Goal: Transaction & Acquisition: Purchase product/service

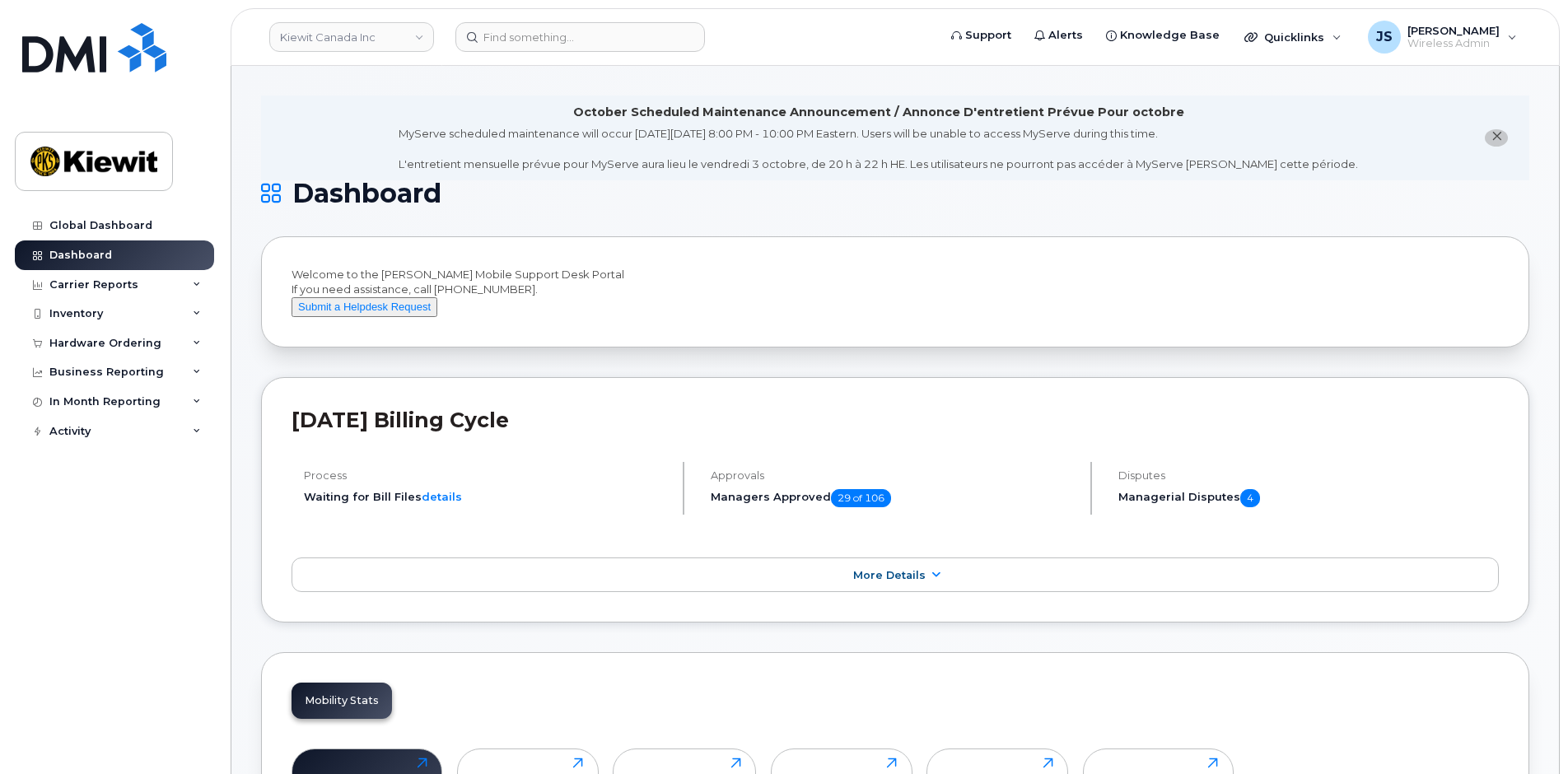
drag, startPoint x: 41, startPoint y: 311, endPoint x: 55, endPoint y: 348, distance: 39.6
click at [41, 311] on icon at bounding box center [38, 315] width 10 height 10
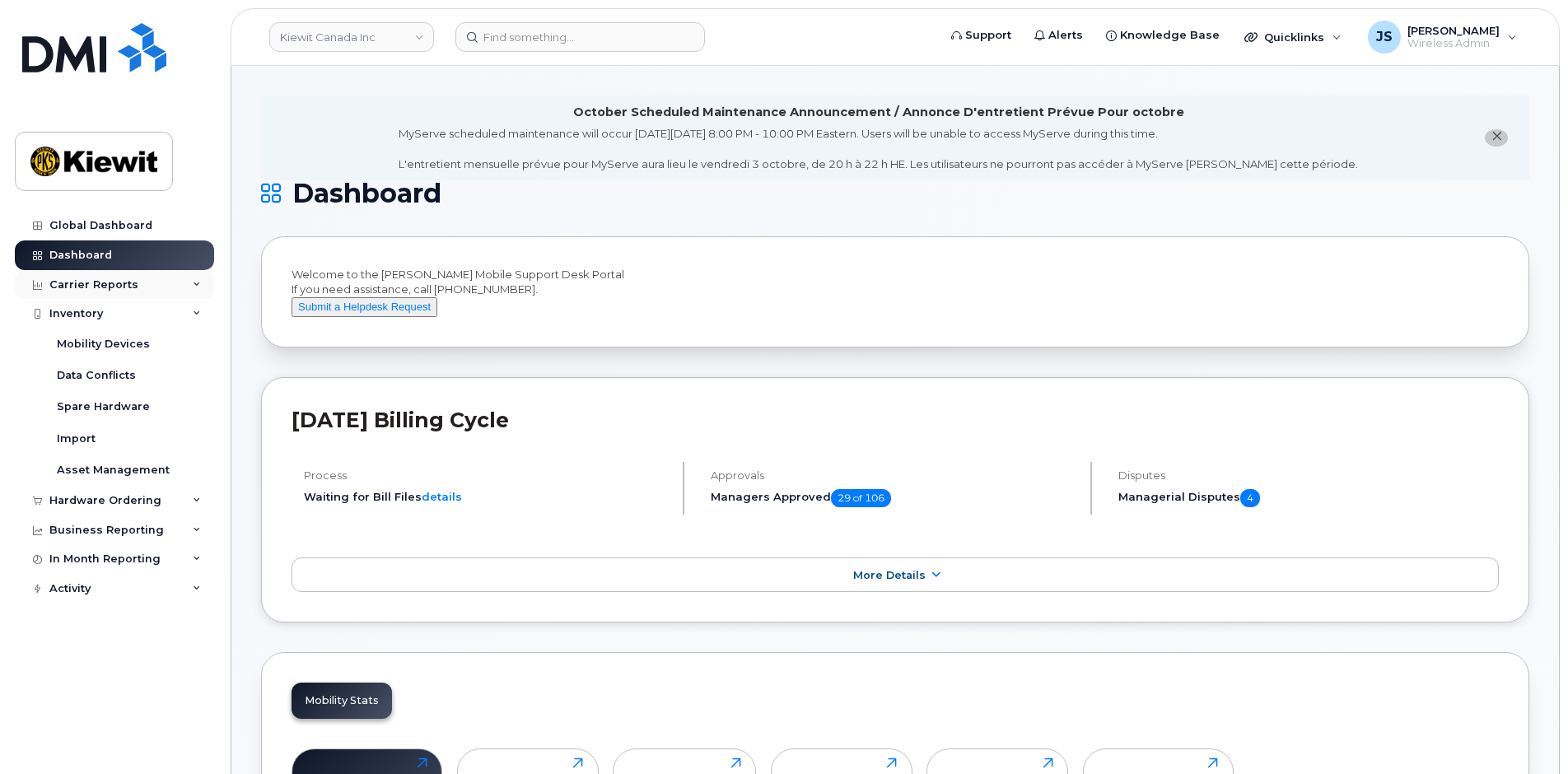
click at [96, 279] on div "Carrier Reports" at bounding box center [94, 285] width 89 height 13
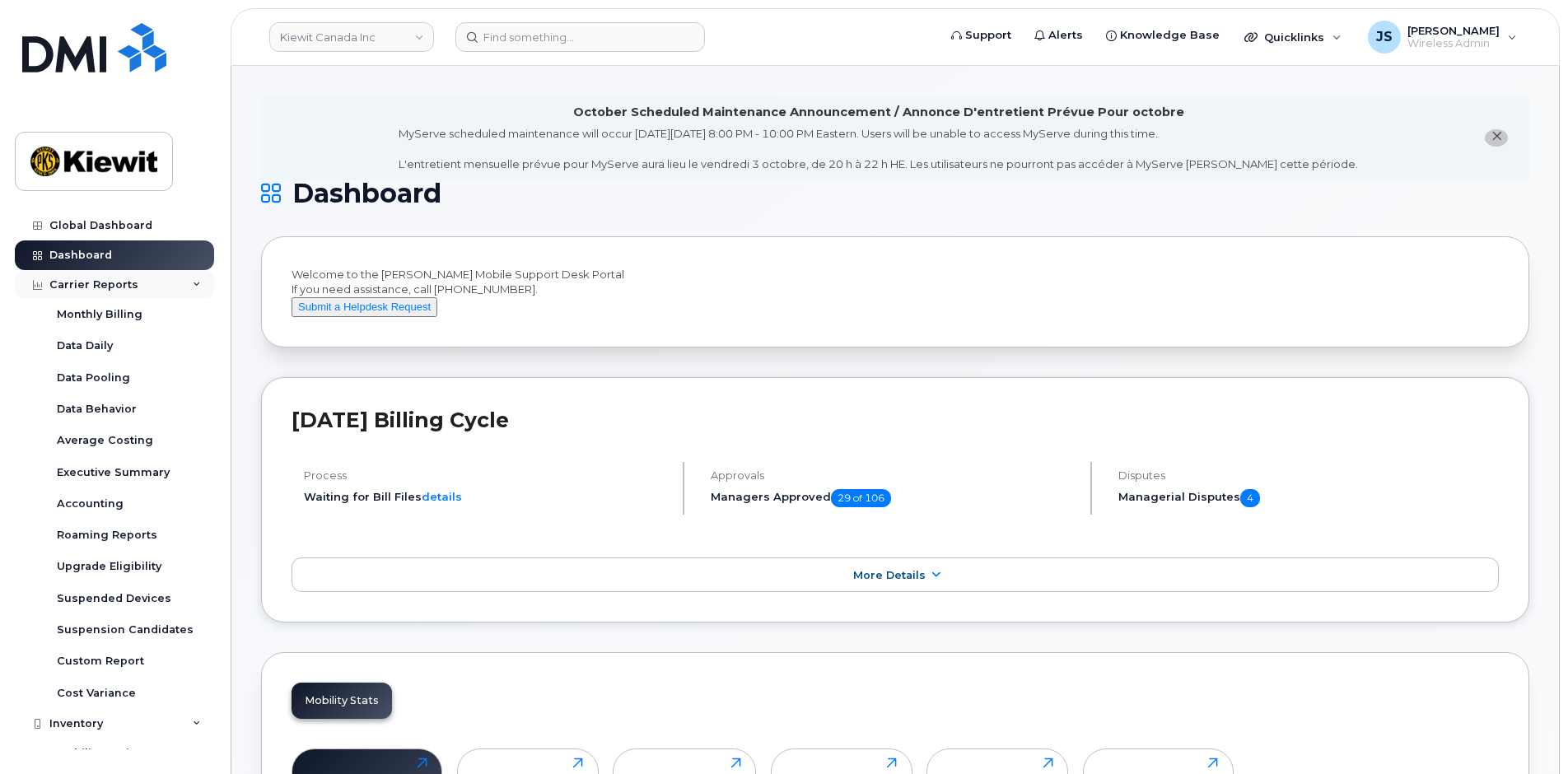
click at [87, 281] on div "Carrier Reports" at bounding box center [94, 285] width 89 height 13
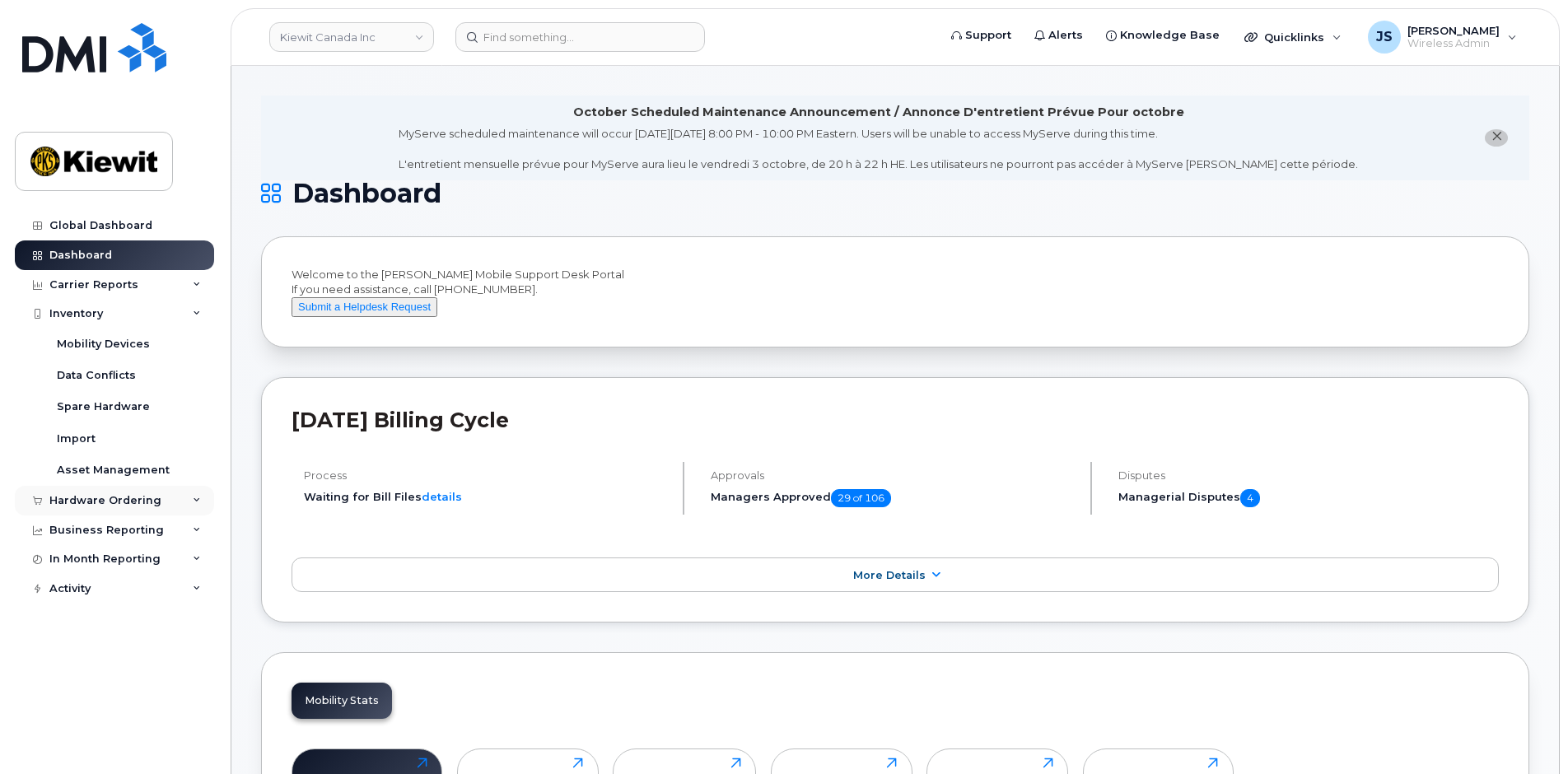
click at [70, 495] on div "Hardware Ordering" at bounding box center [106, 501] width 112 height 13
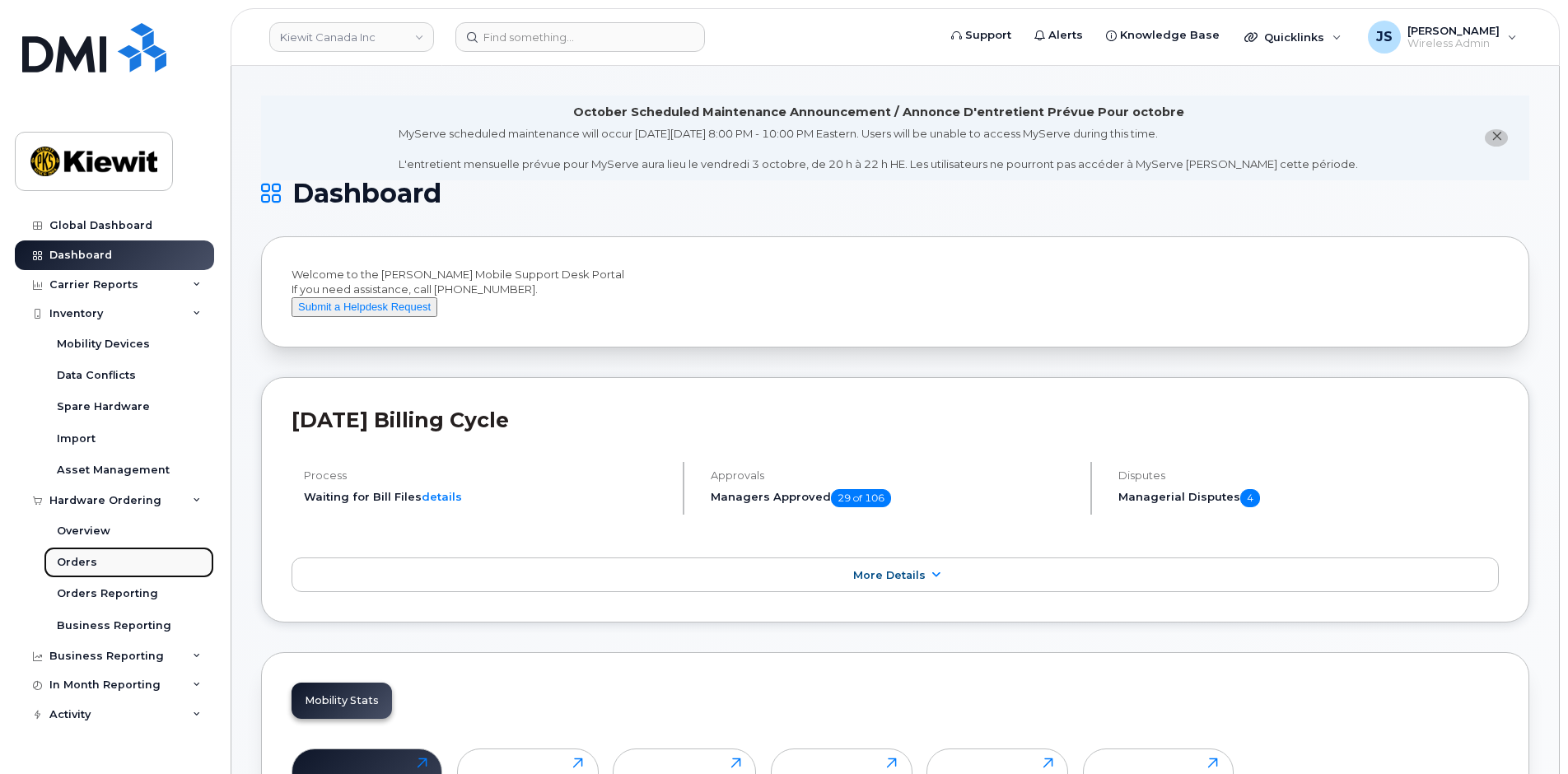
click at [80, 570] on div "Orders" at bounding box center [77, 563] width 40 height 15
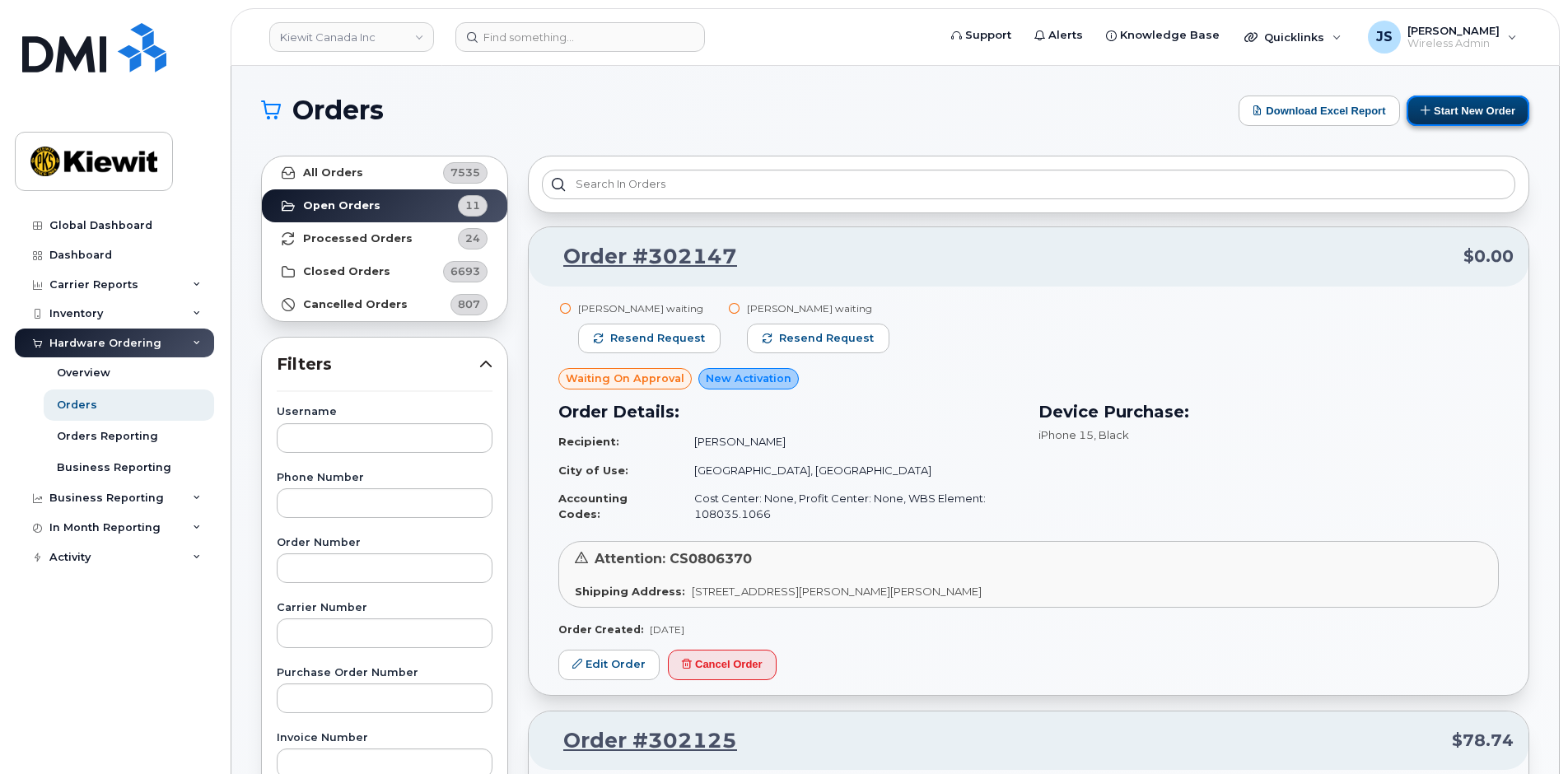
click at [1439, 110] on button "Start New Order" at bounding box center [1468, 110] width 123 height 30
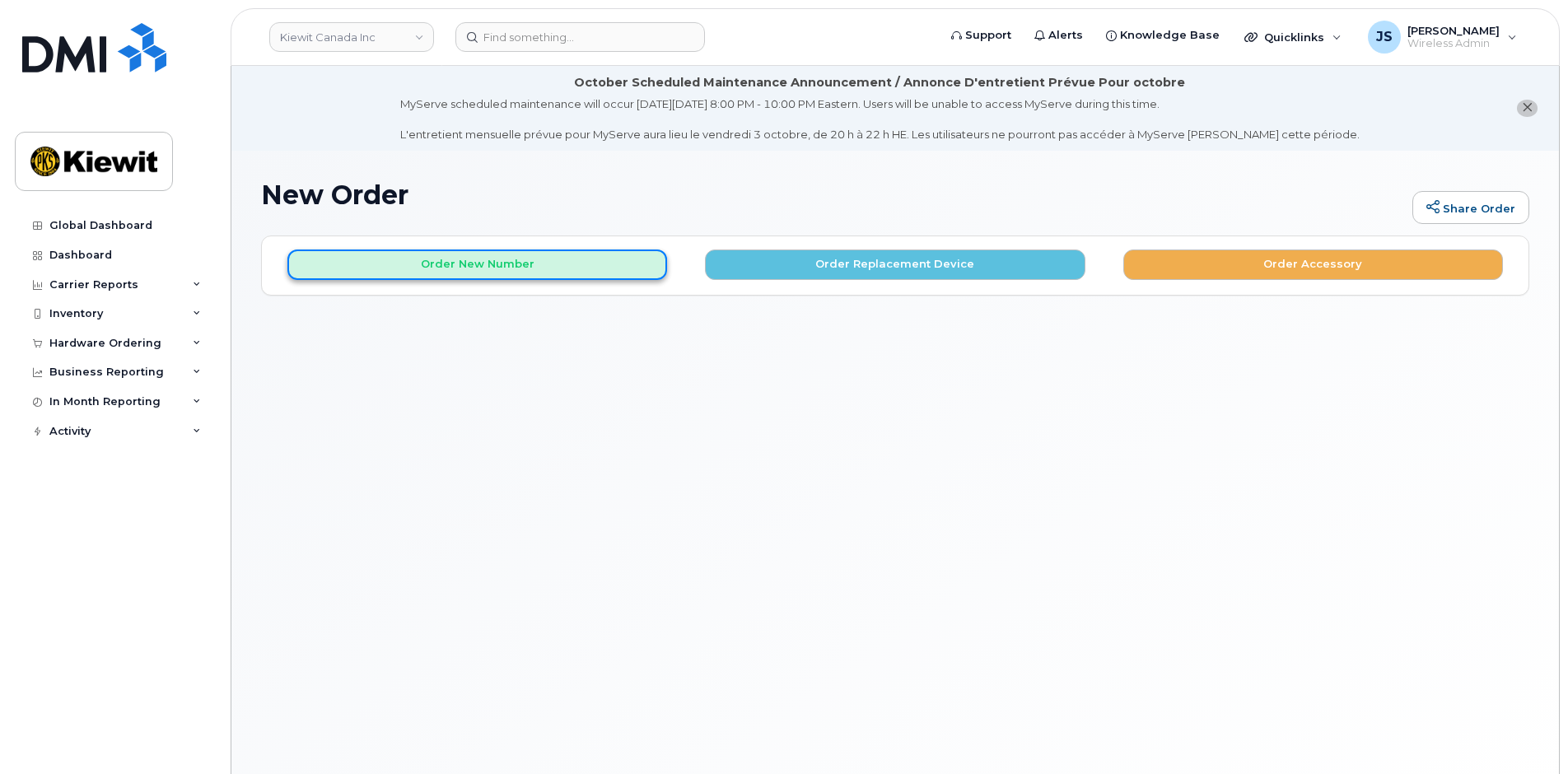
click at [424, 267] on button "Order New Number" at bounding box center [476, 264] width 379 height 30
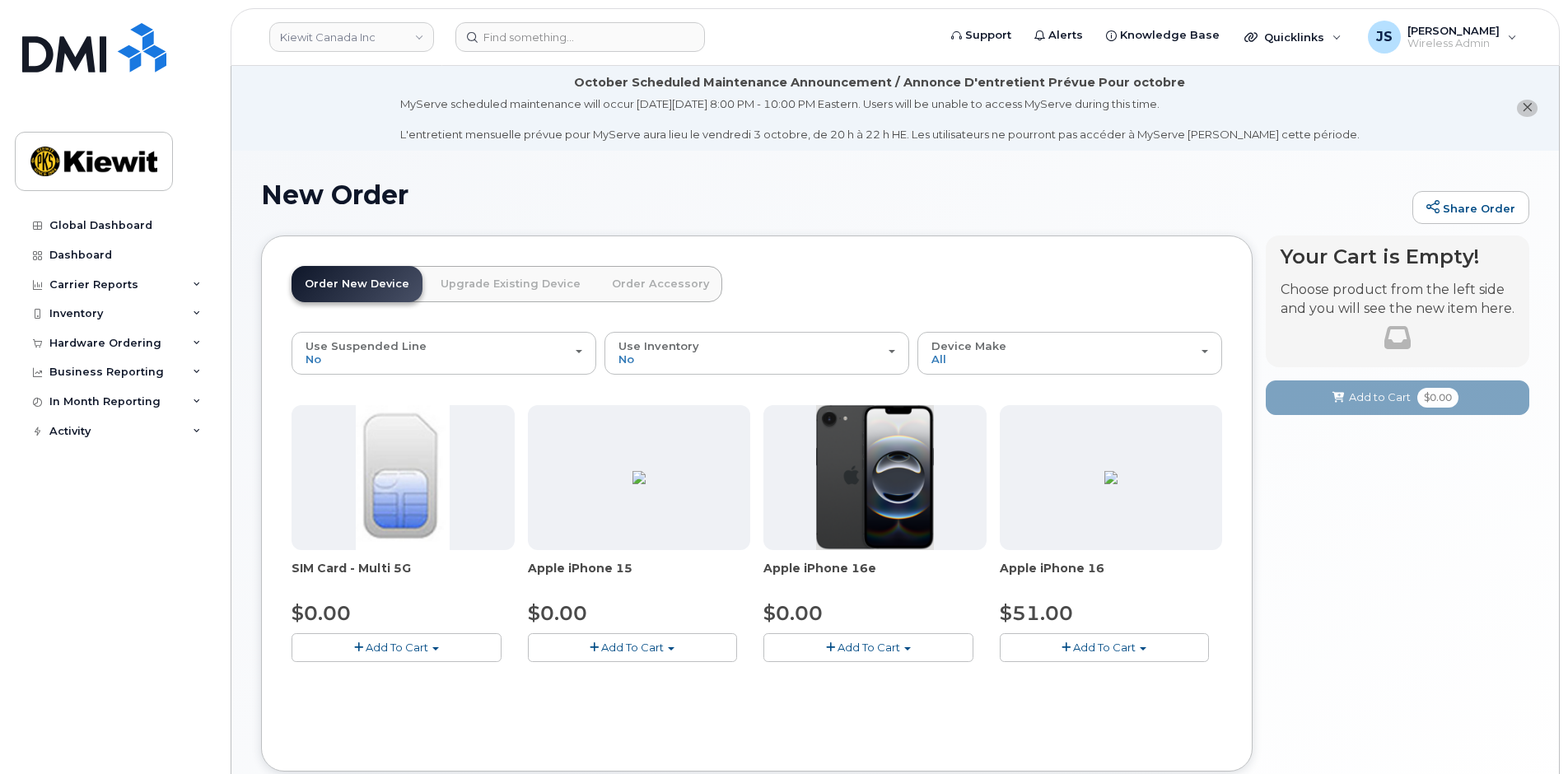
click at [832, 642] on button "Add To Cart" at bounding box center [868, 648] width 210 height 29
click at [850, 681] on link "$0.00 - 3 Year Activation (128GB)" at bounding box center [873, 679] width 212 height 21
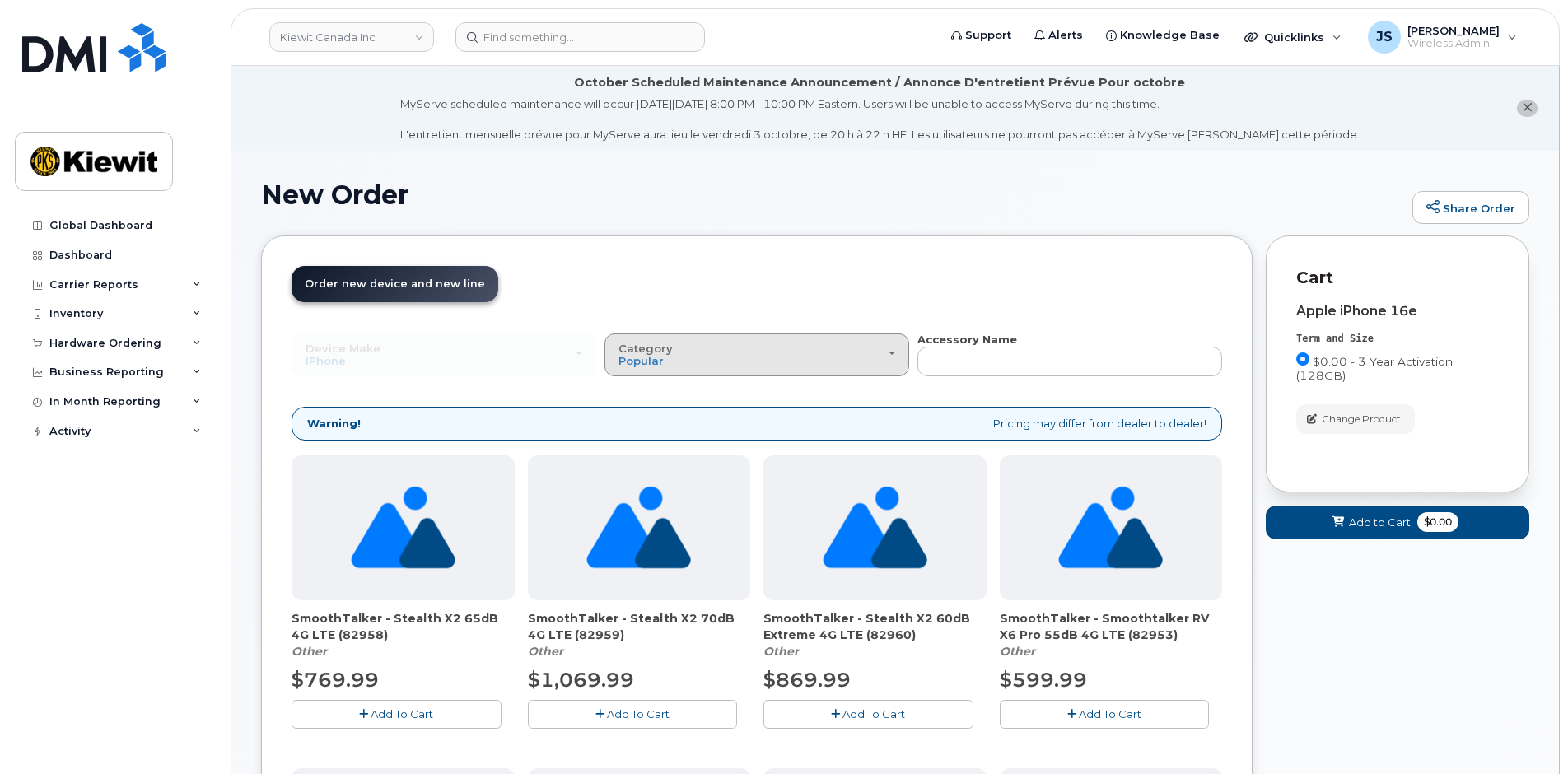
click at [756, 355] on div "Category Popular" at bounding box center [757, 355] width 277 height 26
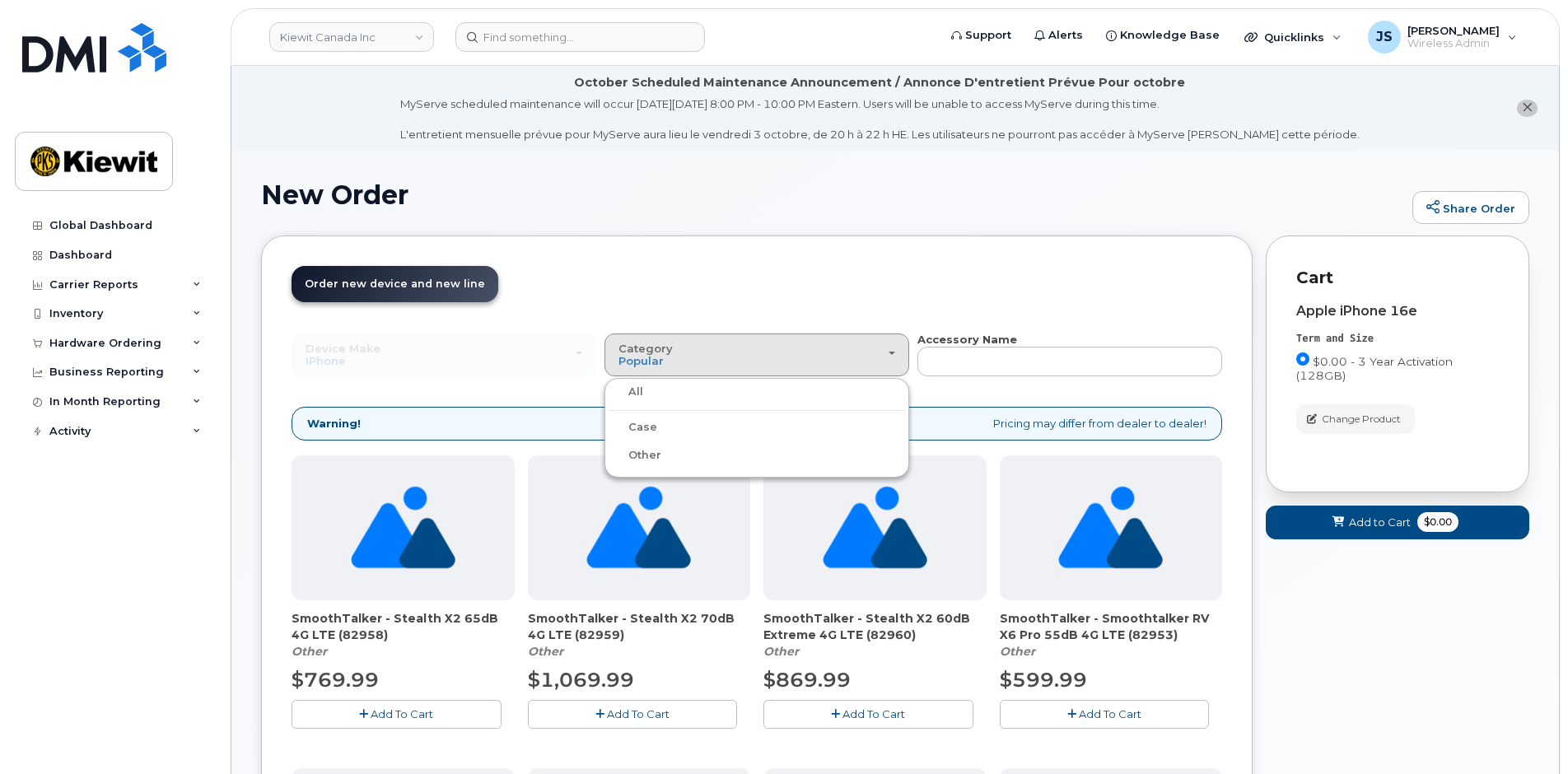
click at [668, 429] on div "Case" at bounding box center [757, 427] width 297 height 20
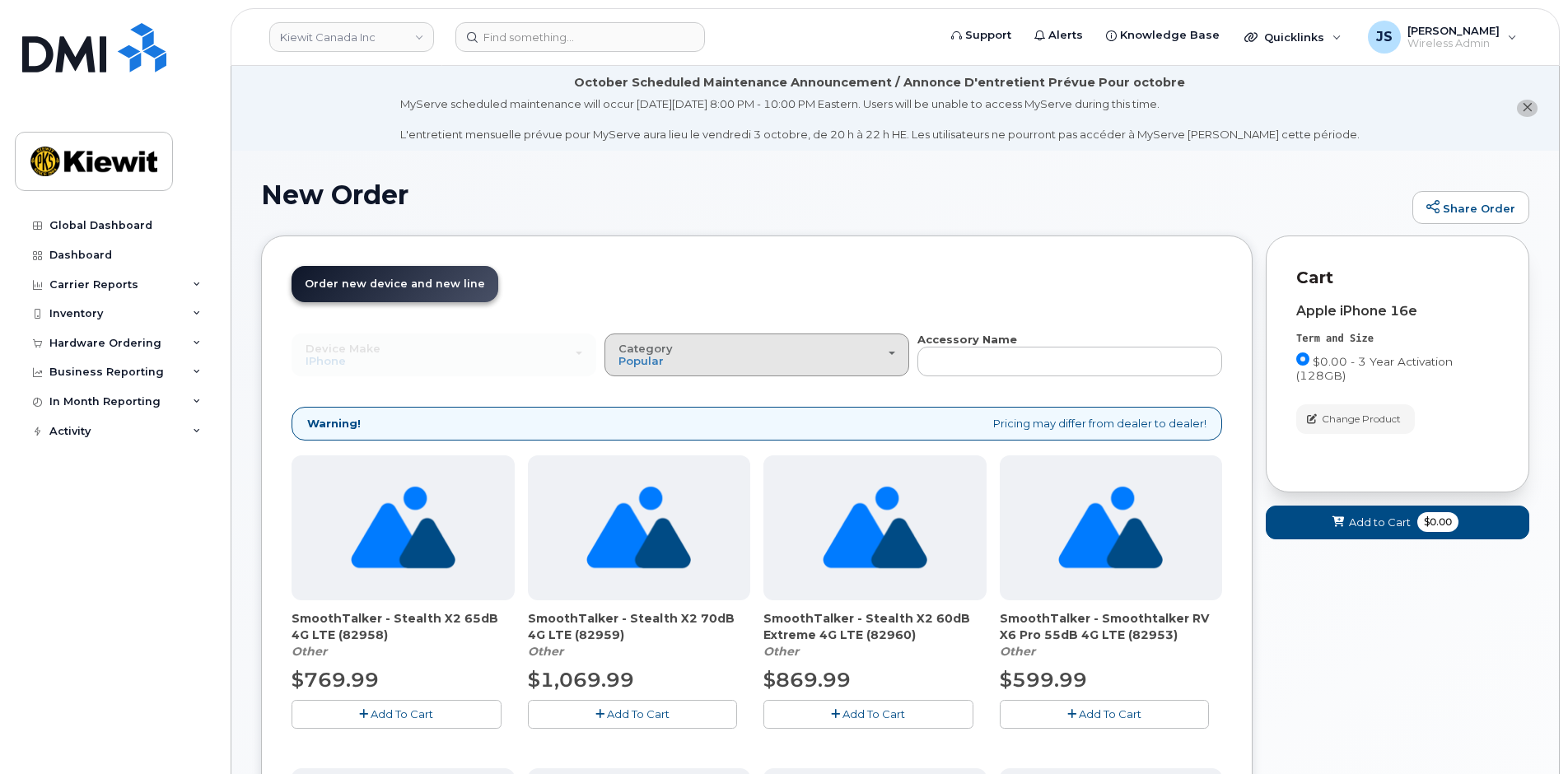
click at [671, 357] on div "Category Popular" at bounding box center [757, 355] width 277 height 26
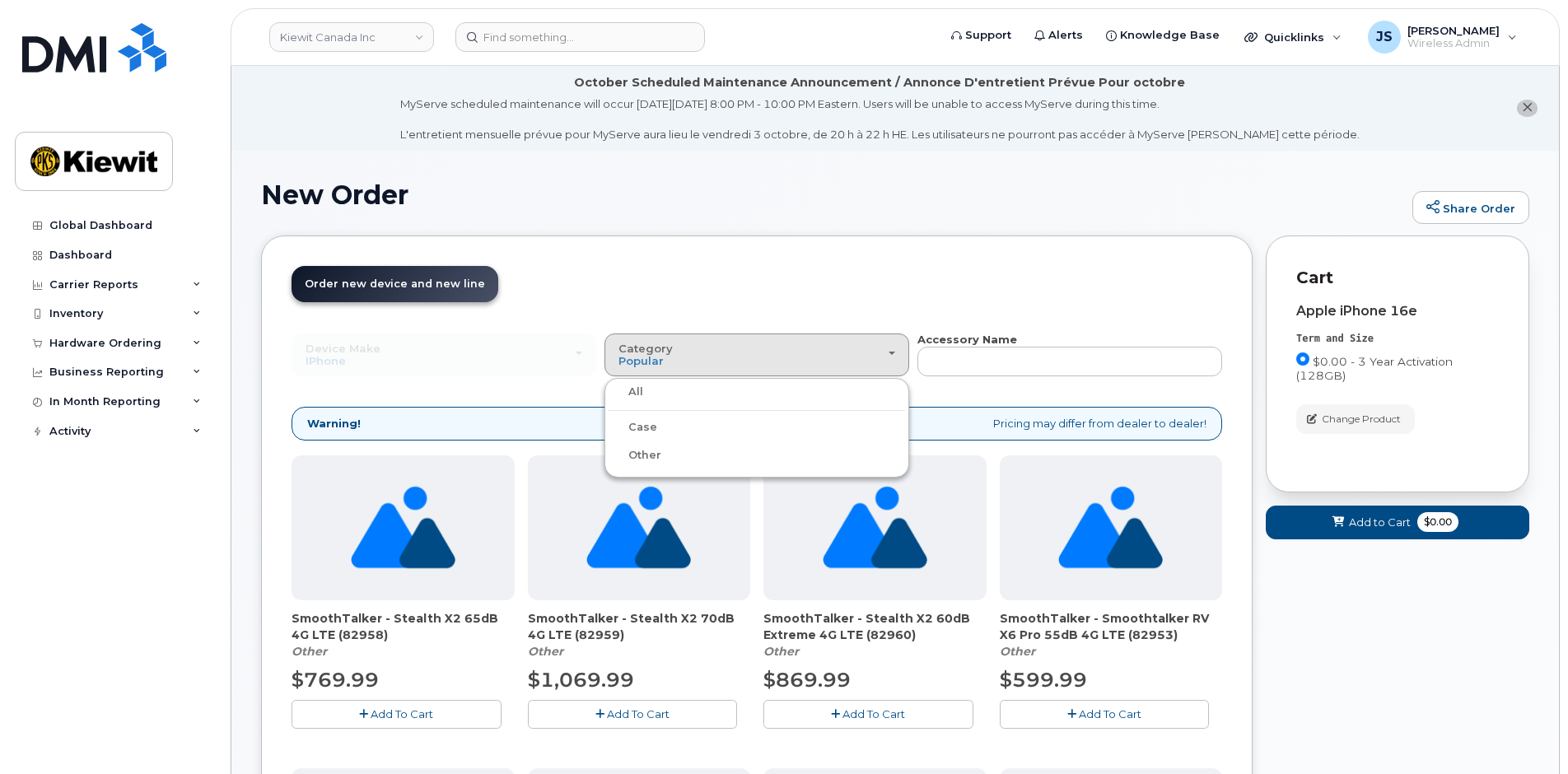
click at [636, 422] on label "Case" at bounding box center [632, 427] width 48 height 20
click at [0, 0] on input "Case" at bounding box center [0, 0] width 0 height 0
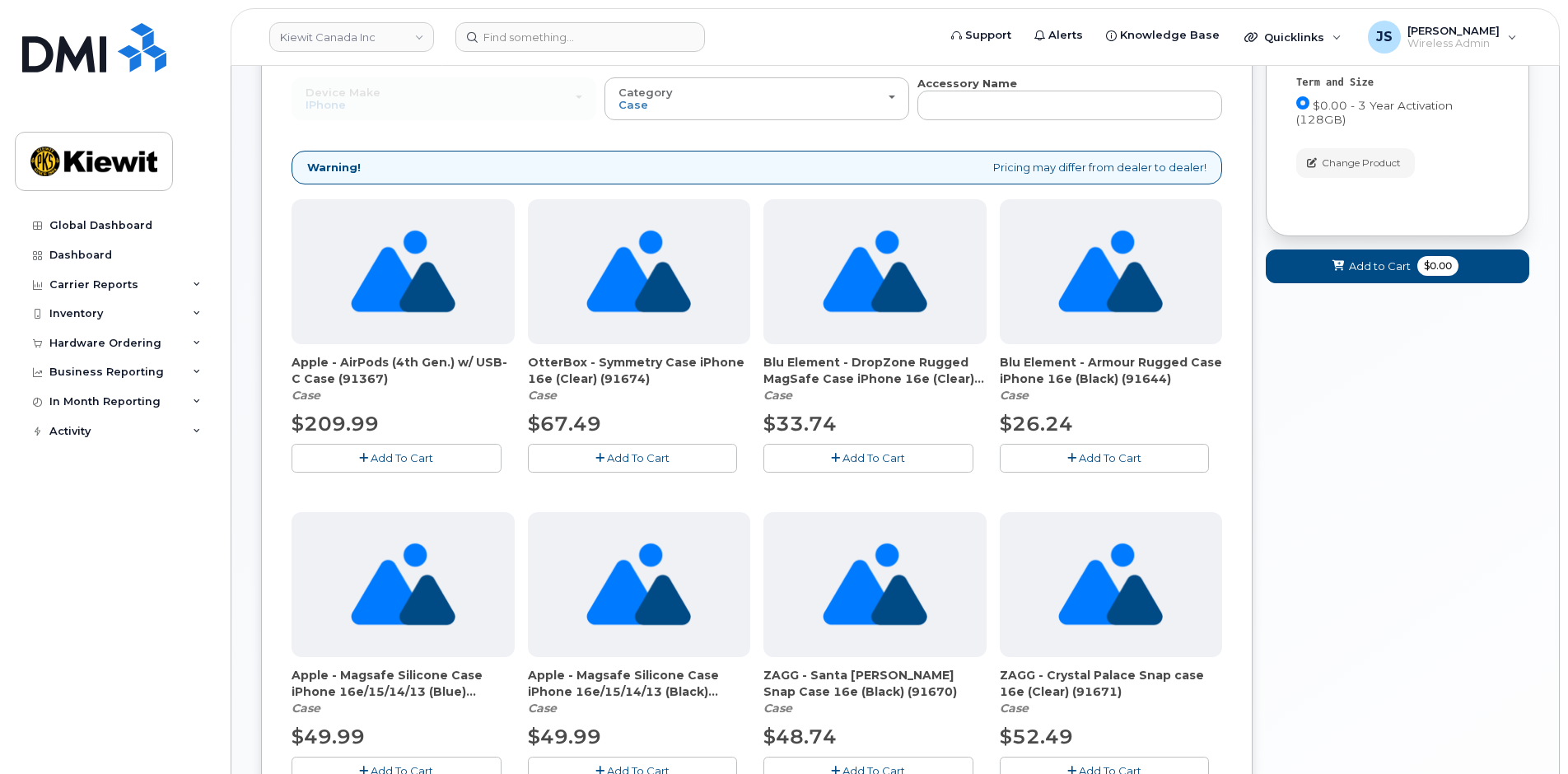
scroll to position [247, 0]
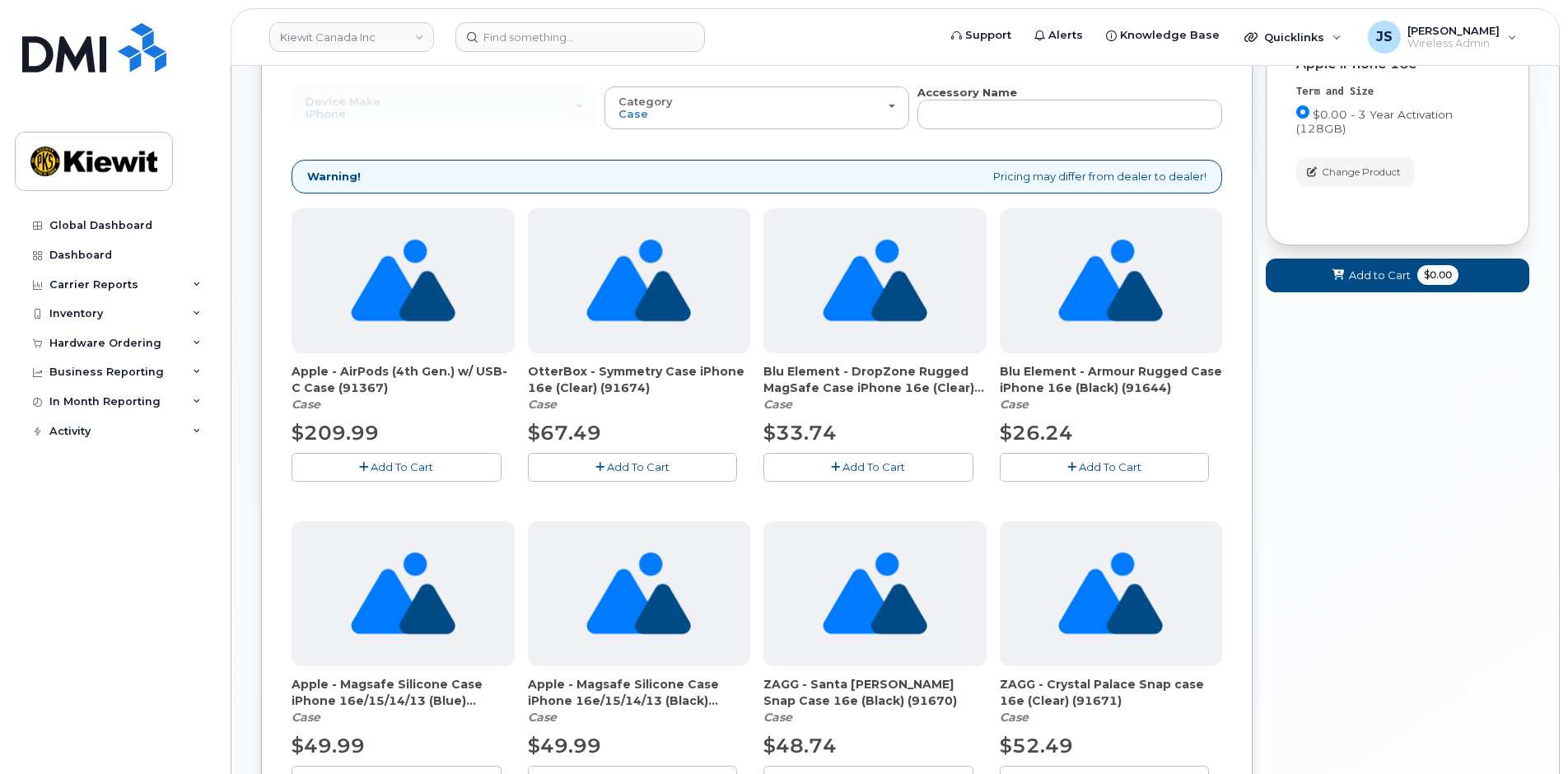
click at [573, 472] on button "Add To Cart" at bounding box center [632, 467] width 210 height 29
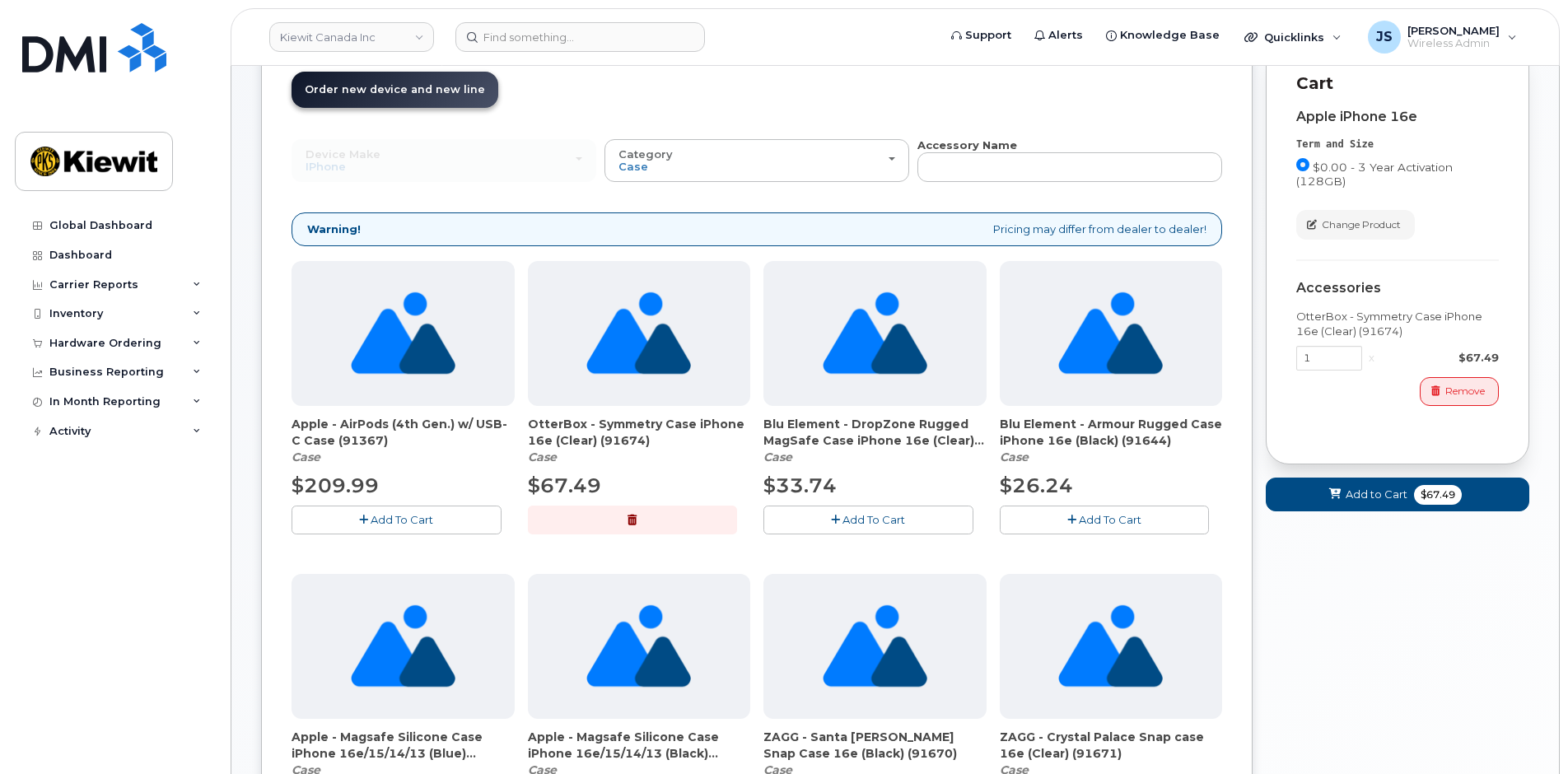
scroll to position [164, 0]
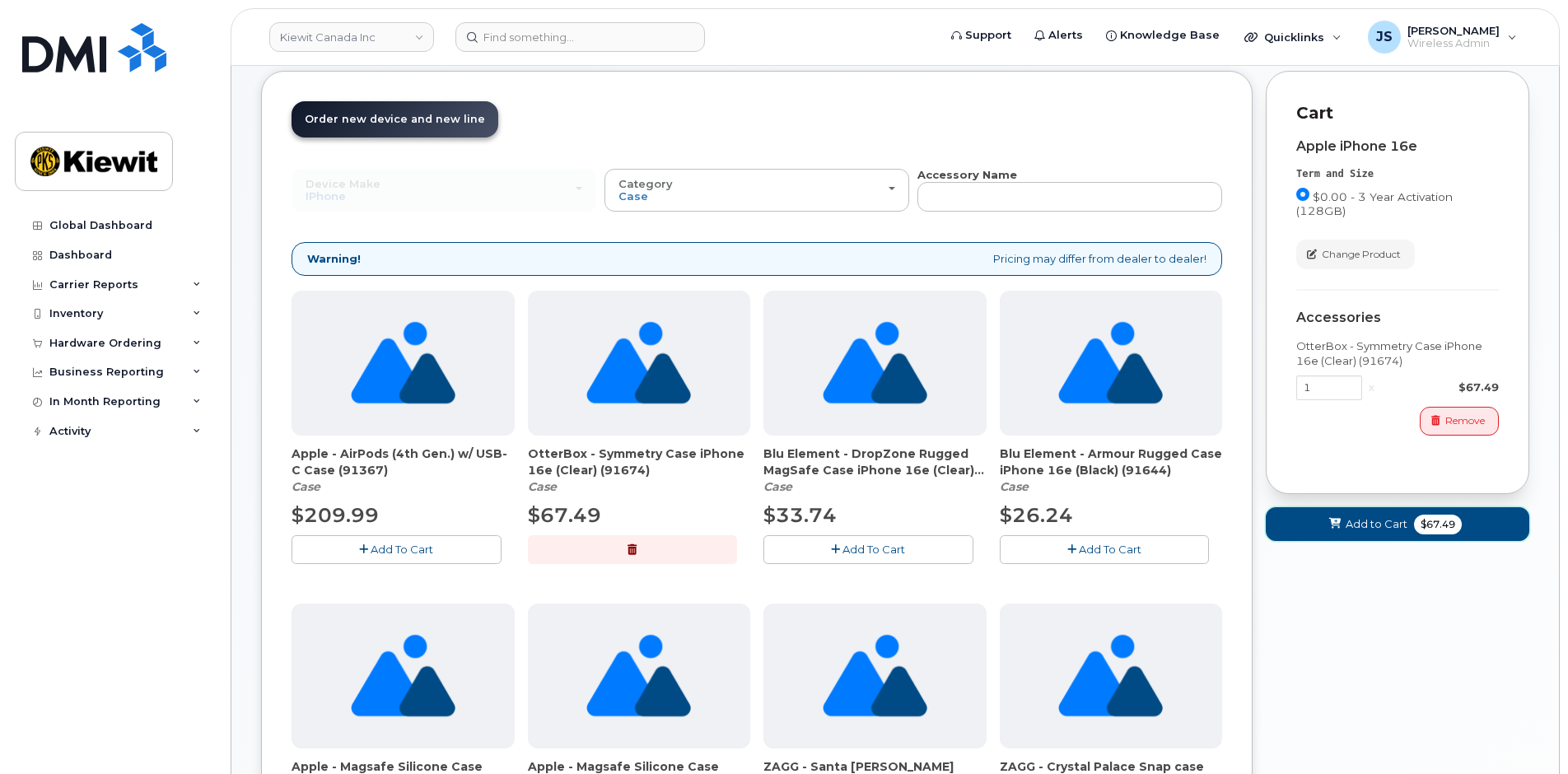
click at [1348, 526] on span "Add to Cart" at bounding box center [1376, 524] width 62 height 15
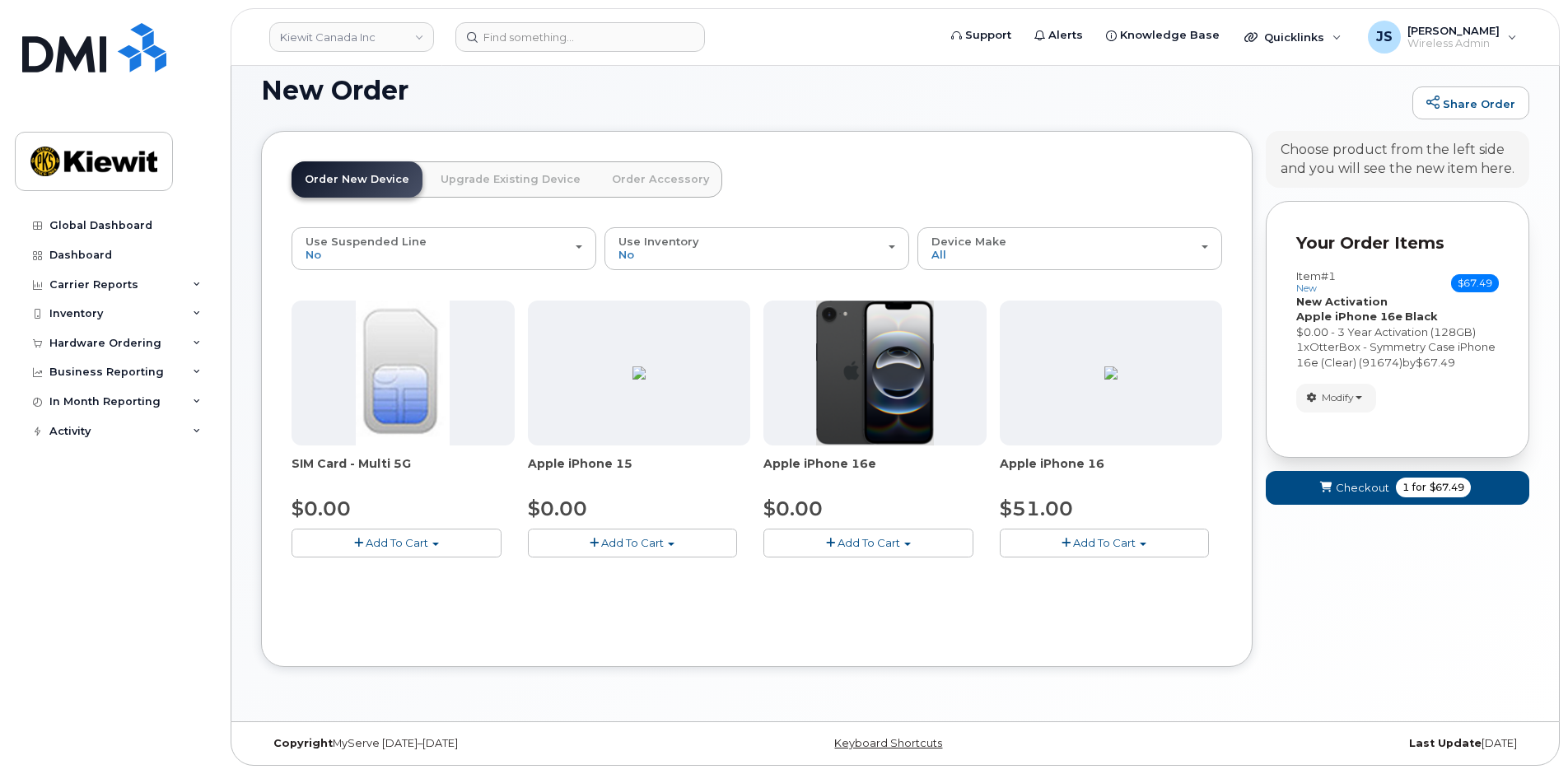
scroll to position [105, 0]
click at [1339, 495] on span "Checkout" at bounding box center [1363, 488] width 53 height 15
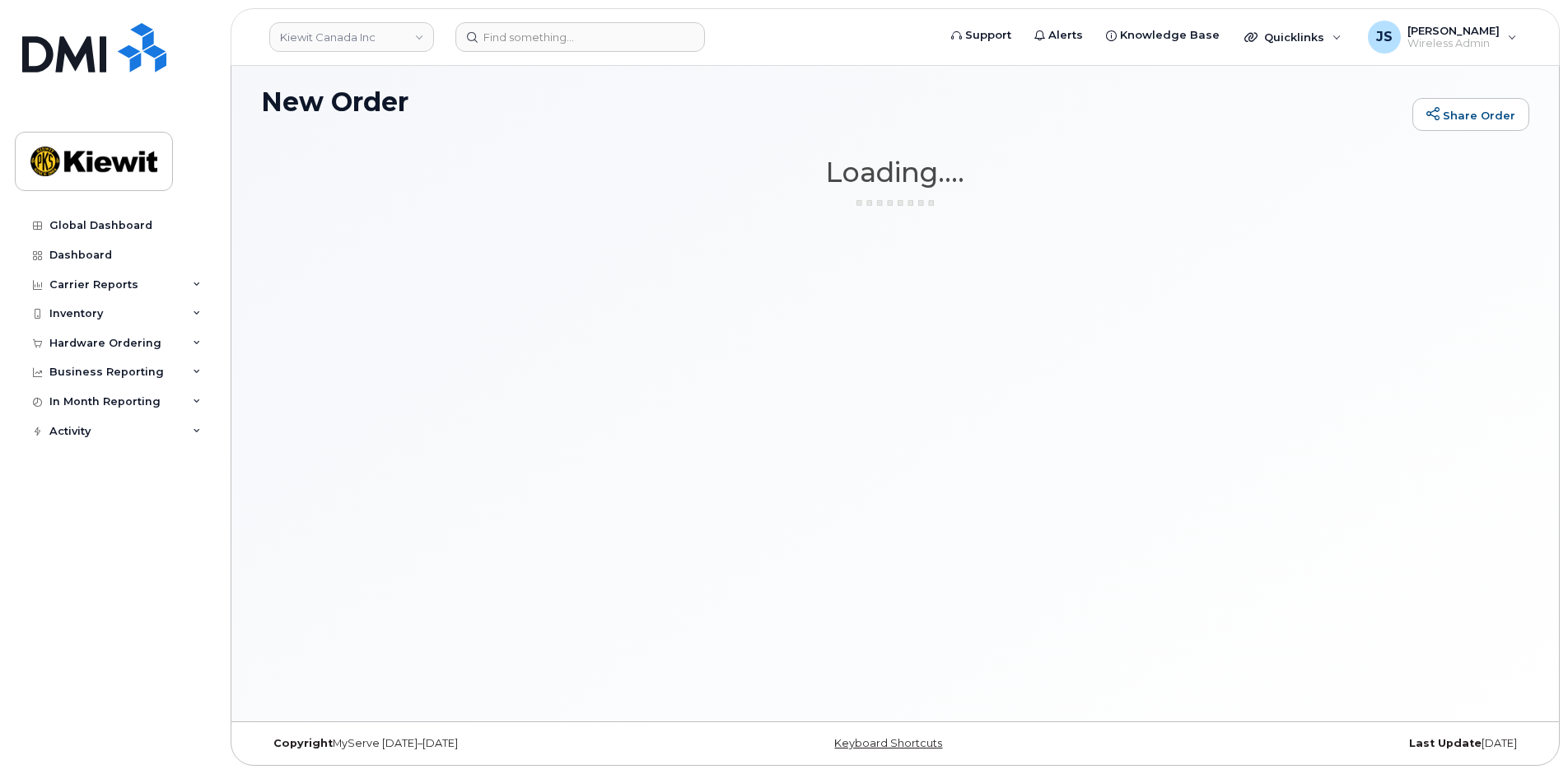
scroll to position [93, 0]
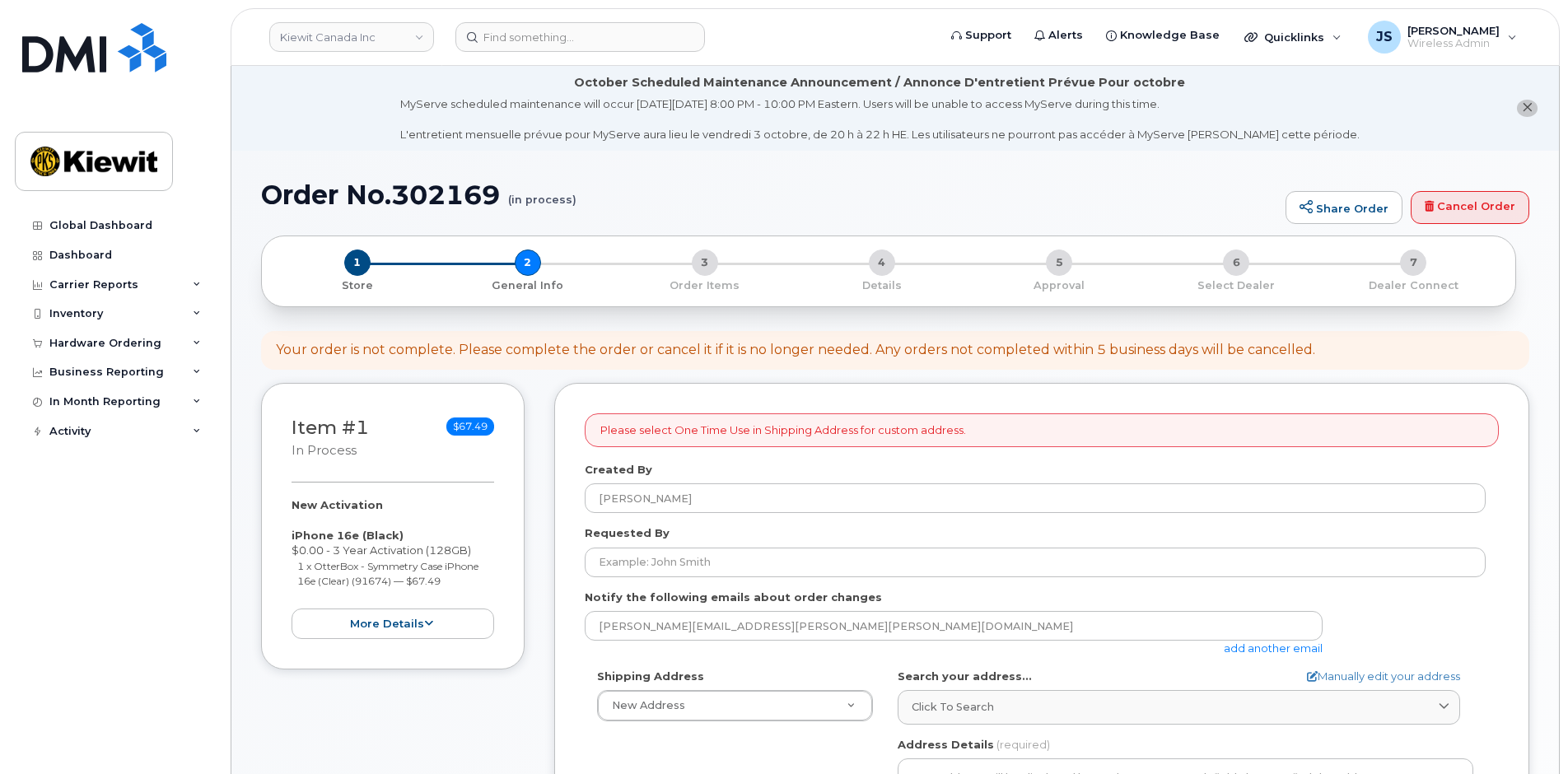
select select
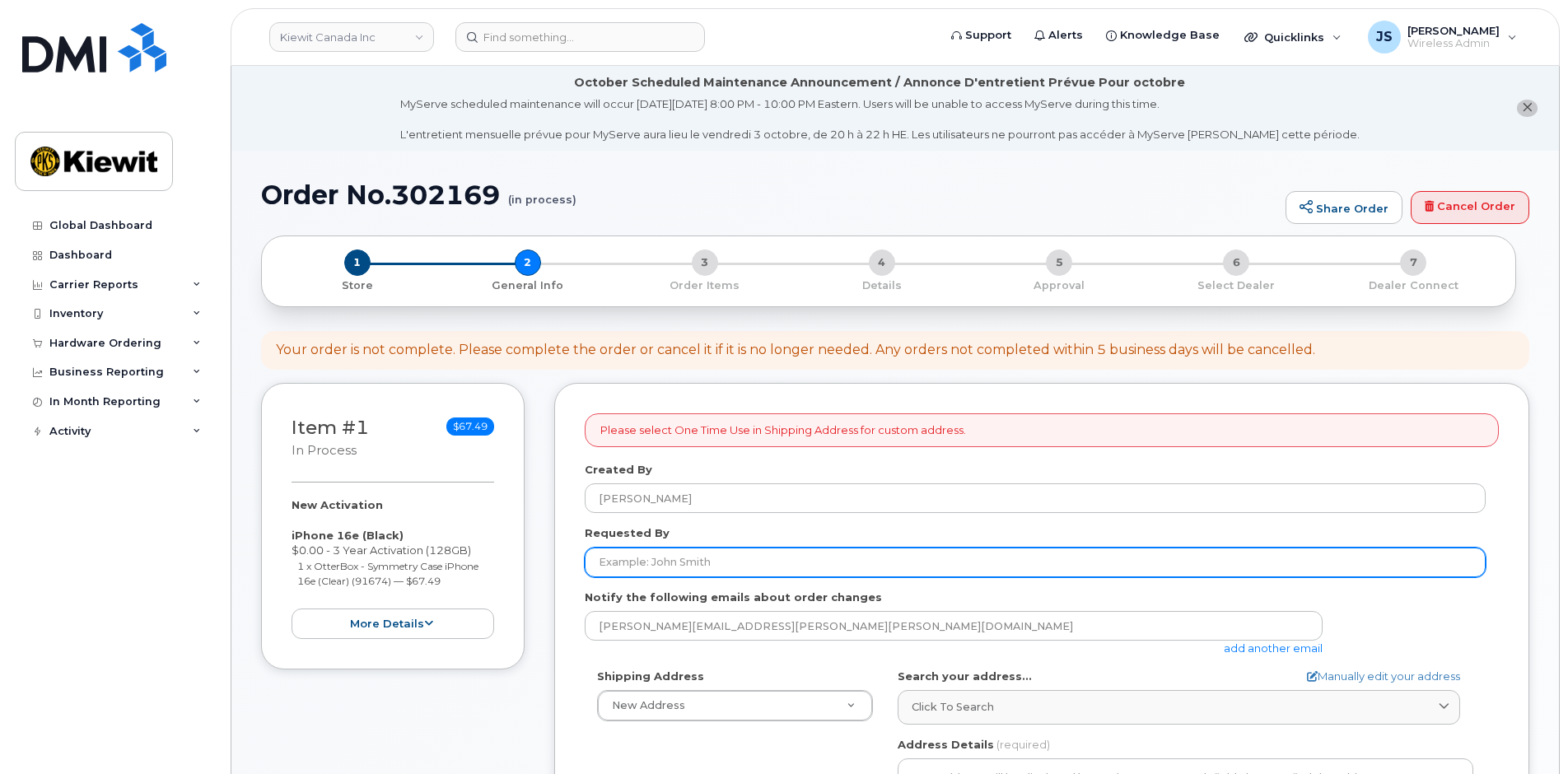
click at [720, 553] on input "Requested By" at bounding box center [1036, 562] width 901 height 29
paste input "[PERSON_NAME].[PERSON_NAME]"
type input "[PERSON_NAME].[PERSON_NAME]"
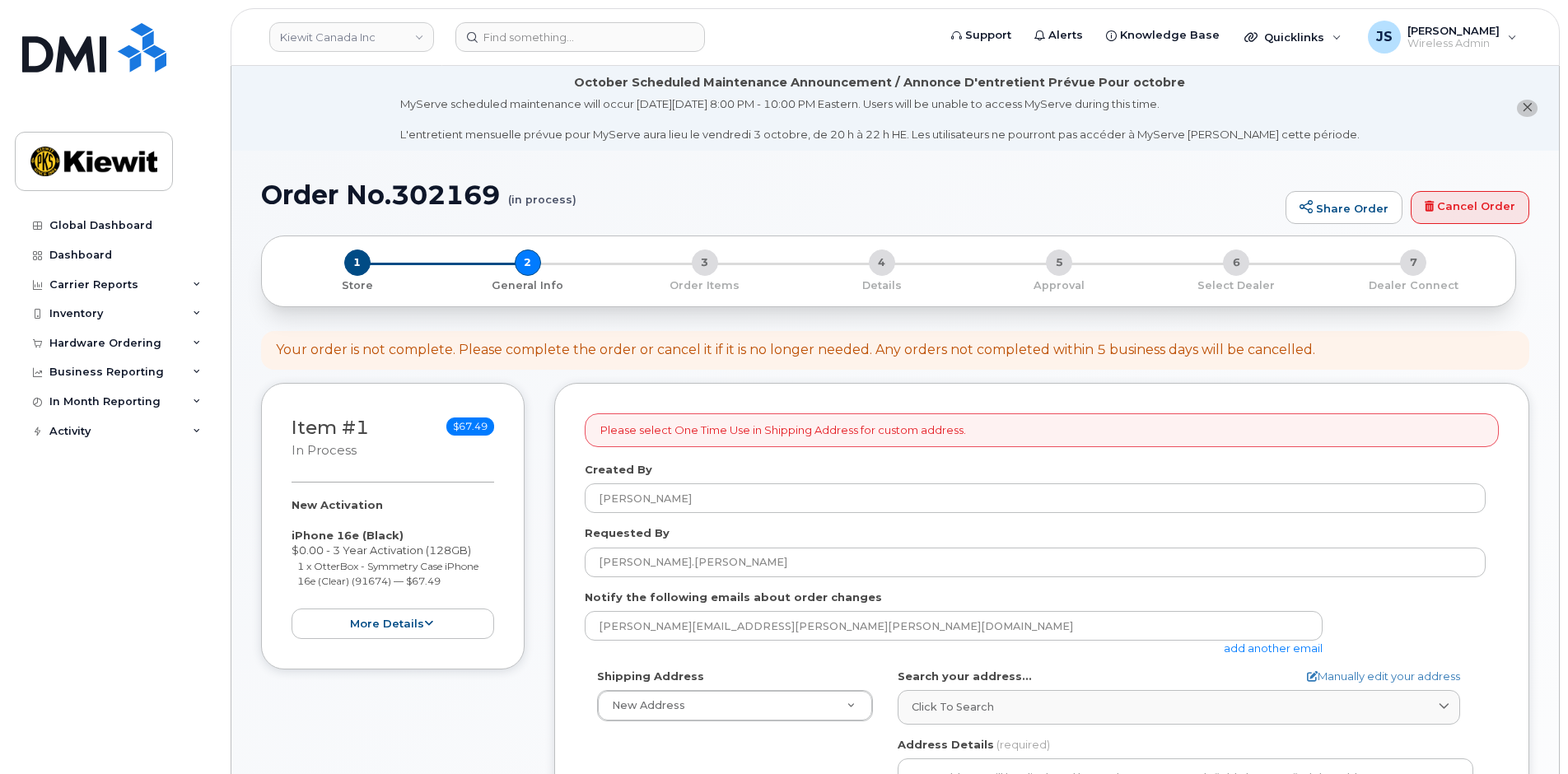
click at [1228, 648] on link "add another email" at bounding box center [1273, 648] width 99 height 13
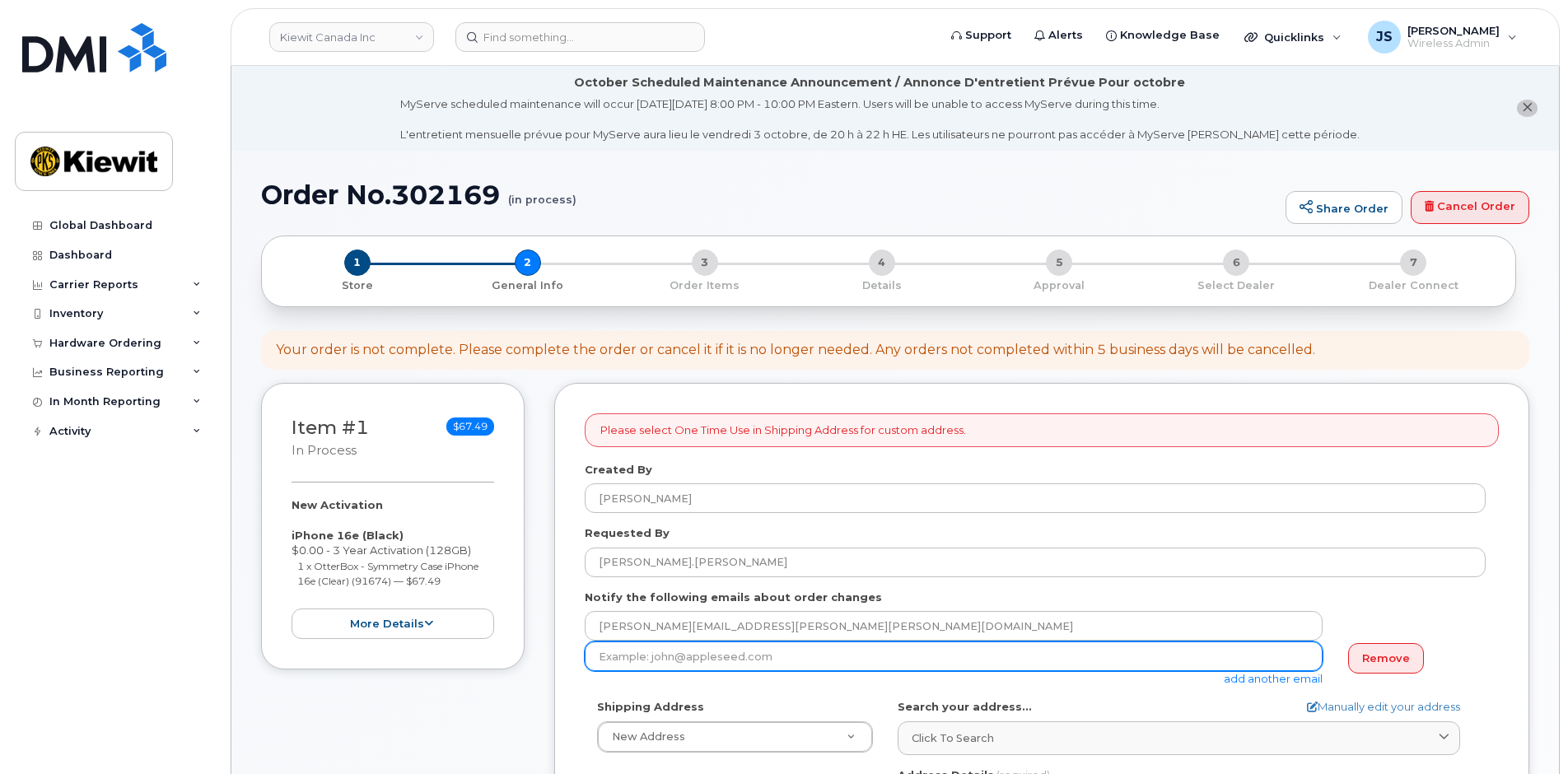
click at [731, 661] on input "email" at bounding box center [954, 656] width 738 height 29
paste input "[PERSON_NAME].[PERSON_NAME]"
type input "Sean.Decoff@kiewit.com"
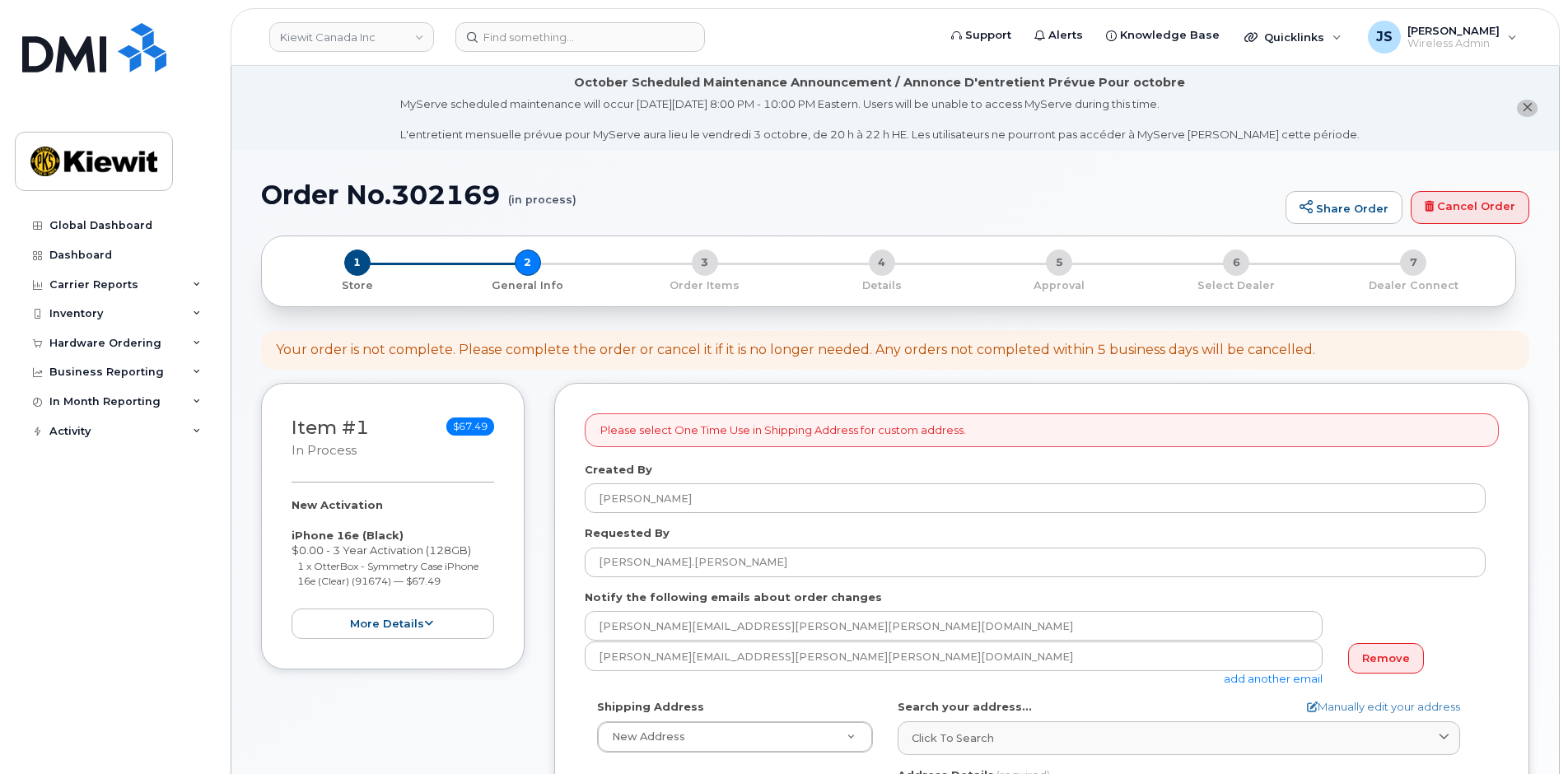
click at [1224, 679] on link "add another email" at bounding box center [1273, 679] width 99 height 13
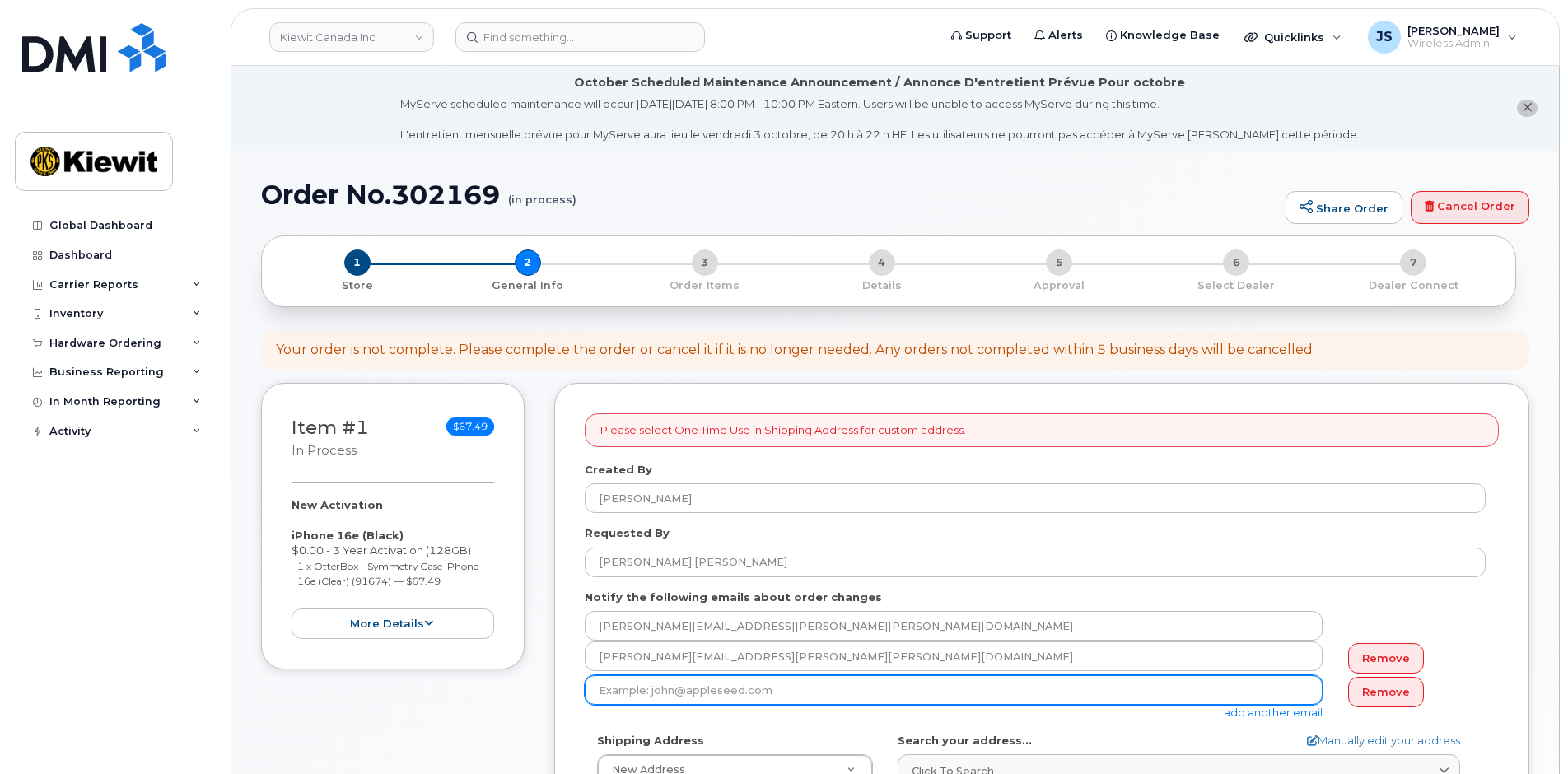
click at [882, 684] on input "email" at bounding box center [954, 689] width 738 height 29
type input "Mary.stein@kiewit.com"
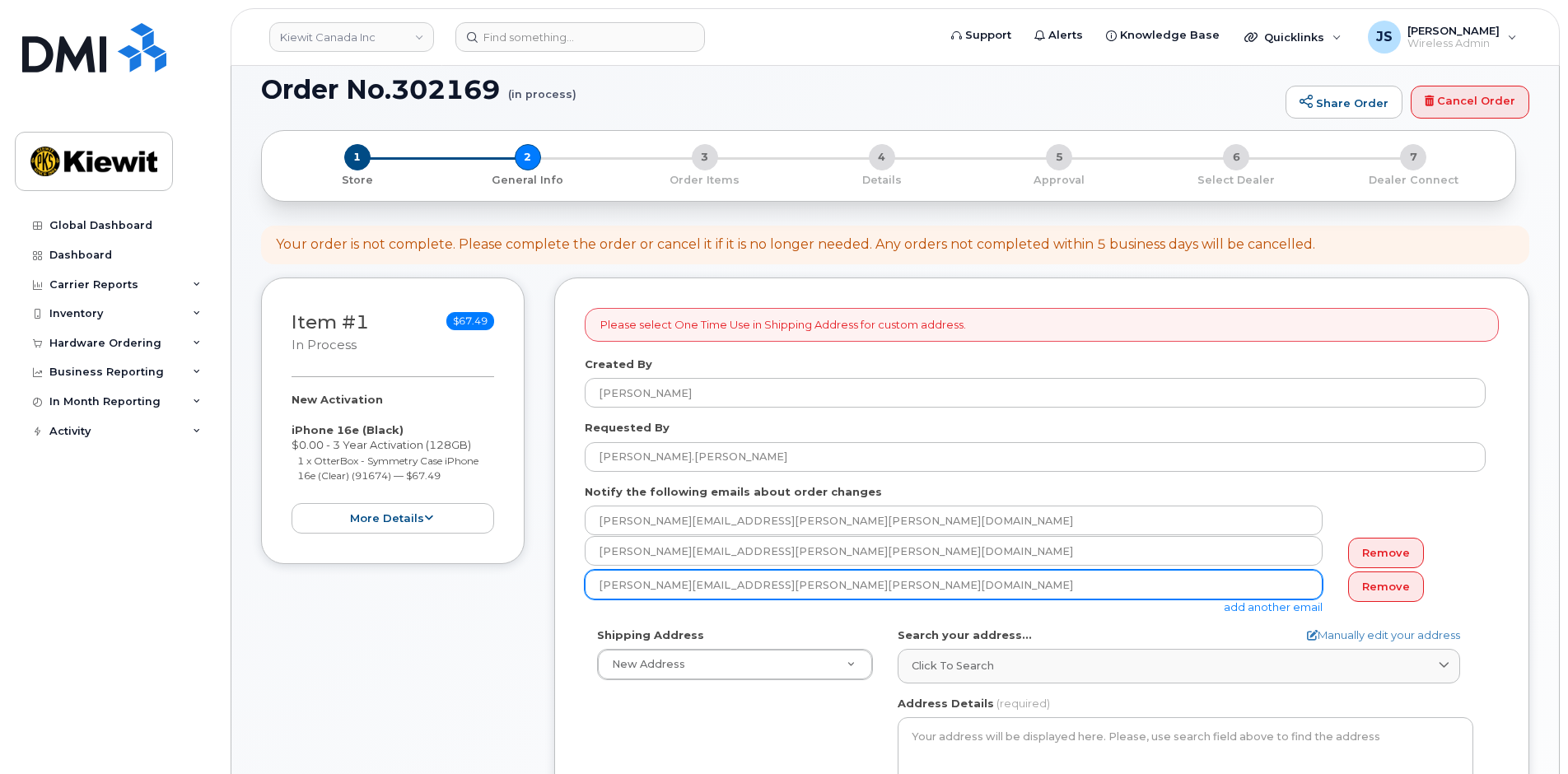
scroll to position [247, 0]
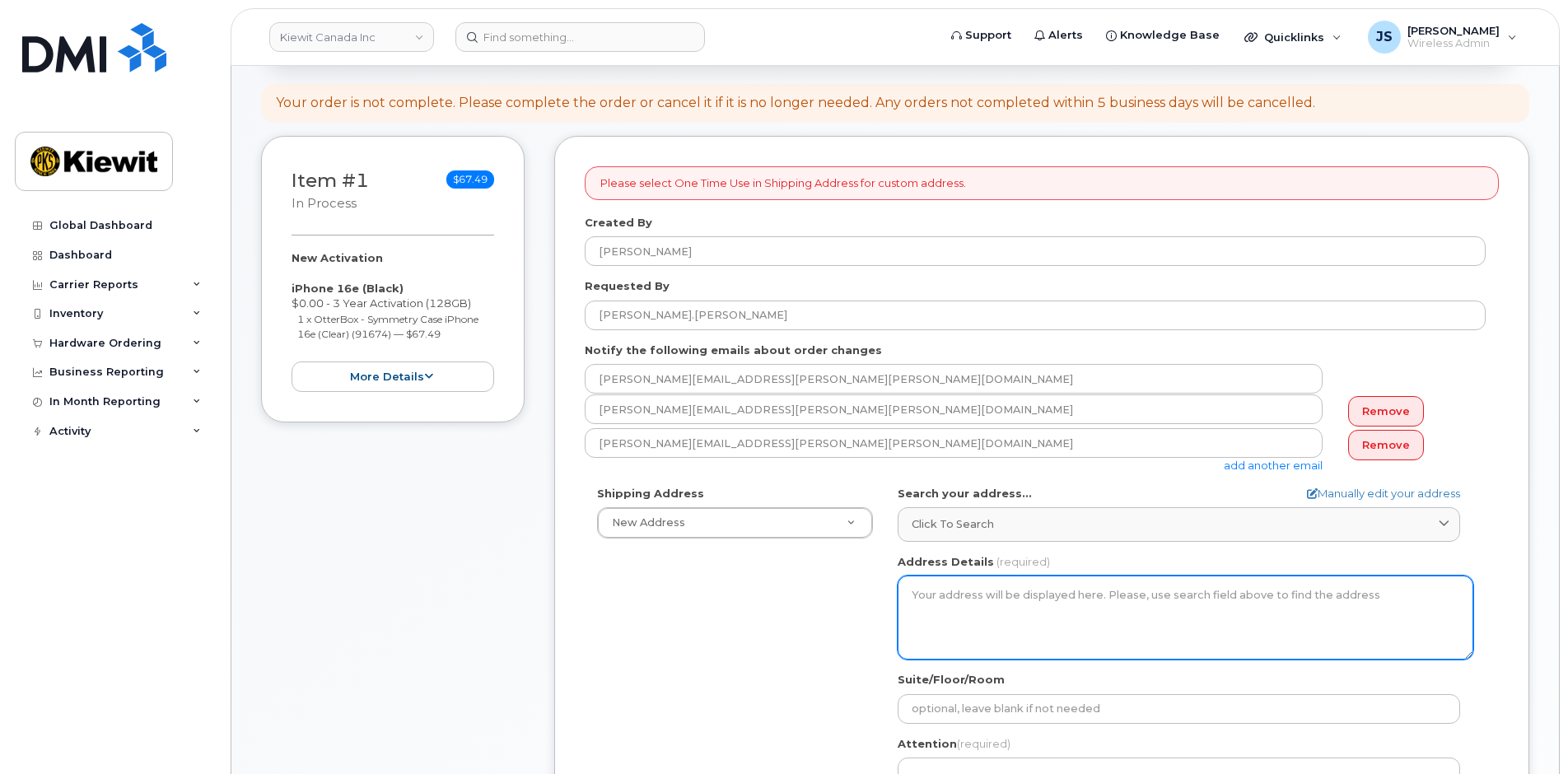
click at [928, 628] on textarea "Address Details" at bounding box center [1186, 618] width 576 height 84
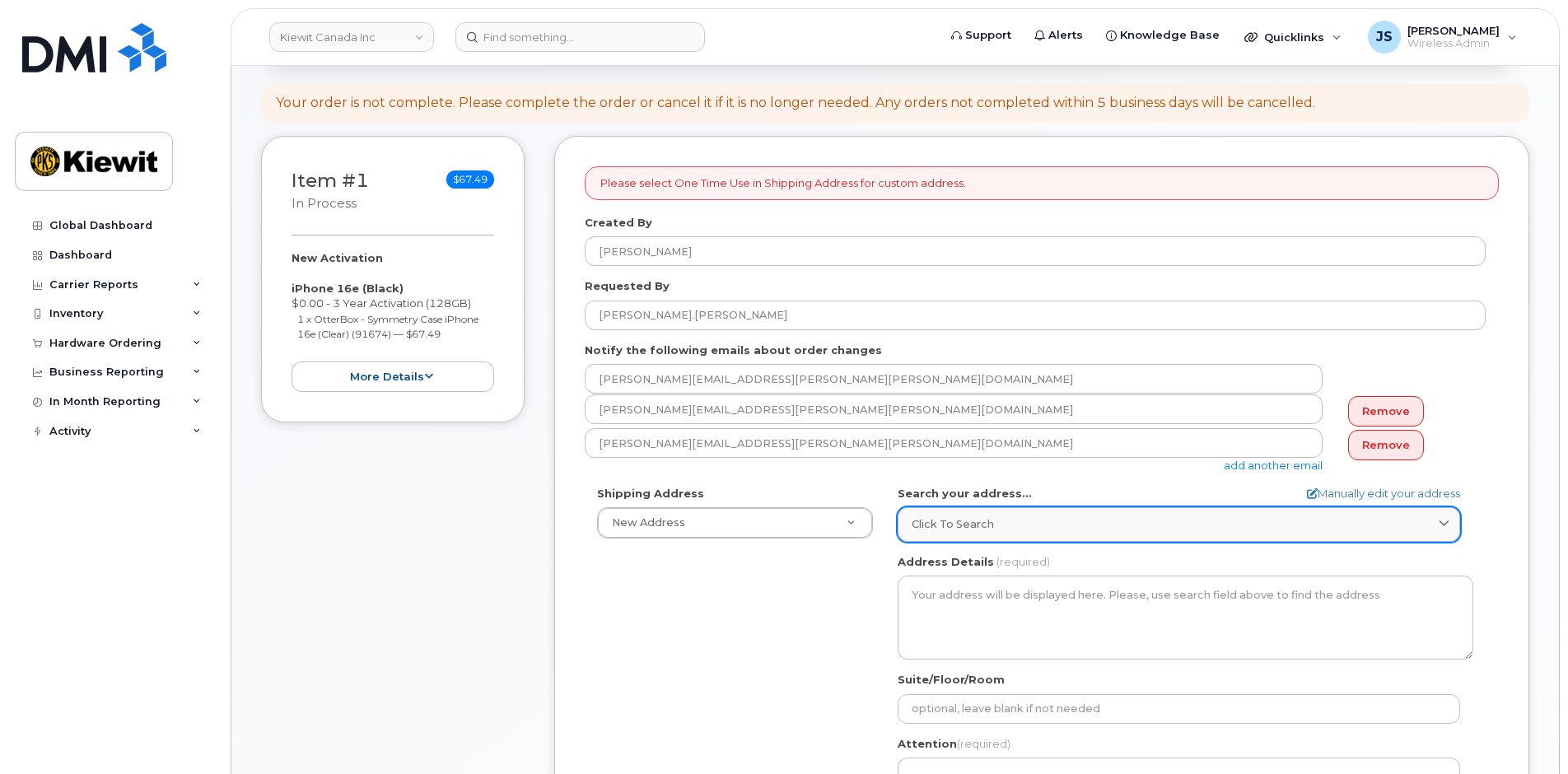
click at [998, 525] on div "Click to search" at bounding box center [1179, 524] width 534 height 15
paste input "1635 Tricont Ave, Whitby, L1N 7N5"
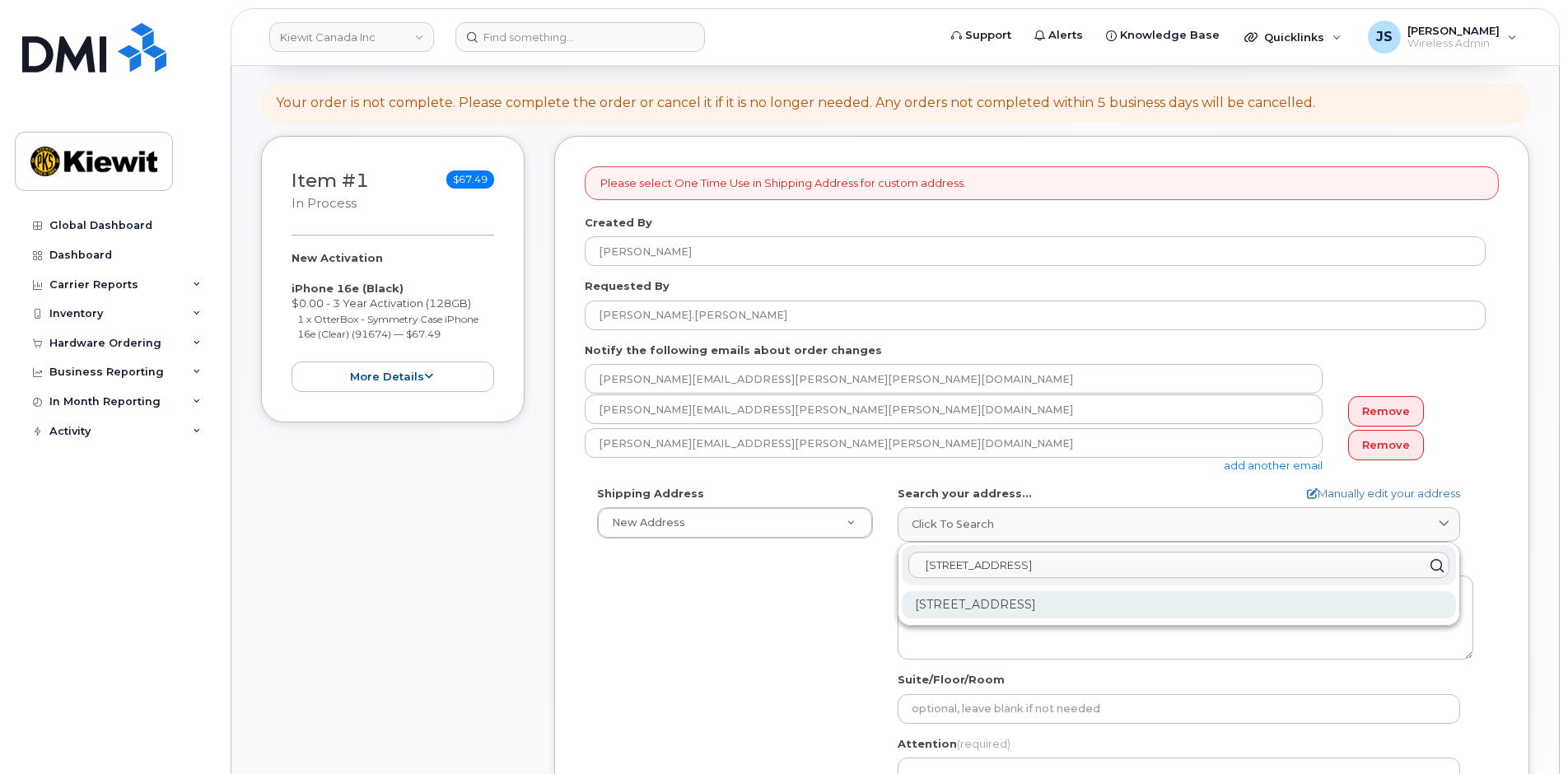
type input "1635 Tricont Ave, Whitby, L1N 7N5"
click at [1028, 611] on div "1635 Tricont Ave Whitby ON L1N 7N5" at bounding box center [1179, 605] width 554 height 28
select select
type textarea "1635 Tricont Ave WHITBY ON L1N 7N5 CANADA"
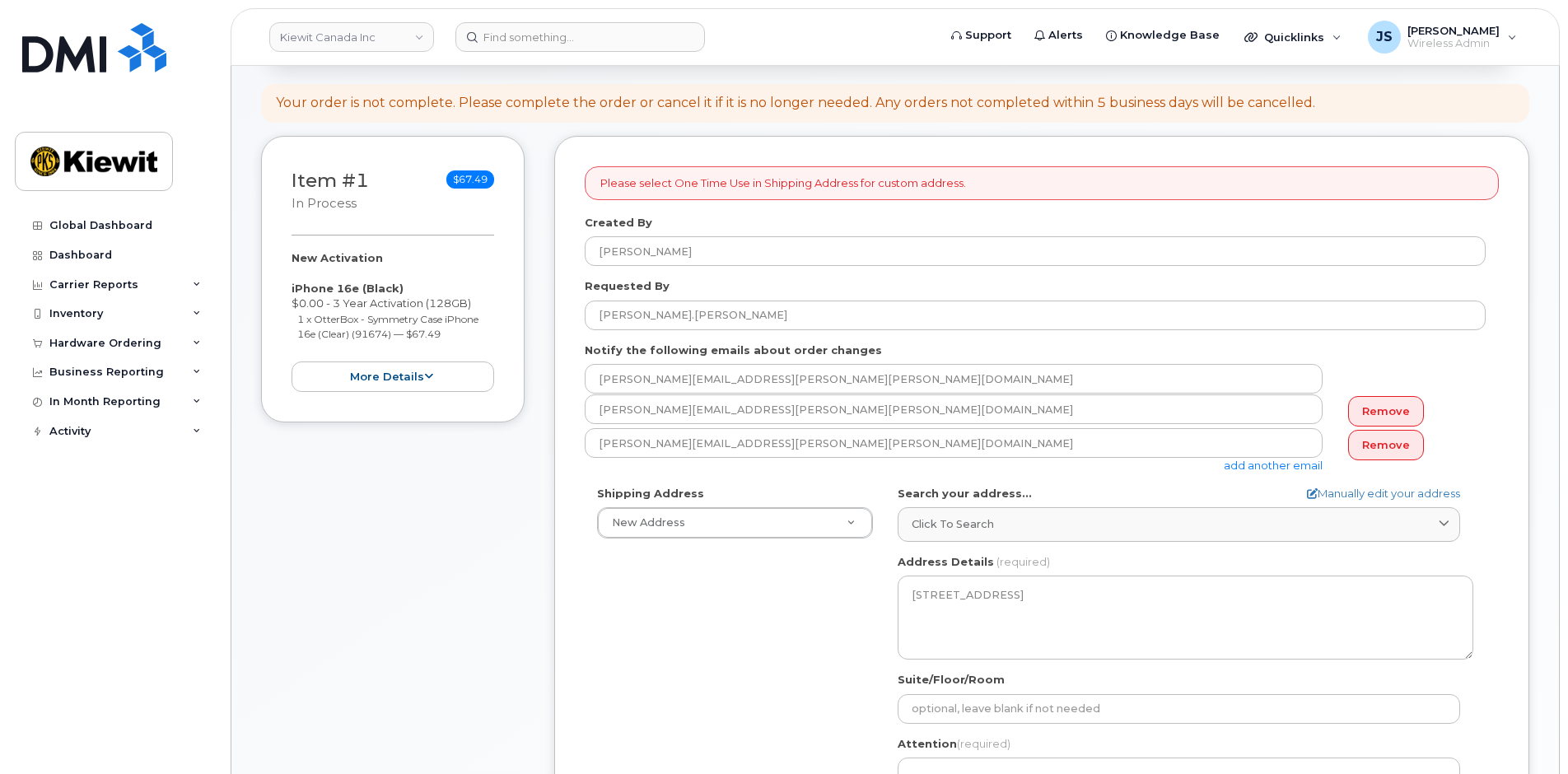
click at [823, 613] on div "Shipping Address New Address New Address 3777 Rue Dollard-Desjardins 10333 Sout…" at bounding box center [1036, 675] width 901 height 378
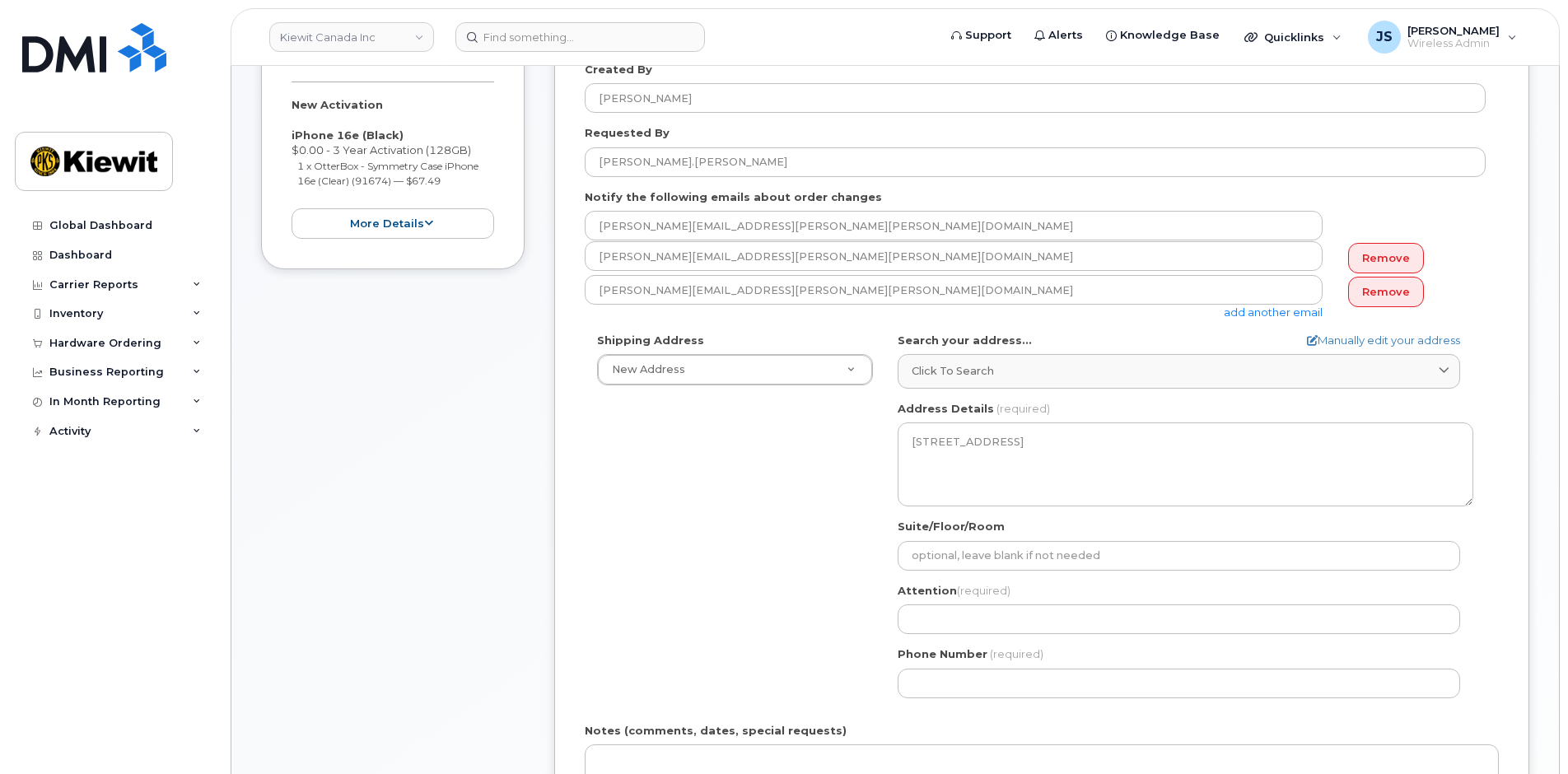
scroll to position [412, 0]
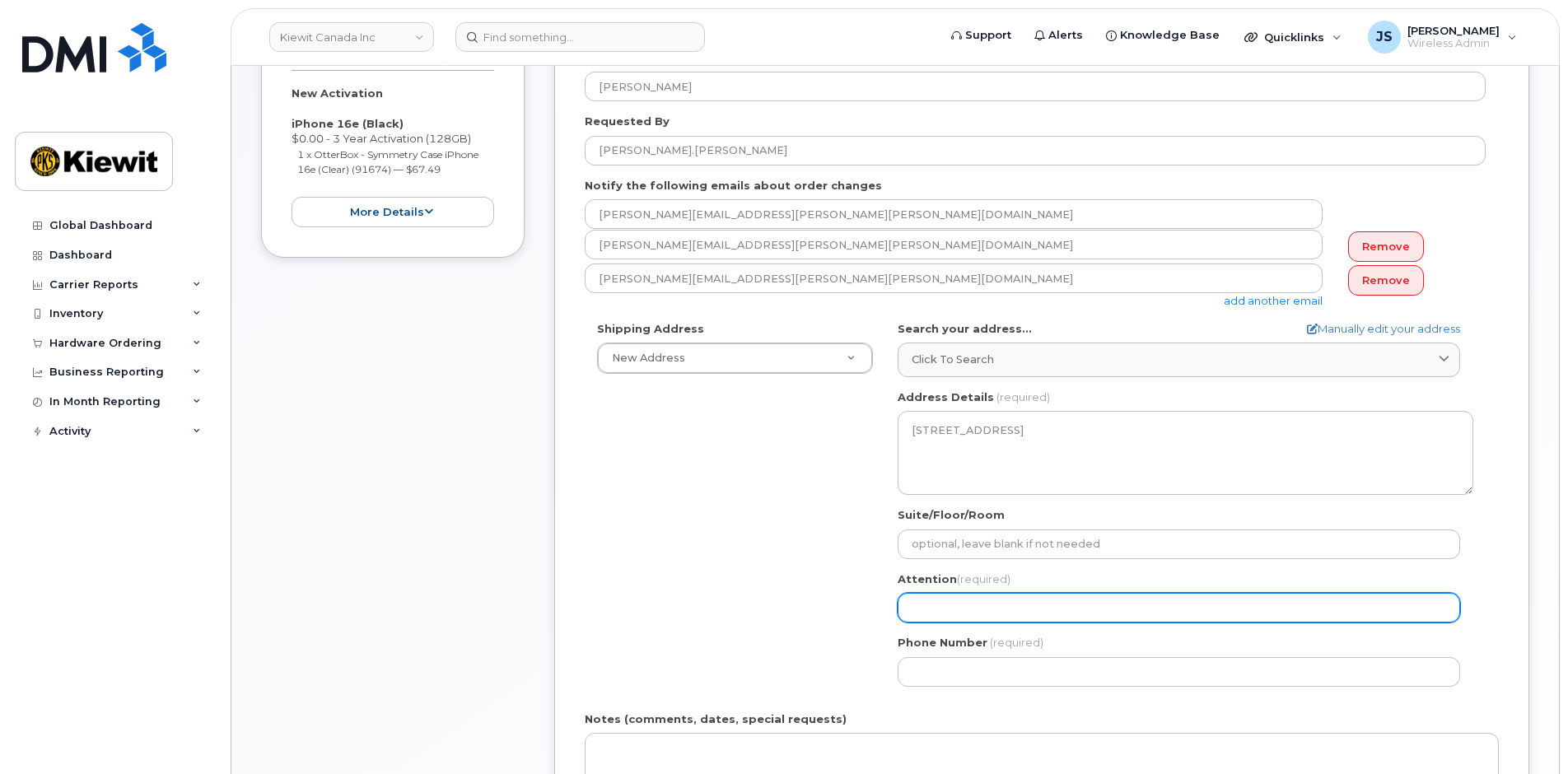
click at [936, 601] on input "Attention (required)" at bounding box center [1179, 608] width 563 height 29
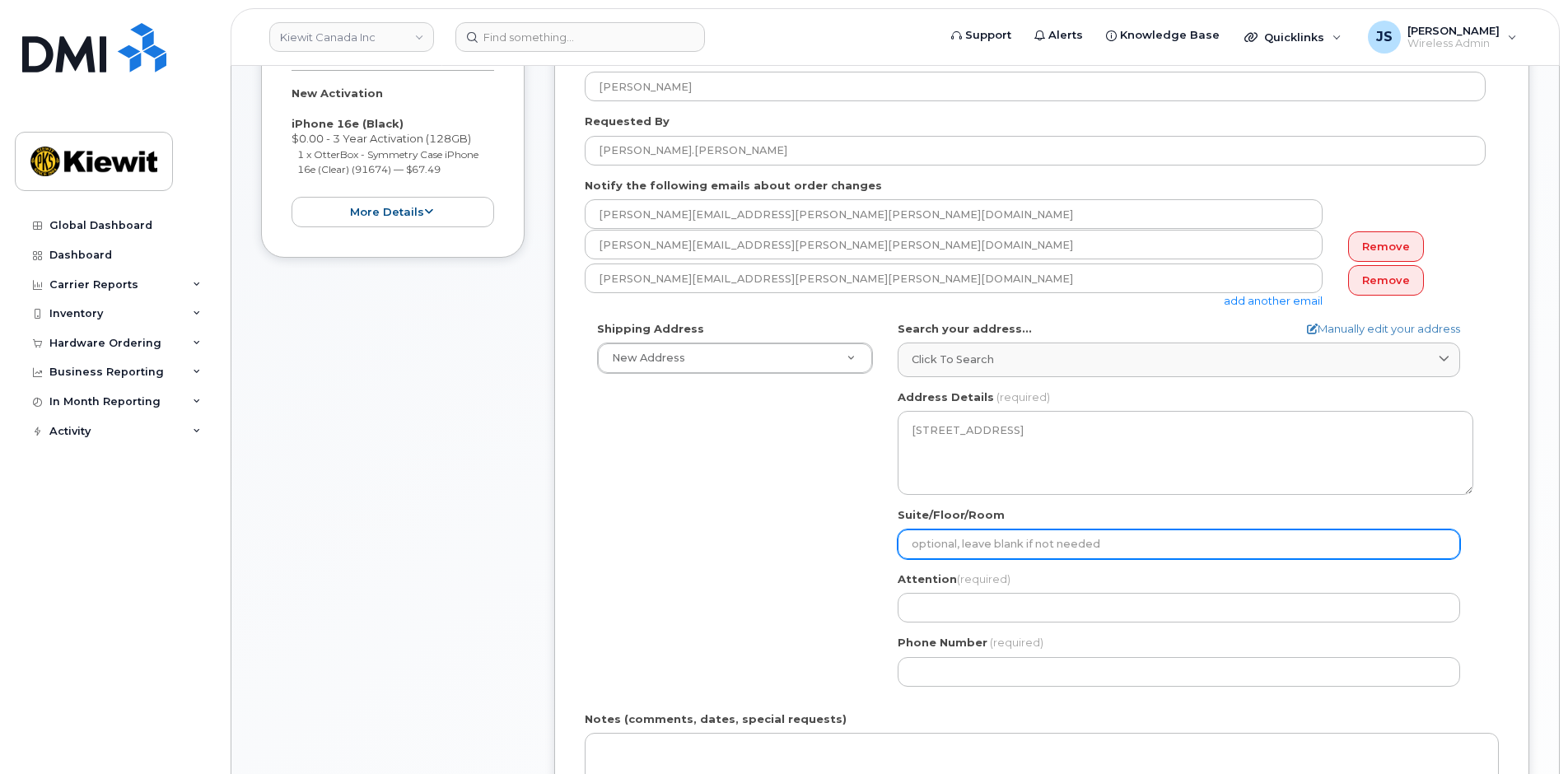
click at [931, 550] on input "Suite/Floor/Room" at bounding box center [1179, 544] width 563 height 29
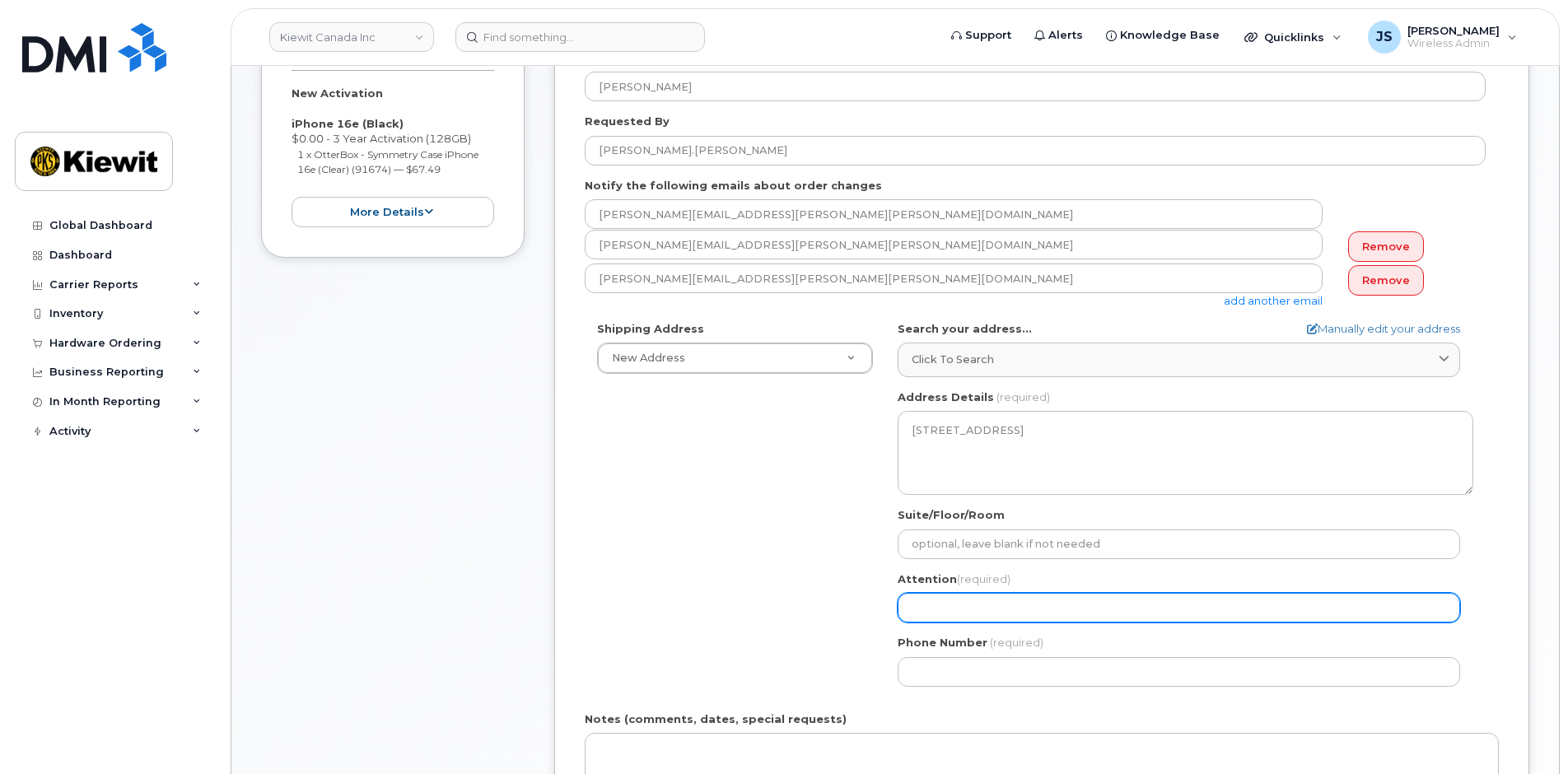
click at [917, 607] on input "Attention (required)" at bounding box center [1179, 608] width 563 height 29
paste input "Craig Williams"
select select
type input "Craig Williams"
select select
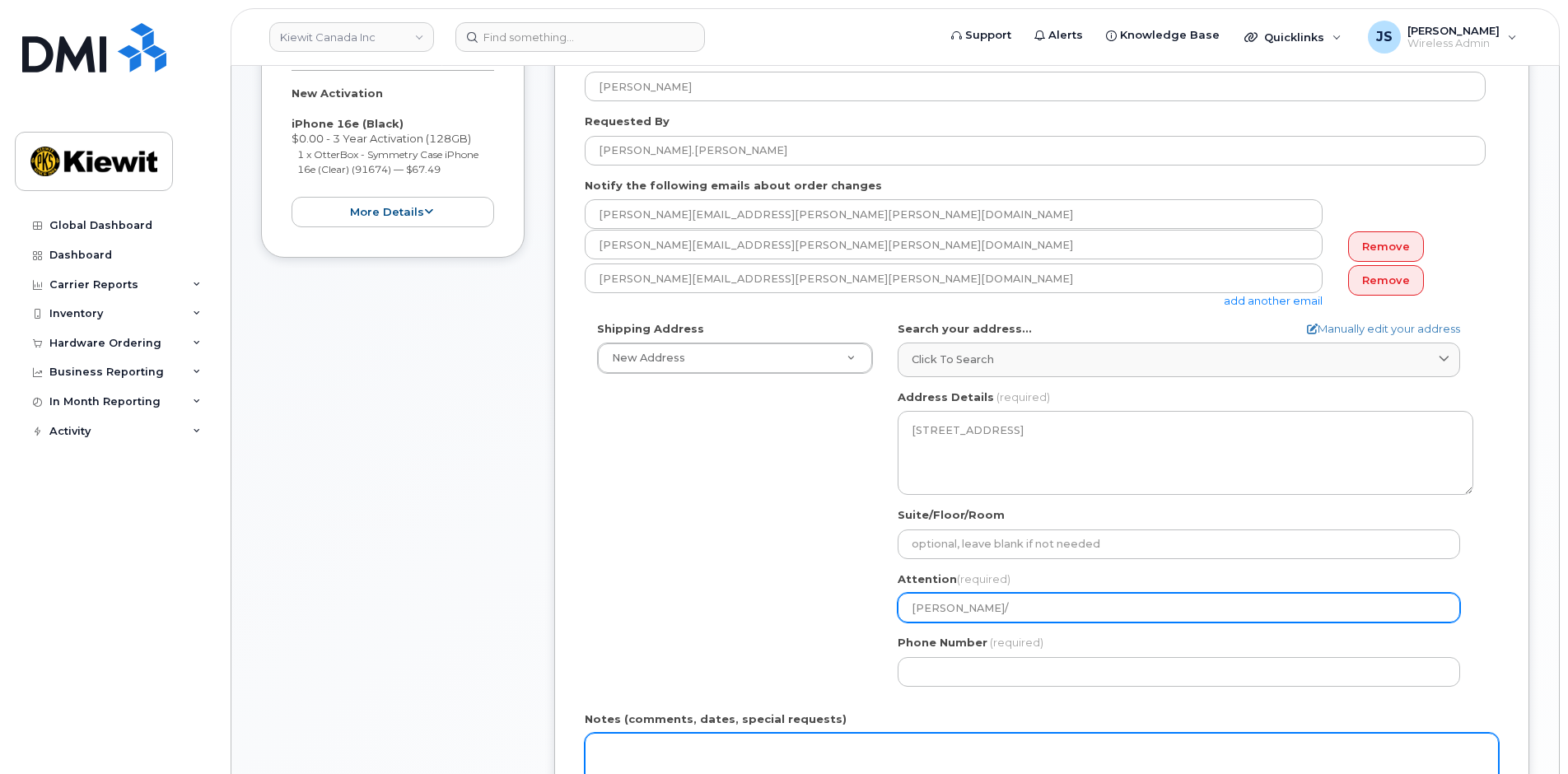
type input "Craig Williams/"
click at [1062, 602] on input "Craig Williams/" at bounding box center [1179, 608] width 563 height 29
paste input "[PERSON_NAME]"
select select
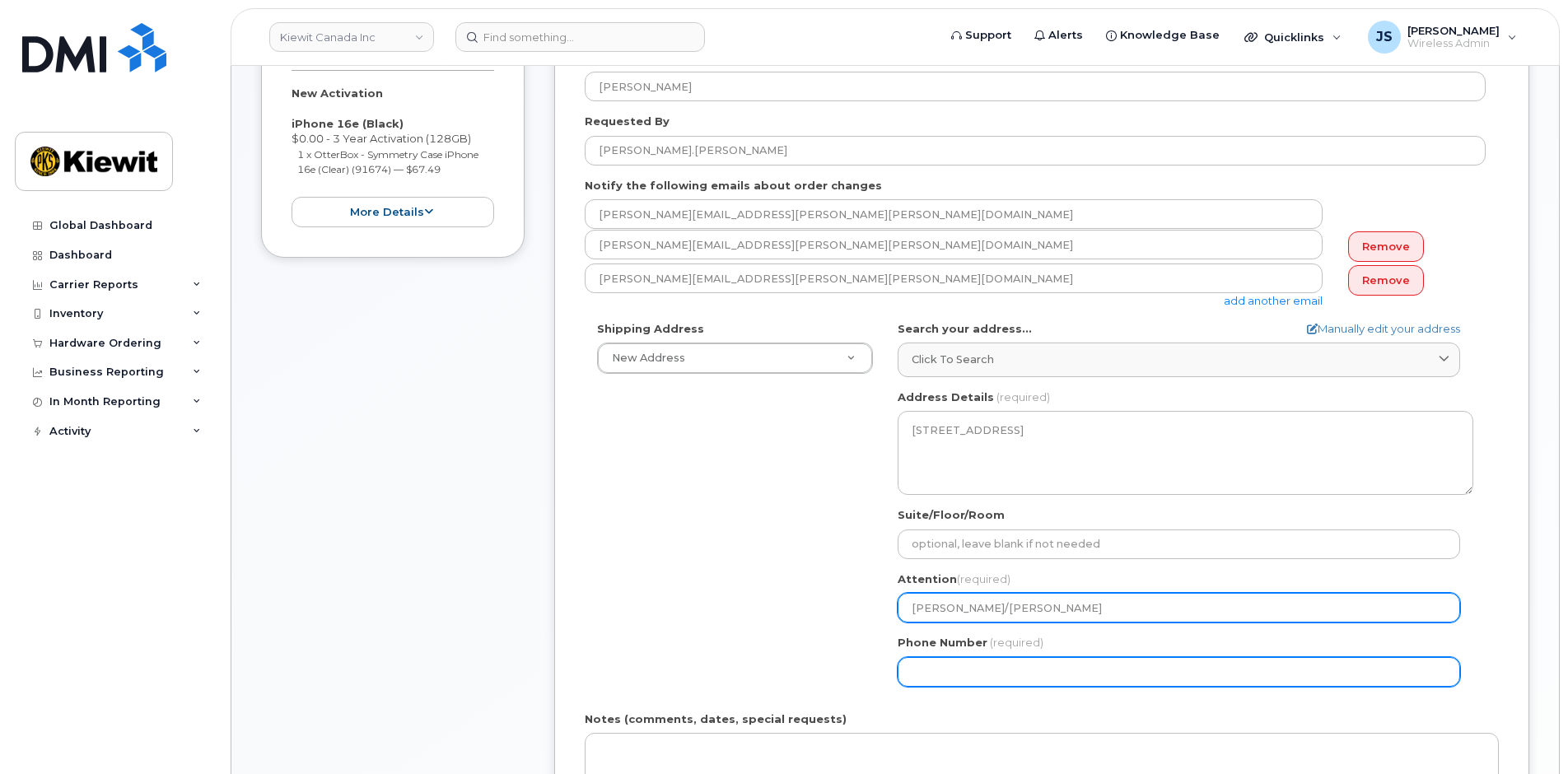
type input "[PERSON_NAME]/[PERSON_NAME]"
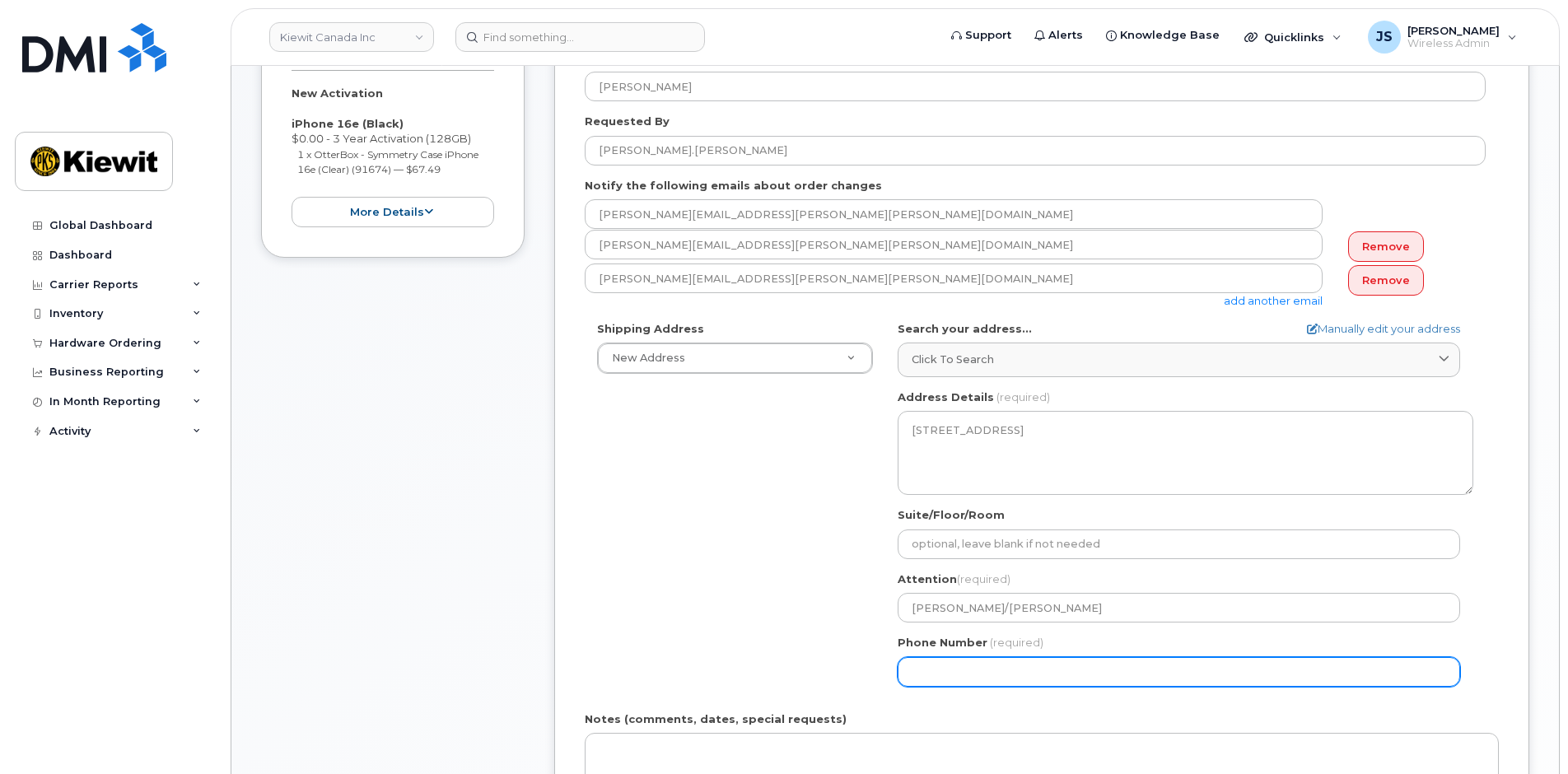
click at [964, 675] on input "Phone Number" at bounding box center [1179, 671] width 563 height 29
type input "877"
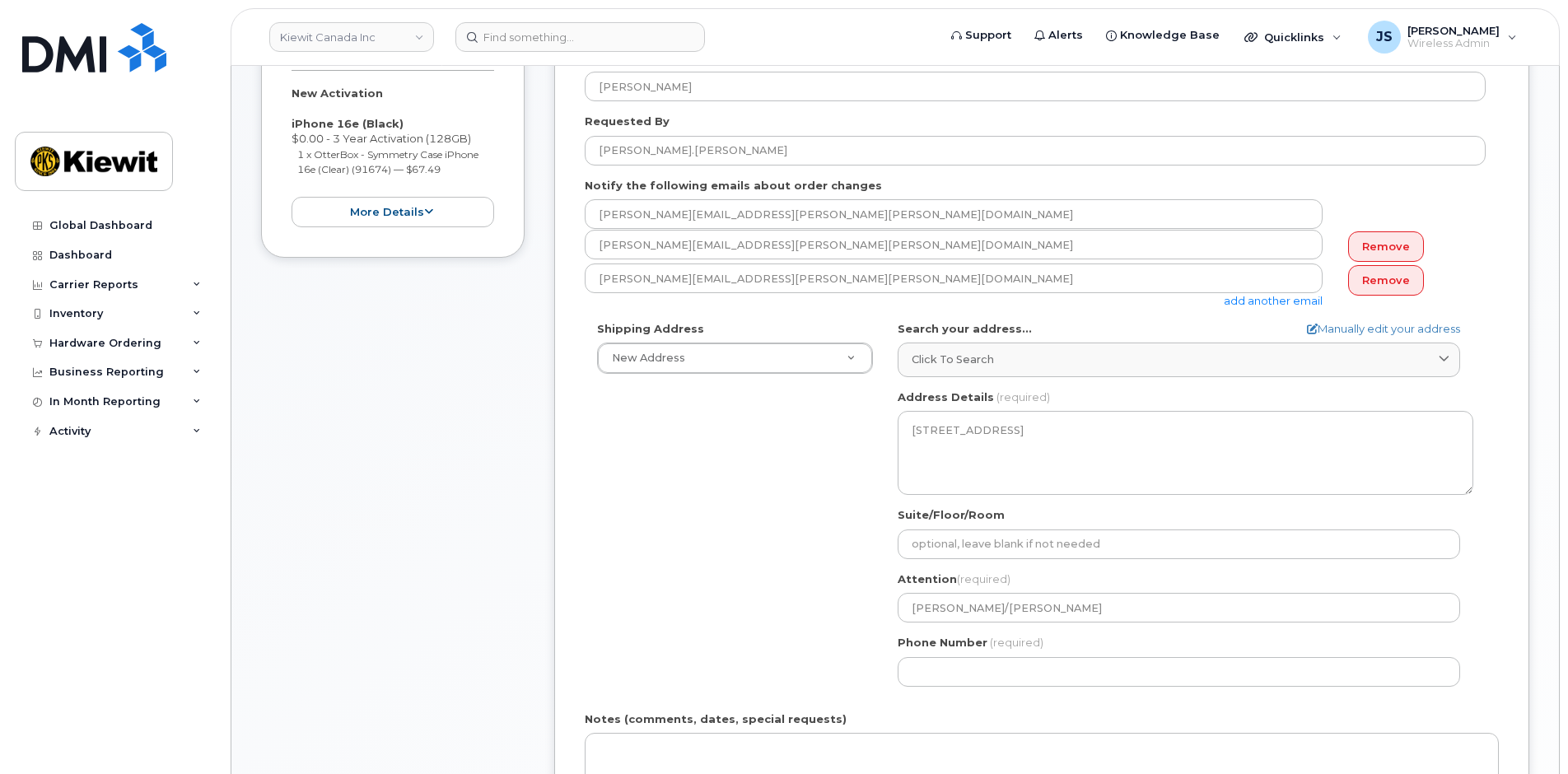
click at [735, 626] on div "Shipping Address New Address New Address 3777 Rue Dollard-Desjardins 10333 Sout…" at bounding box center [1036, 511] width 901 height 378
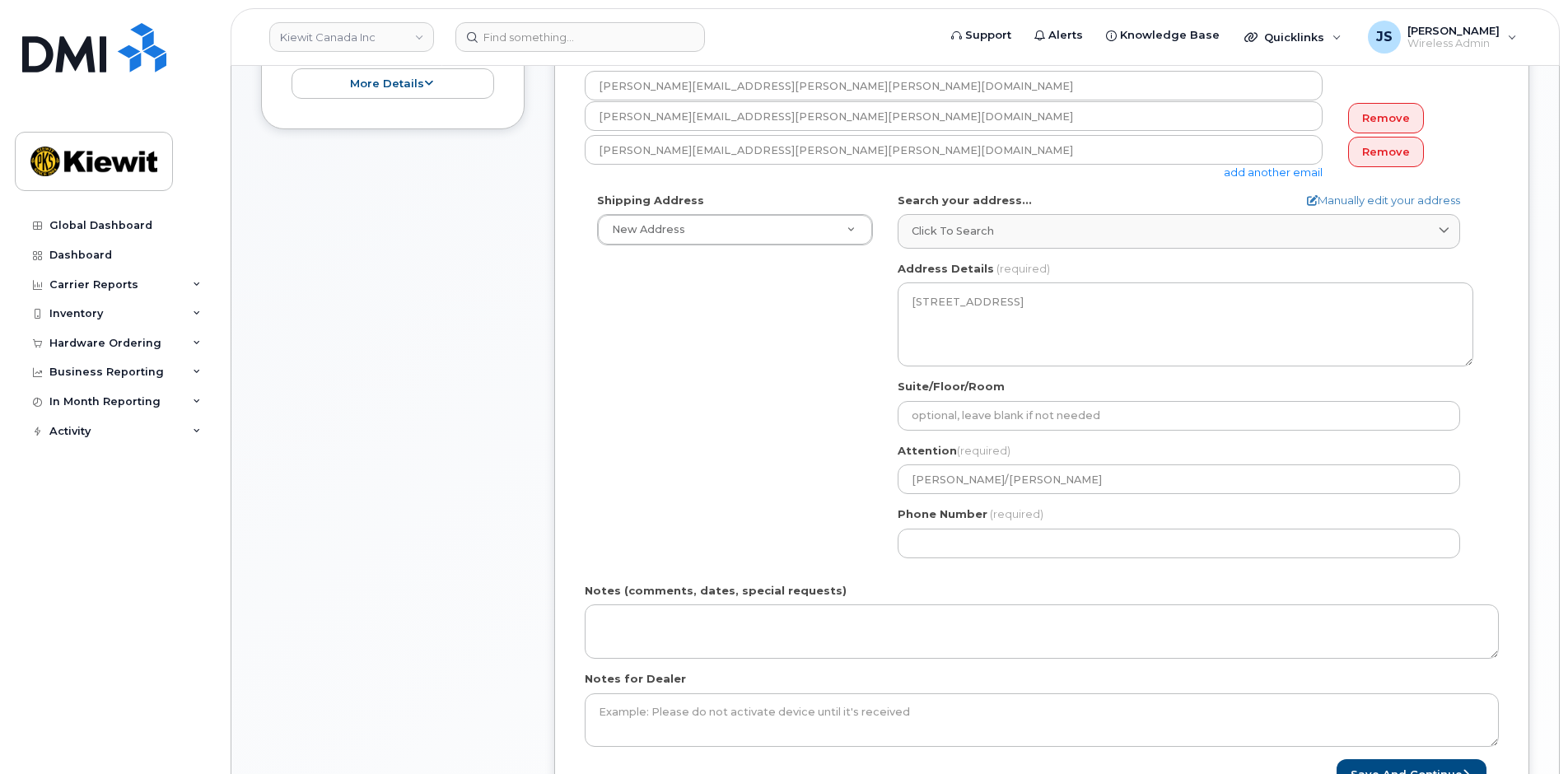
scroll to position [742, 0]
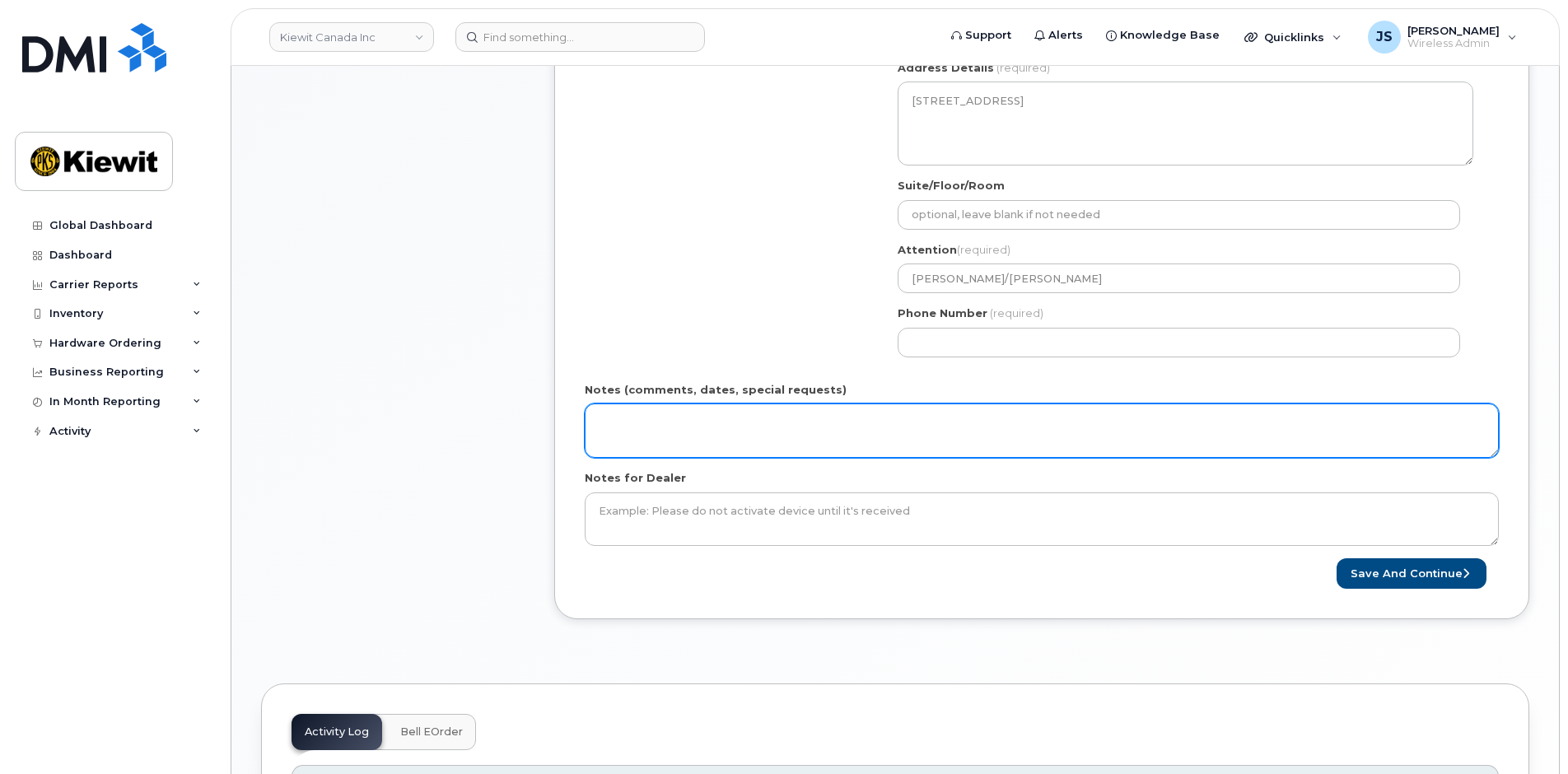
click at [648, 429] on textarea "Notes (comments, dates, special requests)" at bounding box center [1042, 430] width 915 height 54
paste textarea "Please ship ASAP"
click at [754, 433] on textarea "Please ship ASAP" at bounding box center [1042, 430] width 915 height 54
paste textarea "2025-10-06"
drag, startPoint x: 872, startPoint y: 428, endPoint x: 358, endPoint y: 410, distance: 514.3
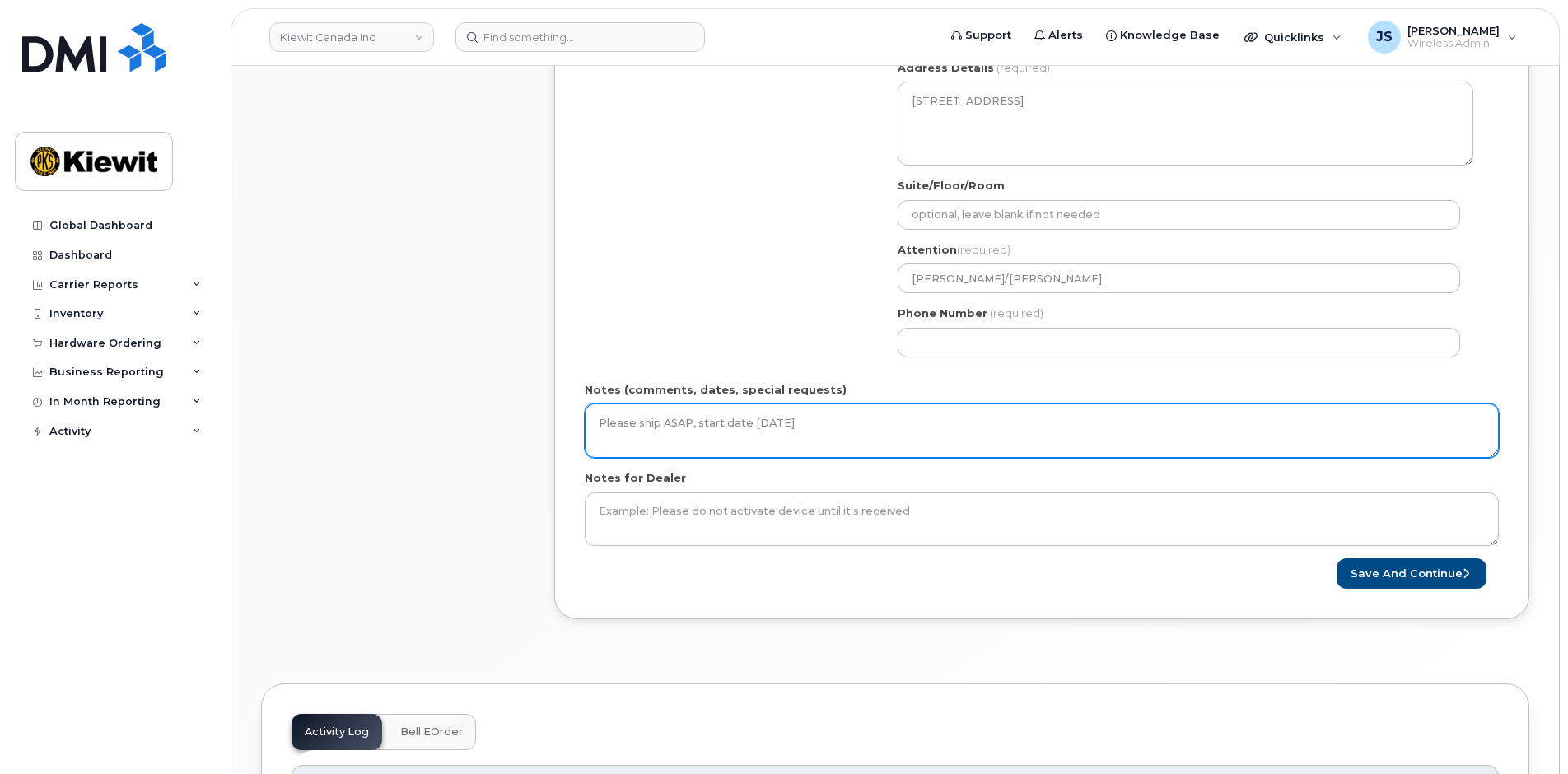
click at [360, 410] on div "Item #1 in process $67.49 New Activation iPhone 16e (Black) $0.00 - 3 Year Acti…" at bounding box center [896, 143] width 1268 height 1002
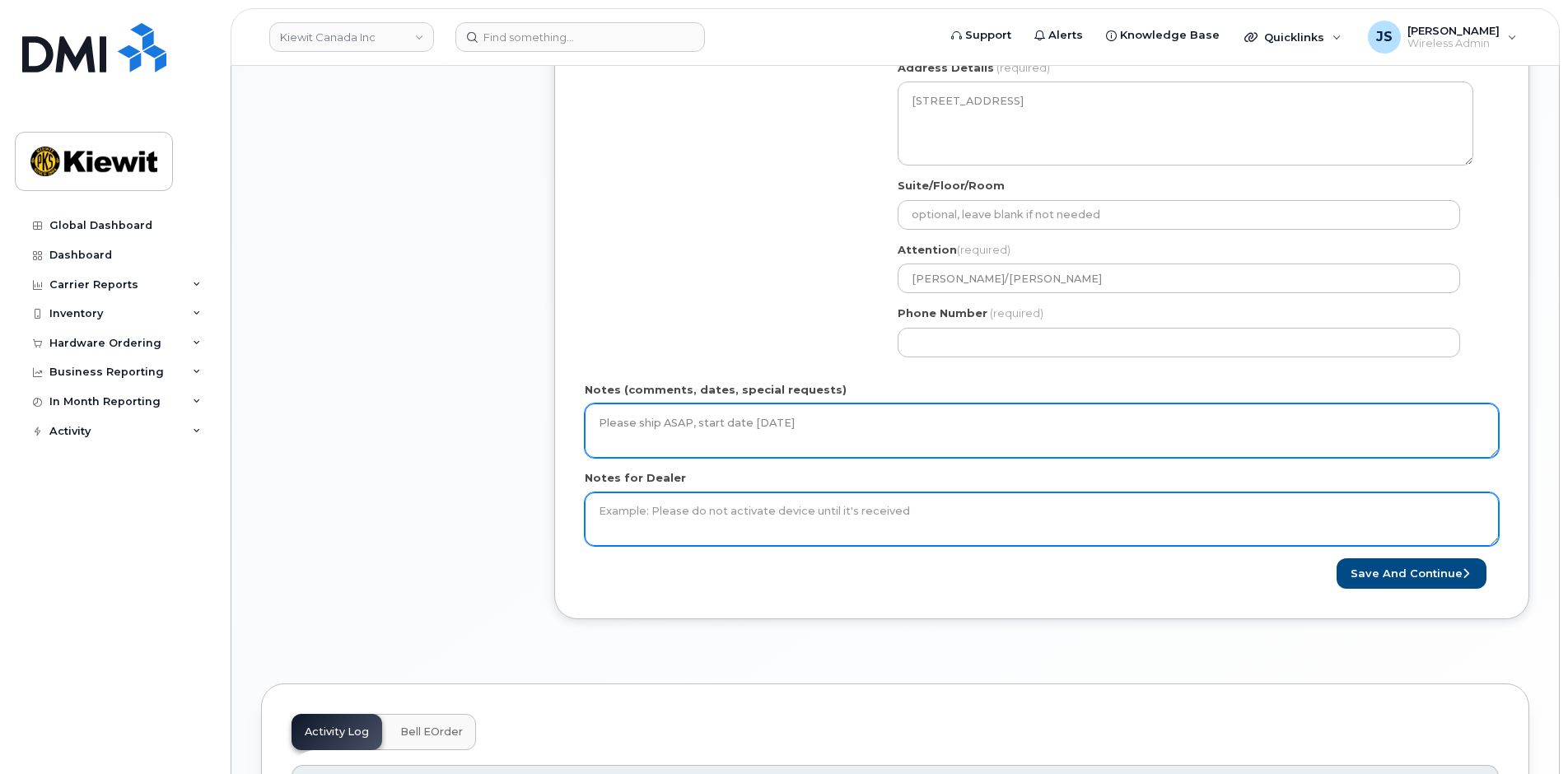
type textarea "Please ship ASAP, start date [DATE]"
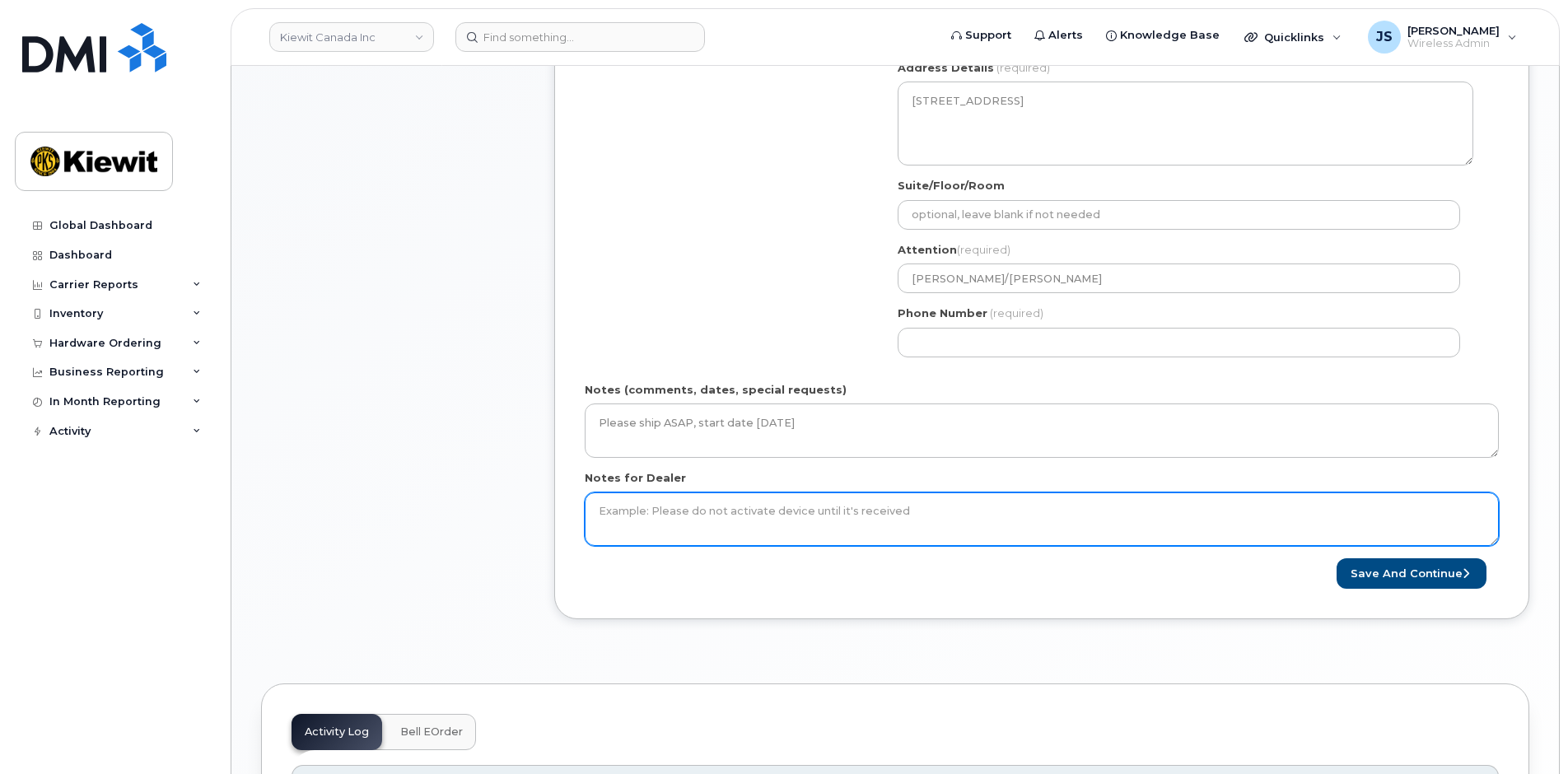
click at [626, 529] on textarea "Notes for Dealer" at bounding box center [1042, 519] width 915 height 54
paste textarea "Please ship ASAP, start date [DATE]"
type textarea "Please ship ASAP, start date [DATE]"
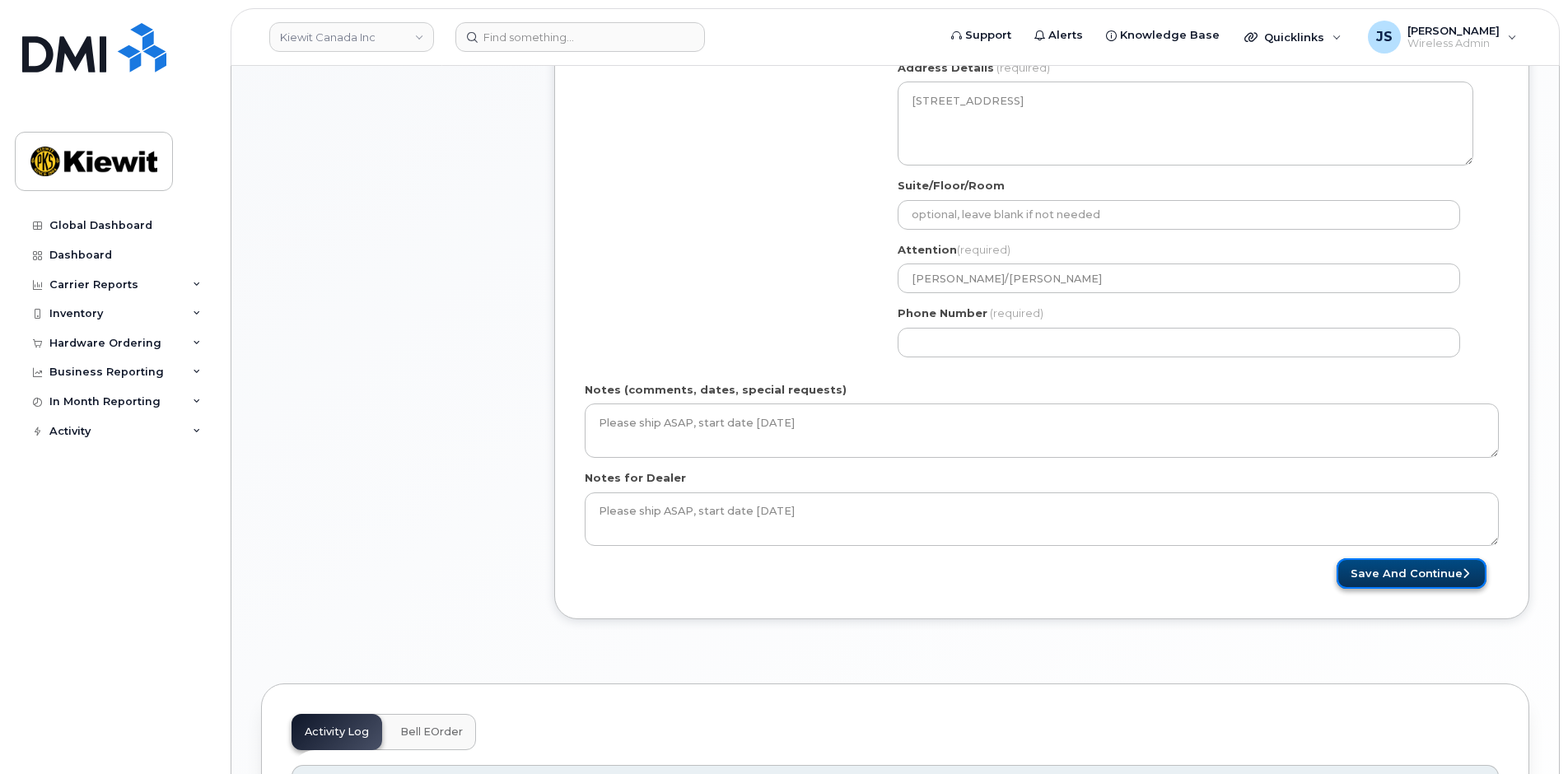
click at [1407, 577] on button "Save and Continue" at bounding box center [1412, 573] width 150 height 30
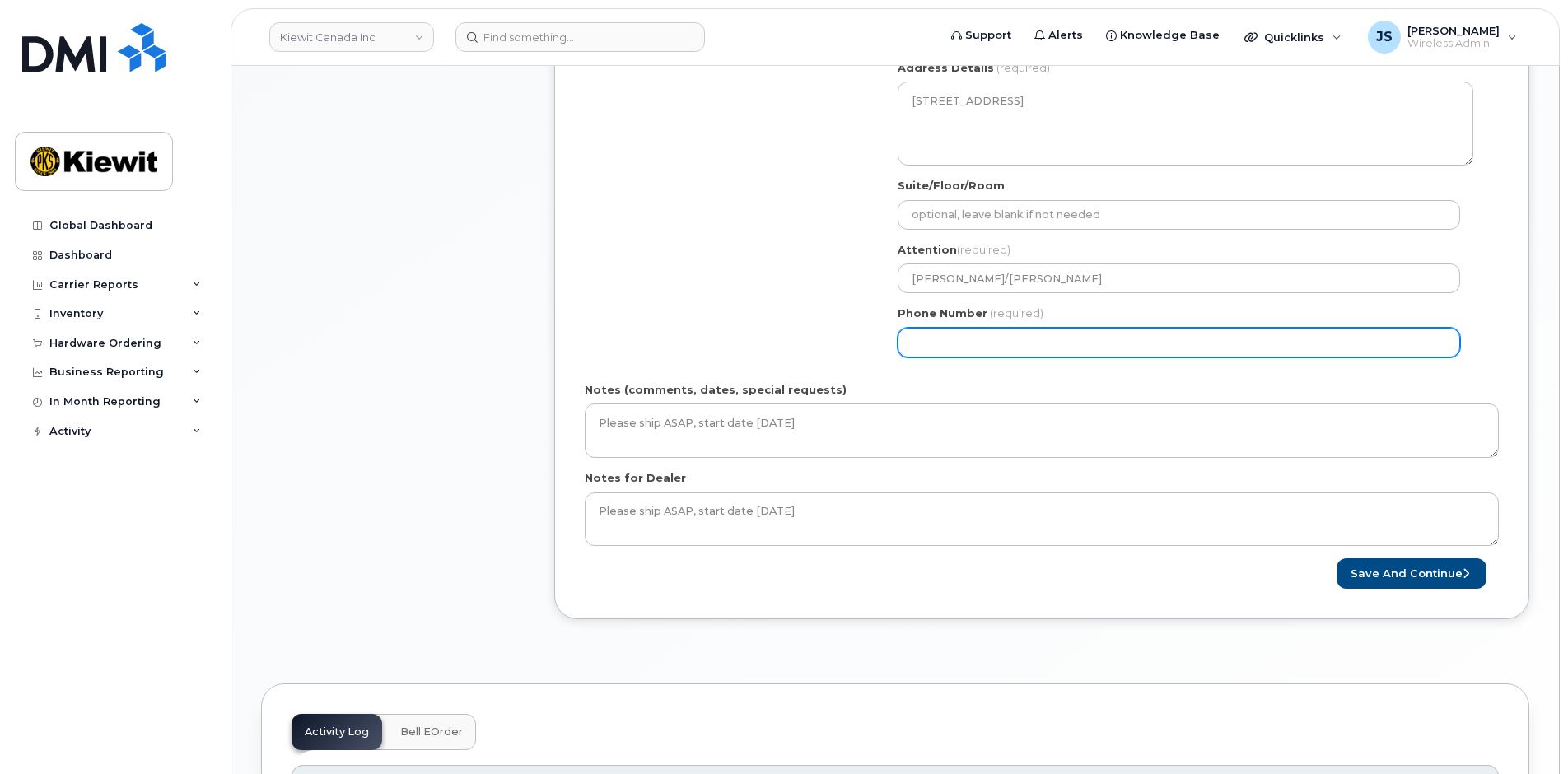
click at [965, 338] on input "Phone Number" at bounding box center [1179, 342] width 563 height 29
click at [939, 345] on input "Phone Number" at bounding box center [1179, 342] width 563 height 29
select select
type input "8777727707"
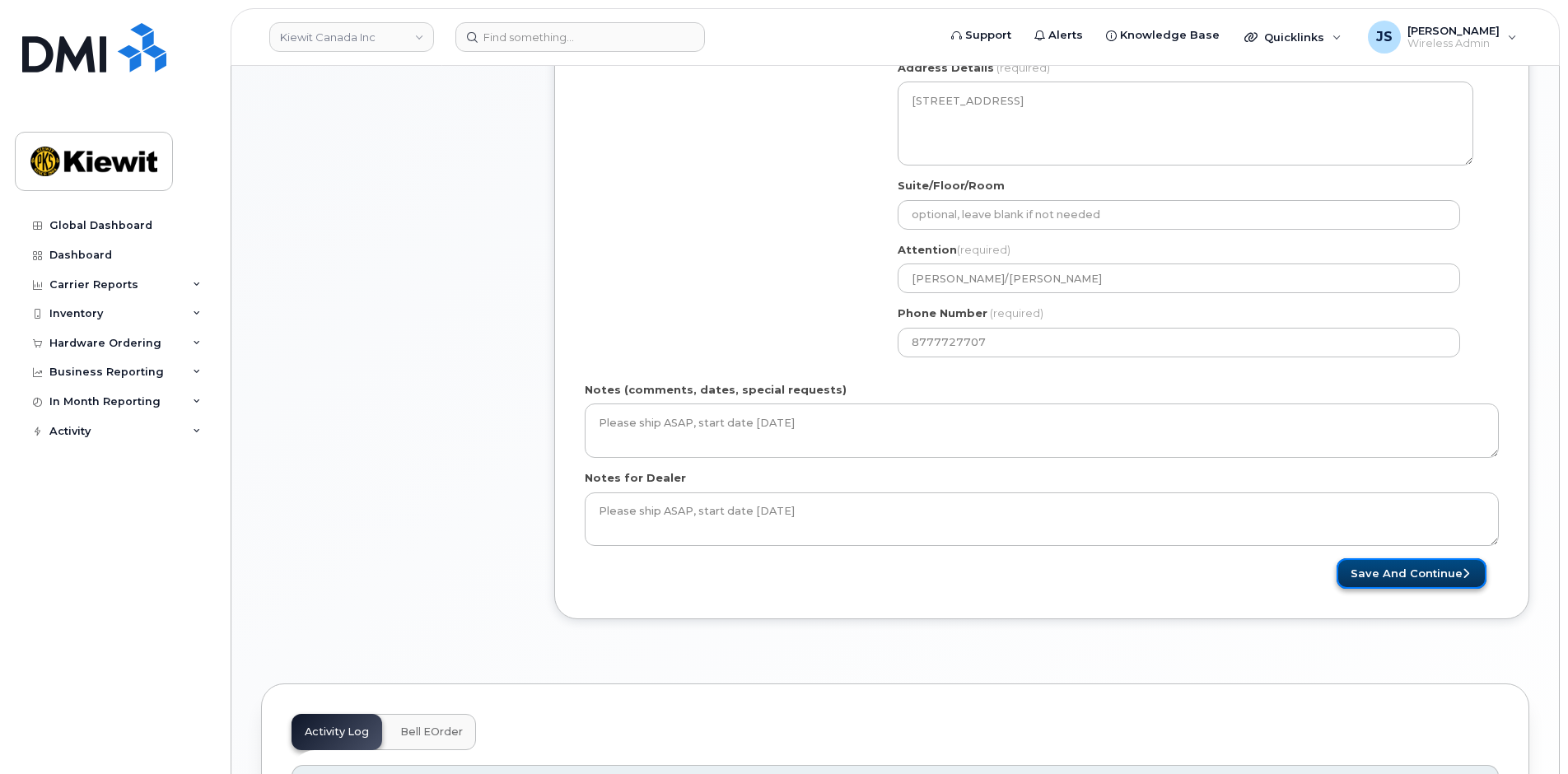
click at [1365, 574] on button "Save and Continue" at bounding box center [1412, 573] width 150 height 30
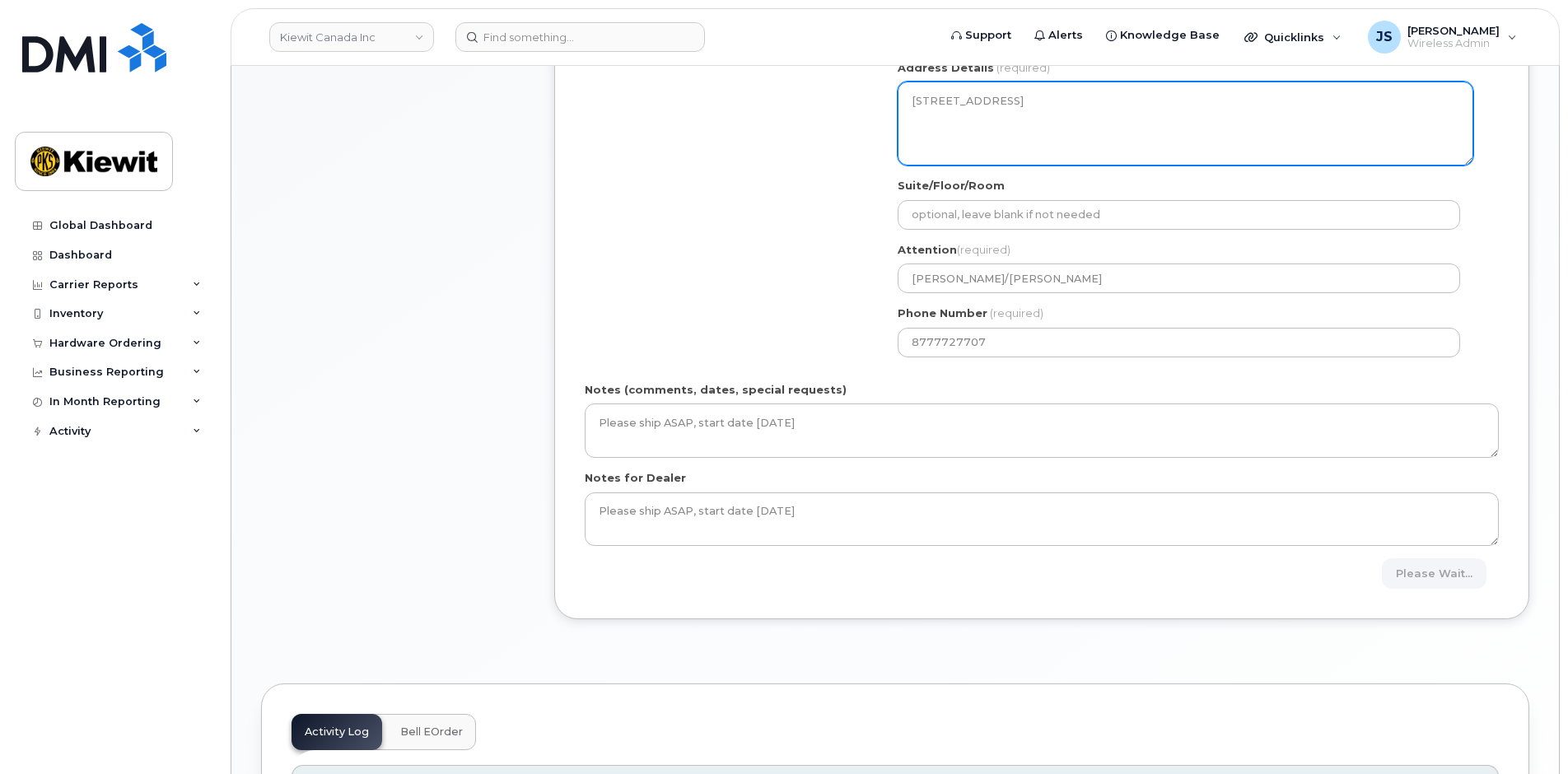
scroll to position [412, 0]
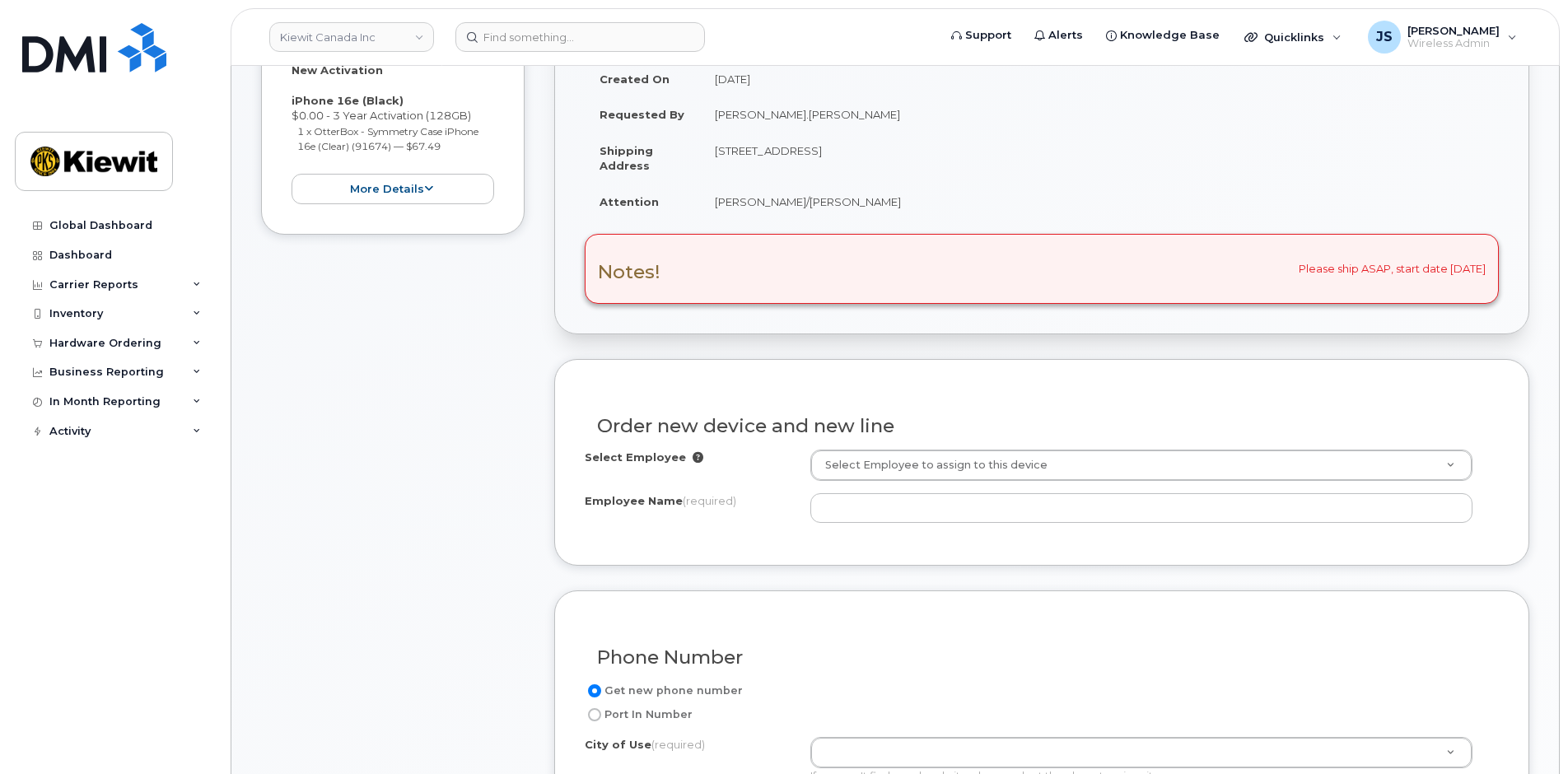
scroll to position [494, 0]
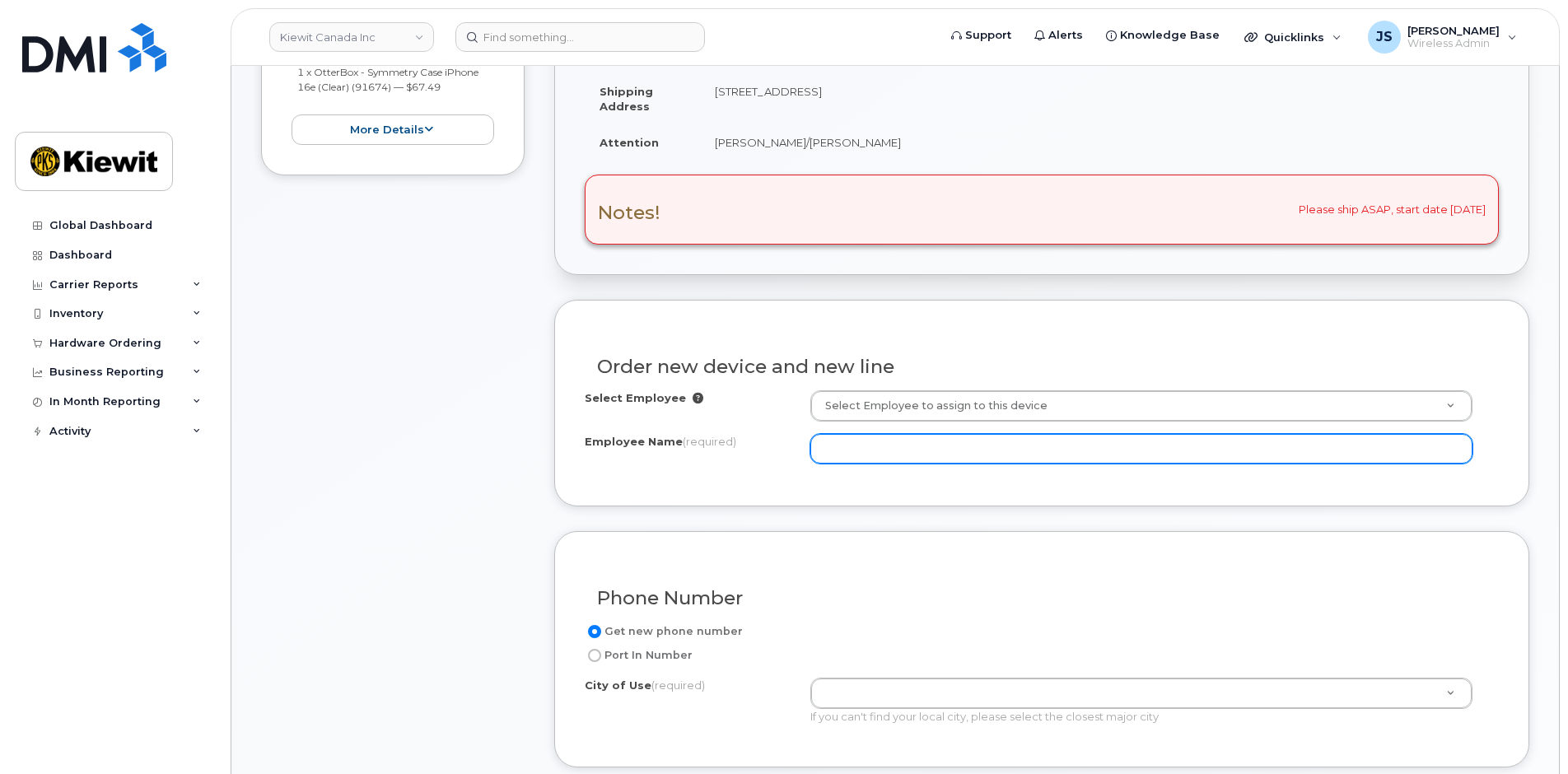
click at [894, 447] on input "Employee Name (required)" at bounding box center [1141, 449] width 663 height 29
paste input "[PERSON_NAME]"
type input "[PERSON_NAME]"
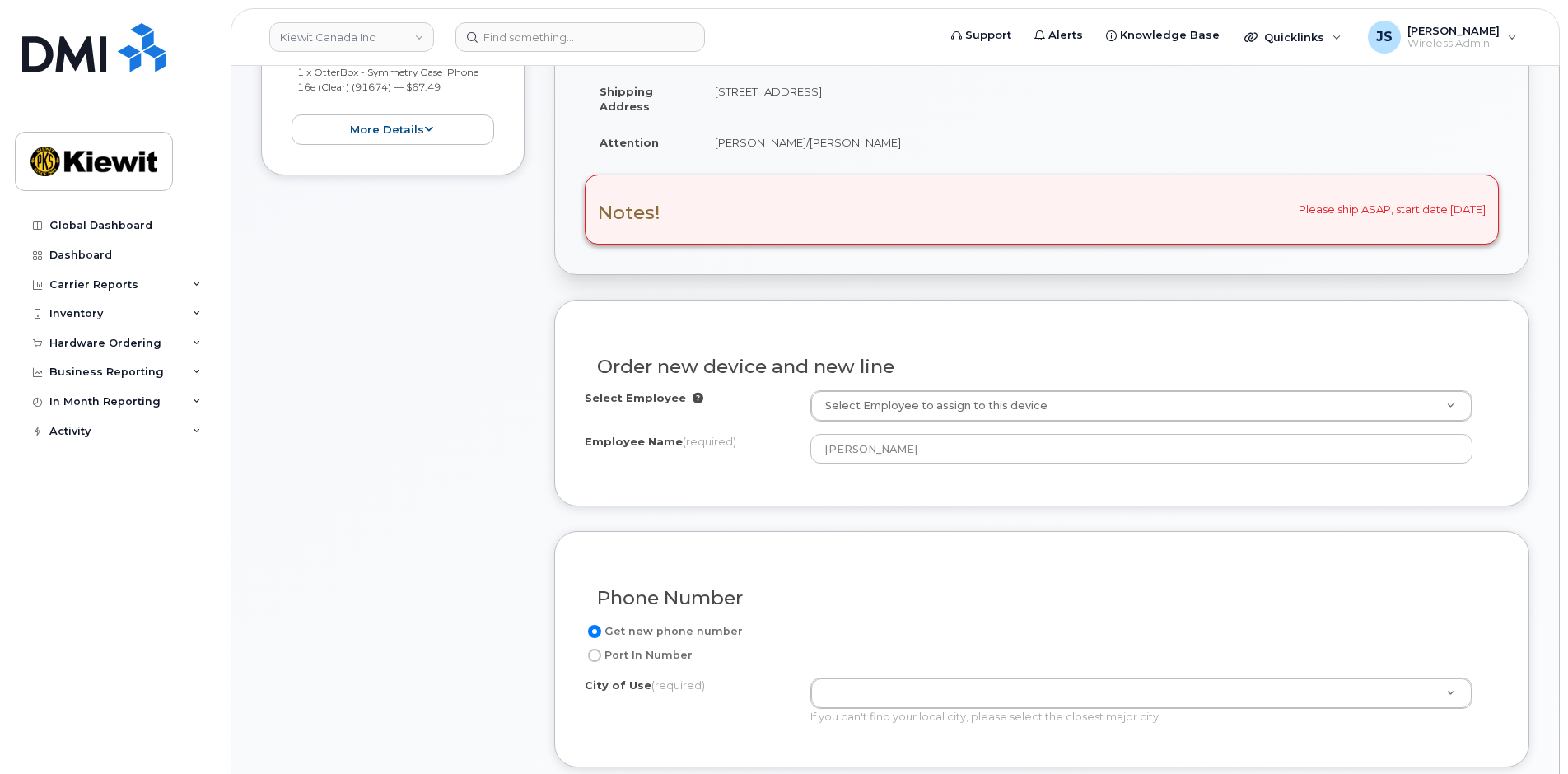
click at [472, 503] on div "Item #1 in process $67.49 New Activation iPhone 16e (Black) $0.00 - 3 Year Acti…" at bounding box center [393, 664] width 263 height 1550
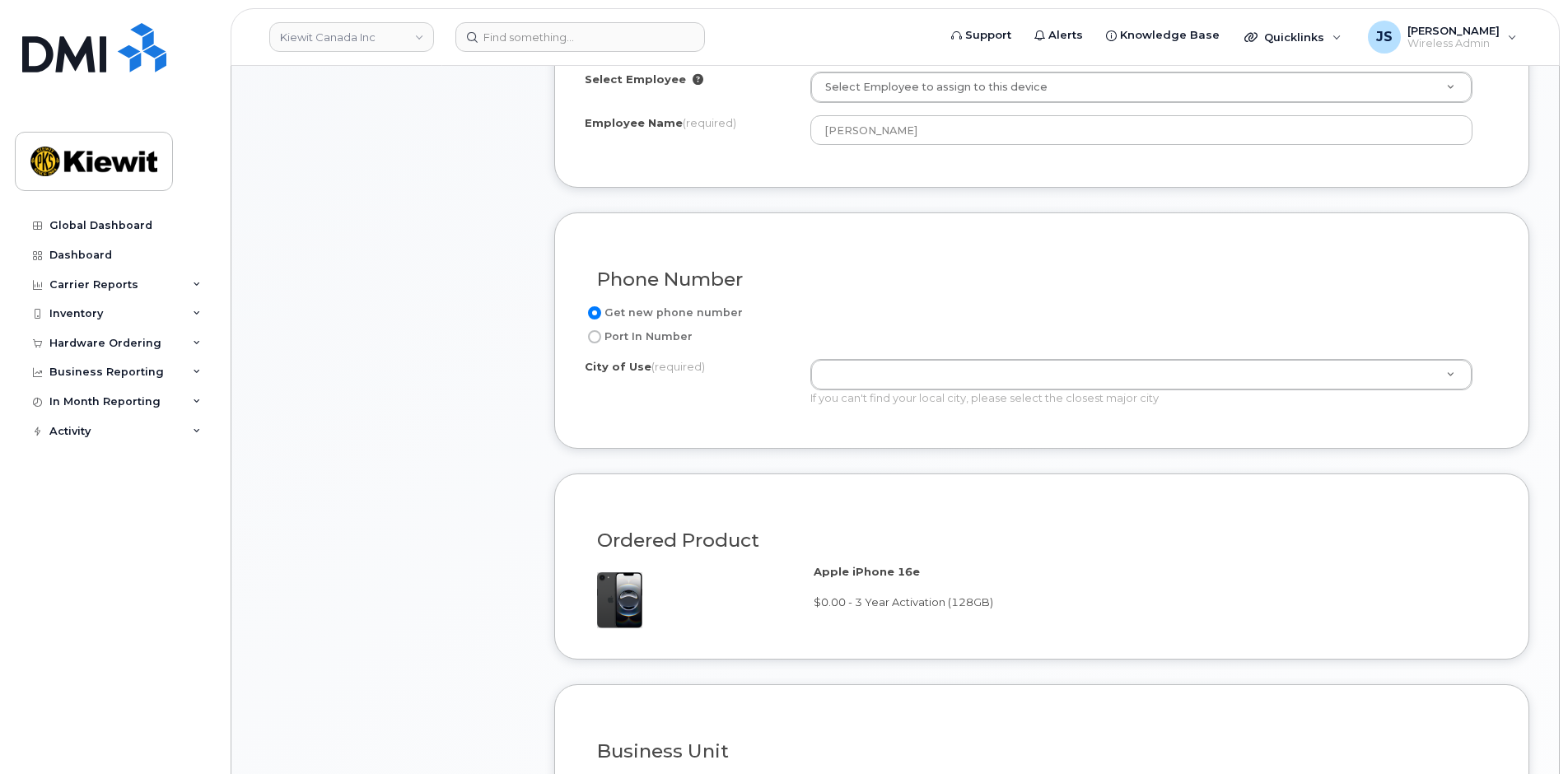
scroll to position [823, 0]
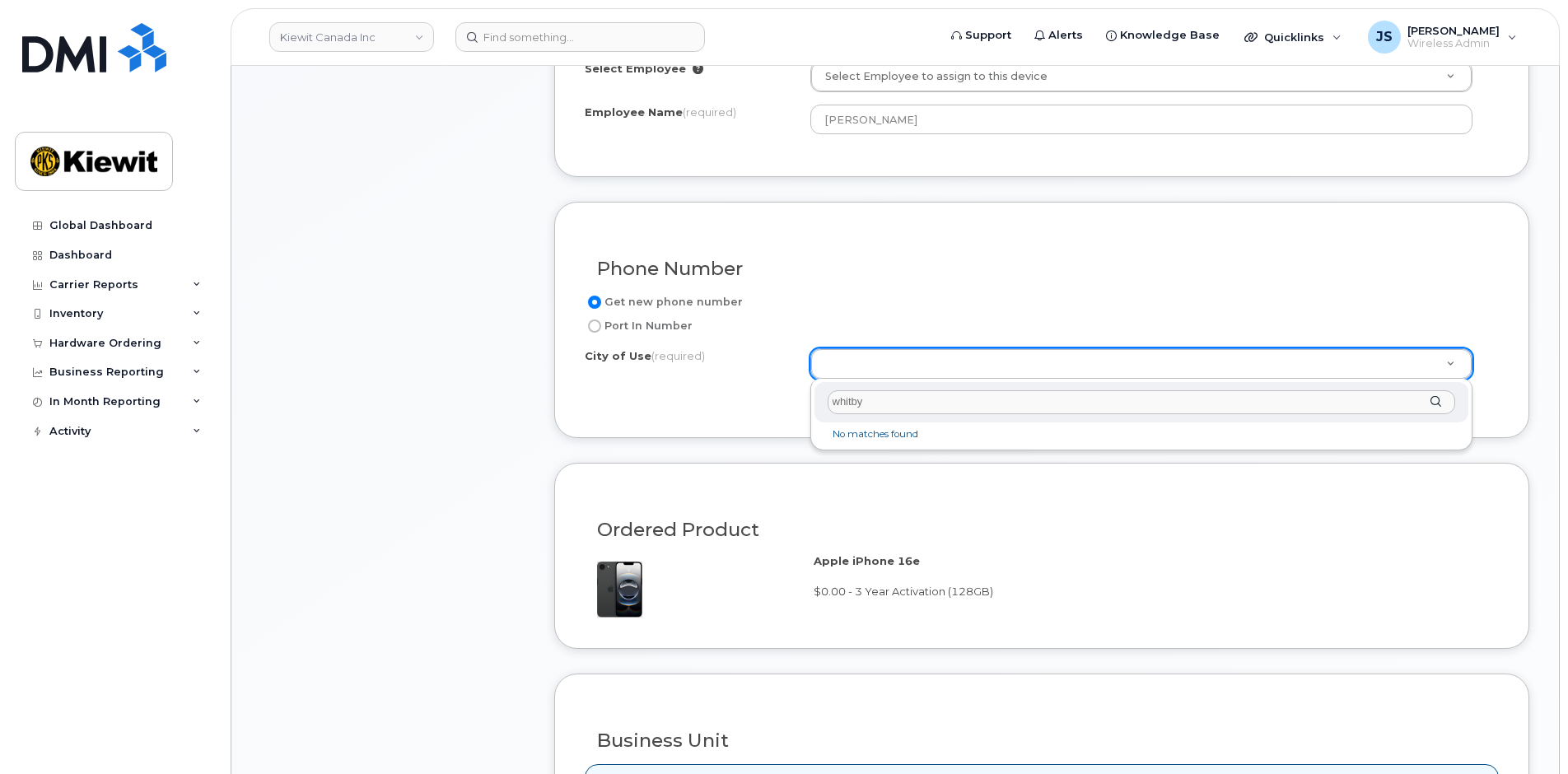
drag, startPoint x: 872, startPoint y: 397, endPoint x: 793, endPoint y: 390, distance: 79.3
click at [793, 390] on body "Kiewit Canada Inc Support Alerts Knowledge Base Quicklinks Suspend / Cancel Dev…" at bounding box center [784, 552] width 1568 height 2752
type input "oshaw"
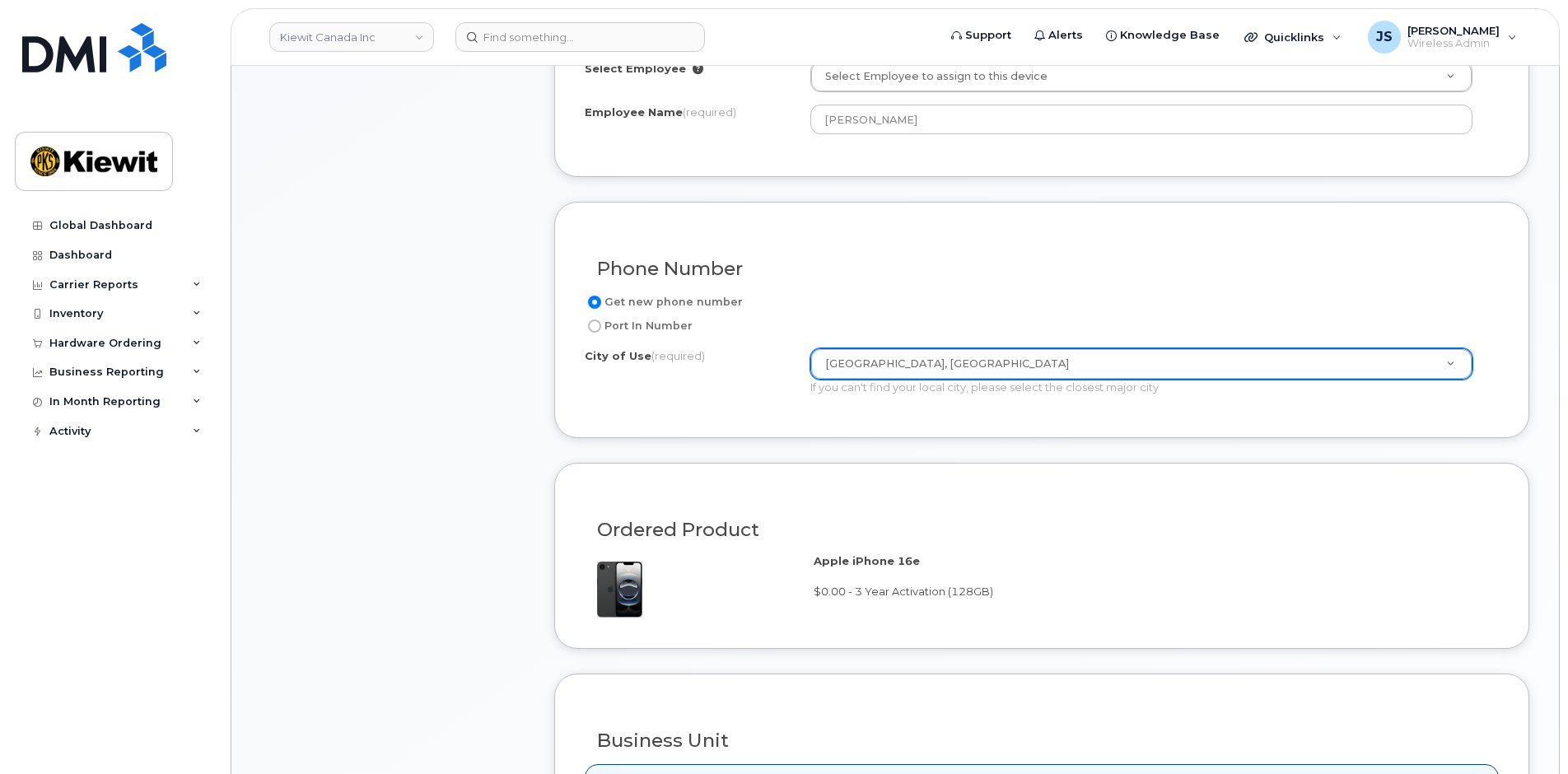
type input "4576"
click at [427, 403] on div "Item #1 in process $67.49 New Activation iPhone 16e (Black) $0.00 - 3 Year Acti…" at bounding box center [393, 335] width 263 height 1550
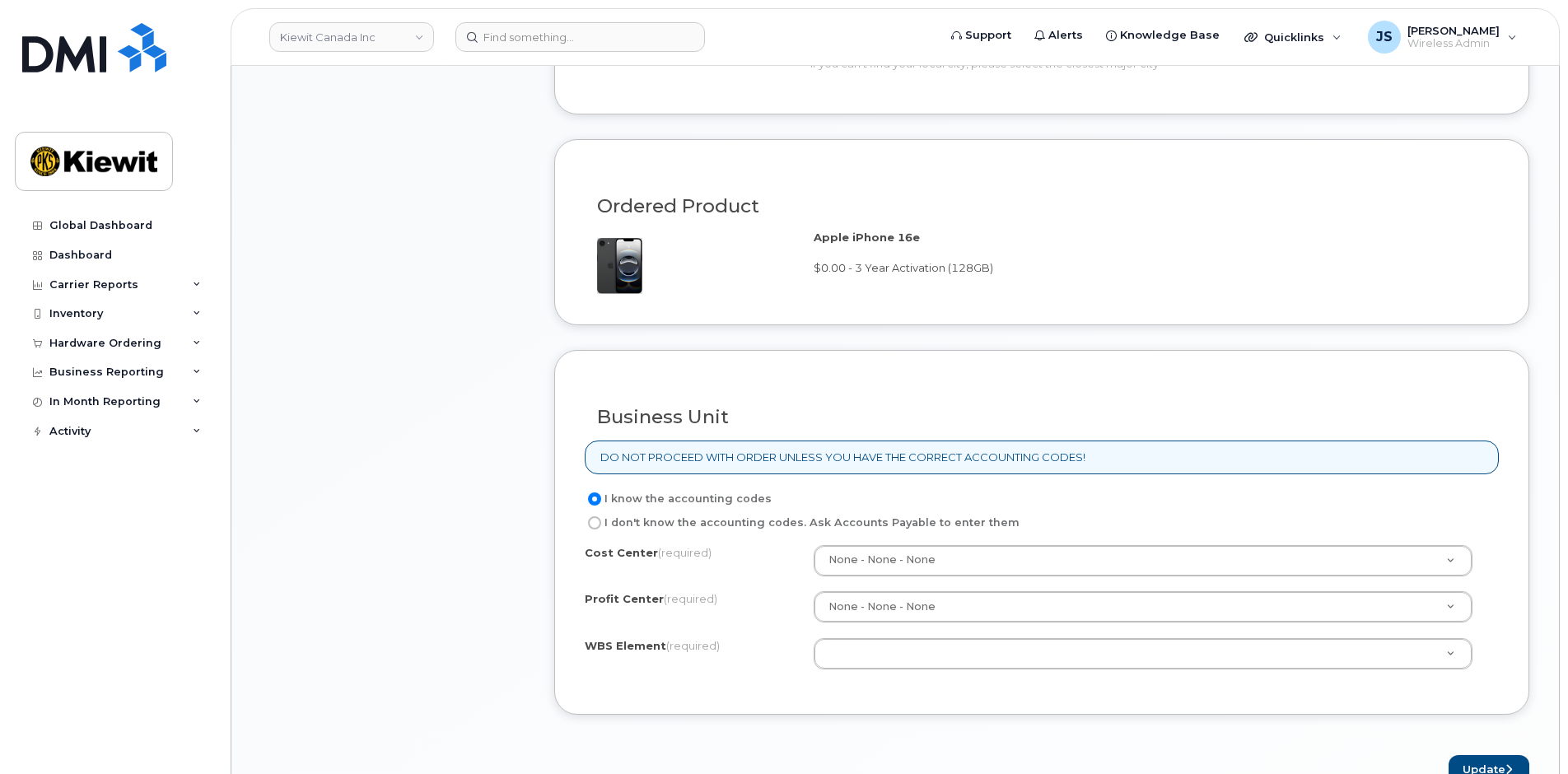
scroll to position [1153, 0]
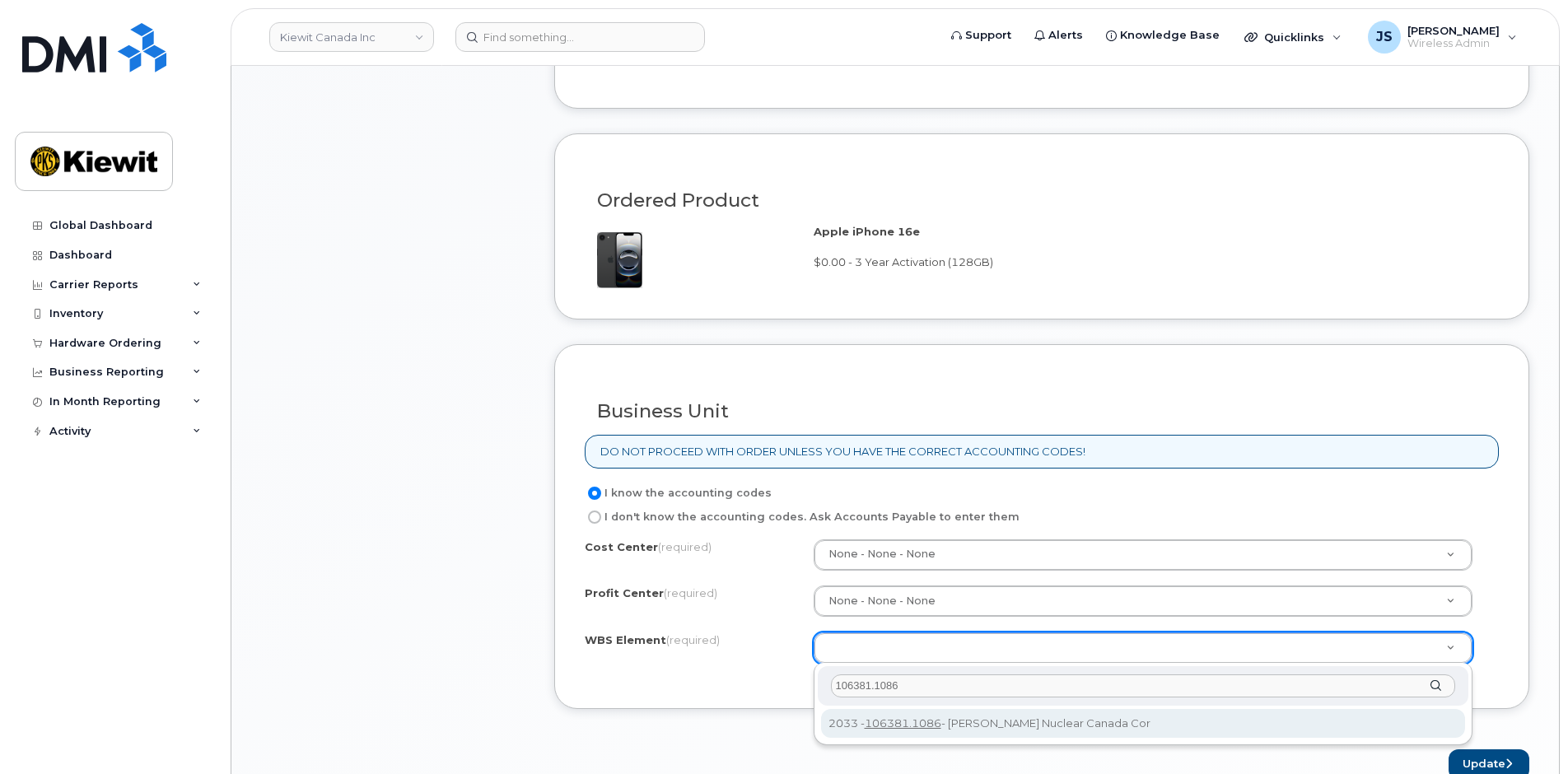
type input "106381.1086"
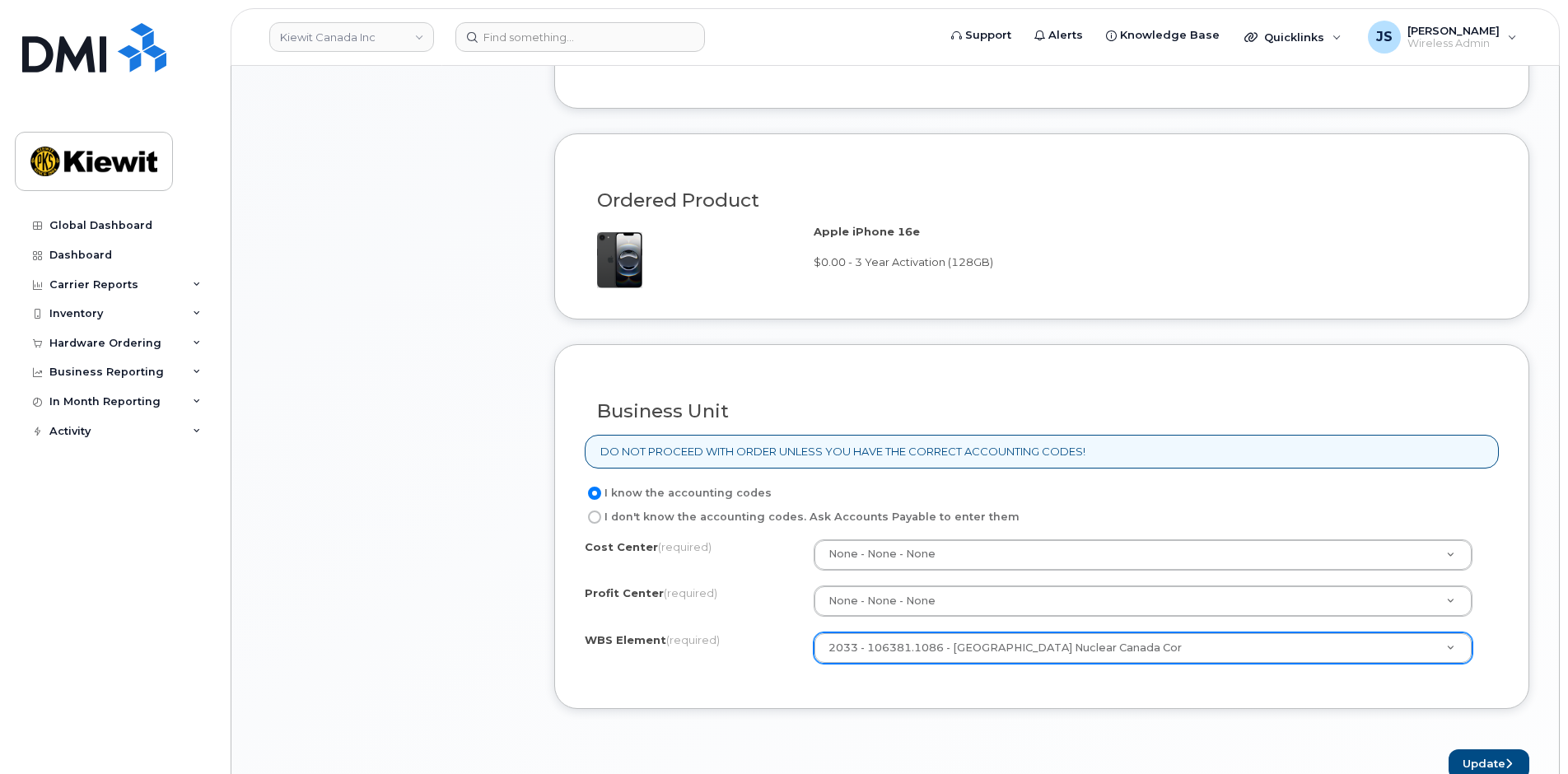
click at [499, 638] on div "Item #1 in process $67.49 New Activation iPhone 16e (Black) $0.00 - 3 Year Acti…" at bounding box center [393, 5] width 263 height 1550
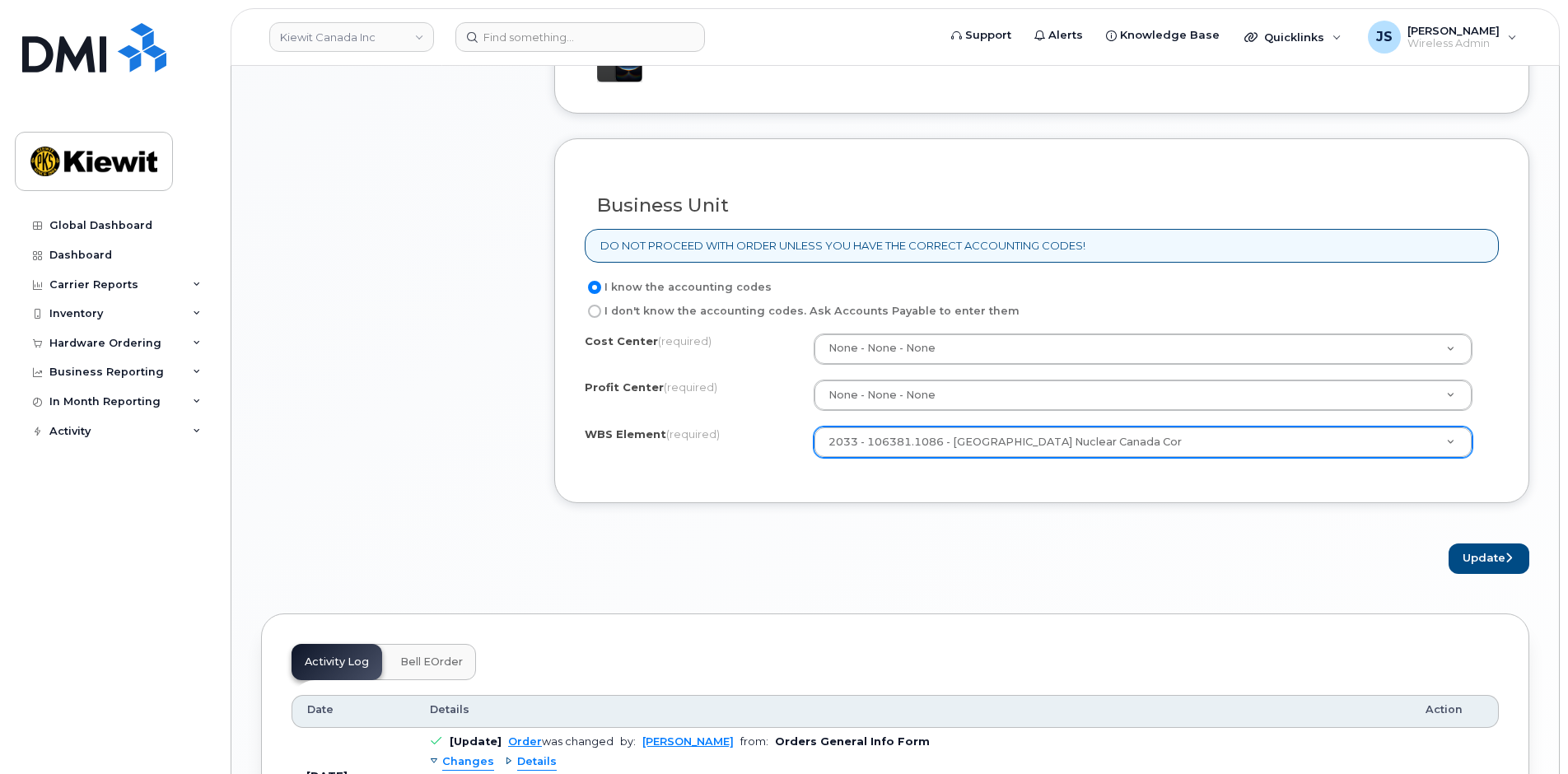
scroll to position [1401, 0]
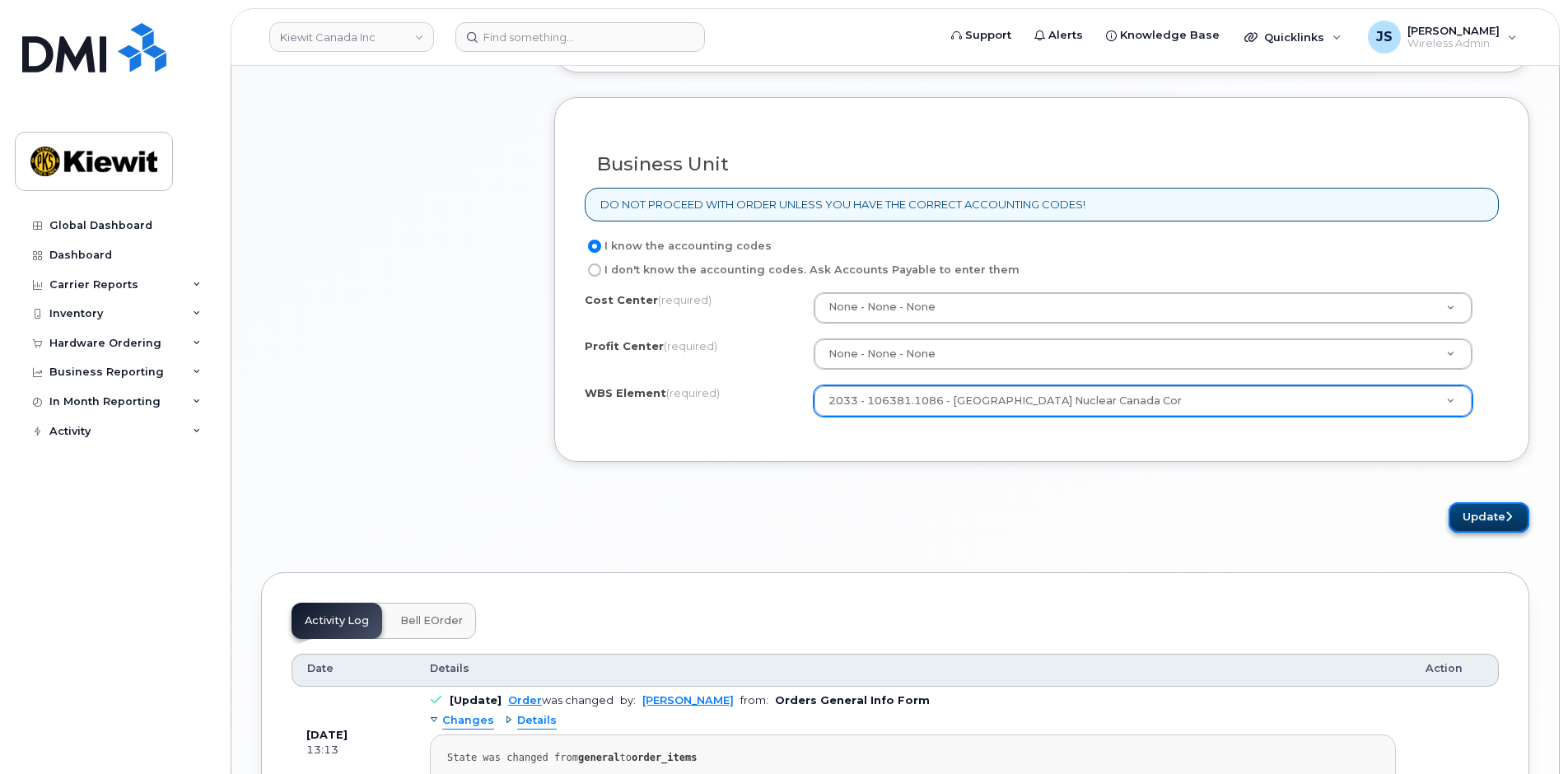
click at [1466, 519] on button "Update" at bounding box center [1489, 517] width 81 height 30
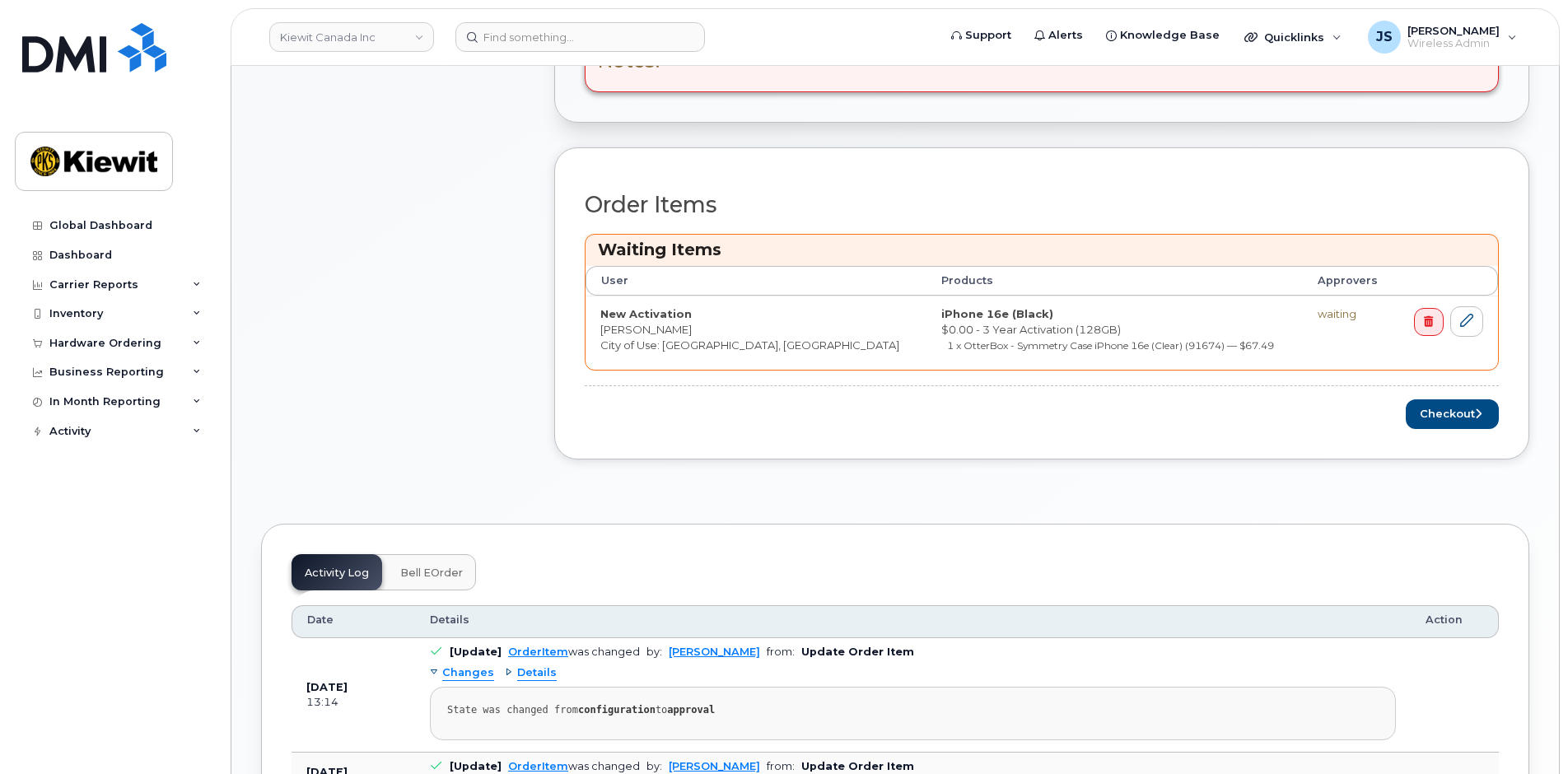
scroll to position [742, 0]
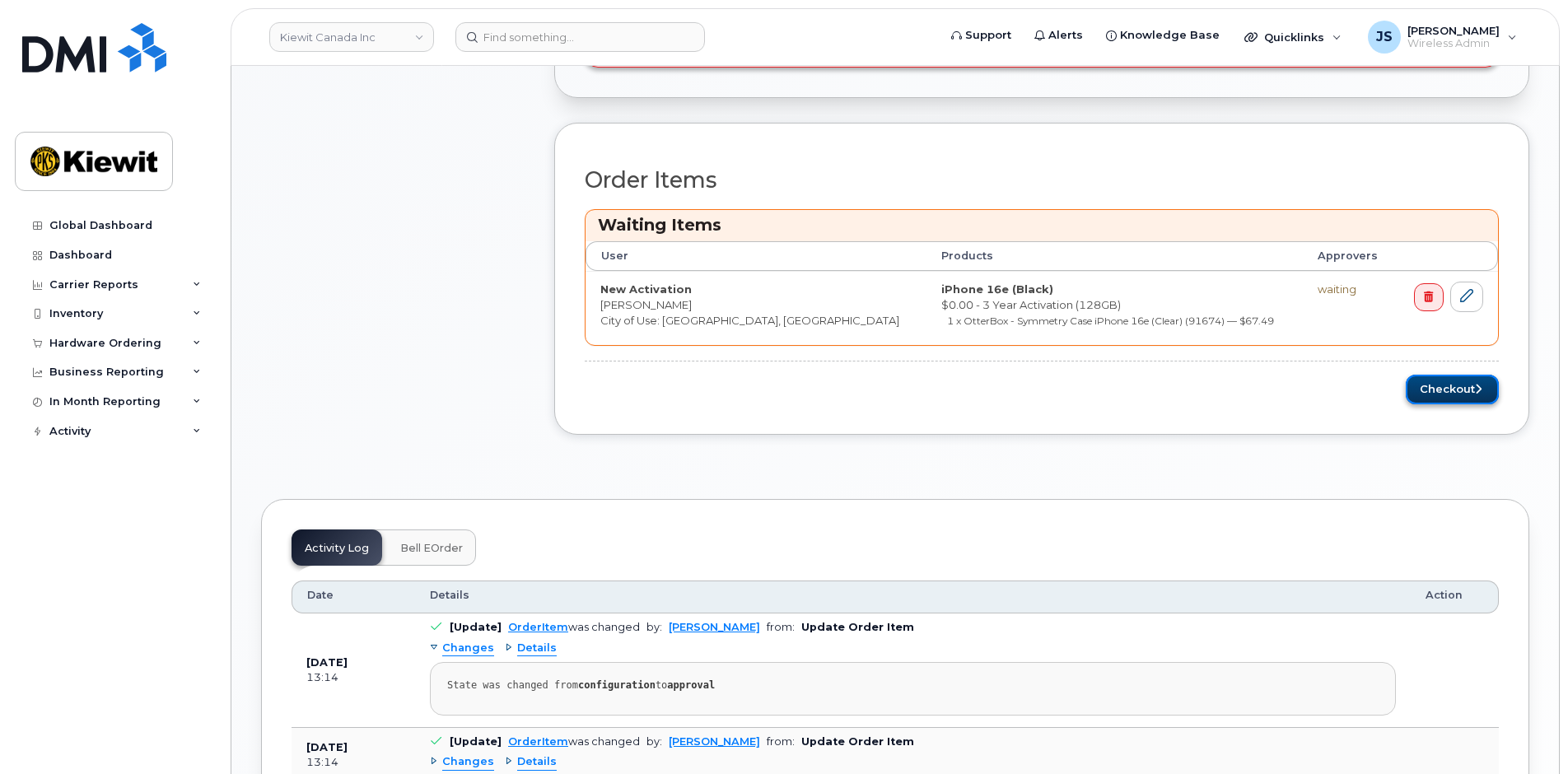
click at [1412, 398] on button "Checkout" at bounding box center [1453, 390] width 93 height 30
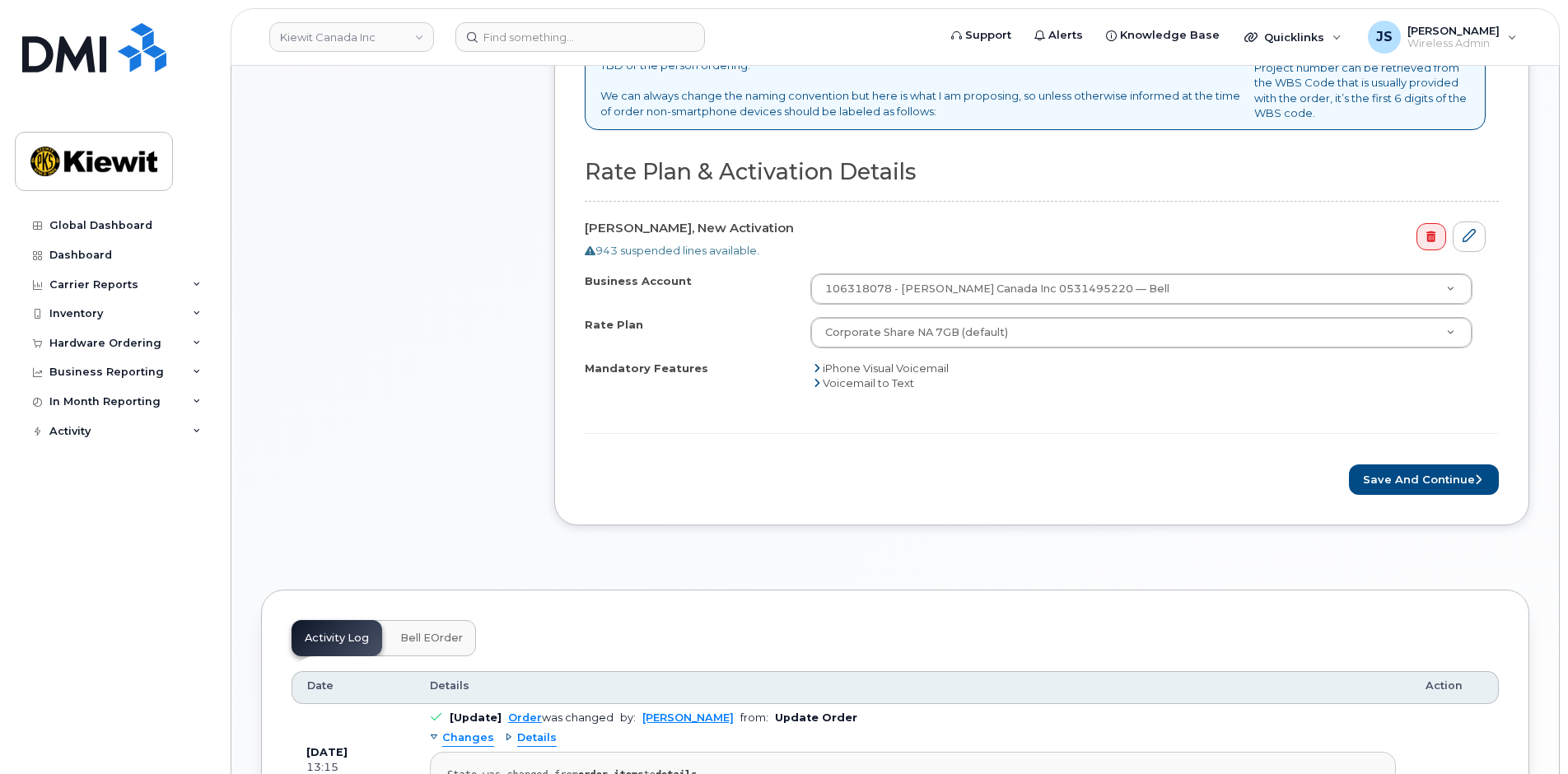
scroll to position [823, 0]
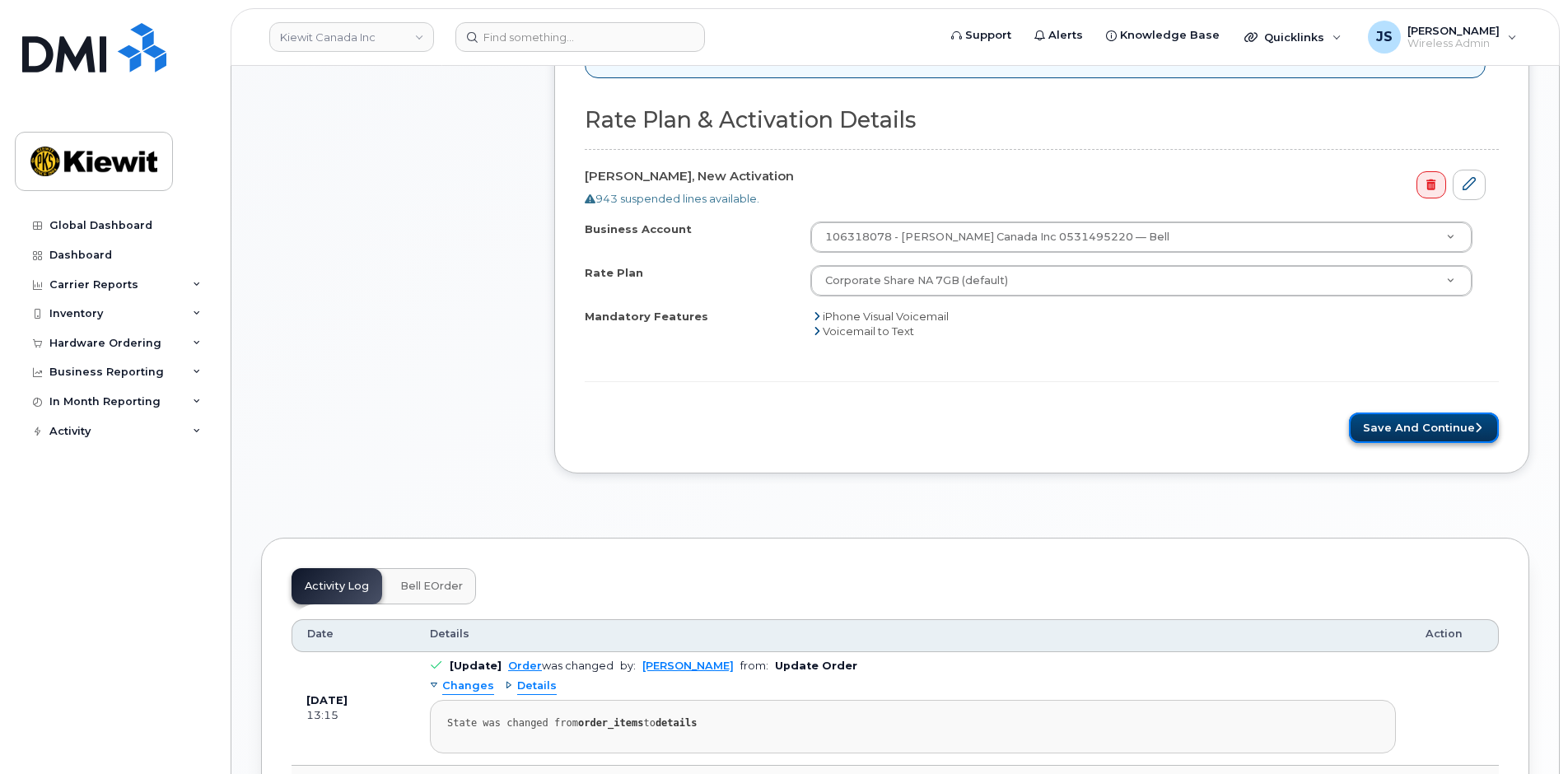
click at [1382, 430] on button "Save and Continue" at bounding box center [1424, 428] width 150 height 30
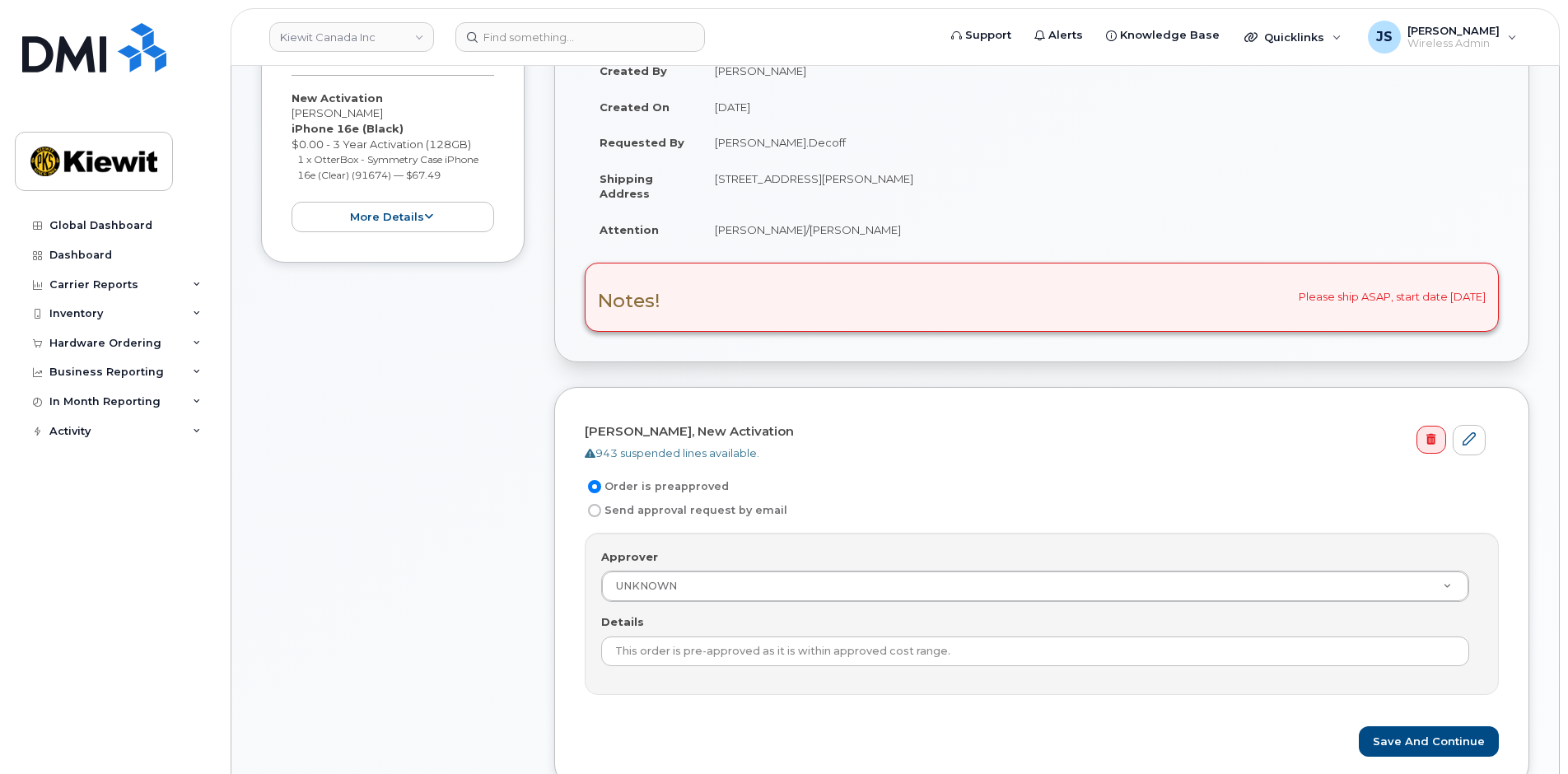
scroll to position [576, 0]
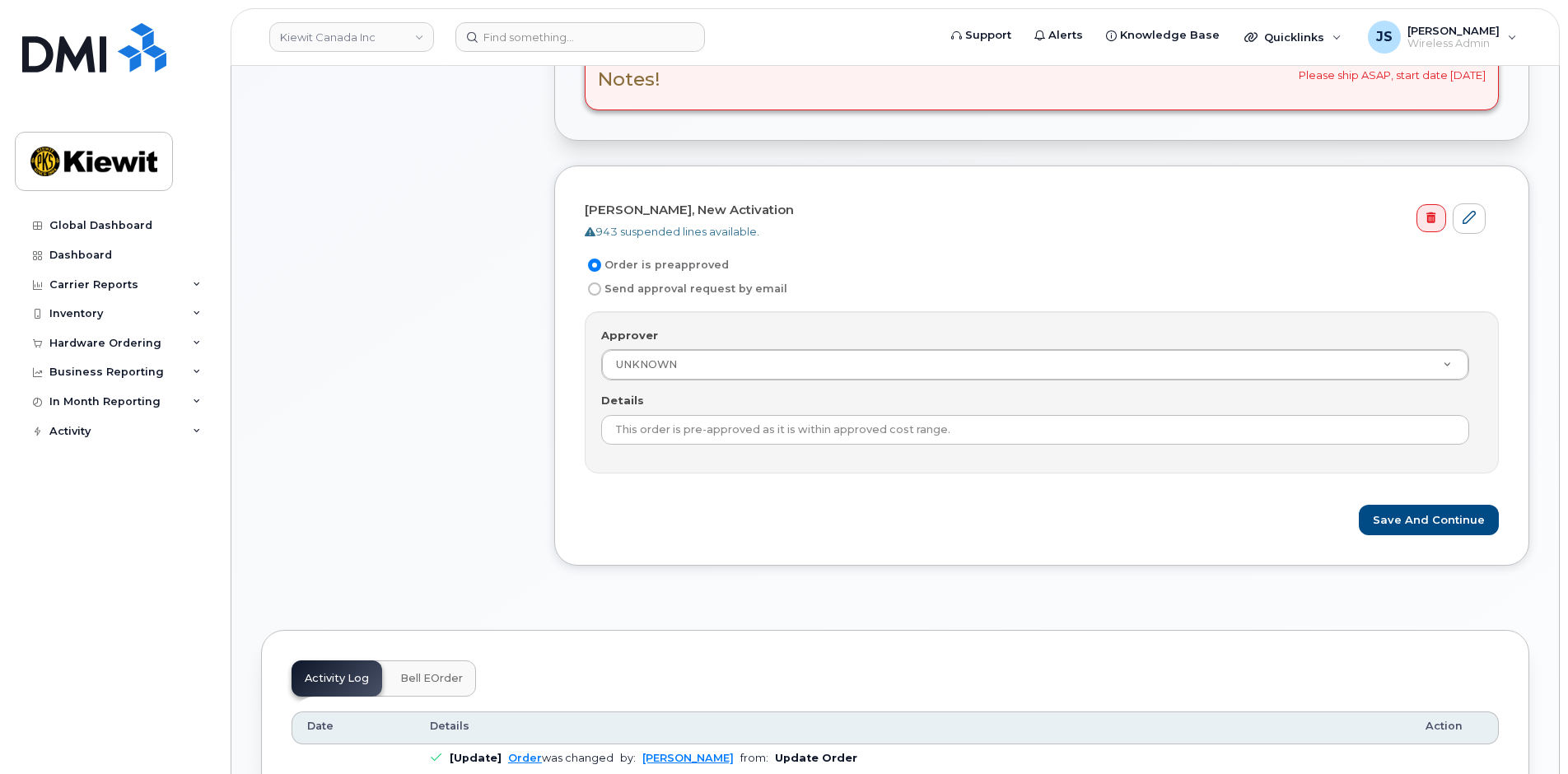
click at [596, 285] on input "Send approval request by email" at bounding box center [595, 289] width 13 height 13
radio input "true"
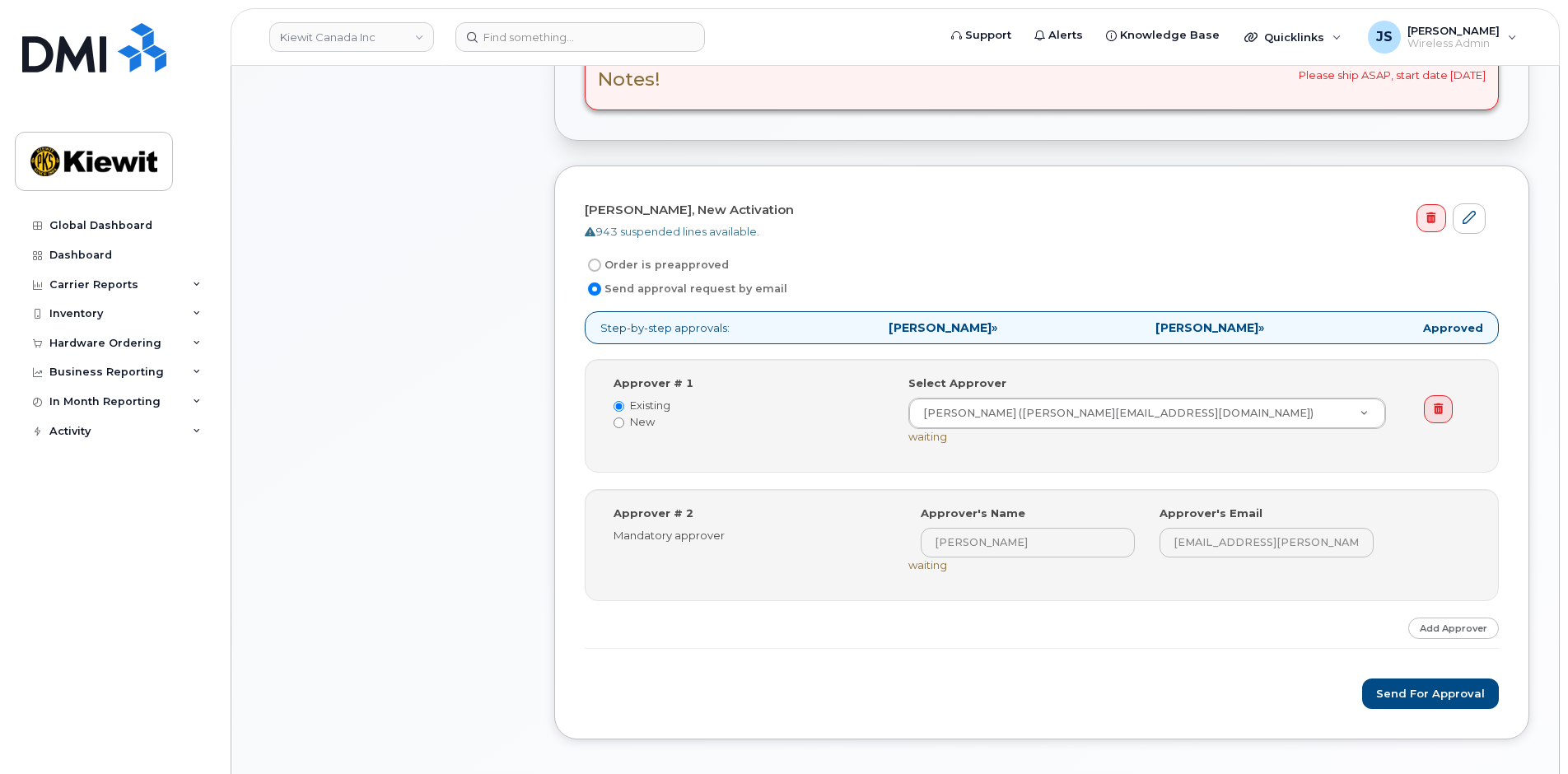
click at [508, 311] on div "Item #1 Waiting On Approval $67.49 New Activation [PERSON_NAME] iPhone 16e (Bla…" at bounding box center [393, 260] width 263 height 1010
click at [1401, 689] on button "Send for Approval" at bounding box center [1431, 694] width 137 height 30
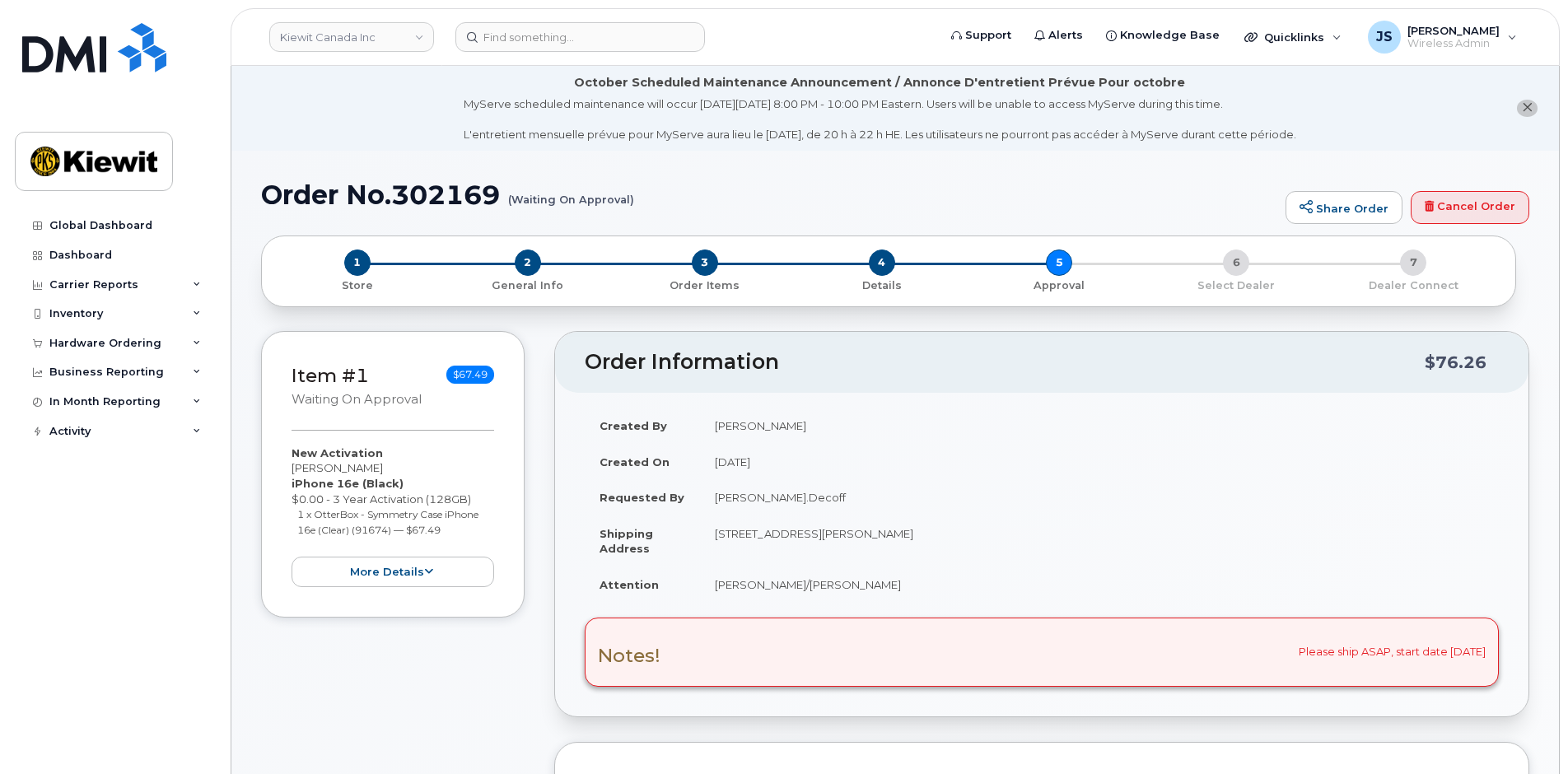
click at [660, 198] on h1 "Order No.302169 (Waiting On Approval)" at bounding box center [769, 195] width 1016 height 29
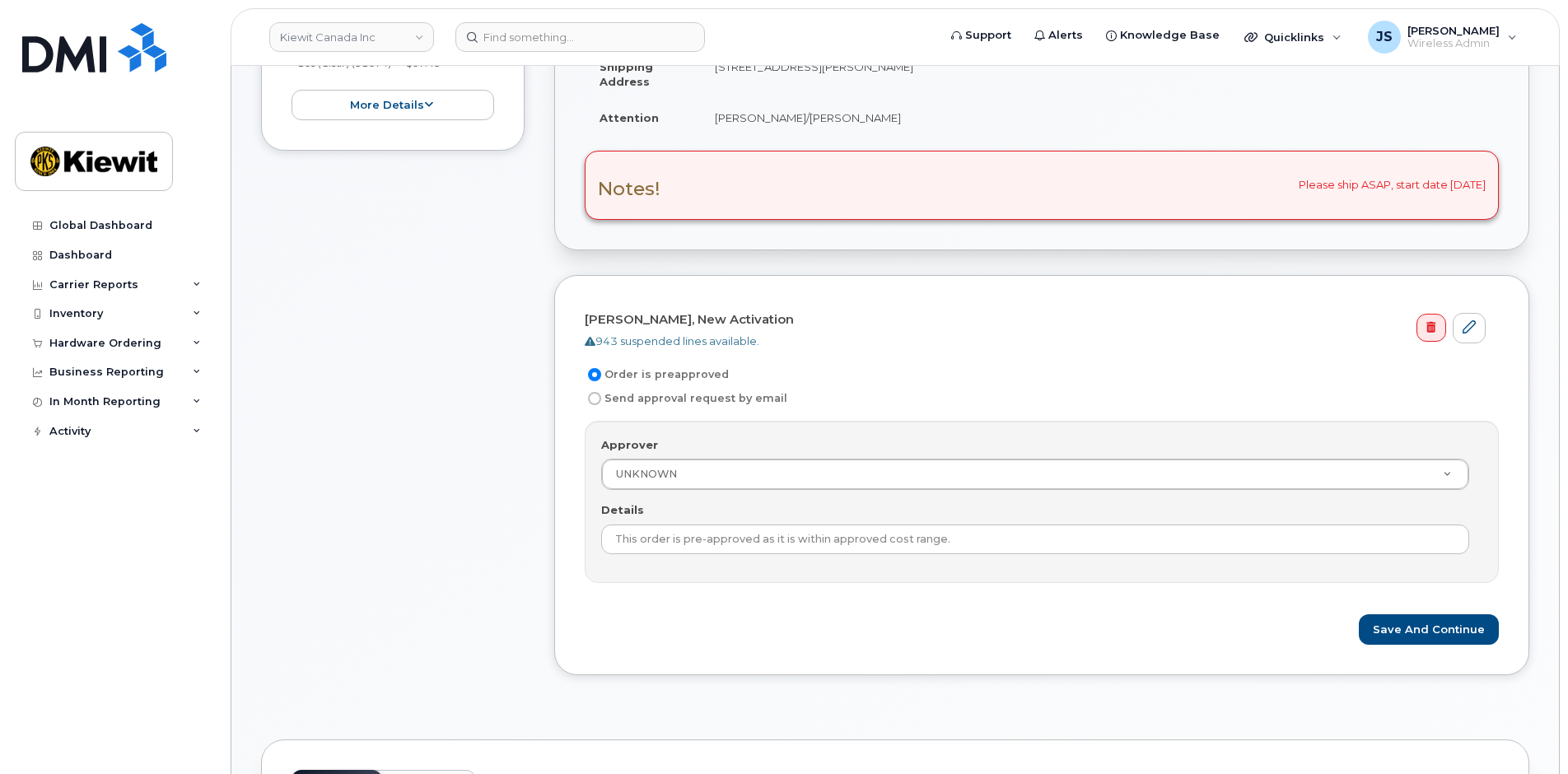
scroll to position [494, 0]
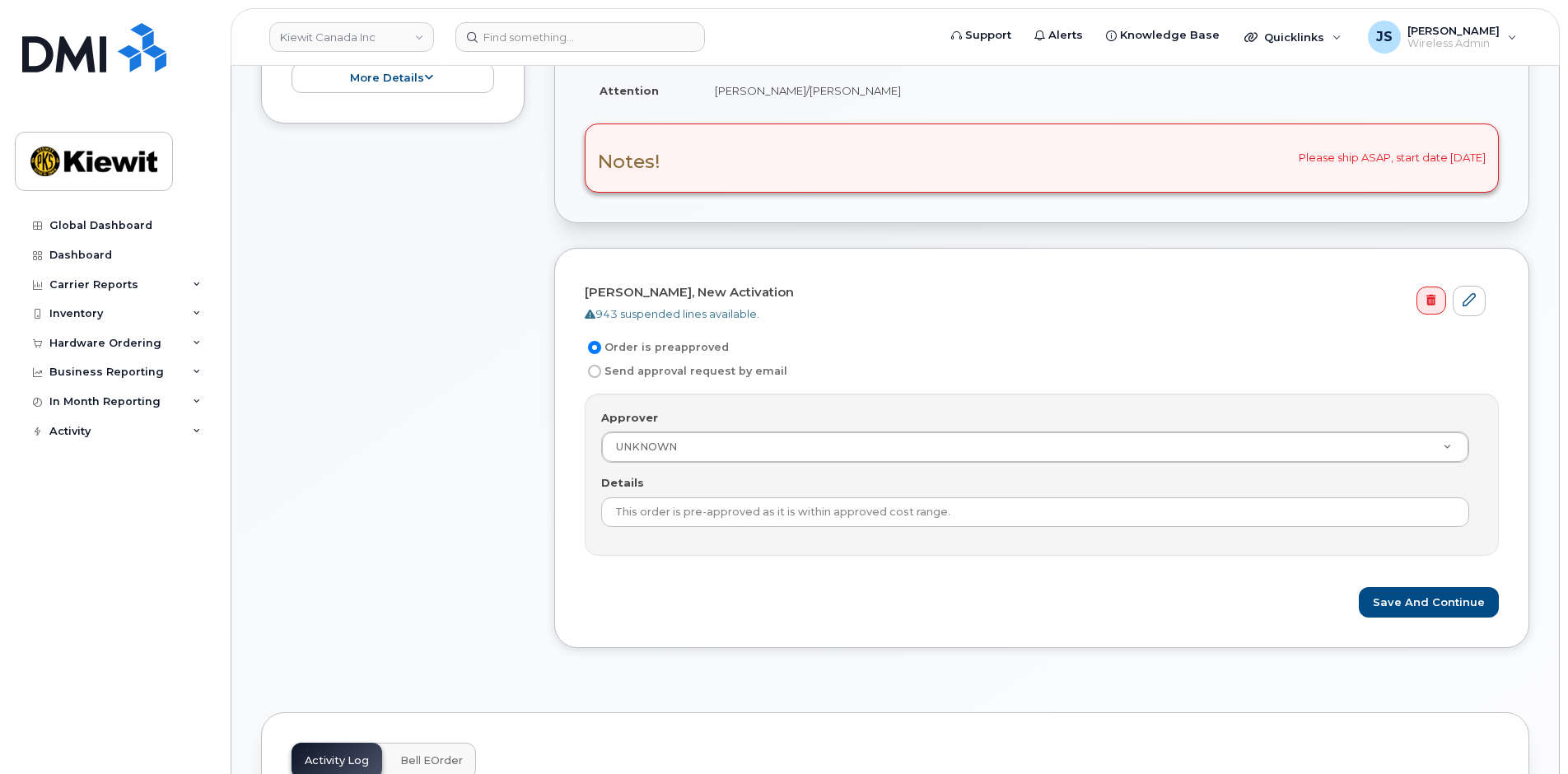
click at [598, 373] on input "Send approval request by email" at bounding box center [595, 372] width 13 height 13
radio input "true"
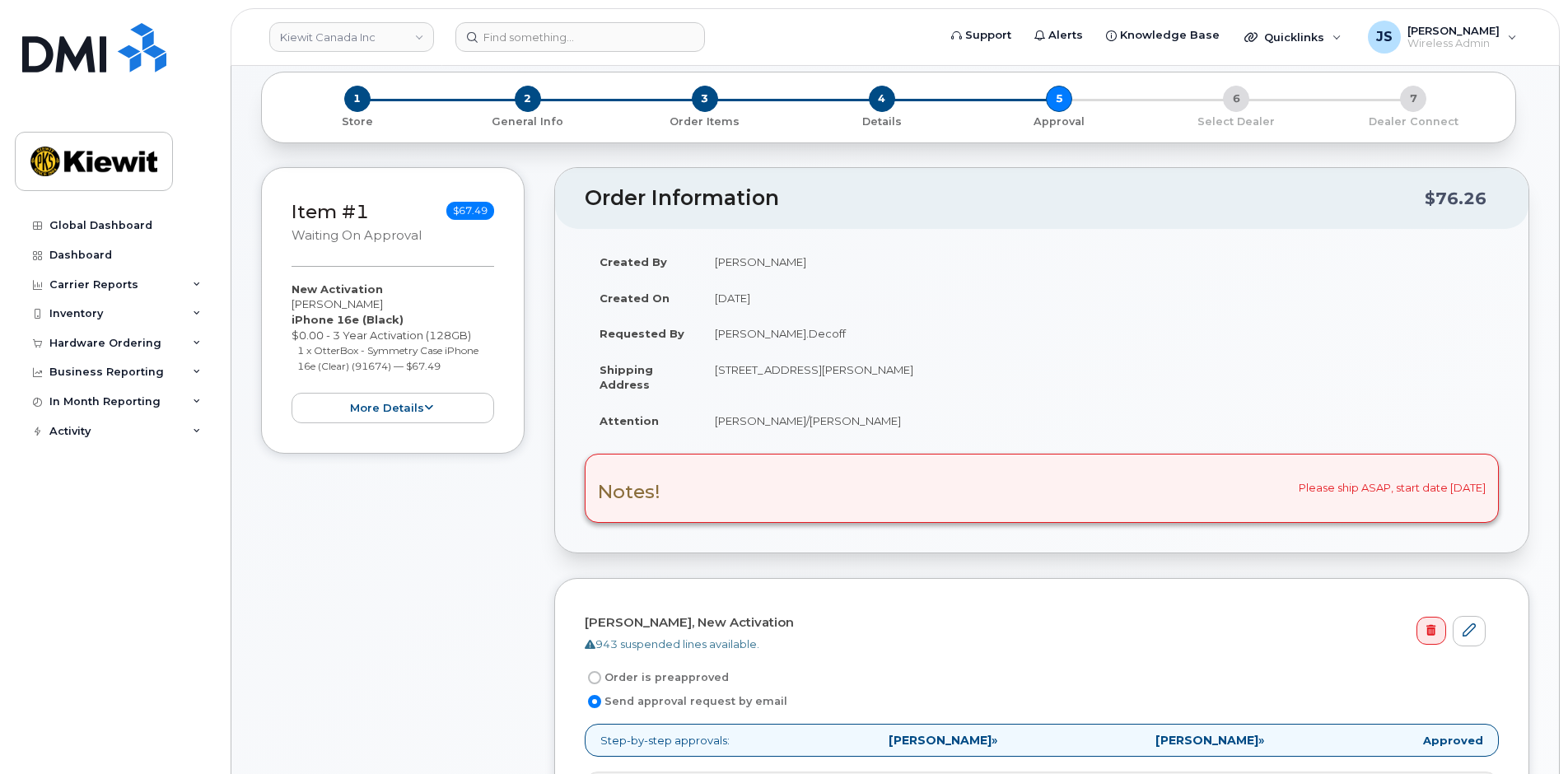
scroll to position [0, 0]
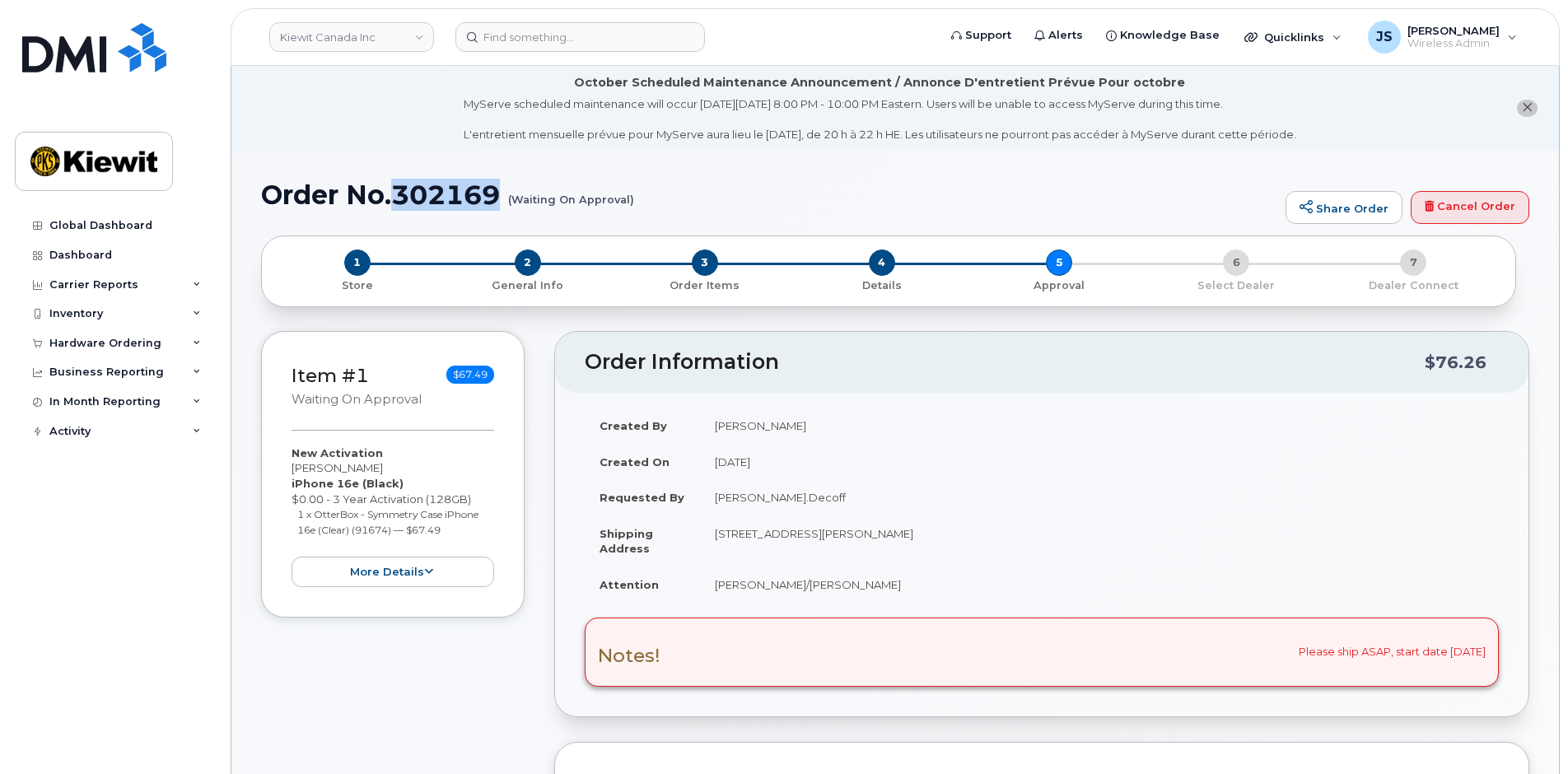
drag, startPoint x: 509, startPoint y: 196, endPoint x: 401, endPoint y: 189, distance: 108.2
click at [401, 189] on h1 "Order No.302169 (Waiting On Approval)" at bounding box center [769, 195] width 1016 height 29
copy h1 "302169"
click at [73, 47] on img at bounding box center [94, 48] width 145 height 49
click at [100, 332] on div "Hardware Ordering" at bounding box center [115, 343] width 200 height 29
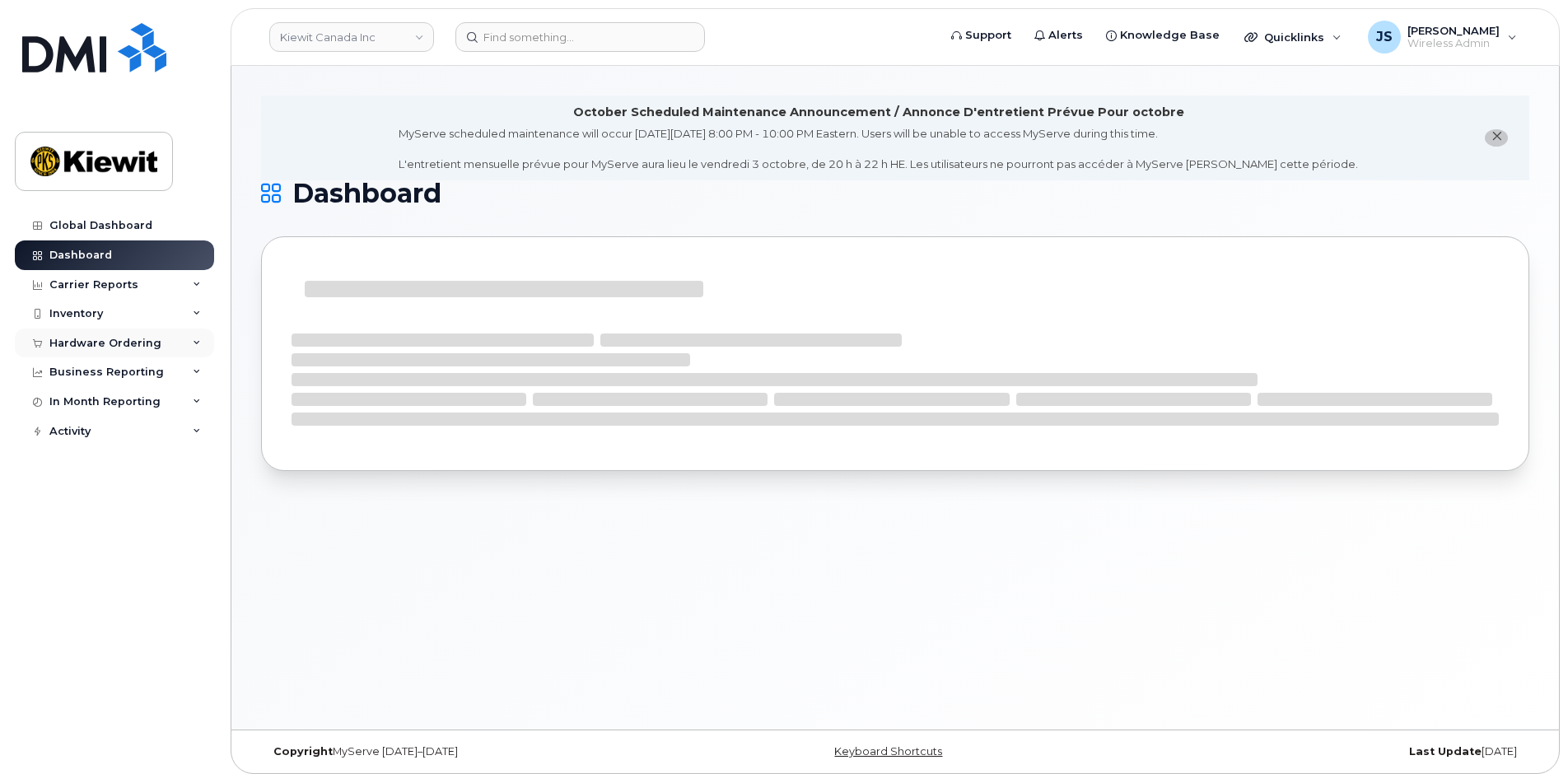
click at [83, 341] on div "Hardware Ordering" at bounding box center [106, 343] width 112 height 13
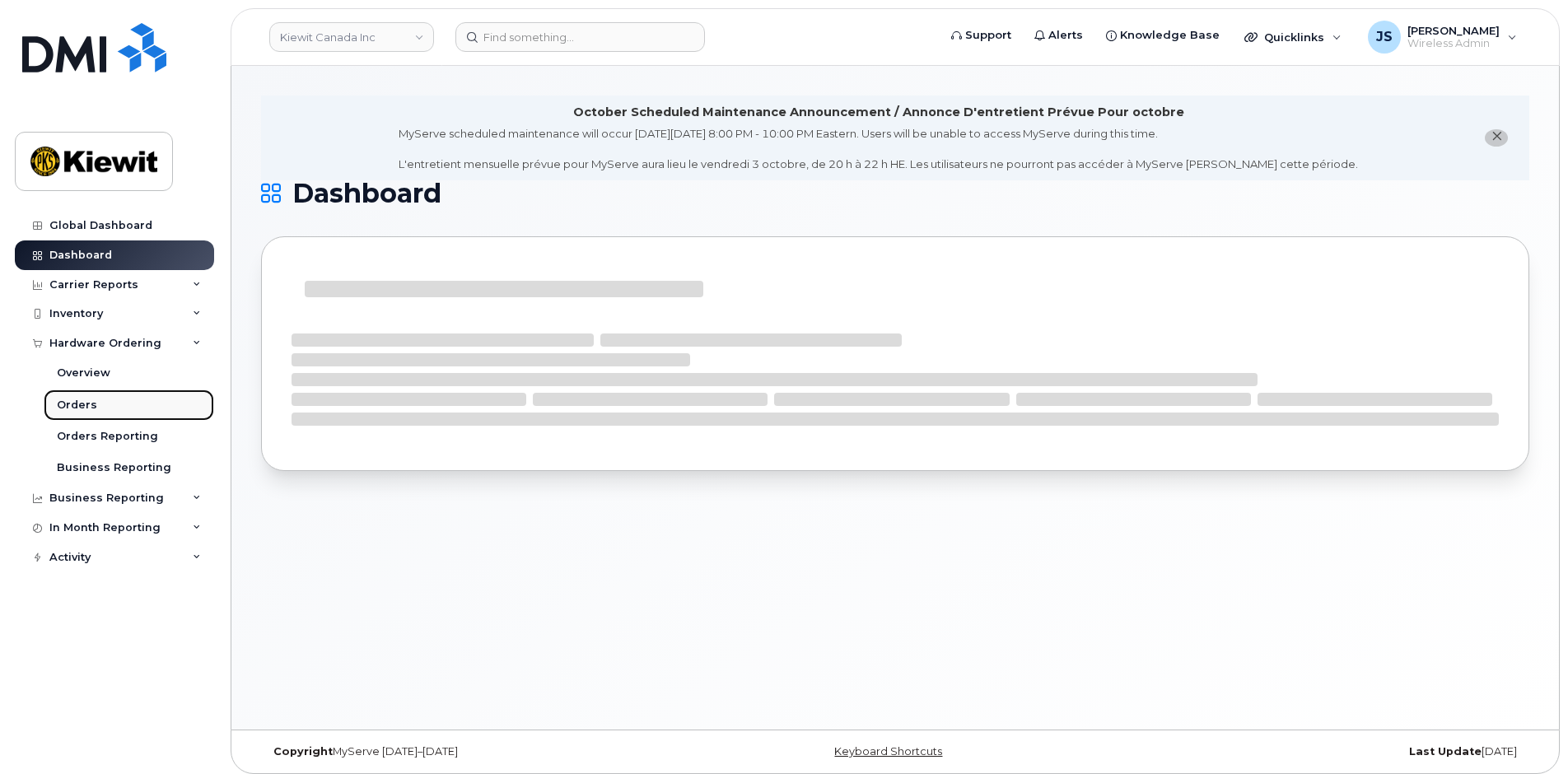
click at [85, 400] on div "Orders" at bounding box center [77, 405] width 40 height 15
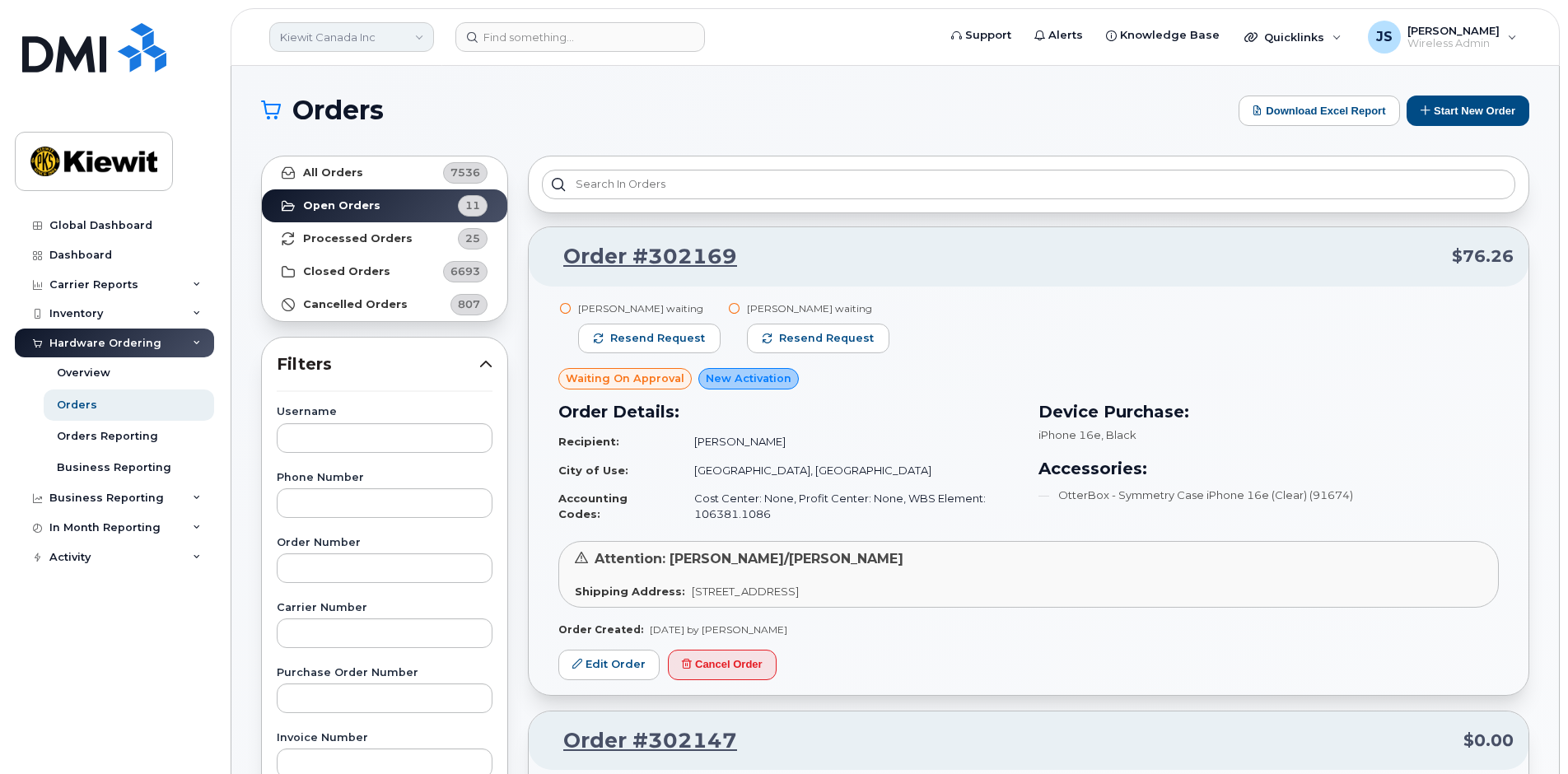
click at [336, 43] on link "Kiewit Canada Inc" at bounding box center [351, 36] width 165 height 29
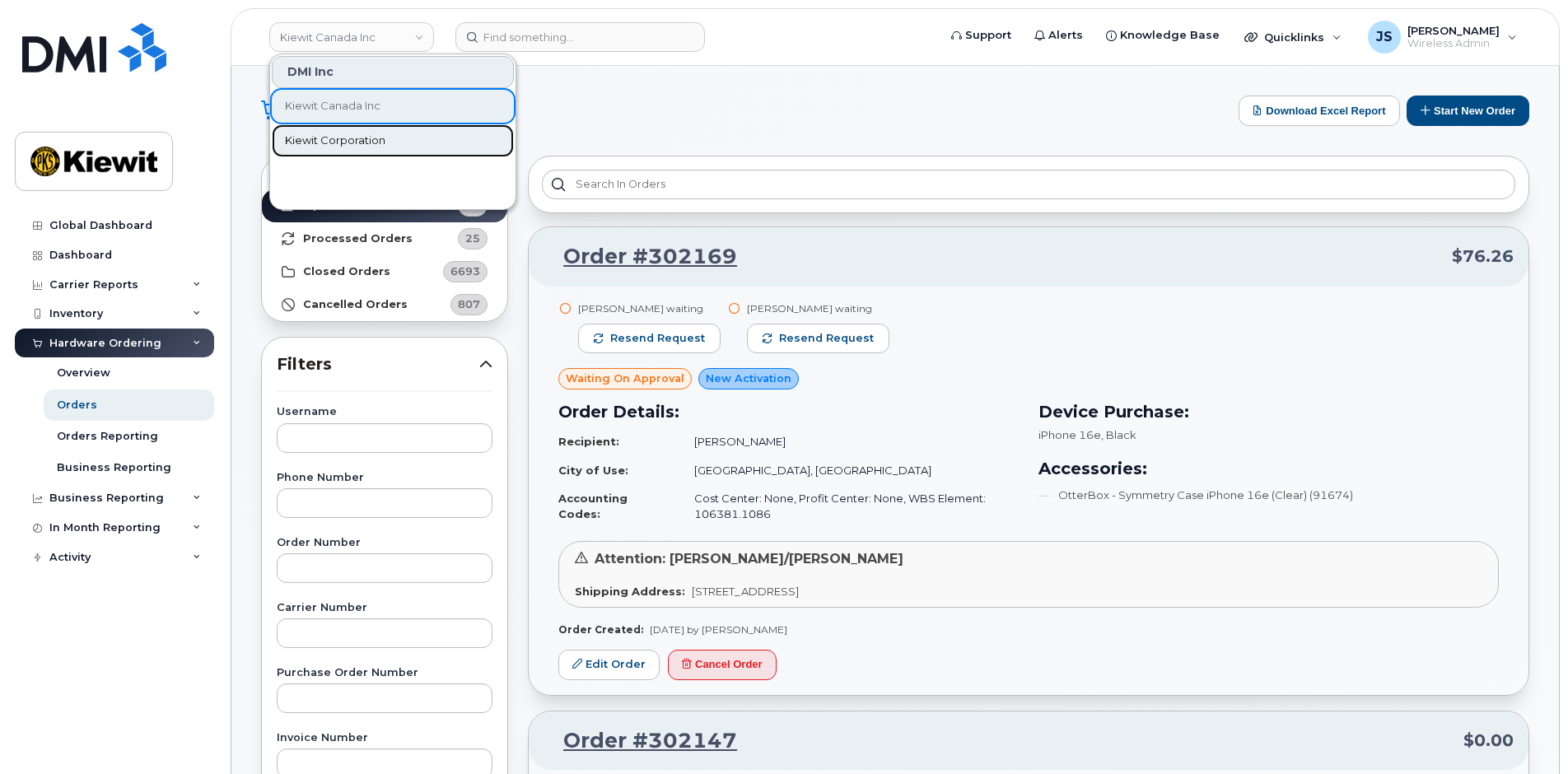
click at [350, 132] on link "Kiewit Corporation" at bounding box center [393, 141] width 242 height 33
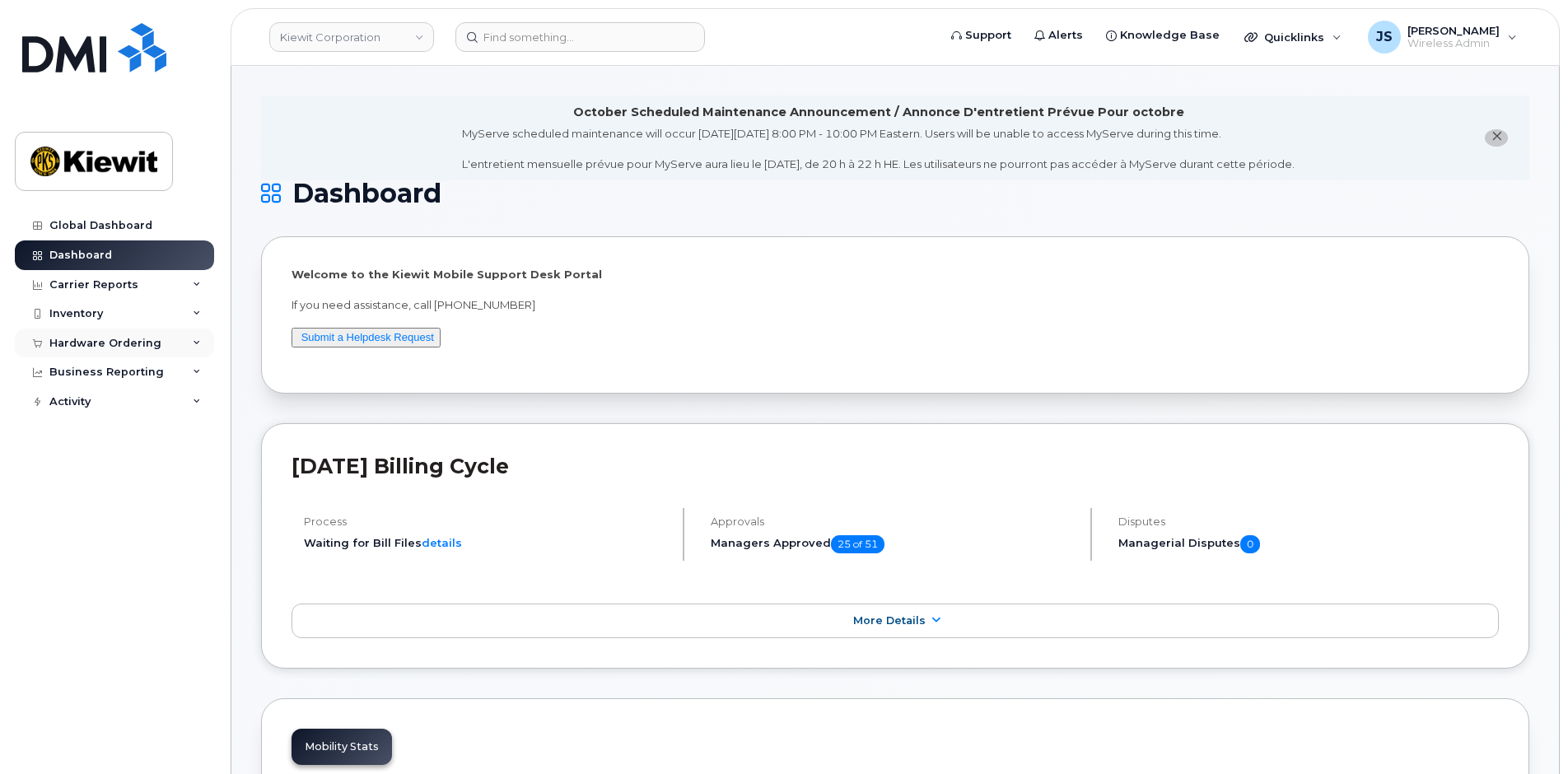
click at [114, 332] on div "Hardware Ordering" at bounding box center [115, 343] width 200 height 29
click at [74, 411] on div "Orders" at bounding box center [77, 405] width 40 height 15
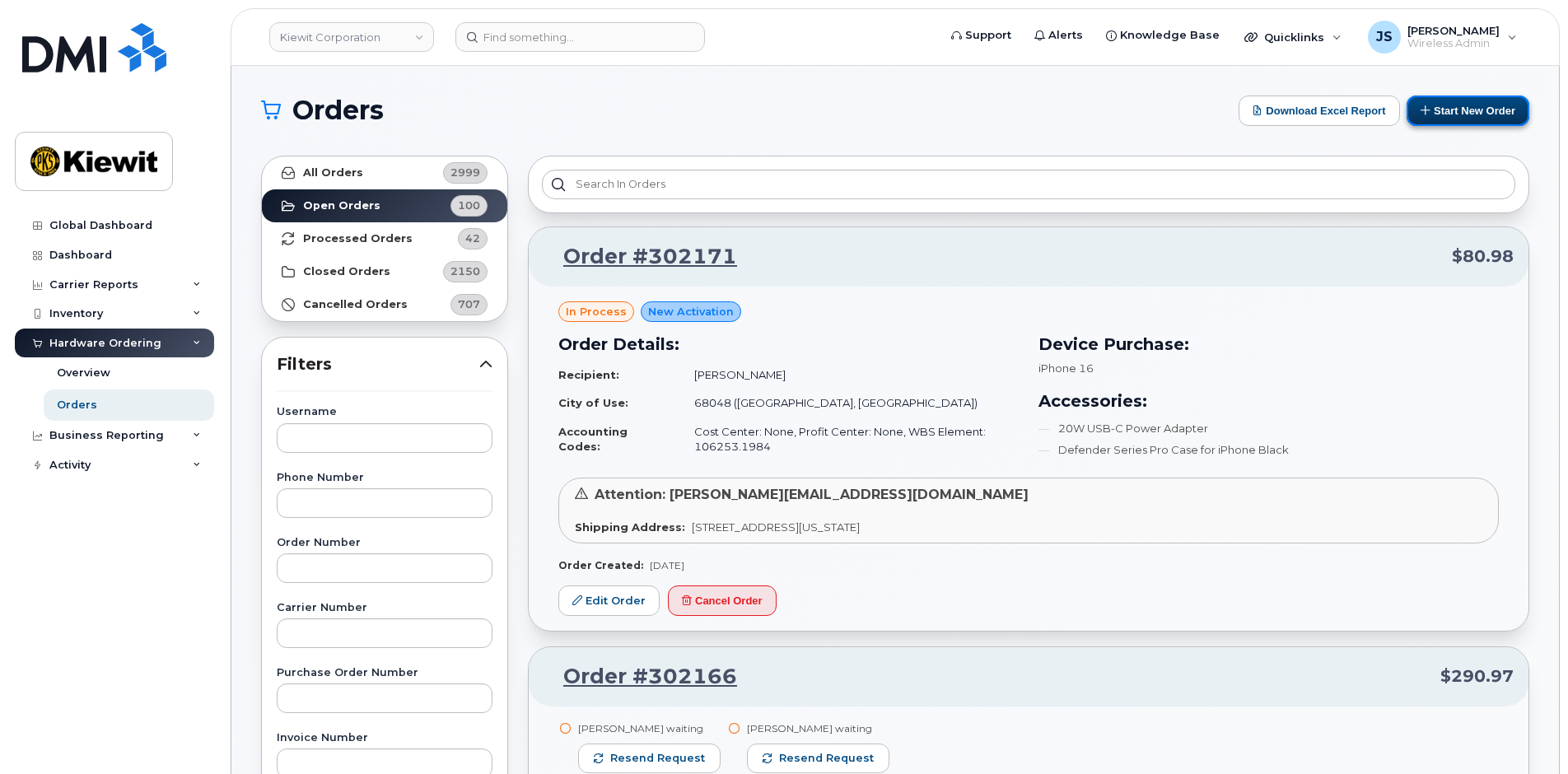
click at [1437, 101] on button "Start New Order" at bounding box center [1468, 110] width 123 height 30
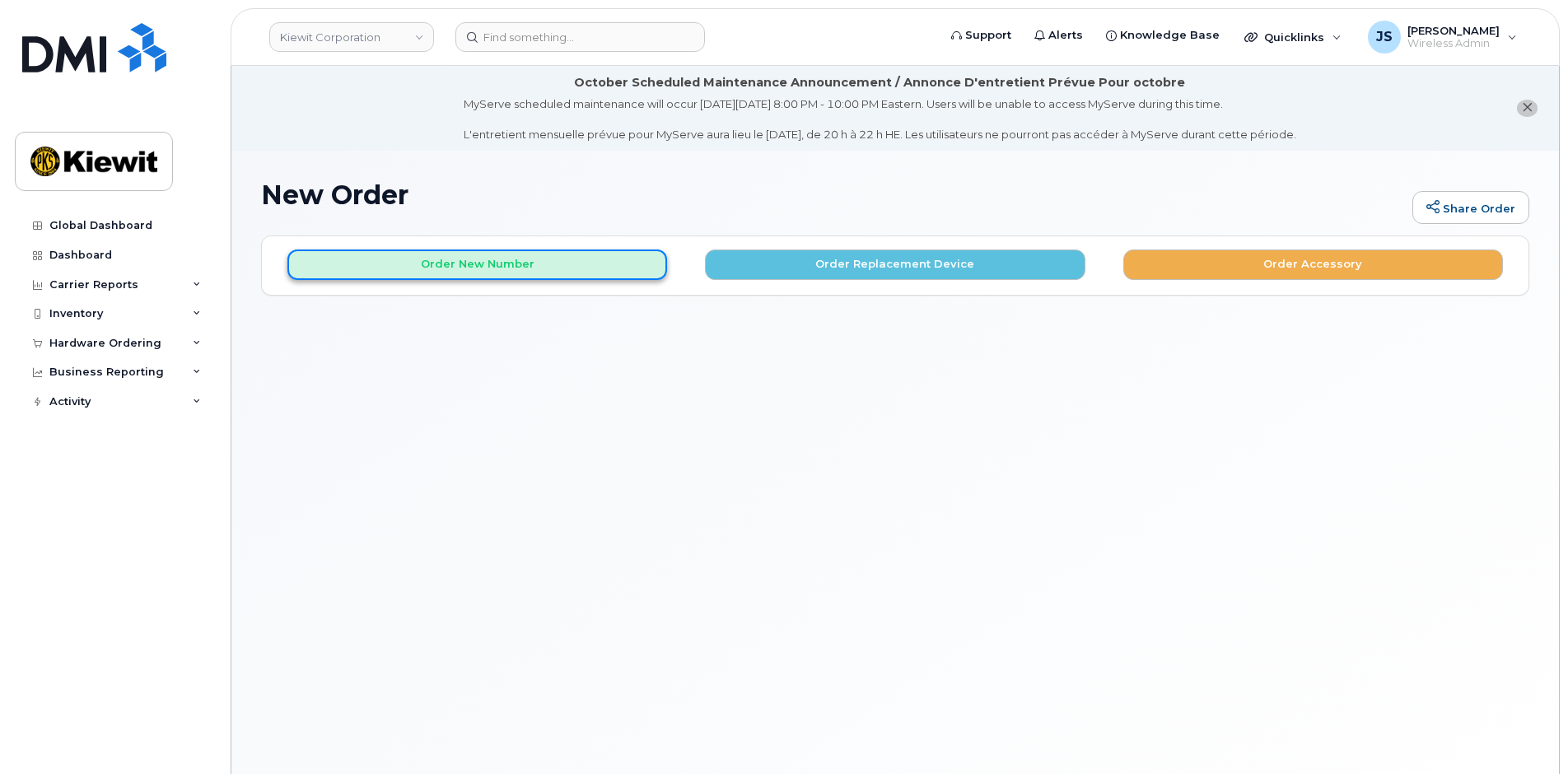
click at [401, 270] on button "Order New Number" at bounding box center [476, 264] width 379 height 30
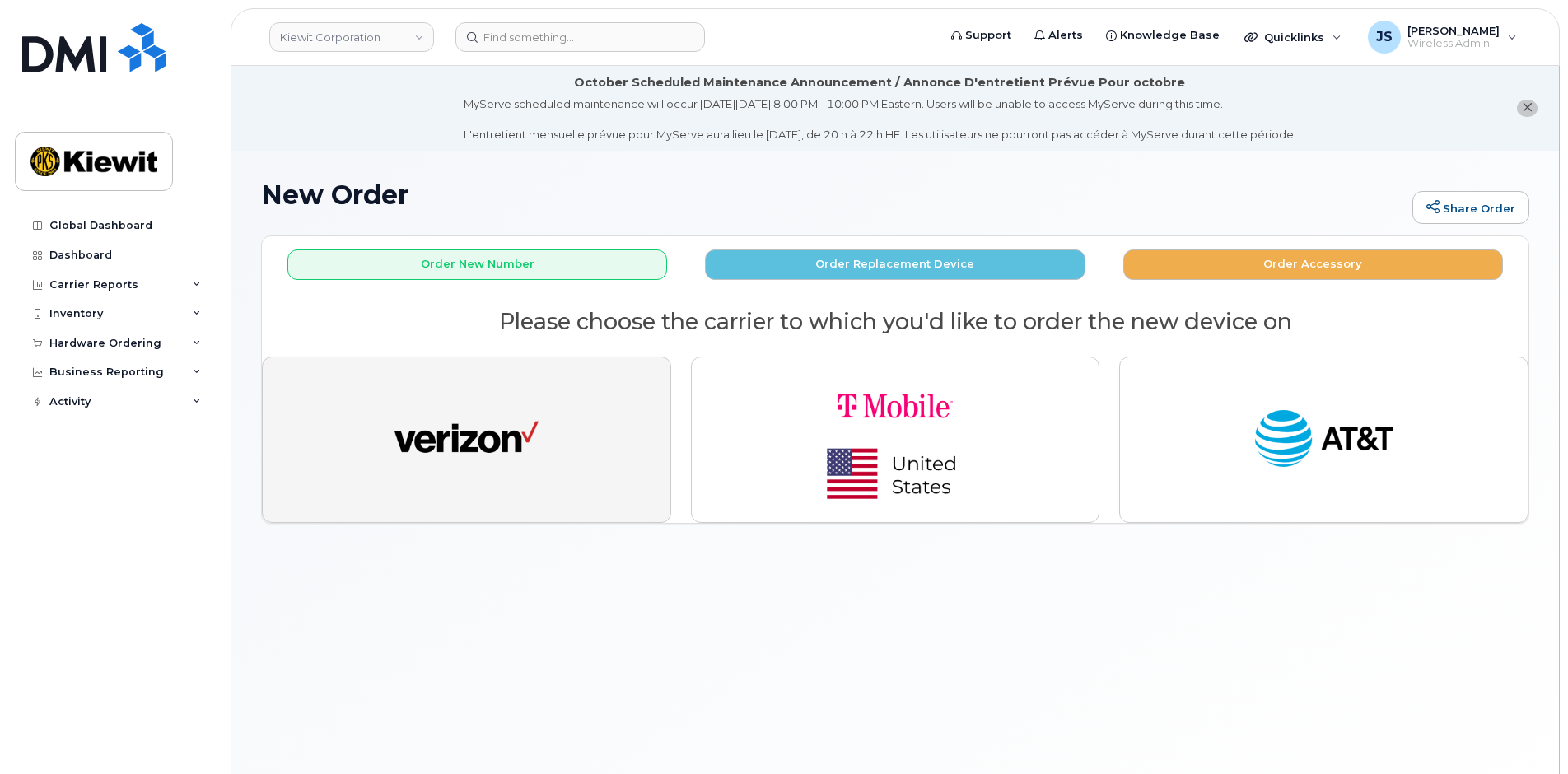
click at [515, 411] on img "button" at bounding box center [467, 440] width 145 height 74
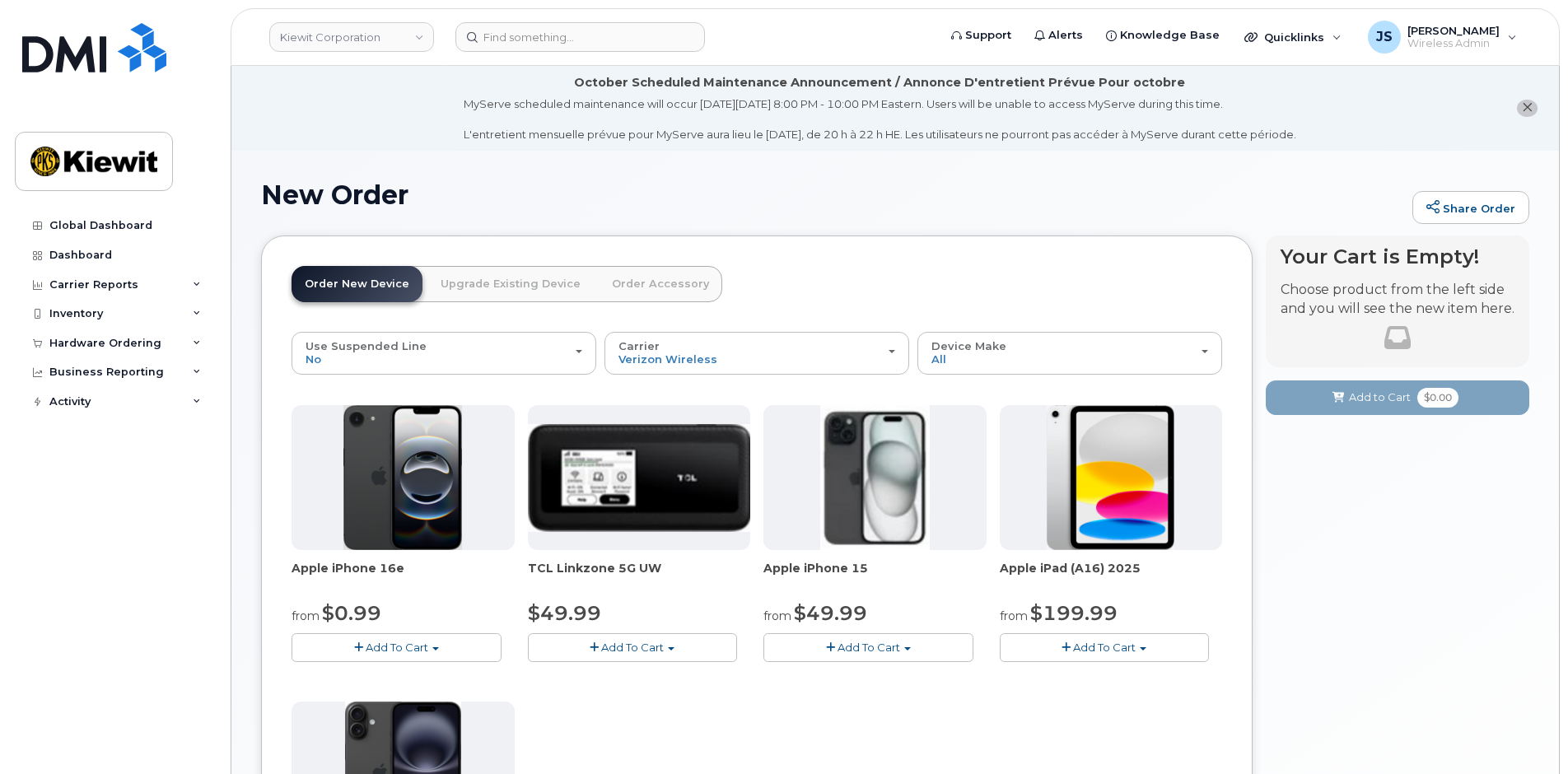
click at [375, 648] on span "Add To Cart" at bounding box center [397, 648] width 63 height 13
click at [376, 674] on link "$0.99 - 2 Year Activation (128GB)" at bounding box center [401, 679] width 212 height 21
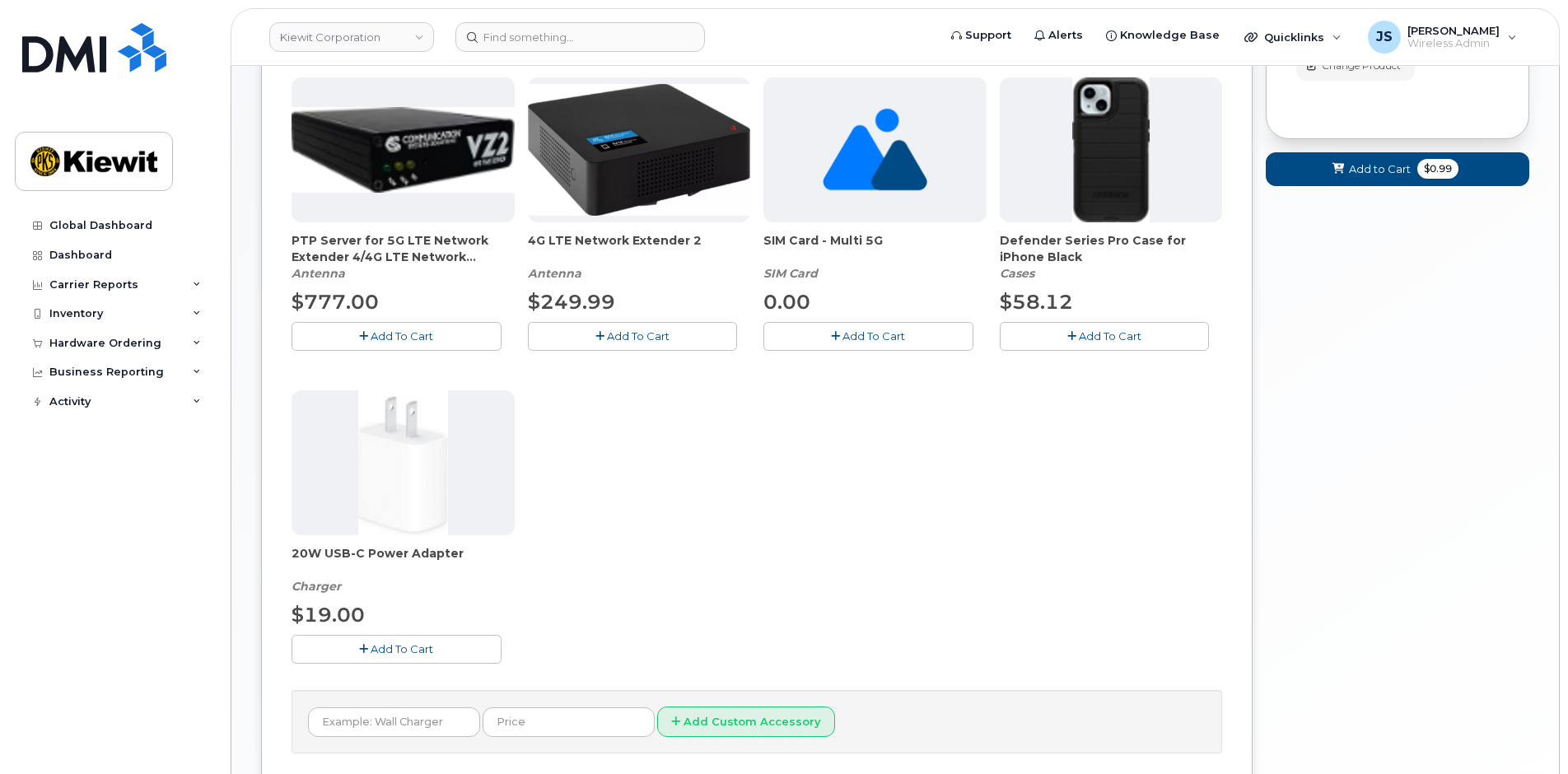
scroll to position [412, 0]
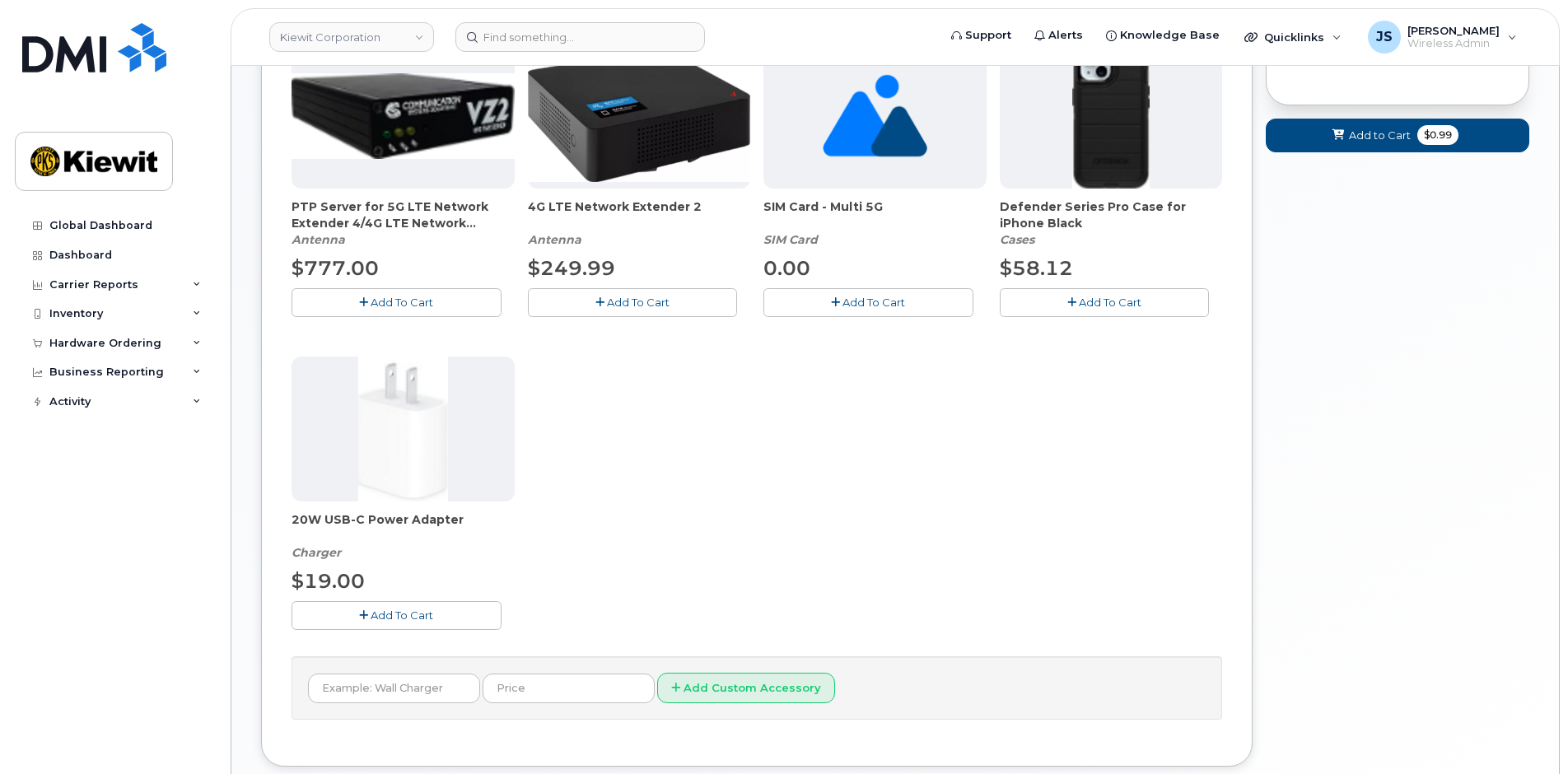
drag, startPoint x: 1086, startPoint y: 306, endPoint x: 1041, endPoint y: 325, distance: 48.8
click at [1084, 306] on span "Add To Cart" at bounding box center [1111, 302] width 63 height 13
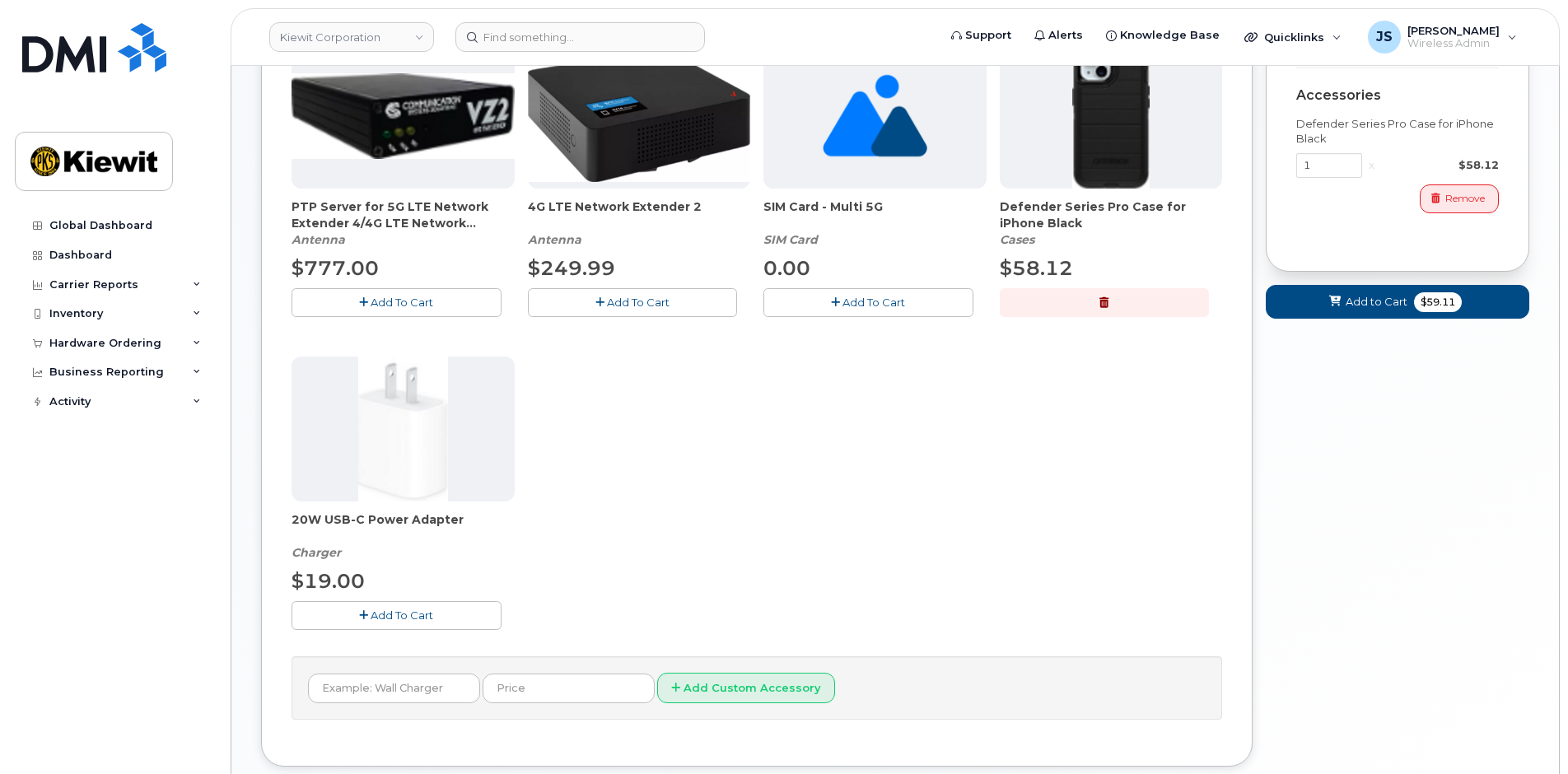
click at [360, 613] on icon "button" at bounding box center [364, 615] width 10 height 10
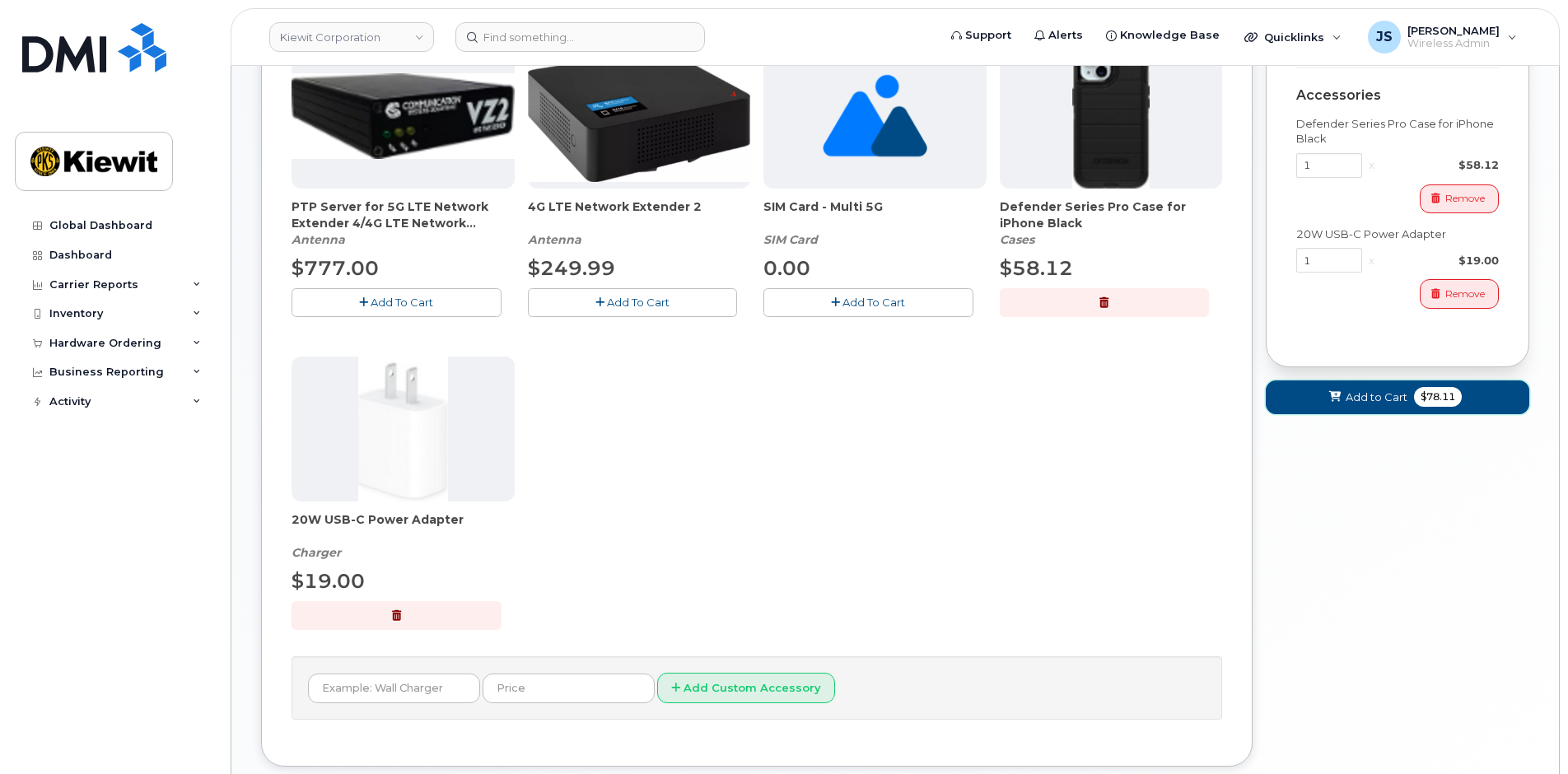
click at [1321, 403] on button "Add to Cart $78.11" at bounding box center [1397, 397] width 263 height 34
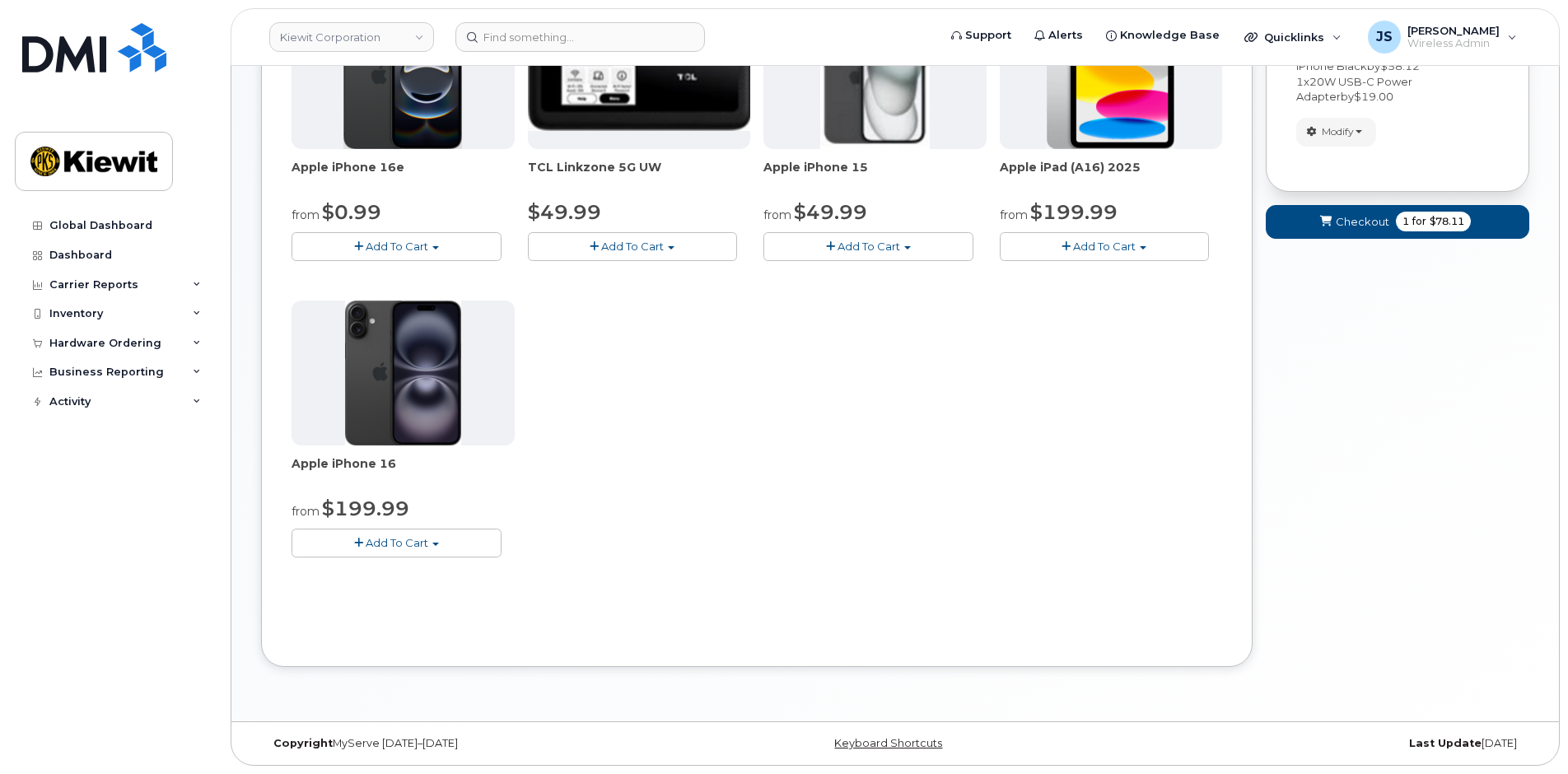
scroll to position [154, 0]
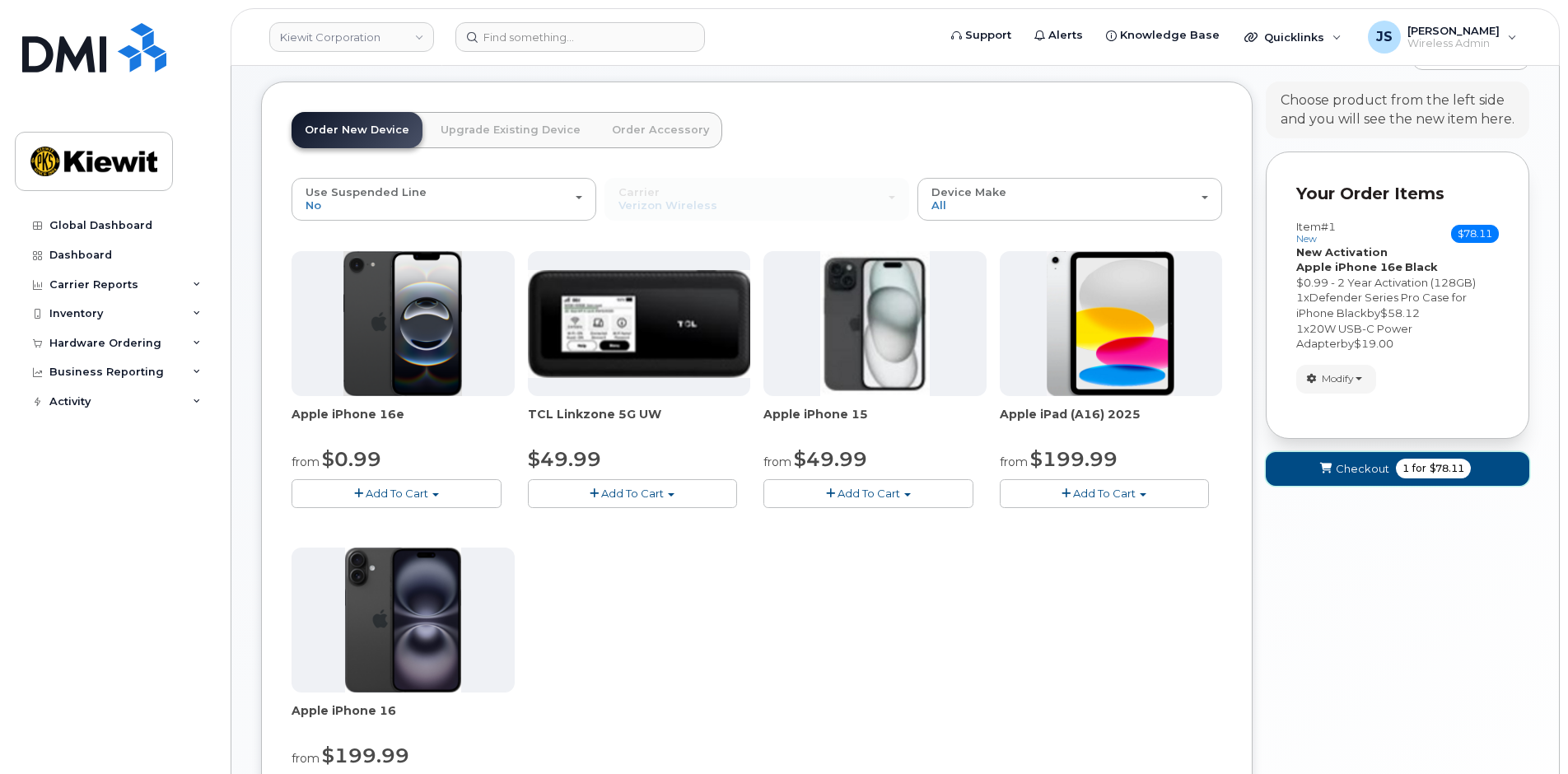
click at [1305, 477] on button "Checkout 1 for $78.11" at bounding box center [1397, 470] width 263 height 34
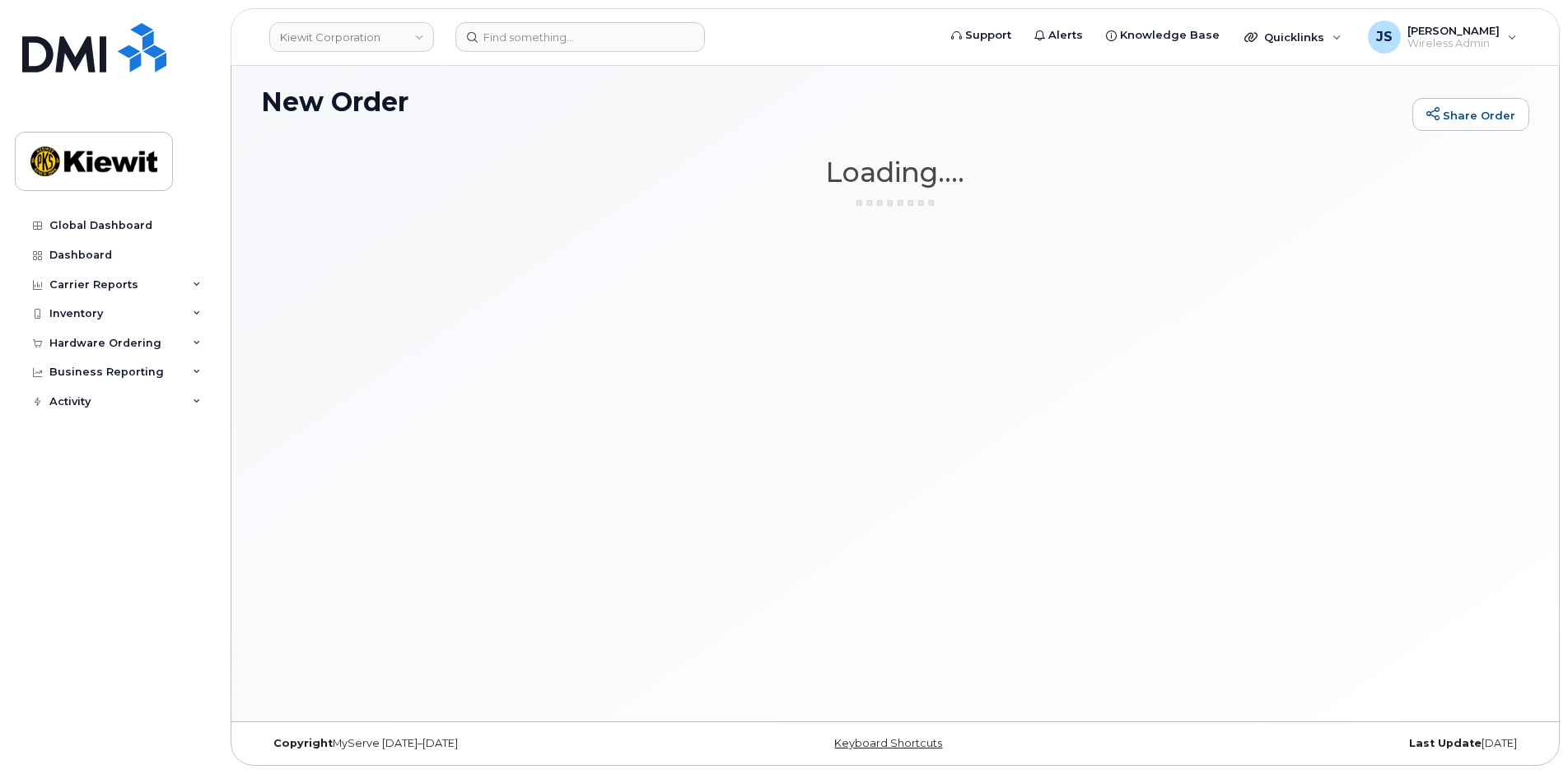
scroll to position [93, 0]
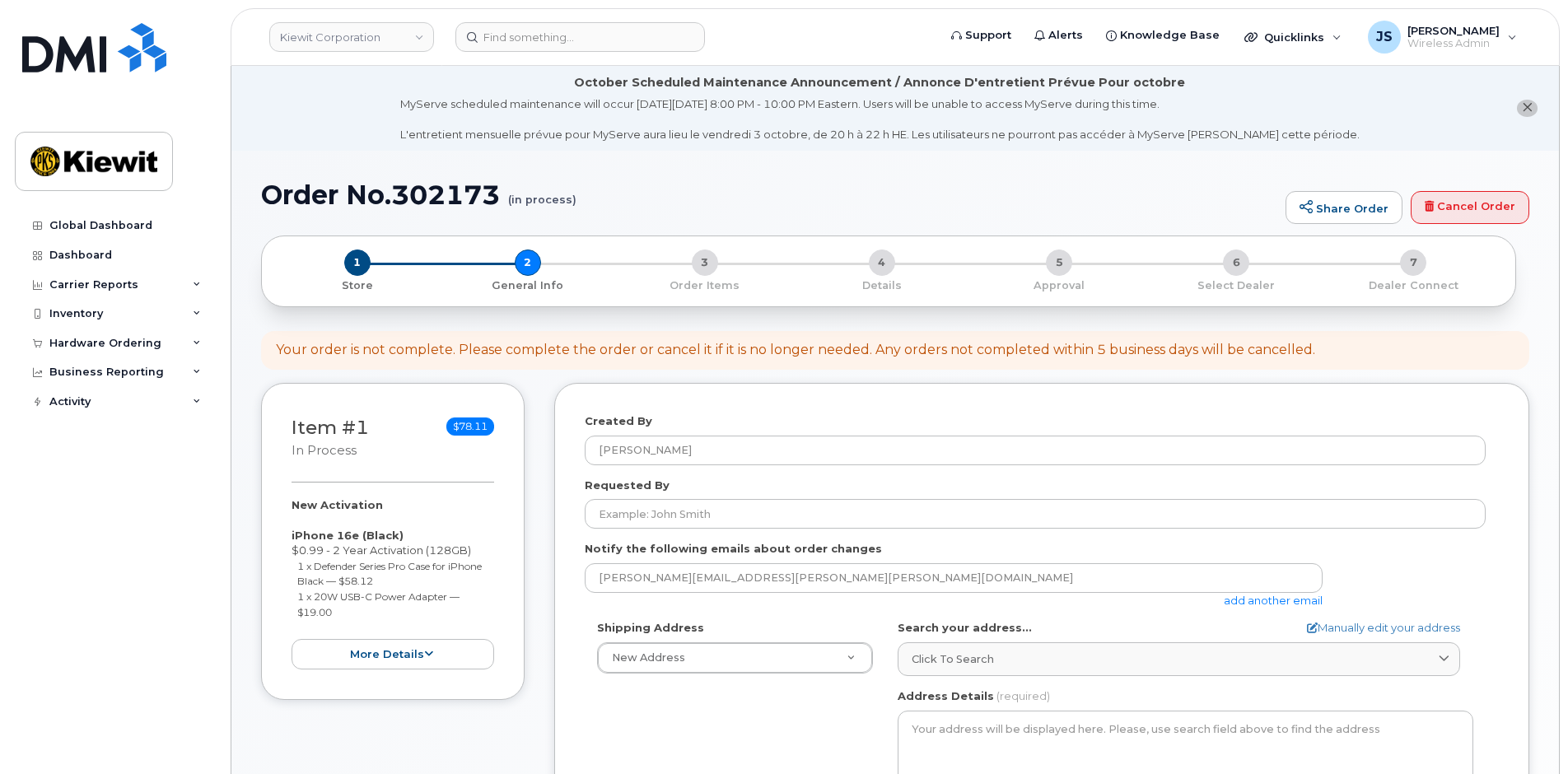
select select
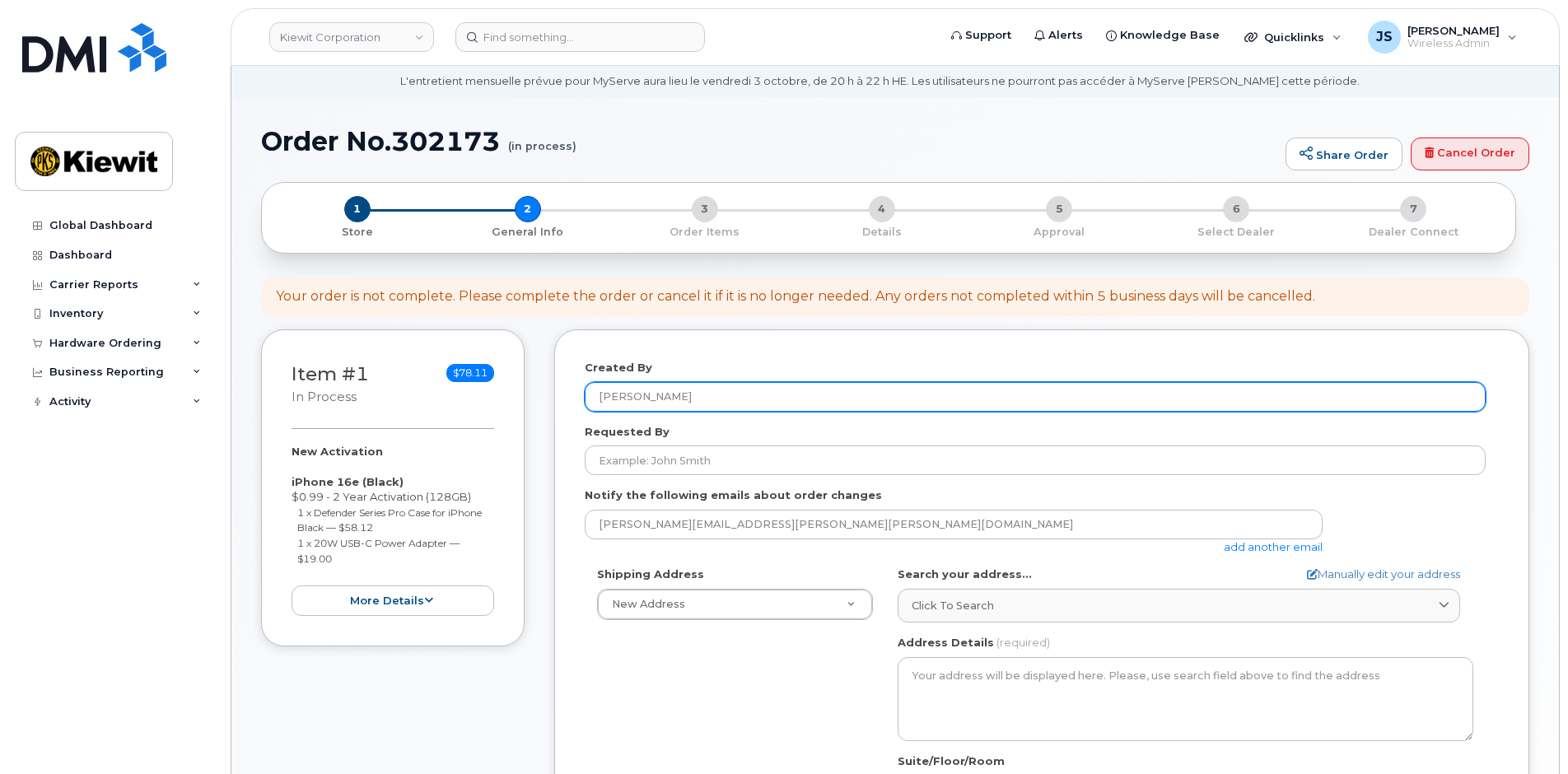
scroll to position [83, 0]
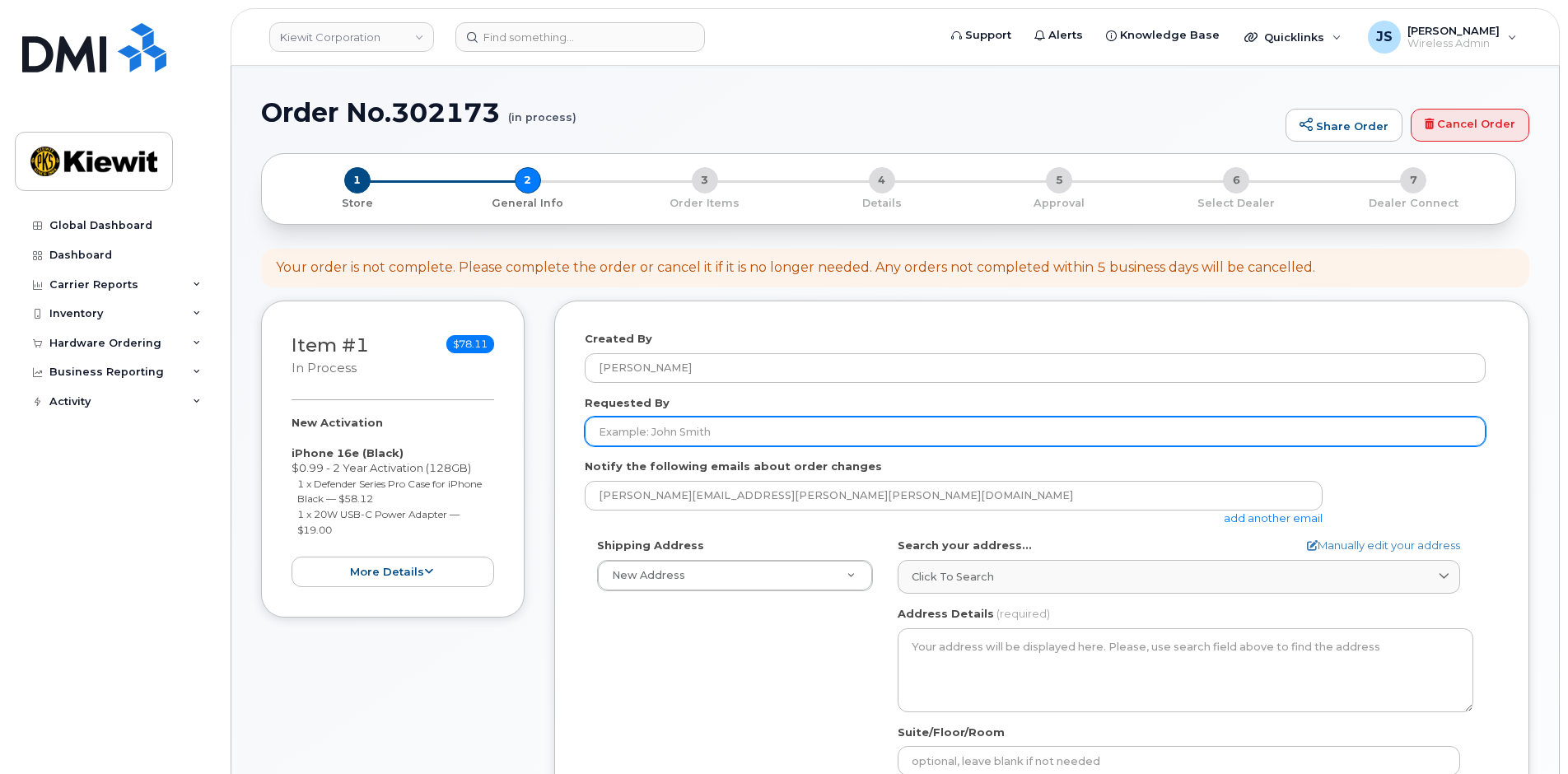
click at [674, 428] on input "Requested By" at bounding box center [1036, 431] width 901 height 29
paste input "[PERSON_NAME][DOMAIN_NAME]"
type input "[PERSON_NAME][DOMAIN_NAME]"
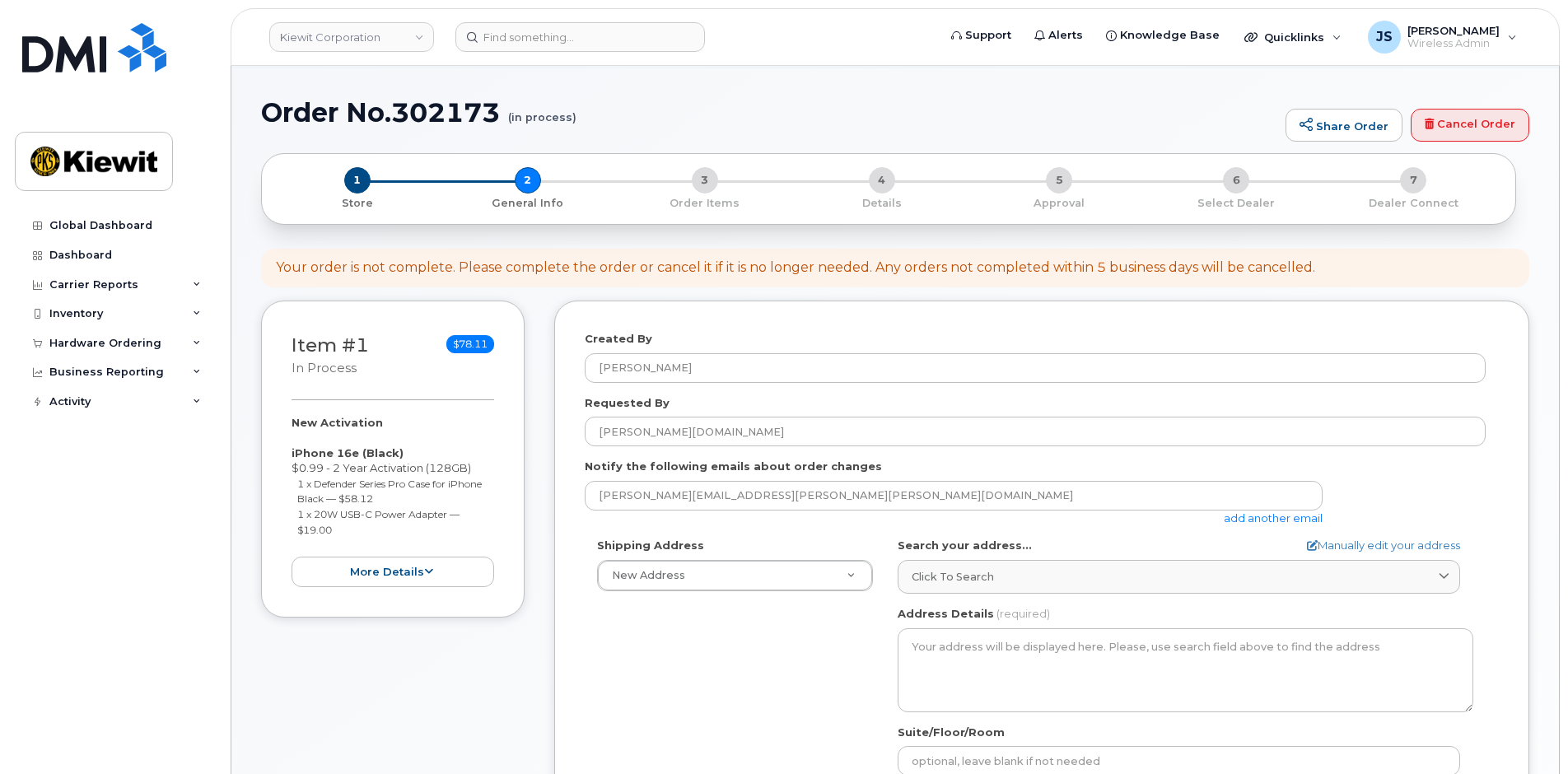
click at [1265, 514] on link "add another email" at bounding box center [1273, 518] width 99 height 13
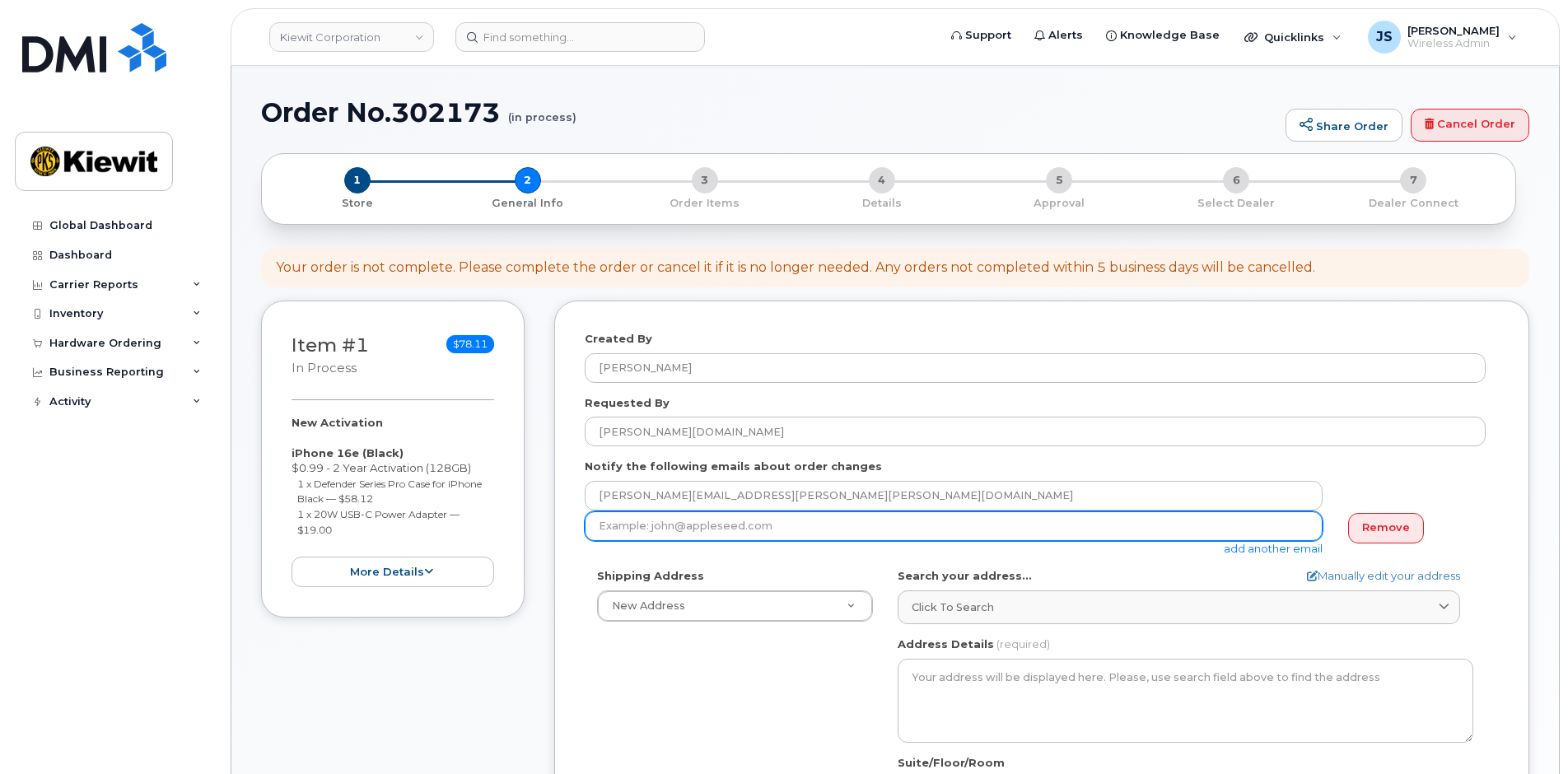
click at [876, 532] on input "email" at bounding box center [954, 526] width 738 height 29
paste input "[PERSON_NAME][DOMAIN_NAME]"
type input "[DOMAIN_NAME][EMAIL_ADDRESS][PERSON_NAME][DOMAIN_NAME]"
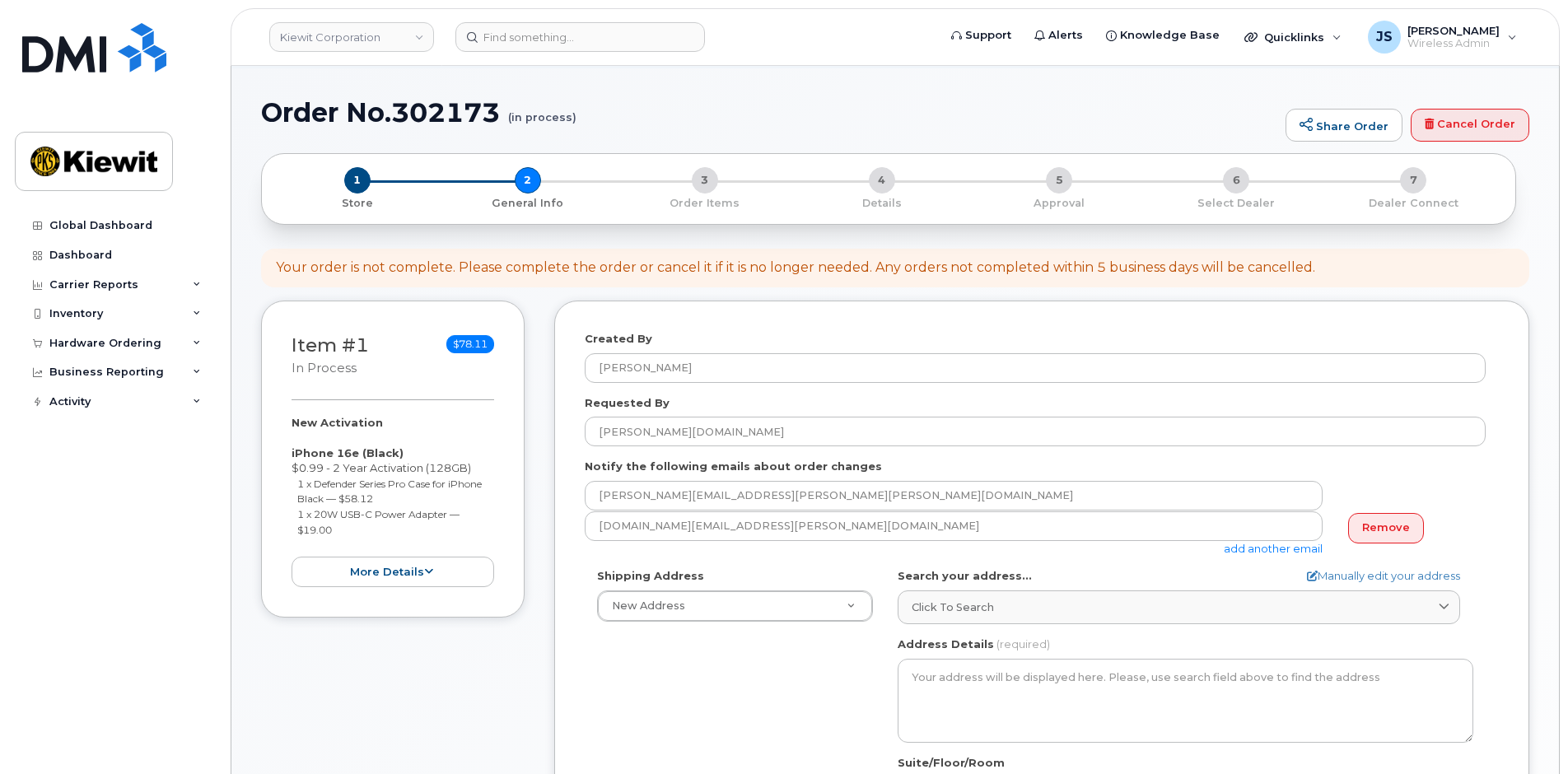
click at [1248, 551] on link "add another email" at bounding box center [1273, 549] width 99 height 13
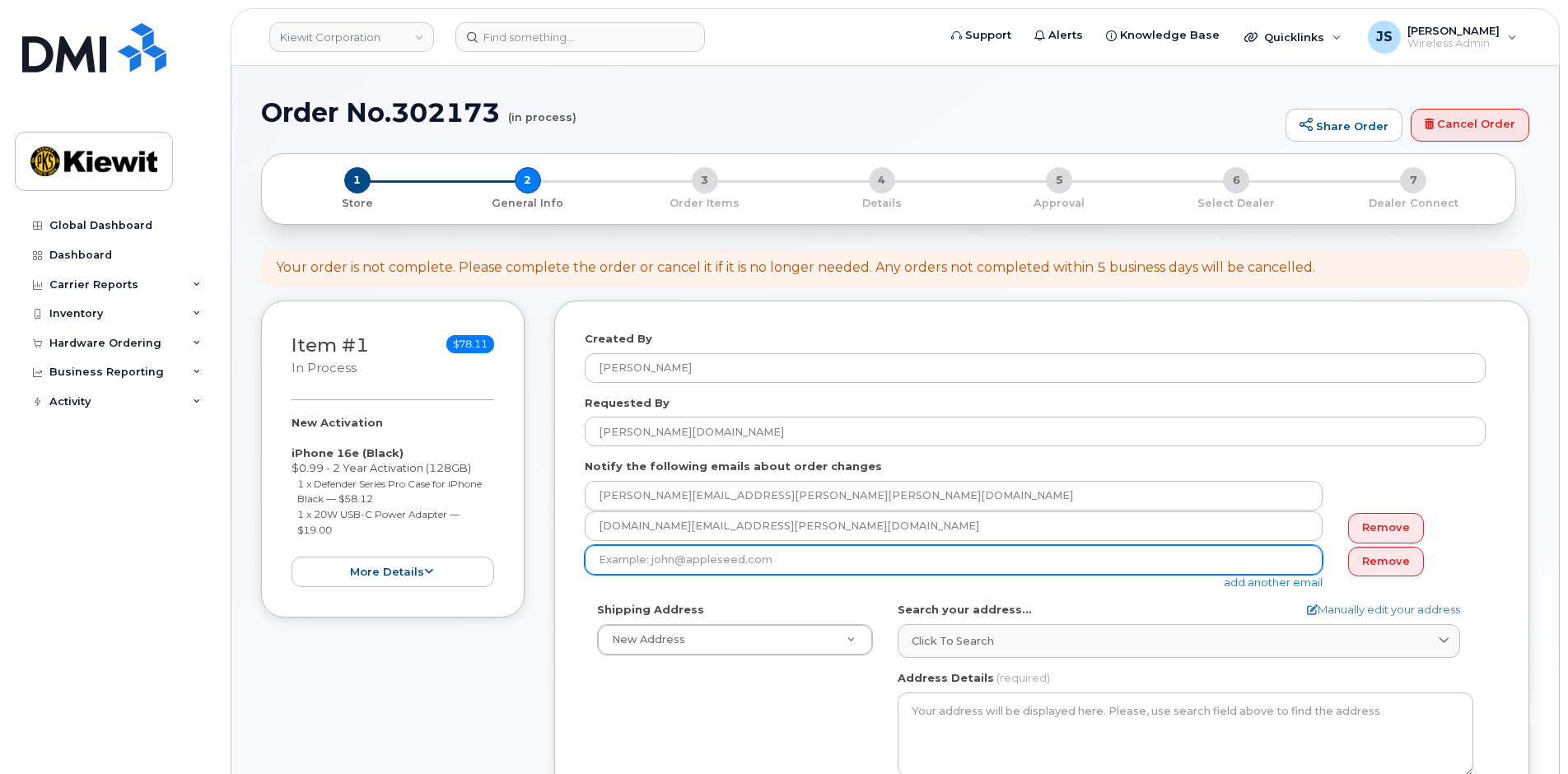
click at [788, 550] on input "email" at bounding box center [954, 559] width 738 height 29
type input "[PERSON_NAME][EMAIL_ADDRESS][PERSON_NAME][DOMAIN_NAME]"
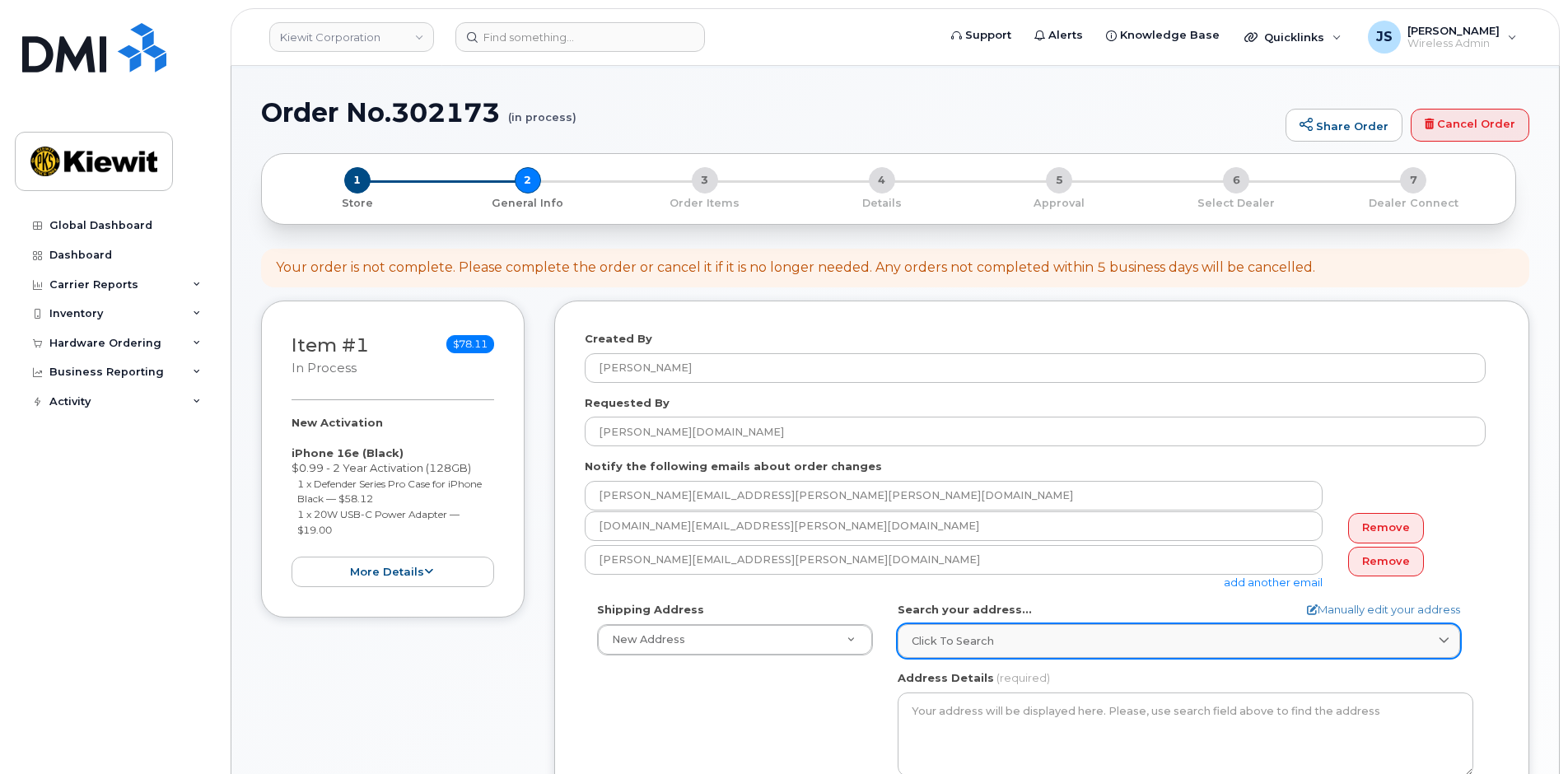
click at [963, 637] on span "Click to search" at bounding box center [953, 641] width 83 height 15
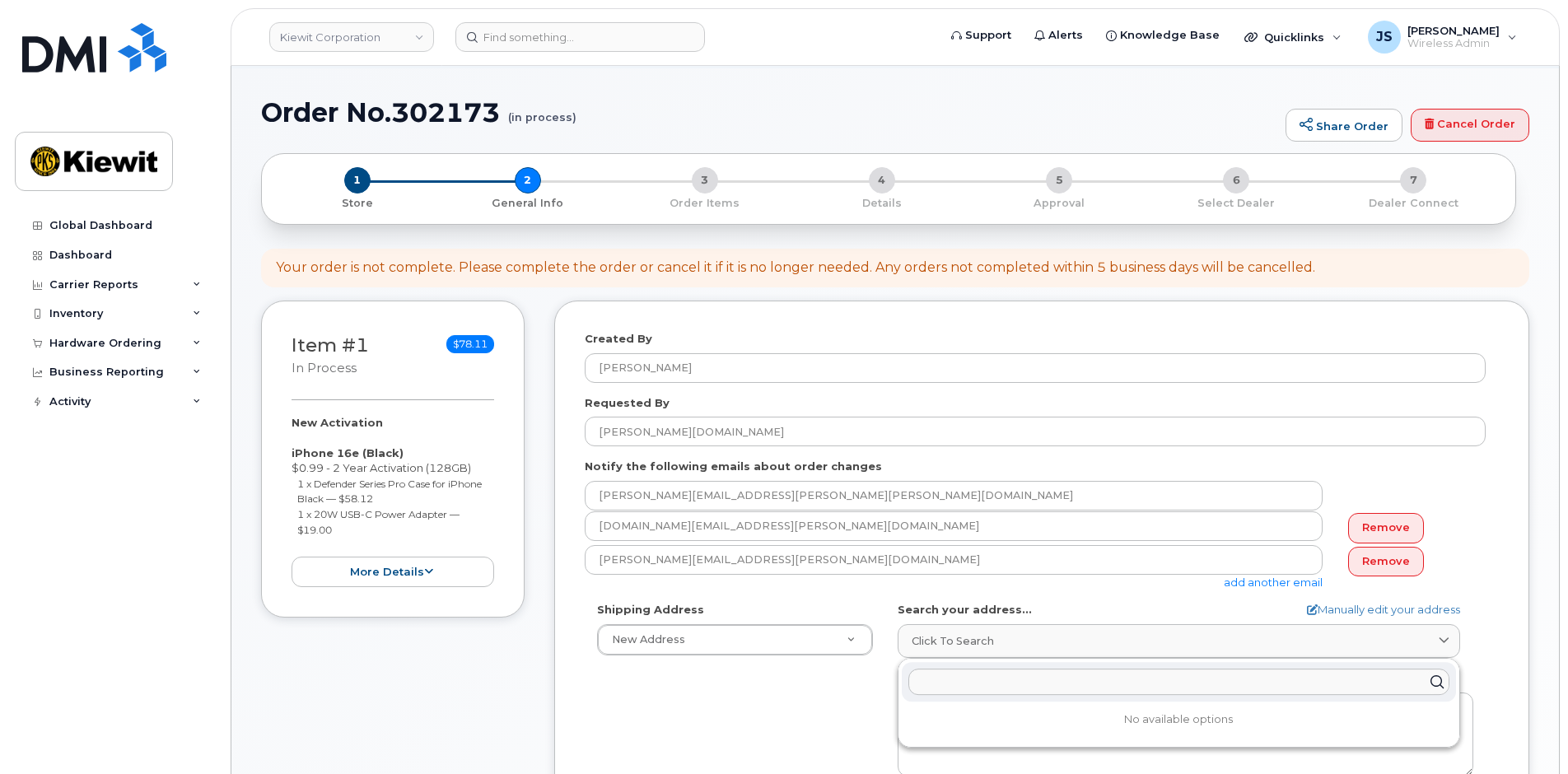
paste input "[STREET_ADDRESS][PERSON_NAME]"
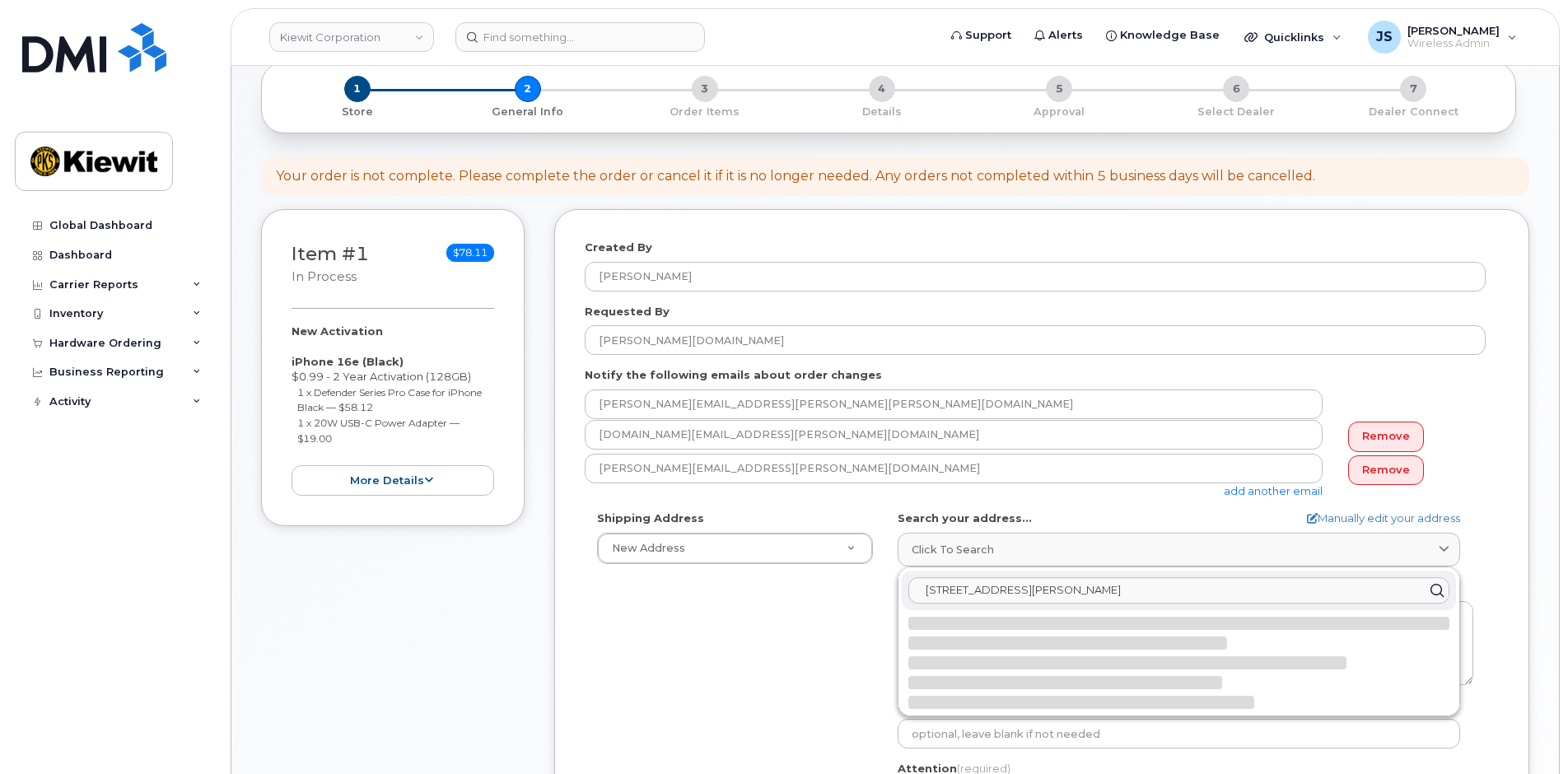
scroll to position [247, 0]
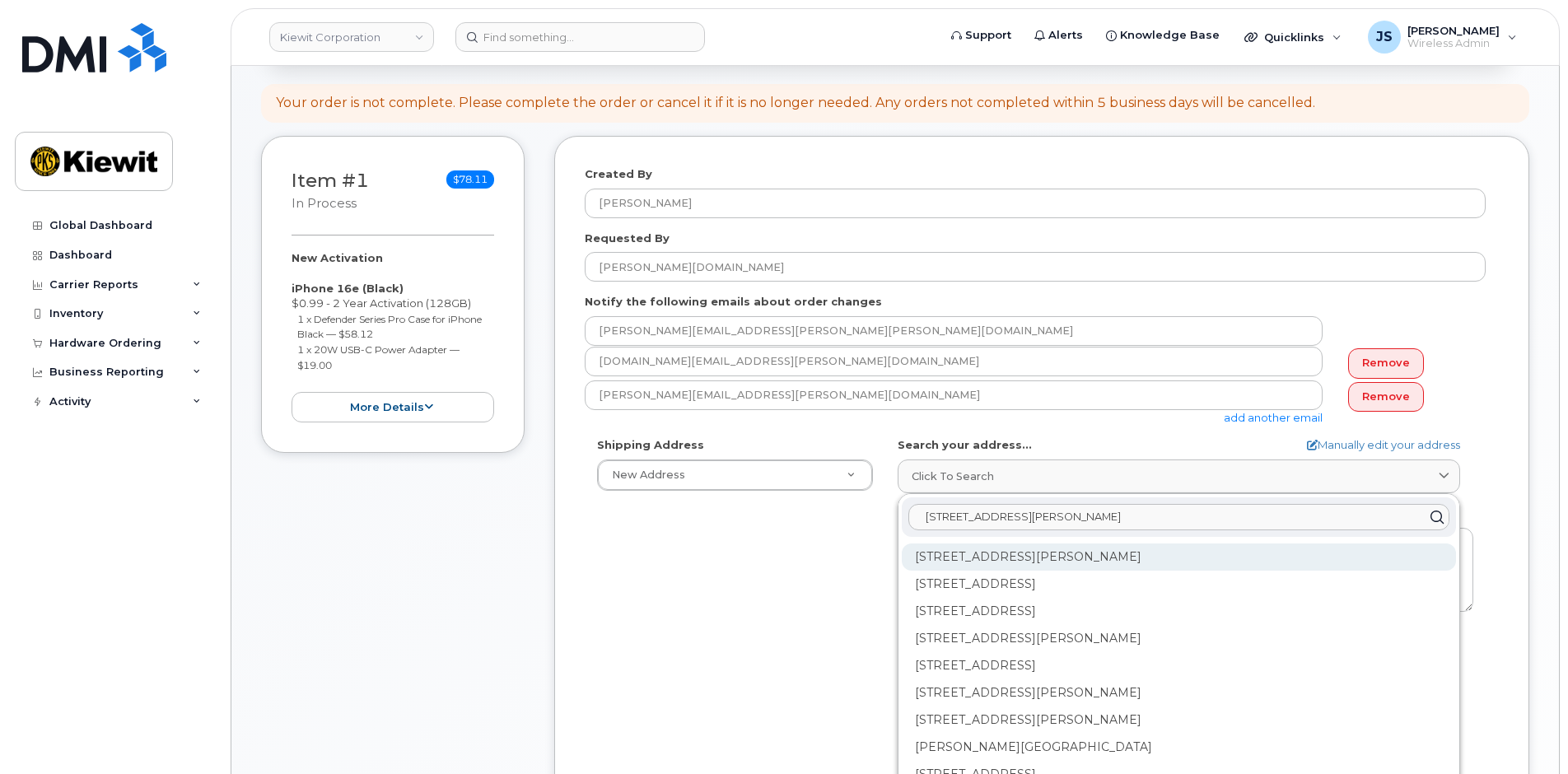
type input "[STREET_ADDRESS][PERSON_NAME]"
click at [958, 551] on div "[STREET_ADDRESS][PERSON_NAME]" at bounding box center [1179, 557] width 554 height 28
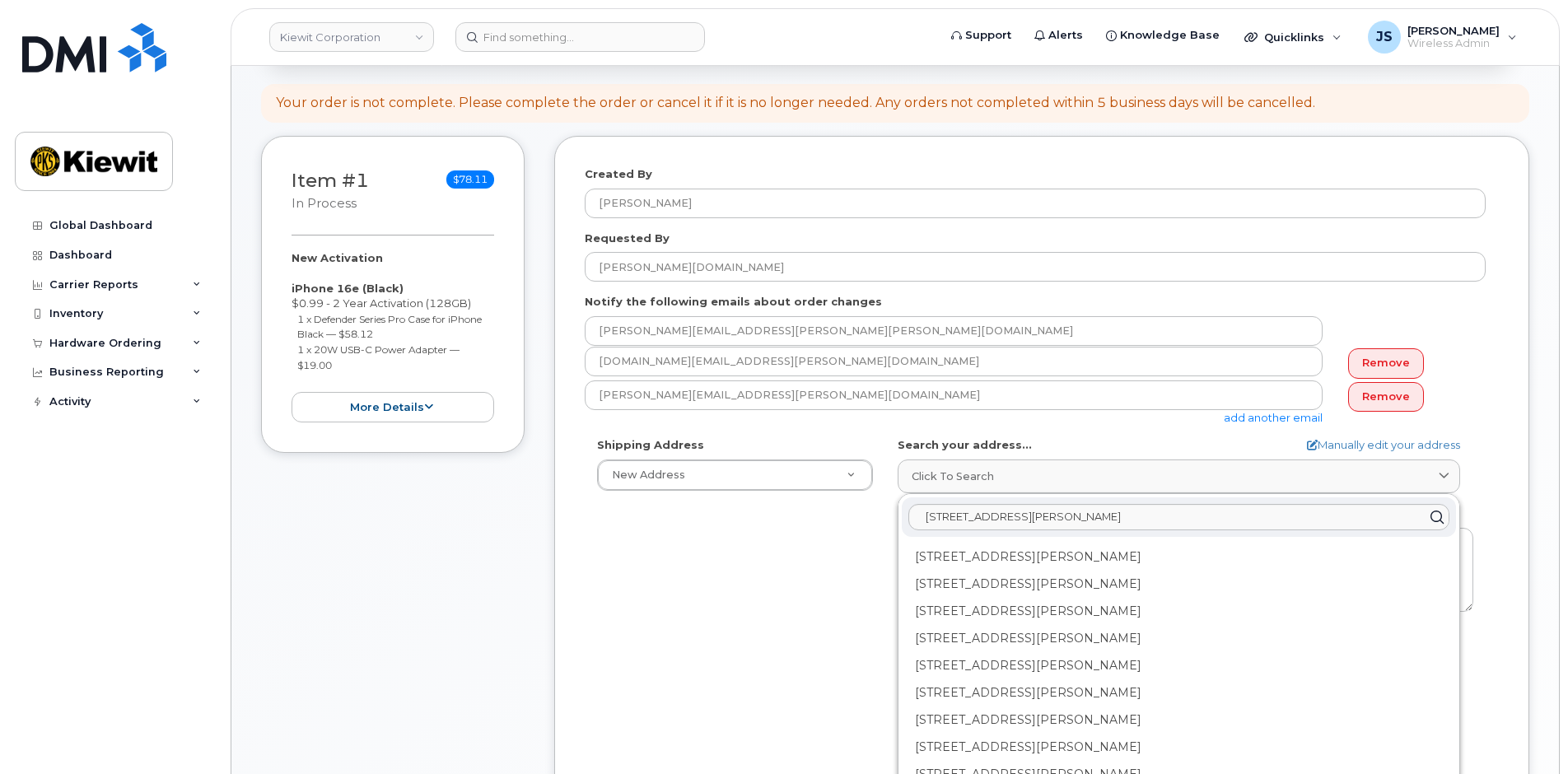
click at [815, 539] on div "Shipping Address New Address New Address AB Search your address... Manually edi…" at bounding box center [1036, 627] width 901 height 378
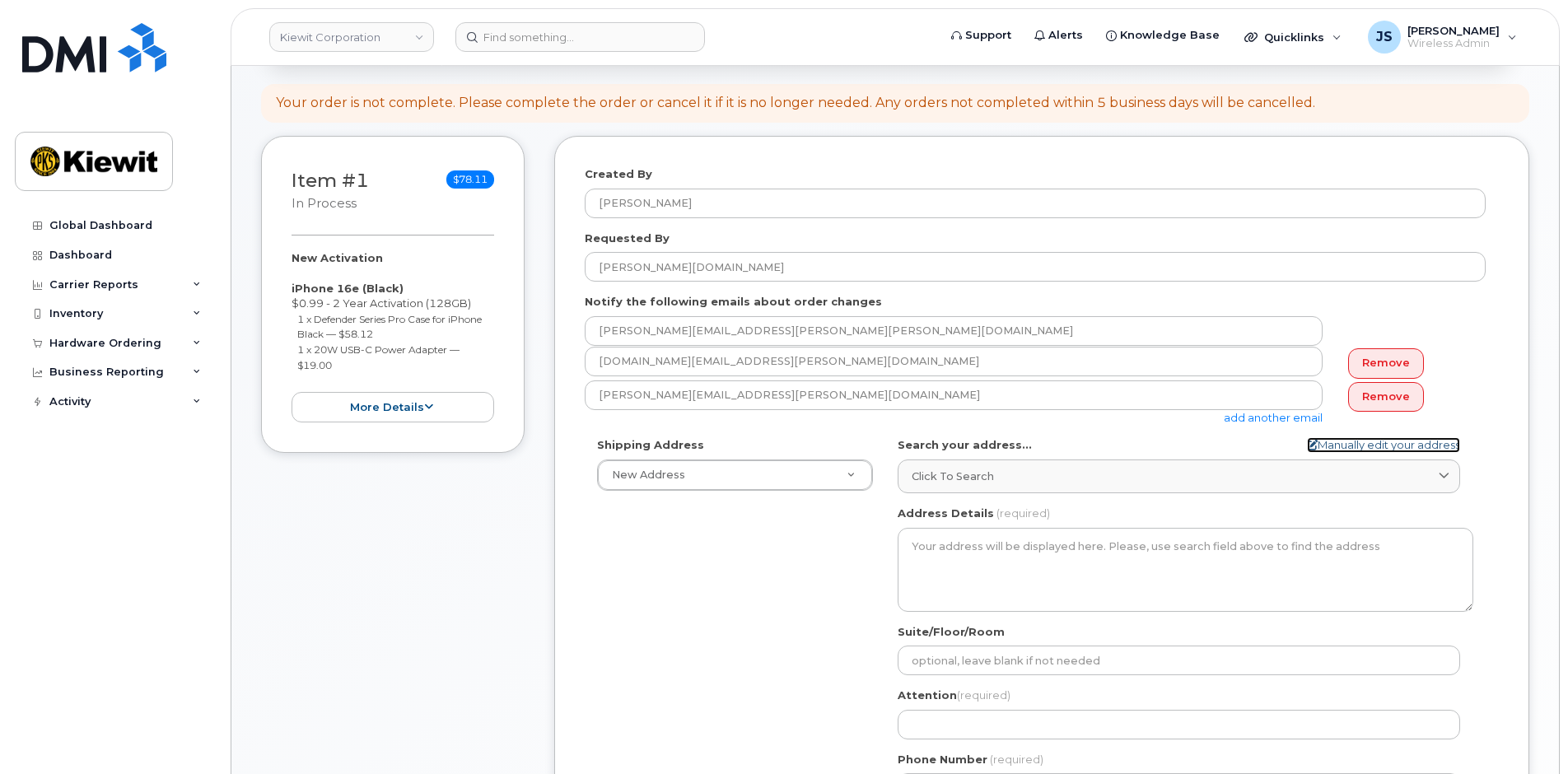
click at [1312, 447] on icon at bounding box center [1312, 445] width 10 height 10
select select
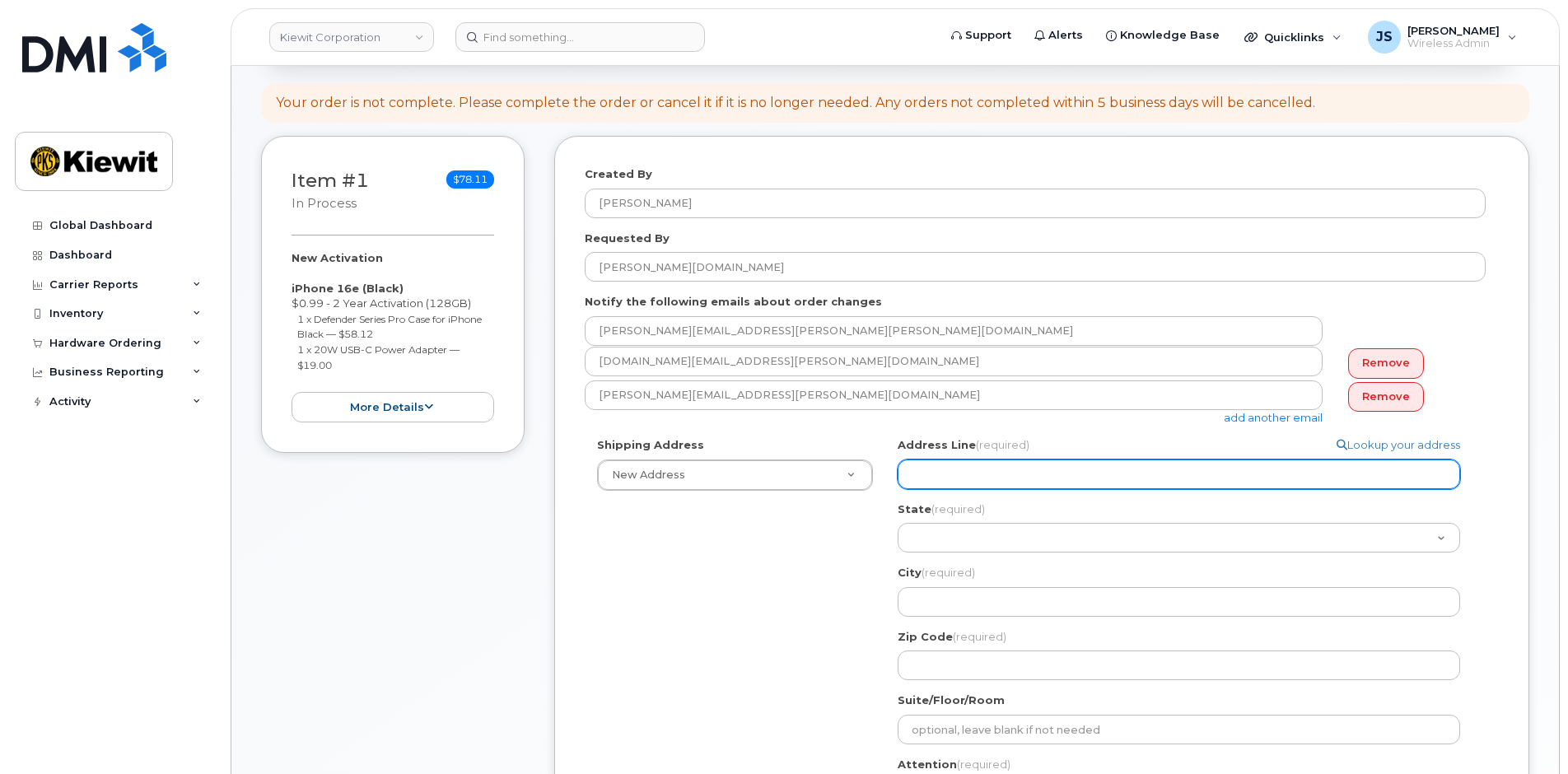
scroll to position [330, 0]
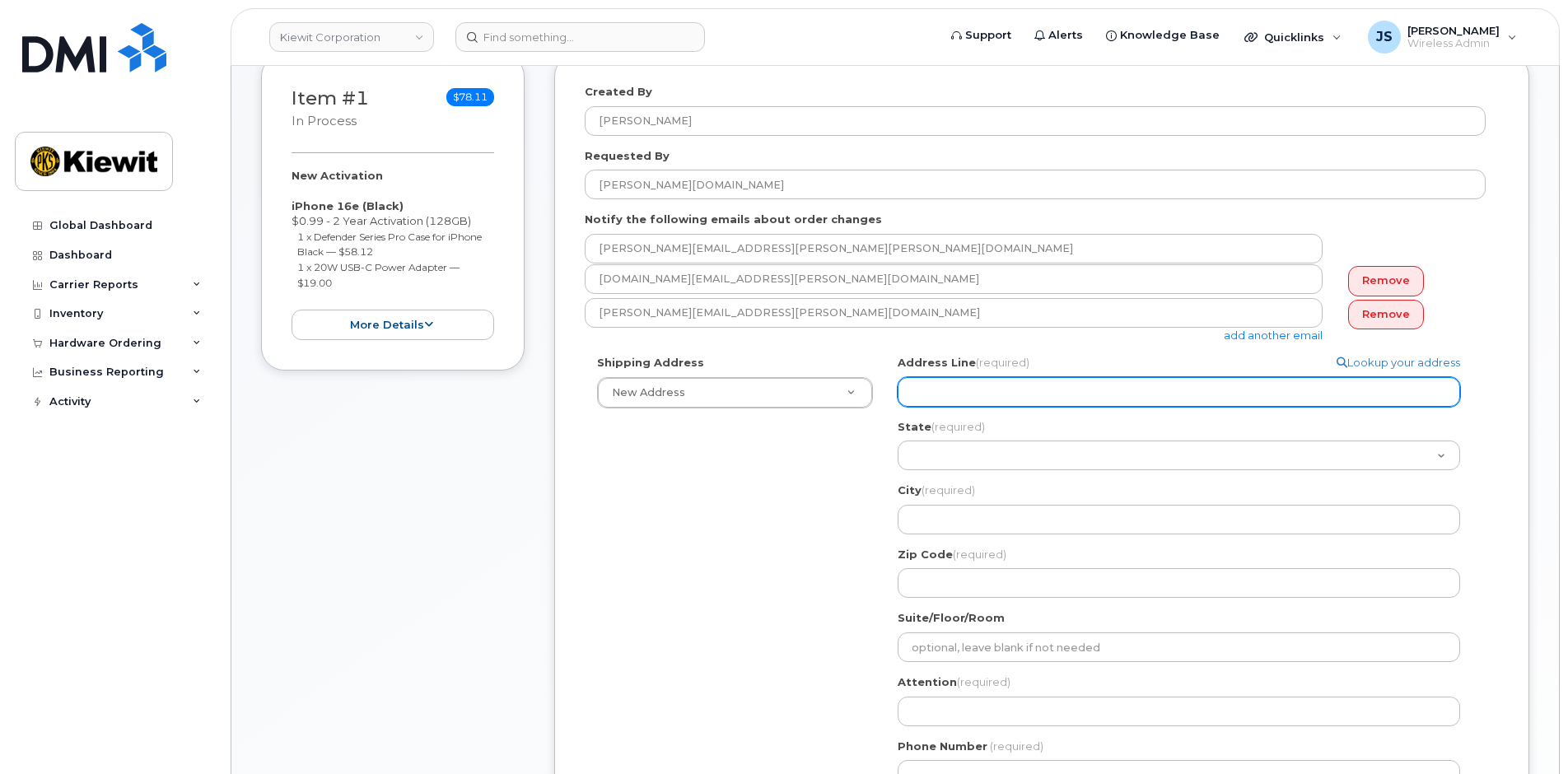
click at [926, 382] on input "Address Line (required)" at bounding box center [1179, 392] width 563 height 29
paste input "[STREET_ADDRESS][PERSON_NAME]"
select select
type input "[STREET_ADDRESS][PERSON_NAME]"
drag, startPoint x: 1199, startPoint y: 394, endPoint x: 1016, endPoint y: 400, distance: 183.1
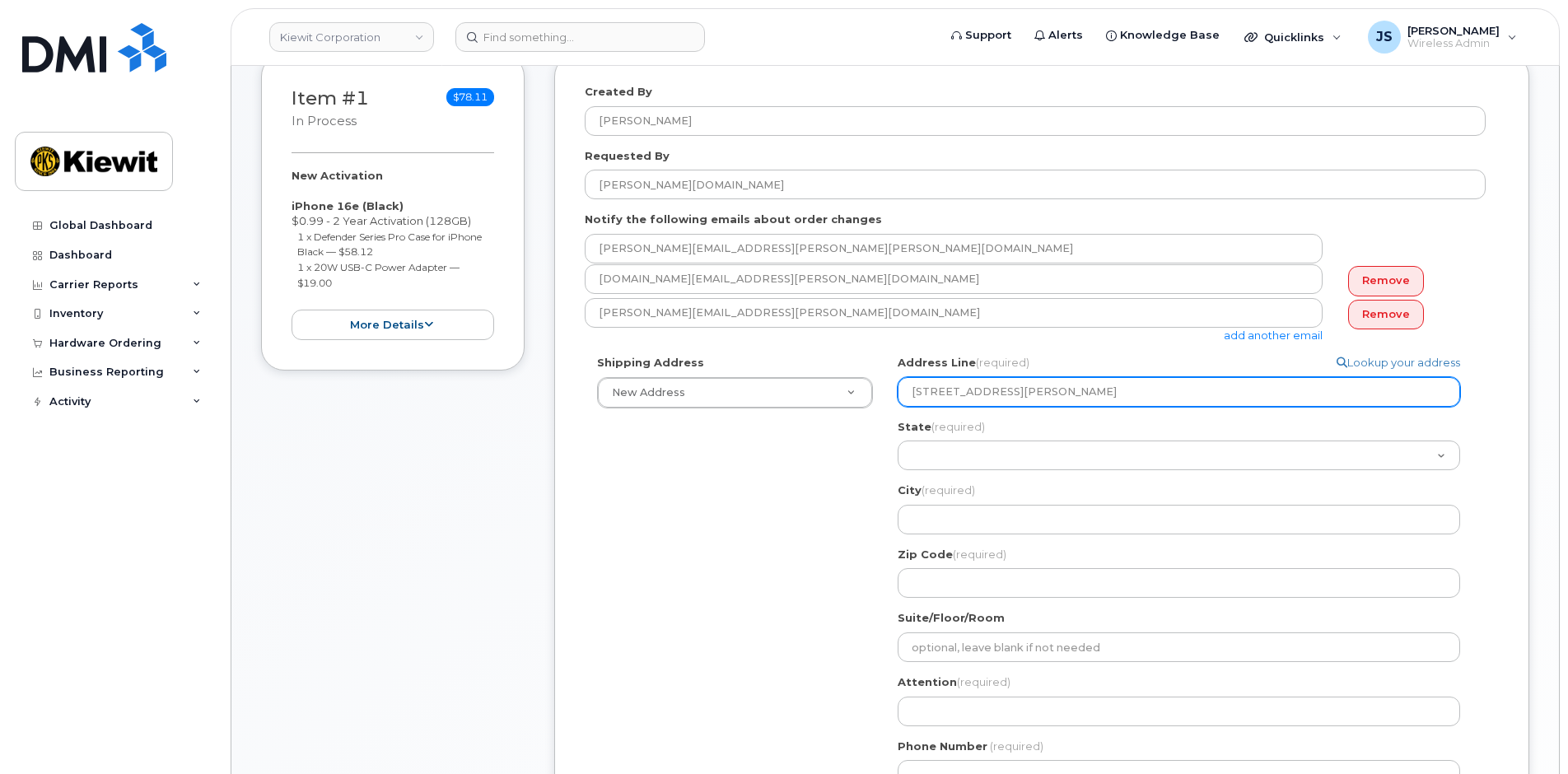
click at [1016, 400] on input "[STREET_ADDRESS][PERSON_NAME]" at bounding box center [1179, 392] width 563 height 29
select select
type input "[STREET_ADDRESS][PERSON_NAME],"
select select
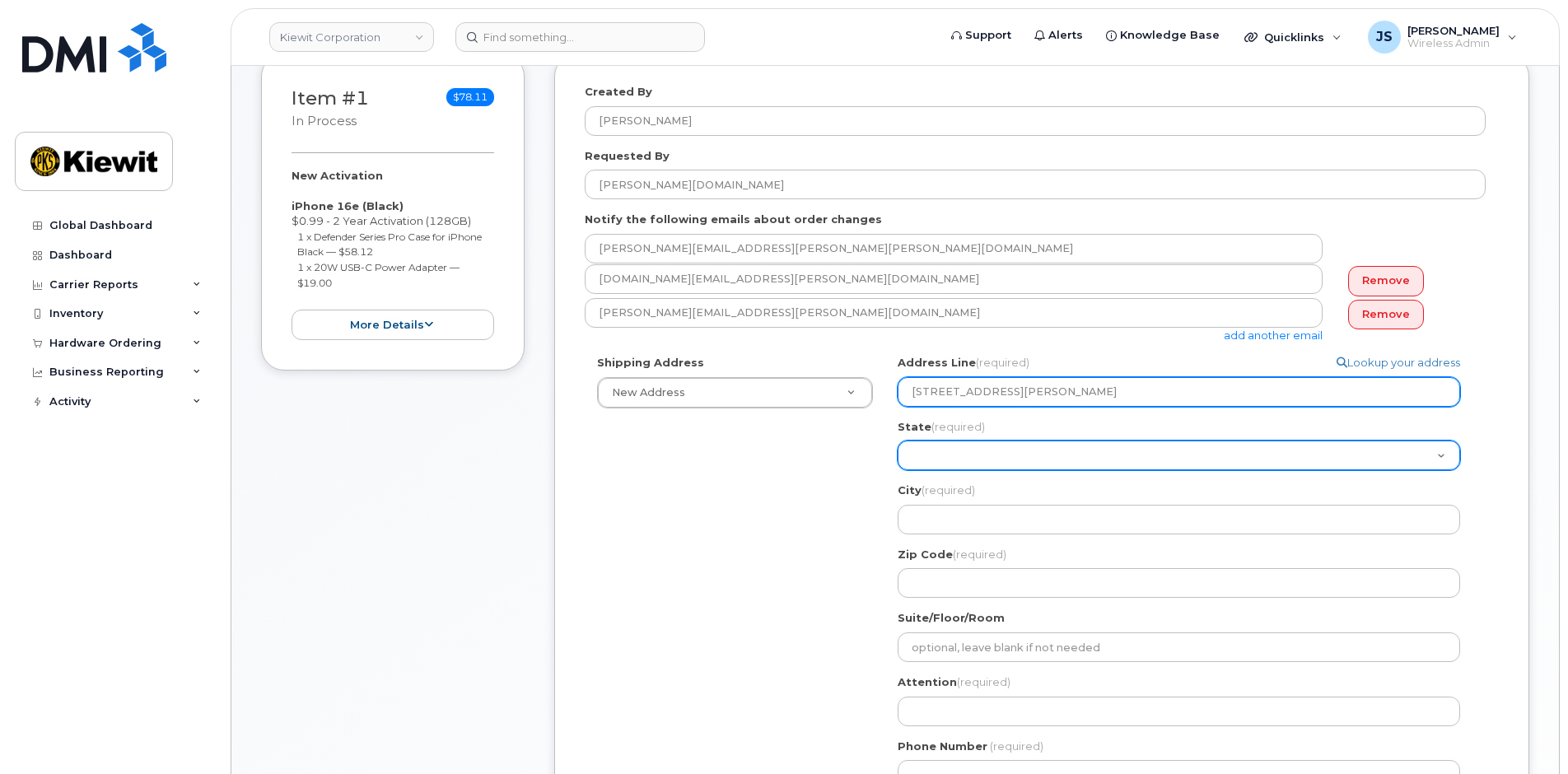
type input "[STREET_ADDRESS][PERSON_NAME]"
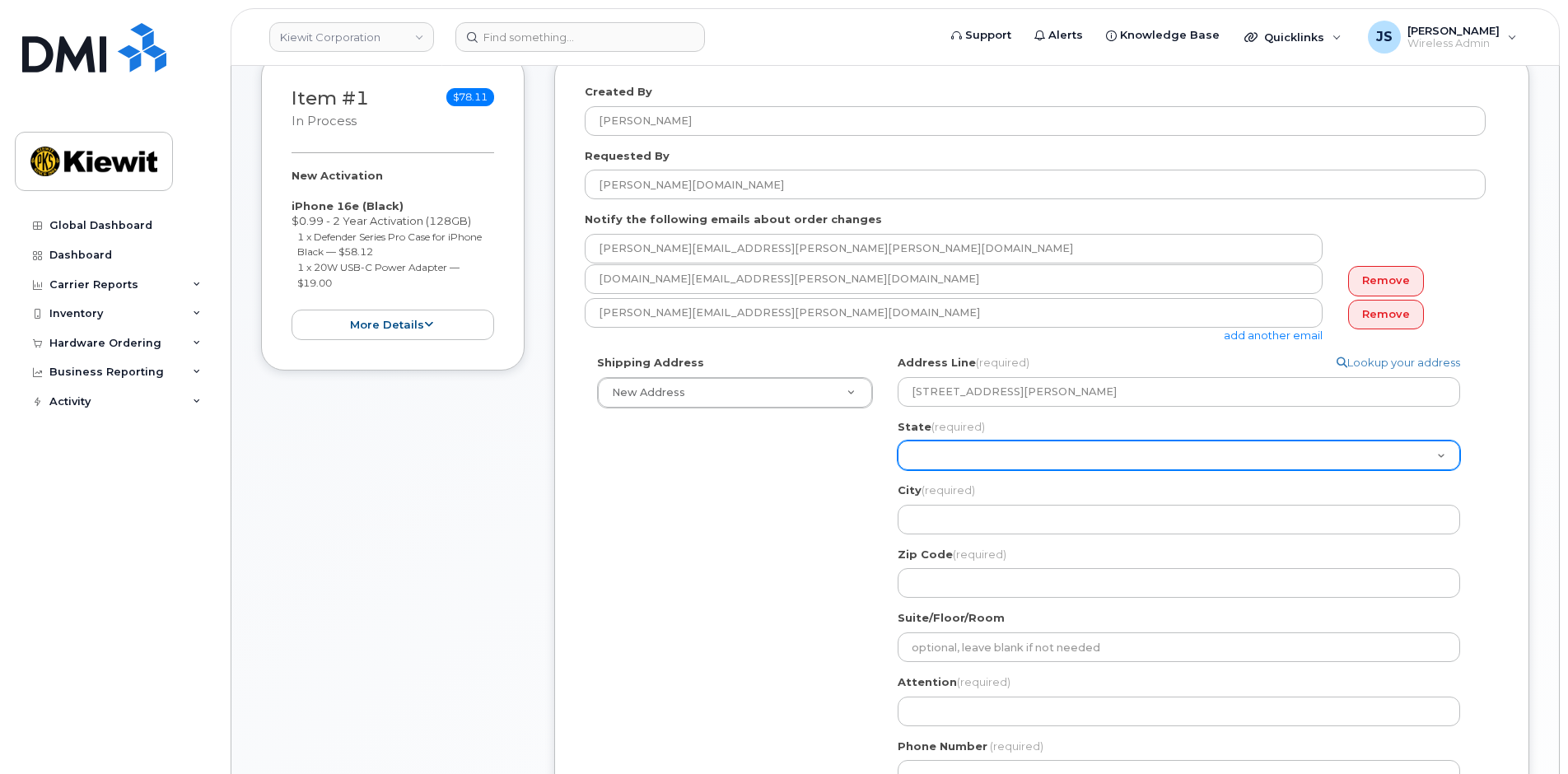
click at [991, 447] on select "[US_STATE] [US_STATE] [US_STATE] [US_STATE] [US_STATE] [US_STATE] [US_STATE] [U…" at bounding box center [1179, 455] width 563 height 29
select select "TN"
click at [990, 447] on select "[US_STATE] [US_STATE] [US_STATE] [US_STATE] [US_STATE] [US_STATE] [US_STATE] [U…" at bounding box center [1179, 455] width 563 height 29
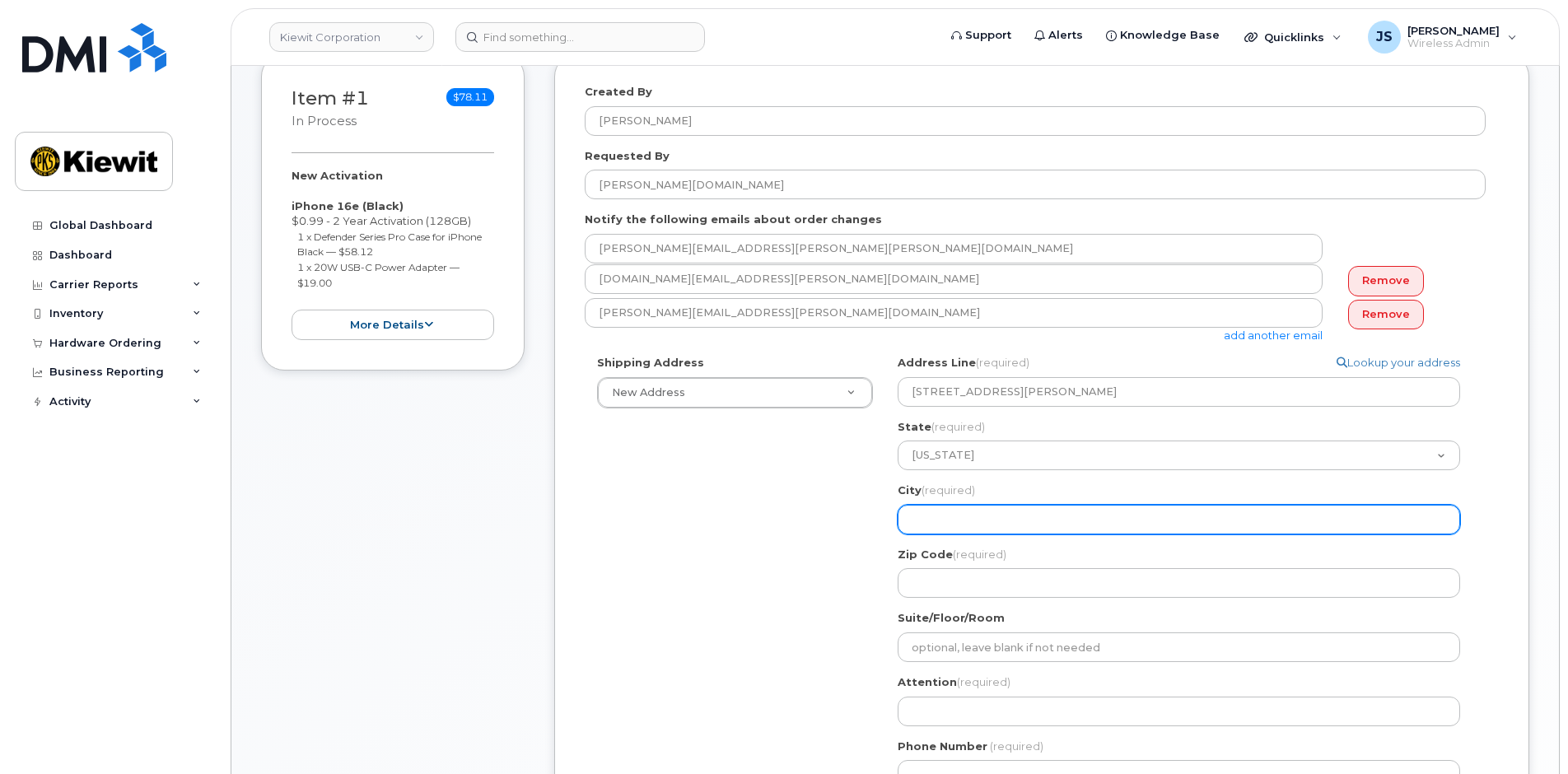
click at [945, 520] on input "City (required)" at bounding box center [1179, 519] width 563 height 29
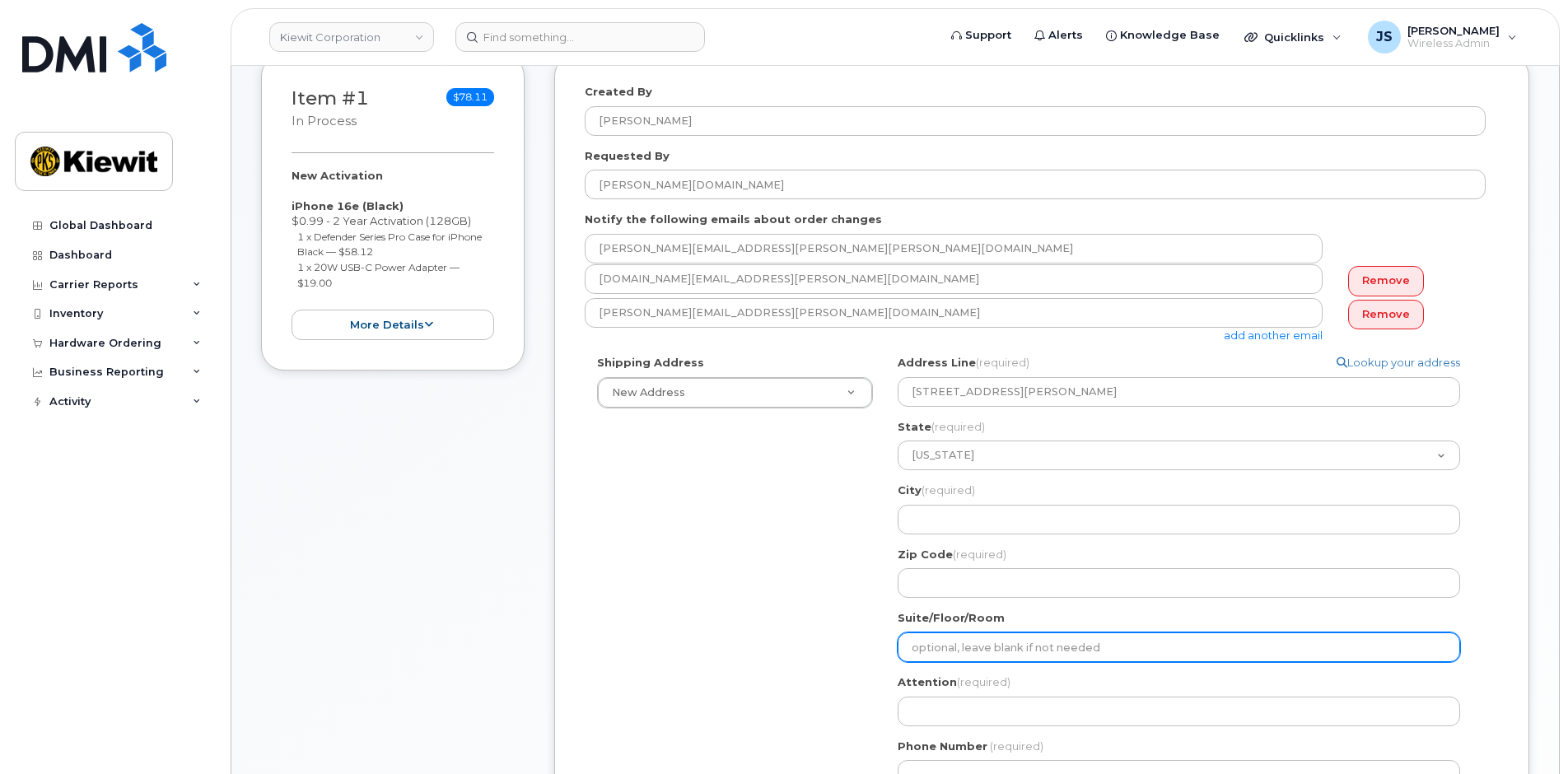
click at [935, 640] on input "Suite/Floor/Room" at bounding box center [1179, 647] width 563 height 29
paste input "[GEOGRAPHIC_DATA][STREET_ADDRESS]"
select select
type input "[GEOGRAPHIC_DATA][STREET_ADDRESS]"
drag, startPoint x: 1088, startPoint y: 649, endPoint x: 967, endPoint y: 649, distance: 121.0
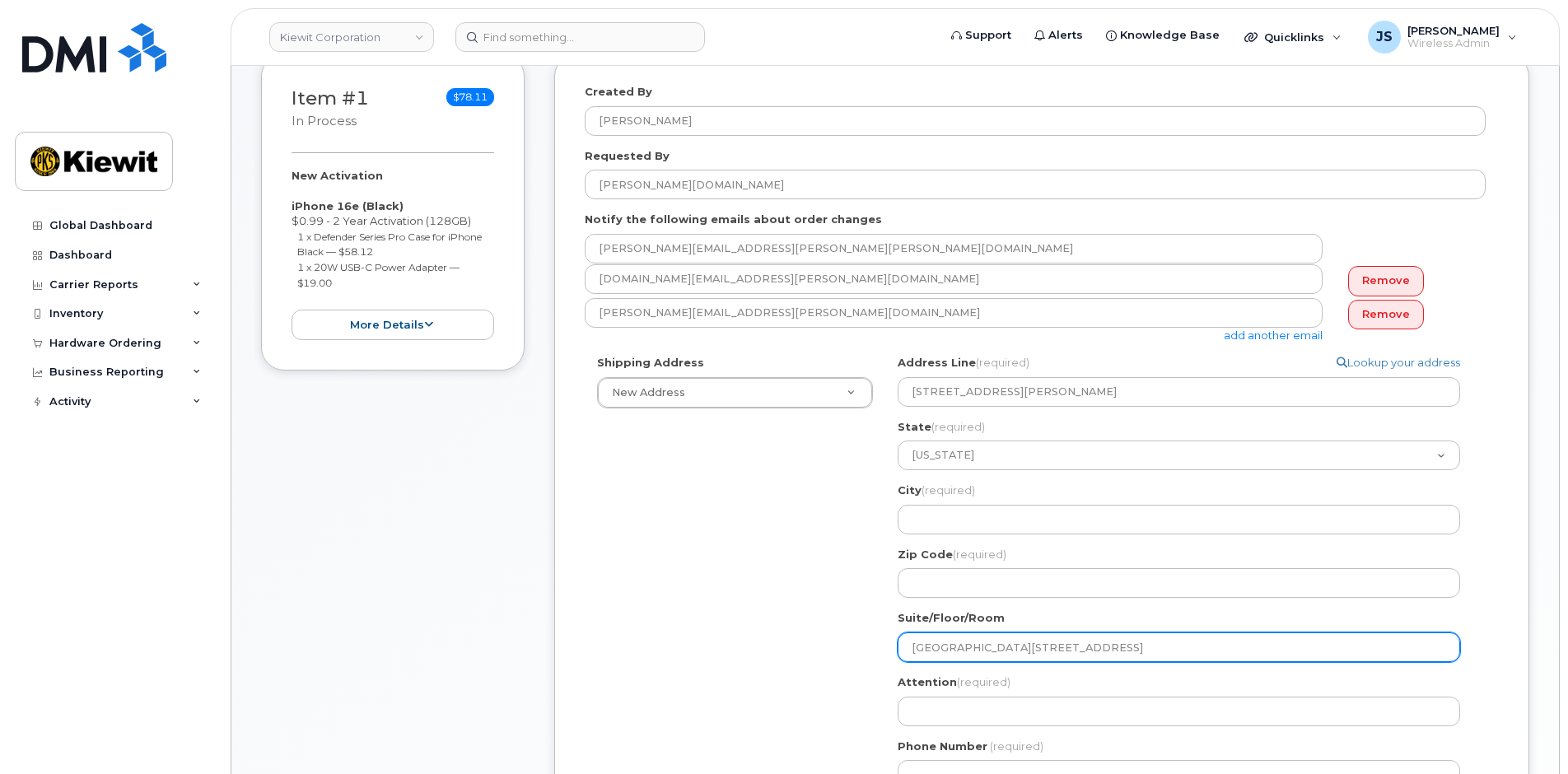
click at [968, 648] on input "[GEOGRAPHIC_DATA][STREET_ADDRESS]" at bounding box center [1179, 647] width 563 height 29
select select
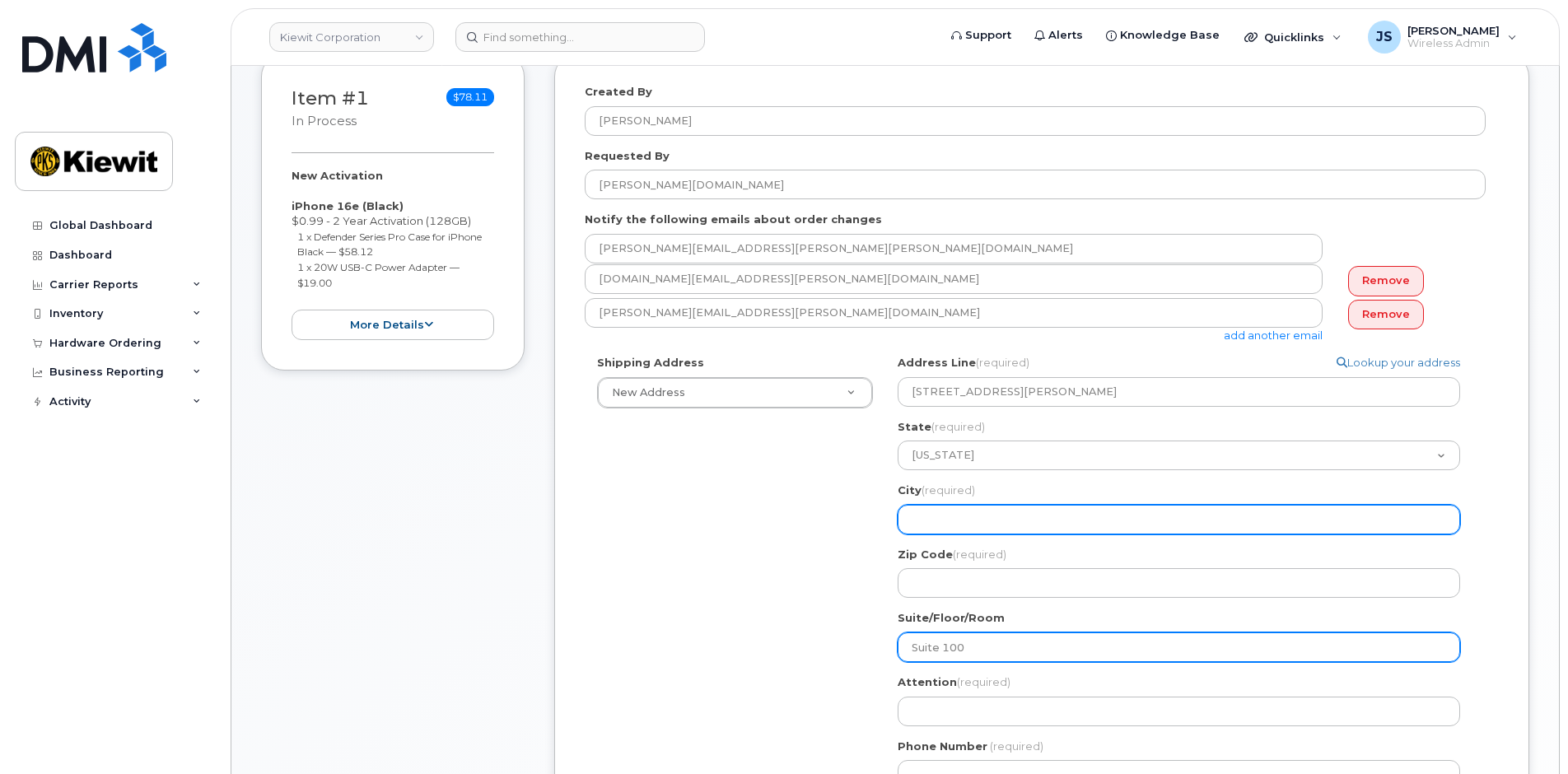
type input "Suite 100"
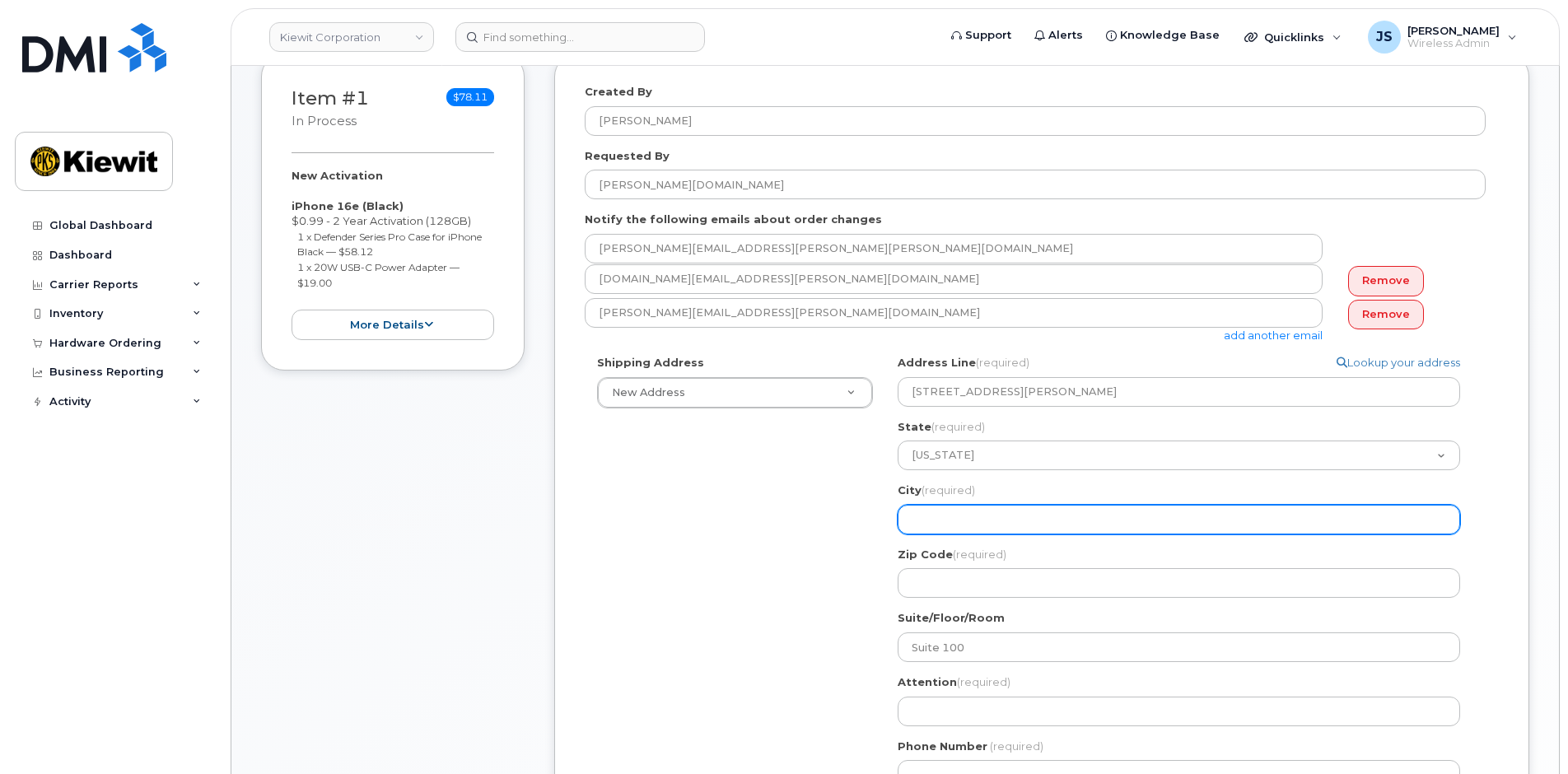
click at [965, 518] on input "City (required)" at bounding box center [1179, 519] width 563 height 29
paste input "[GEOGRAPHIC_DATA]"
select select
type input "[GEOGRAPHIC_DATA]"
drag, startPoint x: 1050, startPoint y: 519, endPoint x: 973, endPoint y: 520, distance: 77.0
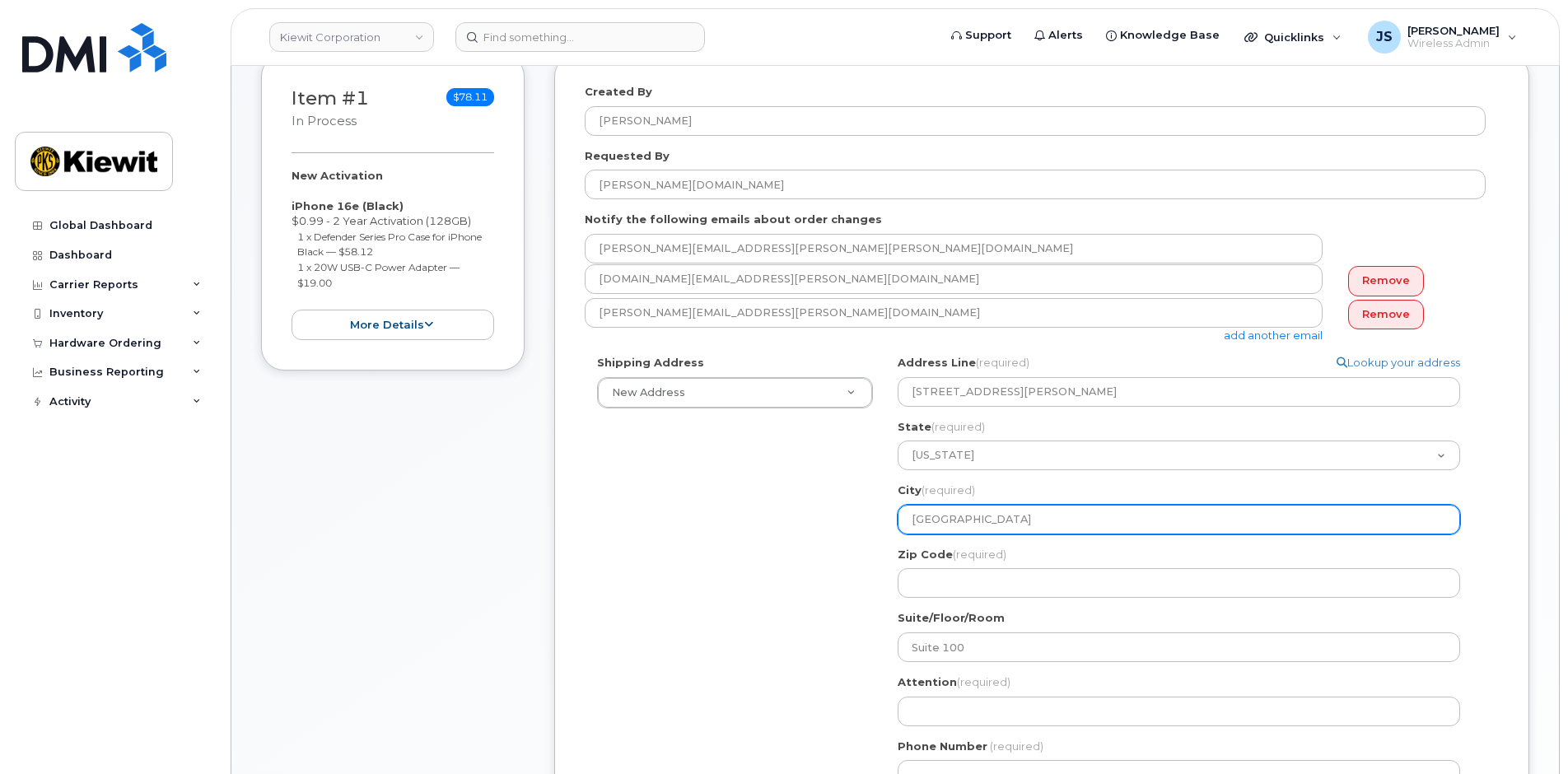
click at [973, 520] on input "[GEOGRAPHIC_DATA]" at bounding box center [1179, 519] width 563 height 29
select select
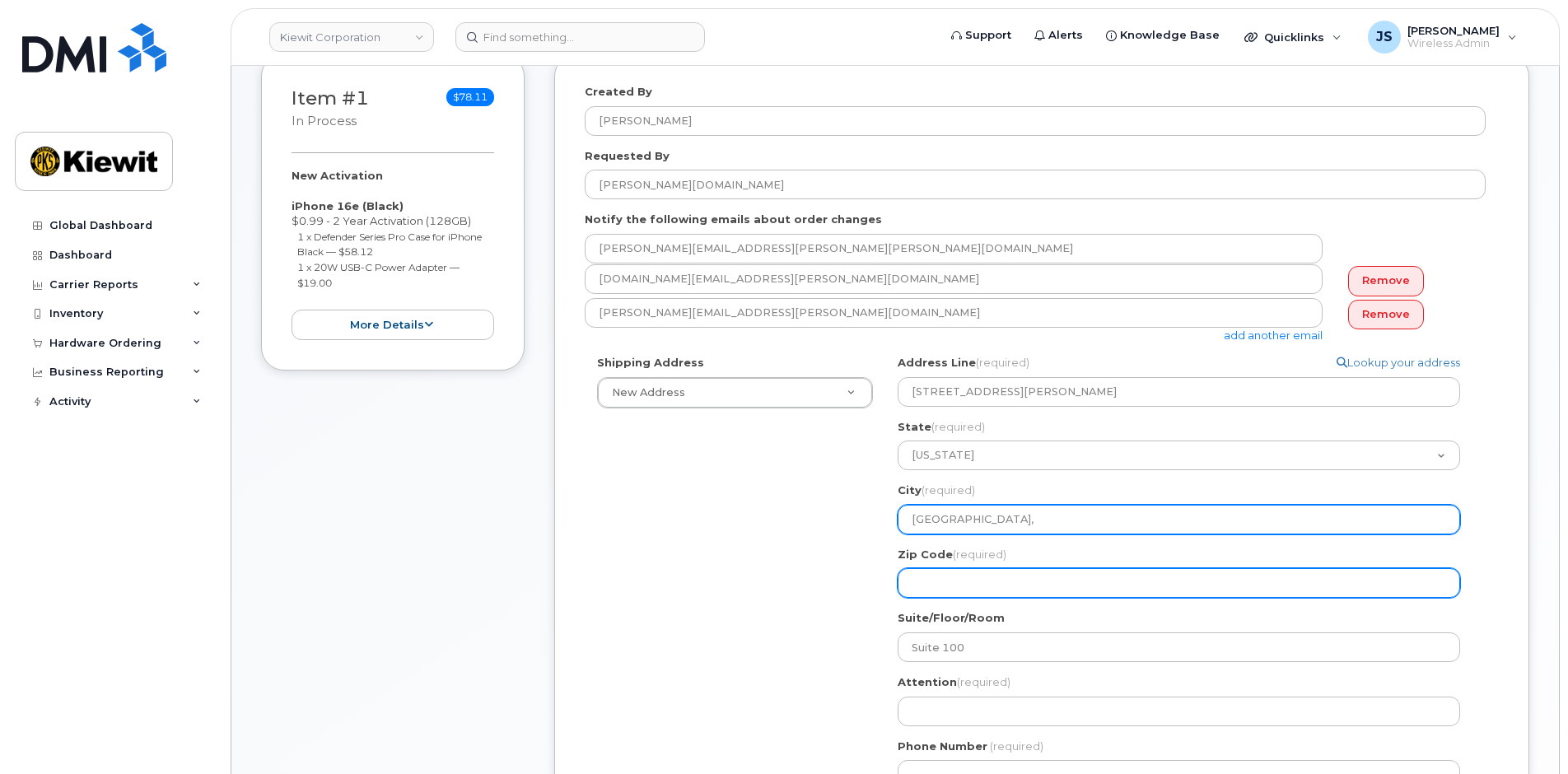
type input "[GEOGRAPHIC_DATA],"
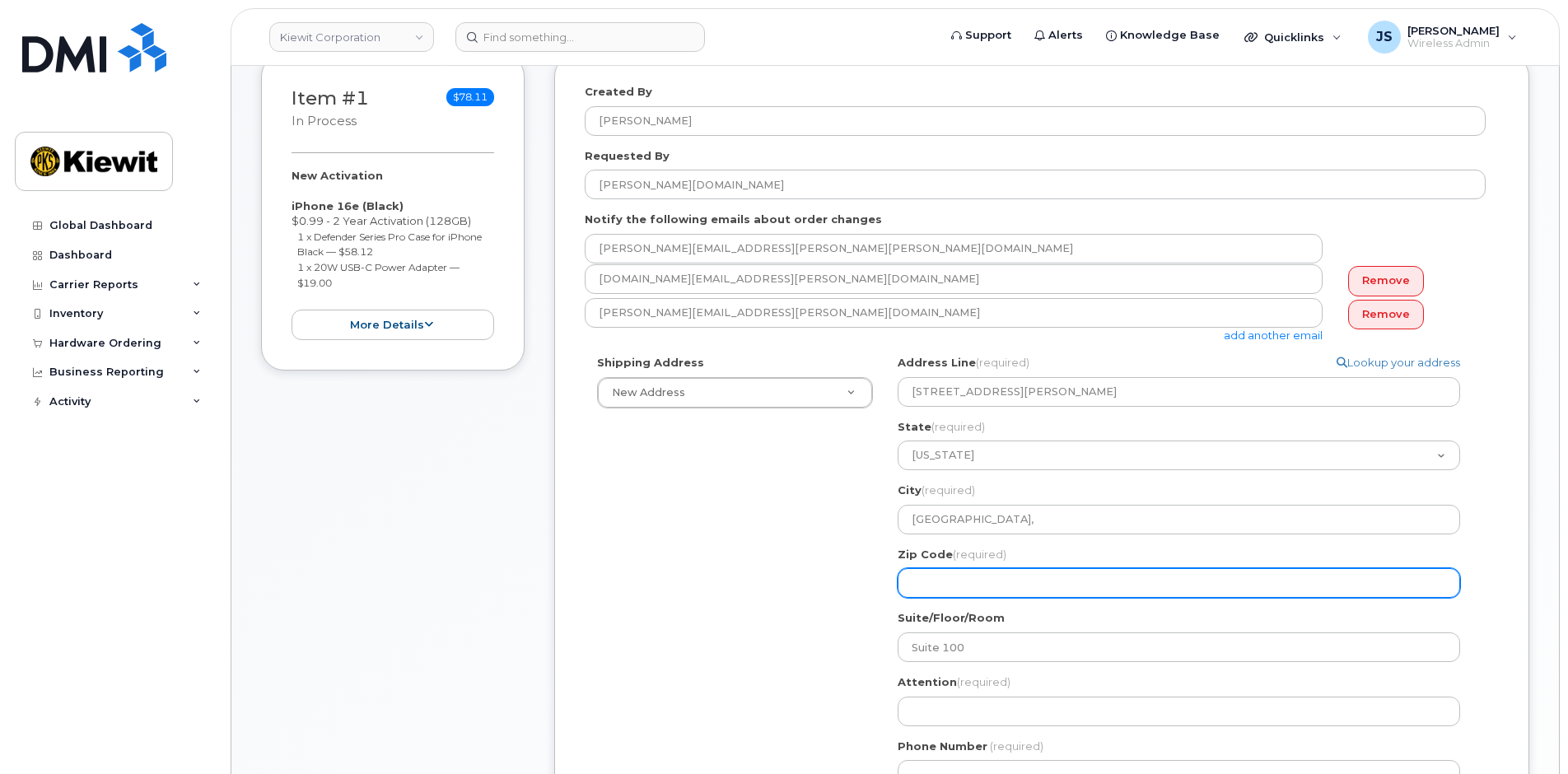
click at [974, 577] on input "Zip Code (required)" at bounding box center [1179, 583] width 563 height 29
paste input "TN 37830"
select select
type input "TN 37830"
click at [934, 577] on input "TN 37830" at bounding box center [1179, 583] width 563 height 29
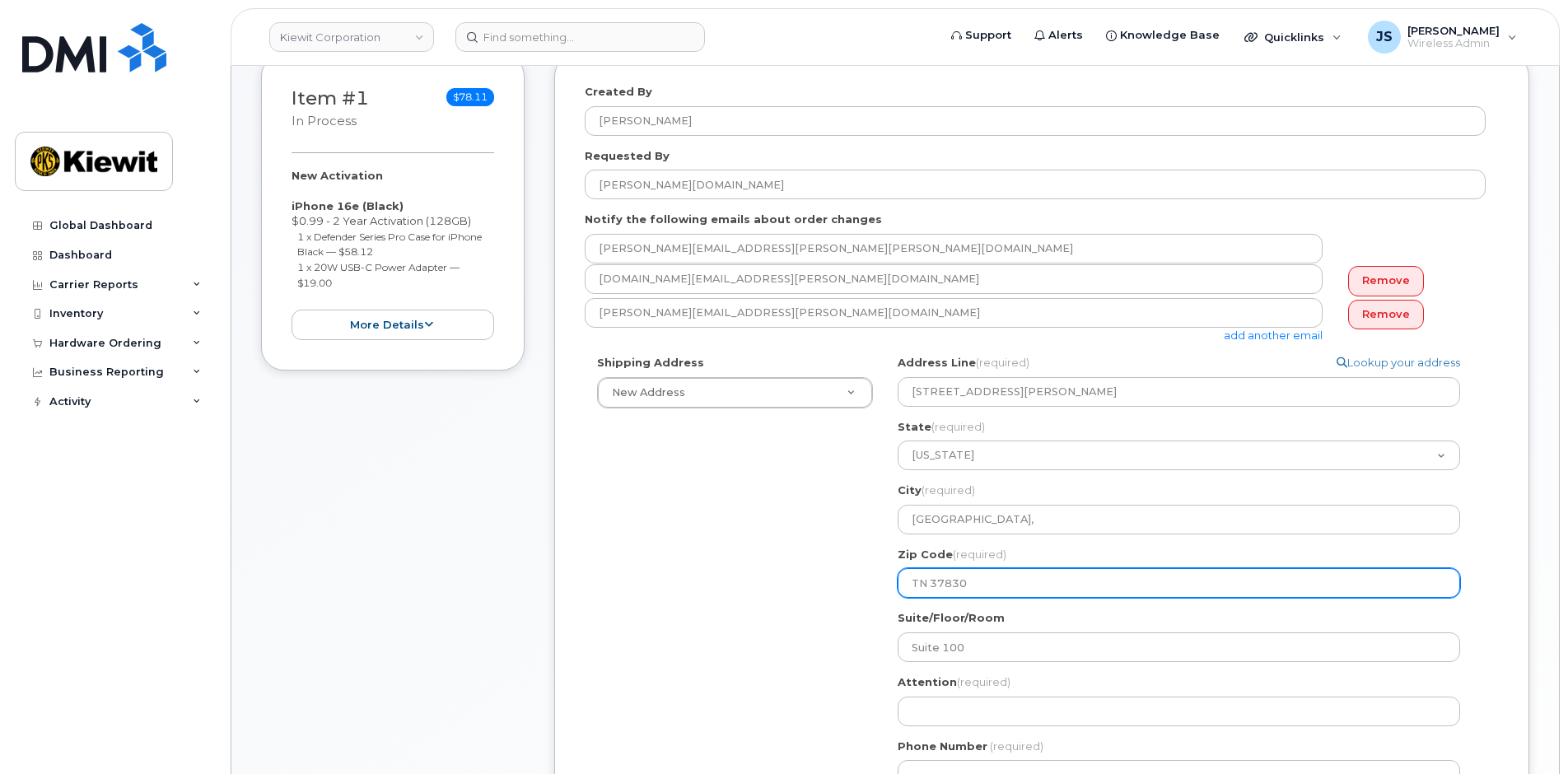
drag, startPoint x: 932, startPoint y: 578, endPoint x: 798, endPoint y: 566, distance: 134.5
click at [798, 566] on div "Shipping Address New Address New Address TN Oak Ridge, Search your address... M…" at bounding box center [1036, 578] width 901 height 447
select select
type input "37830"
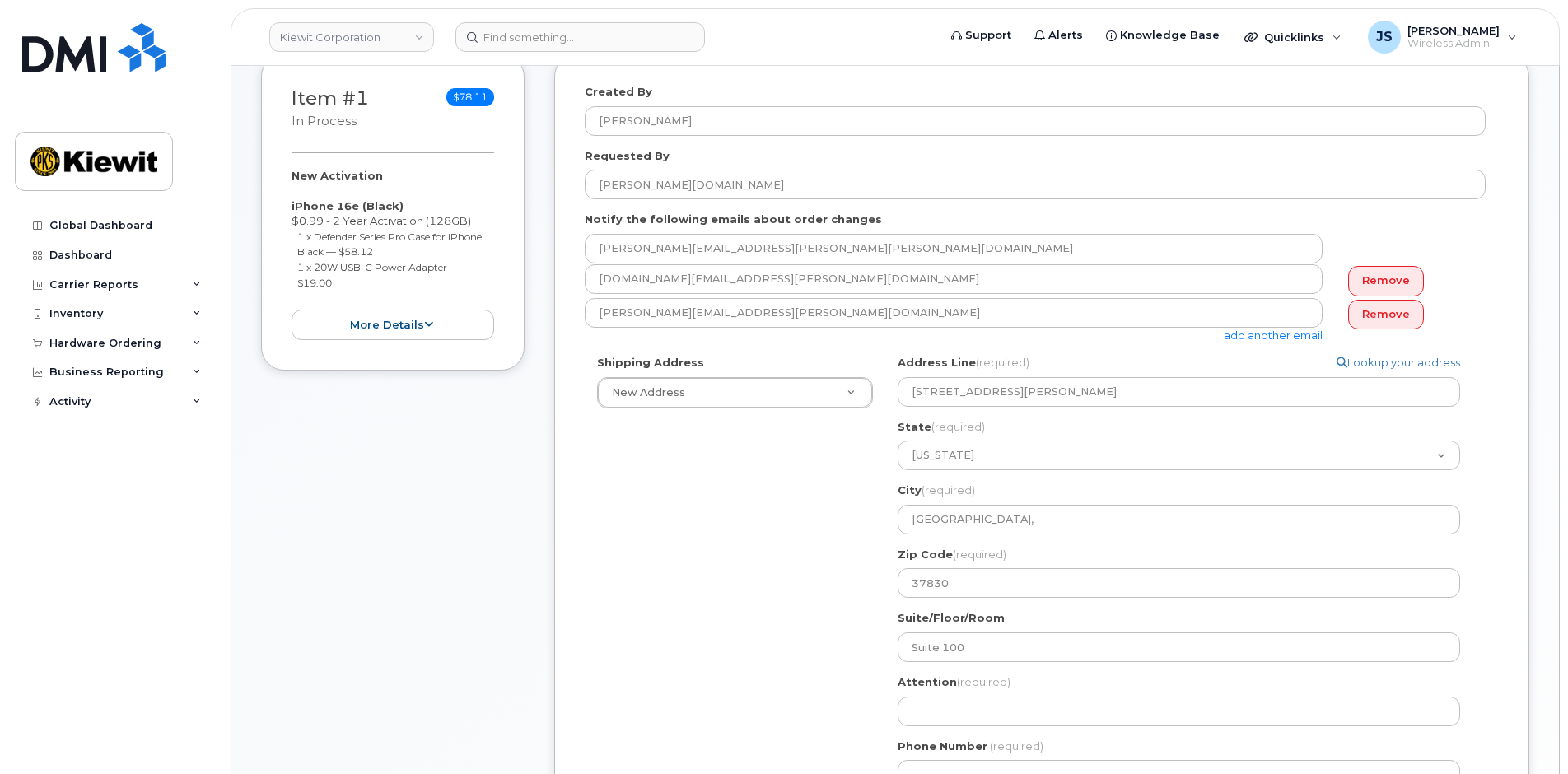
click at [799, 566] on div "Shipping Address New Address New Address TN Oak Ridge, Search your address... M…" at bounding box center [1036, 578] width 901 height 447
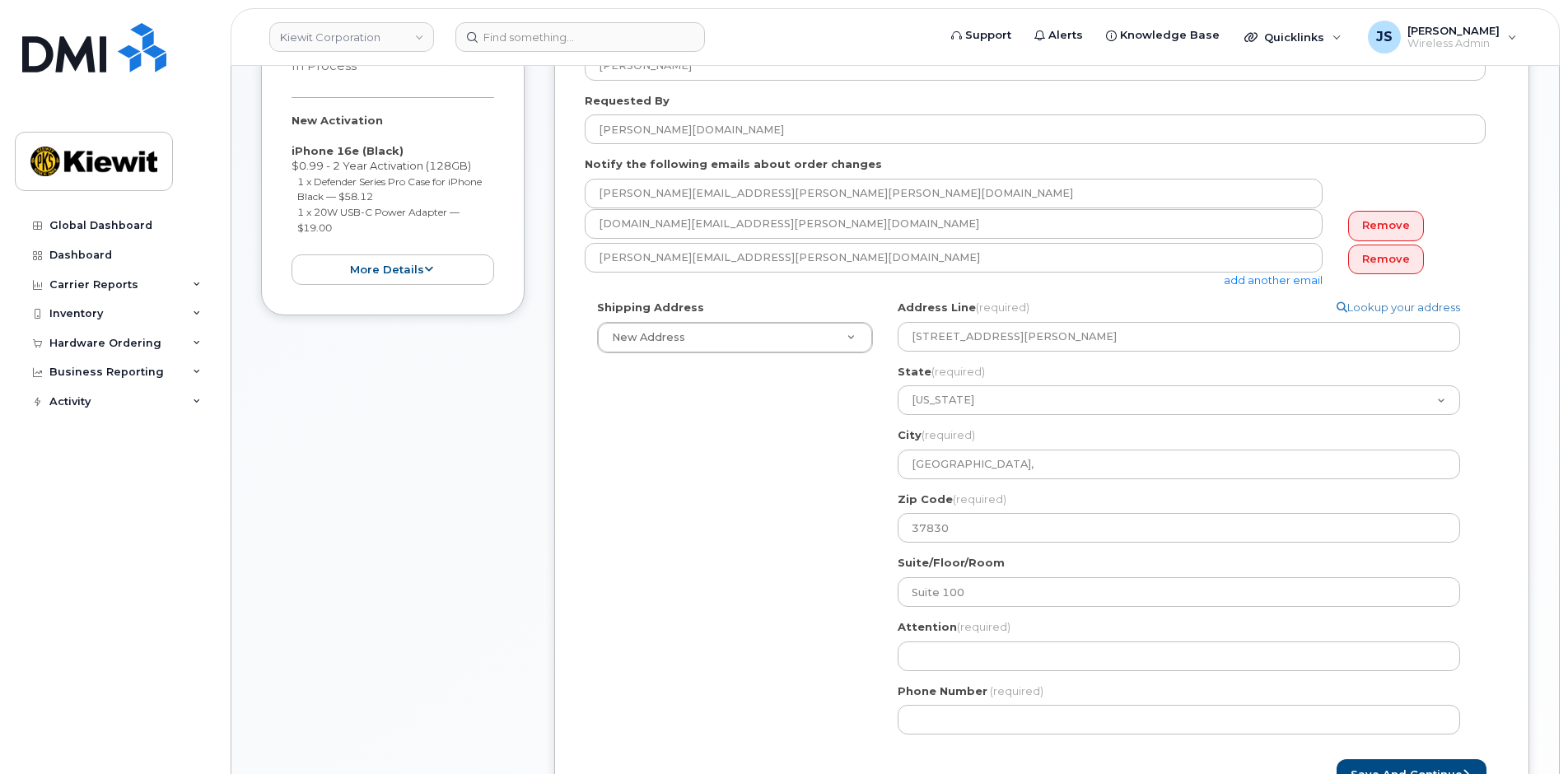
scroll to position [412, 0]
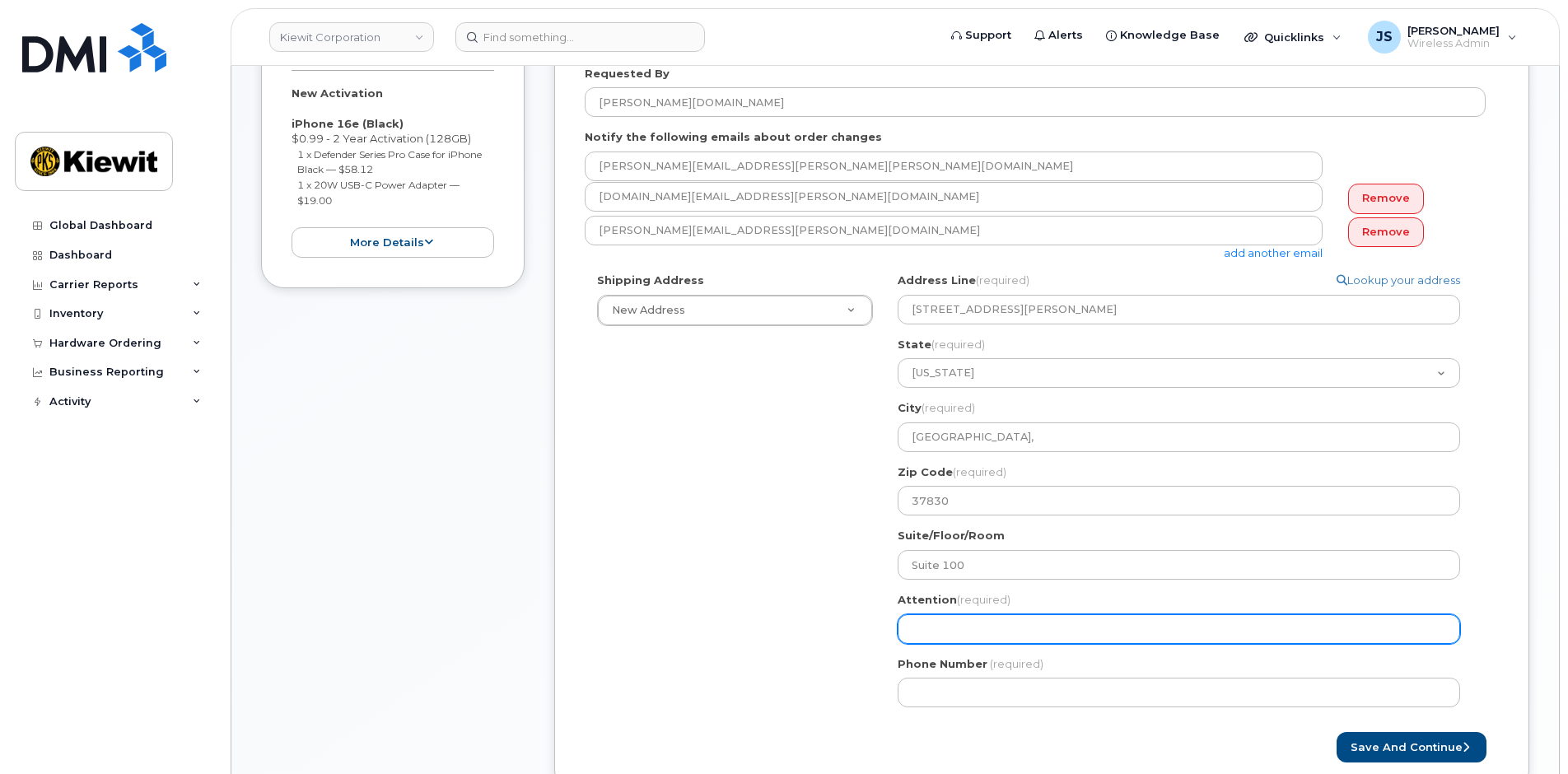
click at [920, 629] on input "Attention (required)" at bounding box center [1179, 629] width 563 height 29
paste input "[PERSON_NAME][DOMAIN_NAME]"
select select
type input "[PERSON_NAME][DOMAIN_NAME]"
select select
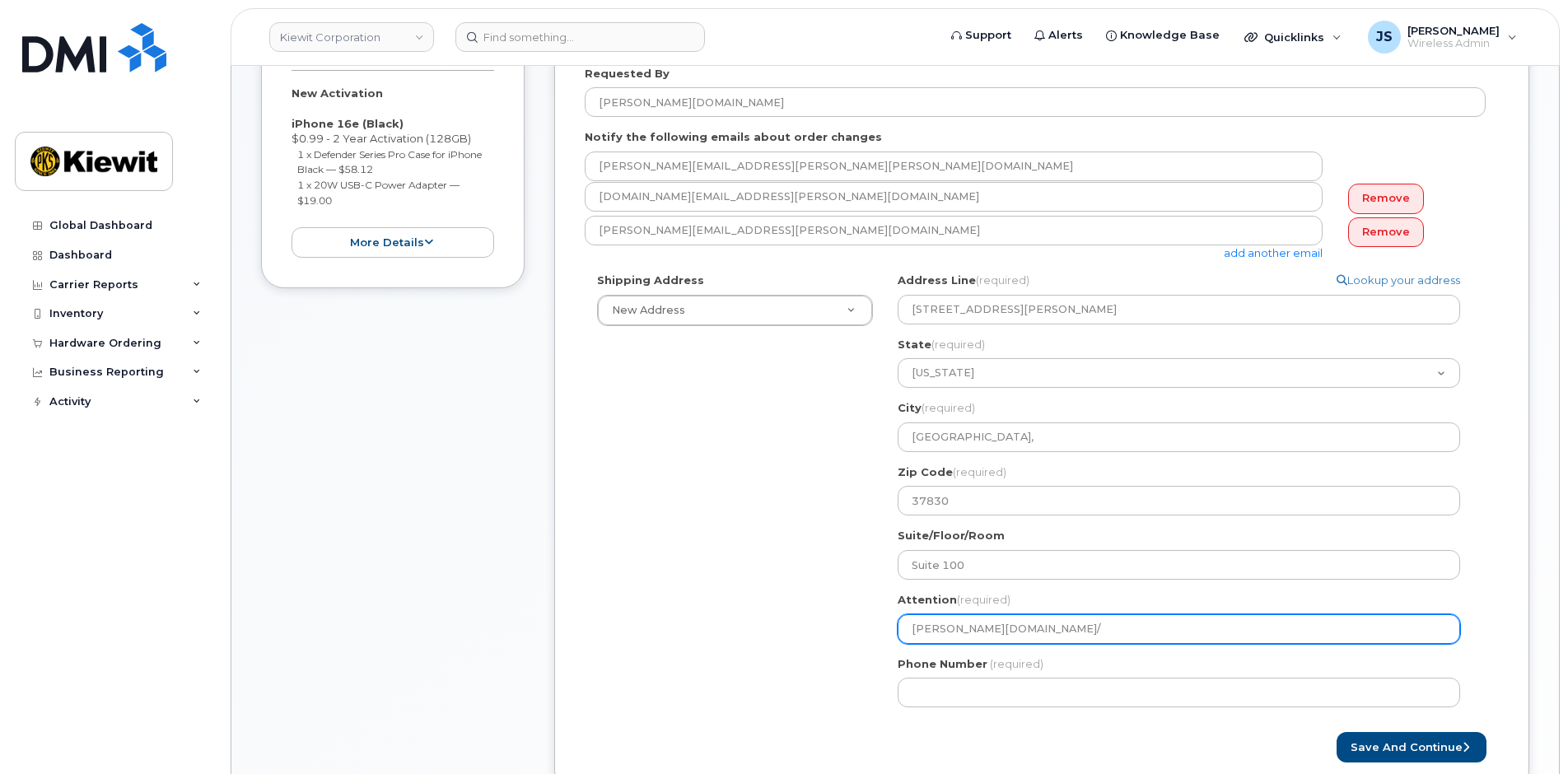
type input "Aaron.Love/"
click at [1028, 635] on input "Aaron.Love/" at bounding box center [1179, 629] width 563 height 29
paste input "Sean Lynch"
select select
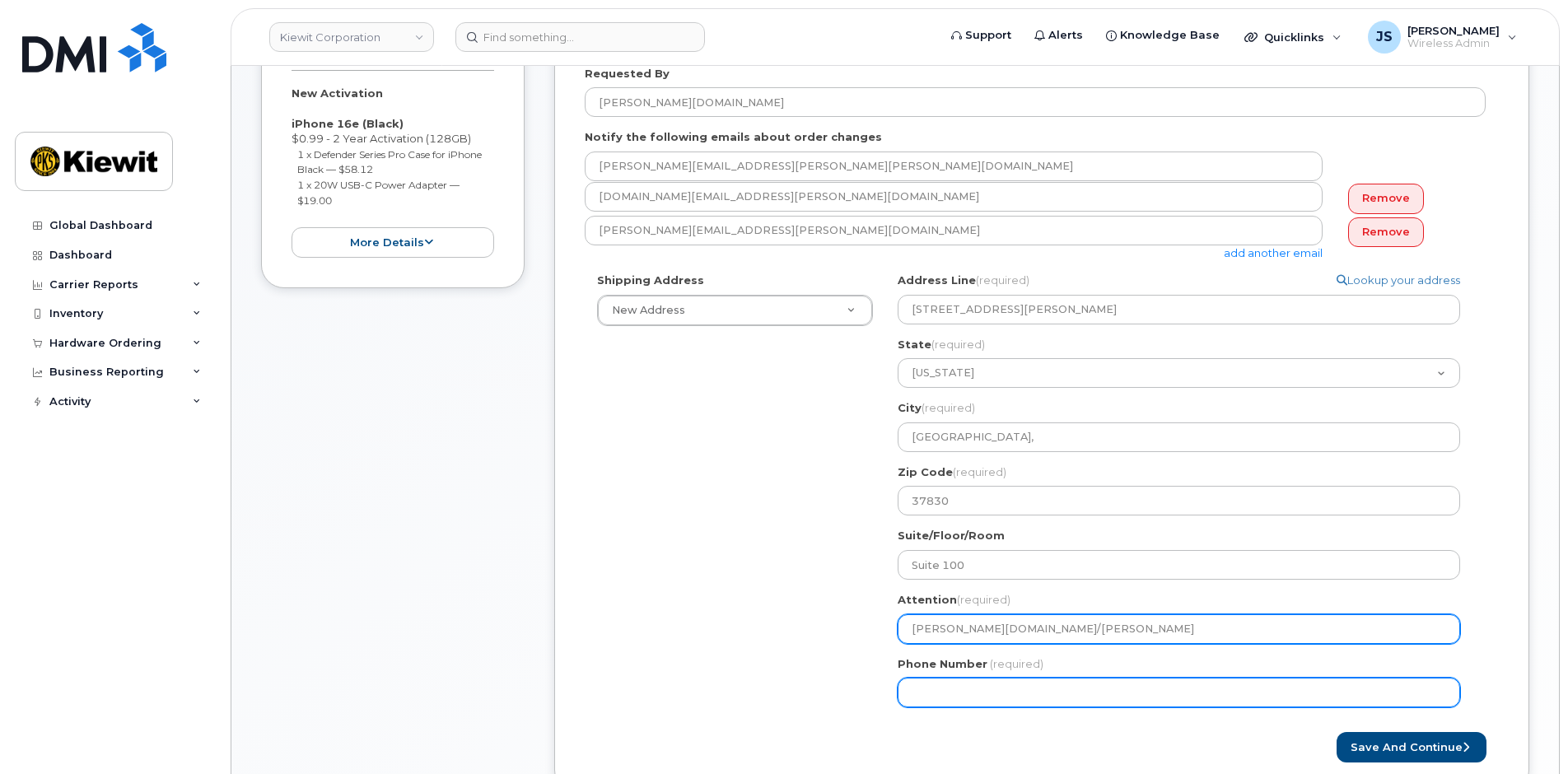
type input "[PERSON_NAME][DOMAIN_NAME]/[PERSON_NAME]"
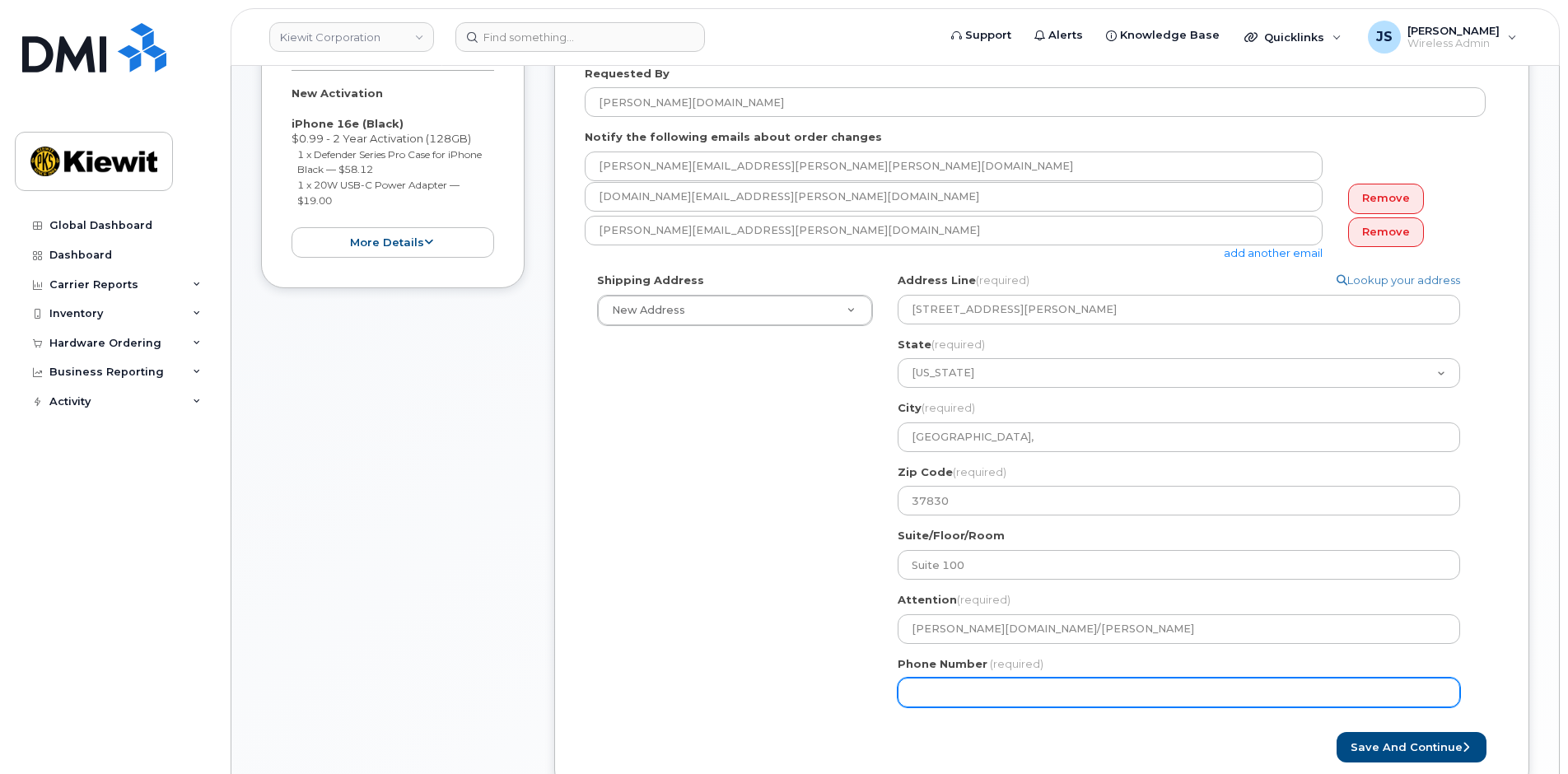
click at [967, 685] on input "Phone Number" at bounding box center [1179, 692] width 563 height 29
type input "877772770"
select select
type input "8777727707"
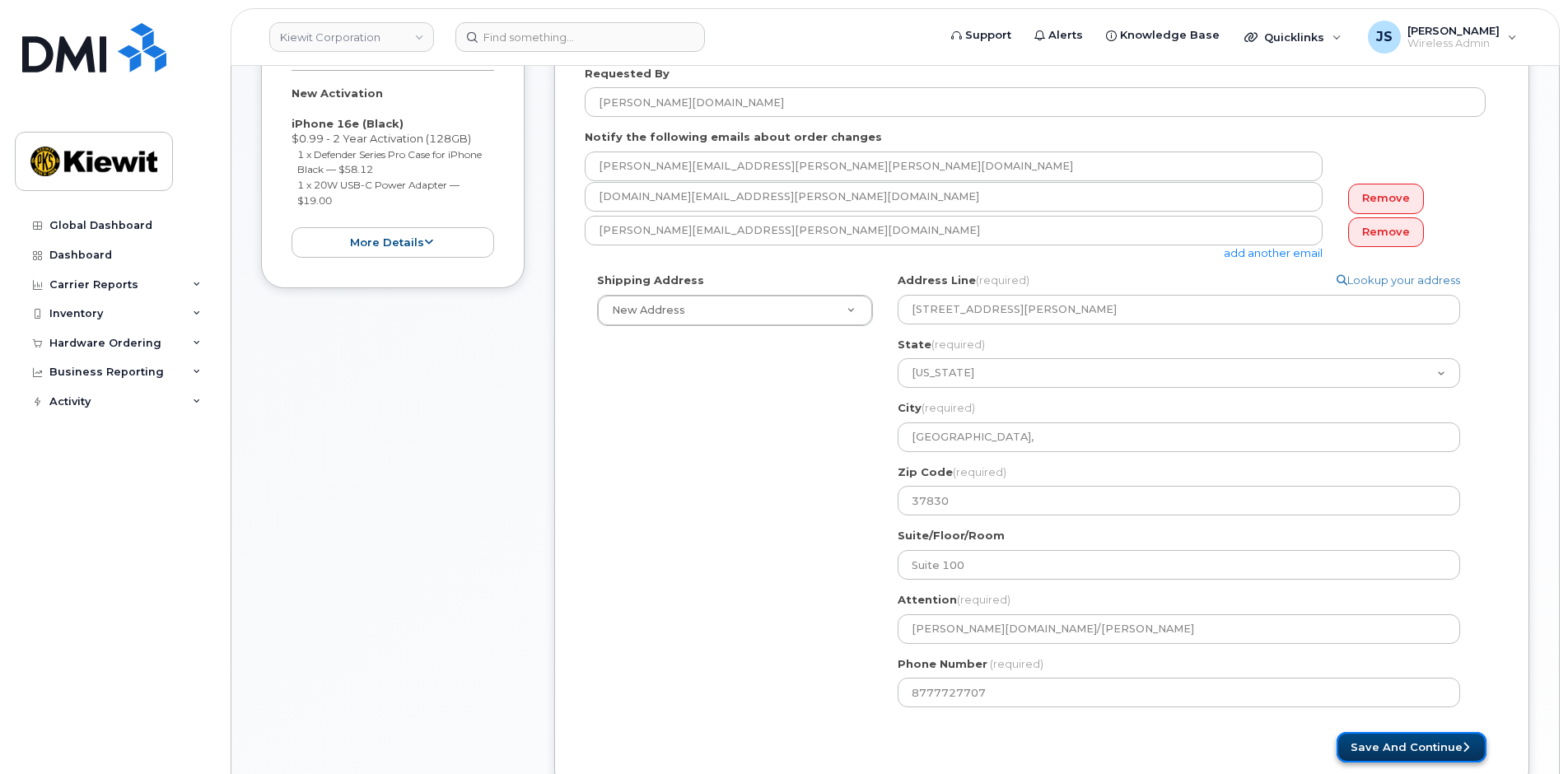
click at [1397, 745] on button "Save and Continue" at bounding box center [1412, 747] width 150 height 30
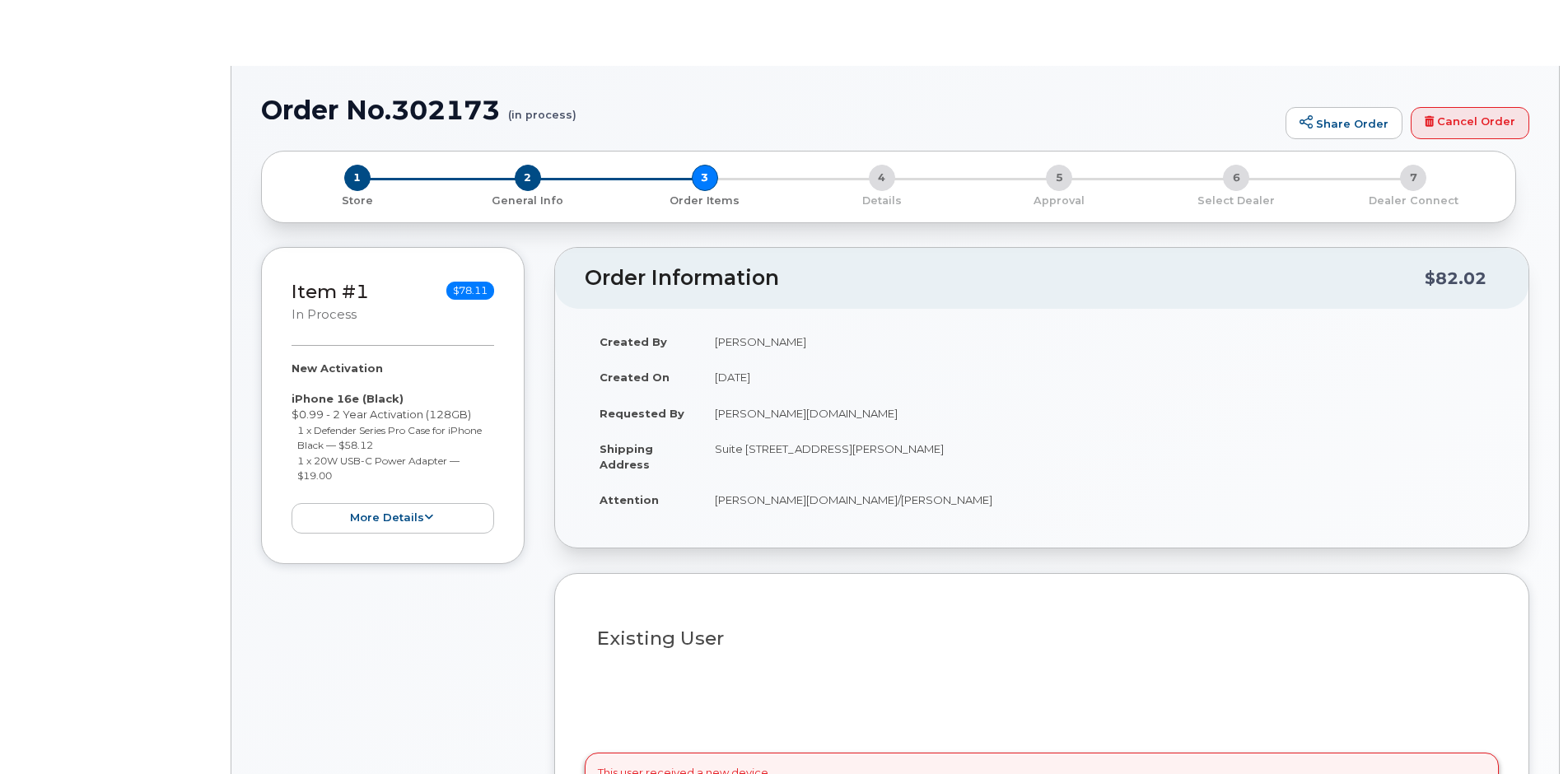
select select
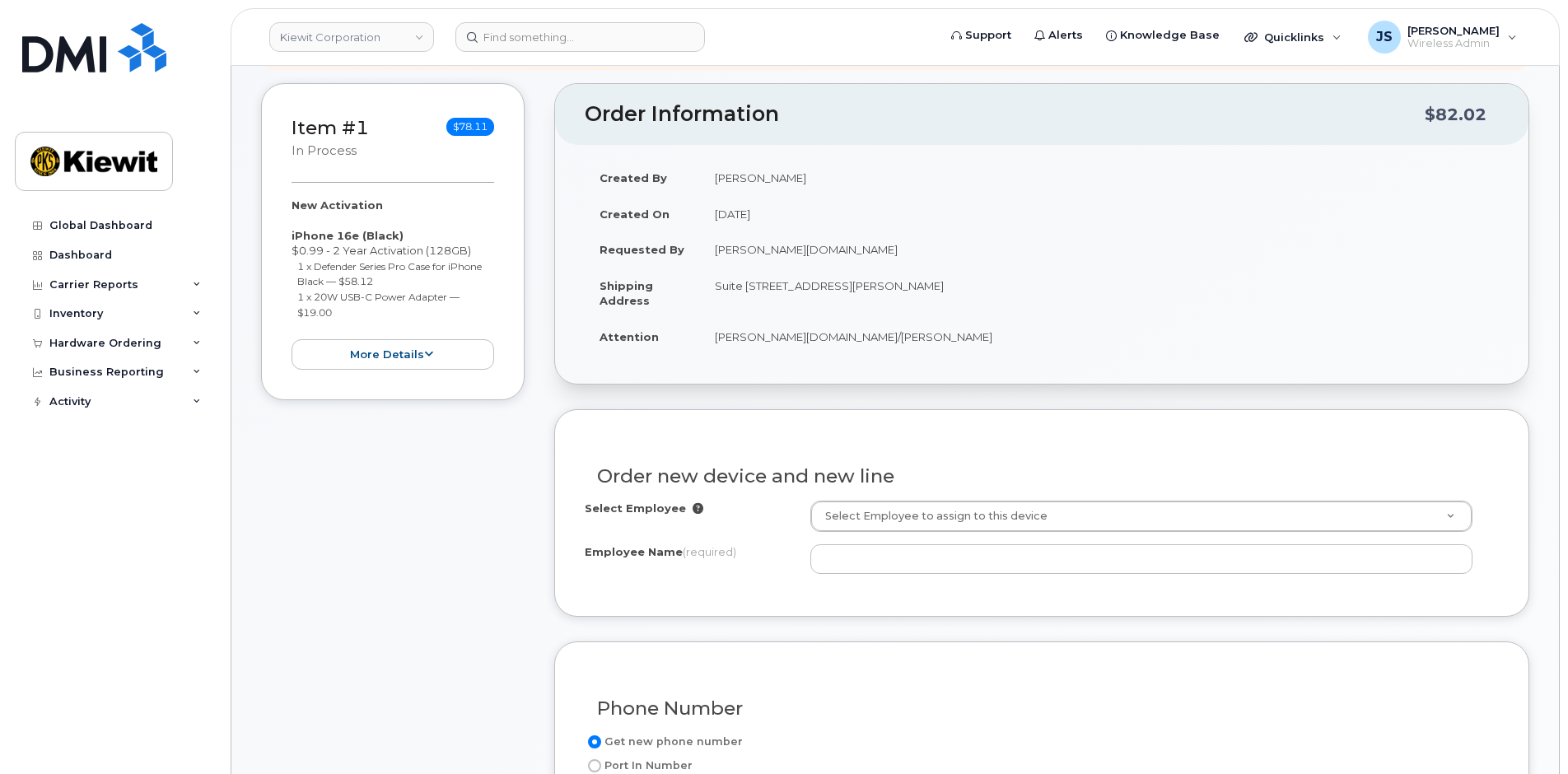
scroll to position [330, 0]
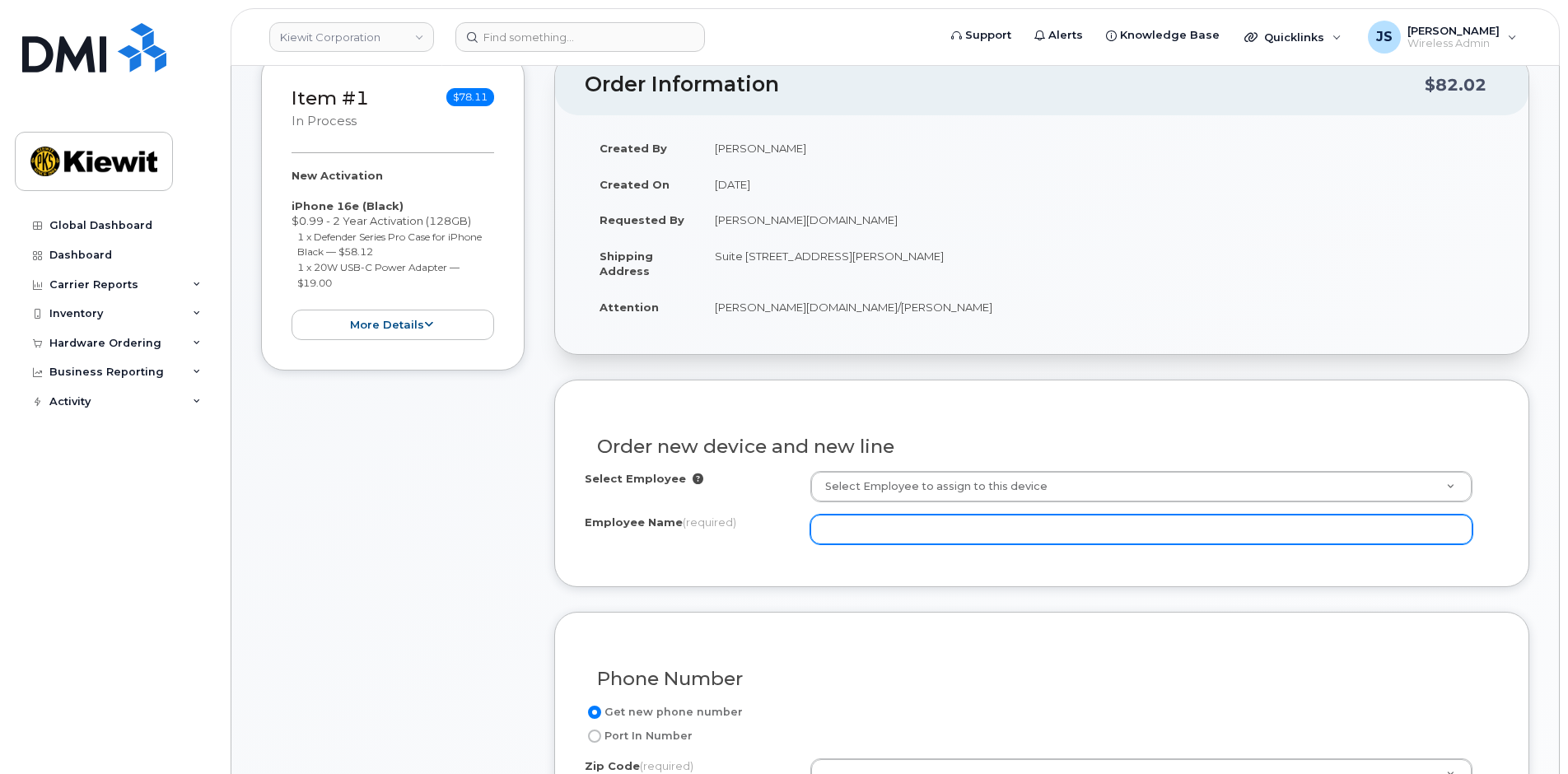
click at [913, 520] on input "Employee Name (required)" at bounding box center [1141, 529] width 663 height 29
paste input "[PERSON_NAME].[PERSON_NAME]"
type input "[PERSON_NAME].[PERSON_NAME]"
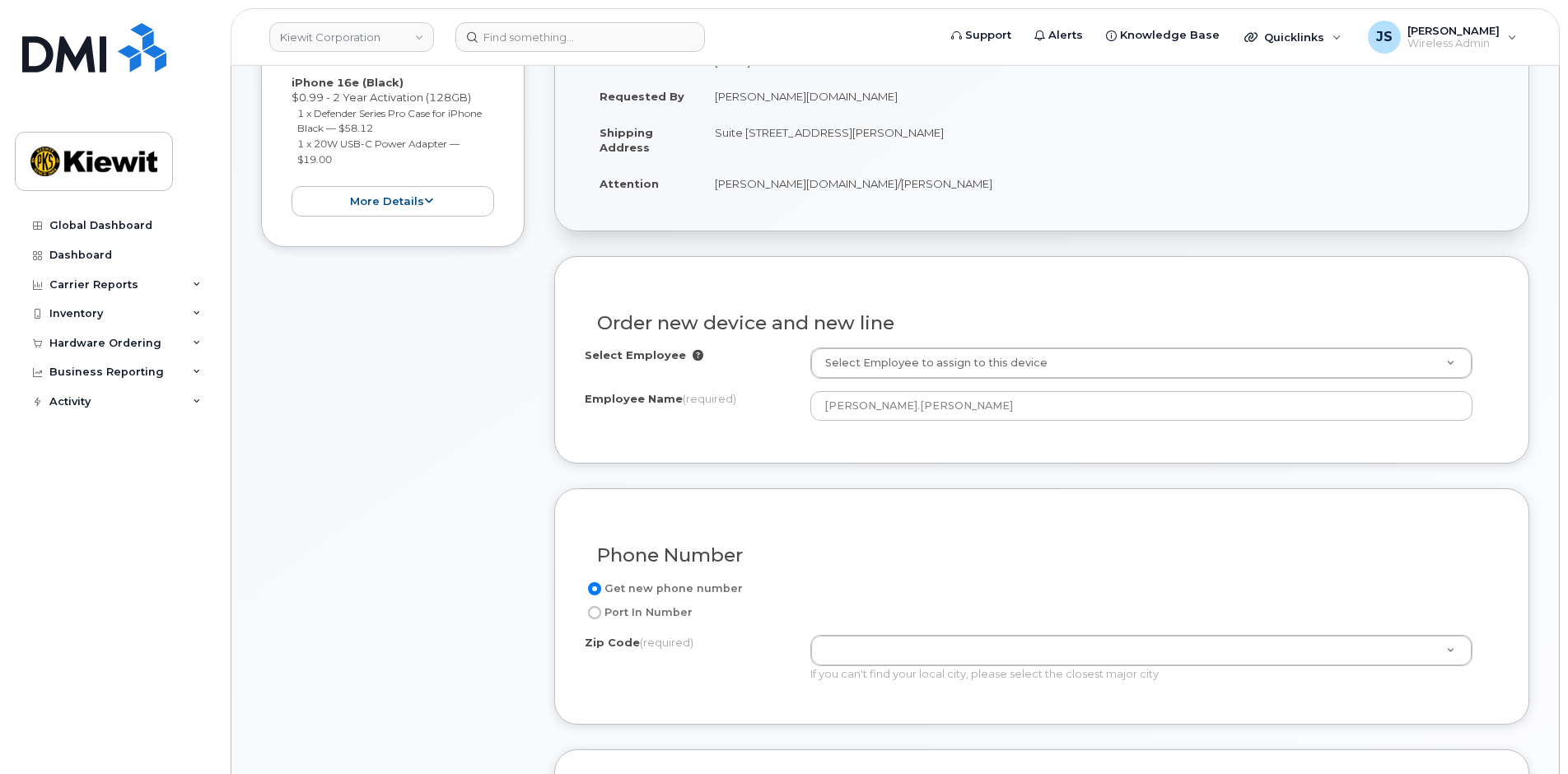
scroll to position [576, 0]
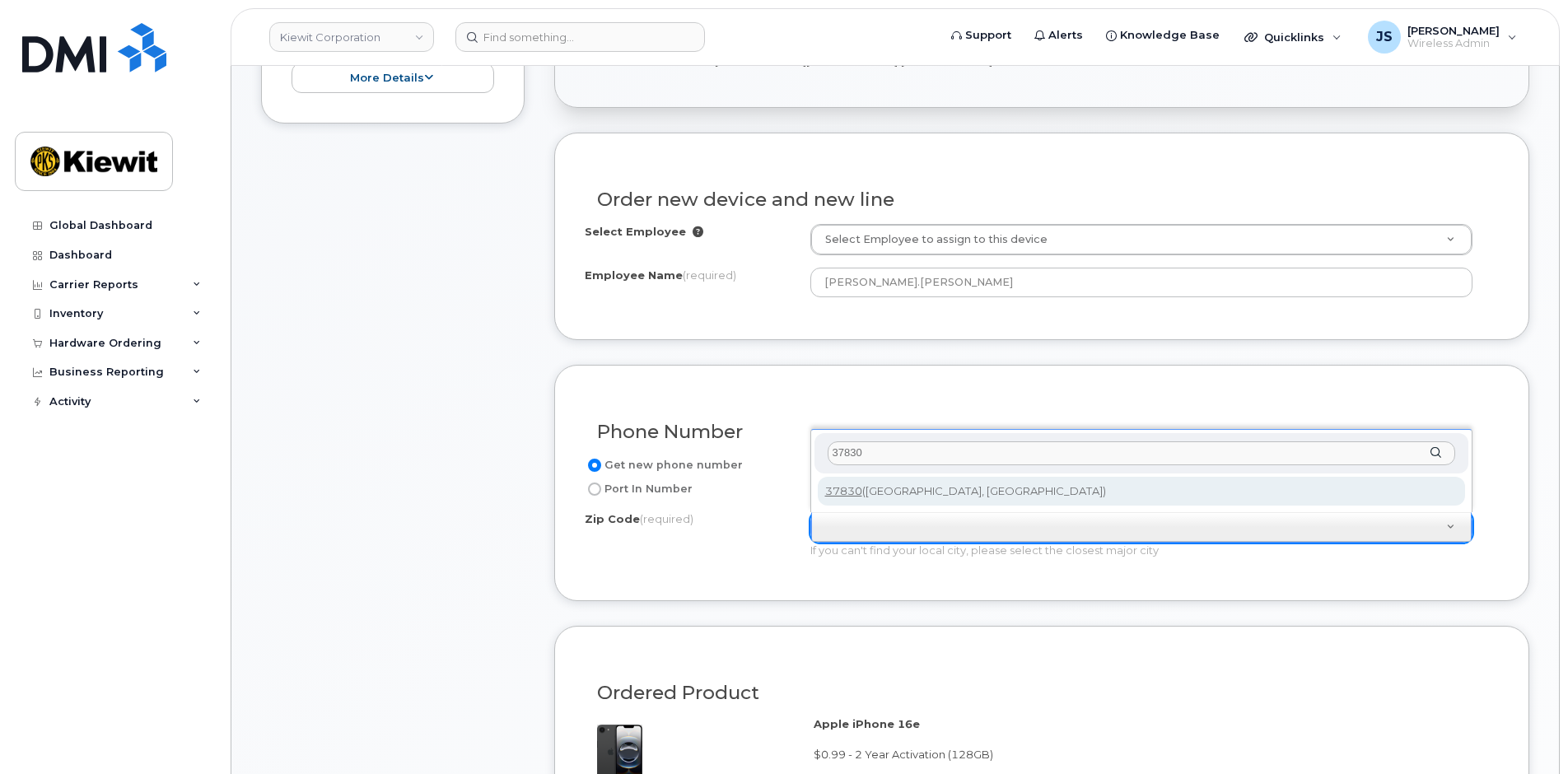
type input "37830"
drag, startPoint x: 941, startPoint y: 492, endPoint x: 921, endPoint y: 495, distance: 20.2
type input "37830 (Oak Ridge, TN)"
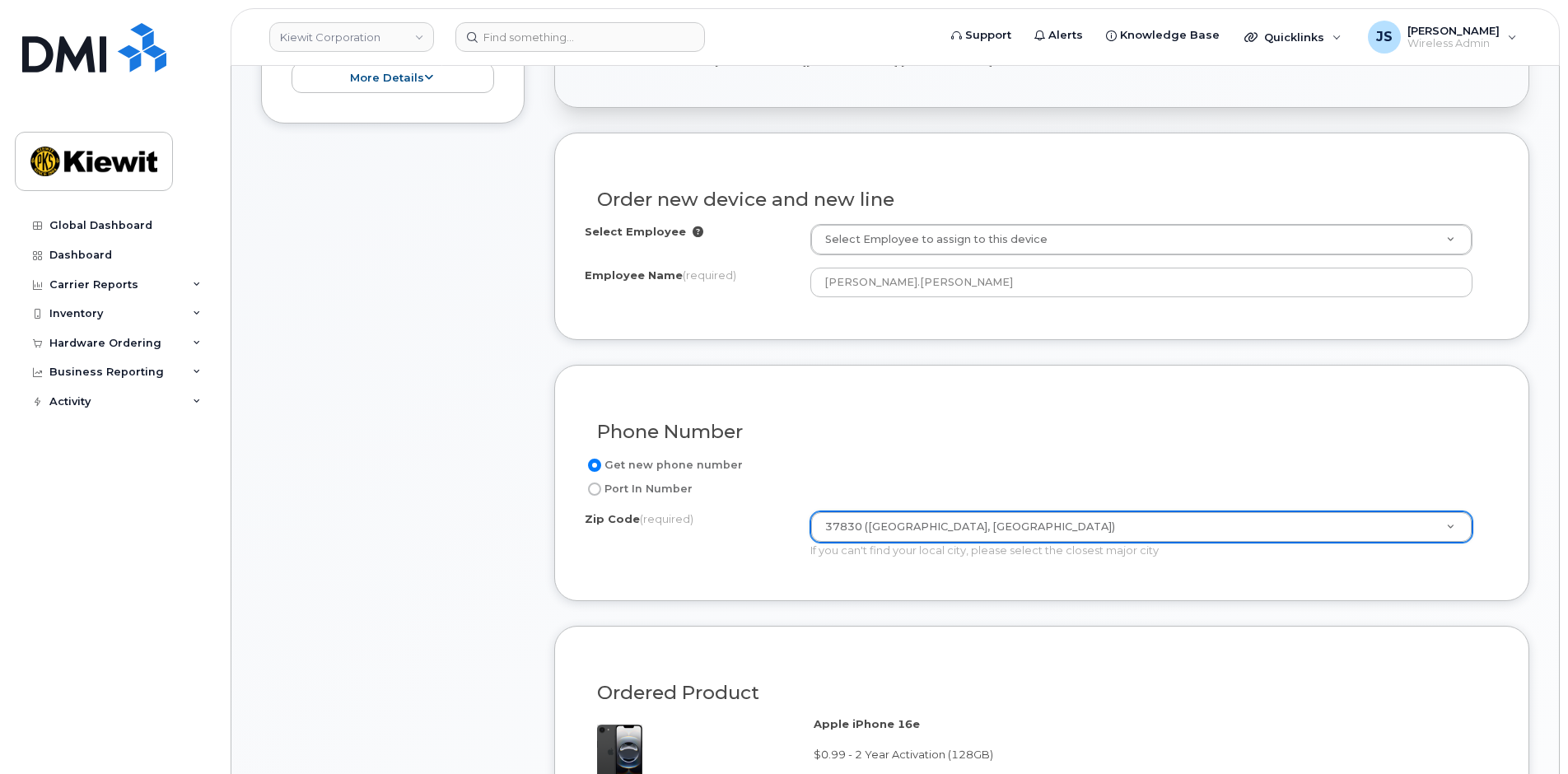
click at [615, 520] on label "Zip Code (required)" at bounding box center [639, 519] width 108 height 15
click at [810, 513] on input "37830 (Oak Ridge, TN)" at bounding box center [810, 512] width 1 height 1
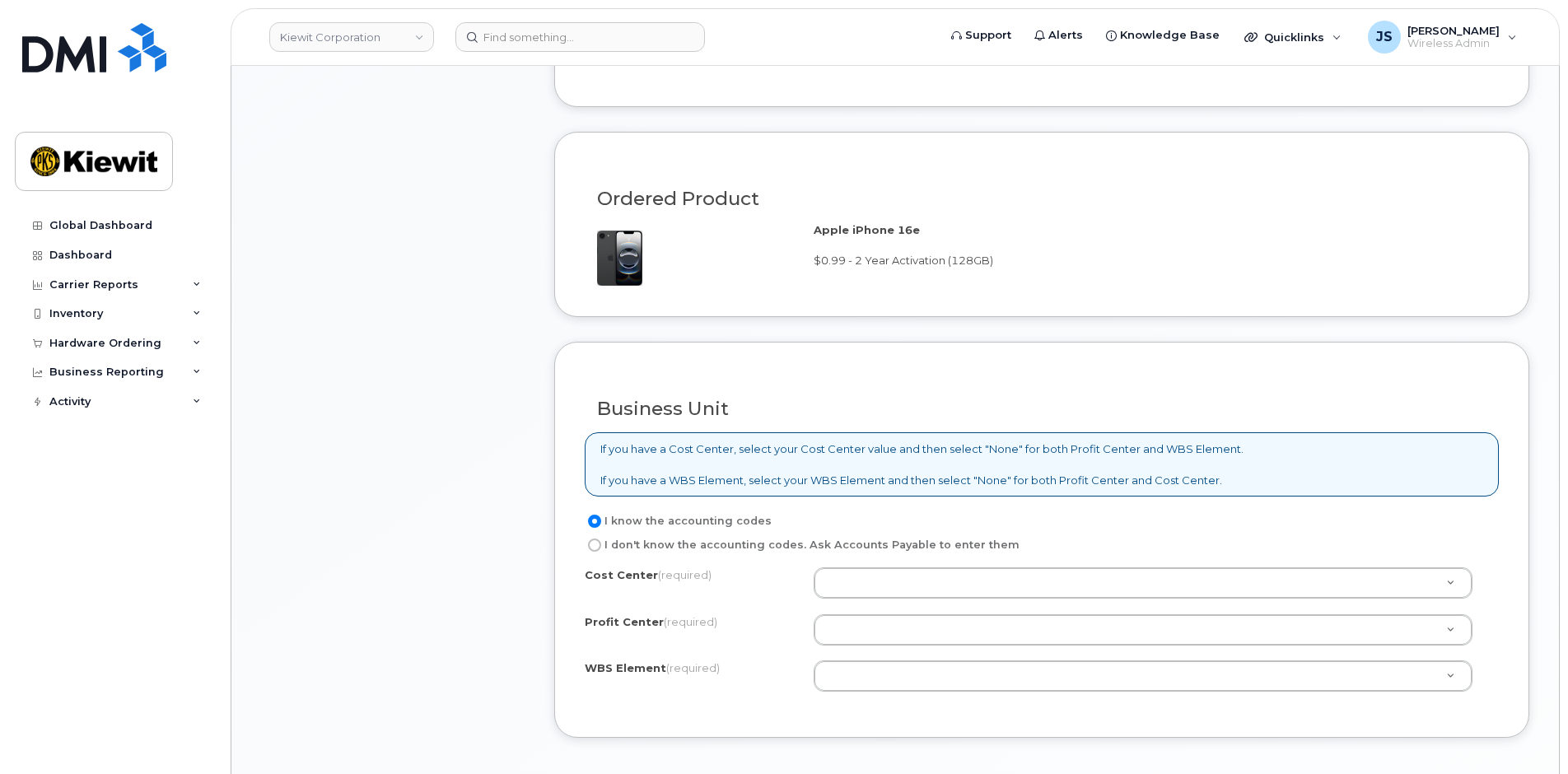
scroll to position [0, 0]
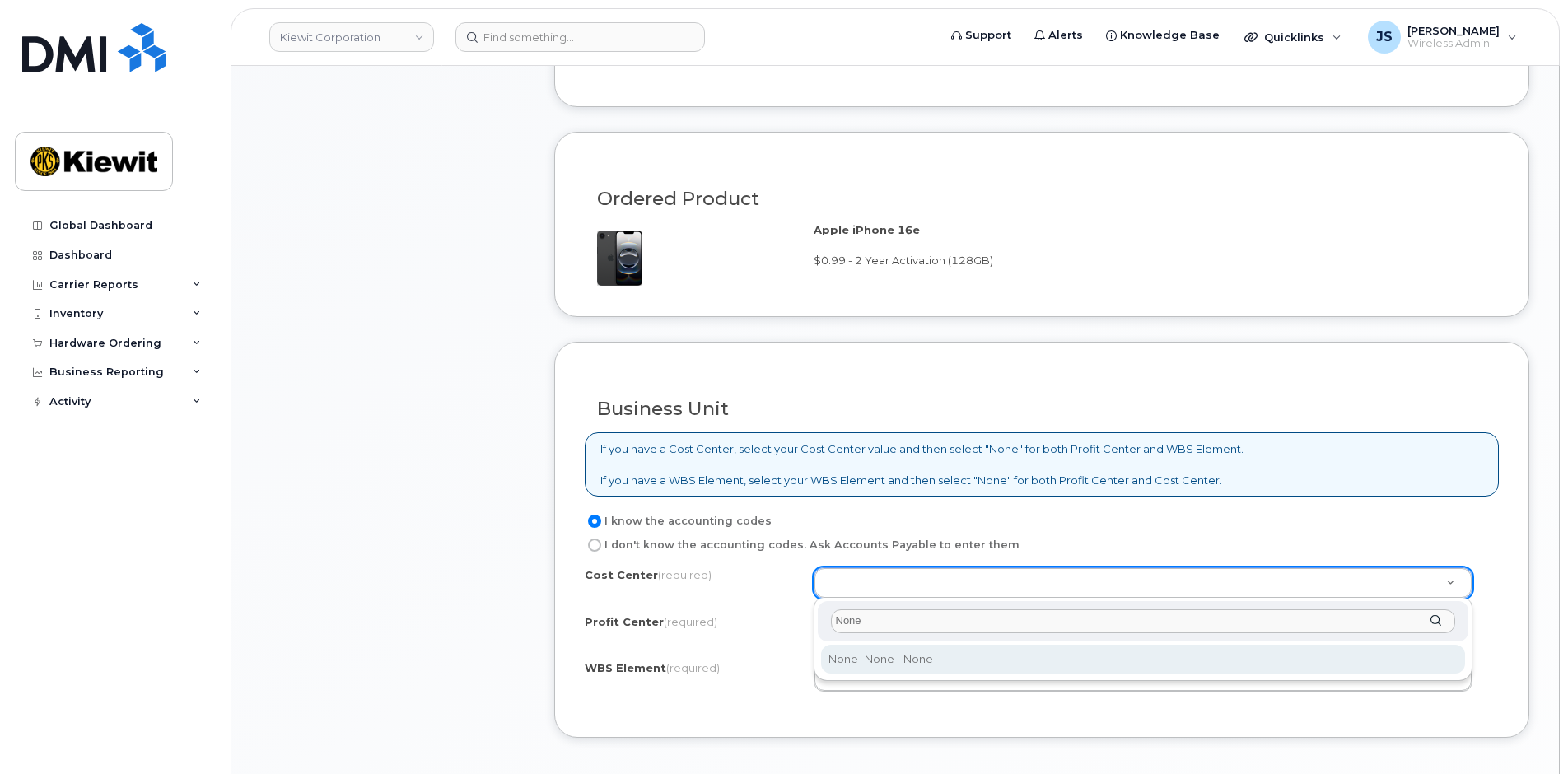
type input "None"
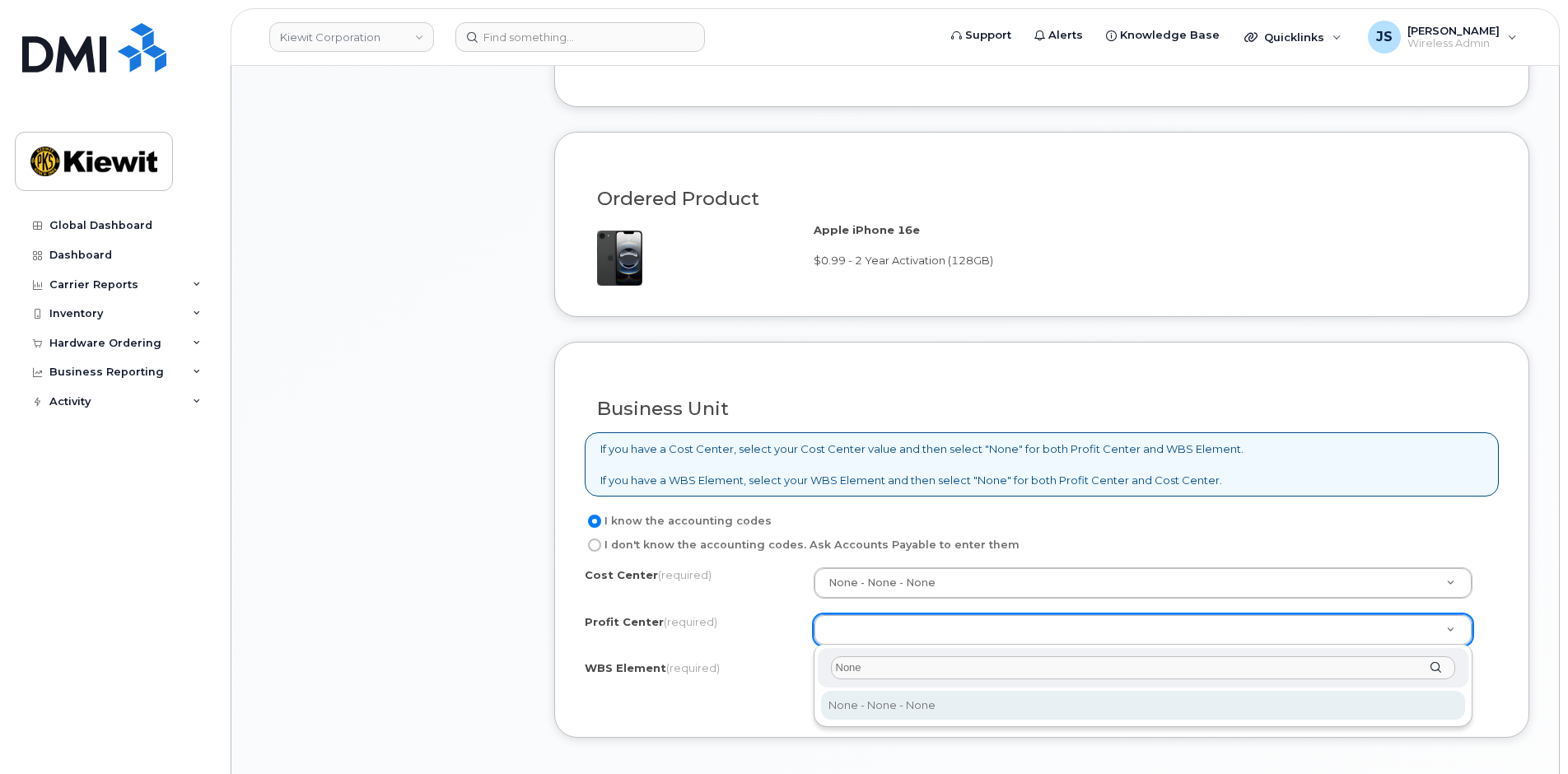
type input "None"
select select "None"
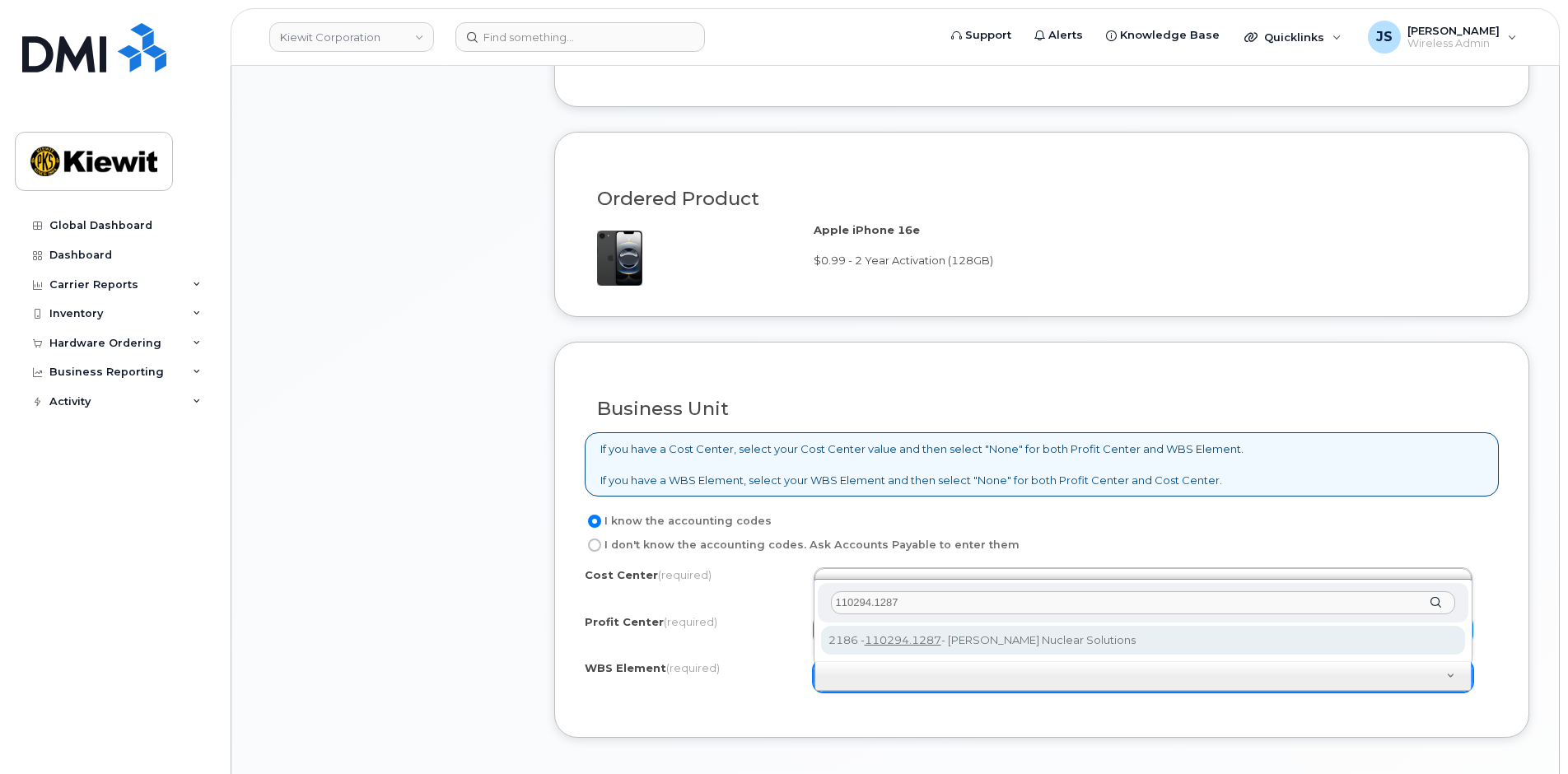
type input "110294.1287"
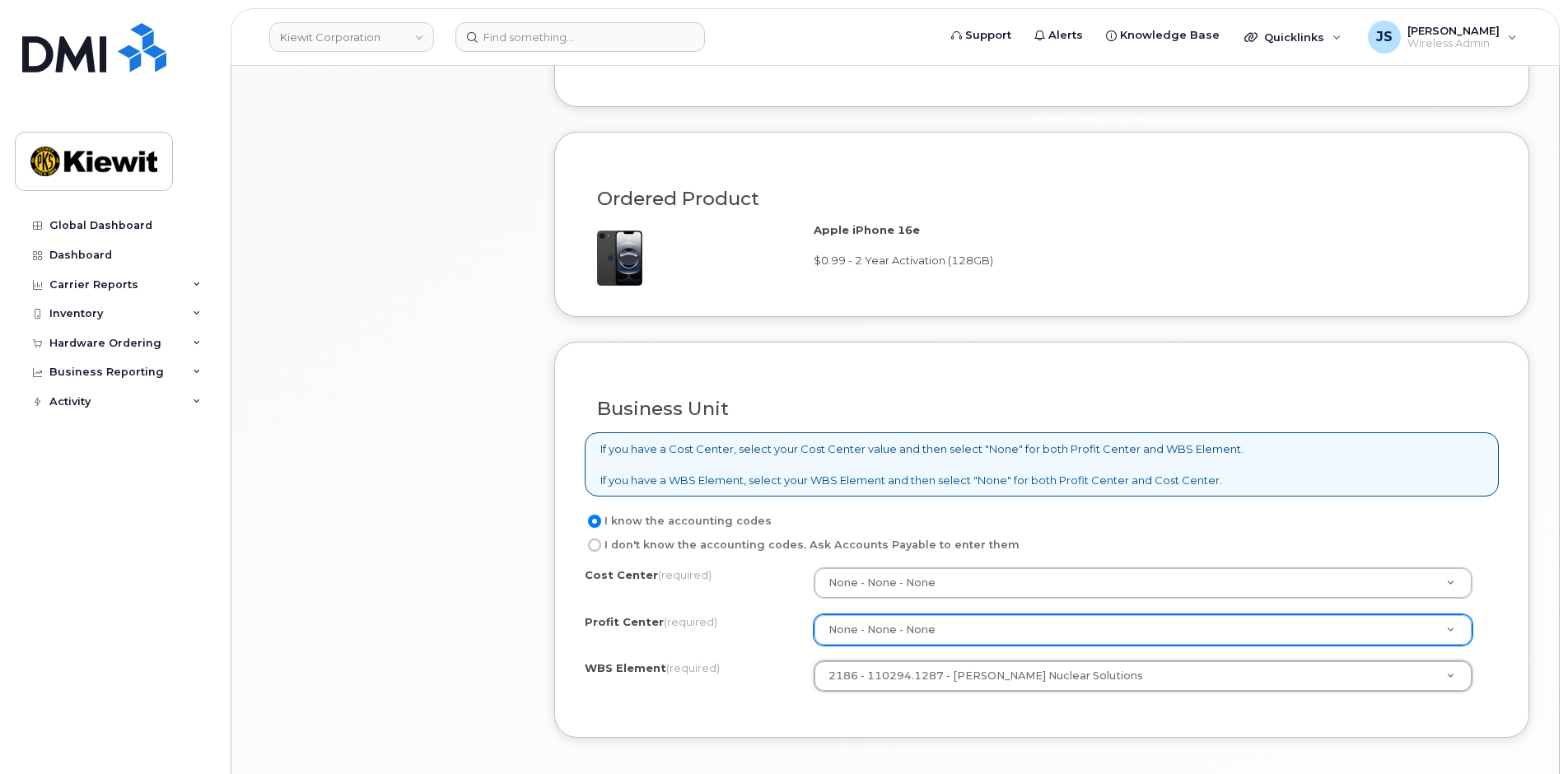
click at [470, 671] on div "Item #1 in process $78.11 New Activation iPhone 16e (Black) $0.99 - 2 Year Acti…" at bounding box center [393, 60] width 263 height 1496
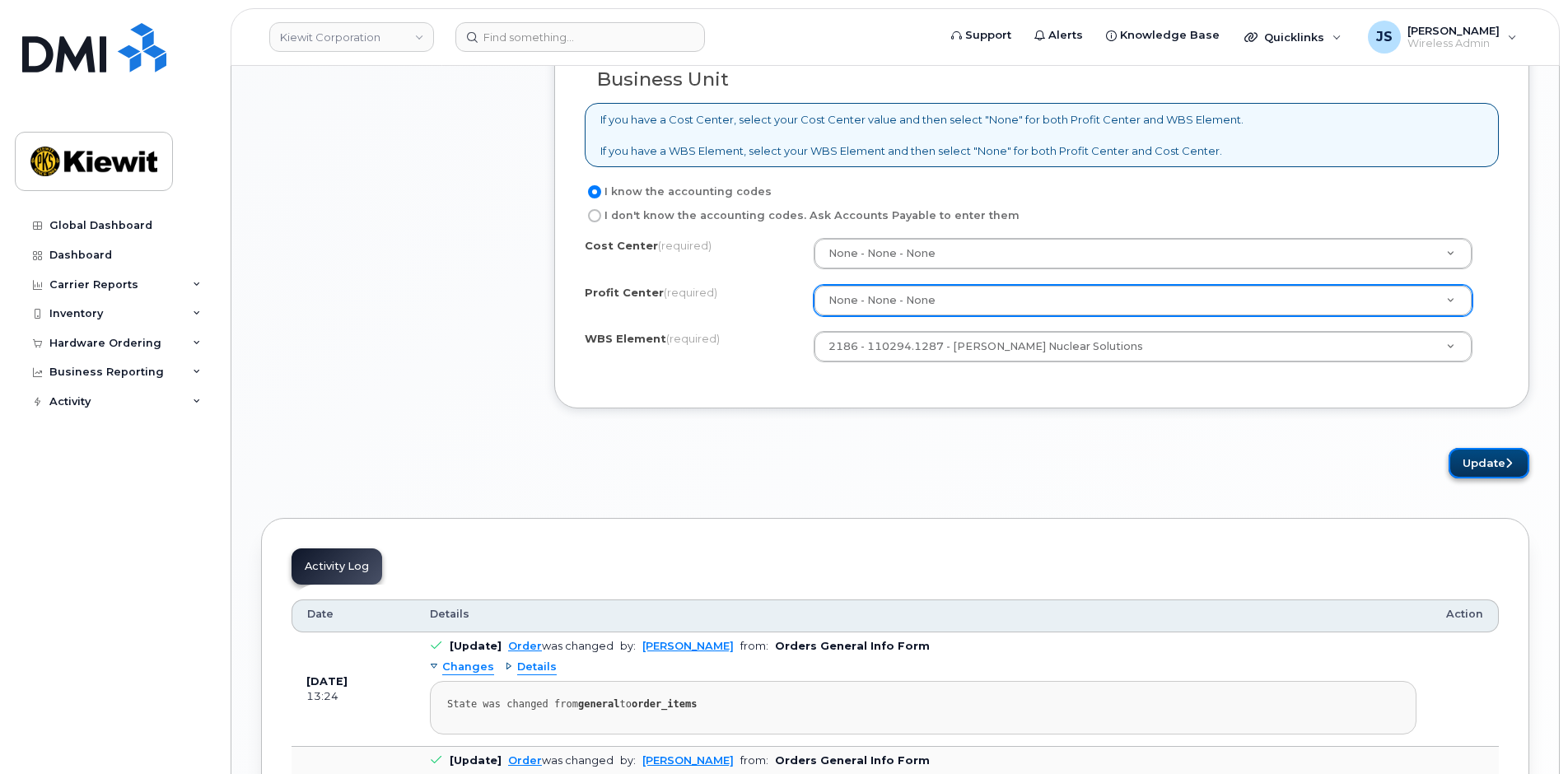
click at [1462, 466] on button "Update" at bounding box center [1489, 463] width 81 height 30
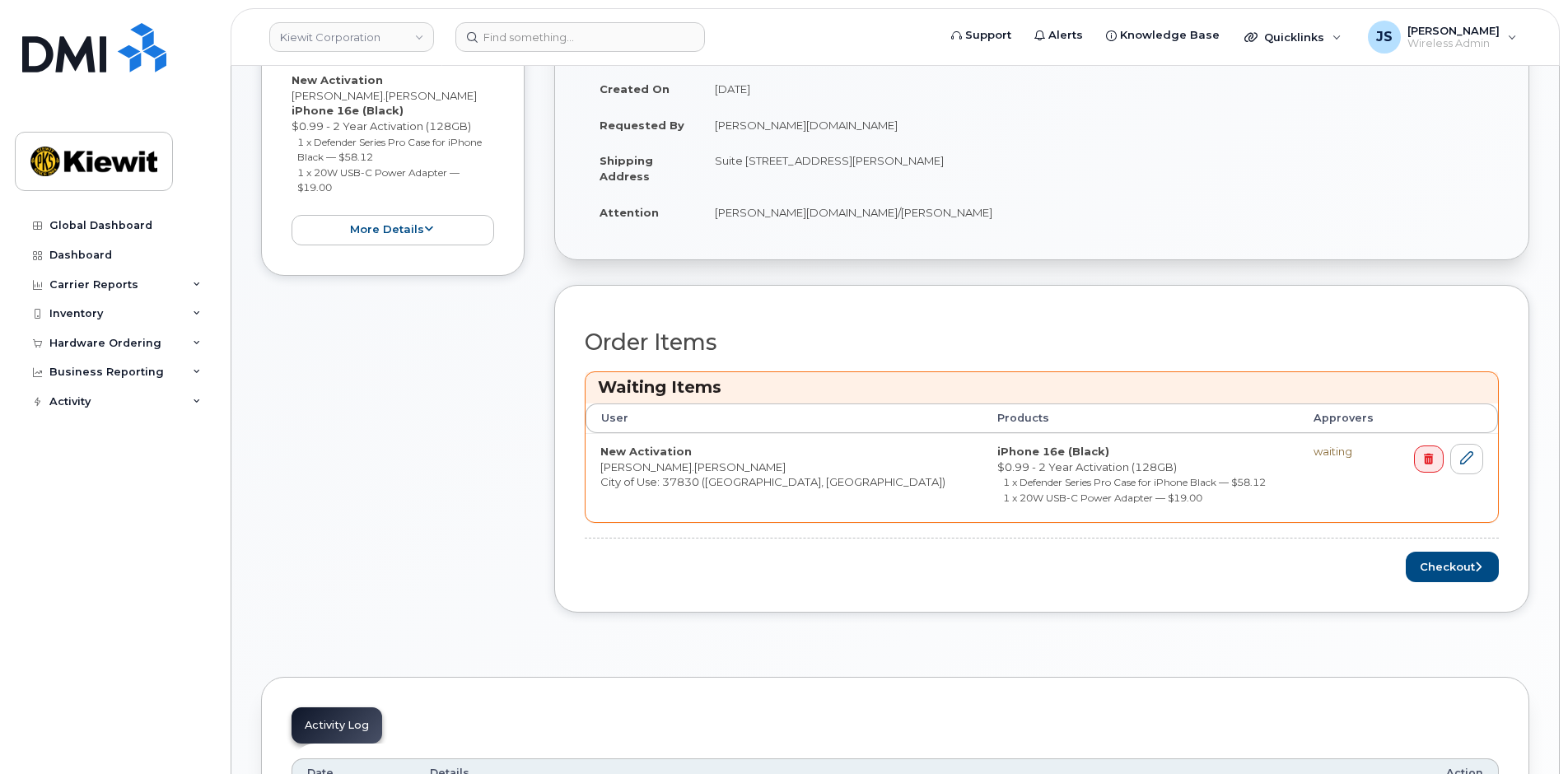
scroll to position [496, 0]
click at [1426, 571] on button "Checkout" at bounding box center [1453, 566] width 93 height 30
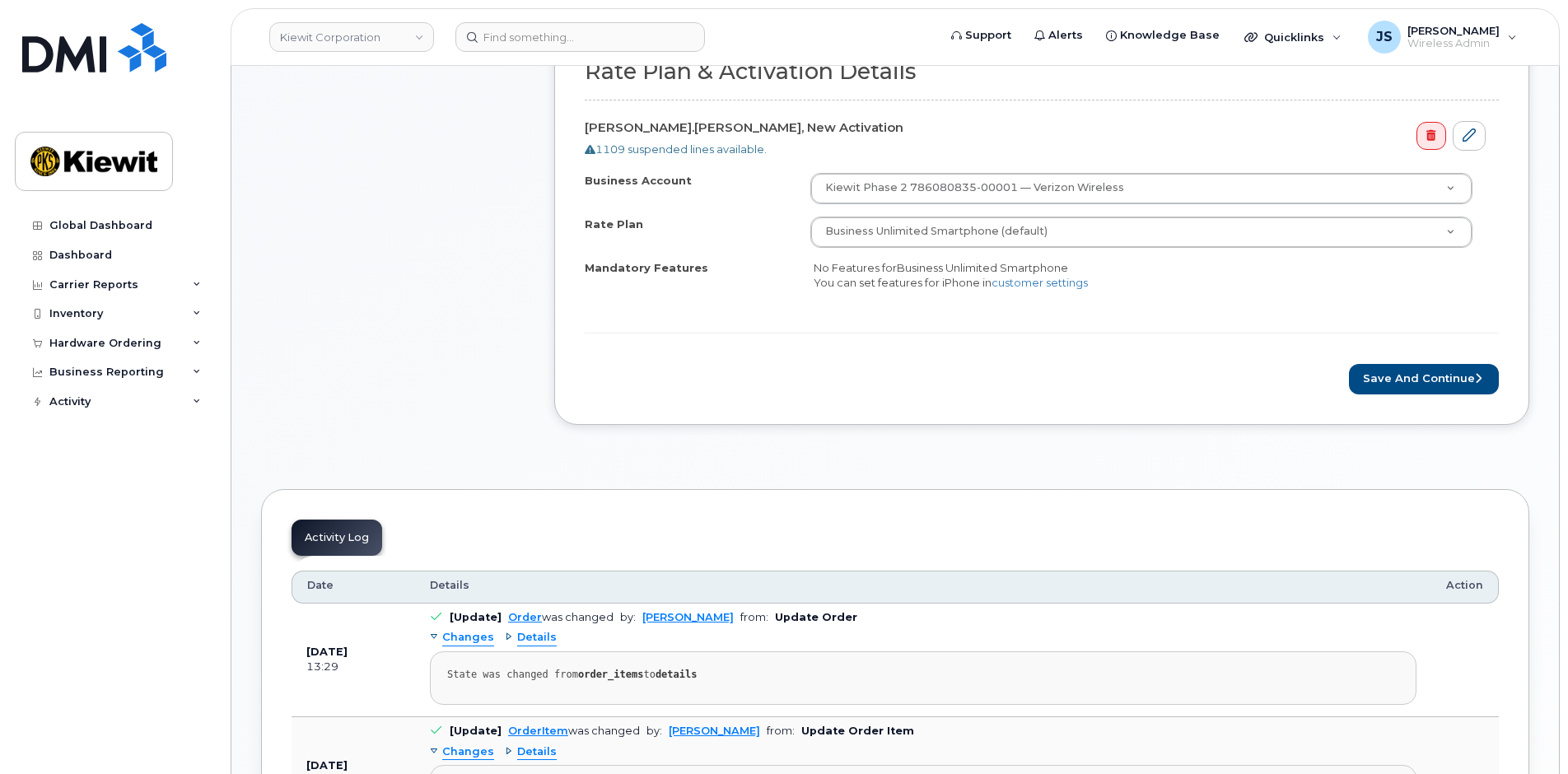
scroll to position [659, 0]
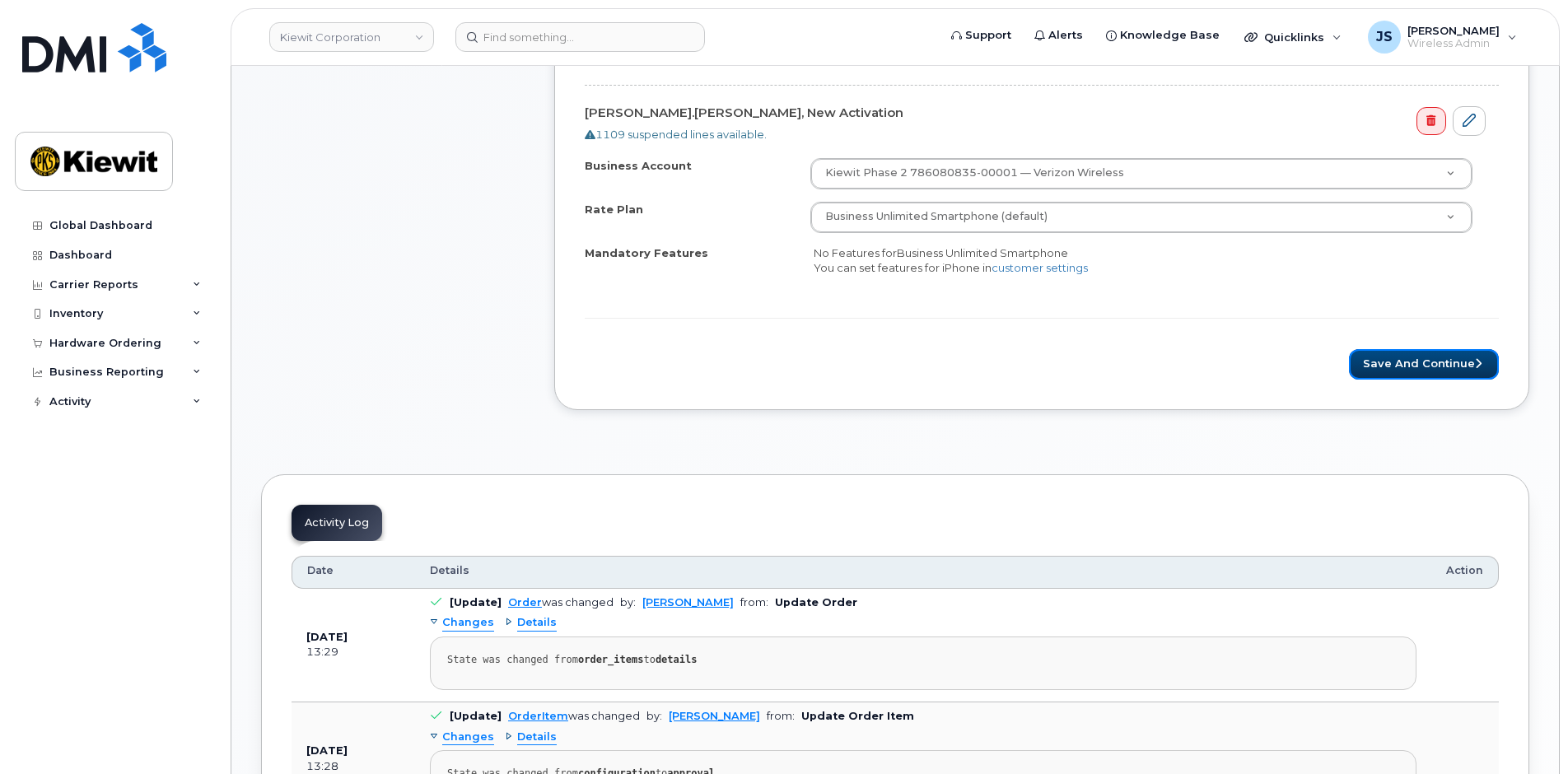
drag, startPoint x: 1426, startPoint y: 372, endPoint x: 1107, endPoint y: 766, distance: 506.9
click at [1426, 372] on button "Save and Continue" at bounding box center [1424, 364] width 150 height 30
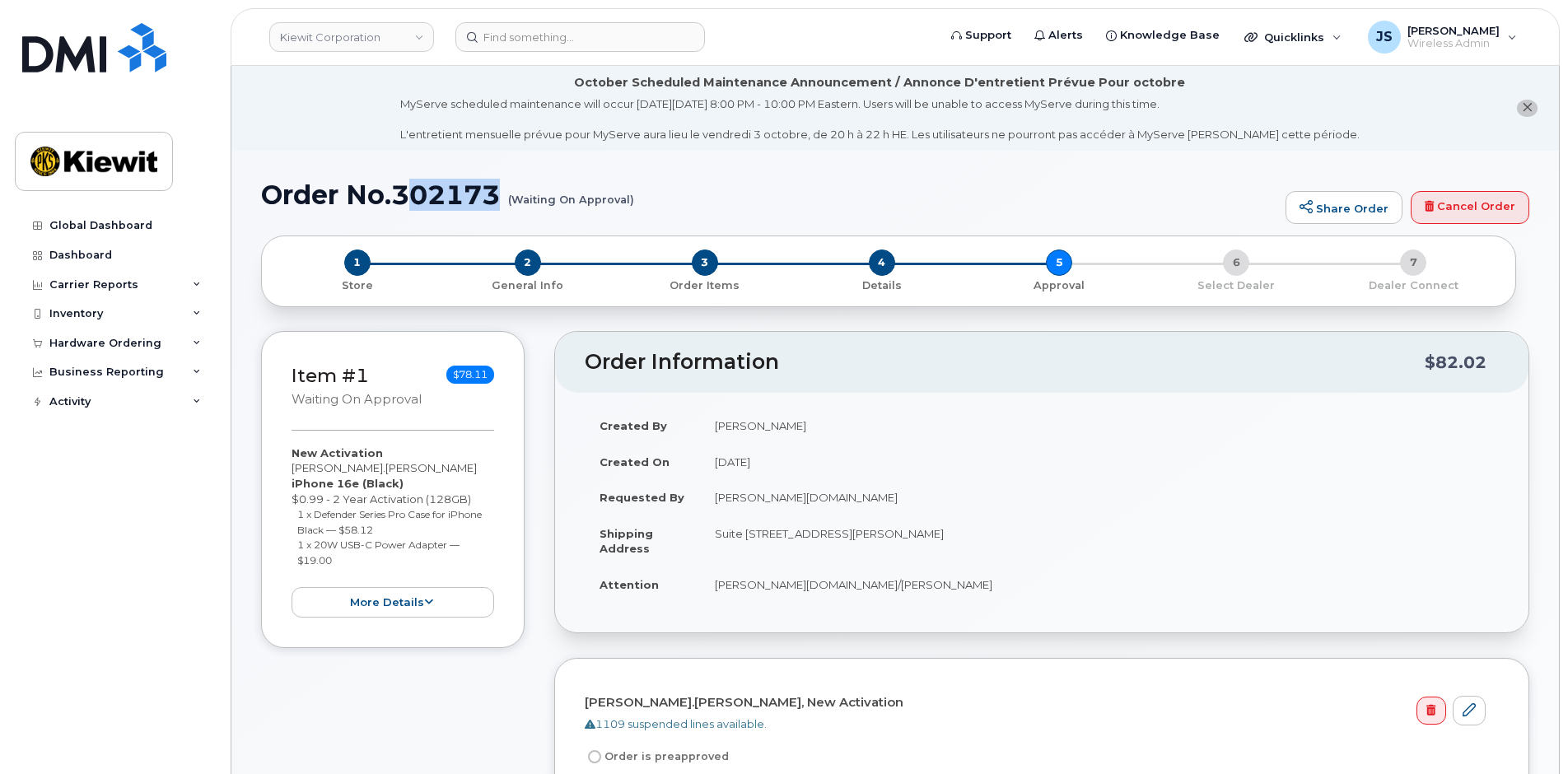
drag, startPoint x: 506, startPoint y: 189, endPoint x: 405, endPoint y: 185, distance: 101.1
click at [405, 185] on h1 "Order No.302173 (Waiting On Approval)" at bounding box center [769, 195] width 1016 height 29
copy h1 "02173"
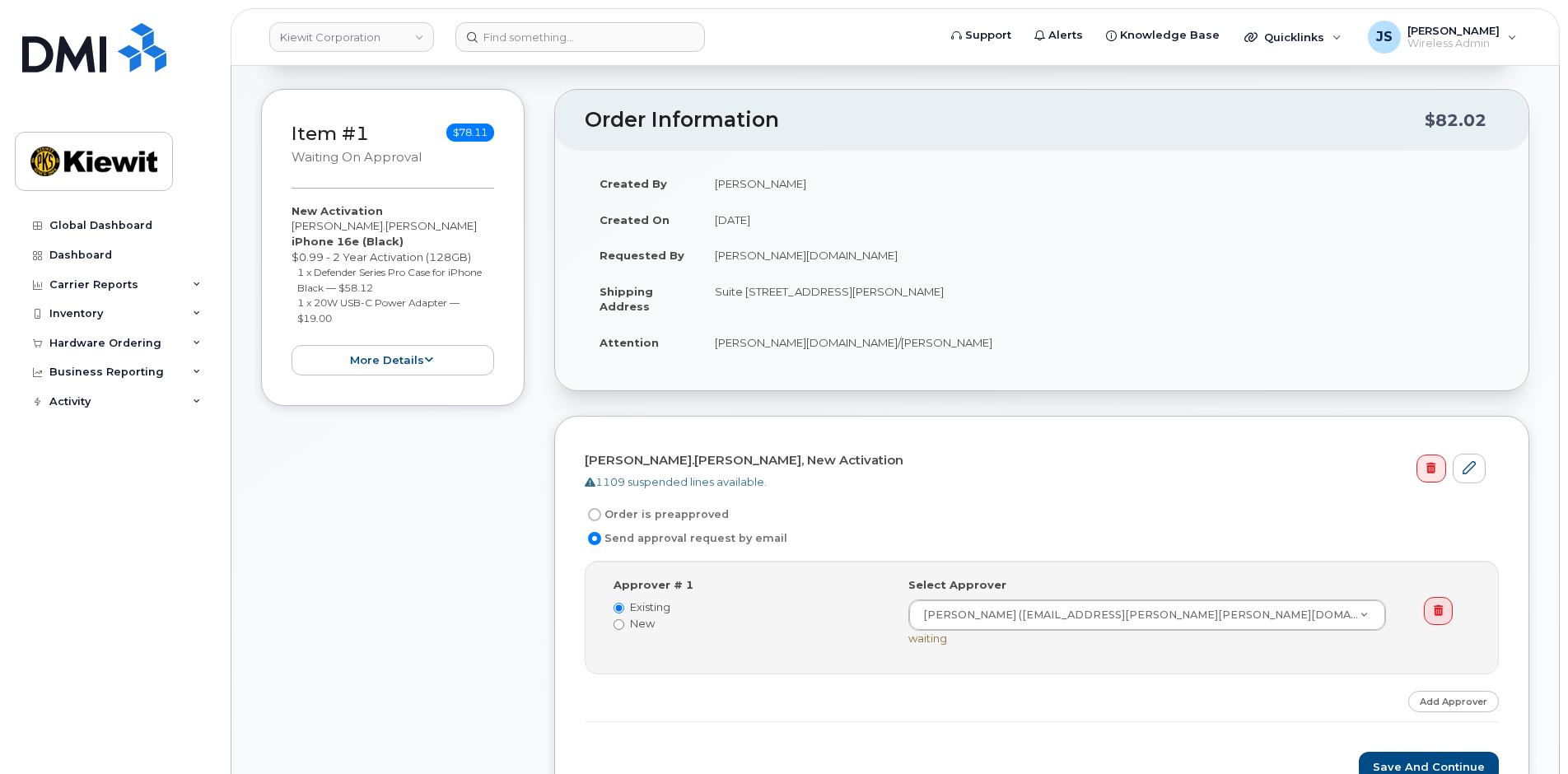
scroll to position [494, 0]
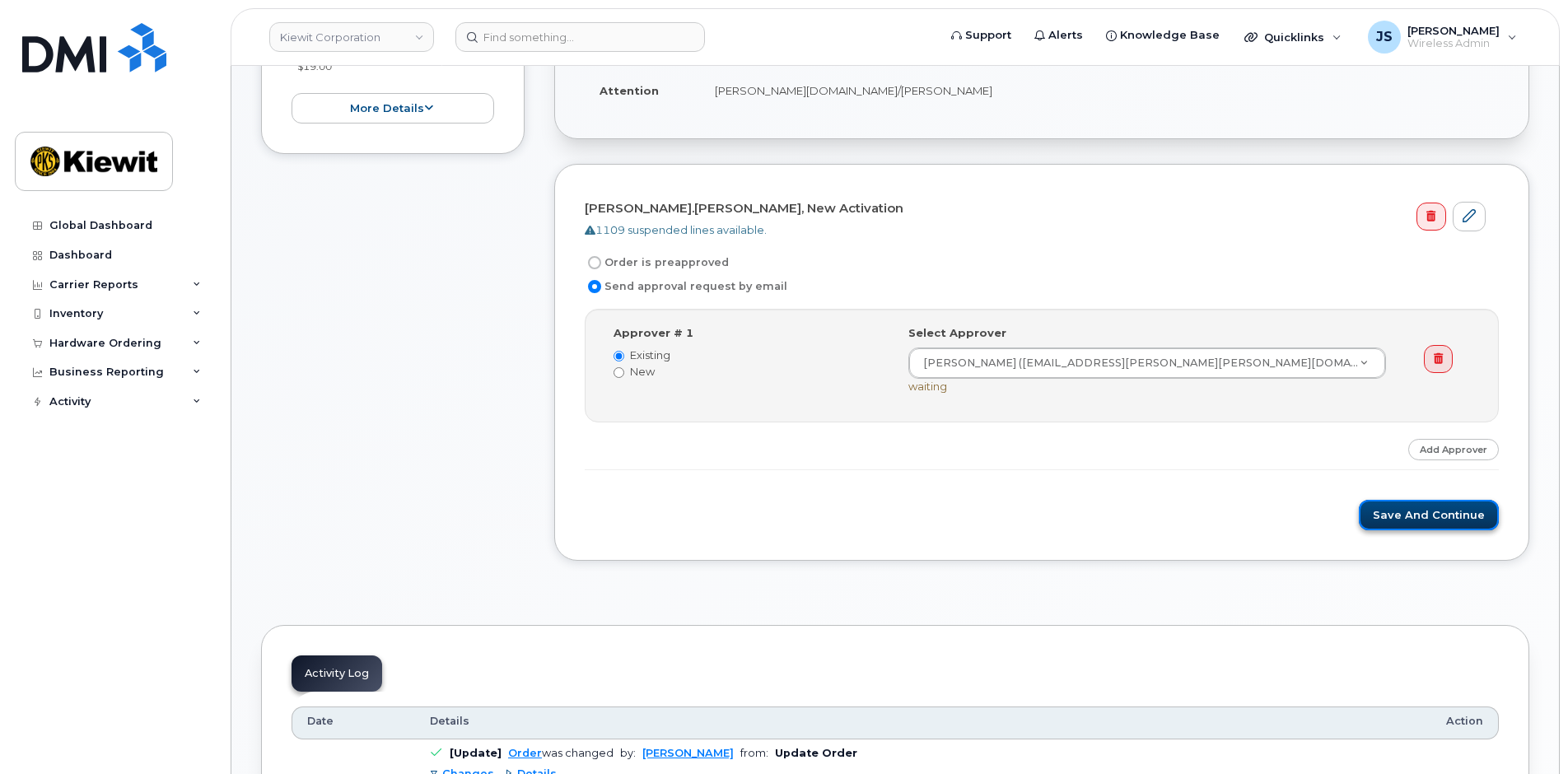
click at [1390, 511] on button "Save and Continue" at bounding box center [1428, 515] width 140 height 30
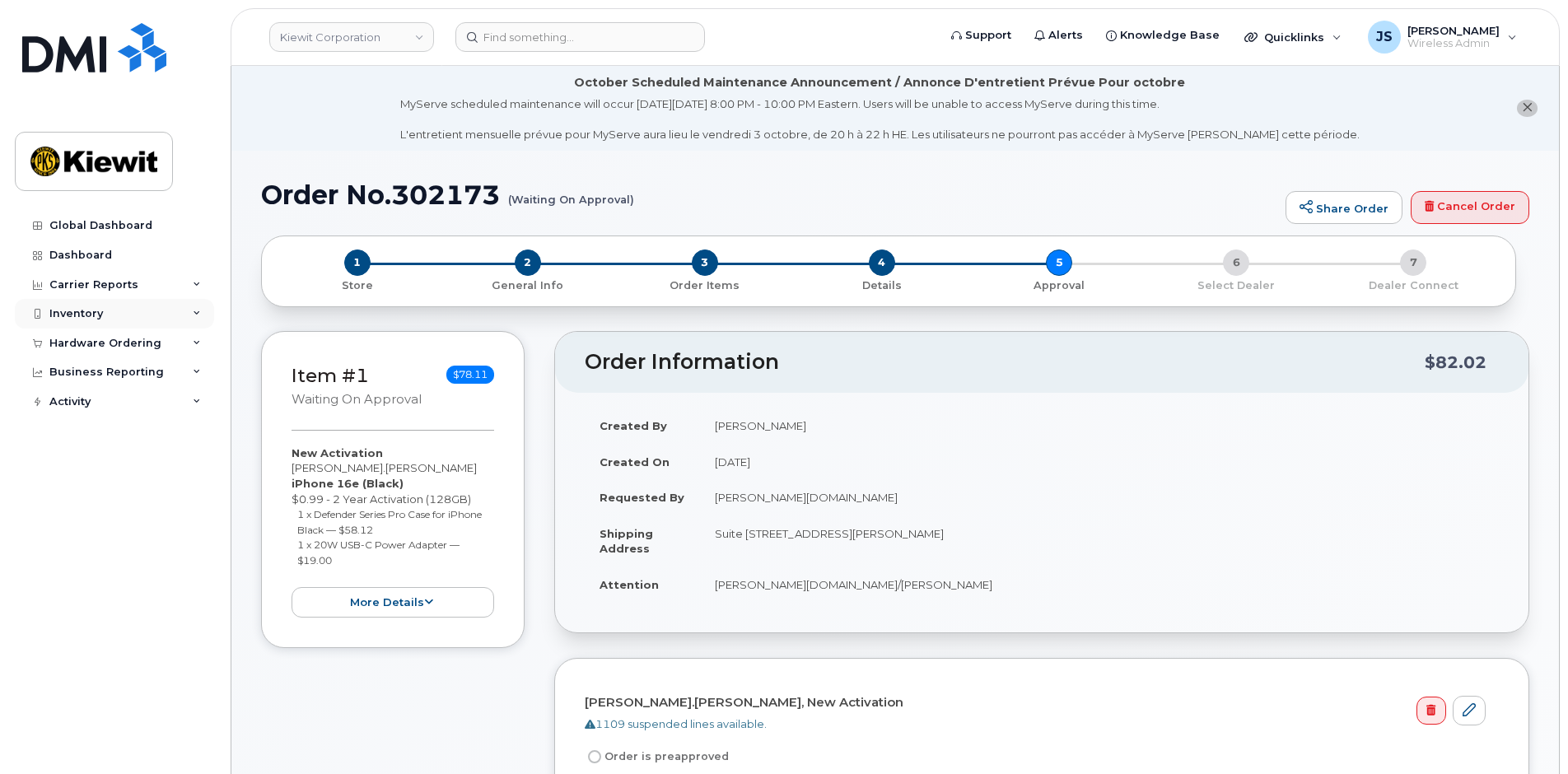
click at [69, 315] on div "Inventory" at bounding box center [76, 314] width 53 height 13
click at [64, 317] on div "Inventory" at bounding box center [76, 314] width 53 height 13
click at [64, 341] on div "Hardware Ordering" at bounding box center [106, 343] width 112 height 13
click at [63, 402] on div "Orders" at bounding box center [77, 405] width 40 height 15
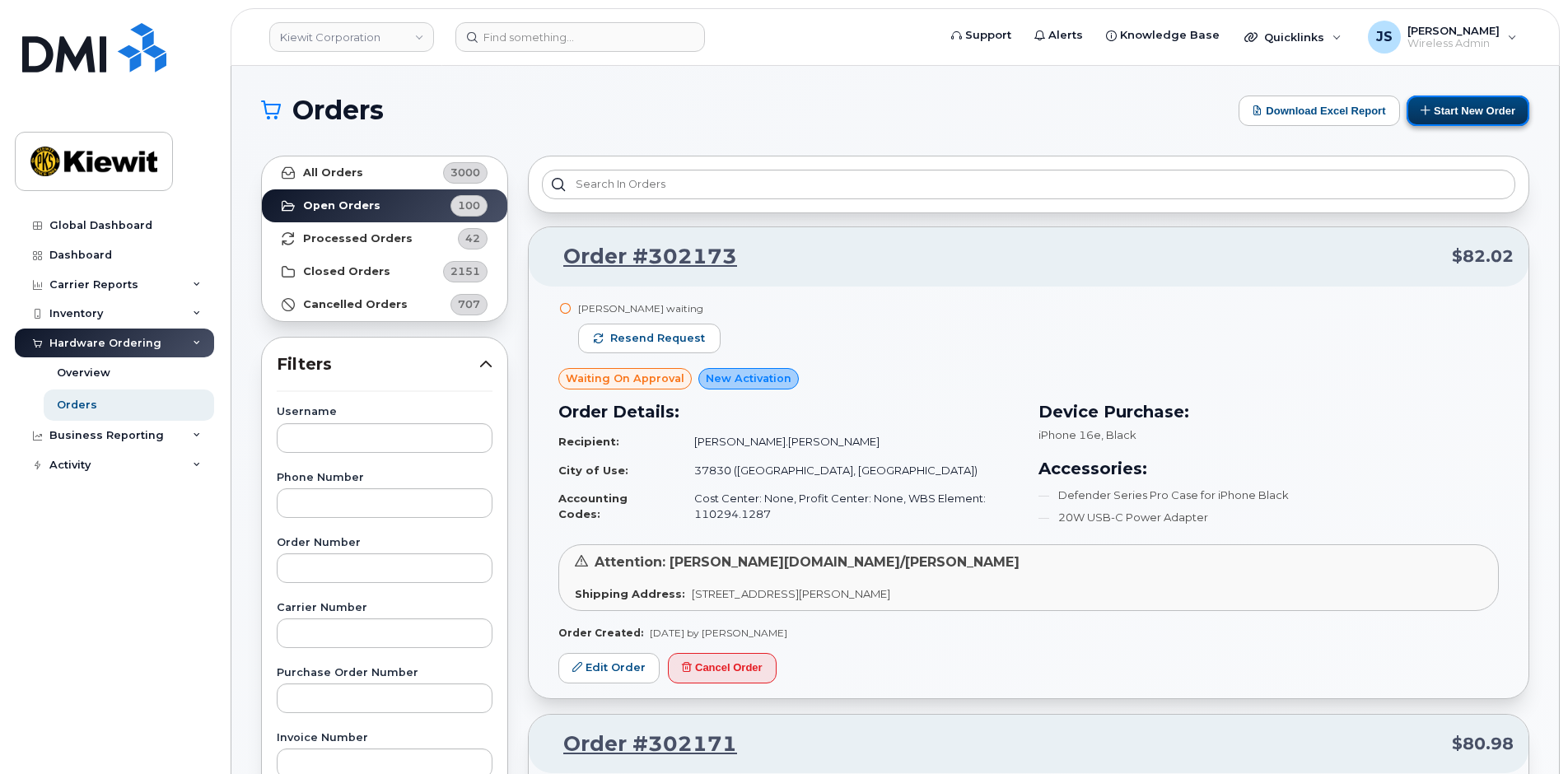
click at [1462, 115] on button "Start New Order" at bounding box center [1468, 110] width 123 height 30
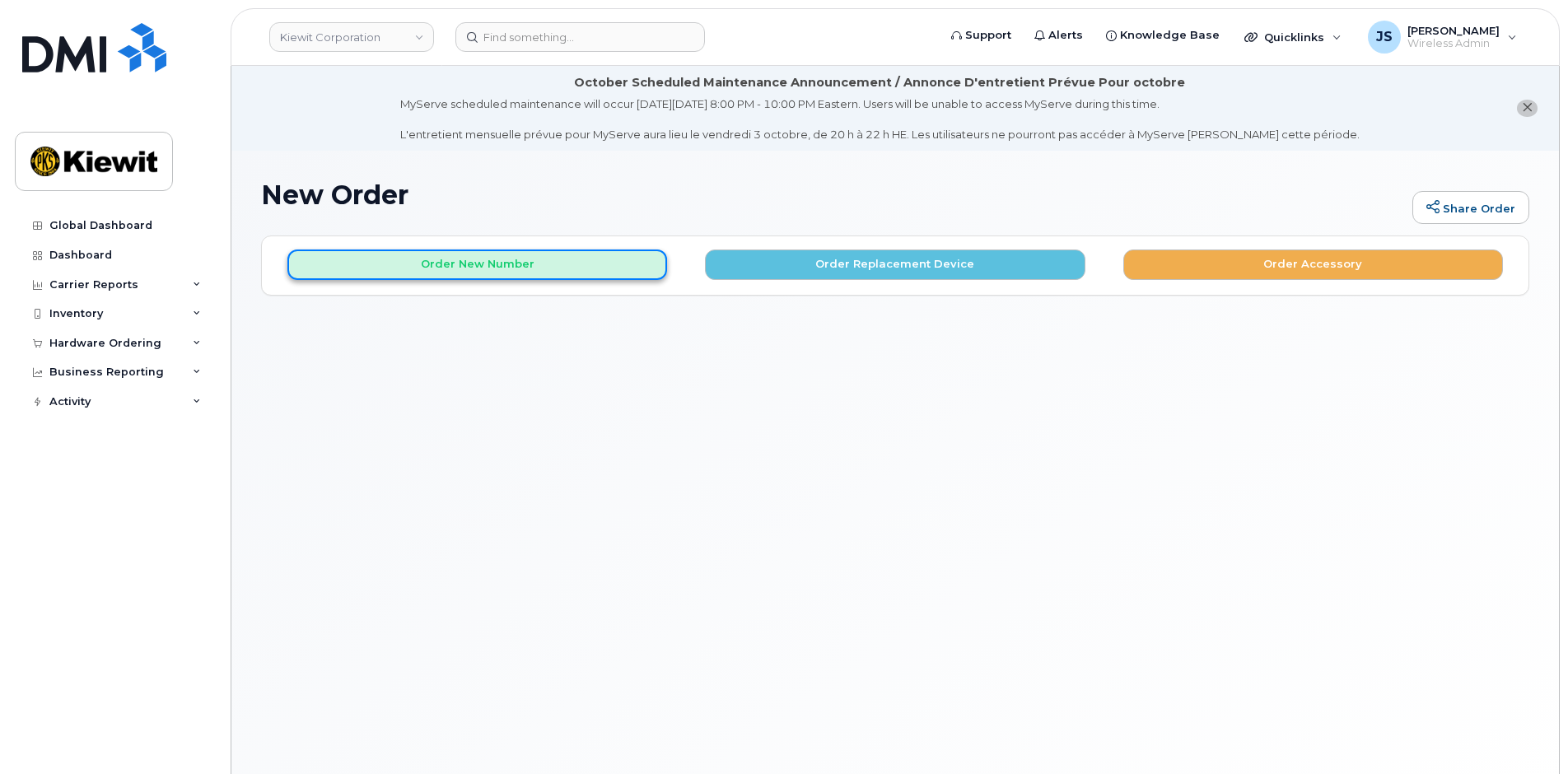
click at [543, 261] on button "Order New Number" at bounding box center [476, 264] width 379 height 30
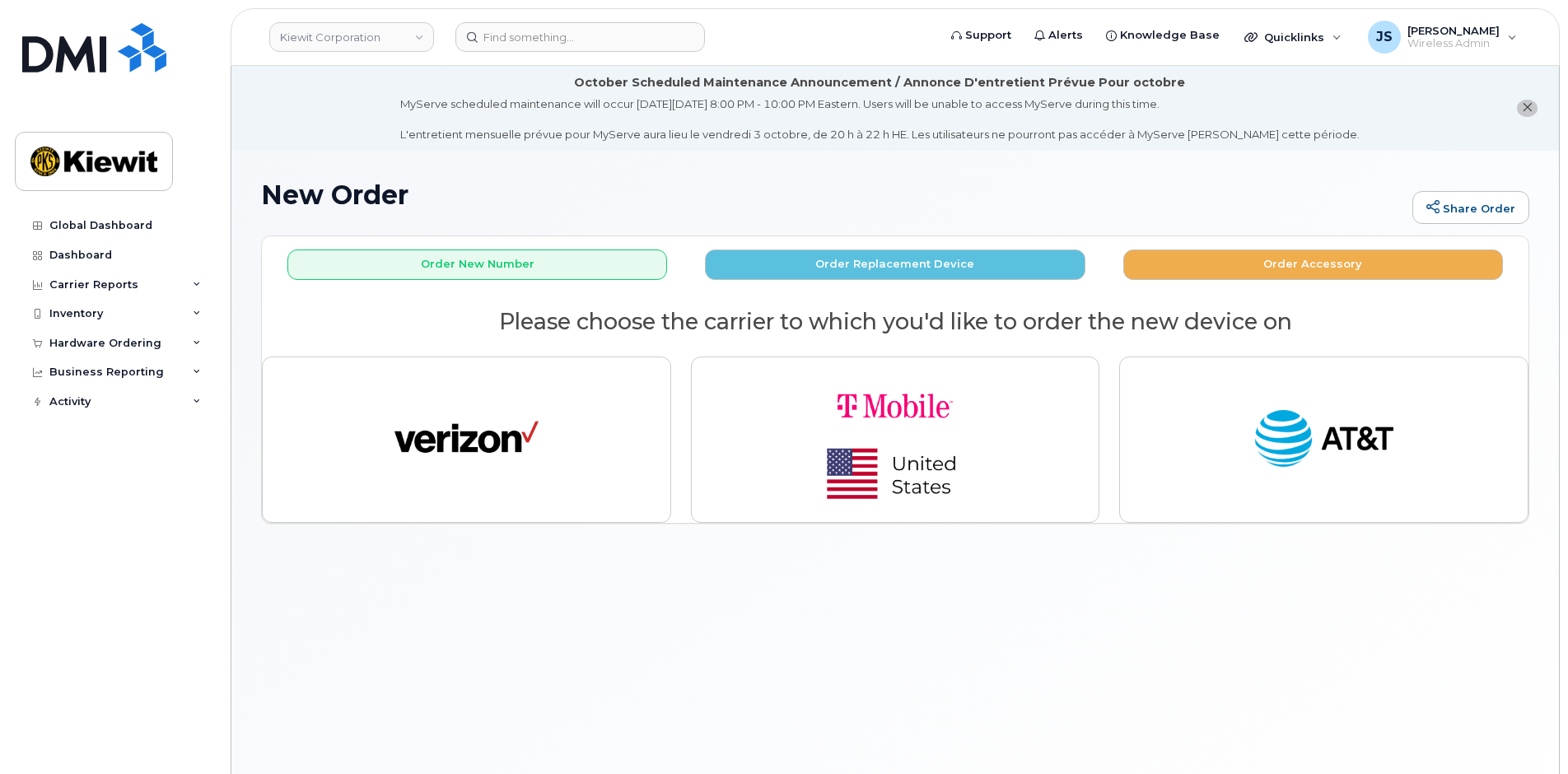
click at [648, 614] on div "New Order Share Order × Share This Order If you want to allow others to create …" at bounding box center [895, 483] width 1327 height 664
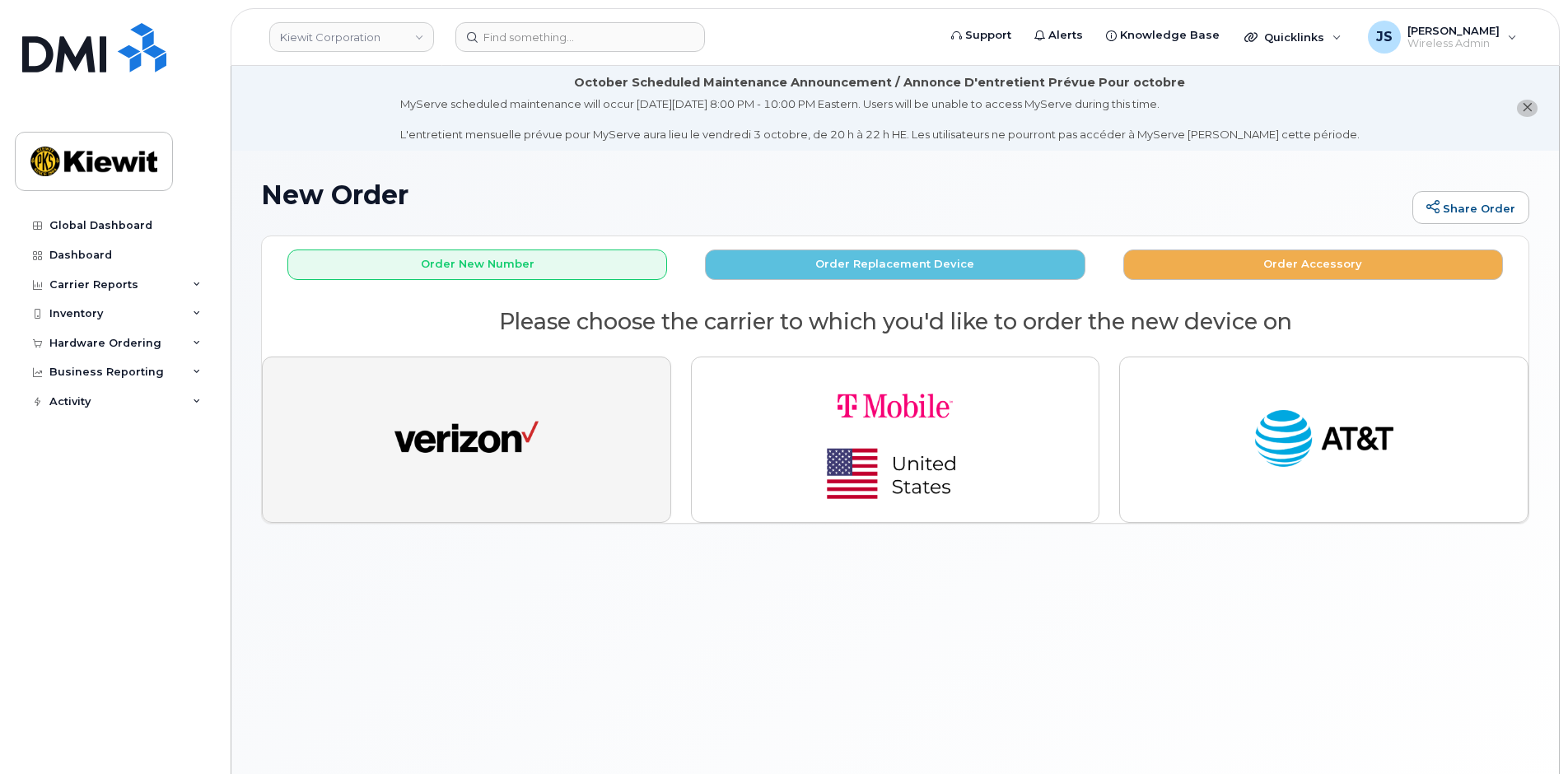
click at [422, 411] on img "button" at bounding box center [467, 440] width 145 height 74
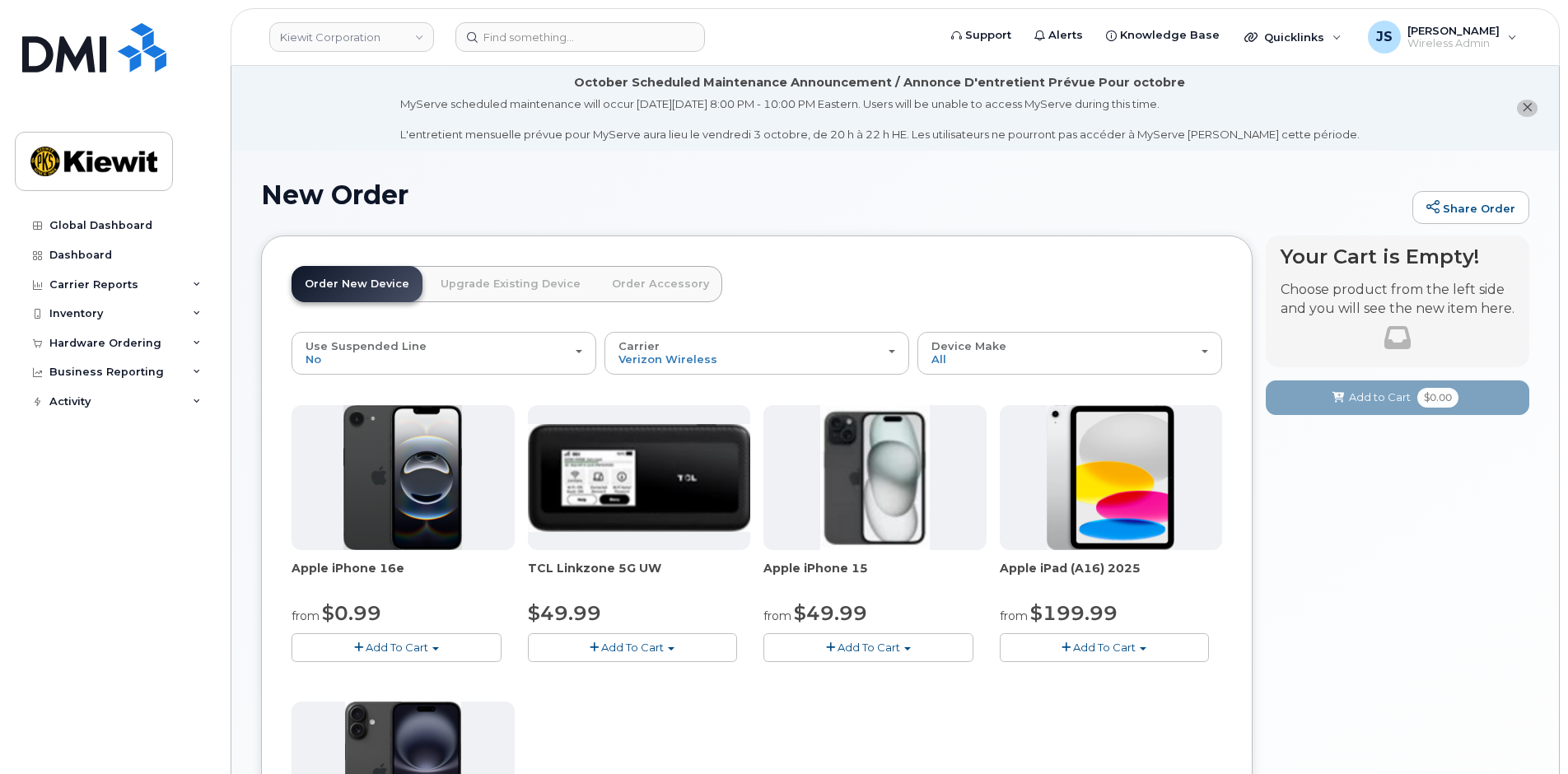
click at [427, 639] on button "Add To Cart" at bounding box center [397, 648] width 210 height 29
click at [416, 671] on link "$0.99 - 2 Year Activation (128GB)" at bounding box center [401, 679] width 212 height 21
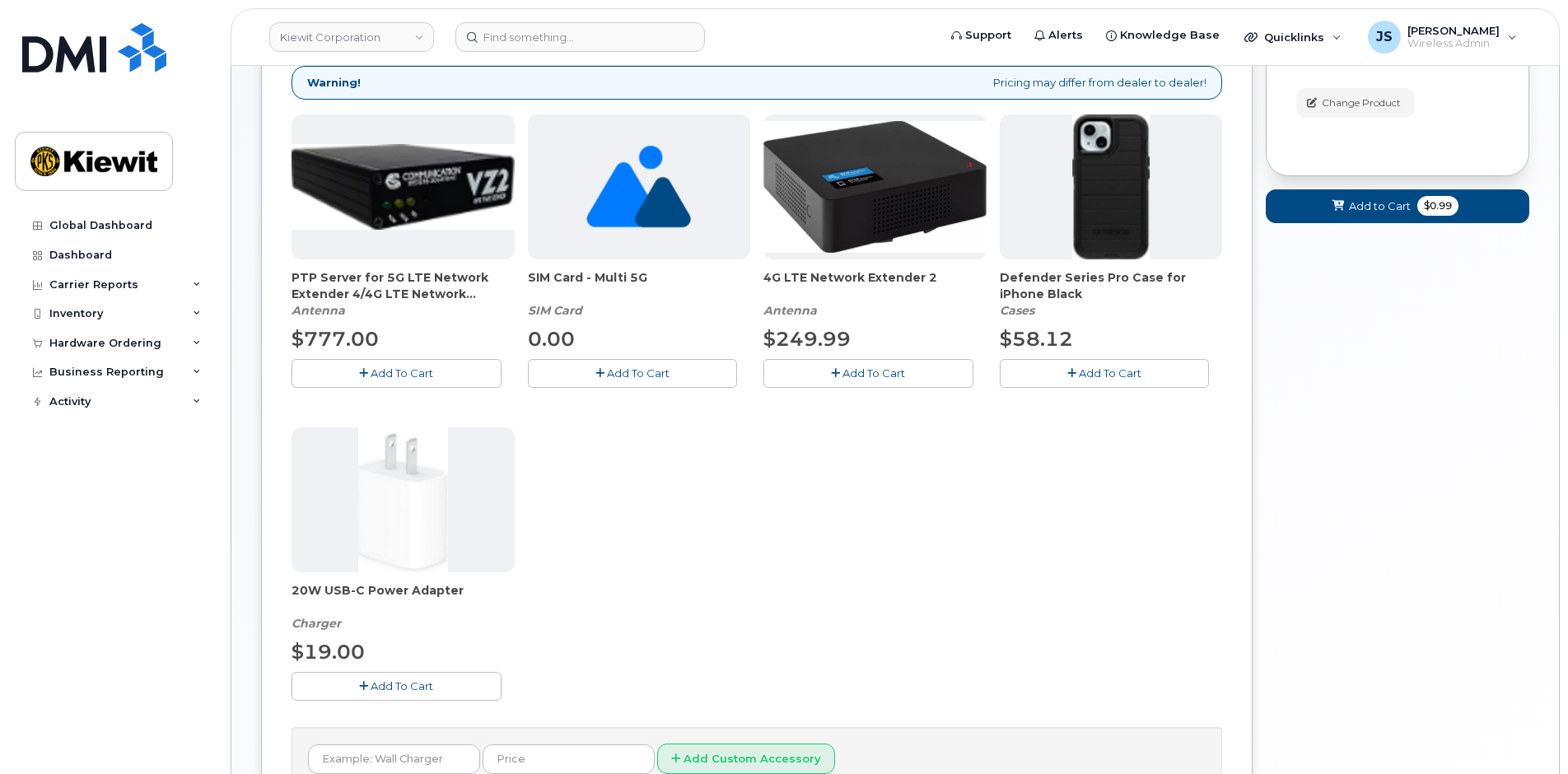
scroll to position [494, 0]
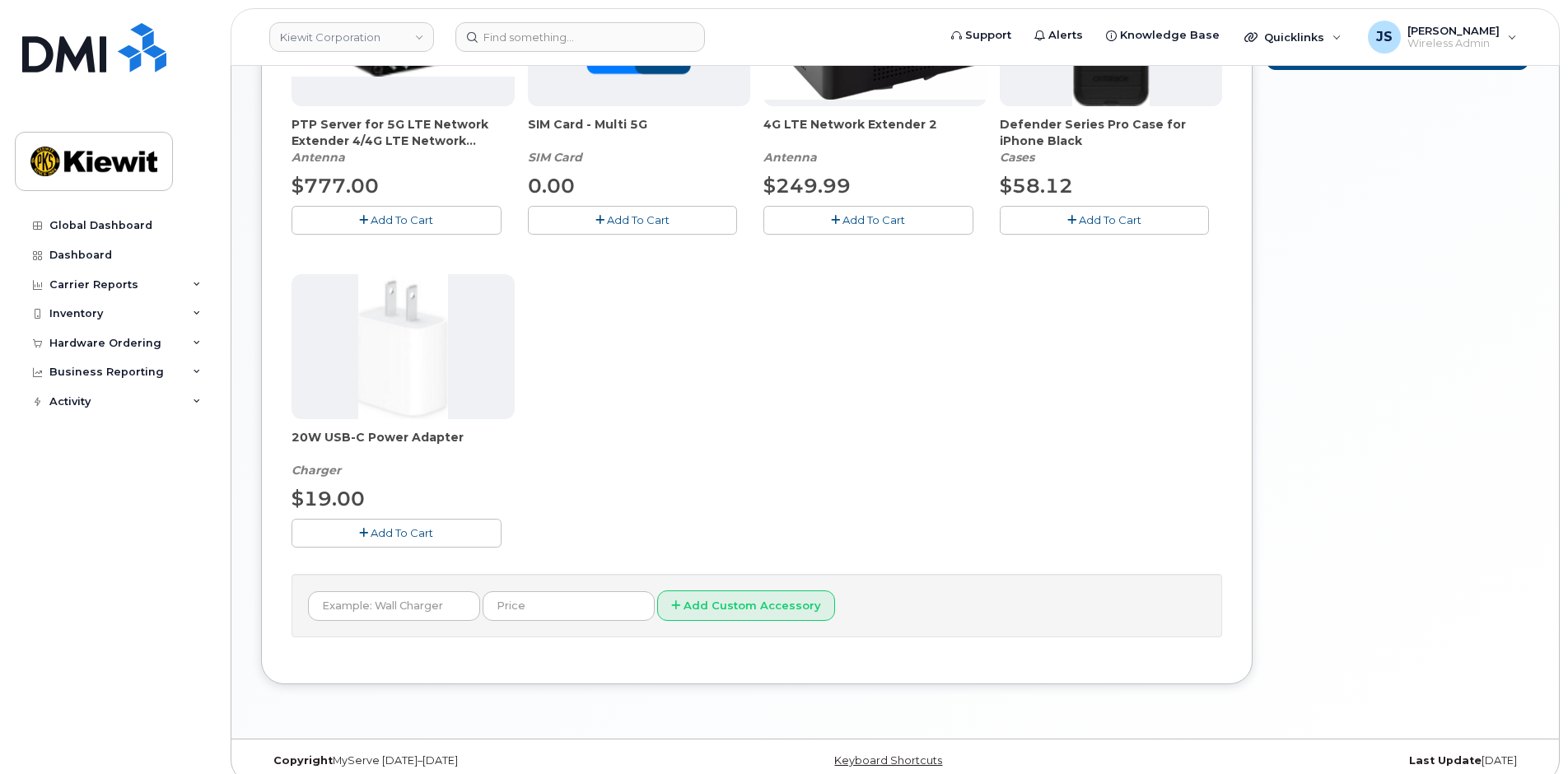
click at [397, 533] on span "Add To Cart" at bounding box center [402, 533] width 63 height 13
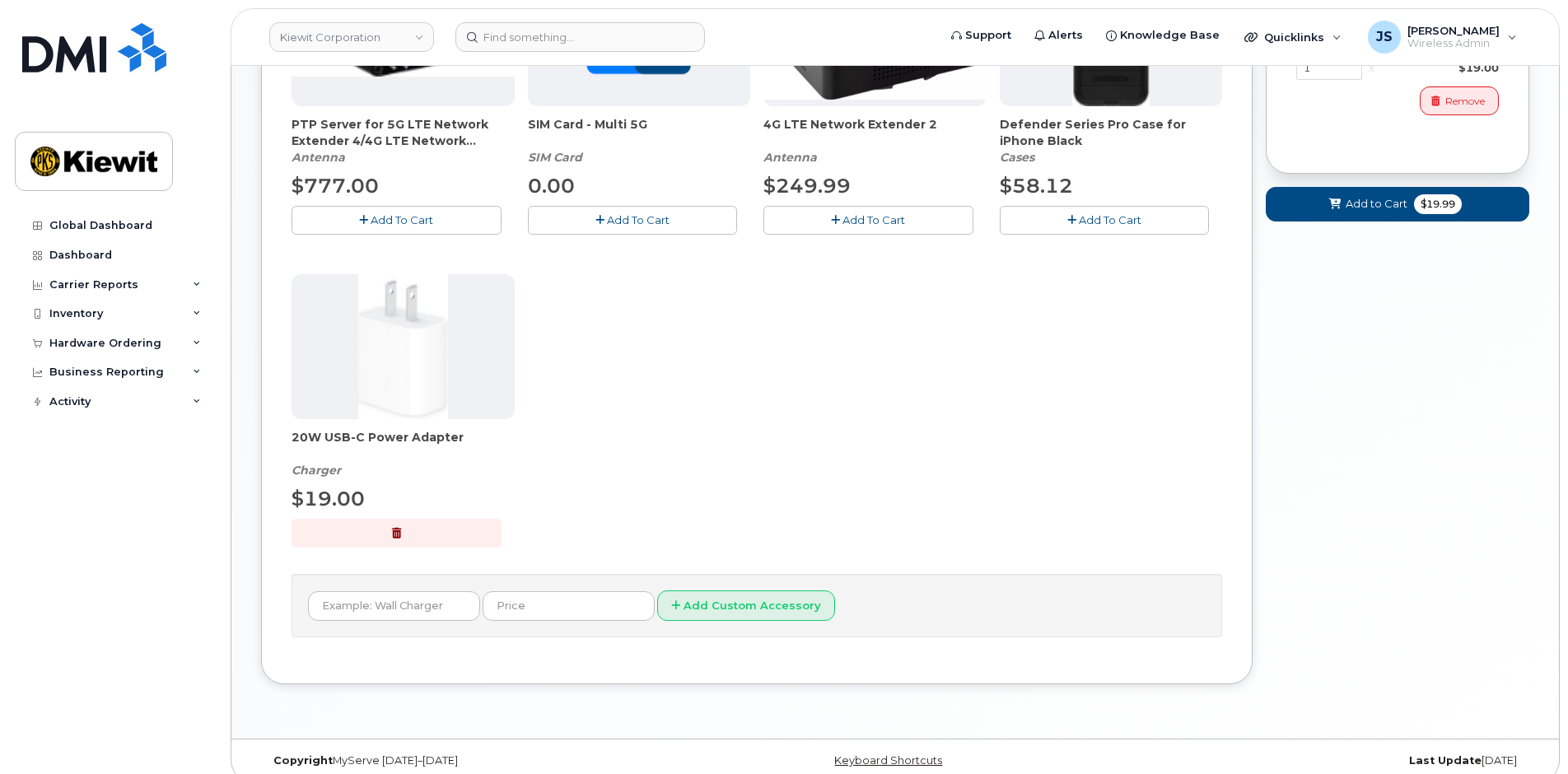
click at [1059, 222] on button "Add To Cart" at bounding box center [1105, 221] width 210 height 29
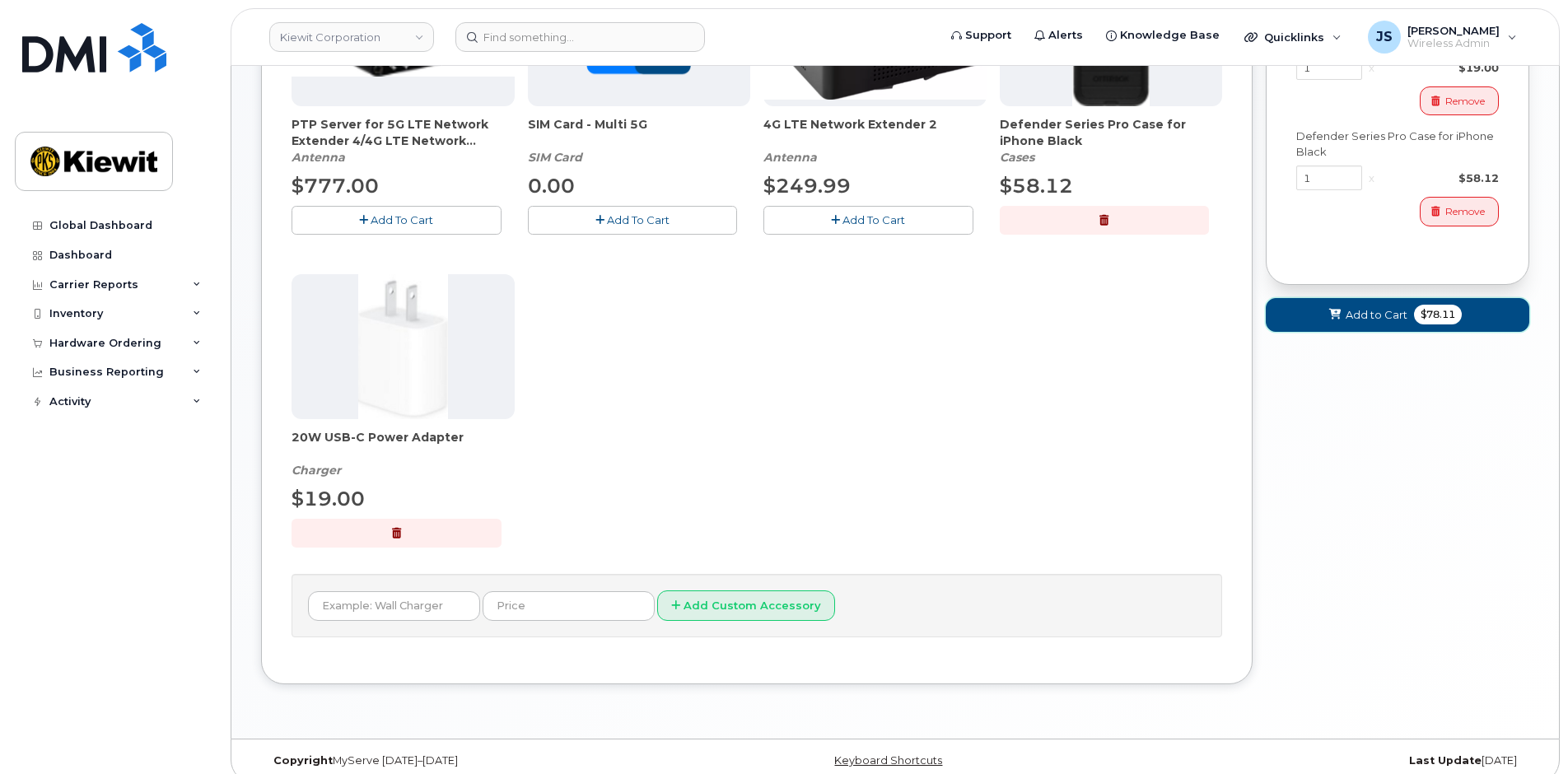
click at [1432, 311] on span "$78.11" at bounding box center [1438, 315] width 48 height 20
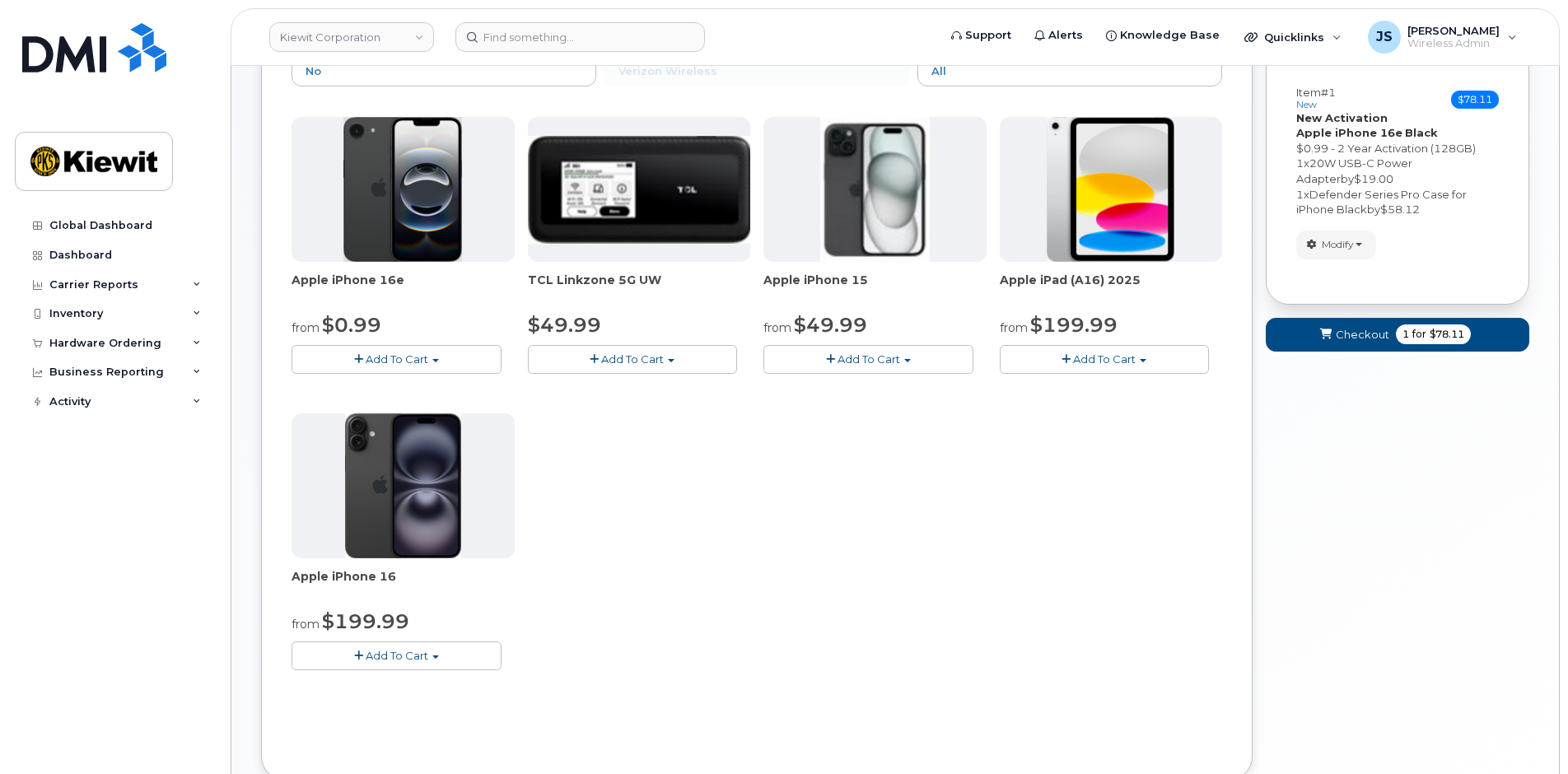
scroll to position [154, 0]
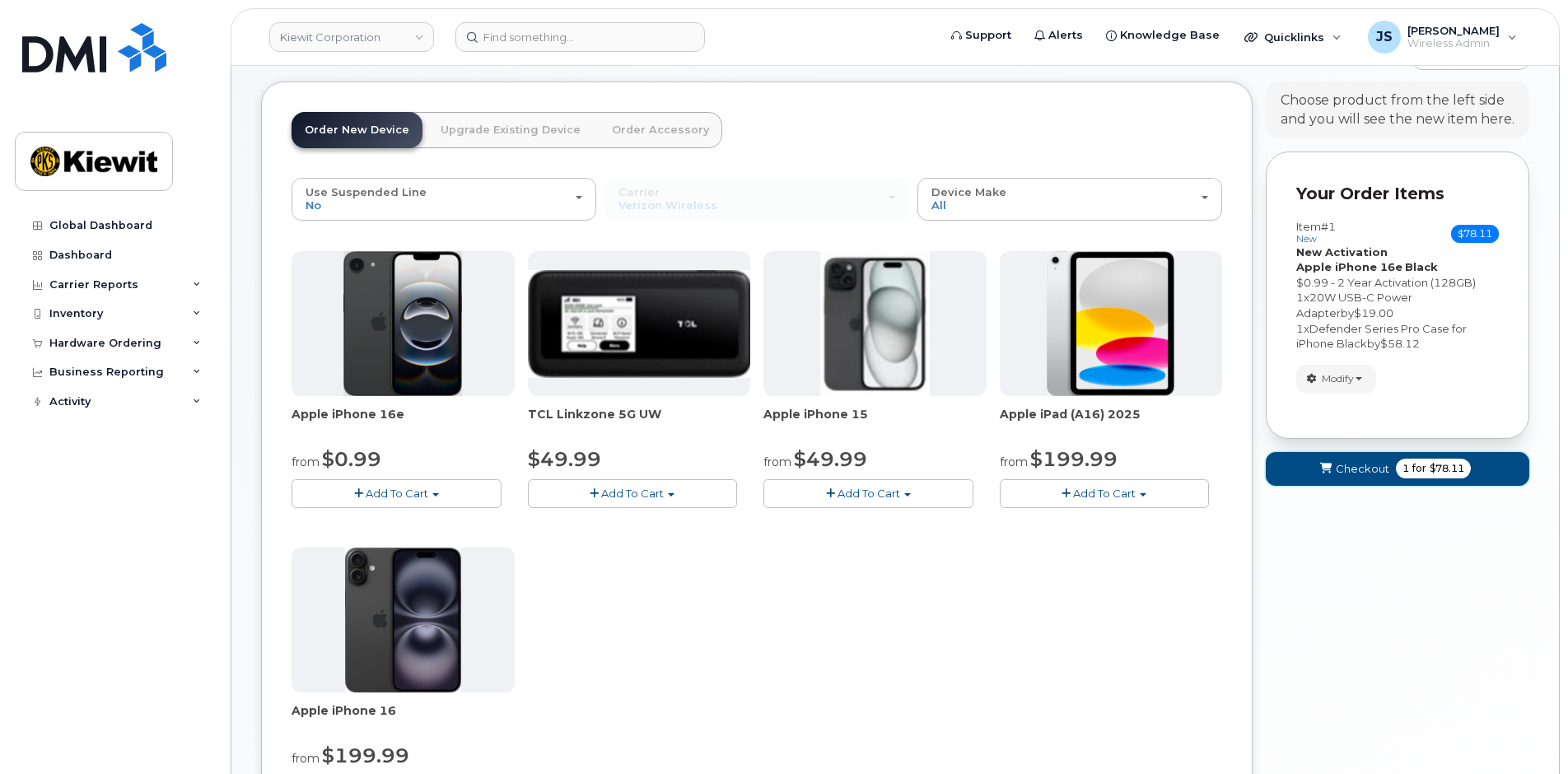
click at [1377, 472] on span "Checkout" at bounding box center [1363, 469] width 53 height 15
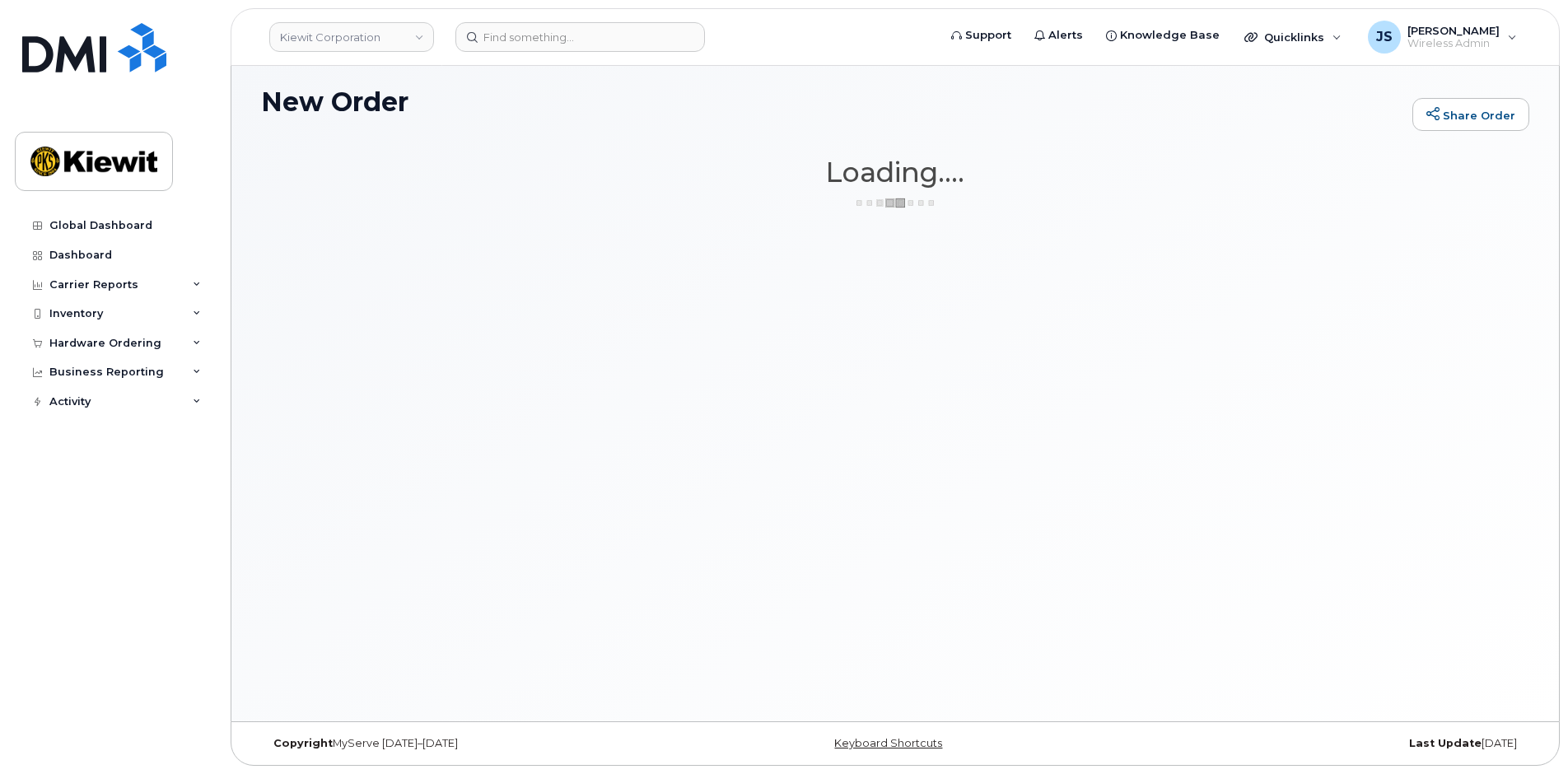
scroll to position [93, 0]
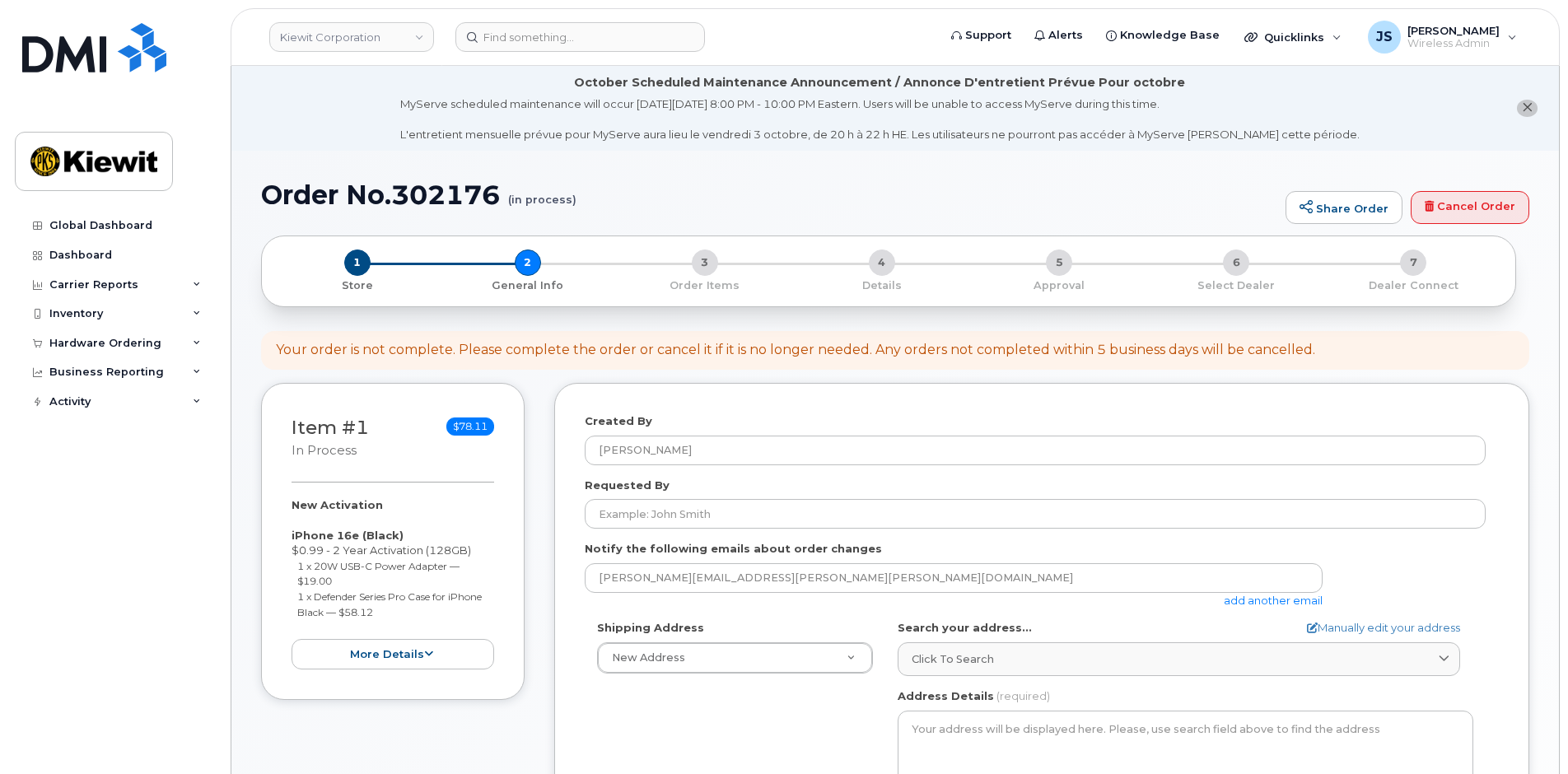
select select
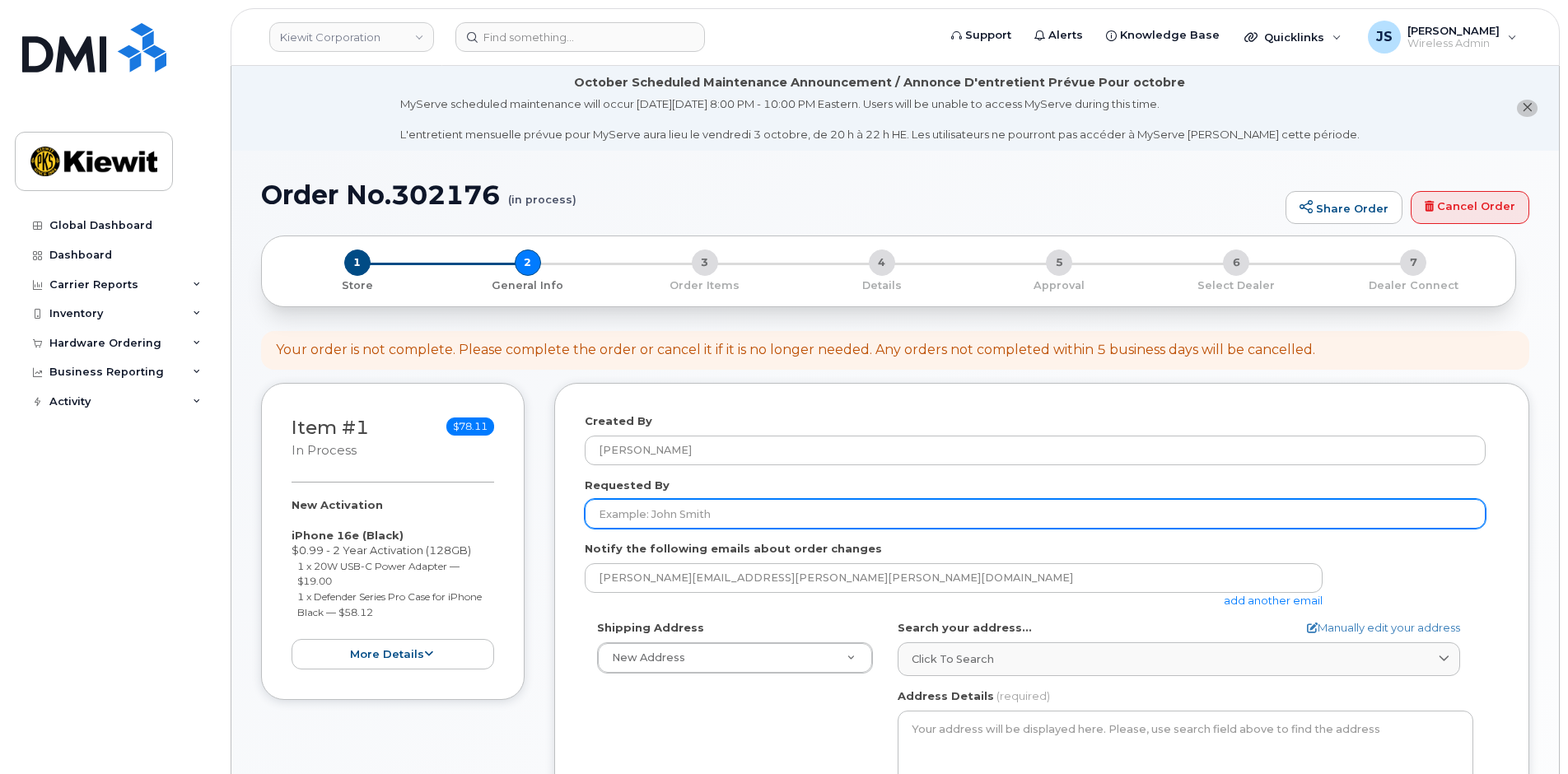
click at [784, 523] on input "Requested By" at bounding box center [1036, 513] width 901 height 29
paste input "[PERSON_NAME].Blagdon"
type input "[PERSON_NAME].Blagdon"
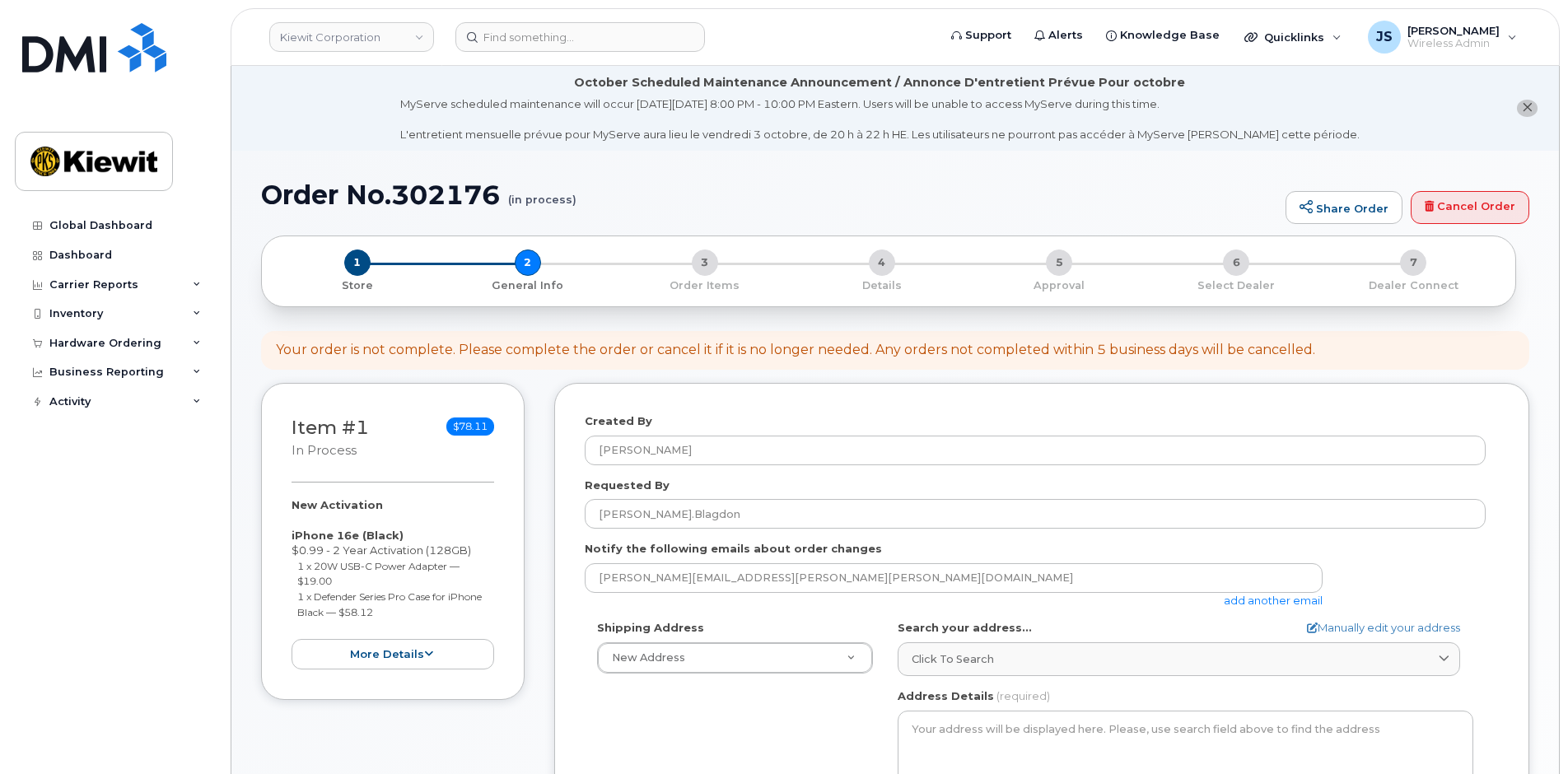
click at [1258, 605] on link "add another email" at bounding box center [1273, 601] width 99 height 13
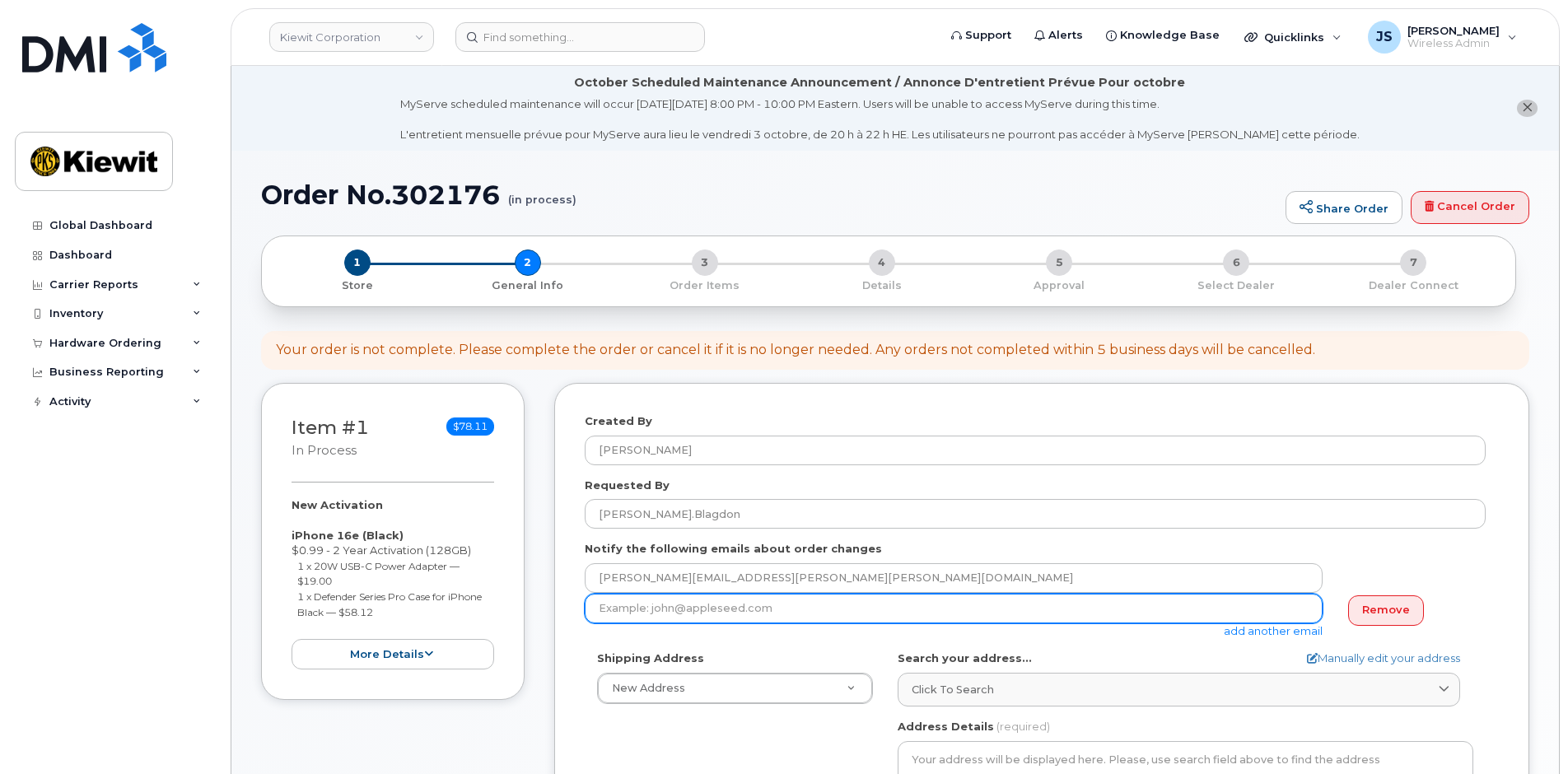
click at [866, 606] on input "email" at bounding box center [954, 609] width 738 height 29
paste input "[PERSON_NAME].Blagdon"
type input "[PERSON_NAME][EMAIL_ADDRESS][PERSON_NAME][DOMAIN_NAME]"
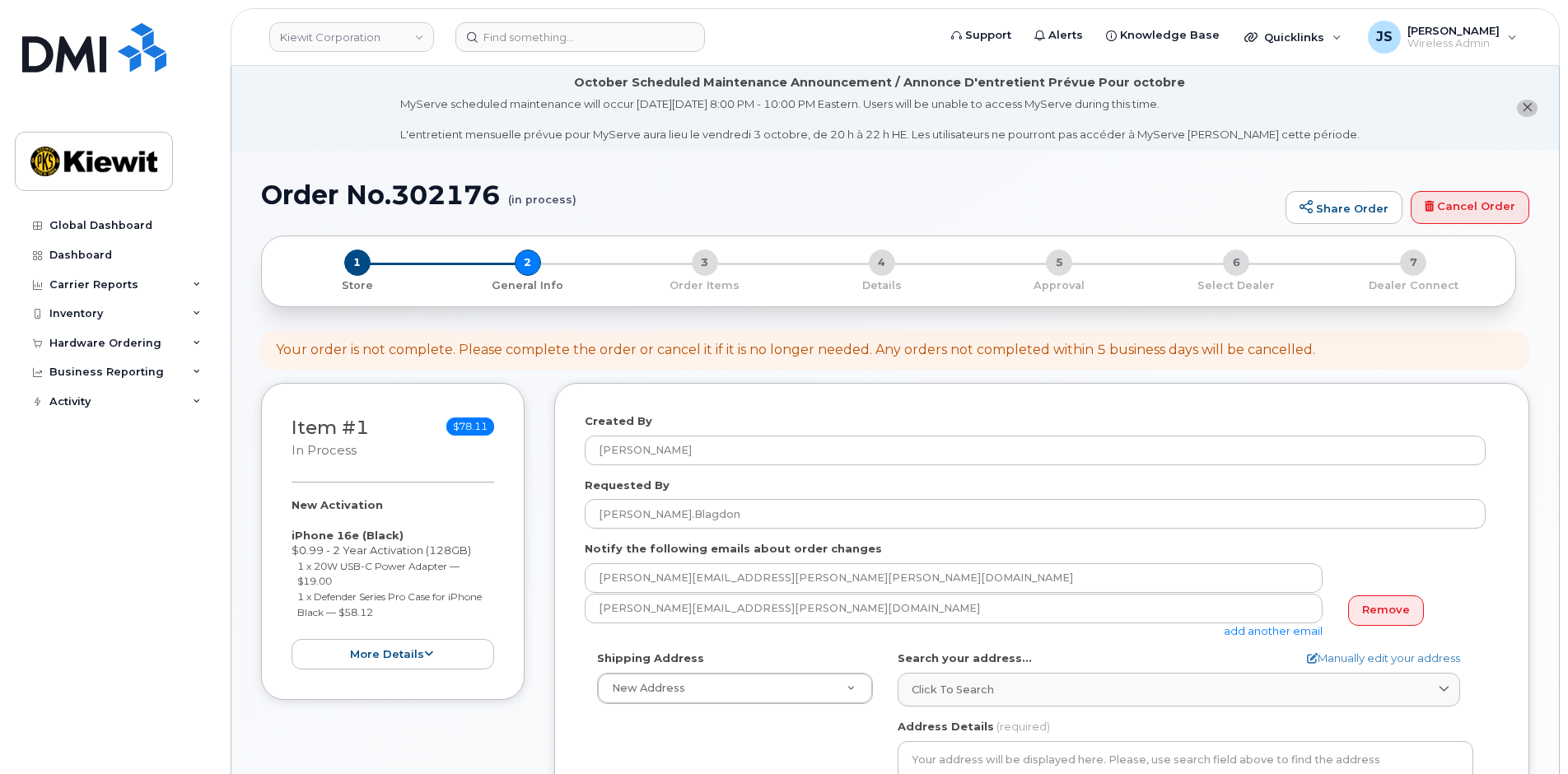
drag, startPoint x: 1270, startPoint y: 633, endPoint x: 1158, endPoint y: 625, distance: 112.3
click at [1269, 633] on link "add another email" at bounding box center [1273, 631] width 99 height 13
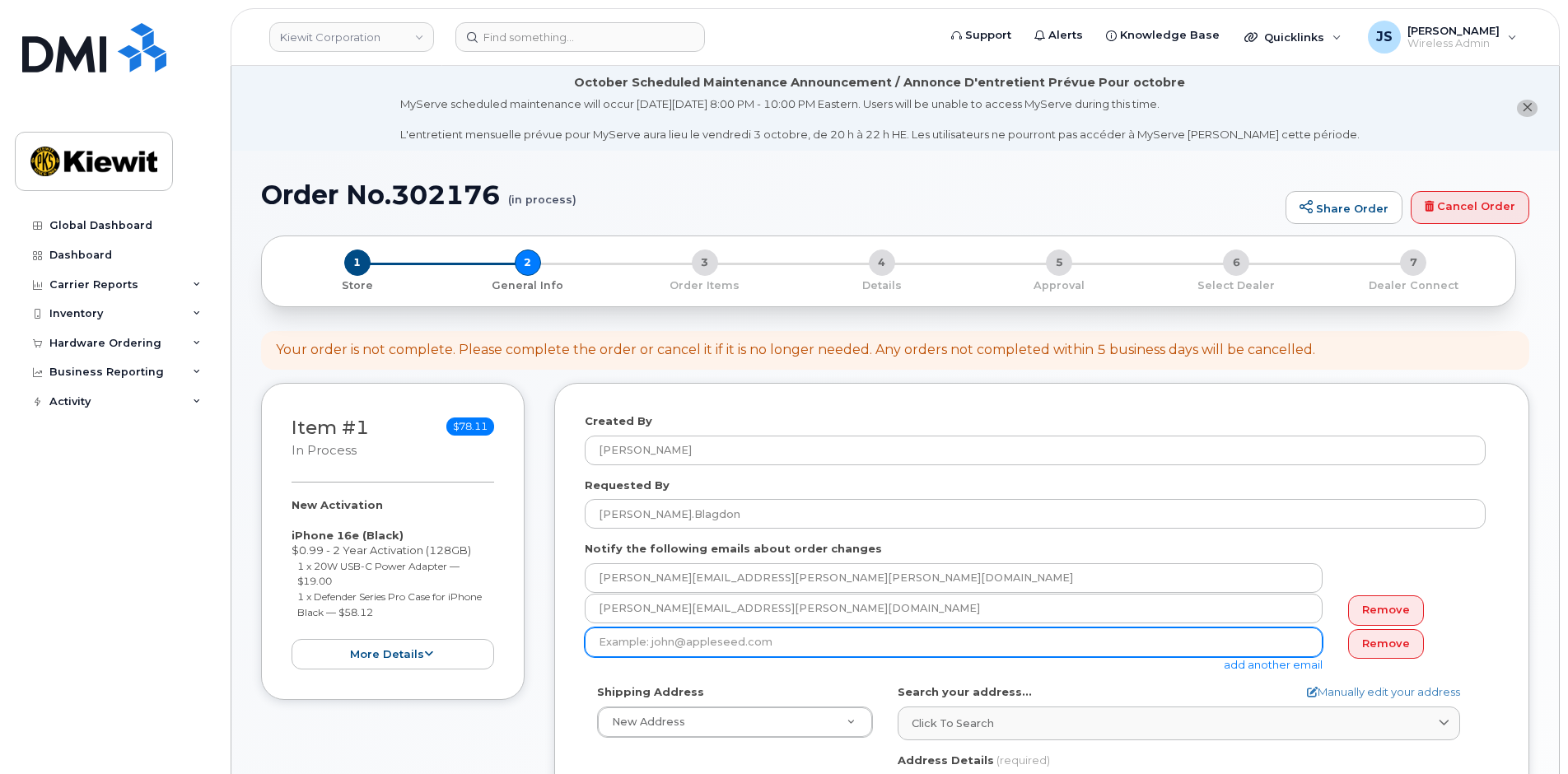
click at [751, 636] on input "email" at bounding box center [954, 642] width 738 height 29
click at [726, 641] on input "email" at bounding box center [954, 642] width 738 height 29
paste input "[PERSON_NAME].[PERSON_NAME]"
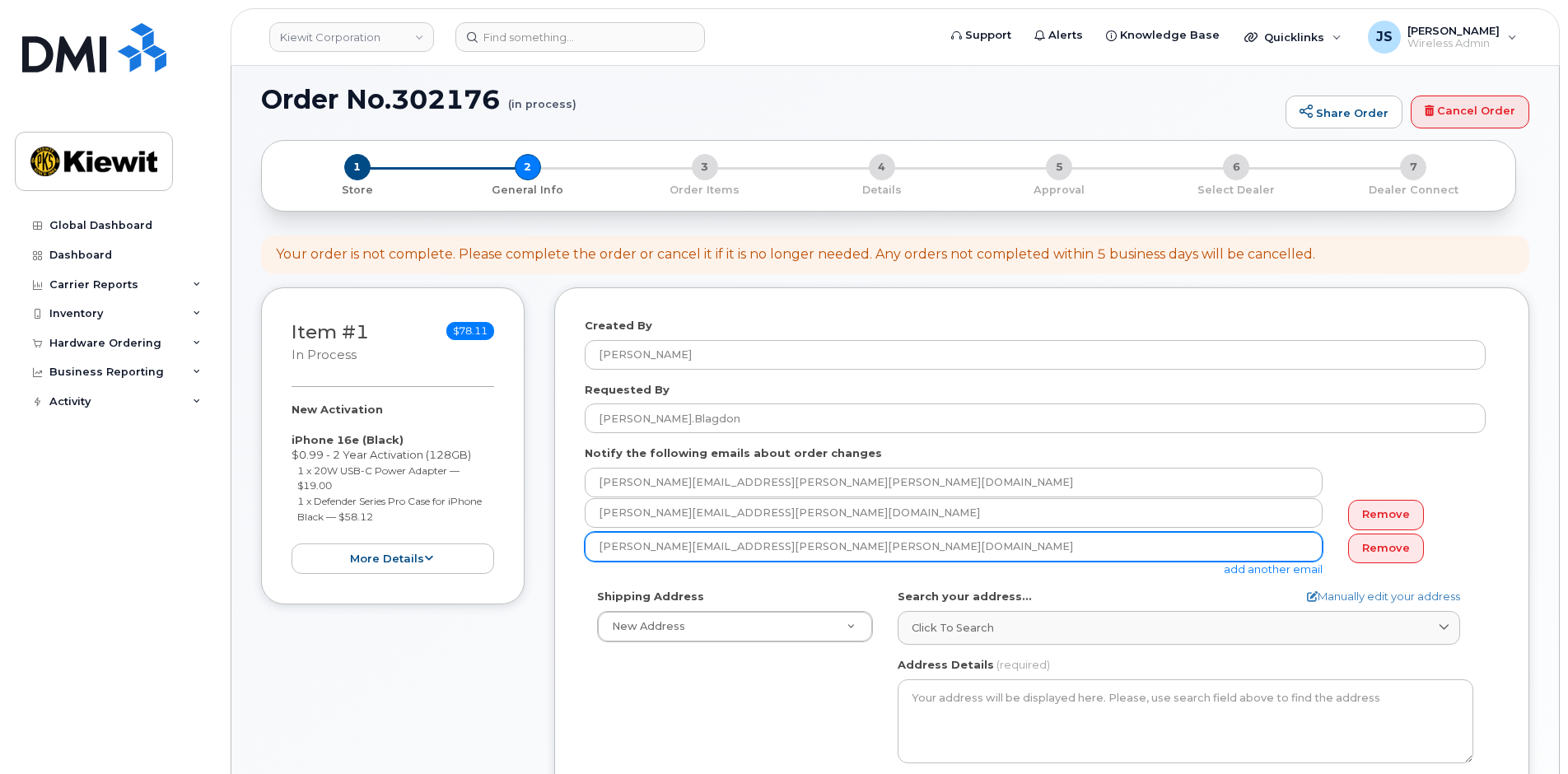
scroll to position [247, 0]
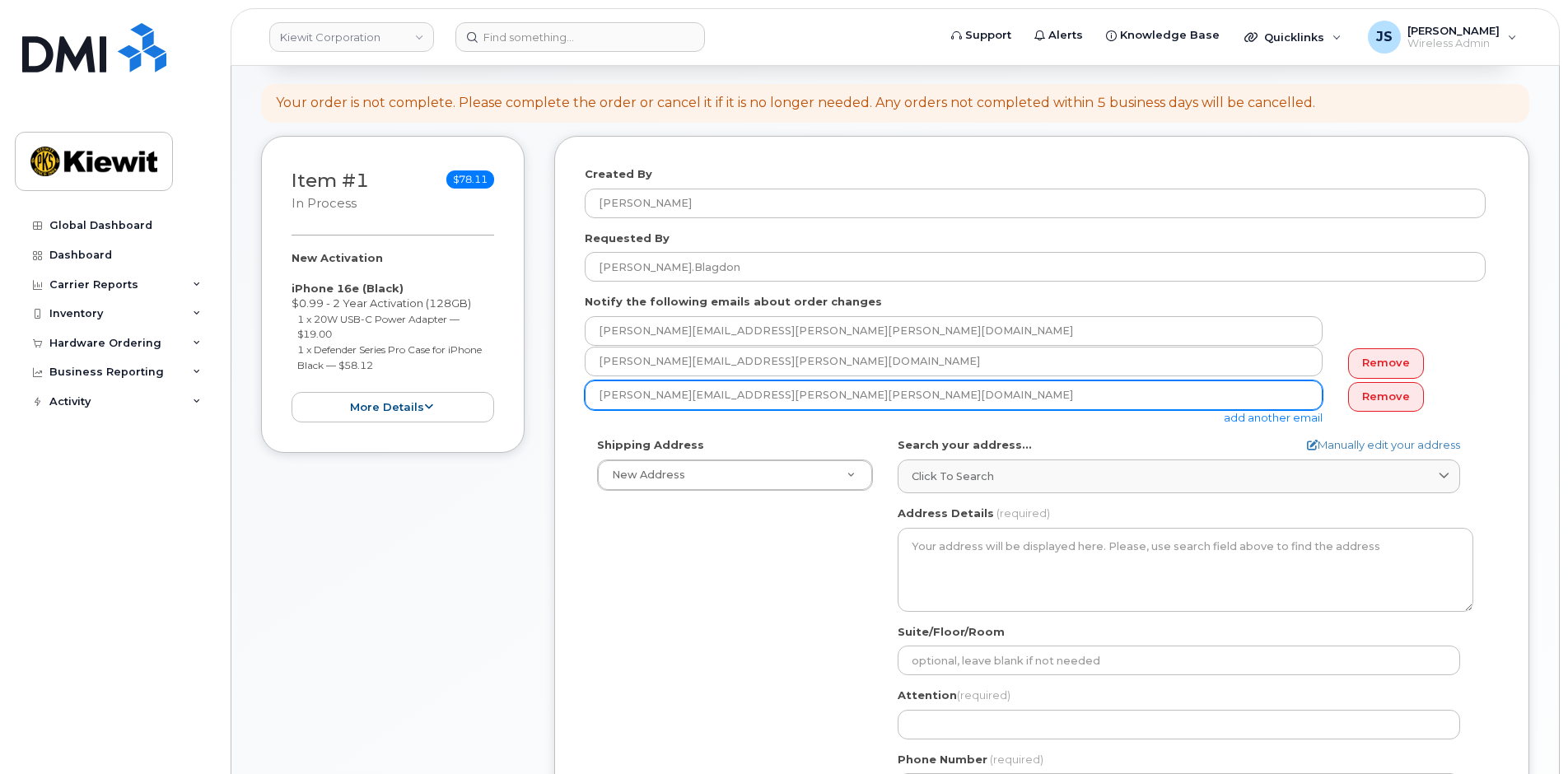
type input "[PERSON_NAME][EMAIL_ADDRESS][PERSON_NAME][PERSON_NAME][DOMAIN_NAME]"
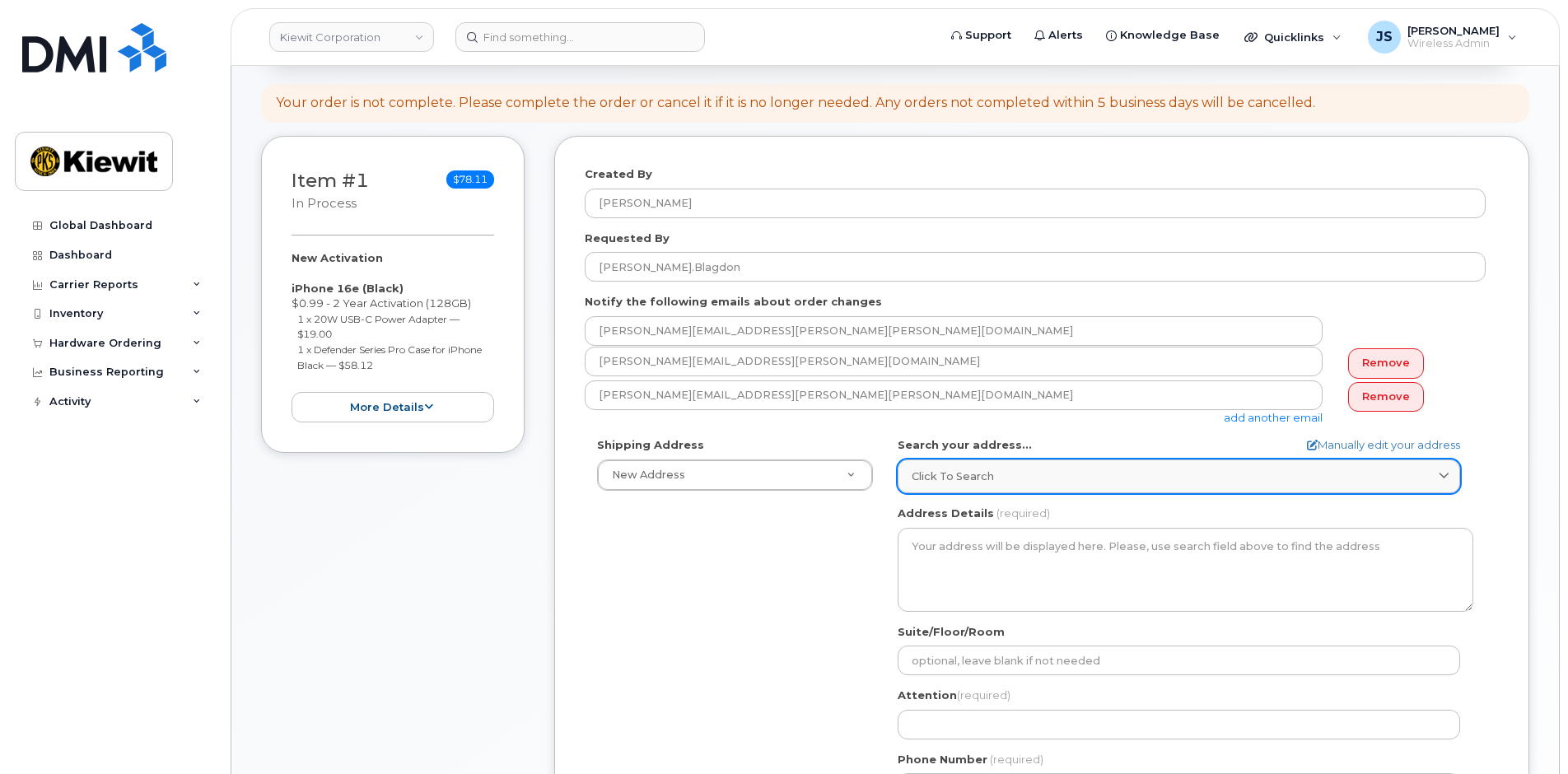
click at [1090, 481] on div "Click to search" at bounding box center [1179, 476] width 534 height 15
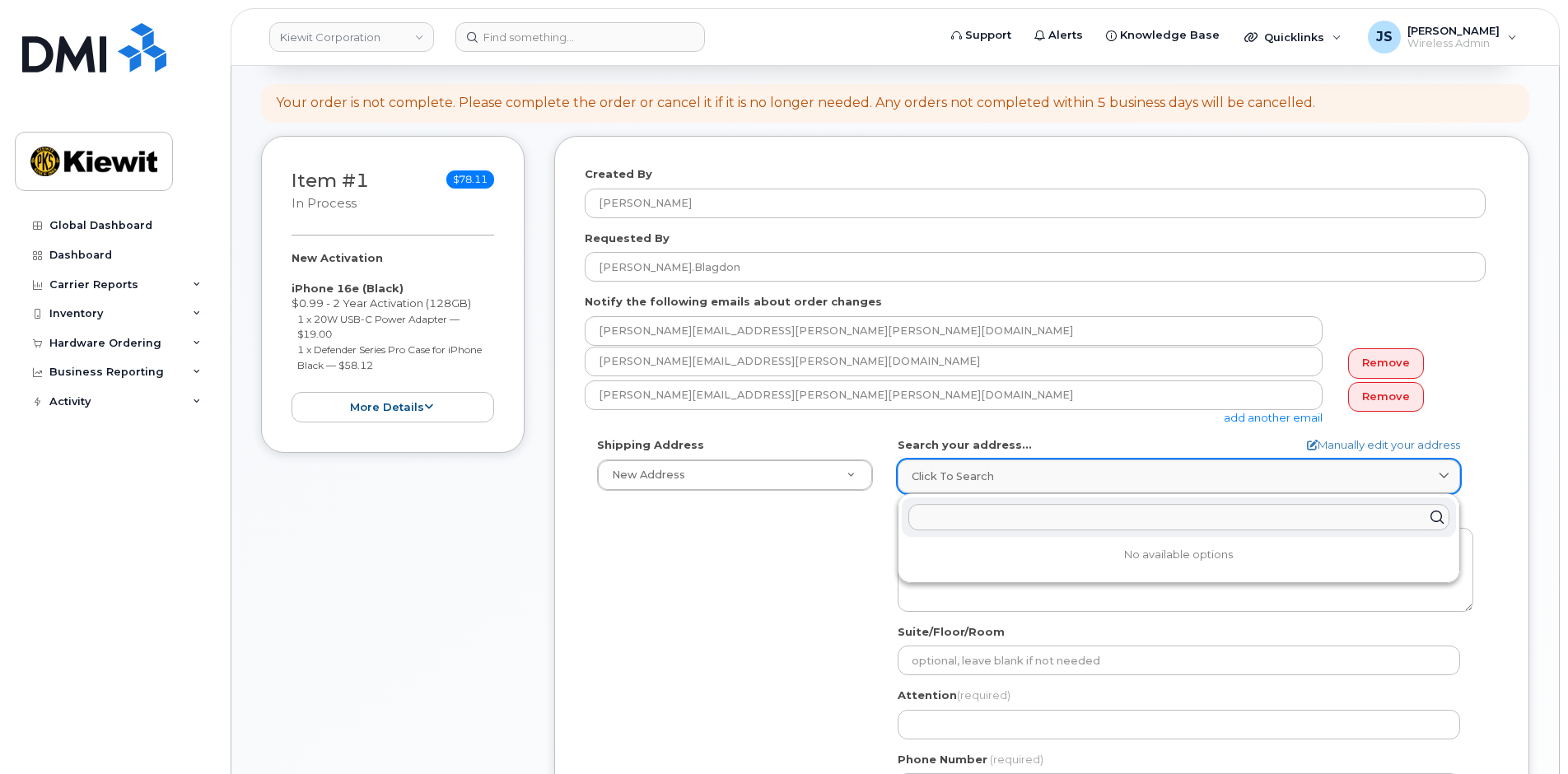
paste input "[STREET_ADDRESS][PERSON_NAME][PERSON_NAME]"
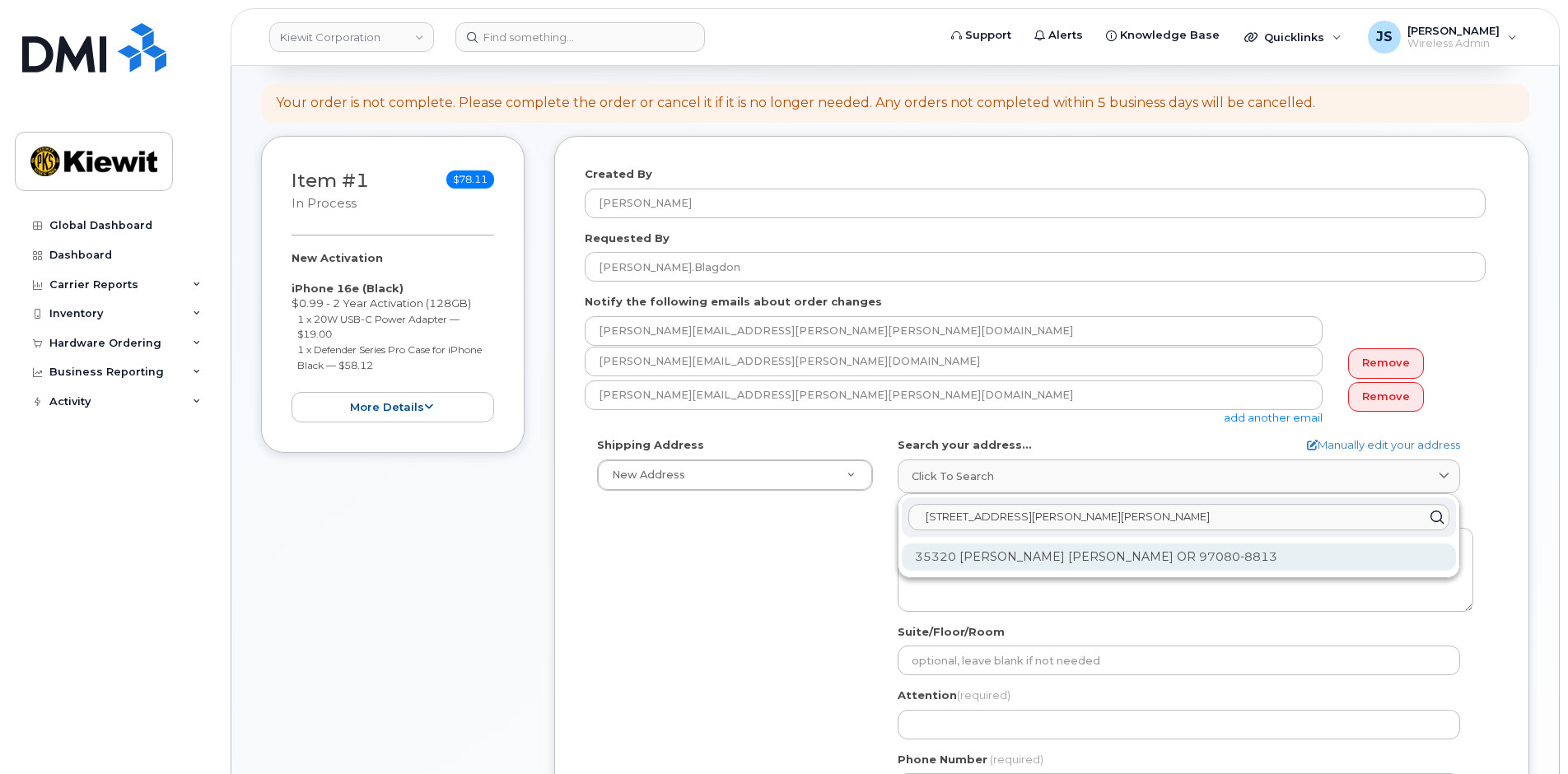
type input "[STREET_ADDRESS][PERSON_NAME][PERSON_NAME]"
click at [1053, 564] on div "35320 [PERSON_NAME] [PERSON_NAME] OR 97080-8813" at bounding box center [1179, 557] width 554 height 28
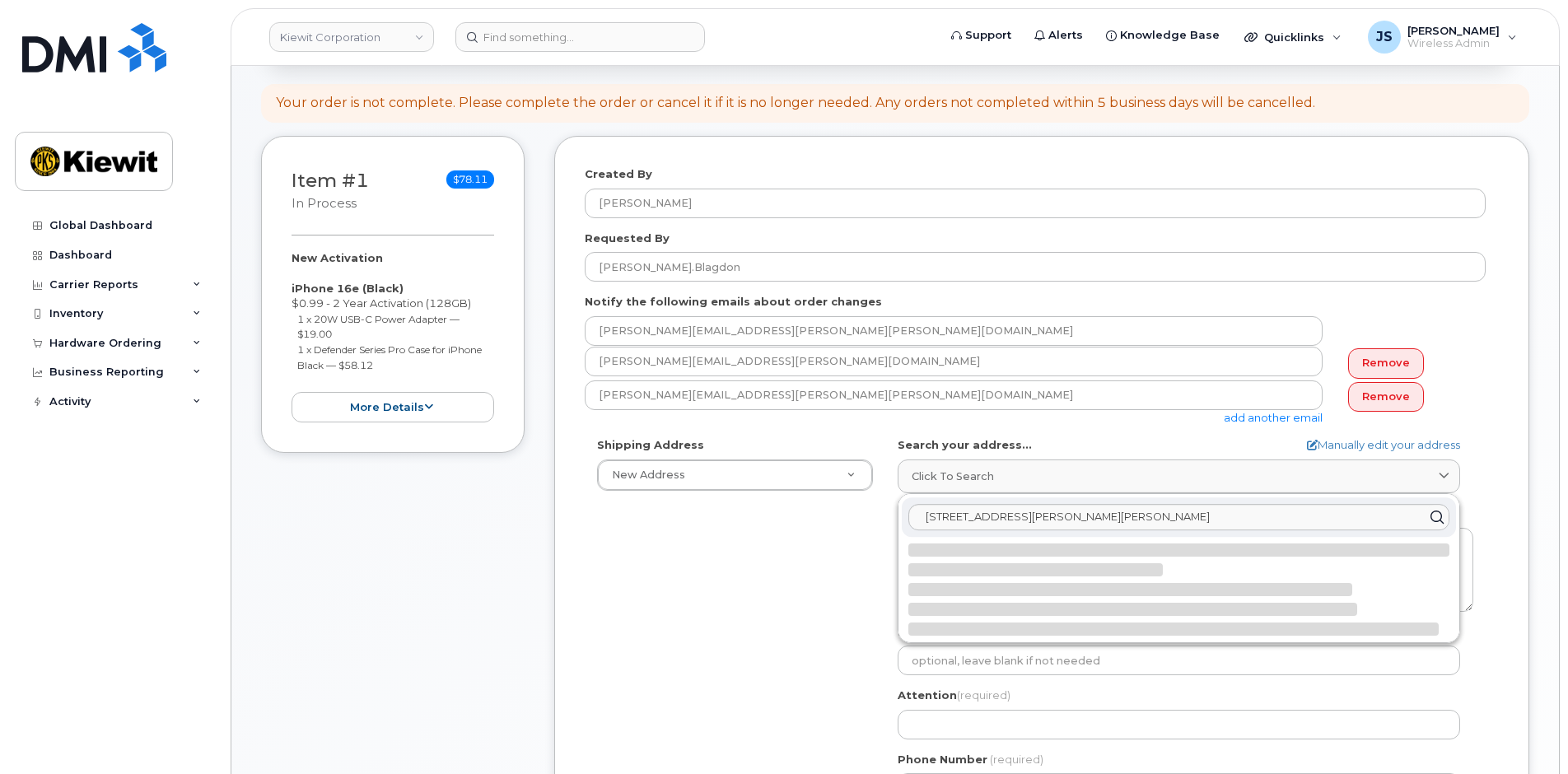
select select
type textarea "35320 [PERSON_NAME] [PERSON_NAME] OR 97080-8813 [GEOGRAPHIC_DATA]"
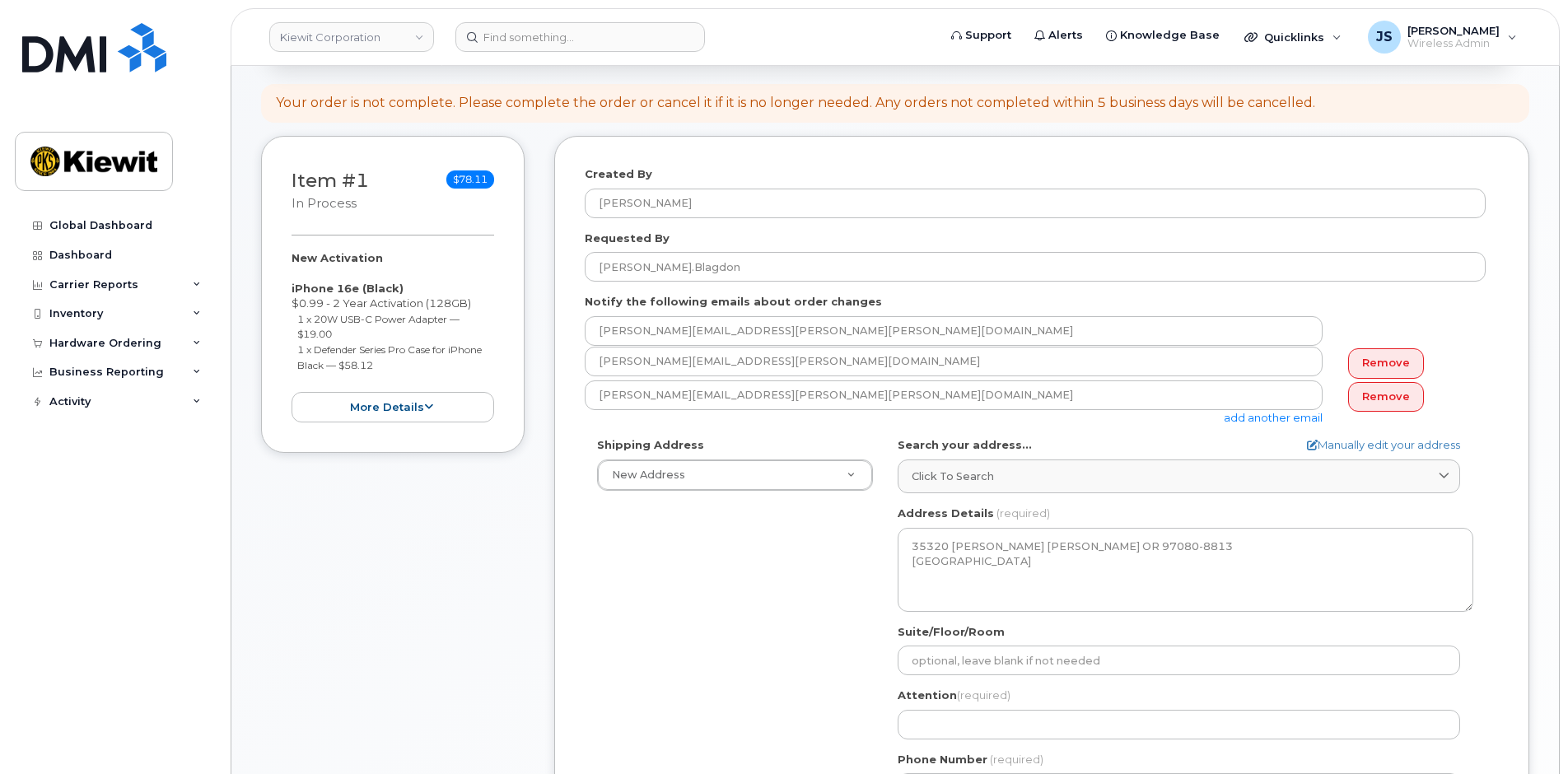
click at [803, 570] on div "Shipping Address New Address New Address [STREET_ADDRESS][PERSON_NAME] OR [GEOG…" at bounding box center [1036, 627] width 901 height 378
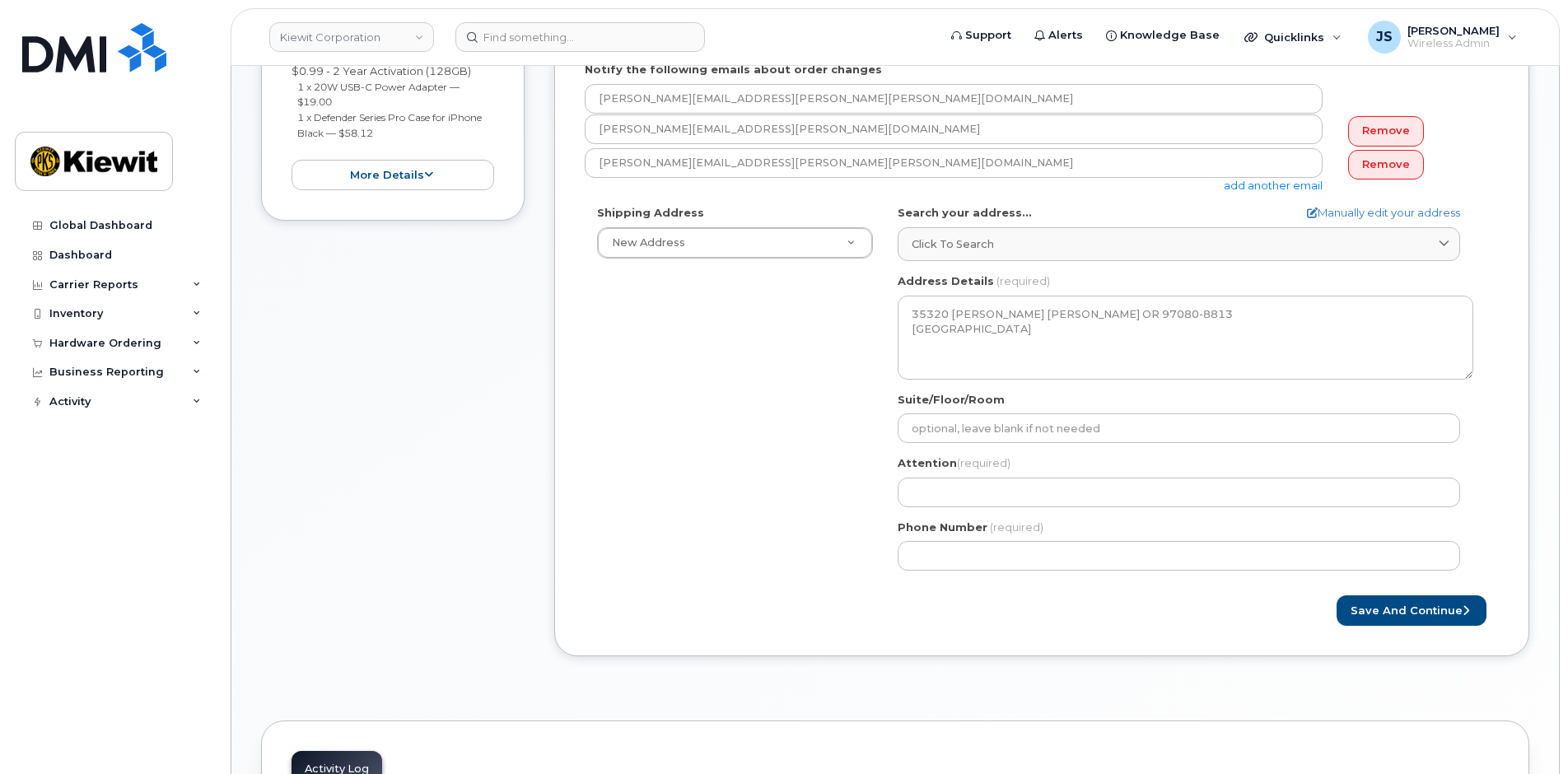
scroll to position [494, 0]
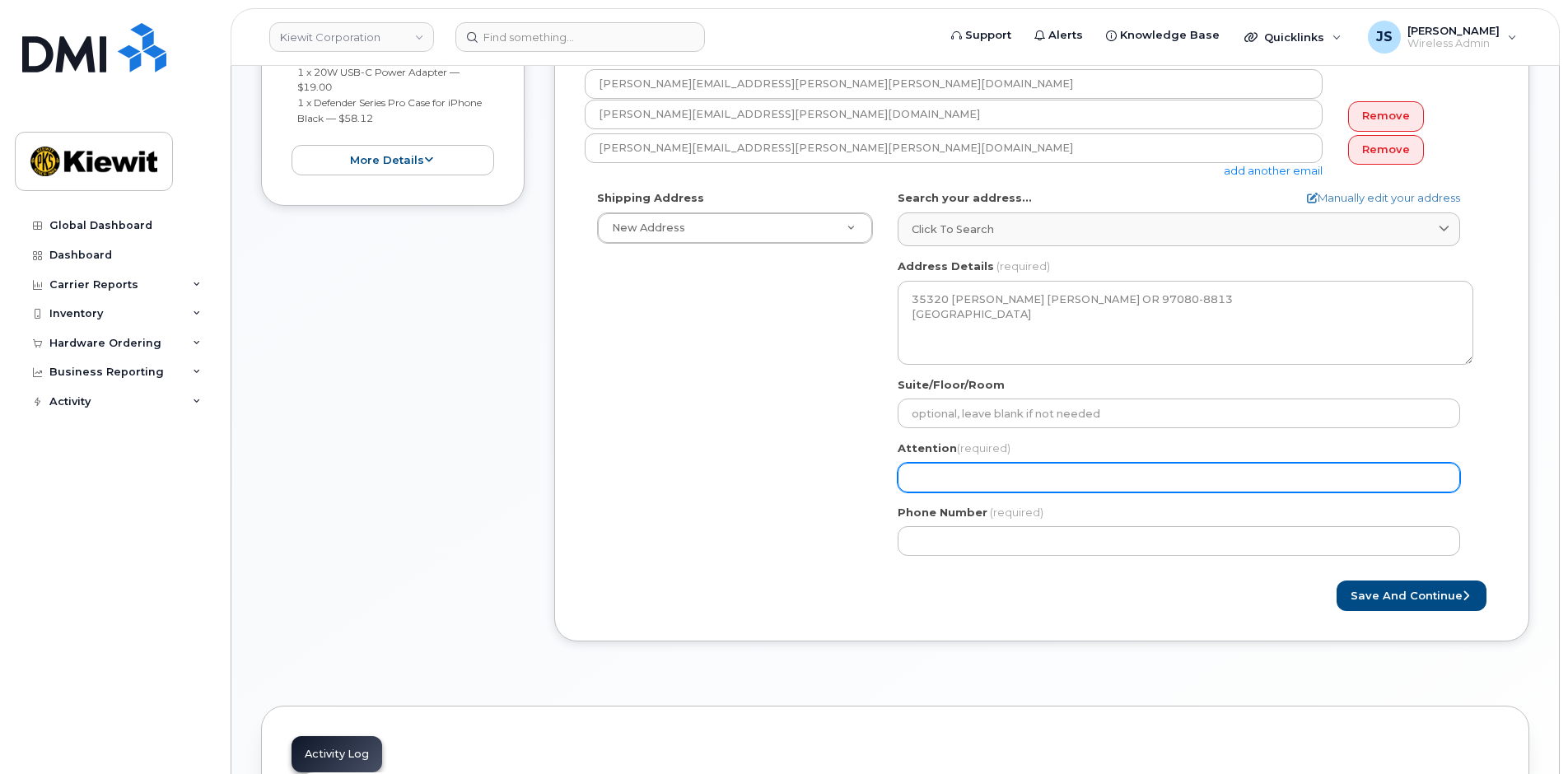
click at [931, 479] on input "Attention (required)" at bounding box center [1179, 477] width 563 height 29
paste input "[PERSON_NAME].[PERSON_NAME]"
type input "[PERSON_NAME].[PERSON_NAME]"
select select
type input "[PERSON_NAME].[PERSON_NAME]/"
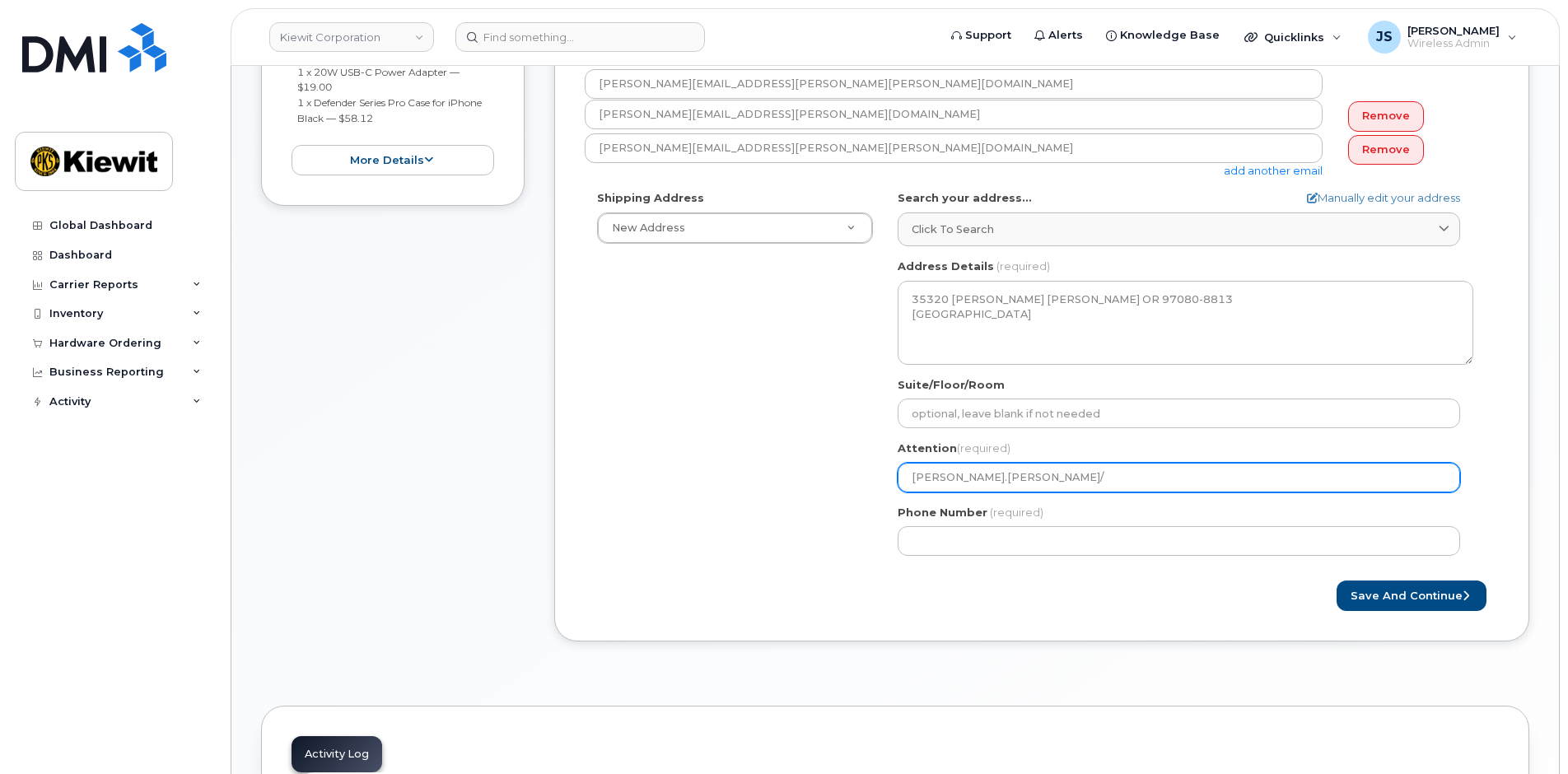
click at [1011, 465] on input "[PERSON_NAME].[PERSON_NAME]/" at bounding box center [1179, 477] width 563 height 29
paste input "Jonathanmo.[PERSON_NAME]"
select select
type input "[PERSON_NAME].[PERSON_NAME]/Jonathanmo.[PERSON_NAME]"
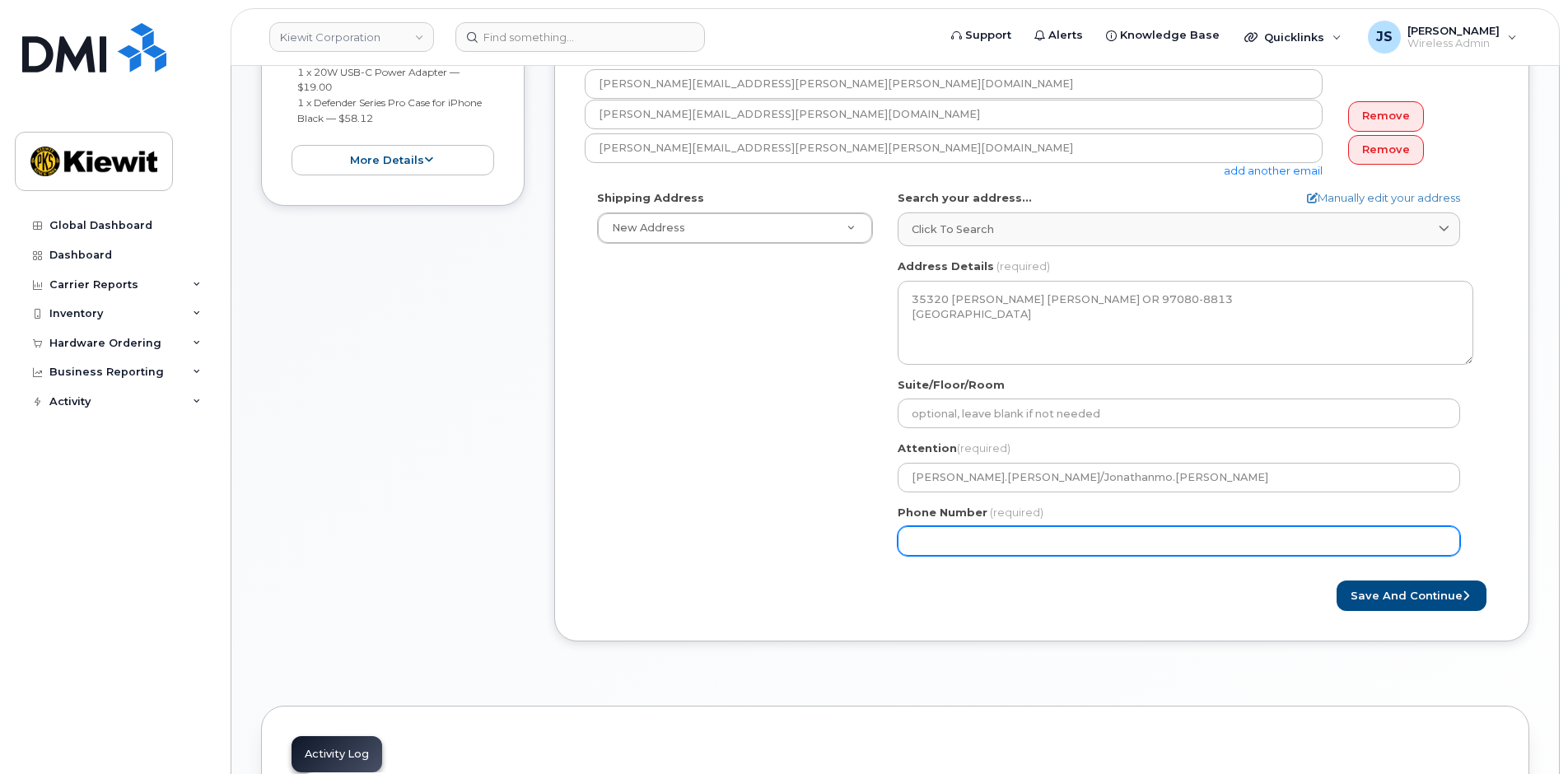
drag, startPoint x: 667, startPoint y: 493, endPoint x: 808, endPoint y: 527, distance: 145.0
click at [667, 493] on div "Shipping Address New Address New Address [STREET_ADDRESS][PERSON_NAME] OR [GEOG…" at bounding box center [1036, 379] width 901 height 378
click at [923, 549] on input "Phone Number" at bounding box center [1179, 541] width 563 height 29
type input "877772770"
select select
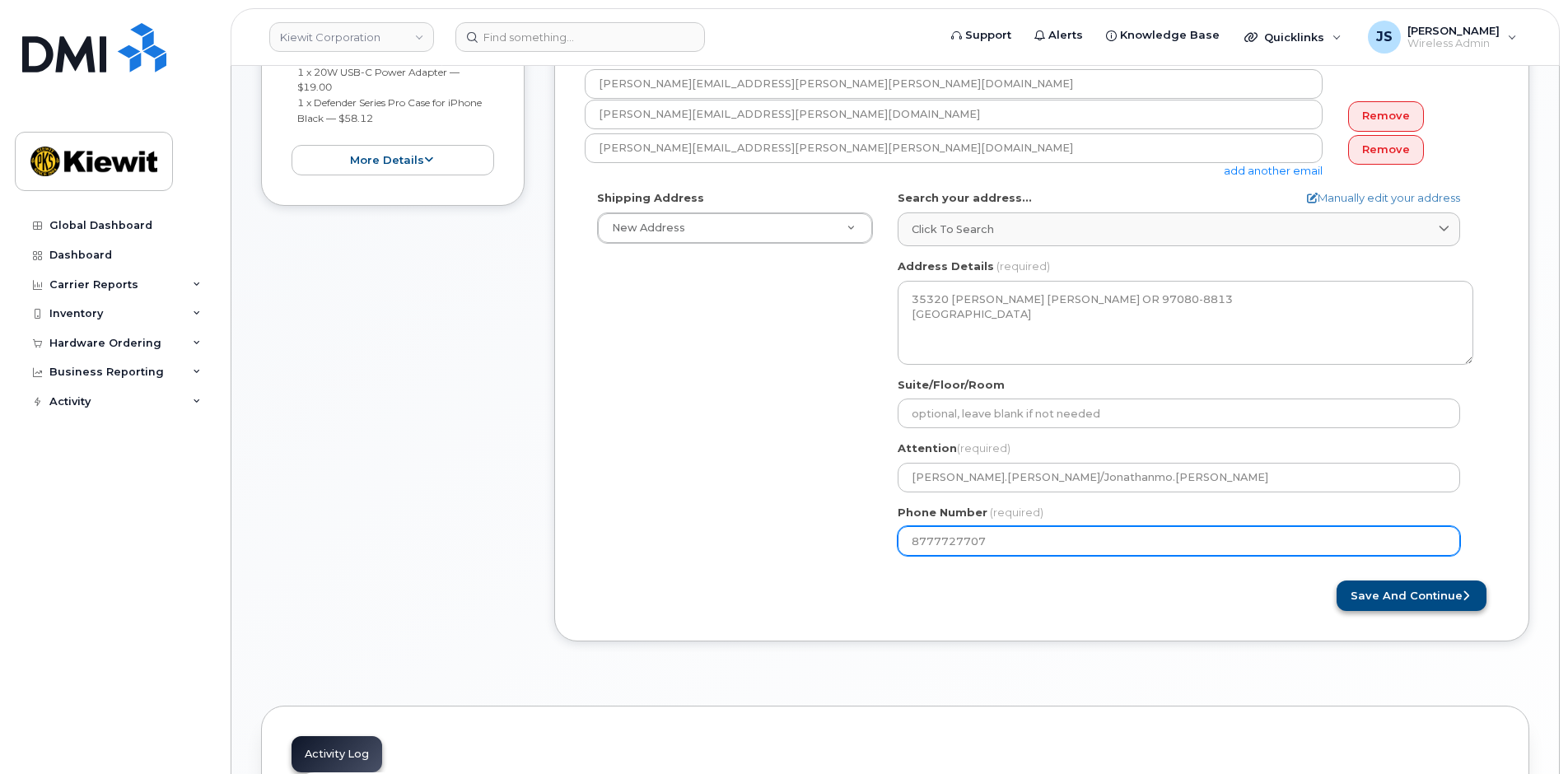
type input "8777727707"
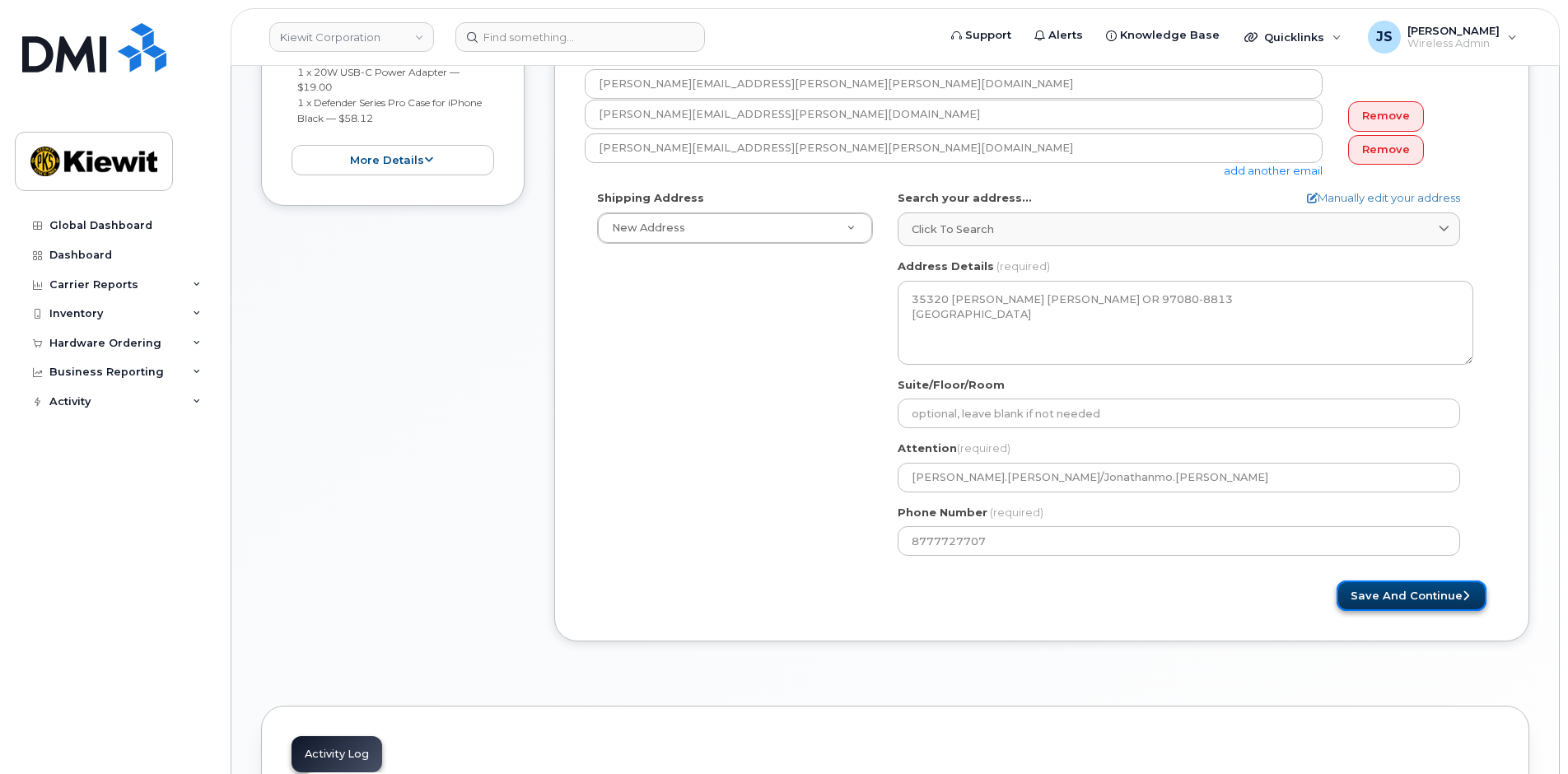
click at [1462, 591] on icon "submit" at bounding box center [1465, 595] width 7 height 10
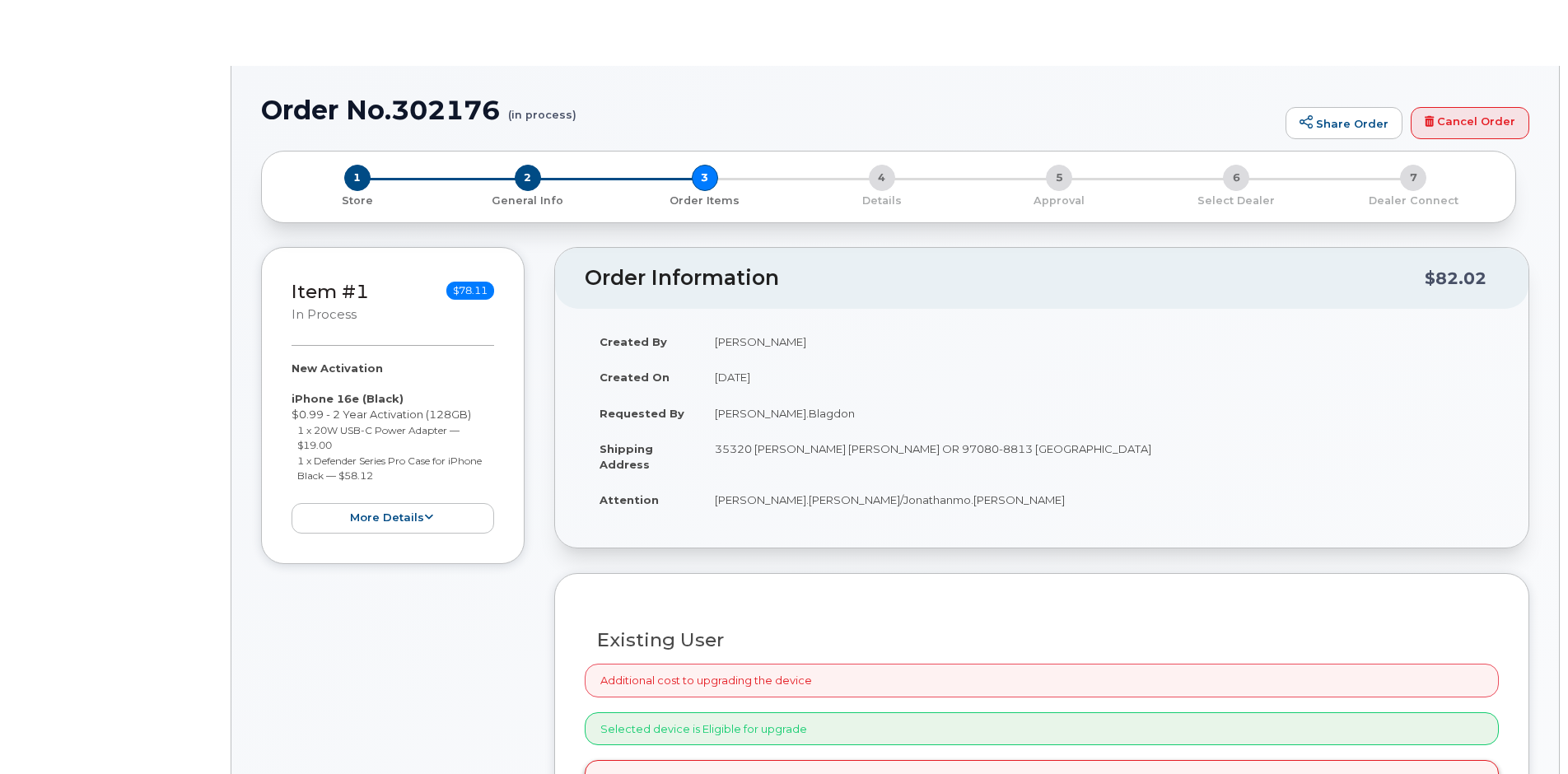
radio input "true"
select select
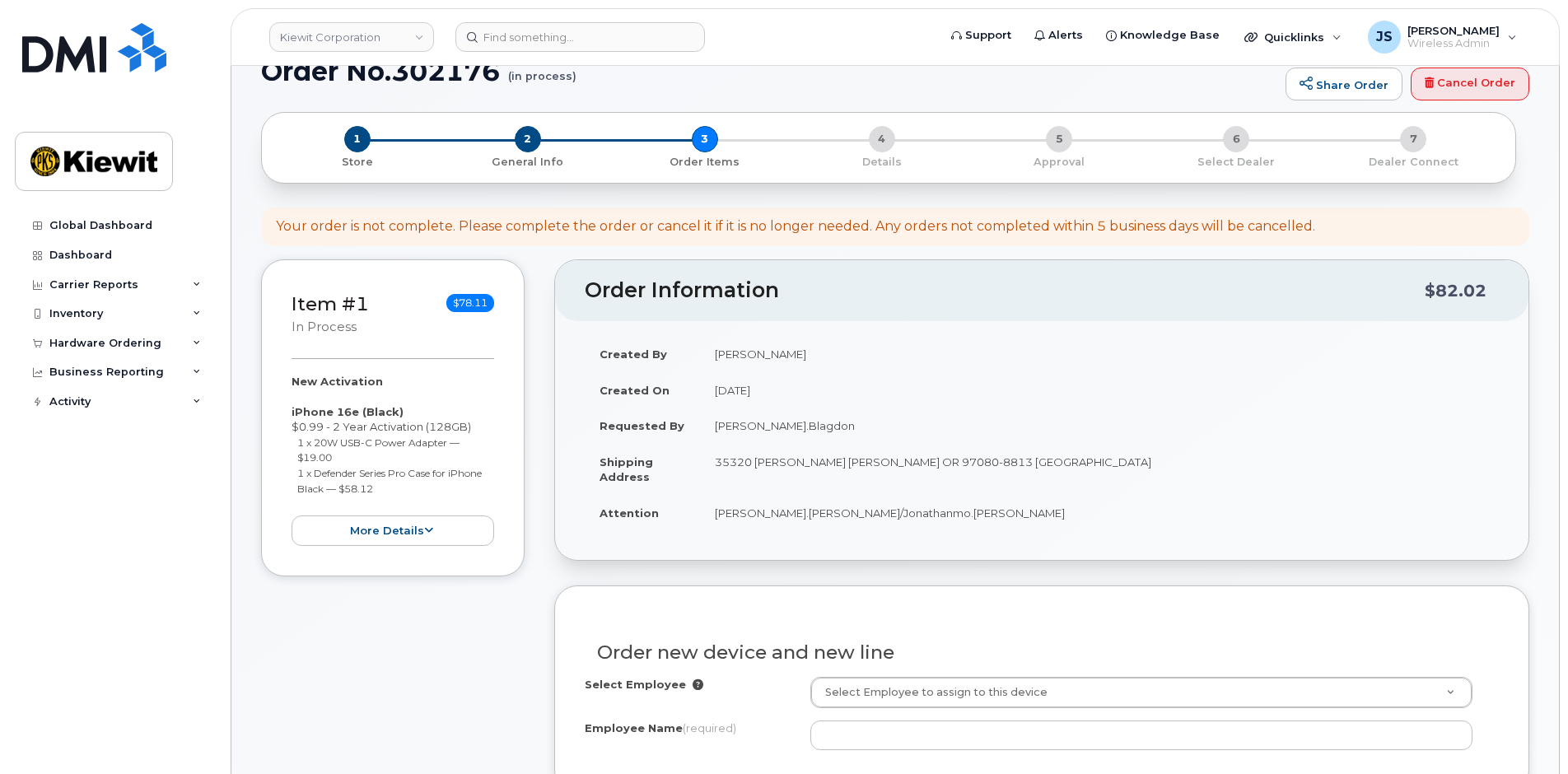
scroll to position [330, 0]
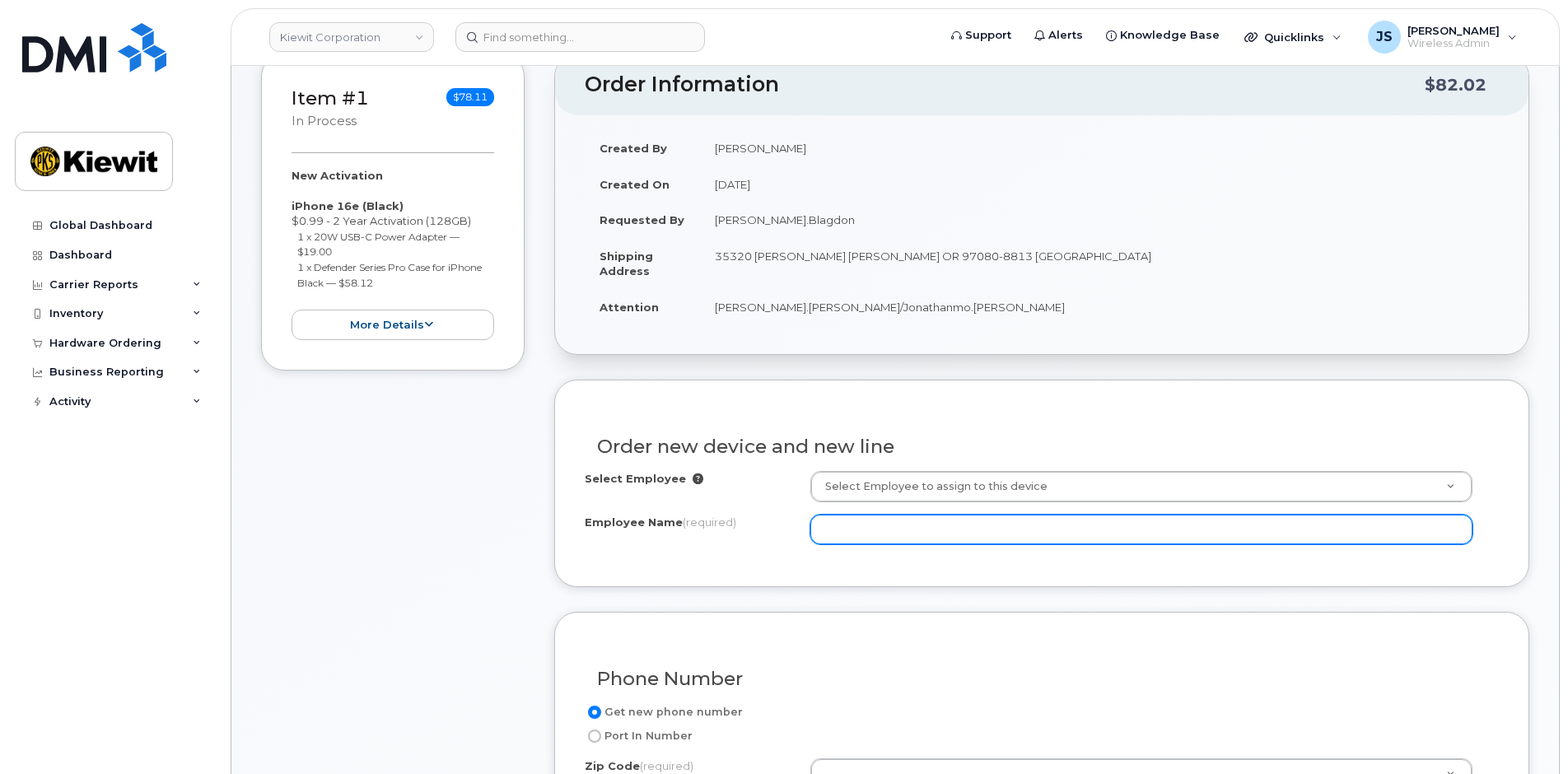
click at [847, 532] on input "Employee Name (required)" at bounding box center [1141, 529] width 663 height 29
paste input "Jonathanmo.[PERSON_NAME]"
type input "Jonathanmo.[PERSON_NAME]"
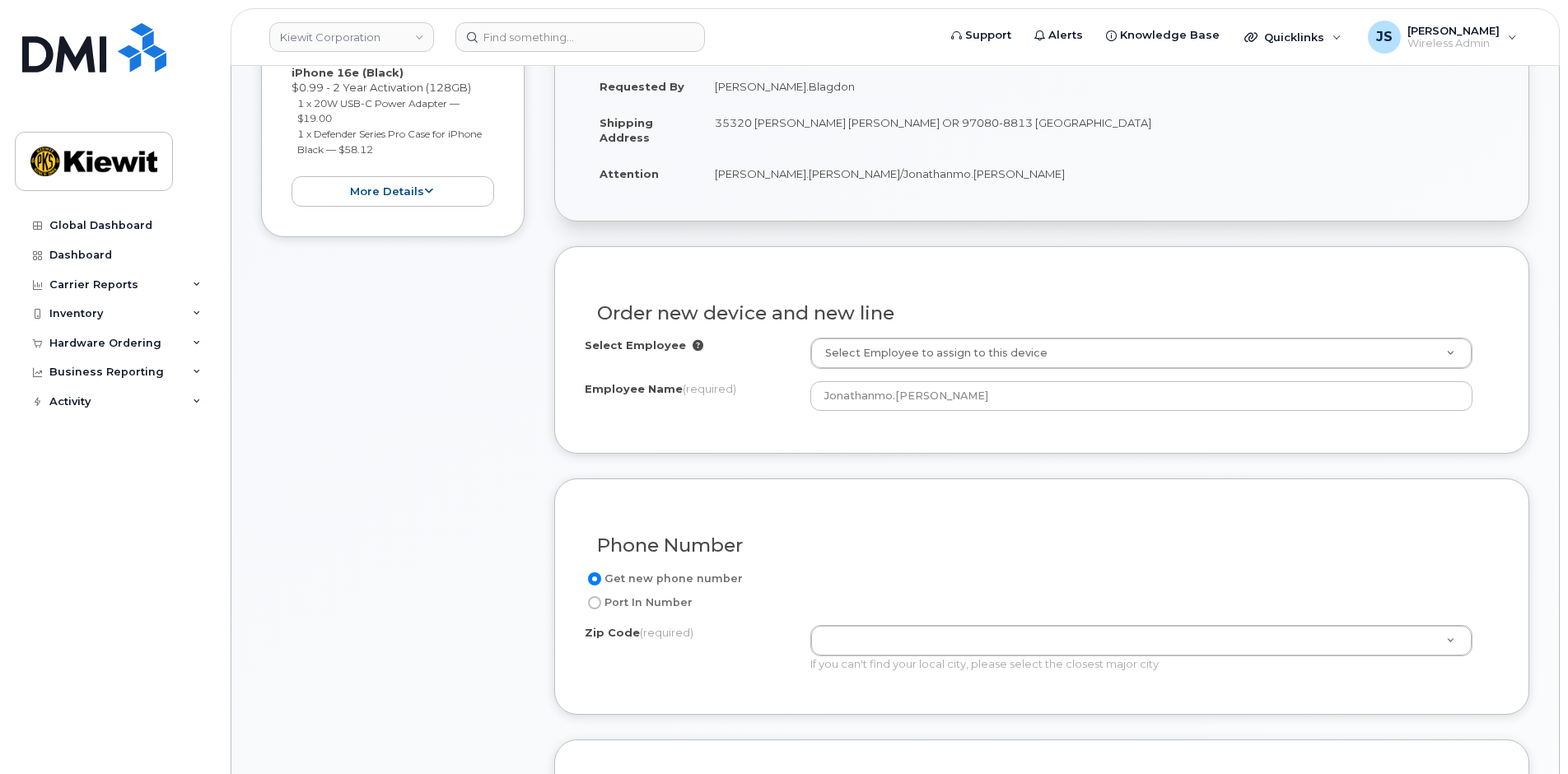
scroll to position [659, 0]
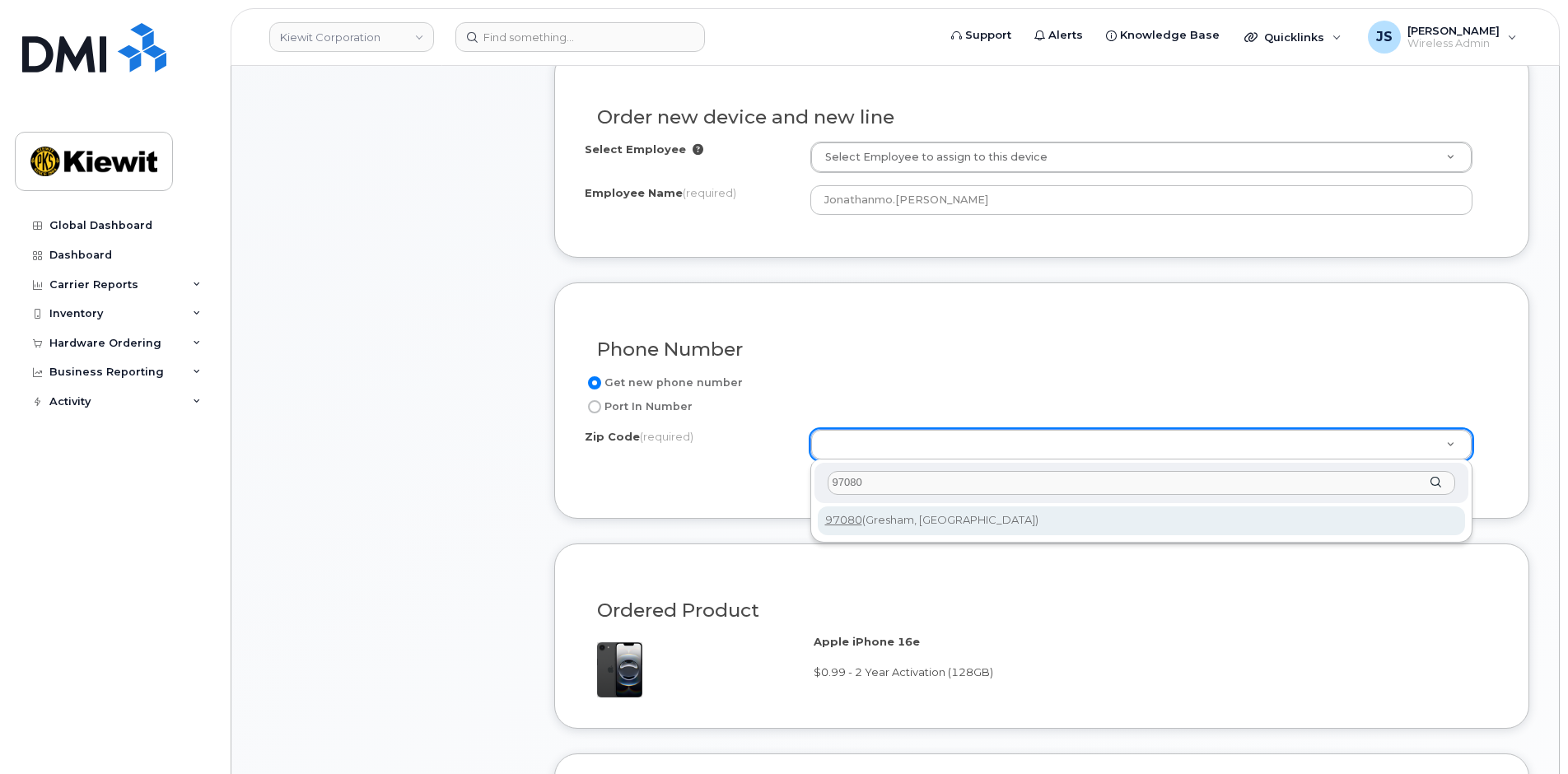
type input "97080"
type input "97080 (Gresham, [GEOGRAPHIC_DATA])"
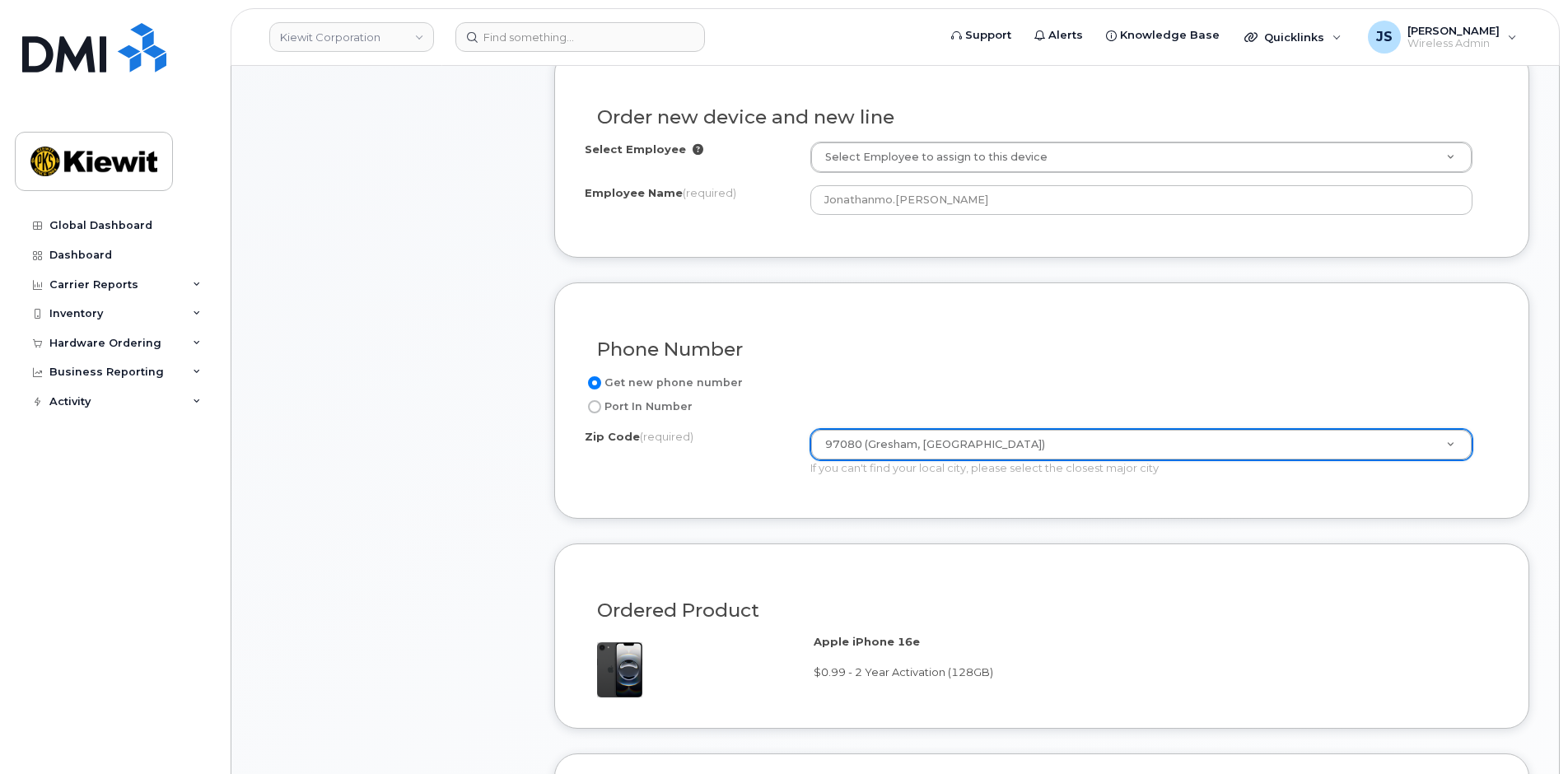
click at [538, 491] on div "Item #1 in process $78.11 New Activation iPhone 16e (Black) $0.99 - 2 Year Acti…" at bounding box center [896, 472] width 1268 height 1496
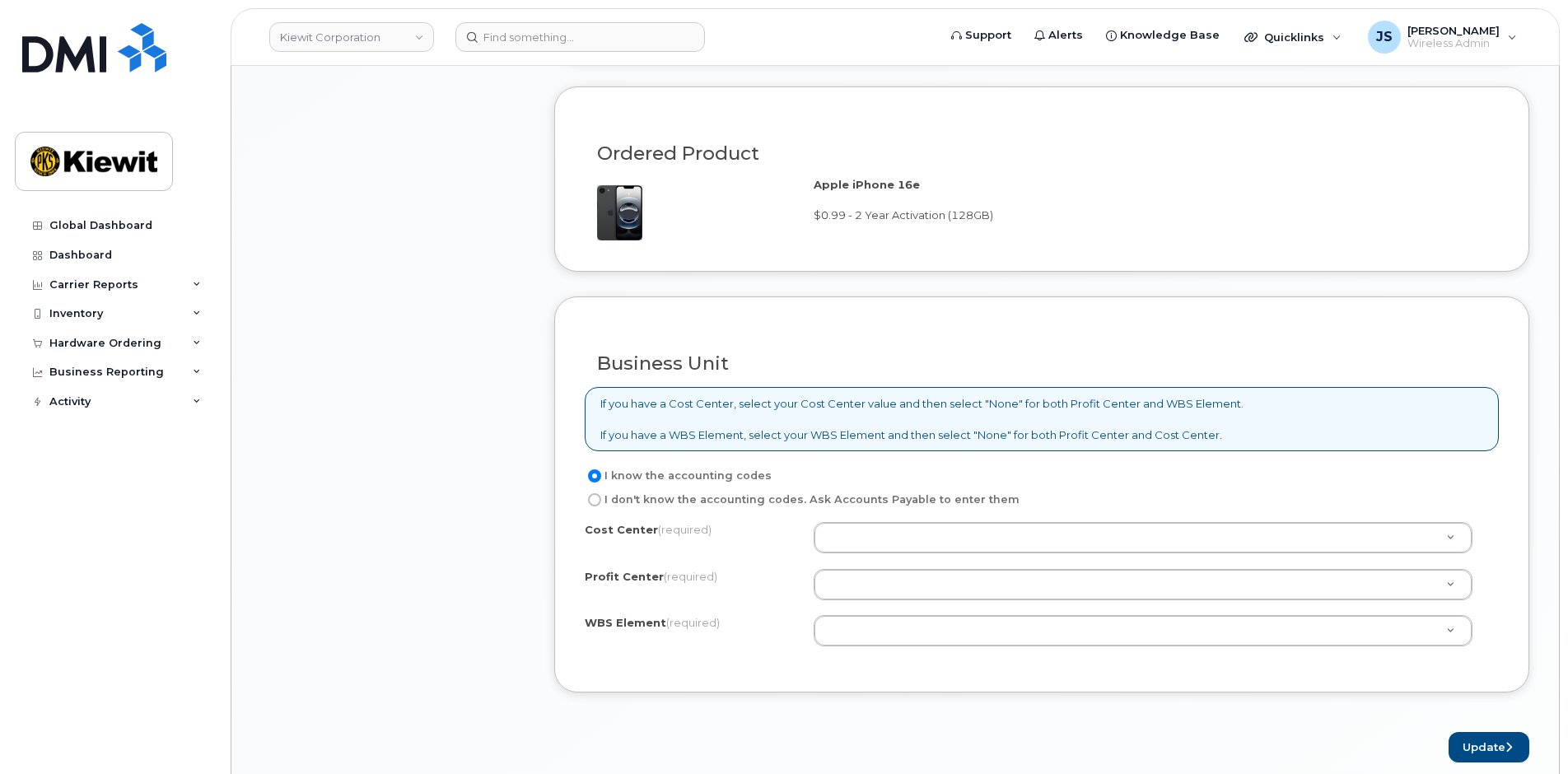
scroll to position [1153, 0]
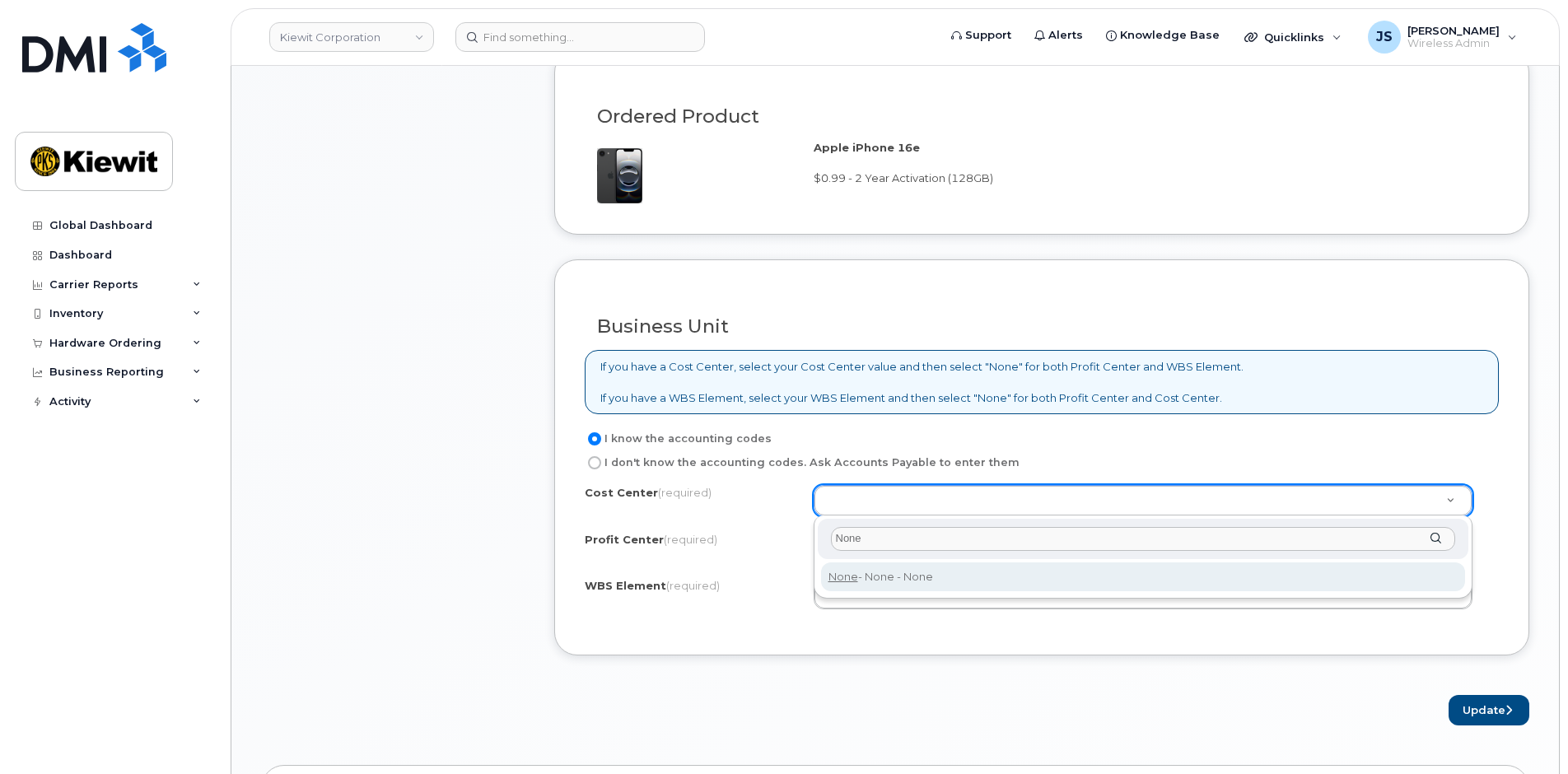
type input "None"
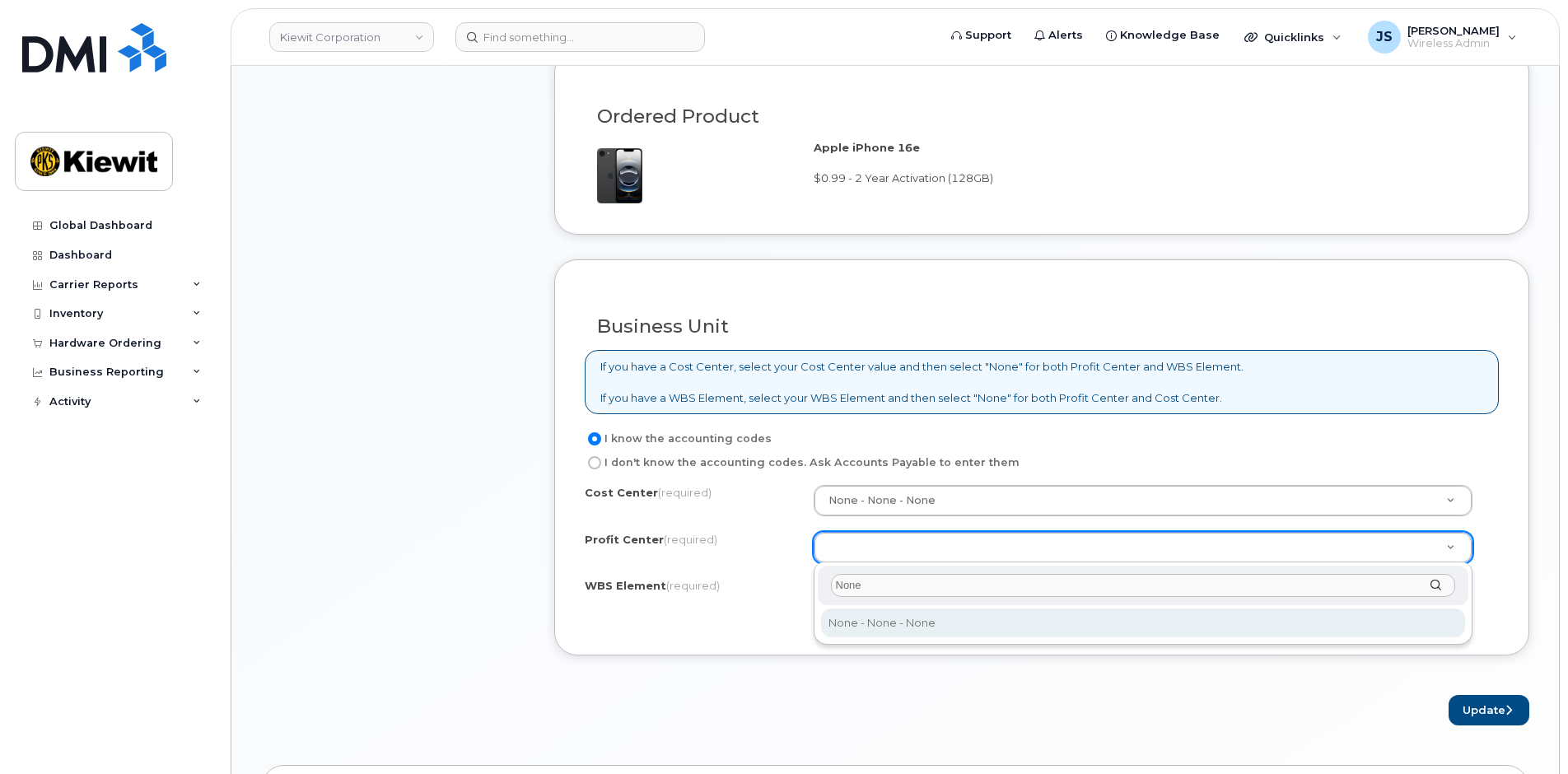
type input "None"
select select "None"
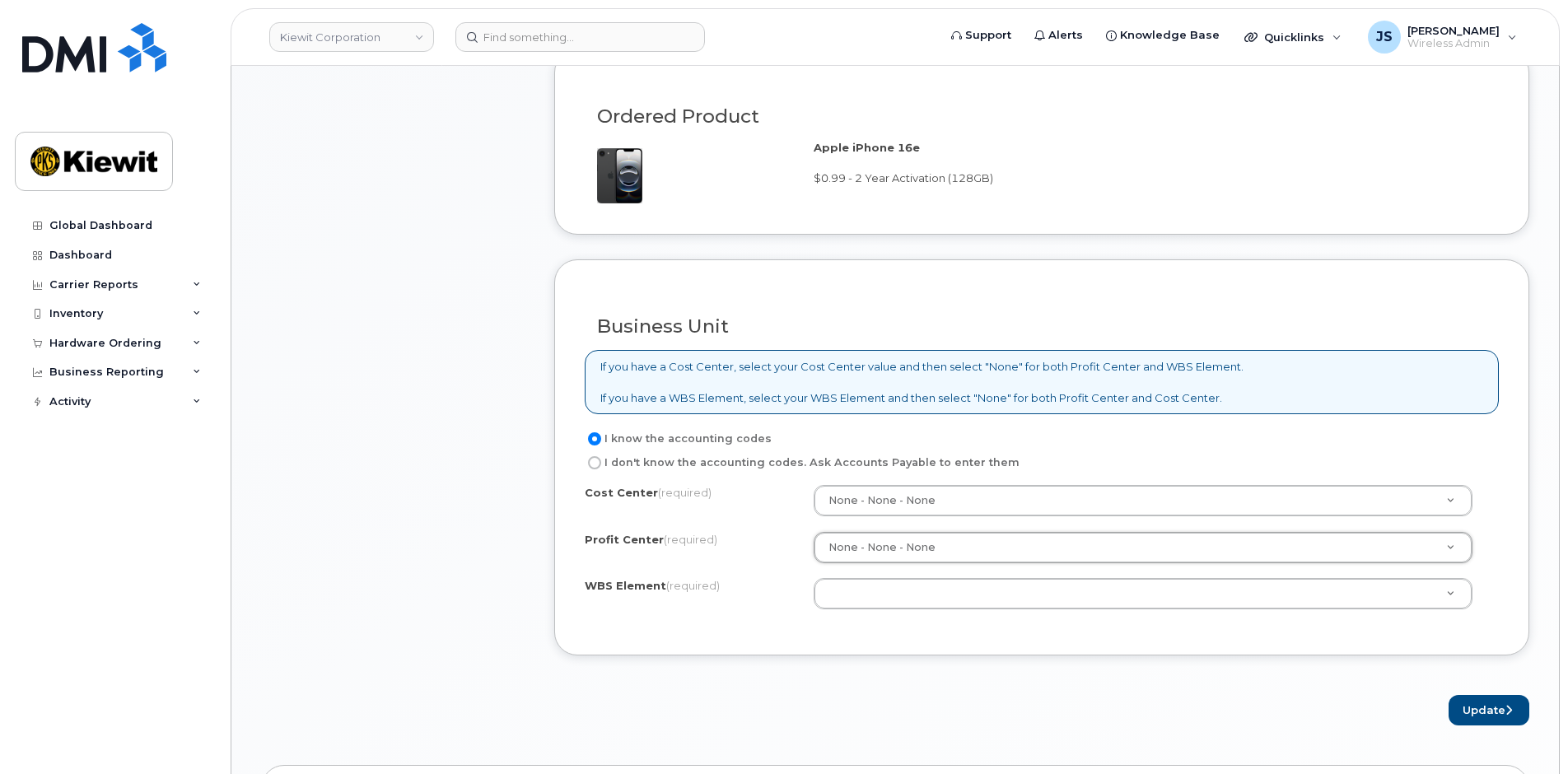
drag, startPoint x: 831, startPoint y: 598, endPoint x: 674, endPoint y: 640, distance: 162.5
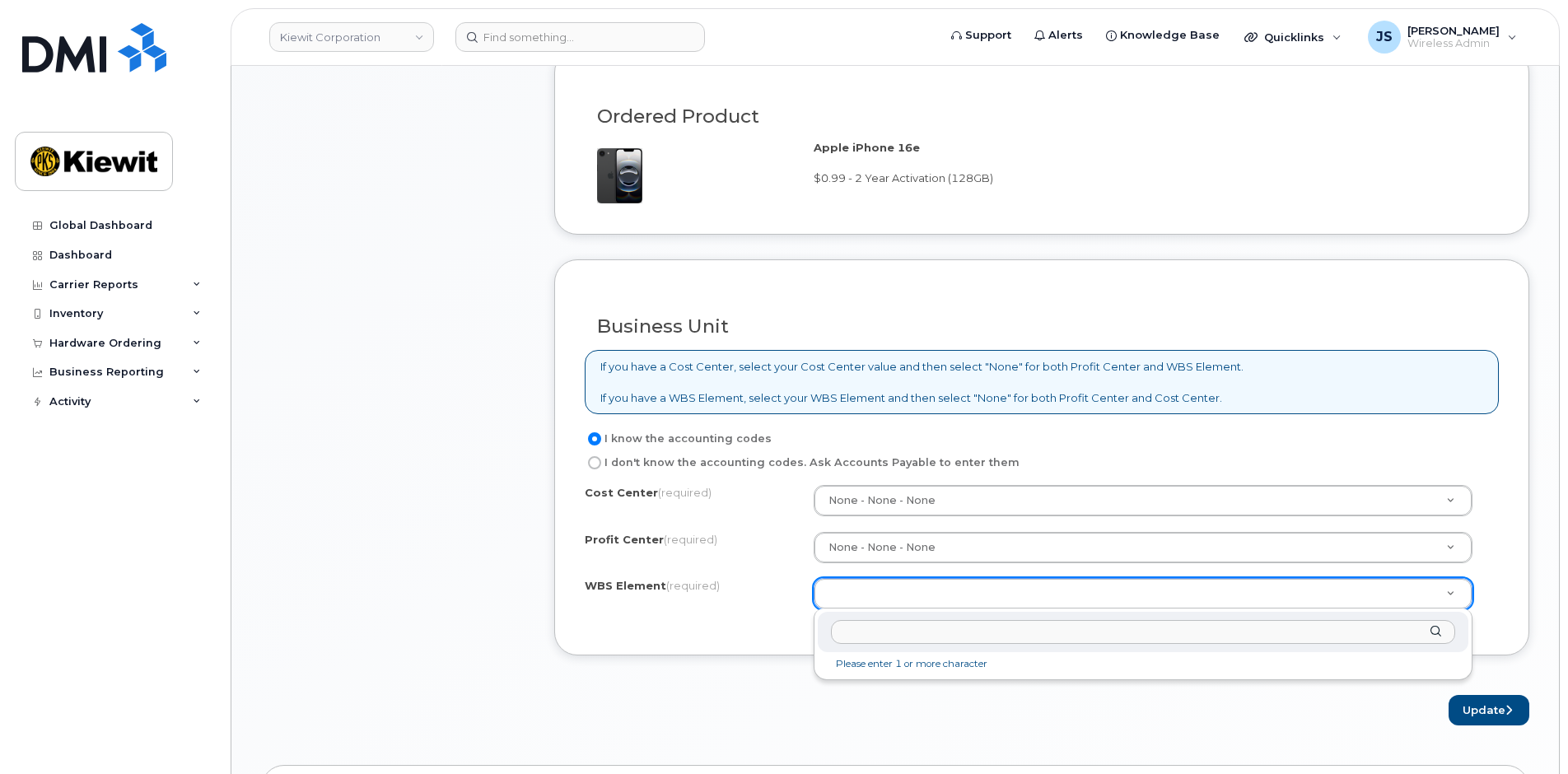
click at [904, 631] on input "text" at bounding box center [1144, 631] width 626 height 24
paste input "105714.1149"
type input "105714.1149"
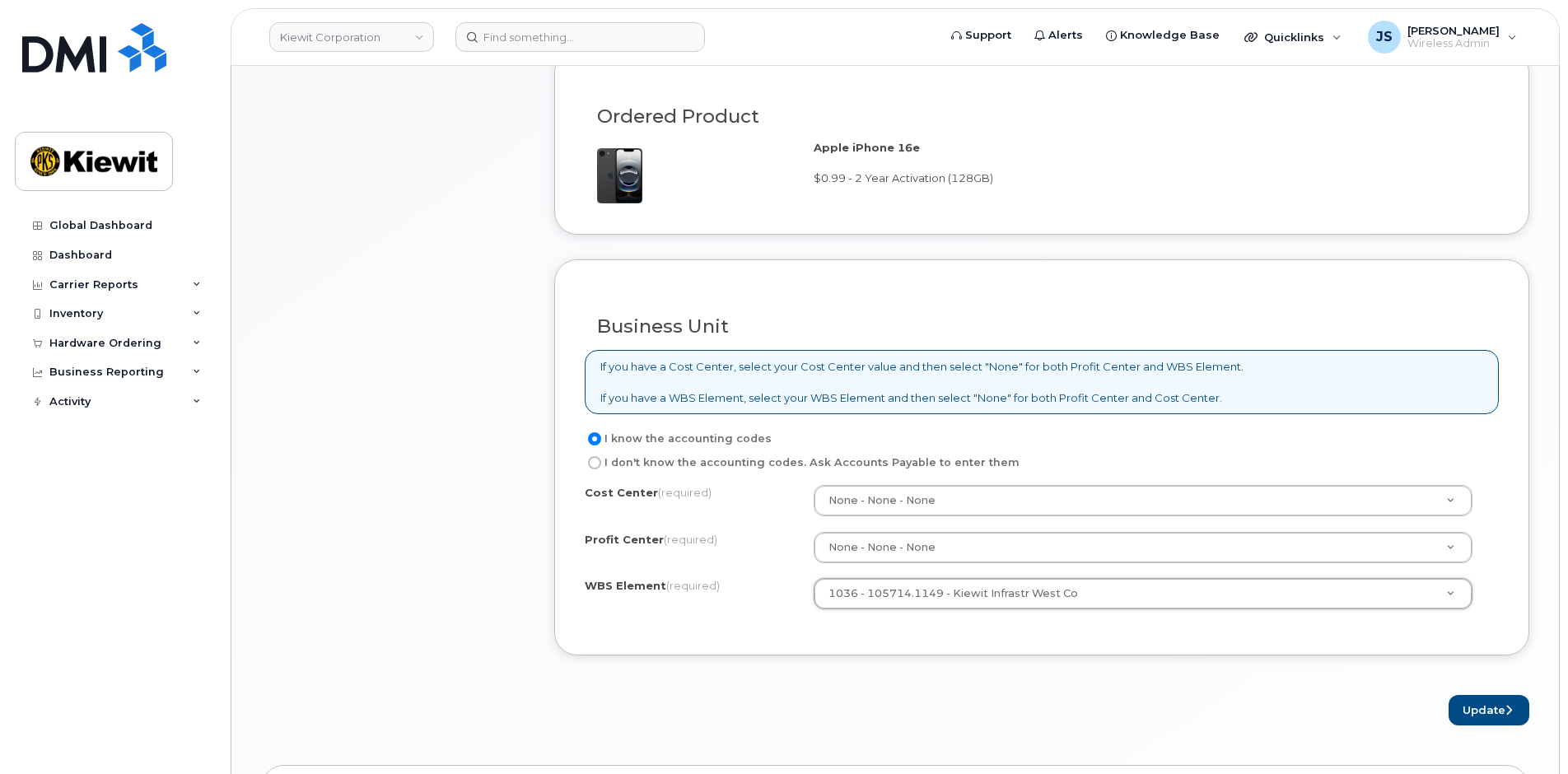
drag, startPoint x: 1180, startPoint y: 709, endPoint x: 1383, endPoint y: 650, distance: 211.4
click at [1180, 709] on div "Update" at bounding box center [1042, 710] width 976 height 30
click at [1470, 708] on button "Update" at bounding box center [1489, 710] width 81 height 30
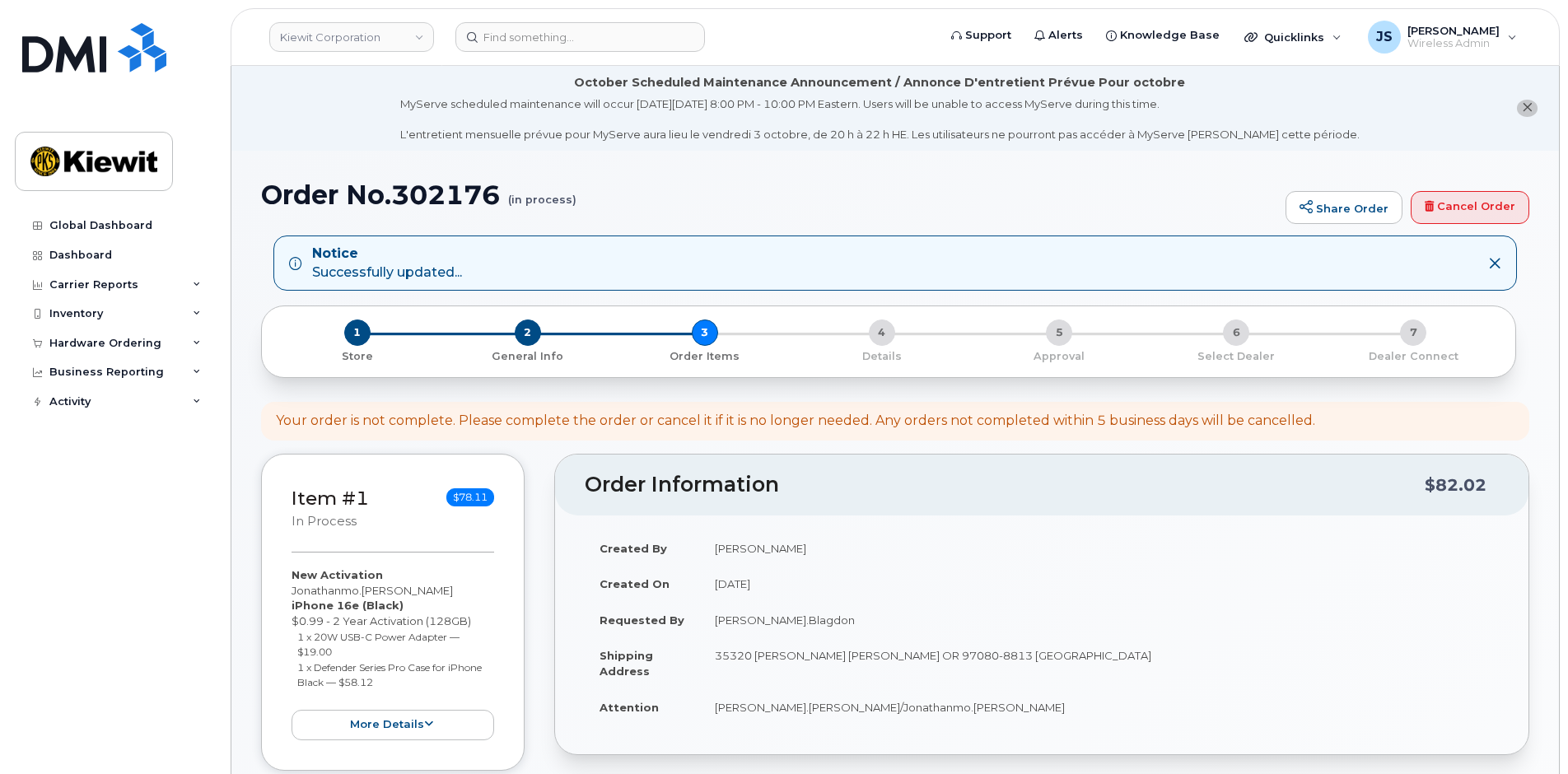
scroll to position [412, 0]
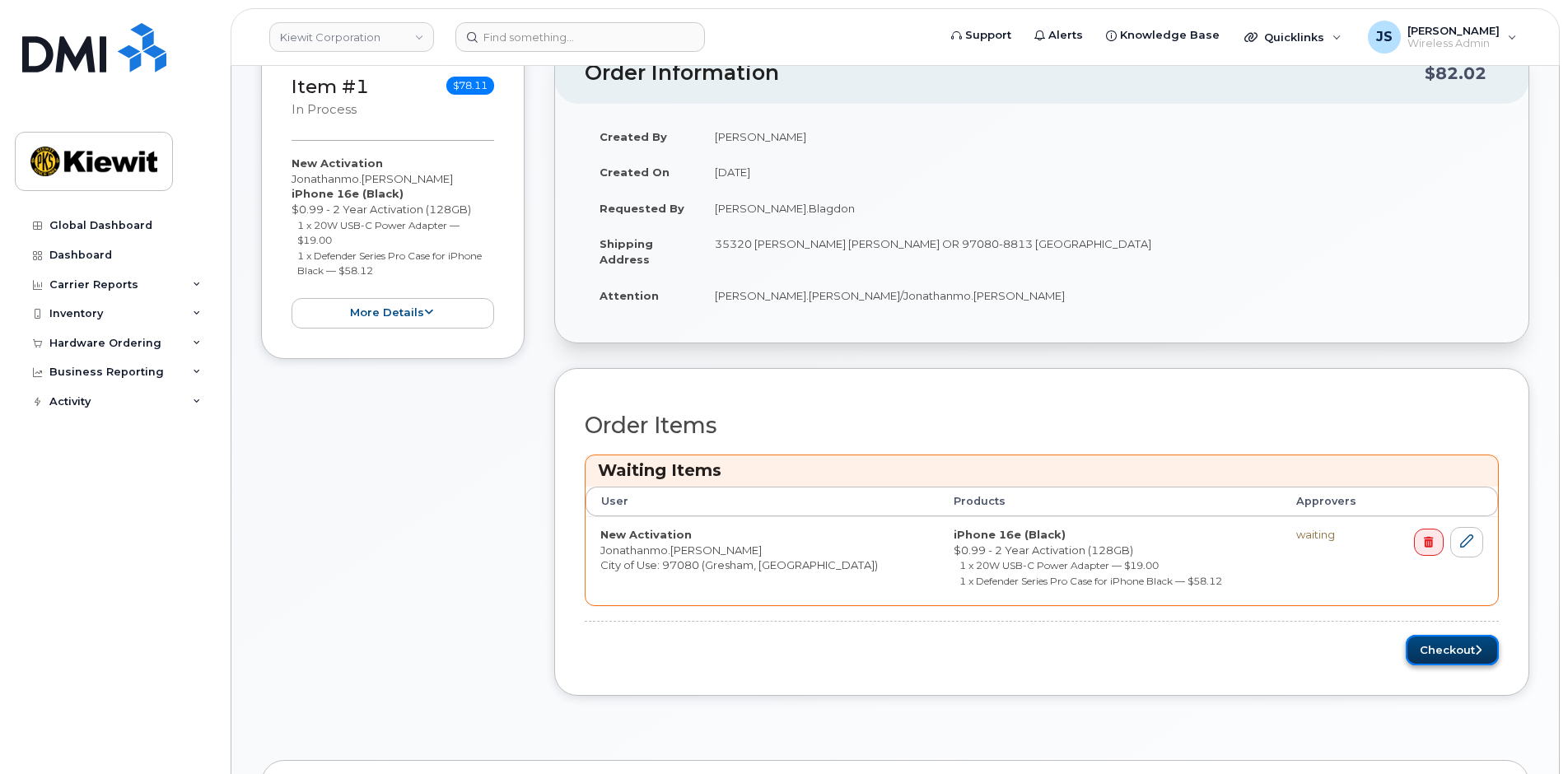
click at [1435, 649] on button "Checkout" at bounding box center [1453, 650] width 93 height 30
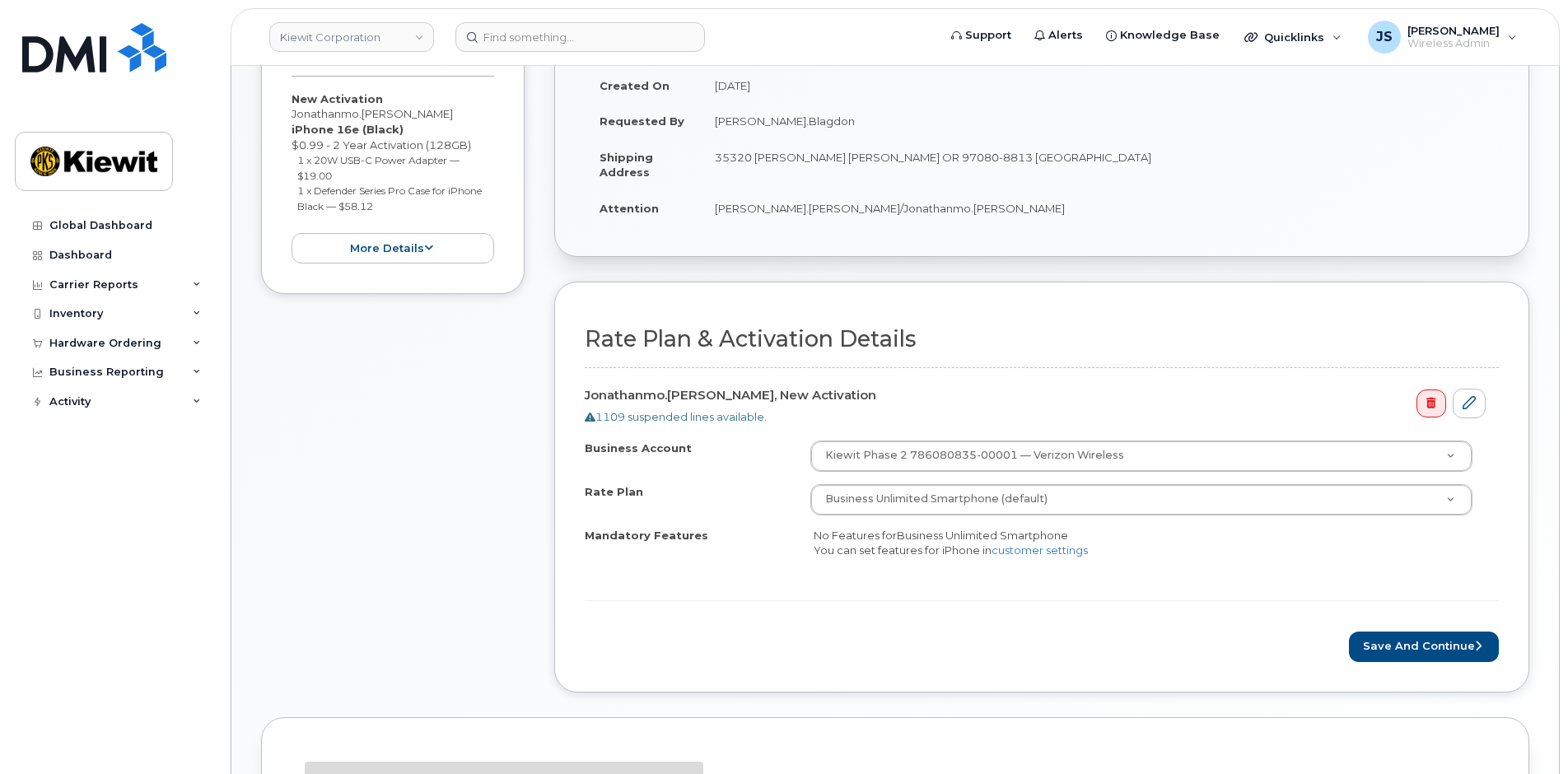
scroll to position [412, 0]
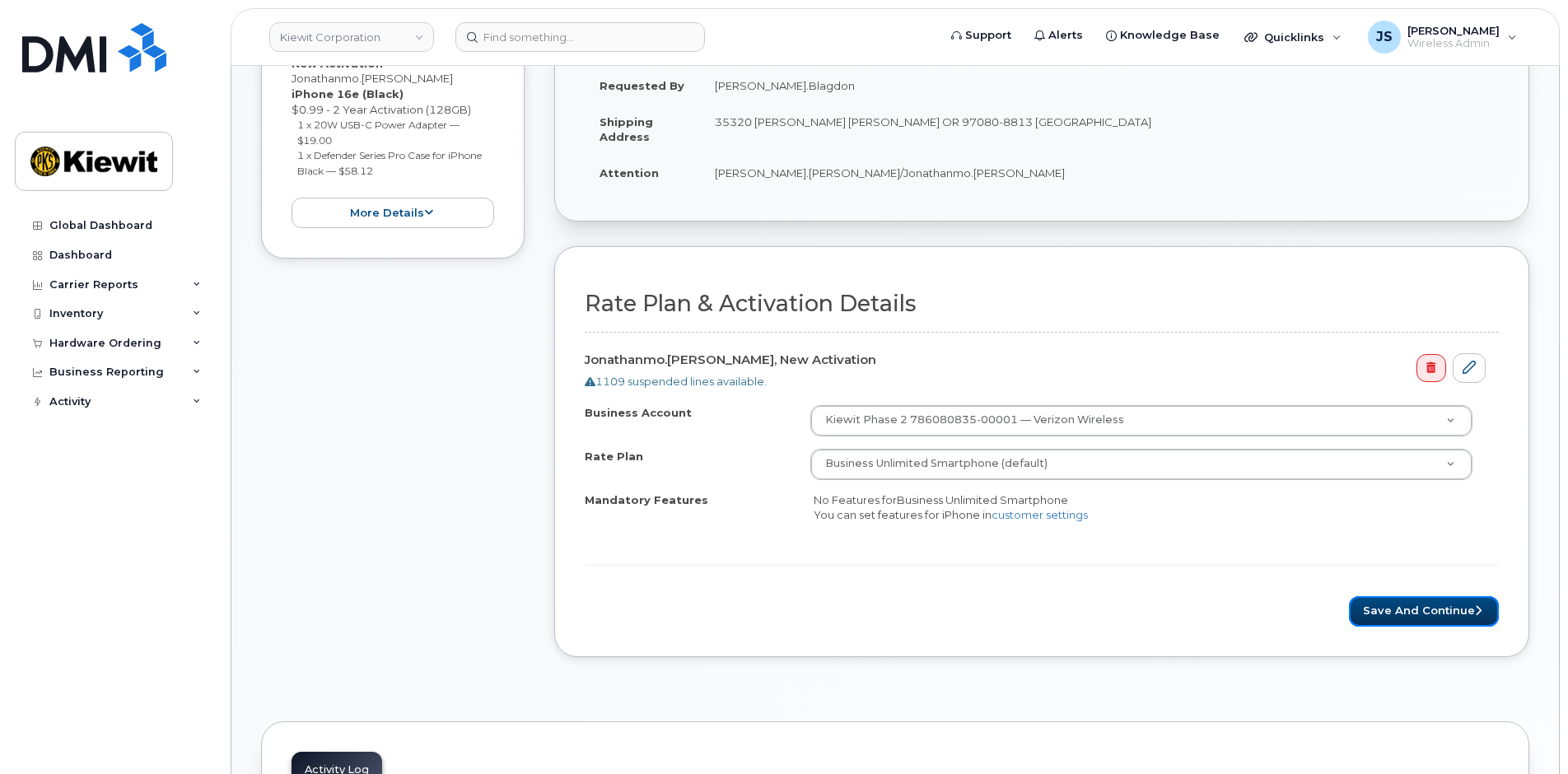
drag, startPoint x: 1402, startPoint y: 616, endPoint x: 873, endPoint y: 743, distance: 544.0
click at [1402, 615] on button "Save and Continue" at bounding box center [1424, 611] width 150 height 30
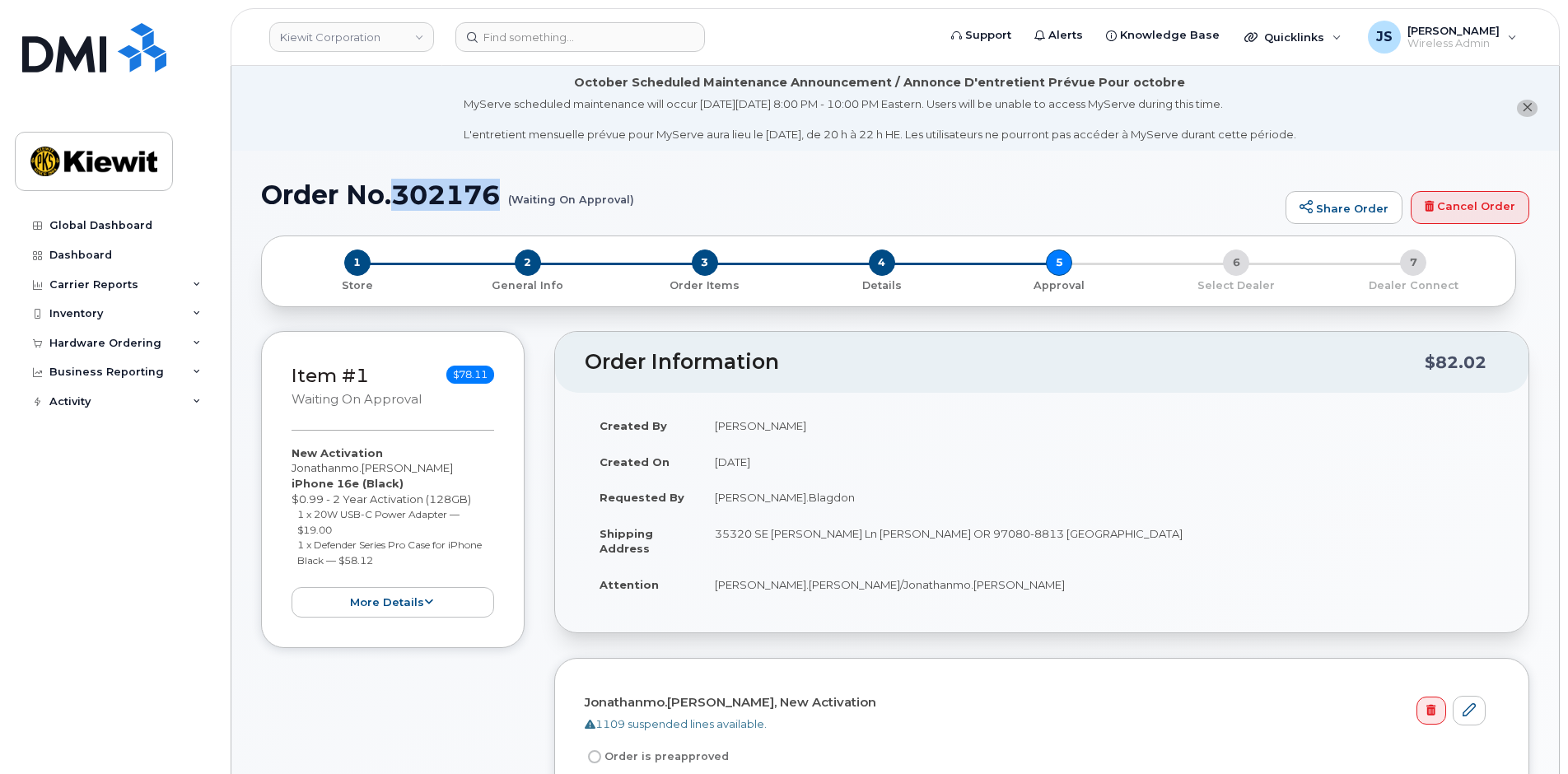
drag, startPoint x: 503, startPoint y: 192, endPoint x: 398, endPoint y: 188, distance: 105.1
click at [398, 188] on h1 "Order No.302176 (Waiting On Approval)" at bounding box center [769, 195] width 1016 height 29
copy h1 "302176"
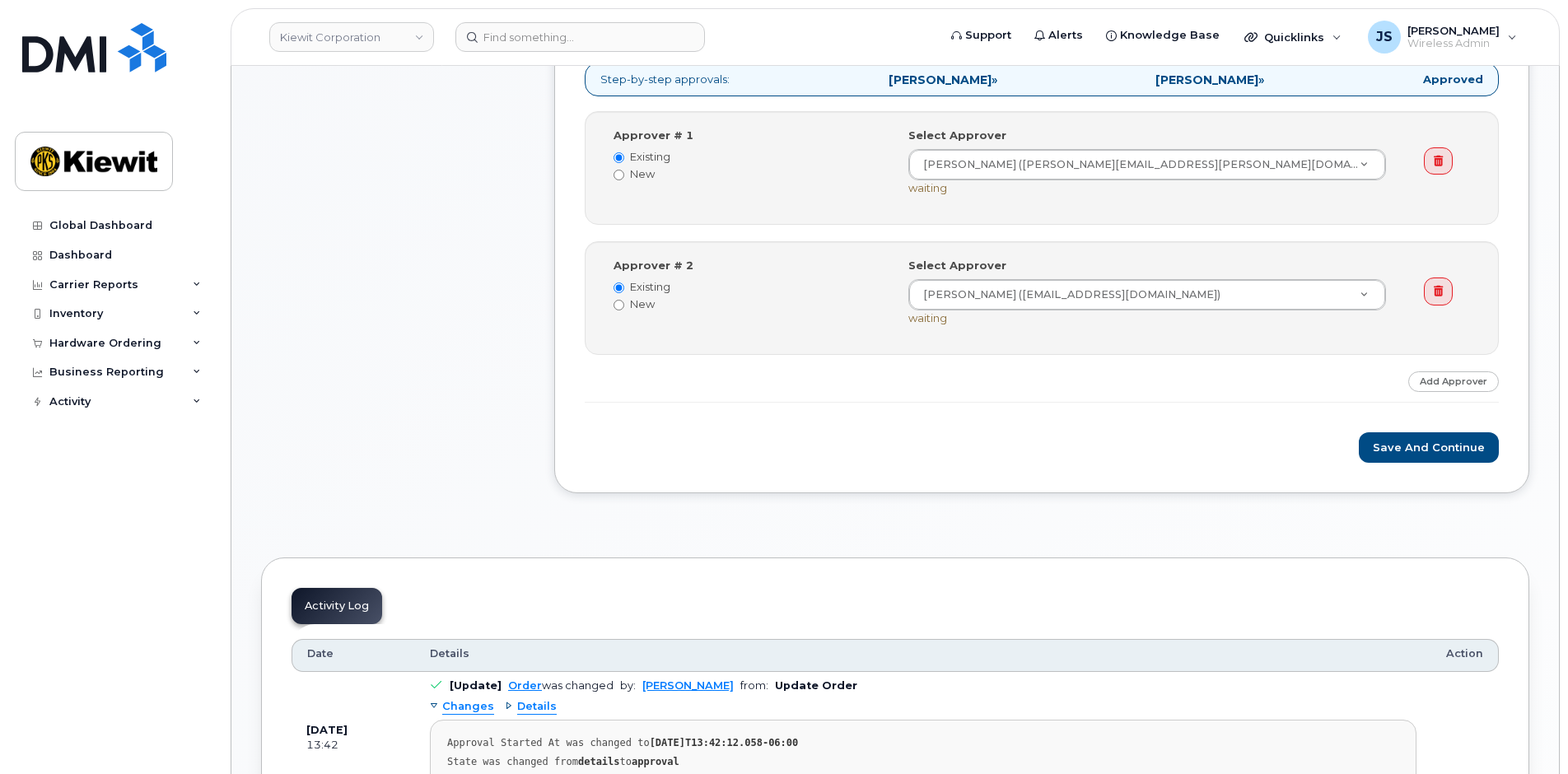
scroll to position [742, 0]
click at [1402, 450] on button "Save and Continue" at bounding box center [1428, 447] width 140 height 30
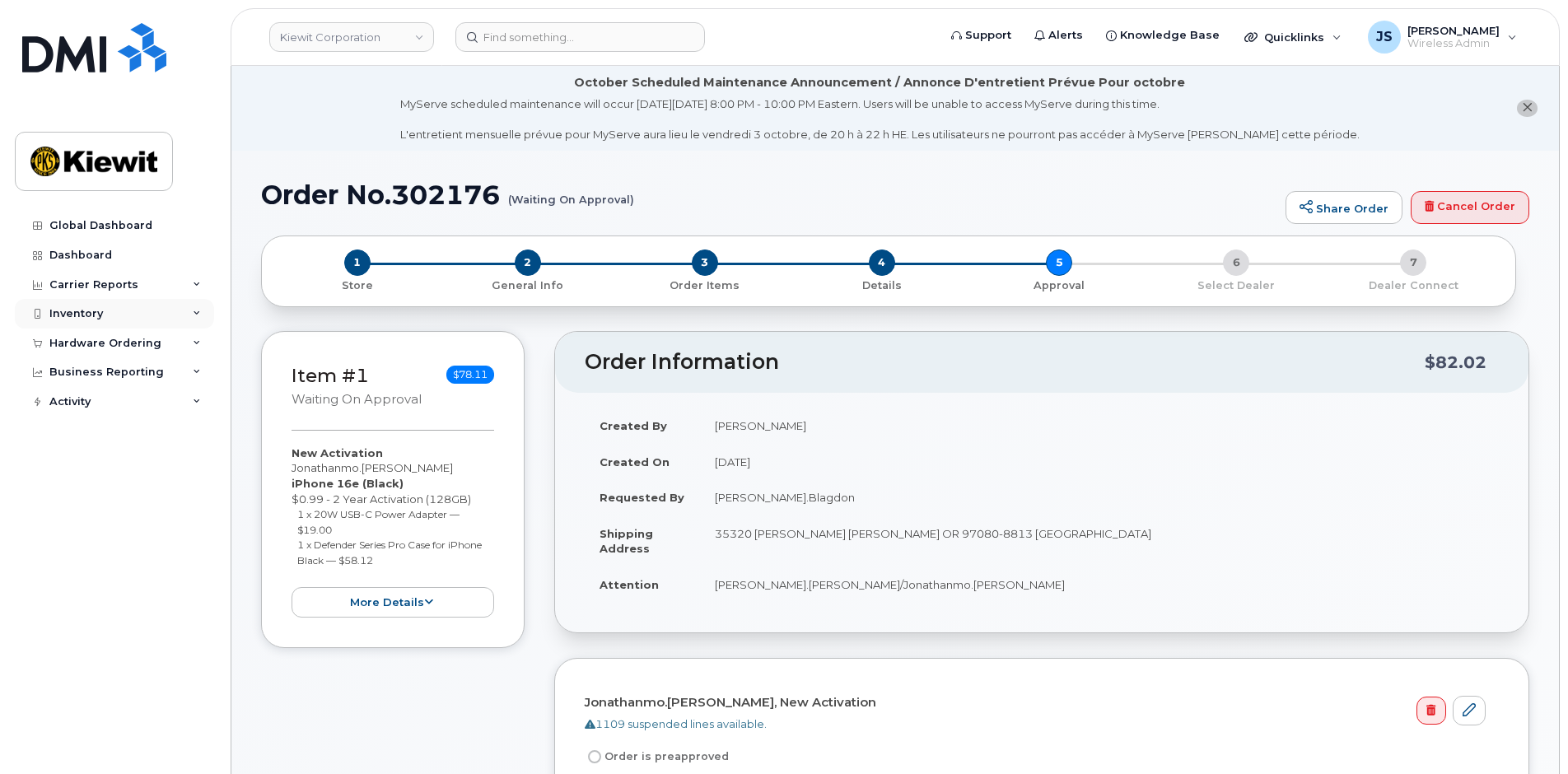
click at [83, 310] on div "Inventory" at bounding box center [76, 314] width 53 height 13
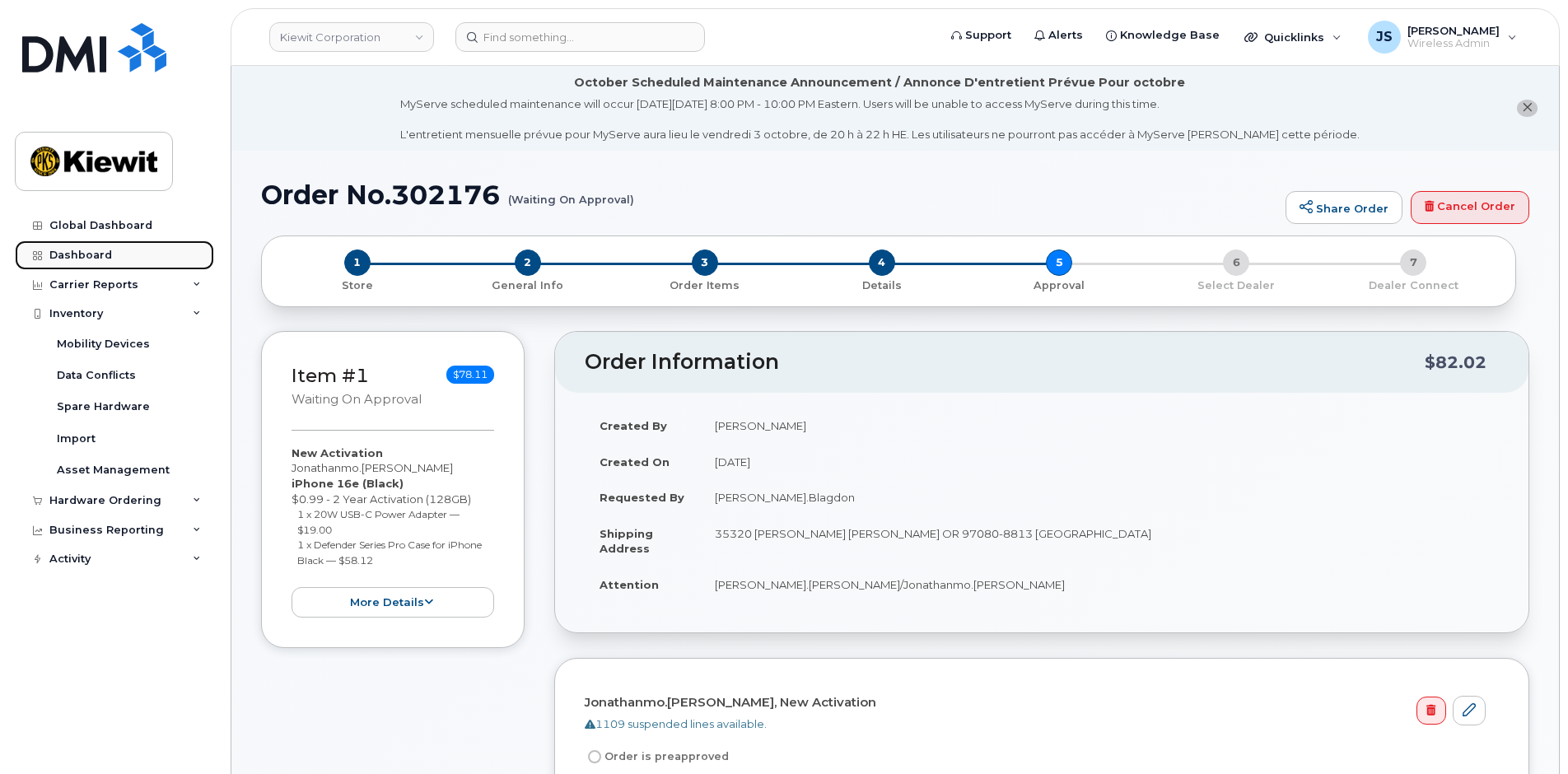
click at [88, 256] on div "Dashboard" at bounding box center [81, 256] width 63 height 13
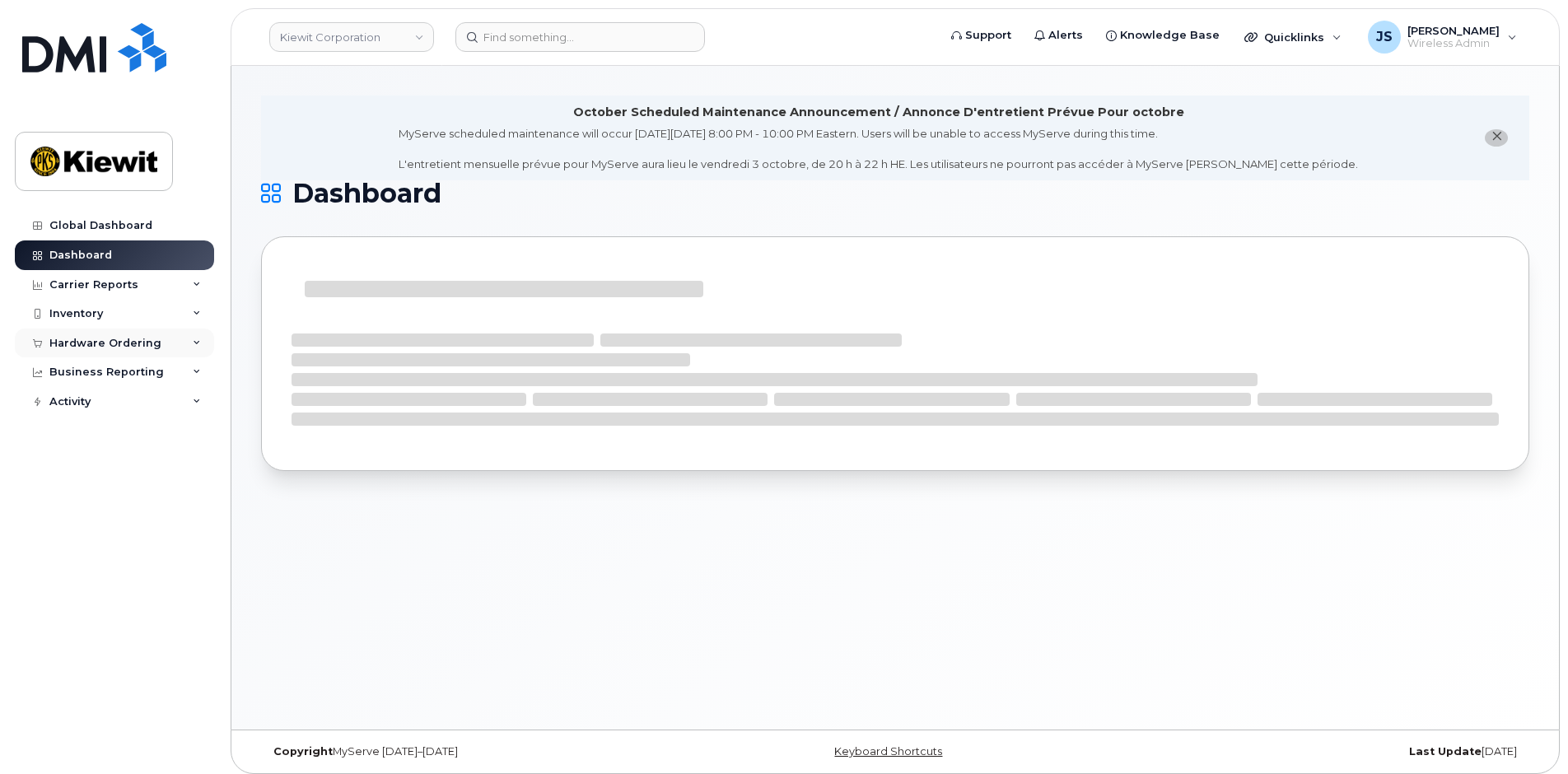
click at [68, 344] on div "Hardware Ordering" at bounding box center [106, 343] width 112 height 13
click at [83, 397] on div "Orders" at bounding box center [77, 405] width 40 height 15
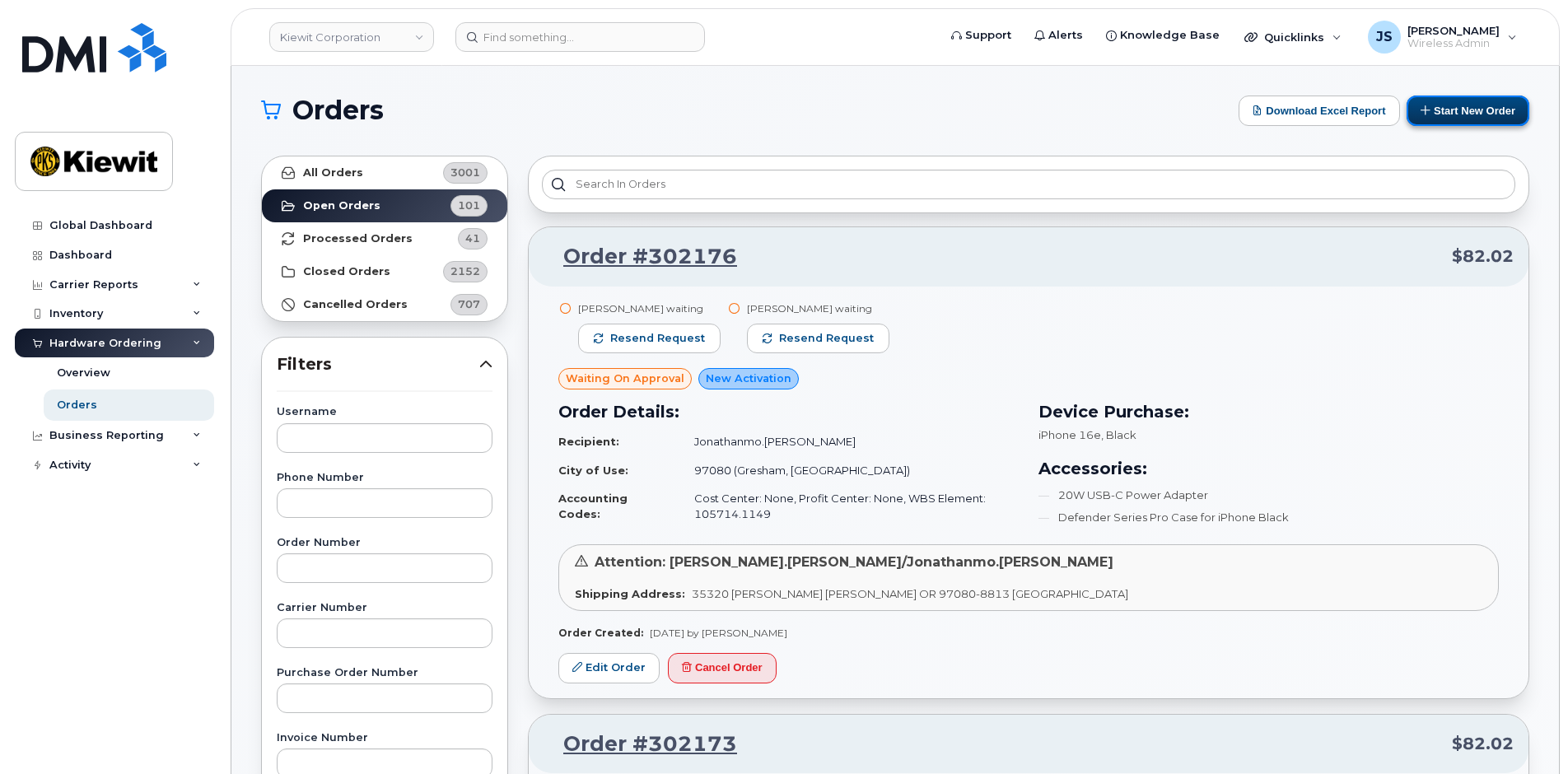
click at [1496, 112] on button "Start New Order" at bounding box center [1468, 110] width 123 height 30
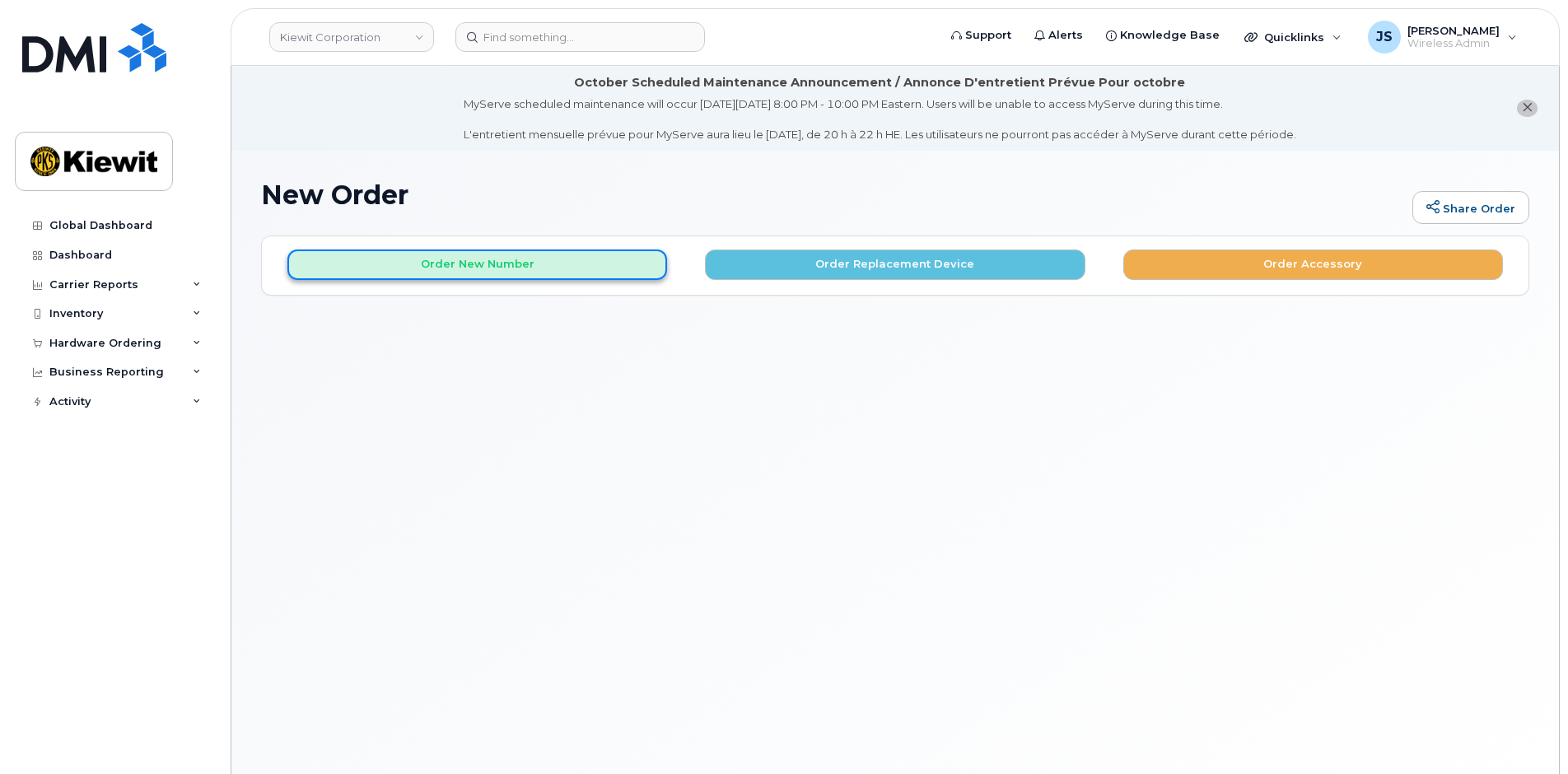
click at [495, 261] on button "Order New Number" at bounding box center [476, 264] width 379 height 30
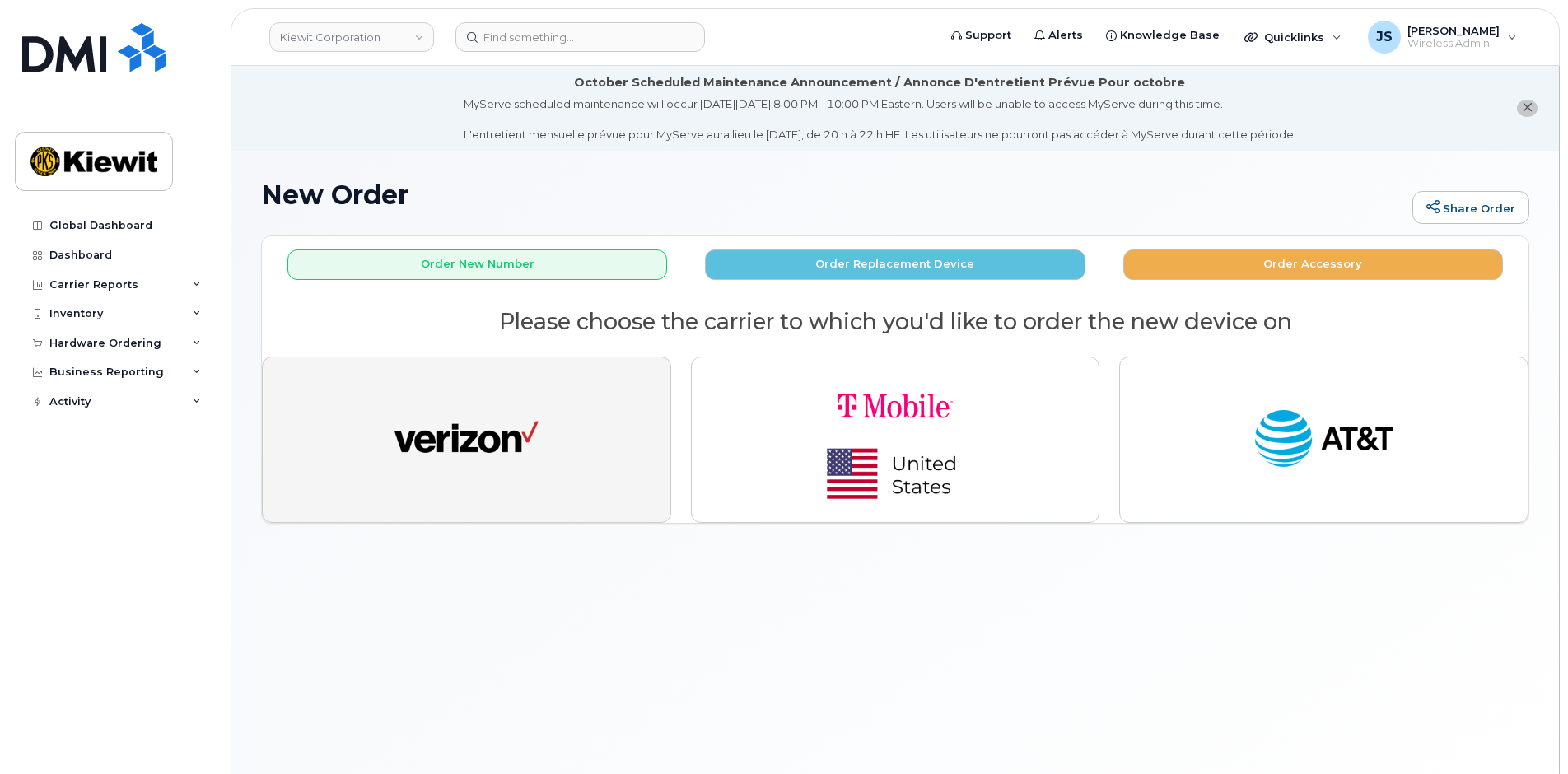
click at [470, 482] on button "button" at bounding box center [466, 439] width 410 height 166
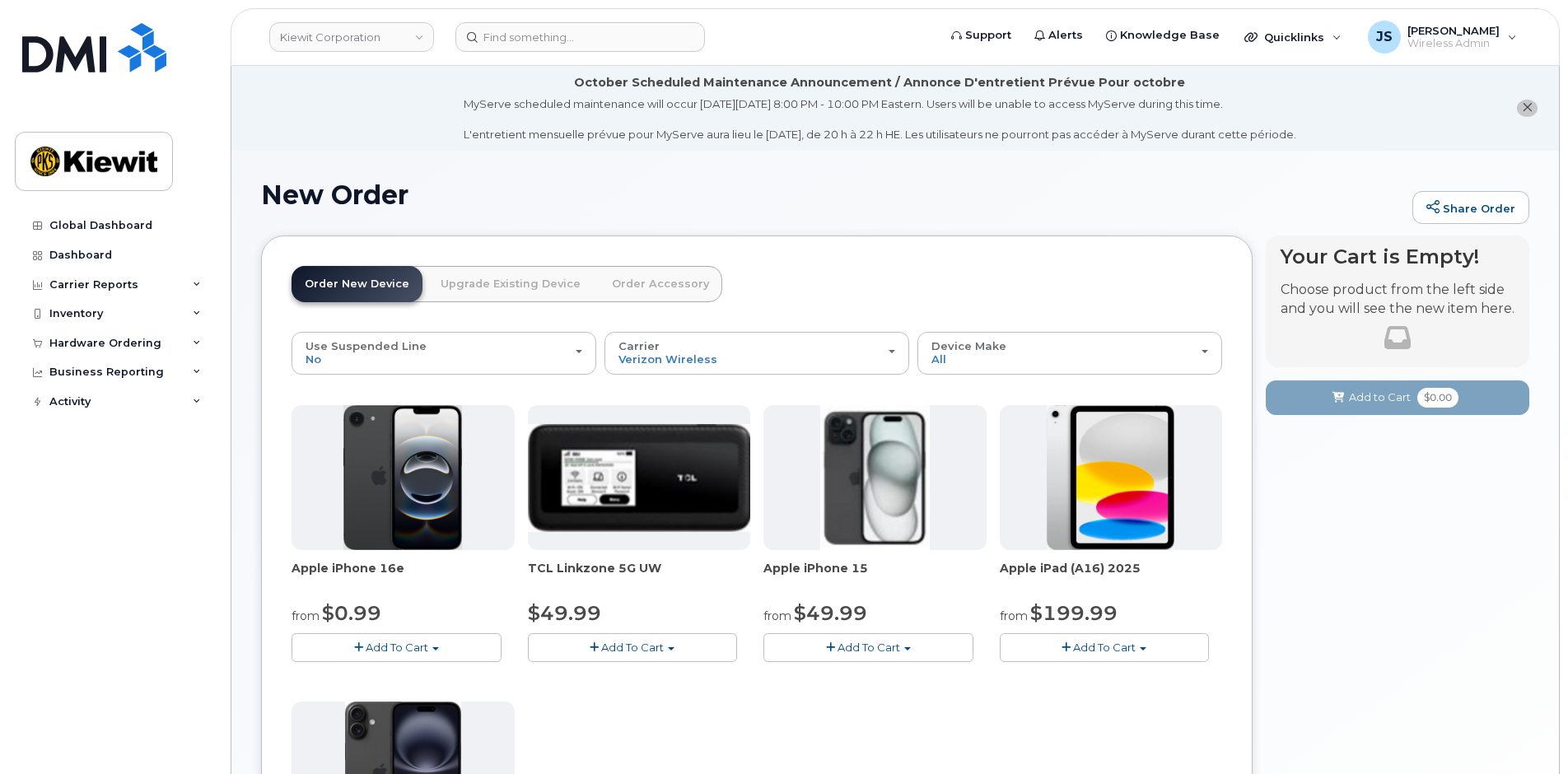
click at [387, 648] on span "Add To Cart" at bounding box center [397, 648] width 63 height 13
click at [476, 681] on link "$0.99 - 2 Year Activation (128GB)" at bounding box center [401, 679] width 212 height 21
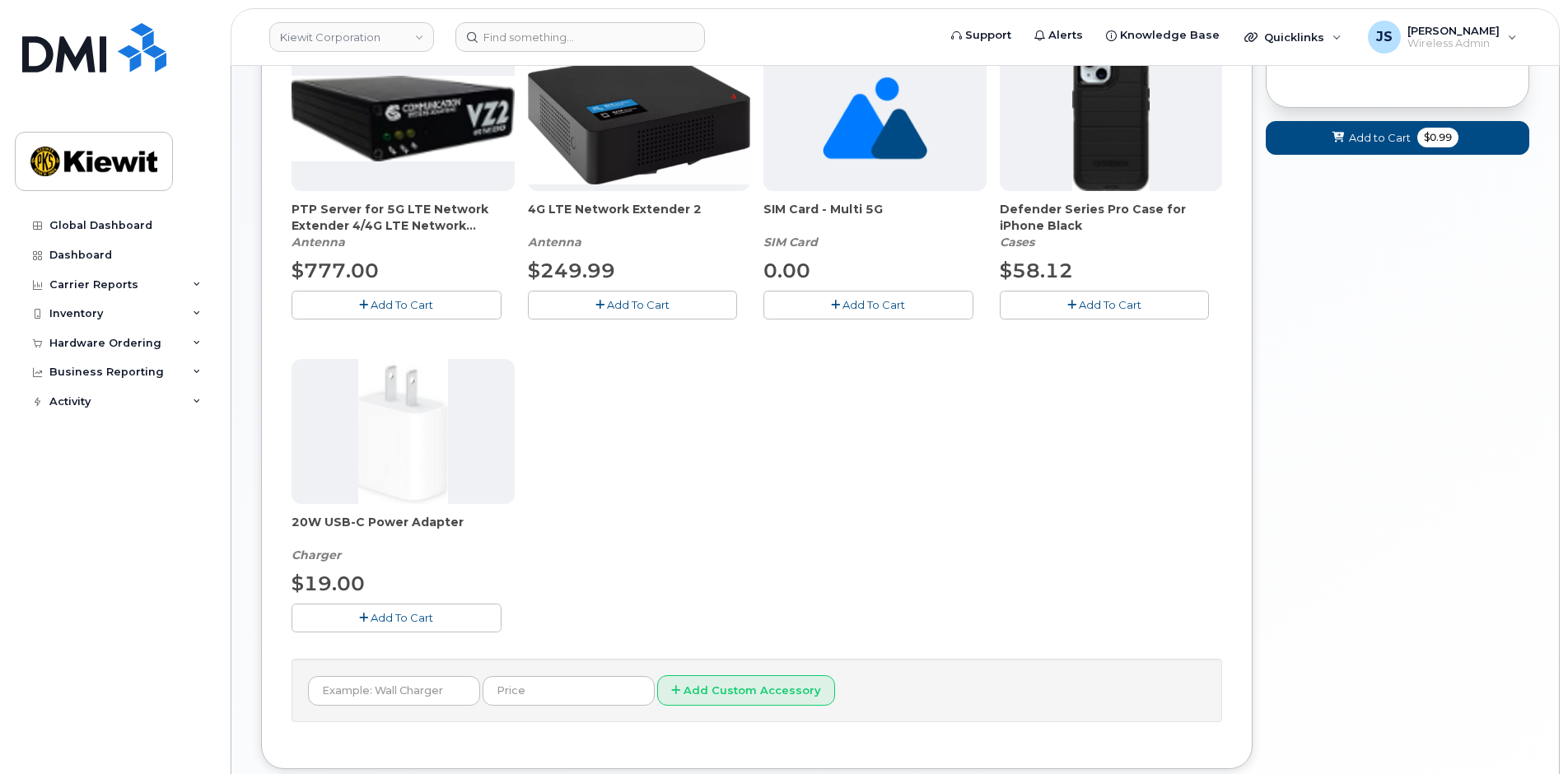
scroll to position [412, 0]
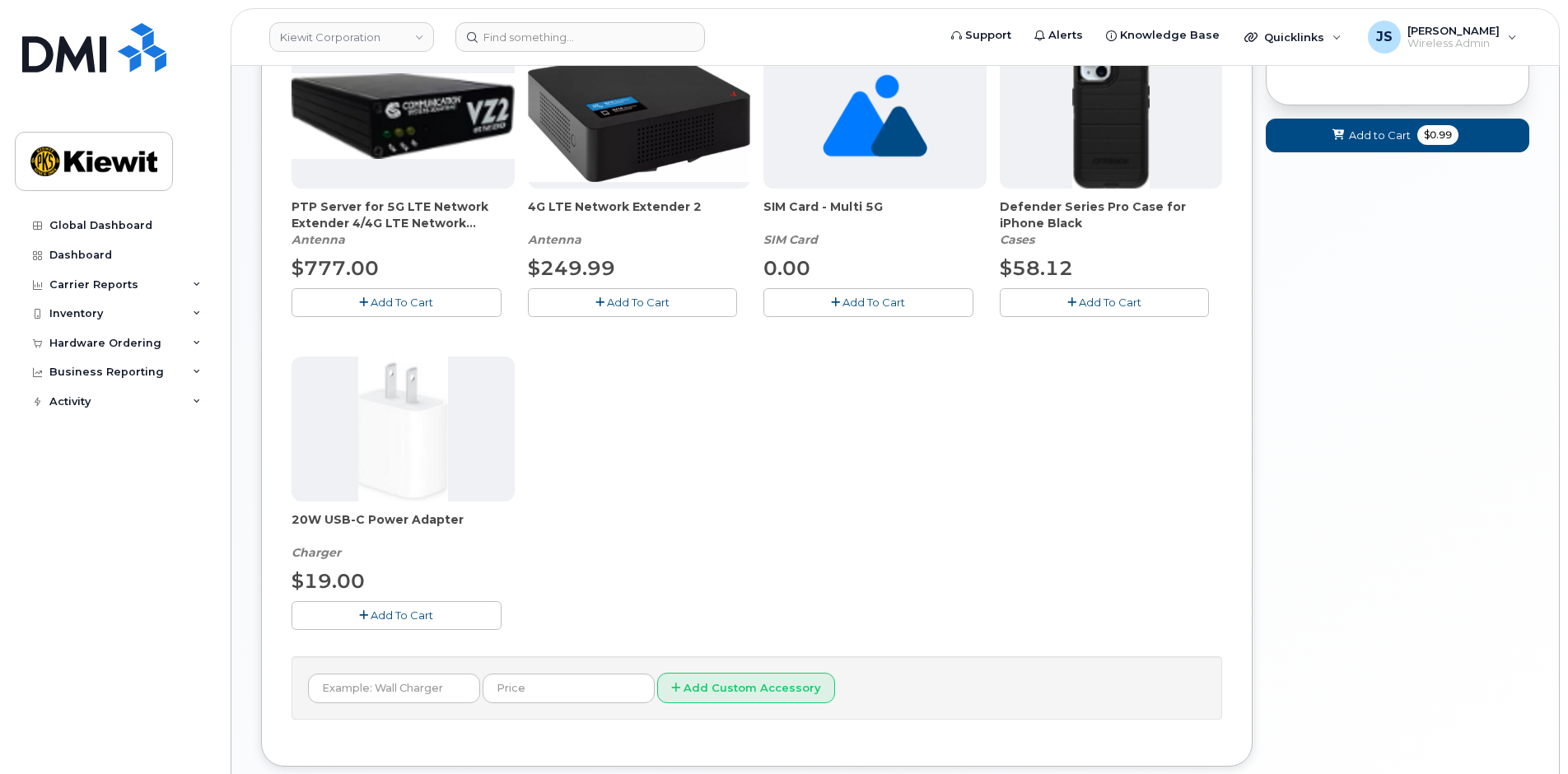
click at [418, 623] on button "Add To Cart" at bounding box center [397, 615] width 210 height 29
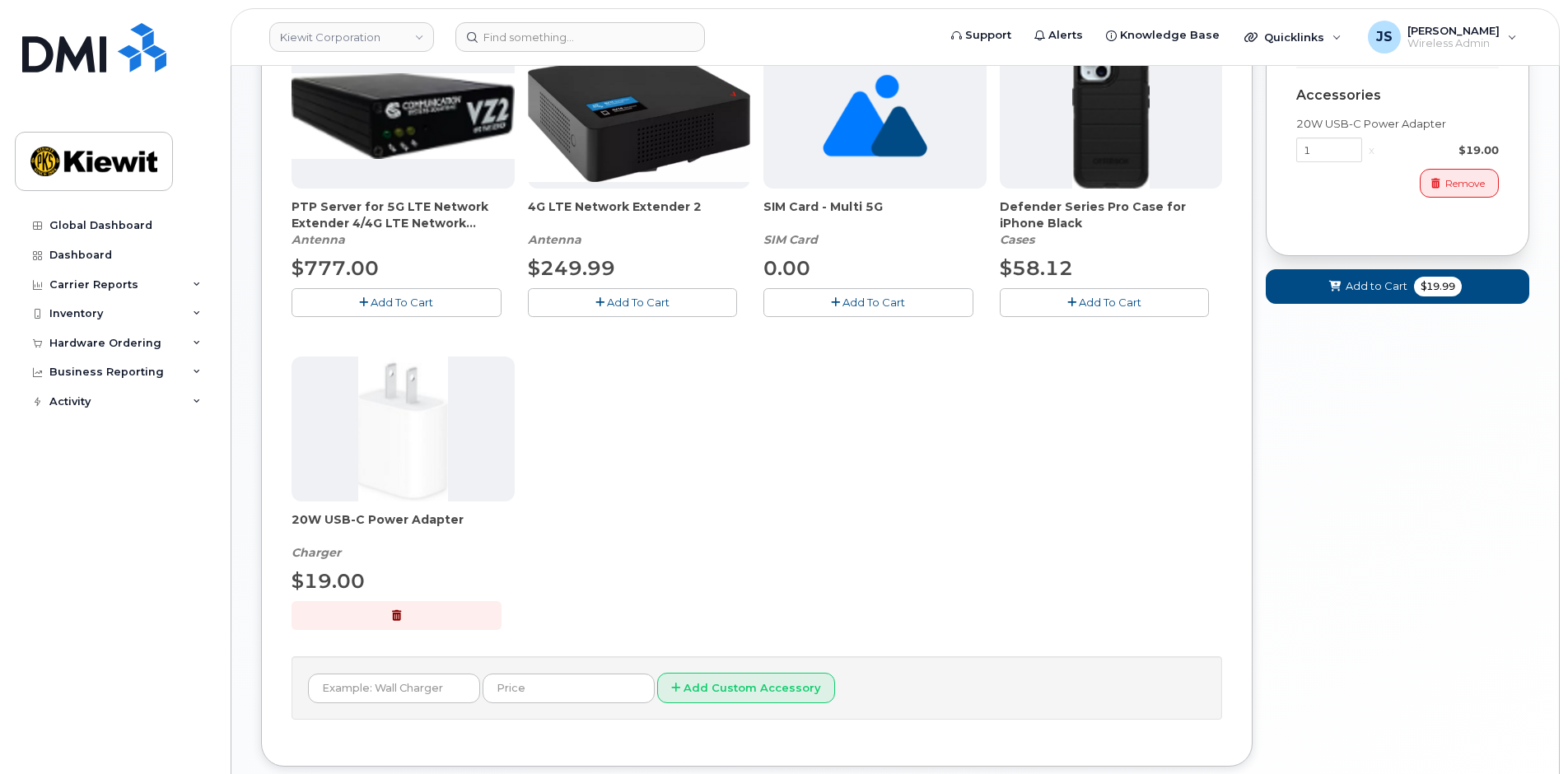
click at [1074, 305] on icon "button" at bounding box center [1073, 302] width 10 height 10
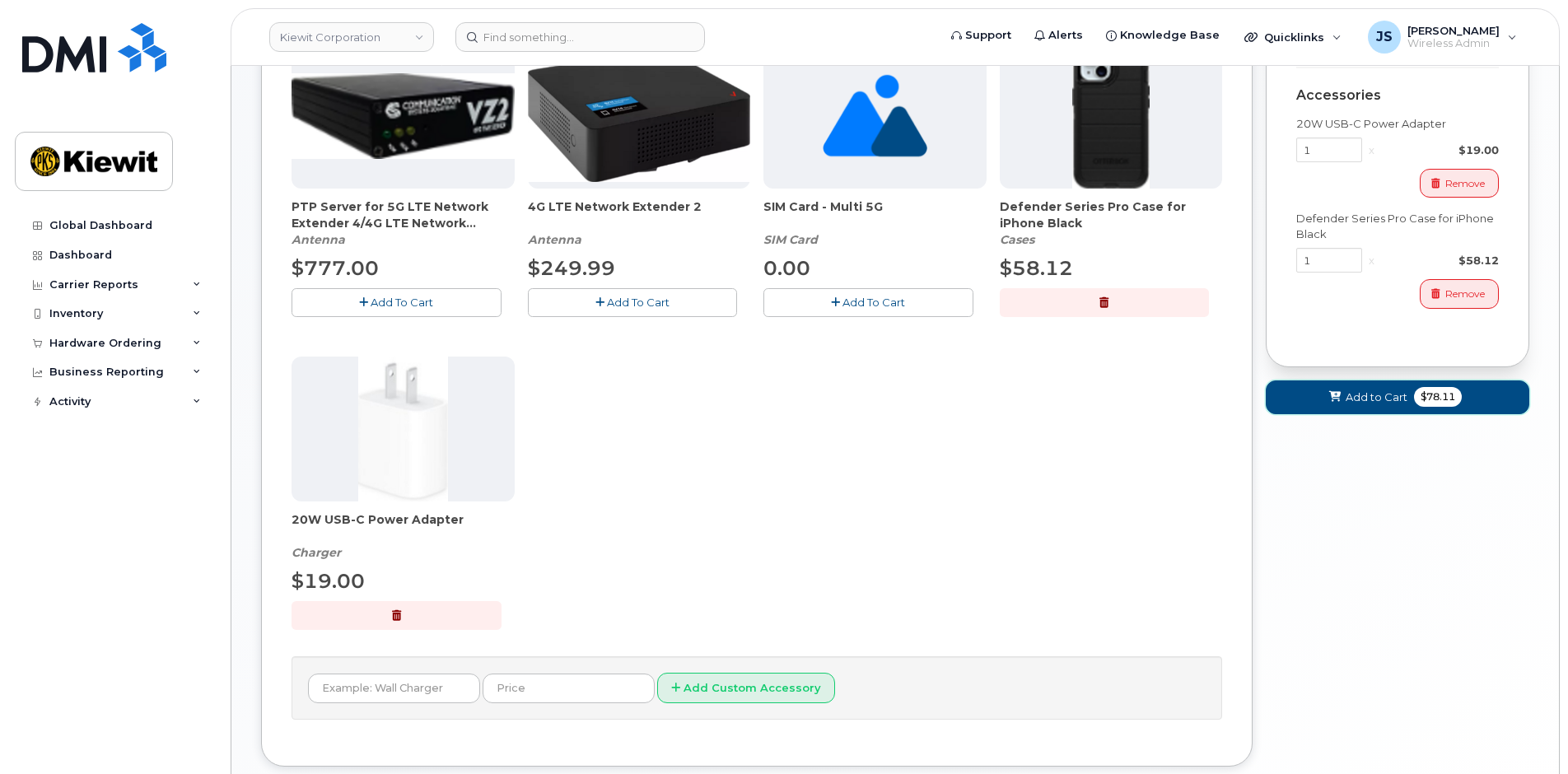
click at [1365, 401] on span "Add to Cart" at bounding box center [1376, 397] width 62 height 15
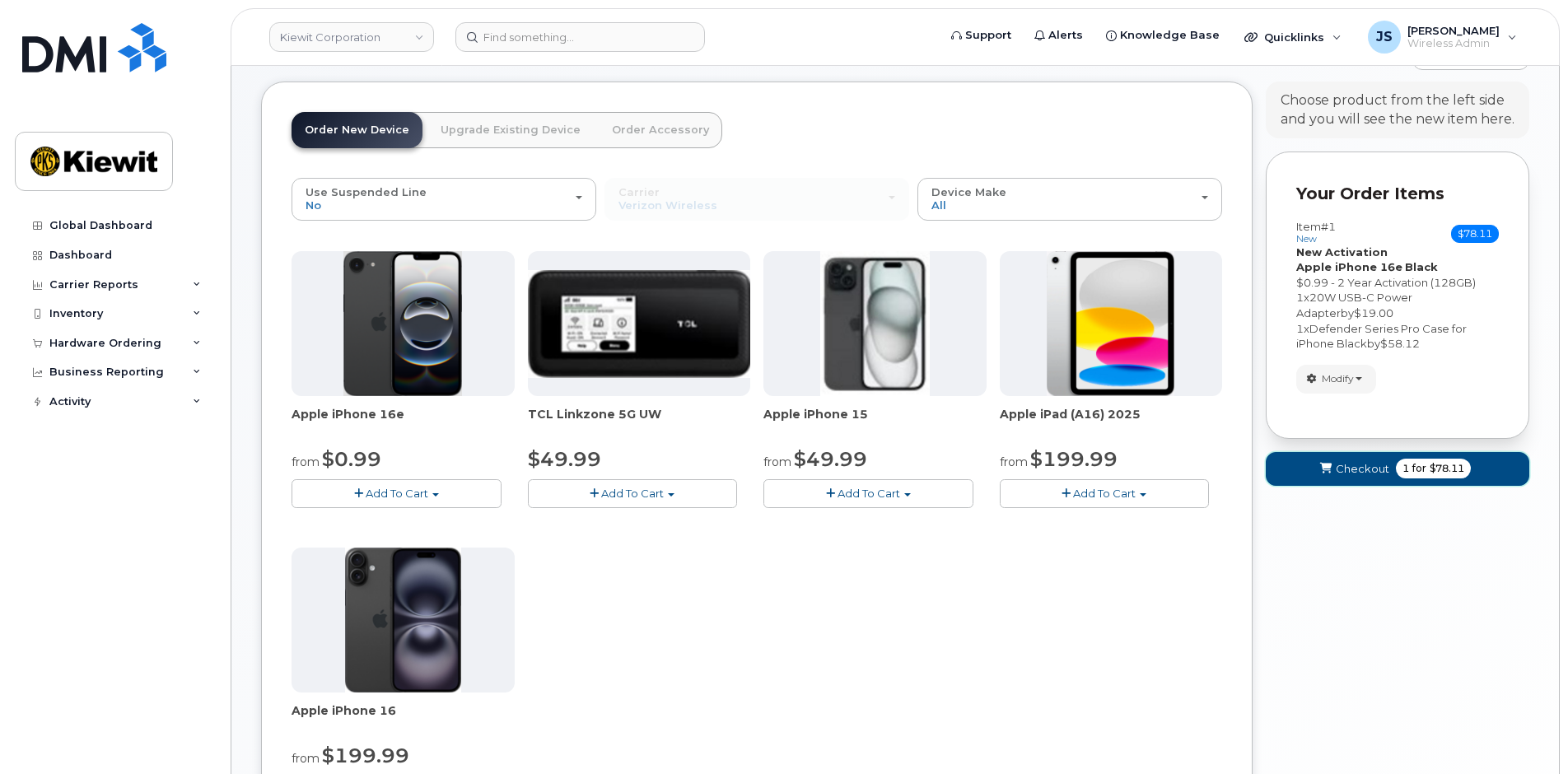
click at [1297, 461] on button "Checkout 1 for $78.11" at bounding box center [1397, 470] width 263 height 34
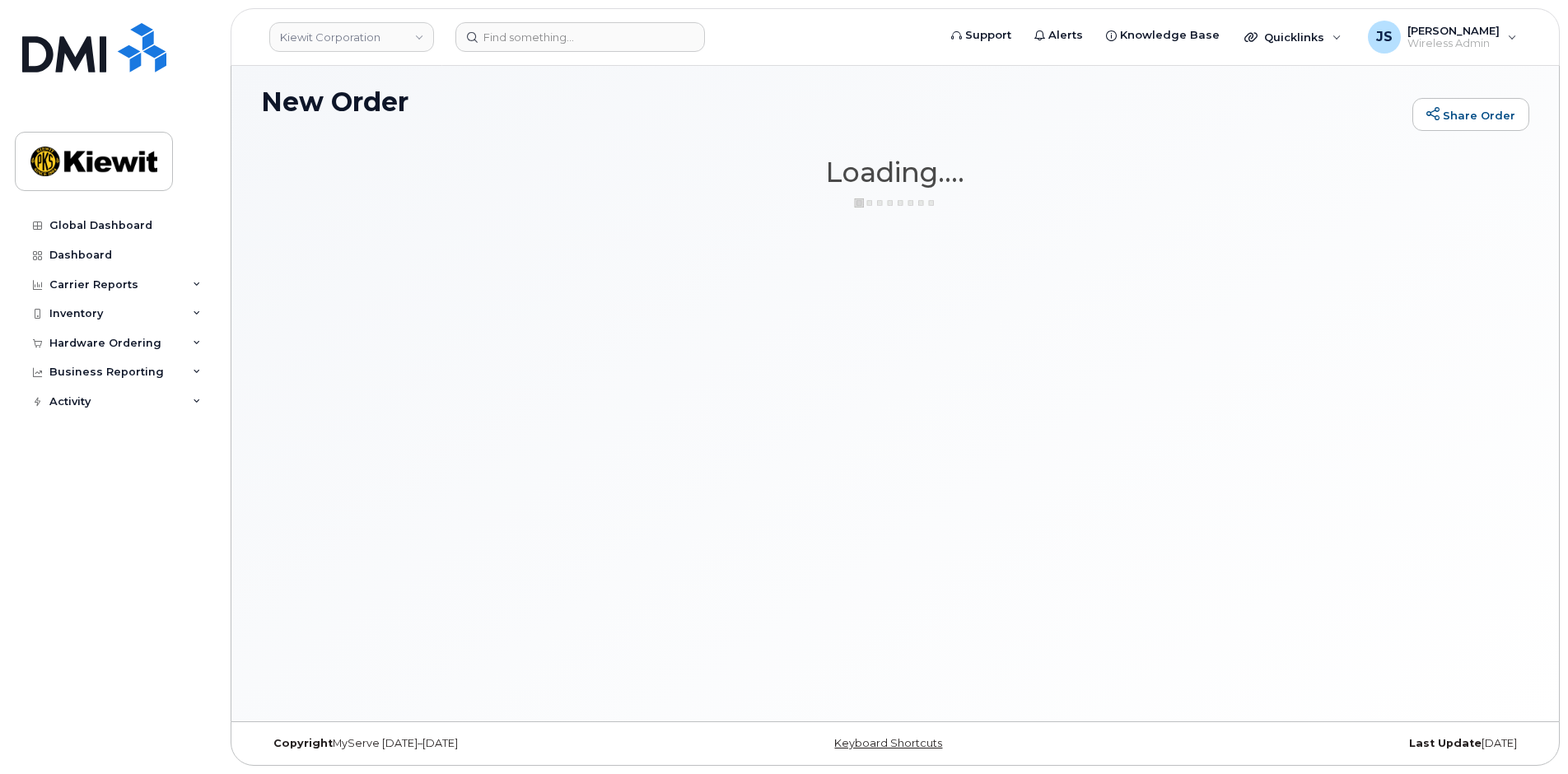
scroll to position [93, 0]
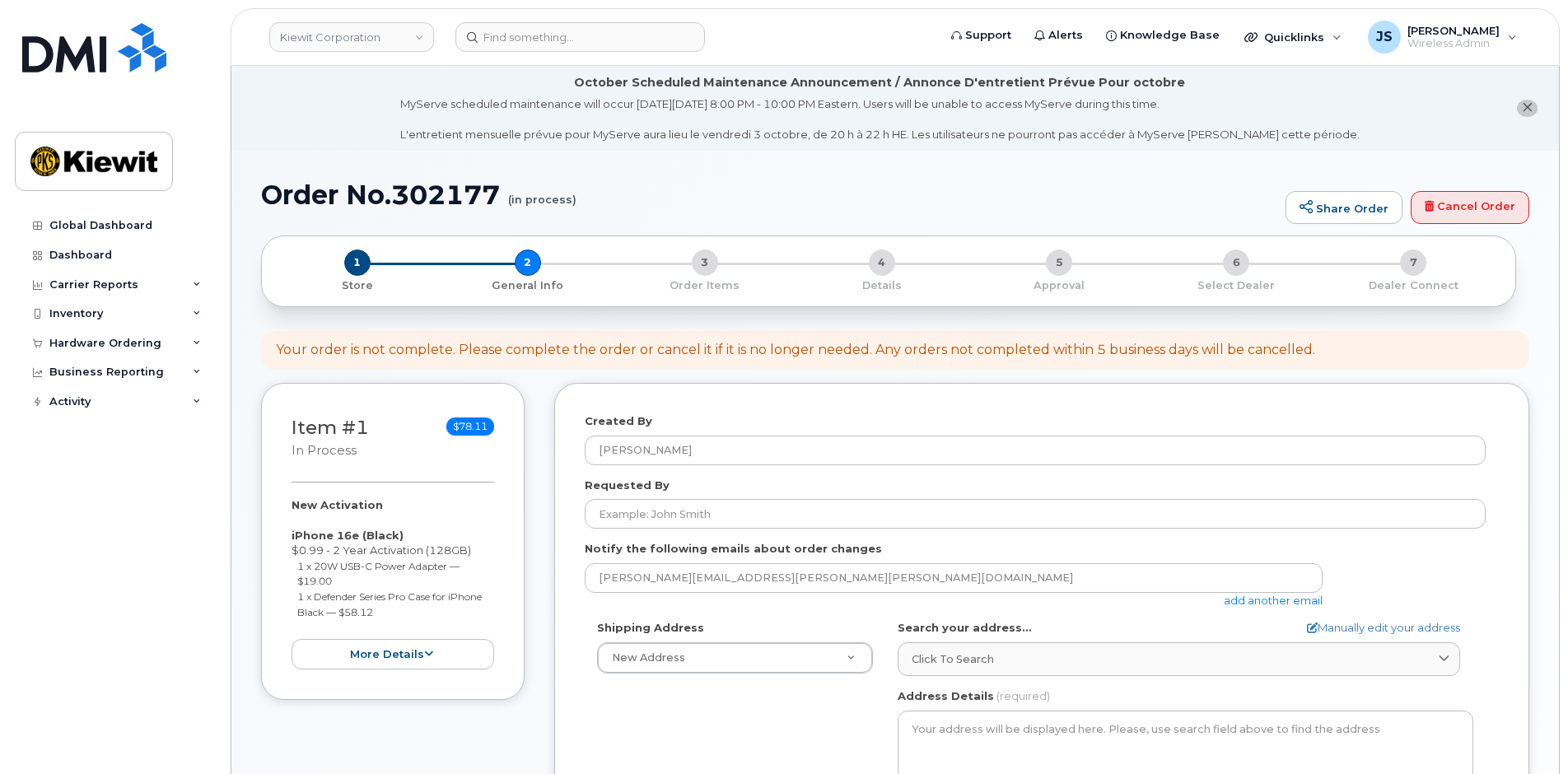
select select
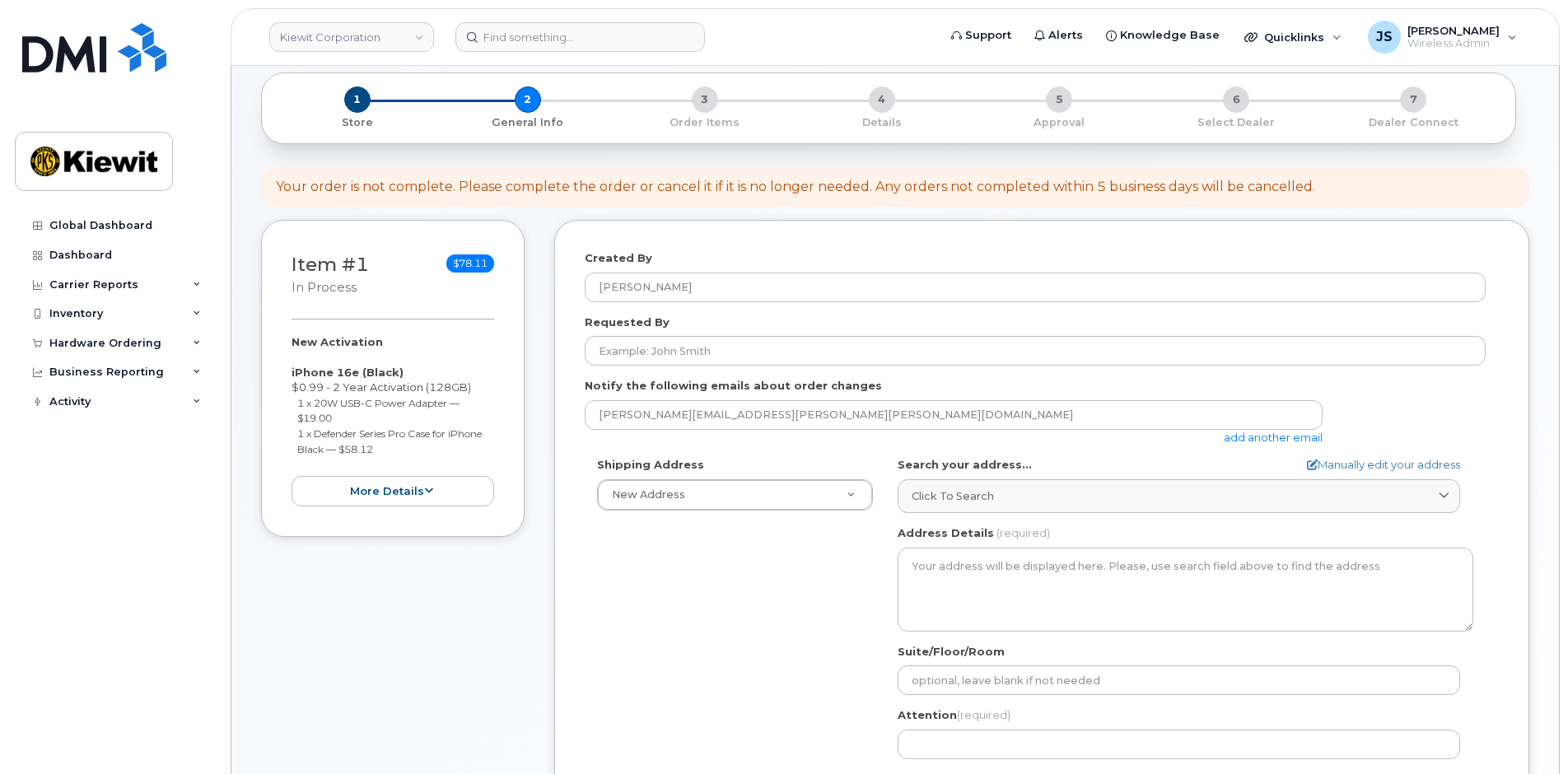
scroll to position [164, 0]
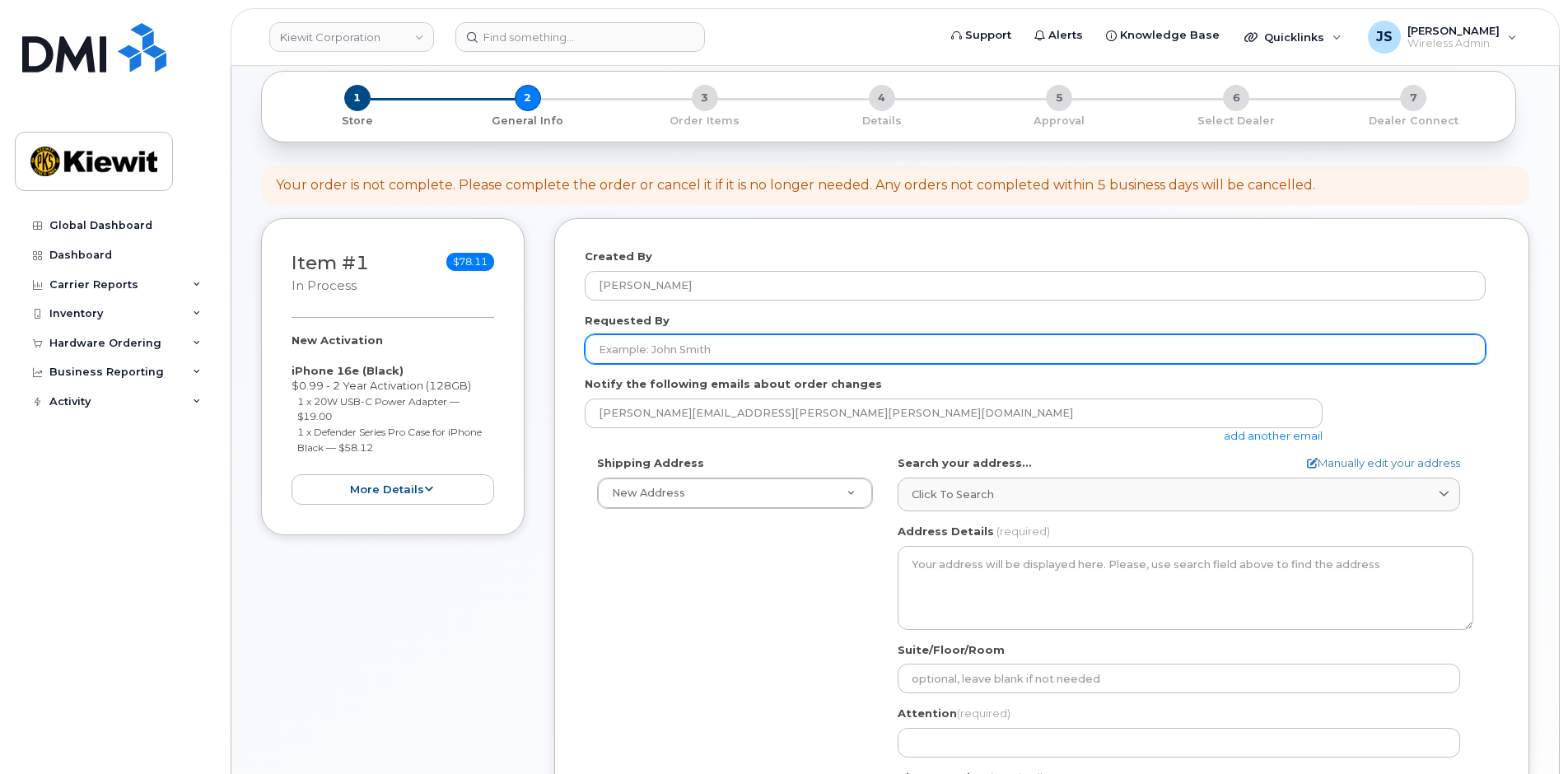
click at [665, 352] on input "Requested By" at bounding box center [1036, 349] width 901 height 29
paste input "David.Hissem"
type input "David.Hissem"
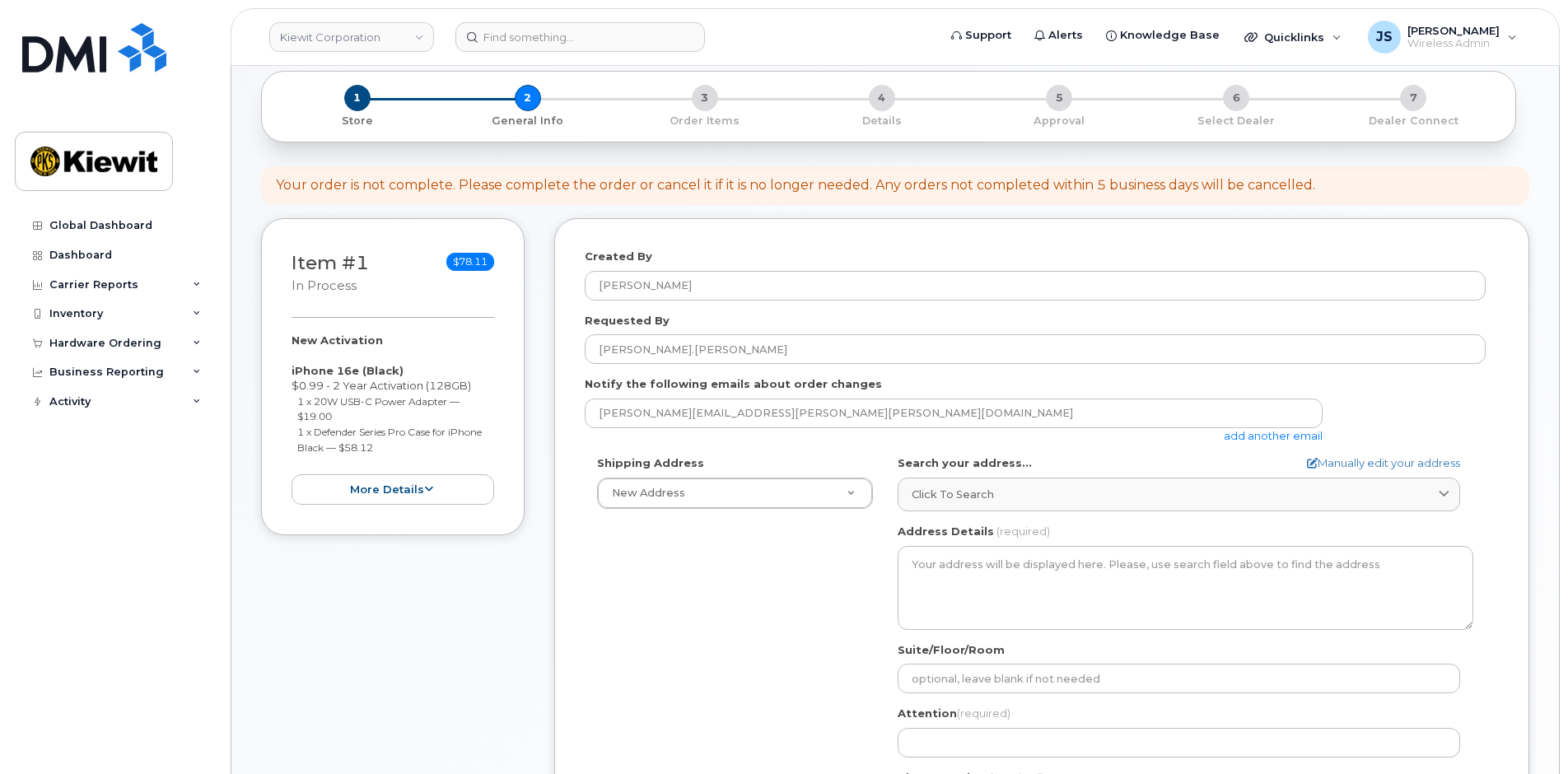
click at [1260, 444] on form "Created By Jessica Safarik Requested By David.Hissem Notify the following email…" at bounding box center [1042, 563] width 915 height 628
click at [1257, 438] on link "add another email" at bounding box center [1273, 435] width 99 height 13
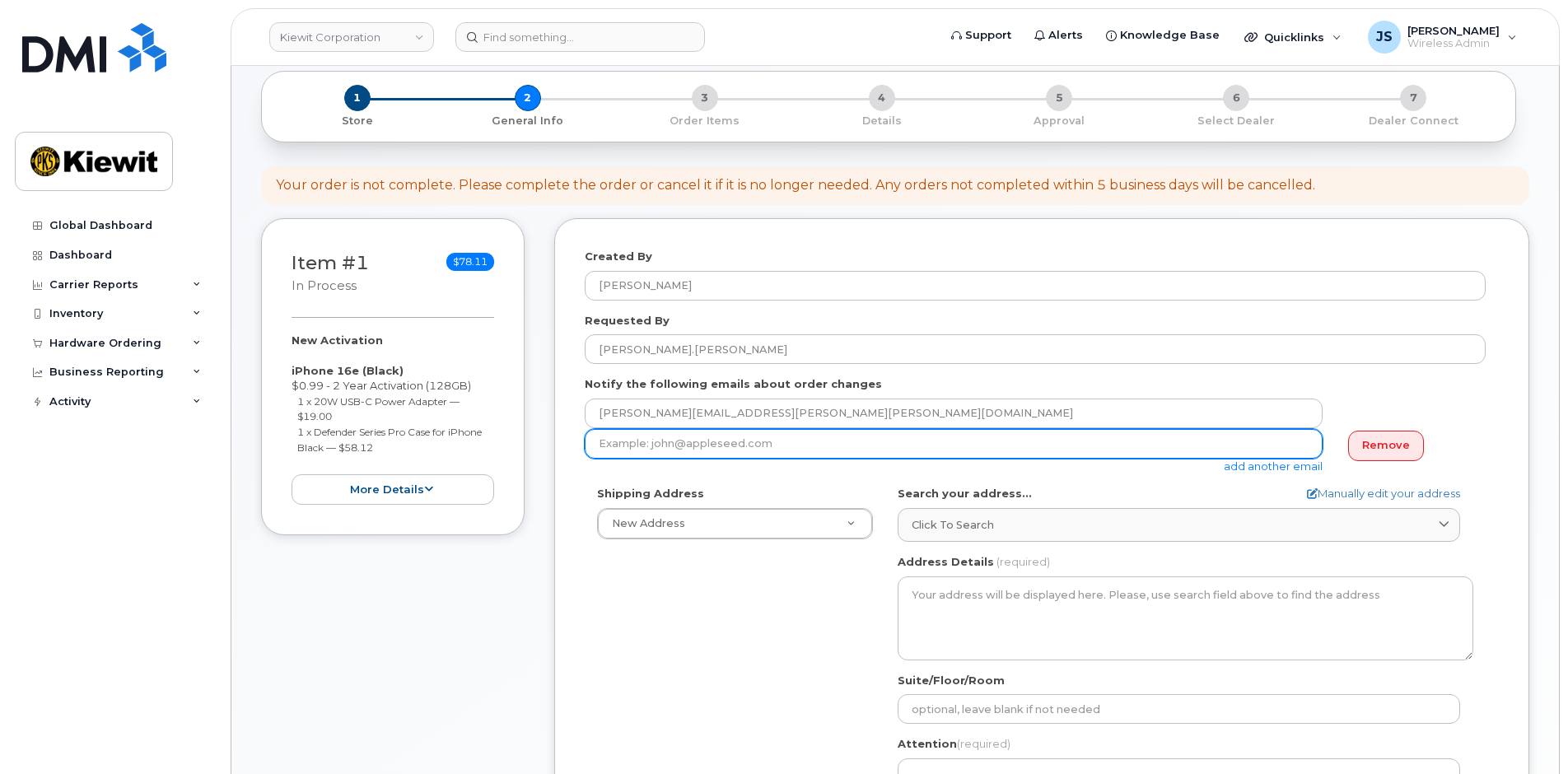
click at [805, 453] on input "email" at bounding box center [954, 443] width 738 height 29
paste input "David.Hissem"
click at [697, 436] on input "David.Hissem@kikewit.com" at bounding box center [954, 443] width 738 height 29
type input "David.Hissem@kiewit.com"
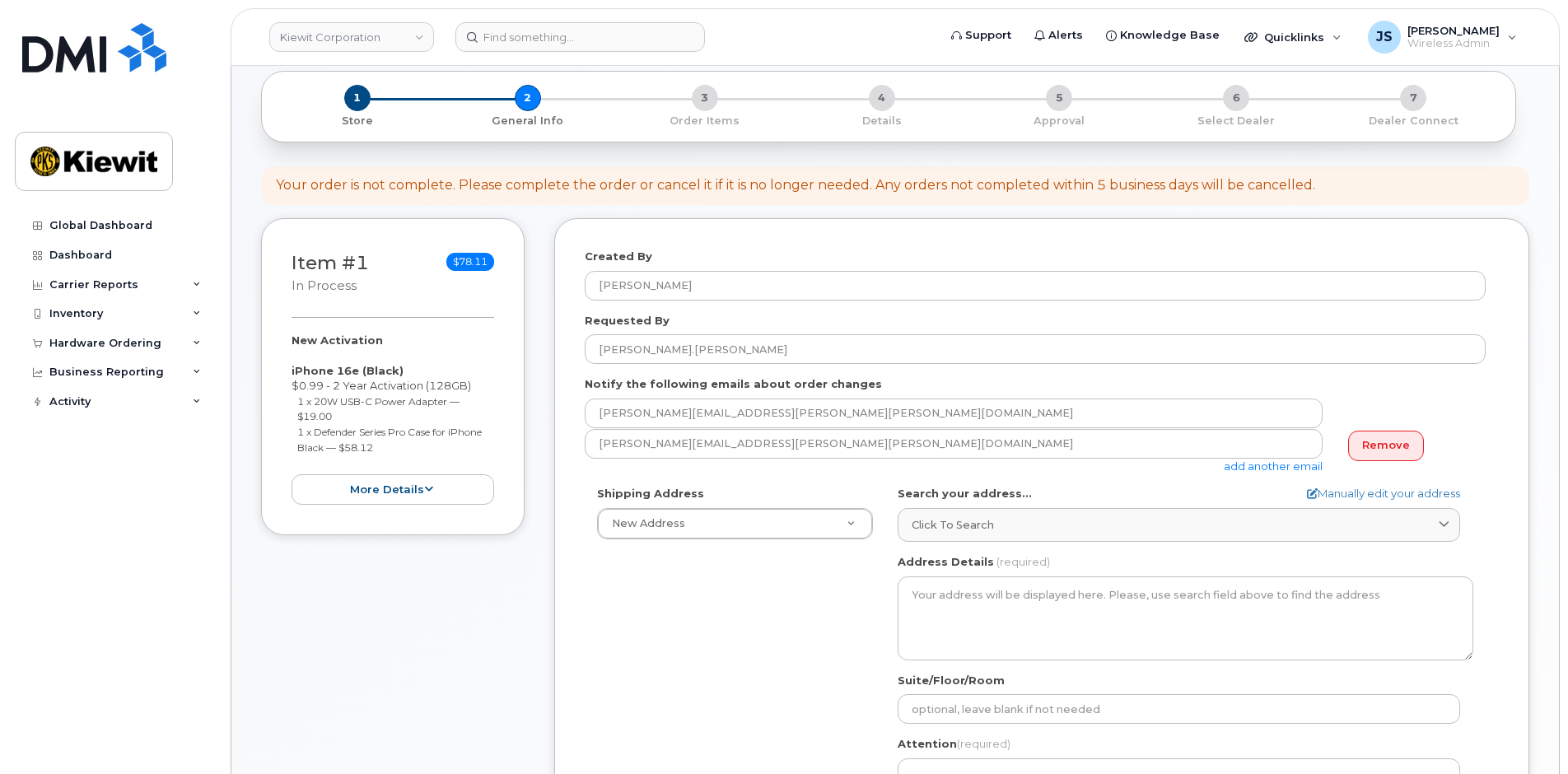
drag, startPoint x: 711, startPoint y: 631, endPoint x: 706, endPoint y: 613, distance: 18.7
click at [711, 631] on div "Shipping Address New Address New Address 35320 SE Carpenter Ln 105 Mitchell Roa…" at bounding box center [1036, 675] width 901 height 378
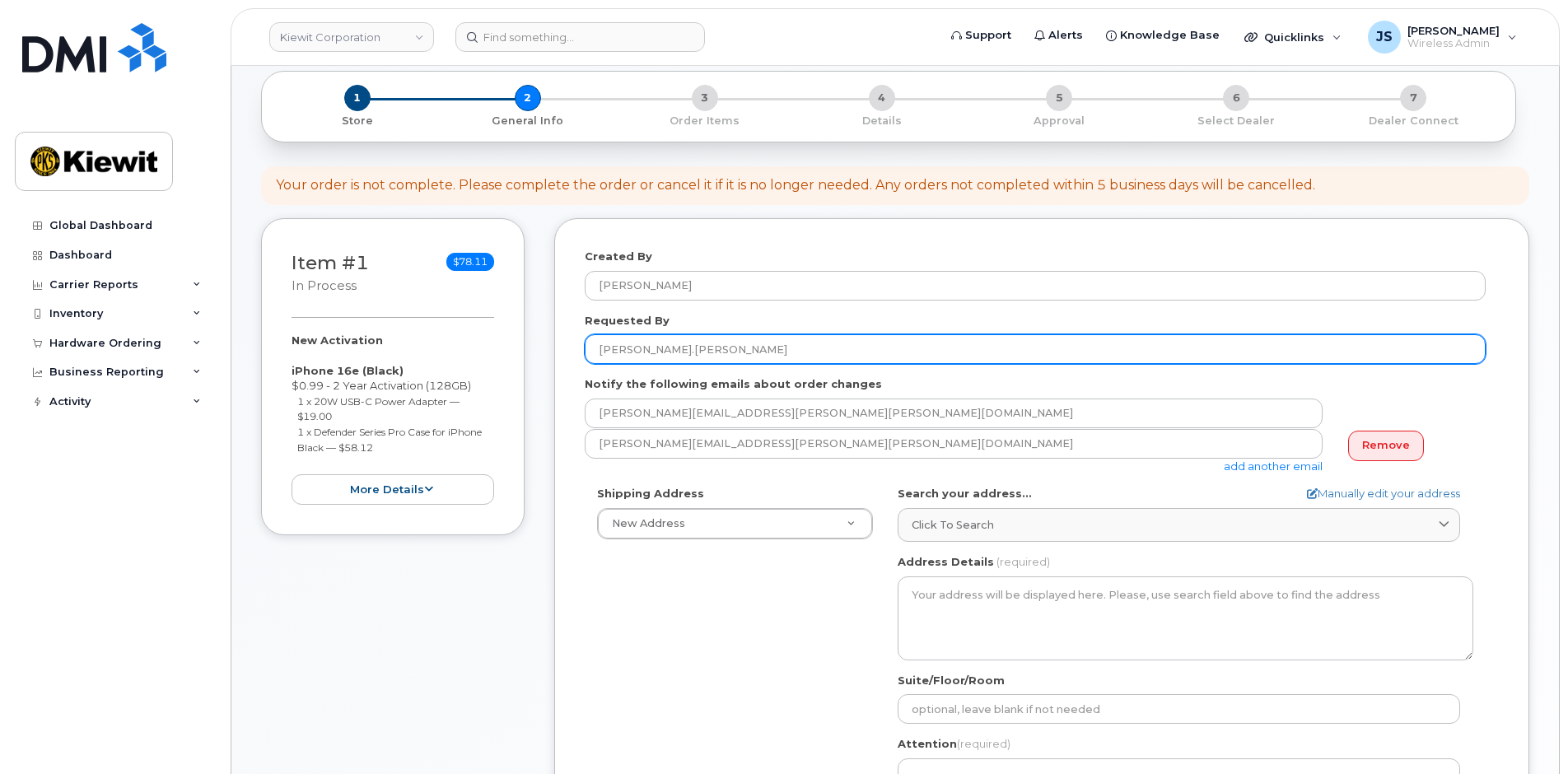
drag, startPoint x: 704, startPoint y: 350, endPoint x: 432, endPoint y: 312, distance: 274.6
click at [432, 312] on div "Item #1 in process $78.11 New Activation iPhone 16e (Black) $0.99 - 2 Year Acti…" at bounding box center [896, 590] width 1268 height 744
paste input "Matt.Gabriel"
type input "Matt.Gabriel"
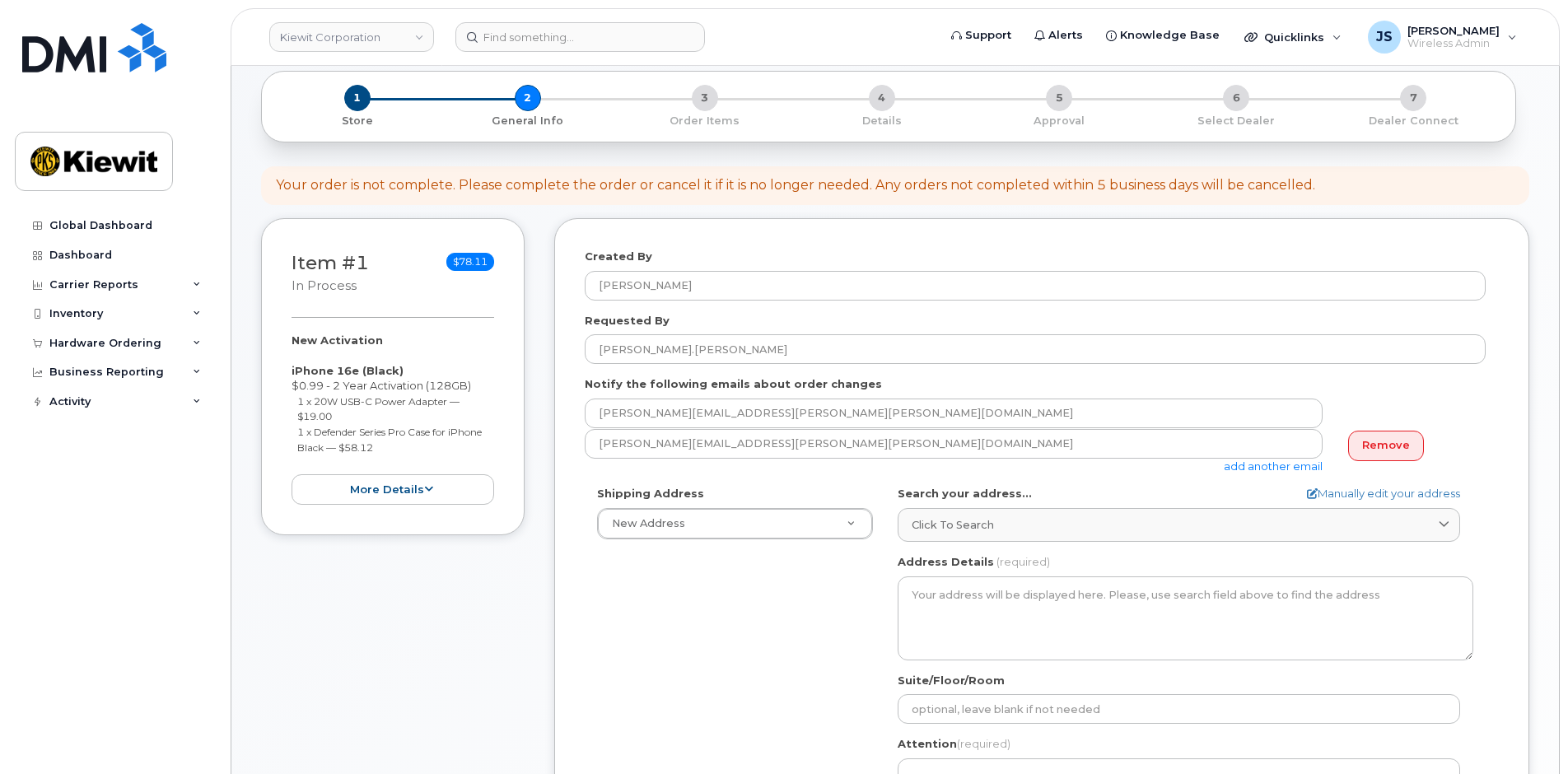
click at [1297, 469] on link "add another email" at bounding box center [1273, 466] width 99 height 13
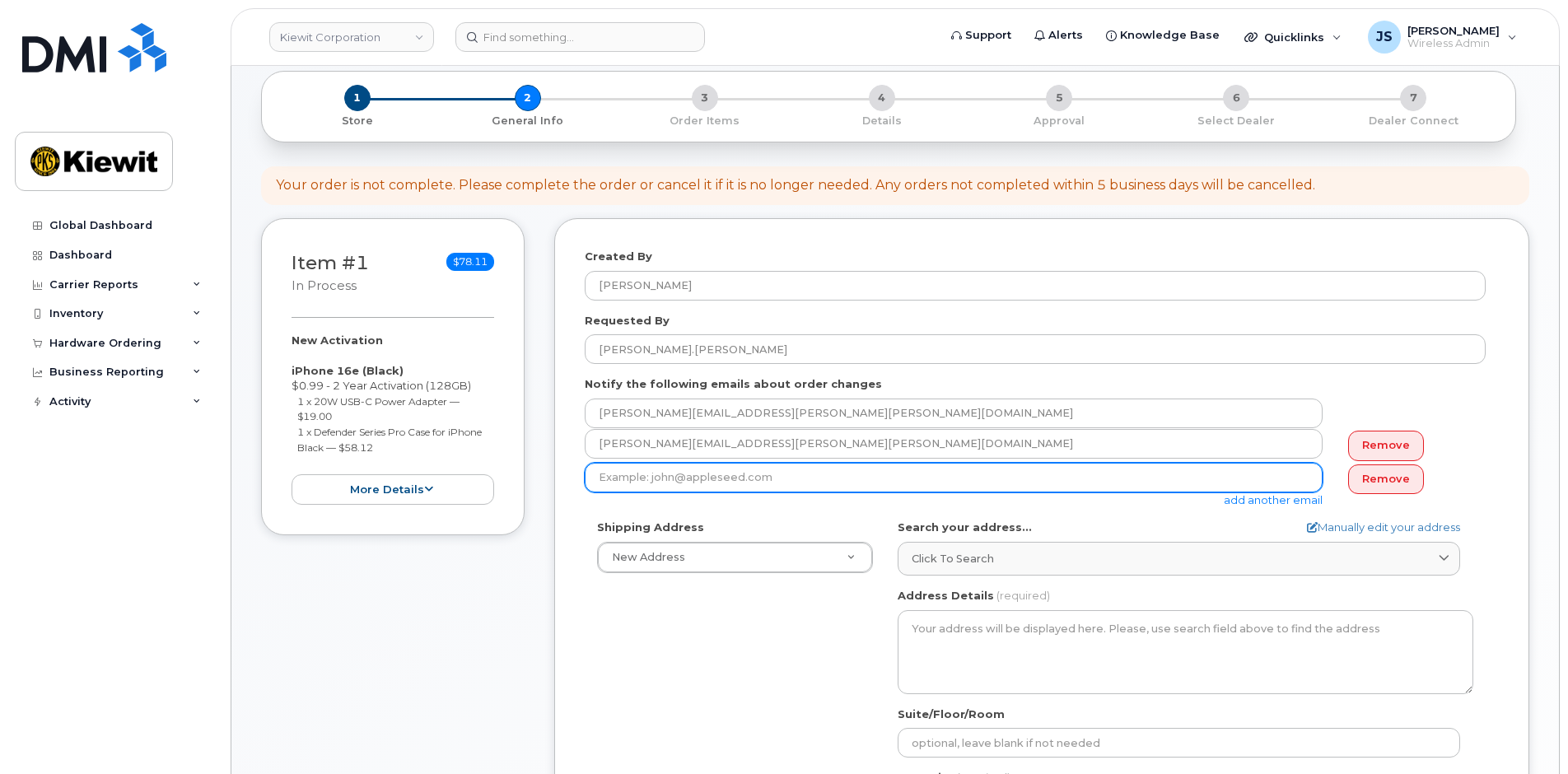
click at [646, 472] on input "email" at bounding box center [954, 477] width 738 height 29
paste input "Matt.Gabriel"
type input "Matt.Gabriel@kiewit.com"
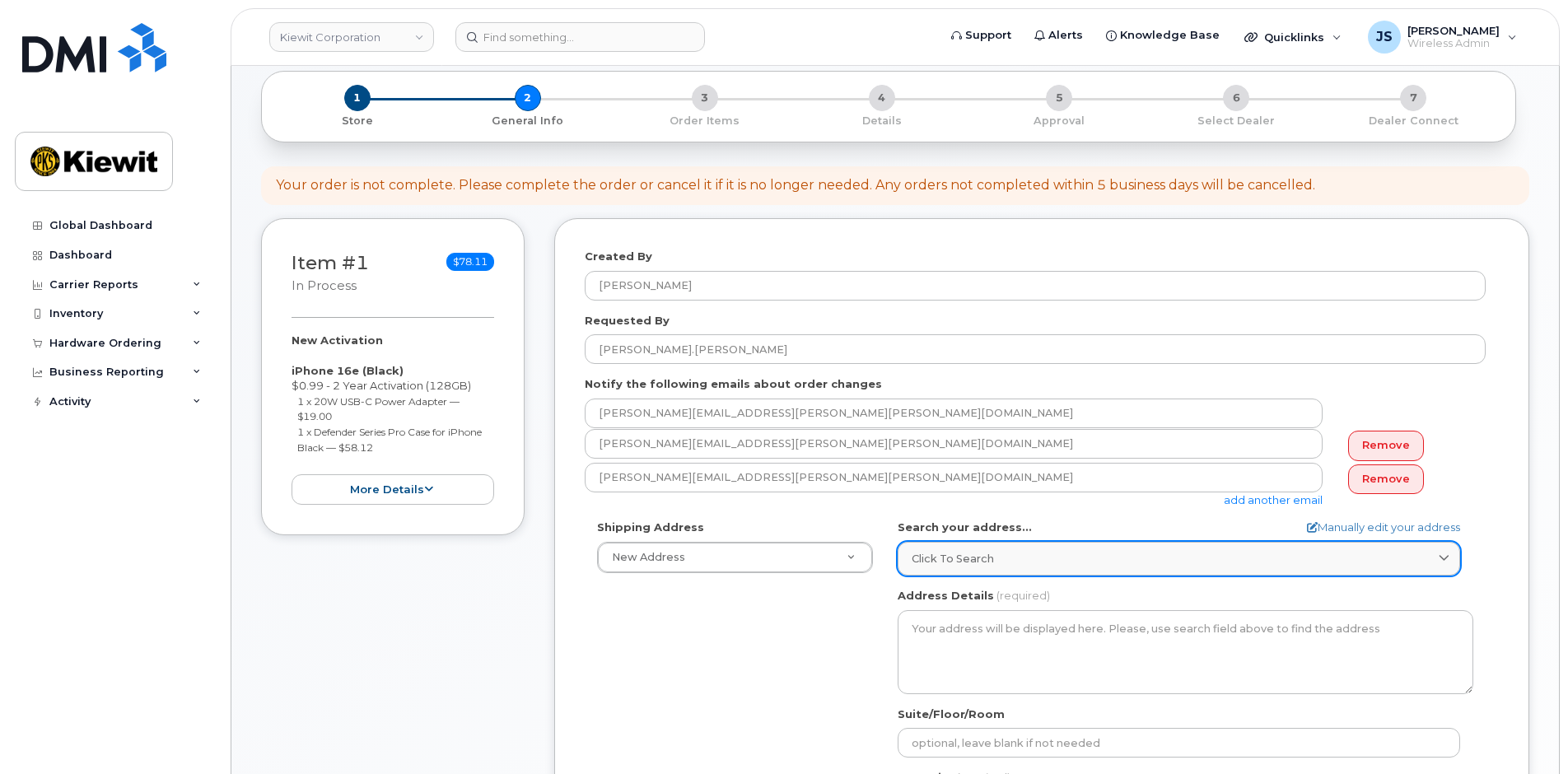
click at [976, 565] on span "Click to search" at bounding box center [953, 559] width 83 height 15
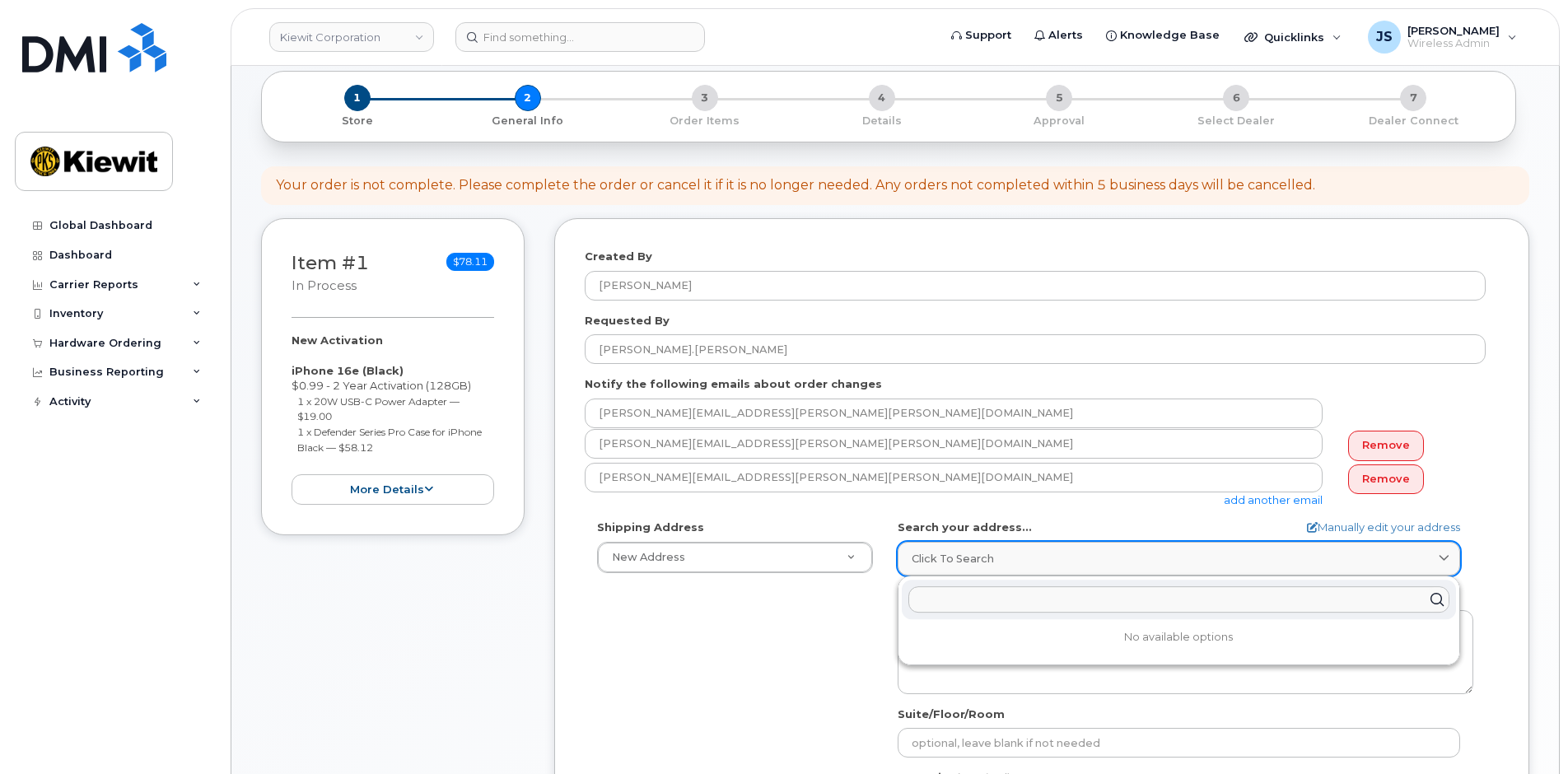
paste input "10055 Trainstation Circle, Lone Tree, CO 80124"
type input "10055 Trainstation Circle, Lone Tree, CO 80124"
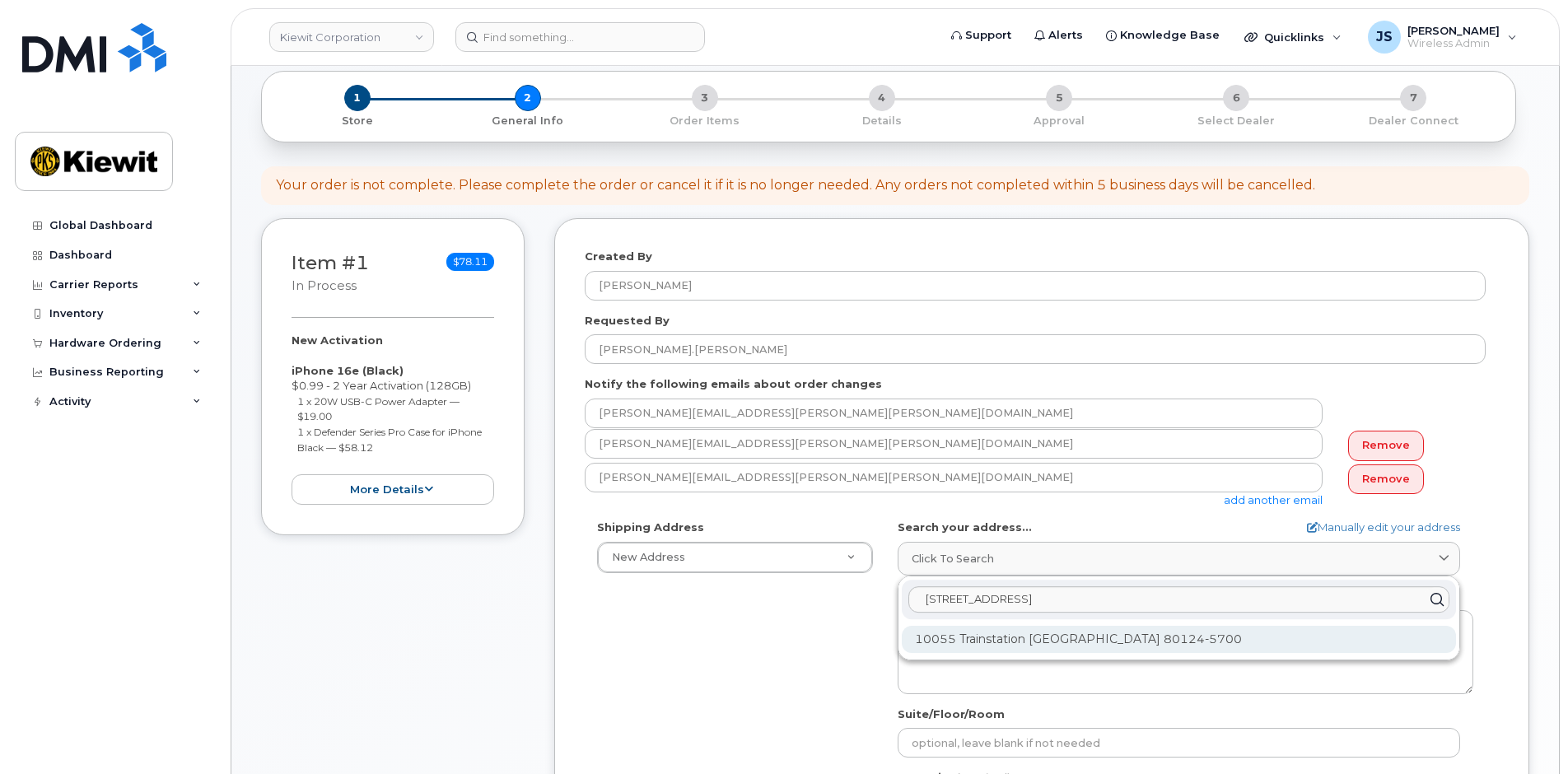
click at [1026, 649] on div "10055 Trainstation Cir Lone Tree CO 80124-5700" at bounding box center [1179, 639] width 554 height 28
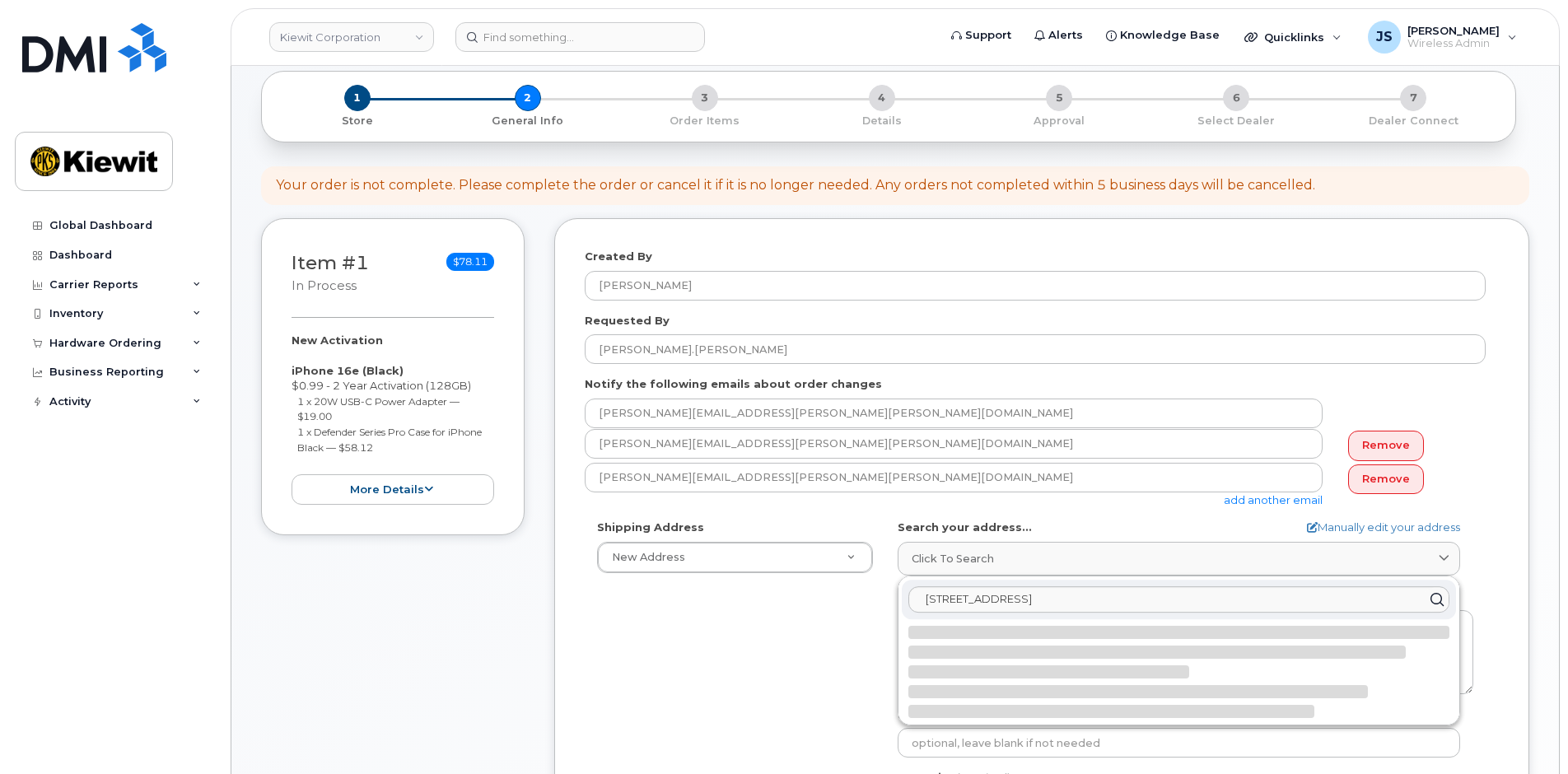
select select
type textarea "10055 Trainstation Cir LONE TREE CO 80124-5700 UNITED STATES"
click at [848, 650] on div "Shipping Address New Address New Address 35320 SE Carpenter Ln 105 Mitchell Roa…" at bounding box center [1036, 709] width 901 height 378
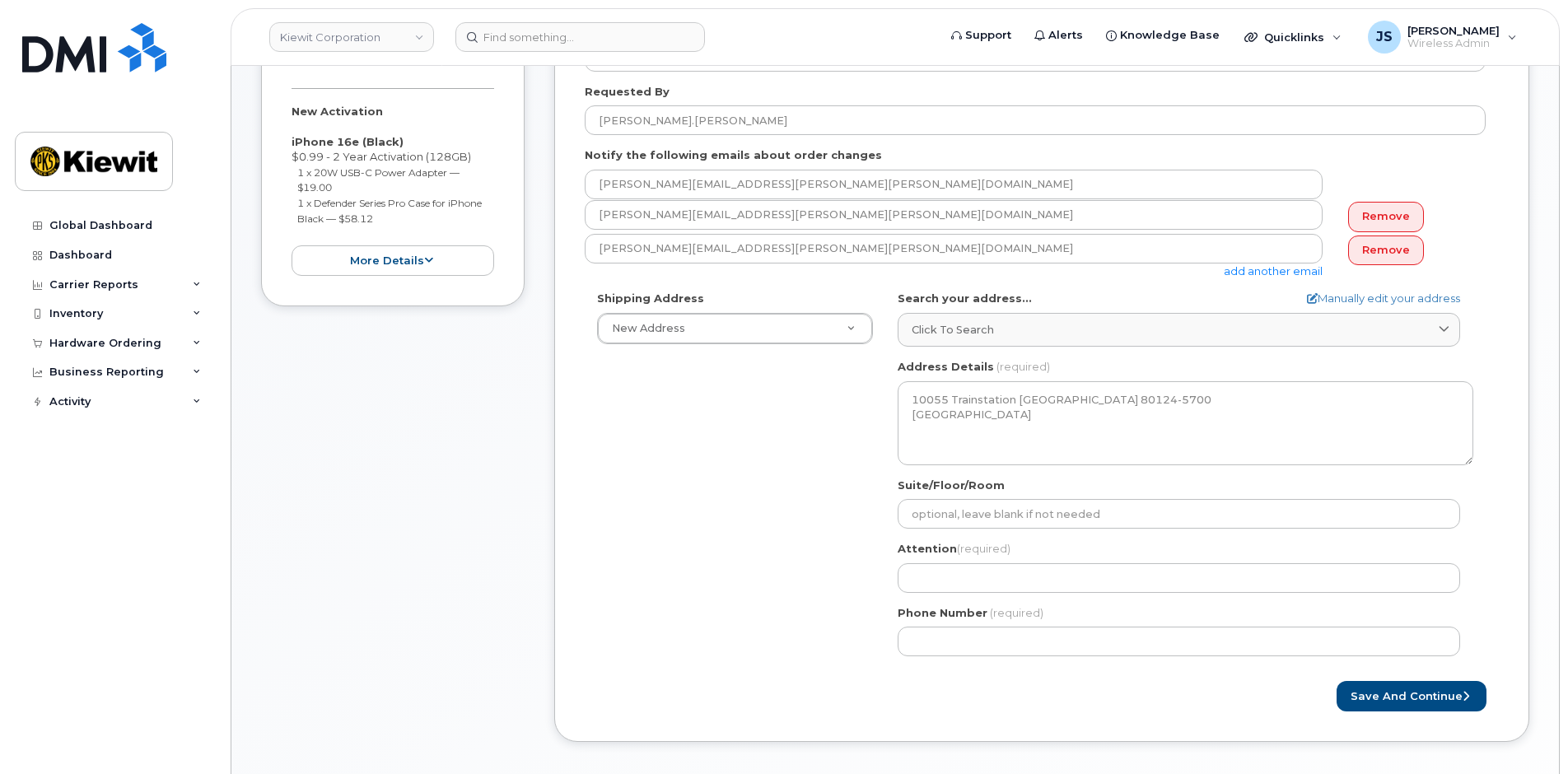
scroll to position [412, 0]
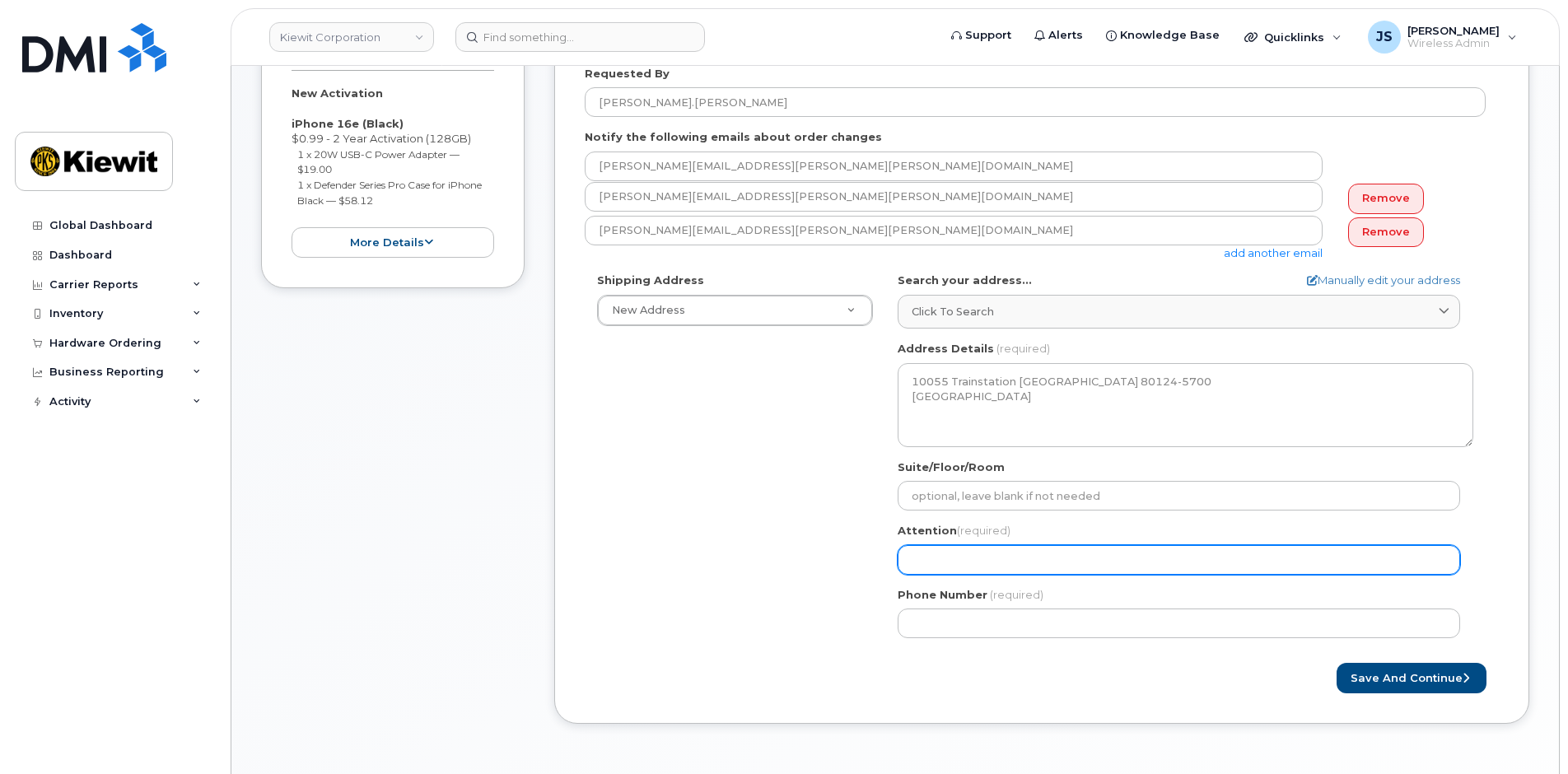
click at [997, 551] on input "Attention (required)" at bounding box center [1179, 559] width 563 height 29
paste input "David.Hissem"
type input "David.Hissem"
select select
type input "David.Hissem/"
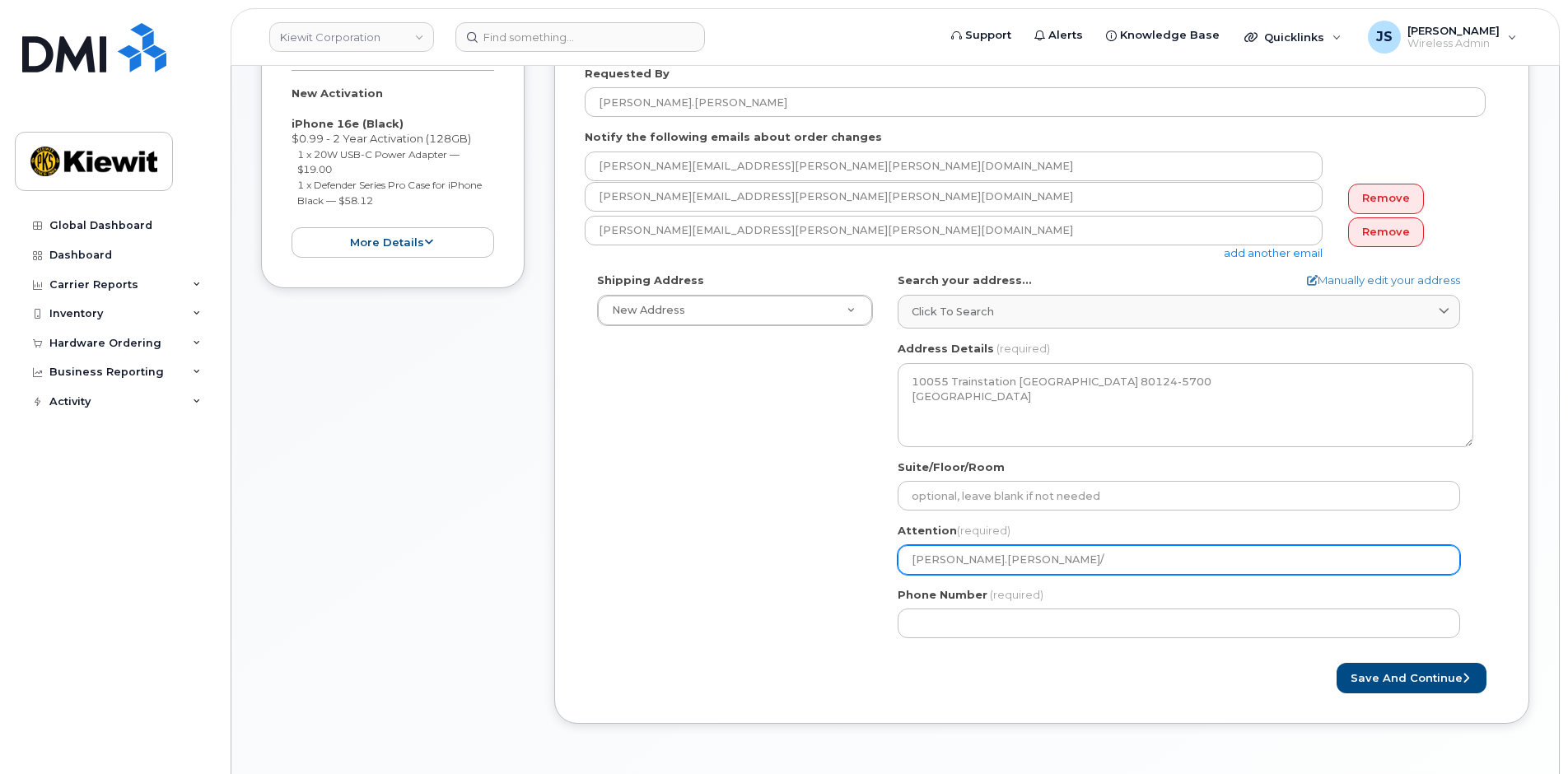
paste input "David.Hissem"
select select
type input "David.Hissem/David.Hissem"
select select
paste input "Zane.Daugherty"
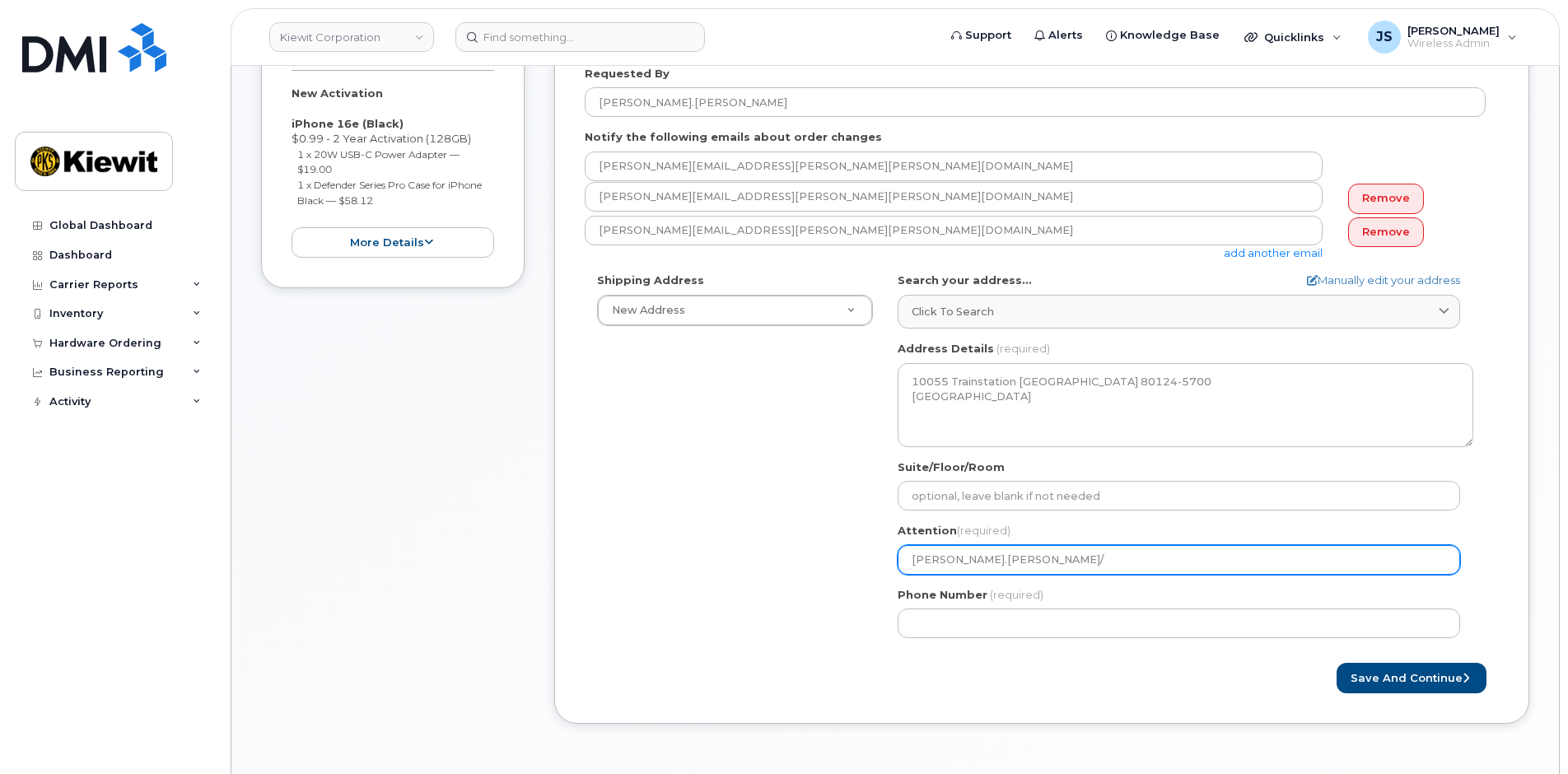
type input "[PERSON_NAME].[PERSON_NAME]/[PERSON_NAME].[PERSON_NAME]"
select select
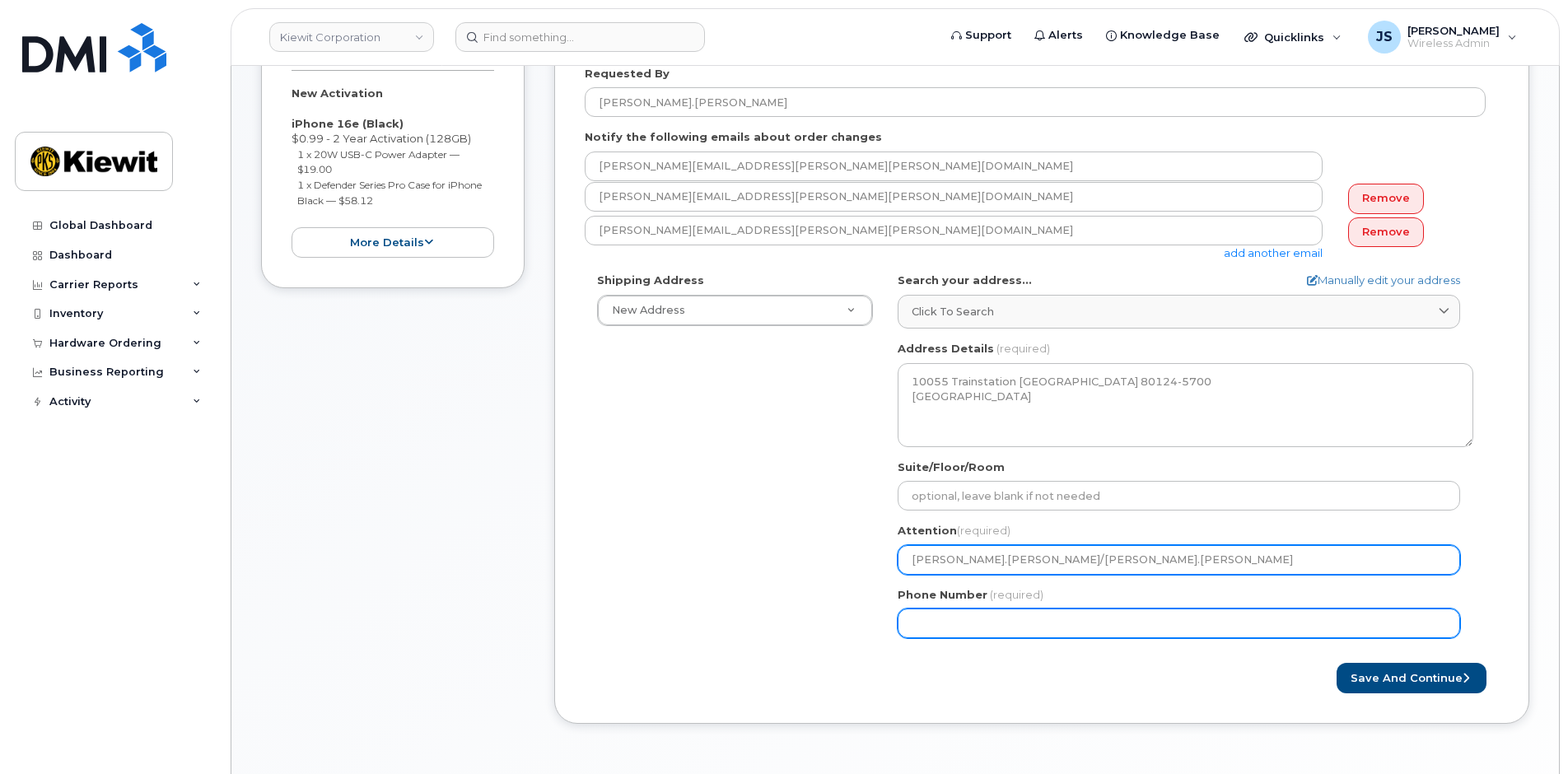
type input "[PERSON_NAME].[PERSON_NAME]/[PERSON_NAME].[PERSON_NAME]"
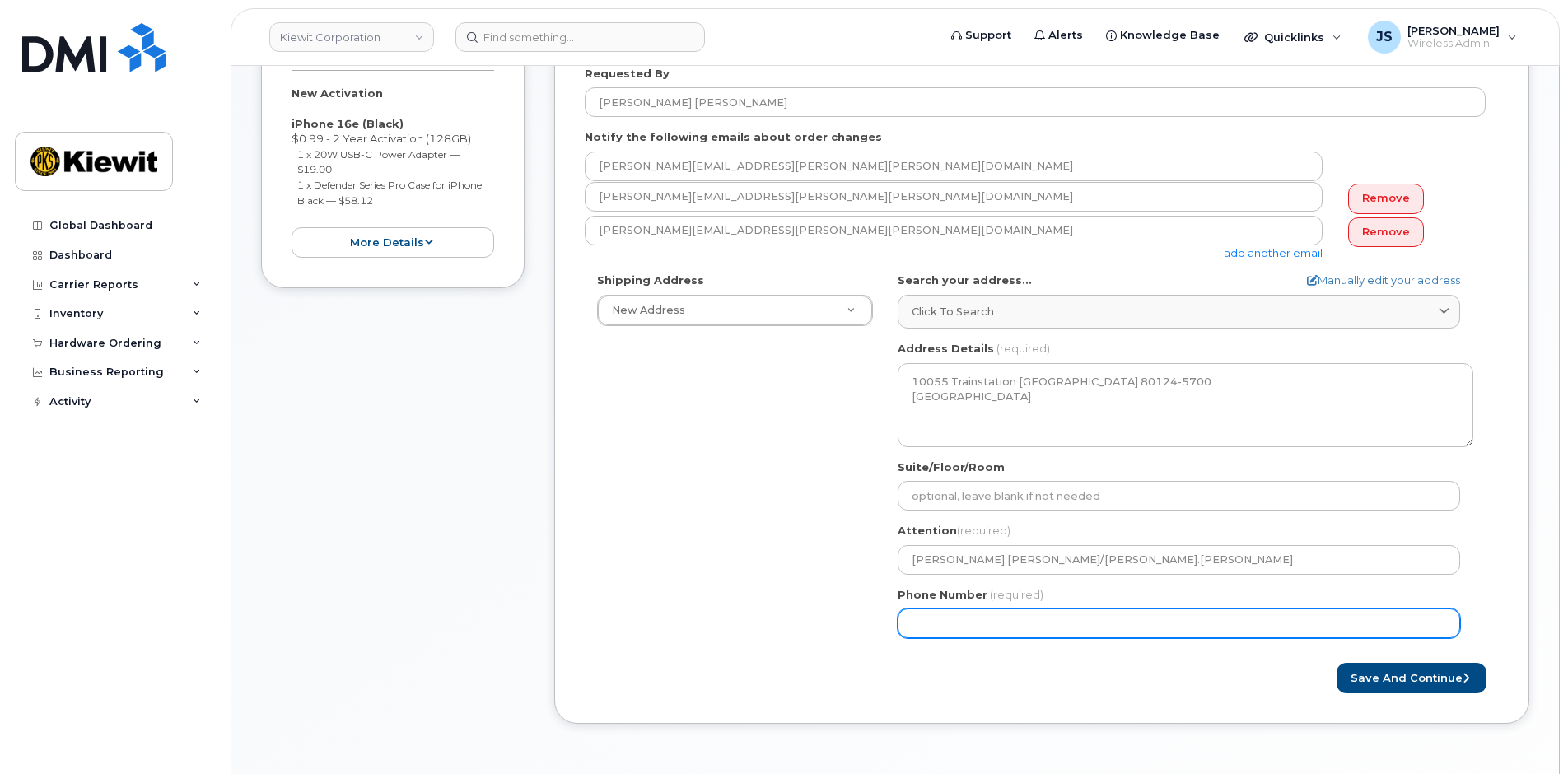
click at [942, 626] on input "Phone Number" at bounding box center [1179, 623] width 563 height 29
type input "877"
type input "877772770"
select select
type input "8777727707"
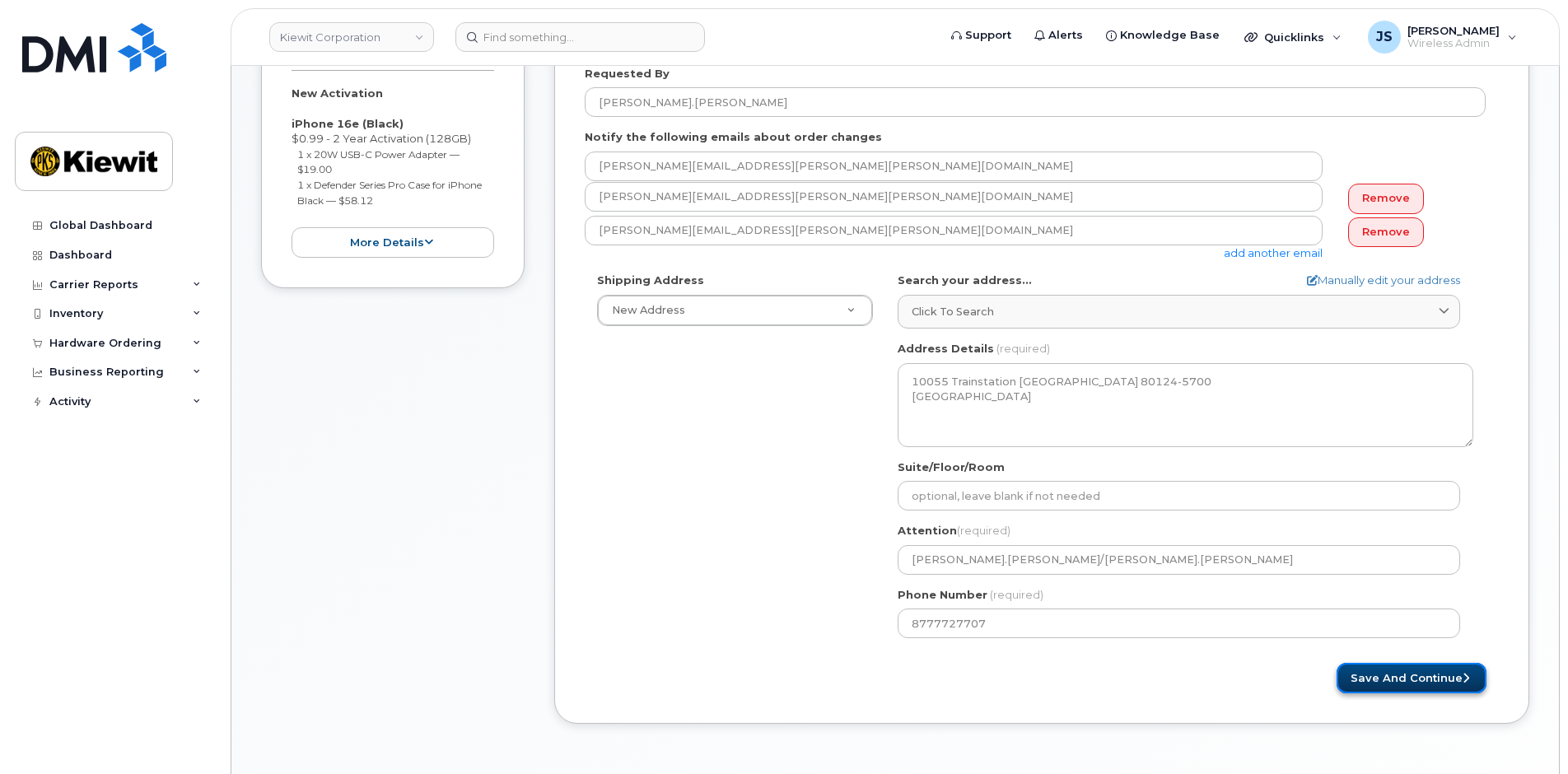
click at [1457, 670] on button "Save and Continue" at bounding box center [1412, 678] width 150 height 30
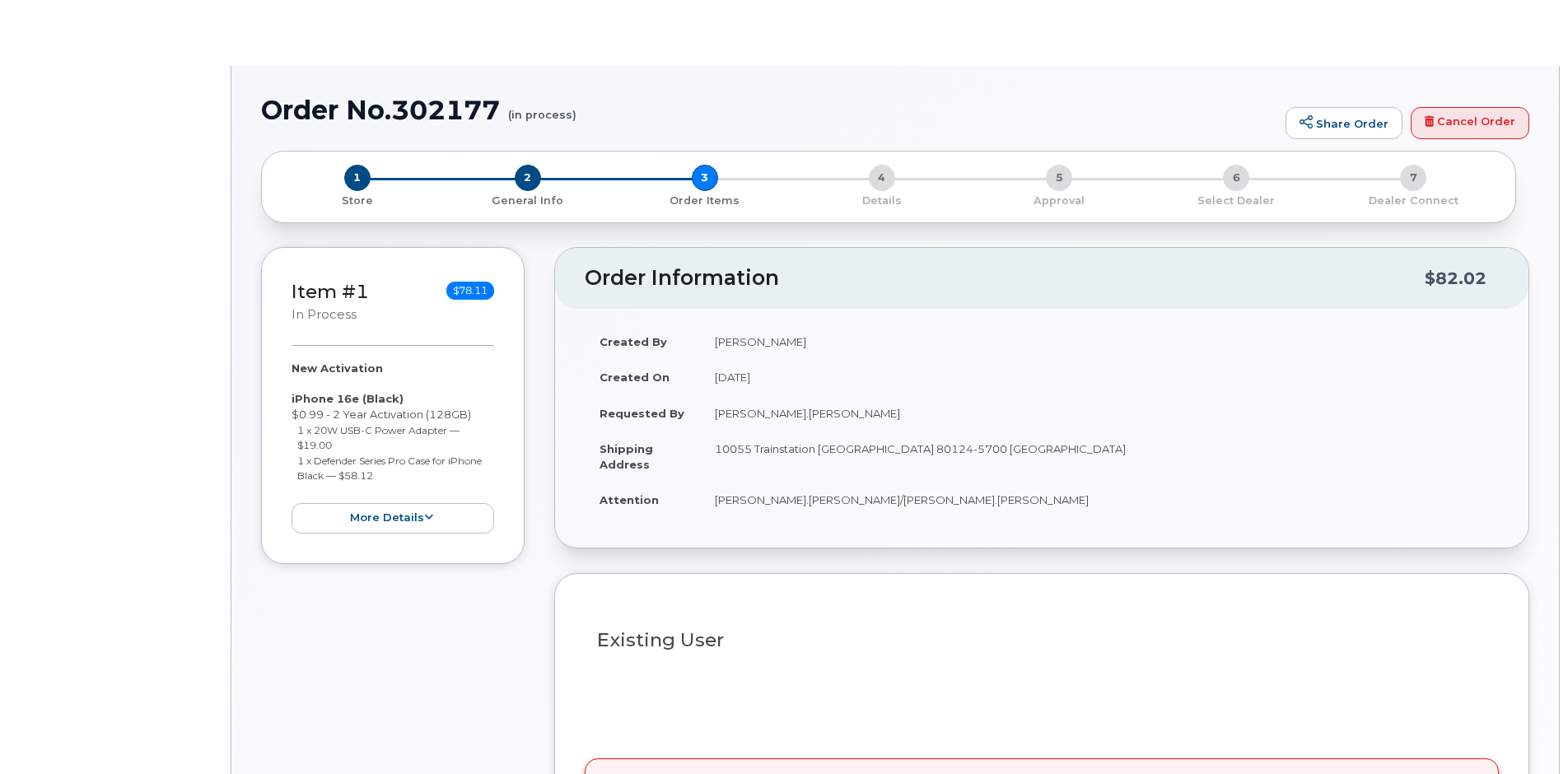
select select
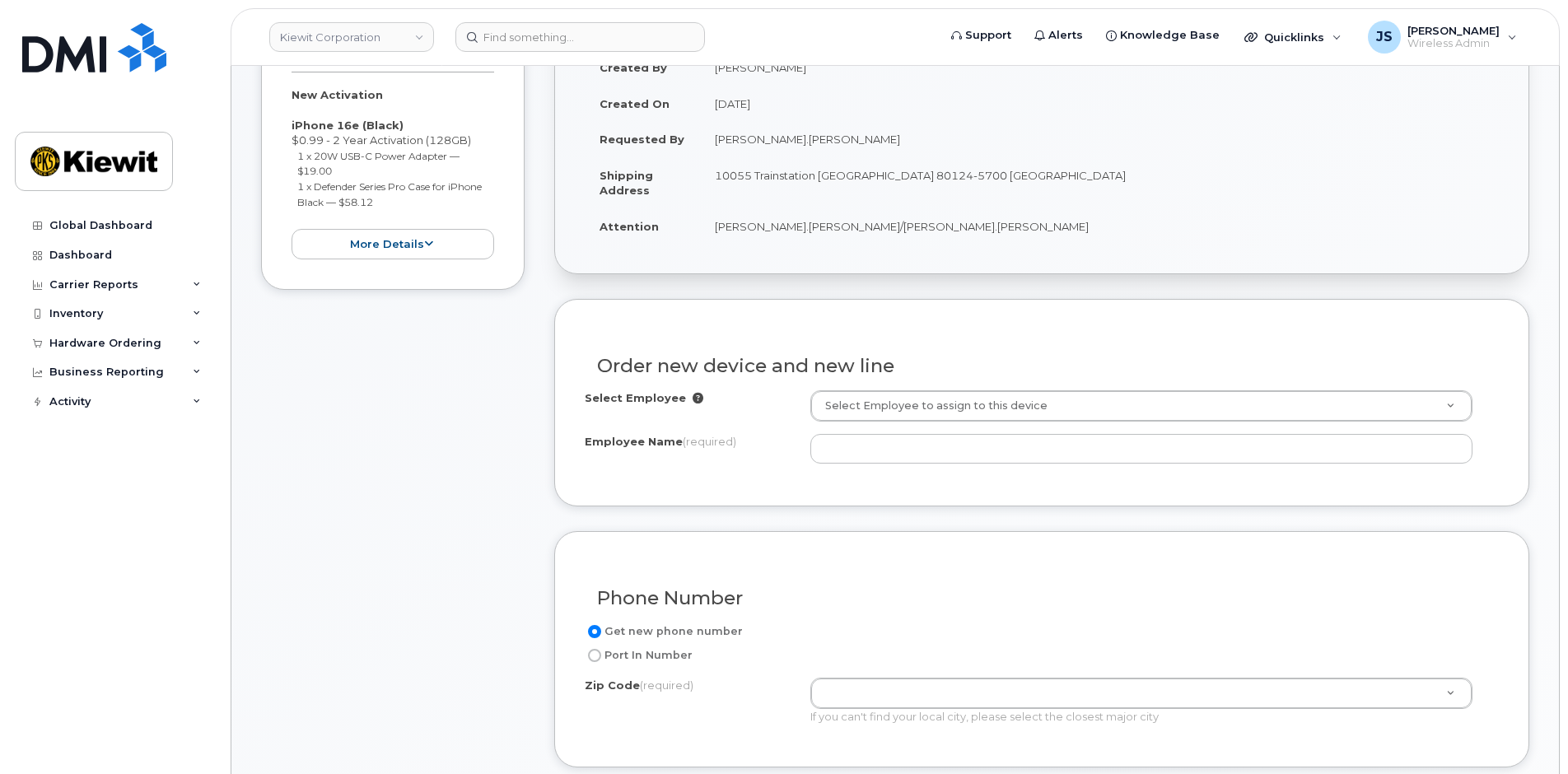
scroll to position [412, 0]
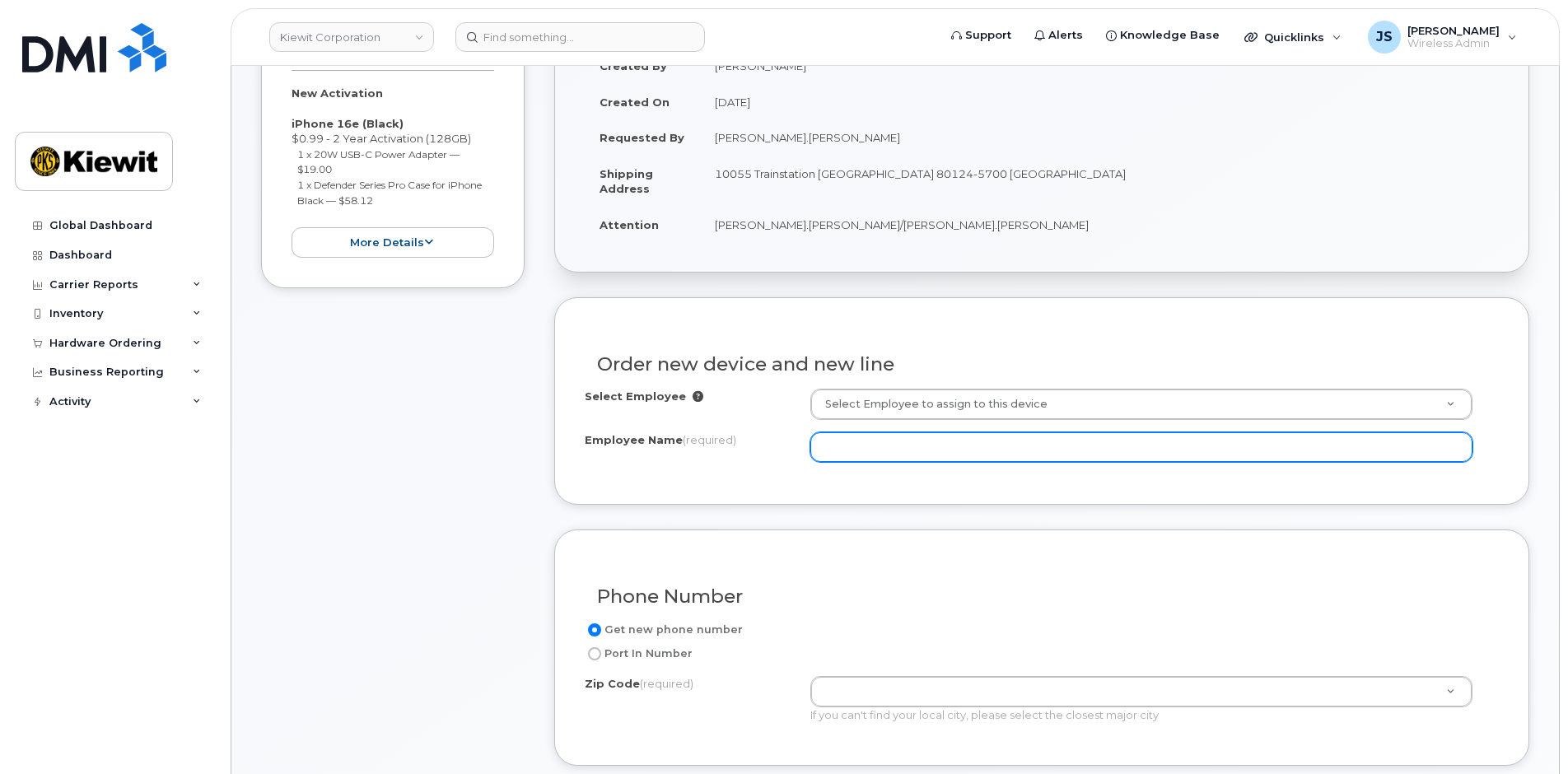
click at [900, 448] on input "Employee Name (required)" at bounding box center [1141, 447] width 663 height 29
click at [917, 443] on input "Employee Name (required)" at bounding box center [1141, 447] width 663 height 29
paste input "[PERSON_NAME].[PERSON_NAME]"
type input "[PERSON_NAME]"
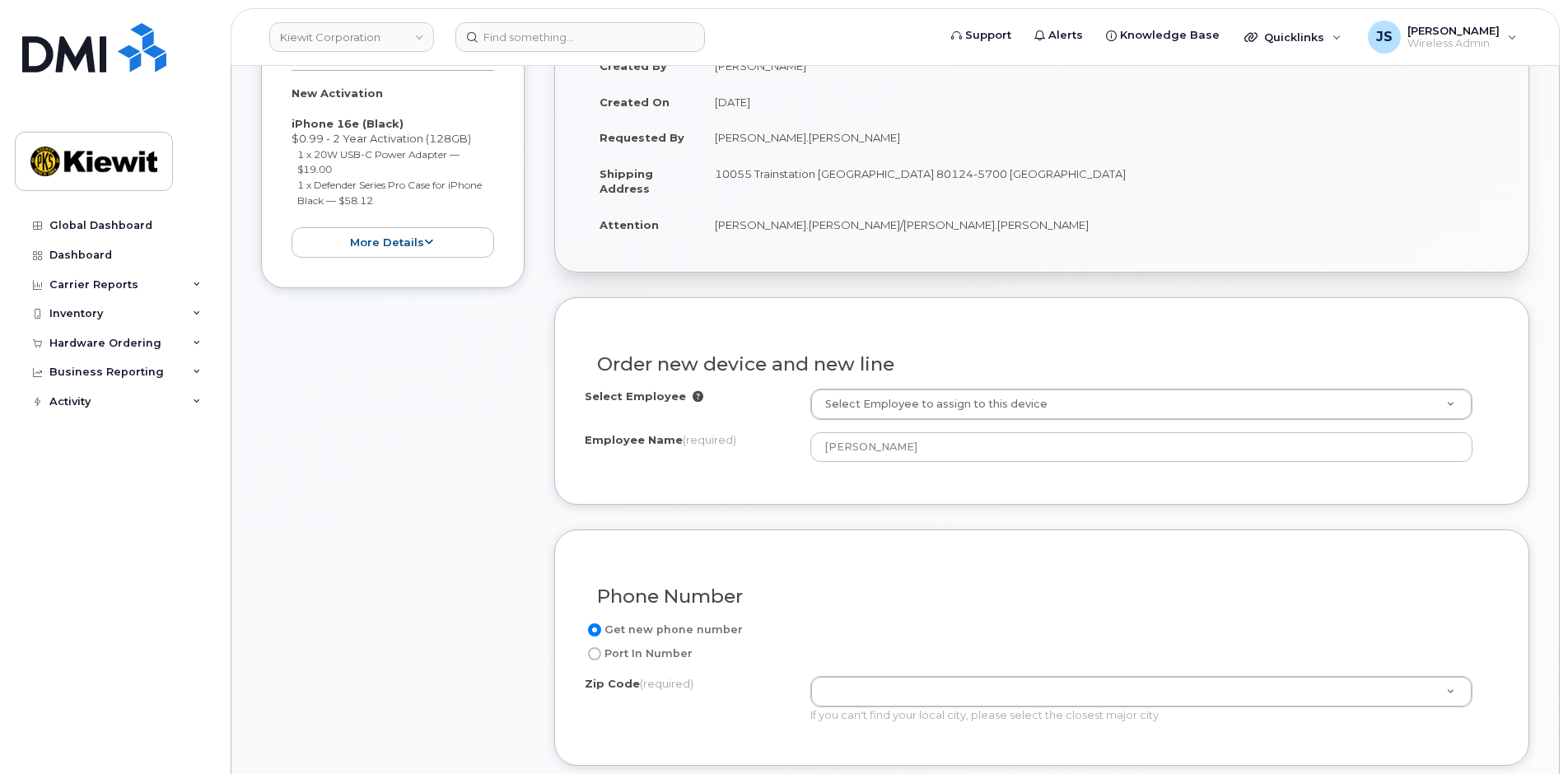
click at [521, 532] on div "Item #1 in process $78.11 New Activation iPhone 16e (Black) $0.99 - 2 Year Acti…" at bounding box center [393, 719] width 263 height 1496
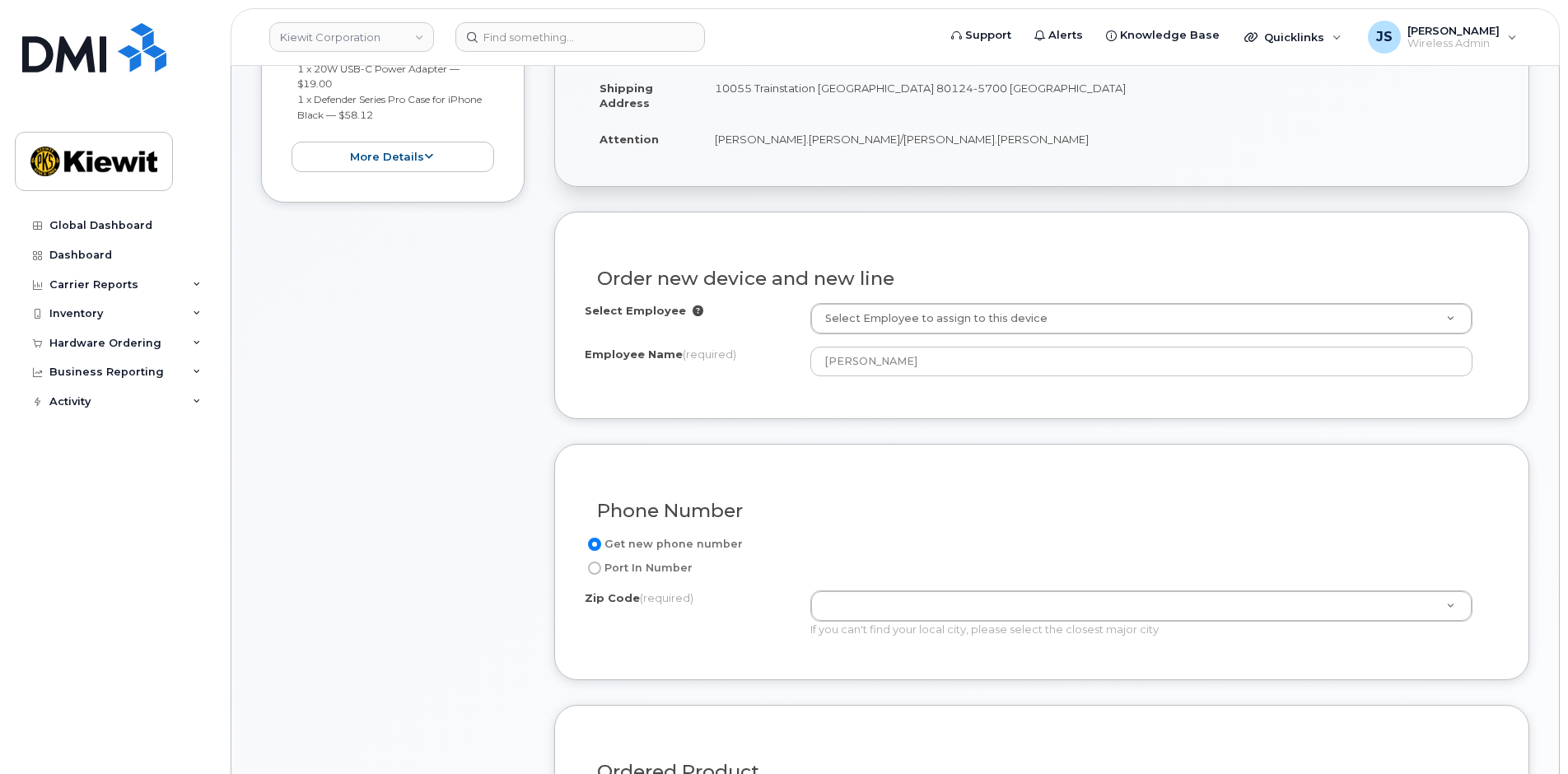
scroll to position [576, 0]
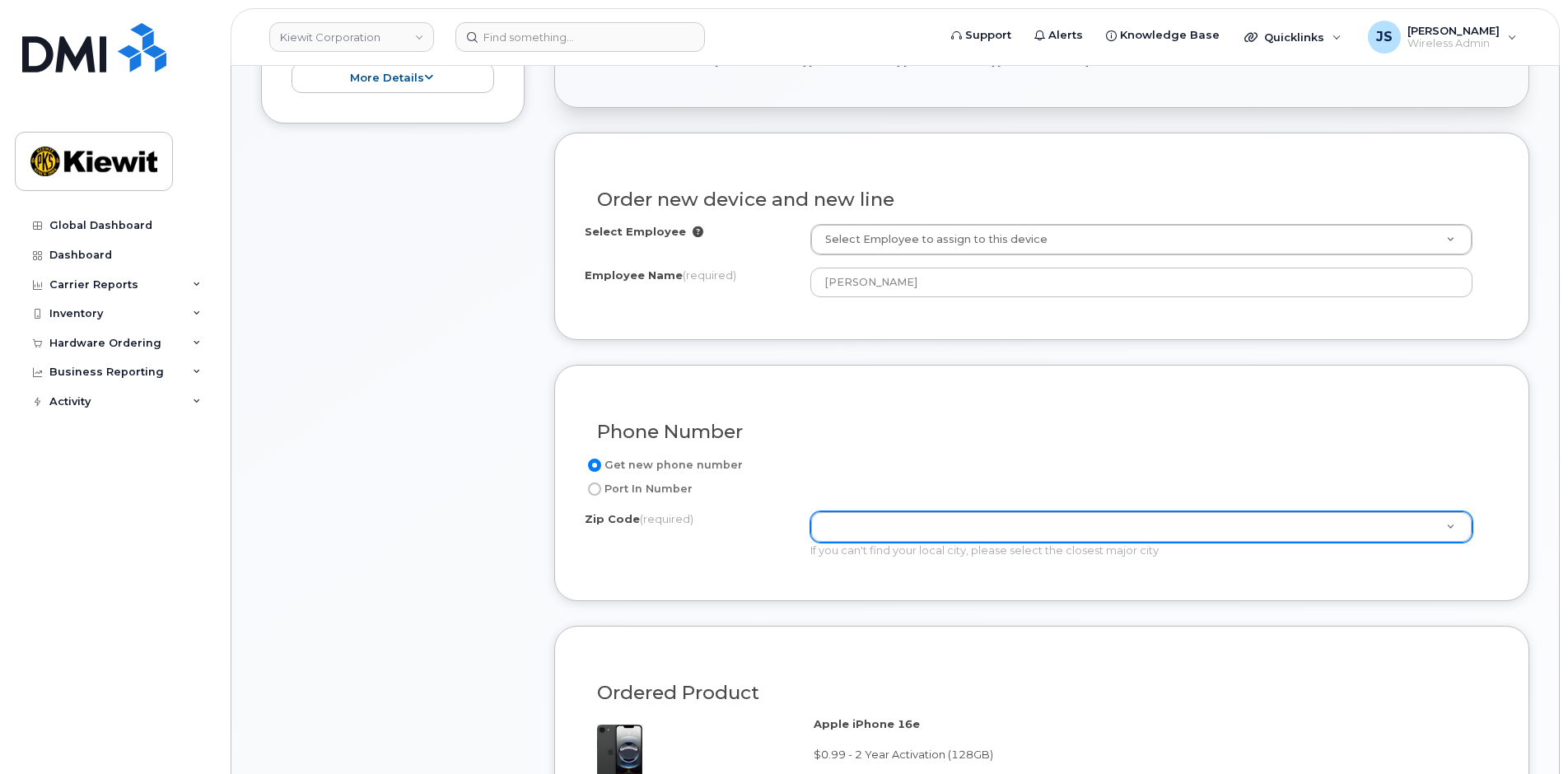
click at [869, 512] on div "Zip Code (required) Zip Code (required)" at bounding box center [1141, 527] width 663 height 31
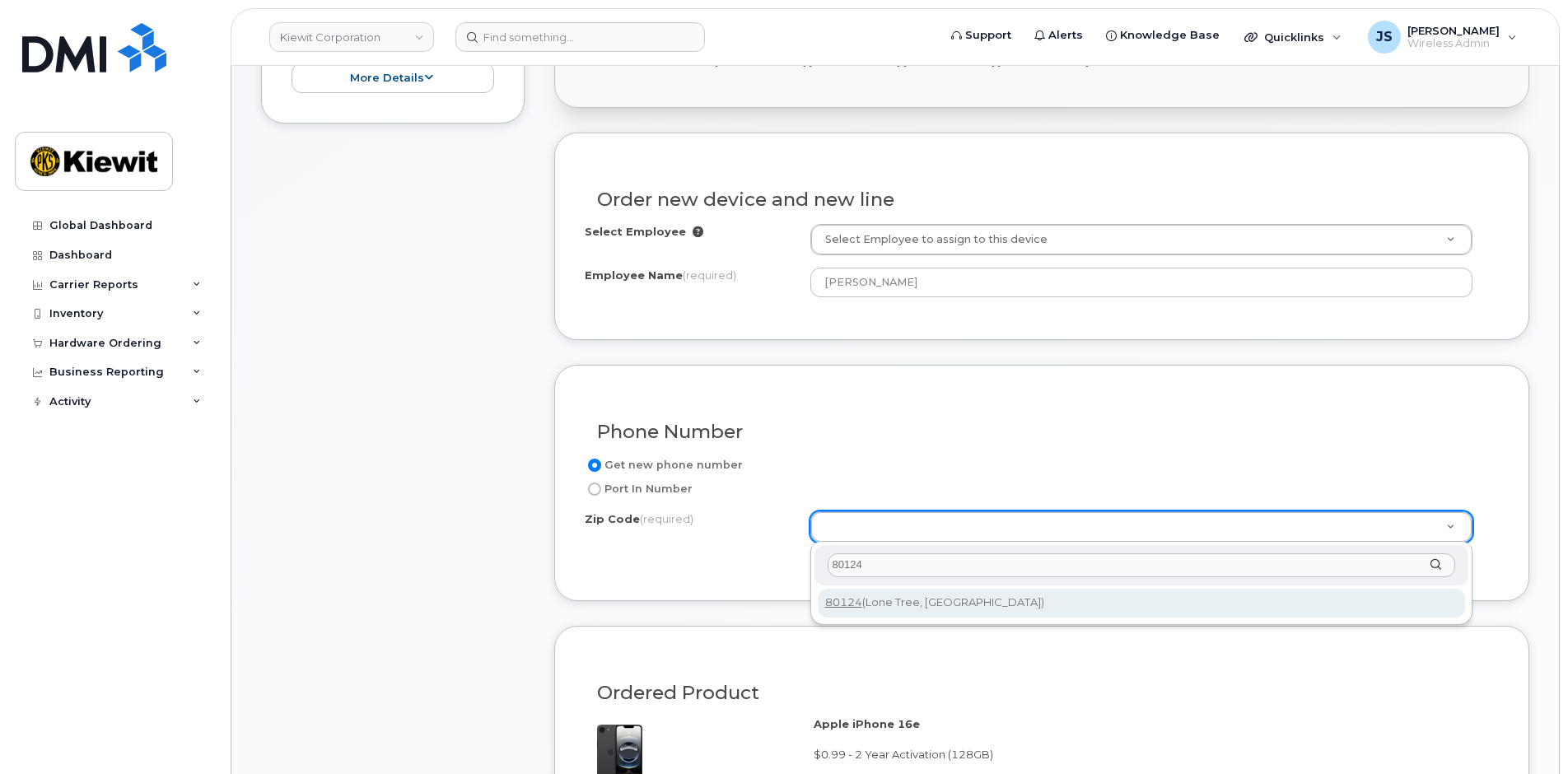
type input "80124"
type input "80124 (Lone Tree, CO)"
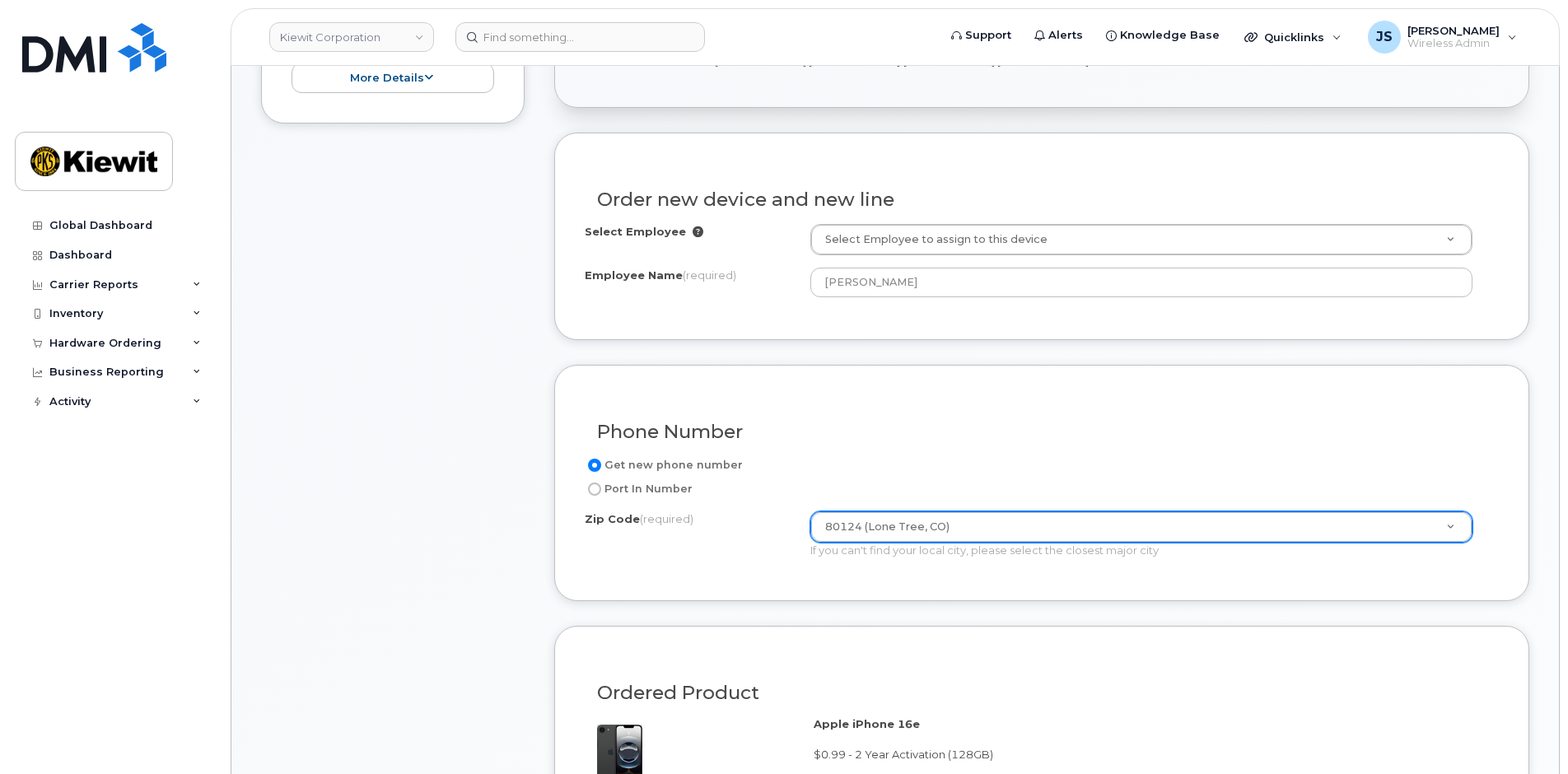
click at [469, 592] on div "Item #1 in process $78.11 New Activation iPhone 16e (Black) $0.99 - 2 Year Acti…" at bounding box center [393, 553] width 263 height 1496
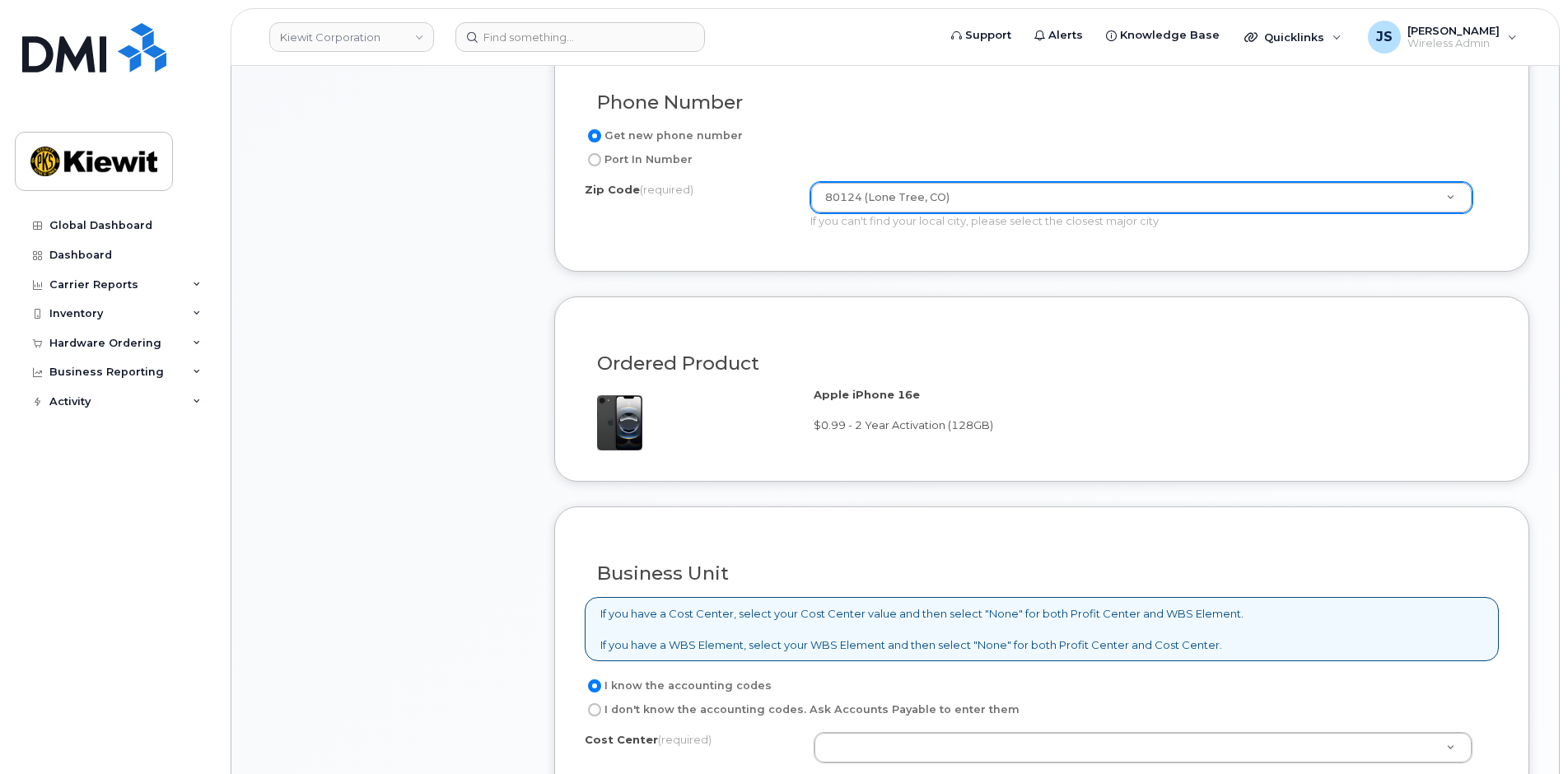
scroll to position [1071, 0]
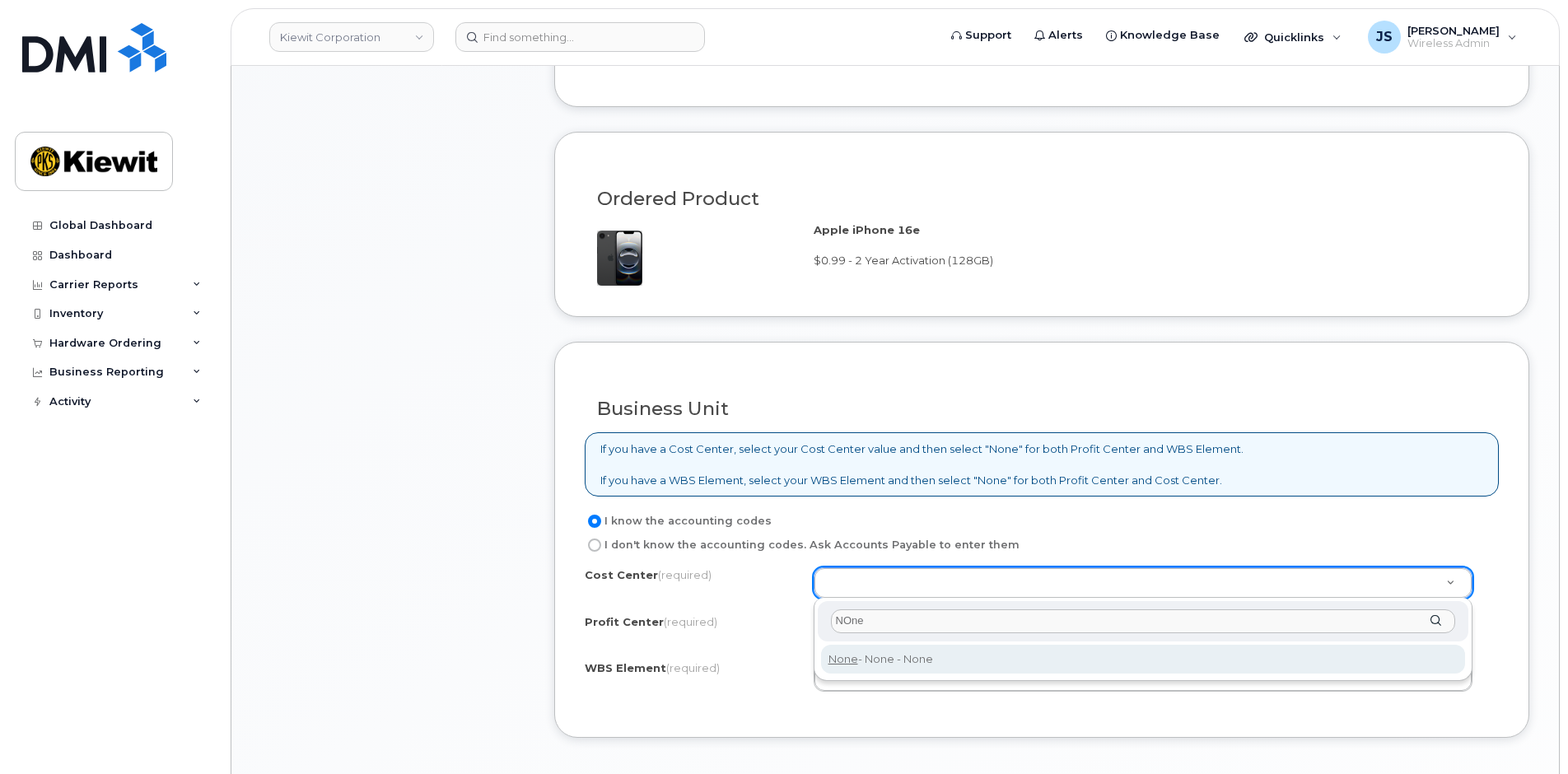
type input "NOne"
type input "None"
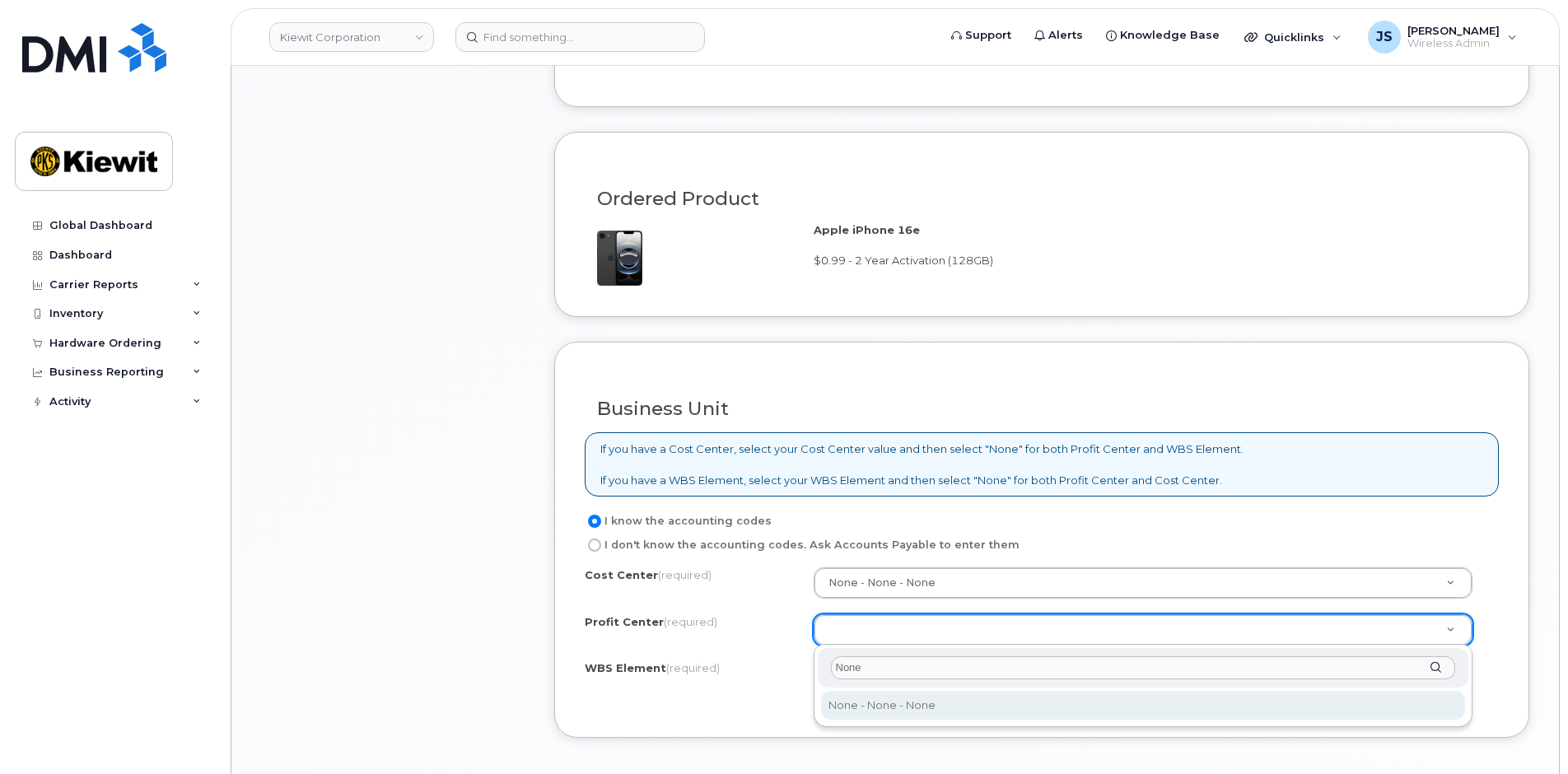
type input "None"
select select "None"
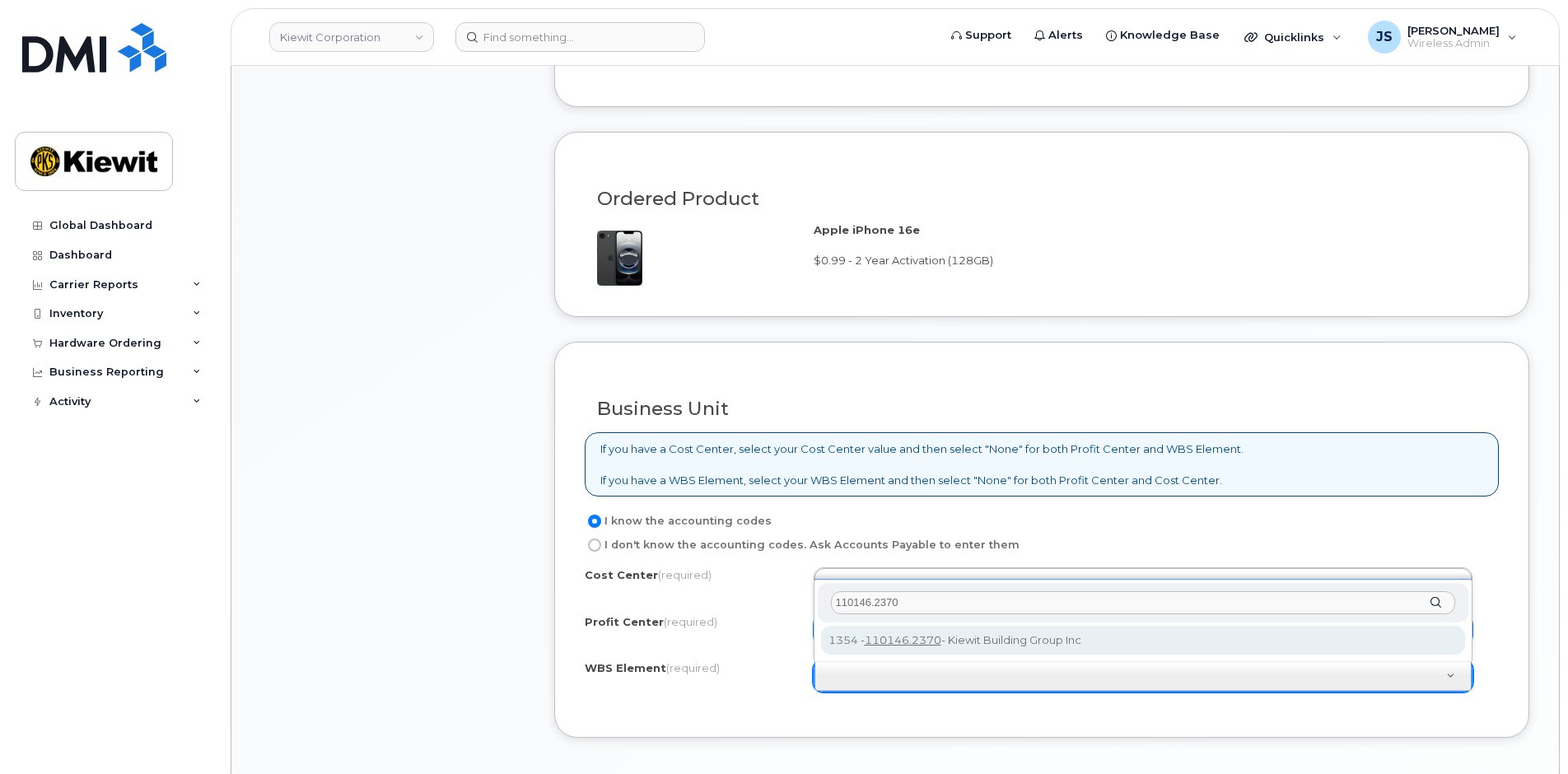
type input "110146.2370"
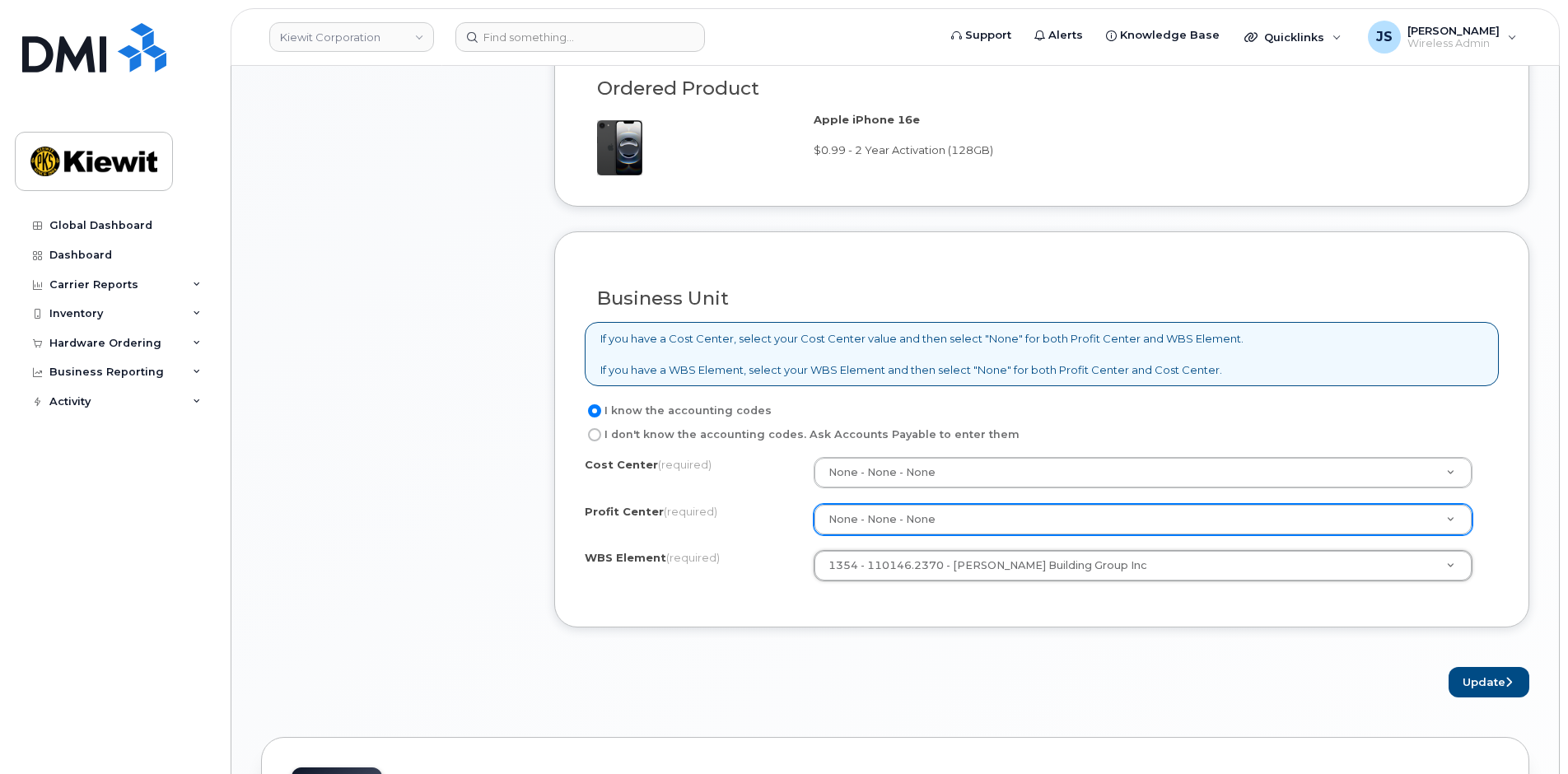
scroll to position [1318, 0]
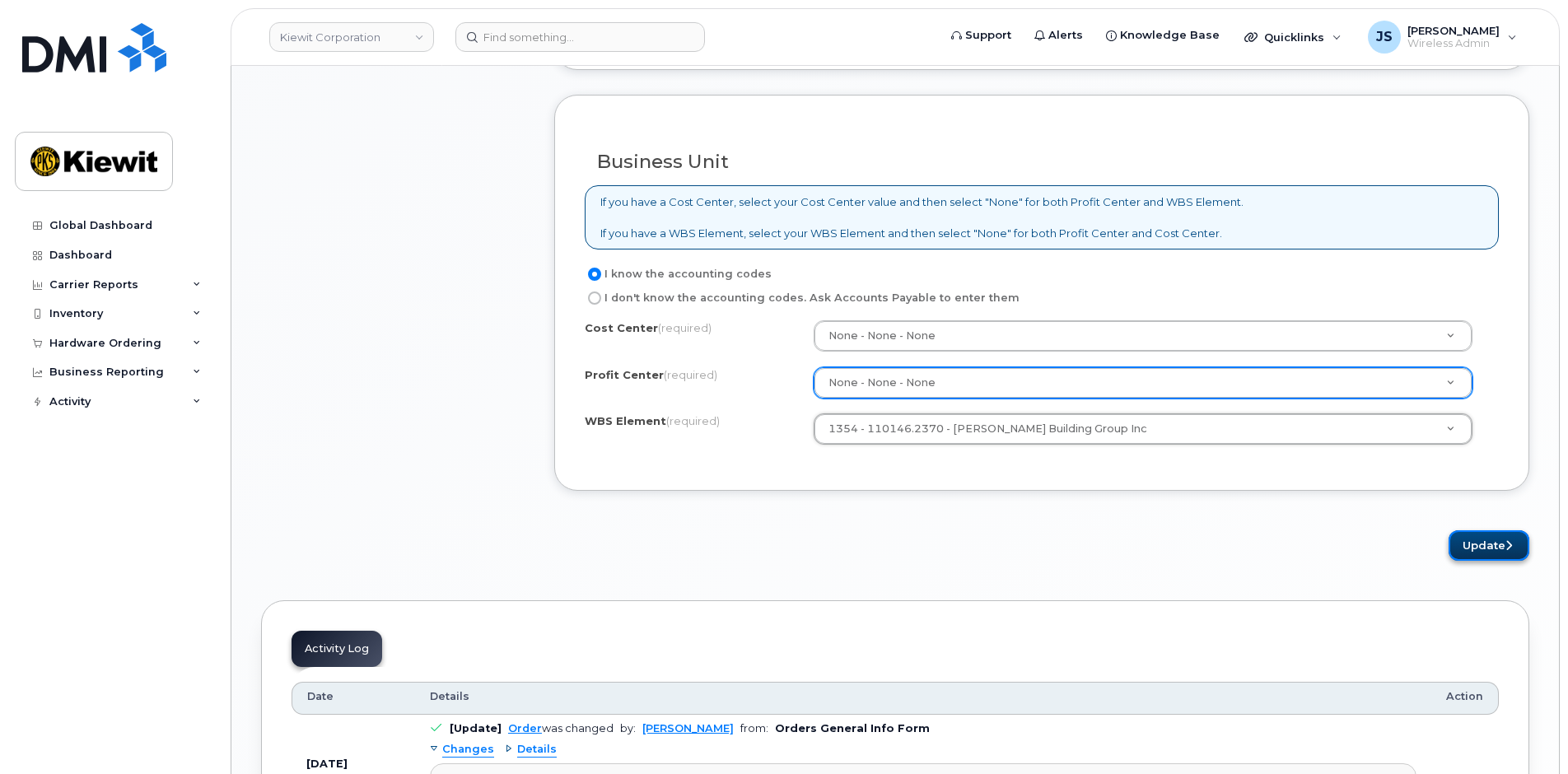
click at [1480, 552] on button "Update" at bounding box center [1489, 546] width 81 height 30
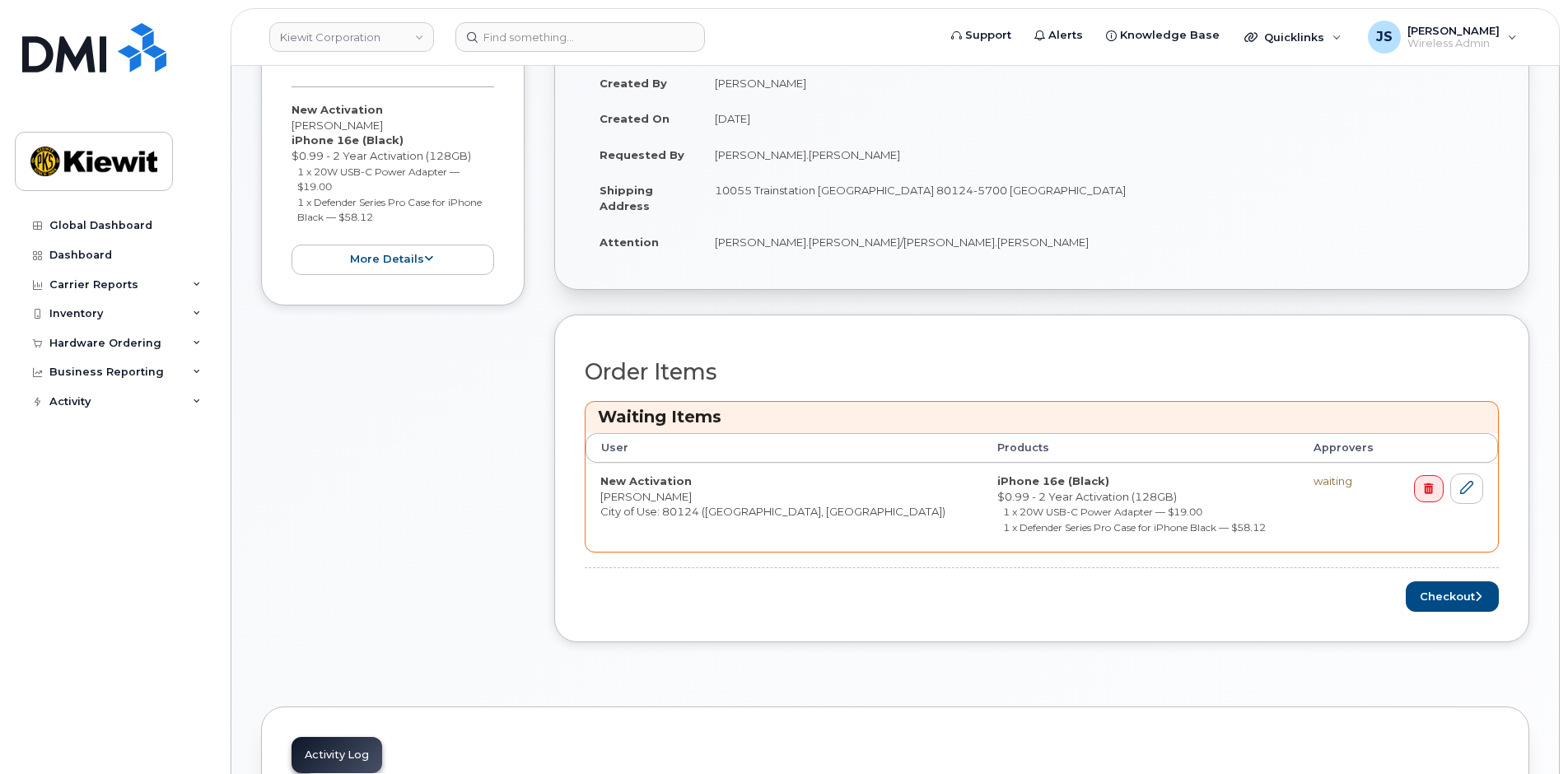
scroll to position [494, 0]
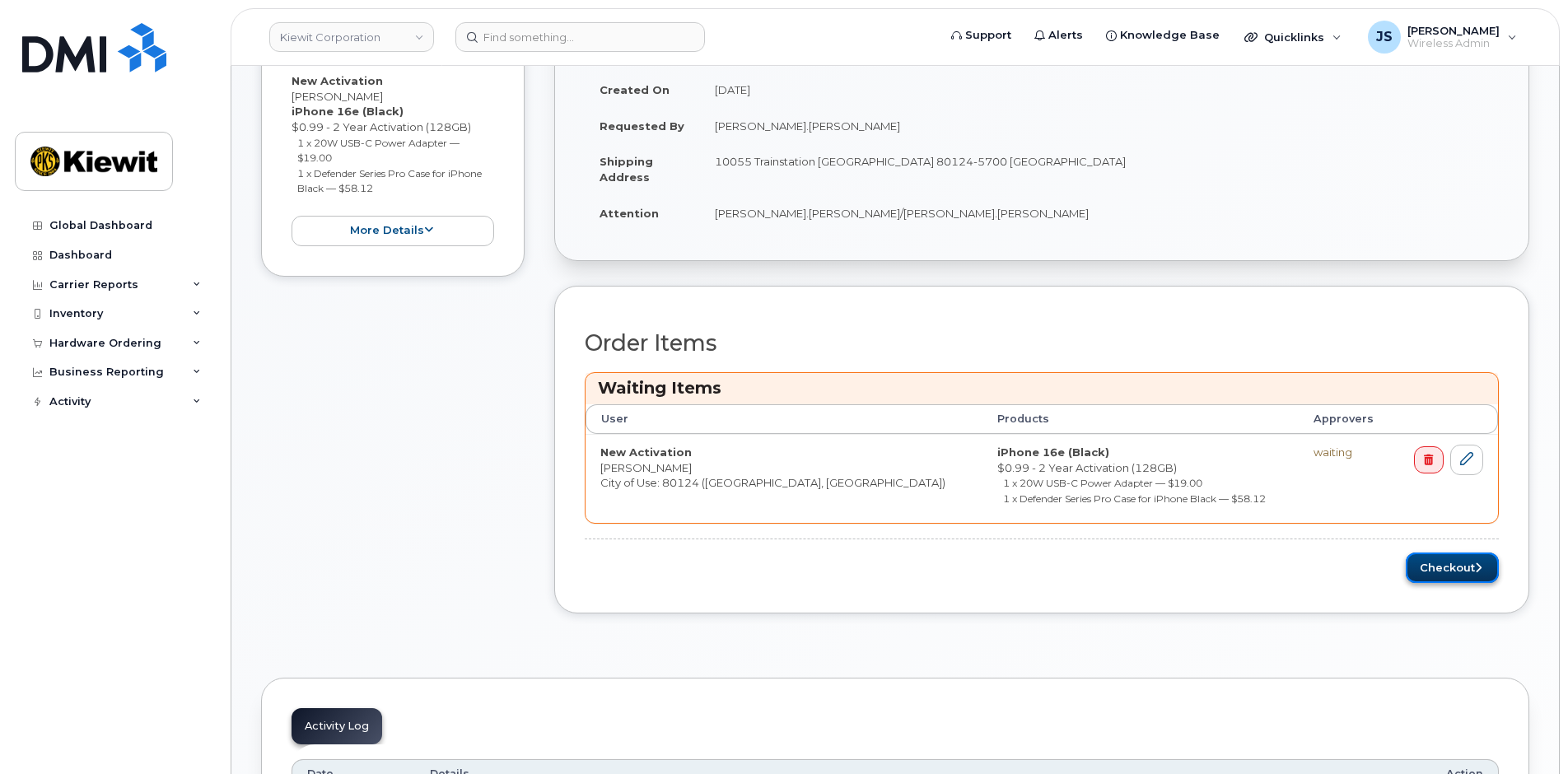
click at [1430, 562] on button "Checkout" at bounding box center [1453, 568] width 93 height 30
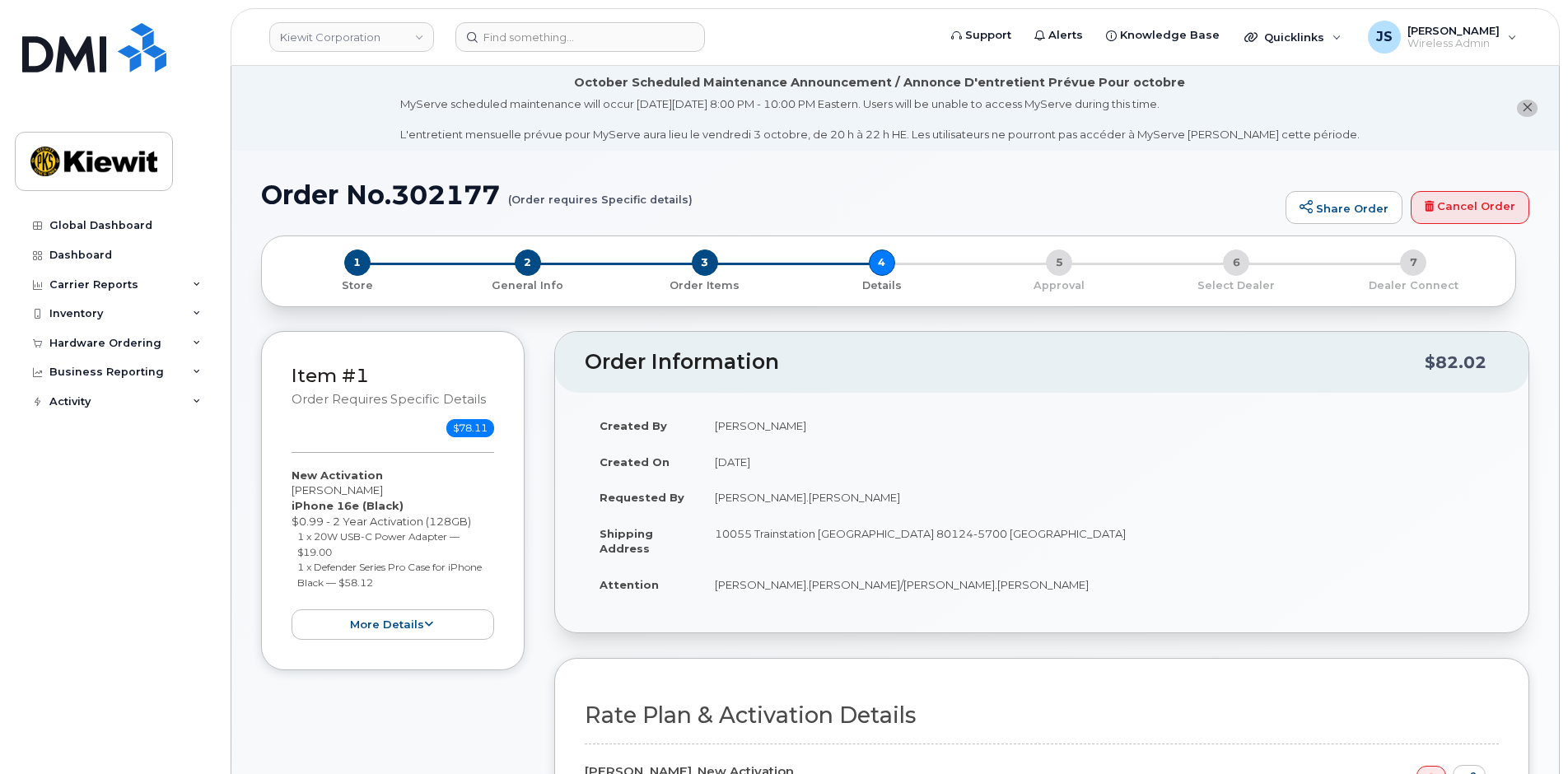
click at [550, 649] on div "Item #1 Order requires Specific details $78.11 New Activation [PERSON_NAME] iPh…" at bounding box center [896, 711] width 1268 height 762
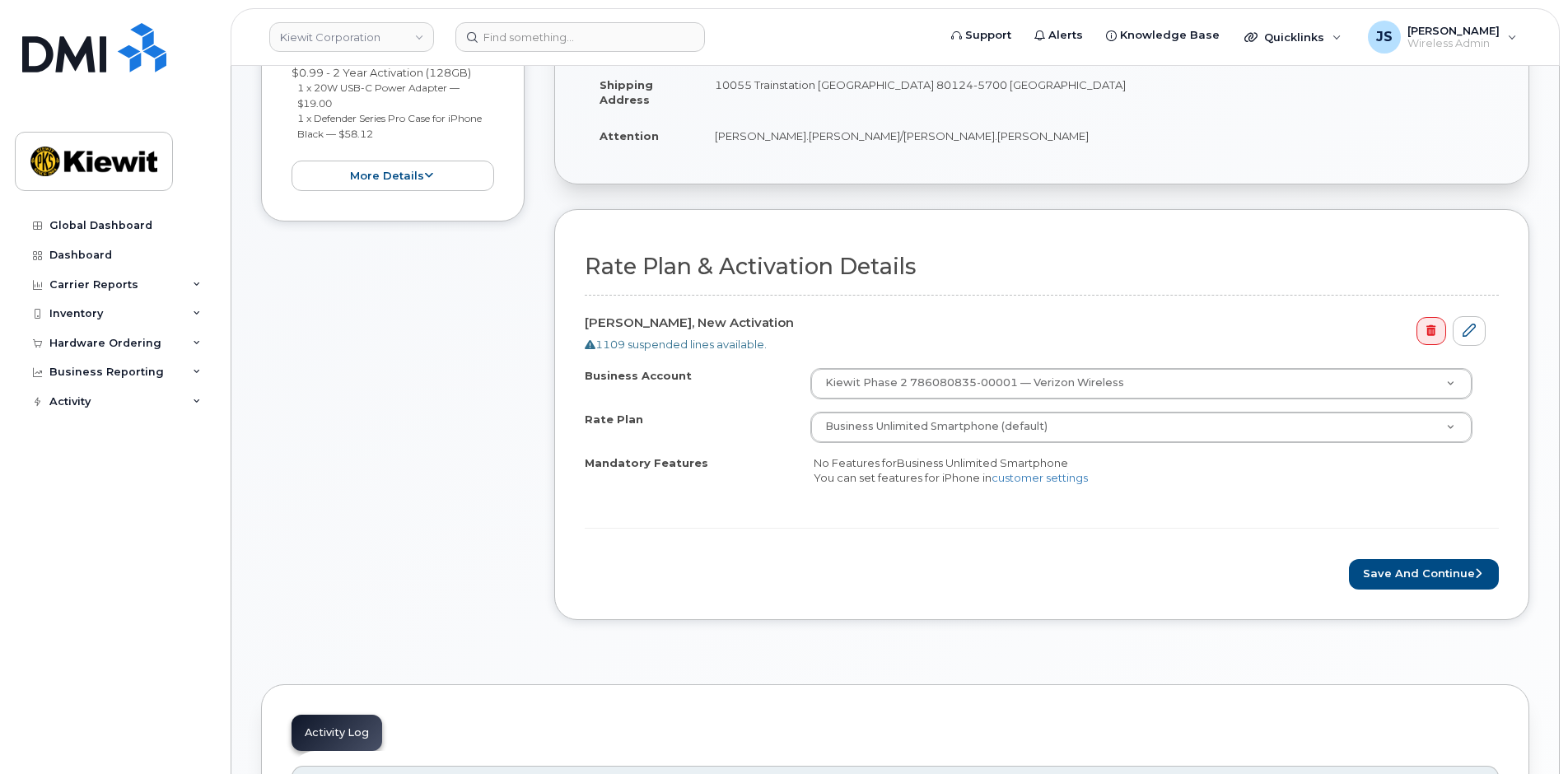
scroll to position [576, 0]
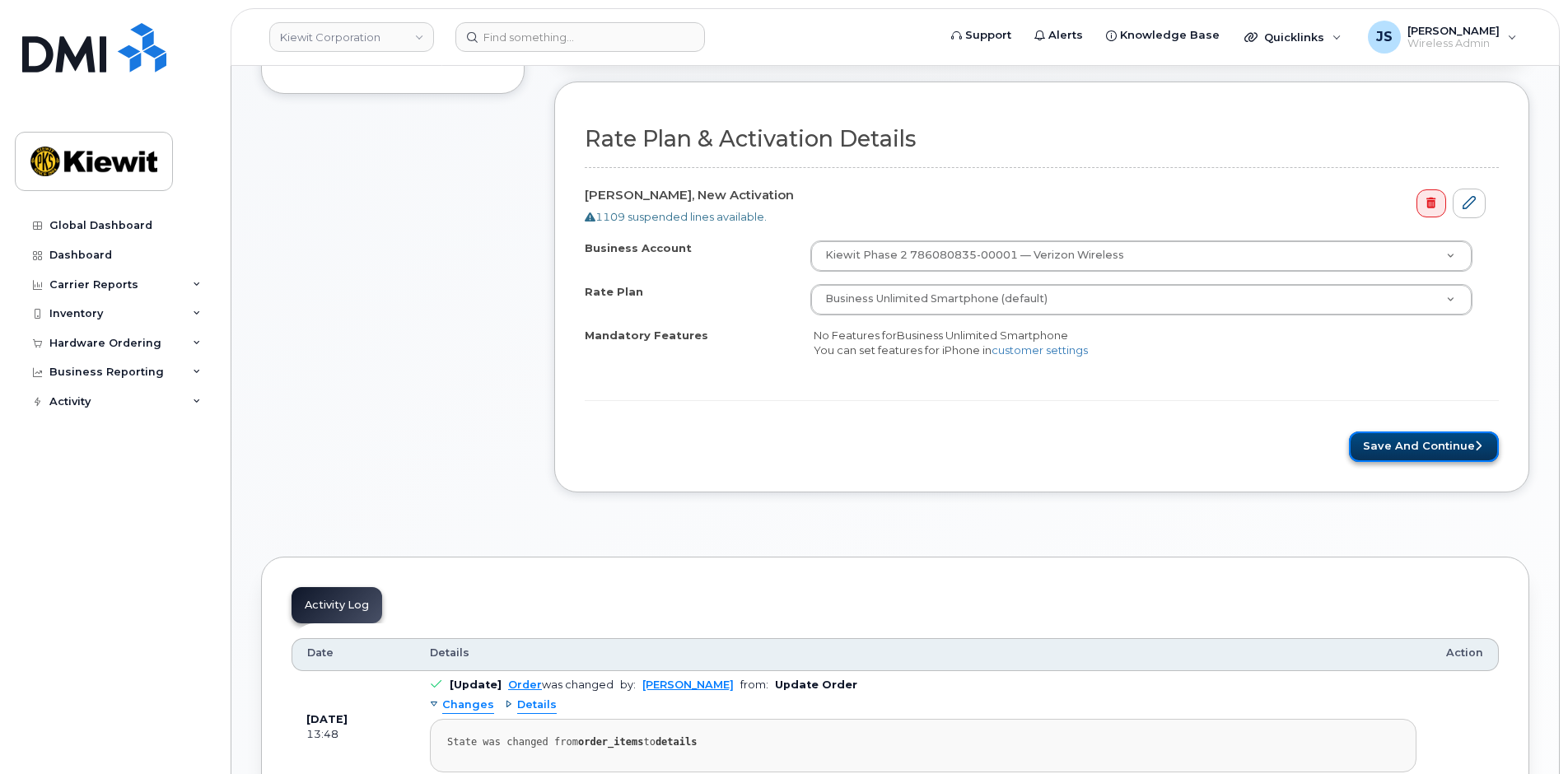
click at [1438, 443] on button "Save and Continue" at bounding box center [1424, 447] width 150 height 30
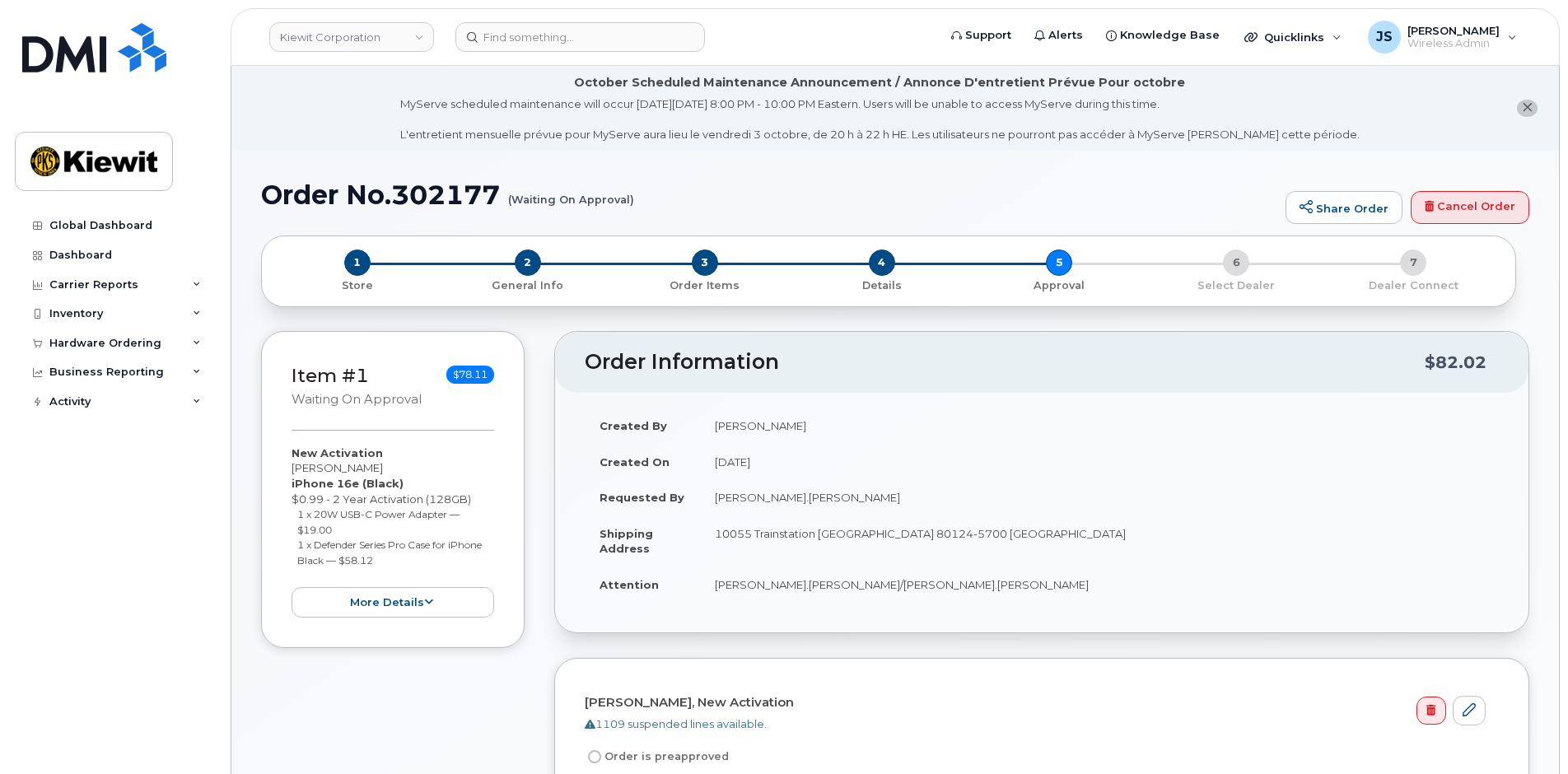
click at [492, 697] on div "Item #1 Waiting On Approval $78.11 New Activation Zane Daugherty iPhone 16e (Bl…" at bounding box center [393, 705] width 263 height 748
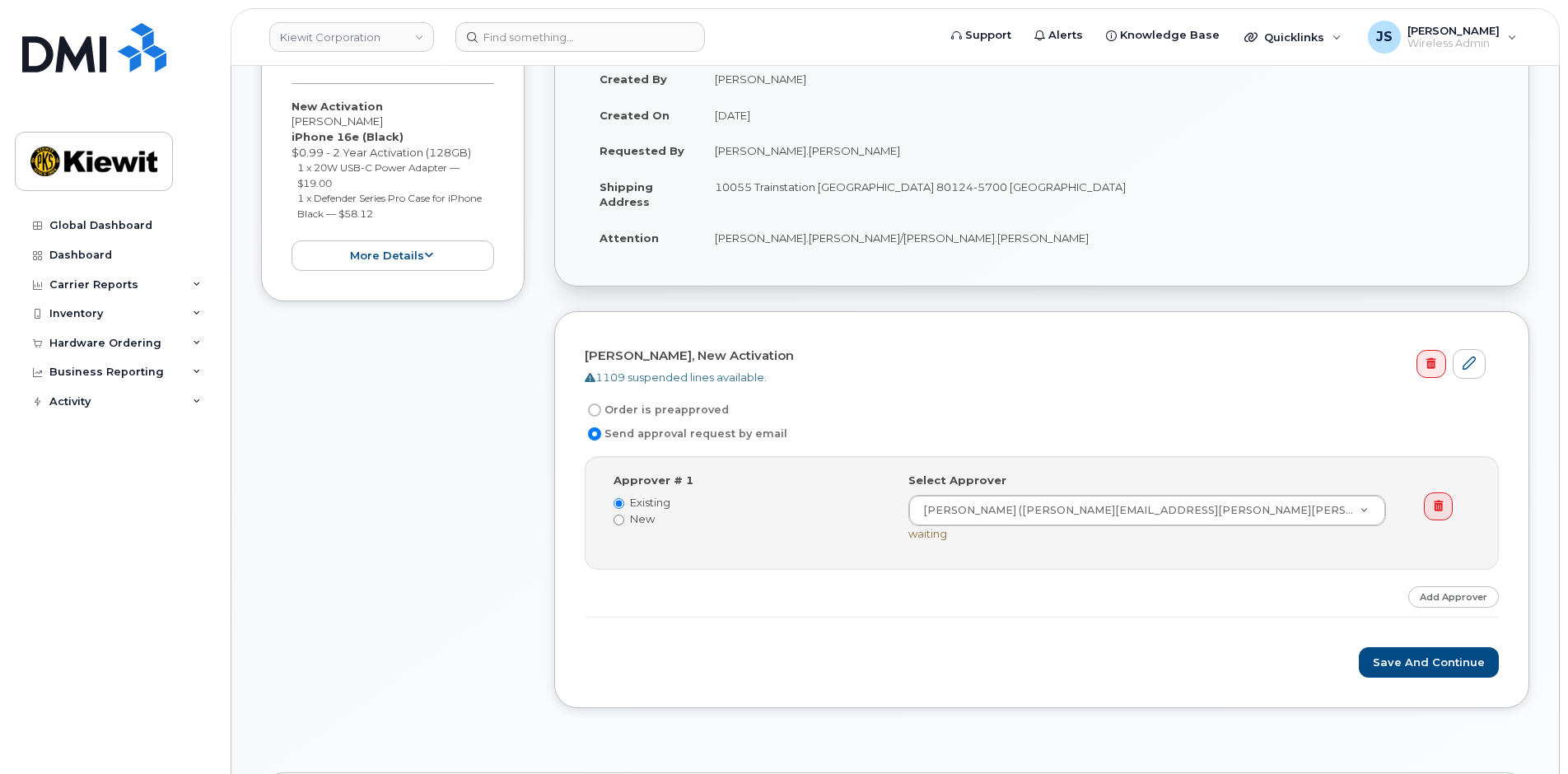
scroll to position [412, 0]
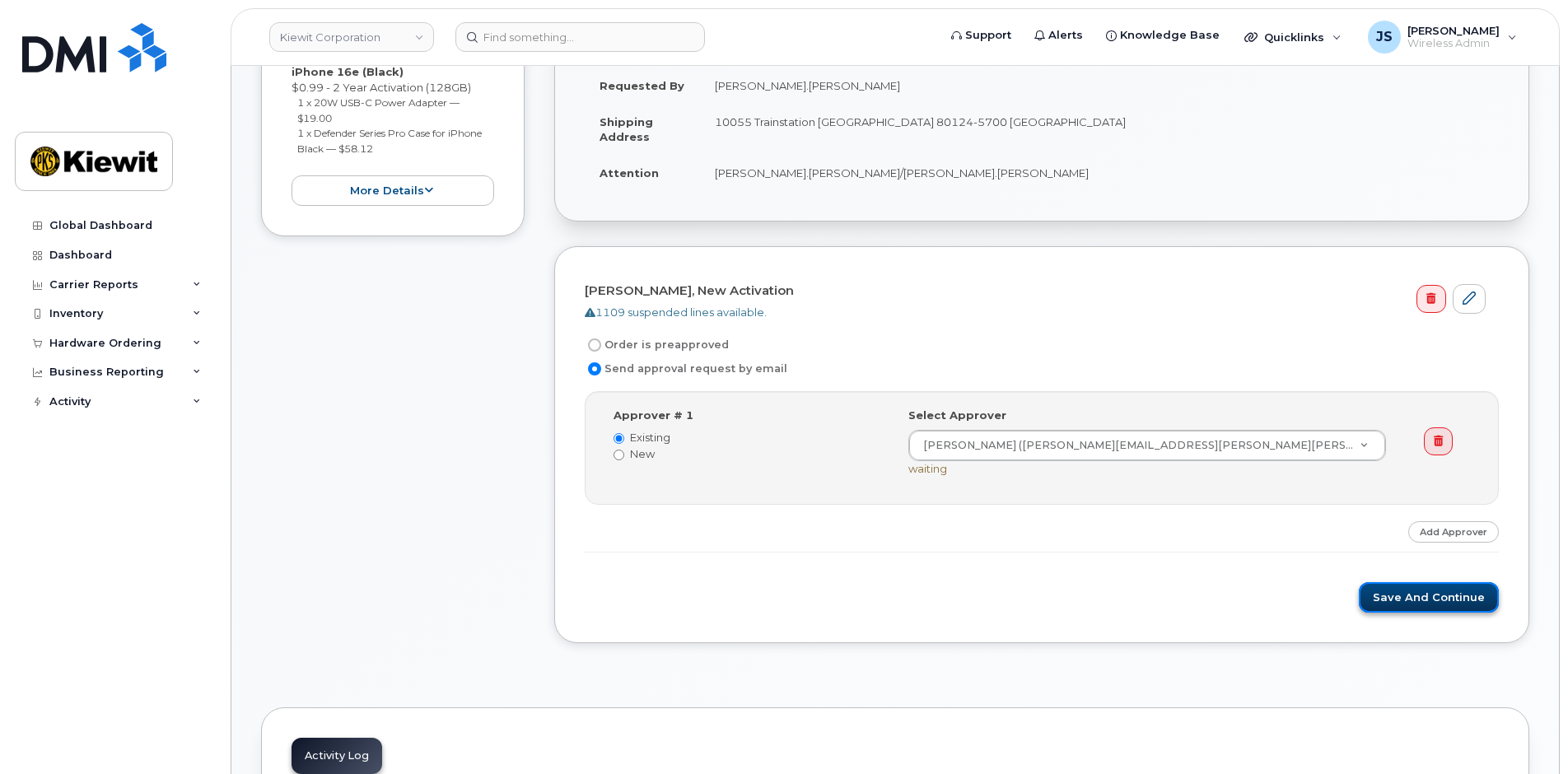
click at [1411, 601] on button "Save and Continue" at bounding box center [1428, 597] width 140 height 30
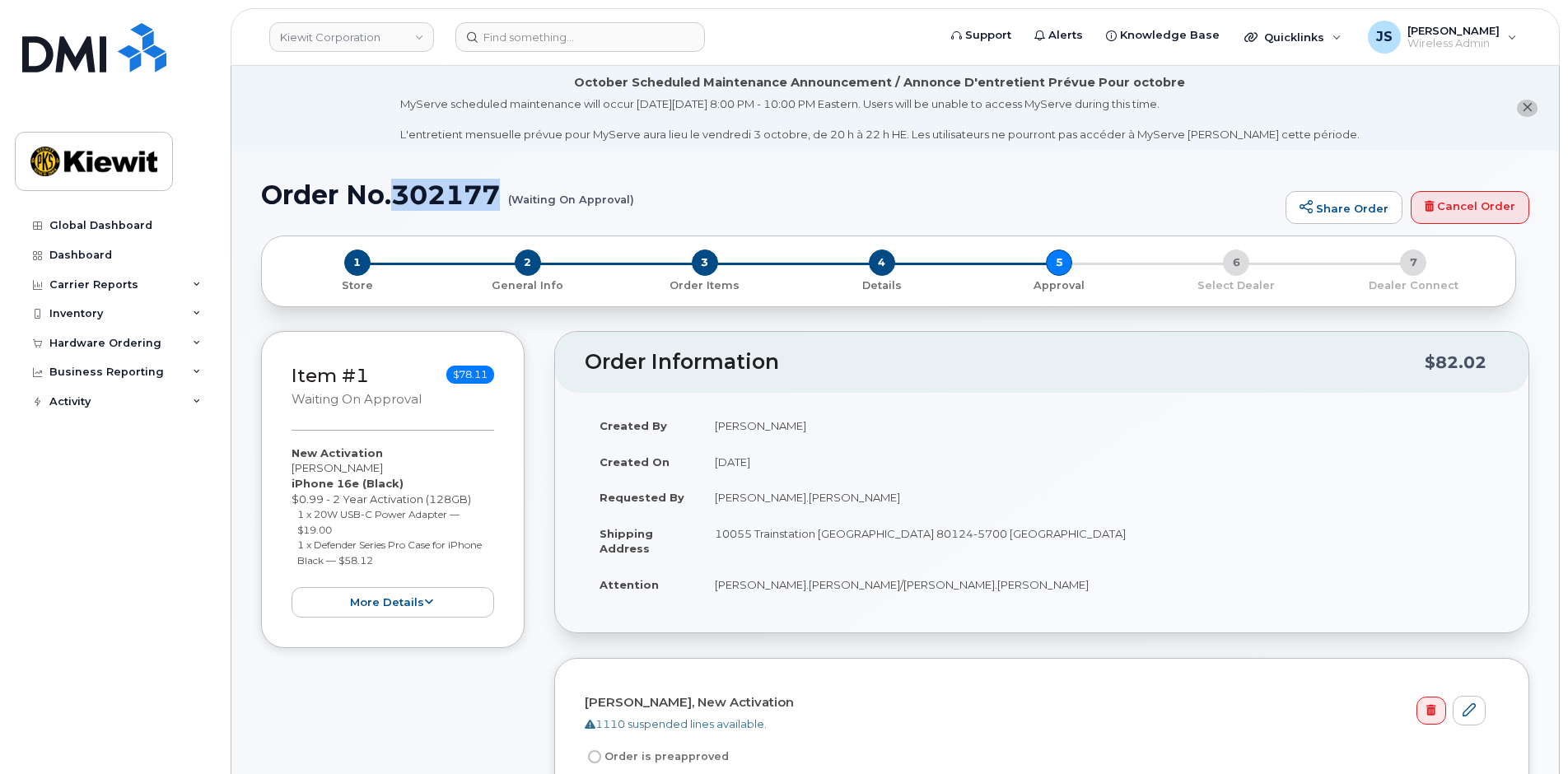
drag, startPoint x: 506, startPoint y: 189, endPoint x: 395, endPoint y: 193, distance: 111.1
click at [395, 193] on h1 "Order No.302177 (Waiting On Approval)" at bounding box center [769, 195] width 1016 height 29
copy h1 "302177"
click at [1315, 28] on div "Quicklinks" at bounding box center [1293, 37] width 120 height 33
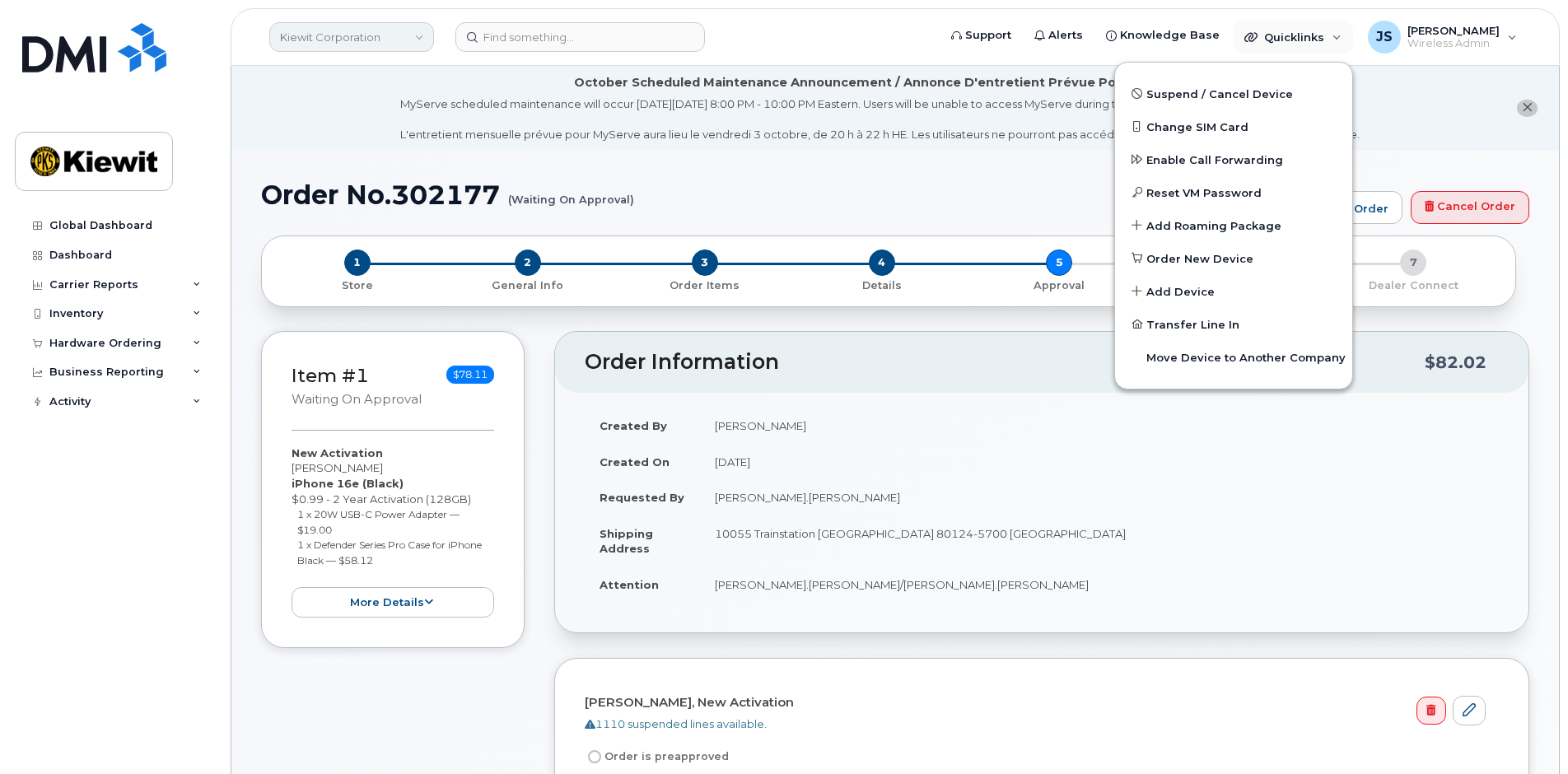
click at [412, 42] on link "Kiewit Corporation" at bounding box center [351, 36] width 165 height 29
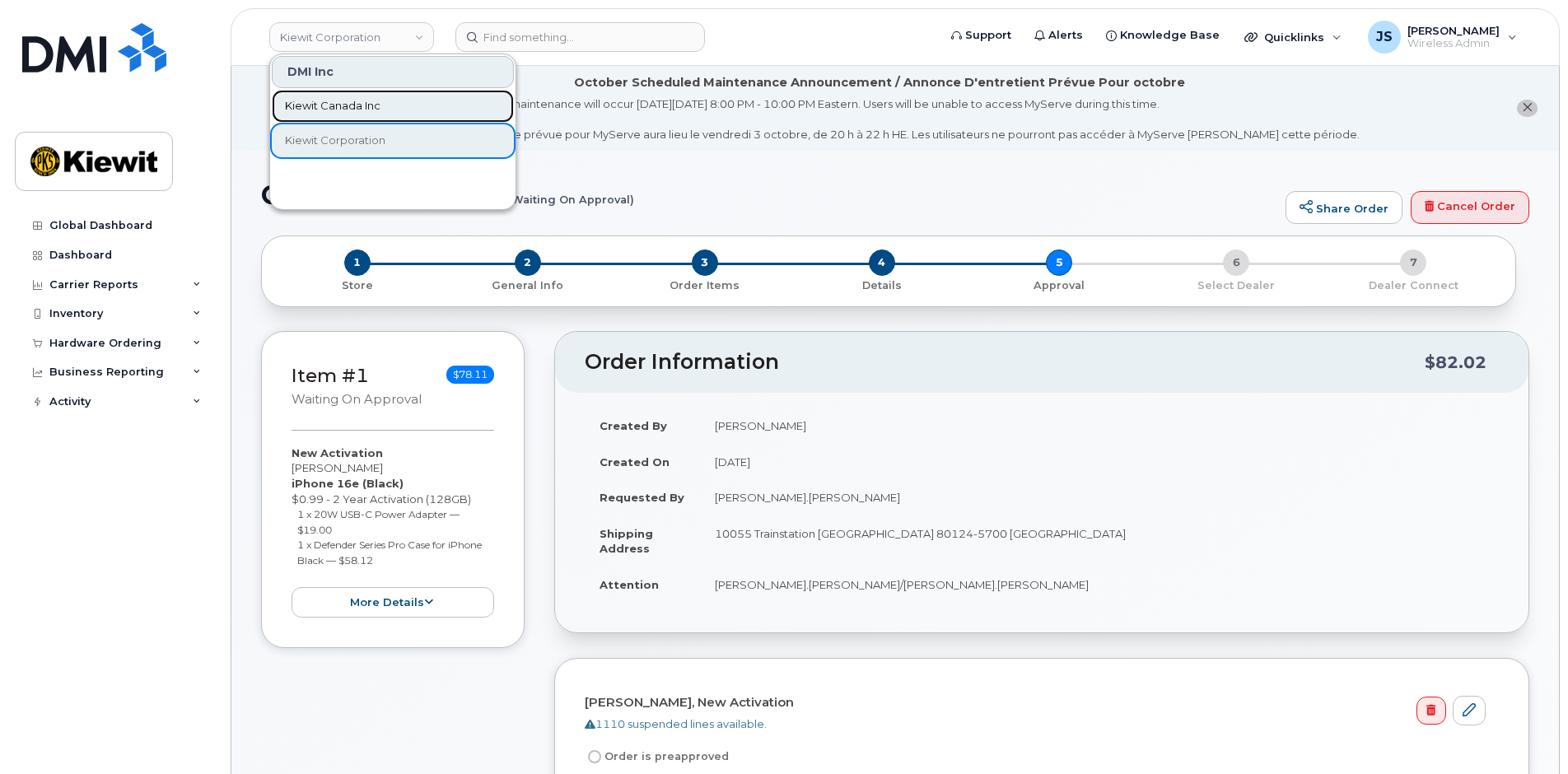
click at [343, 101] on span "Kiewit Canada Inc" at bounding box center [333, 106] width 95 height 16
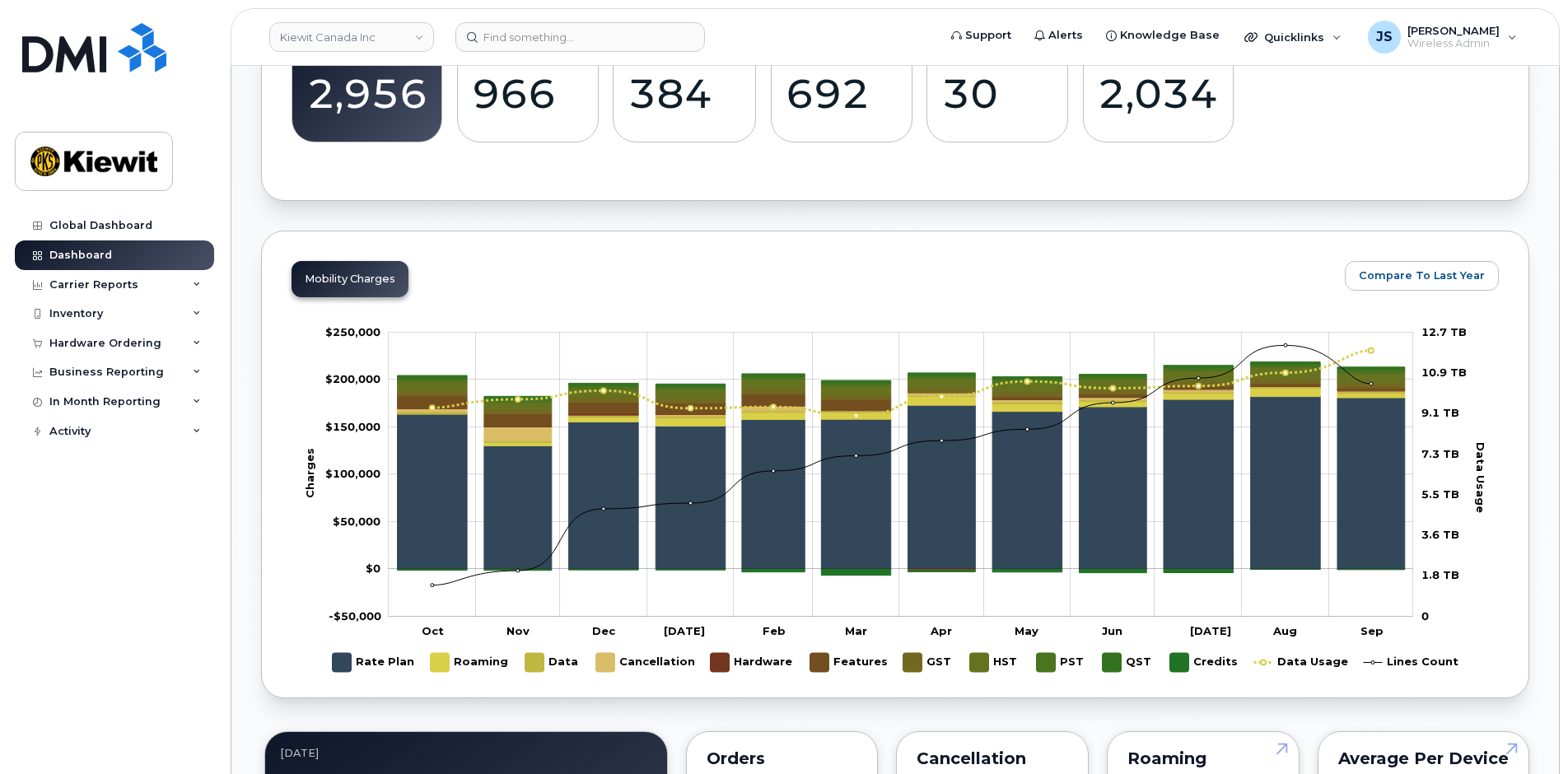
scroll to position [742, 0]
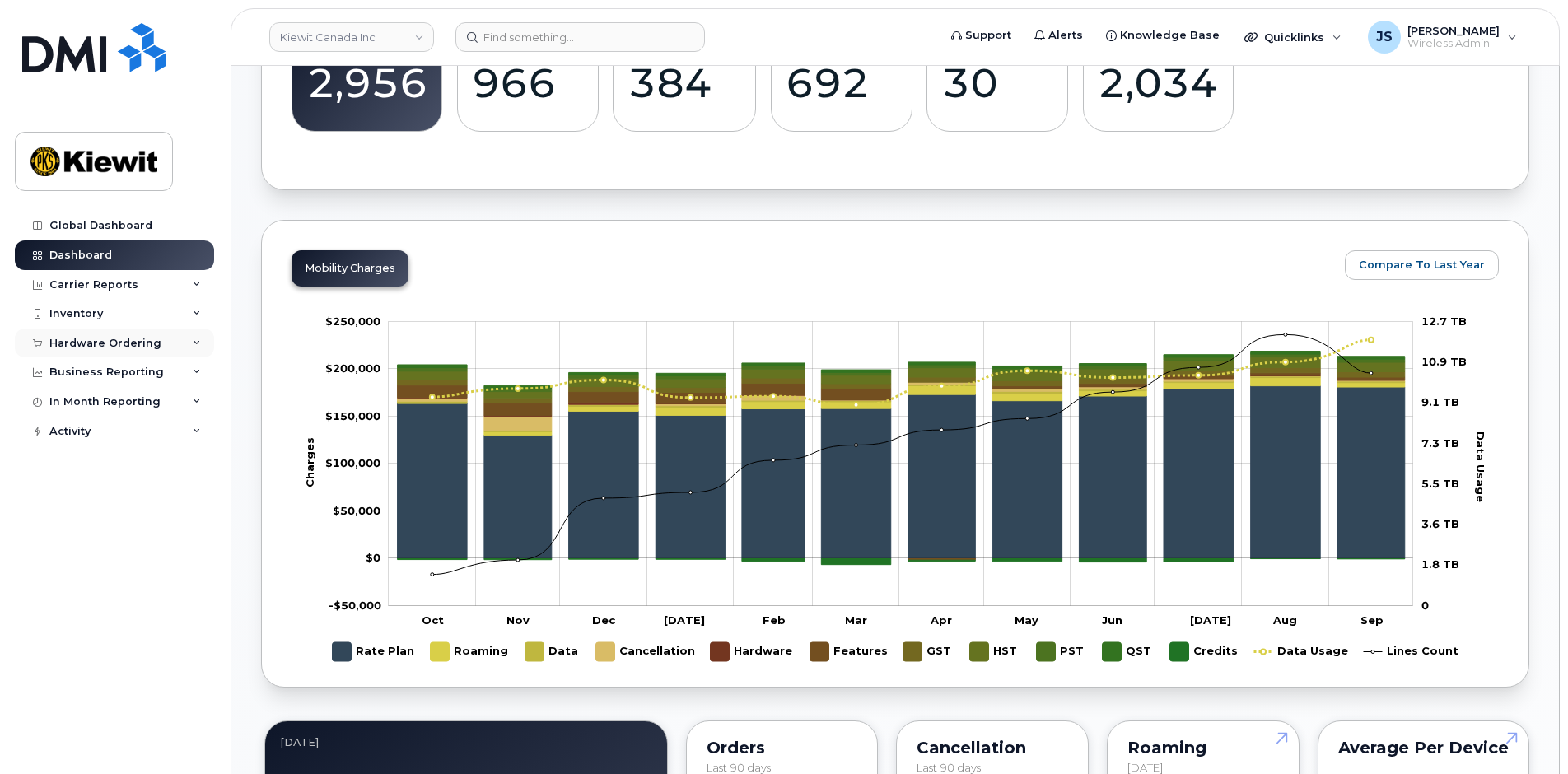
click at [96, 342] on div "Hardware Ordering" at bounding box center [106, 343] width 112 height 13
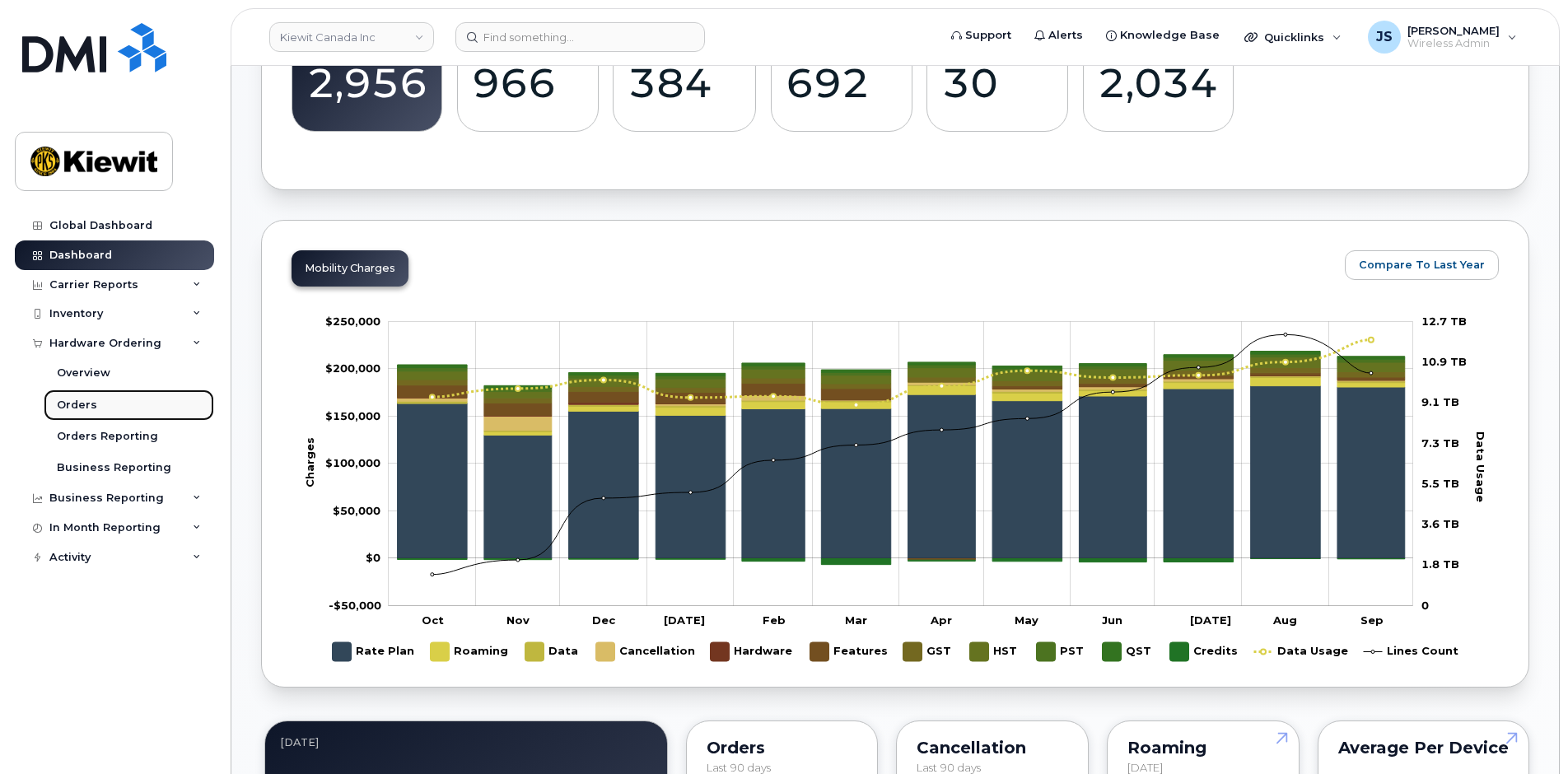
click at [85, 397] on div "Orders" at bounding box center [77, 405] width 40 height 15
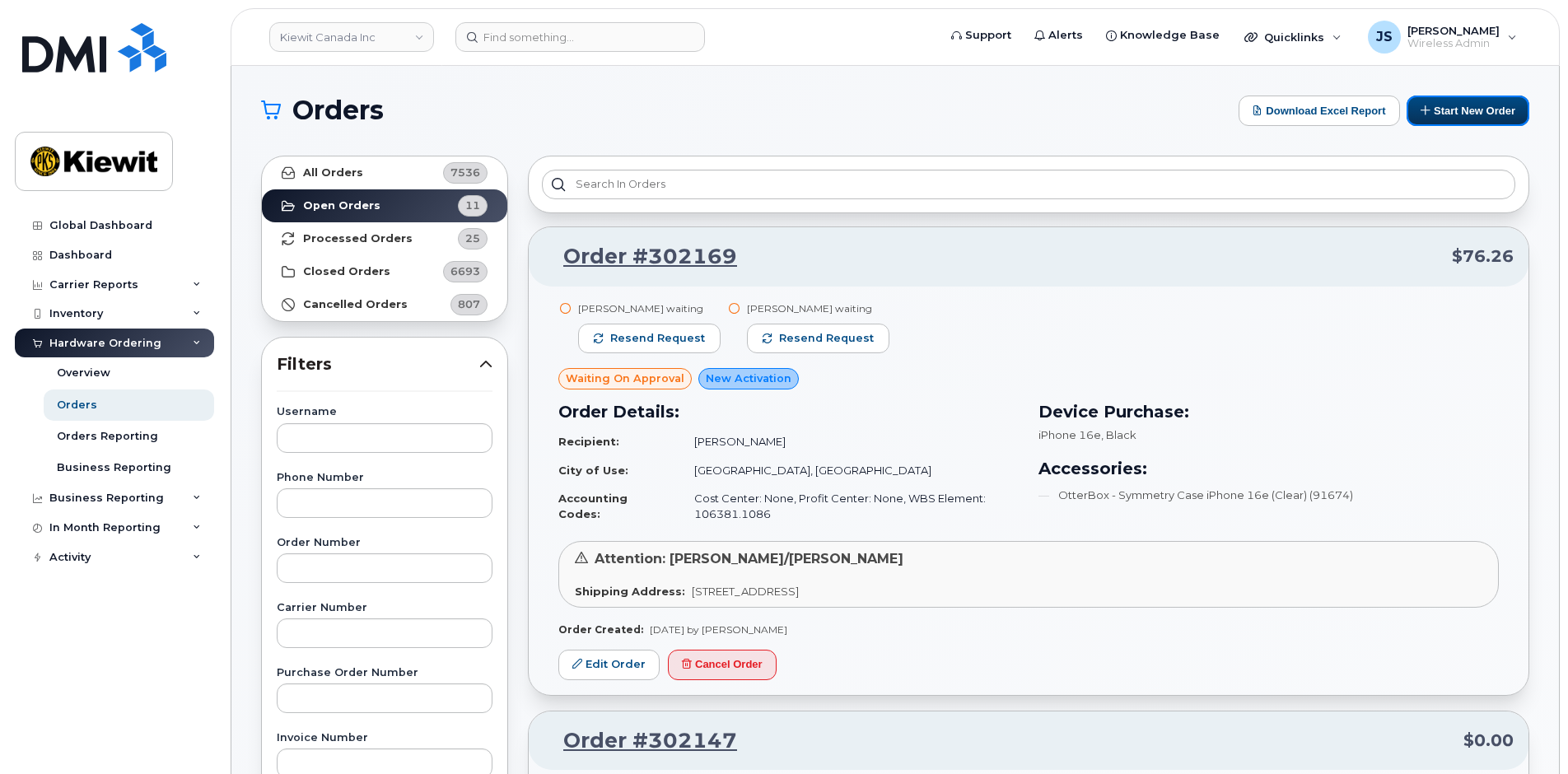
drag, startPoint x: 1457, startPoint y: 108, endPoint x: 1378, endPoint y: 370, distance: 273.7
click at [1457, 108] on button "Start New Order" at bounding box center [1468, 110] width 123 height 30
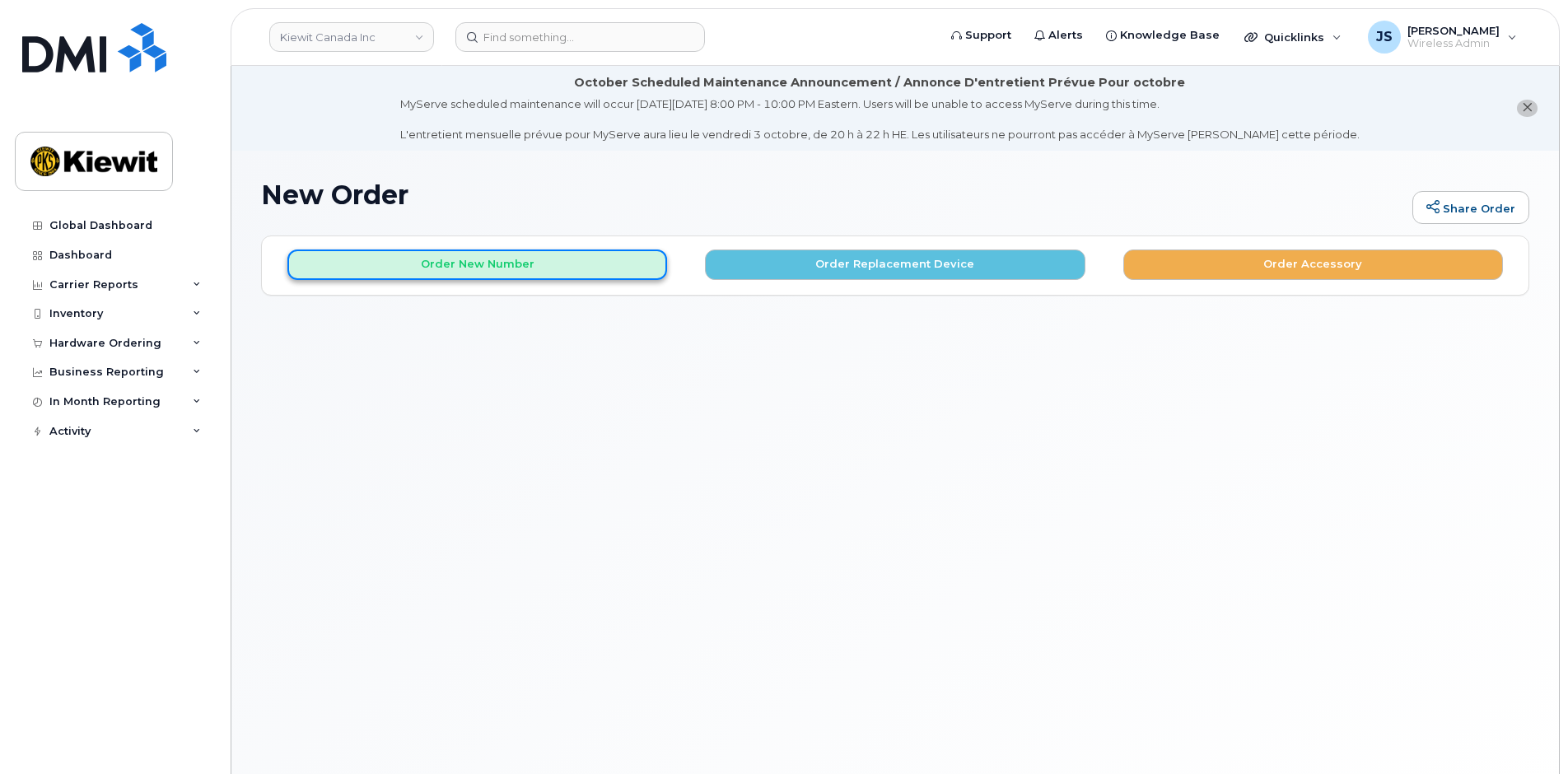
click at [626, 258] on button "Order New Number" at bounding box center [476, 264] width 379 height 30
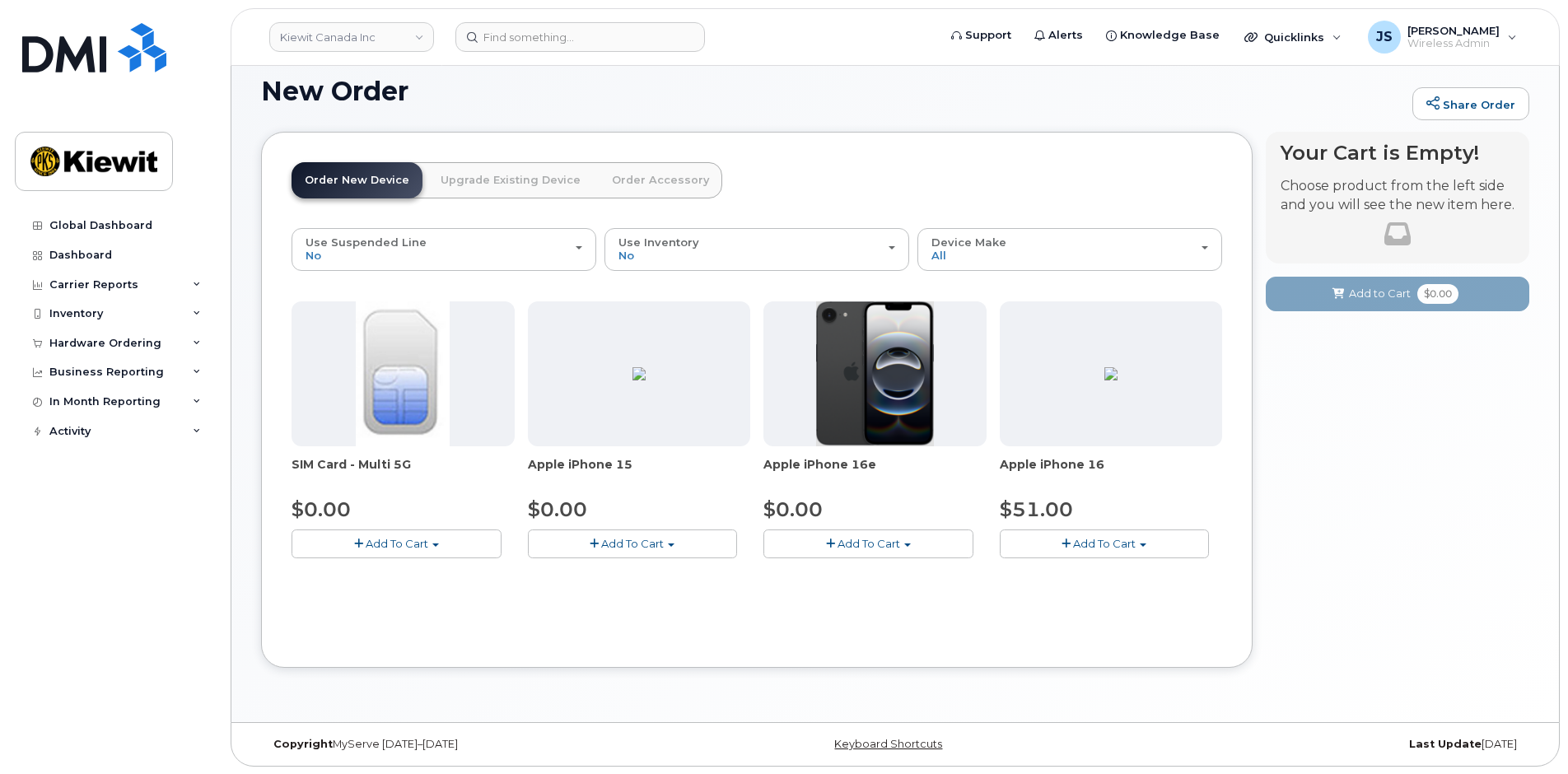
scroll to position [105, 0]
click at [864, 541] on span "Add To Cart" at bounding box center [869, 543] width 63 height 13
click at [868, 574] on link "$0.00 - 3 Year Activation (128GB)" at bounding box center [873, 574] width 212 height 21
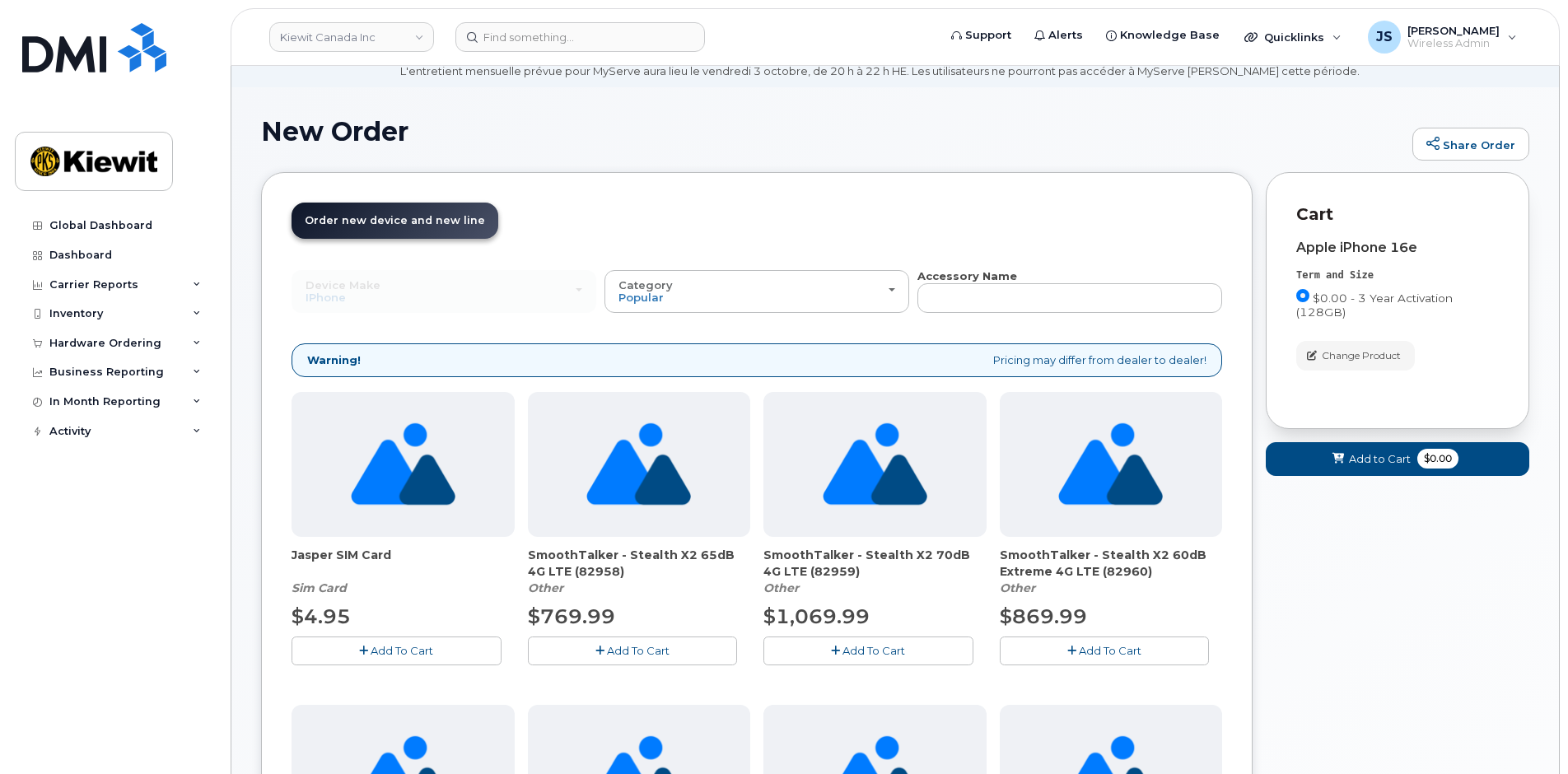
scroll to position [0, 0]
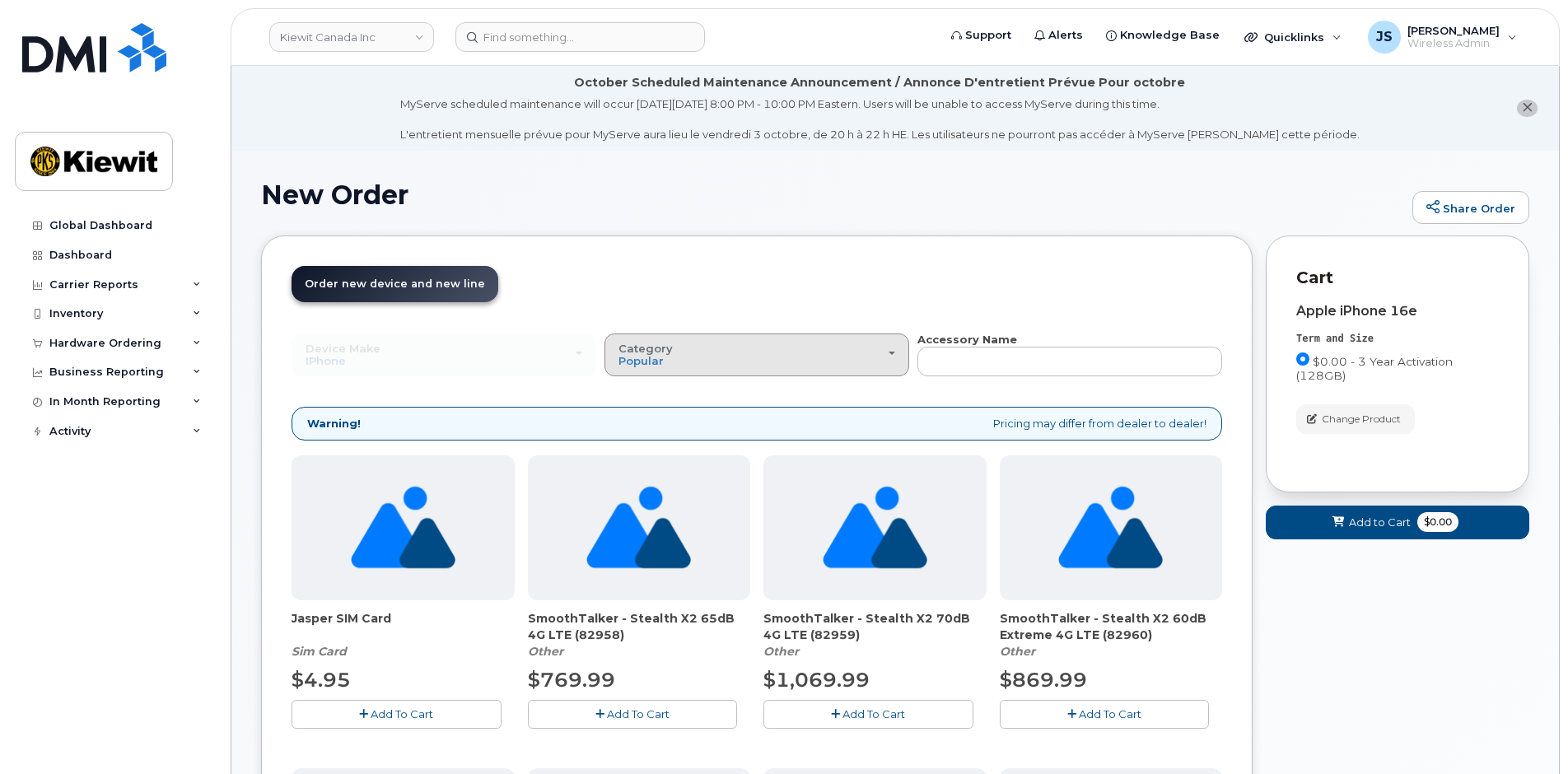
click at [684, 342] on div "Category Popular" at bounding box center [757, 355] width 277 height 26
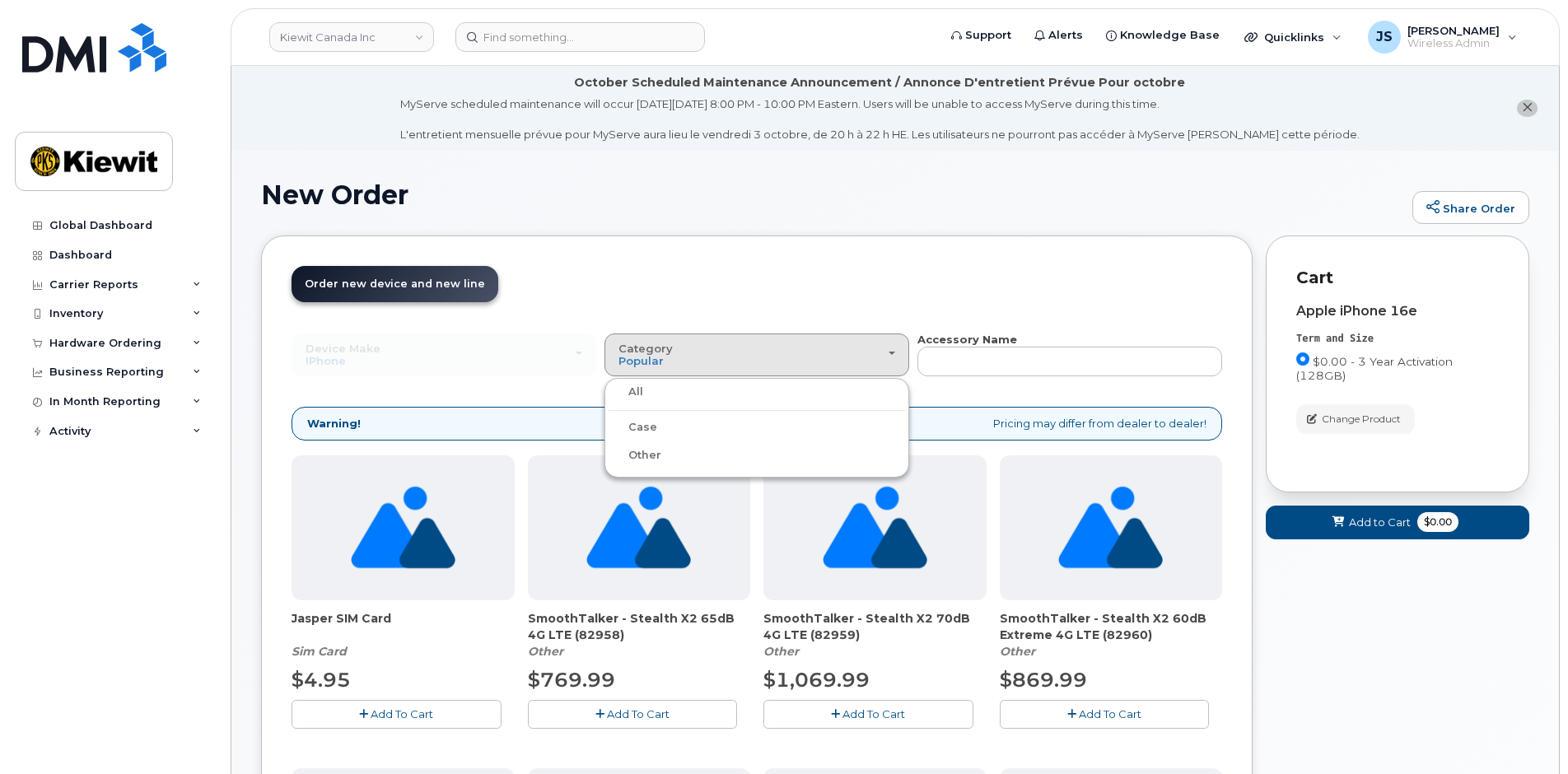
click at [673, 428] on div "Case" at bounding box center [757, 427] width 297 height 20
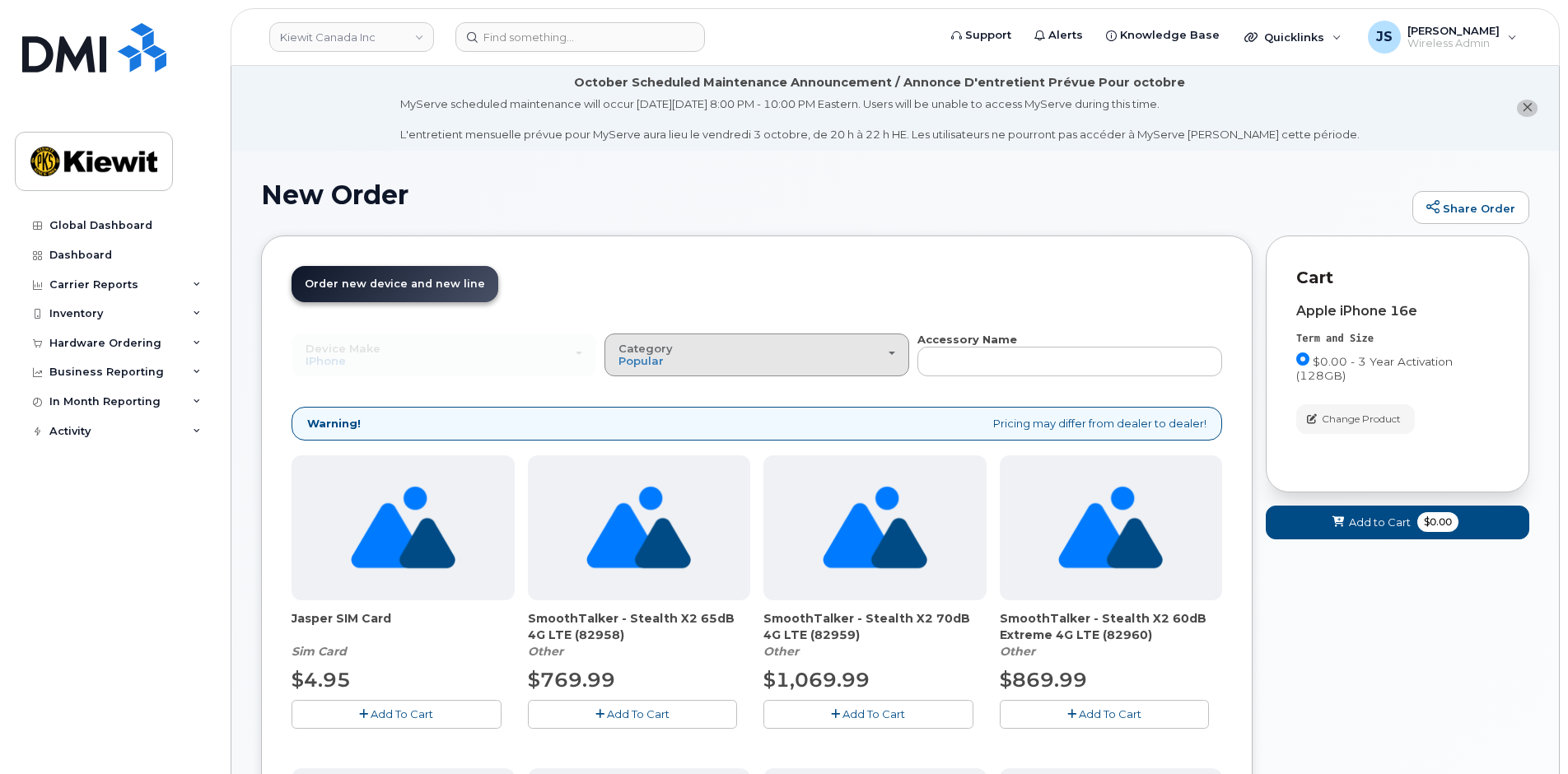
click at [861, 358] on div "Category Popular" at bounding box center [757, 355] width 277 height 26
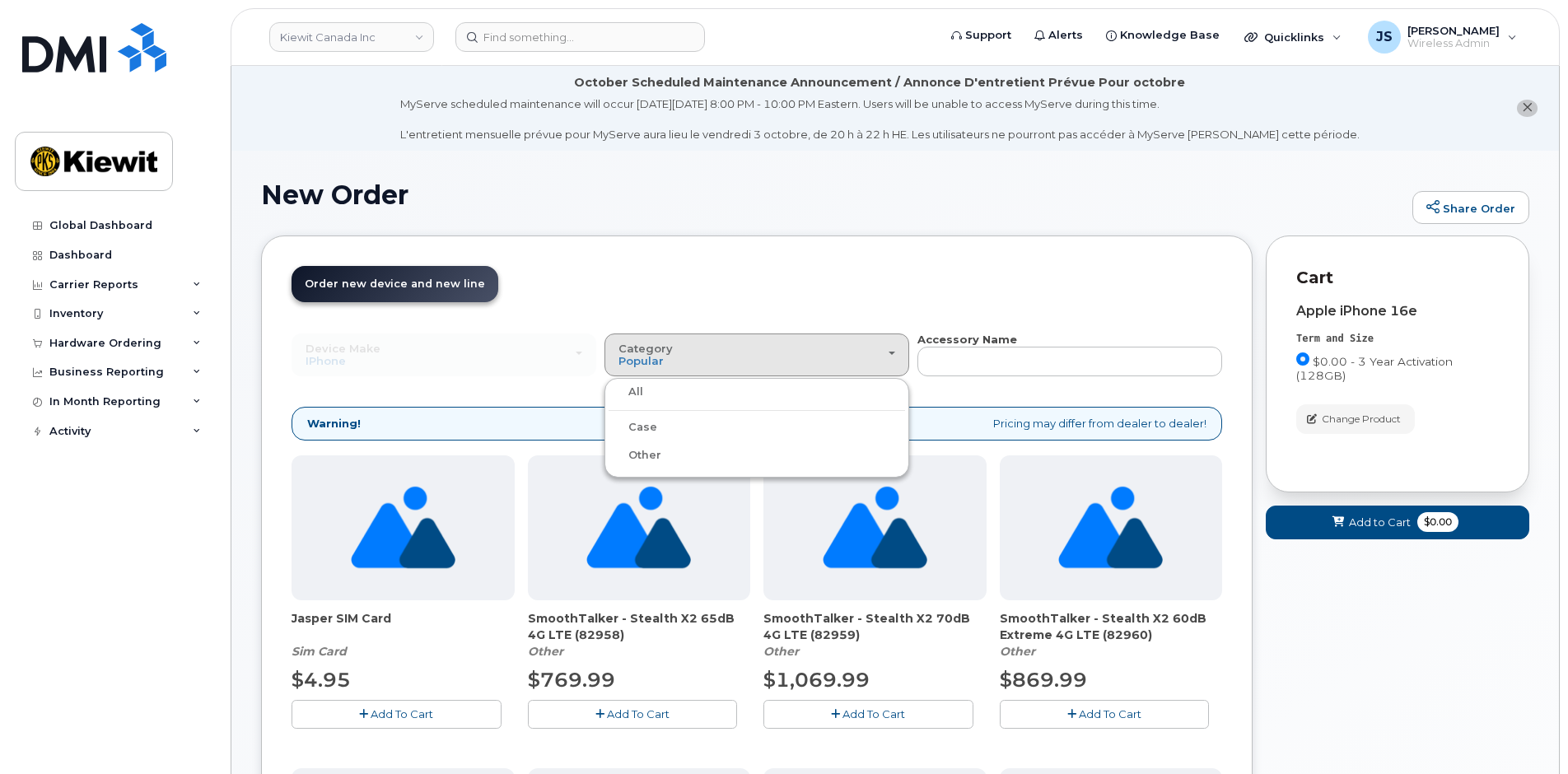
click at [668, 428] on div "Case" at bounding box center [757, 427] width 297 height 20
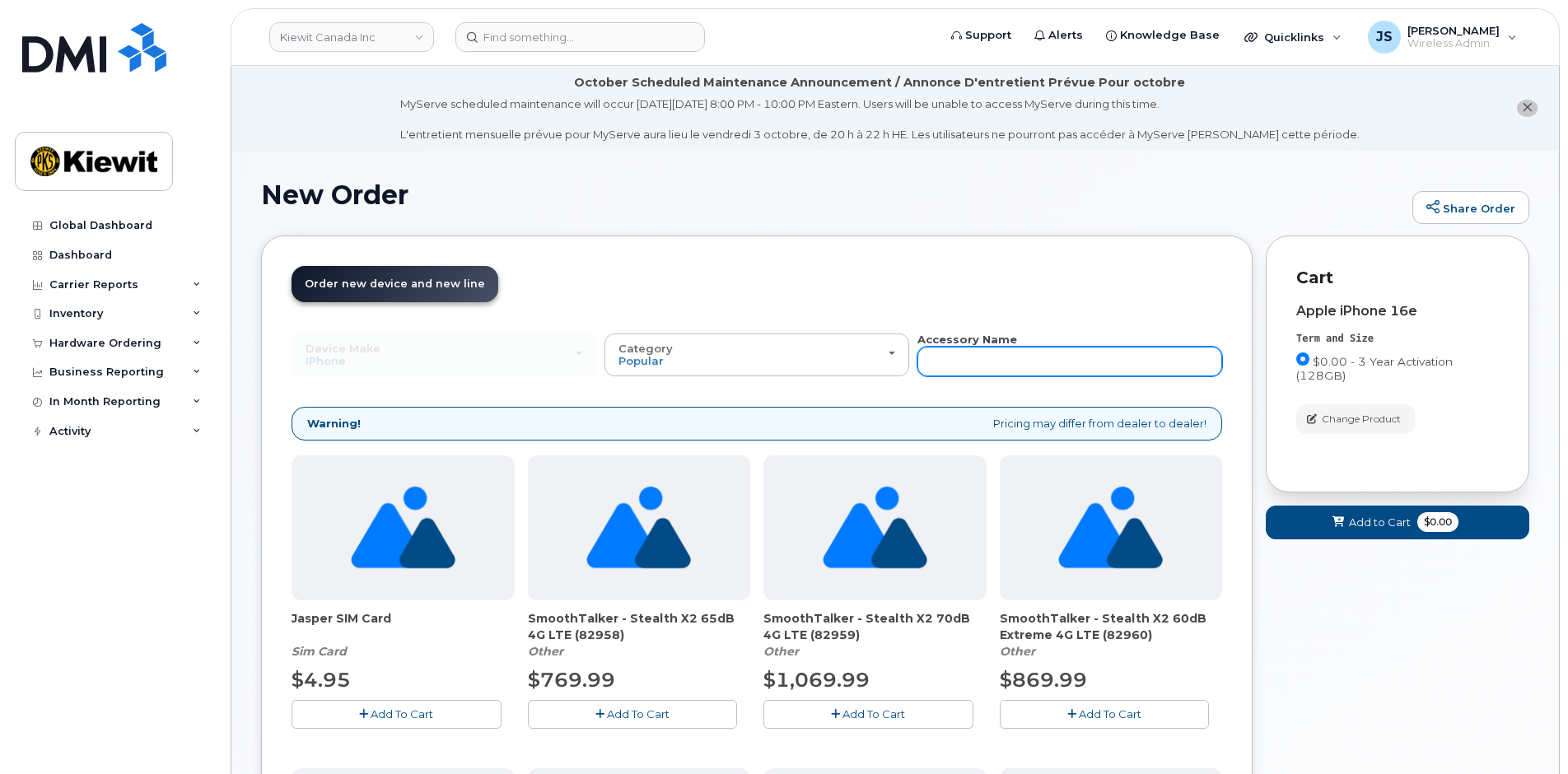
click at [984, 368] on input "text" at bounding box center [1070, 361] width 305 height 29
type input "otterbox"
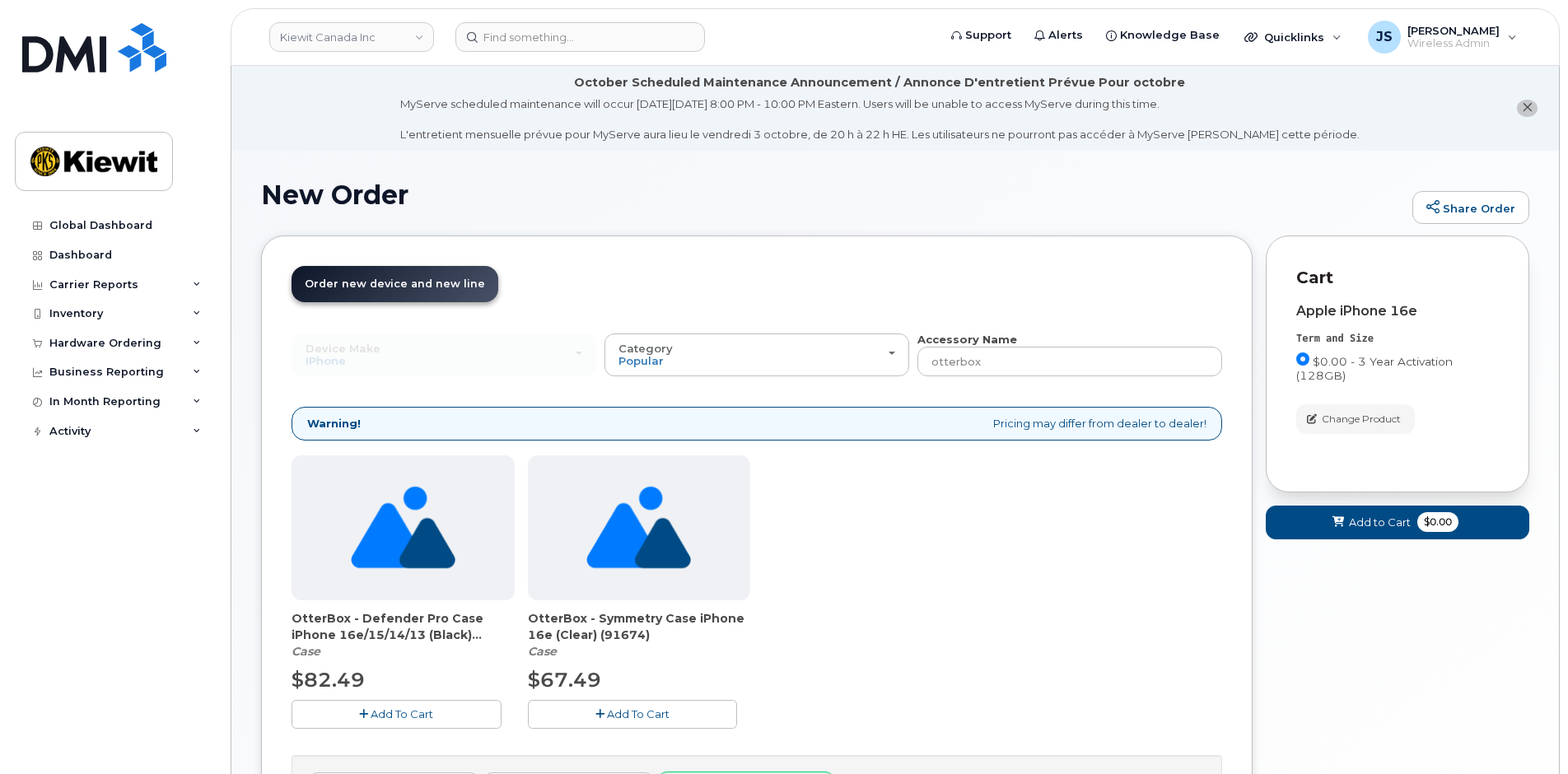
click at [624, 706] on button "Add To Cart" at bounding box center [632, 714] width 210 height 29
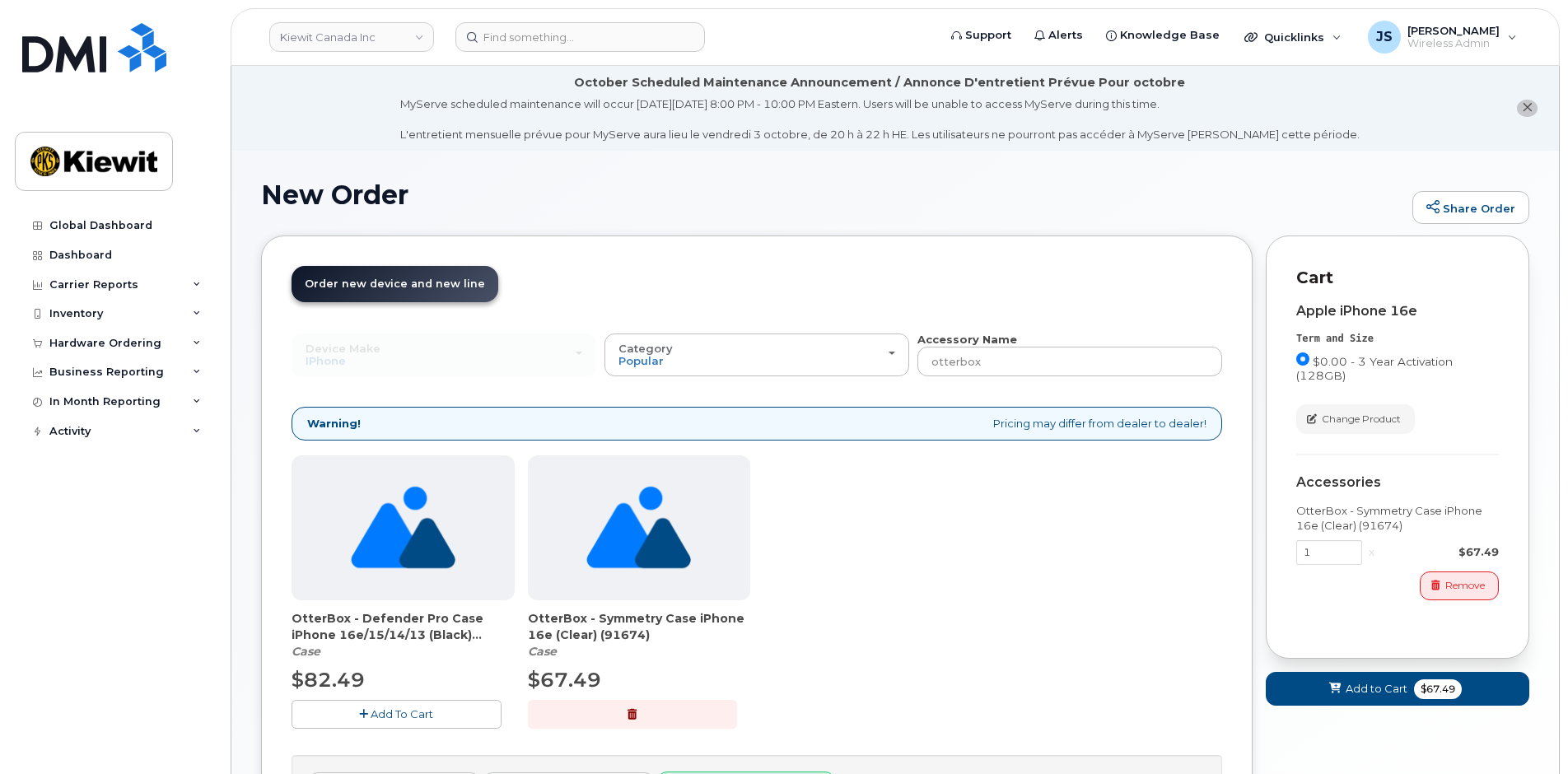
scroll to position [164, 0]
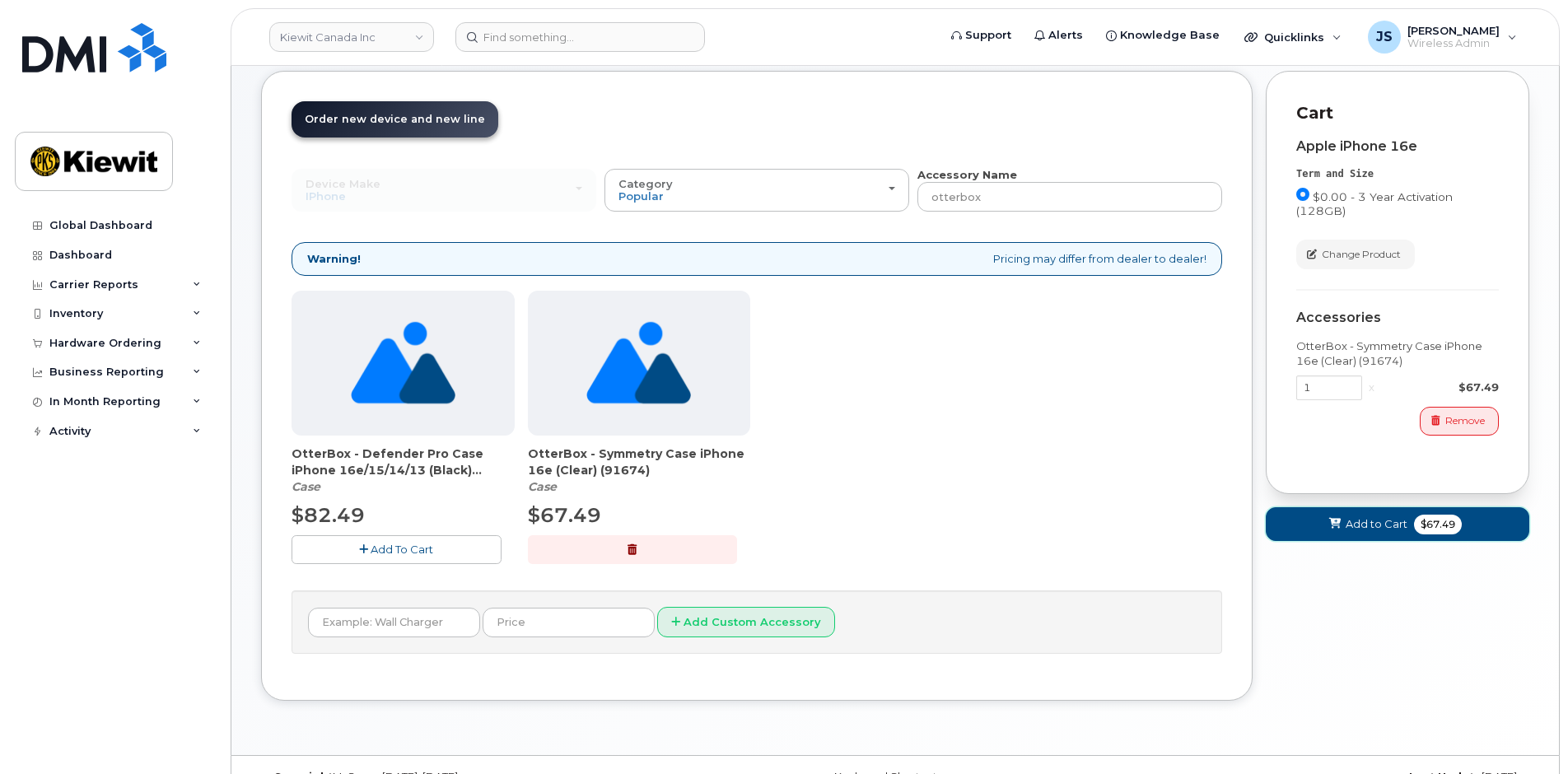
click at [1358, 529] on span "Add to Cart" at bounding box center [1376, 524] width 62 height 15
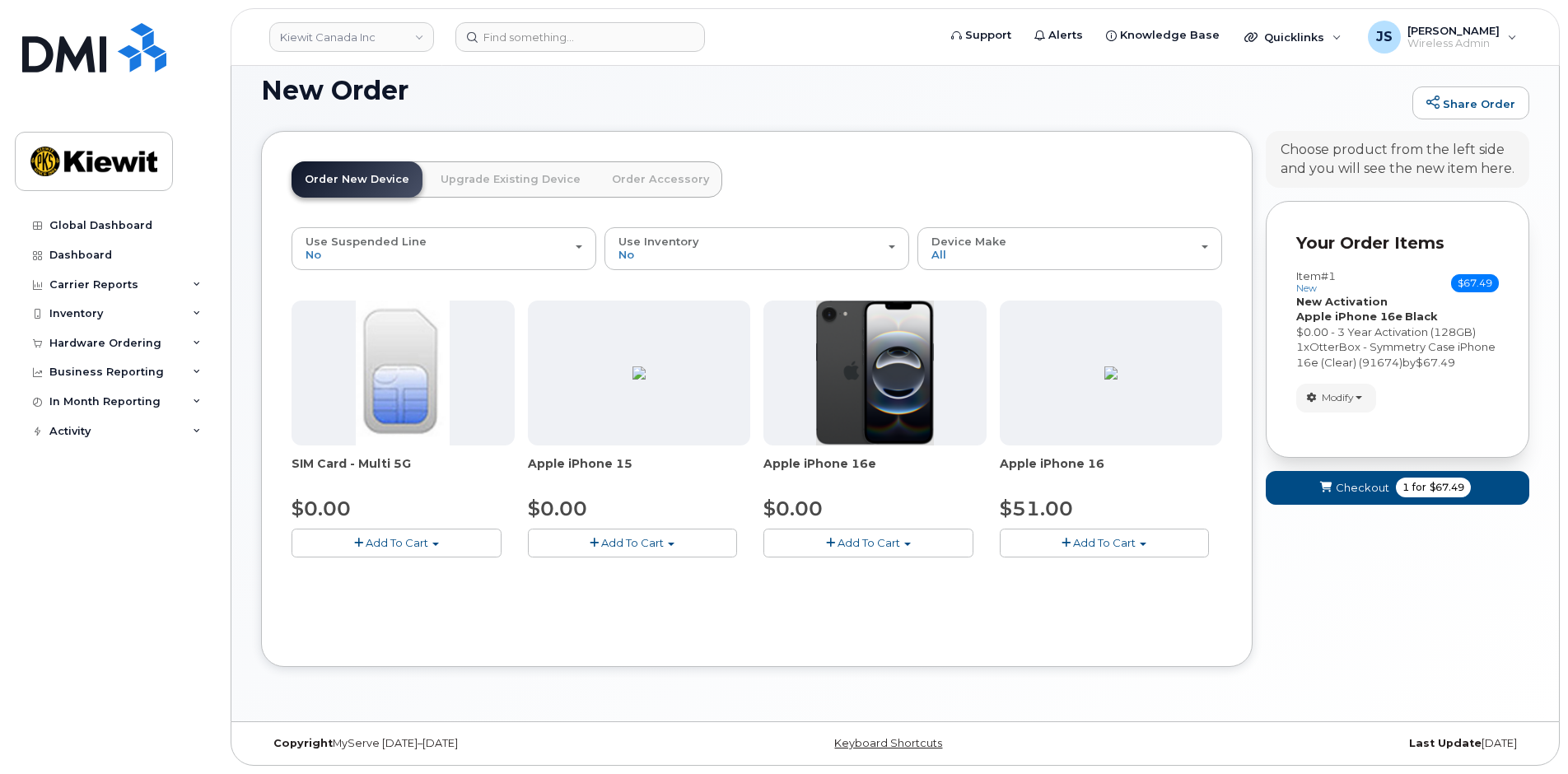
scroll to position [105, 0]
click at [1324, 477] on button "Checkout 1 for $67.49" at bounding box center [1397, 489] width 263 height 34
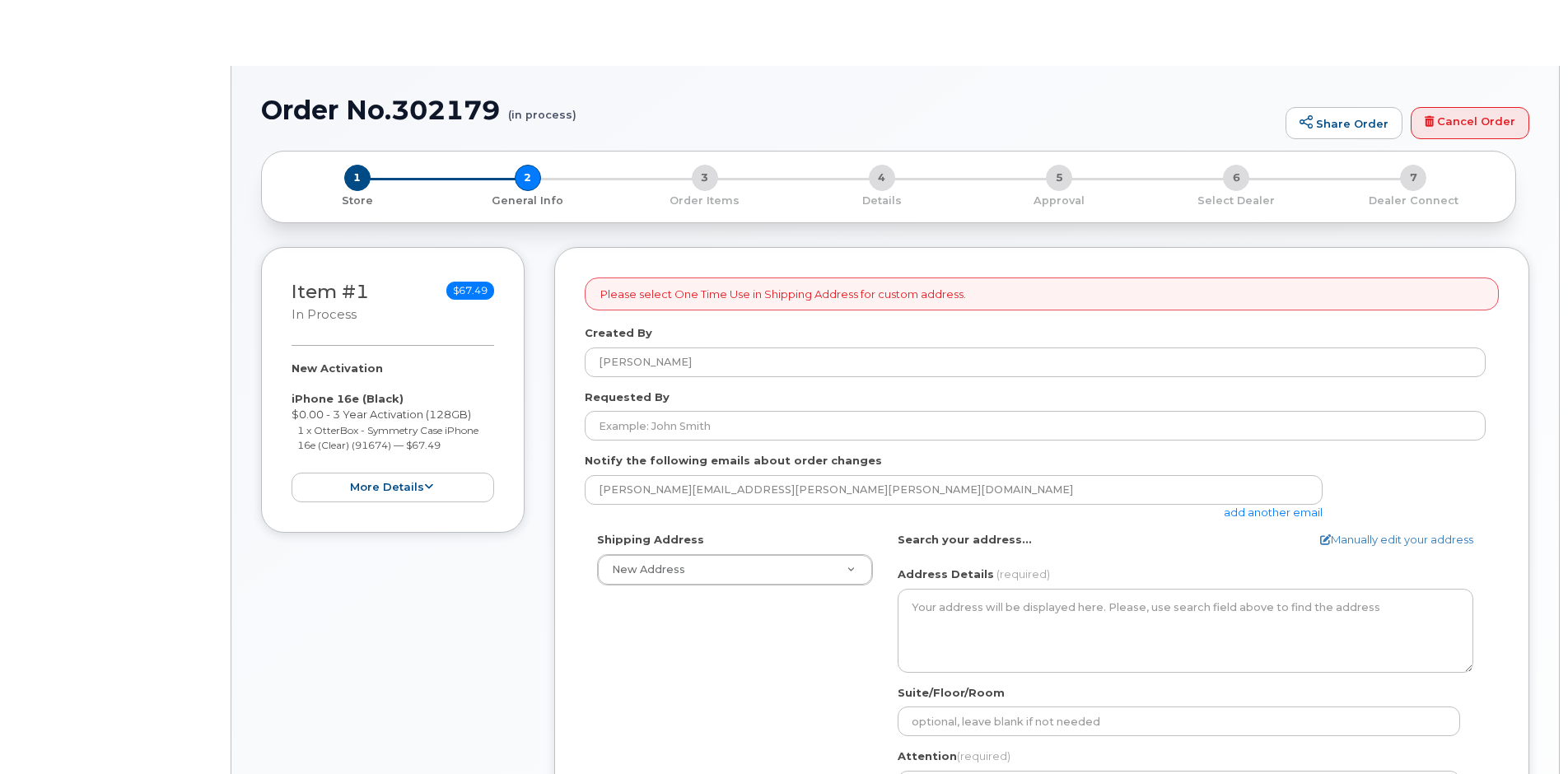
select select
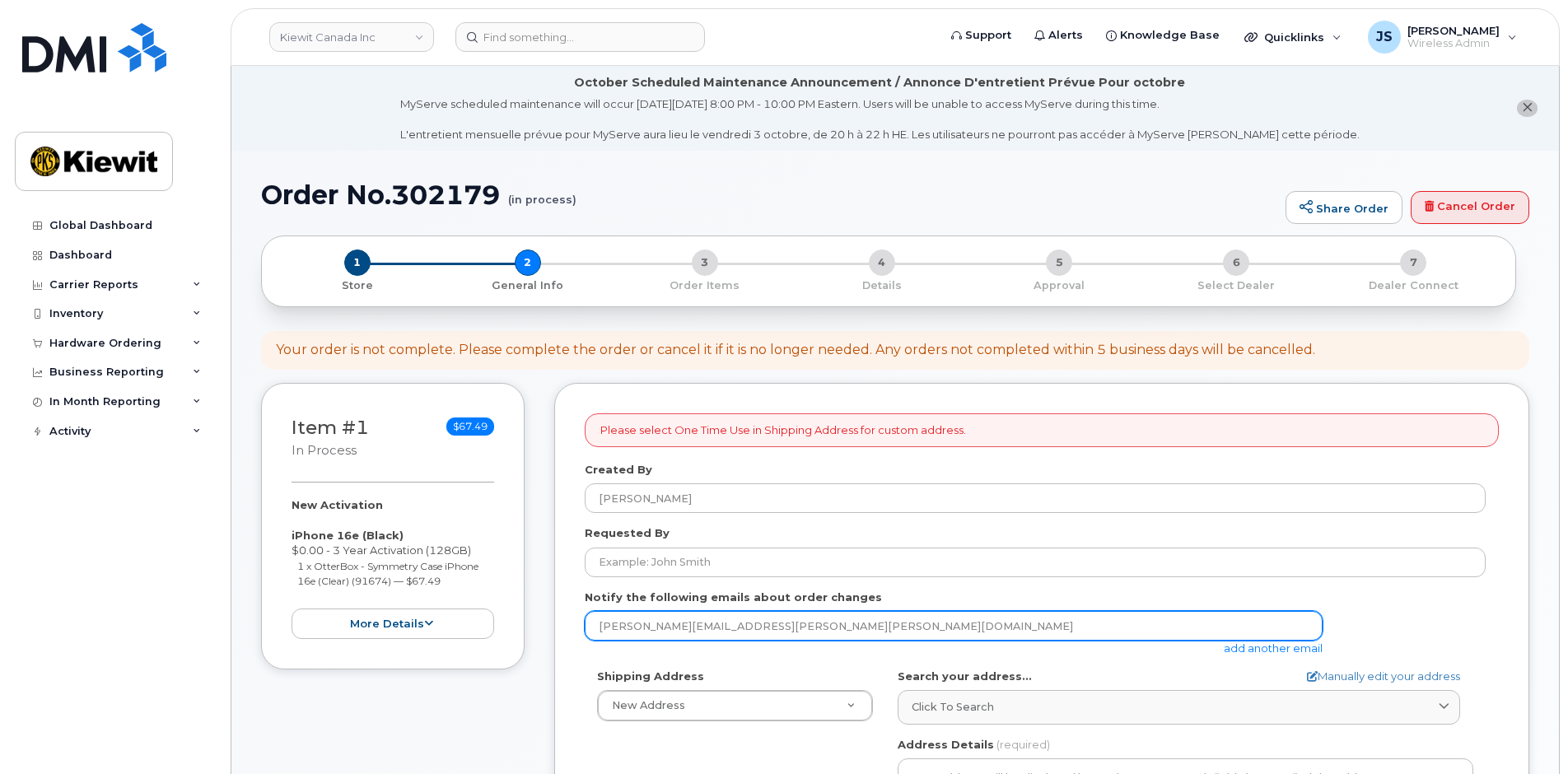
drag, startPoint x: 1275, startPoint y: 652, endPoint x: 1217, endPoint y: 635, distance: 60.4
click at [1275, 652] on link "add another email" at bounding box center [1273, 648] width 99 height 13
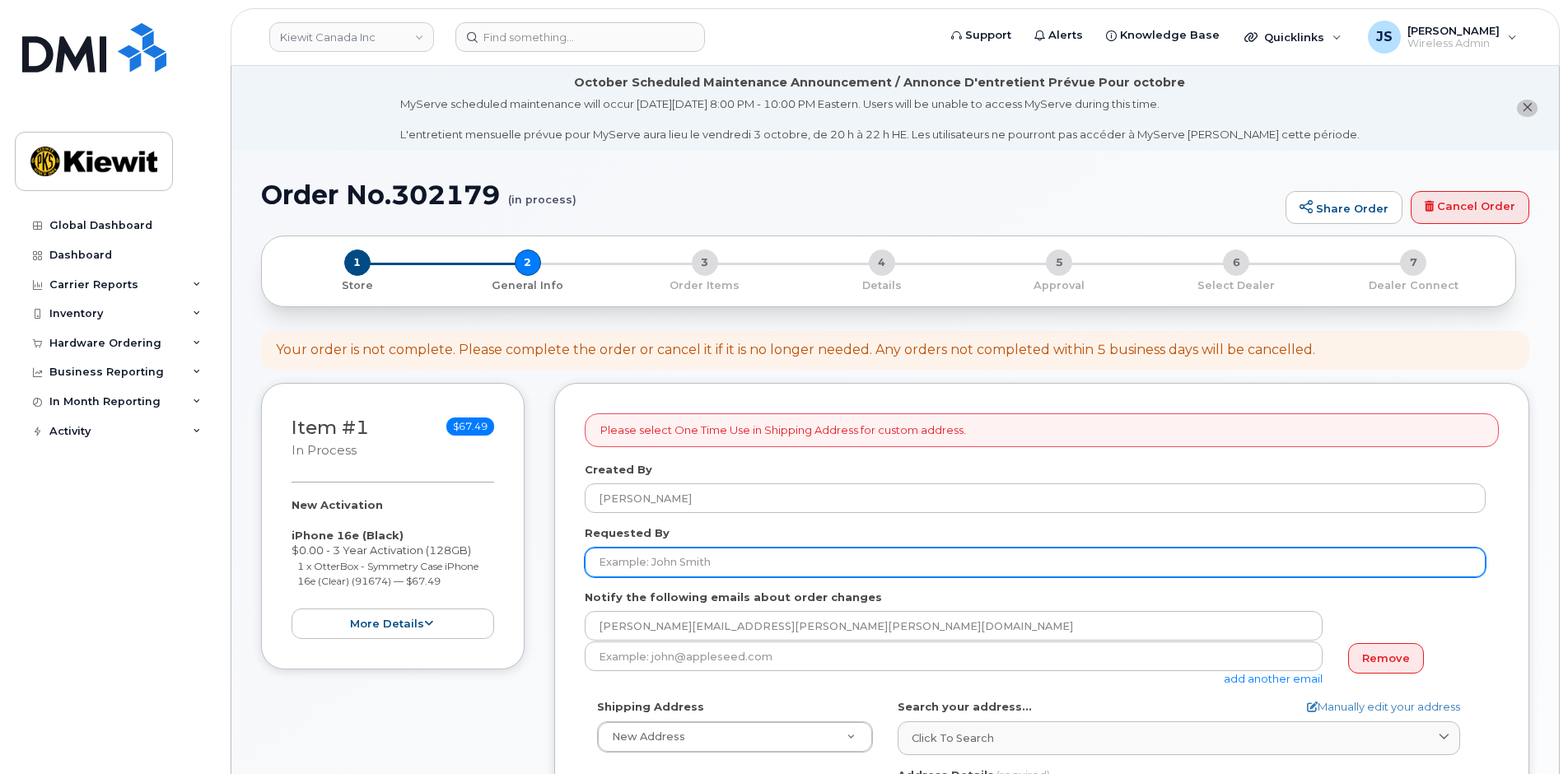
click at [825, 559] on input "Requested By" at bounding box center [1036, 562] width 901 height 29
paste input "Taylor.Blagdon"
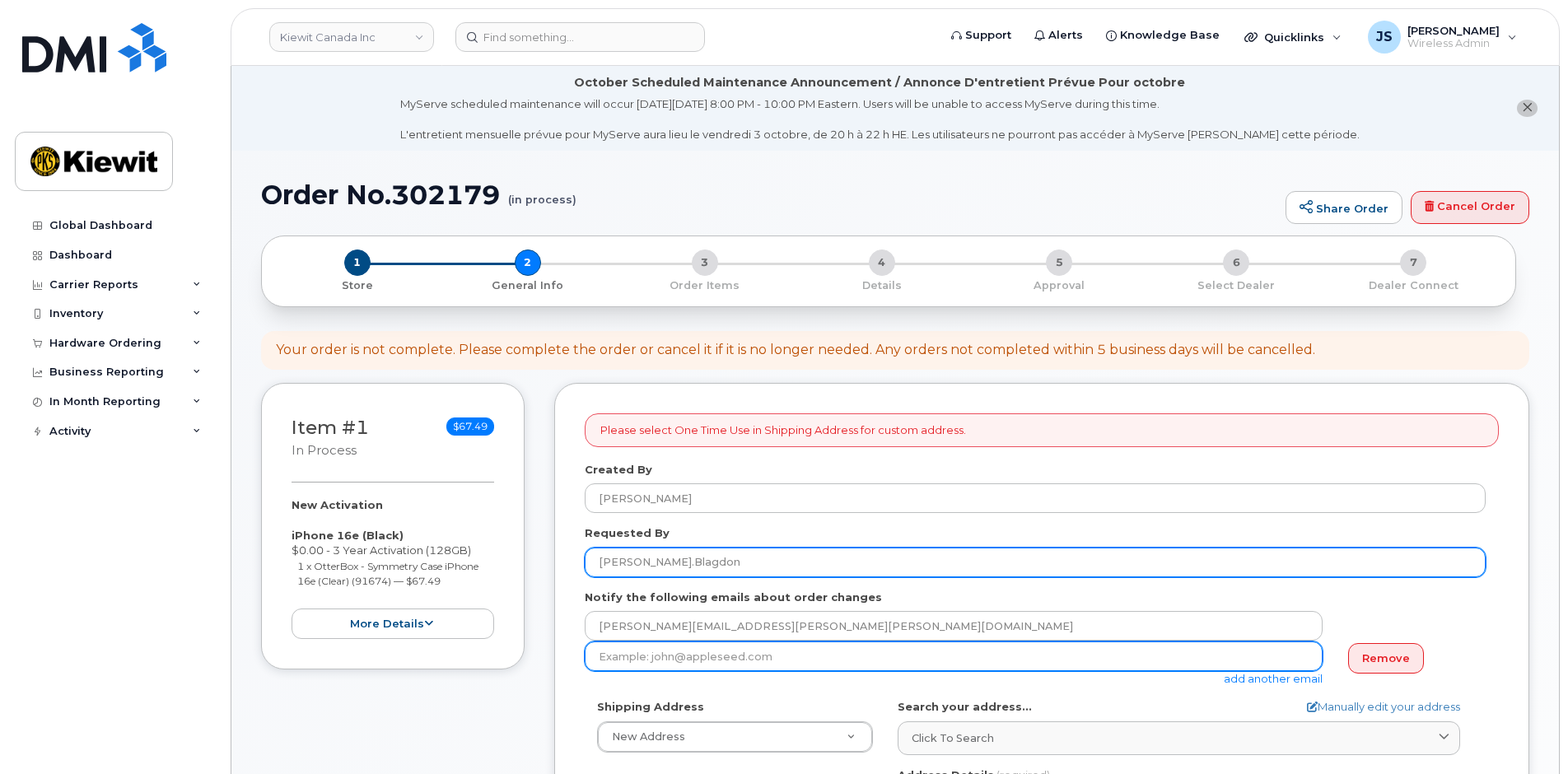
type input "Taylor.Blagdon"
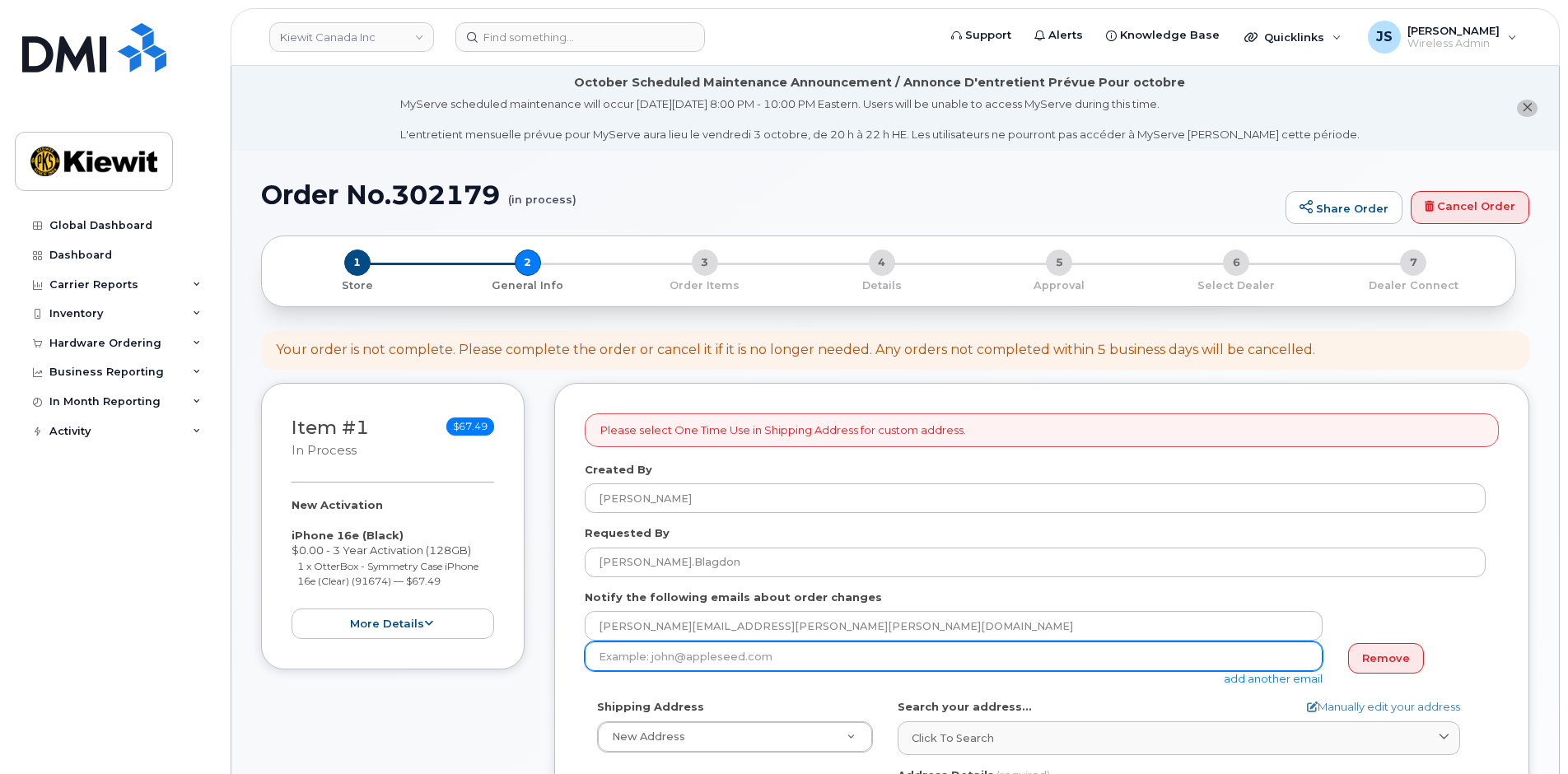
click at [718, 665] on input "email" at bounding box center [954, 656] width 738 height 29
paste input "Taylor.Blagdon"
type input "Taylor.Blagdon@kiewit.com"
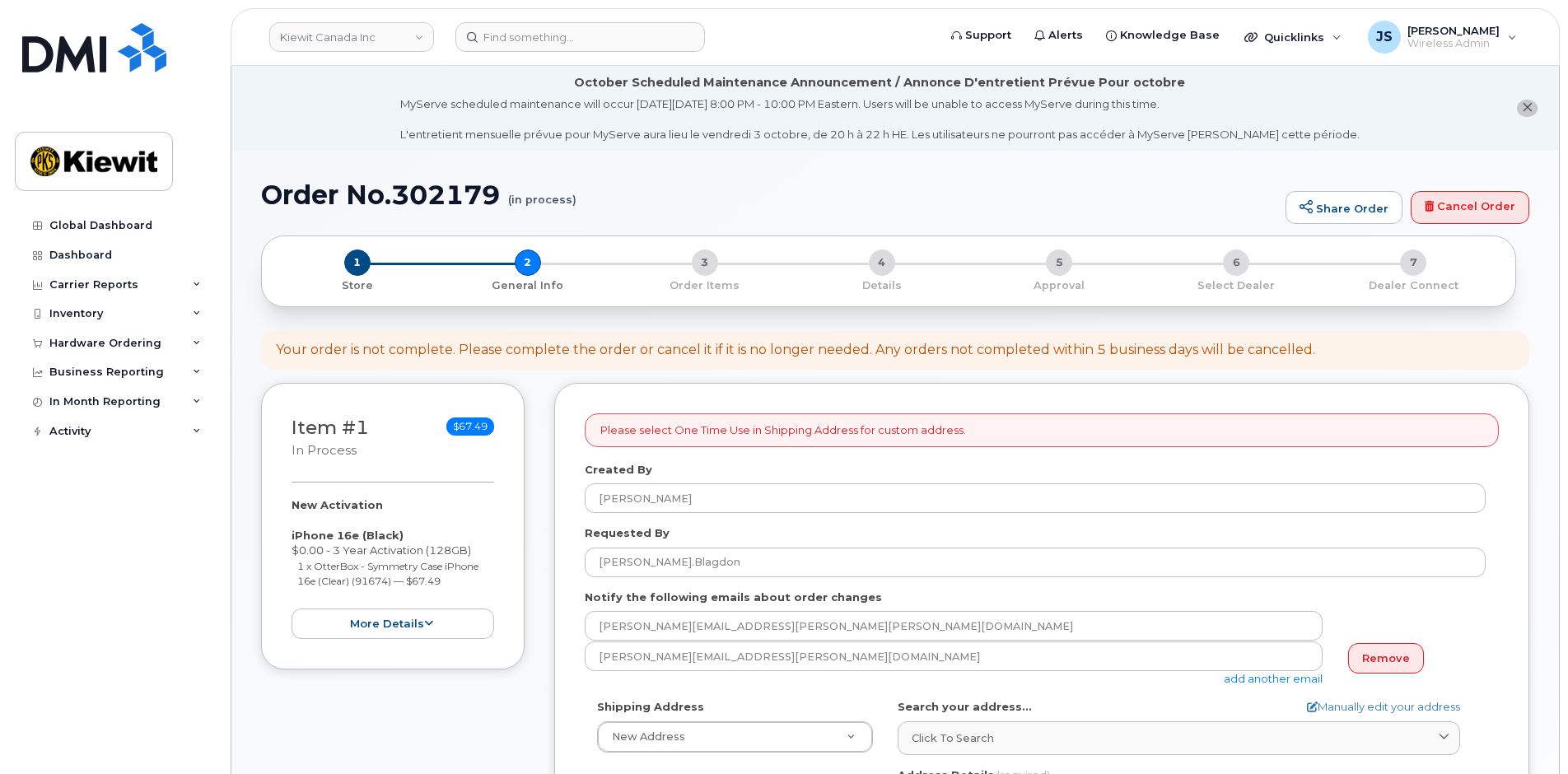
click at [1260, 679] on link "add another email" at bounding box center [1273, 679] width 99 height 13
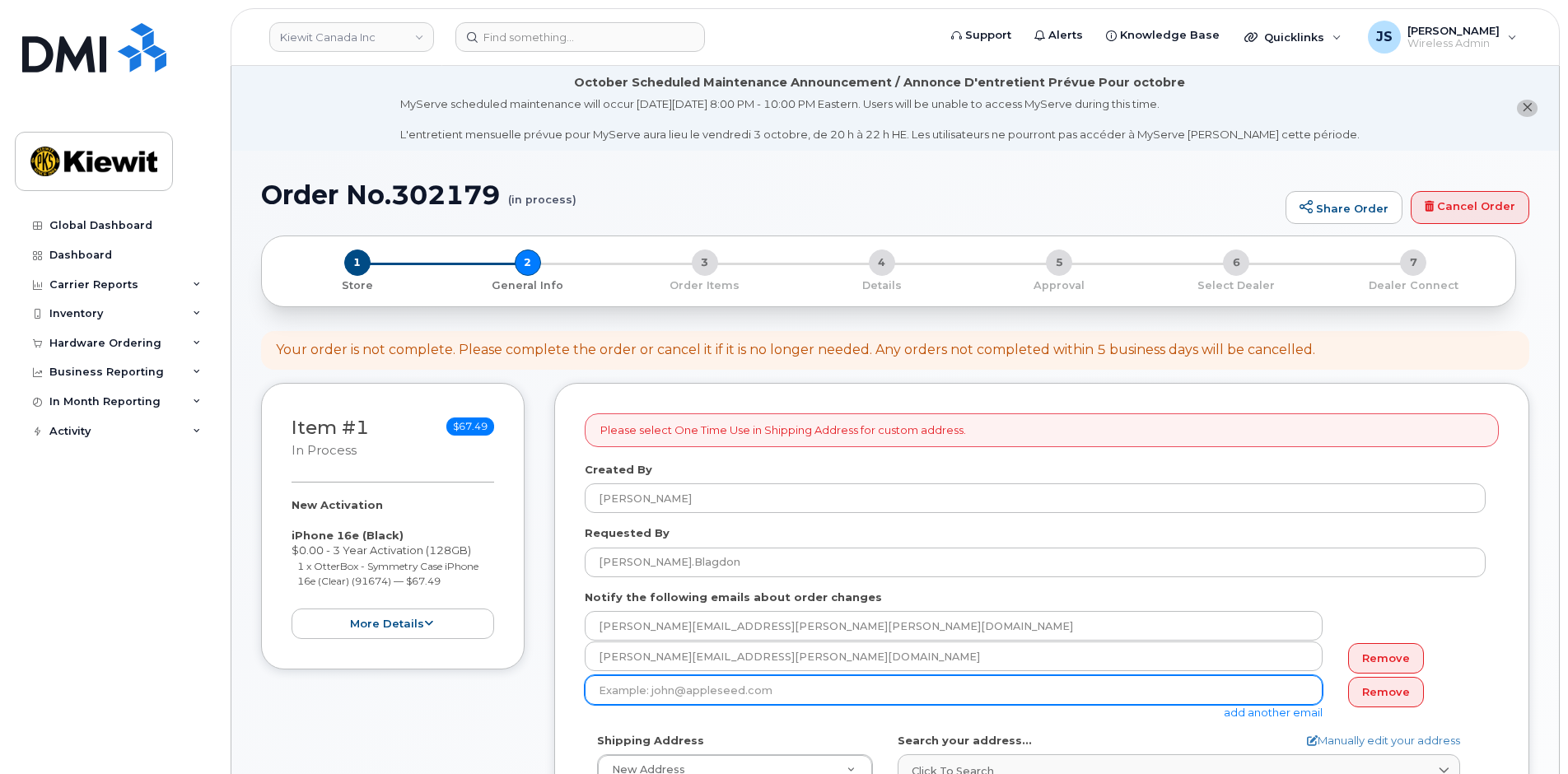
click at [669, 687] on input "email" at bounding box center [954, 689] width 738 height 29
paste input "Blair.Hunt"
type input "Blair.Hunt@kiewit.com"
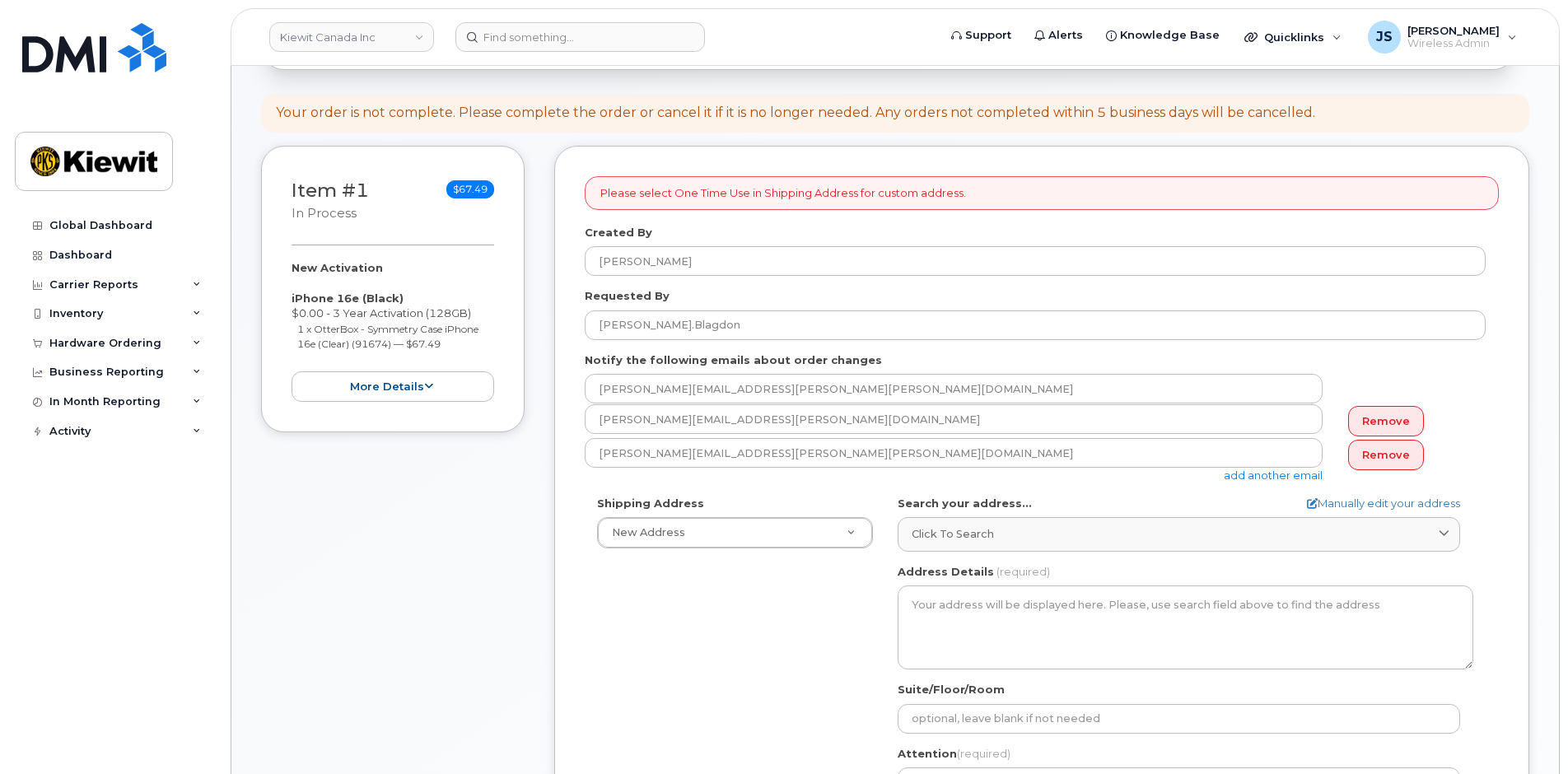
scroll to position [247, 0]
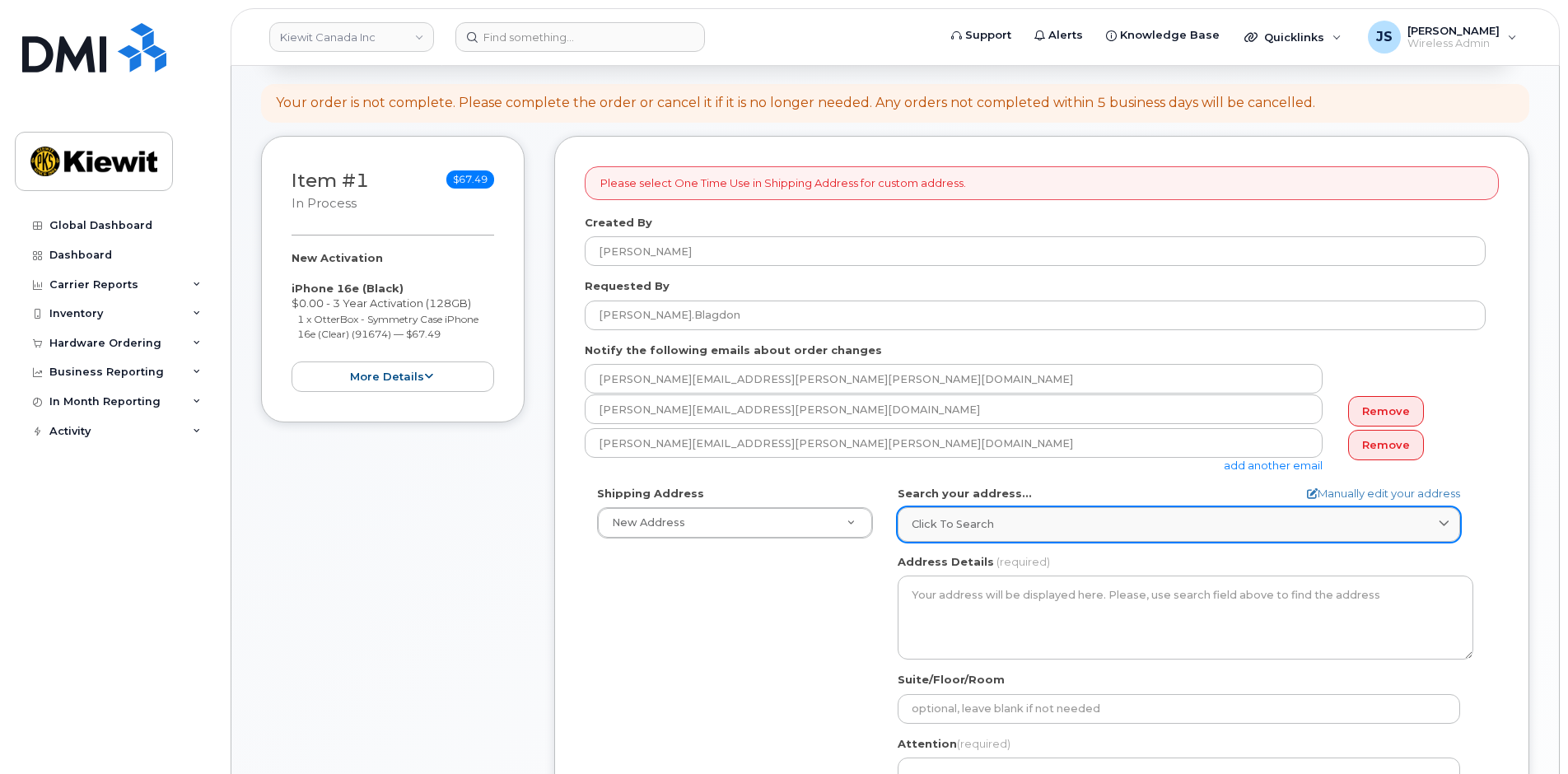
click at [1085, 530] on div "Click to search" at bounding box center [1179, 524] width 534 height 15
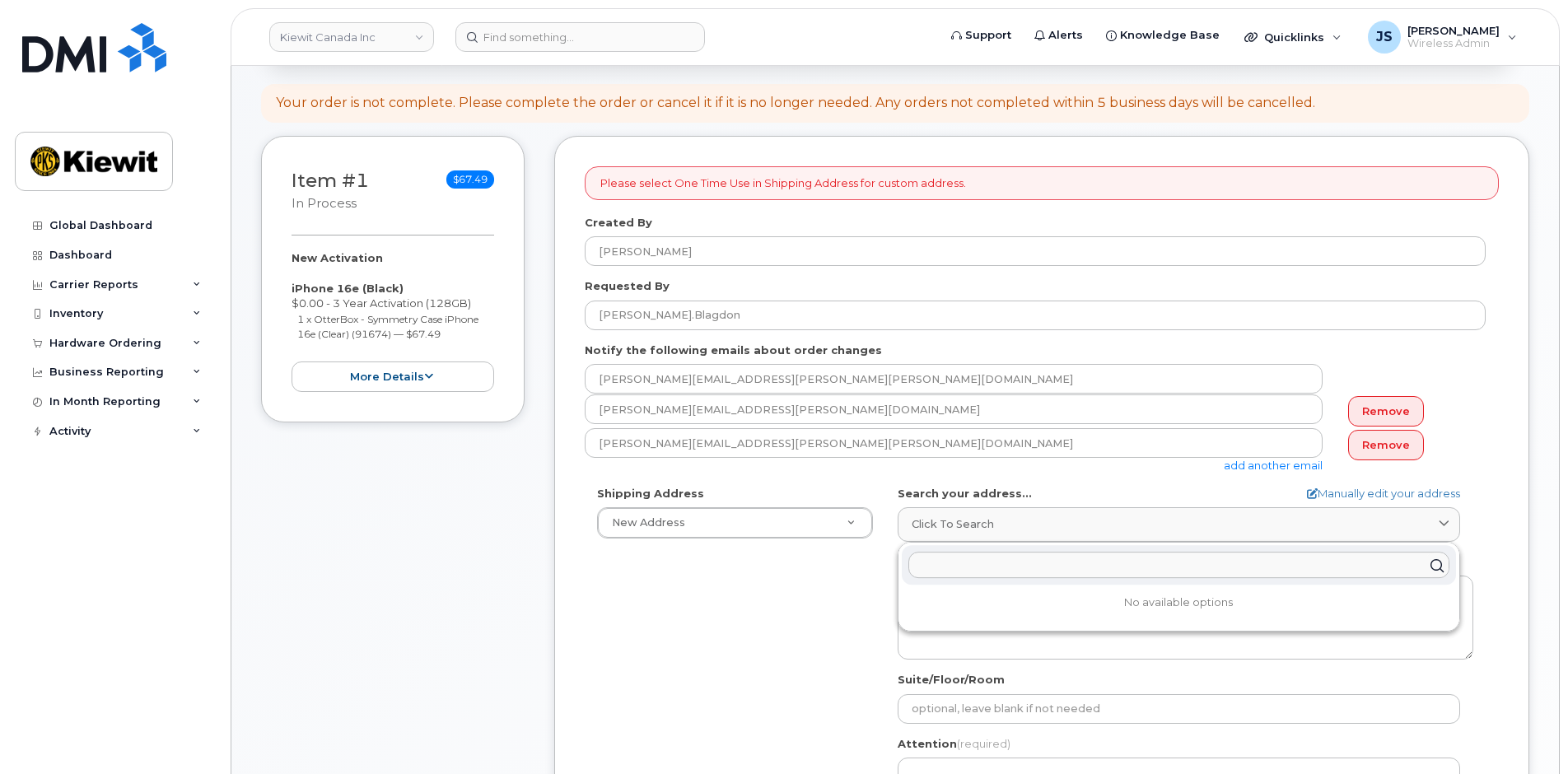
paste input "12250 33 St NE, Edmonton, AB T6S 1H6"
click at [994, 563] on input "12250 33 St NE, Edmonton, AB T6S 1H6" at bounding box center [1178, 566] width 541 height 27
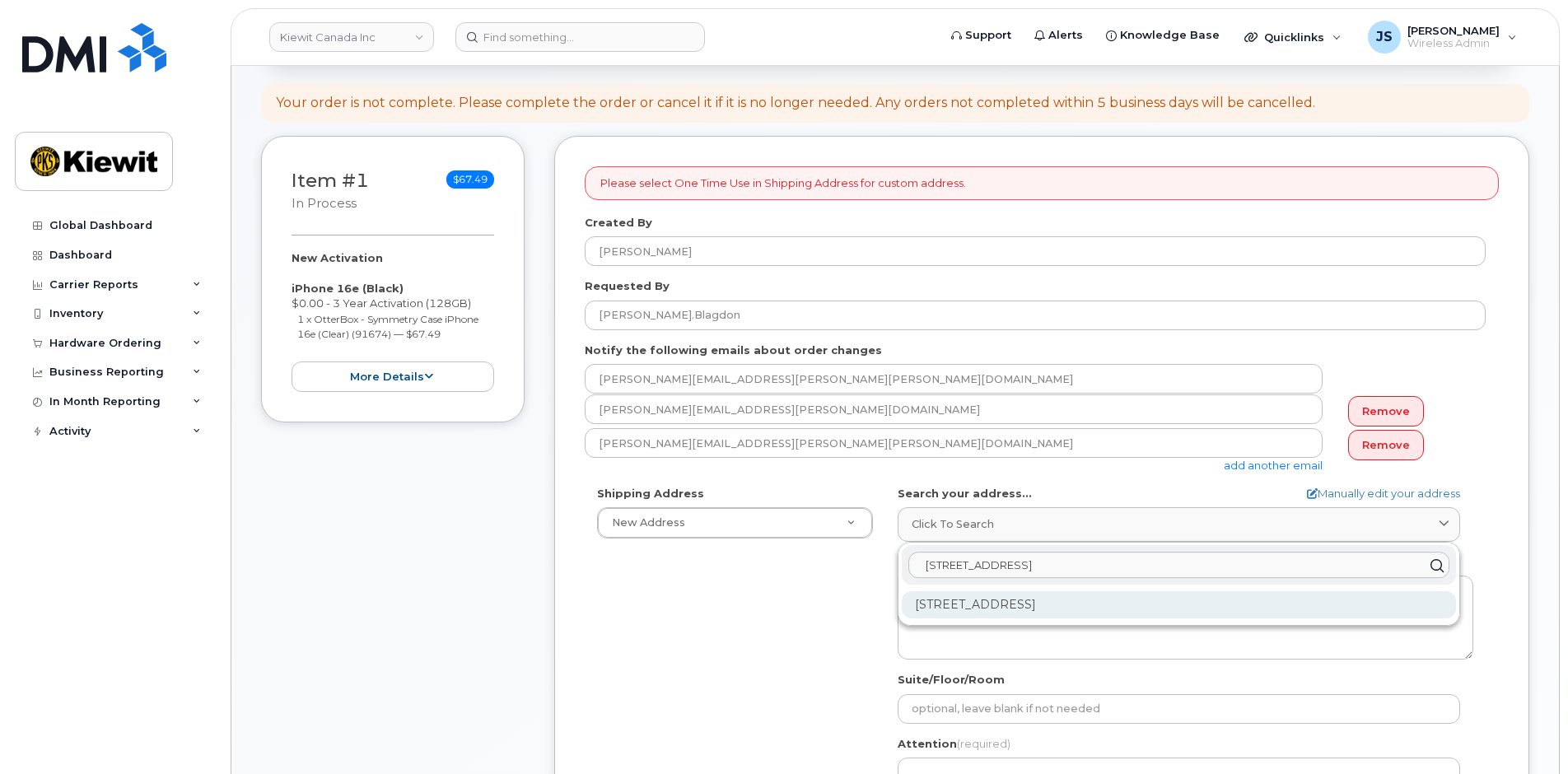
type input "12250 33 St NE, Edmonton, AB T6S 1H6"
click at [1072, 610] on div "12250 33 St NE Edmonton AB T6S 1H6" at bounding box center [1179, 605] width 554 height 28
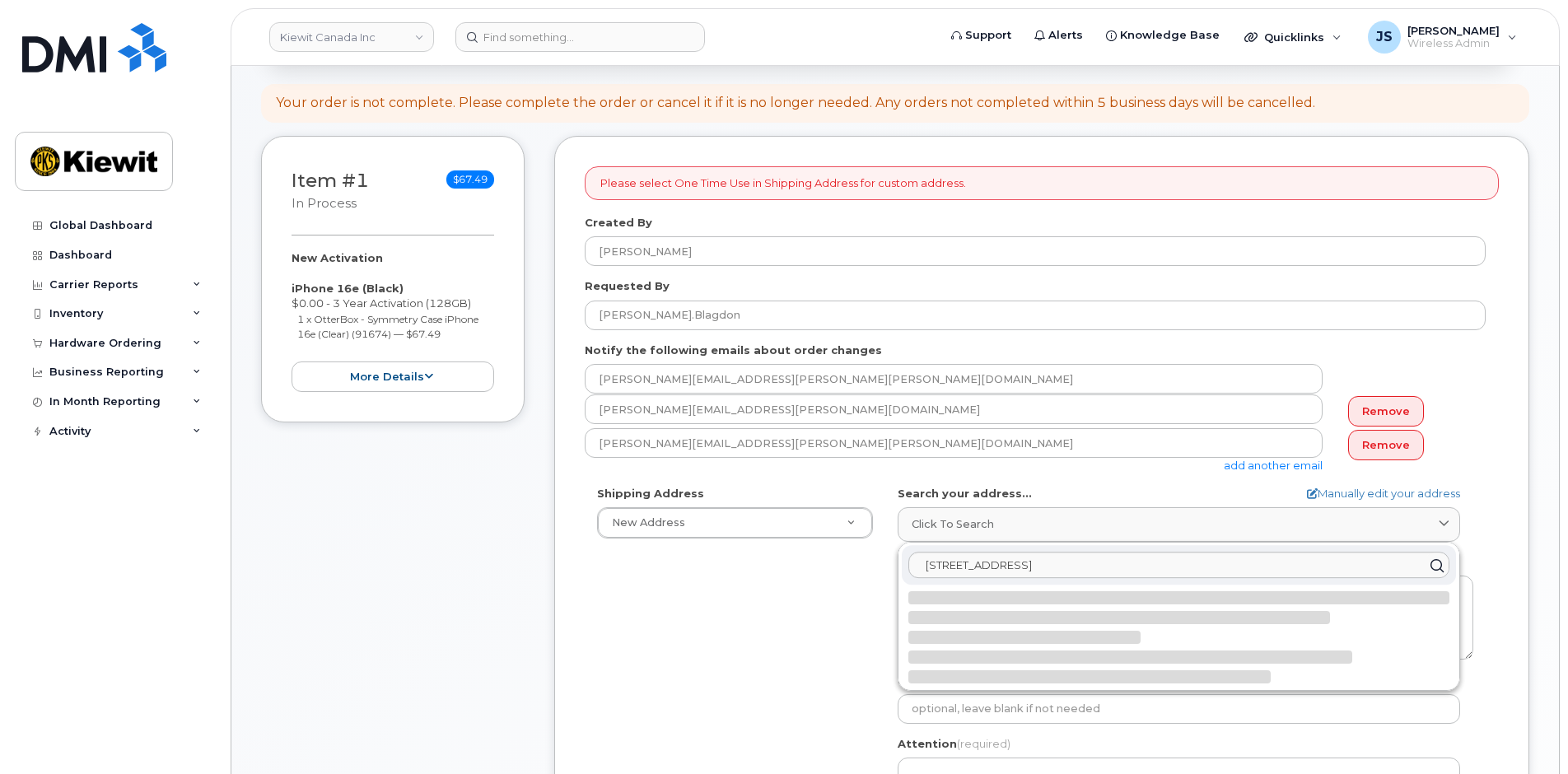
select select
type textarea "12250 33 St NE EDMONTON AB T6S 1H6 CANADA"
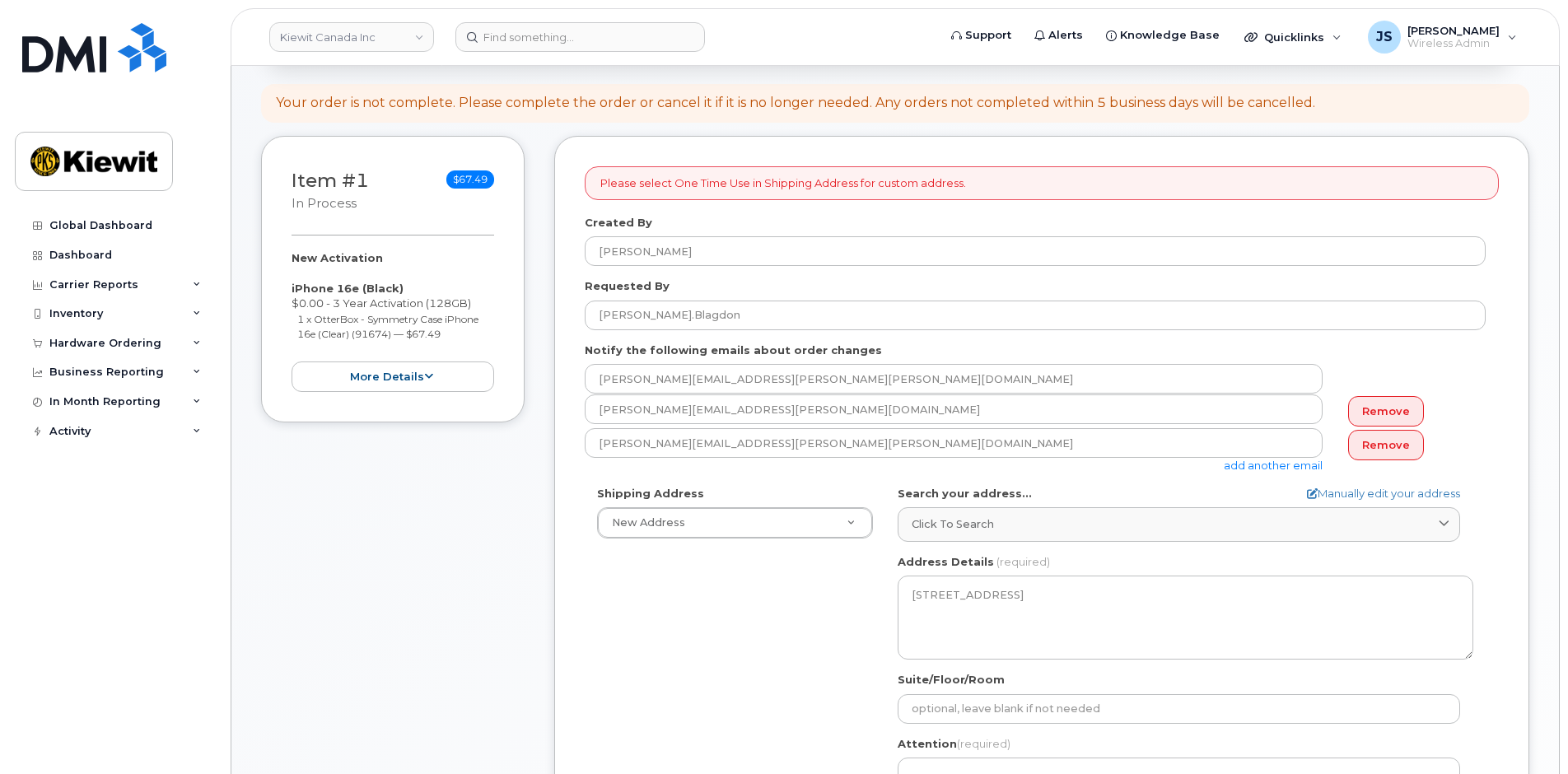
click at [718, 607] on div "Shipping Address New Address New Address Beaver Marine Limited Cahill-Ganotec, …" at bounding box center [1036, 675] width 901 height 378
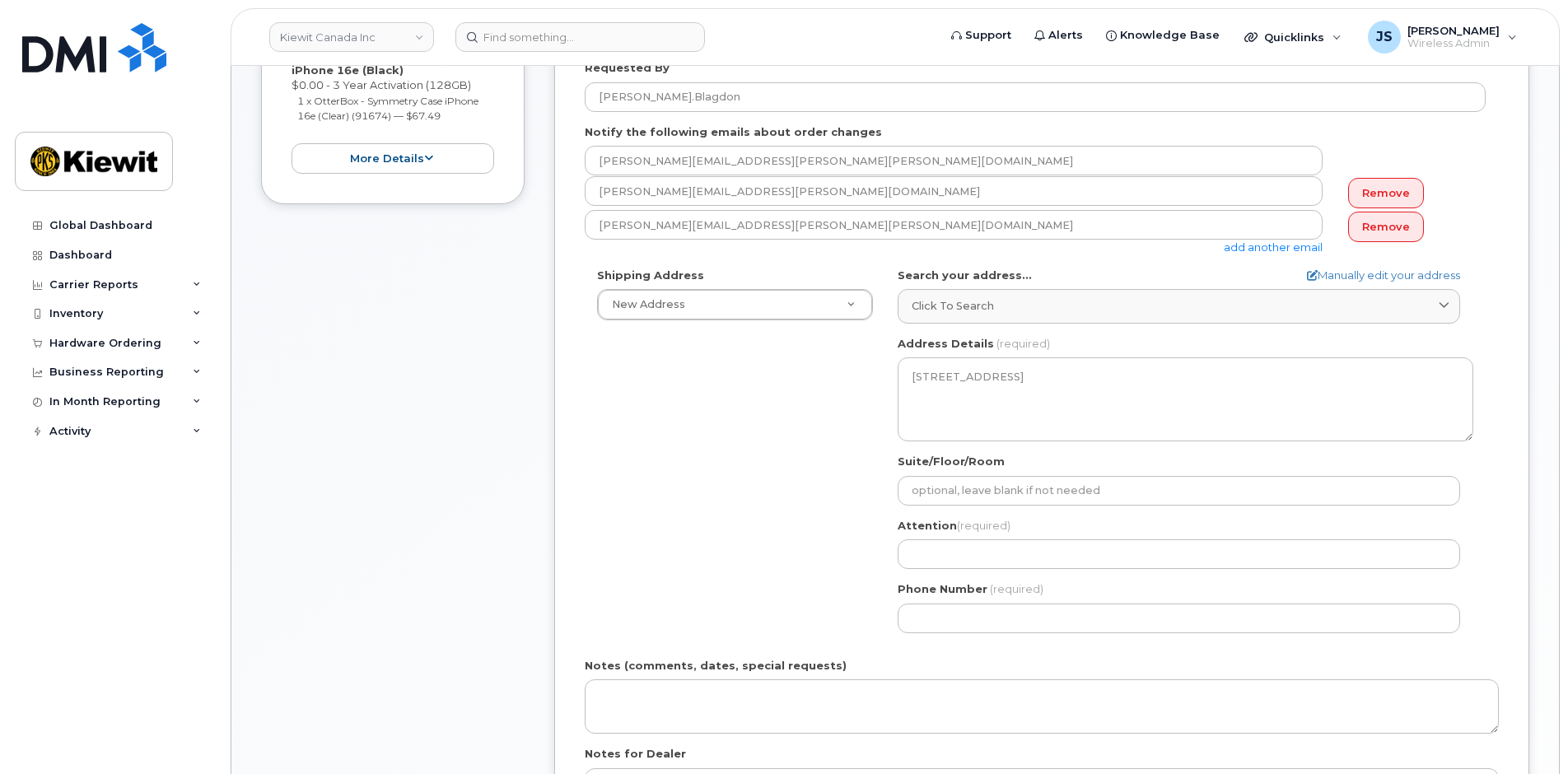
scroll to position [494, 0]
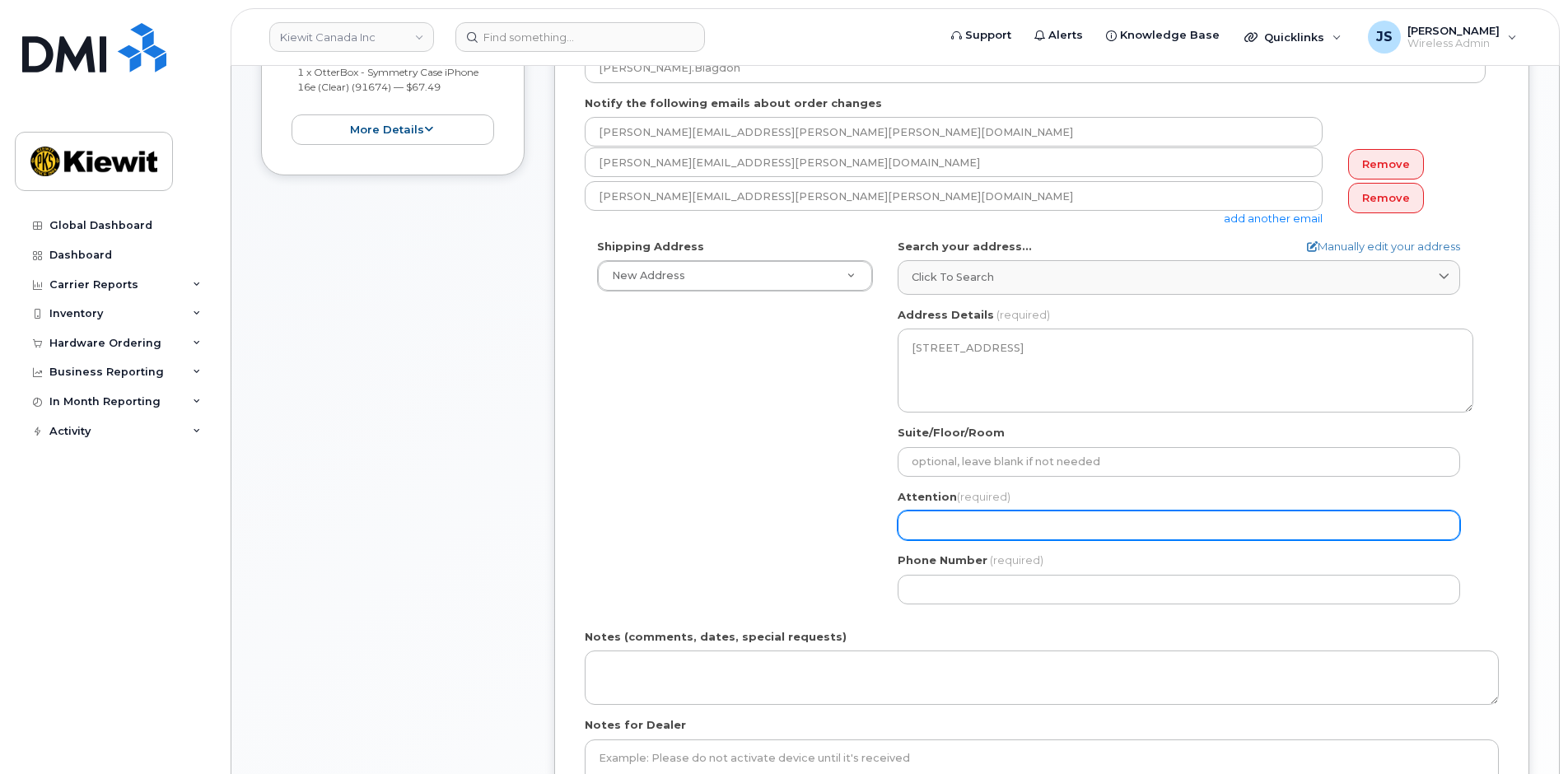
click at [959, 531] on input "Attention (required)" at bounding box center [1179, 525] width 563 height 29
paste input "Blair.Hunt"
type input "Blair.Hunt"
select select
type input "Blair.Hunt"
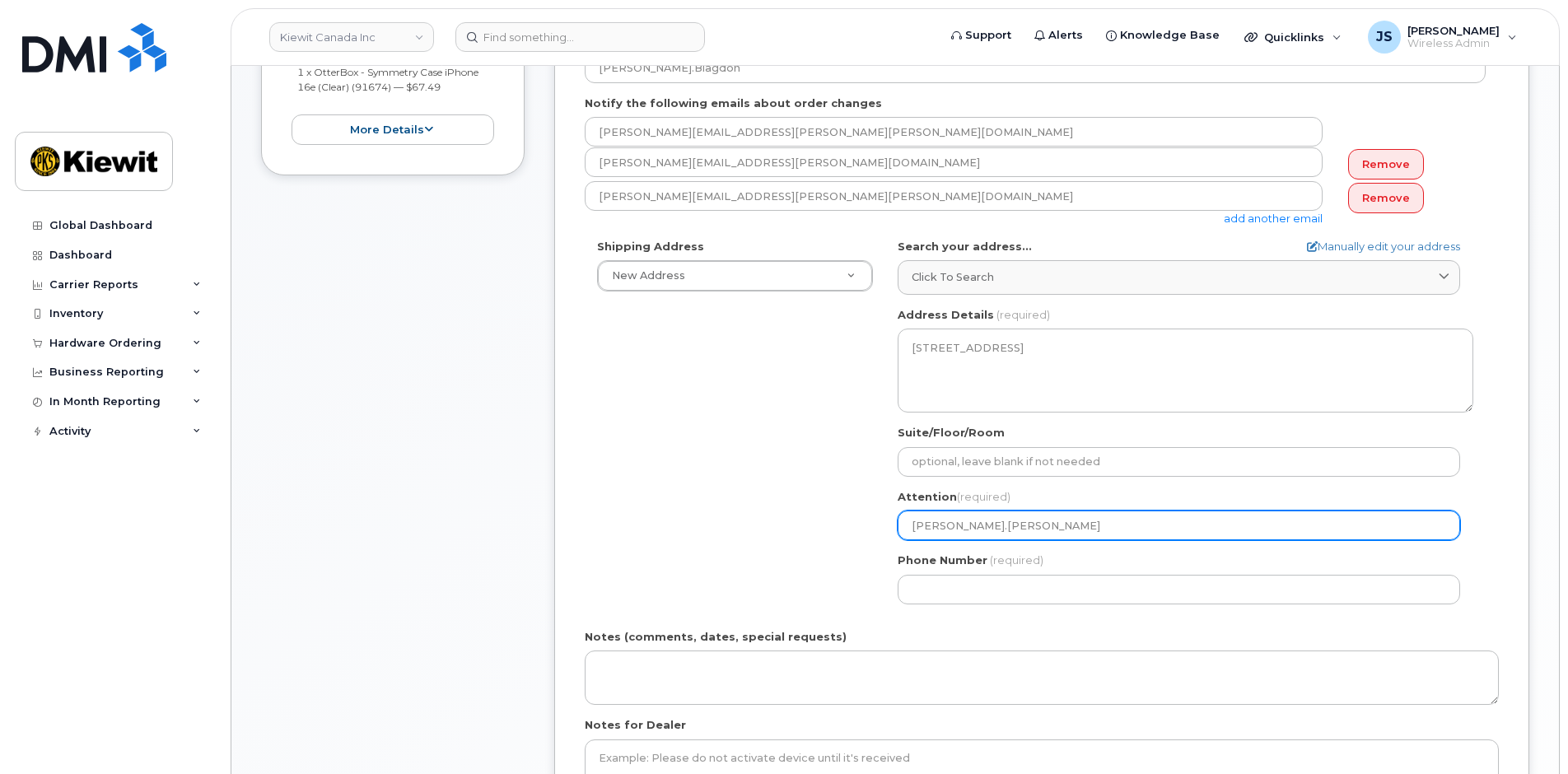
select select
type input "Blair.Hunt/"
paste input "[PERSON_NAME]"
select select
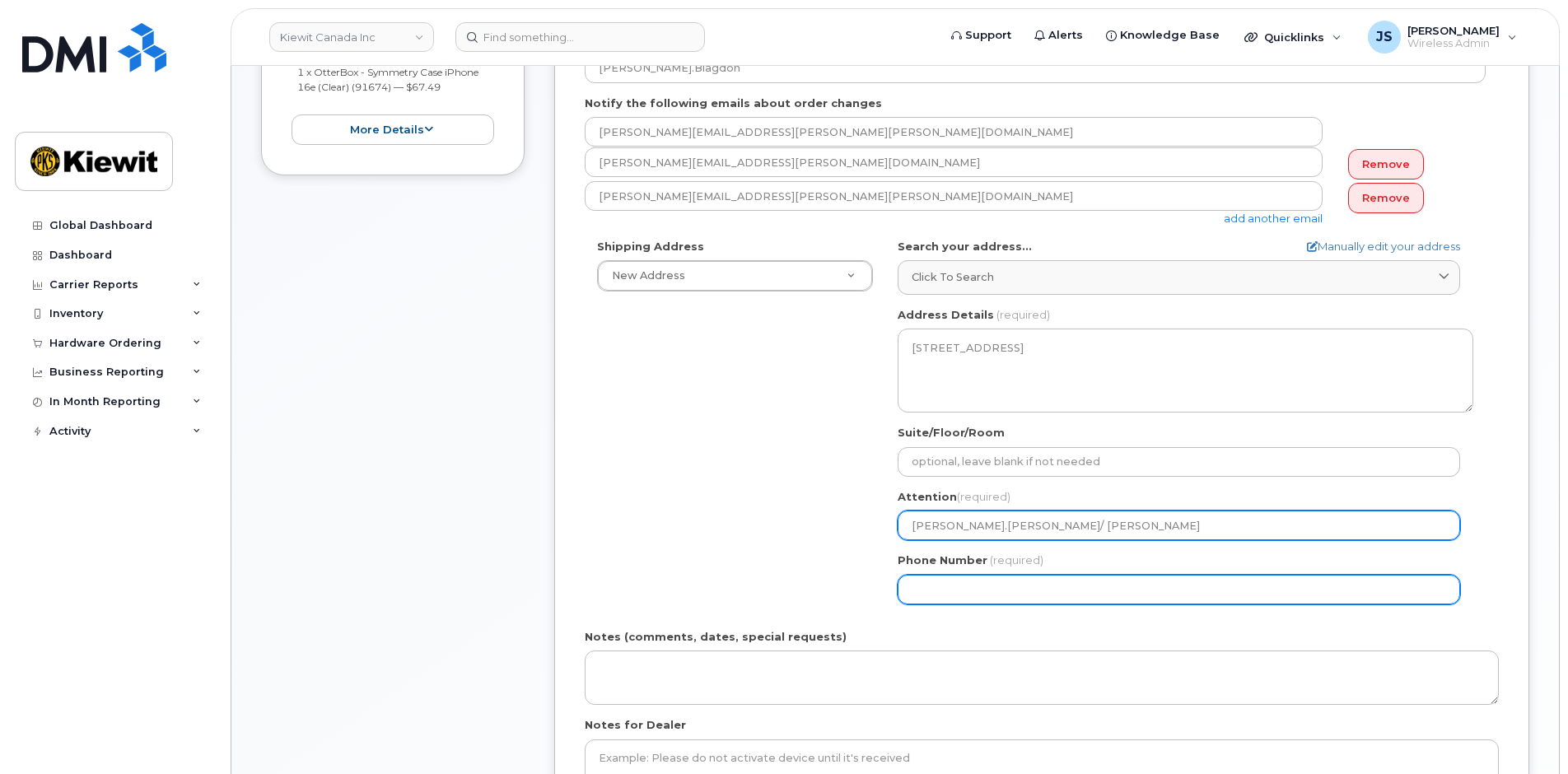
type input "[PERSON_NAME].[PERSON_NAME]/ [PERSON_NAME]"
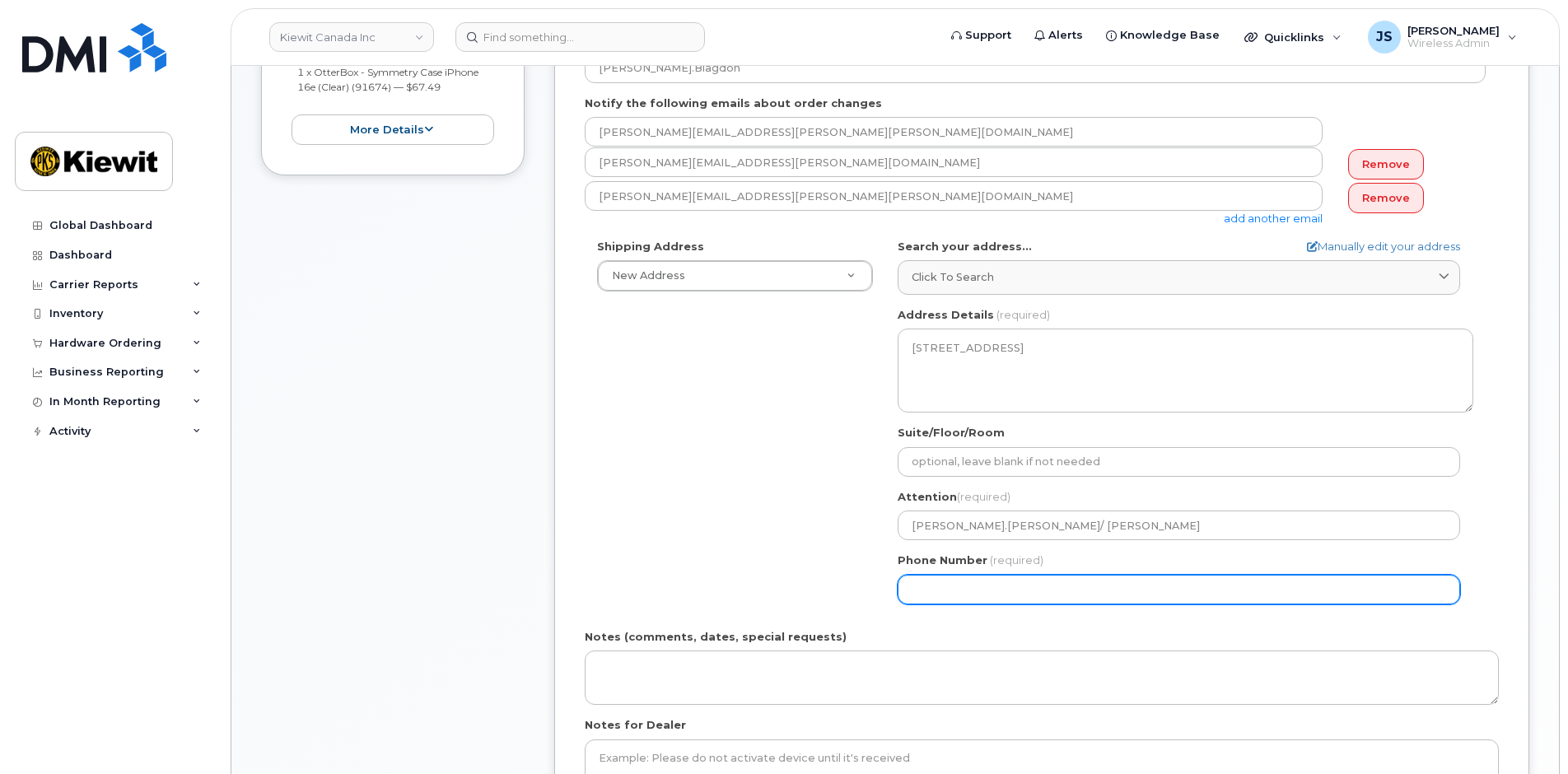
click at [973, 602] on input "Phone Number" at bounding box center [1179, 590] width 563 height 29
type input "877772770"
select select
type input "8777727707"
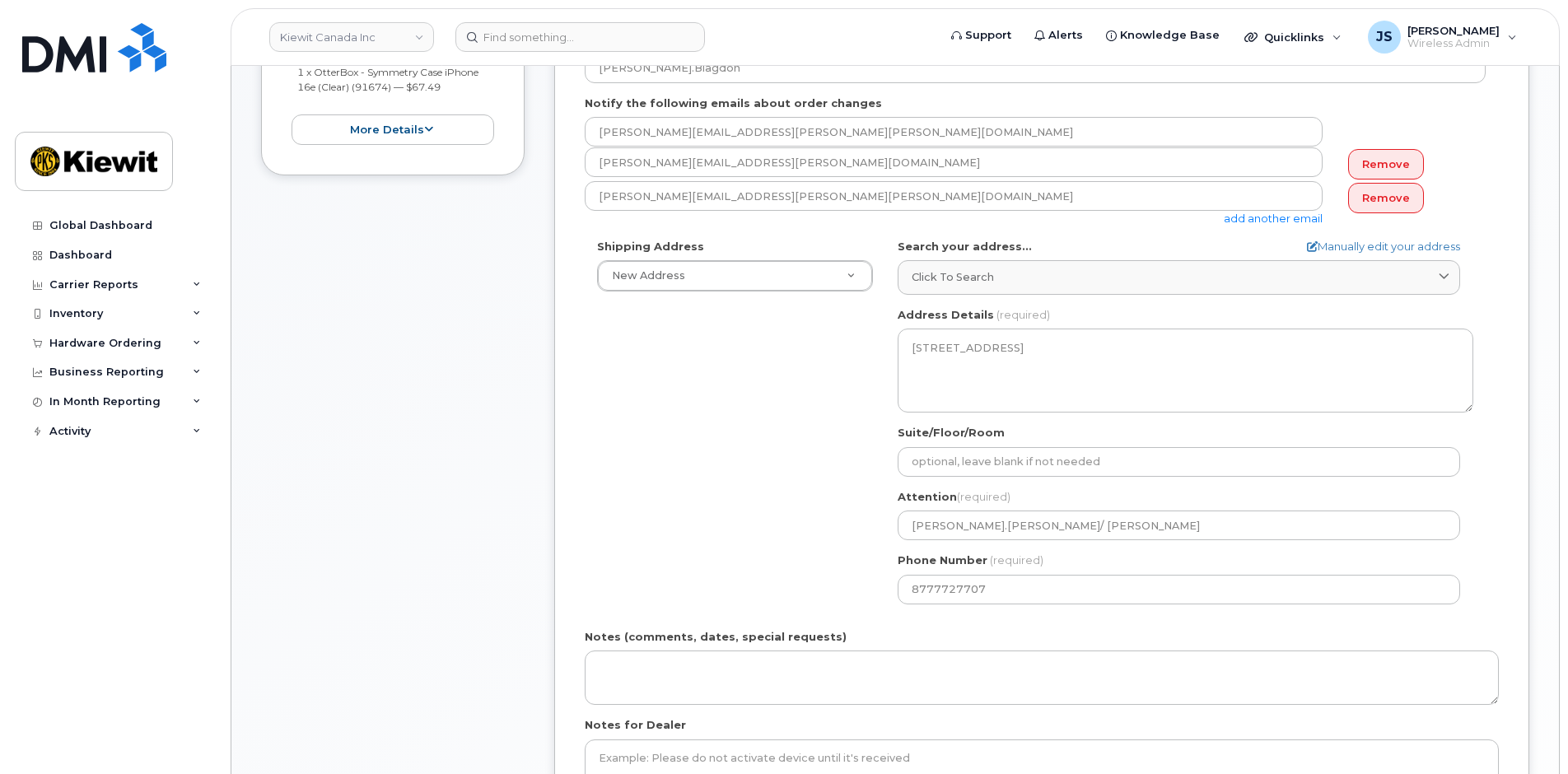
click at [740, 505] on div "Shipping Address New Address New Address Beaver Marine Limited Cahill-Ganotec, …" at bounding box center [1036, 428] width 901 height 378
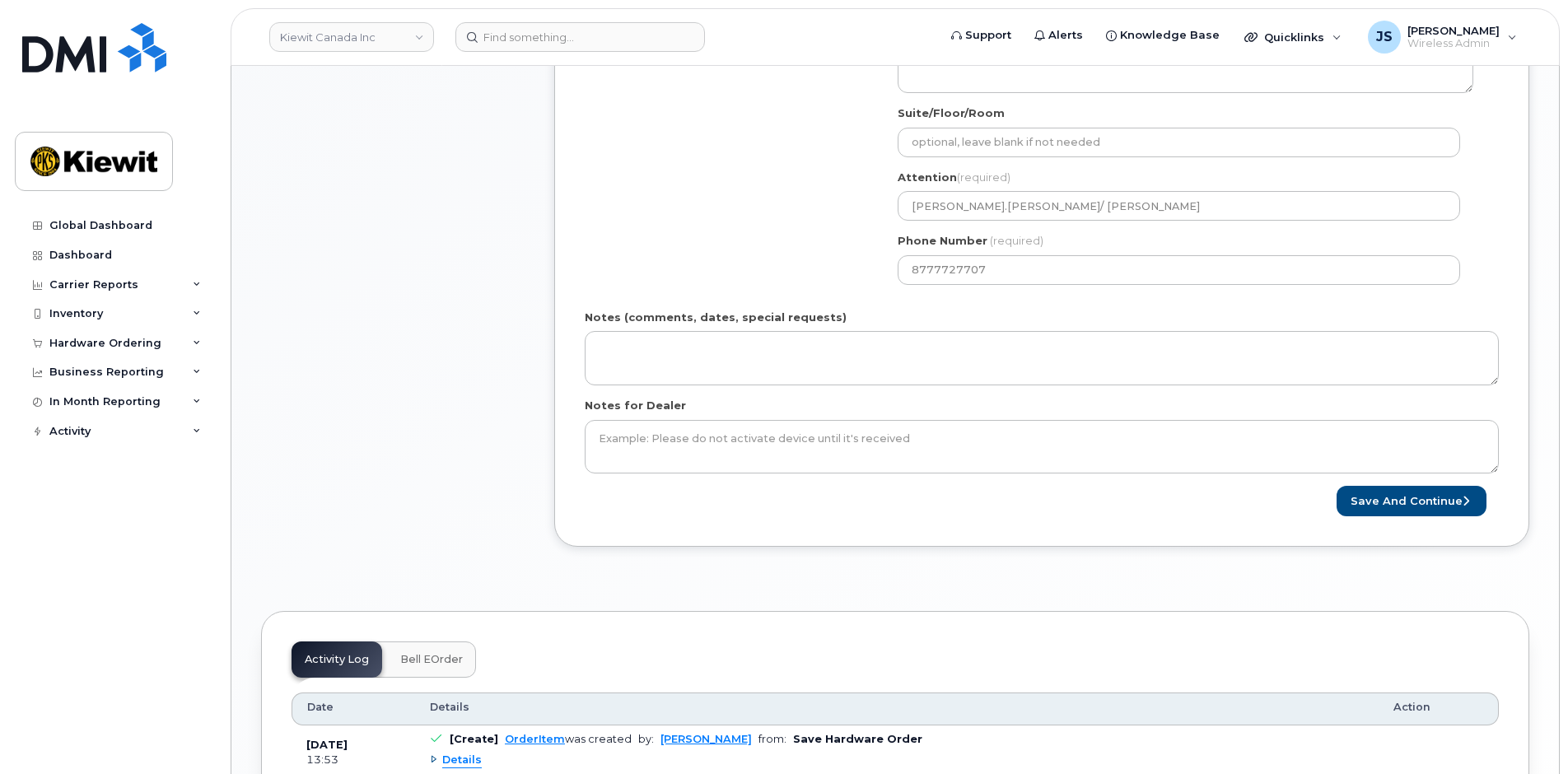
scroll to position [823, 0]
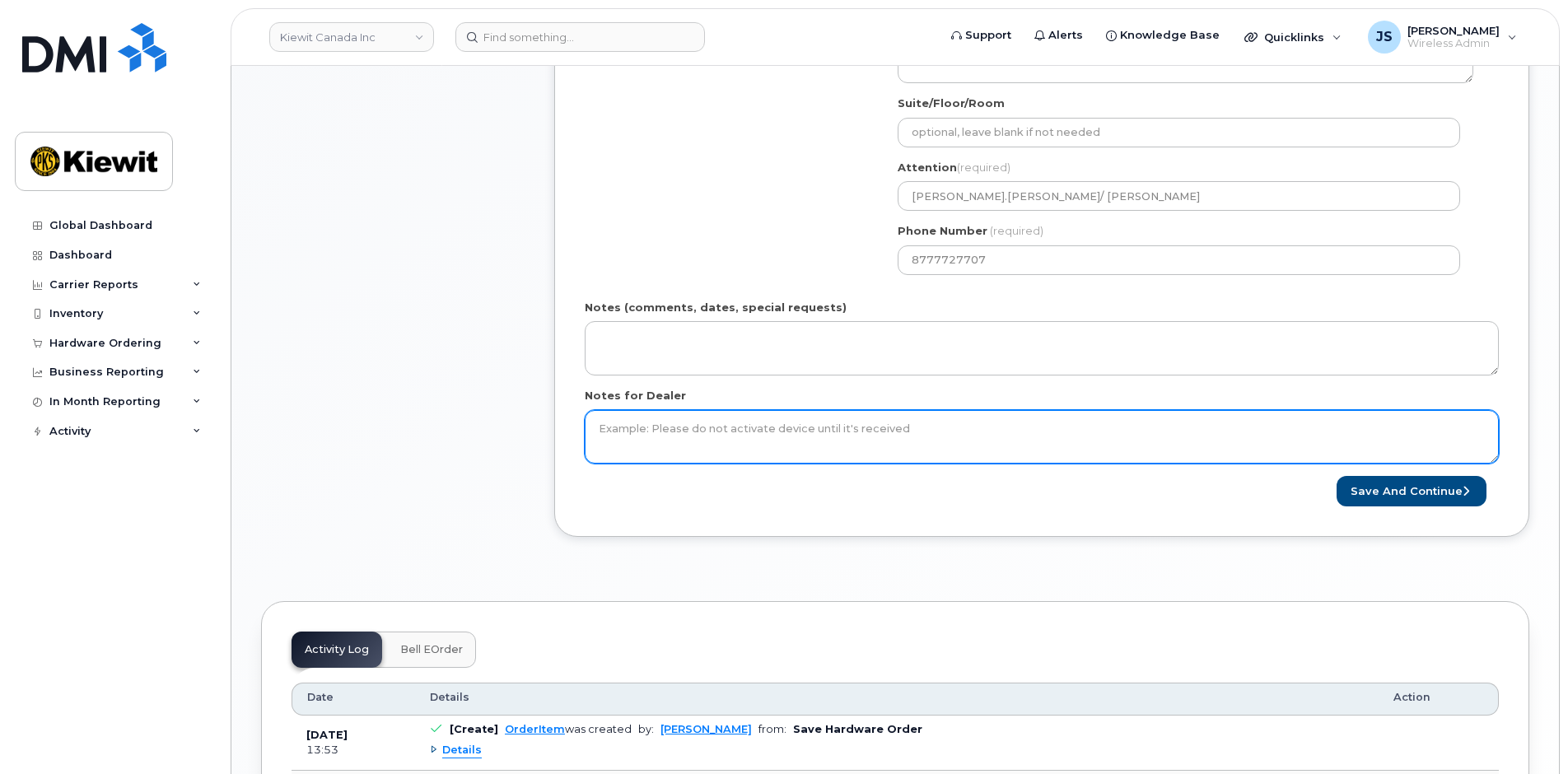
click at [724, 435] on textarea "Notes for Dealer" at bounding box center [1042, 436] width 915 height 54
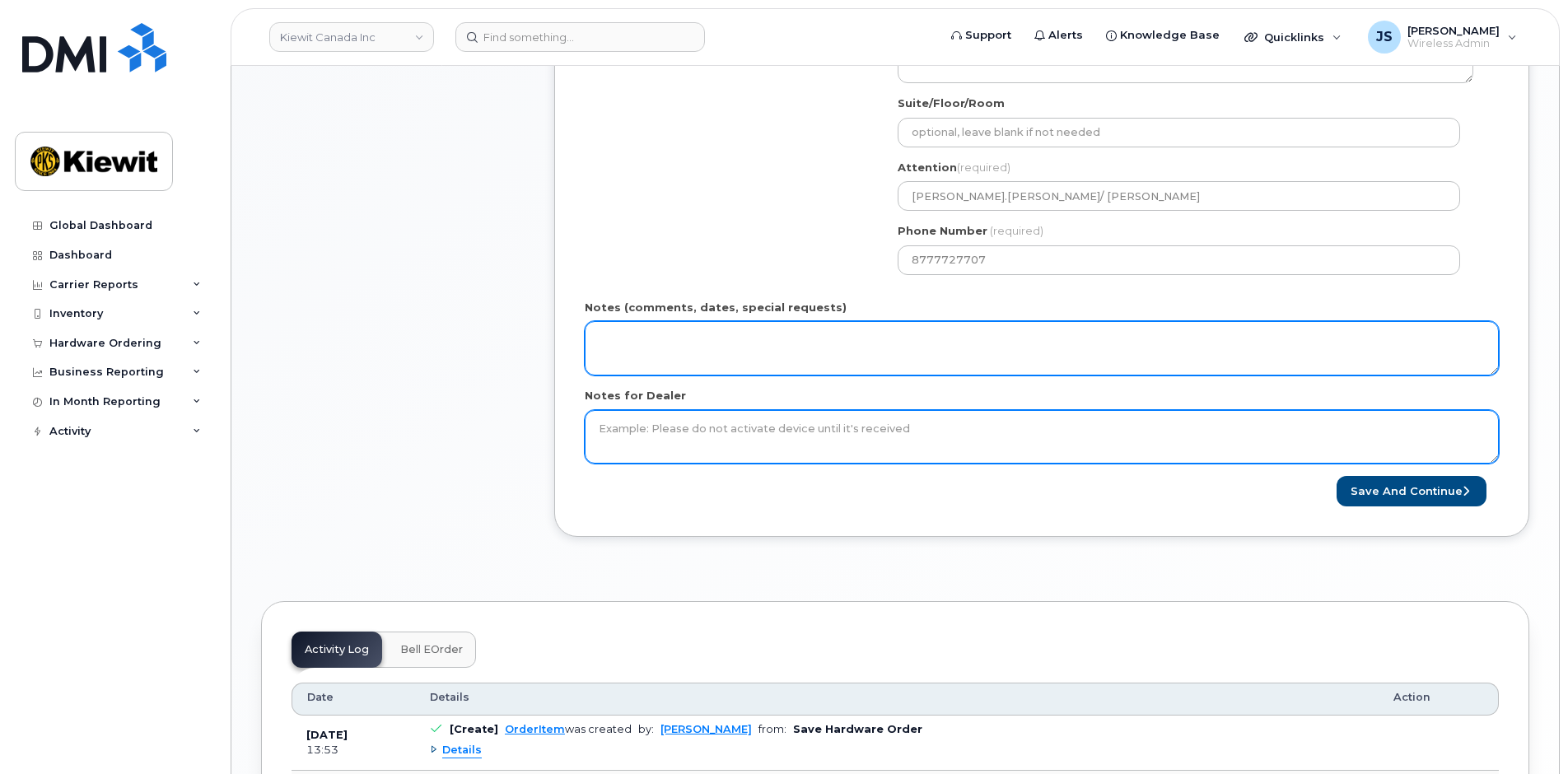
paste textarea "Please ship ASAP"
type textarea "Please ship ASAP"
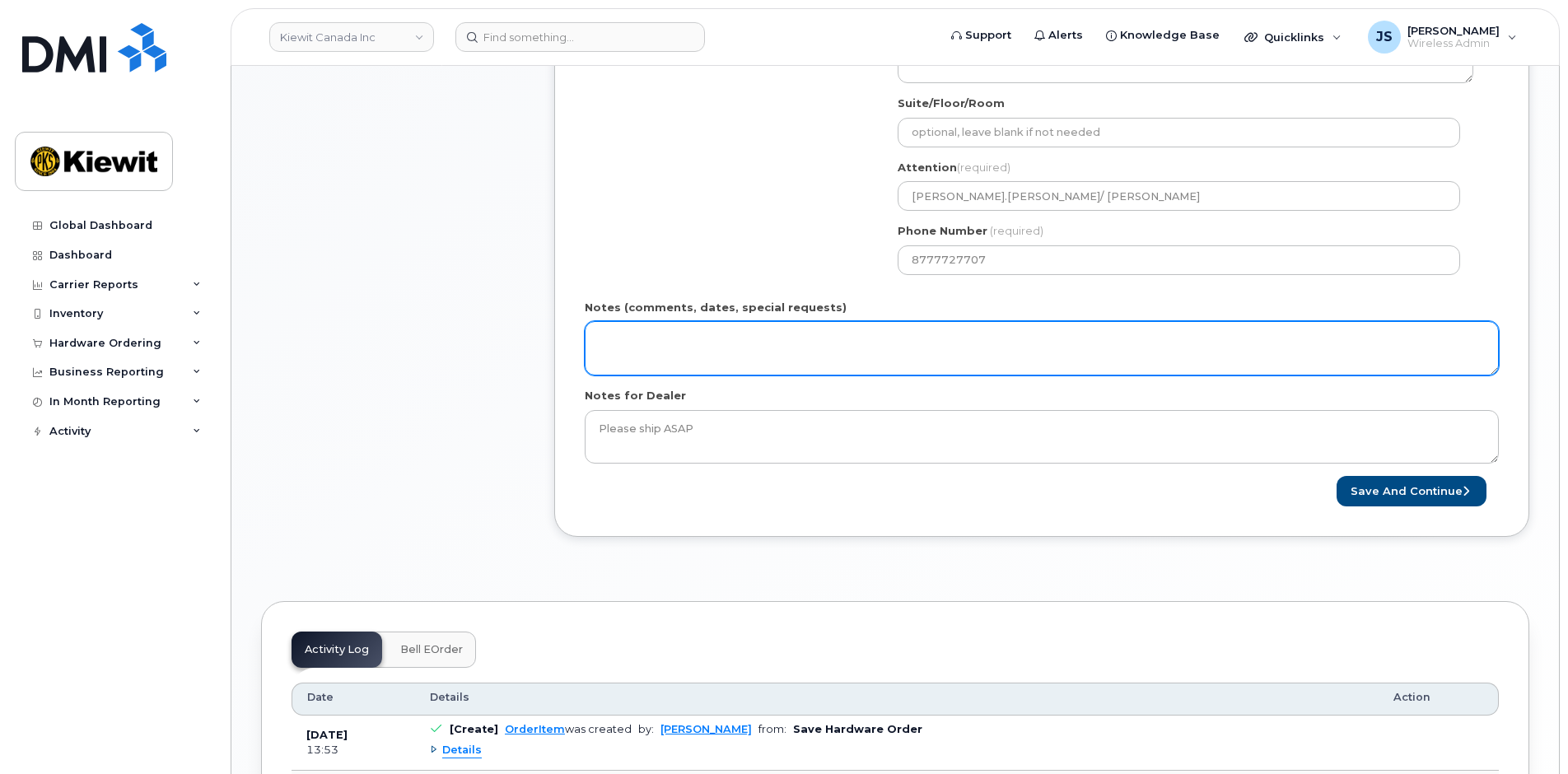
click at [755, 365] on textarea "Notes (comments, dates, special requests)" at bounding box center [1042, 348] width 915 height 54
paste textarea "Please ship ASAP"
click at [725, 348] on textarea "Please ship ASAP" at bounding box center [1042, 348] width 915 height 54
paste textarea "2025-10-06"
drag, startPoint x: 853, startPoint y: 341, endPoint x: 559, endPoint y: 334, distance: 294.1
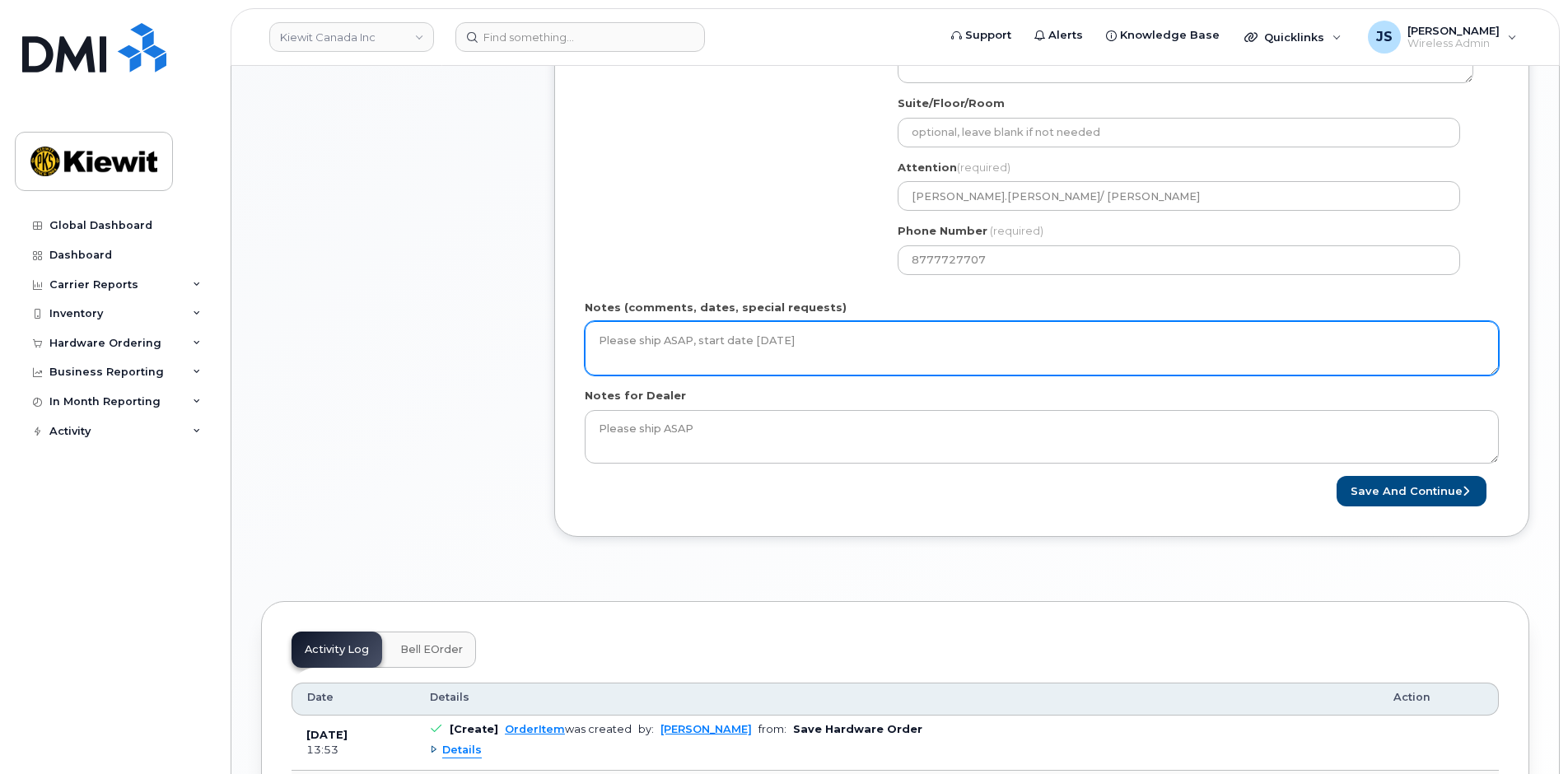
click at [559, 334] on div "Please select One Time Use in Shipping Address for custom address. Created By J…" at bounding box center [1042, 48] width 976 height 977
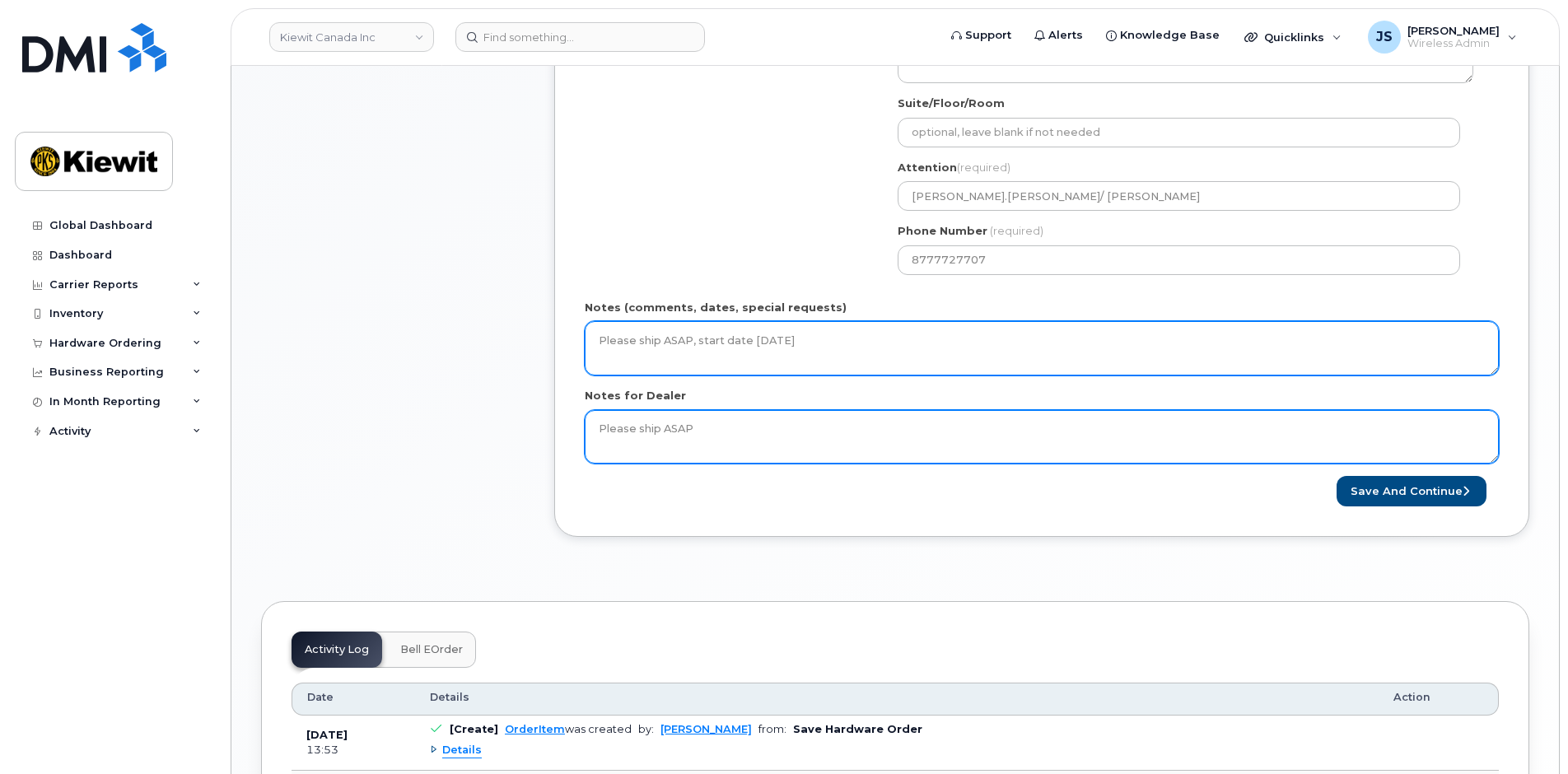
type textarea "Please ship ASAP, start date [DATE]"
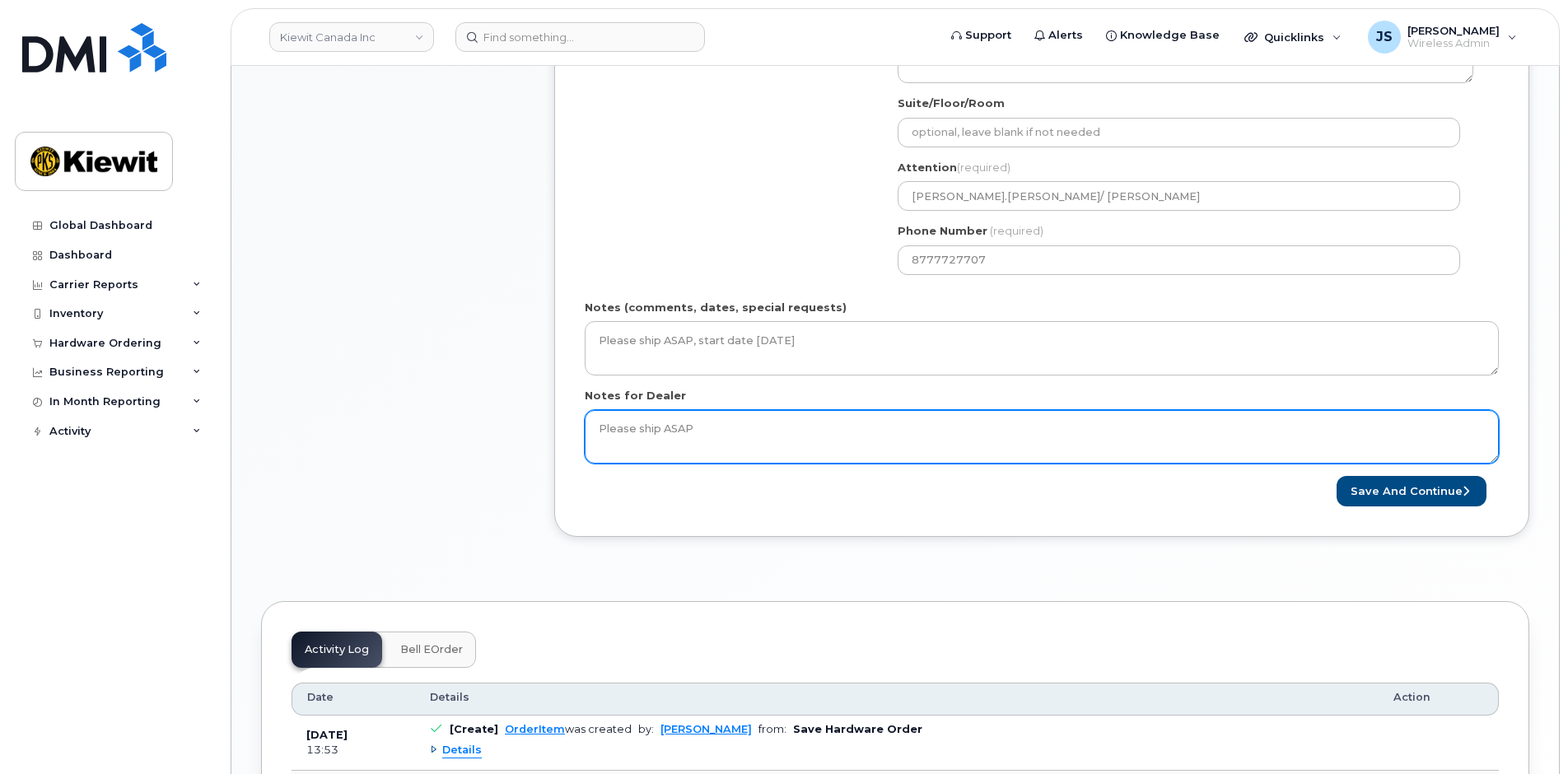
drag, startPoint x: 742, startPoint y: 437, endPoint x: 404, endPoint y: 398, distance: 340.2
click at [405, 398] on div "Item #1 in process $67.49 New Activation iPhone 16e (Black) $0.00 - 3 Year Acti…" at bounding box center [896, 61] width 1268 height 1002
paste textarea ", start date 2025-10-06"
type textarea "Please ship ASAP, start date [DATE]"
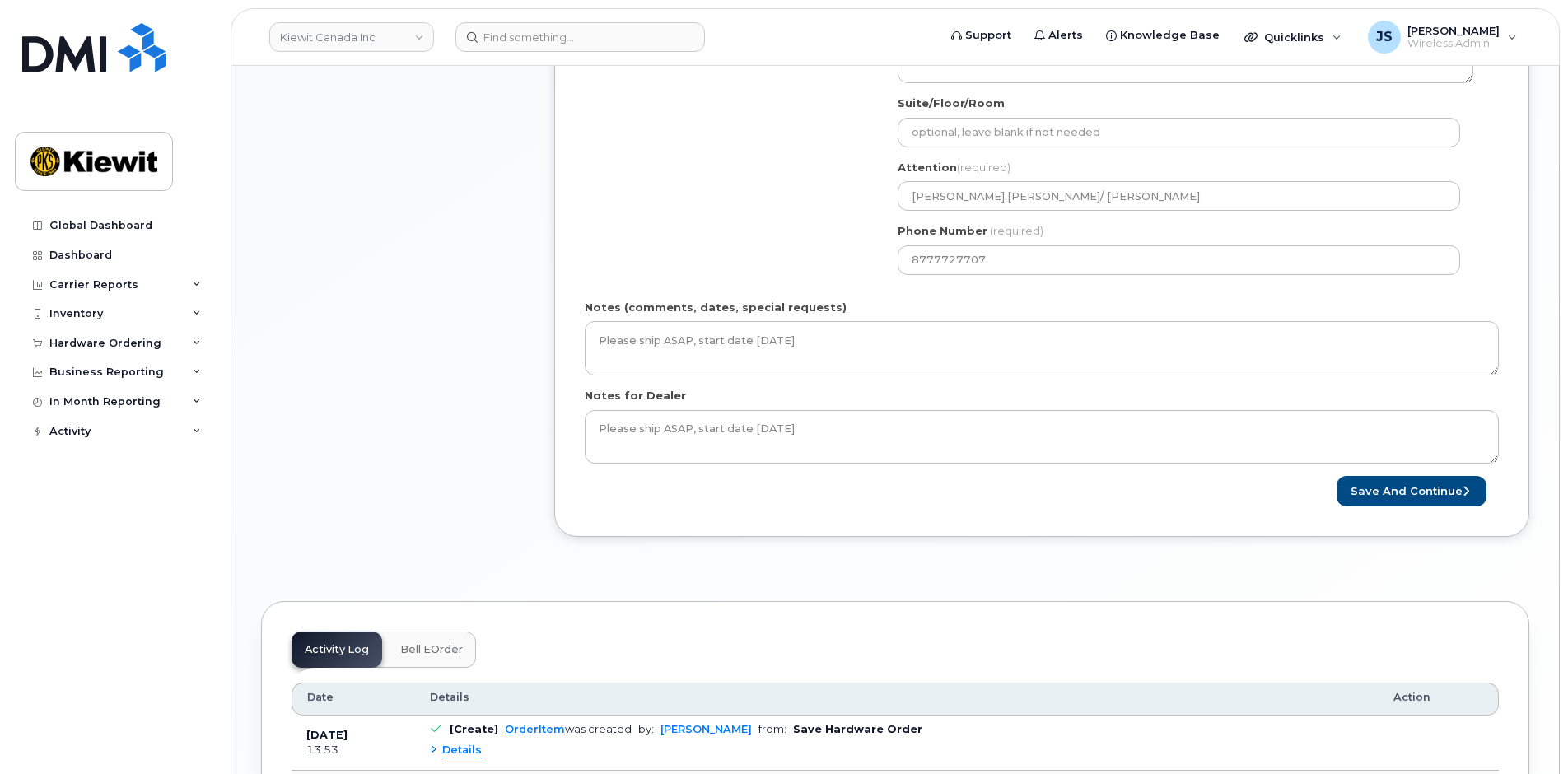
drag, startPoint x: 796, startPoint y: 539, endPoint x: 847, endPoint y: 544, distance: 51.2
click at [847, 544] on div "Please select One Time Use in Shipping Address for custom address. Created By J…" at bounding box center [1042, 61] width 976 height 1002
click at [1426, 484] on button "Save and Continue" at bounding box center [1412, 492] width 150 height 30
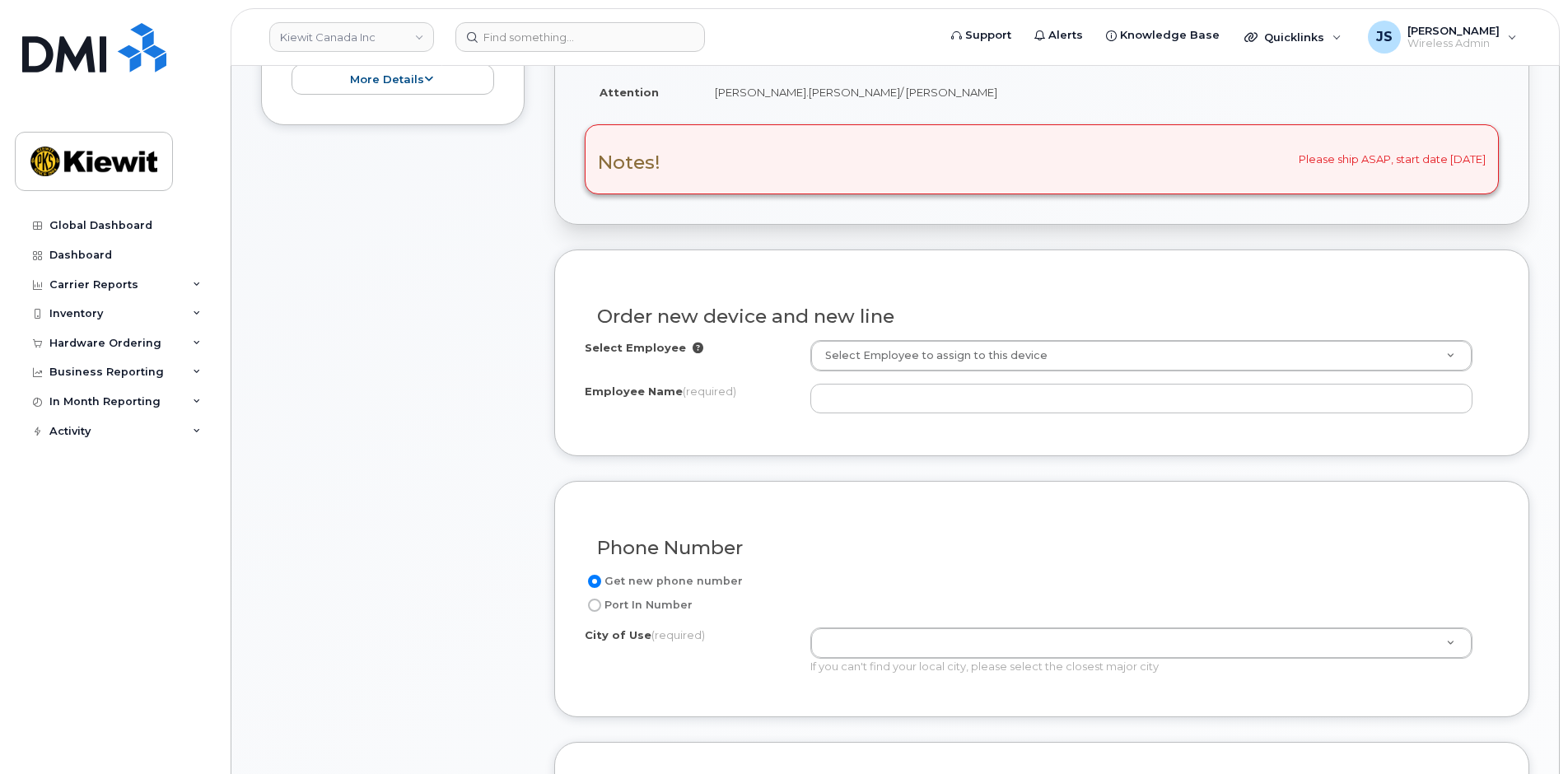
scroll to position [576, 0]
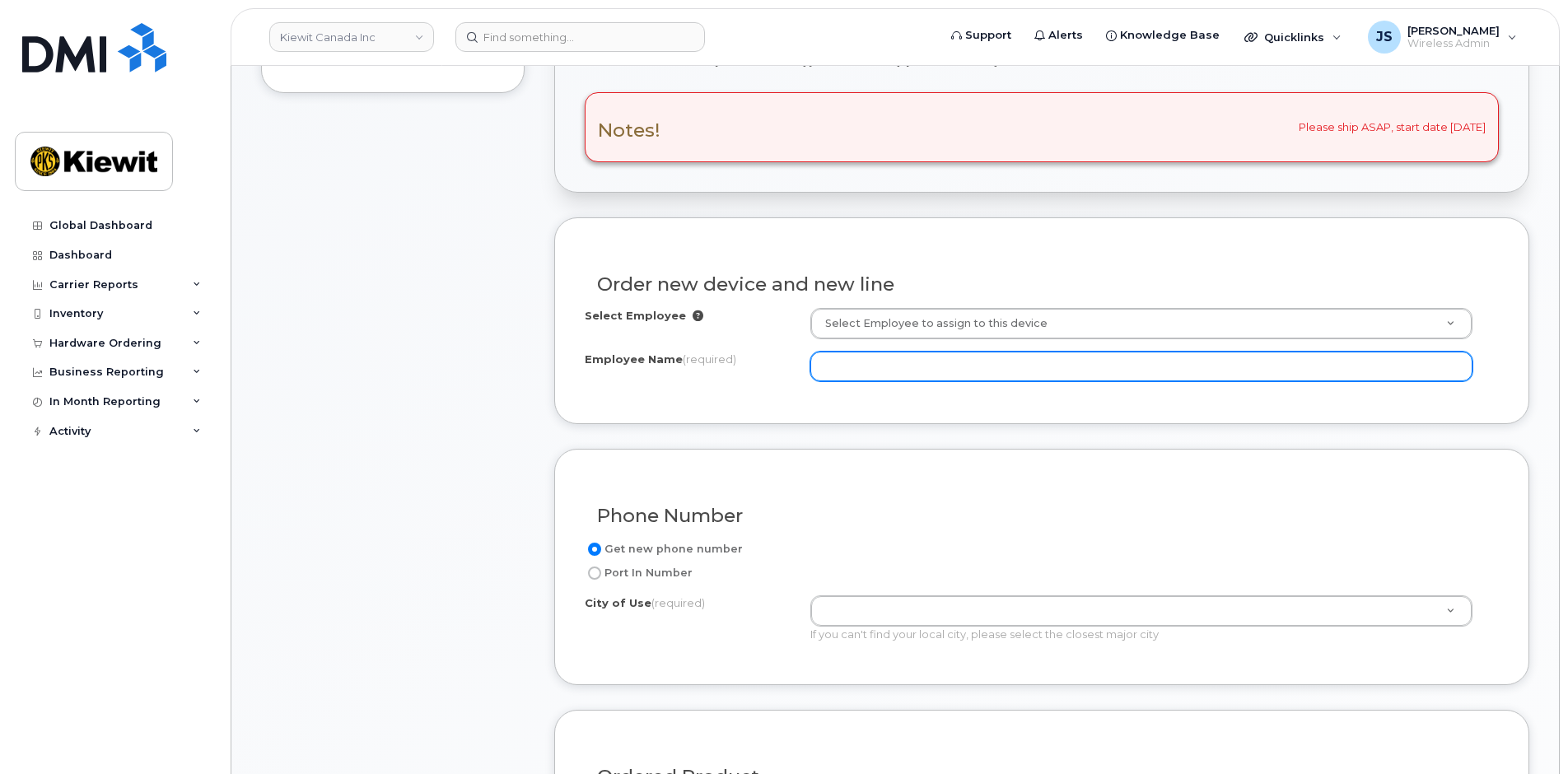
click at [872, 370] on input "Employee Name (required)" at bounding box center [1141, 366] width 663 height 29
paste input "[PERSON_NAME]"
type input "[PERSON_NAME]"
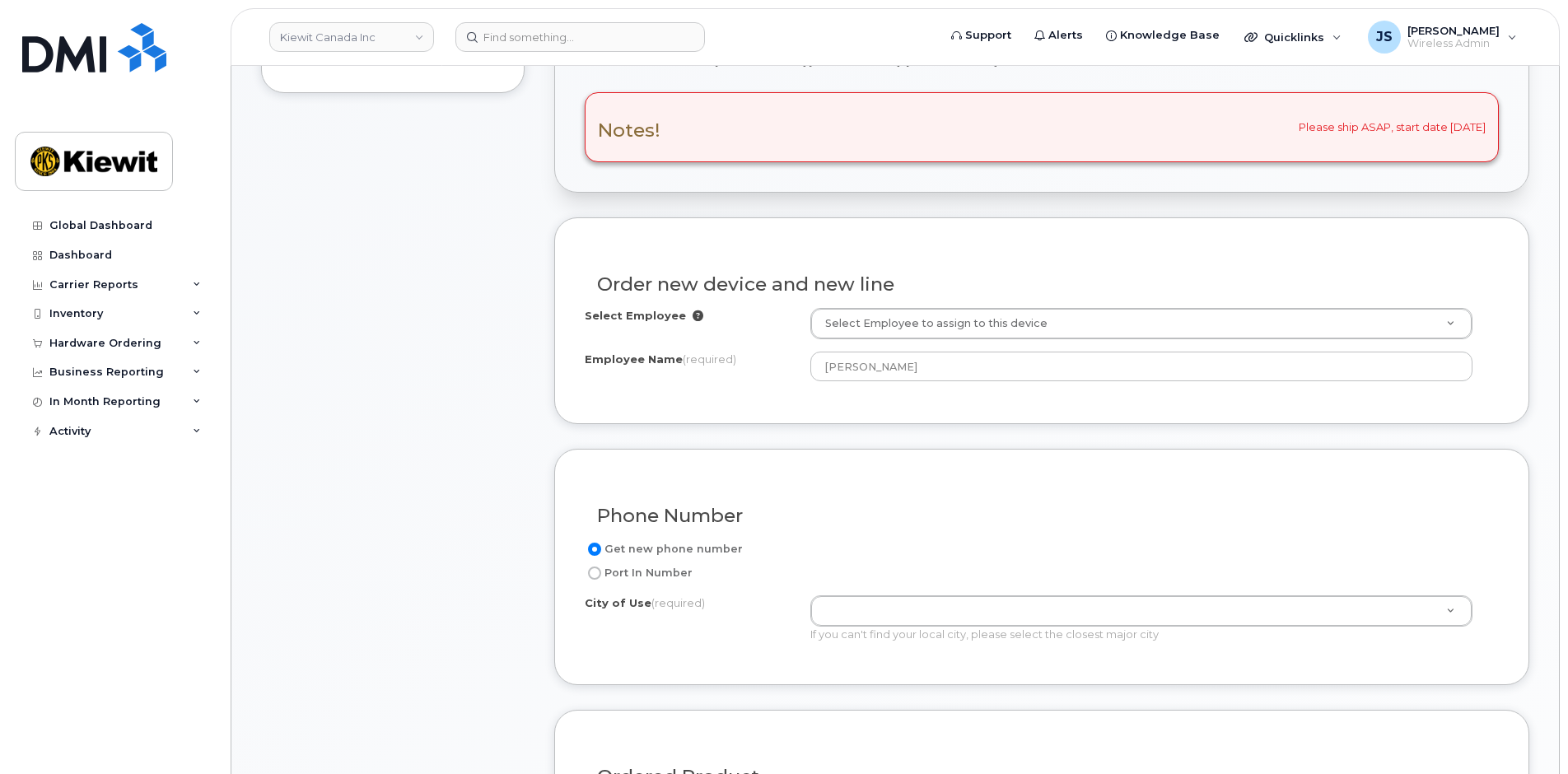
drag, startPoint x: 369, startPoint y: 579, endPoint x: 515, endPoint y: 571, distance: 146.2
click at [370, 579] on div "Item #1 in process $67.49 New Activation iPhone 16e (Black) $0.00 - 3 Year Acti…" at bounding box center [393, 581] width 263 height 1550
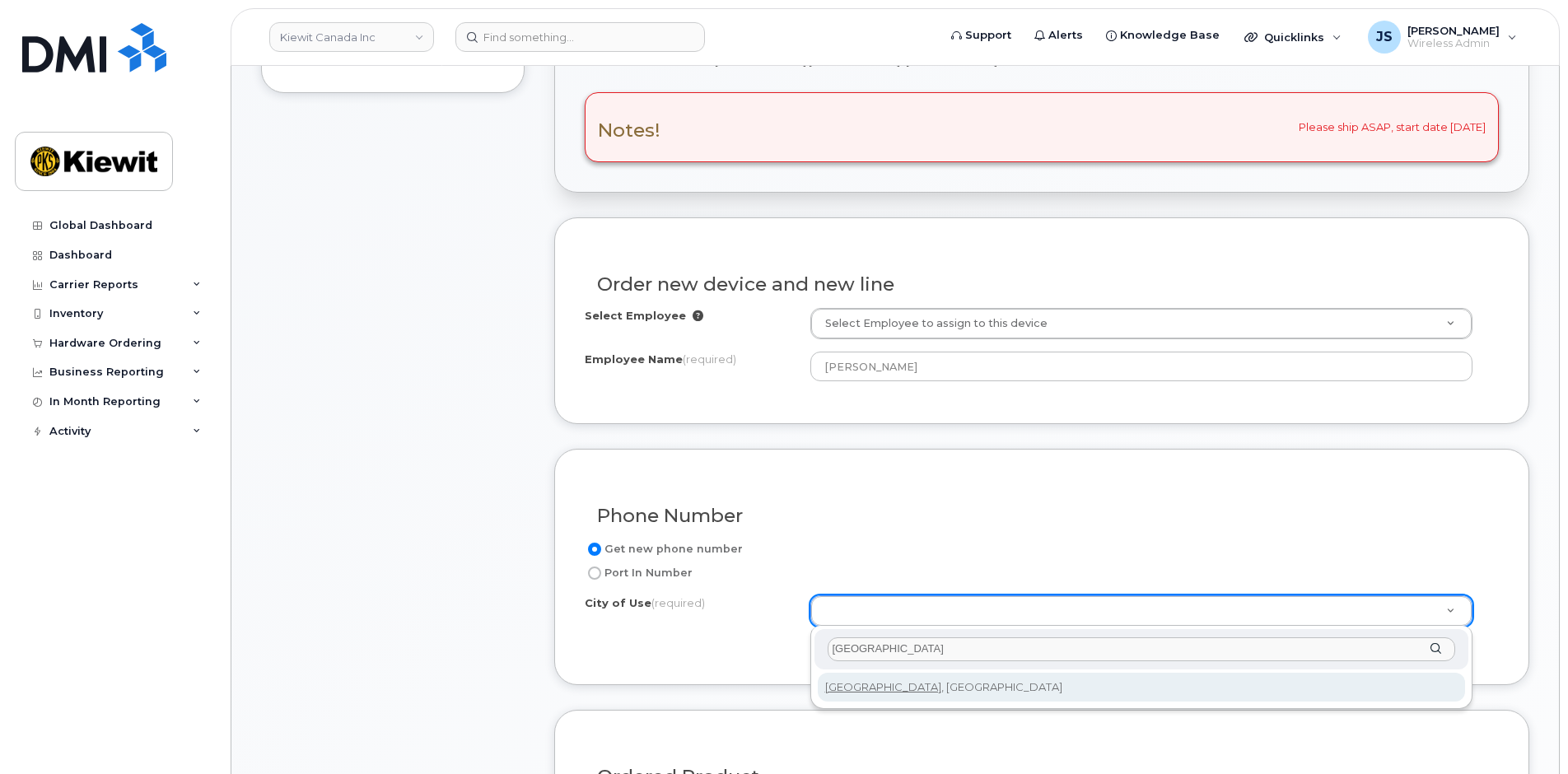
type input "[GEOGRAPHIC_DATA]"
drag, startPoint x: 847, startPoint y: 686, endPoint x: 745, endPoint y: 686, distance: 102.0
type input "182"
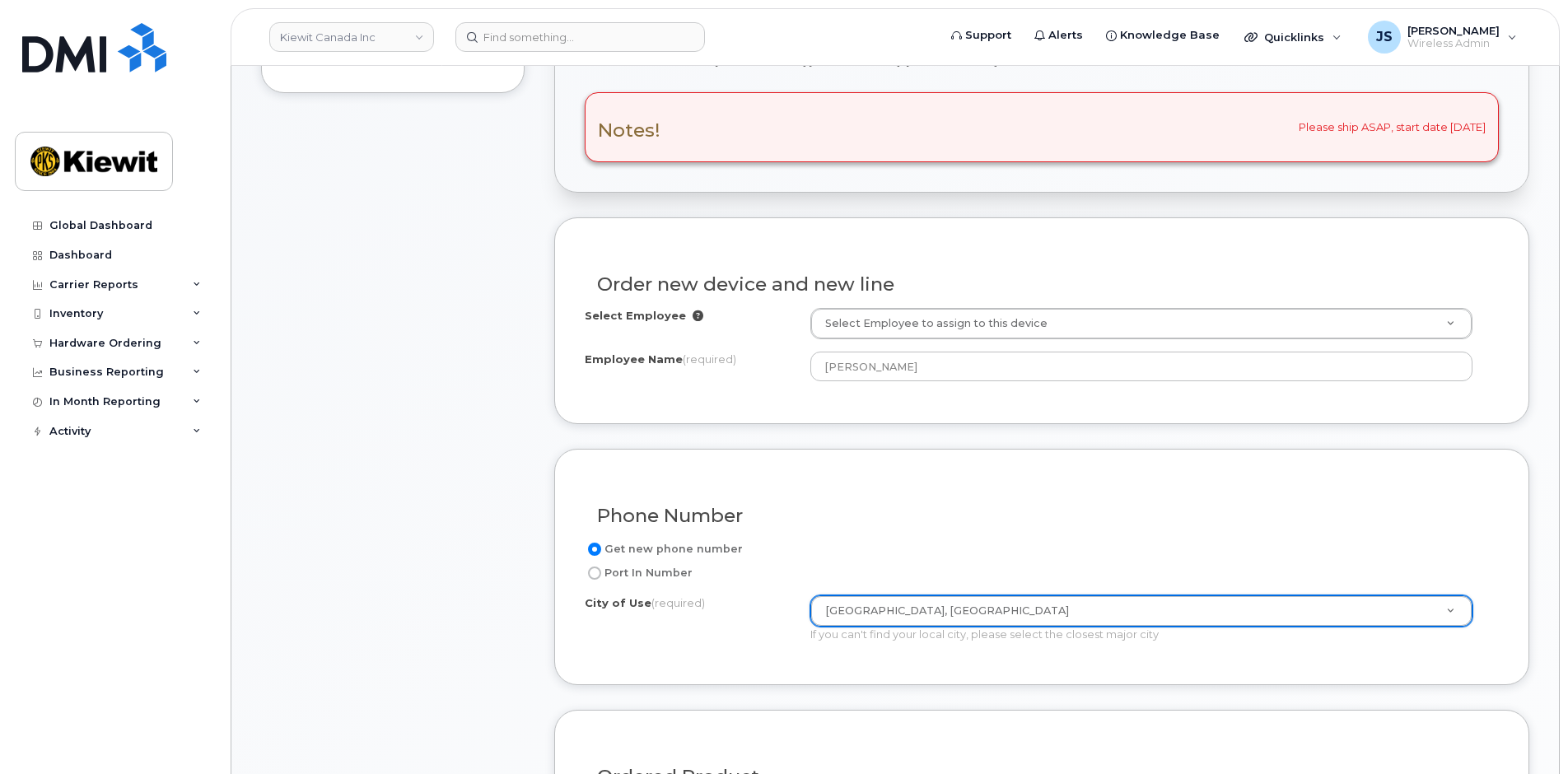
click at [485, 625] on div "Item #1 in process $67.49 New Activation iPhone 16e (Black) $0.00 - 3 Year Acti…" at bounding box center [393, 581] width 263 height 1550
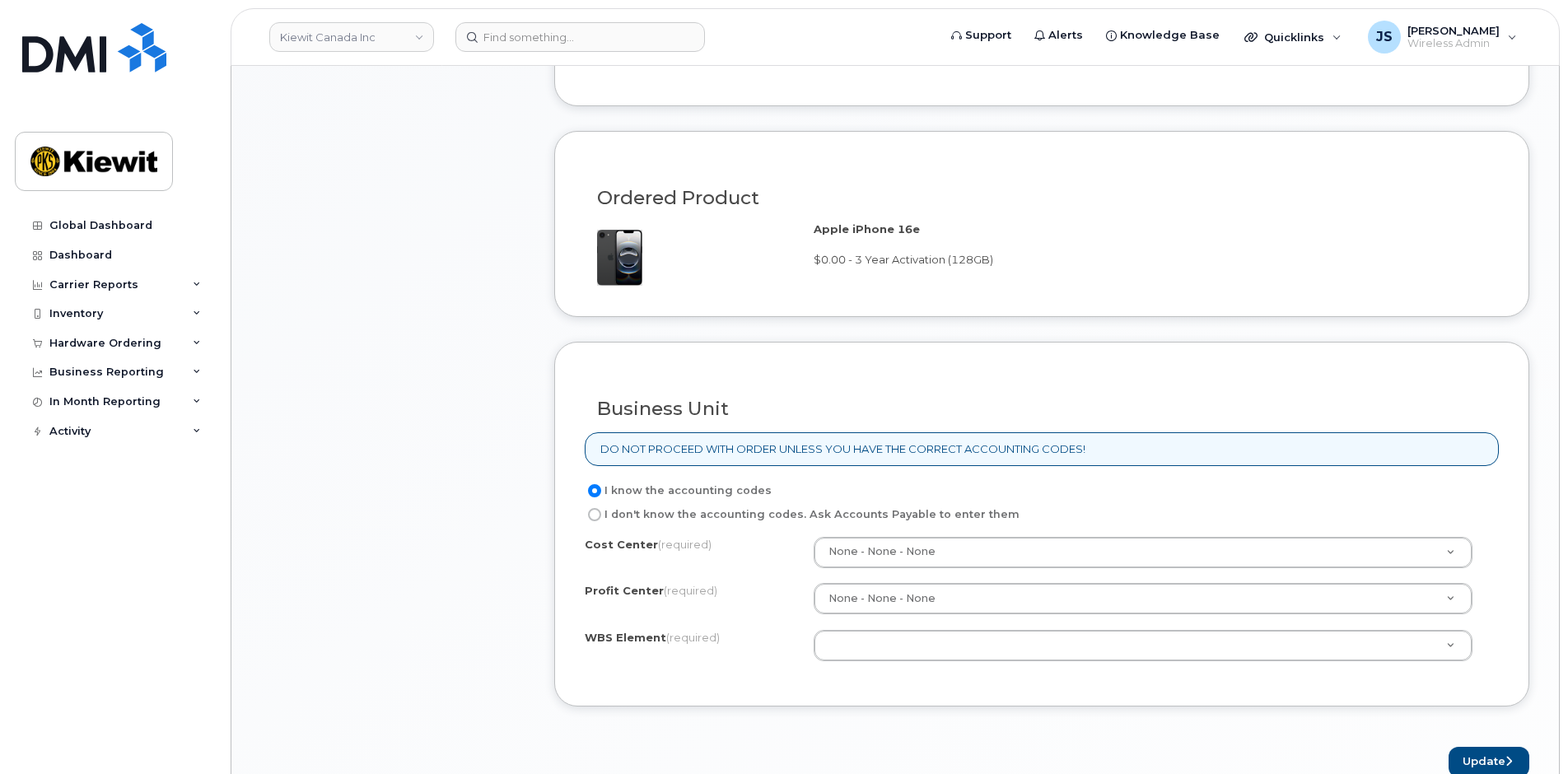
scroll to position [1235, 0]
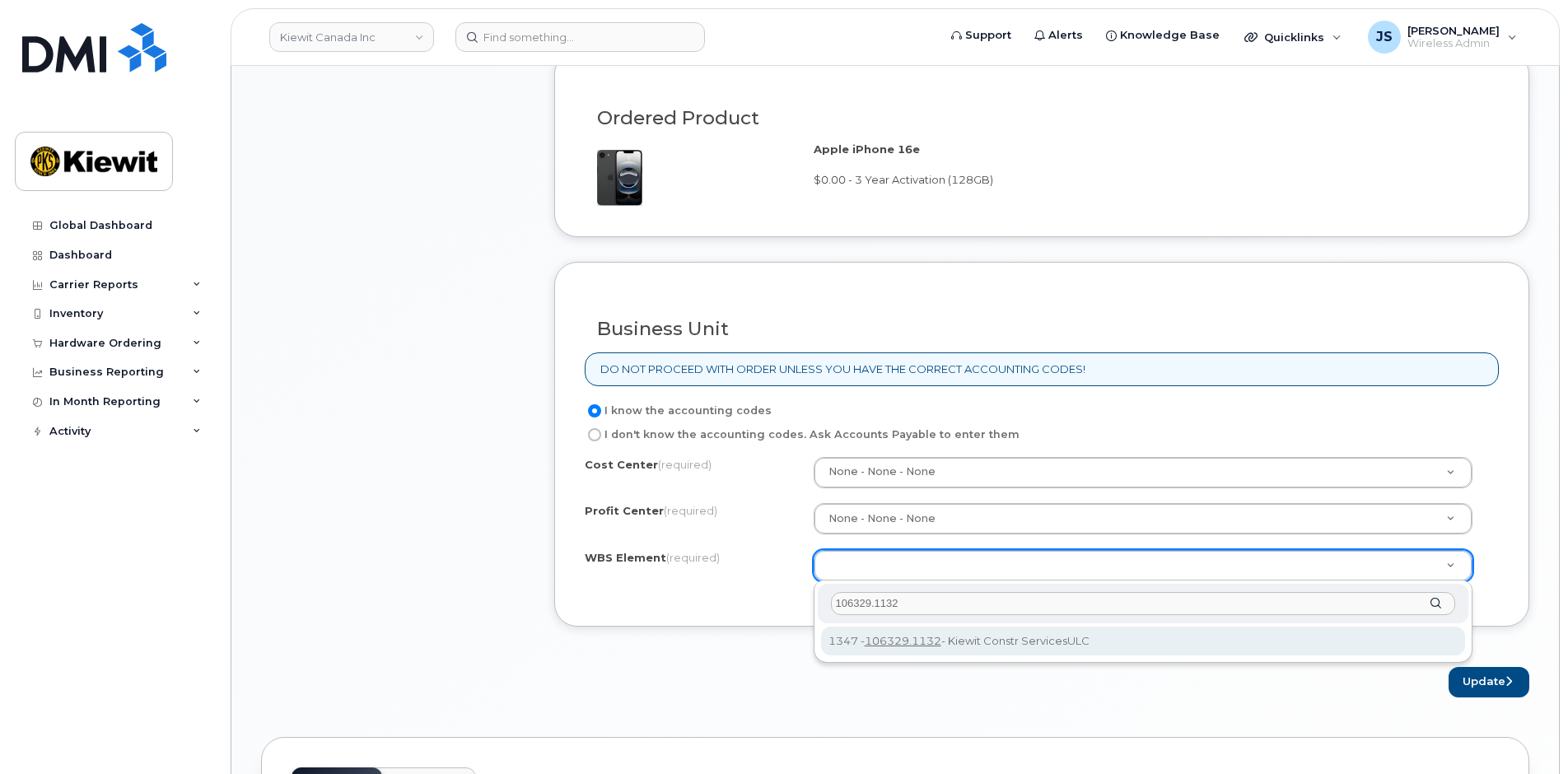
type input "106329.1132"
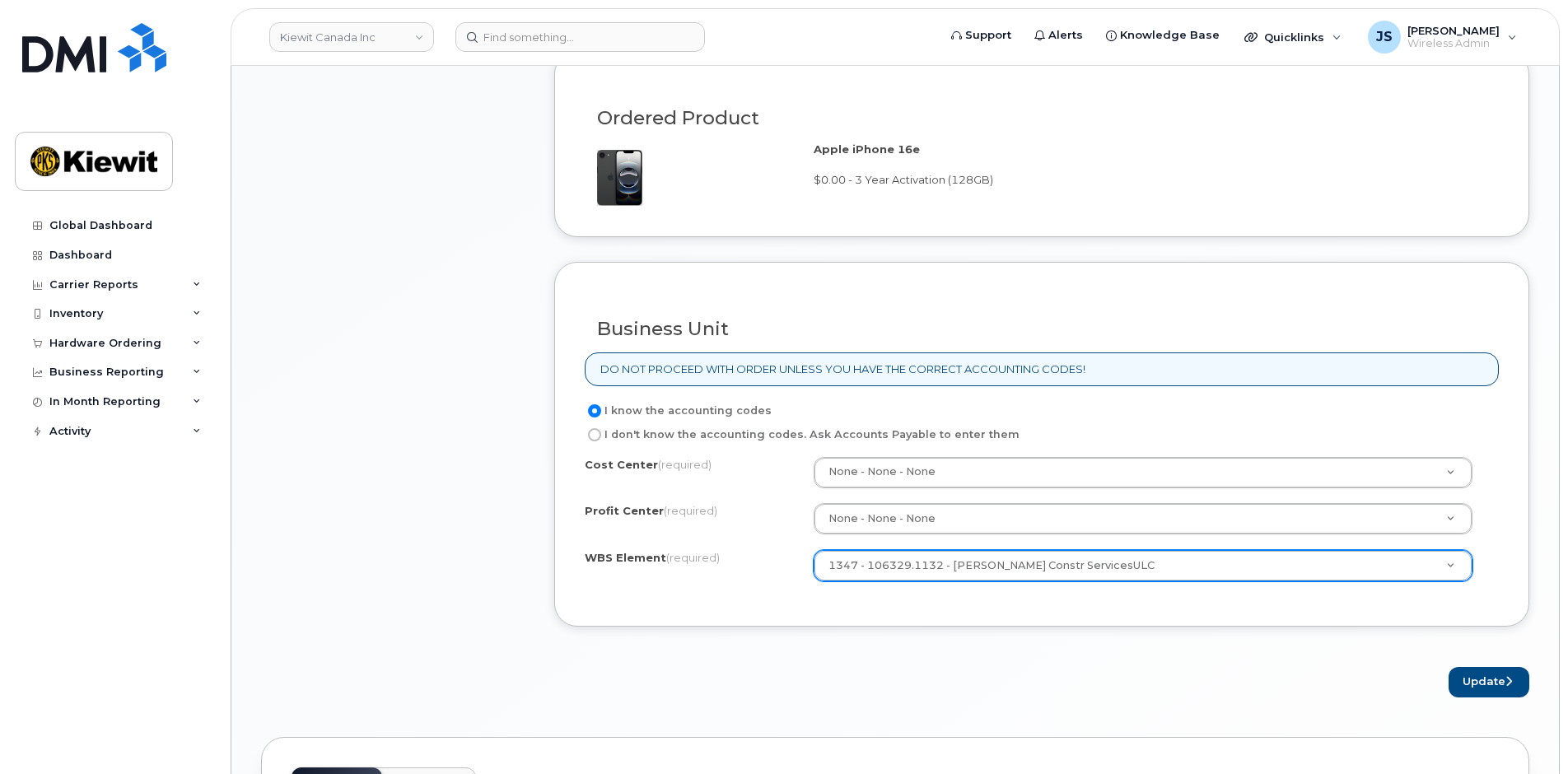
click at [680, 680] on div "Update" at bounding box center [1042, 683] width 976 height 30
click at [1460, 677] on button "Update" at bounding box center [1489, 683] width 81 height 30
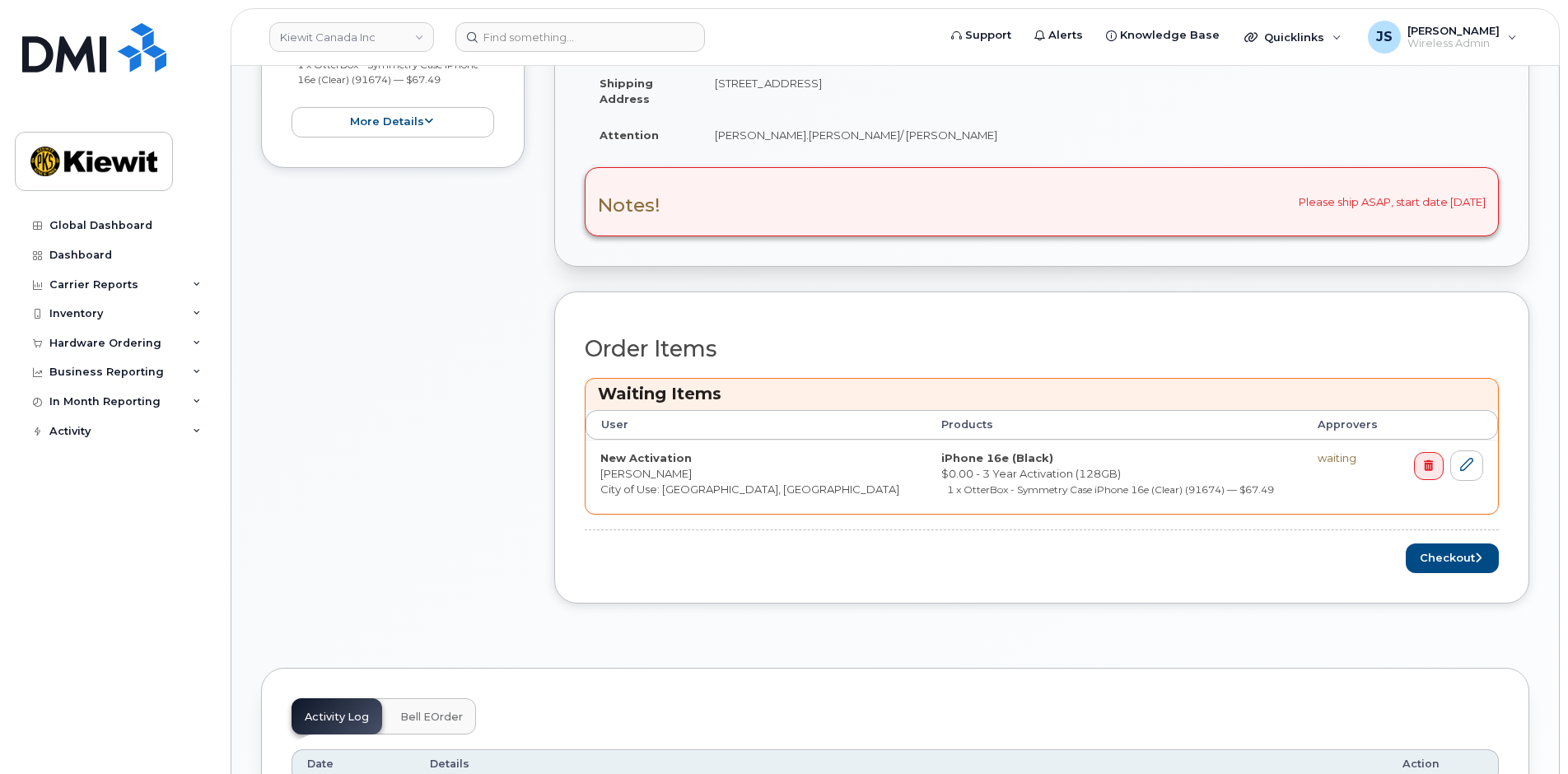
scroll to position [576, 0]
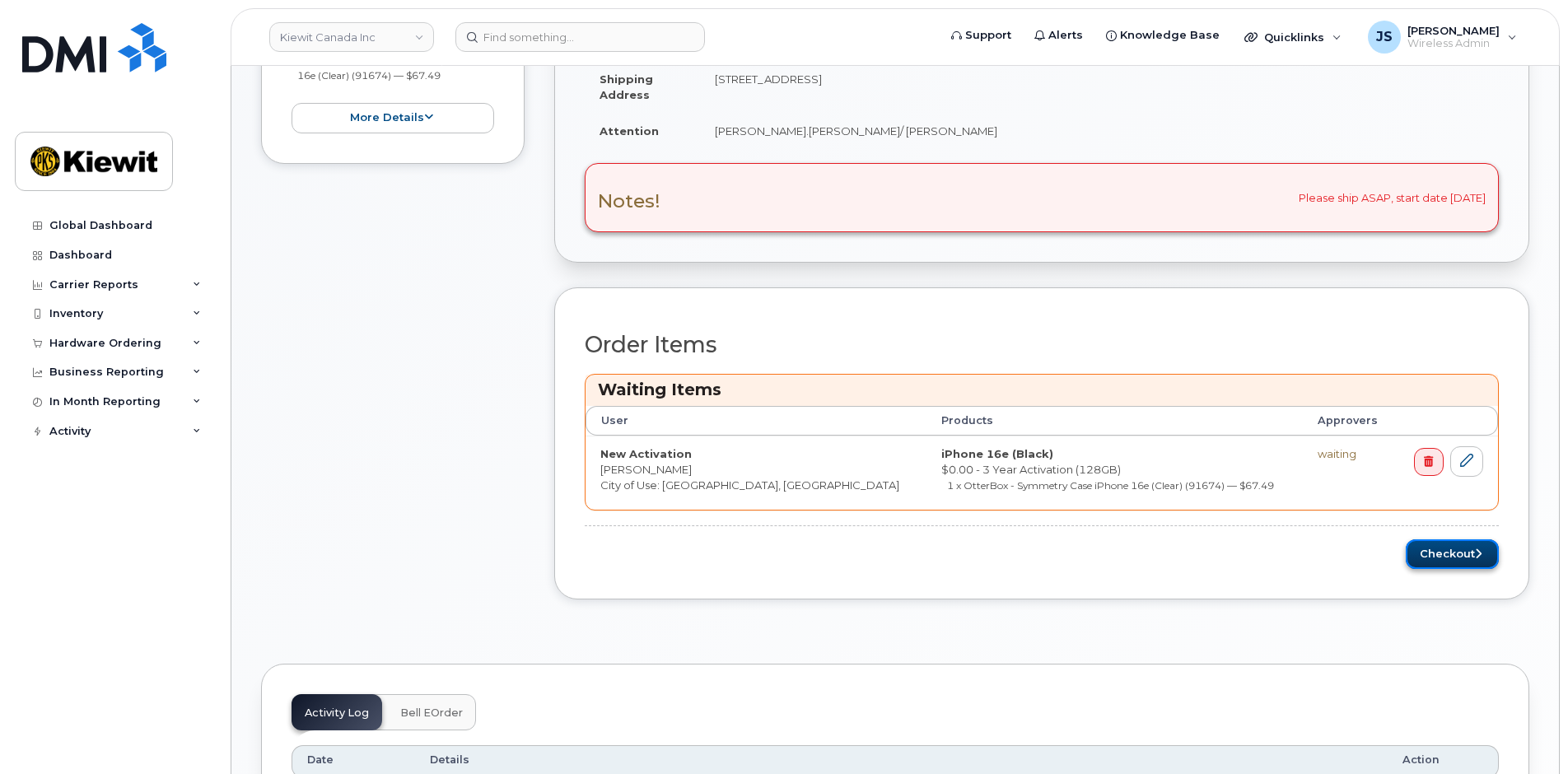
click at [1443, 562] on button "Checkout" at bounding box center [1453, 554] width 93 height 30
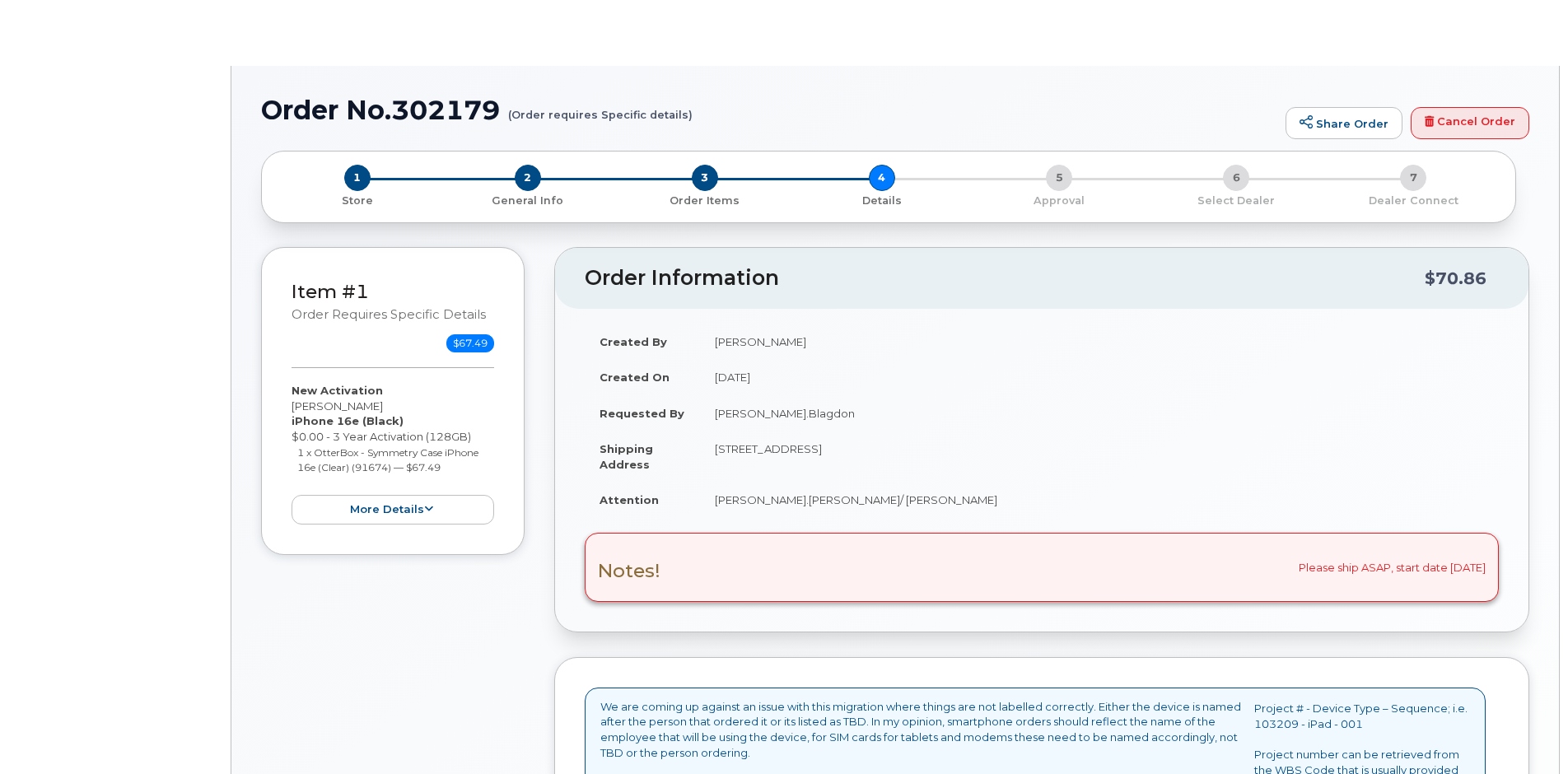
select select "Corporate Share NA 7GB"
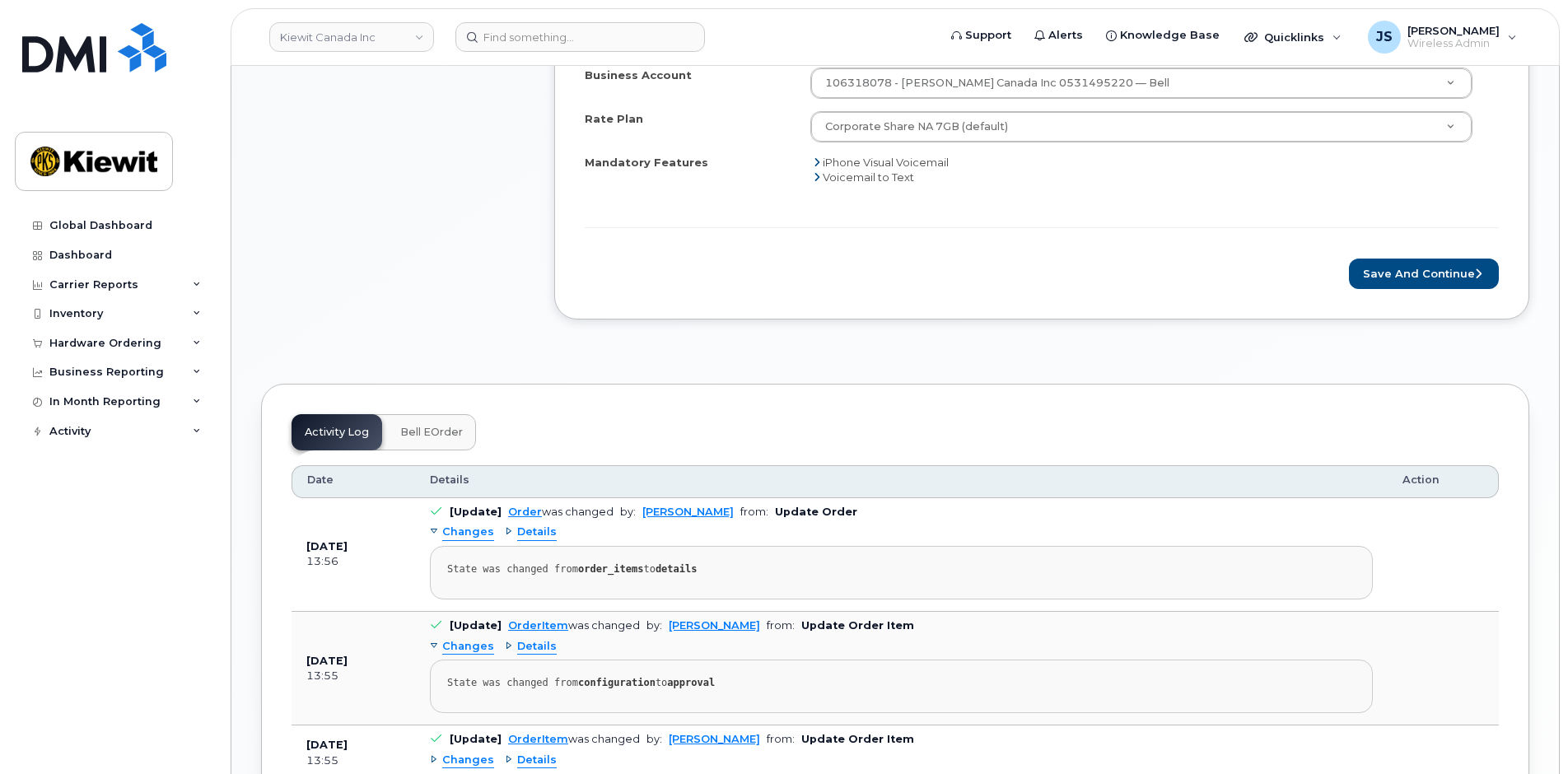
scroll to position [989, 0]
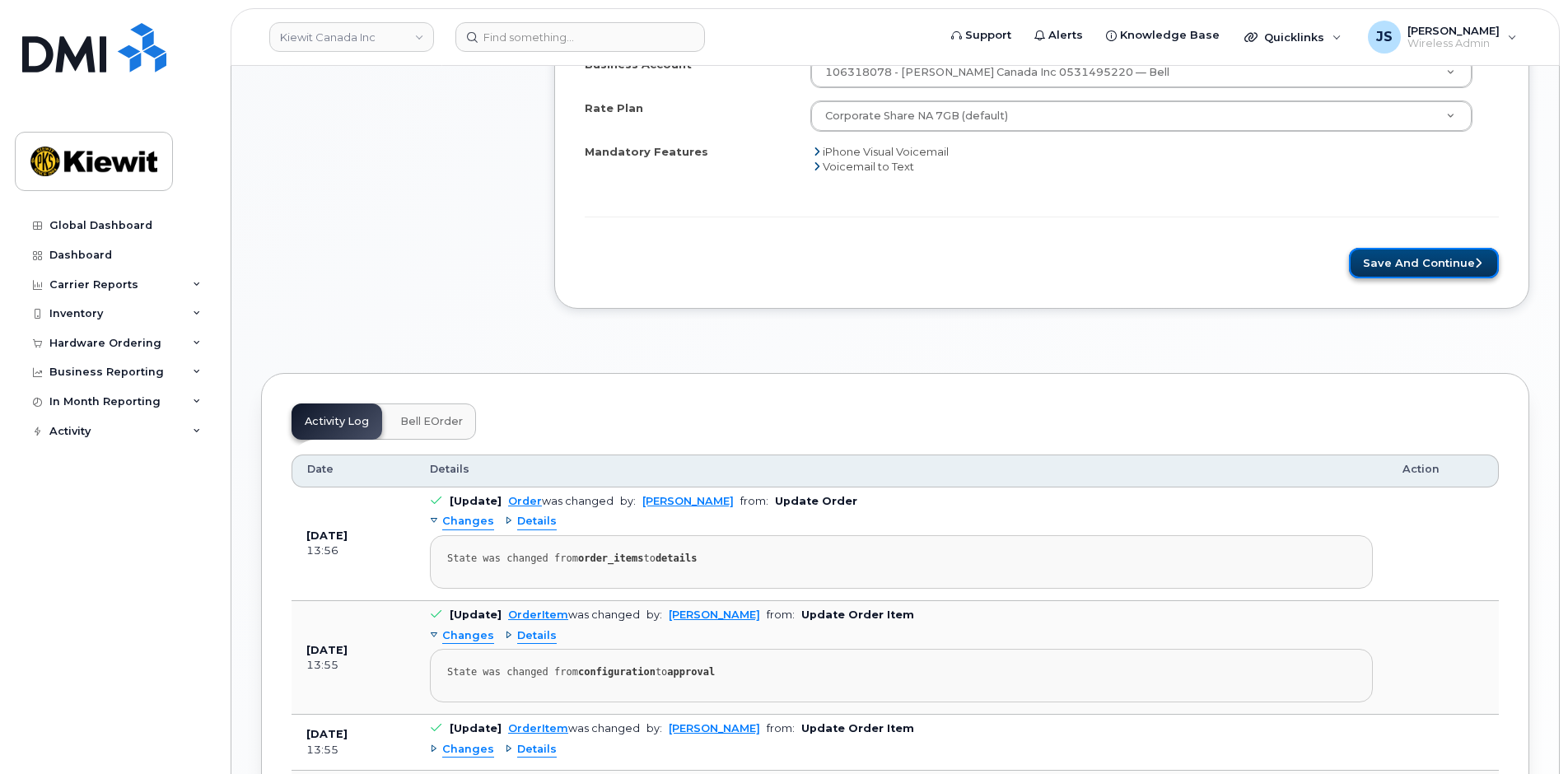
click at [1370, 269] on button "Save and Continue" at bounding box center [1424, 263] width 150 height 30
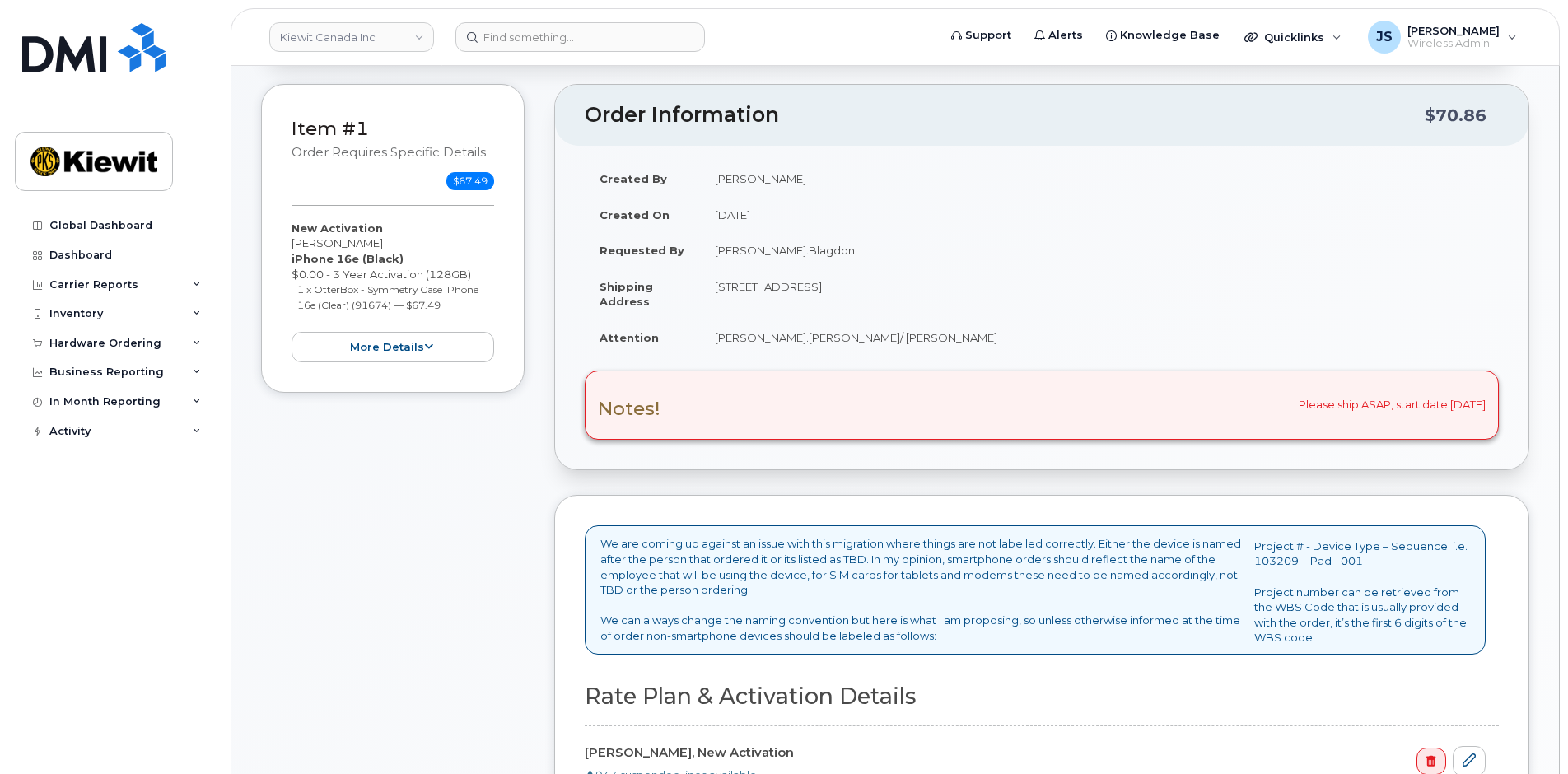
scroll to position [659, 0]
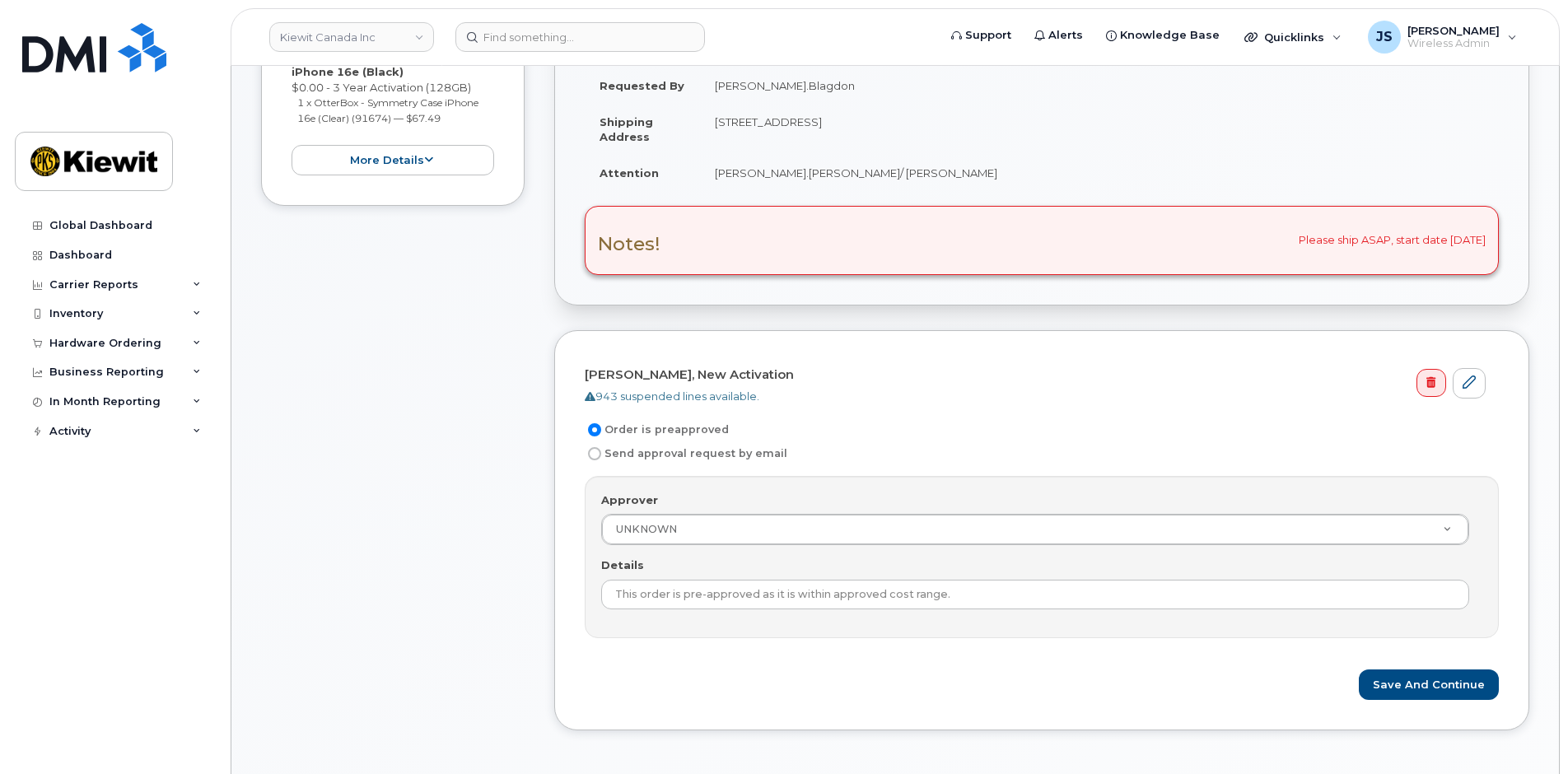
scroll to position [494, 0]
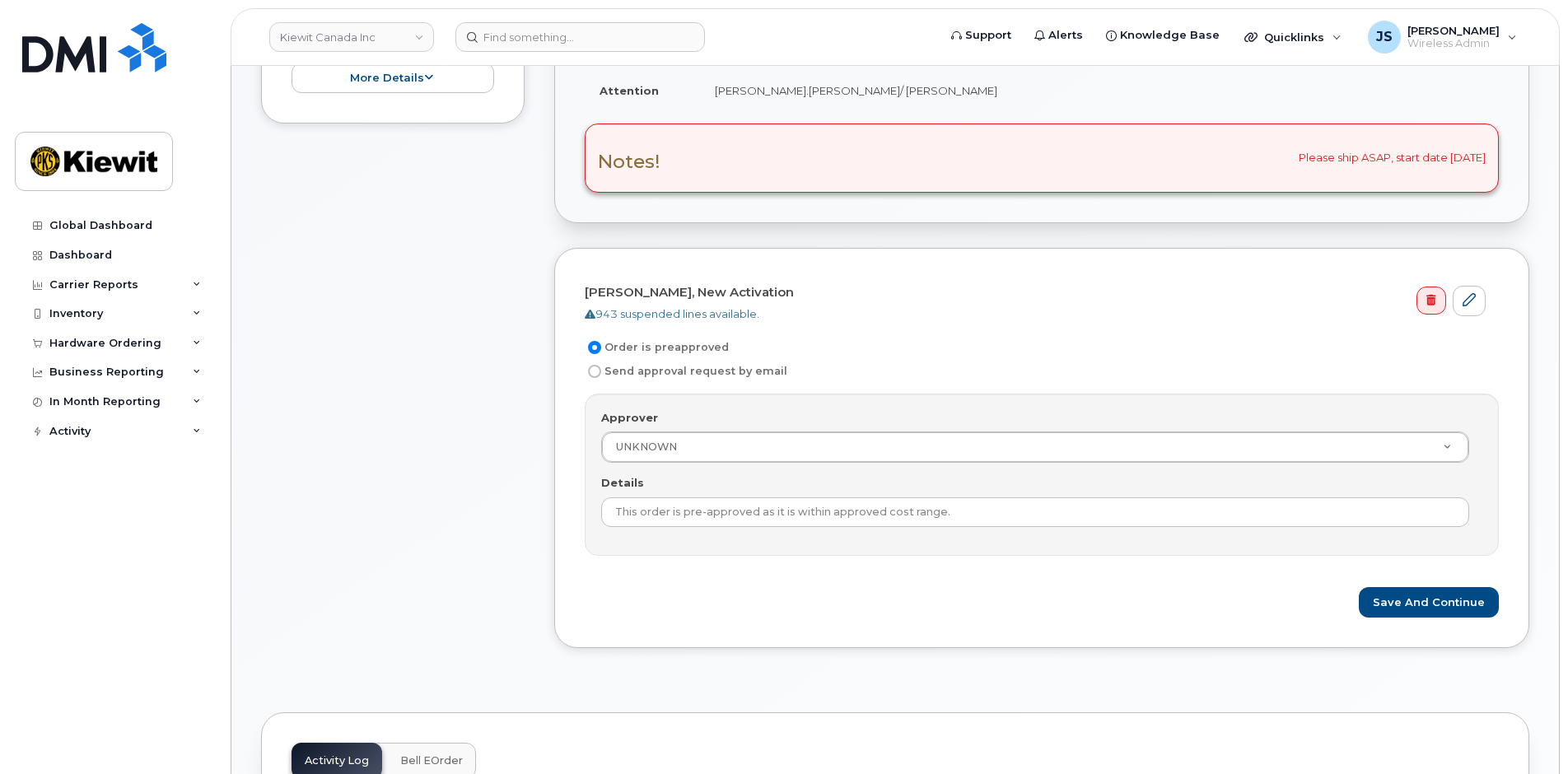
click at [590, 372] on input "Send approval request by email" at bounding box center [595, 372] width 13 height 13
radio input "true"
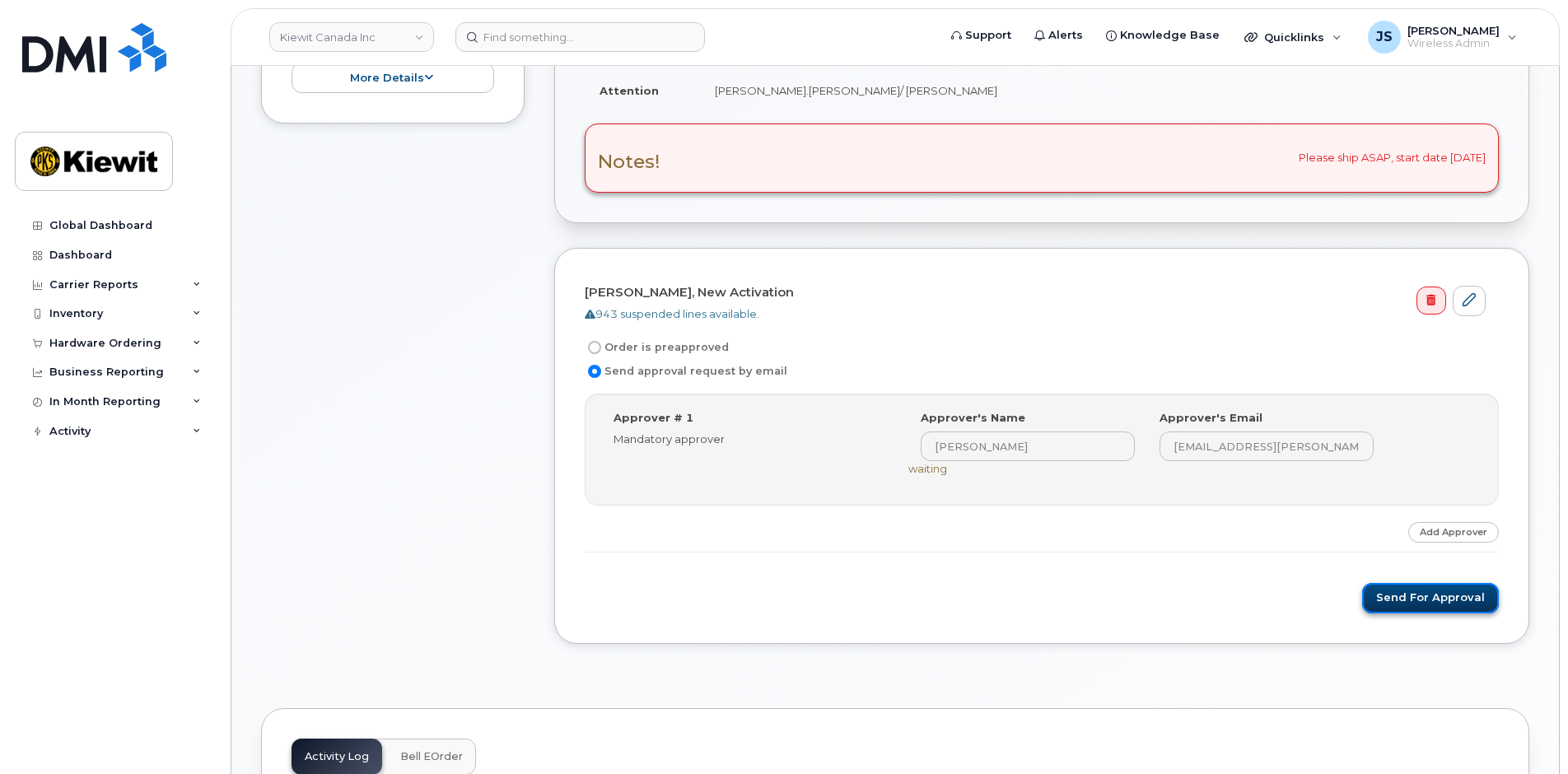
click at [1426, 605] on button "Send for Approval" at bounding box center [1431, 598] width 137 height 30
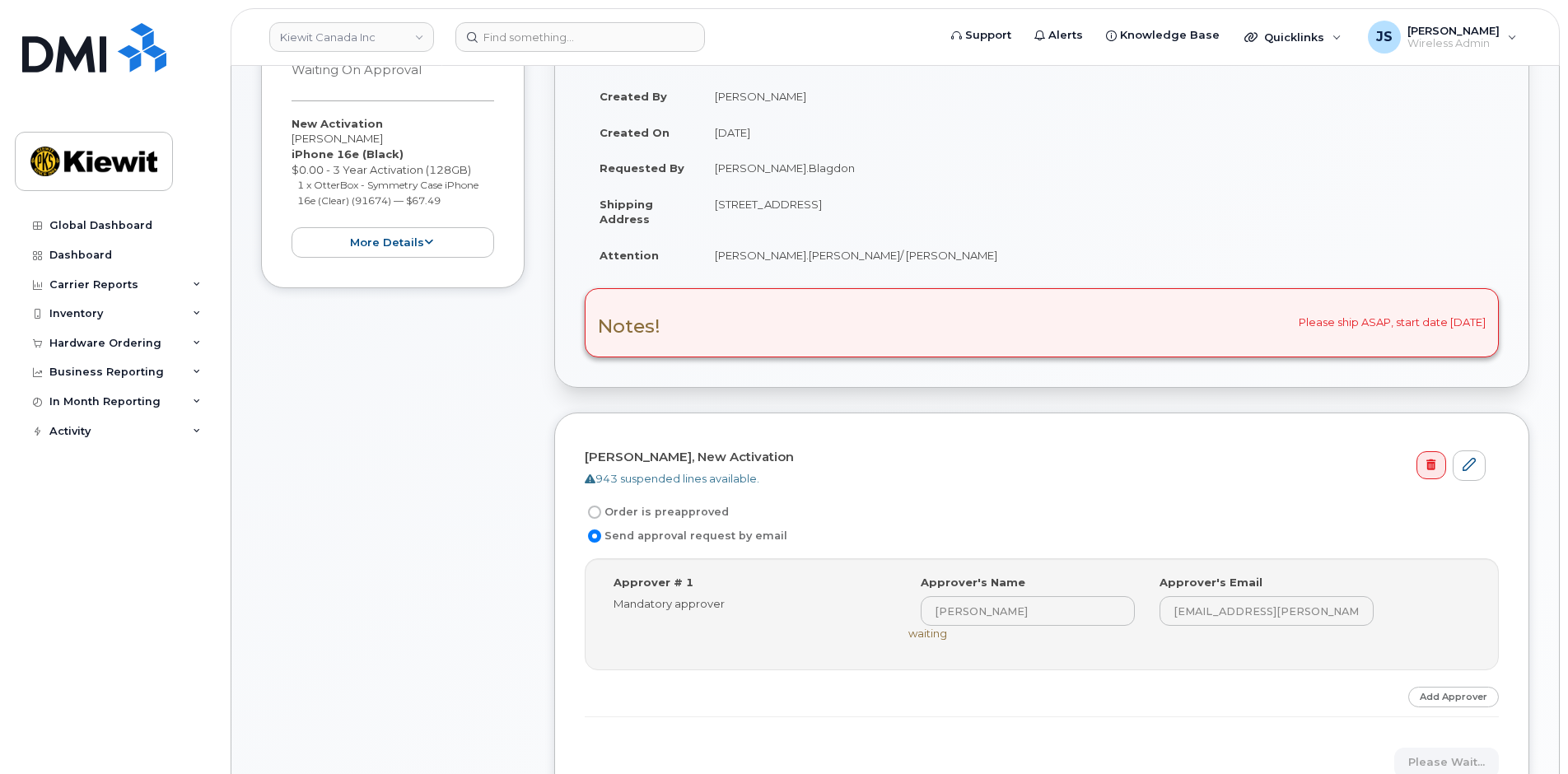
scroll to position [0, 0]
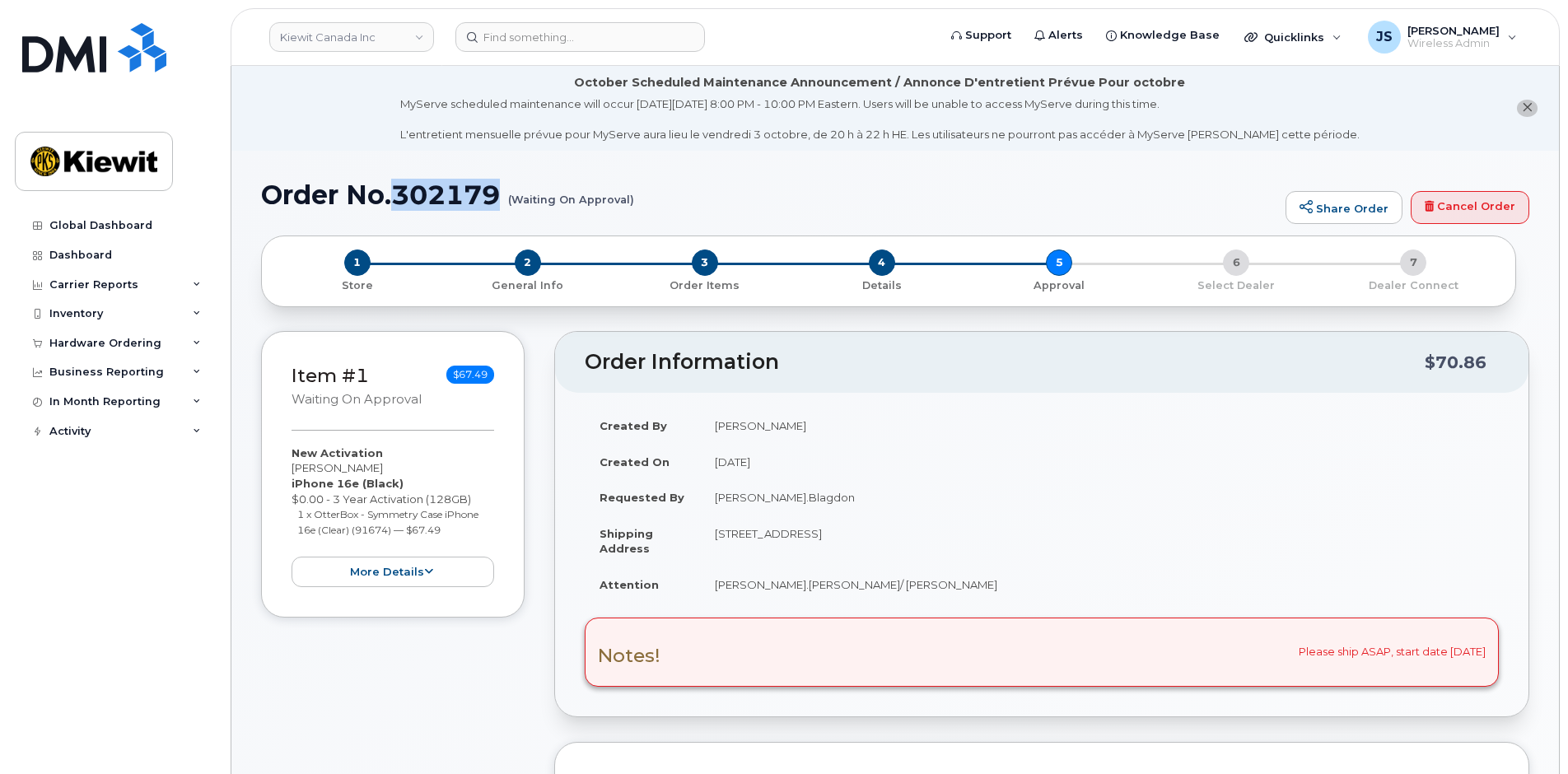
drag, startPoint x: 505, startPoint y: 201, endPoint x: 397, endPoint y: 188, distance: 108.8
click at [397, 188] on h1 "Order No.302179 (Waiting On Approval)" at bounding box center [769, 195] width 1016 height 29
copy h1 "302179"
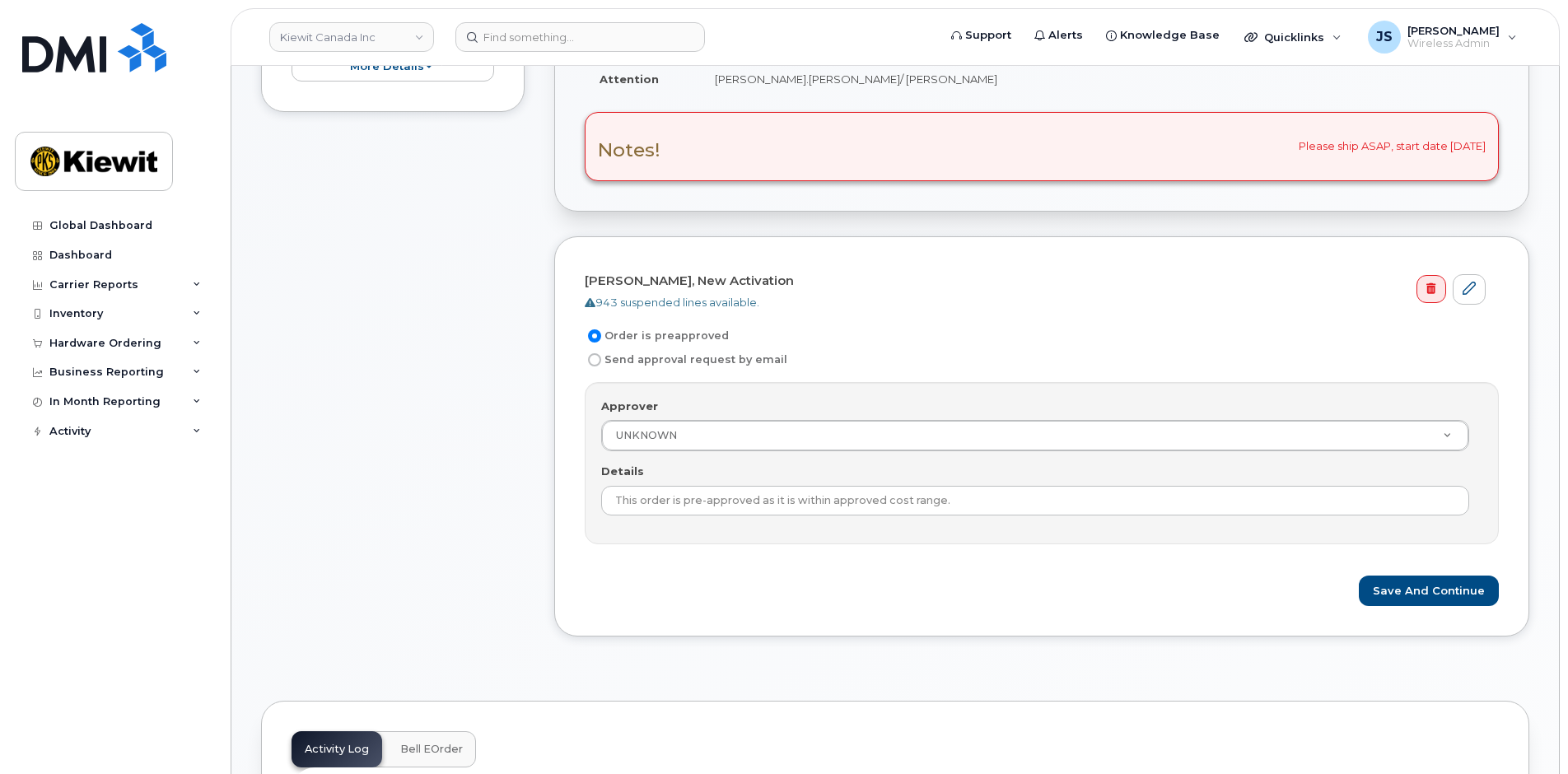
scroll to position [576, 0]
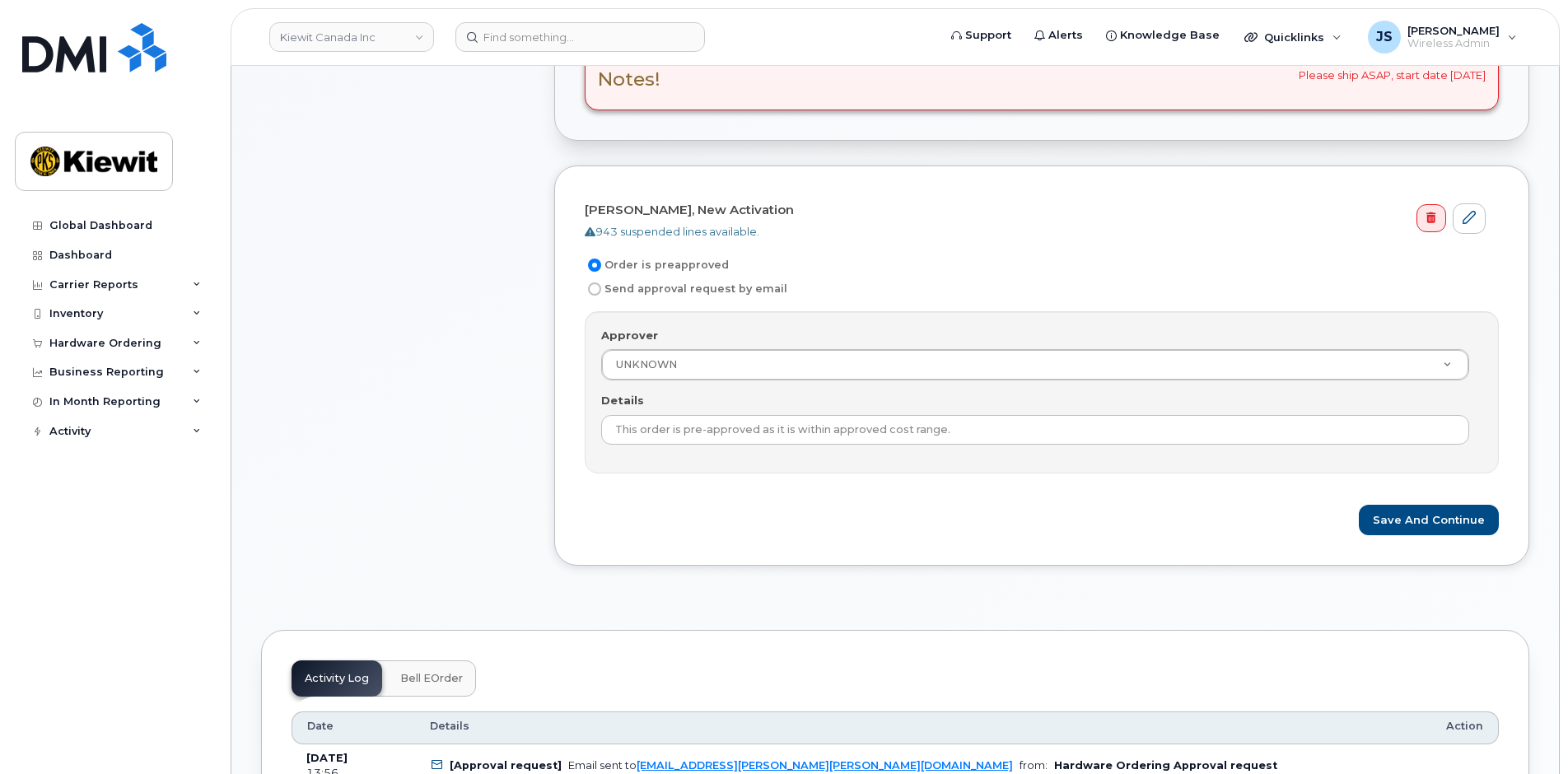
click at [594, 286] on input "Send approval request by email" at bounding box center [595, 289] width 13 height 13
radio input "true"
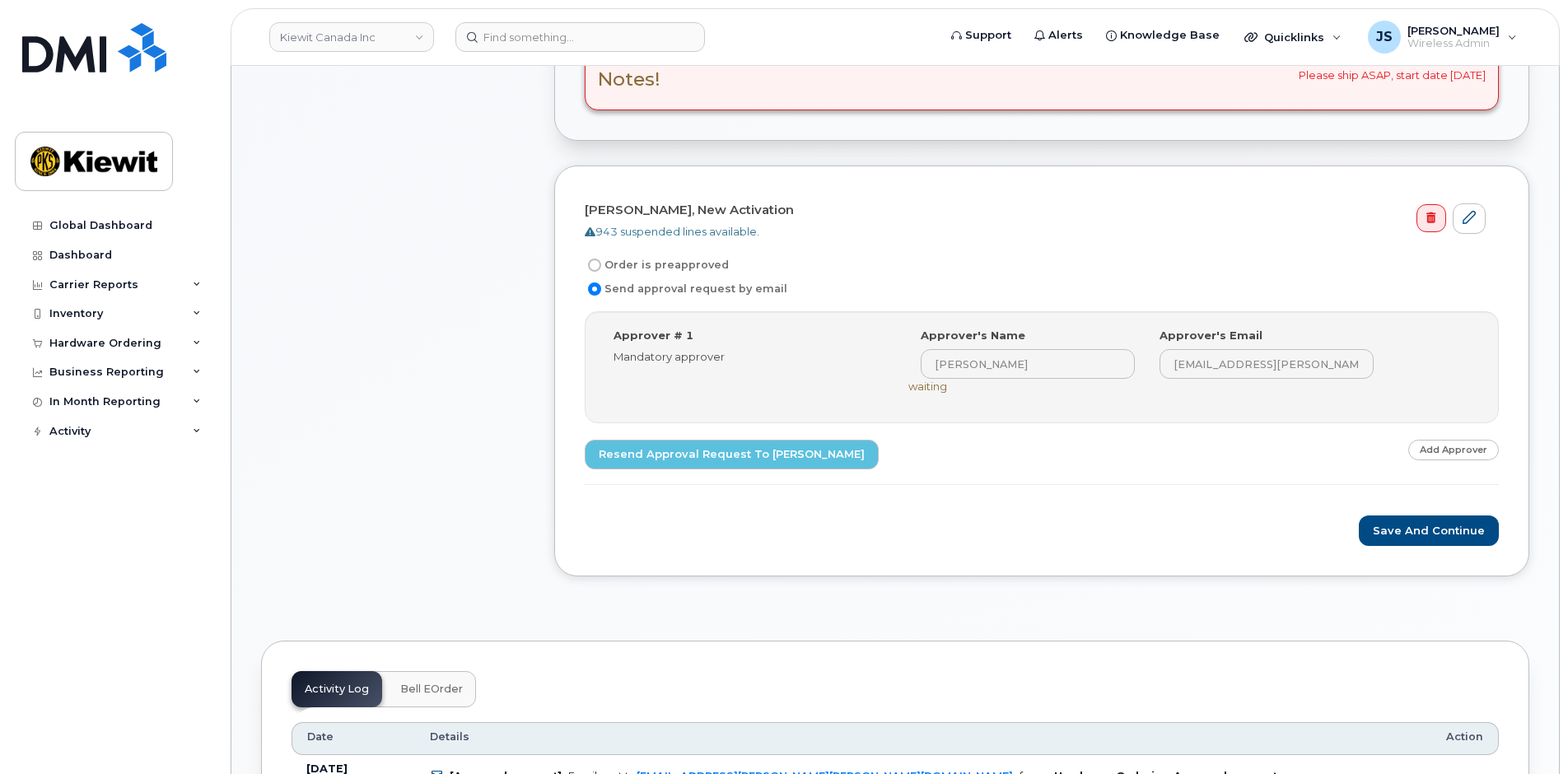
click at [423, 281] on div "Item #1 Waiting On Approval $67.49 New Activation Brandon Crawford iPhone 16e (…" at bounding box center [393, 178] width 263 height 847
click at [86, 315] on div "Inventory" at bounding box center [76, 314] width 53 height 13
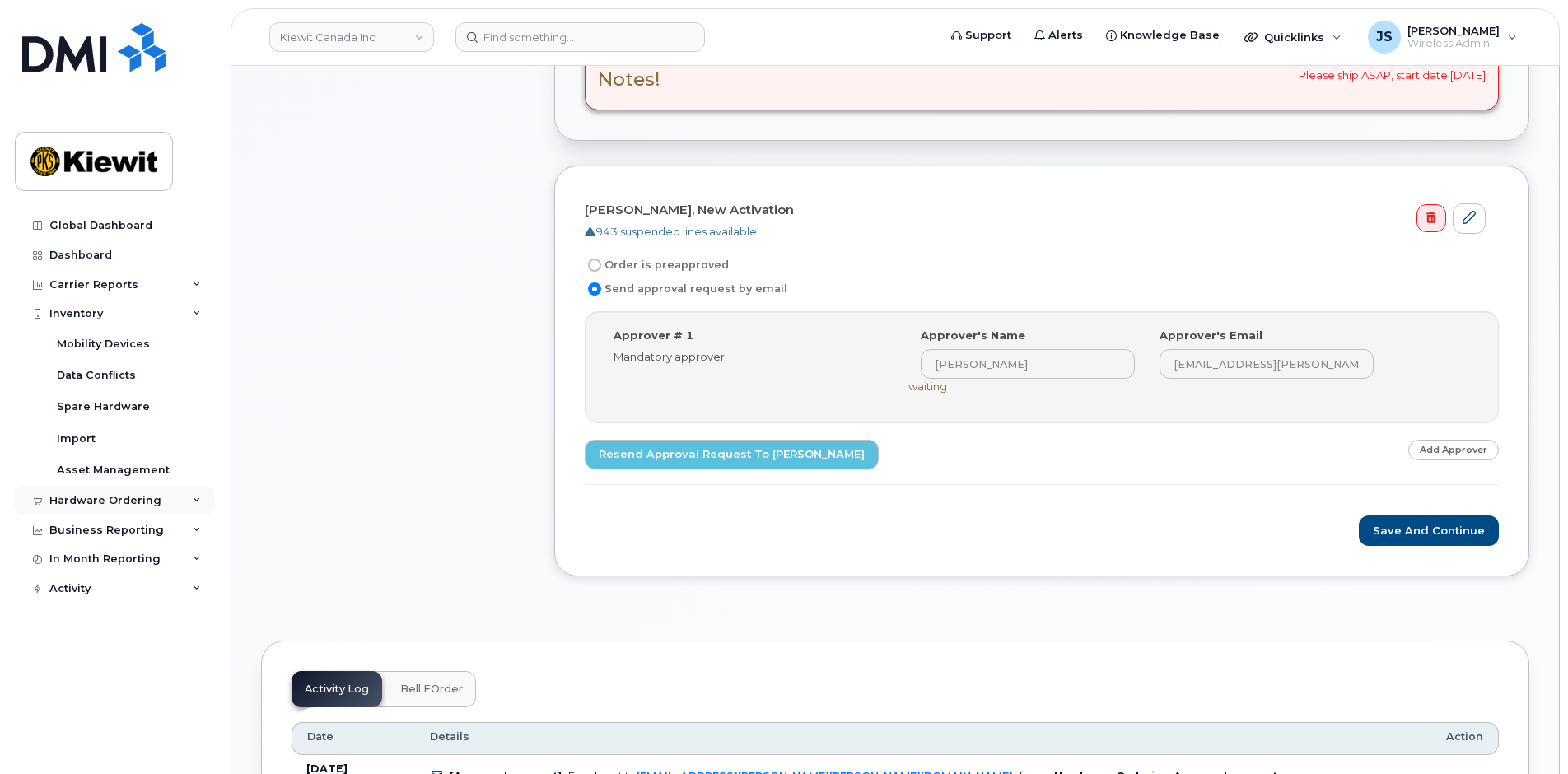
drag, startPoint x: 120, startPoint y: 502, endPoint x: 112, endPoint y: 507, distance: 9.4
click at [120, 502] on div "Hardware Ordering" at bounding box center [106, 501] width 112 height 13
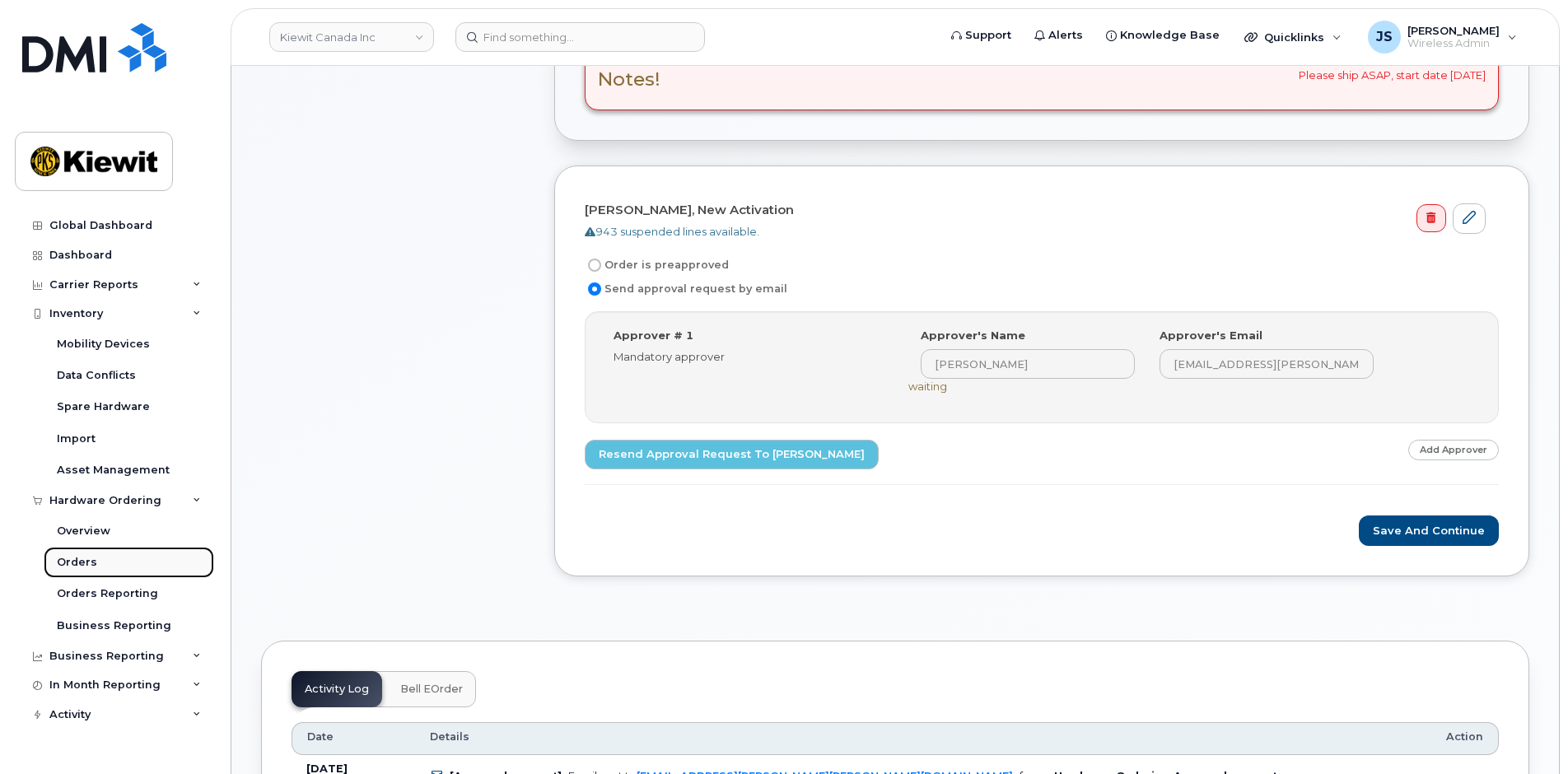
click at [84, 564] on div "Orders" at bounding box center [77, 563] width 40 height 15
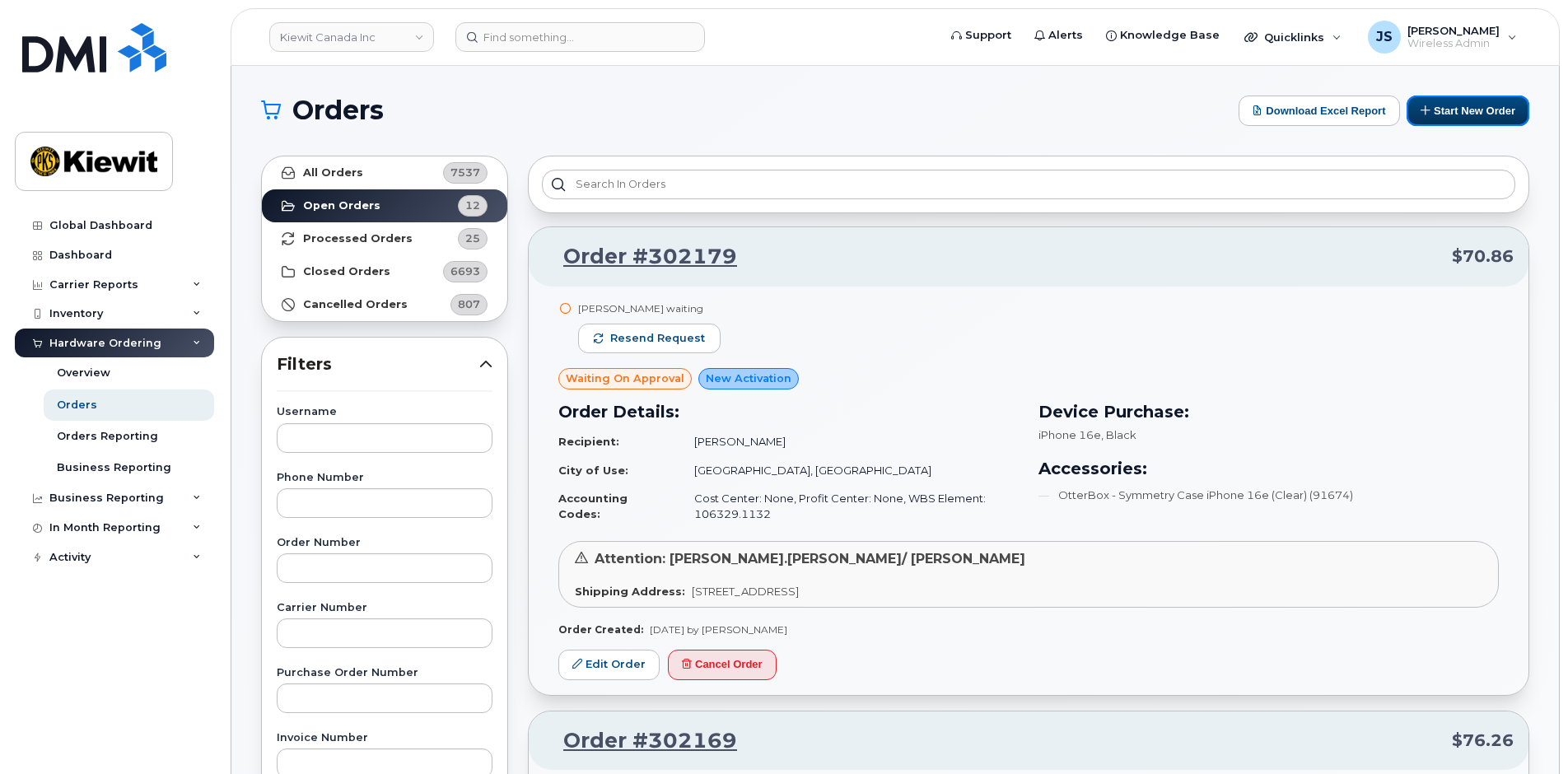
drag, startPoint x: 1445, startPoint y: 112, endPoint x: 1311, endPoint y: 275, distance: 211.0
click button "Start New Order"
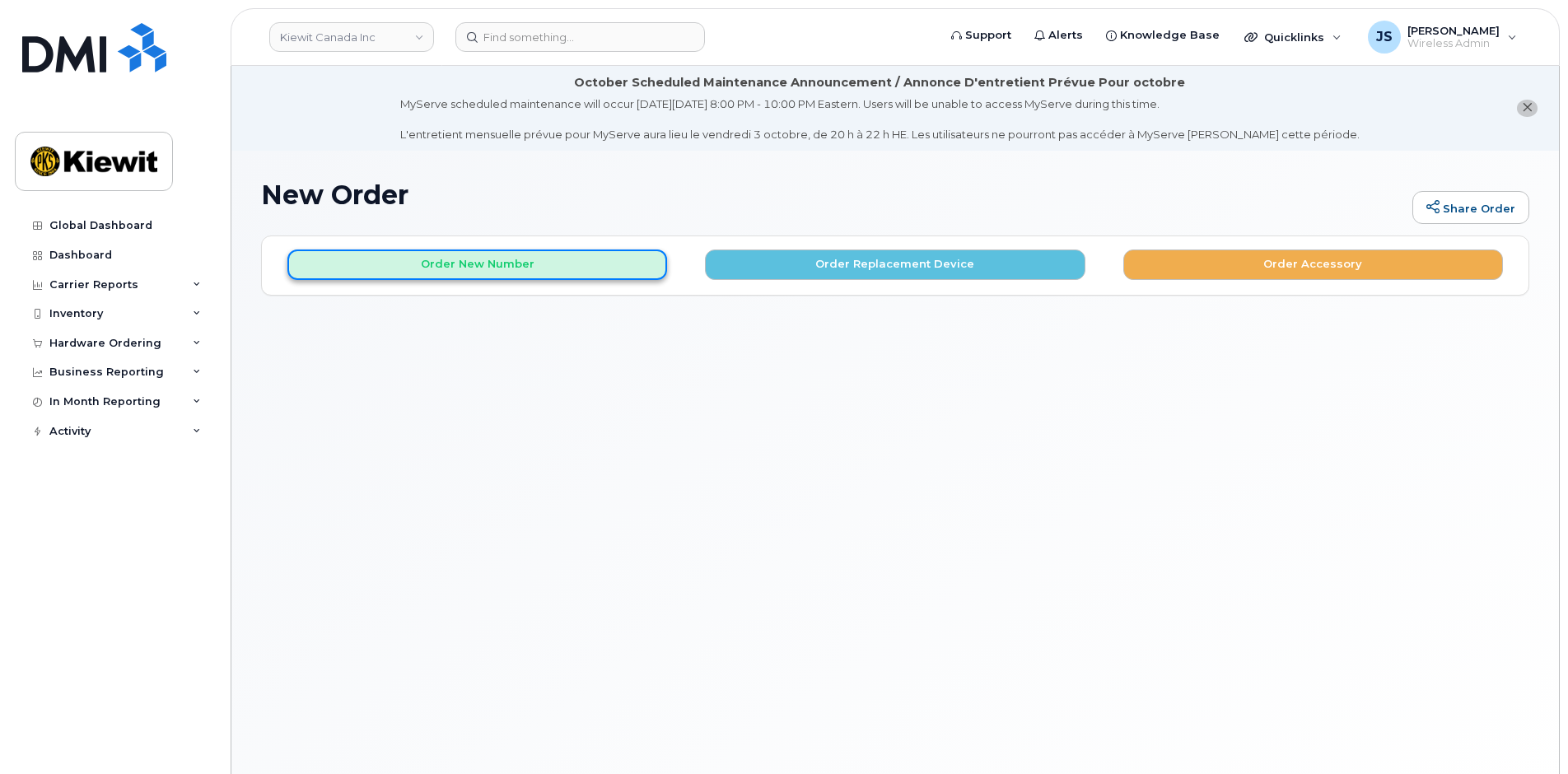
click at [535, 274] on button "Order New Number" at bounding box center [476, 264] width 379 height 30
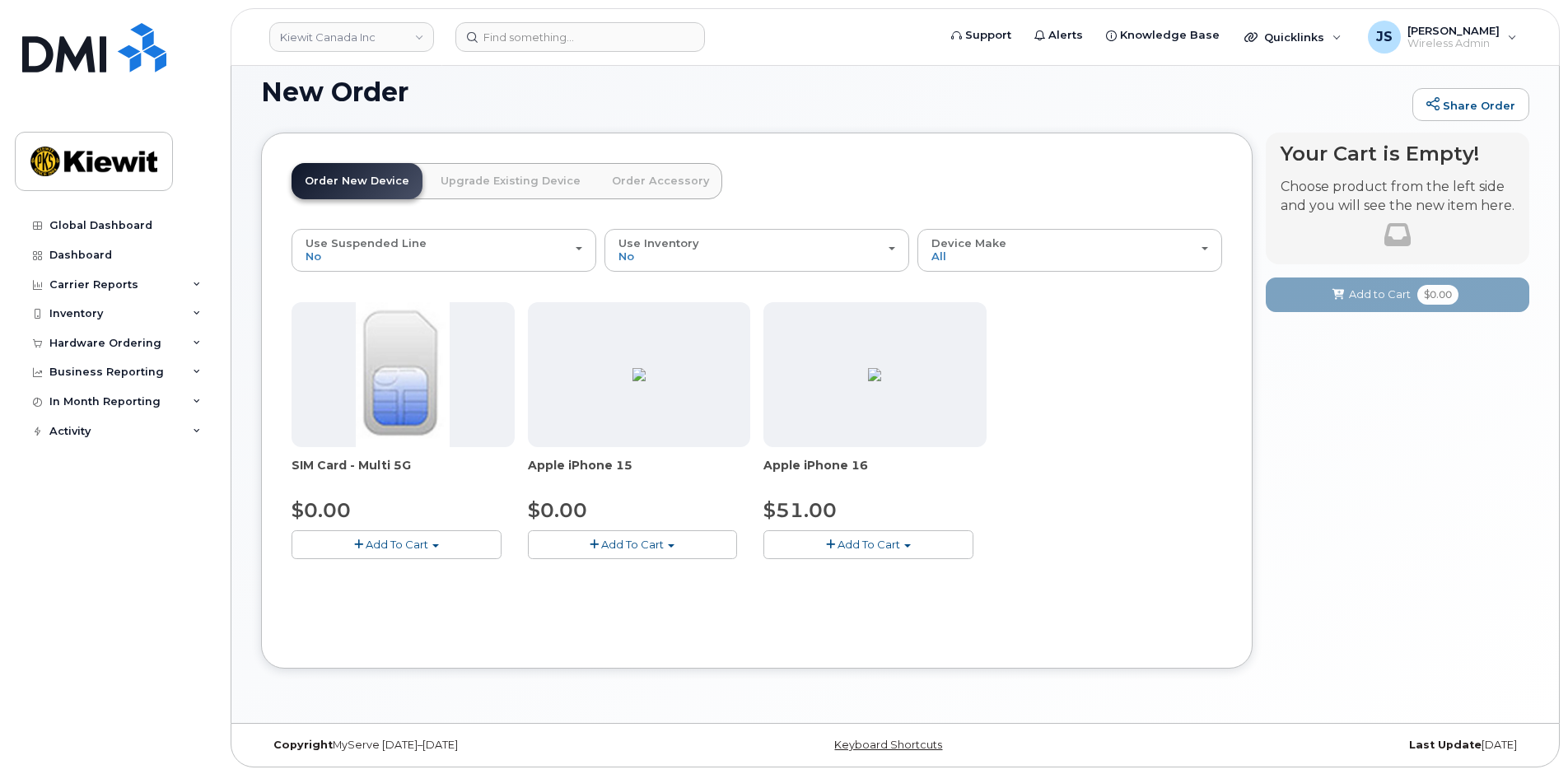
scroll to position [105, 0]
click at [624, 549] on span "Add To Cart" at bounding box center [632, 543] width 63 height 13
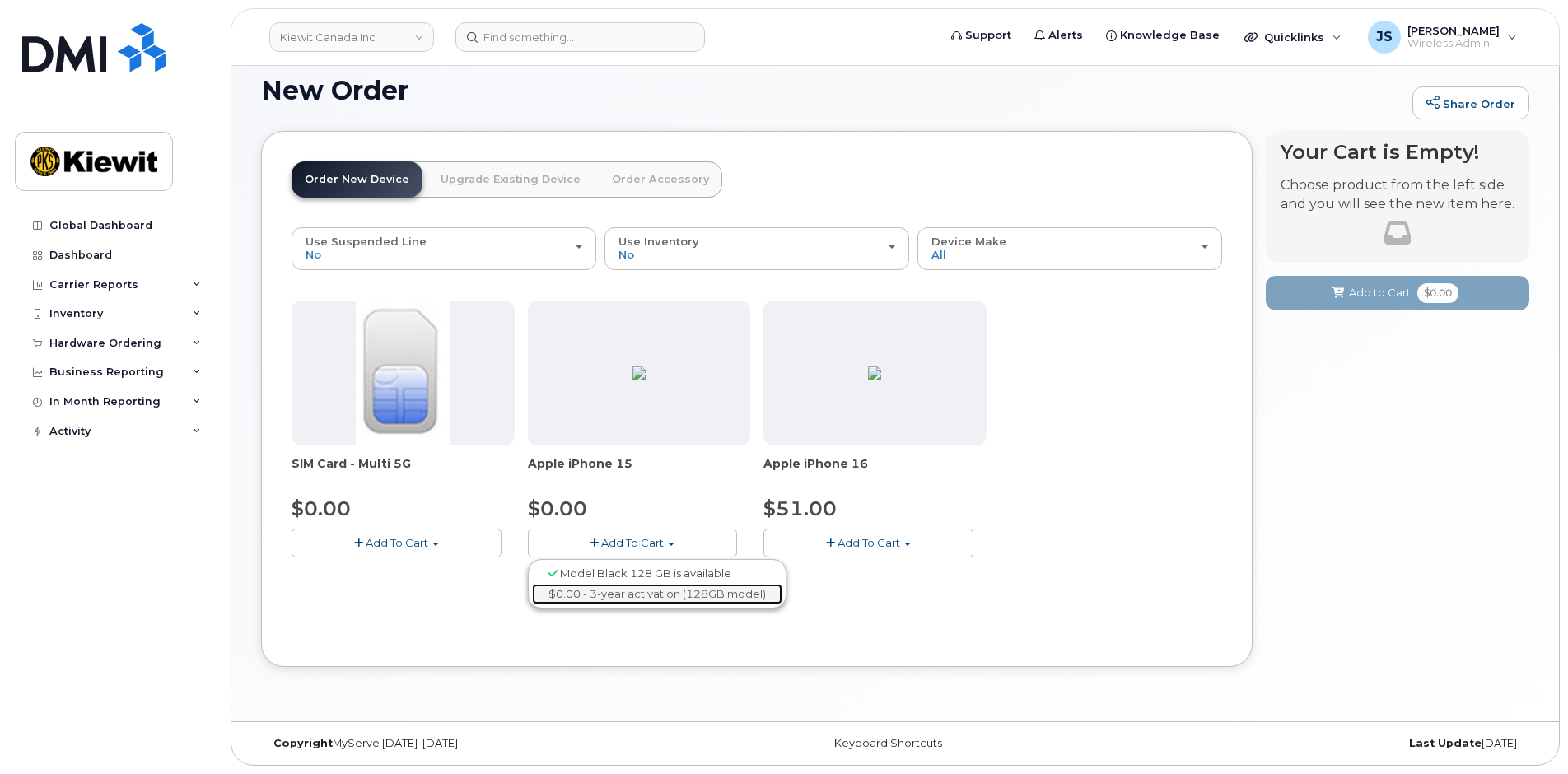
click at [645, 591] on link "$0.00 - 3-year activation (128GB model)" at bounding box center [657, 594] width 250 height 21
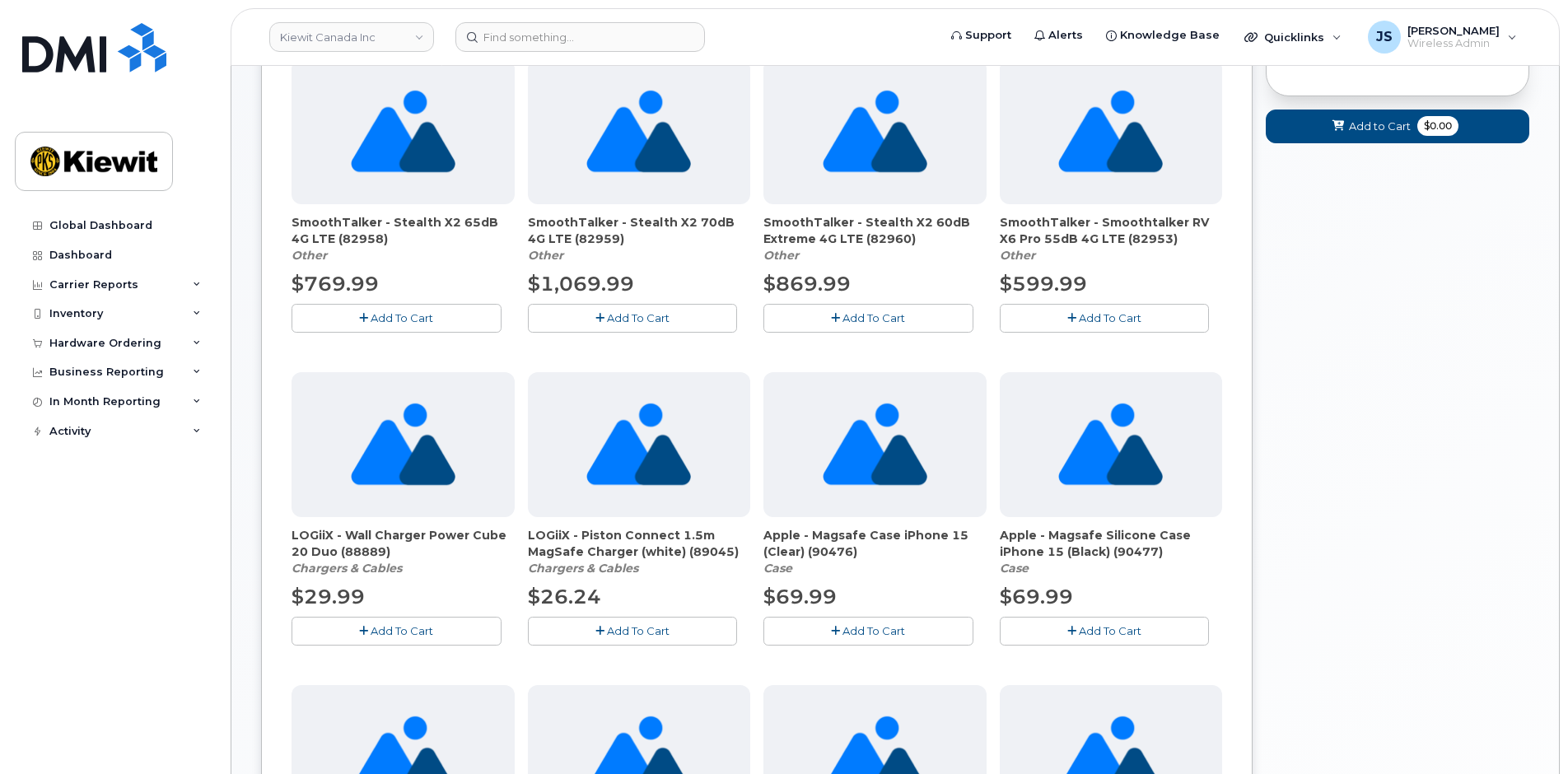
scroll to position [67, 0]
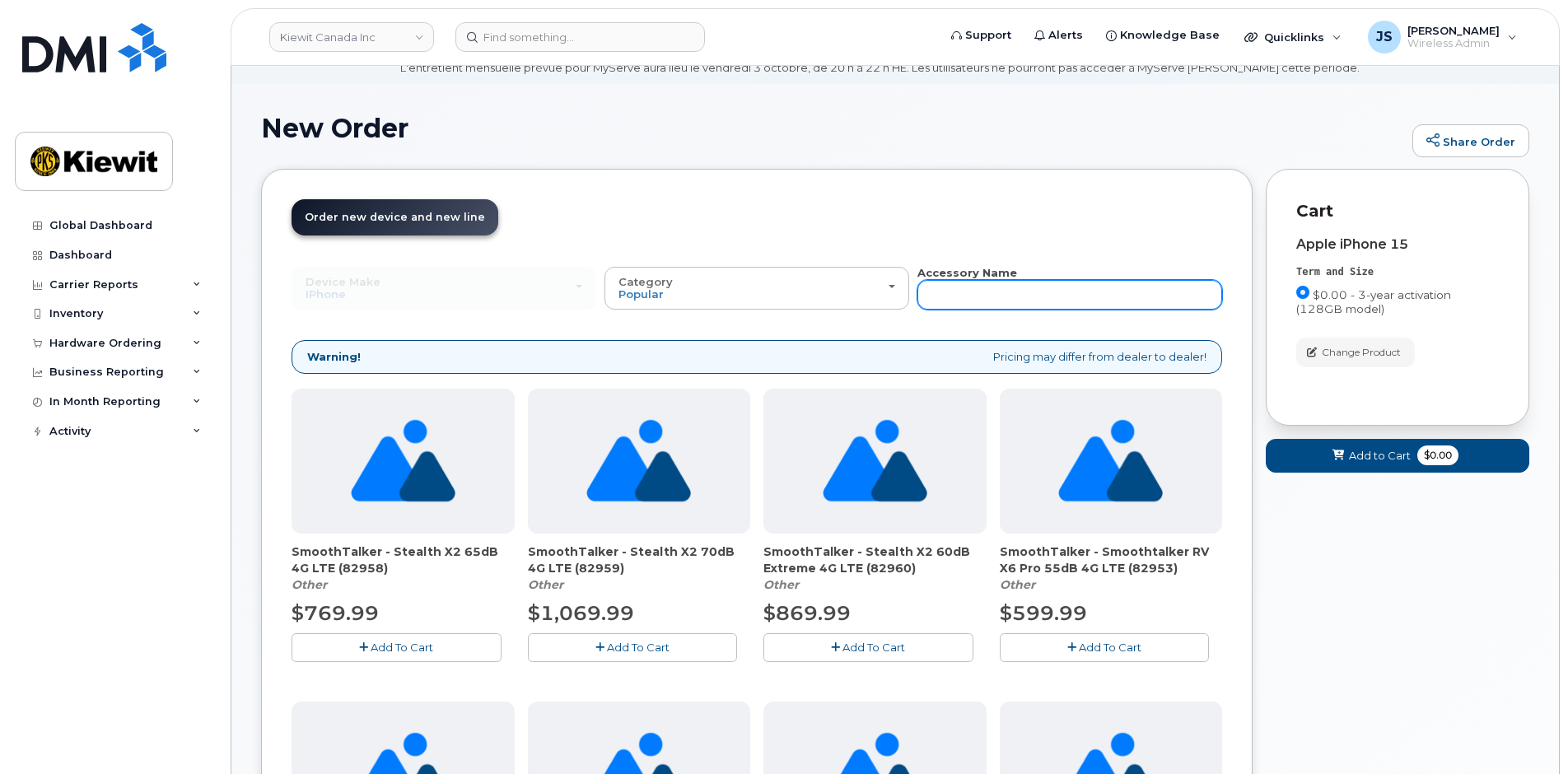
click at [951, 282] on input "text" at bounding box center [1070, 295] width 305 height 29
type input "otterbox"
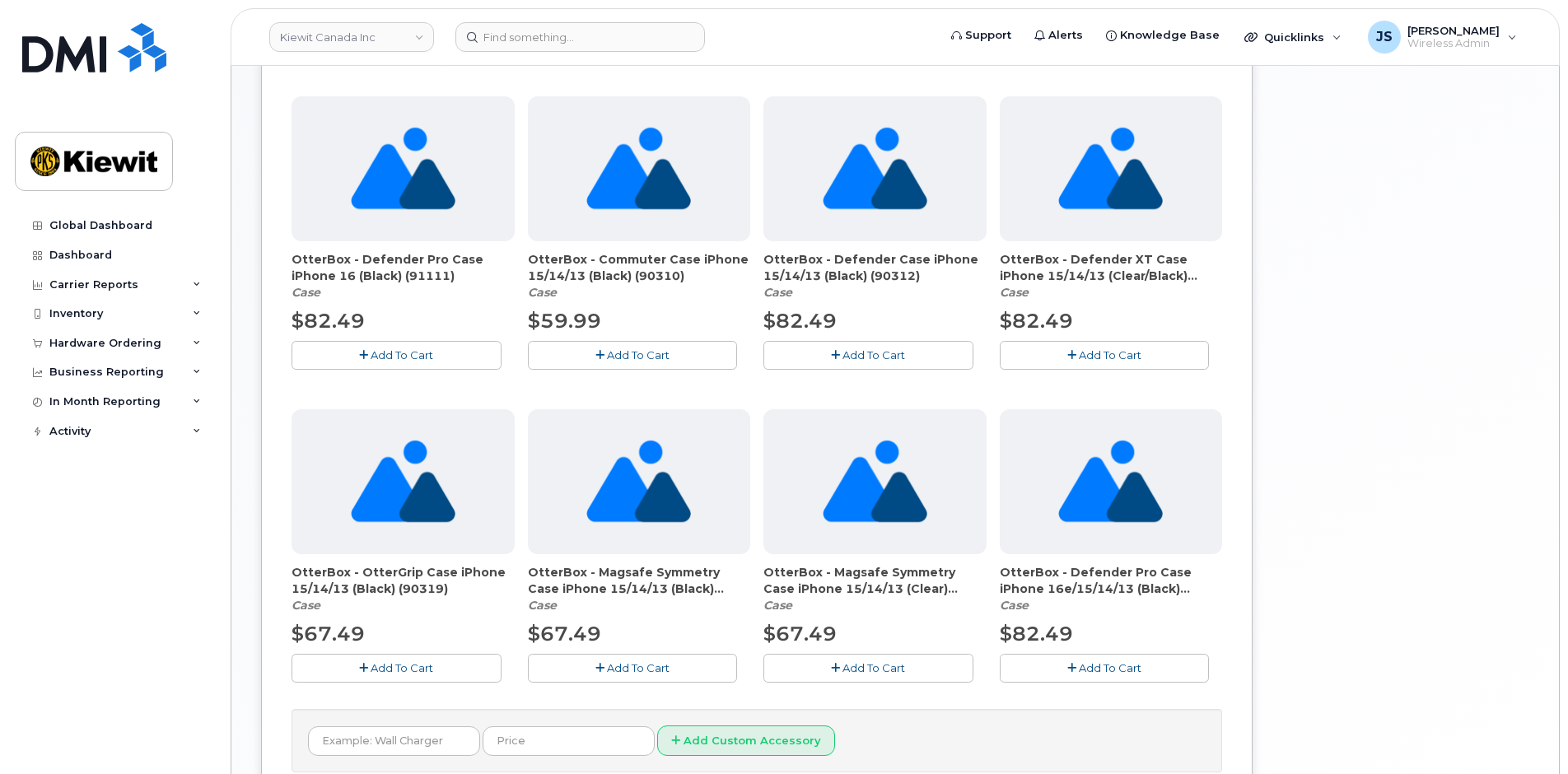
scroll to position [644, 0]
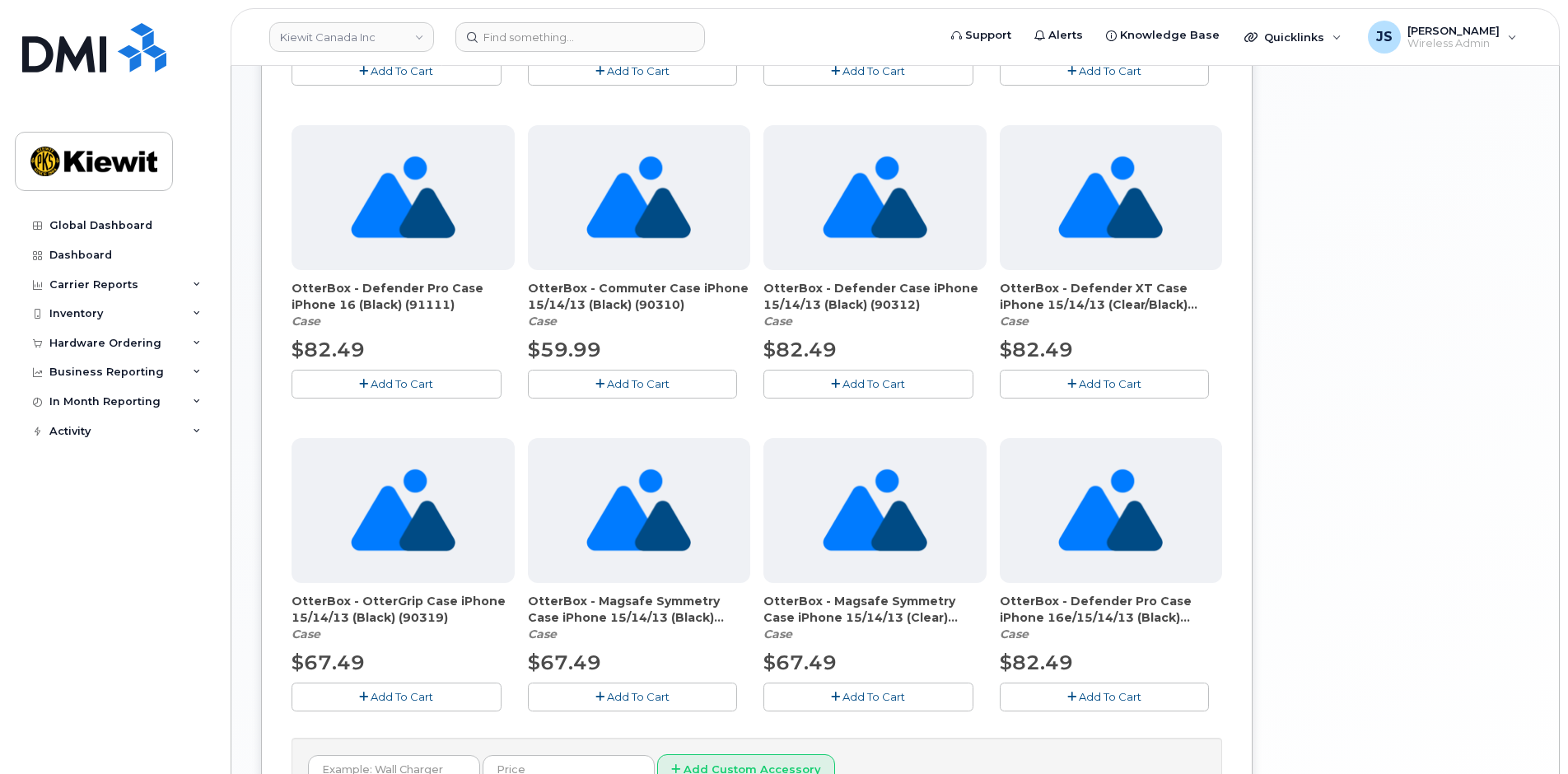
click at [656, 391] on span "Add To Cart" at bounding box center [638, 384] width 63 height 13
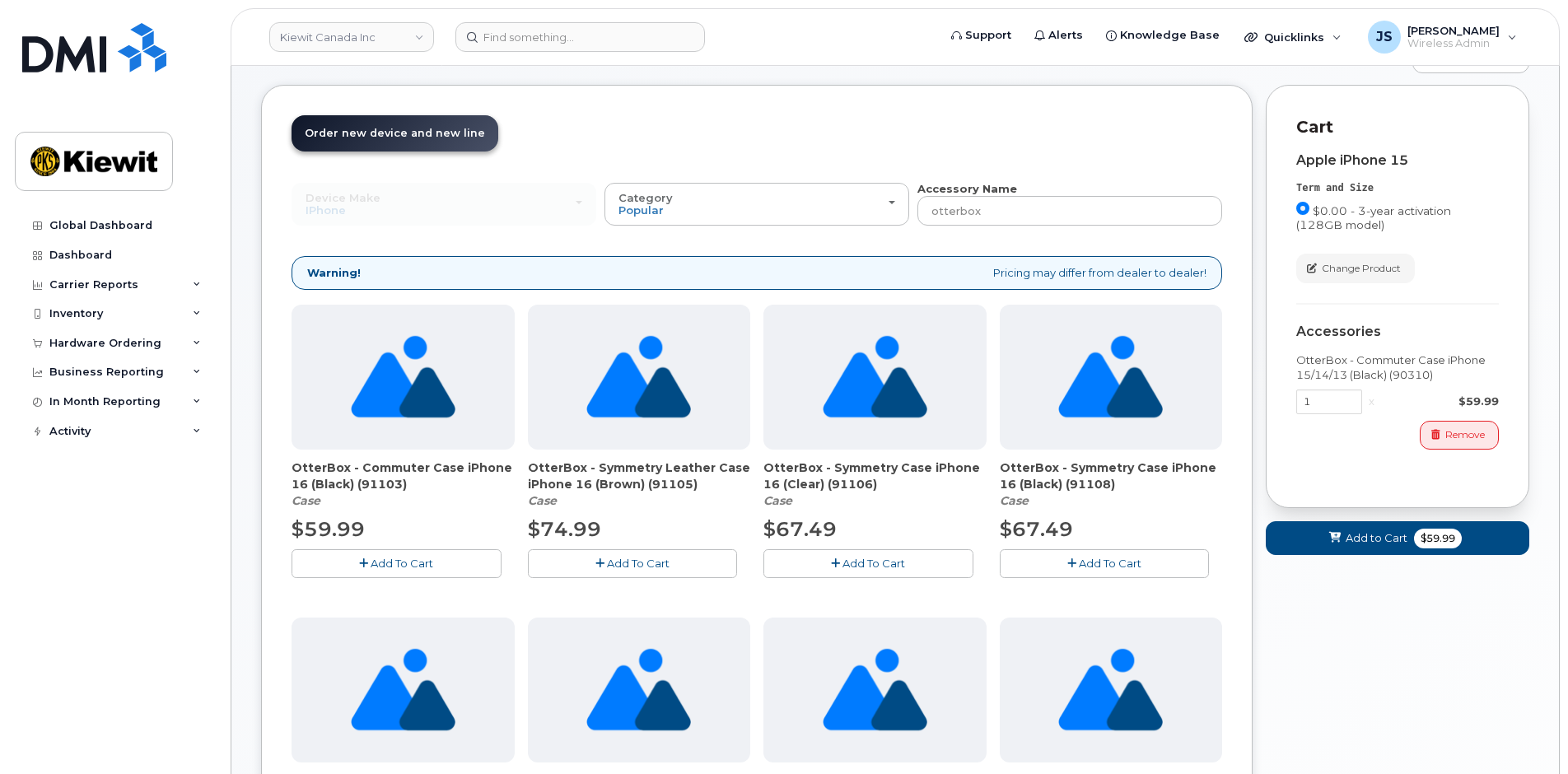
scroll to position [149, 0]
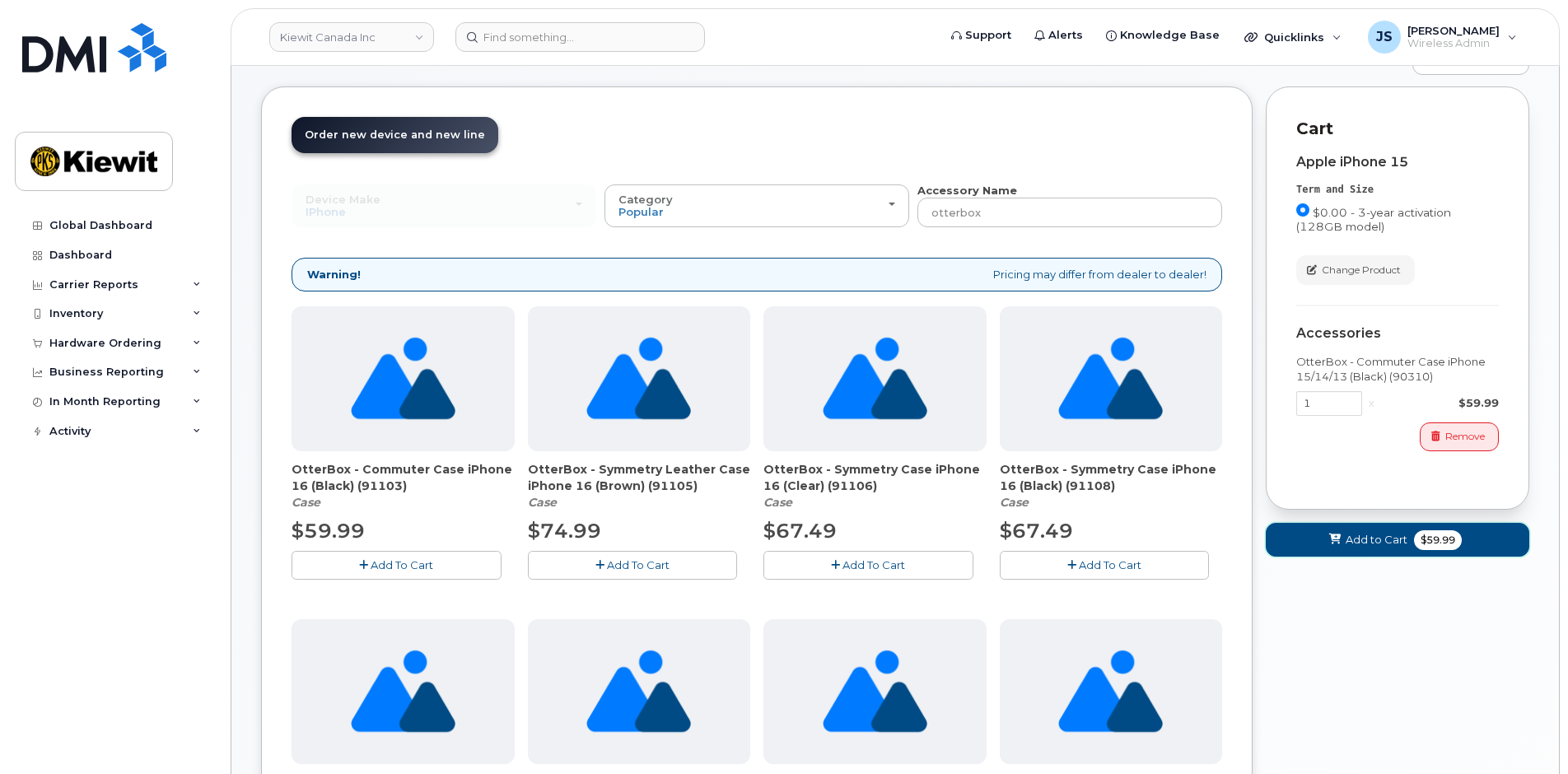
click at [1365, 538] on span "Add to Cart" at bounding box center [1376, 540] width 62 height 15
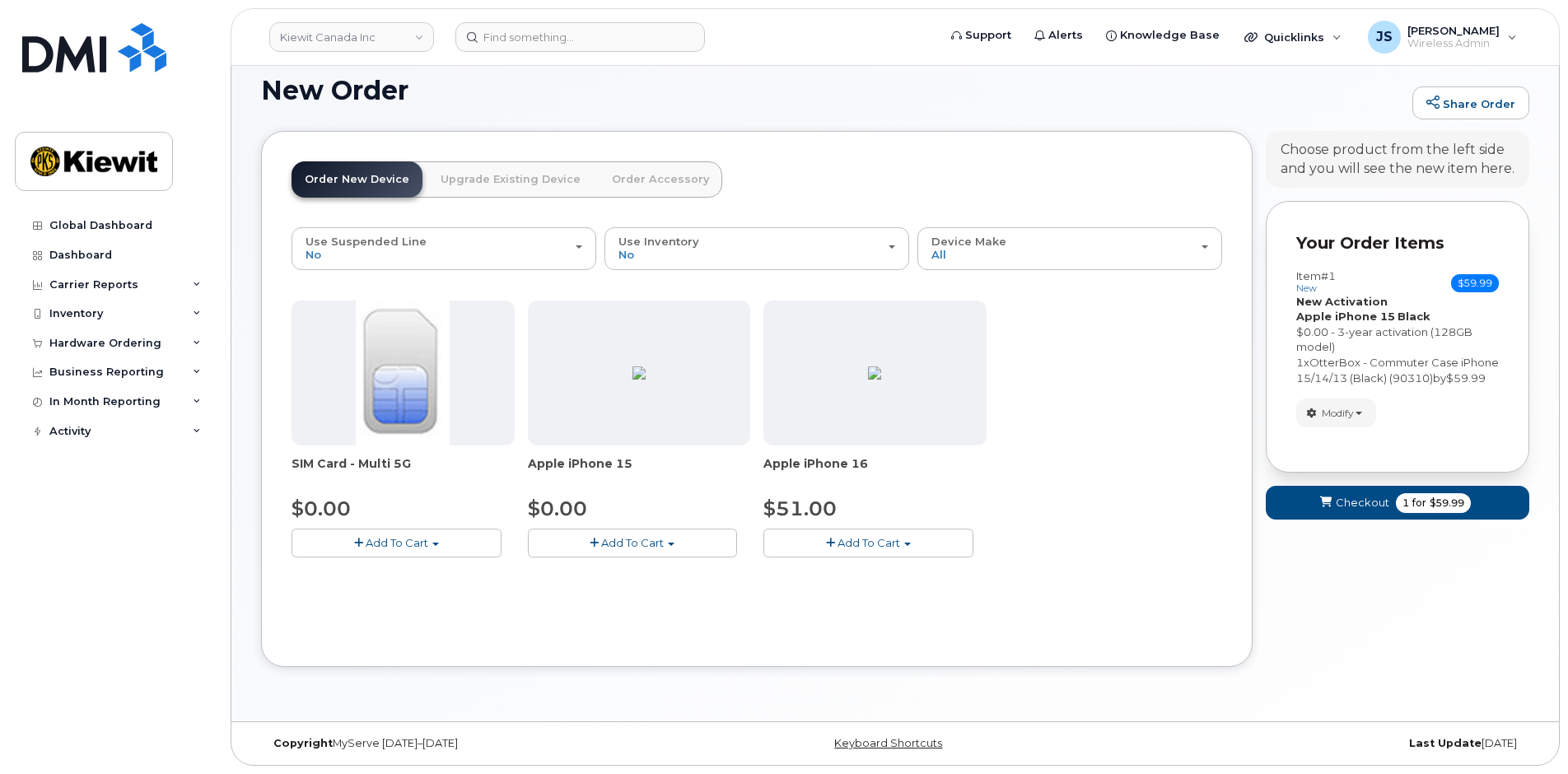
scroll to position [105, 0]
click at [1349, 511] on span "Checkout" at bounding box center [1363, 503] width 53 height 15
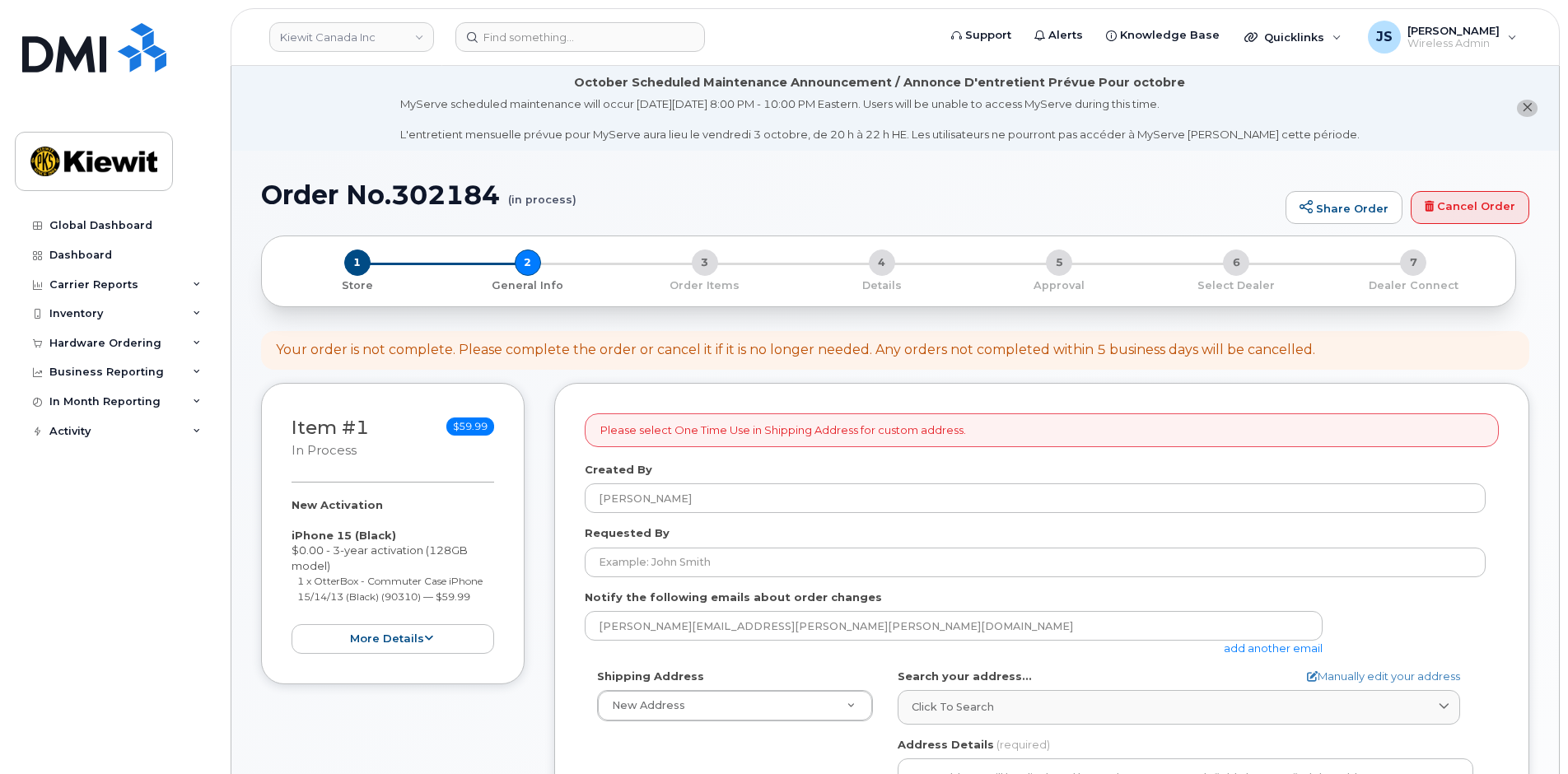
select select
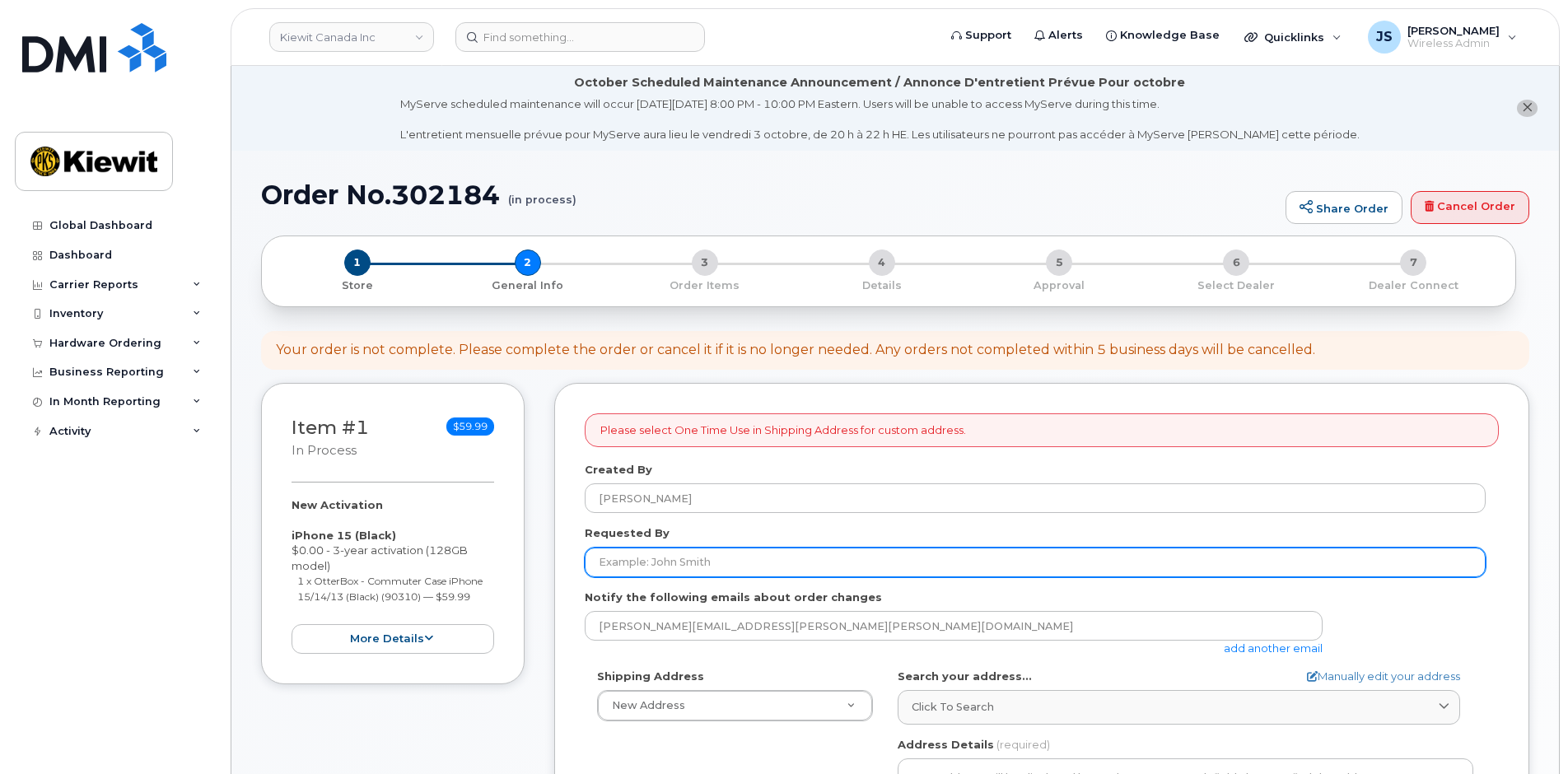
click at [656, 564] on input "Requested By" at bounding box center [1036, 562] width 901 height 29
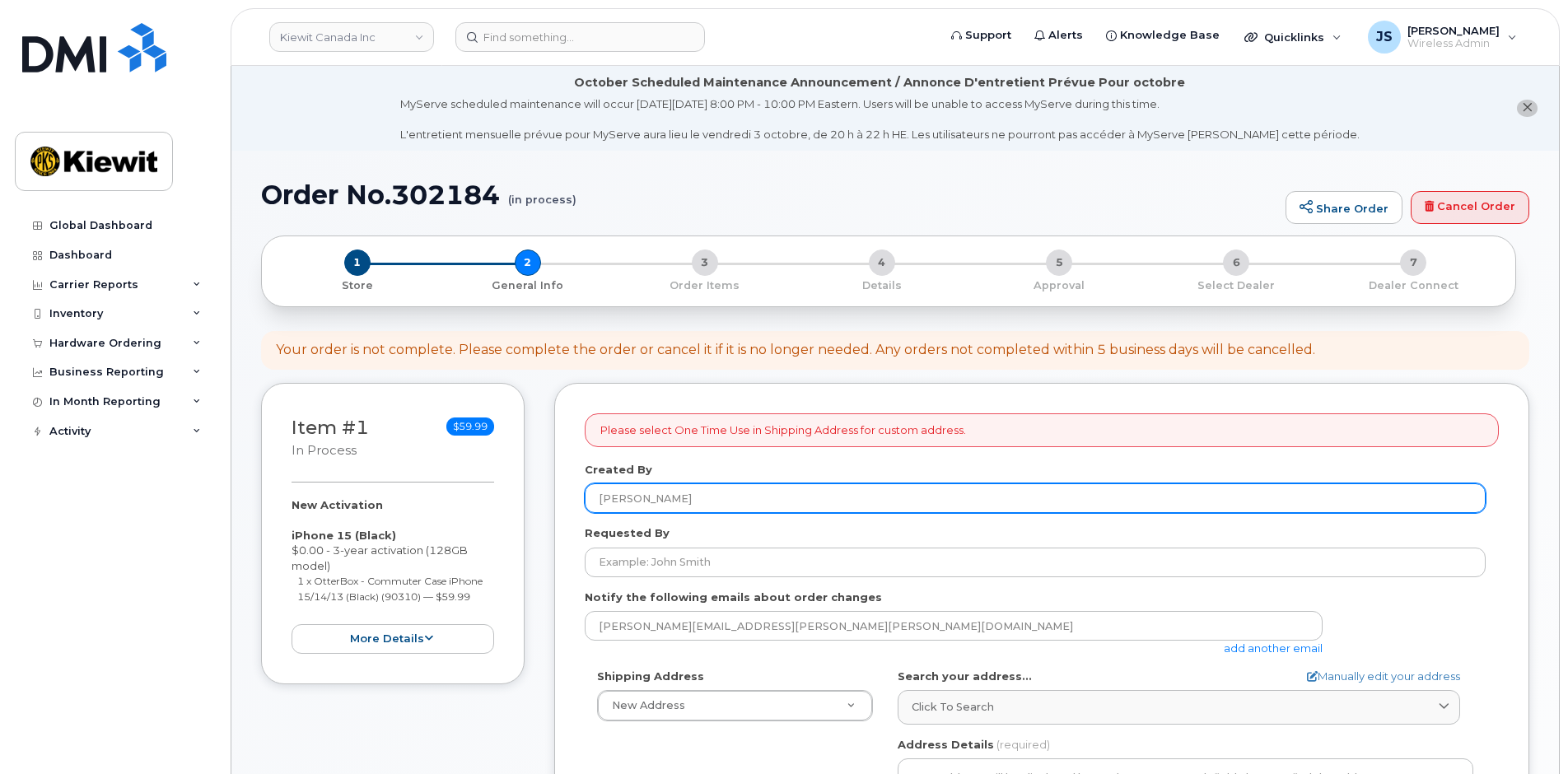
scroll to position [164, 0]
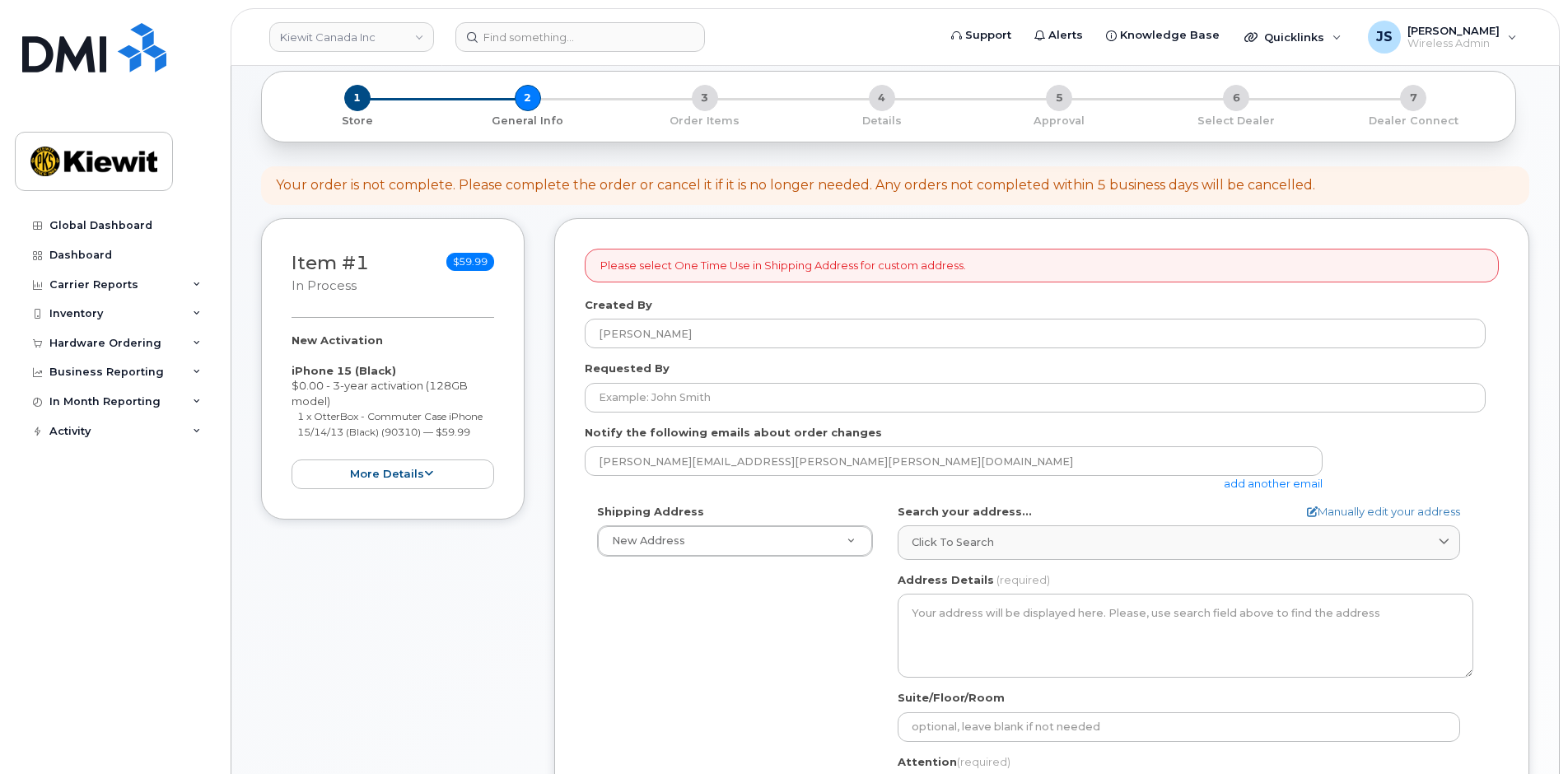
click at [1267, 484] on link "add another email" at bounding box center [1273, 484] width 99 height 13
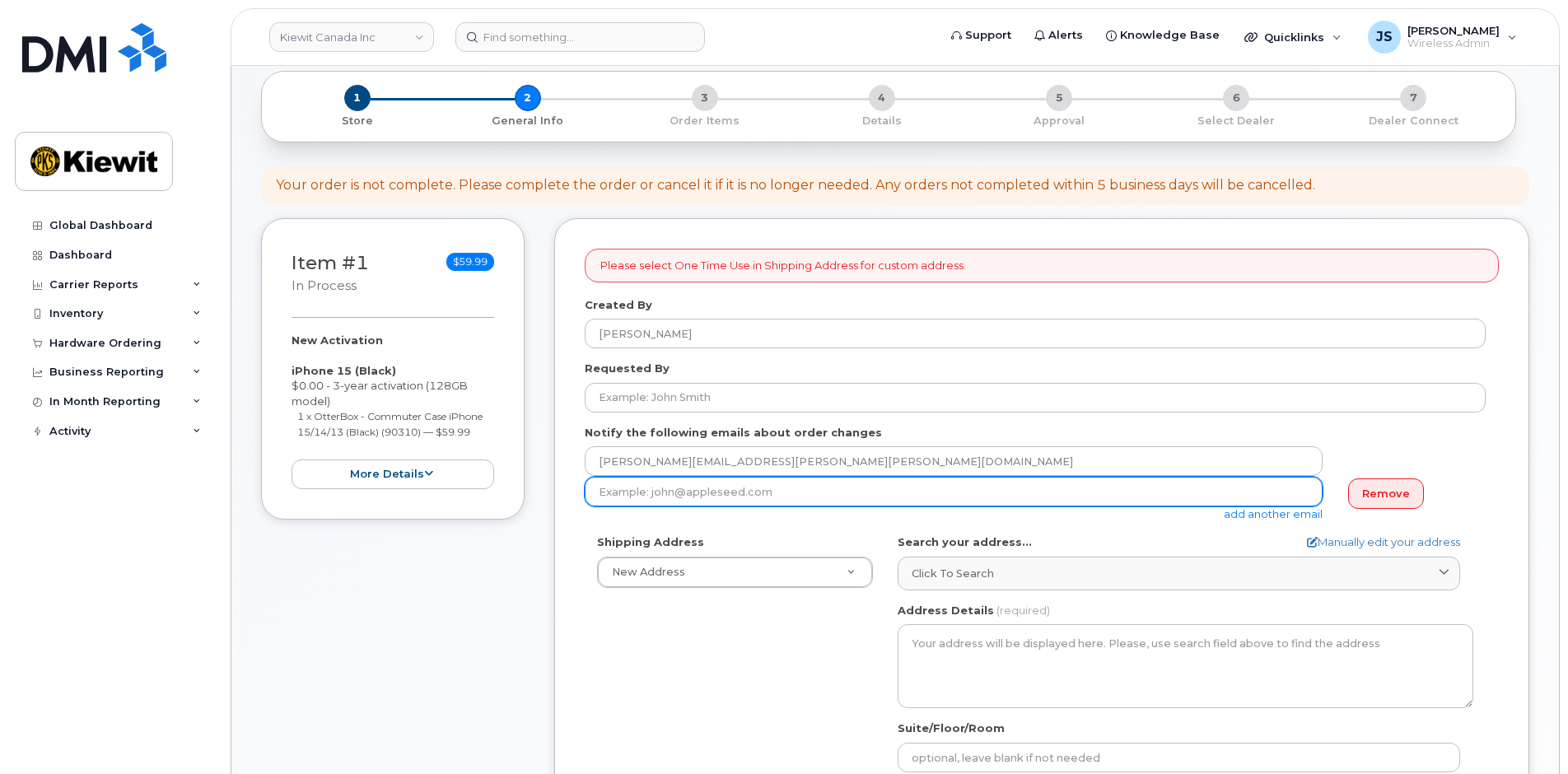
click at [692, 496] on input "email" at bounding box center [954, 492] width 738 height 29
paste input "Dylan.Guenette"
type input "Dylan.Guenette@kiewit.com"
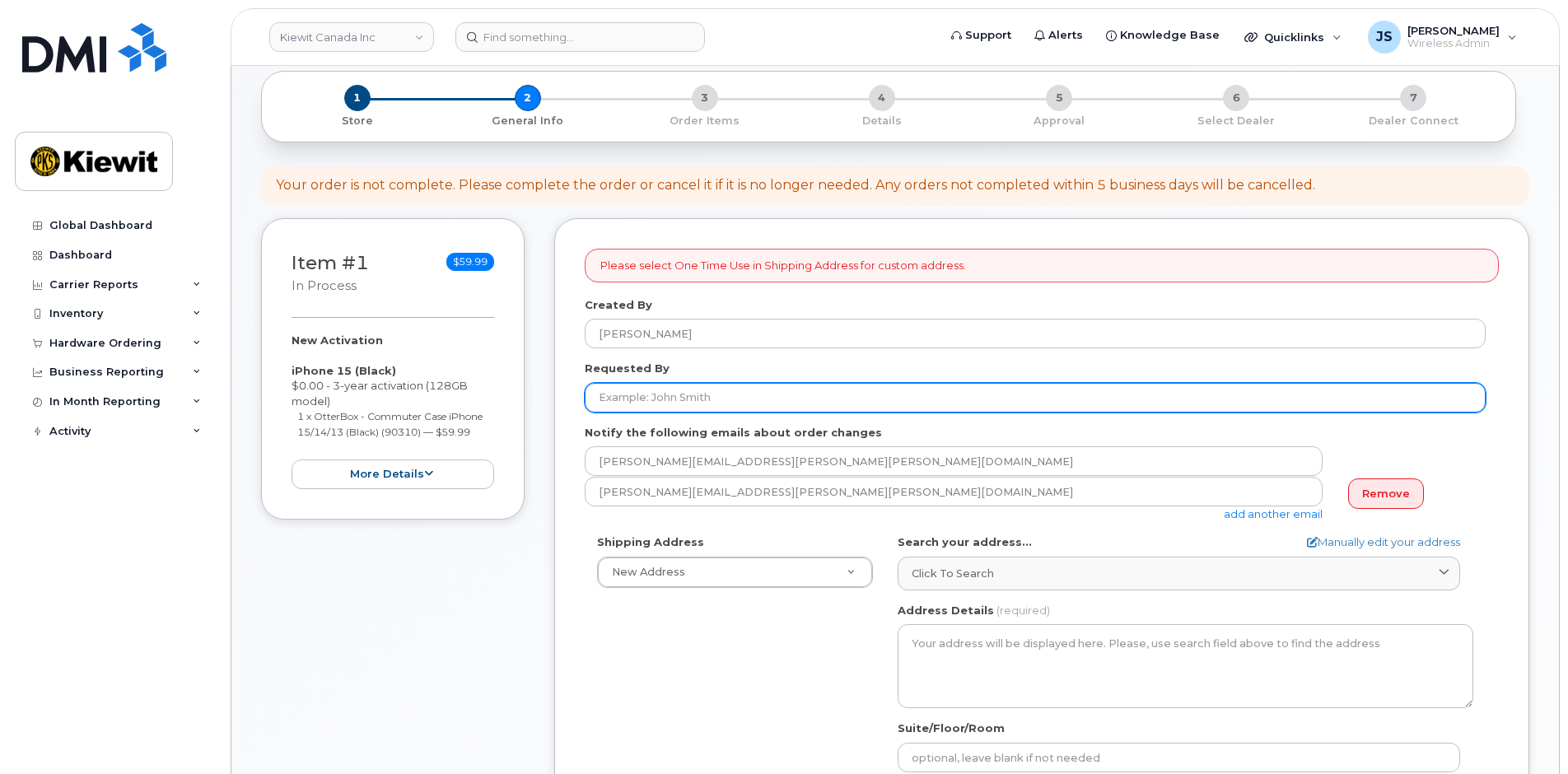
click at [927, 391] on input "Requested By" at bounding box center [1036, 397] width 901 height 29
paste input "[PERSON_NAME].[PERSON_NAME]"
type input "[PERSON_NAME].[PERSON_NAME]"
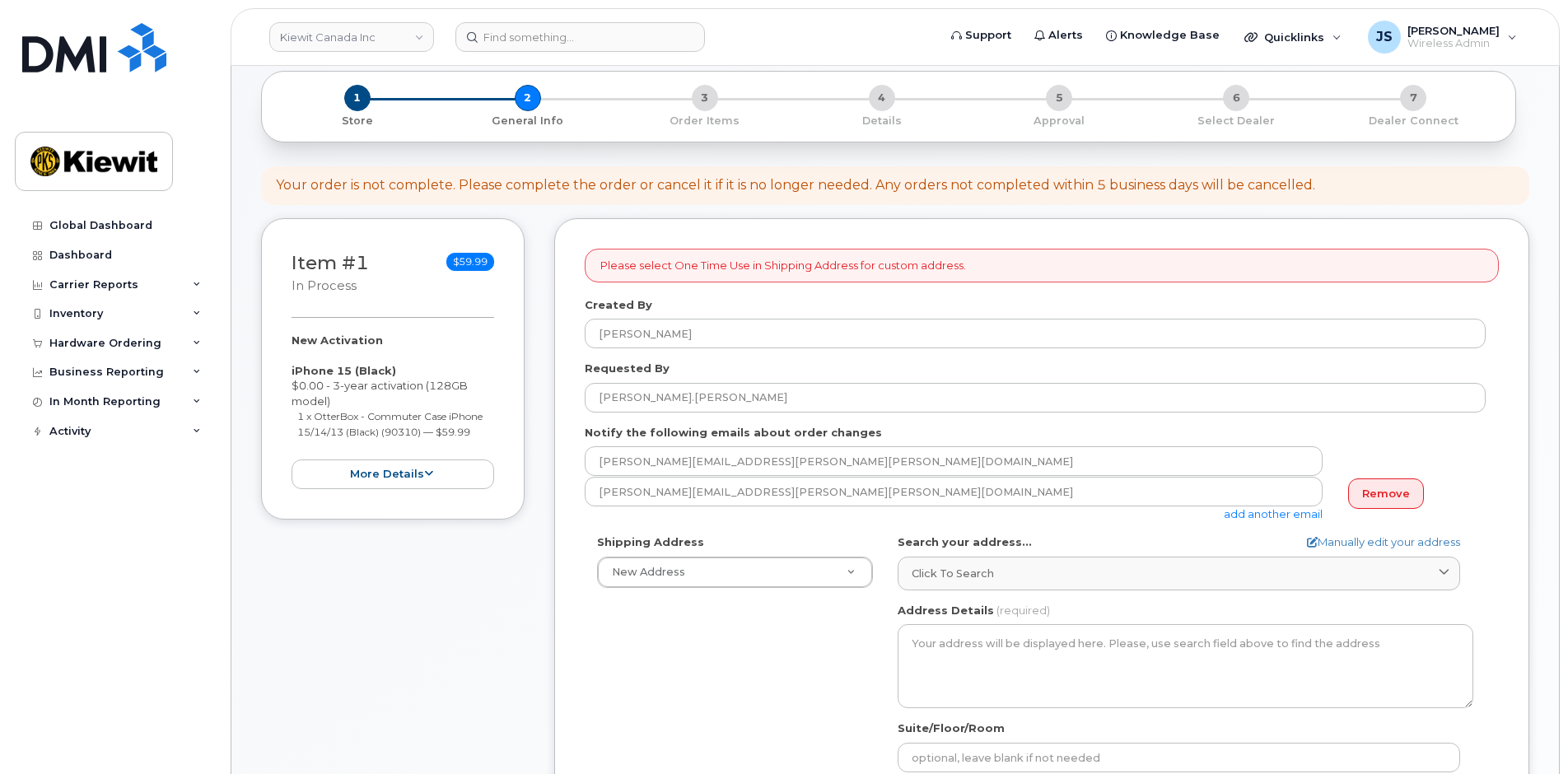
click at [756, 703] on div "Shipping Address New Address New Address 12250 33 St NE Beaver Marine Limited C…" at bounding box center [1036, 724] width 901 height 378
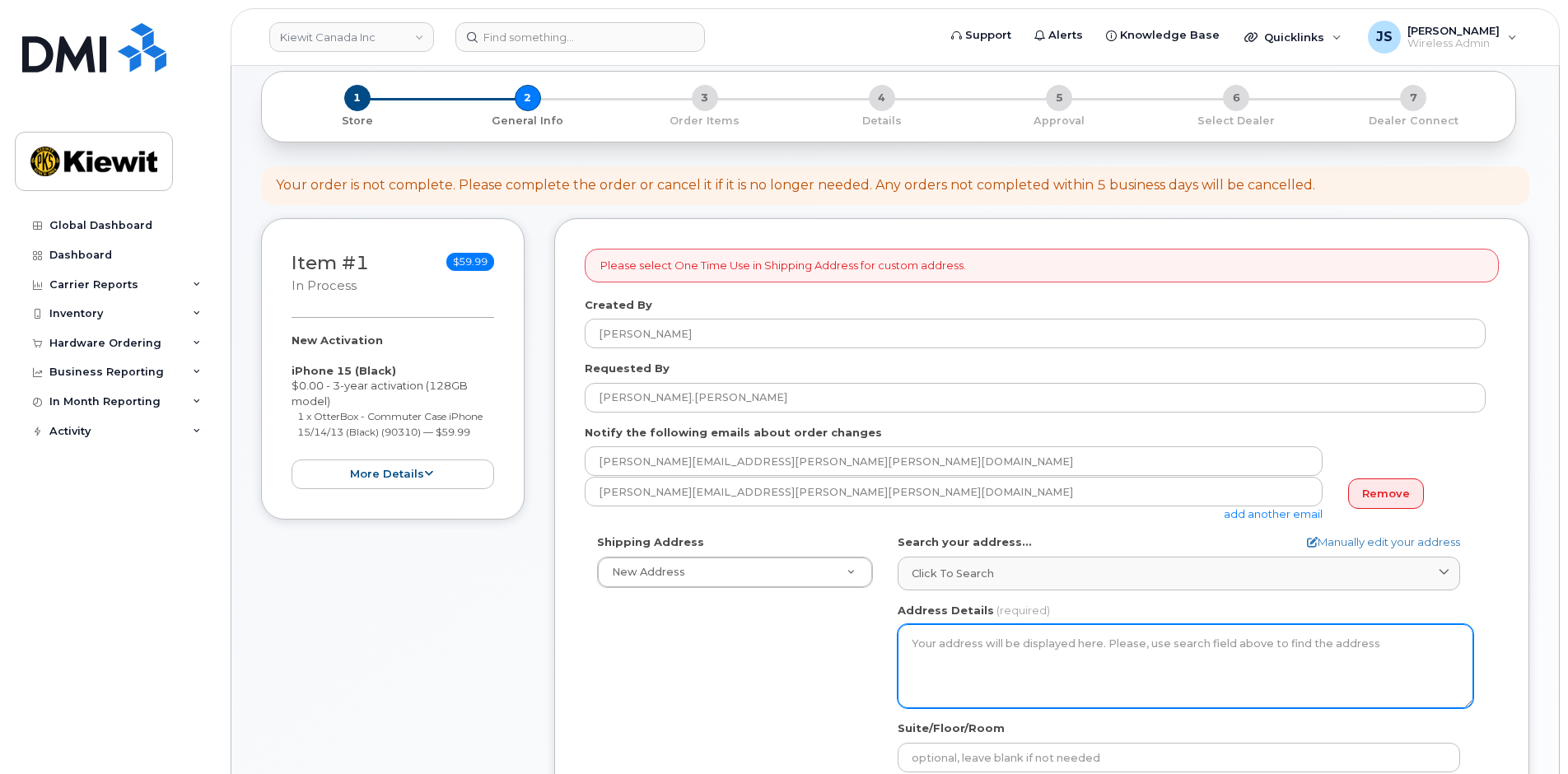
scroll to position [330, 0]
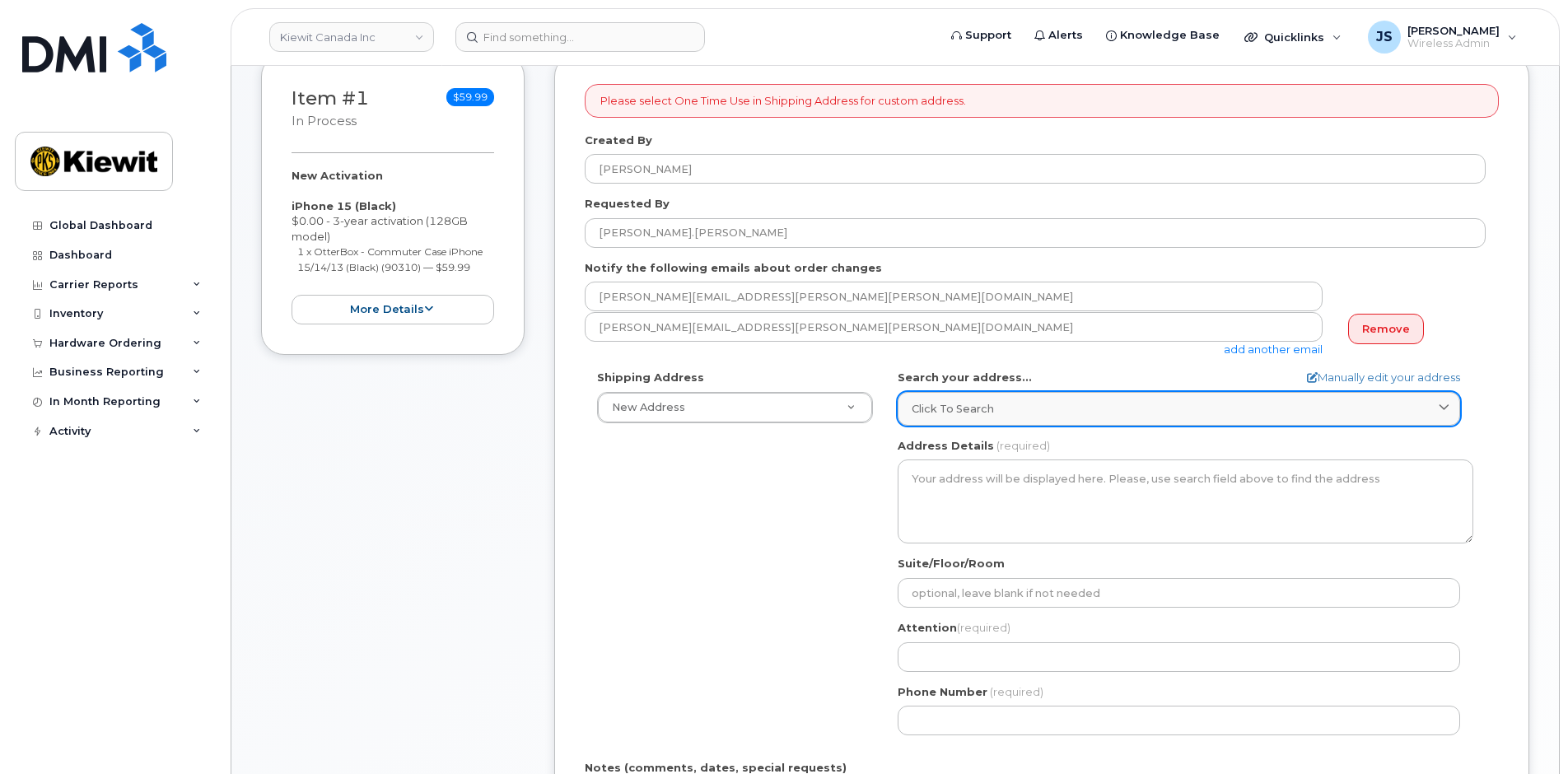
click at [978, 408] on span "Click to search" at bounding box center [953, 409] width 83 height 15
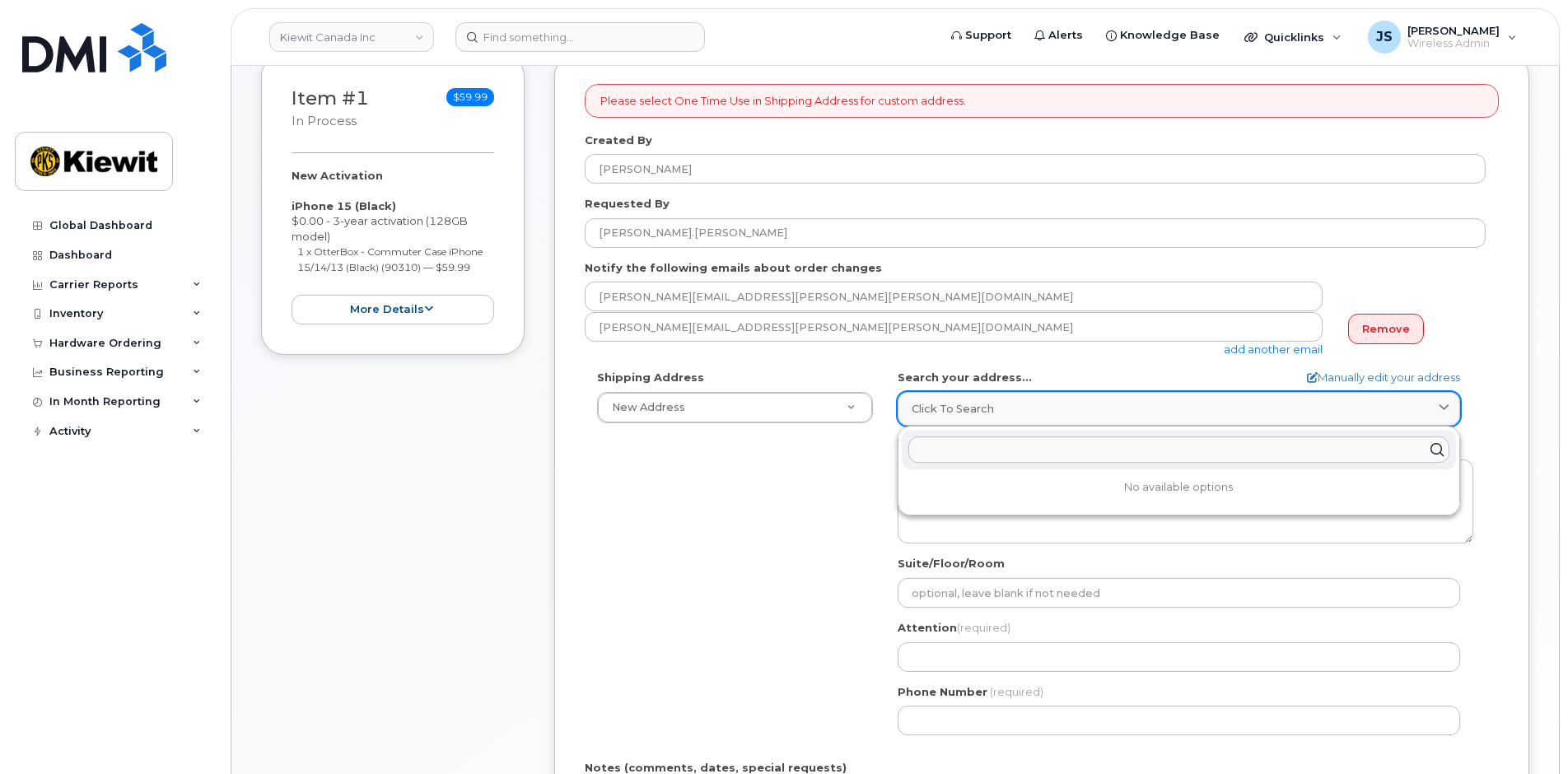
paste input "10333 Southport Road S.W., Suite 200, Calgary, AB T2W 3X6"
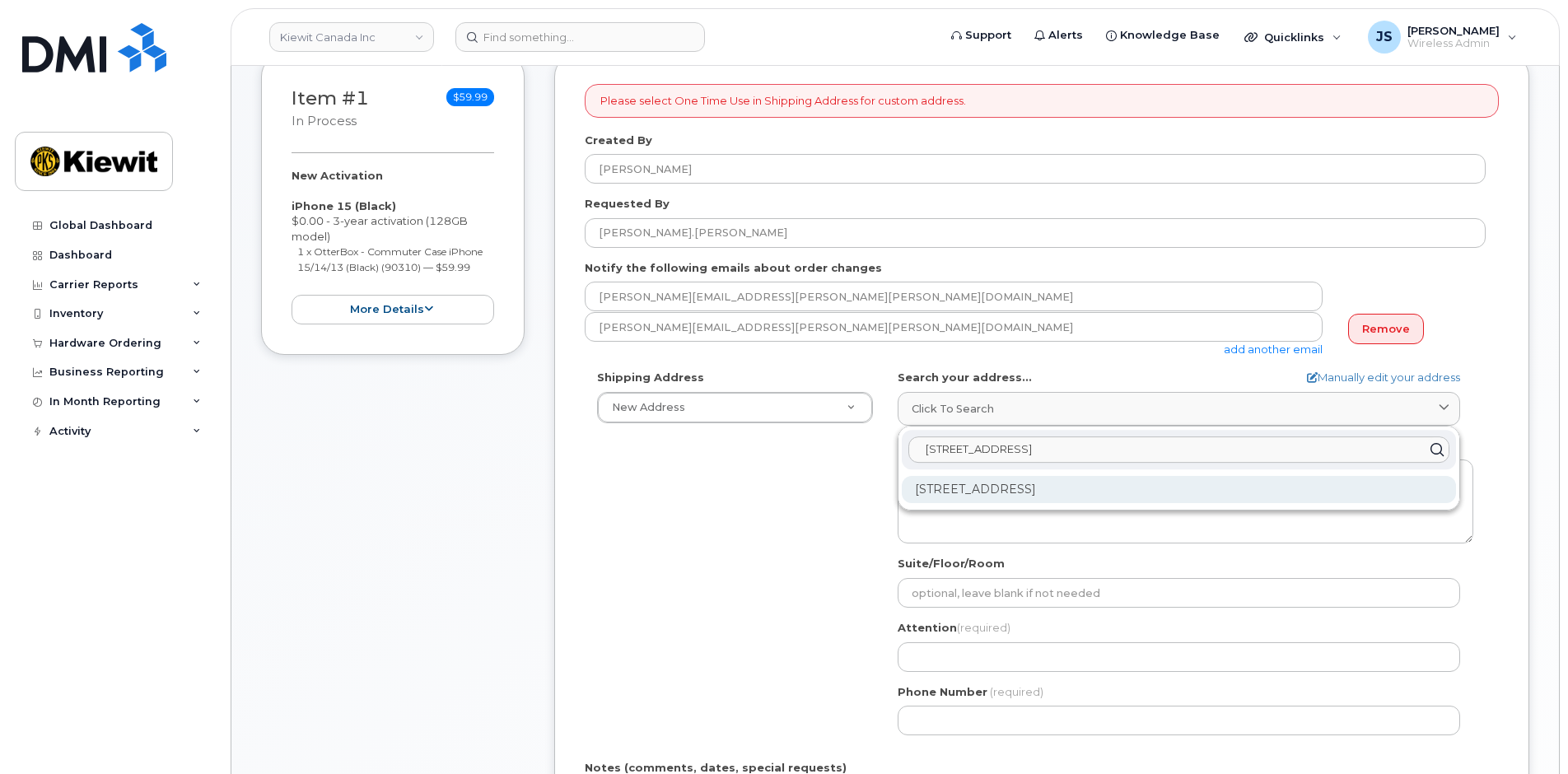
type input "10333 Southport Road S.W., Suite 200, Calgary, AB T2W 3X6"
click at [1039, 496] on div "200-10333 Southport Rd SW Calgary AB T2W 3X6" at bounding box center [1179, 490] width 554 height 28
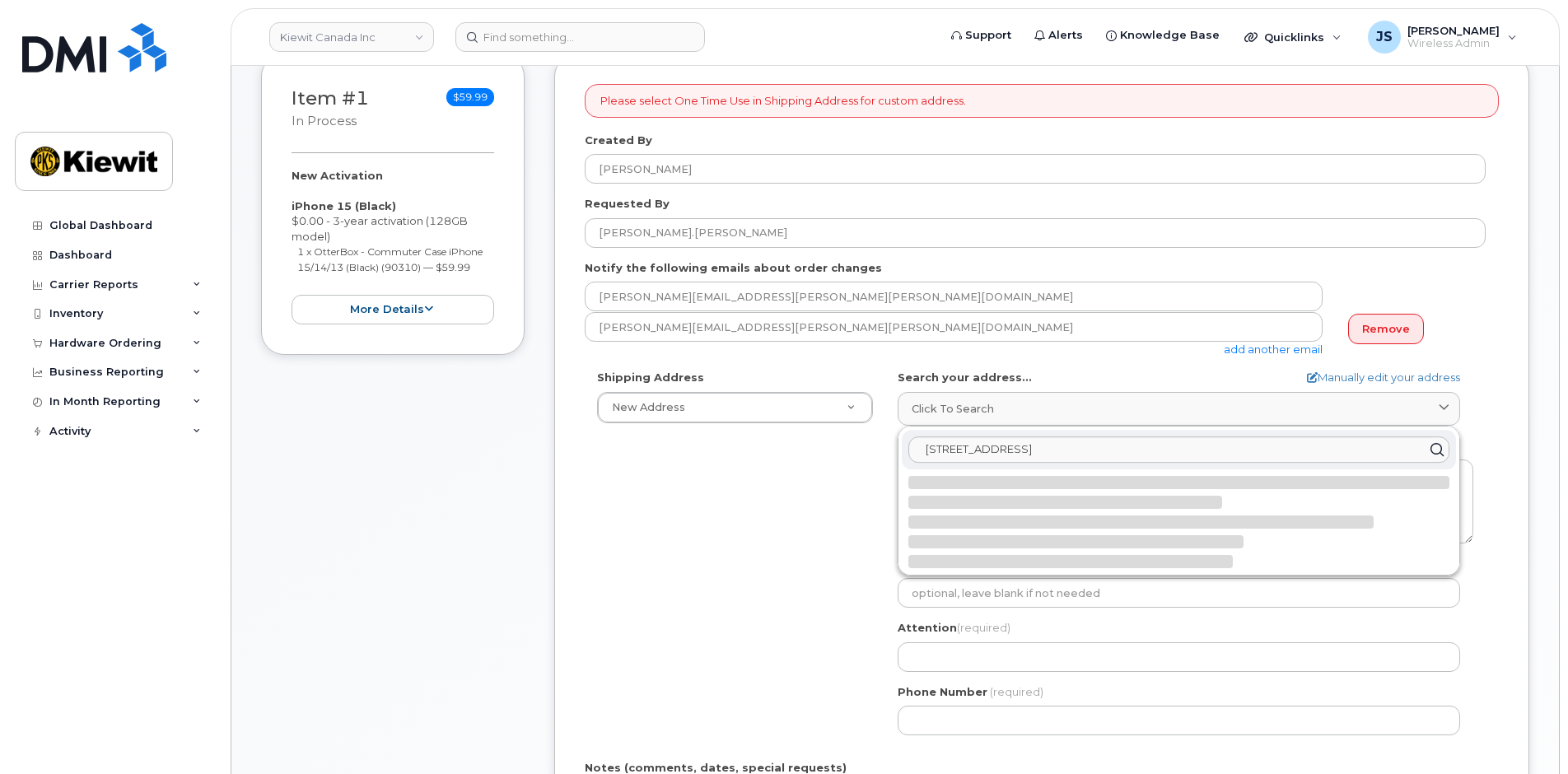
select select
type input "200-10333 Southport Rd SW"
type input "T2W 3X6"
type textarea "200-10333 Southport Rd SW CALGARY AB T2W 3X6 CANADA"
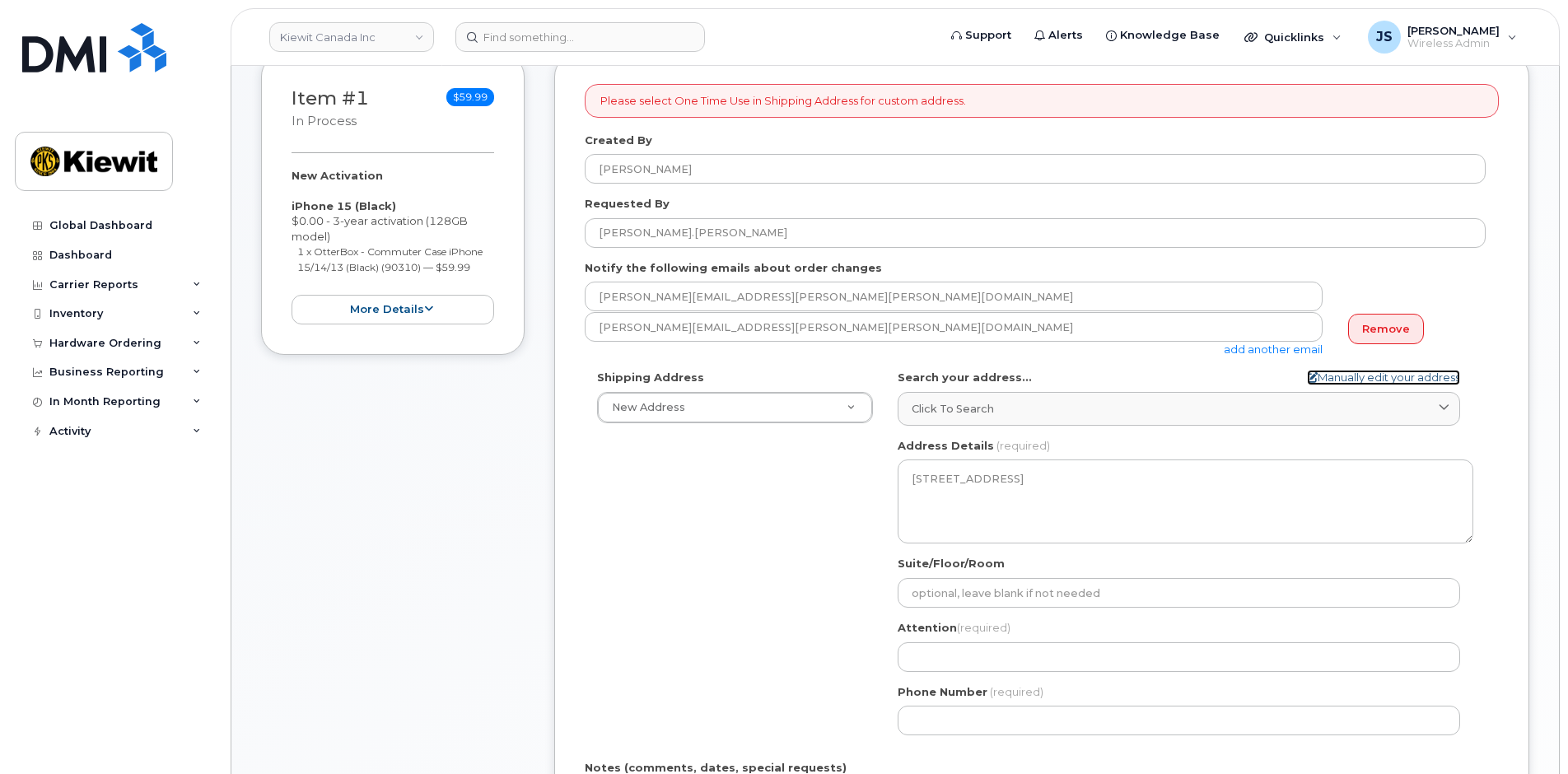
click at [1327, 374] on link "Manually edit your address" at bounding box center [1384, 377] width 153 height 15
select select
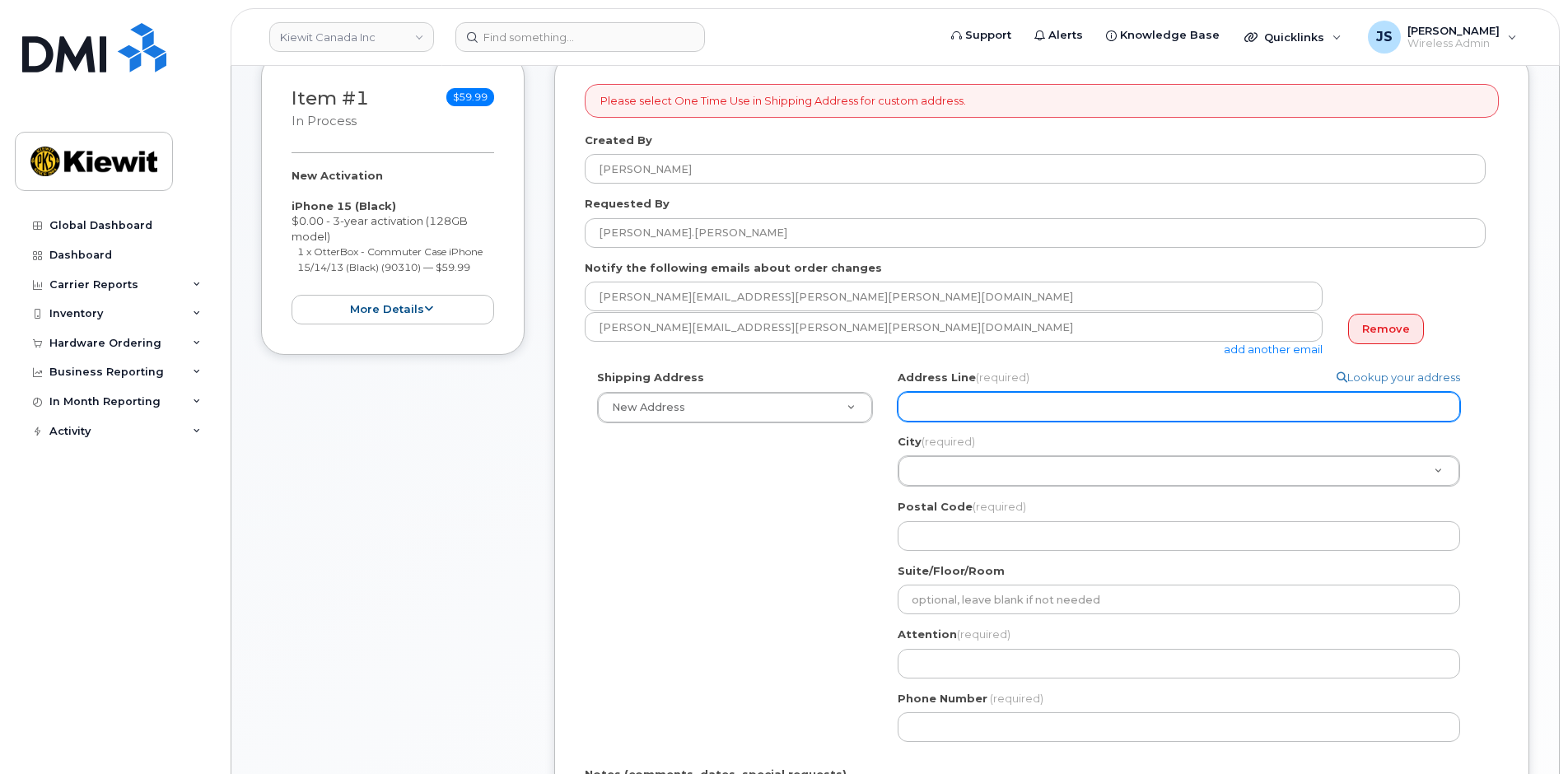
click at [945, 412] on input "Address Line (required)" at bounding box center [1179, 406] width 563 height 29
paste input "10333 Southport Road S.W., Suite 200, Calgary, AB T2W 3X6"
type input "10333 Southport Road S.W., Suite 200, Calgary, AB T2W 3X6"
drag, startPoint x: 1242, startPoint y: 411, endPoint x: 1066, endPoint y: 416, distance: 176.1
click at [1066, 416] on input "10333 Southport Road S.W., Suite 200, Calgary, AB T2W 3X6" at bounding box center [1179, 406] width 563 height 29
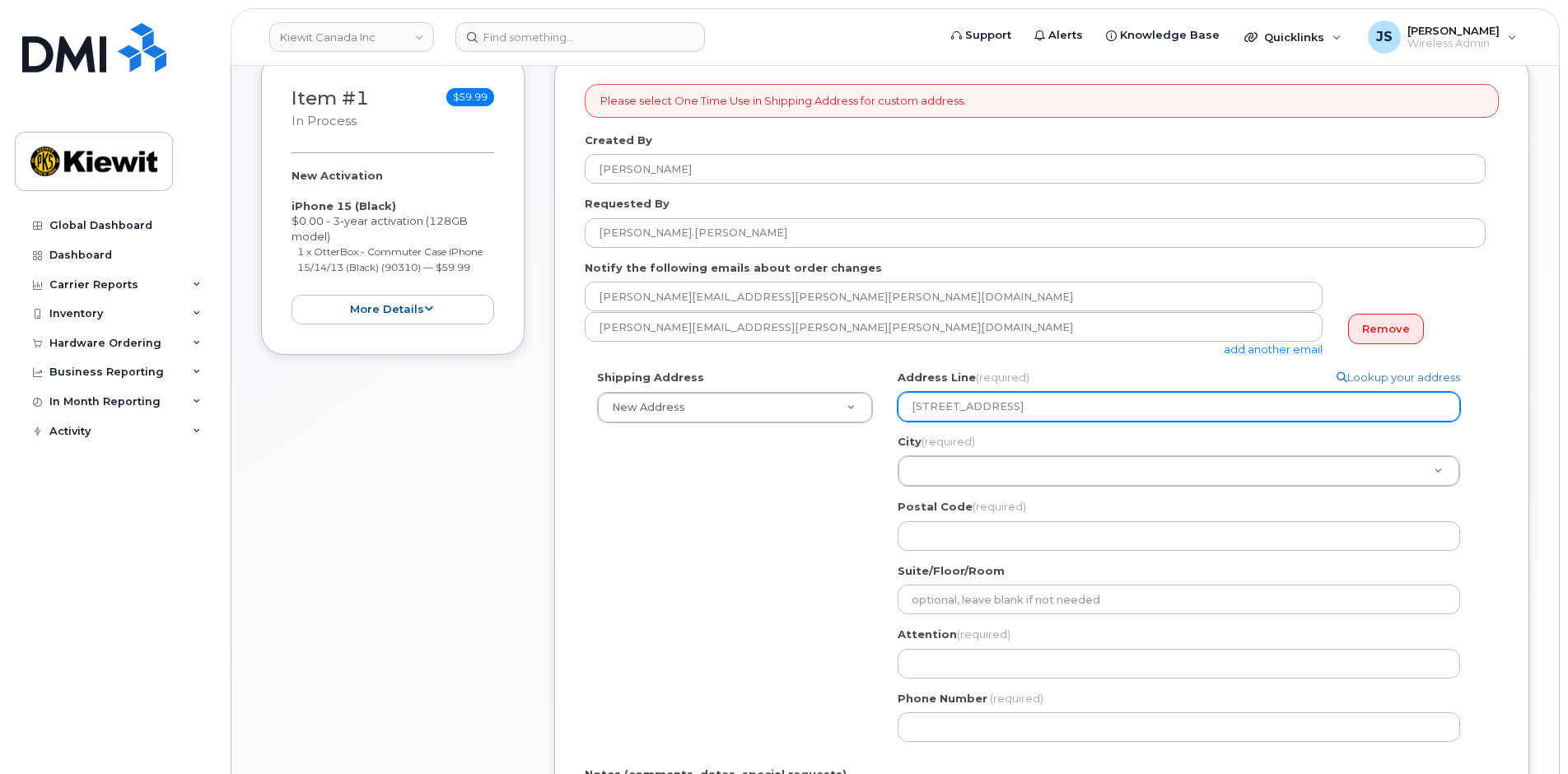
select select
type input "10333 Southport Road S.W.,"
select select
type input "10333 Southport Road S.W."
select select
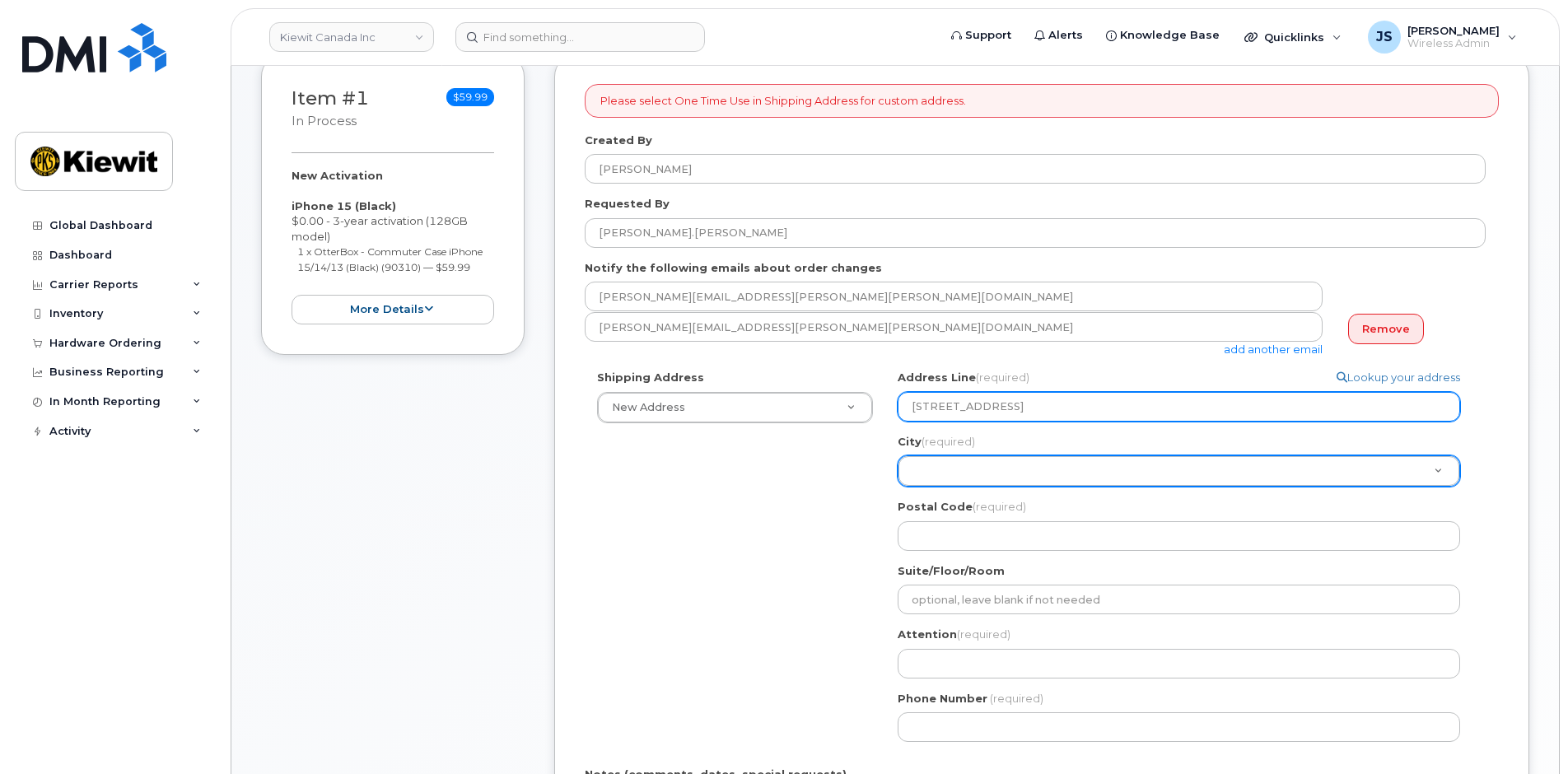
type input "10333 Southport Road S.W"
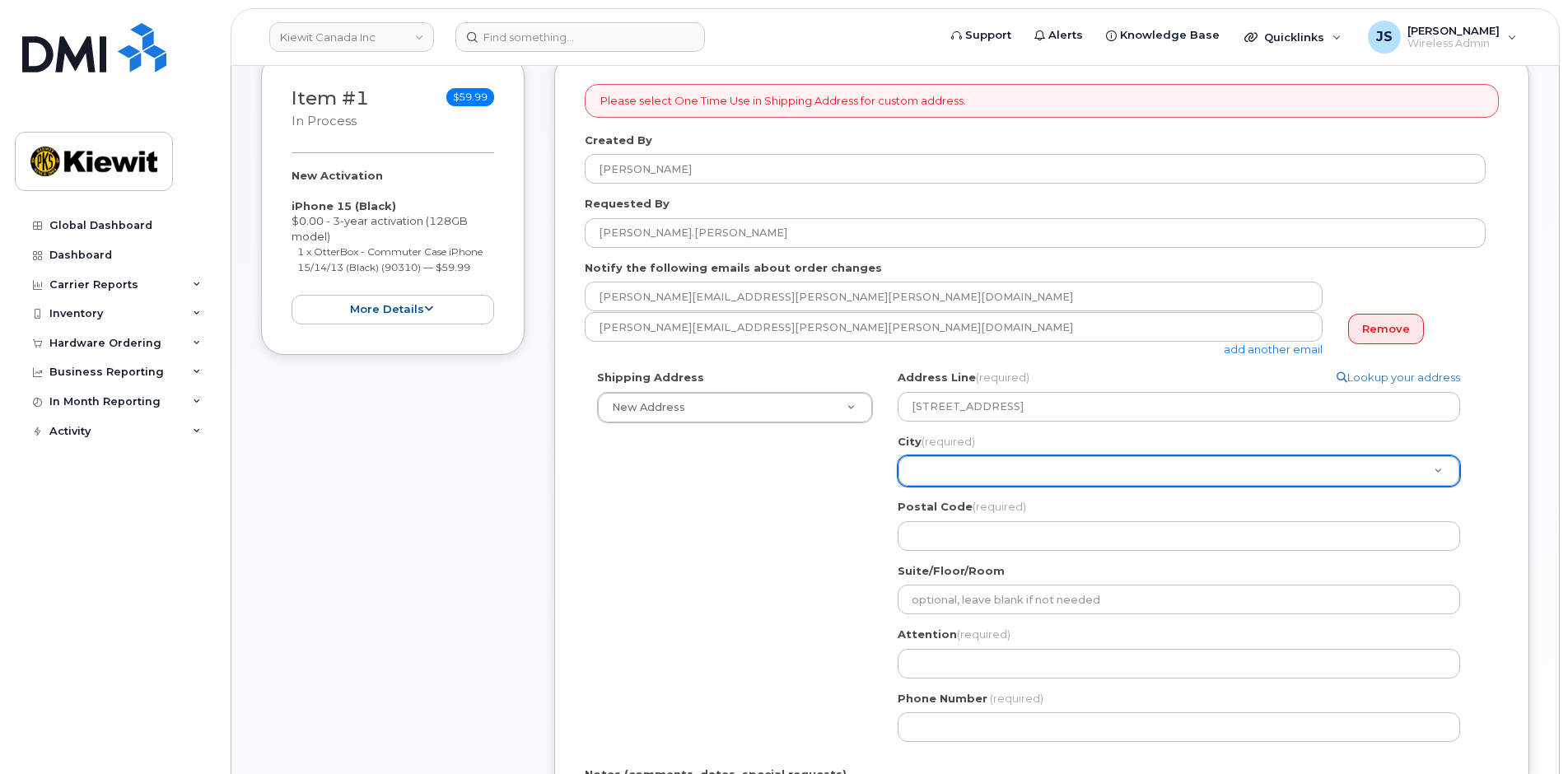
drag, startPoint x: 872, startPoint y: 610, endPoint x: 885, endPoint y: 610, distance: 13.0
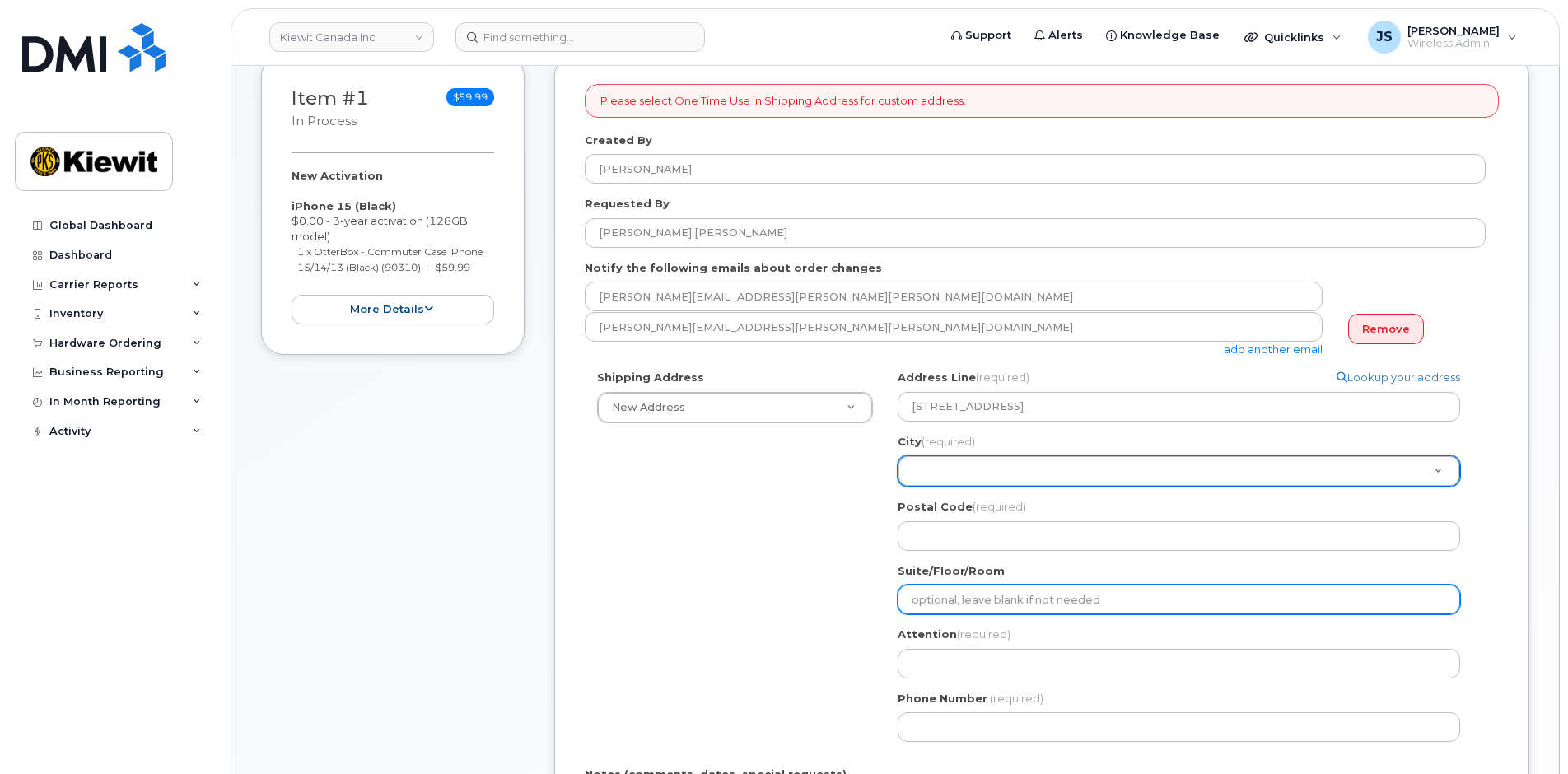
click at [1069, 597] on input "Suite/Floor/Room" at bounding box center [1179, 599] width 563 height 29
paste input "Suite 200, Calgary, AB T2W 3X6"
select select
type input "Suite 200, Calgary, AB T2W 3X6"
drag, startPoint x: 1102, startPoint y: 593, endPoint x: 972, endPoint y: 596, distance: 130.0
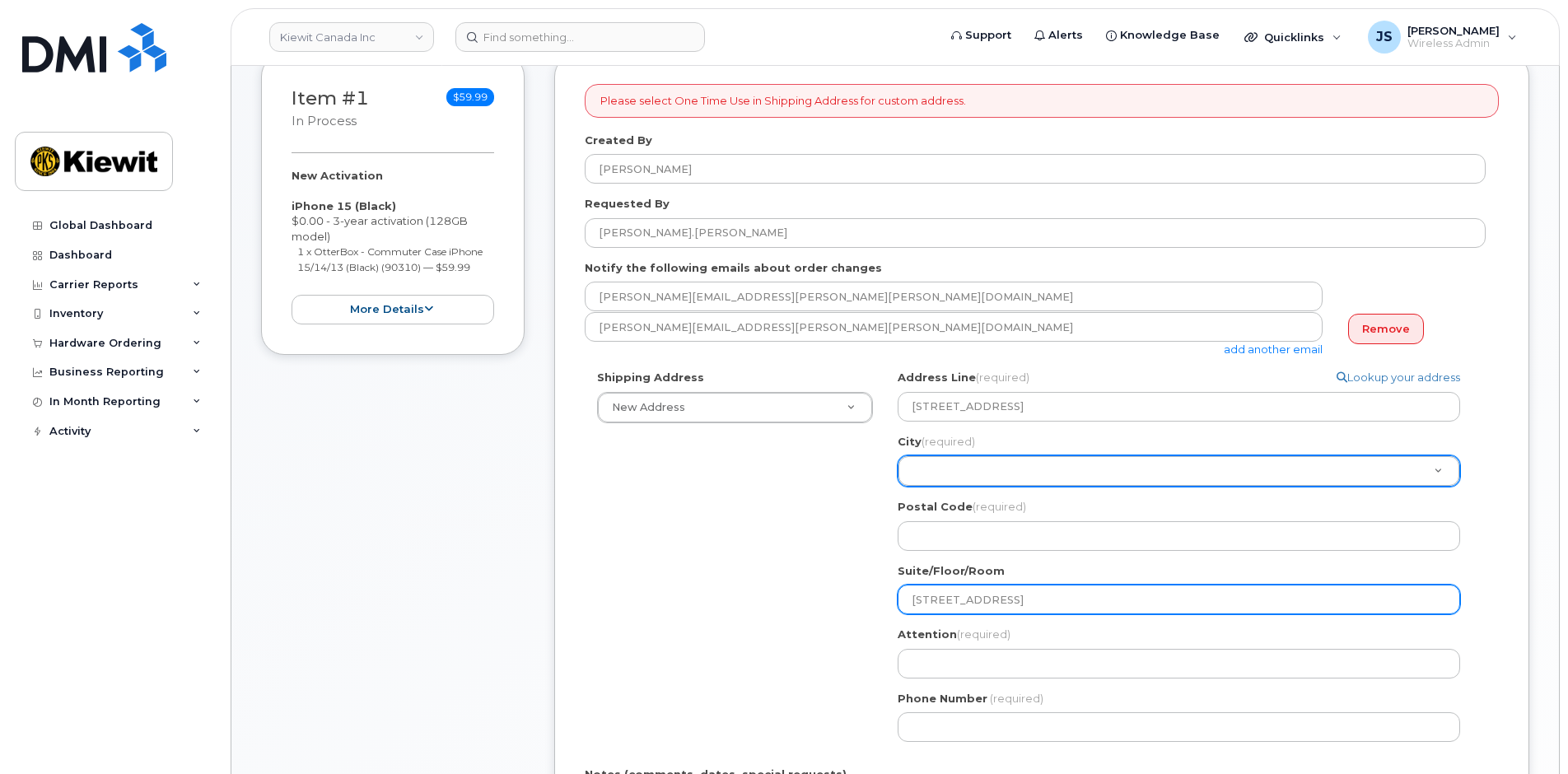
click at [972, 596] on input "Suite 200, Calgary, AB T2W 3X6" at bounding box center [1179, 599] width 563 height 29
select select
type input "Suite 200,"
select select
type input "Suite 200"
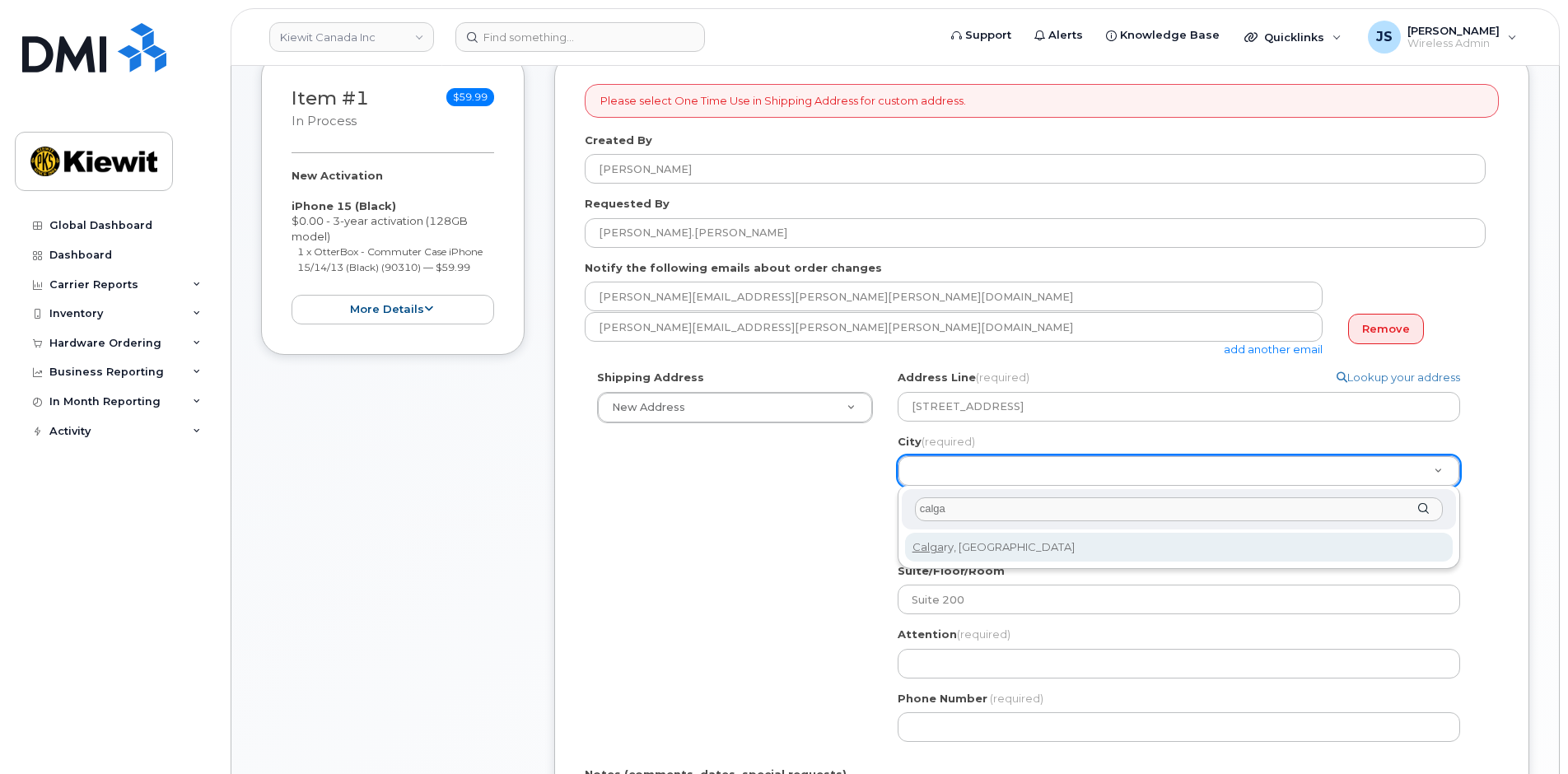
type input "calga"
select select
type input "88"
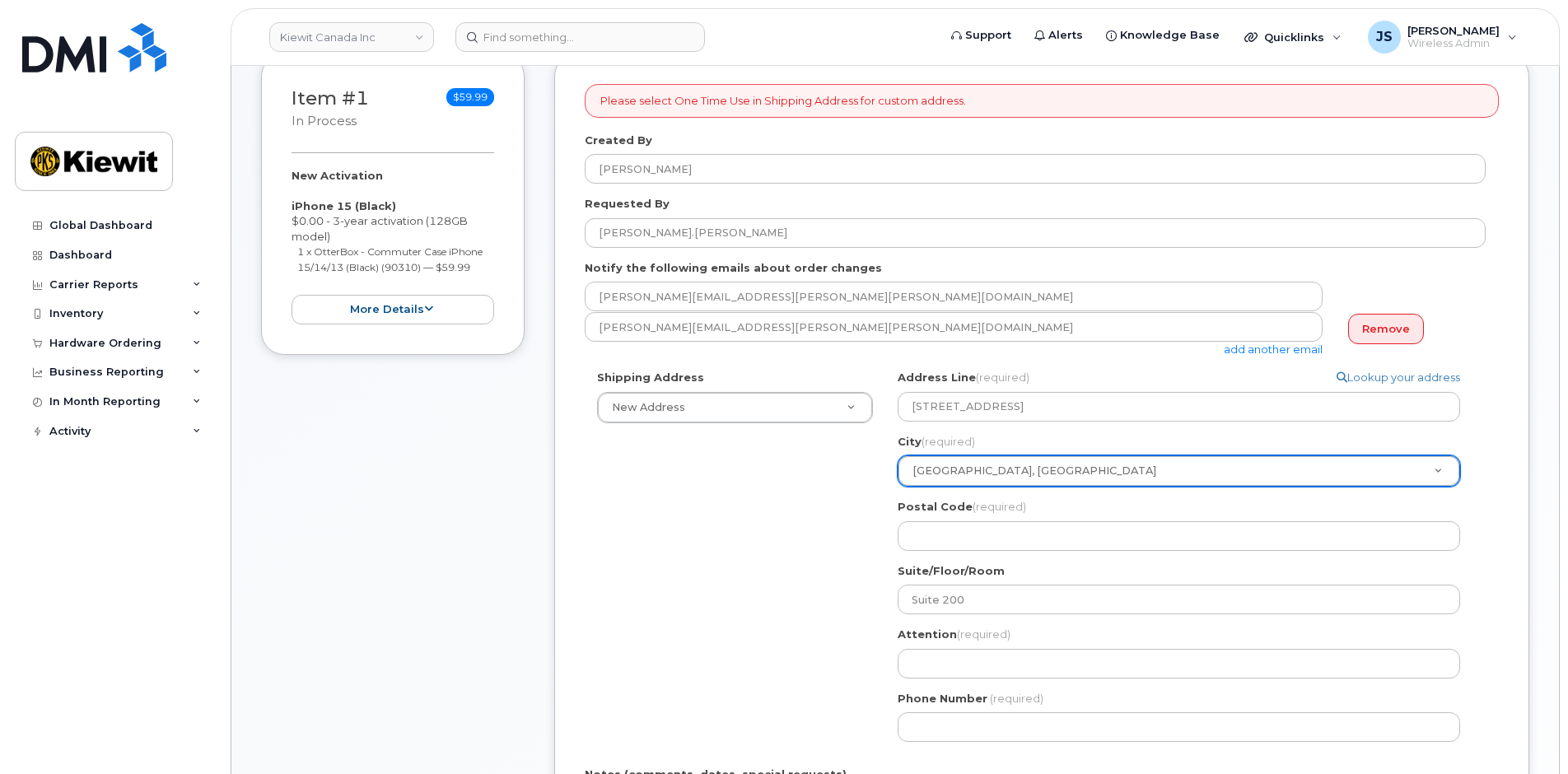
click at [716, 542] on div "Shipping Address New Address New Address 12250 33 St NE Beaver Marine Limited C…" at bounding box center [1036, 562] width 901 height 385
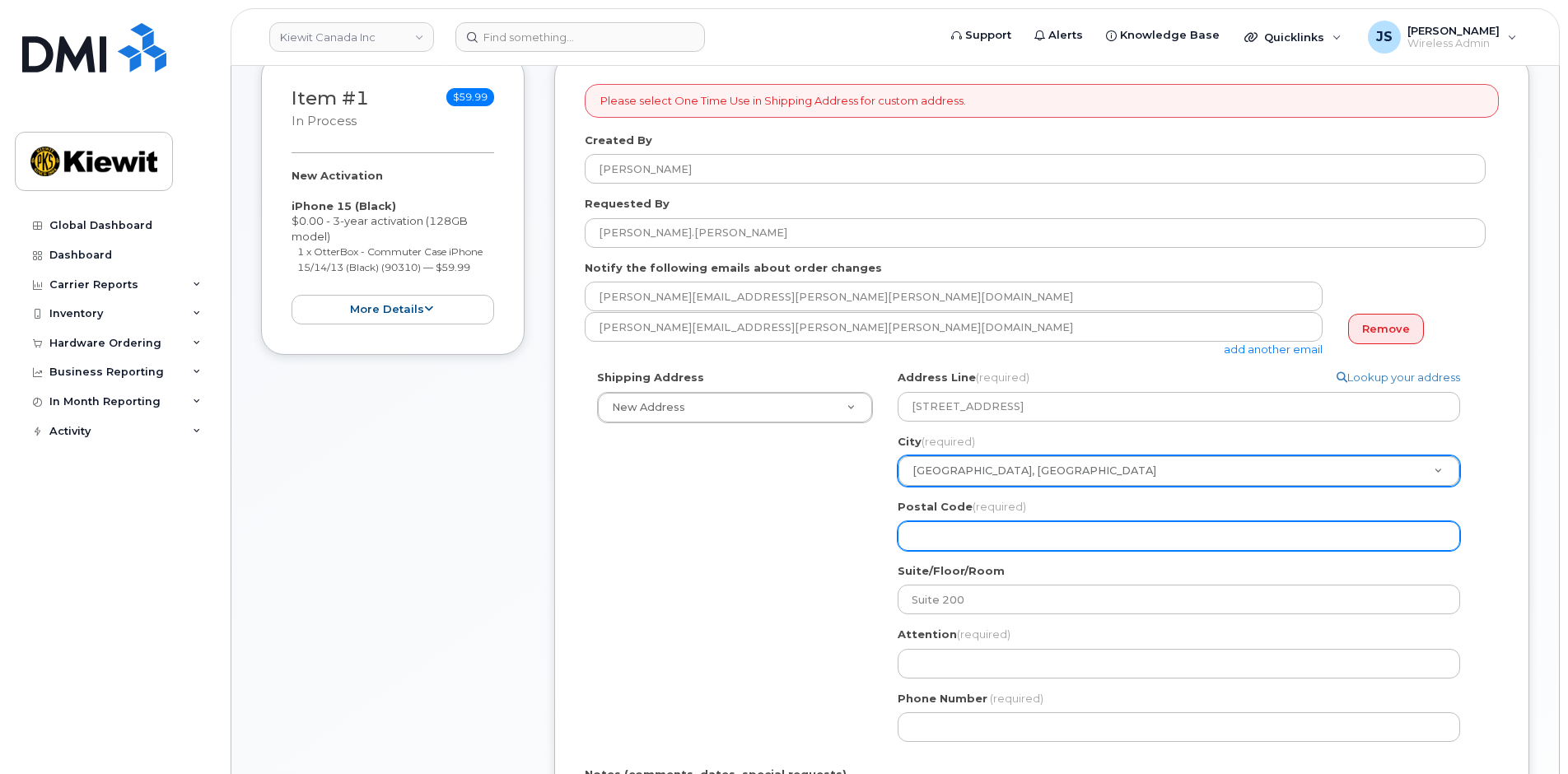
click at [952, 533] on input "Postal Code (required)" at bounding box center [1179, 535] width 563 height 29
paste input "Calgary, AB T2W 3X6"
select select
type input "Calgary, AB T2W 3X6"
drag, startPoint x: 977, startPoint y: 539, endPoint x: 791, endPoint y: 537, distance: 186.0
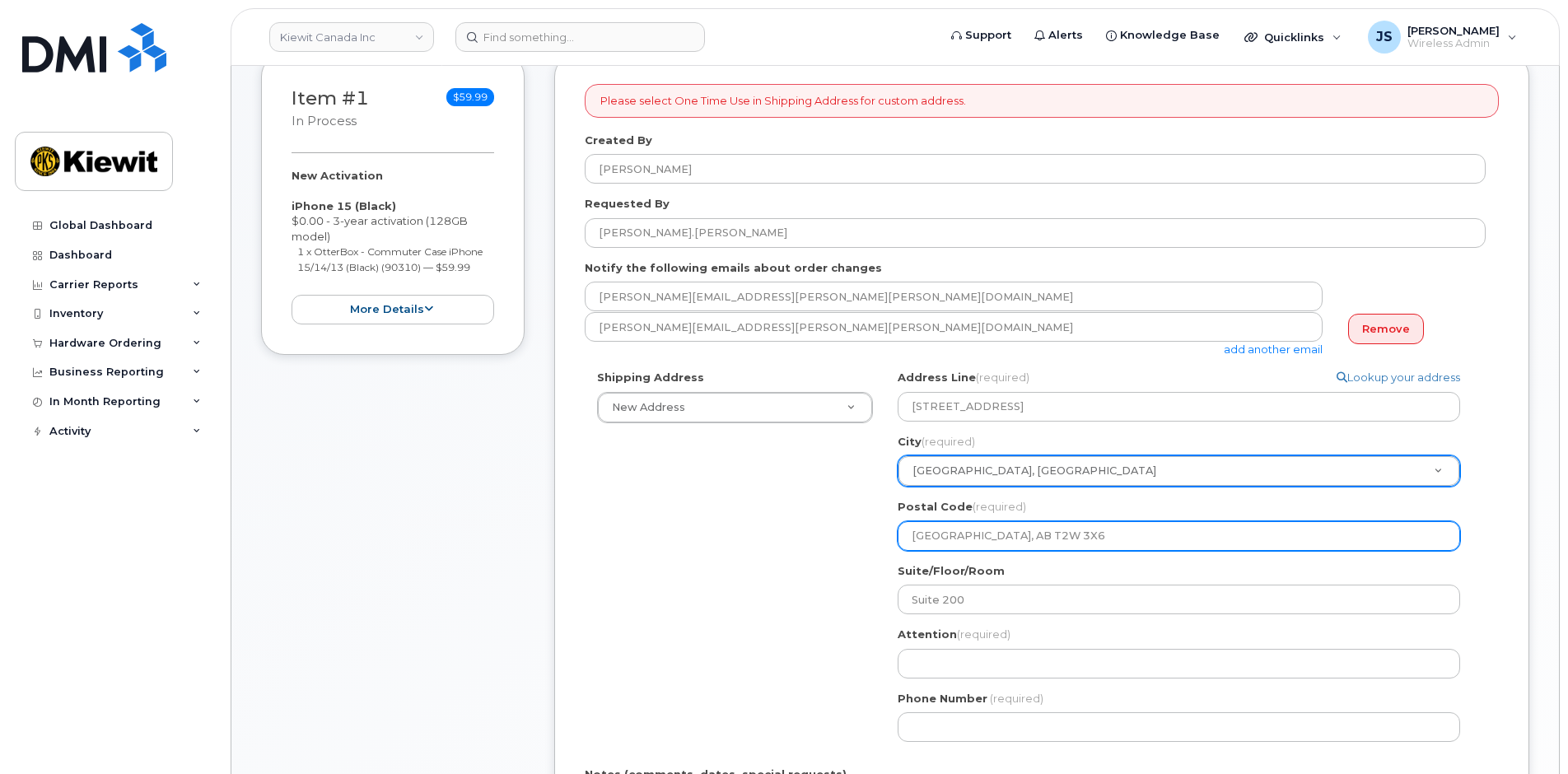
click at [791, 537] on div "Shipping Address New Address New Address 12250 33 St NE Beaver Marine Limited C…" at bounding box center [1036, 562] width 901 height 385
select select
type input "T2W 3X6"
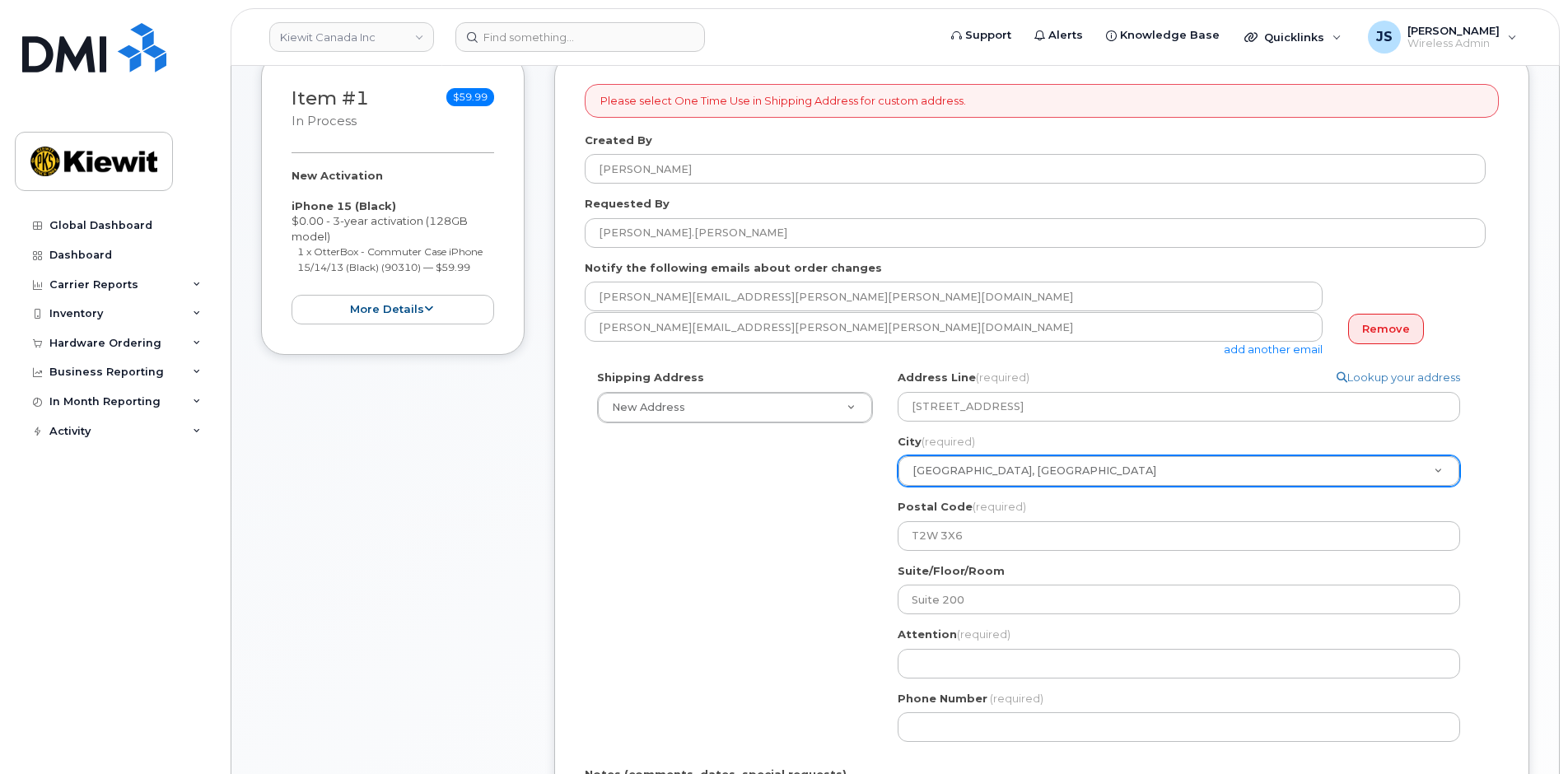
click at [791, 537] on div "Shipping Address New Address New Address 12250 33 St NE Beaver Marine Limited C…" at bounding box center [1036, 562] width 901 height 385
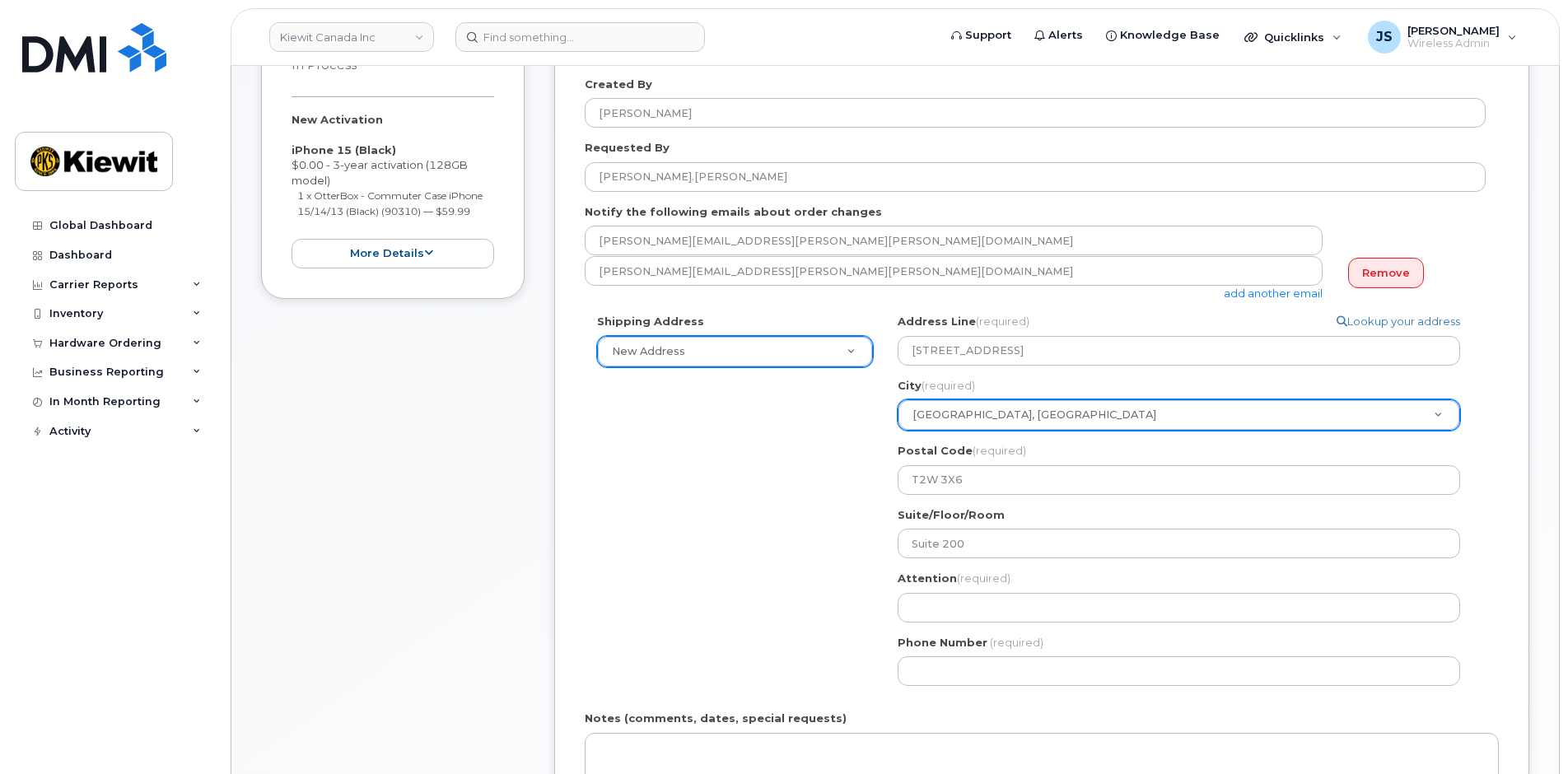
scroll to position [247, 0]
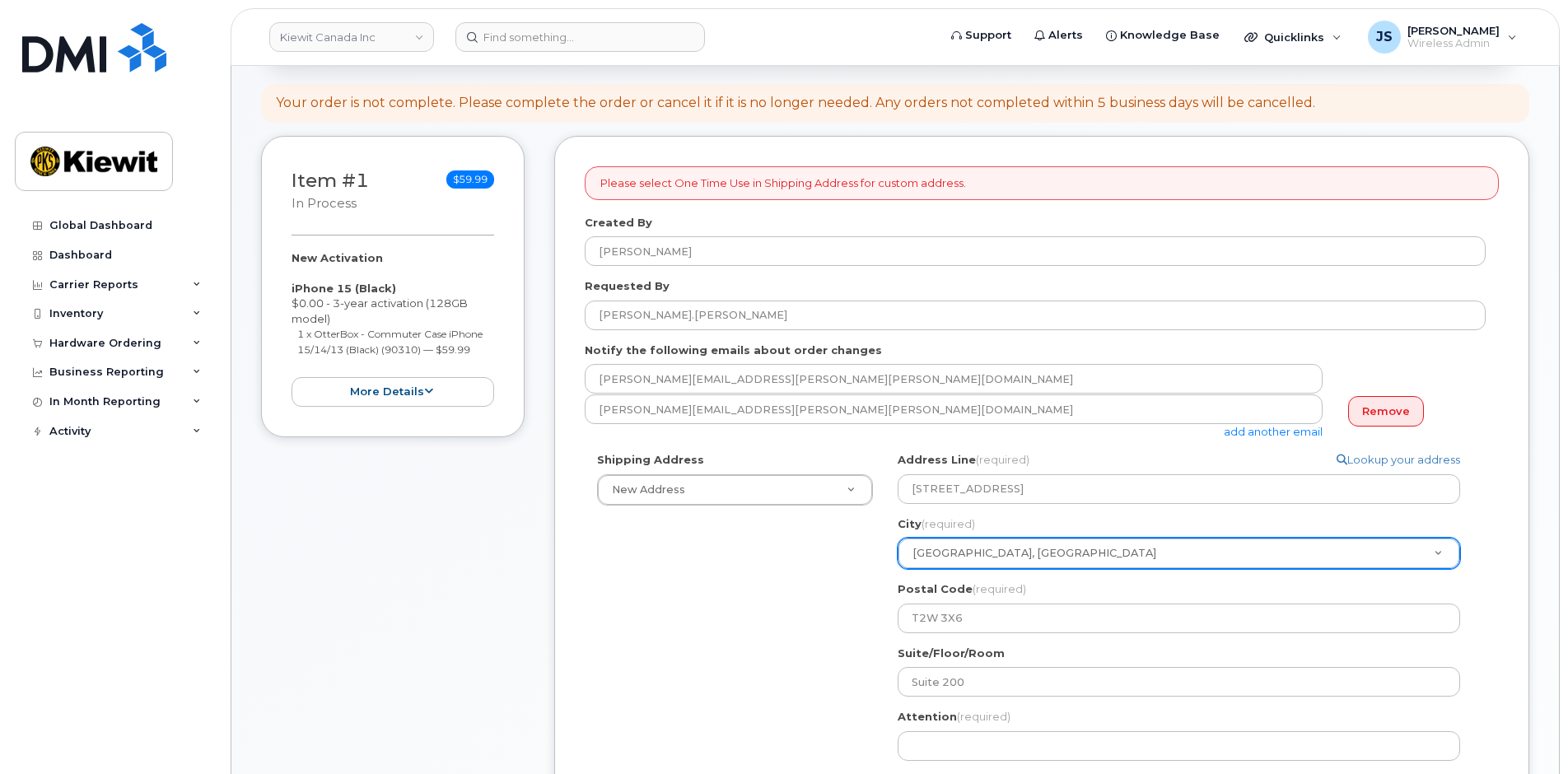
click at [1268, 435] on link "add another email" at bounding box center [1273, 432] width 99 height 13
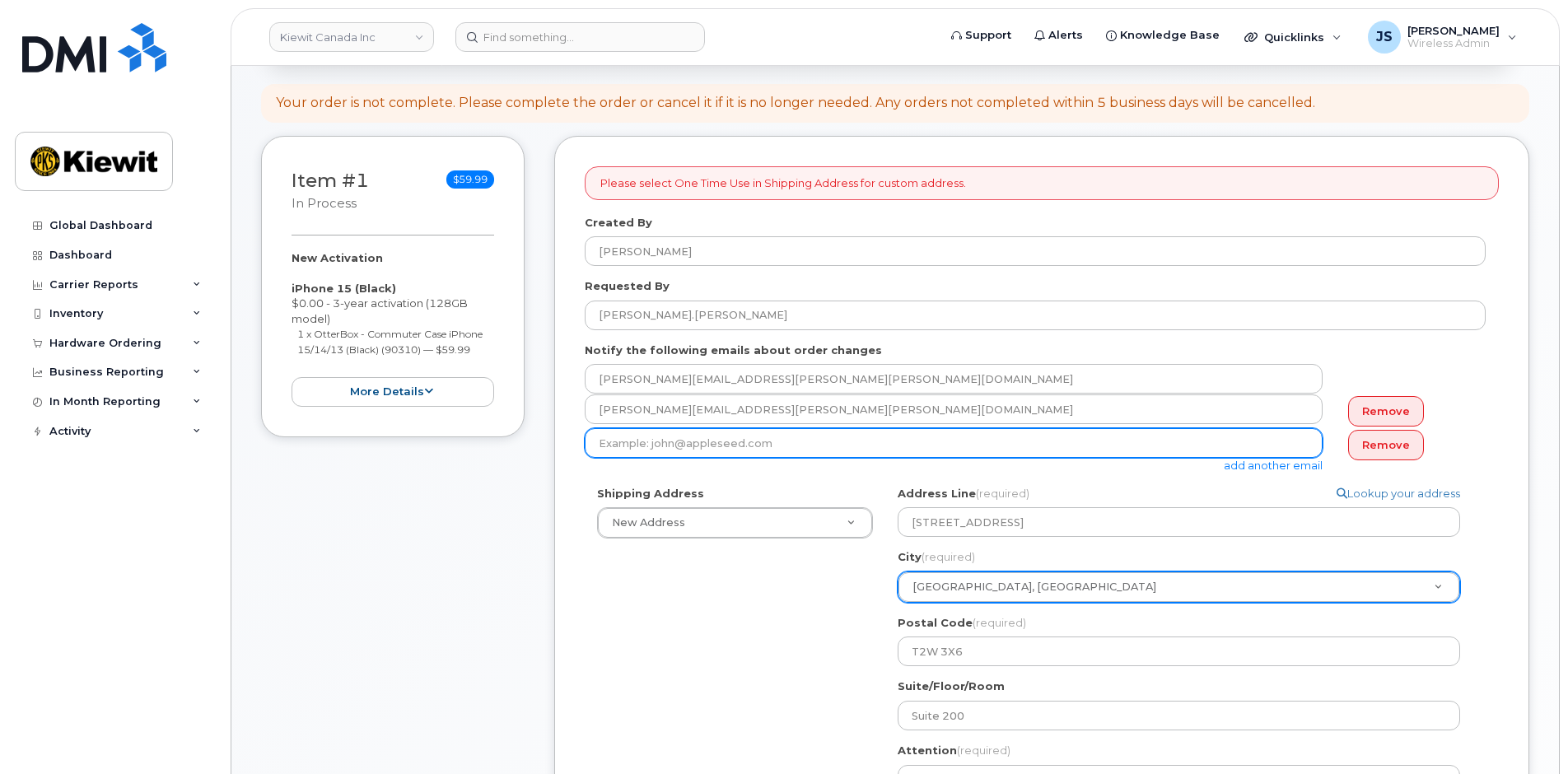
click at [690, 450] on input "email" at bounding box center [954, 442] width 738 height 29
paste input "[PERSON_NAME].[PERSON_NAME]"
type input "Matt.Gabriel@kiewit.com"
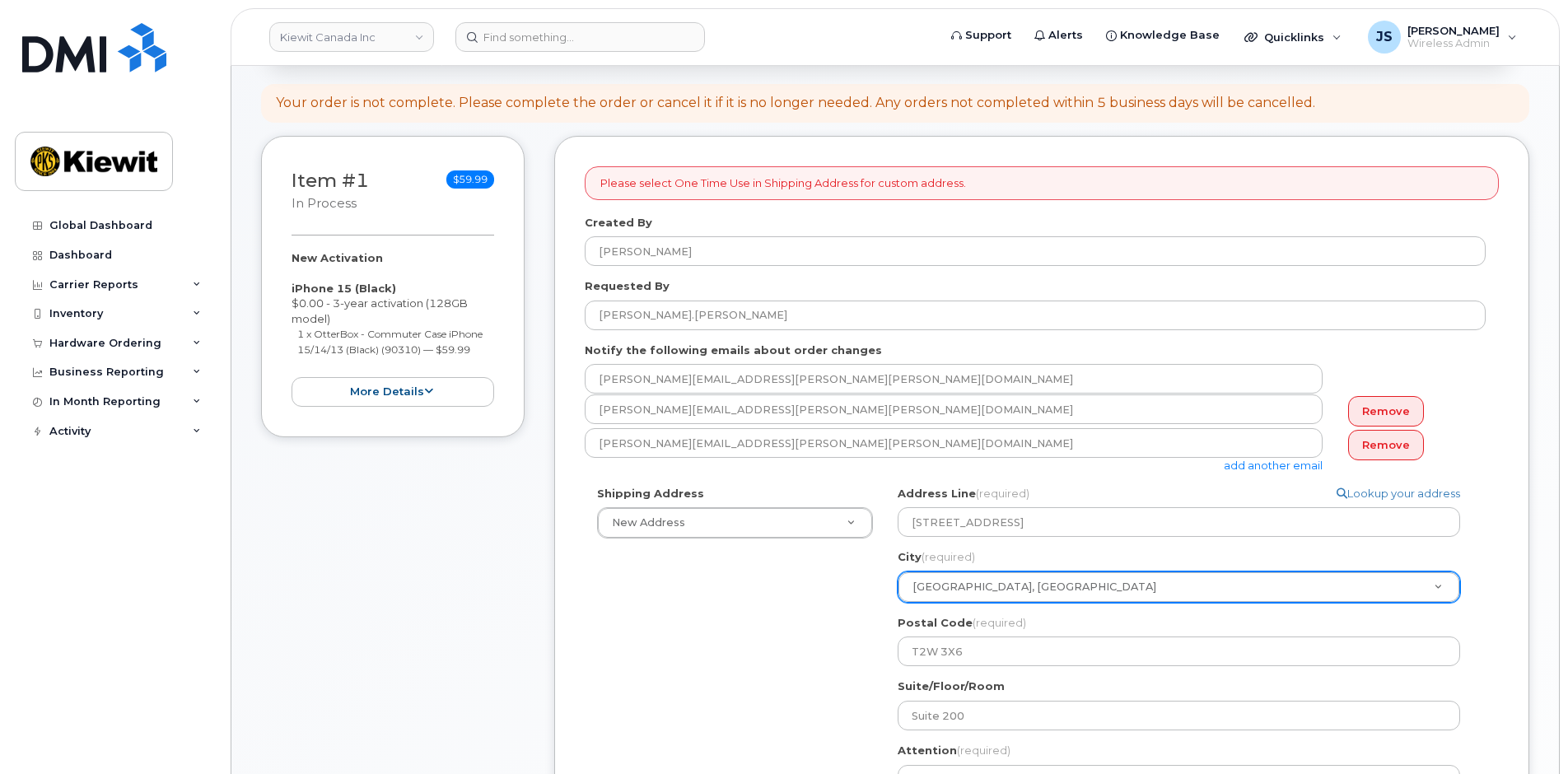
click at [665, 671] on div "Shipping Address New Address New Address 12250 33 St NE Beaver Marine Limited C…" at bounding box center [1036, 678] width 901 height 385
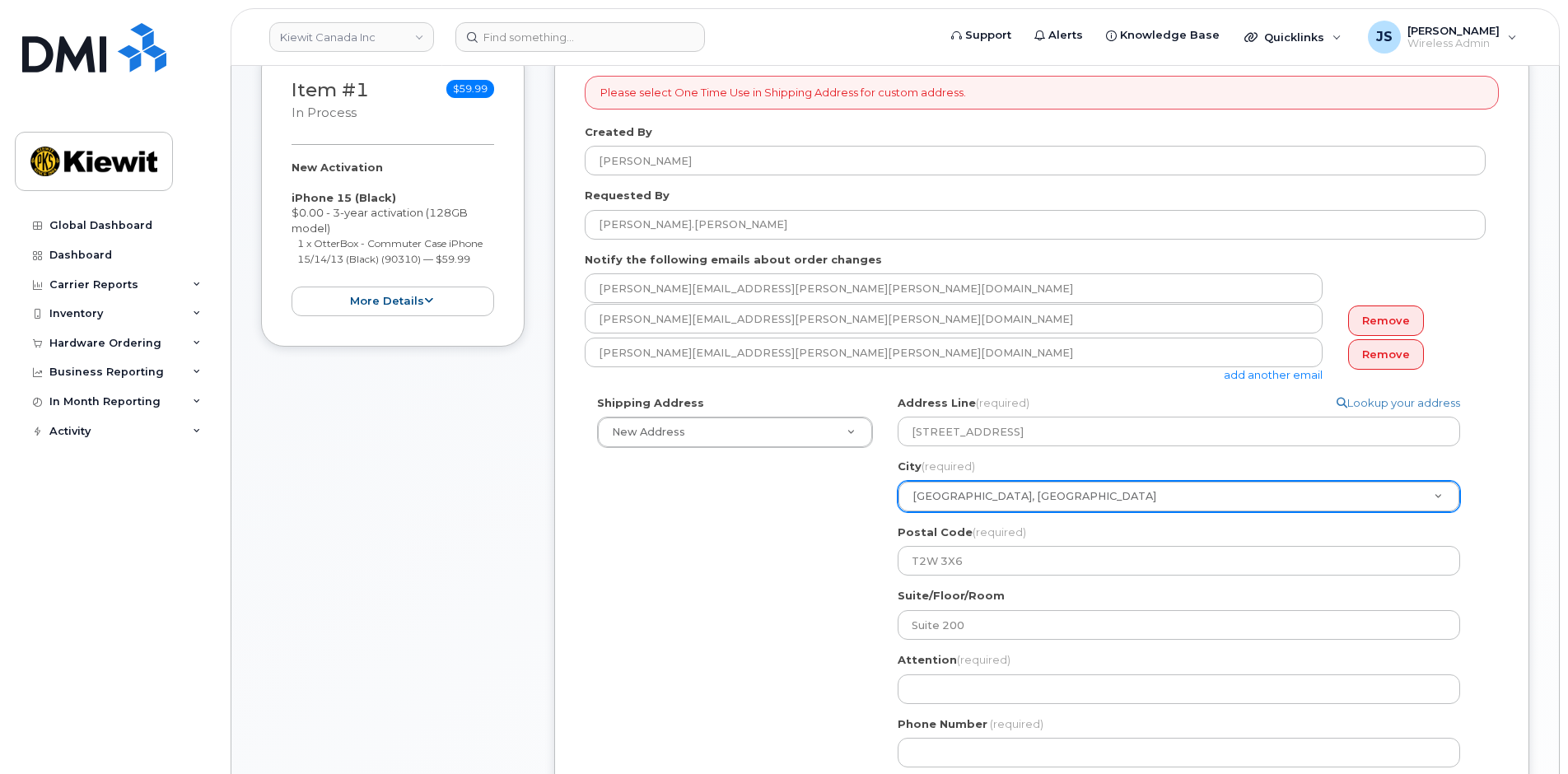
scroll to position [576, 0]
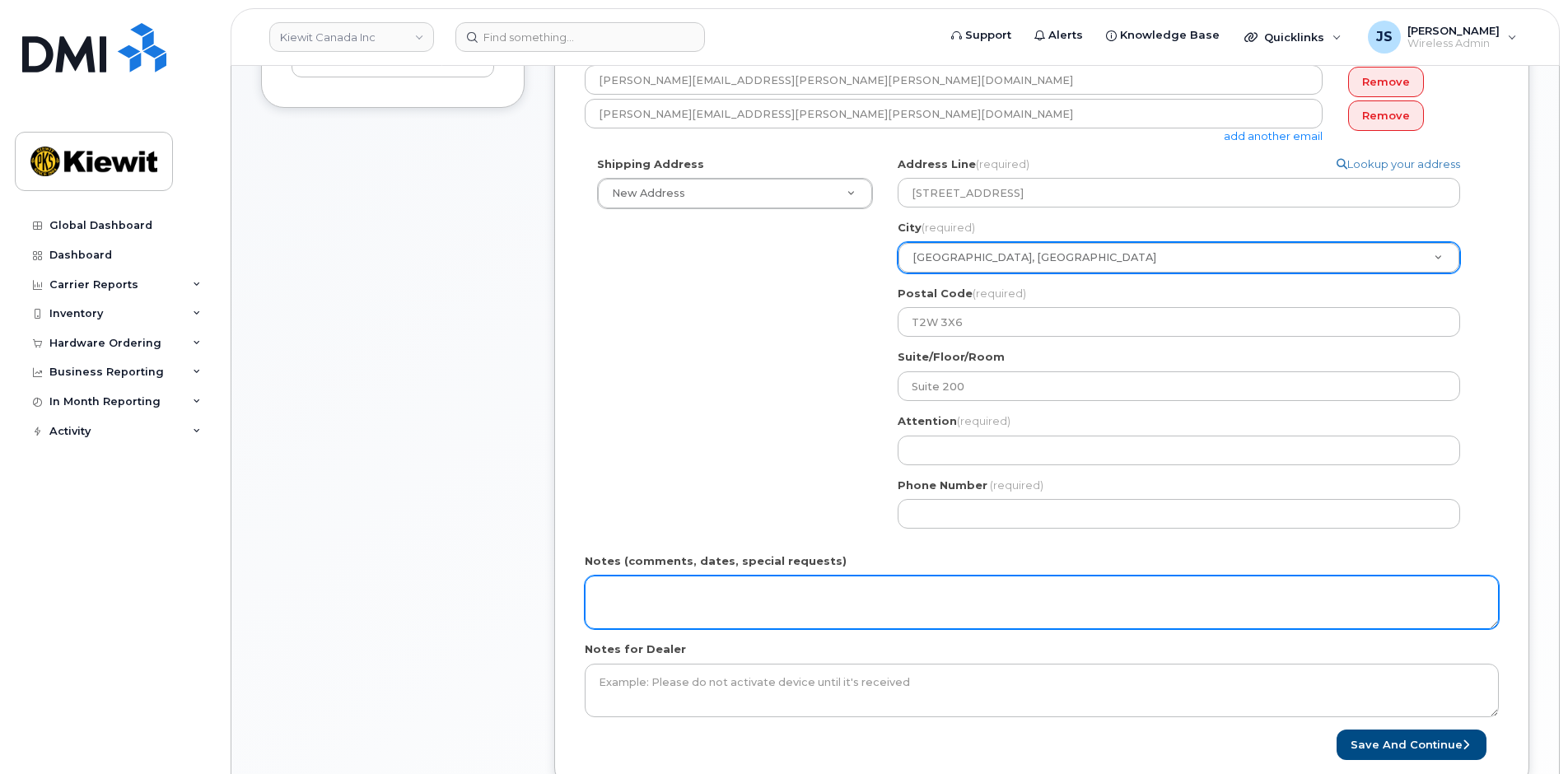
click at [674, 596] on textarea "Notes (comments, dates, special requests)" at bounding box center [1042, 603] width 915 height 54
click at [736, 601] on textarea "Notes (comments, dates, special requests)" at bounding box center [1042, 603] width 915 height 54
click at [808, 607] on textarea "PLease ship ASAP" at bounding box center [1042, 603] width 915 height 54
paste textarea "2025-10-06"
drag, startPoint x: 843, startPoint y: 599, endPoint x: 464, endPoint y: 571, distance: 380.0
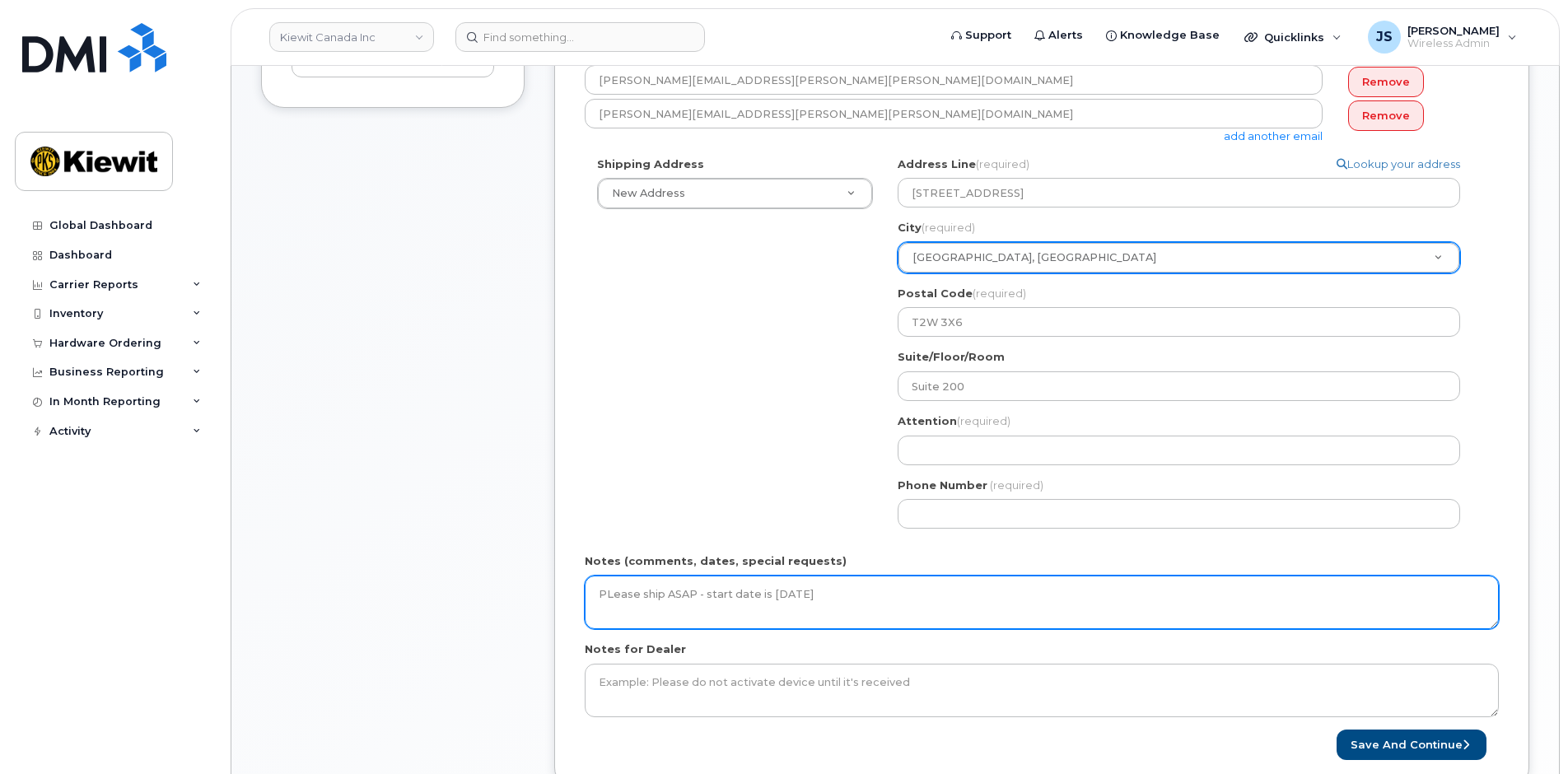
click at [466, 571] on div "Item #1 in process $59.99 New Activation iPhone 15 (Black) $0.00 - 3-year activ…" at bounding box center [896, 310] width 1268 height 1009
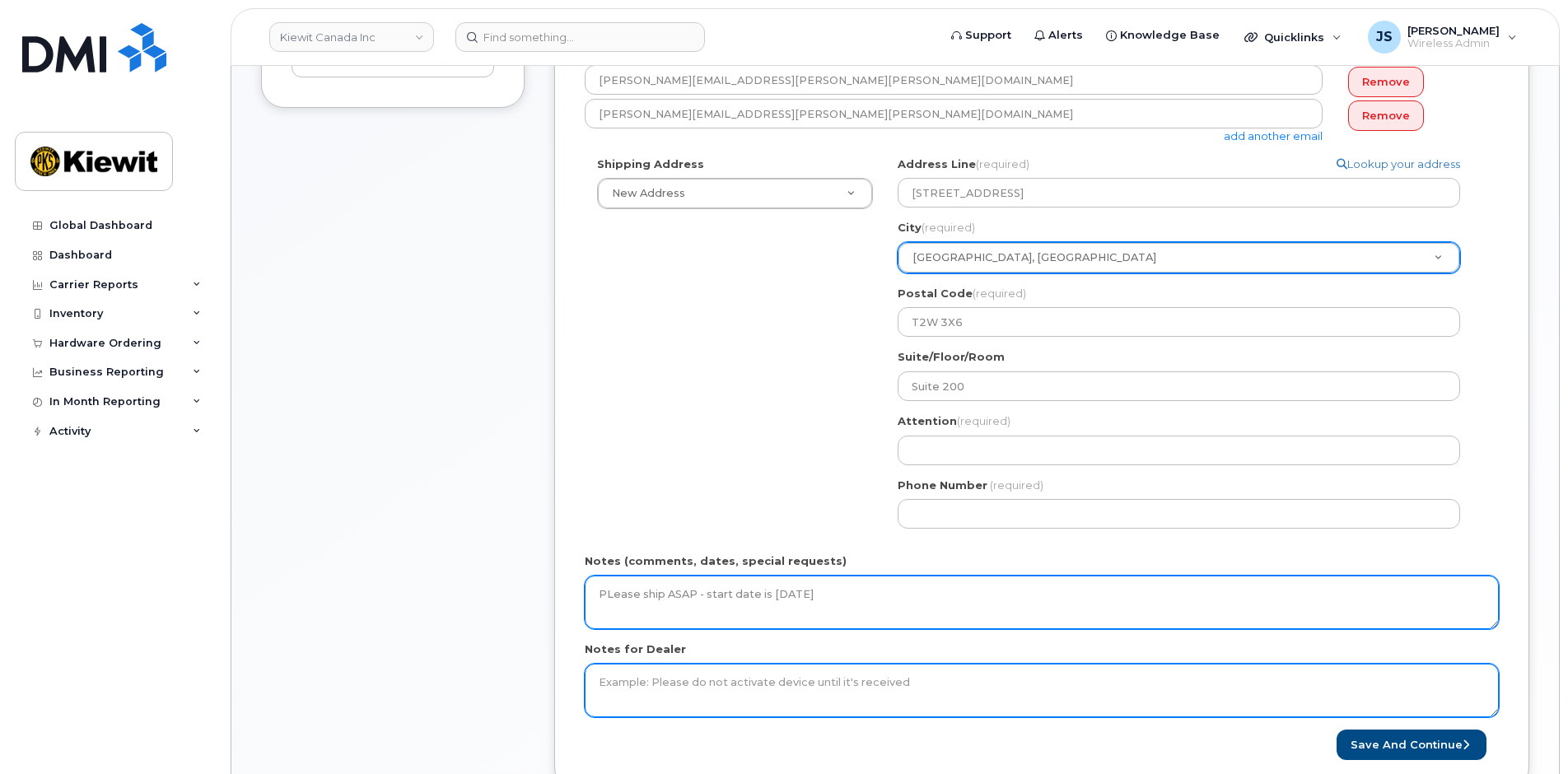
type textarea "PLease ship ASAP - start date is 2025-10-06"
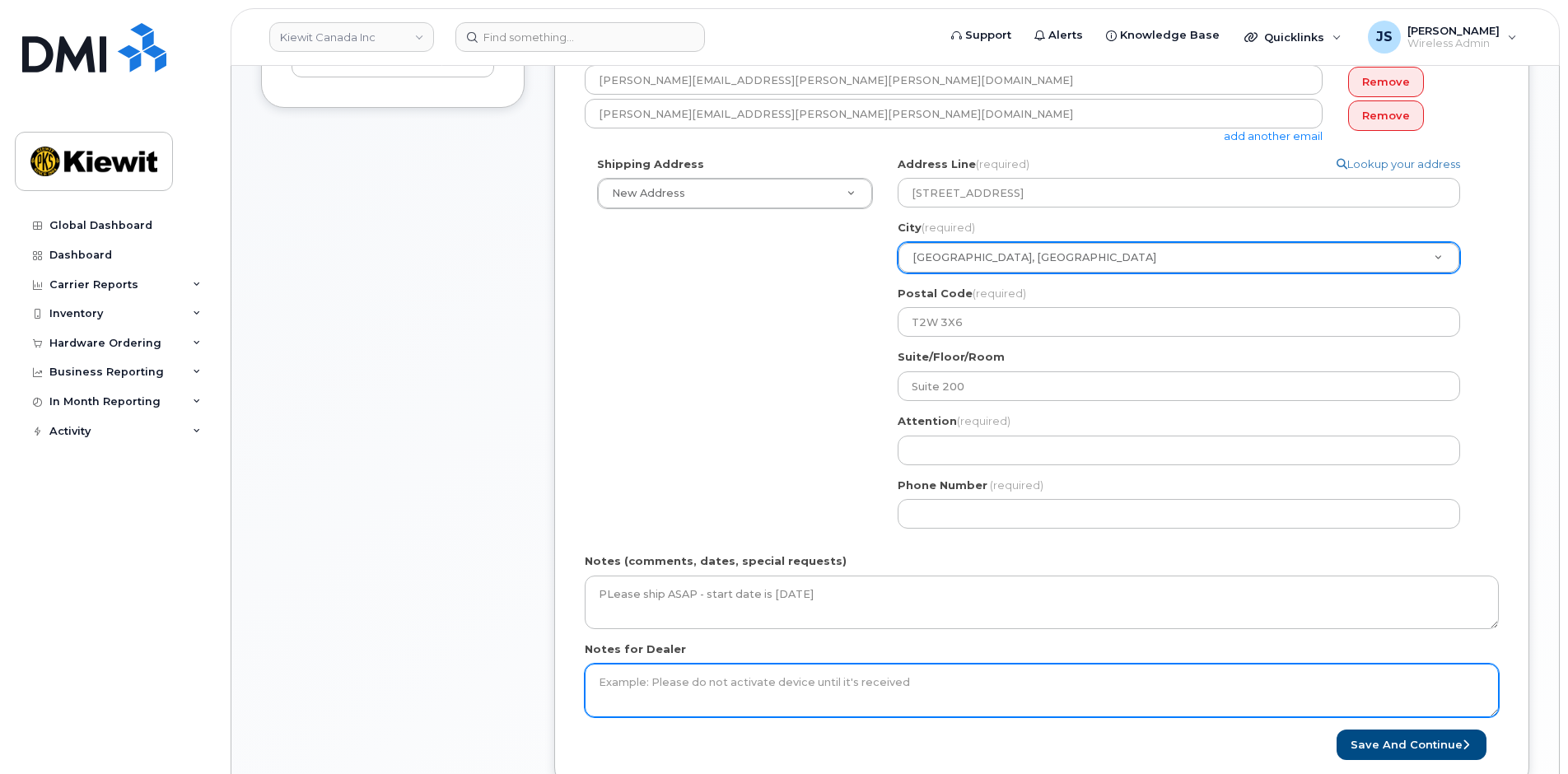
click at [753, 693] on textarea "Notes for Dealer" at bounding box center [1042, 690] width 915 height 54
paste textarea "PLease ship ASAP - start date is 2025-10-06"
type textarea "PLease ship ASAP - start date is 2025-10-06"
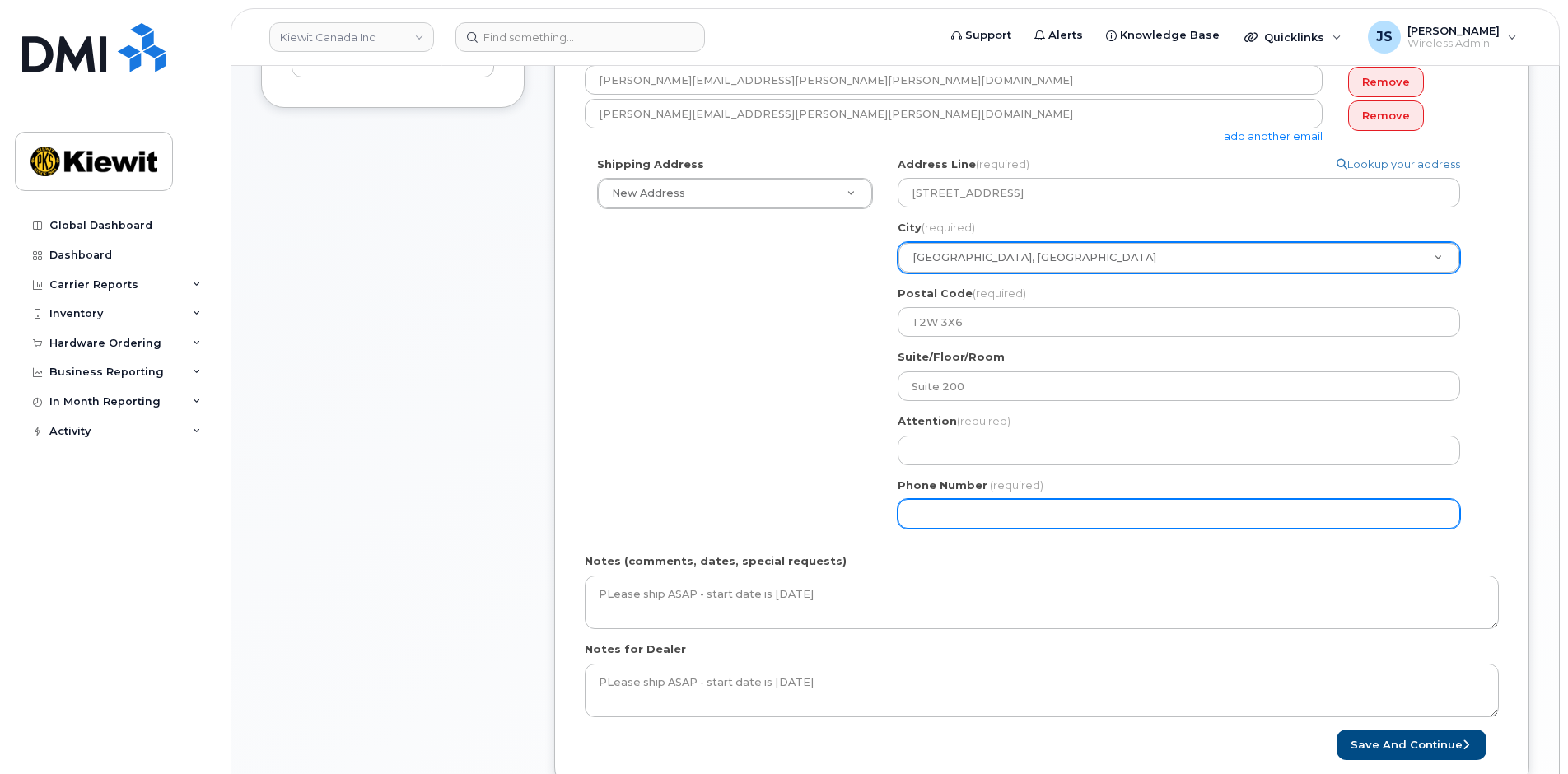
drag, startPoint x: 708, startPoint y: 463, endPoint x: 751, endPoint y: 461, distance: 43.0
click at [714, 463] on div "Shipping Address New Address New Address 12250 33 St NE Beaver Marine Limited C…" at bounding box center [1036, 349] width 901 height 385
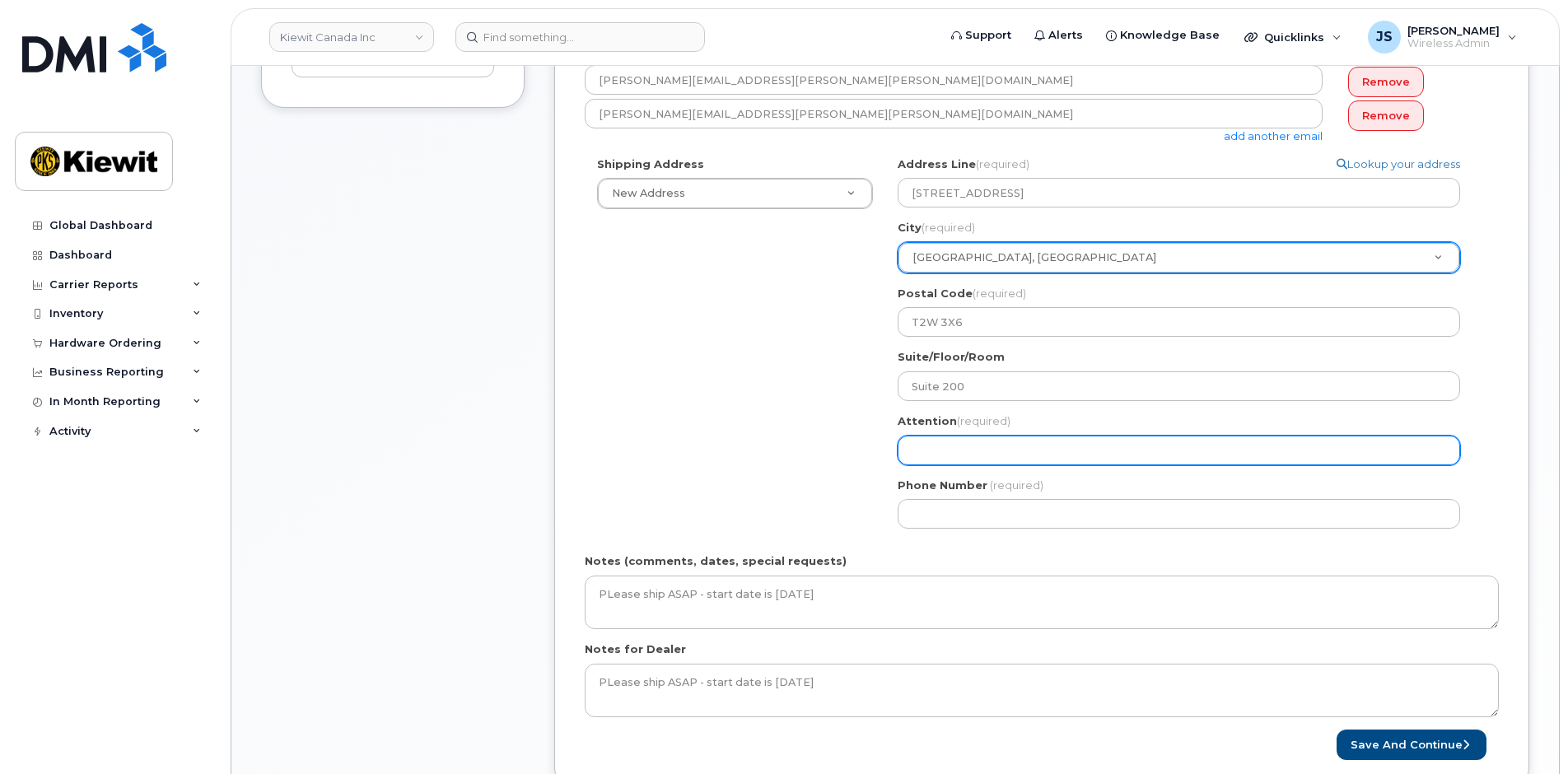
click at [950, 444] on input "Attention (required)" at bounding box center [1179, 450] width 563 height 29
paste input "Dylan.Guenette"
type input "Dylan.Guenette"
select select
type input "Dylan.Guenette"
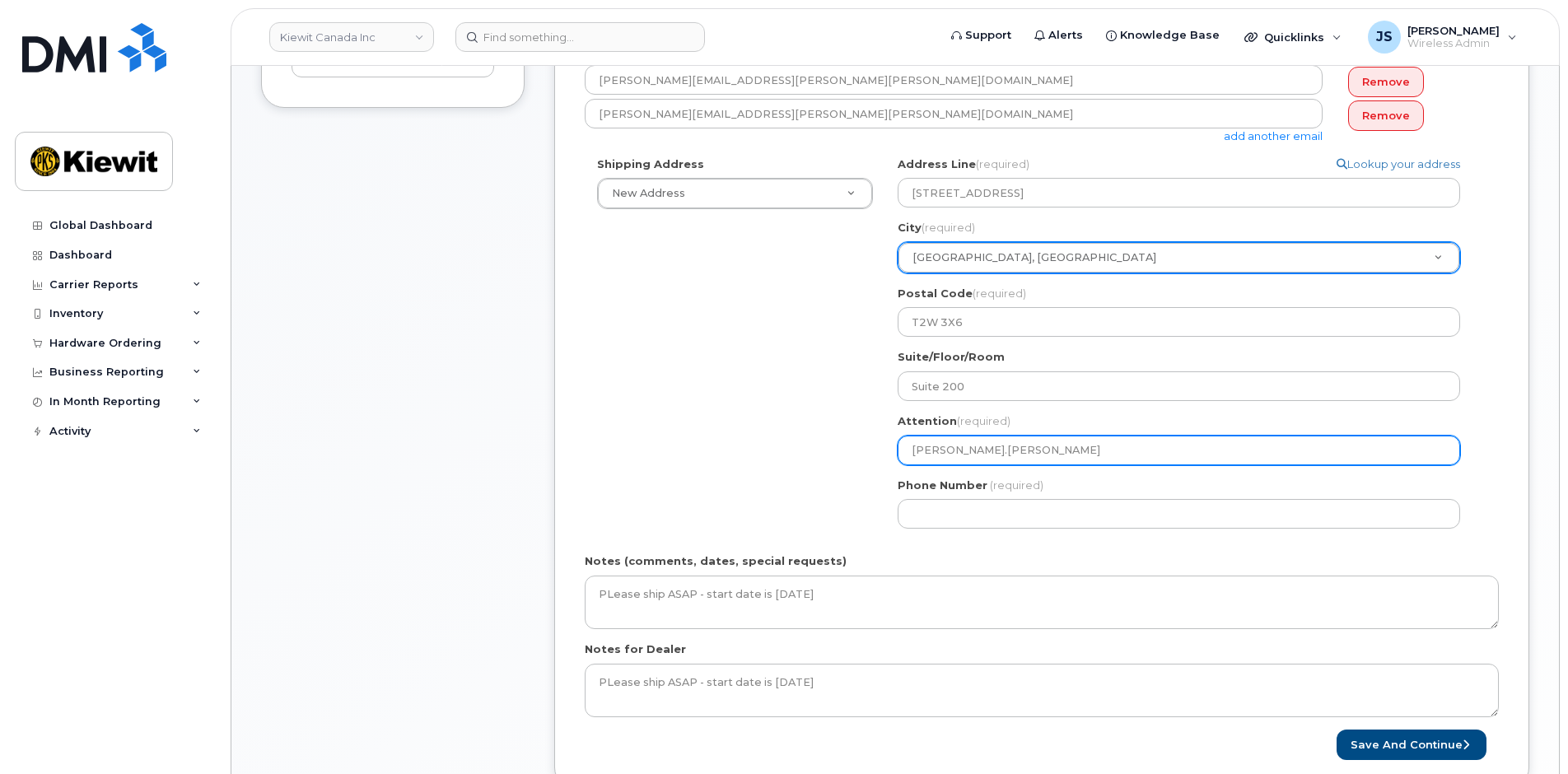
select select
type input "Dylan.Guenette/"
paste input "Kshitiz.Mathur"
select select
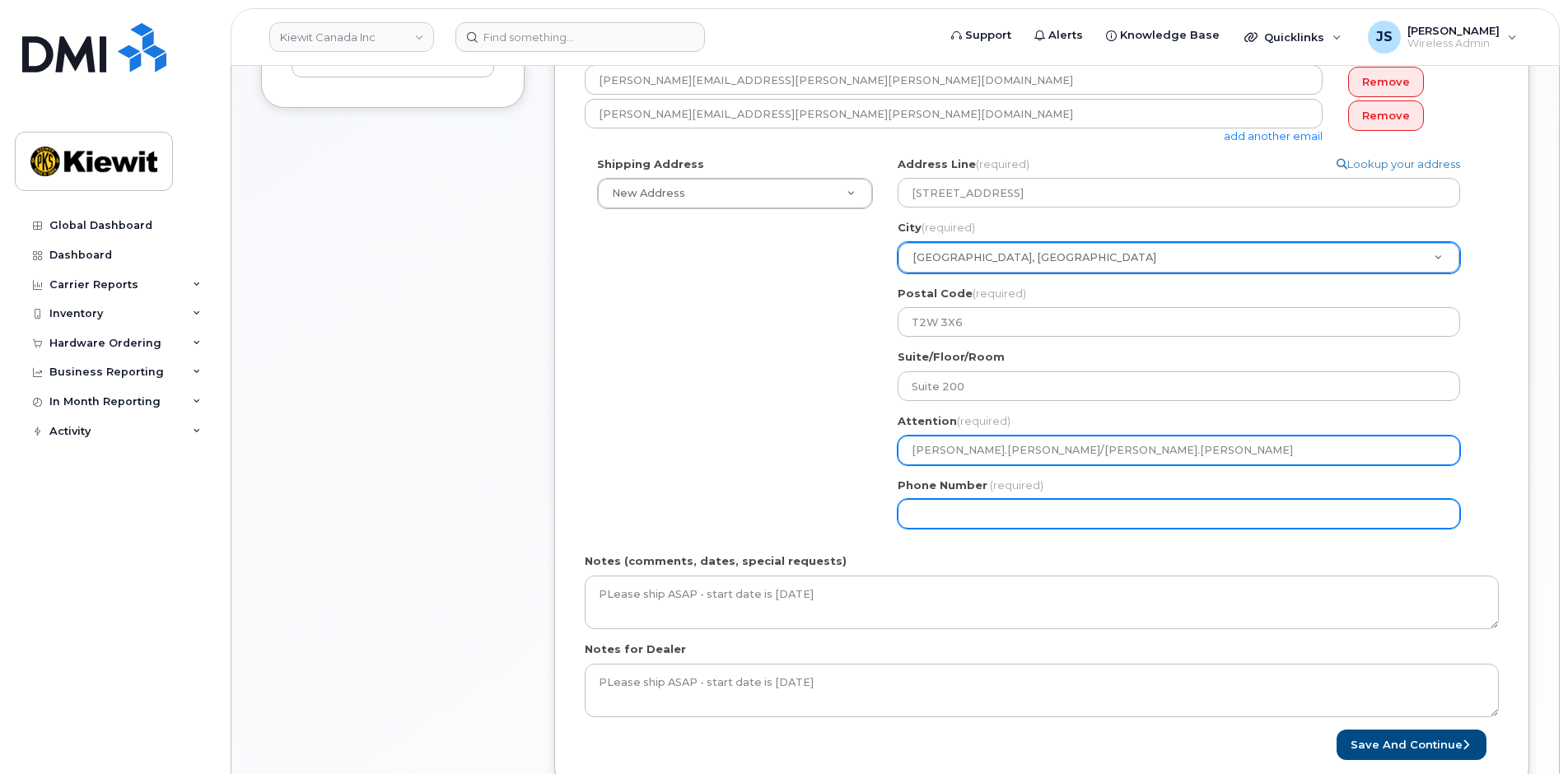
type input "Dylan.Guenette/Kshitiz.Mathur"
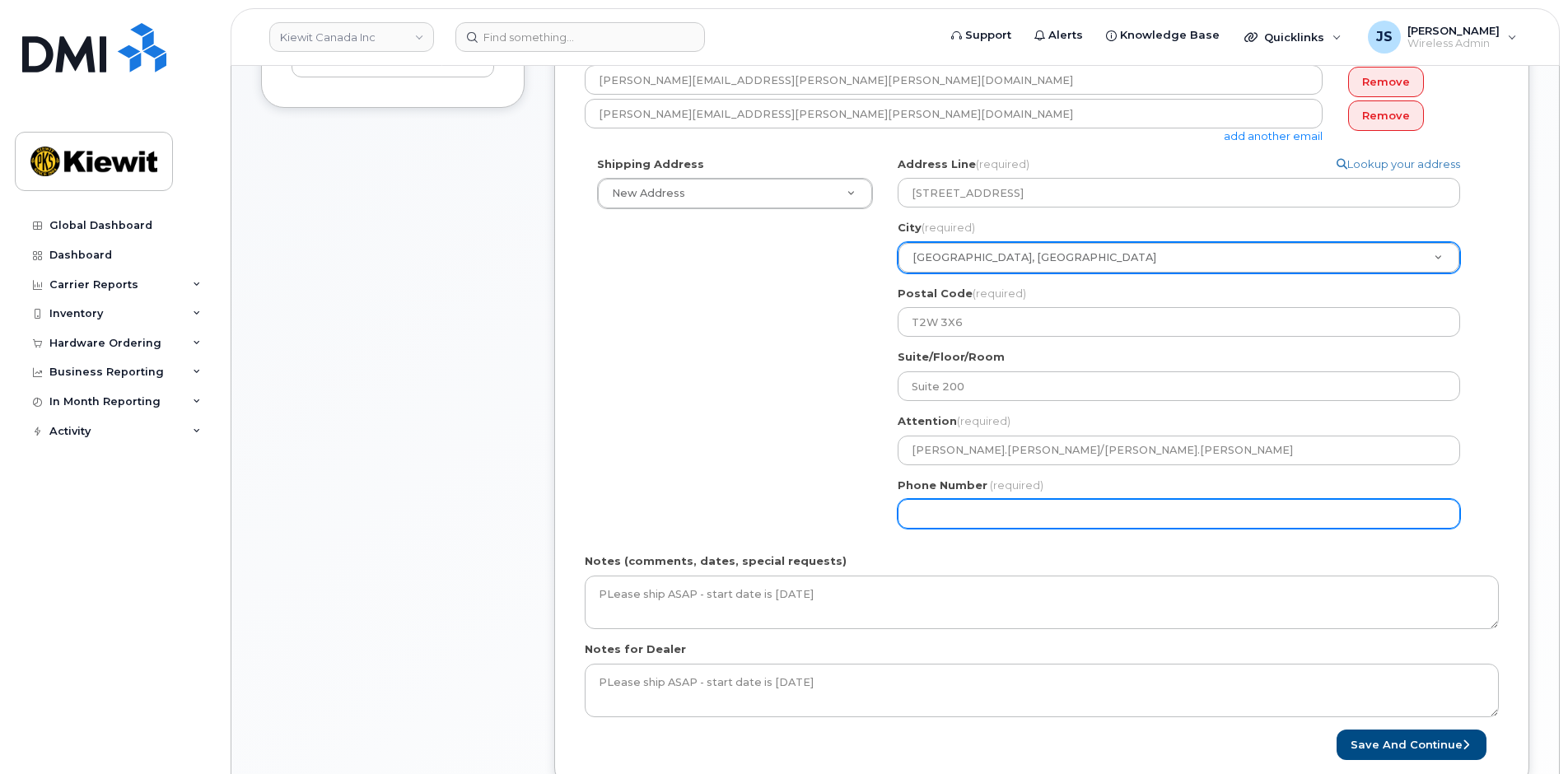
click at [958, 524] on input "Phone Number" at bounding box center [1179, 513] width 563 height 29
type input "877772770"
select select
type input "8777727707"
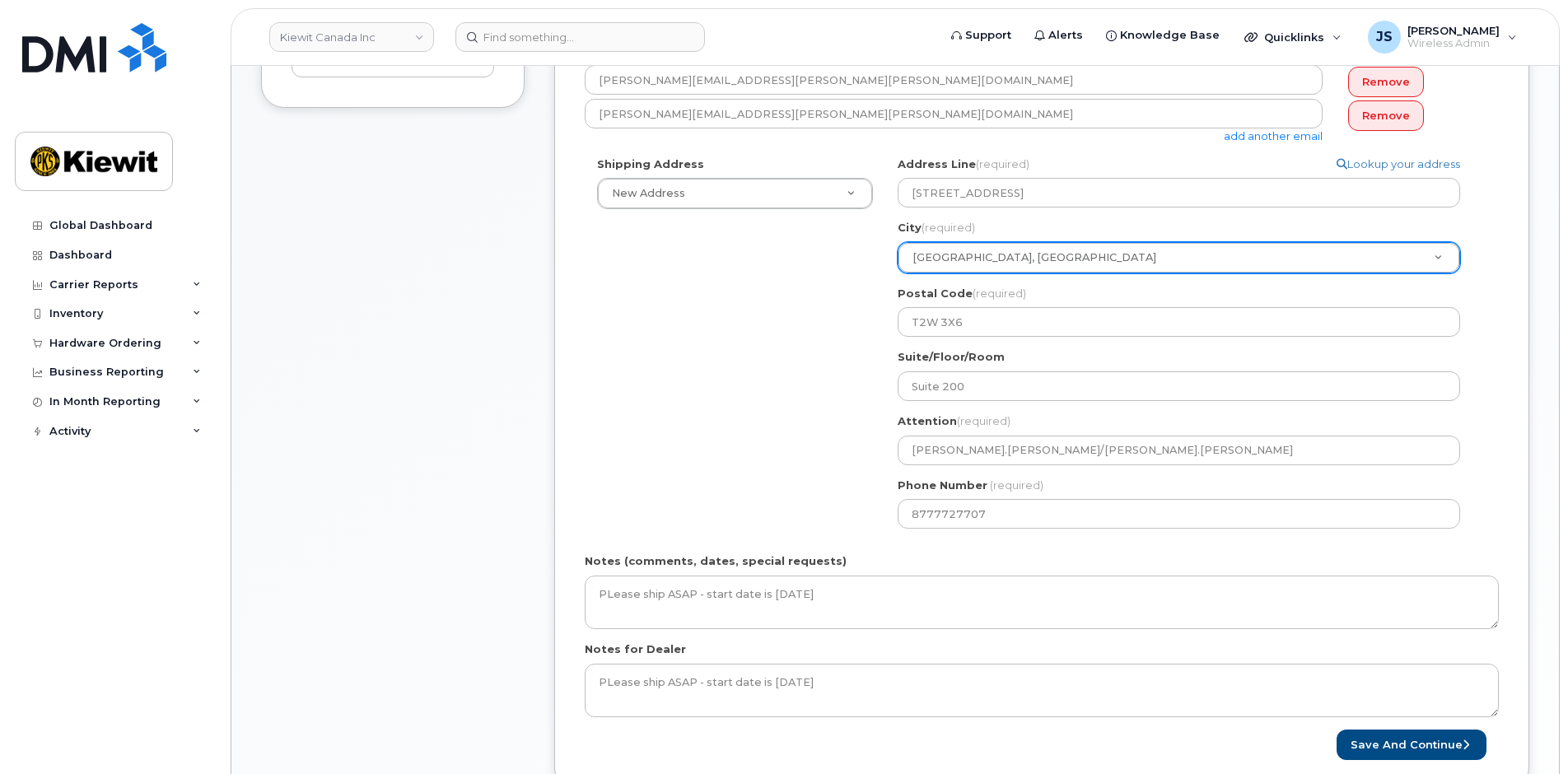
click at [799, 419] on div "Shipping Address New Address New Address 12250 33 St NE Beaver Marine Limited C…" at bounding box center [1036, 349] width 901 height 385
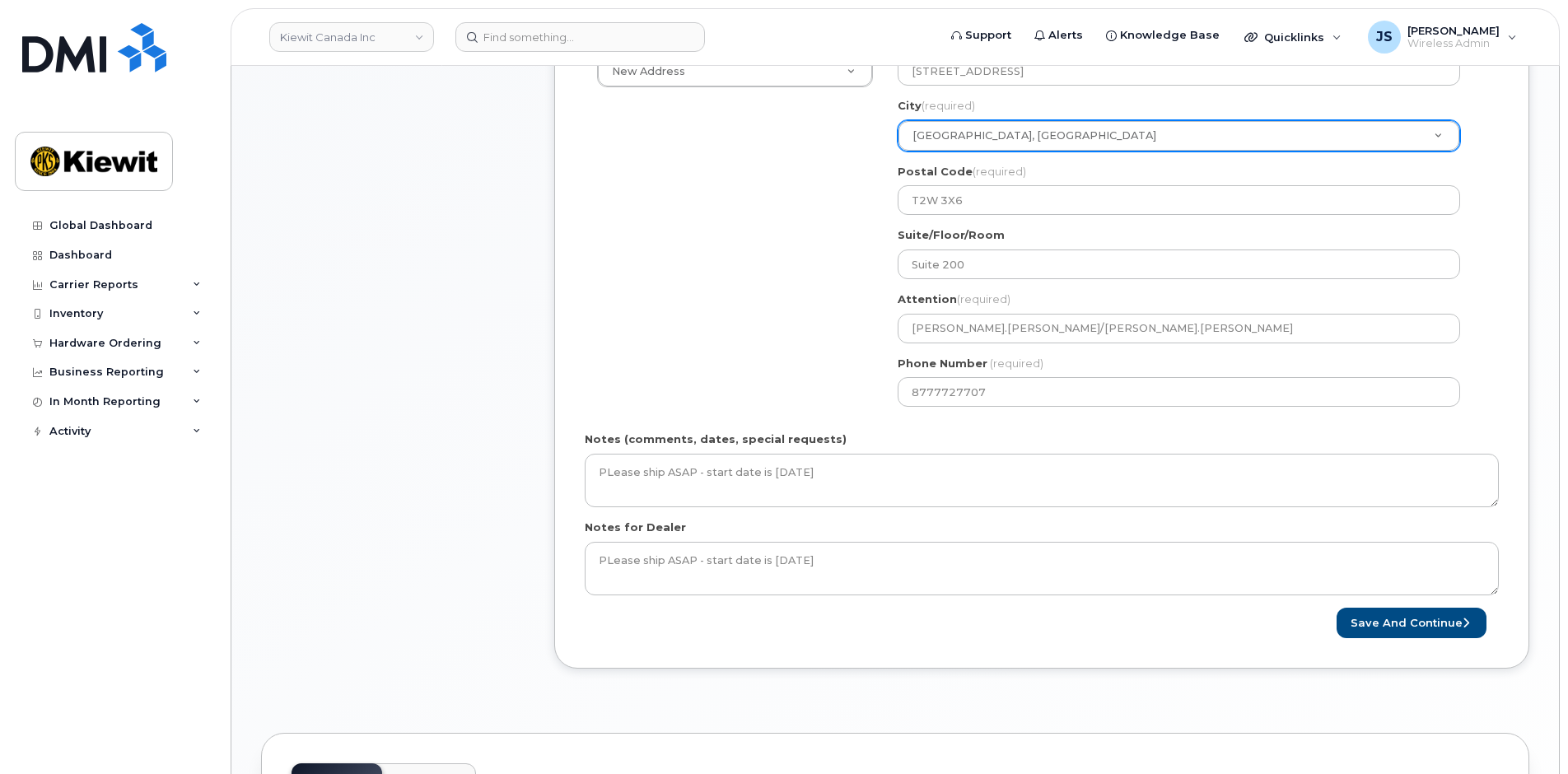
scroll to position [823, 0]
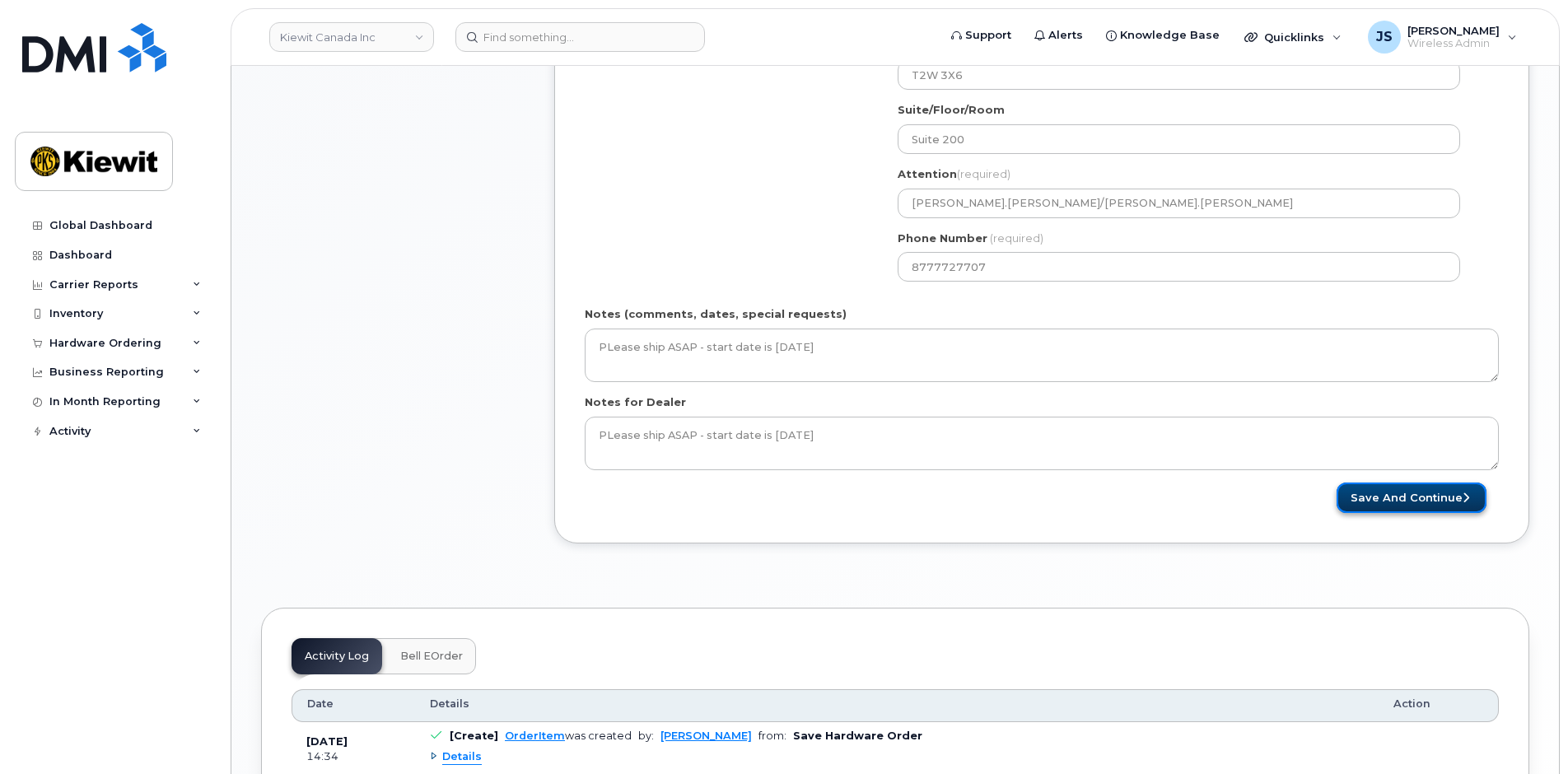
click at [1401, 493] on button "Save and Continue" at bounding box center [1412, 498] width 150 height 30
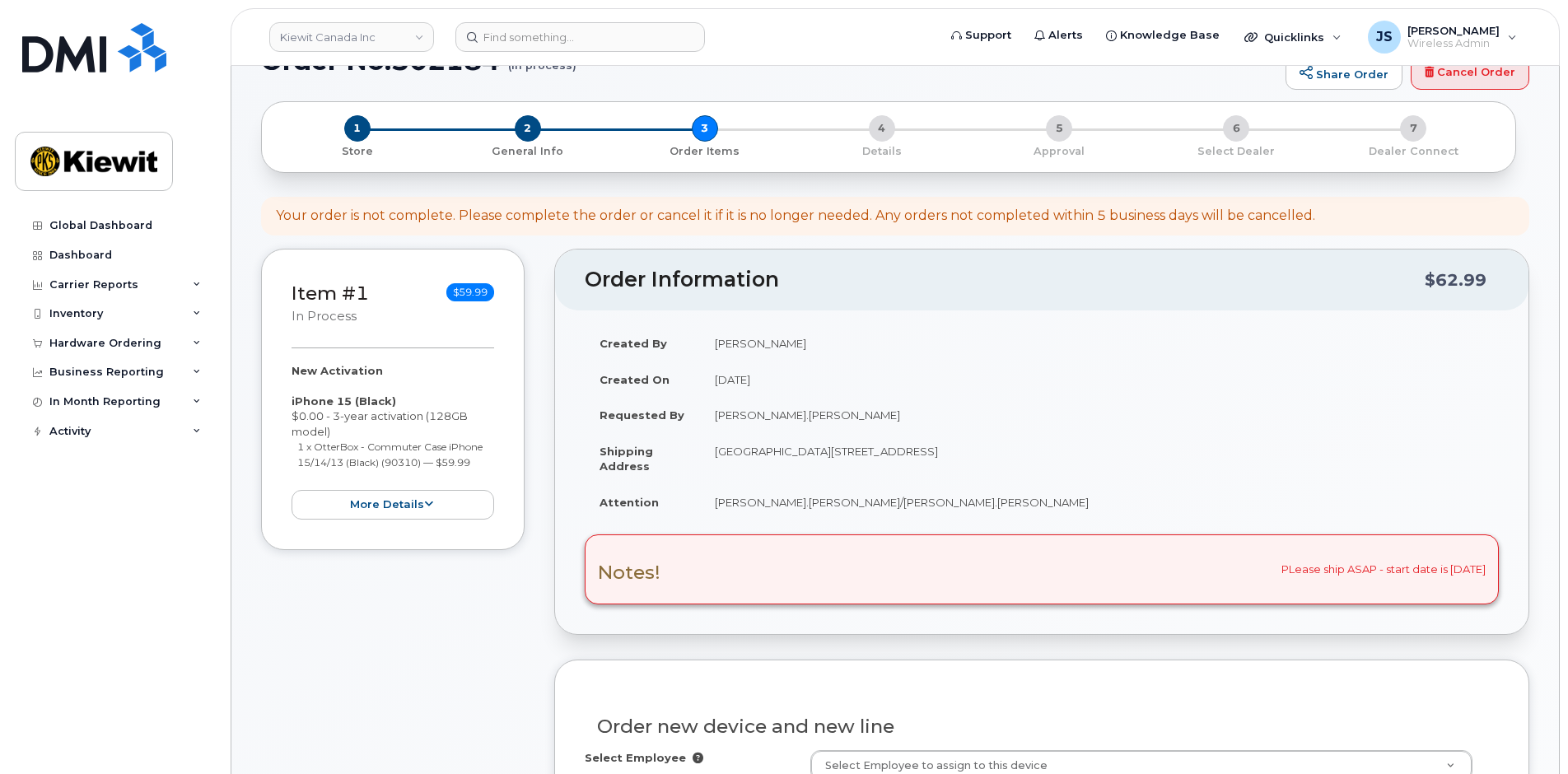
scroll to position [330, 0]
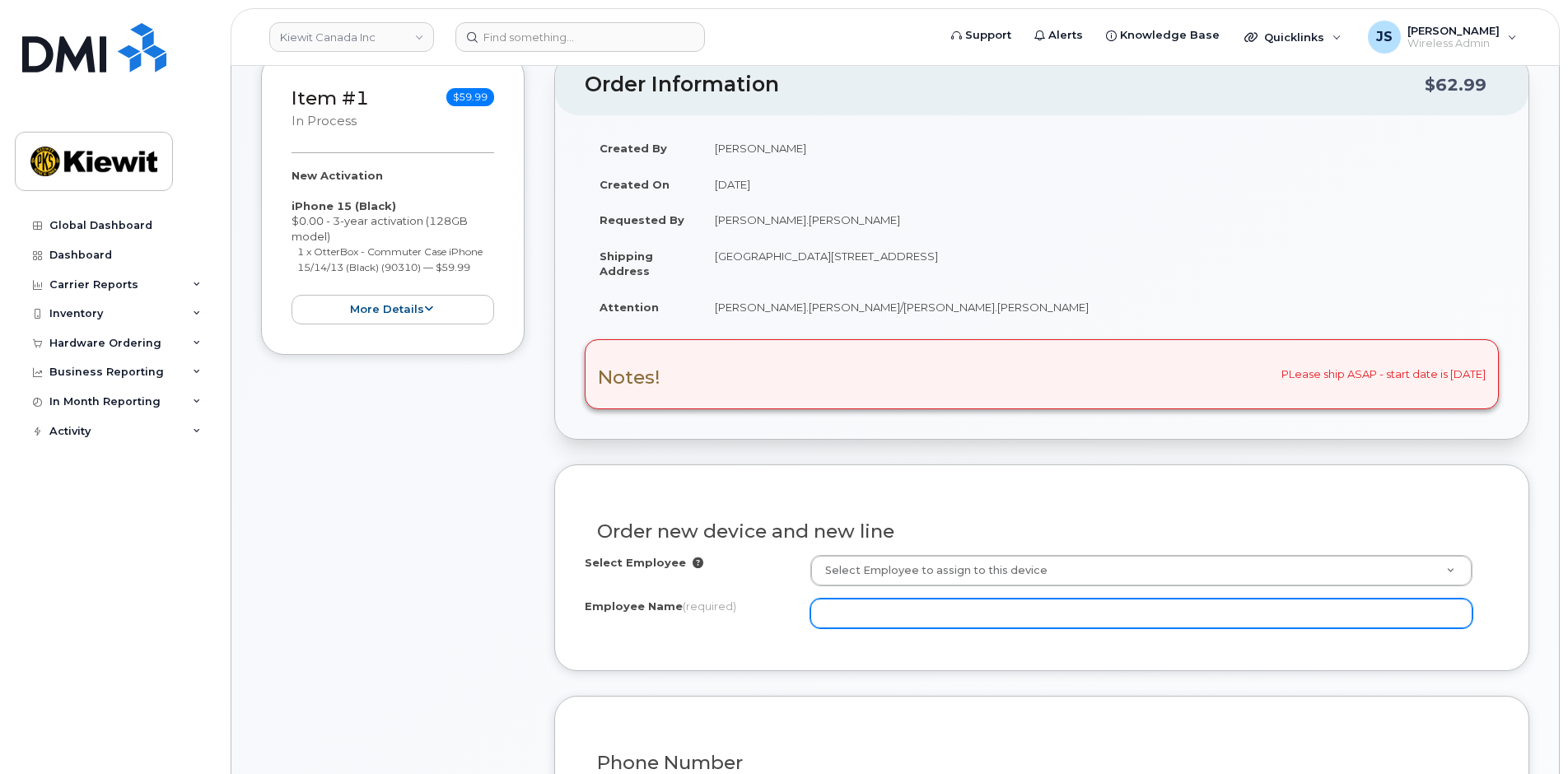
paste input "[PERSON_NAME].[PERSON_NAME]"
type input "[PERSON_NAME].[PERSON_NAME]"
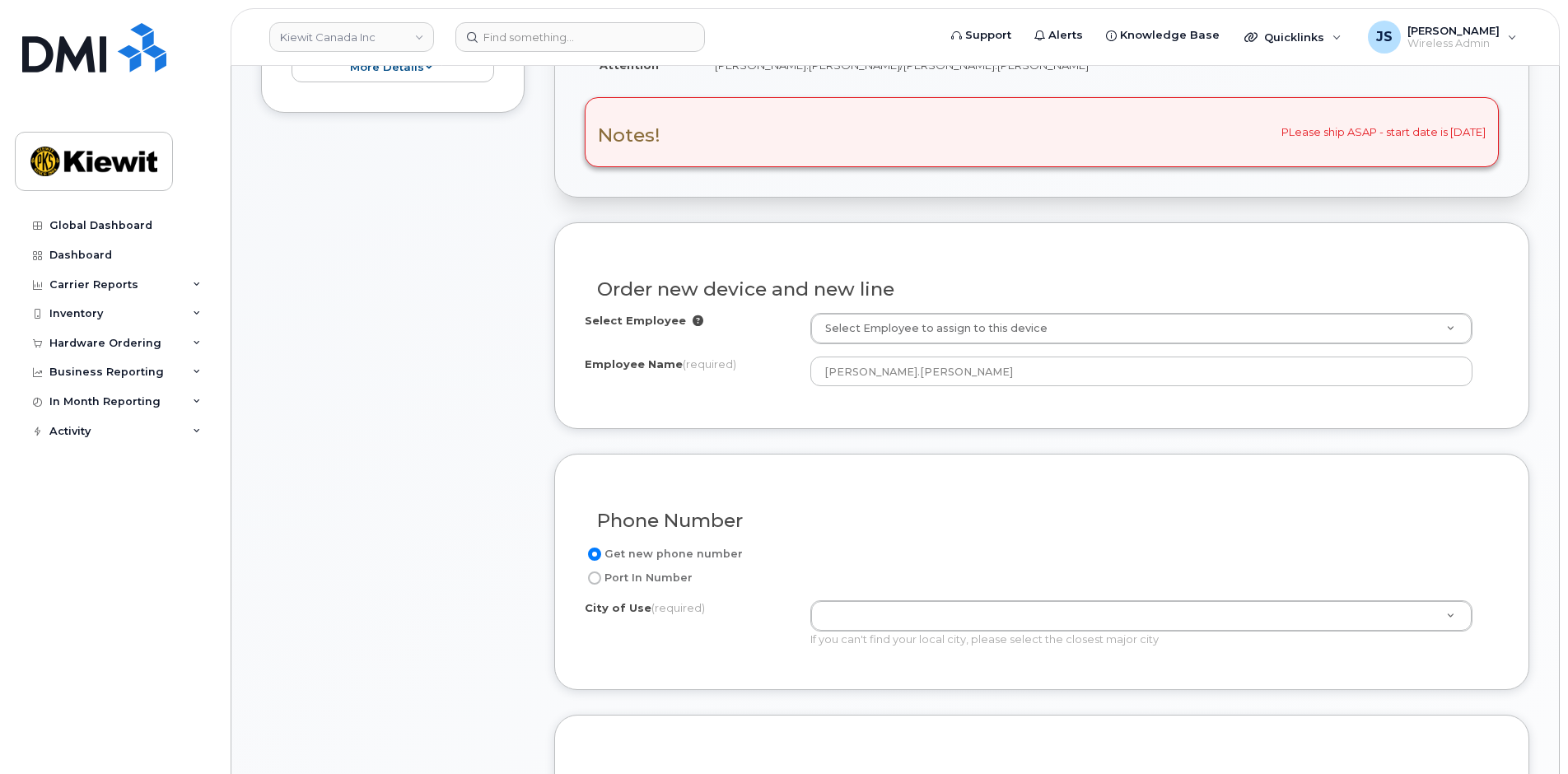
scroll to position [742, 0]
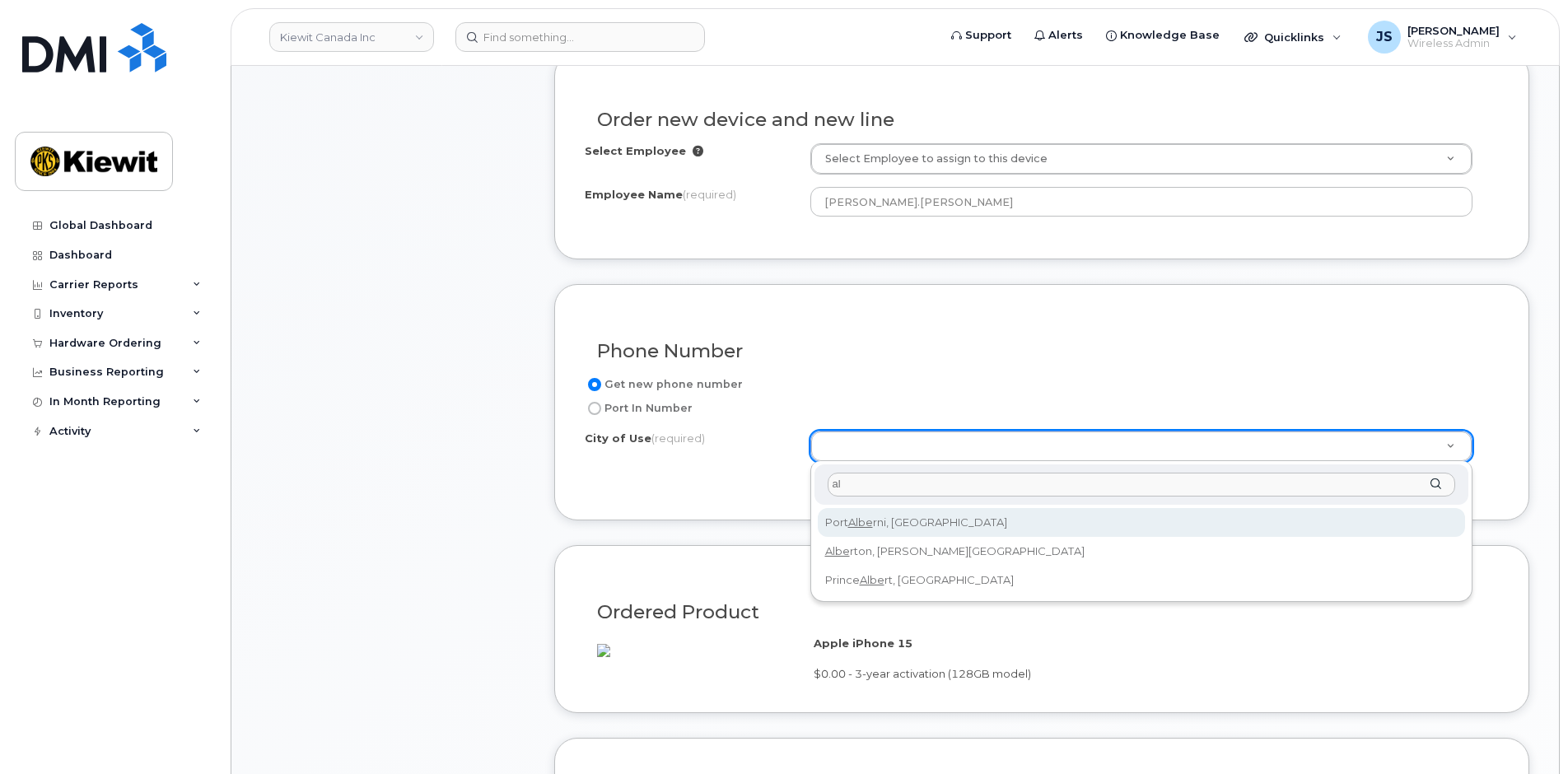
type input "a"
type input "g"
type input "cal"
type input "88"
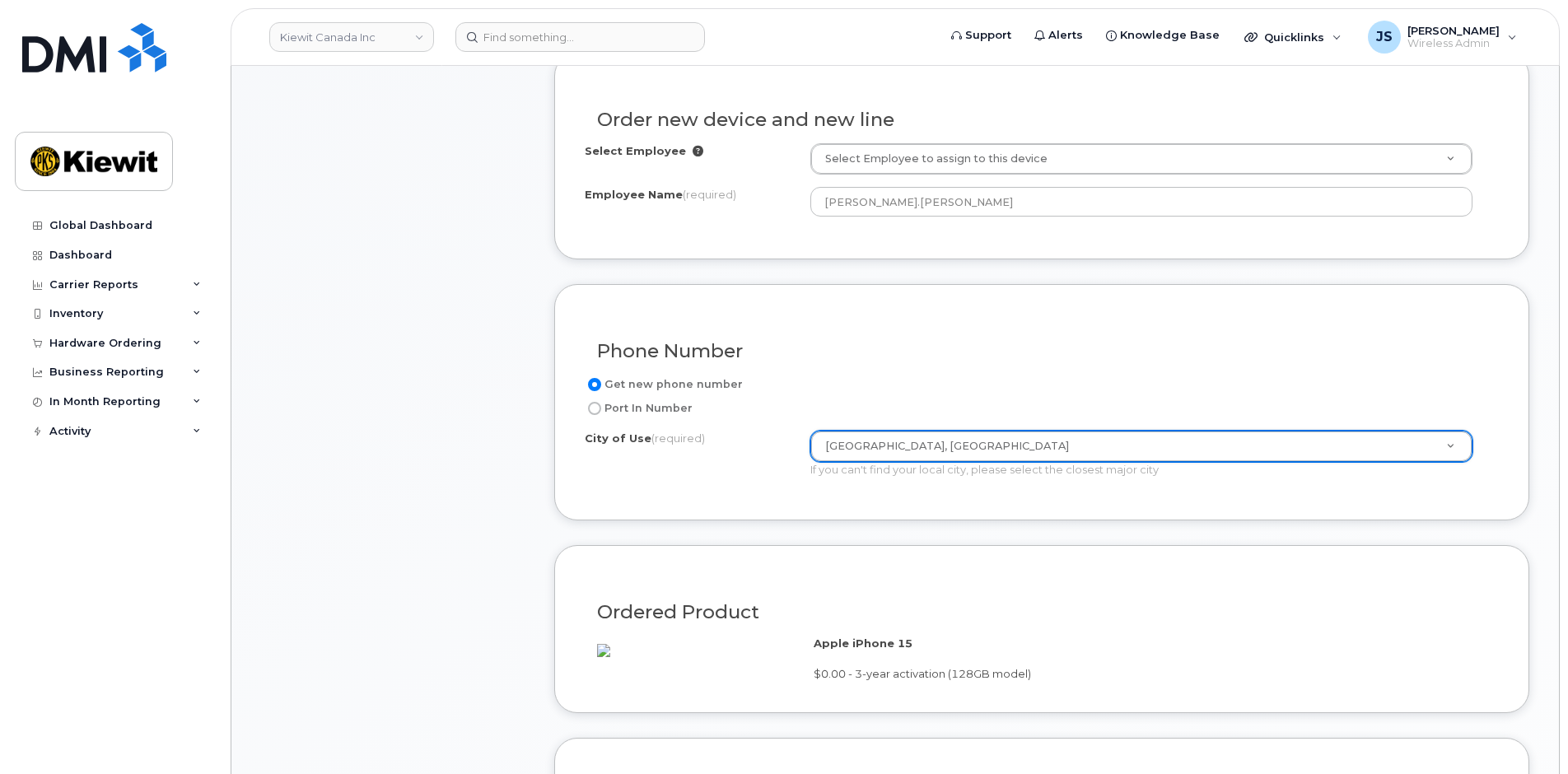
click at [508, 487] on div "Item #1 in process $59.99 New Activation iPhone 15 (Black) $0.00 - 3-year activ…" at bounding box center [393, 407] width 263 height 1532
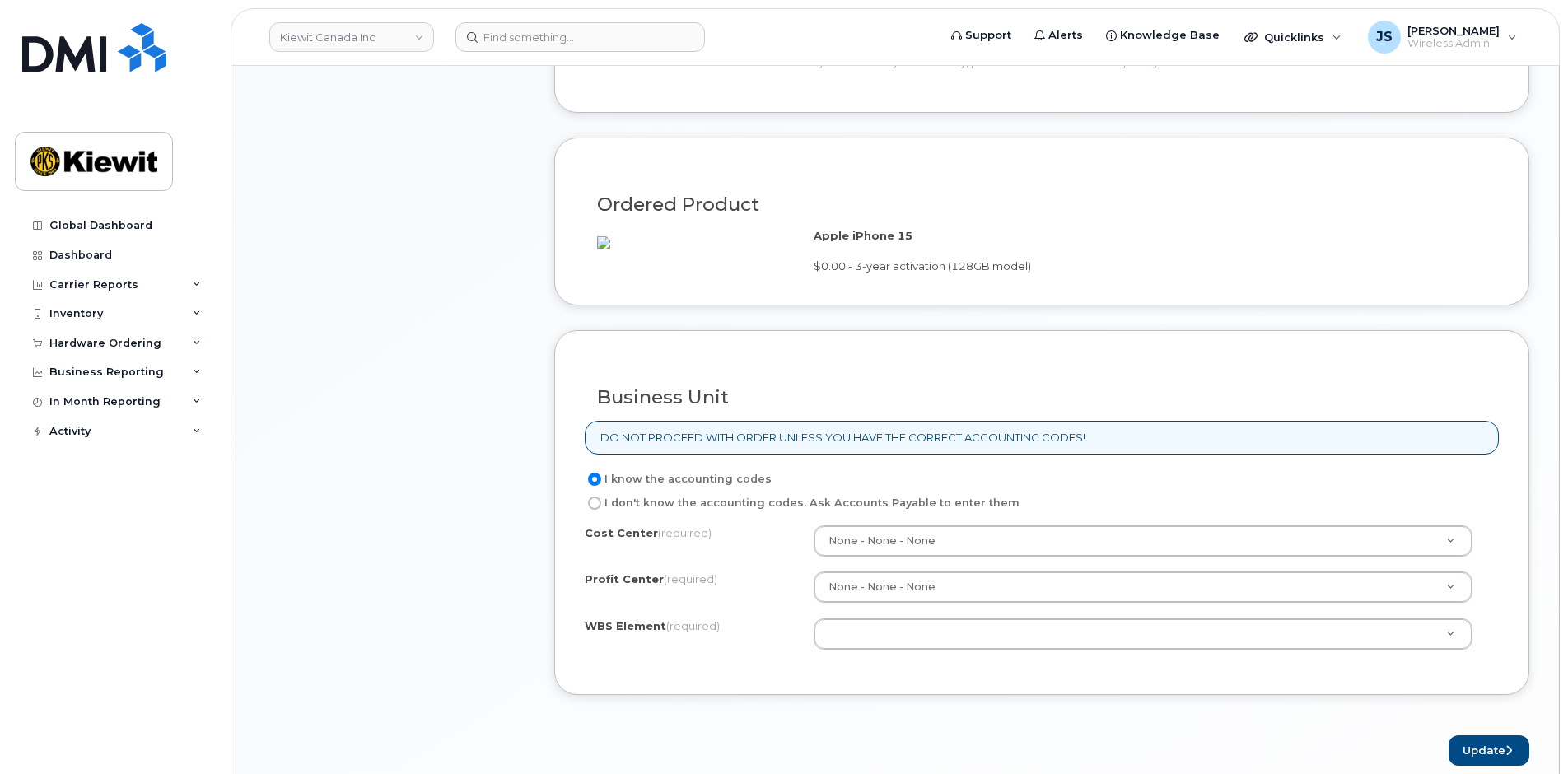
scroll to position [1235, 0]
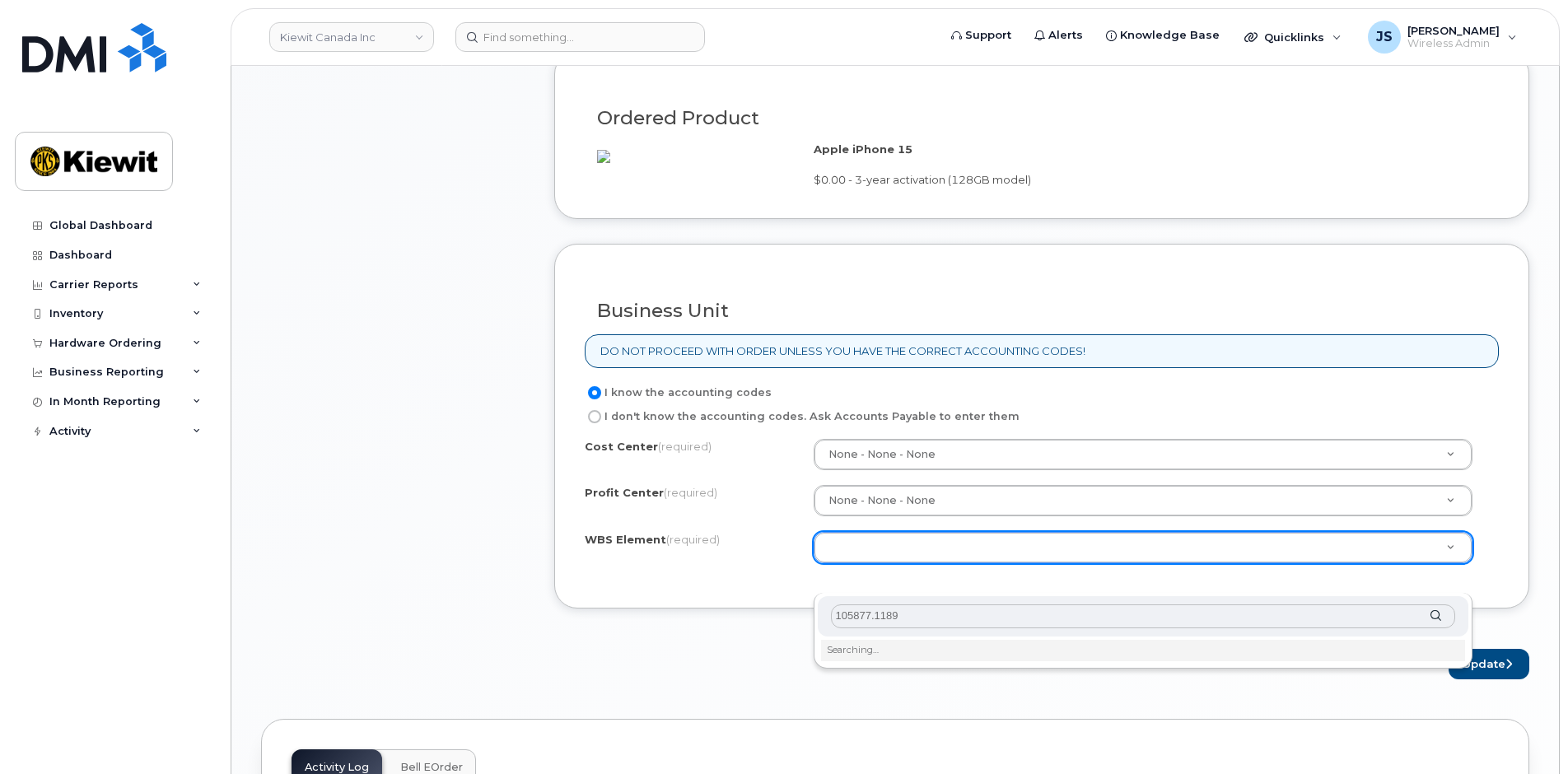
type input "105877.1189"
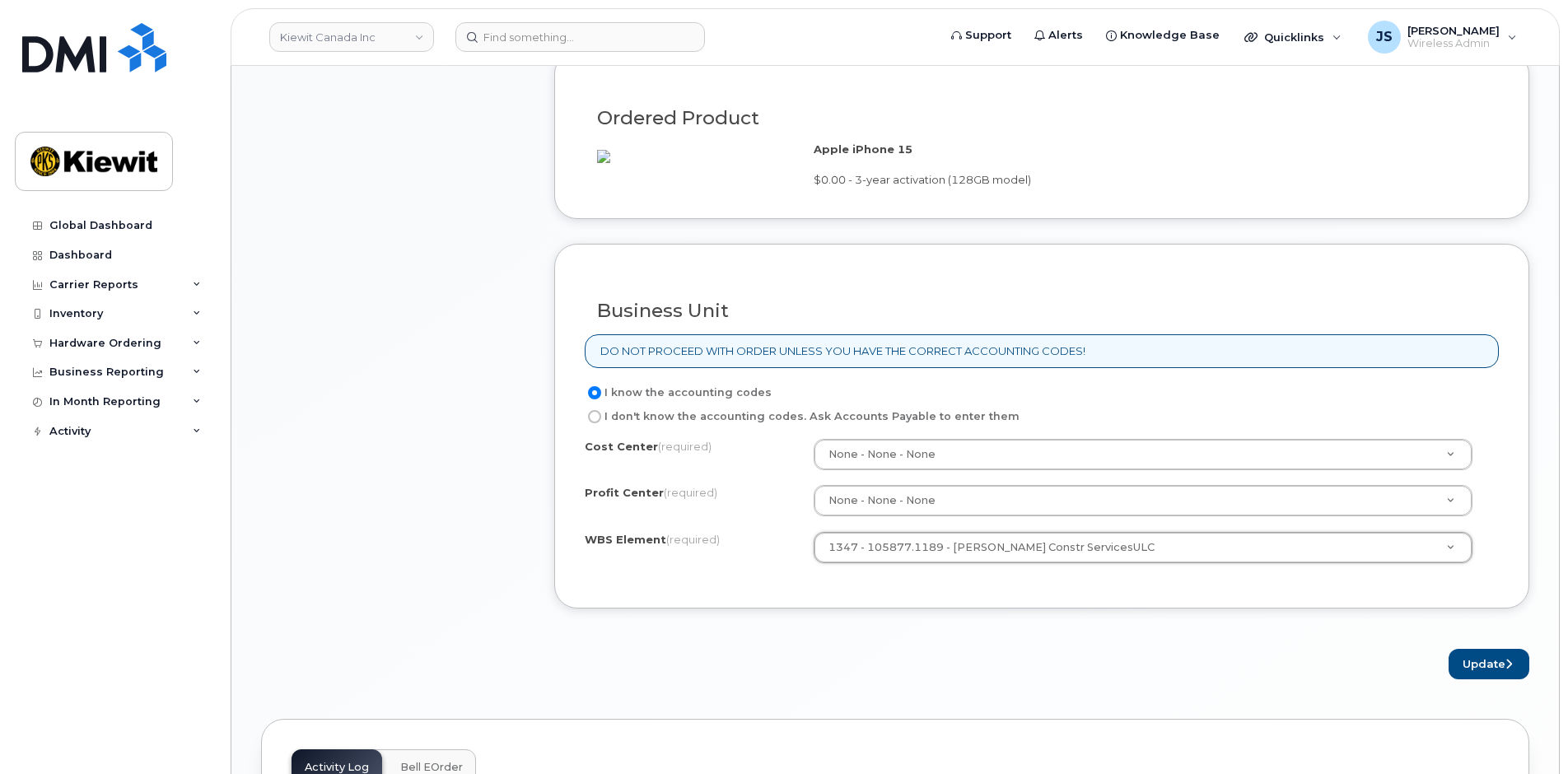
drag, startPoint x: 1481, startPoint y: 702, endPoint x: 746, endPoint y: 769, distance: 738.0
click at [1473, 680] on button "Update" at bounding box center [1489, 665] width 81 height 30
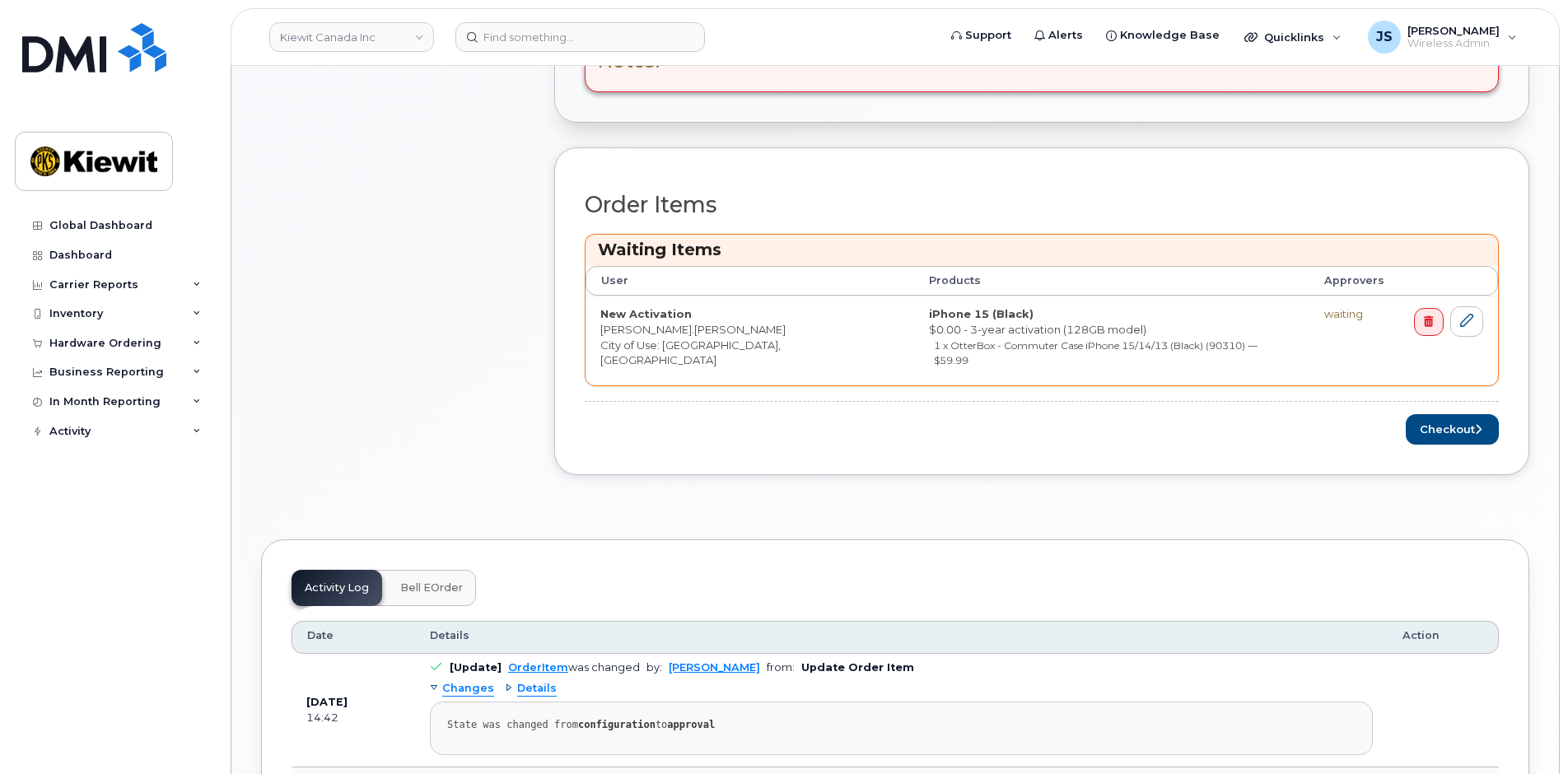
scroll to position [742, 0]
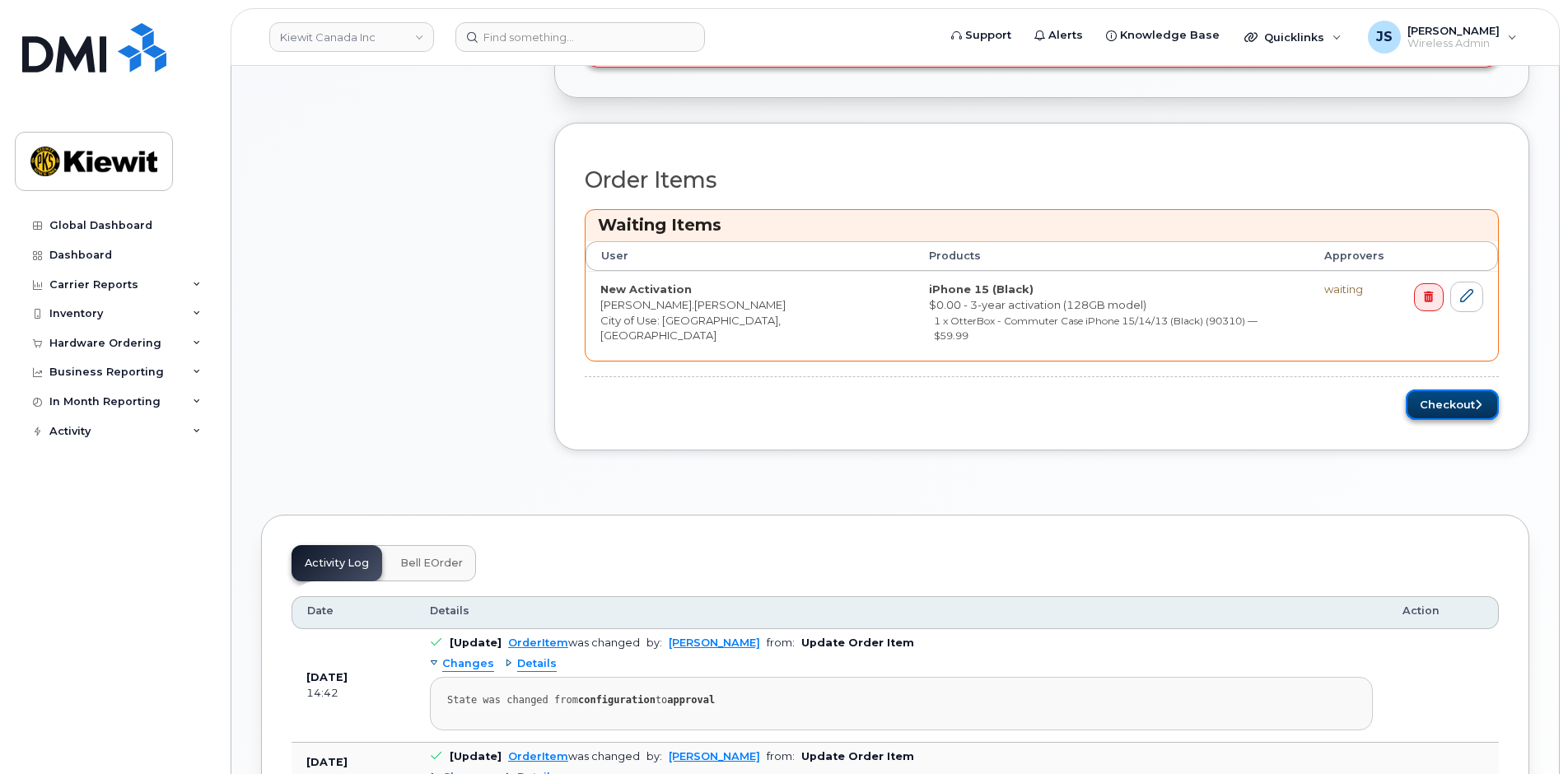
click at [1410, 391] on button "Checkout" at bounding box center [1453, 405] width 93 height 30
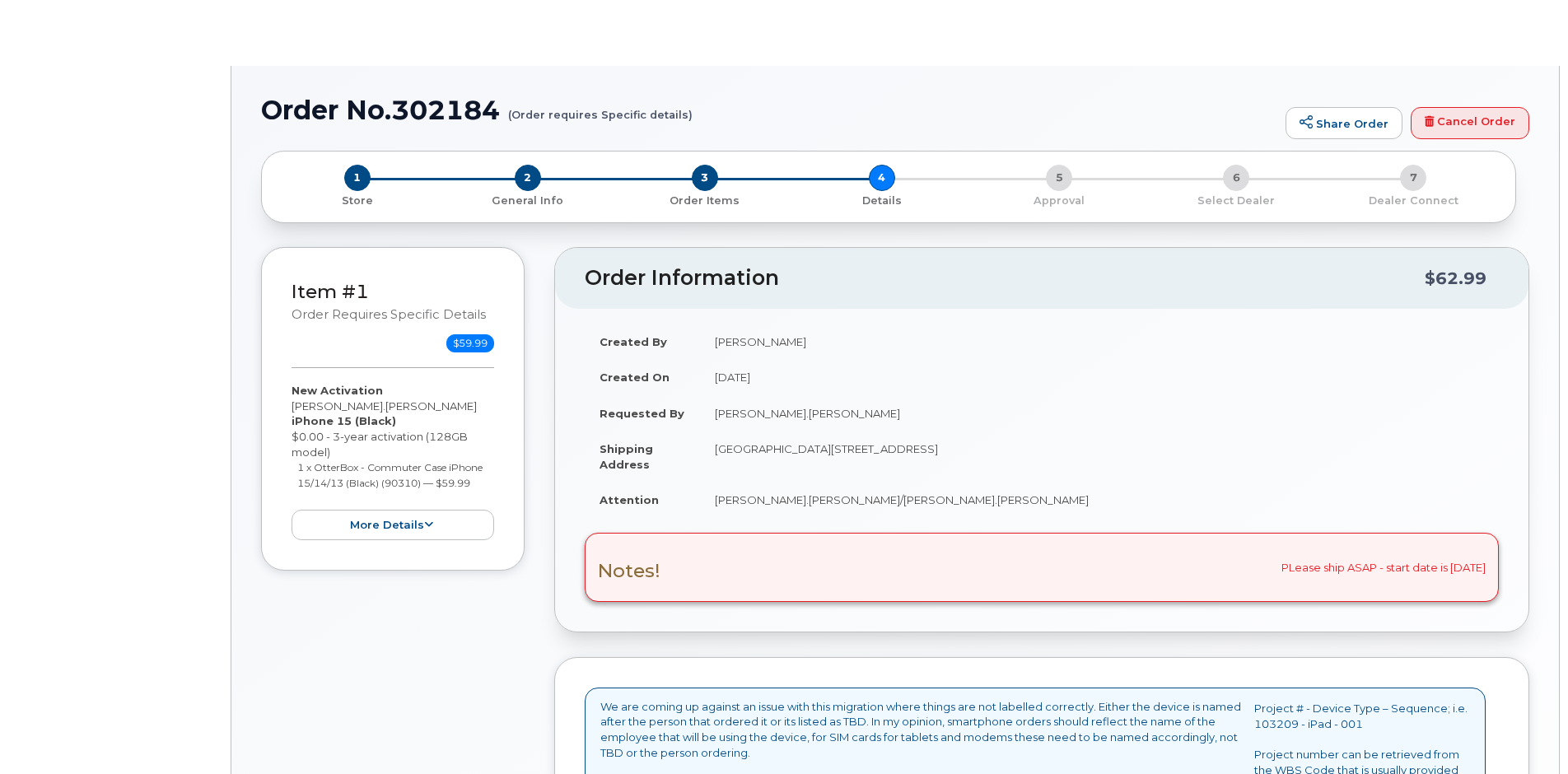
select select "Corporate Share NA 7GB"
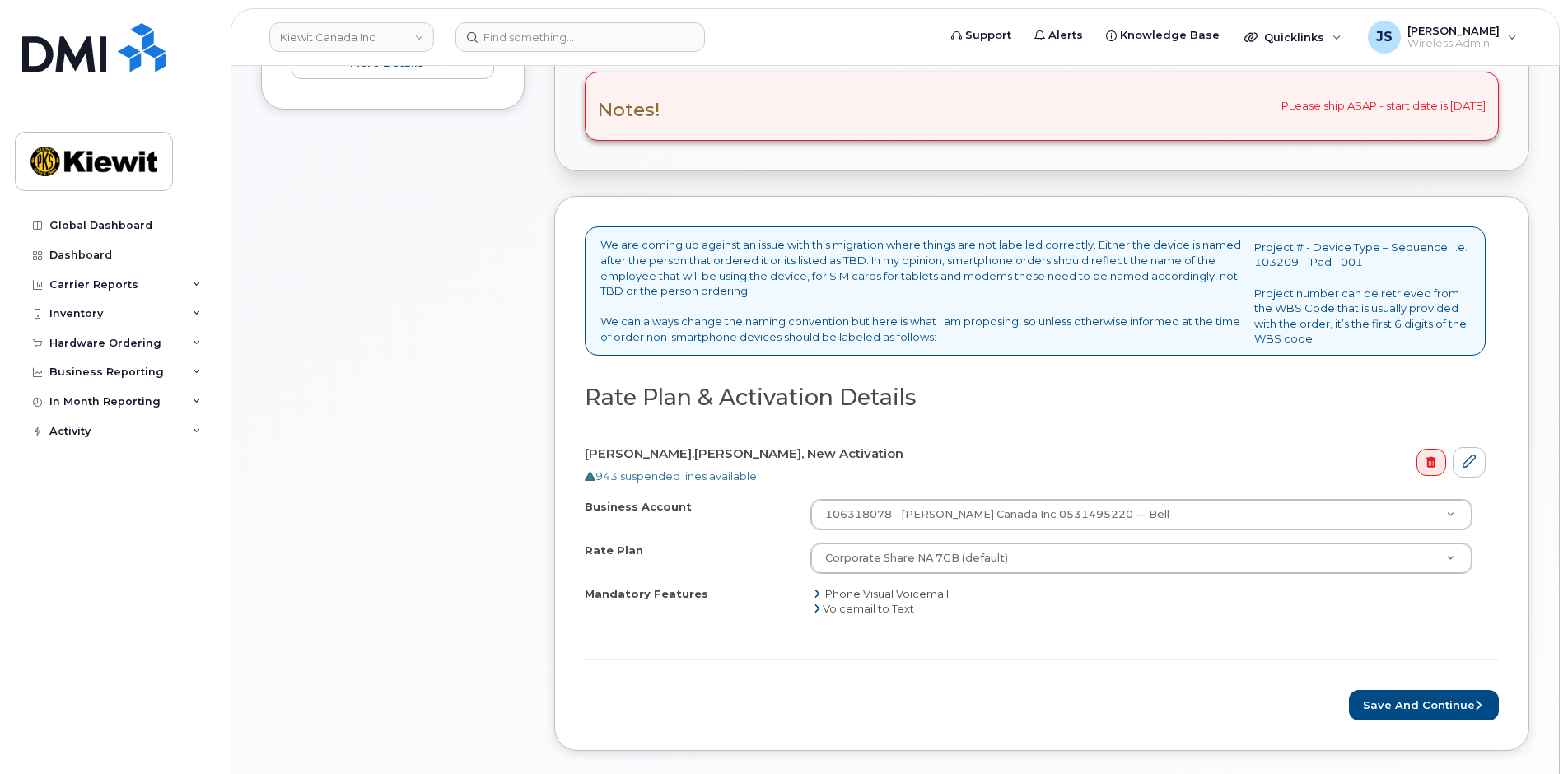
scroll to position [576, 0]
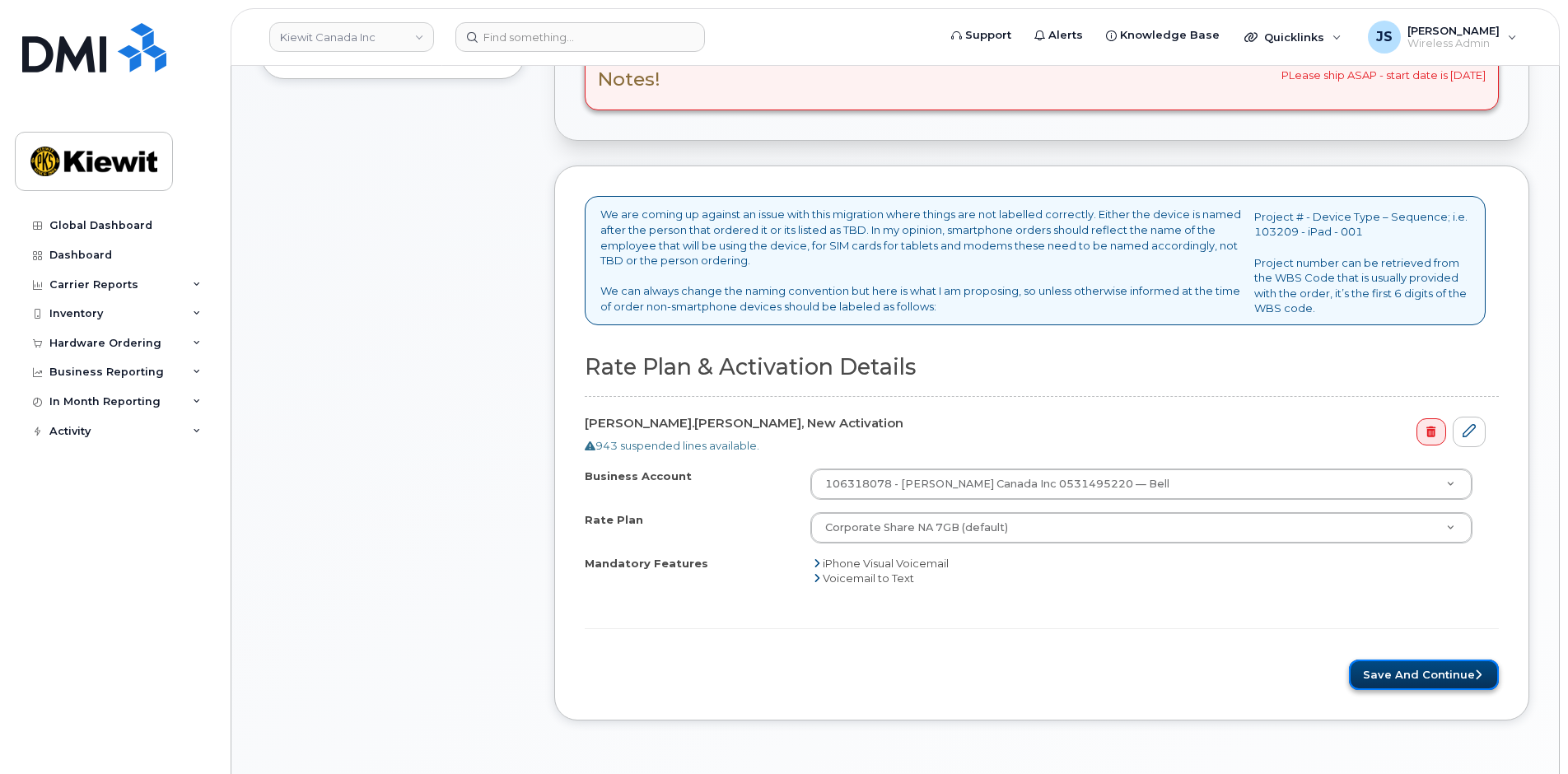
click at [1410, 685] on button "Save and Continue" at bounding box center [1424, 675] width 150 height 30
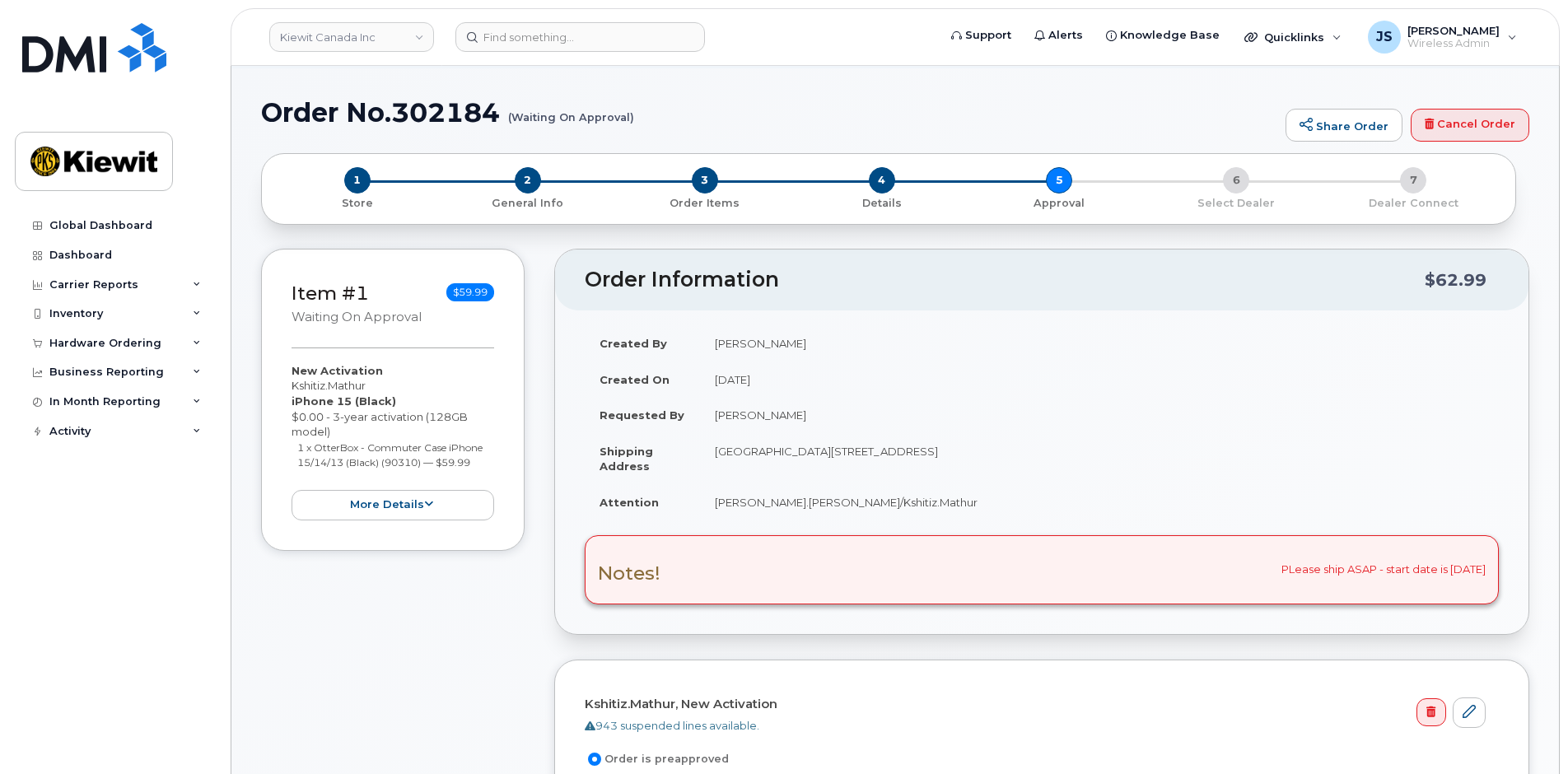
scroll to position [412, 0]
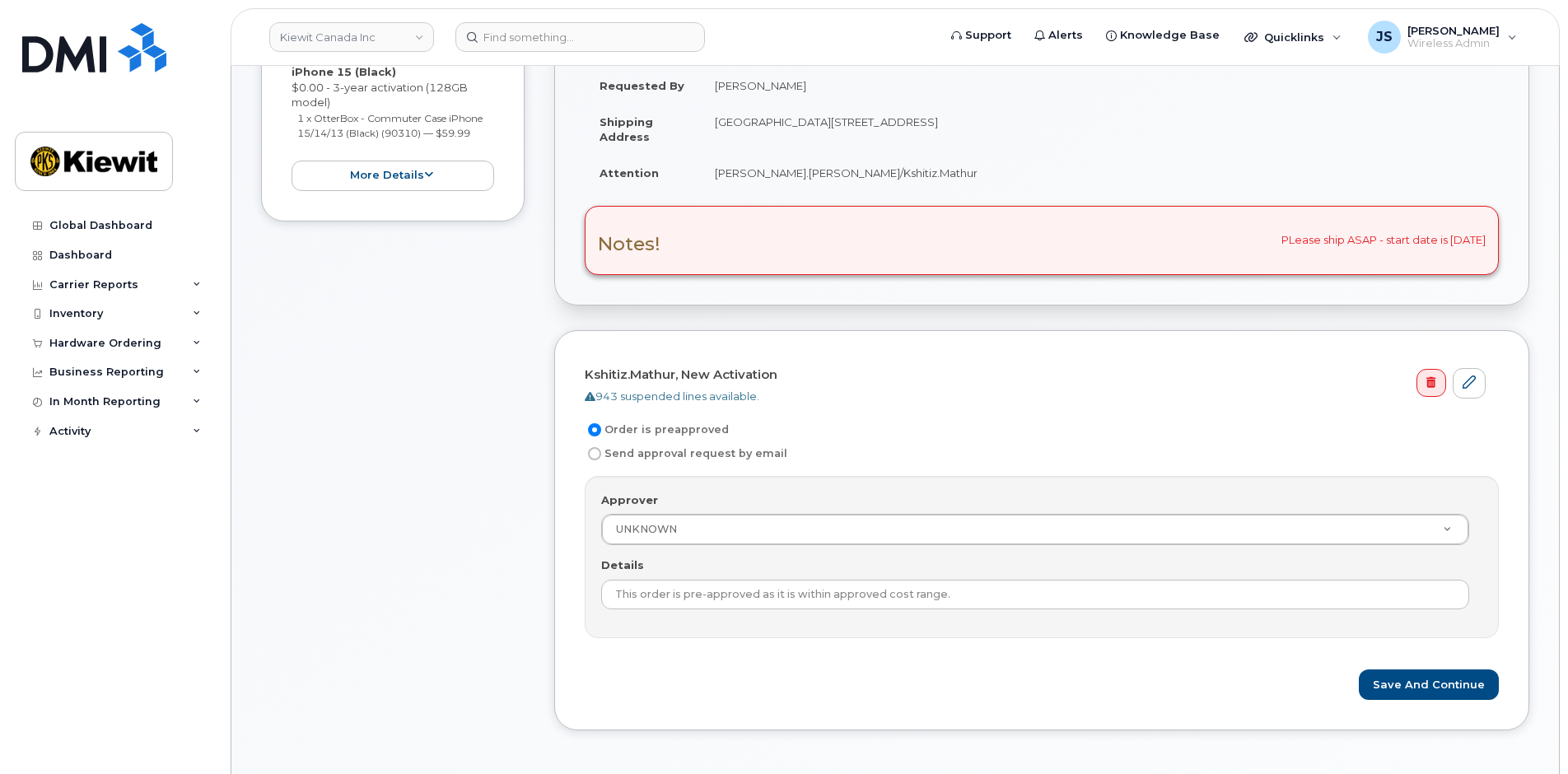
click at [615, 453] on label "Send approval request by email" at bounding box center [686, 454] width 203 height 20
click at [601, 453] on input "Send approval request by email" at bounding box center [595, 454] width 13 height 13
radio input "true"
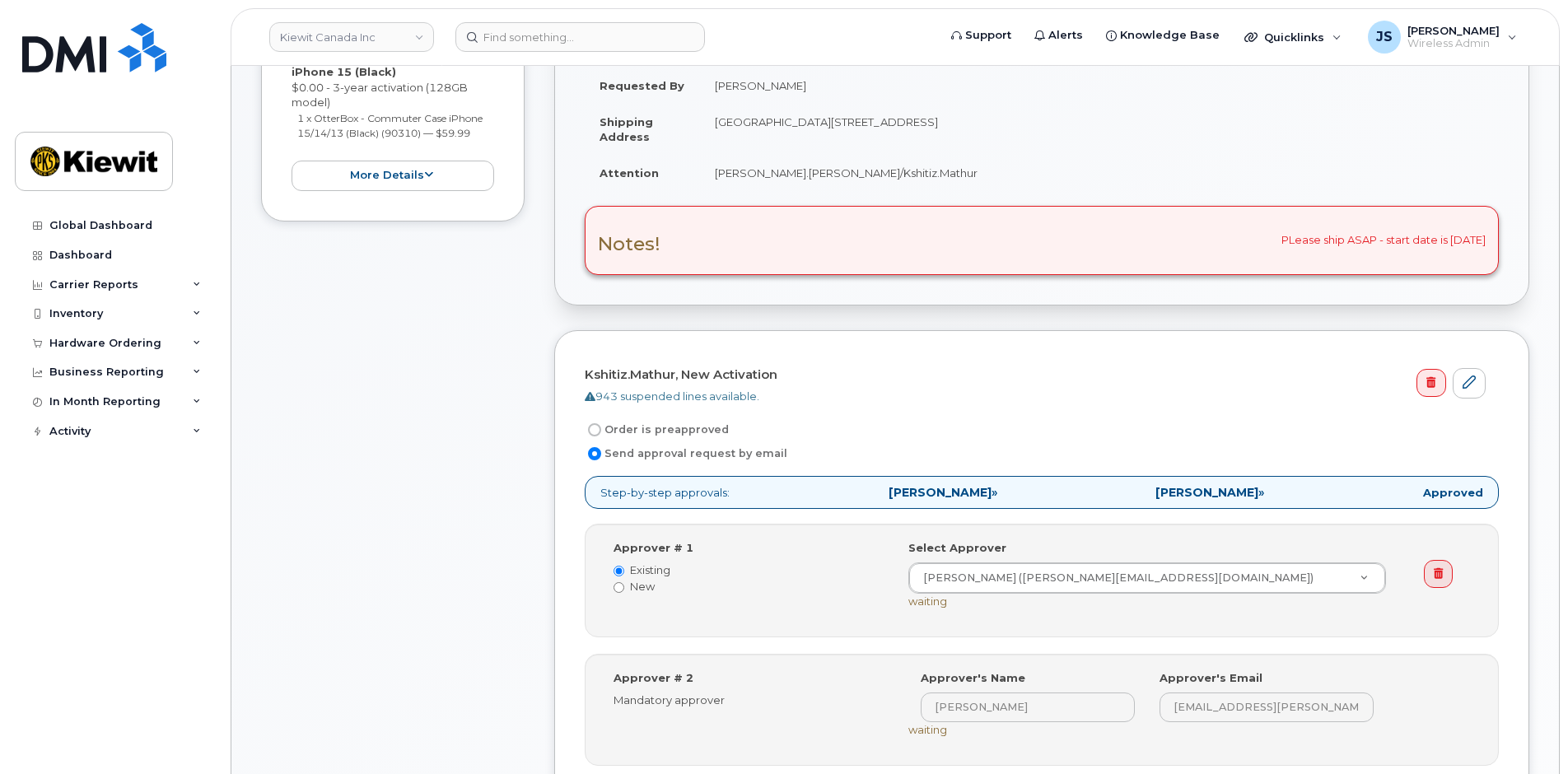
click at [426, 489] on div "Item #1 Waiting On Approval $59.99 New Activation Kshitiz.Mathur iPhone 15 (Bla…" at bounding box center [393, 424] width 263 height 1010
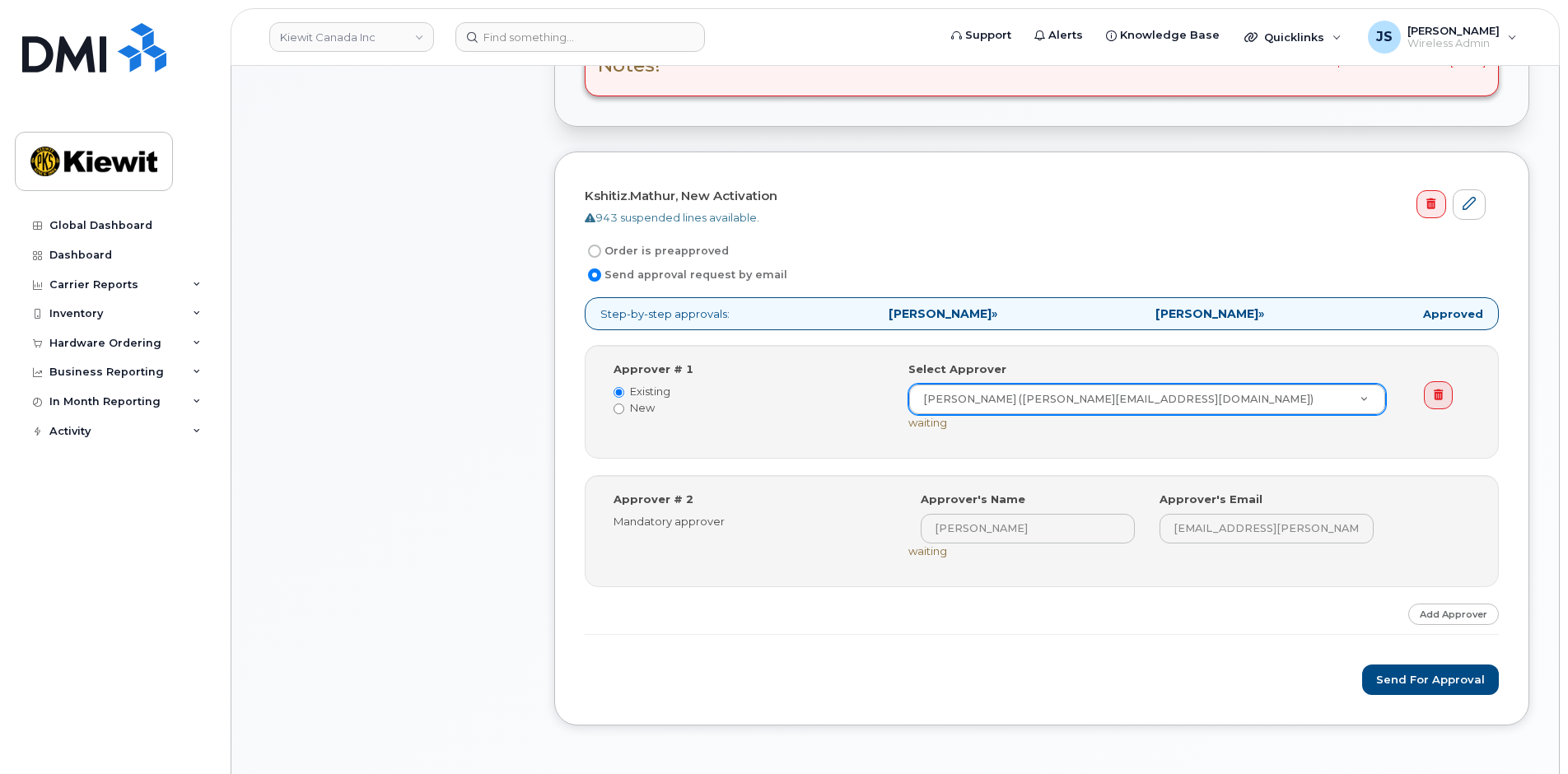
scroll to position [576, 0]
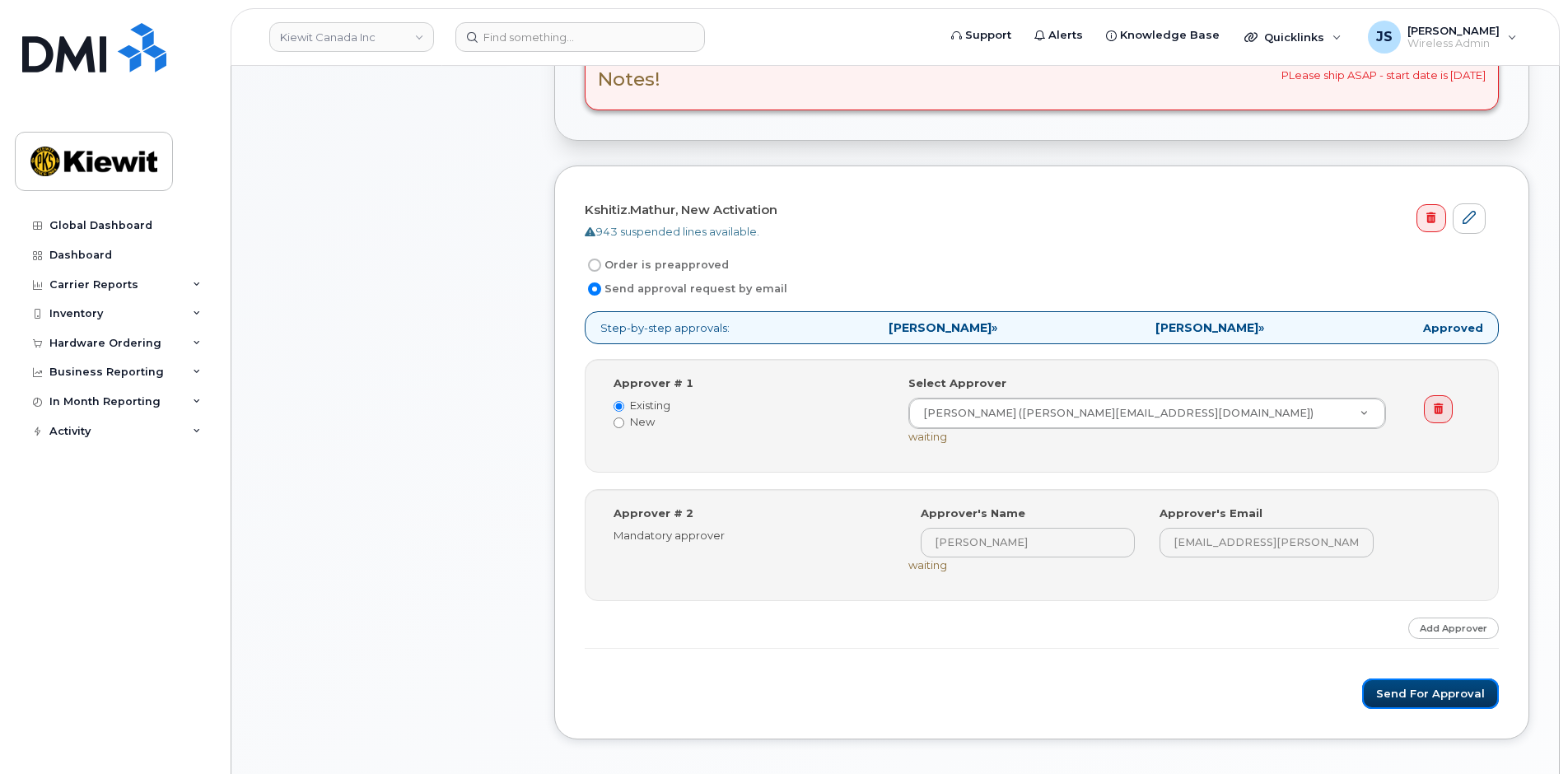
drag, startPoint x: 1423, startPoint y: 692, endPoint x: 1506, endPoint y: 644, distance: 95.9
click at [1423, 692] on button "Send for Approval" at bounding box center [1431, 694] width 137 height 30
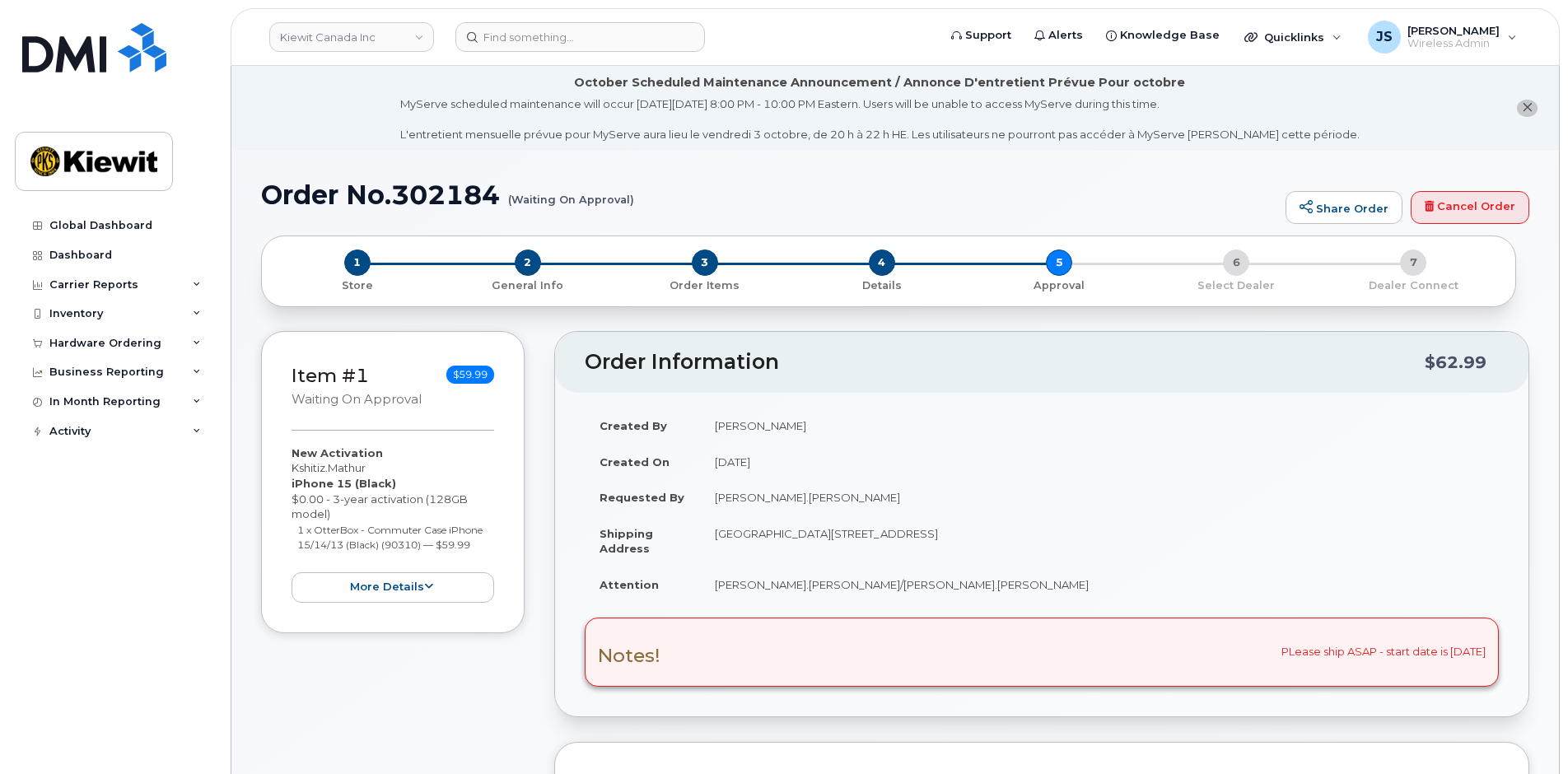
click at [410, 187] on h1 "Order No.302184 (Waiting On Approval)" at bounding box center [769, 195] width 1016 height 29
copy h1 "302184"
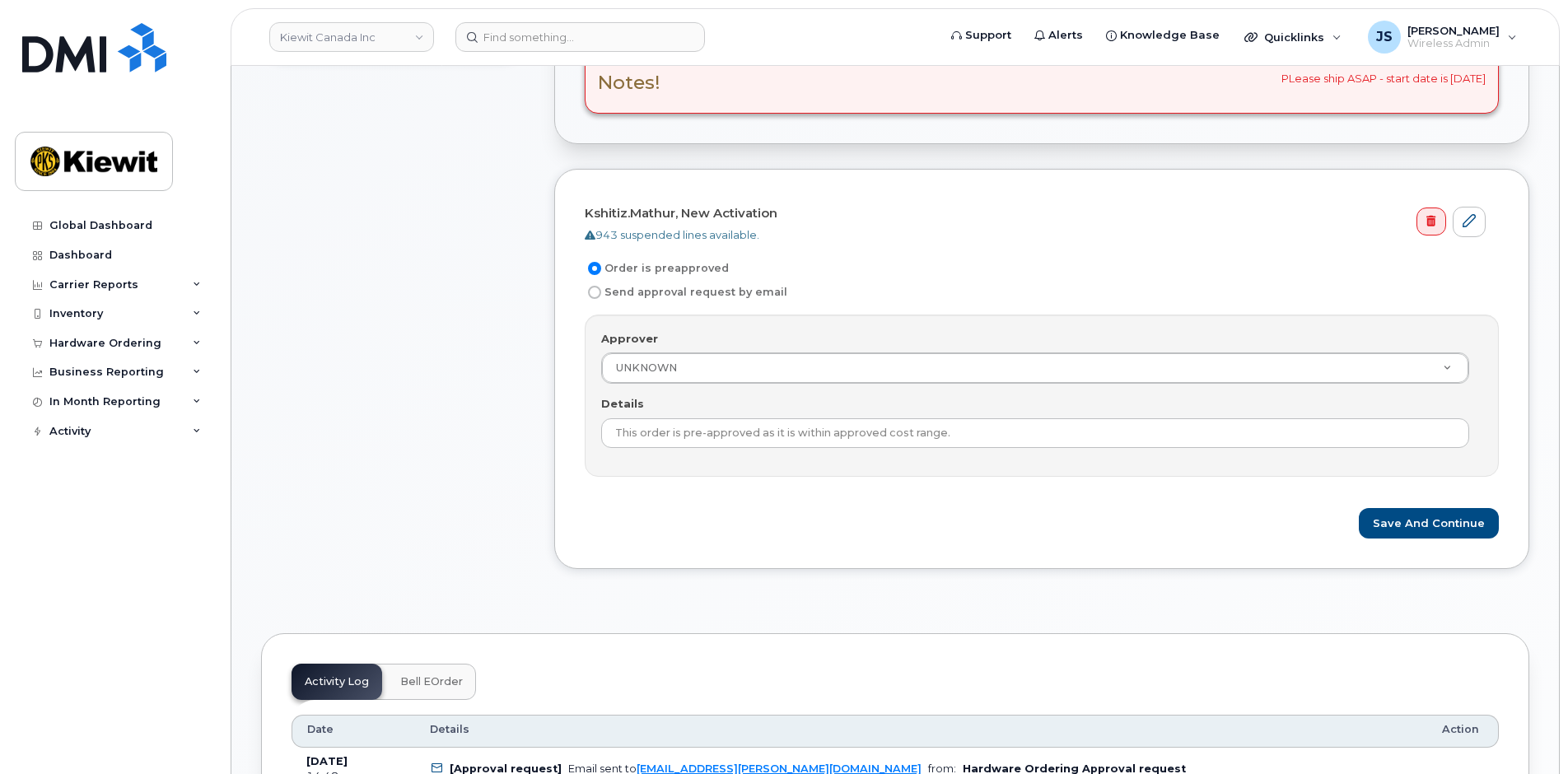
scroll to position [576, 0]
click at [593, 288] on input "Send approval request by email" at bounding box center [595, 289] width 13 height 13
radio input "true"
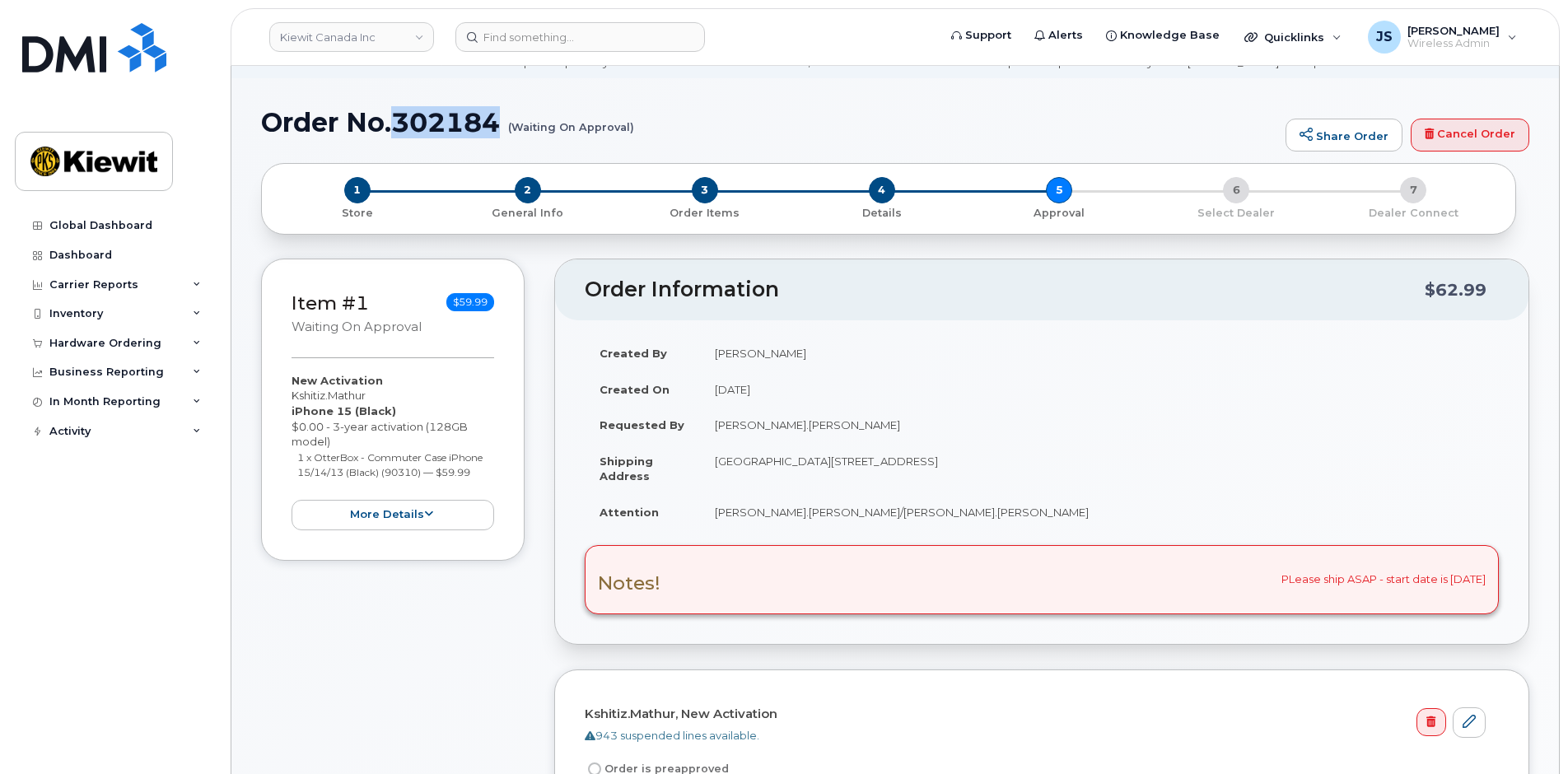
scroll to position [0, 0]
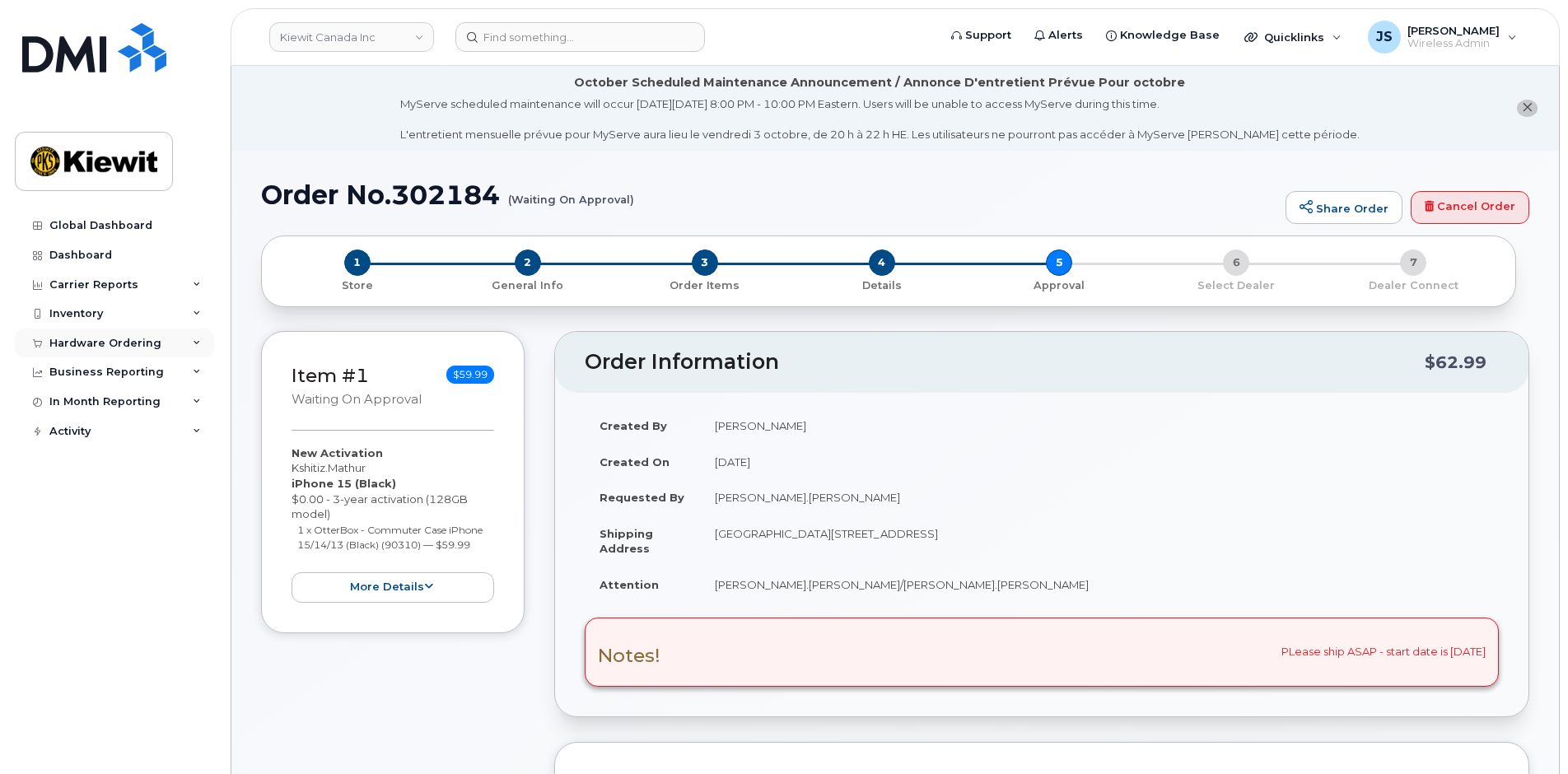
click at [104, 337] on div "Hardware Ordering" at bounding box center [106, 343] width 112 height 13
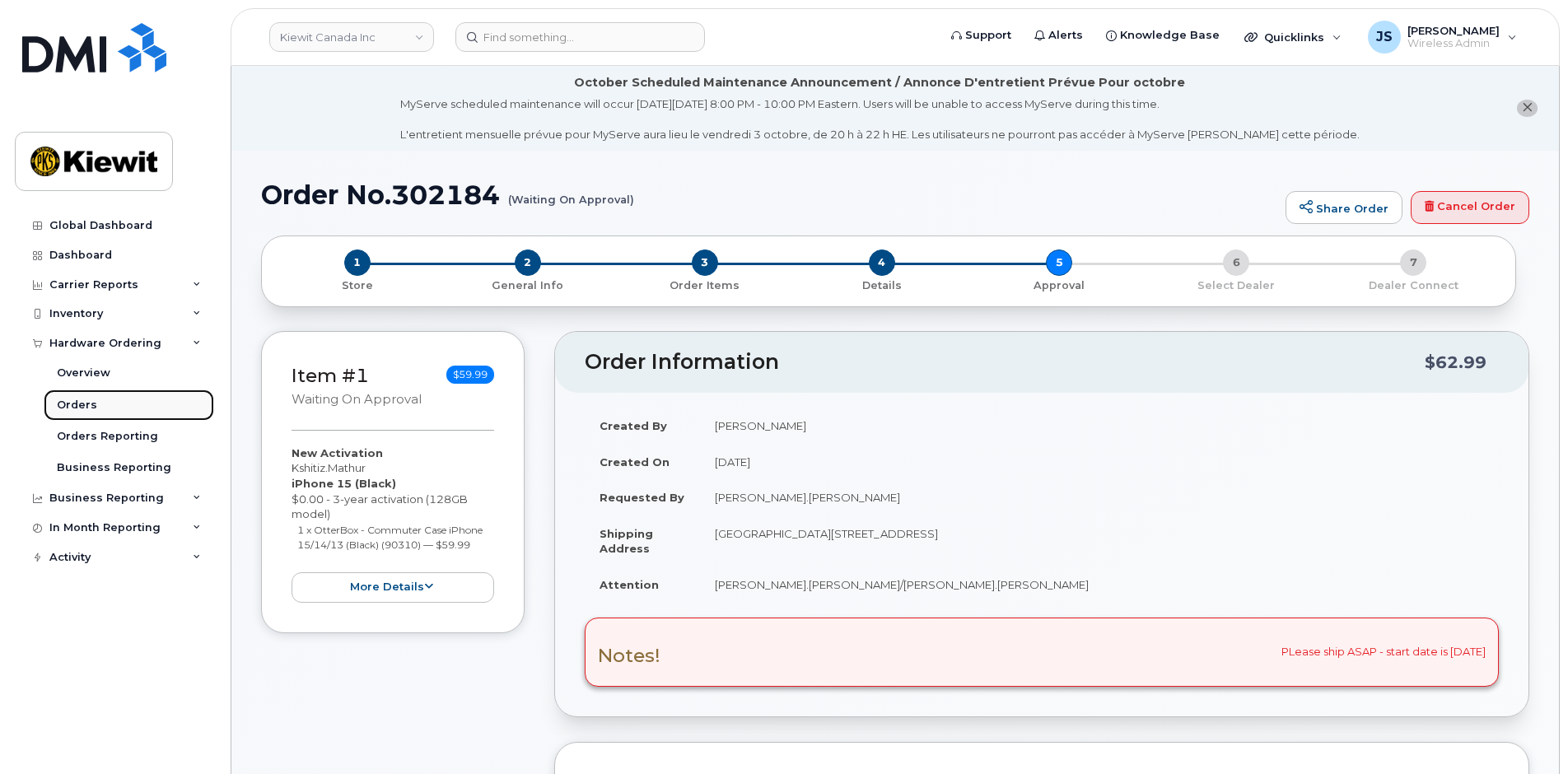
click at [80, 399] on div "Orders" at bounding box center [77, 405] width 40 height 15
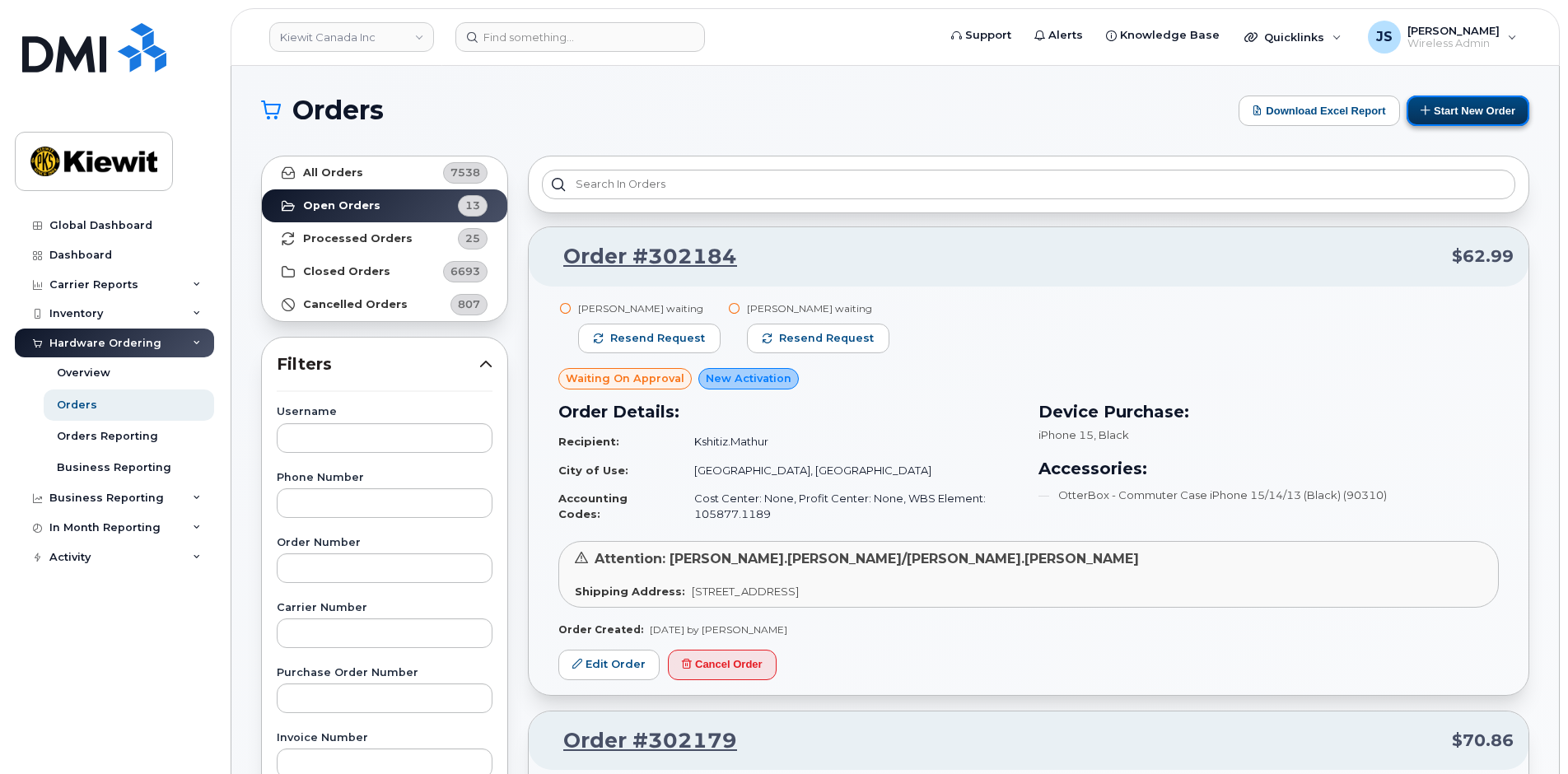
click at [1444, 114] on button "Start New Order" at bounding box center [1468, 110] width 123 height 30
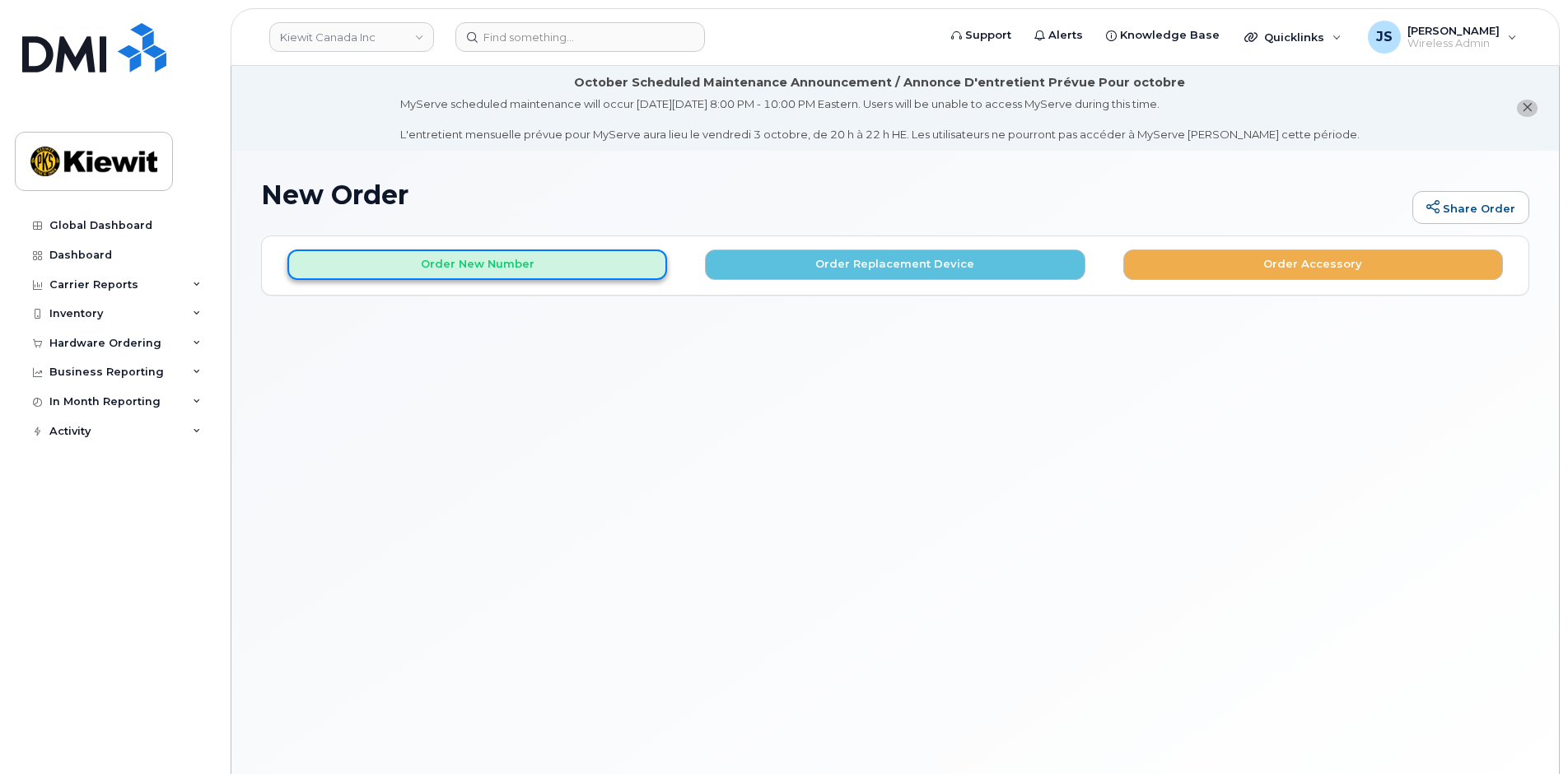
click at [513, 256] on button "Order New Number" at bounding box center [476, 264] width 379 height 30
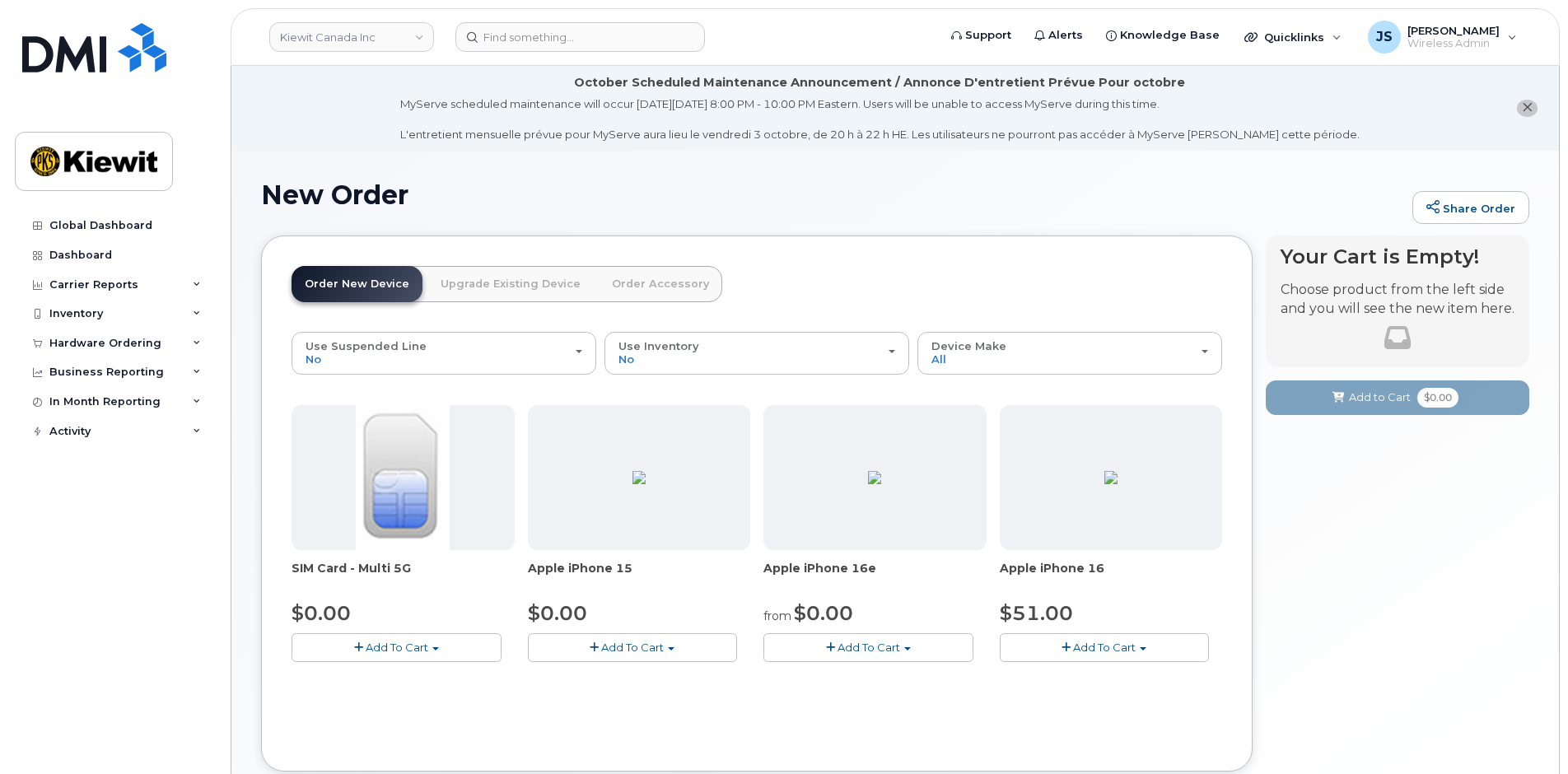
click at [847, 654] on span "Add To Cart" at bounding box center [869, 648] width 63 height 13
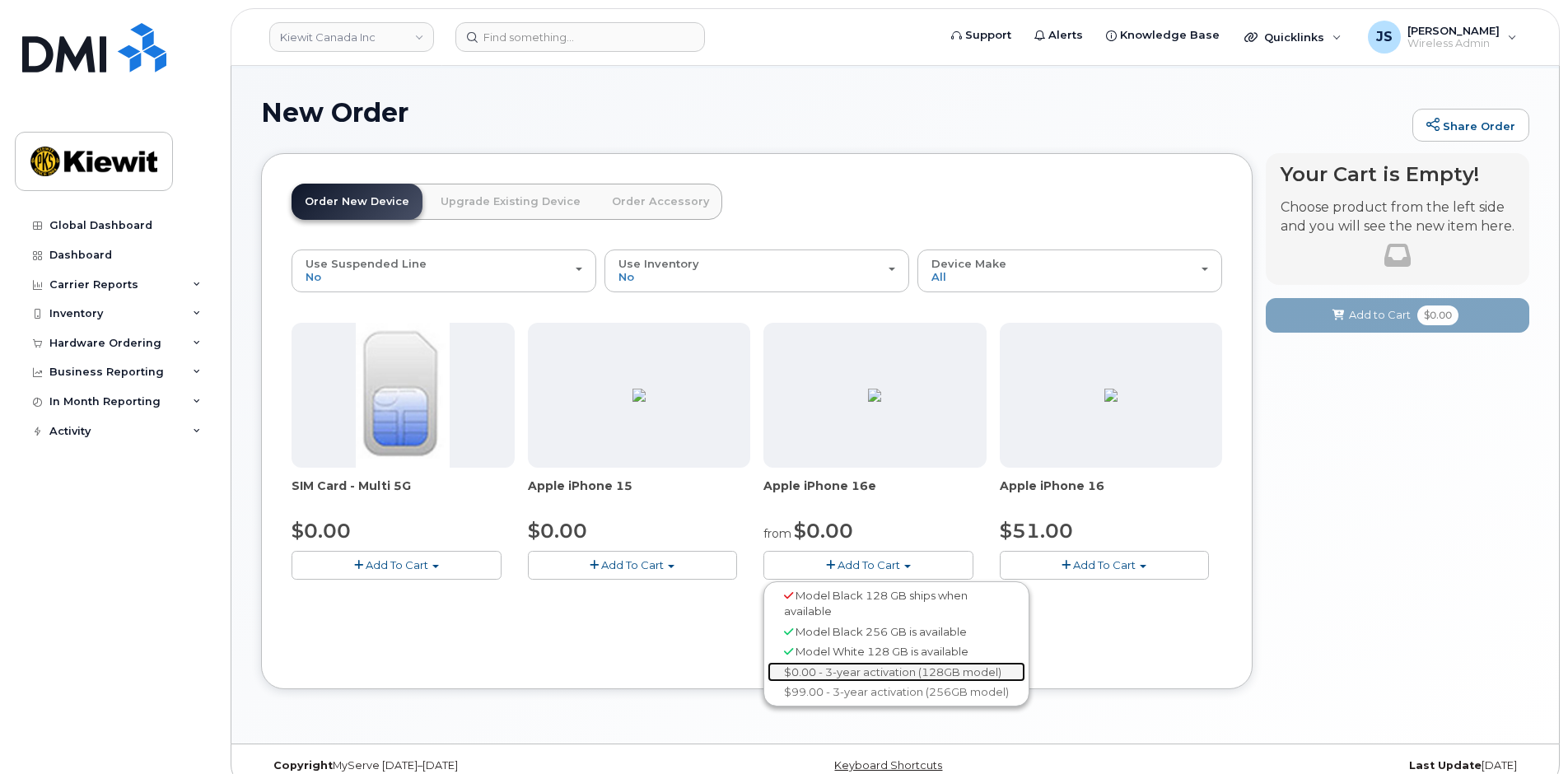
click at [815, 670] on link "$0.00 - 3-year activation (128GB model)" at bounding box center [896, 672] width 258 height 21
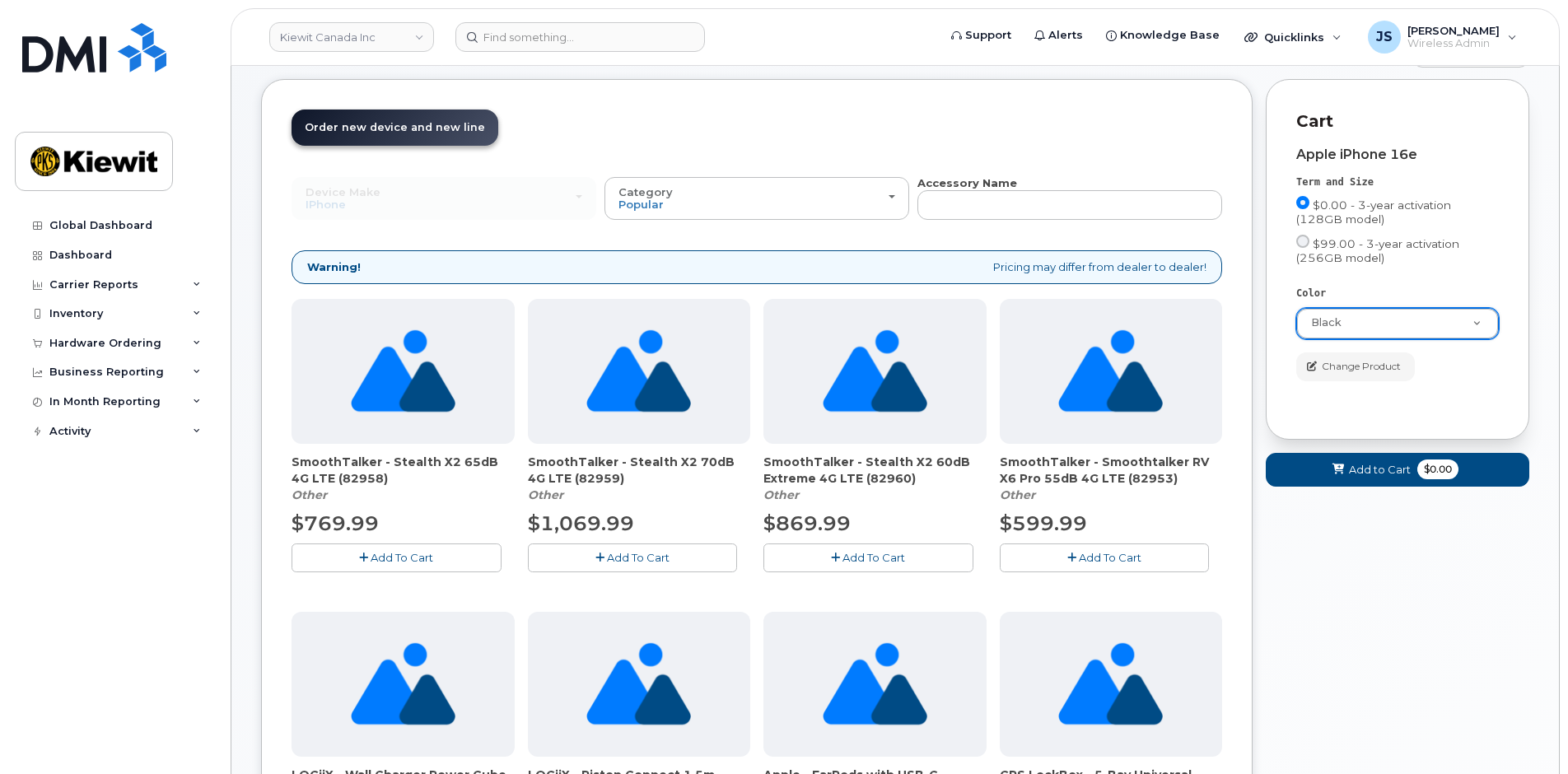
scroll to position [149, 0]
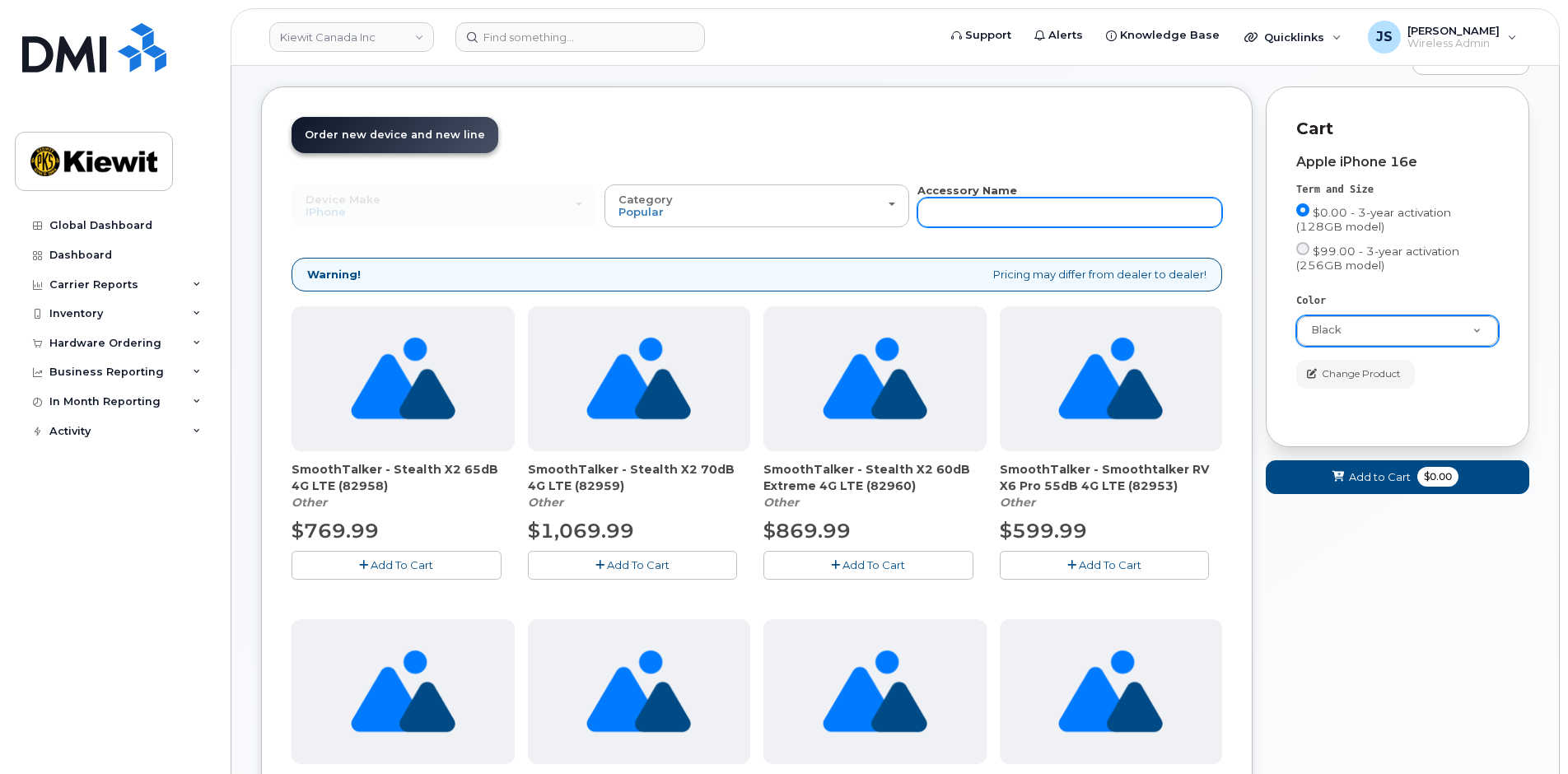
click at [948, 218] on input "text" at bounding box center [1070, 212] width 305 height 29
type input "otterbox"
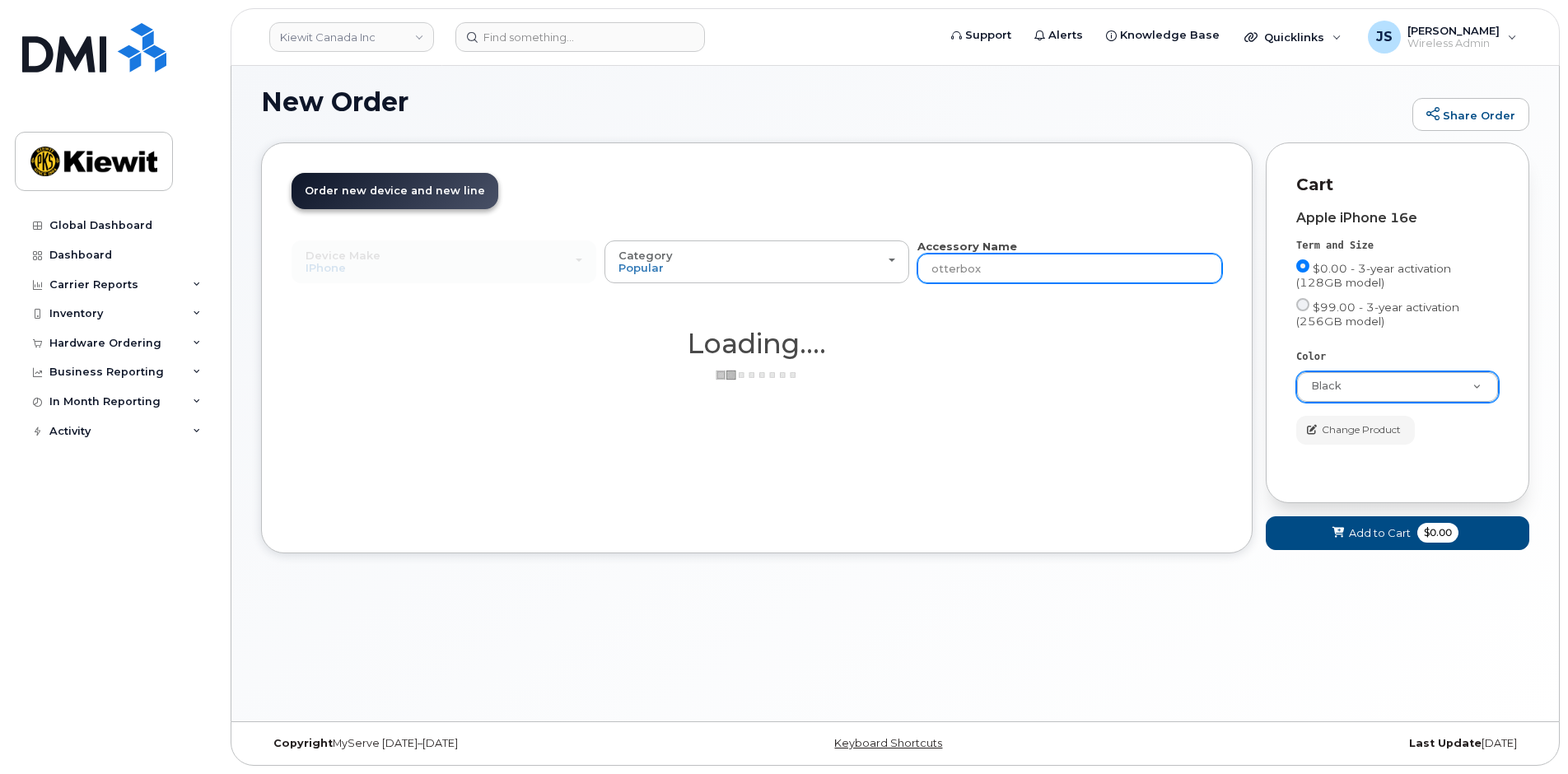
scroll to position [93, 0]
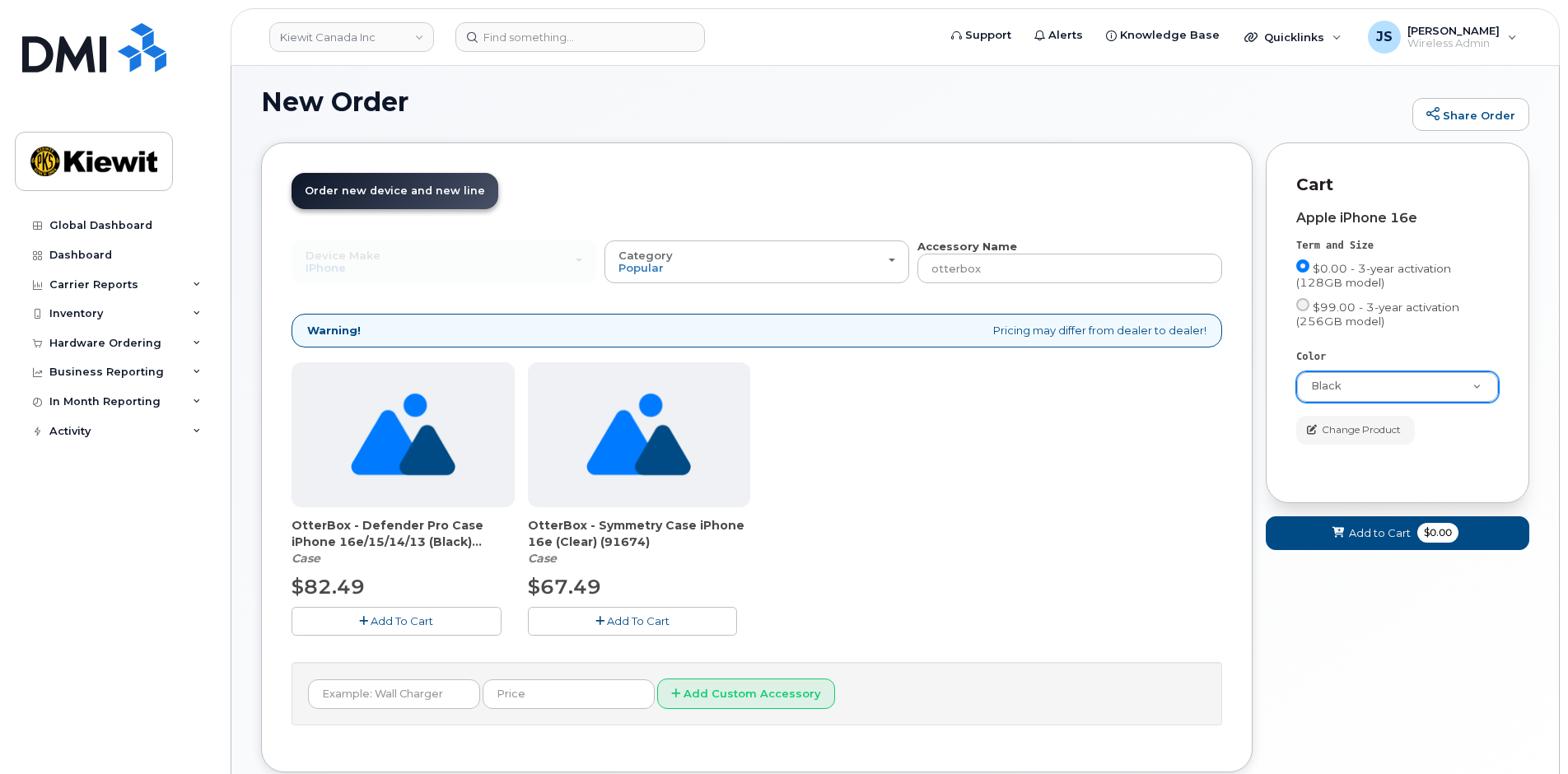
click at [575, 613] on button "Add To Cart" at bounding box center [632, 621] width 210 height 29
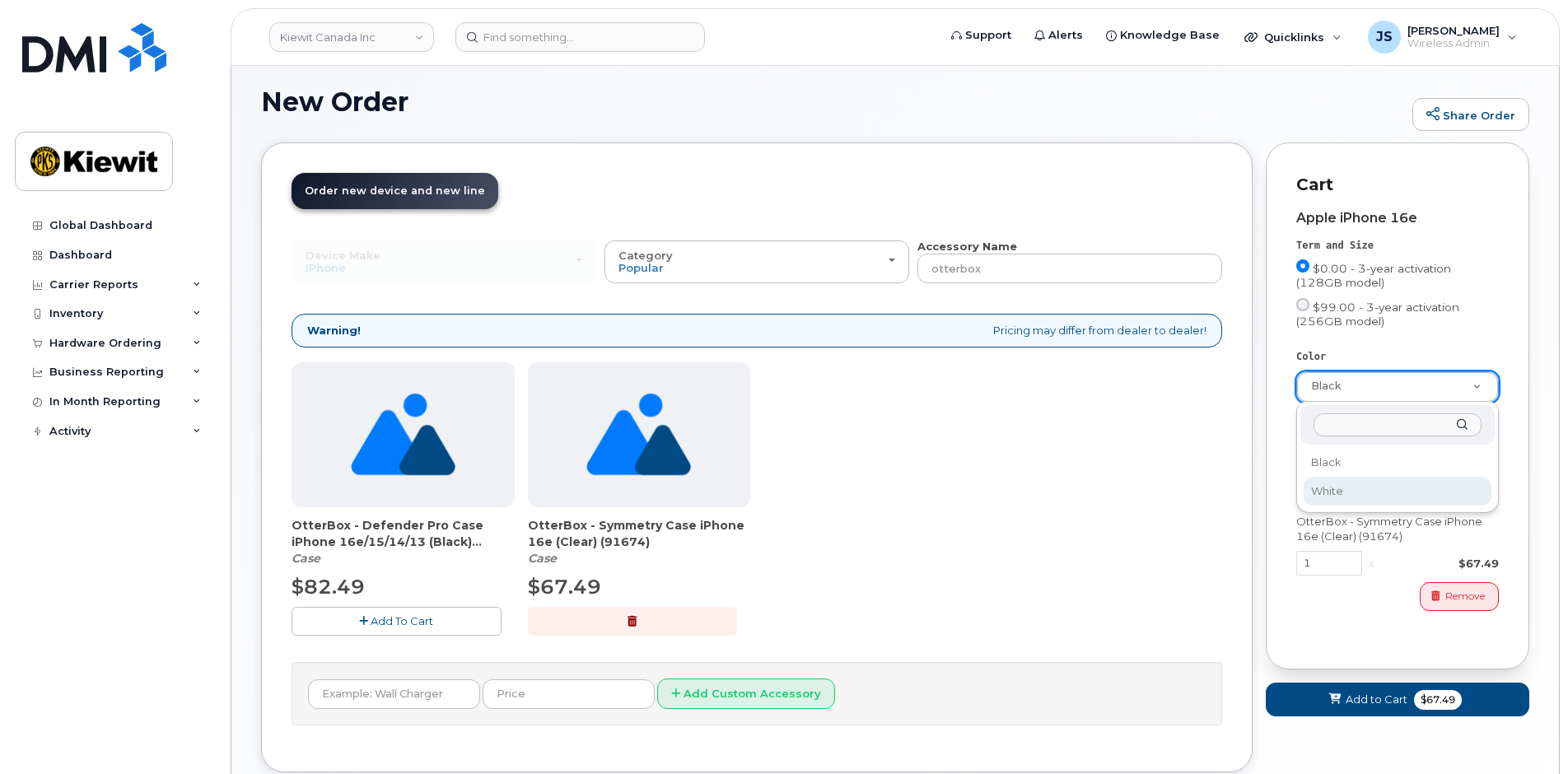
select select "White"
click at [1434, 427] on div "Change Product" at bounding box center [1398, 430] width 203 height 29
click at [1358, 704] on span "Add to Cart" at bounding box center [1376, 700] width 62 height 15
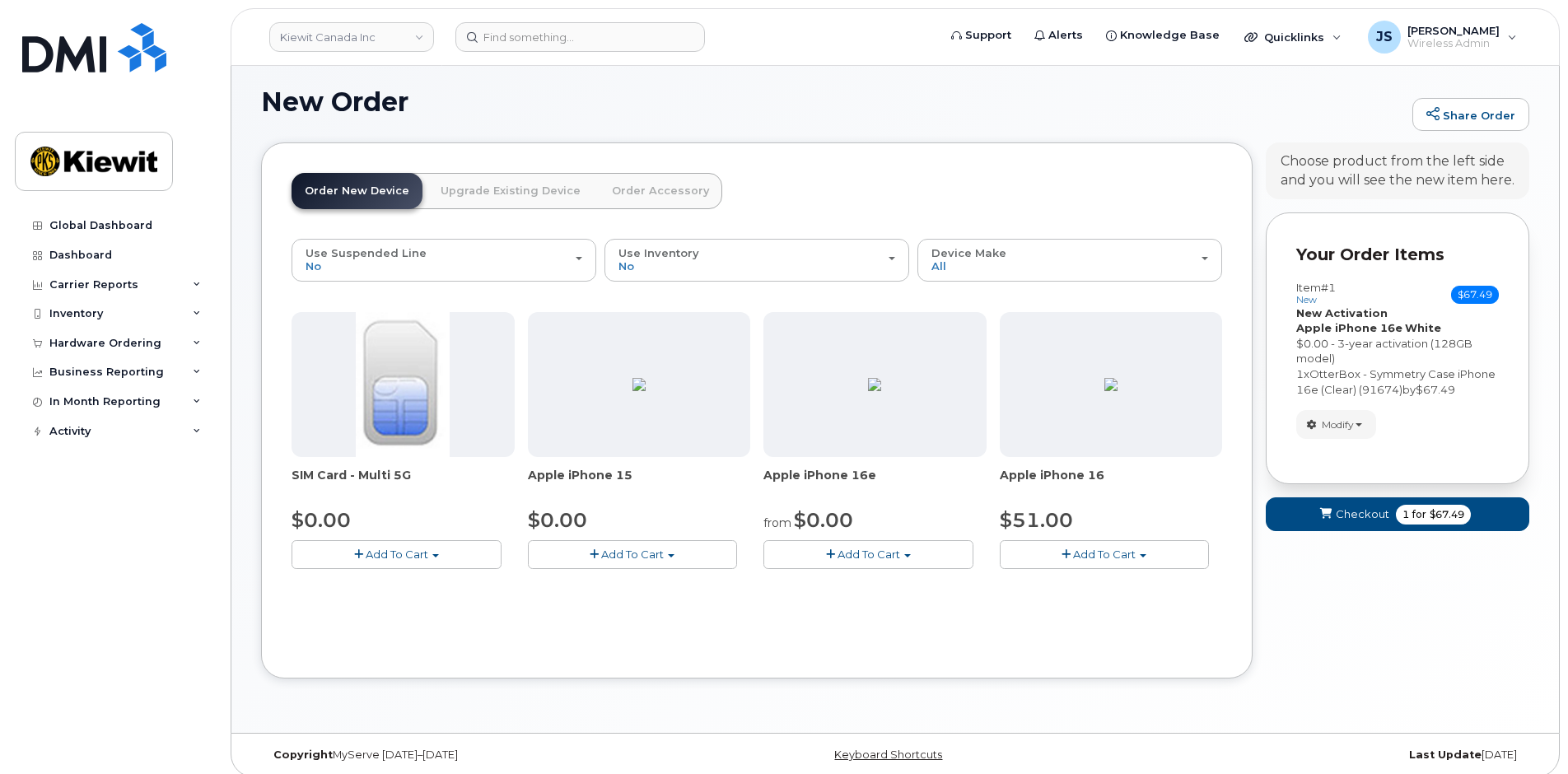
click at [915, 557] on button "Add To Cart" at bounding box center [868, 554] width 210 height 29
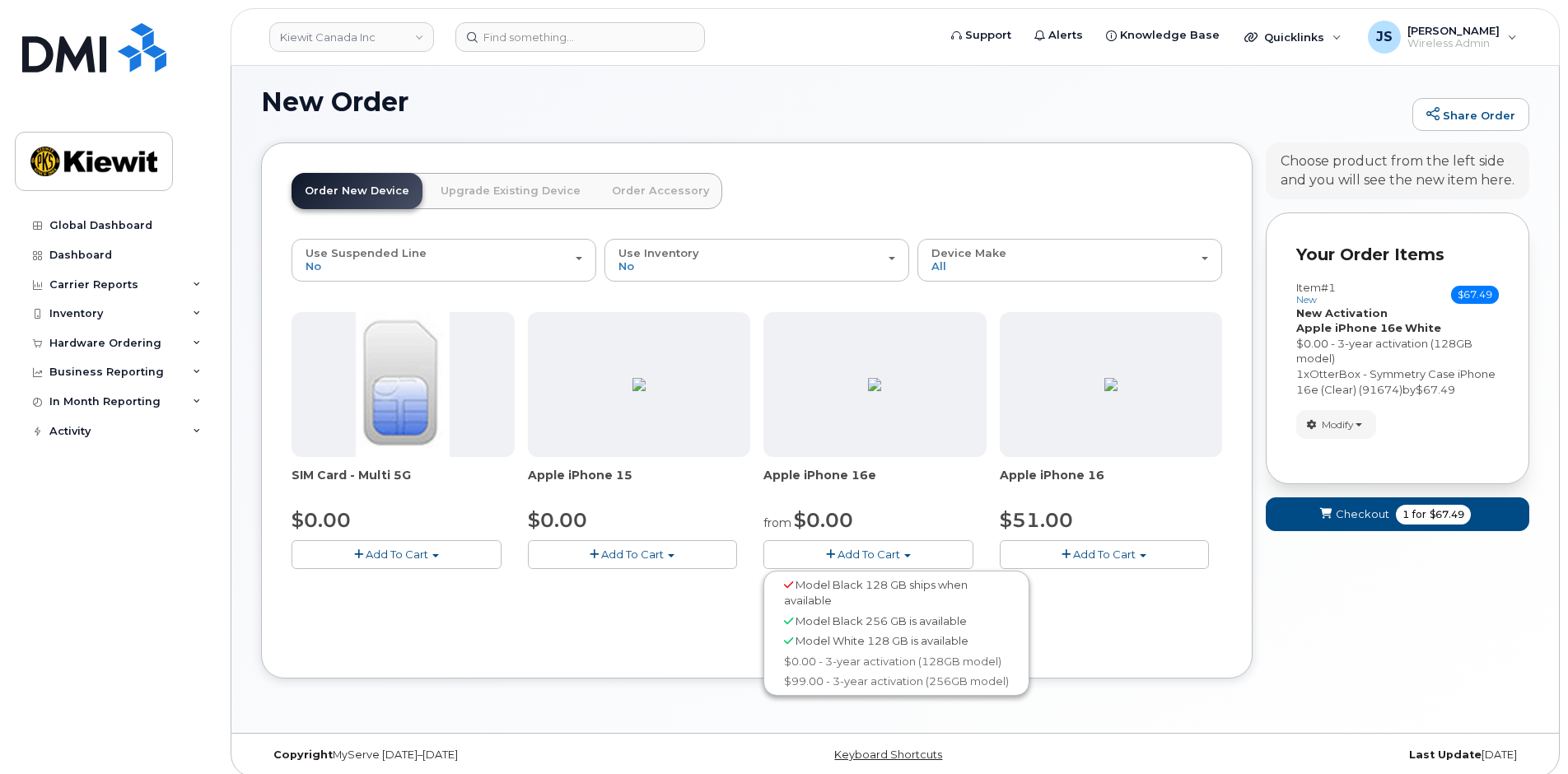
click at [1348, 644] on div "Your Cart is Empty! Choose product from the left side and you will see the new …" at bounding box center [1397, 423] width 263 height 562
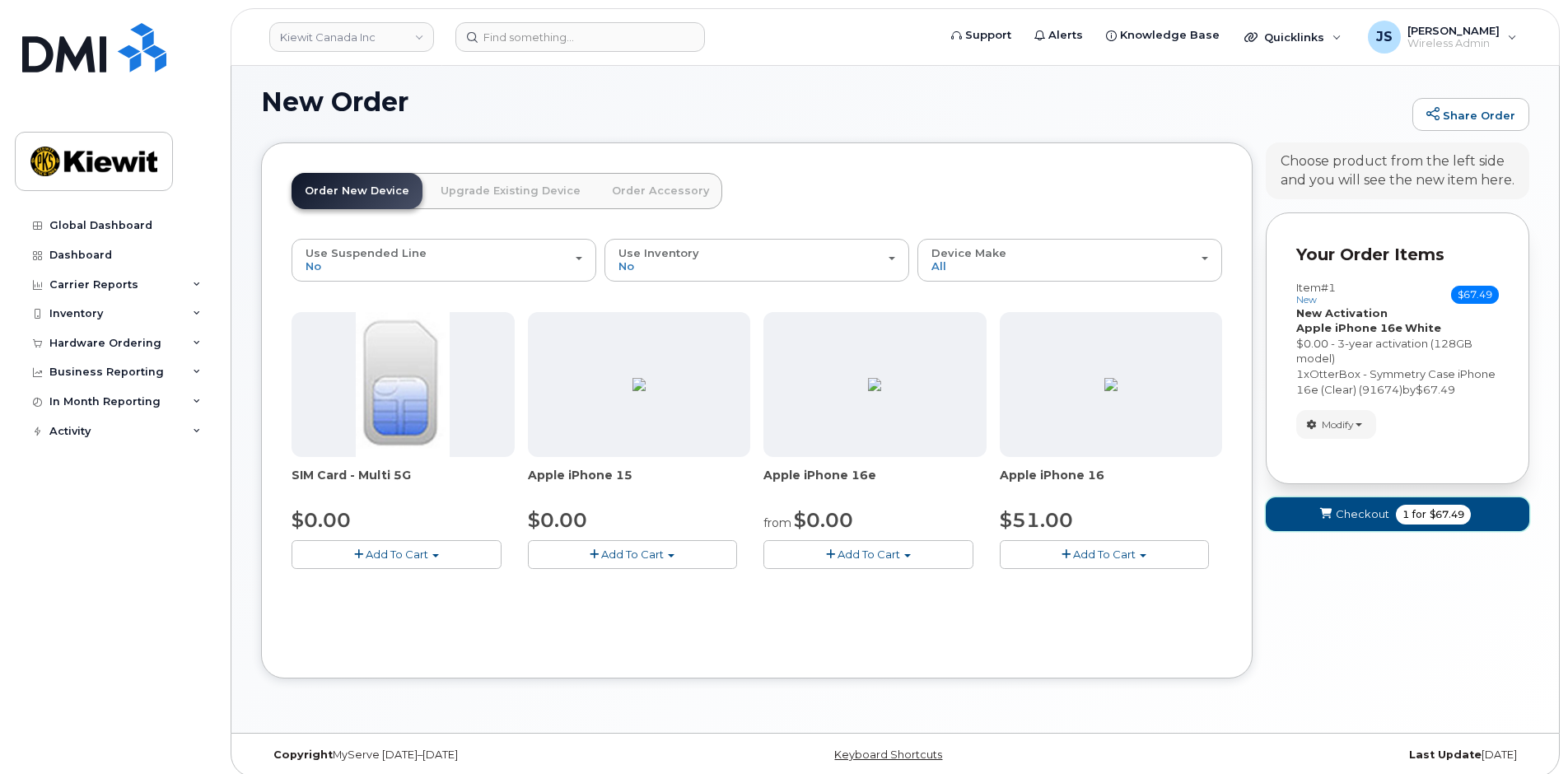
click at [1375, 522] on span "Checkout" at bounding box center [1363, 514] width 53 height 15
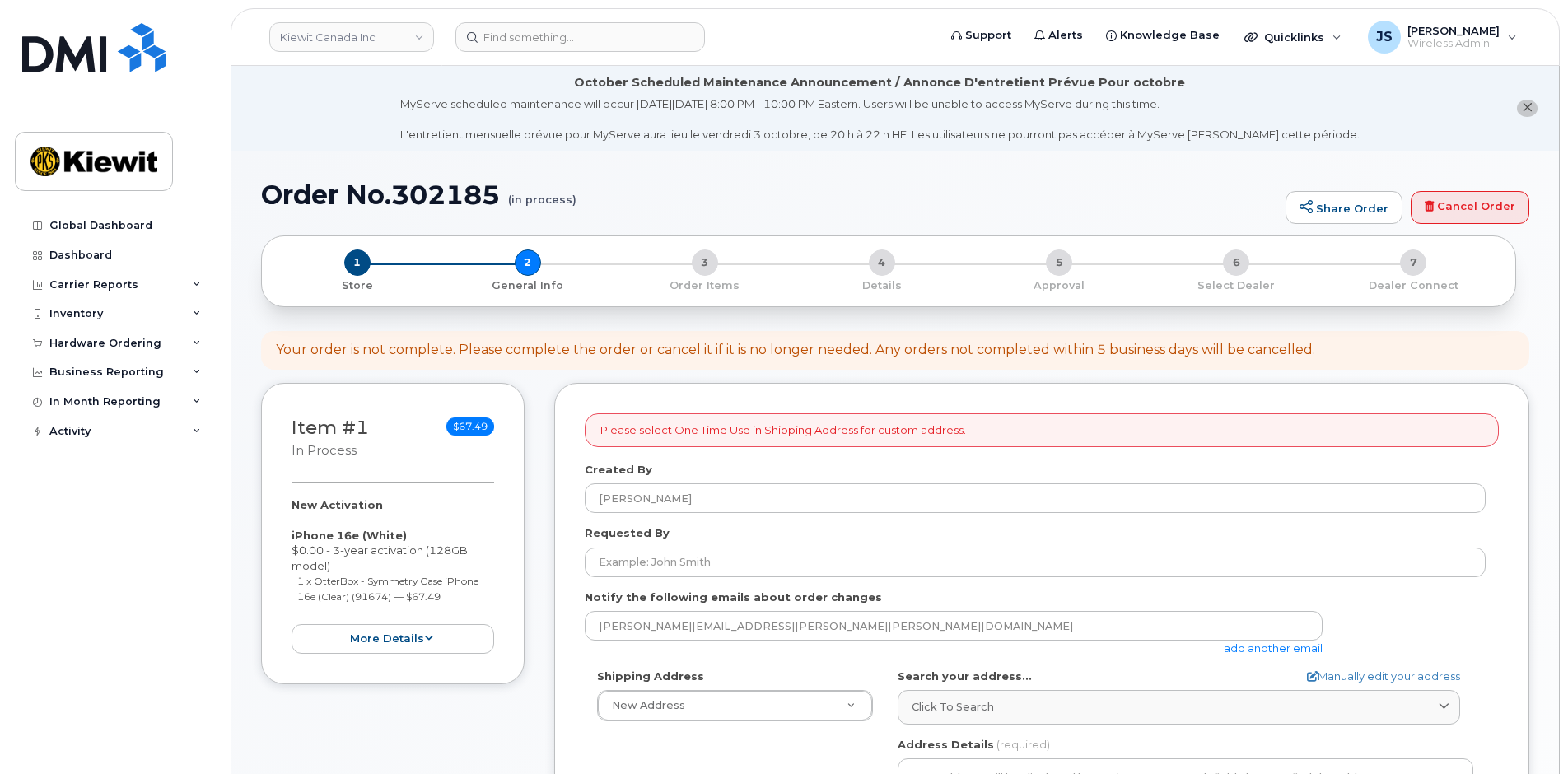
select select
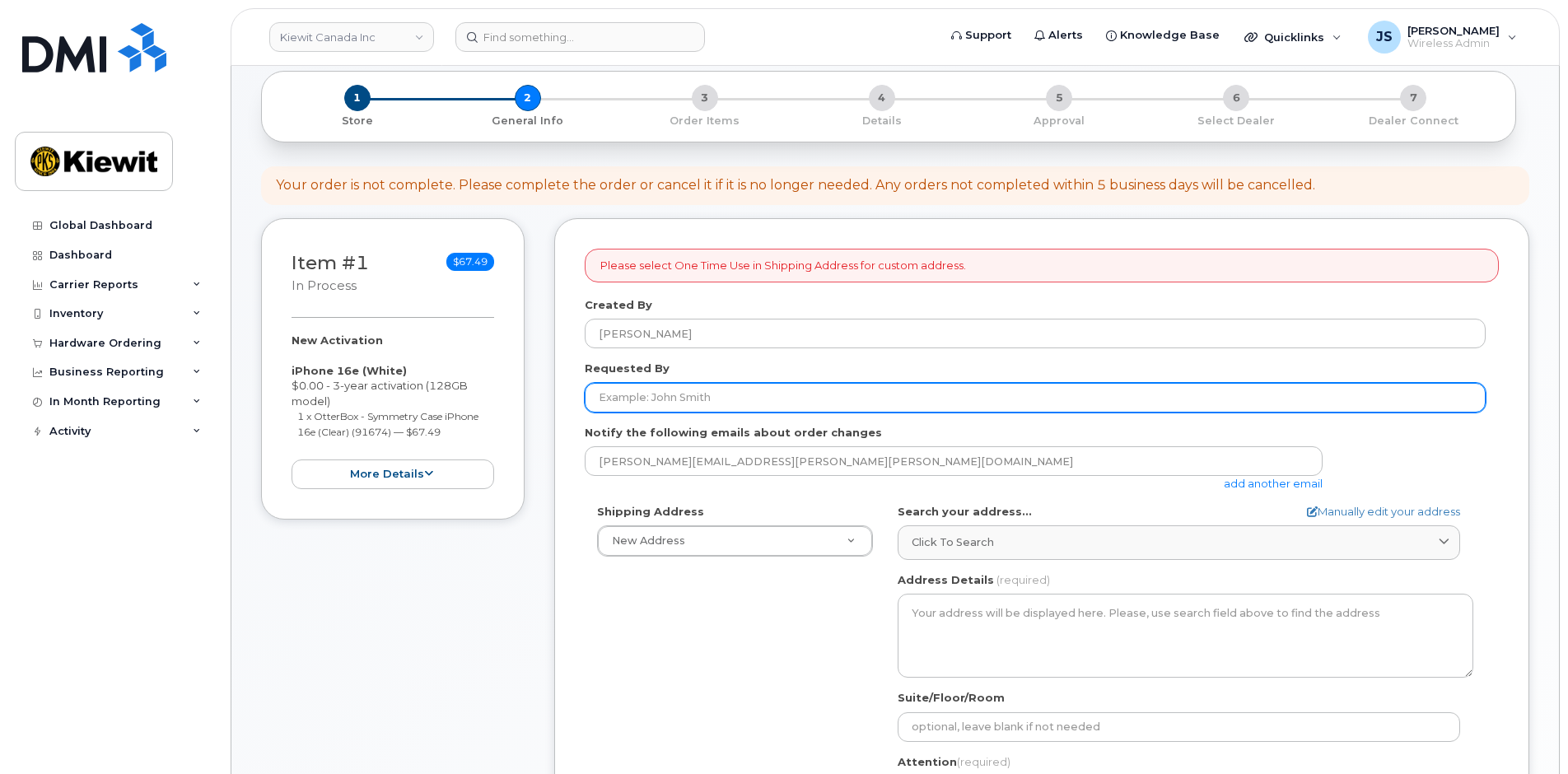
click at [660, 405] on input "Requested By" at bounding box center [1036, 397] width 901 height 29
click at [702, 387] on input "Requested By" at bounding box center [1036, 397] width 901 height 29
paste input "[PERSON_NAME].[PERSON_NAME]"
type input "[PERSON_NAME].[PERSON_NAME]"
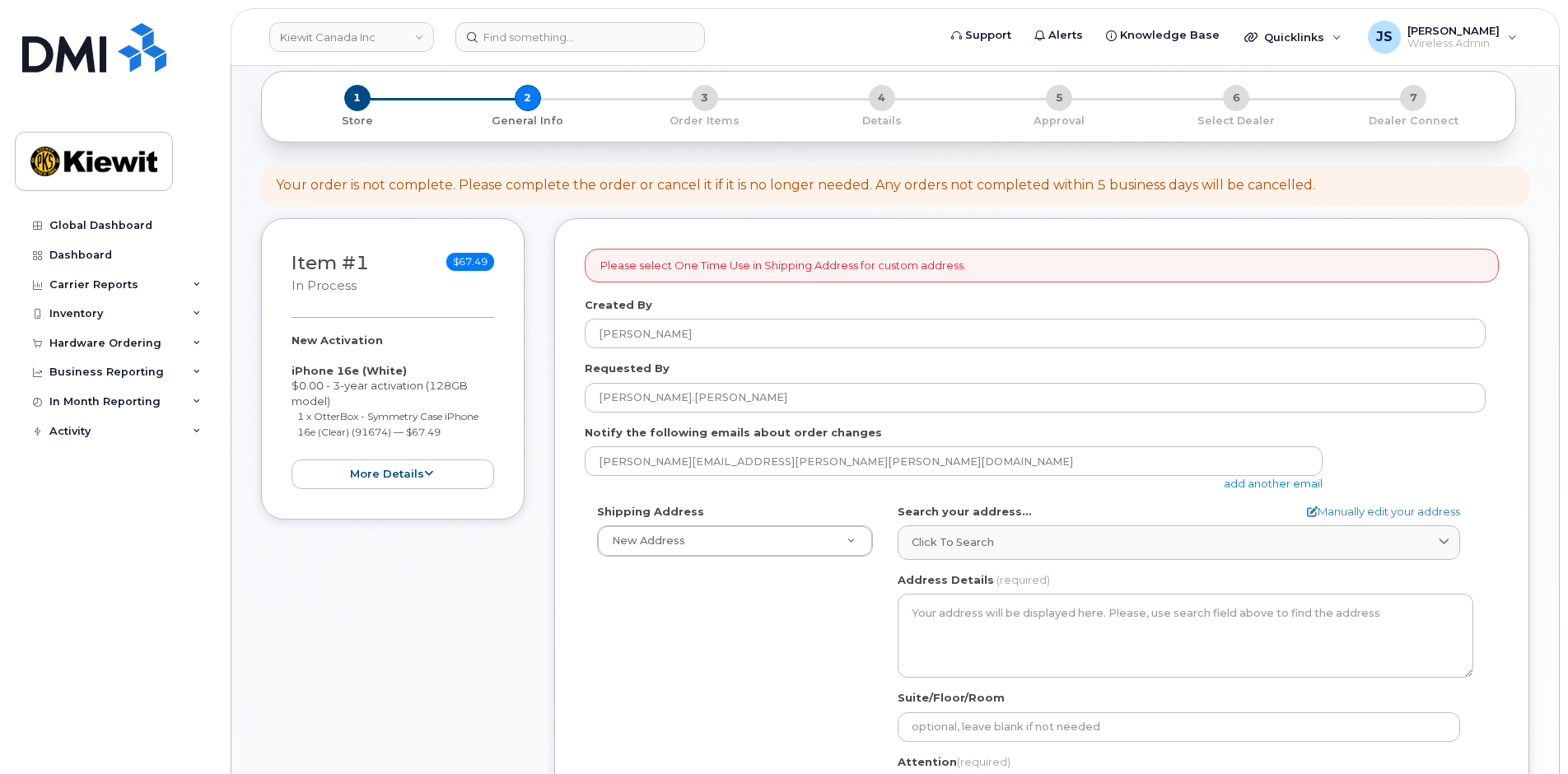
drag, startPoint x: 619, startPoint y: 646, endPoint x: 766, endPoint y: 534, distance: 184.8
click at [619, 646] on div "Shipping Address New Address New Address 10333 Southport Road S.W 12250 33 St N…" at bounding box center [1036, 693] width 901 height 378
click at [1290, 484] on link "add another email" at bounding box center [1273, 484] width 99 height 13
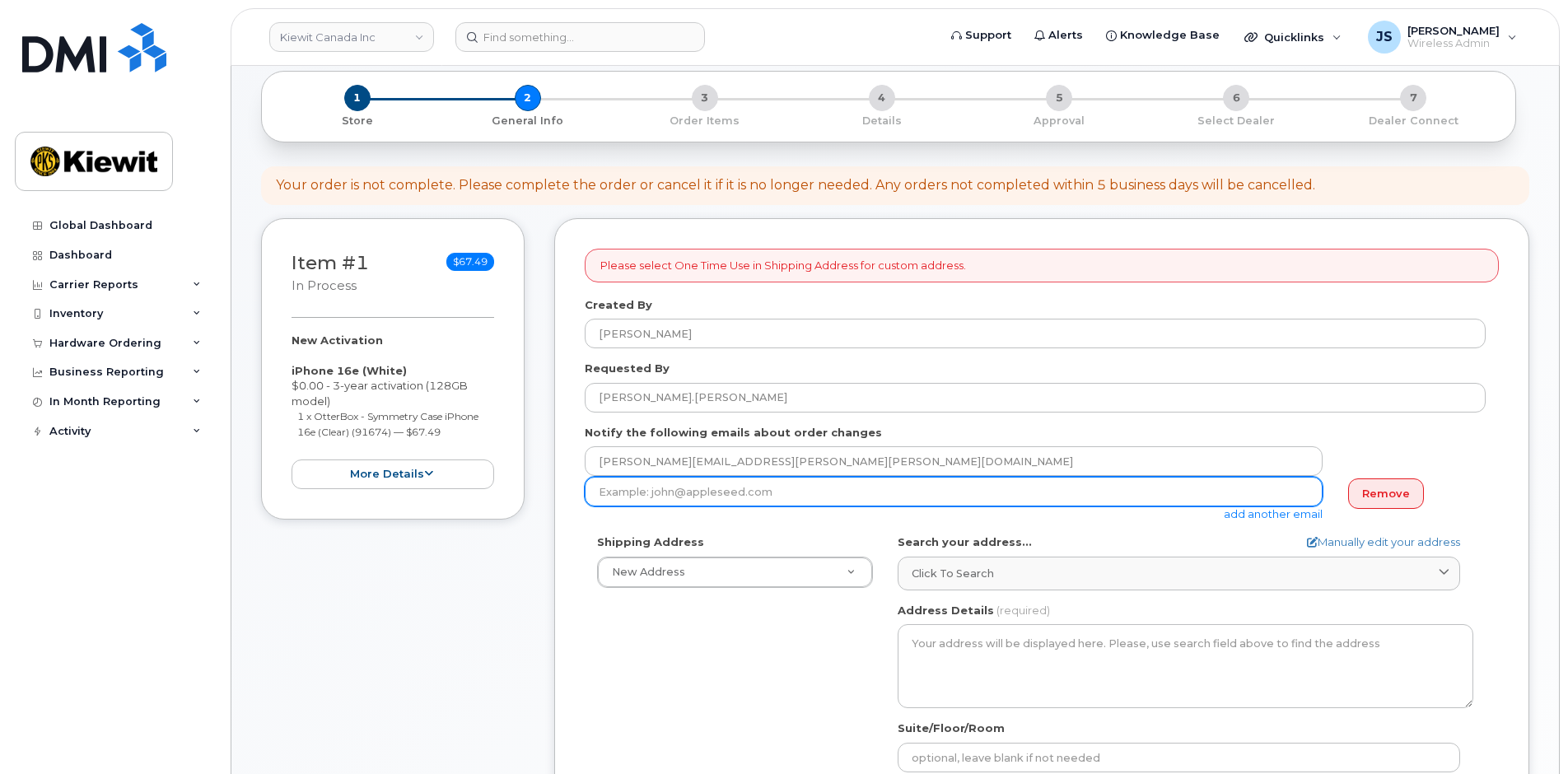
click at [623, 496] on input "email" at bounding box center [954, 492] width 738 height 29
paste input "[PERSON_NAME].[PERSON_NAME]"
type input "Matt.Gabriel@kiewit.com"
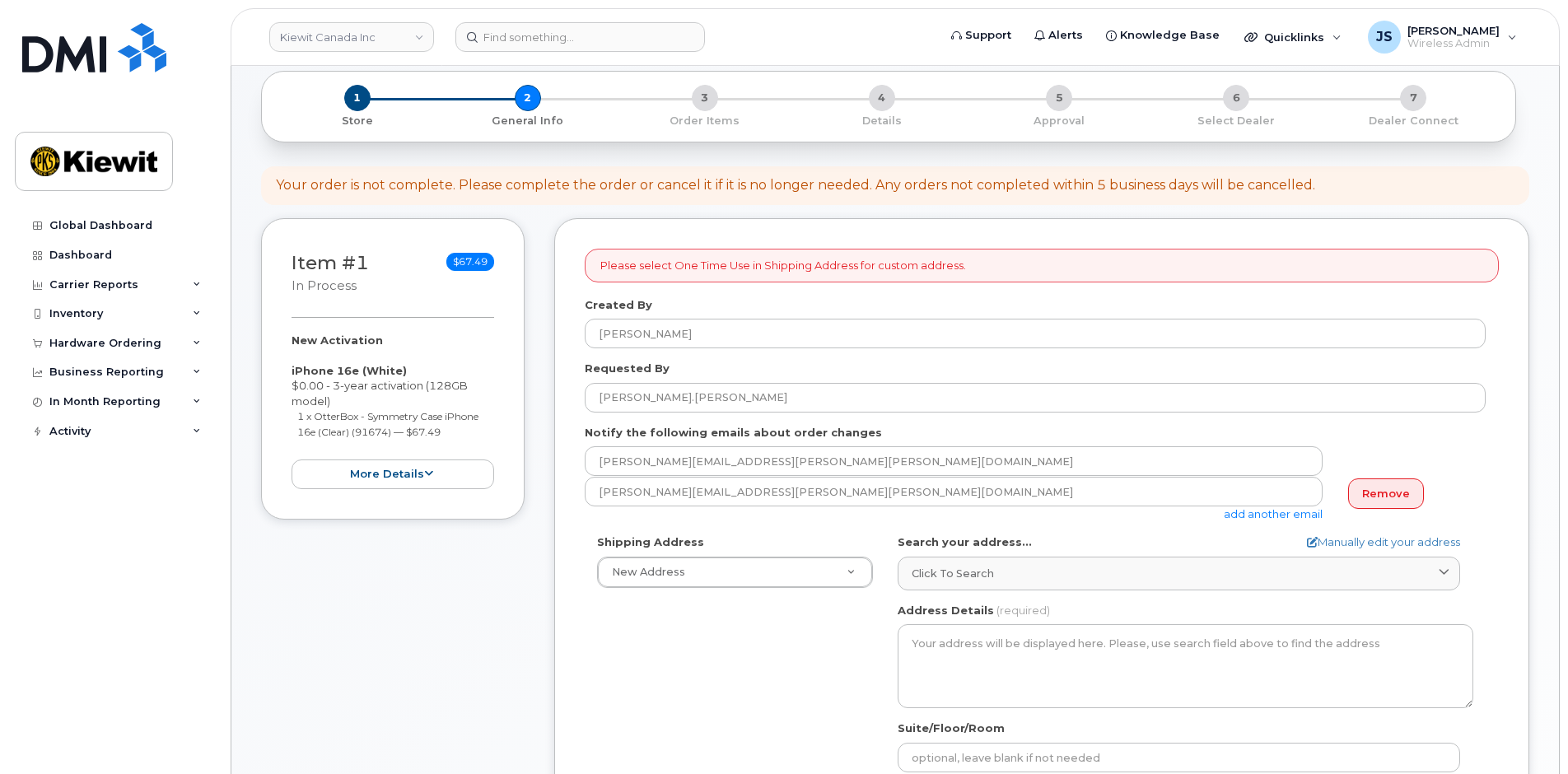
click at [1243, 518] on link "add another email" at bounding box center [1273, 514] width 99 height 13
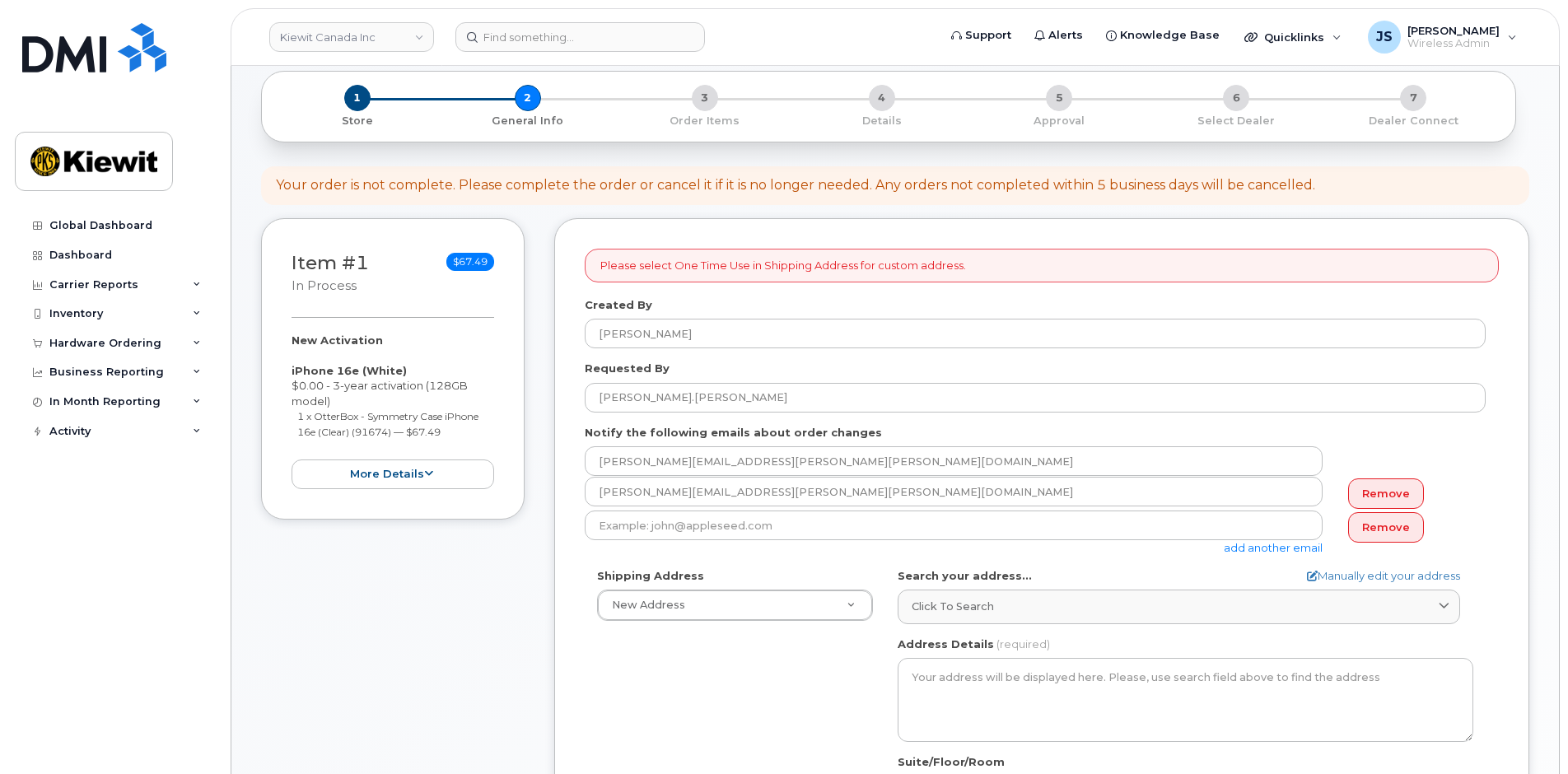
click at [1247, 552] on link "add another email" at bounding box center [1273, 548] width 99 height 13
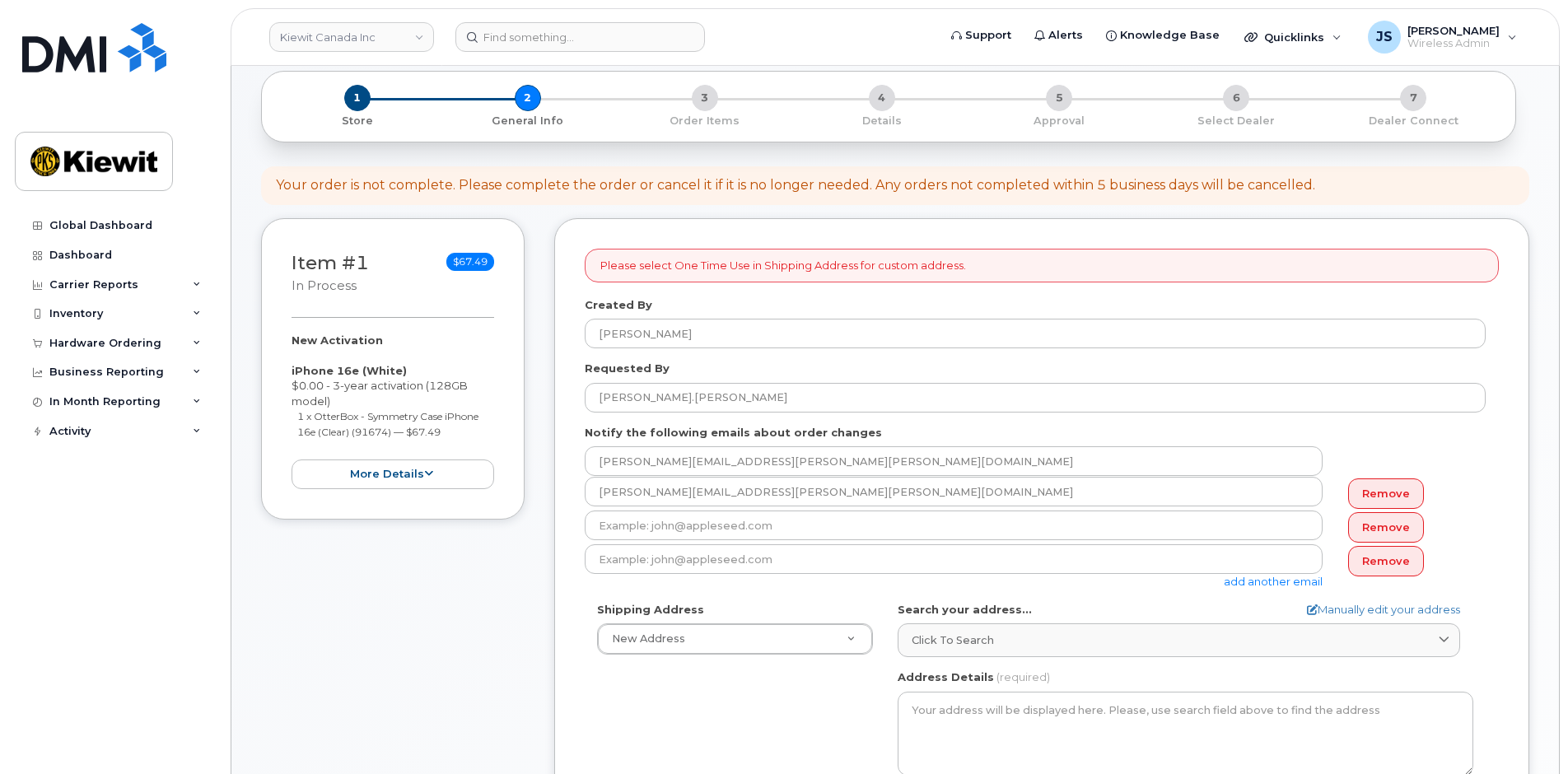
drag, startPoint x: 1414, startPoint y: 564, endPoint x: 1396, endPoint y: 557, distance: 19.3
click at [1414, 564] on link "Remove" at bounding box center [1386, 561] width 76 height 30
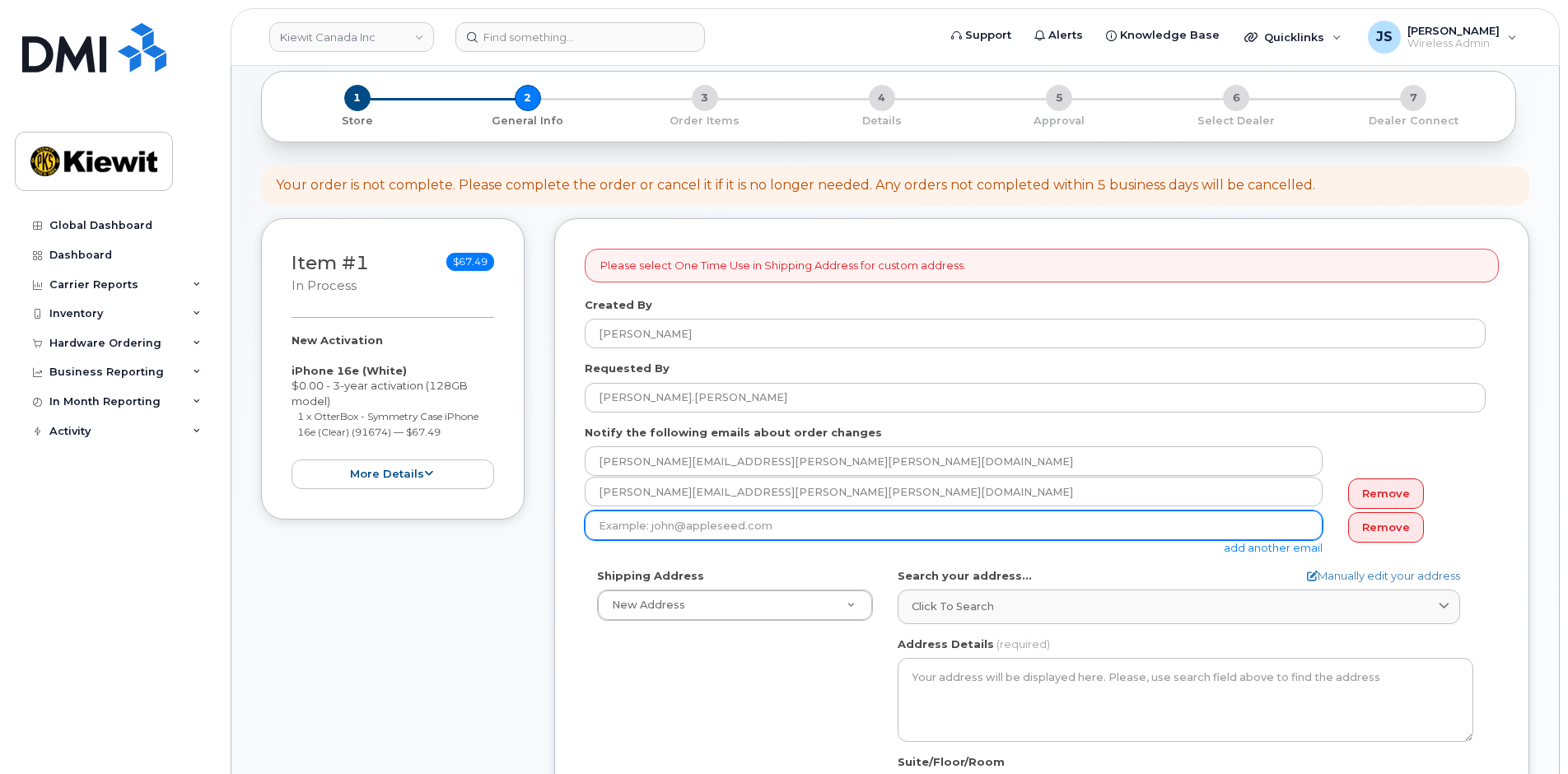
click at [1090, 522] on input "email" at bounding box center [954, 525] width 738 height 29
paste input "michael.buckle"
type input "[PERSON_NAME][EMAIL_ADDRESS][PERSON_NAME][DOMAIN_NAME]"
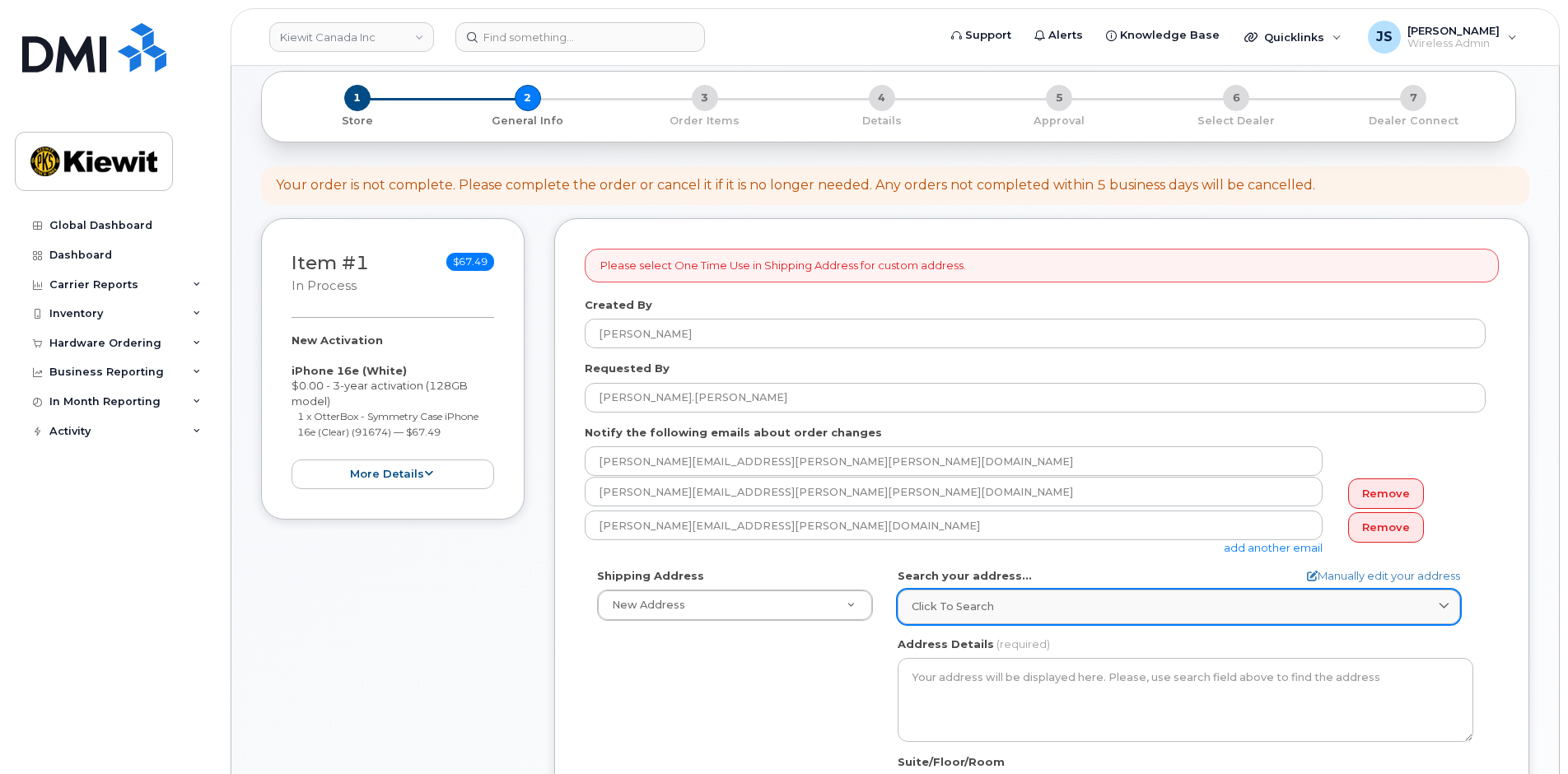
click at [988, 619] on link "Click to search" at bounding box center [1179, 607] width 563 height 34
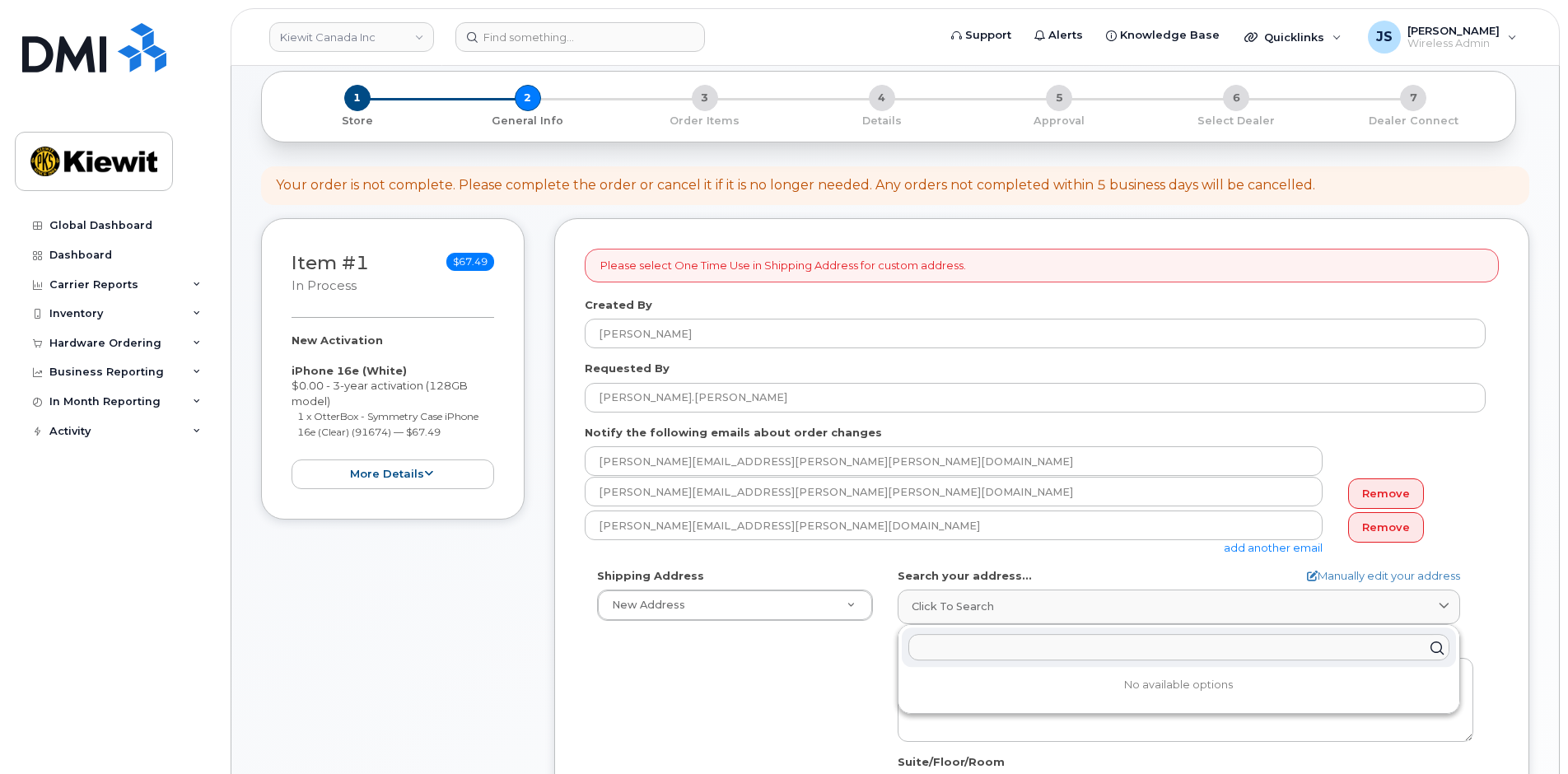
paste input "1 Holt Road South Receiving Area 13 Bowmanville, On L1C 3Z8"
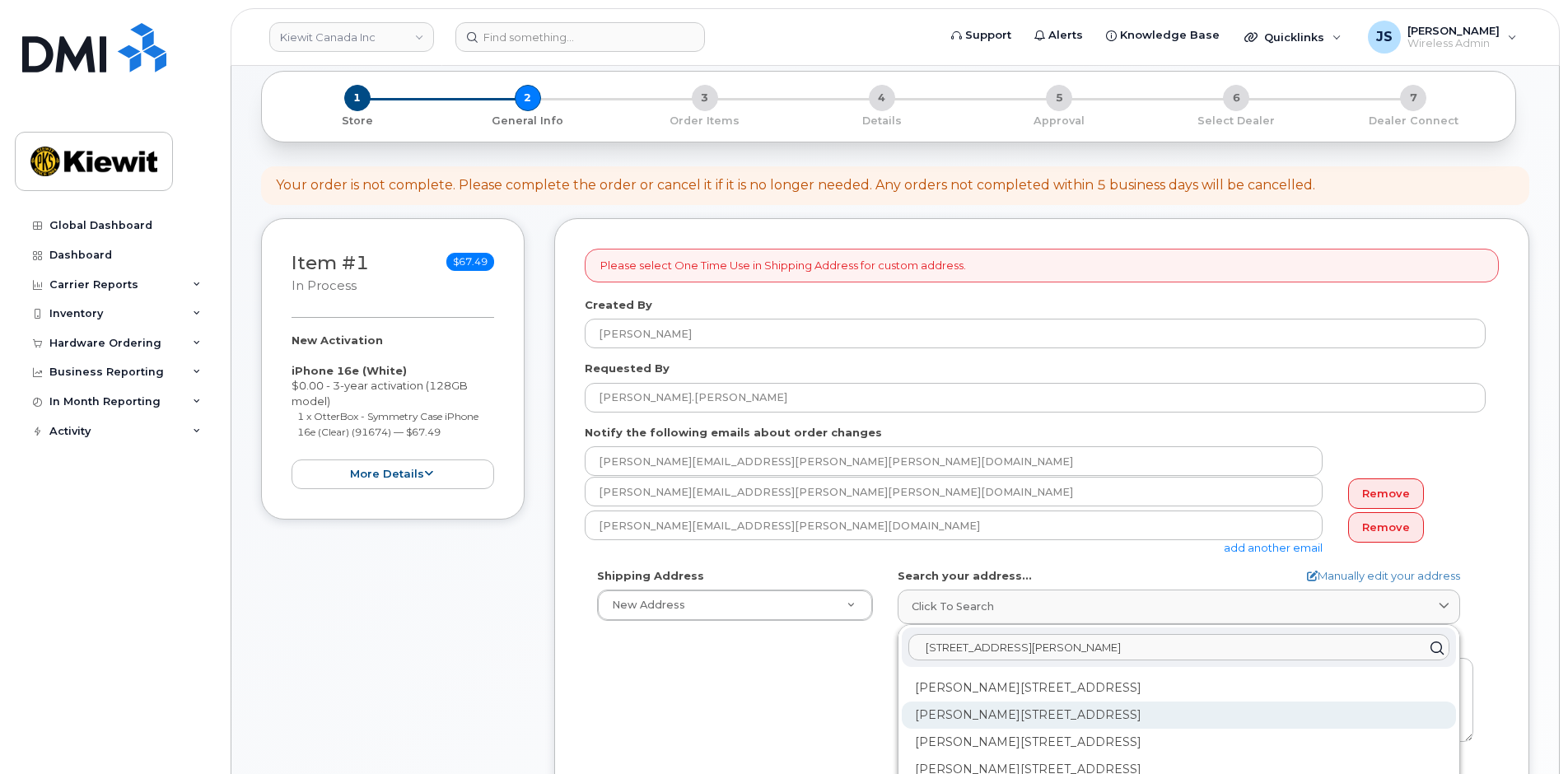
scroll to position [83, 0]
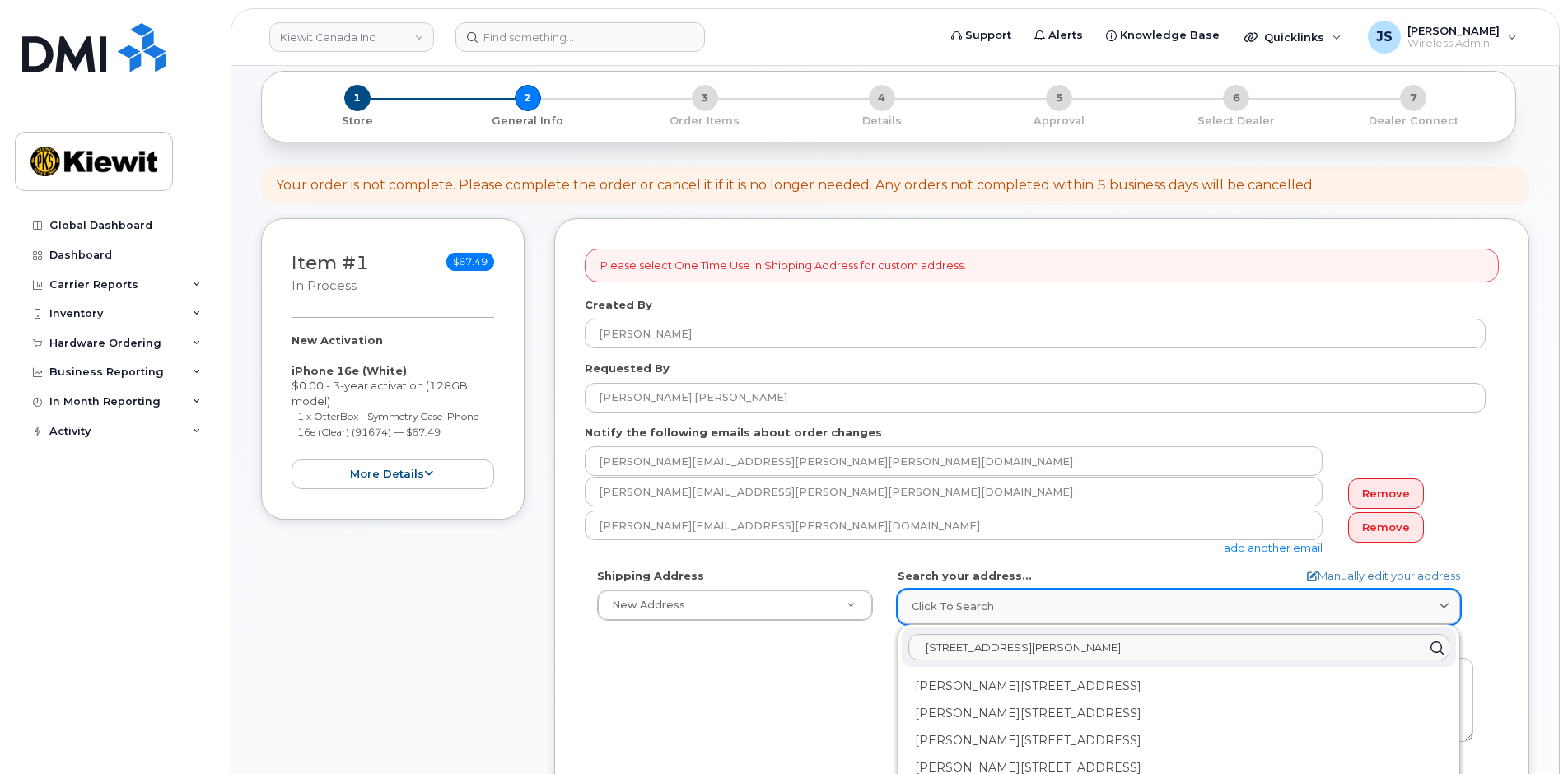
click at [1099, 607] on div "Click to search" at bounding box center [1179, 607] width 534 height 15
paste input "1 Holt Road South Bowmanville, On L1C 3Z8"
drag, startPoint x: 1410, startPoint y: 648, endPoint x: 725, endPoint y: 632, distance: 685.2
click at [726, 631] on div "Shipping Address New Address New Address 10333 Southport Road S.W 12250 33 St N…" at bounding box center [1036, 758] width 901 height 378
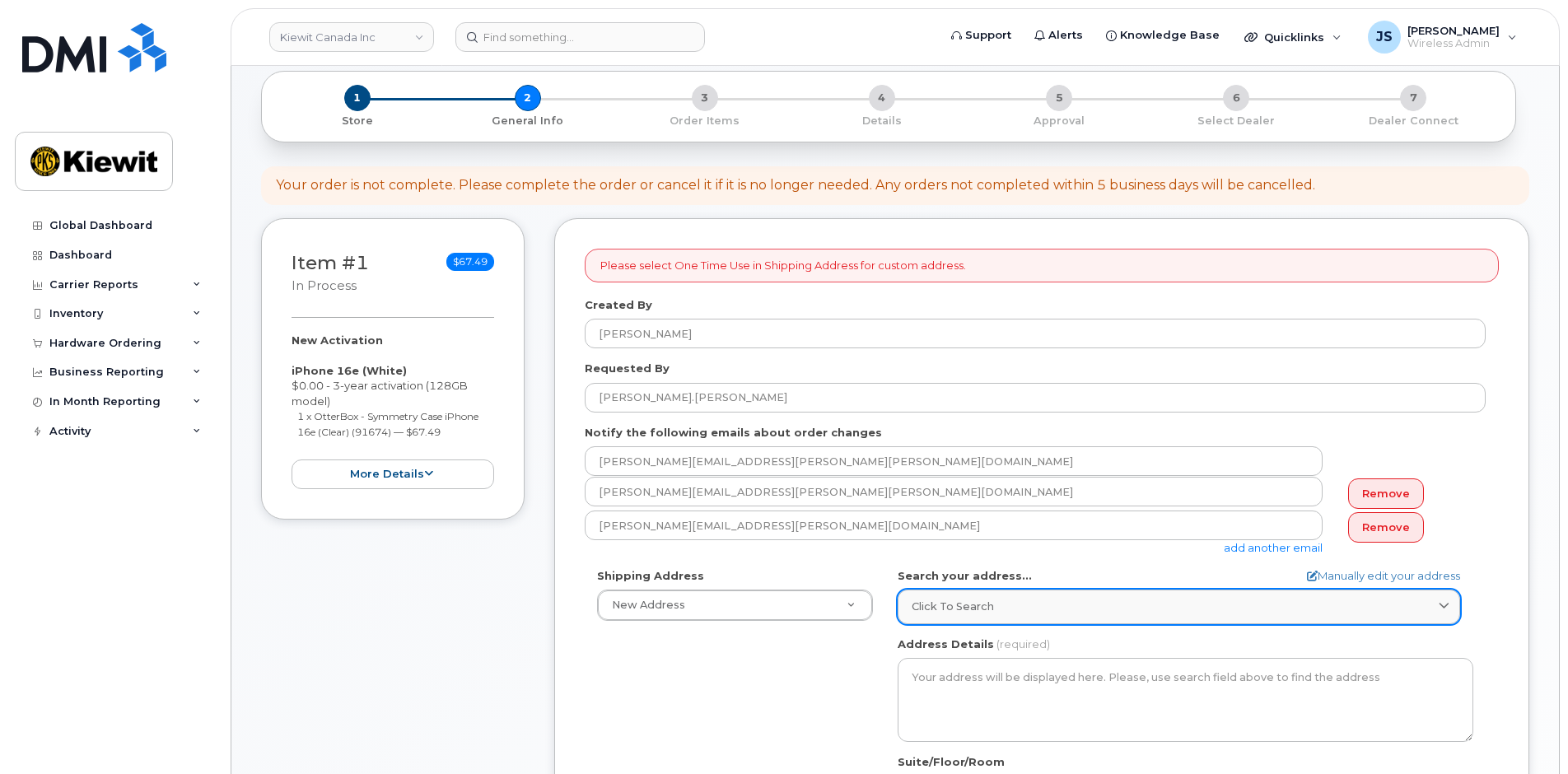
click at [1210, 615] on link "Click to search" at bounding box center [1179, 607] width 563 height 34
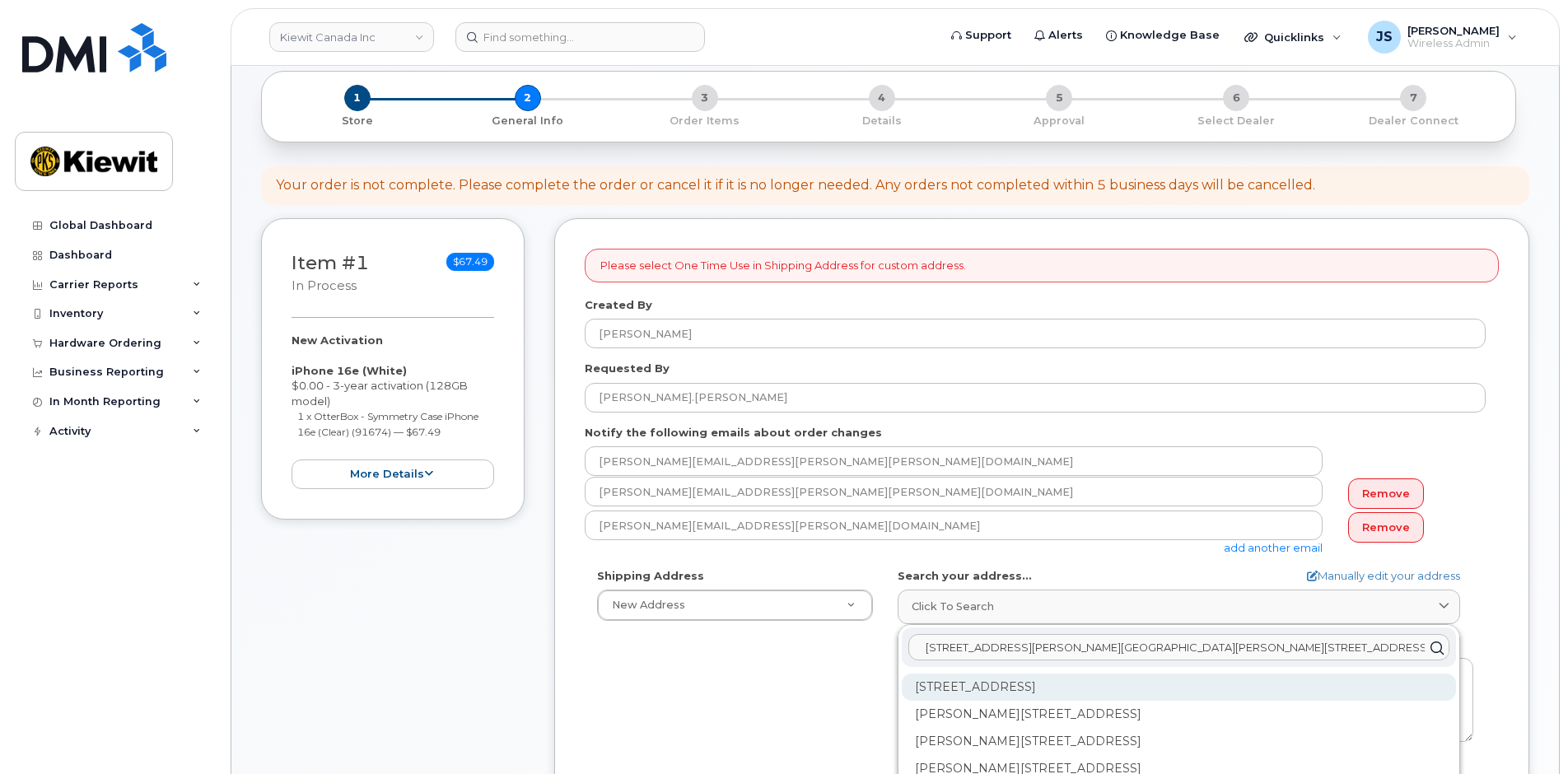
type input "3Z8"
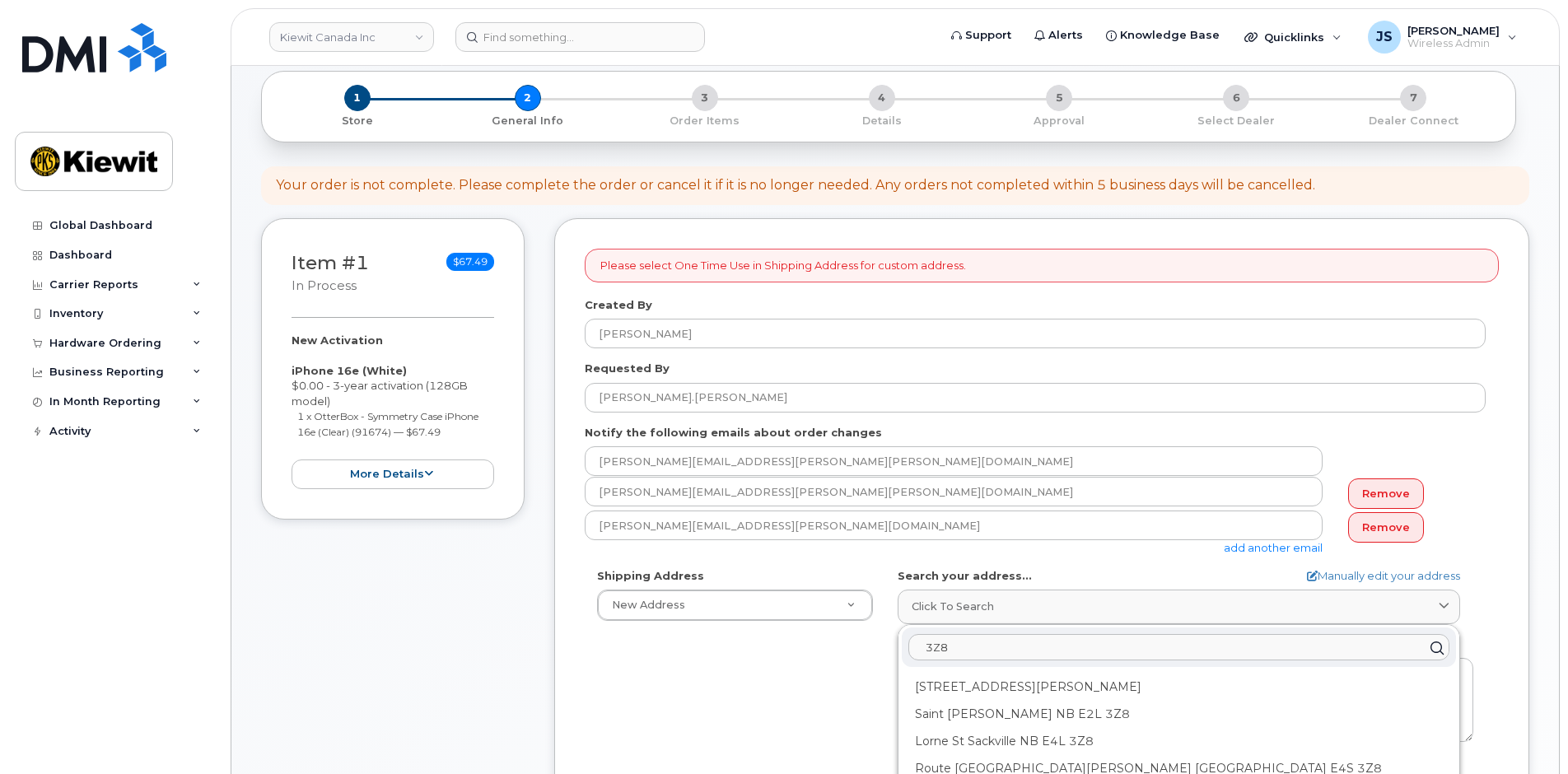
drag, startPoint x: 1321, startPoint y: 646, endPoint x: 825, endPoint y: 646, distance: 496.0
click at [825, 646] on div "Shipping Address New Address New Address 10333 Southport Road S.W 12250 33 St N…" at bounding box center [1036, 758] width 901 height 378
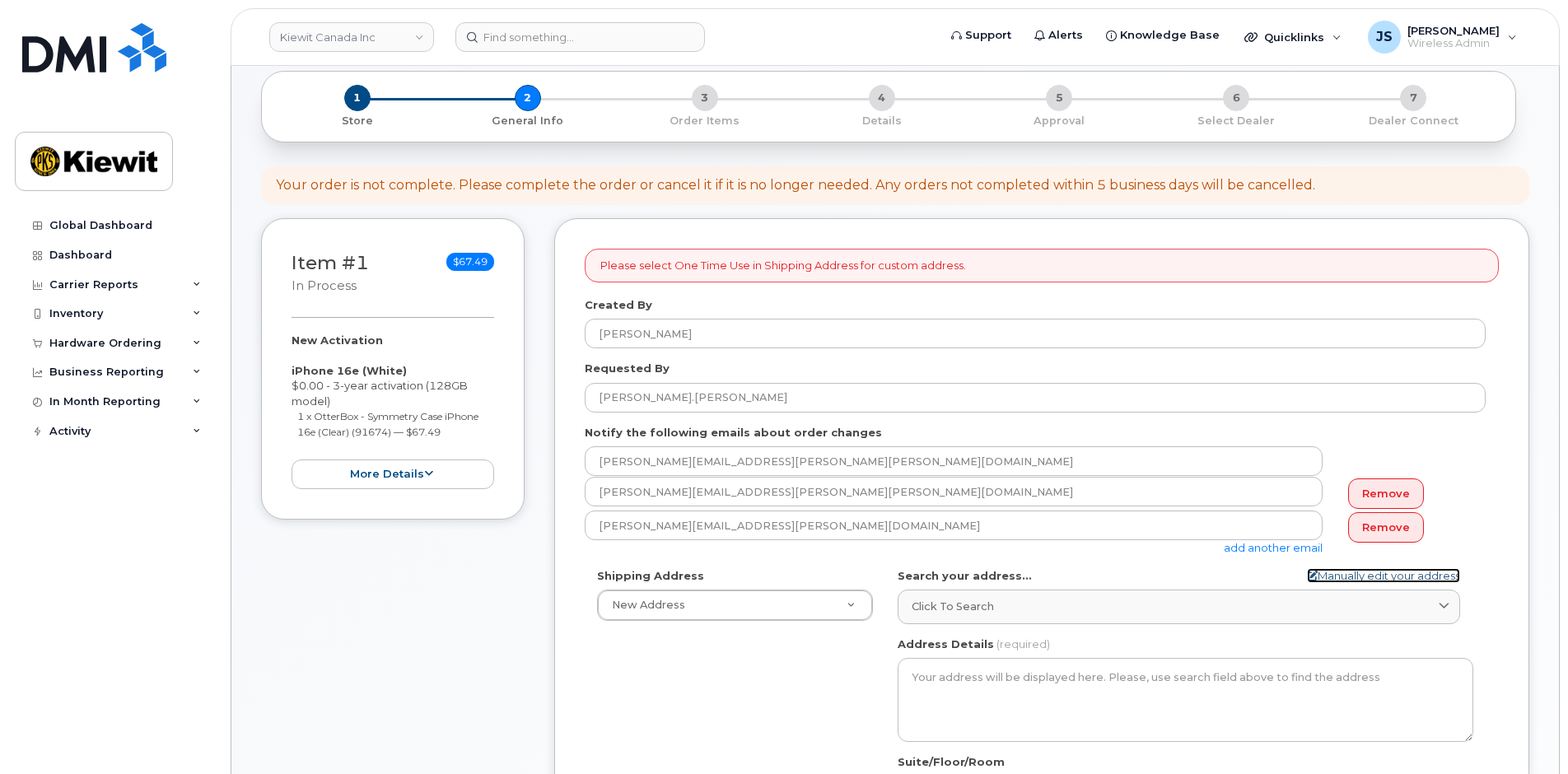
click at [1345, 573] on link "Manually edit your address" at bounding box center [1384, 576] width 153 height 15
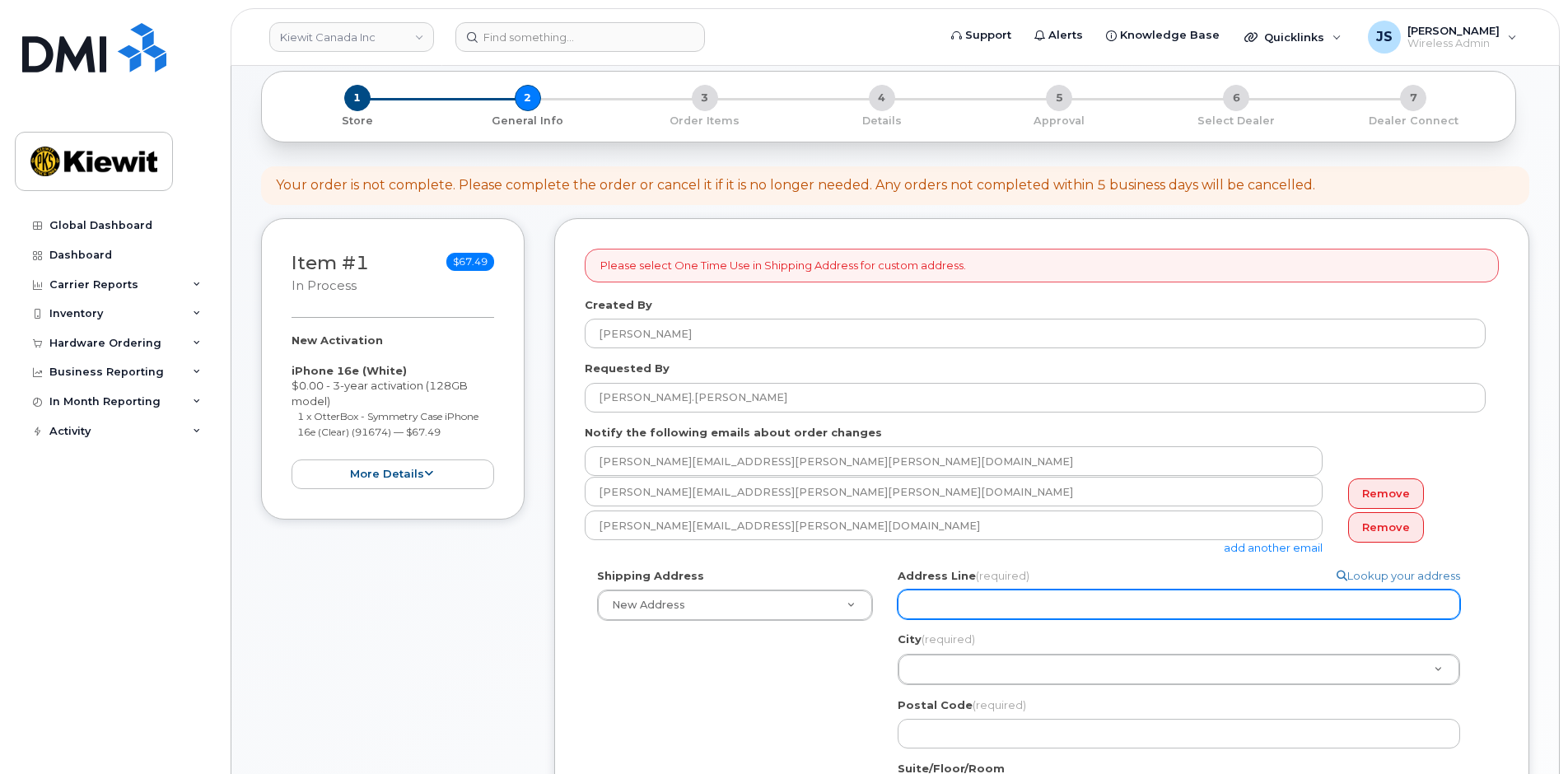
click at [939, 606] on input "Address Line (required)" at bounding box center [1179, 604] width 563 height 29
paste input "1 Holt Road South Bowmanville, On L1C 3Z8"
select select
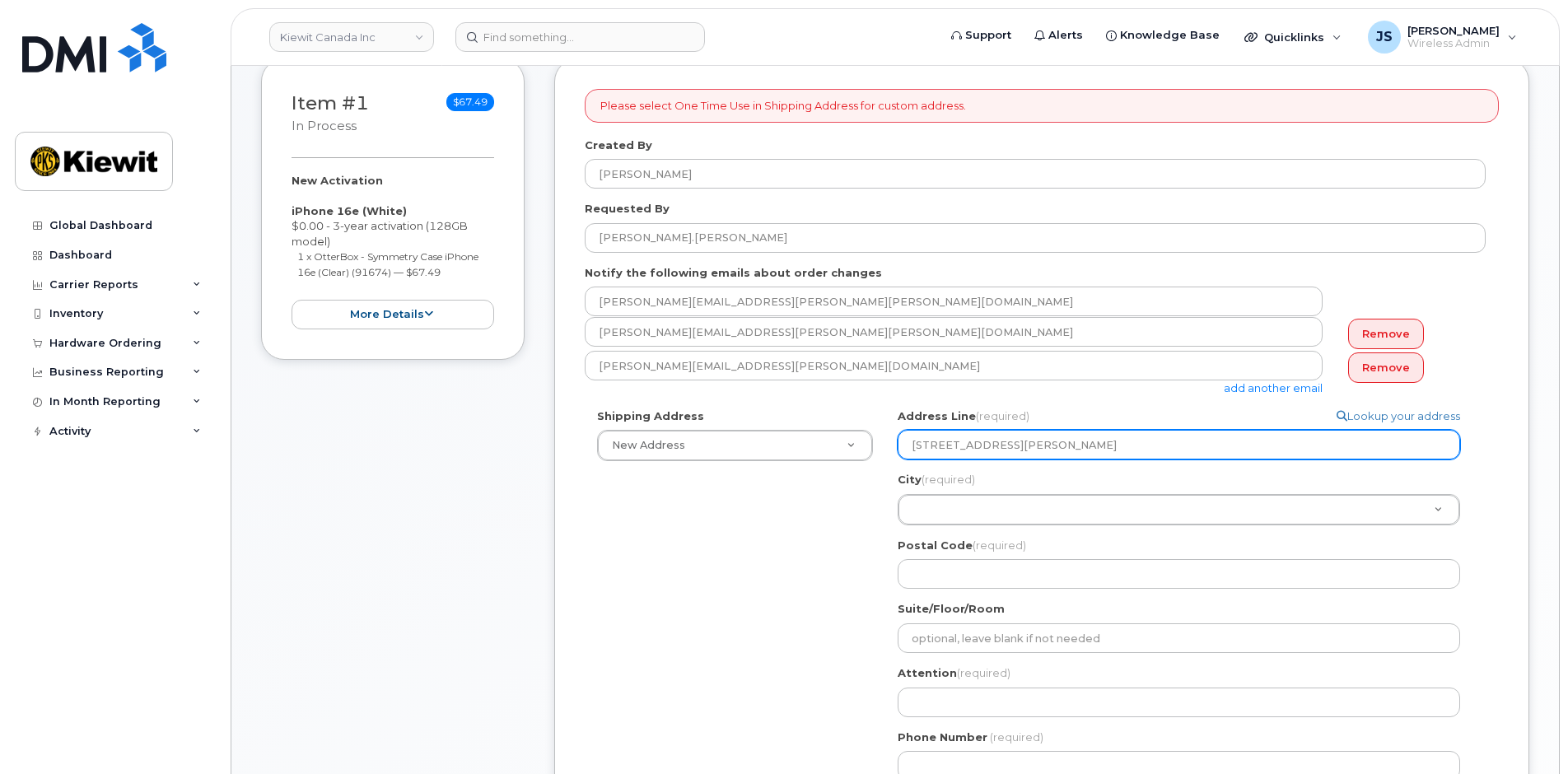
scroll to position [330, 0]
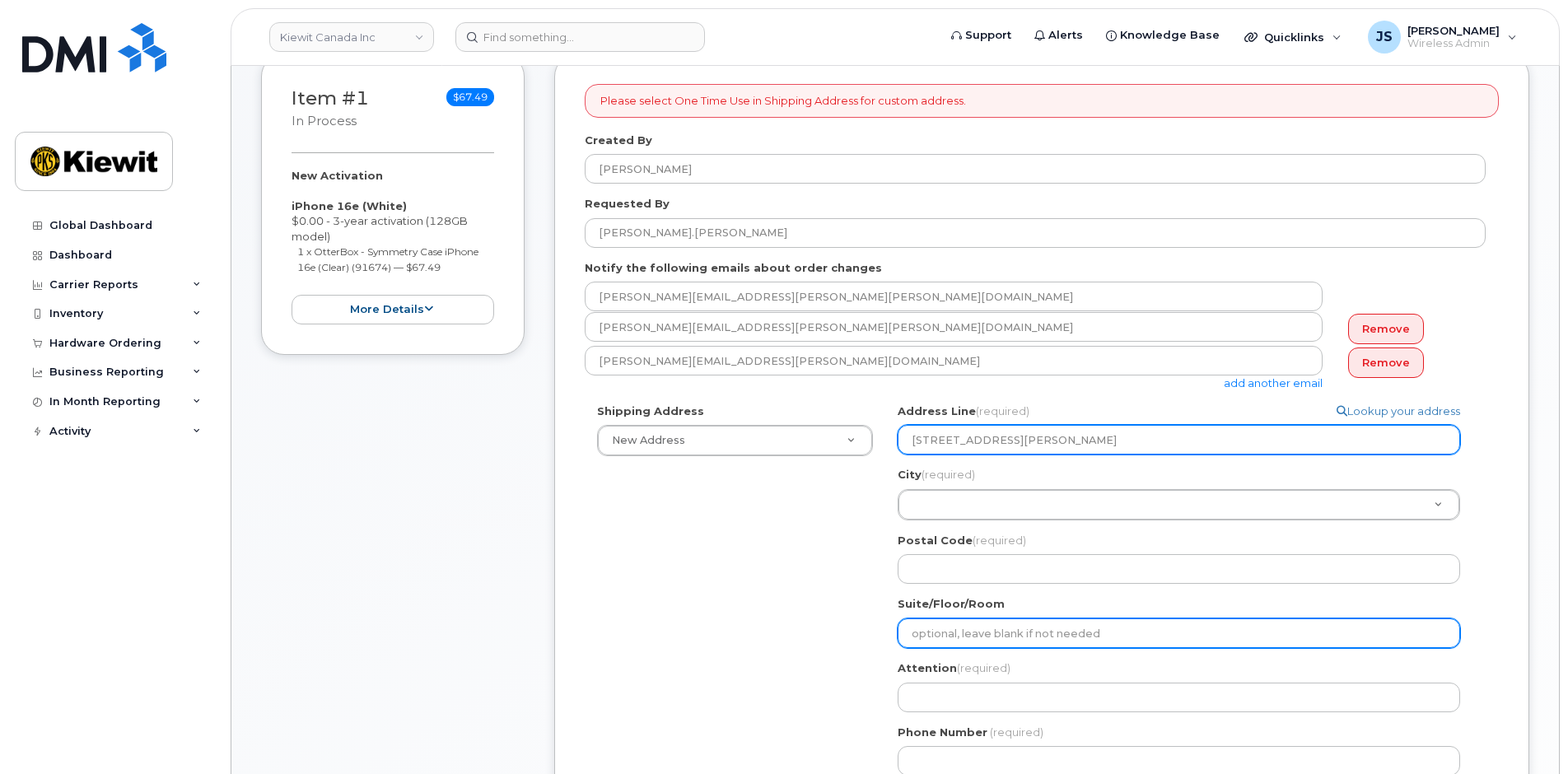
type input "1 Holt Road South Bowmanville, On L1C 3Z8"
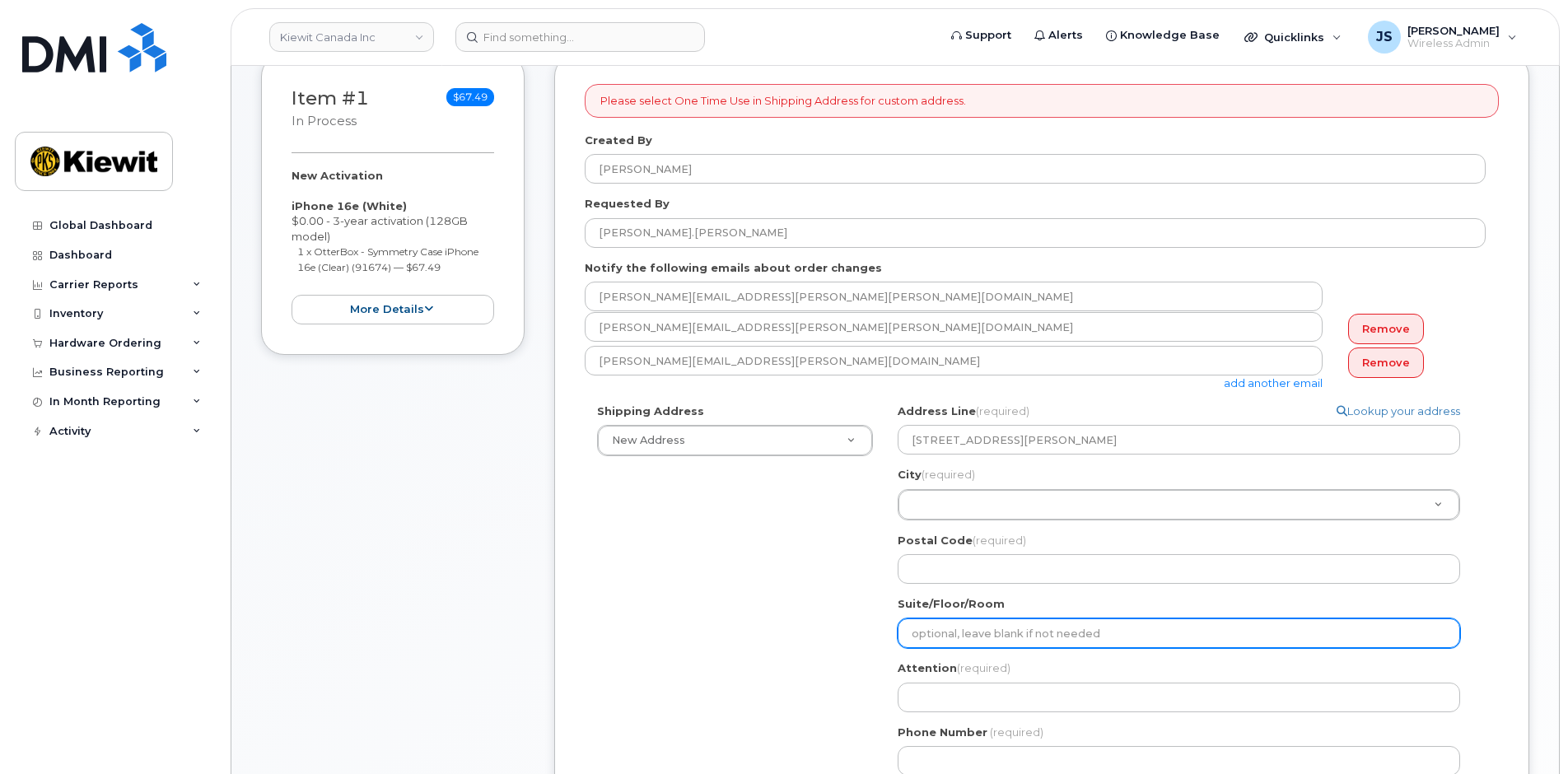
click at [949, 628] on input "Suite/Floor/Room" at bounding box center [1179, 633] width 563 height 29
paste input "Receiving Area 13"
type input "Receiving Area 13"
select select
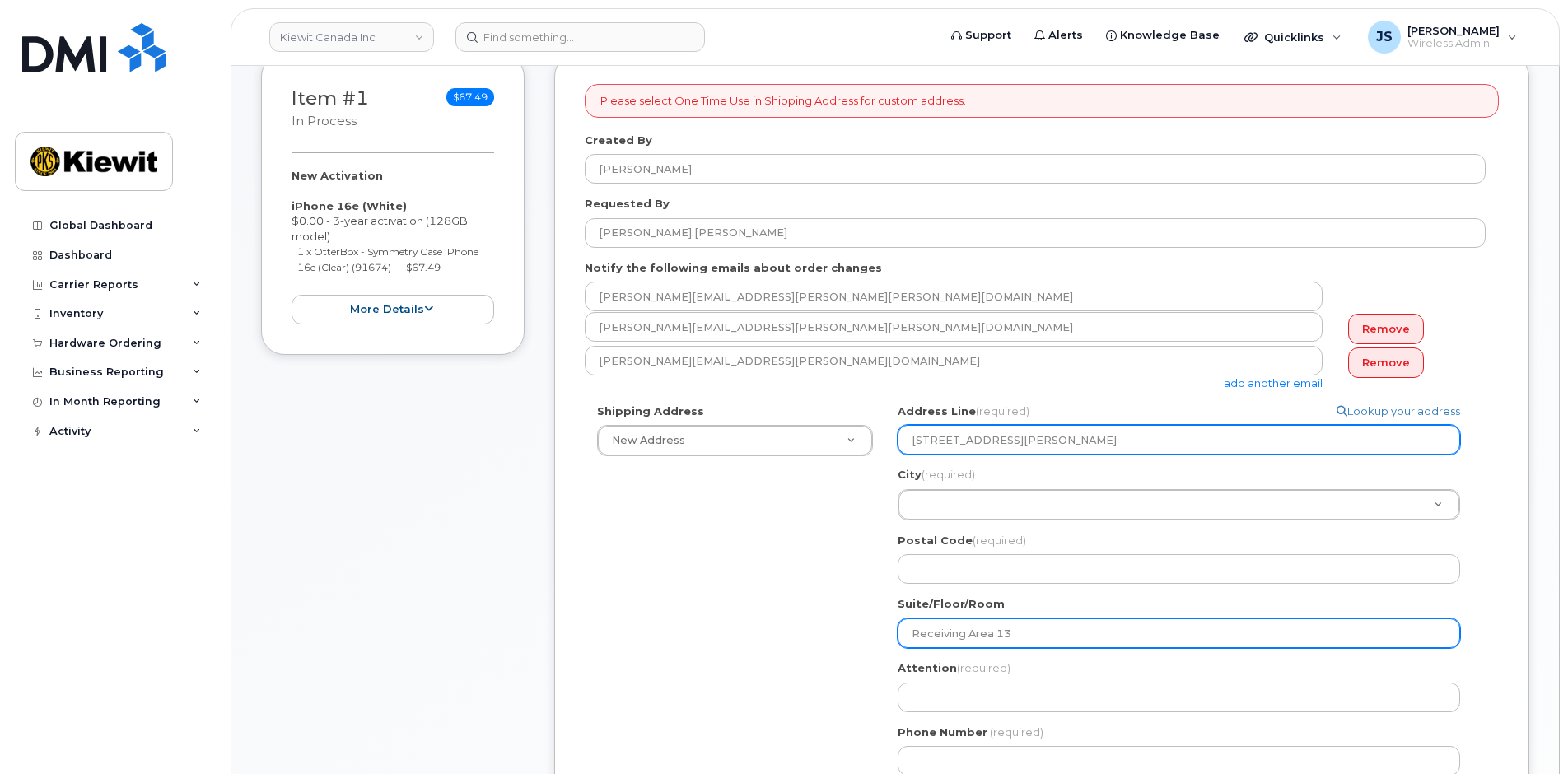
type input "Receiving Area 13"
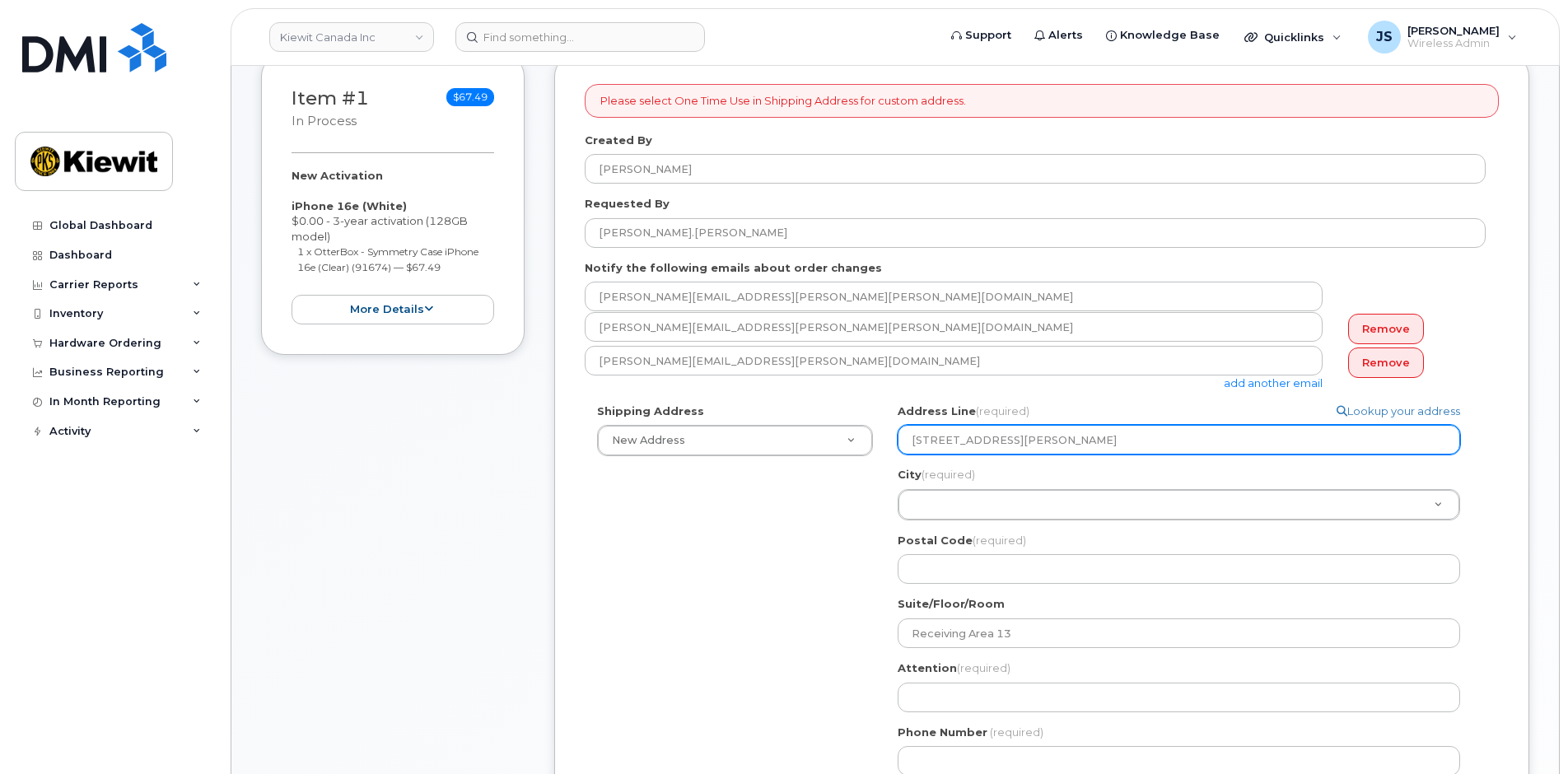
drag, startPoint x: 1213, startPoint y: 440, endPoint x: 1106, endPoint y: 442, distance: 107.0
click at [1106, 442] on input "1 Holt Road South Bowmanville, On L1C 3Z8" at bounding box center [1179, 439] width 563 height 29
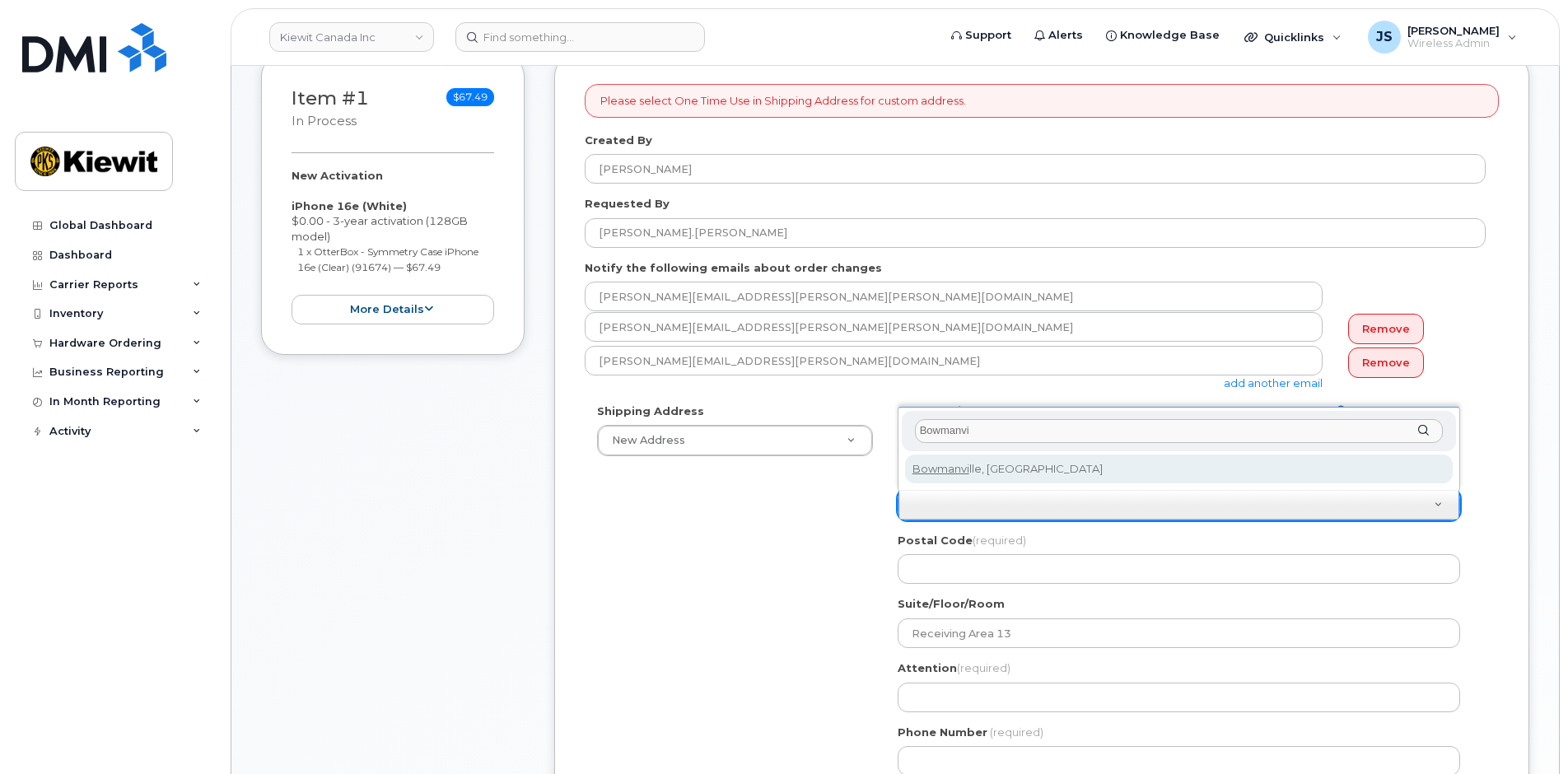
type input "Bowmanvi"
select select
type input "3729"
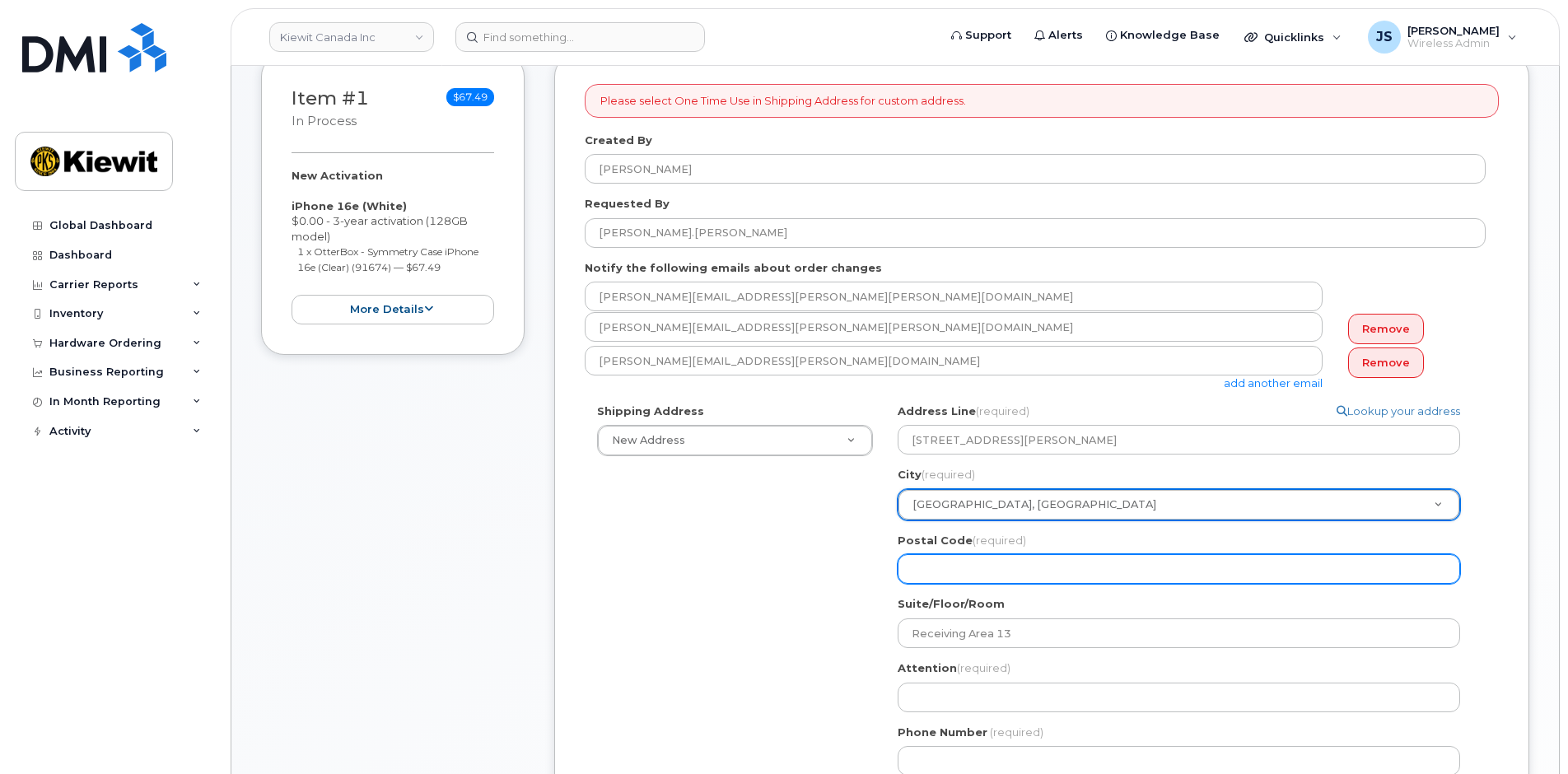
click at [1031, 567] on input "Postal Code (required)" at bounding box center [1179, 569] width 563 height 29
paste input "L1C 3Z8"
select select
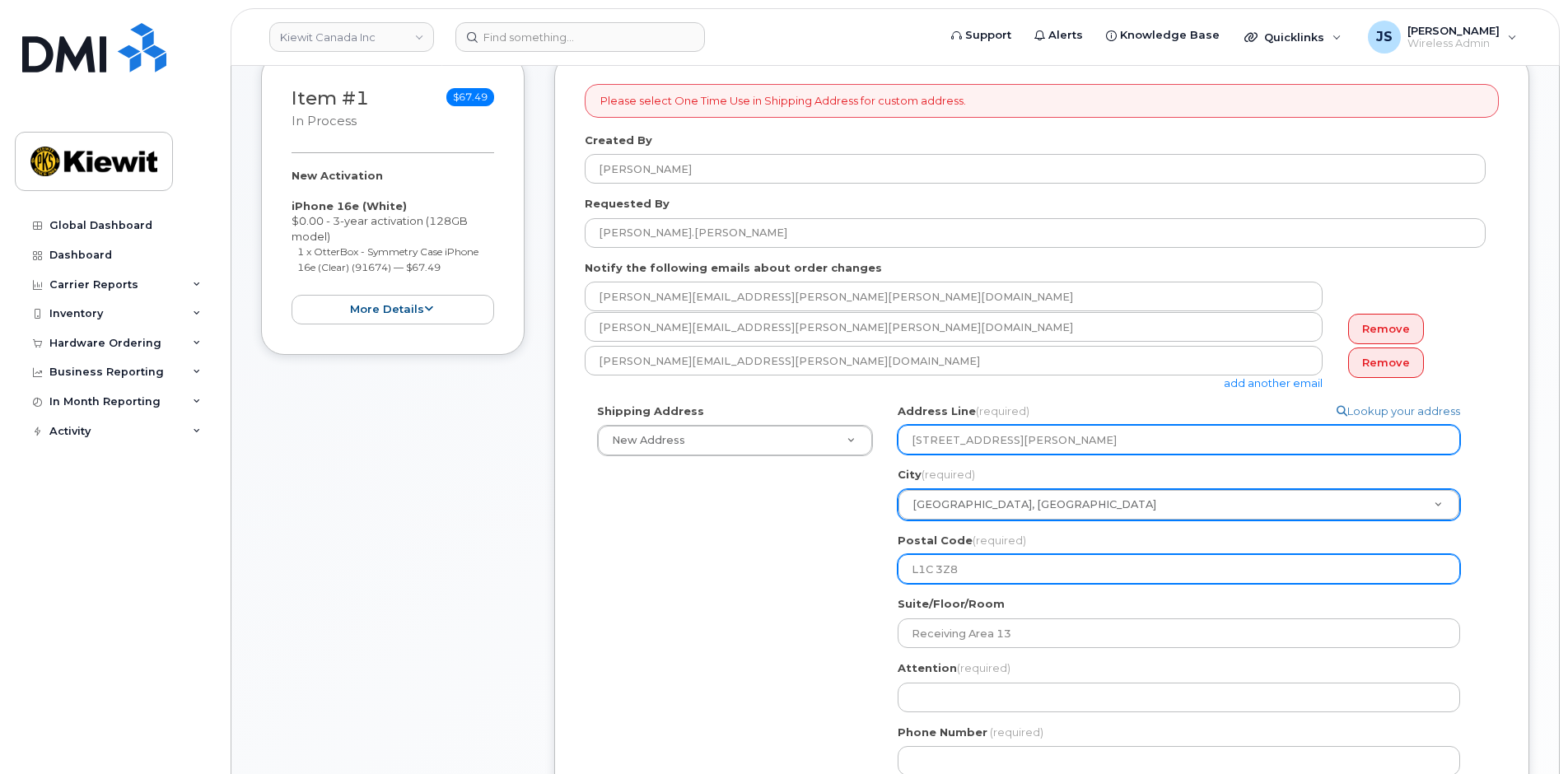
type input "L1C 3Z8"
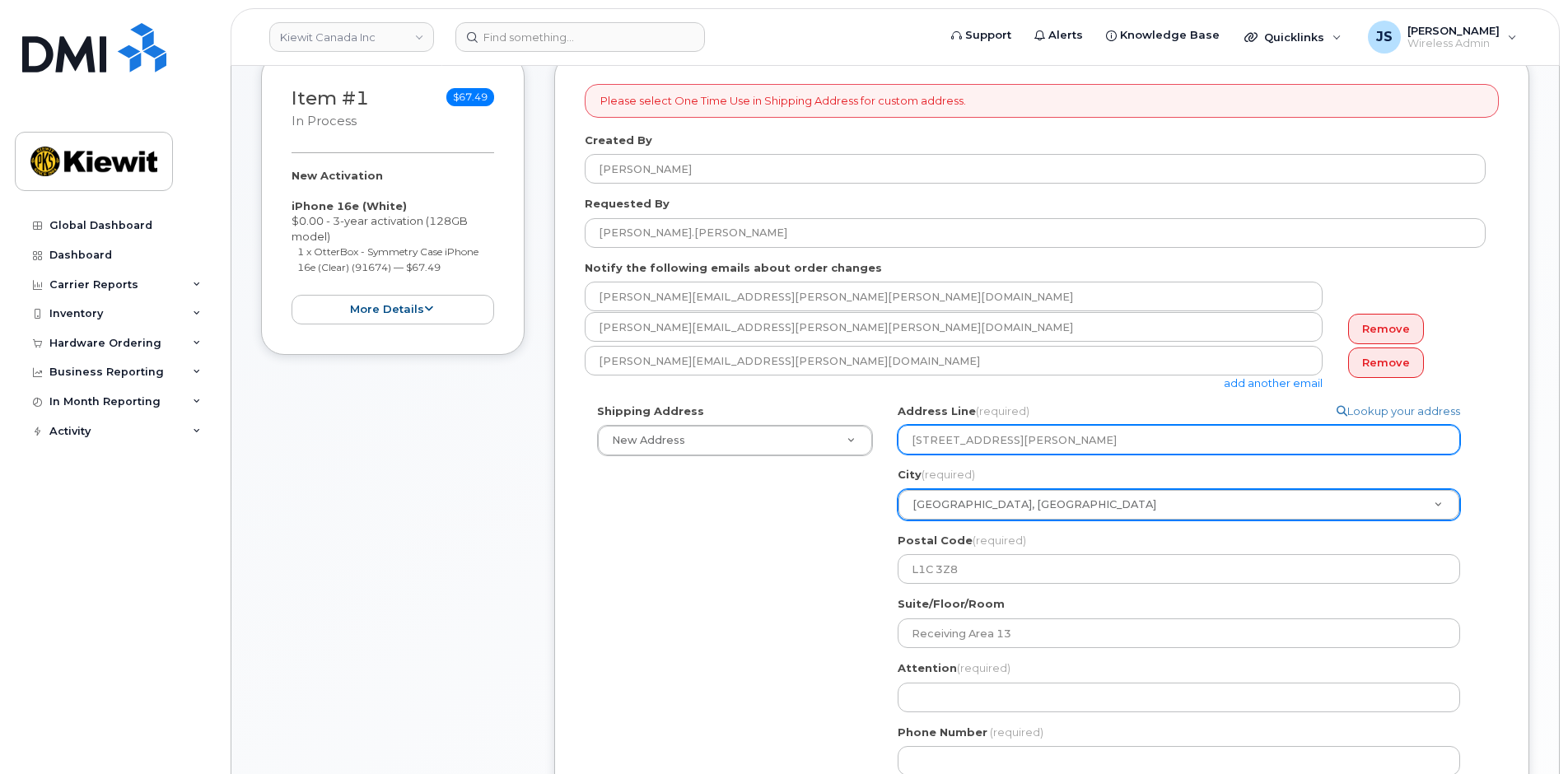
drag, startPoint x: 1162, startPoint y: 435, endPoint x: 1015, endPoint y: 441, distance: 147.1
click at [1015, 441] on input "1 Holt Road South Bowmanville, On L1C 3Z8" at bounding box center [1179, 439] width 563 height 29
select select
type input "1 Holt Road South"
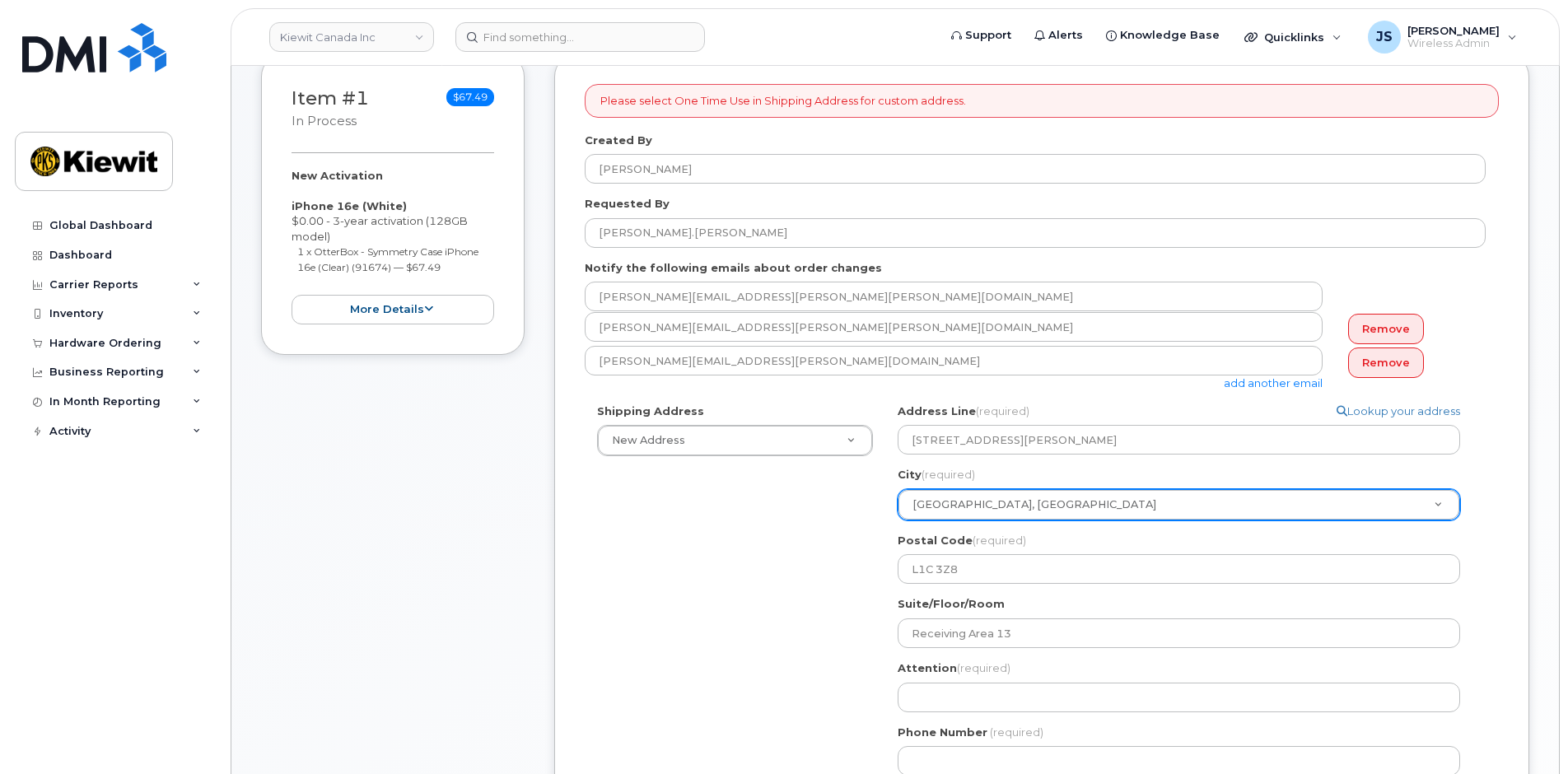
click at [775, 582] on div "Shipping Address New Address New Address 10333 Southport Road S.W 12250 33 St N…" at bounding box center [1036, 595] width 901 height 385
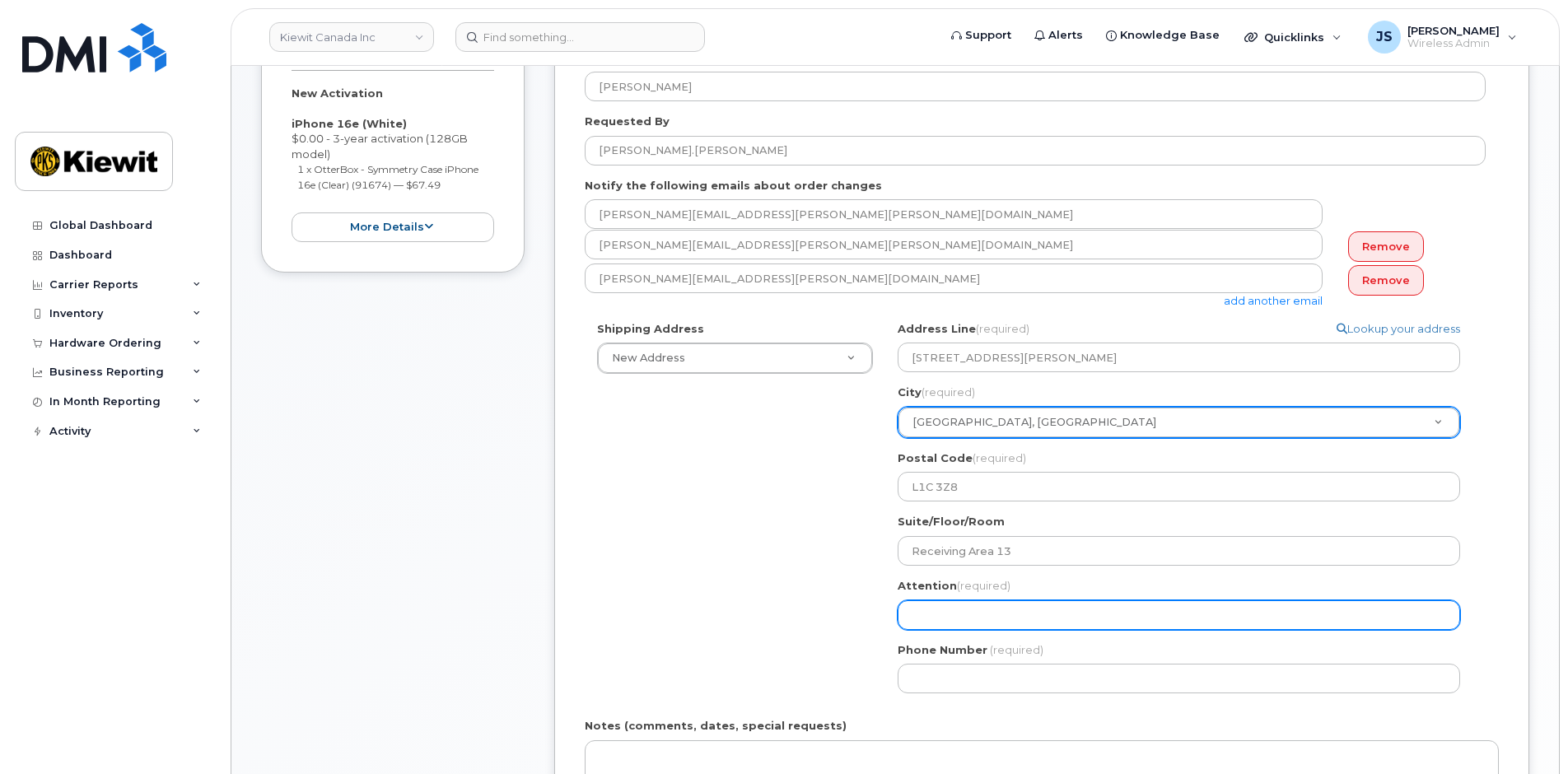
click at [998, 629] on input "Attention (required)" at bounding box center [1179, 615] width 563 height 29
paste input "Craig Williams & Courtney Robia DN"
type input "Craig Williams & Courtney Robia DN"
drag, startPoint x: 1002, startPoint y: 614, endPoint x: 986, endPoint y: 614, distance: 16.0
click at [986, 614] on input "Craig Williams & Courtney Robia DN" at bounding box center [1179, 615] width 563 height 29
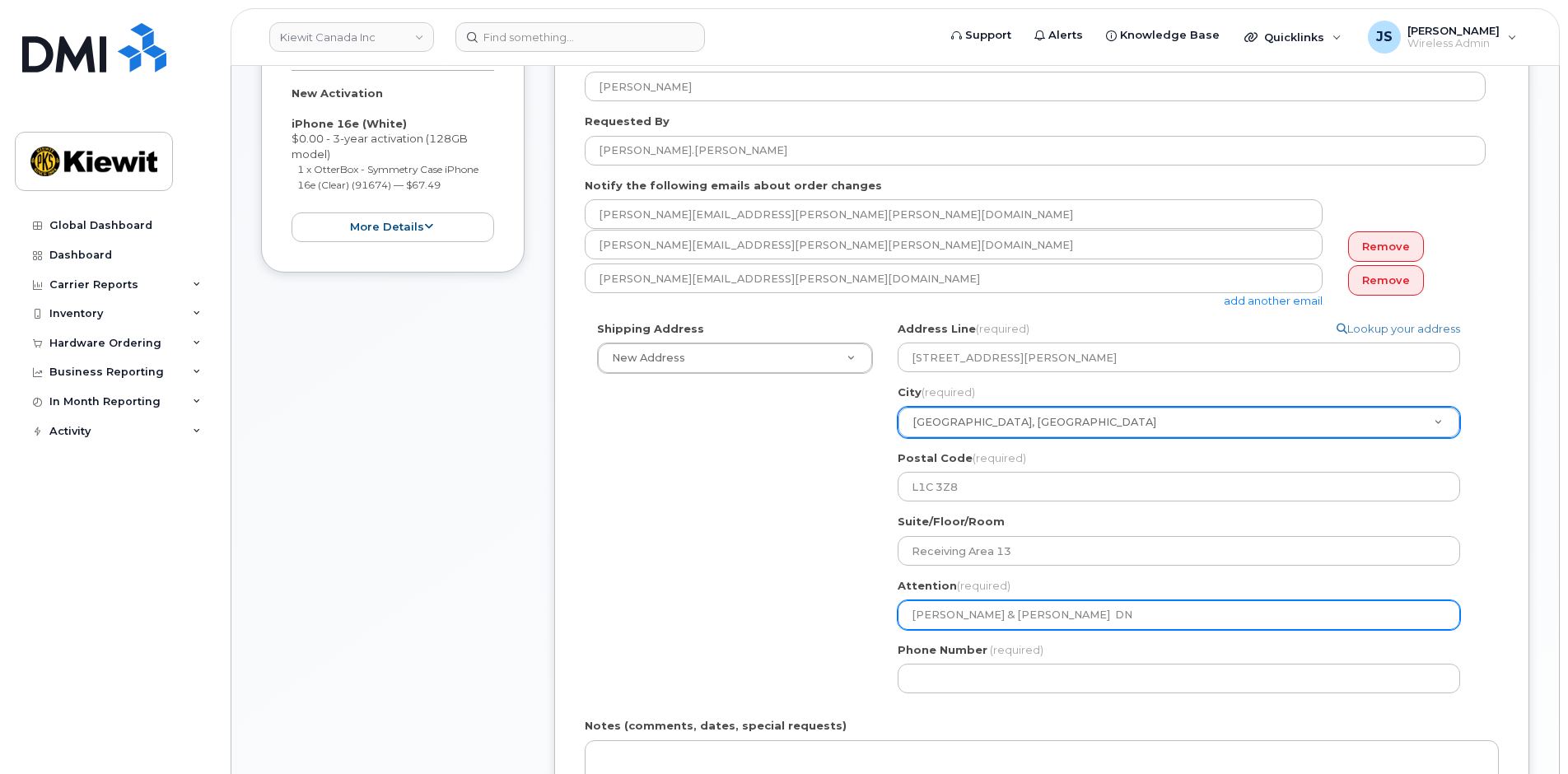
select select
type input "Craig WilliamsCourtney Robia DN"
select select
type input "Craig Williams/Courtney Robia DN"
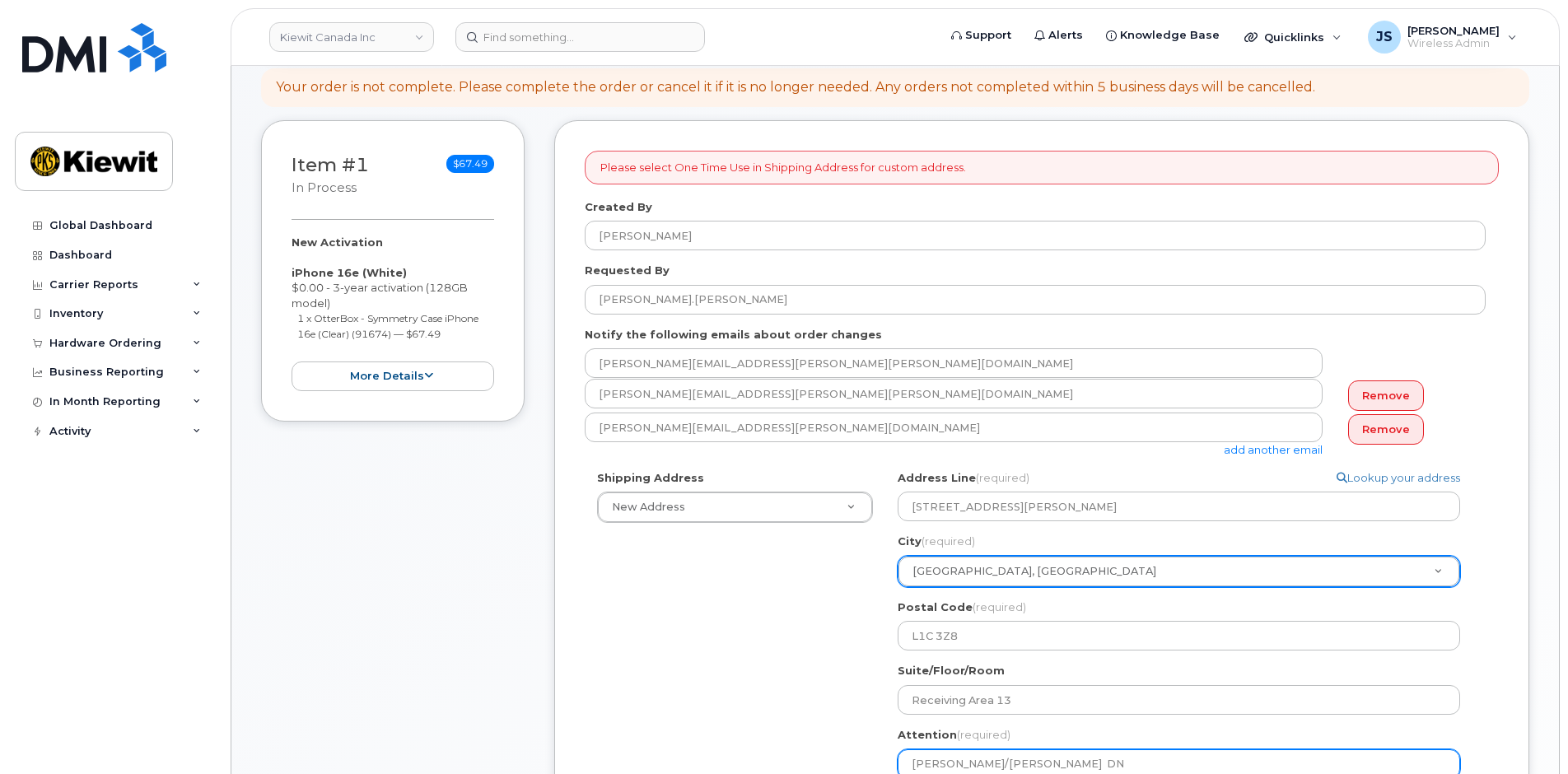
scroll to position [330, 0]
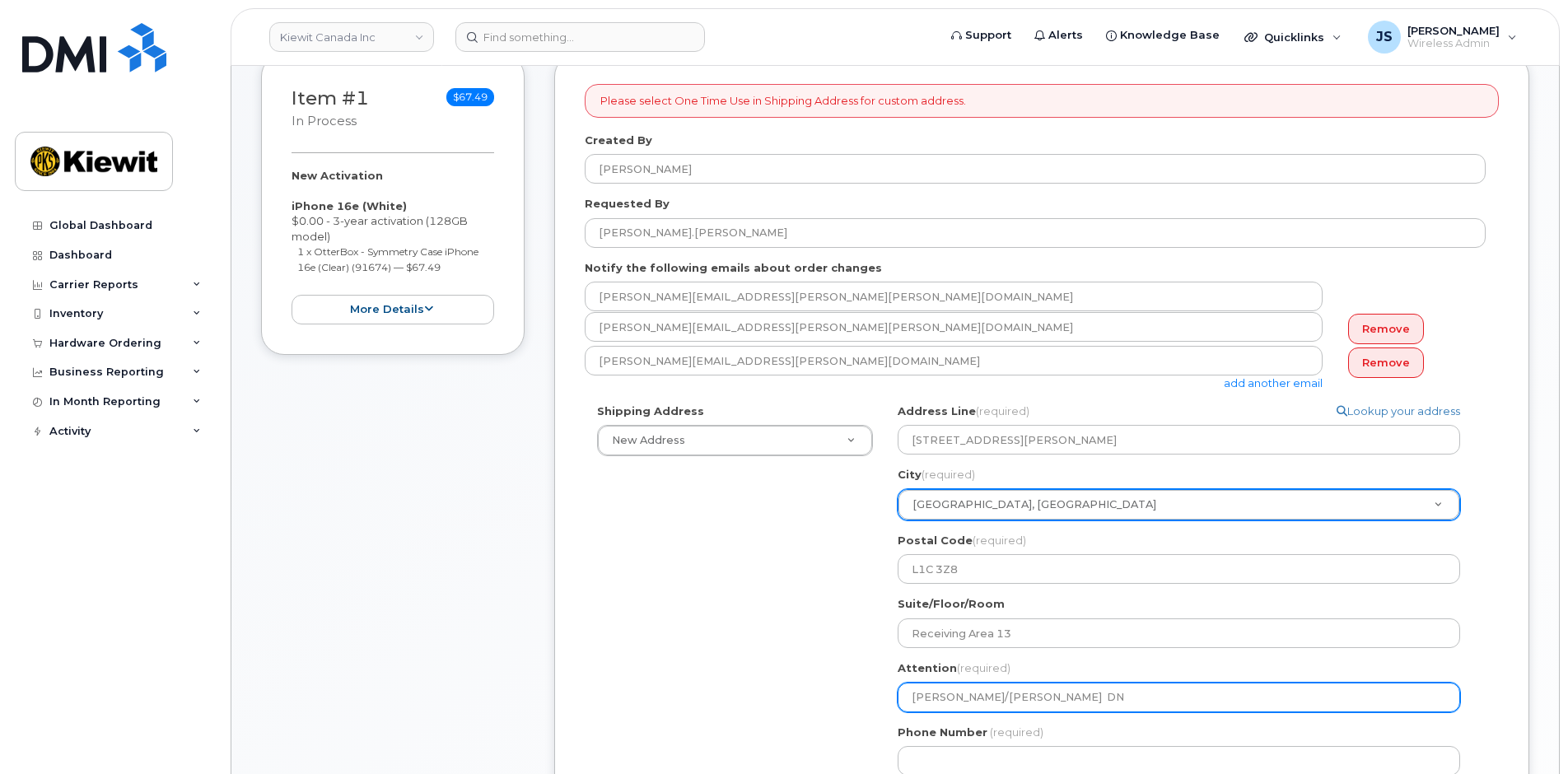
click at [944, 692] on input "Craig Williams/Courtney Robia DN" at bounding box center [1179, 697] width 563 height 29
select select
type input "Craig Williams/Courtney Robia D"
select select
type input "Craig Williams/Courtney Robia"
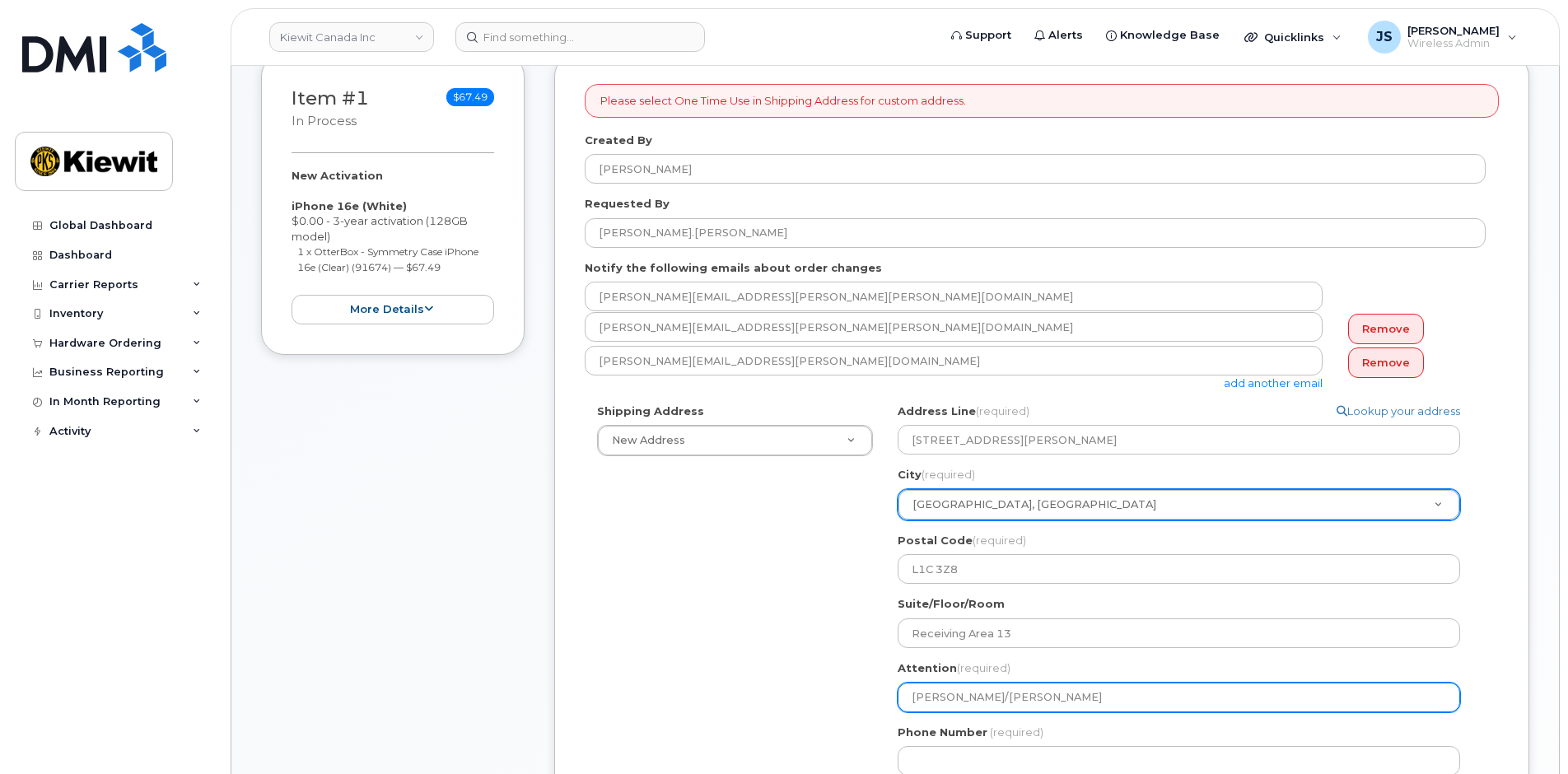
select select
type input "Craig Williams/Courtney Robia/"
select select
type input "Craig Williams/Courtney Robia/ A"
select select
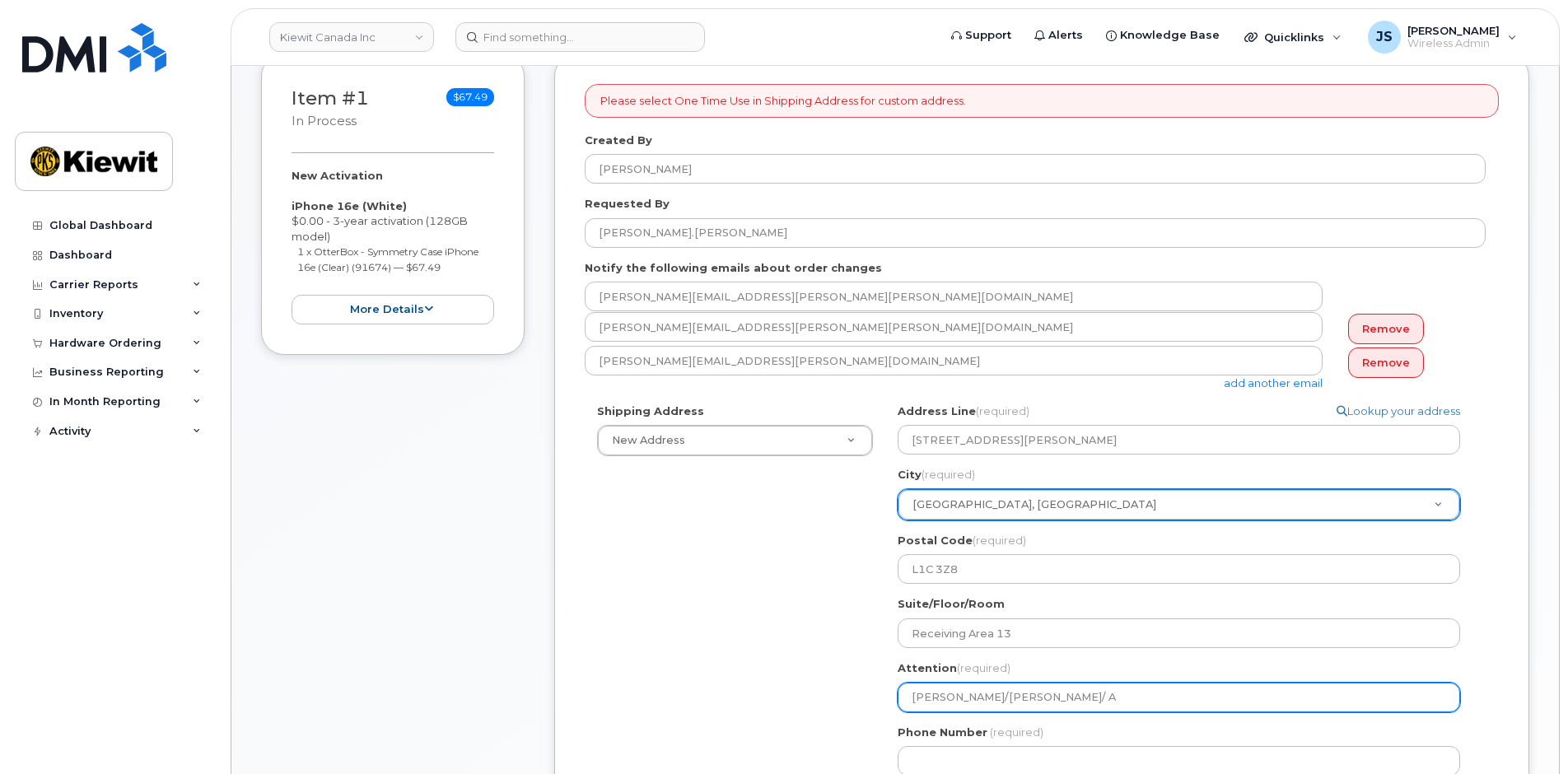
type input "Craig Williams/Courtney Robia/ Al"
select select
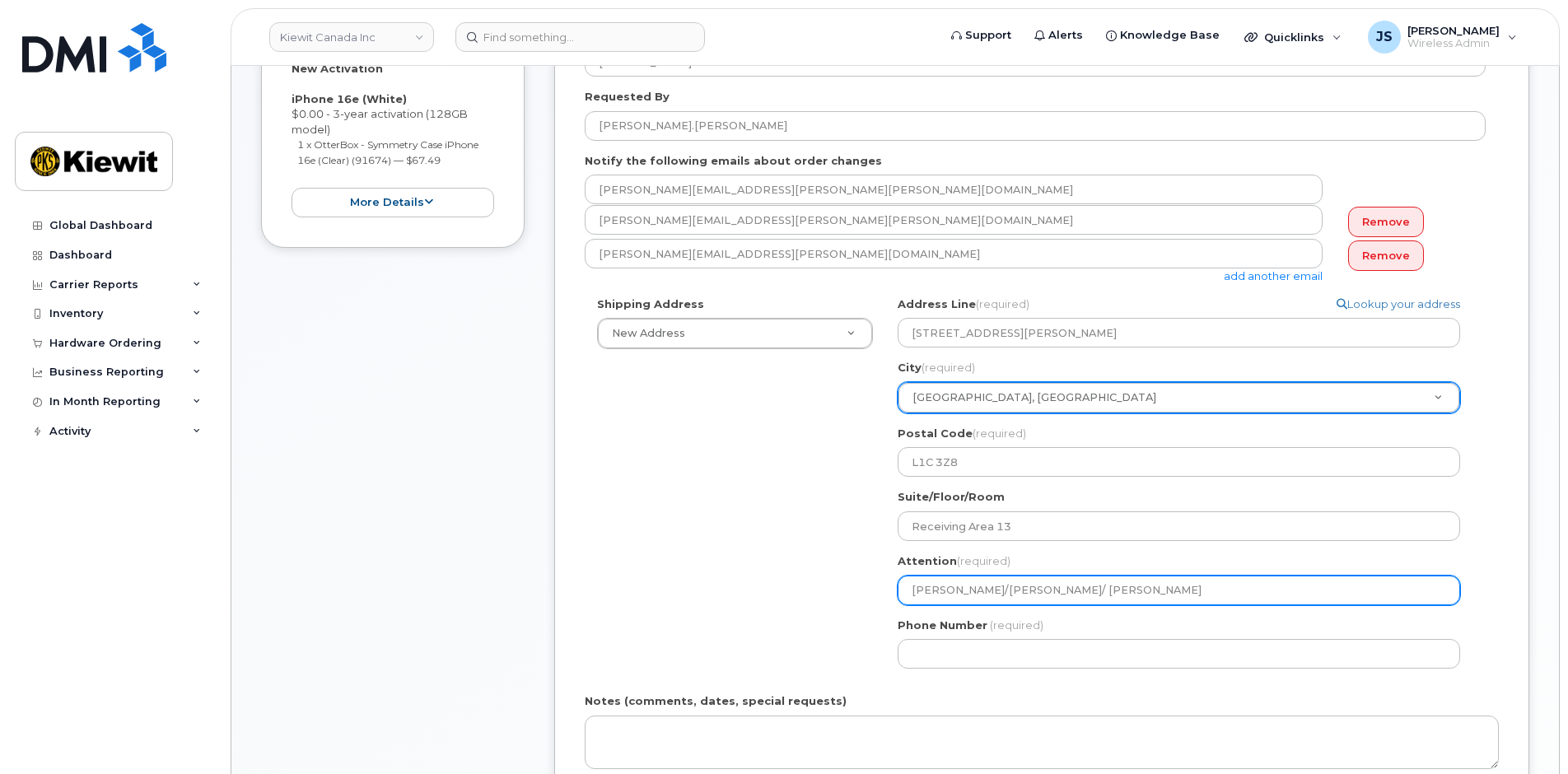
scroll to position [576, 0]
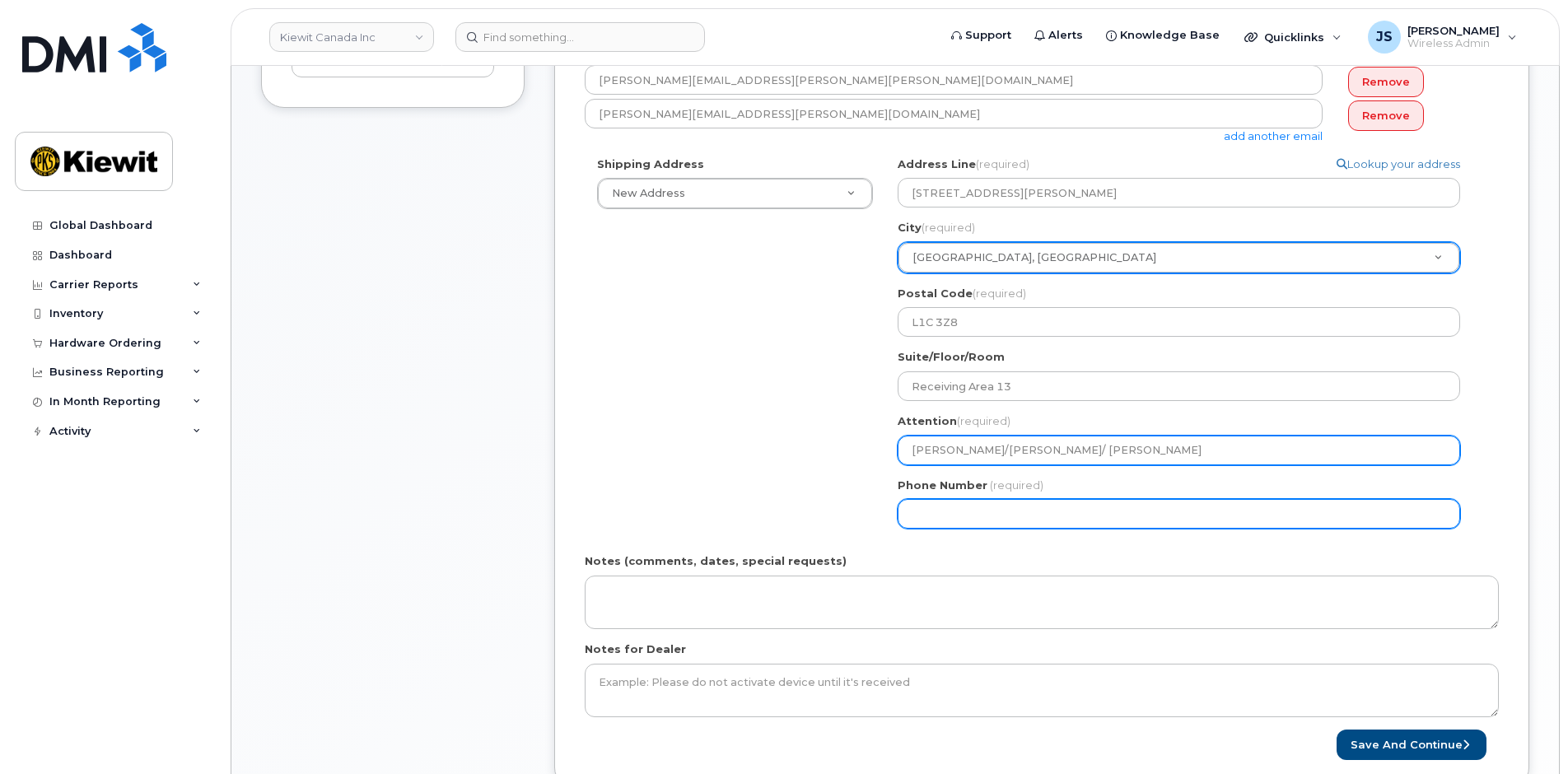
type input "[PERSON_NAME]/[PERSON_NAME]/ [PERSON_NAME]"
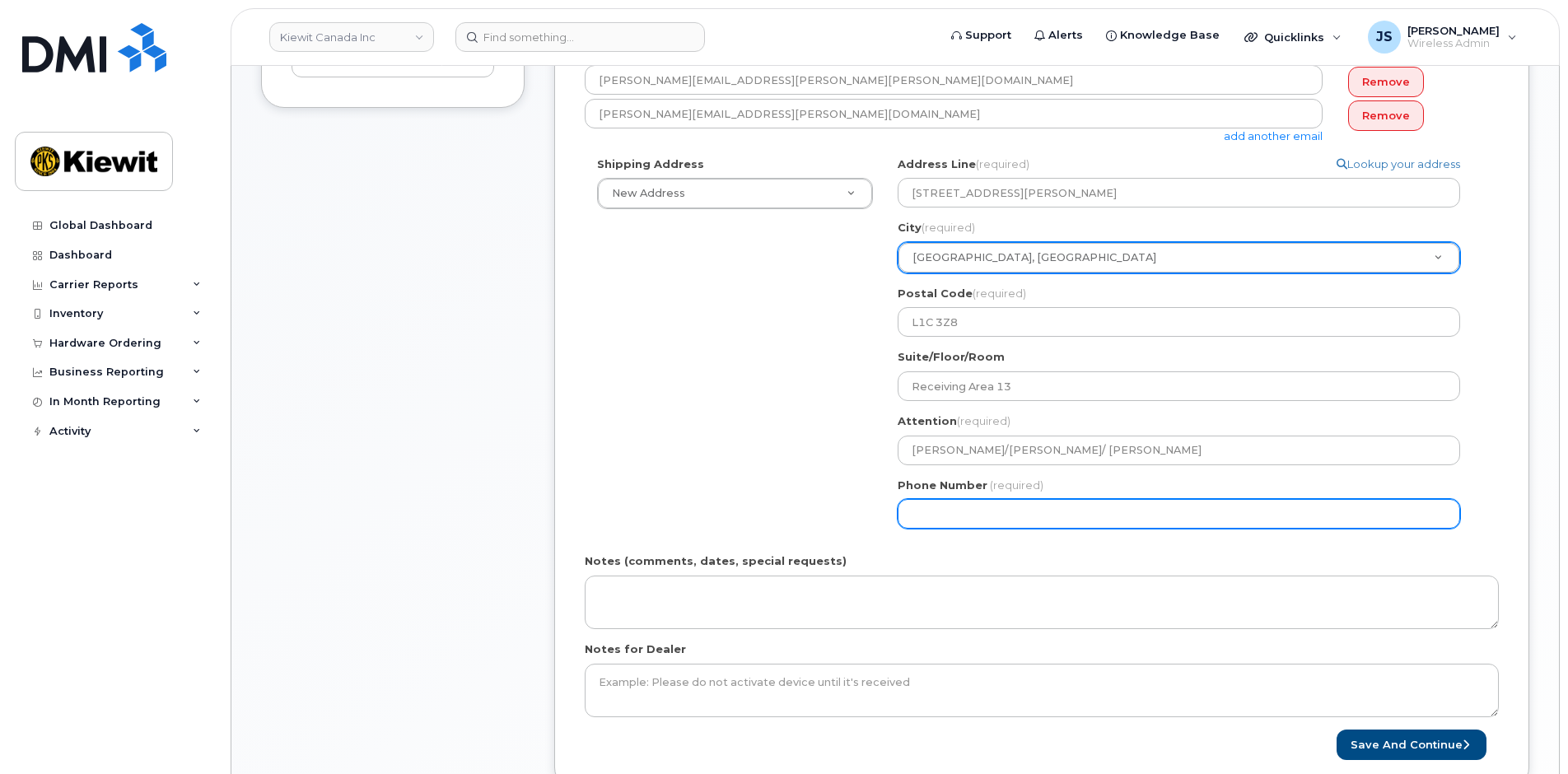
click at [977, 505] on input "Phone Number" at bounding box center [1179, 513] width 563 height 29
type input "877772770"
select select
type input "8777727707"
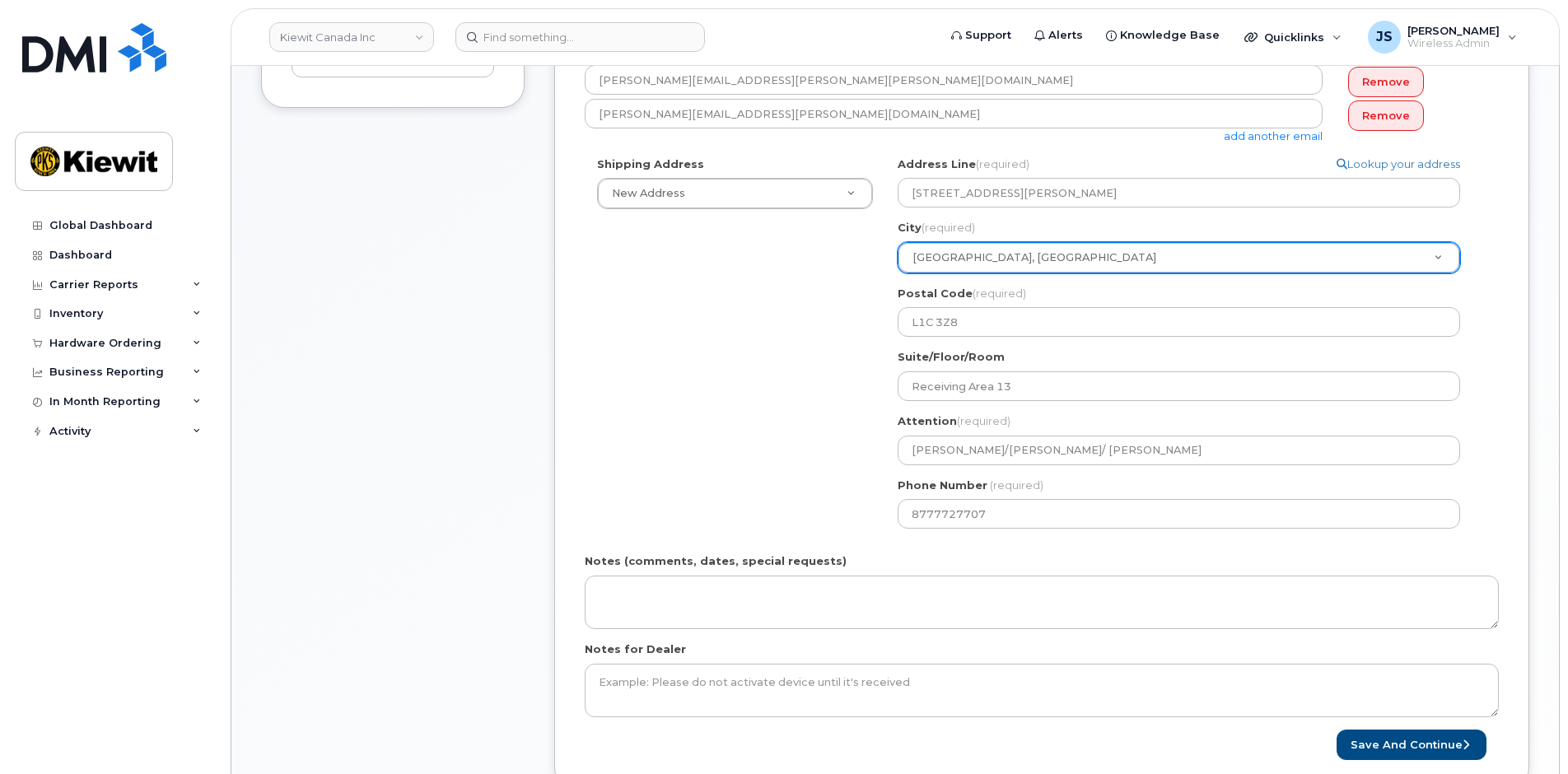
click at [751, 360] on div "Shipping Address New Address New Address 10333 Southport Road S.W 12250 33 St N…" at bounding box center [1036, 349] width 901 height 385
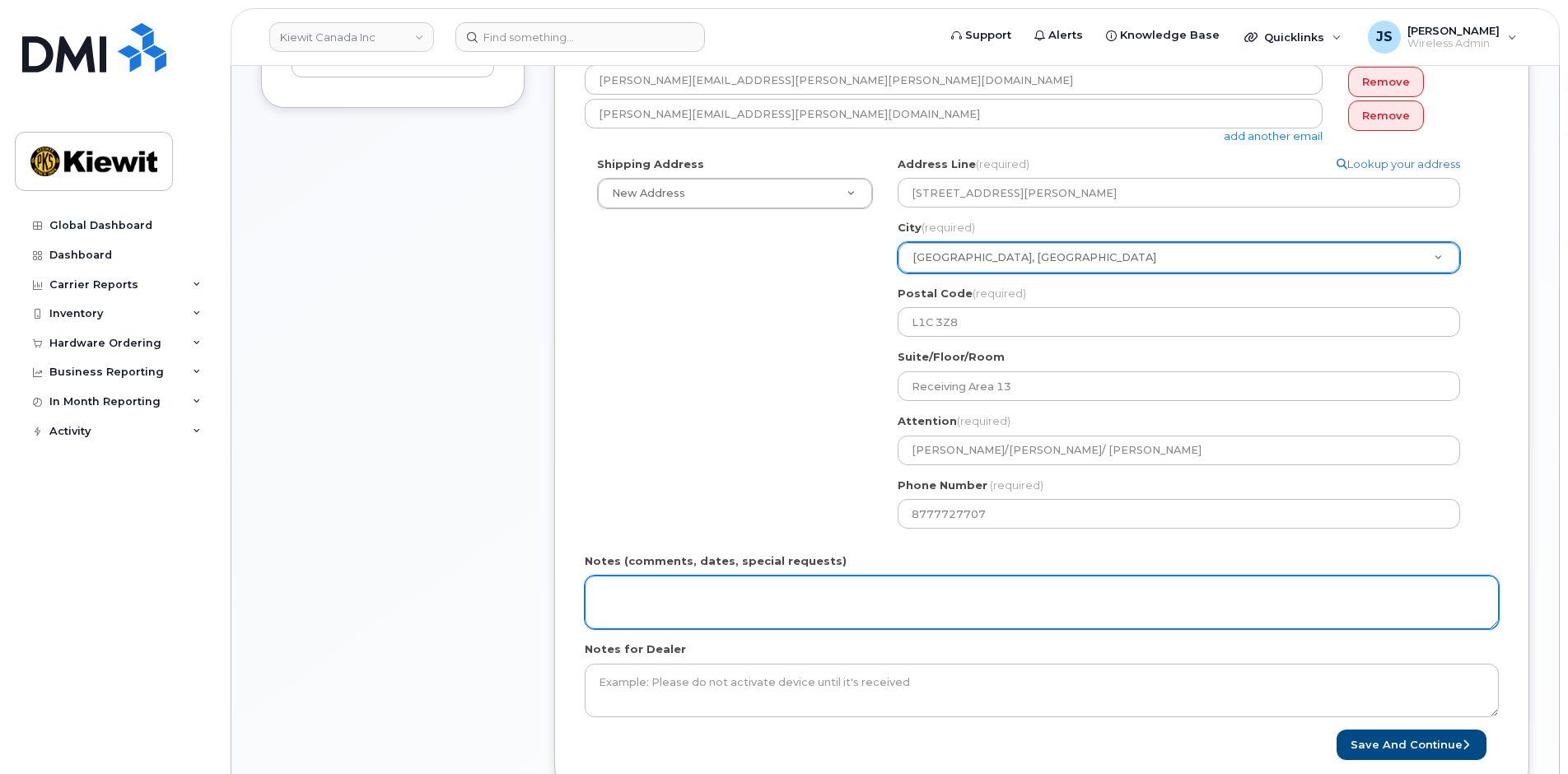
click at [725, 589] on textarea "Notes (comments, dates, special requests)" at bounding box center [1042, 603] width 915 height 54
click at [818, 601] on textarea "Please Ship ASAP - Start date" at bounding box center [1042, 603] width 915 height 54
paste textarea "2025-10-06"
drag, startPoint x: 857, startPoint y: 593, endPoint x: 335, endPoint y: 590, distance: 522.0
click at [335, 590] on div "Item #1 in process $67.49 New Activation iPhone 16e (White) $0.00 - 3-year acti…" at bounding box center [896, 310] width 1268 height 1009
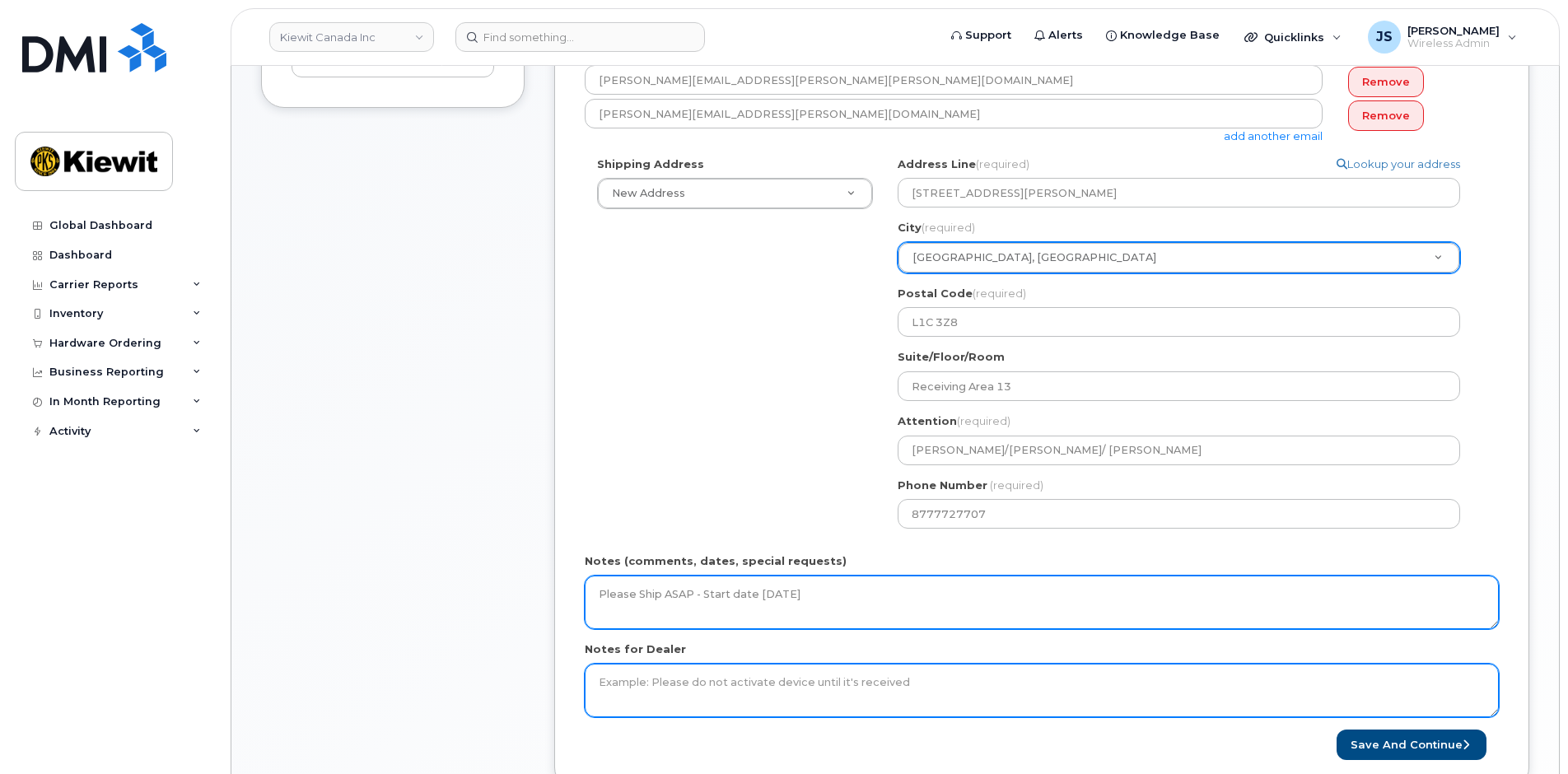
type textarea "Please Ship ASAP - Start date [DATE]"
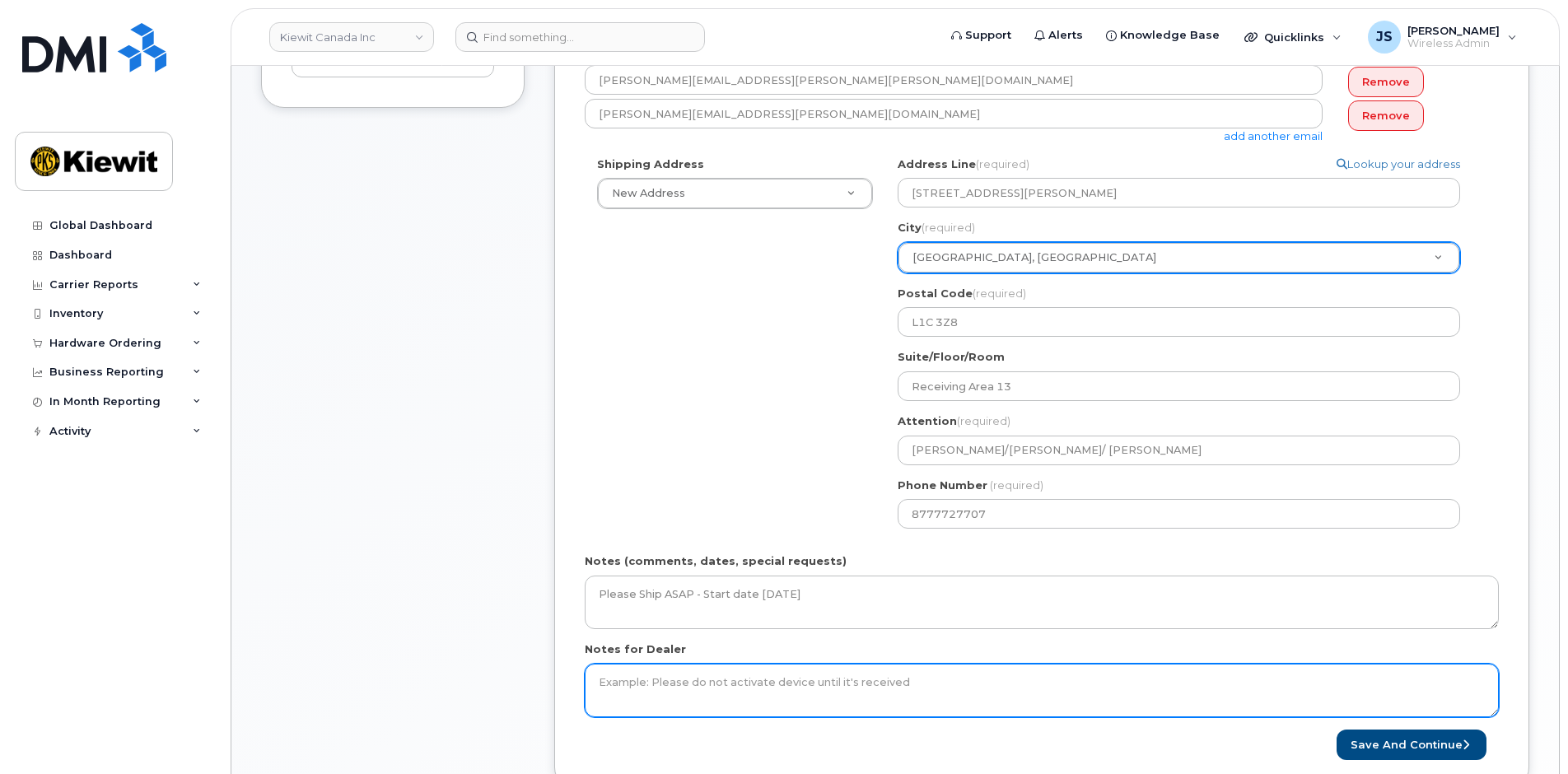
click at [779, 700] on textarea "Notes for Dealer" at bounding box center [1042, 690] width 915 height 54
paste textarea "Please Ship ASAP - Start date [DATE]"
type textarea "Please Ship ASAP - Start date [DATE]"
drag, startPoint x: 939, startPoint y: 742, endPoint x: 1272, endPoint y: 709, distance: 334.6
click at [940, 742] on div "Save and Continue" at bounding box center [1042, 745] width 915 height 30
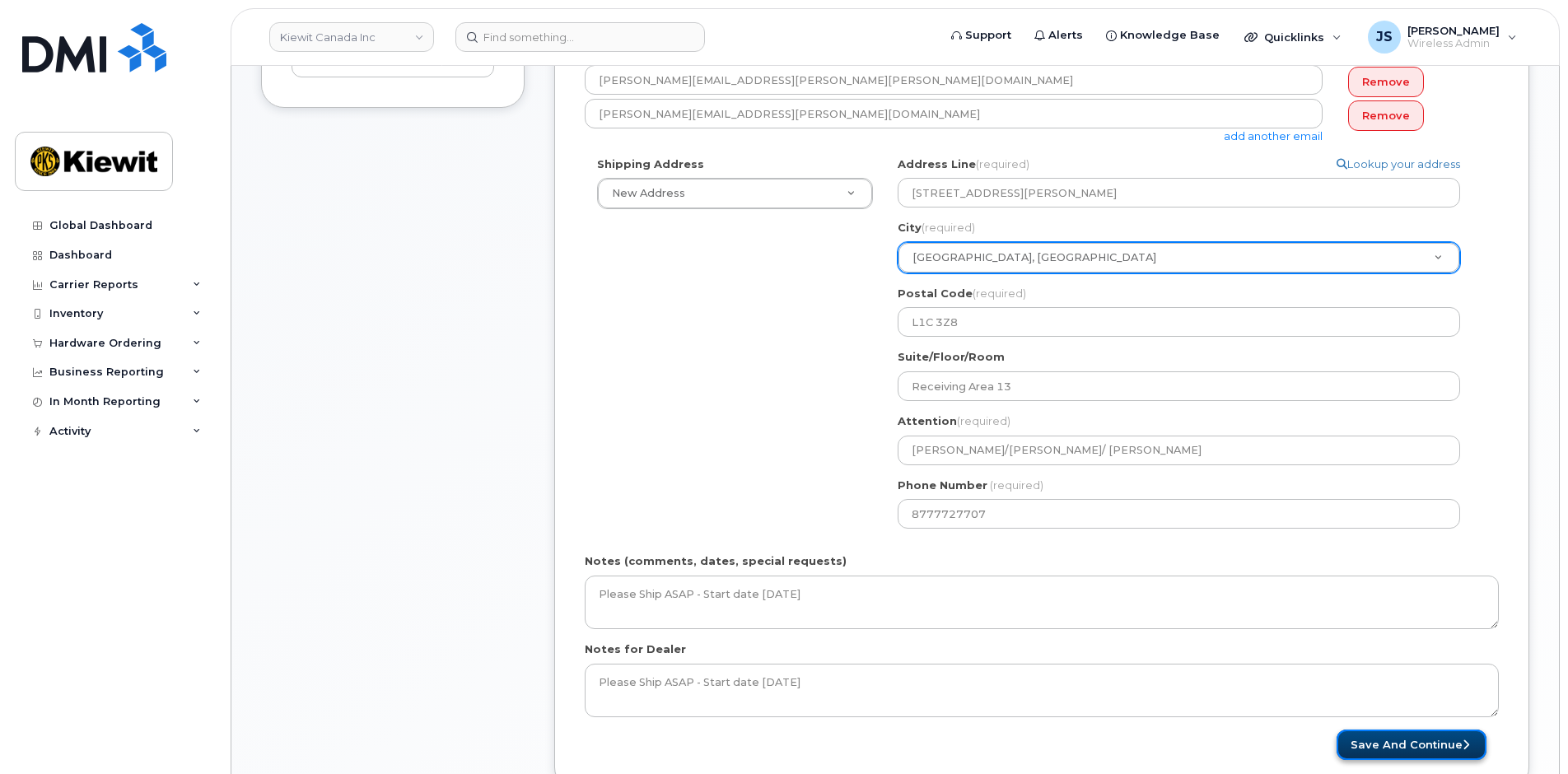
click at [1406, 752] on button "Save and Continue" at bounding box center [1412, 745] width 150 height 30
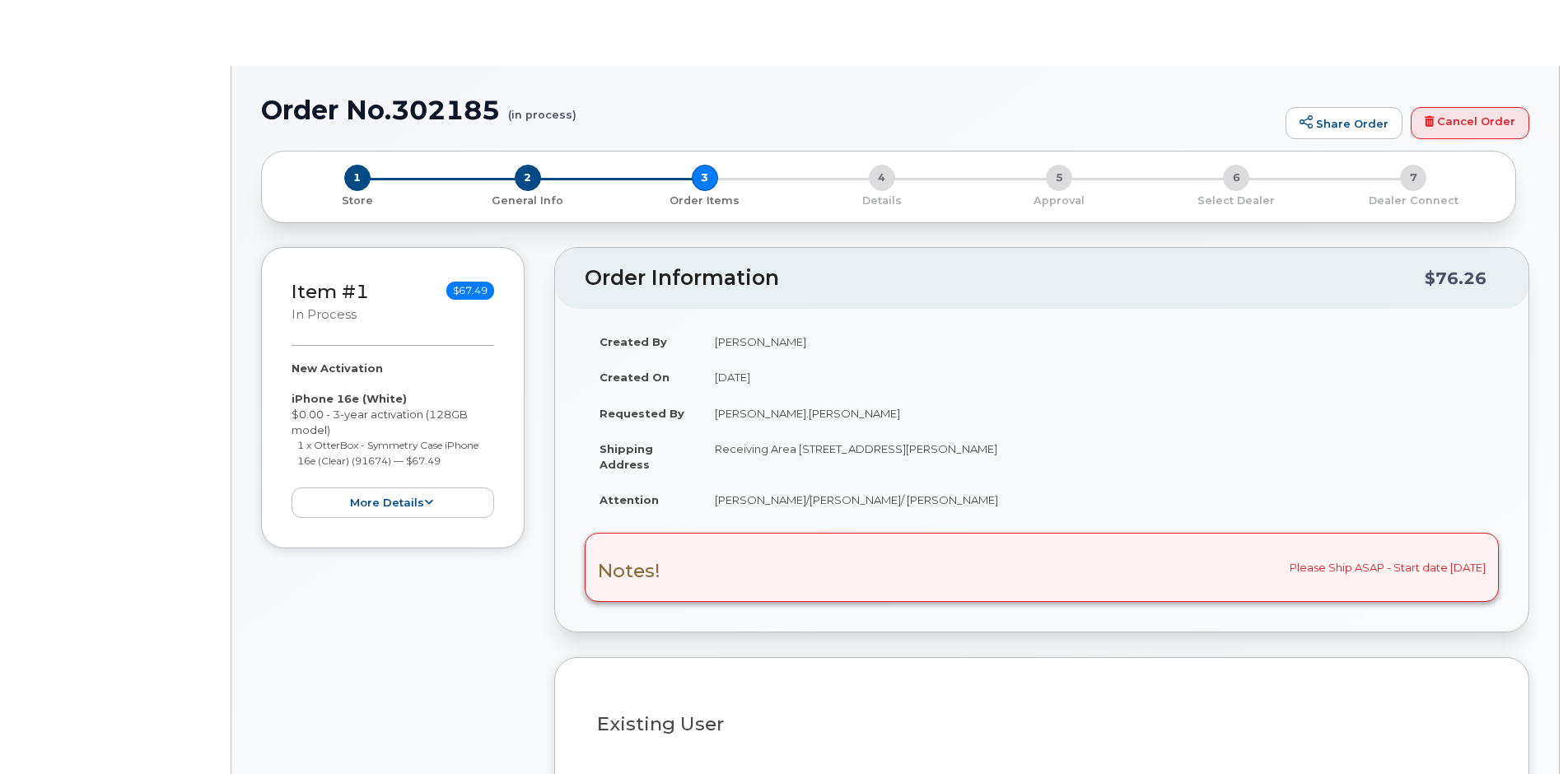
radio input "true"
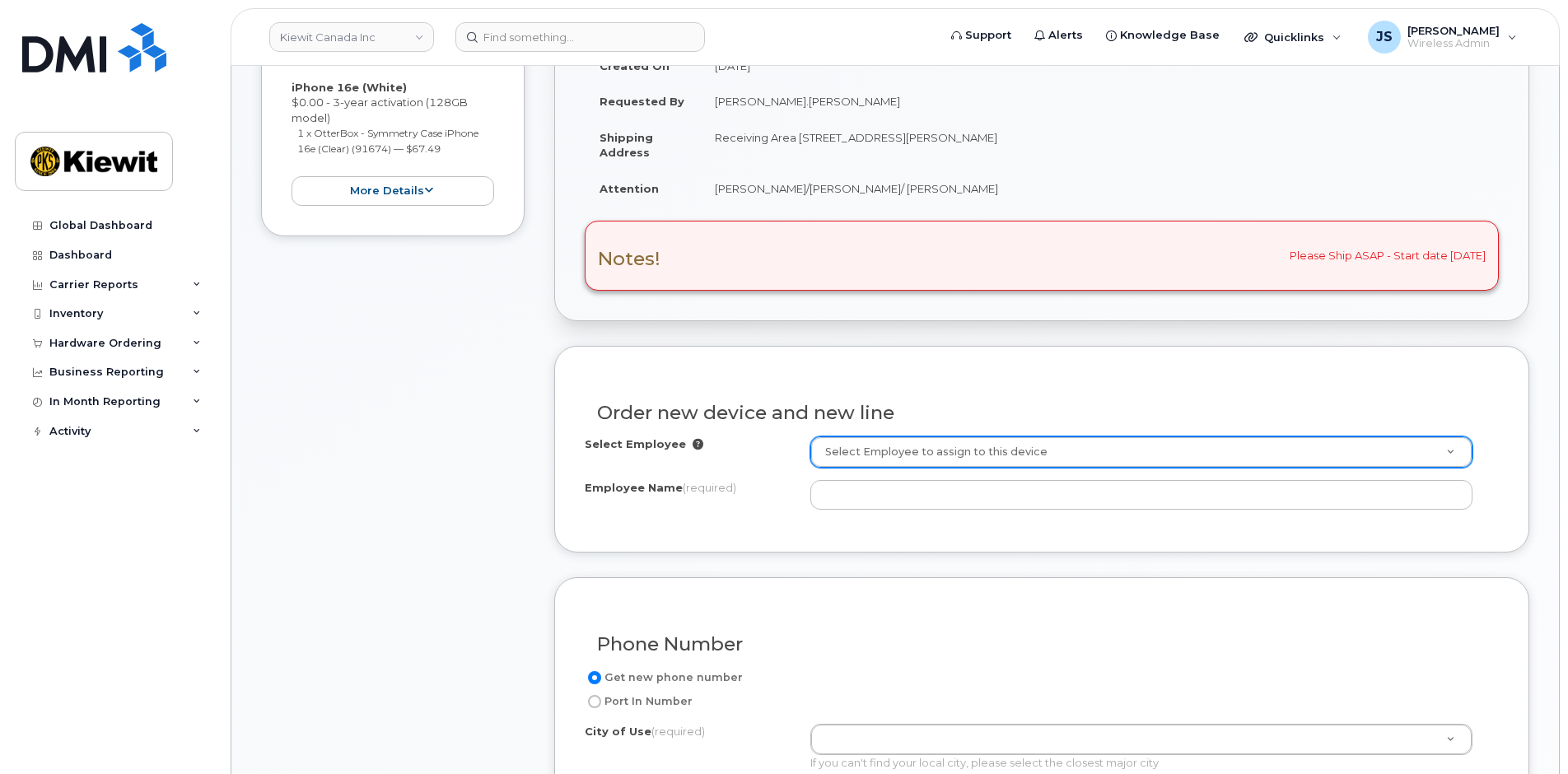
scroll to position [496, 0]
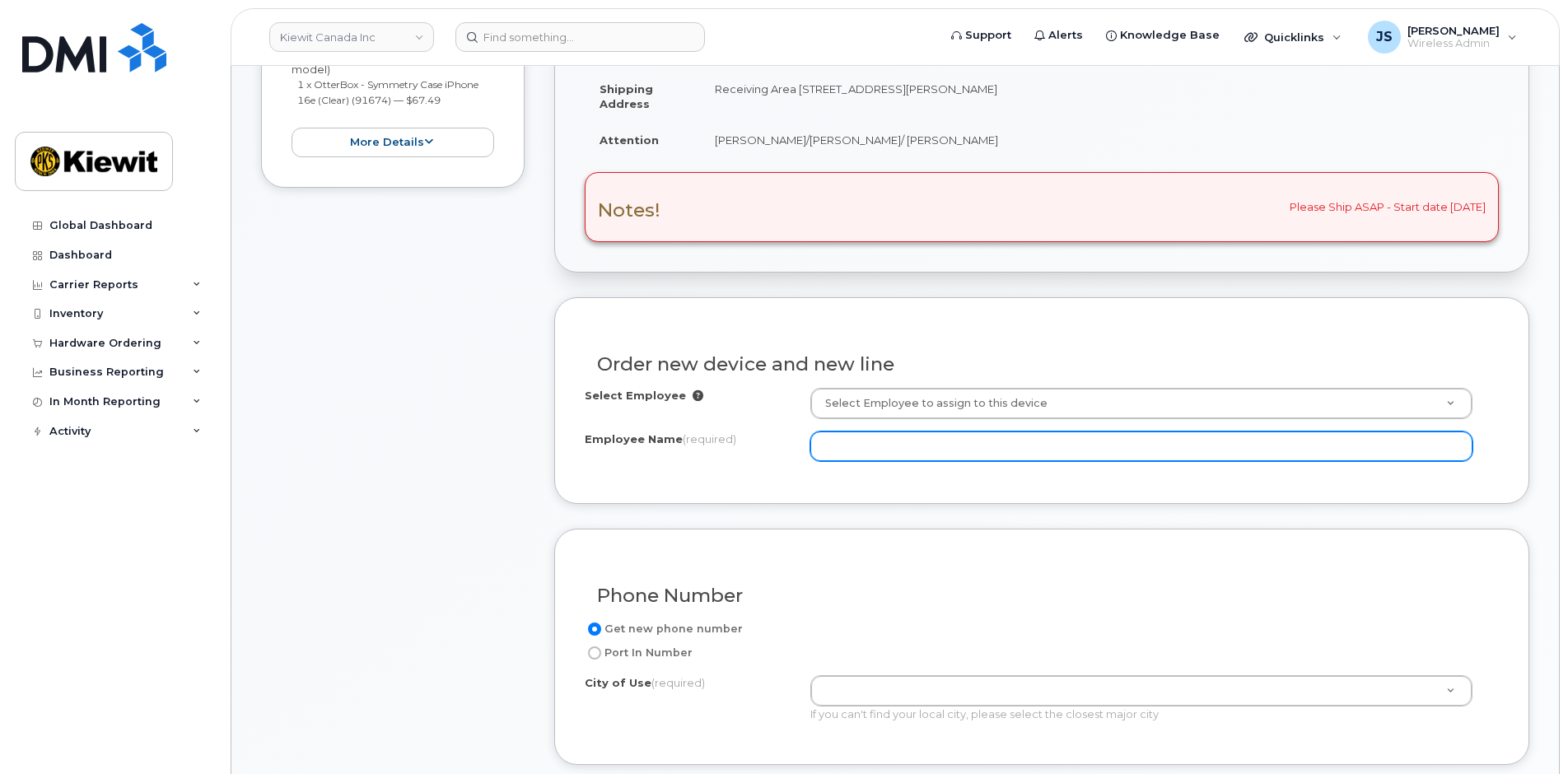
click at [887, 449] on input "Employee Name (required)" at bounding box center [1141, 446] width 663 height 29
click at [949, 439] on input "Employee Name (required)" at bounding box center [1141, 446] width 663 height 29
paste input "[PERSON_NAME].Aboutaleb"
type input "[PERSON_NAME].Aboutaleb"
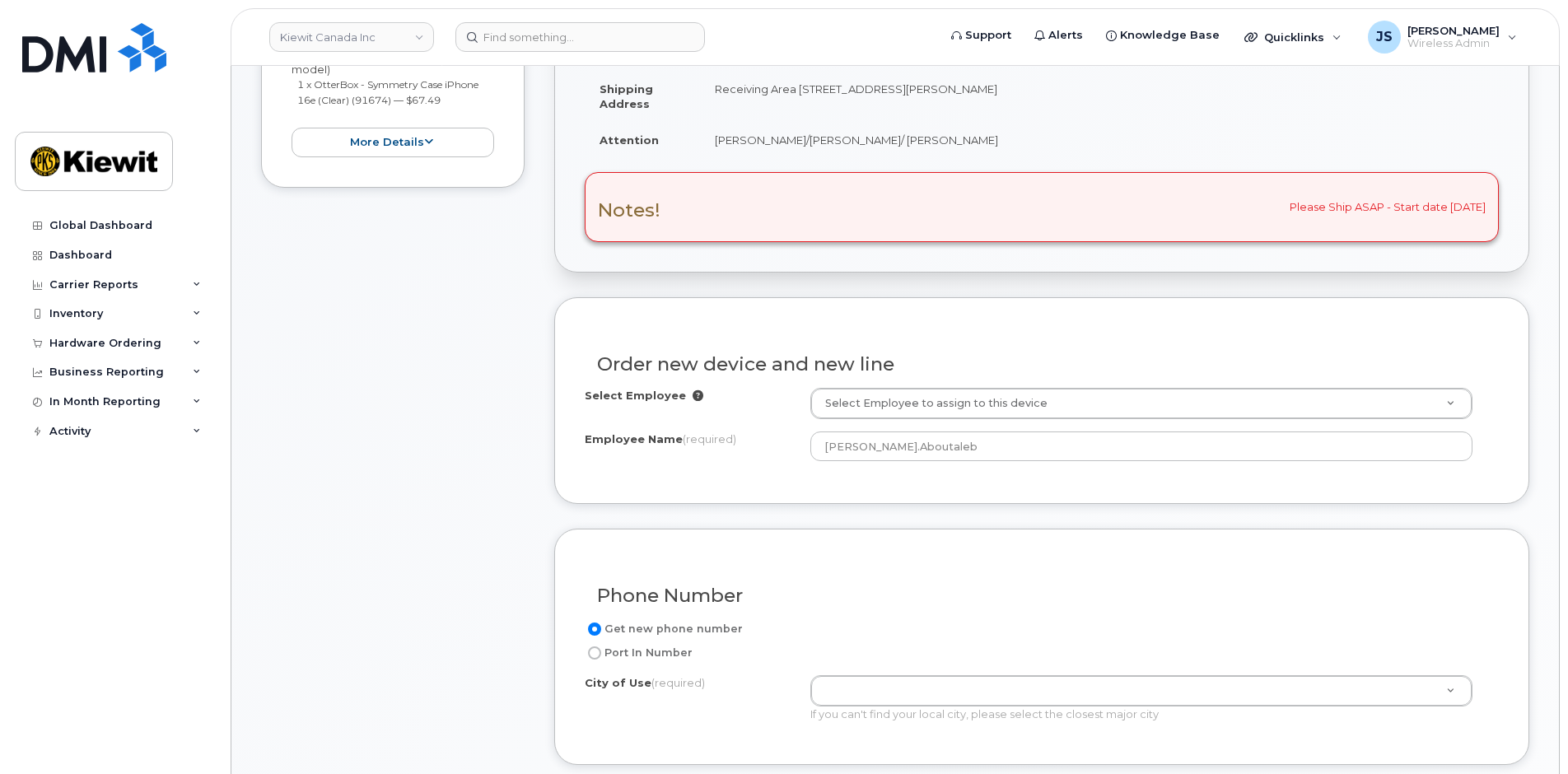
click at [517, 443] on div "Item #1 in process $67.49 New Activation iPhone 16e (White) $0.00 - 3-year acti…" at bounding box center [393, 651] width 263 height 1532
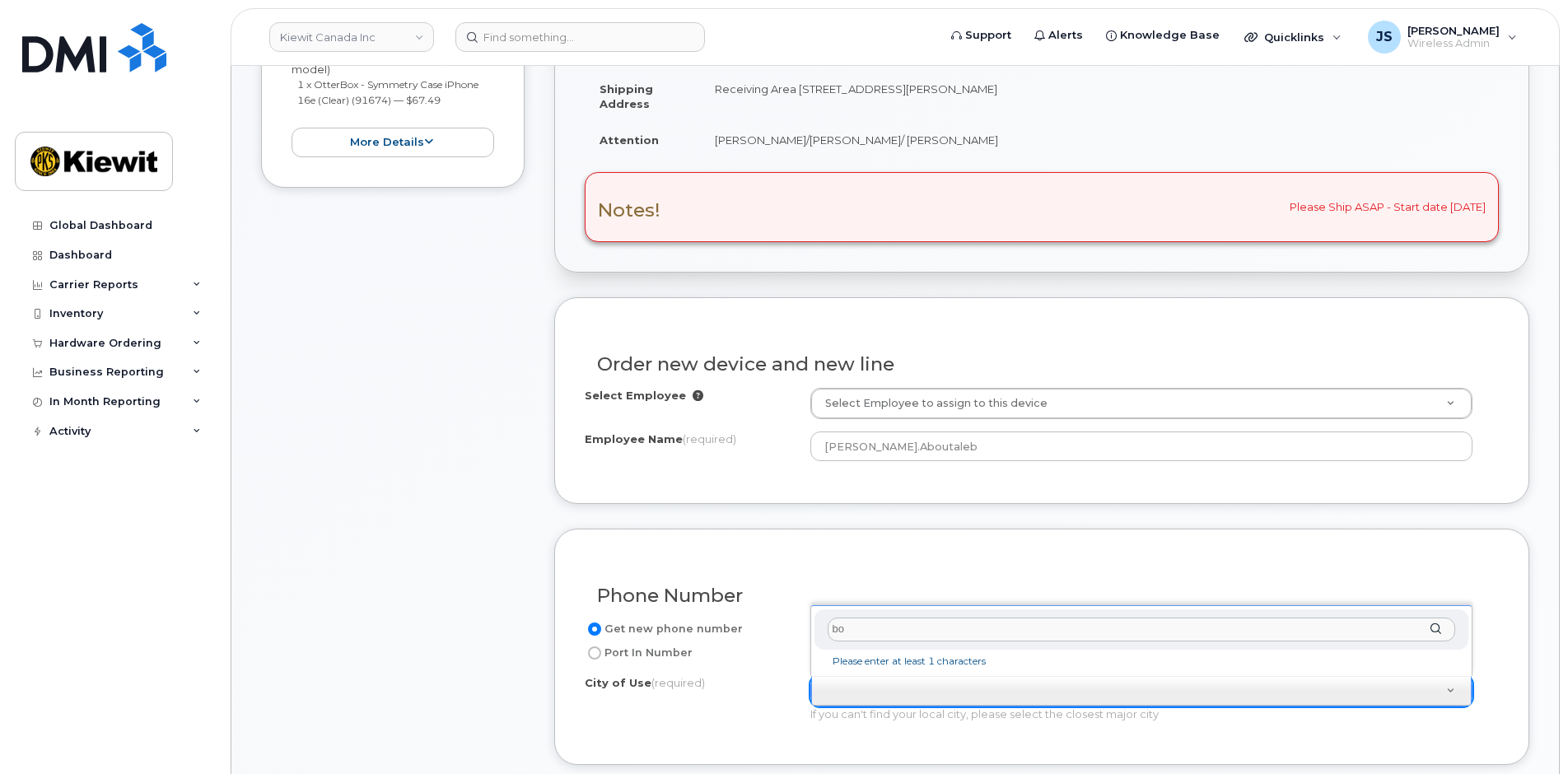
type input "b"
click at [899, 623] on input "text" at bounding box center [1142, 629] width 629 height 24
paste input "Whitby"
type input "Whitby"
drag, startPoint x: 899, startPoint y: 623, endPoint x: 761, endPoint y: 625, distance: 138.0
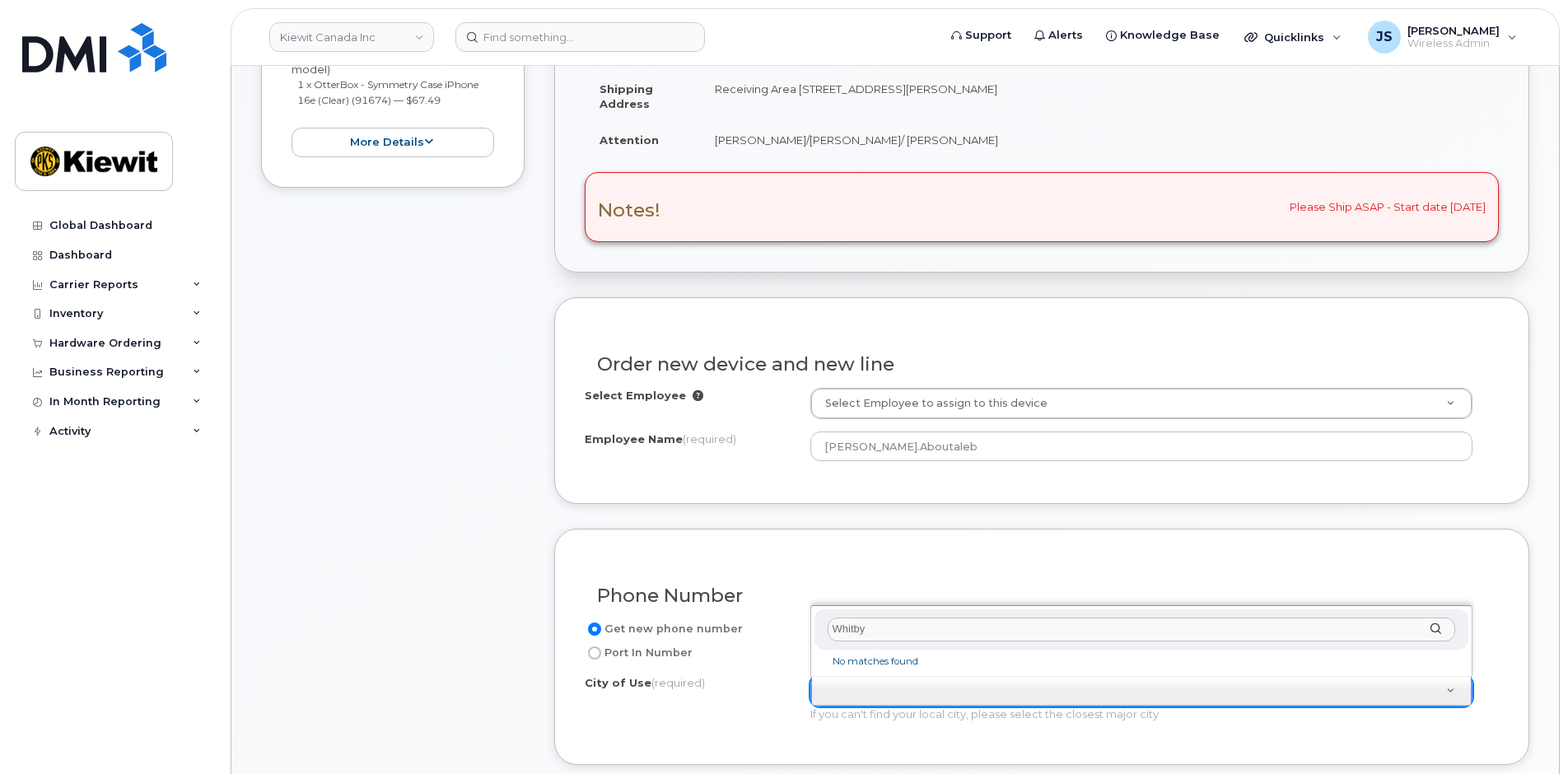
click at [875, 630] on input "text" at bounding box center [1142, 629] width 629 height 24
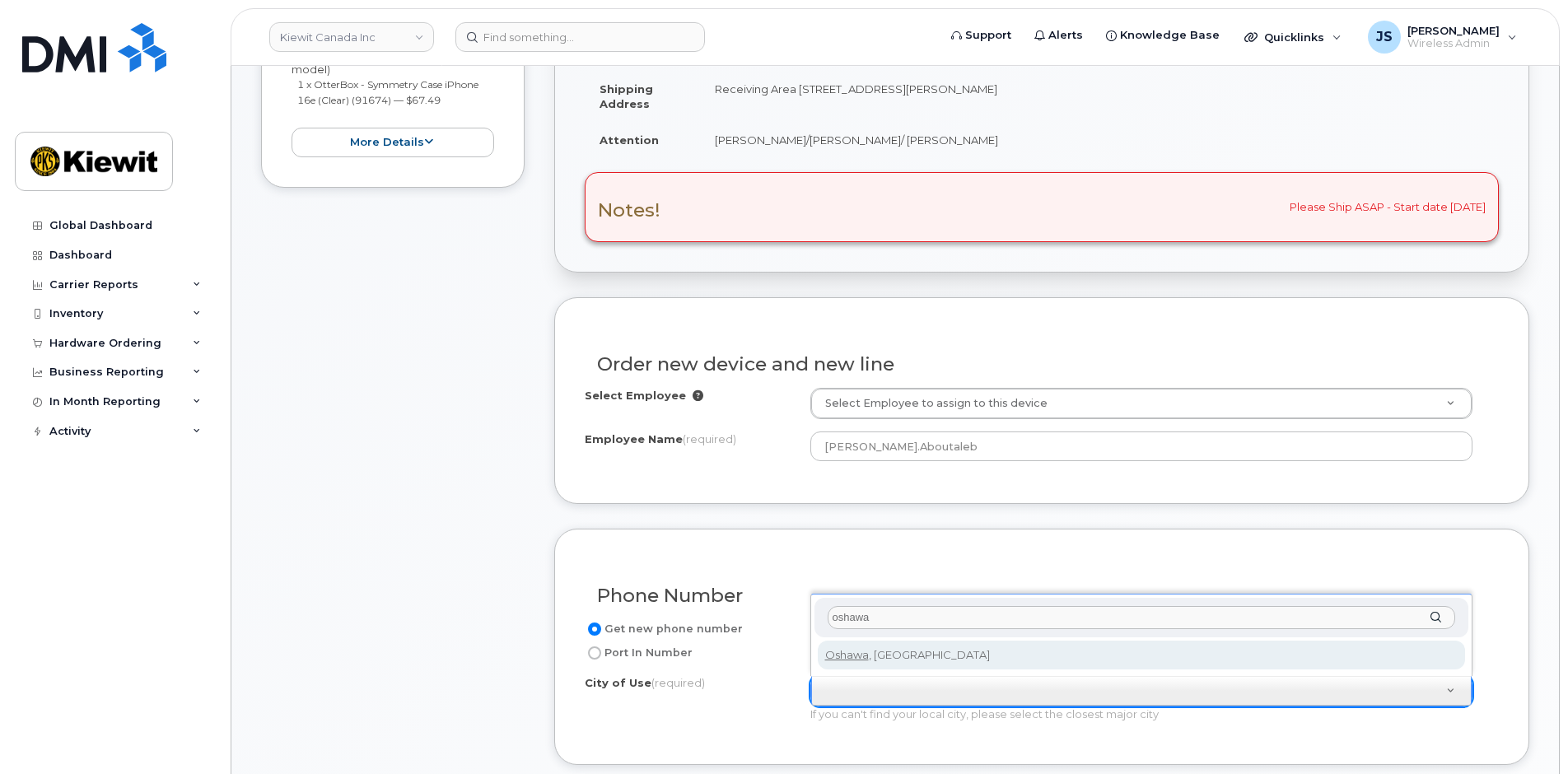
type input "oshawa"
type input "4576"
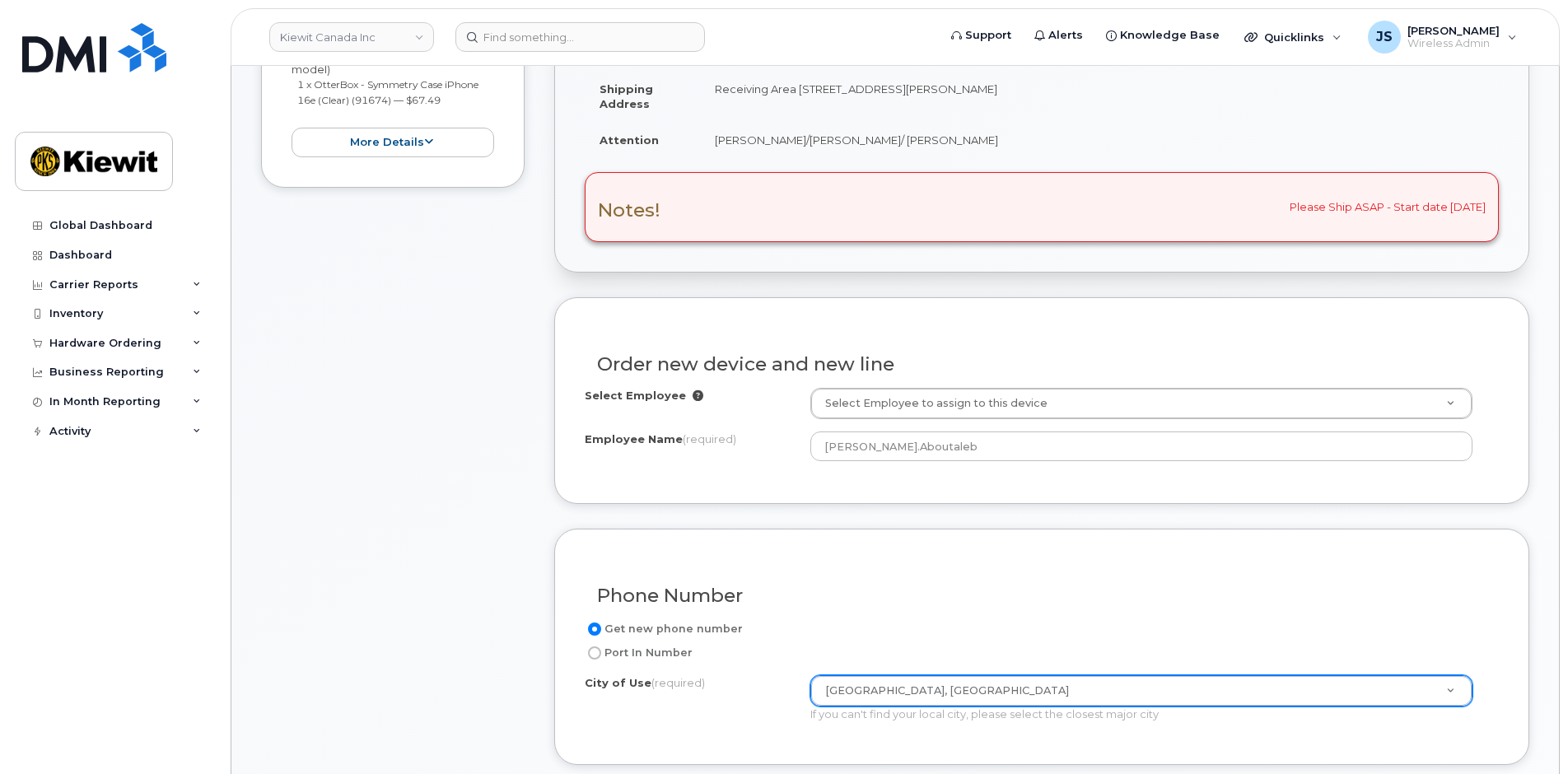
click at [501, 556] on div "Item #1 in process $67.49 New Activation iPhone 16e (White) $0.00 - 3-year acti…" at bounding box center [393, 651] width 263 height 1532
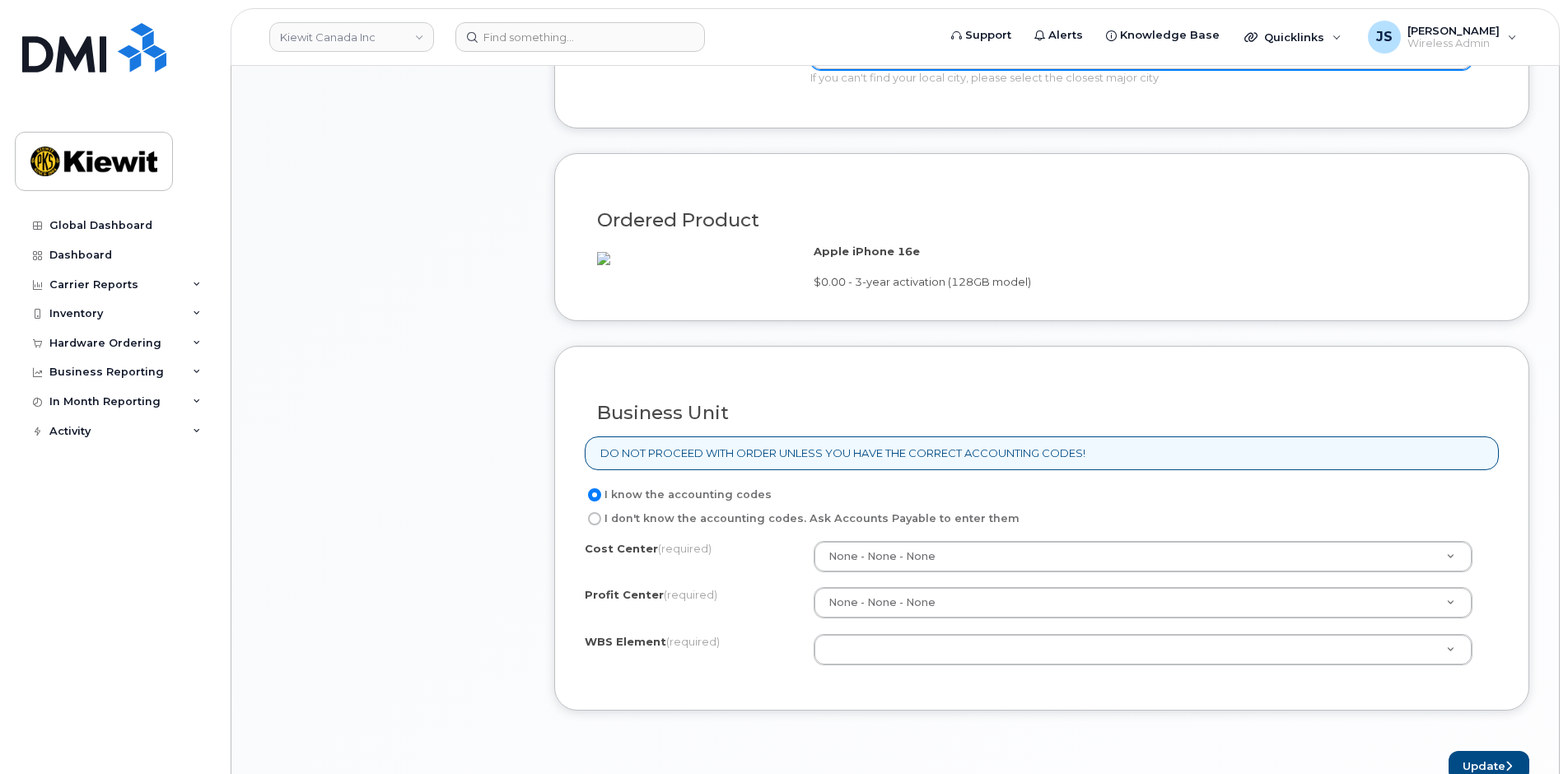
scroll to position [1155, 0]
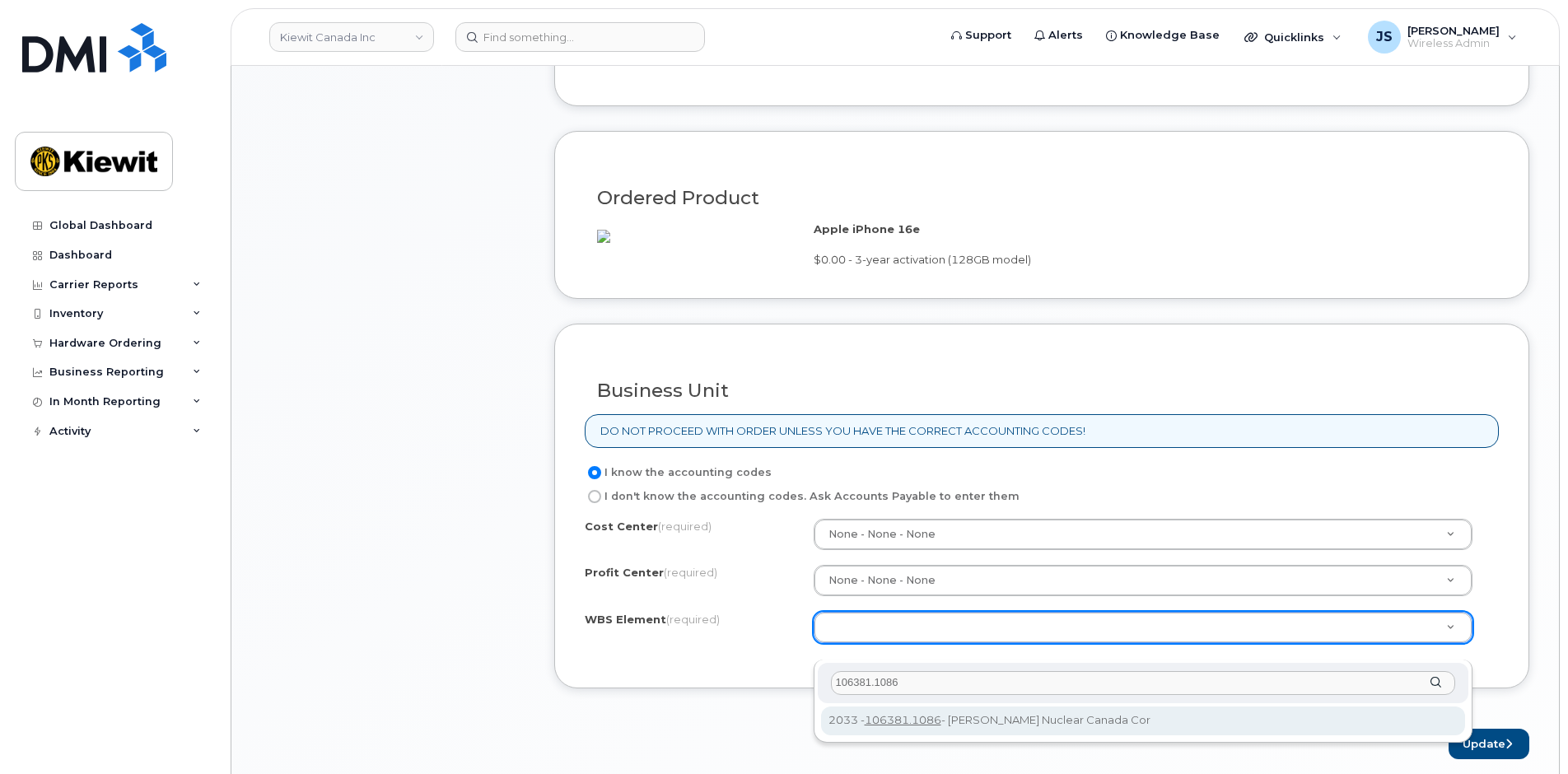
type input "106381.1086"
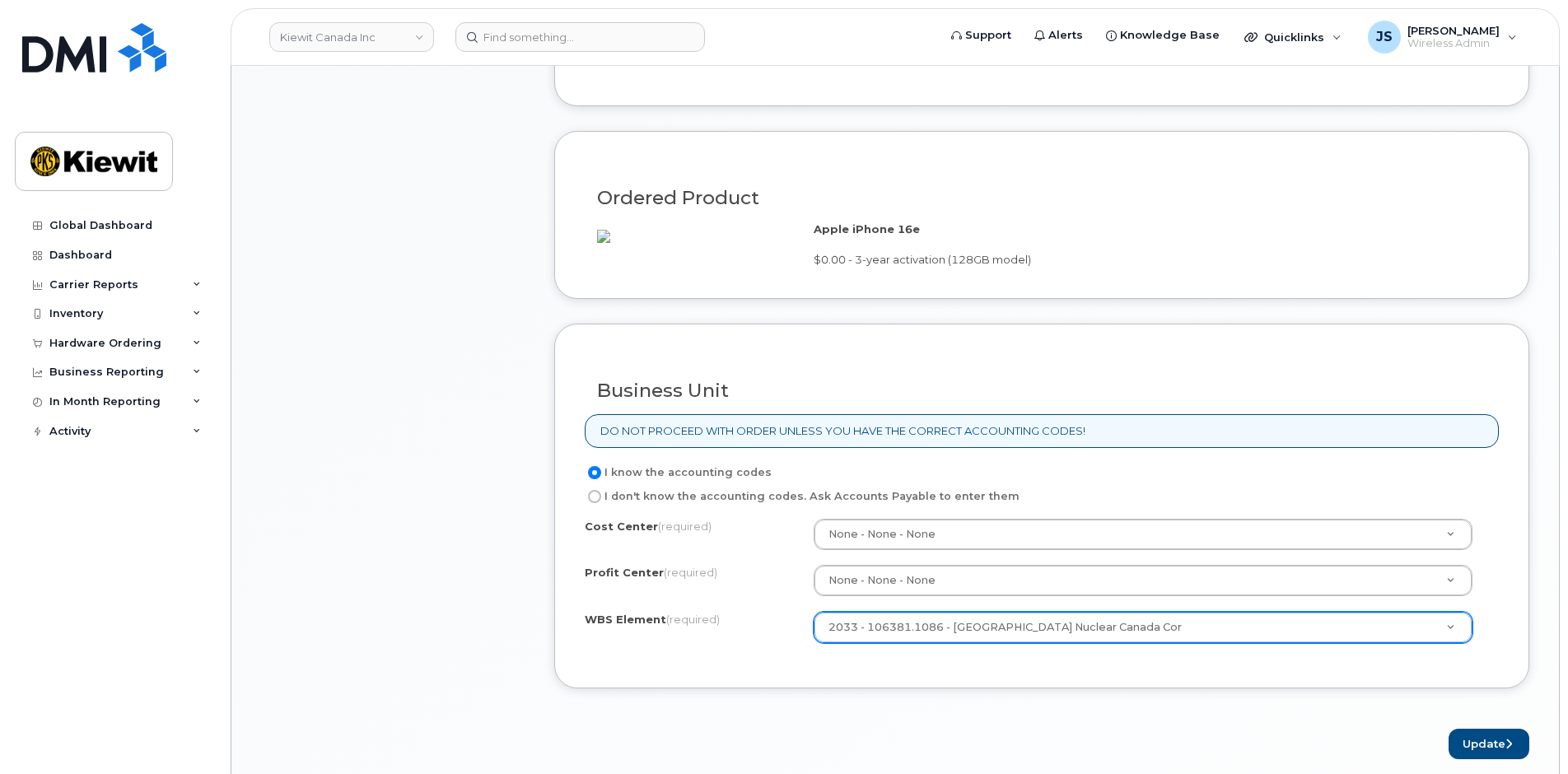
click at [613, 644] on div "WBS Element (required) 2033 - 106381.1086 - [GEOGRAPHIC_DATA] Nuclear Canada Co…" at bounding box center [1042, 628] width 915 height 31
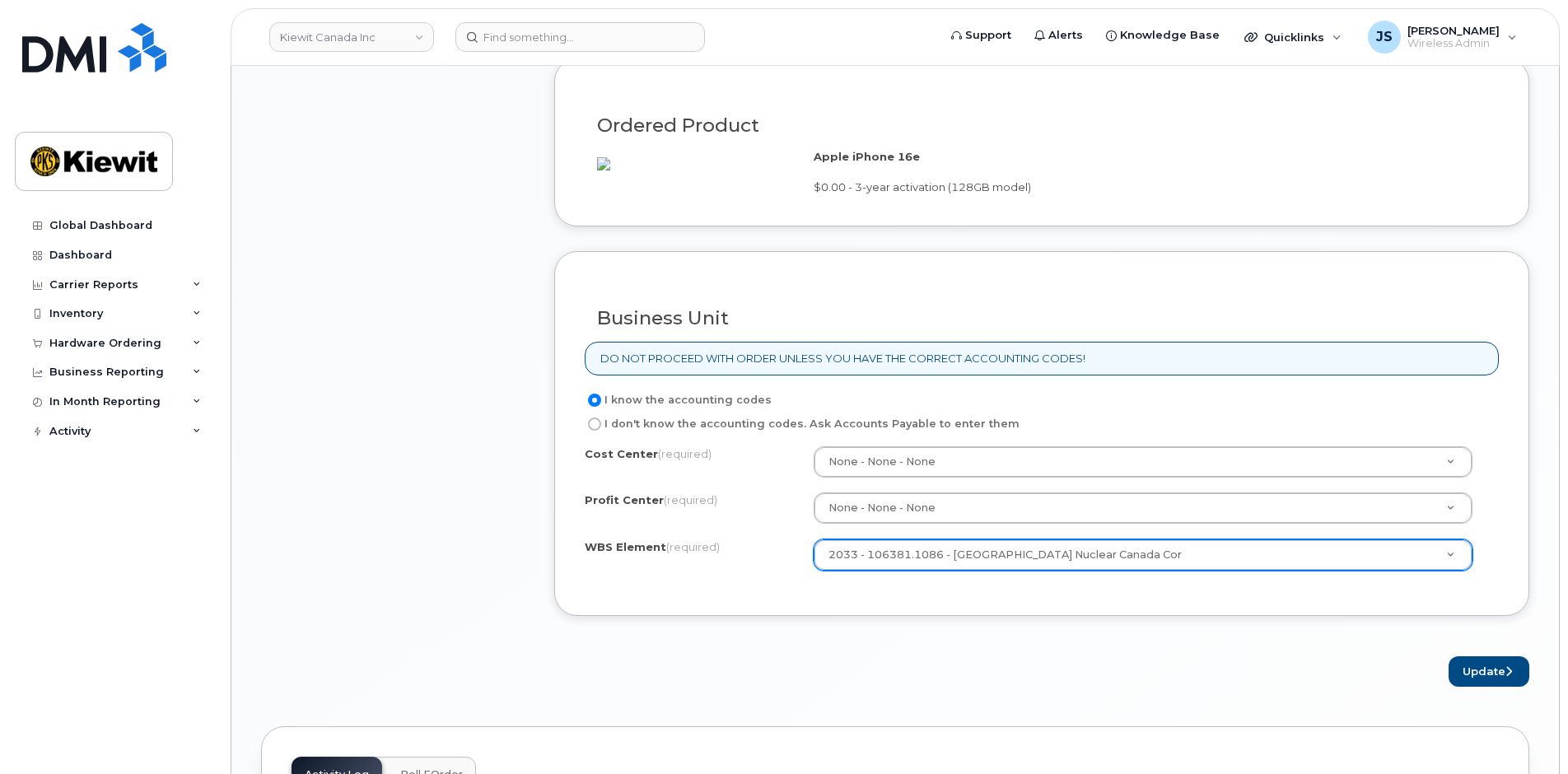
scroll to position [1238, 0]
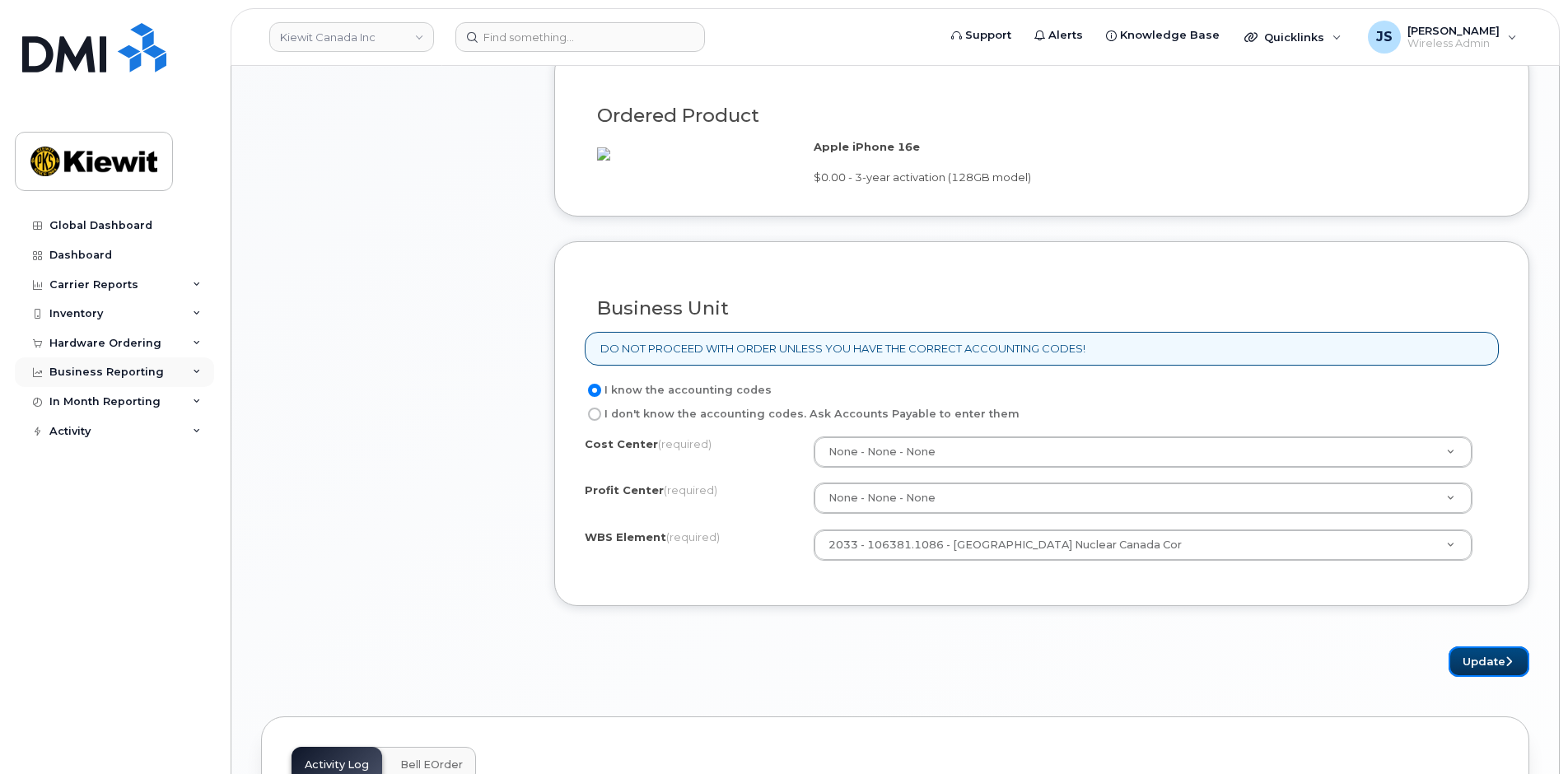
drag, startPoint x: 1481, startPoint y: 681, endPoint x: 193, endPoint y: 376, distance: 1323.6
click at [1479, 677] on button "Update" at bounding box center [1489, 662] width 81 height 30
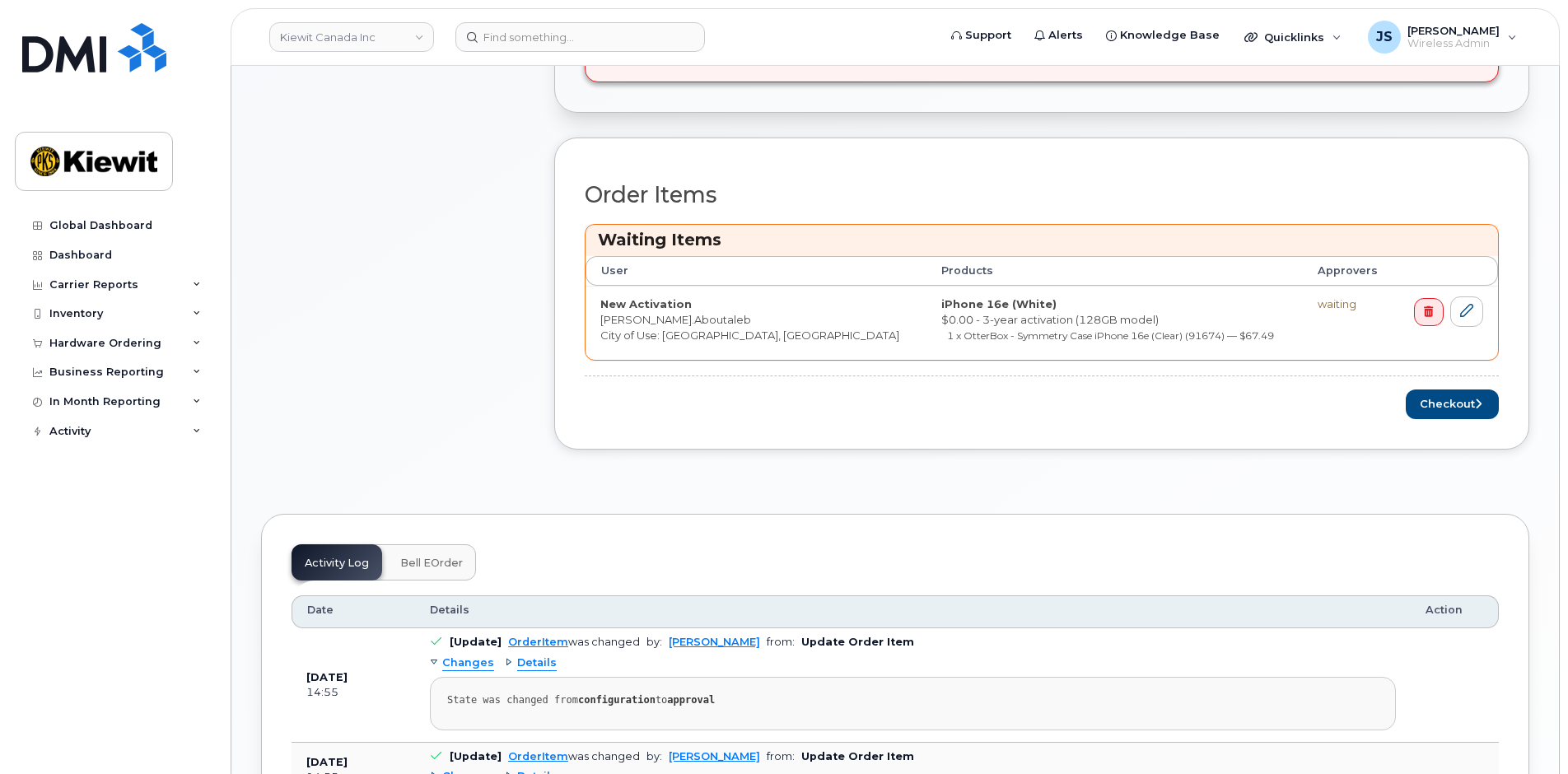
scroll to position [906, 0]
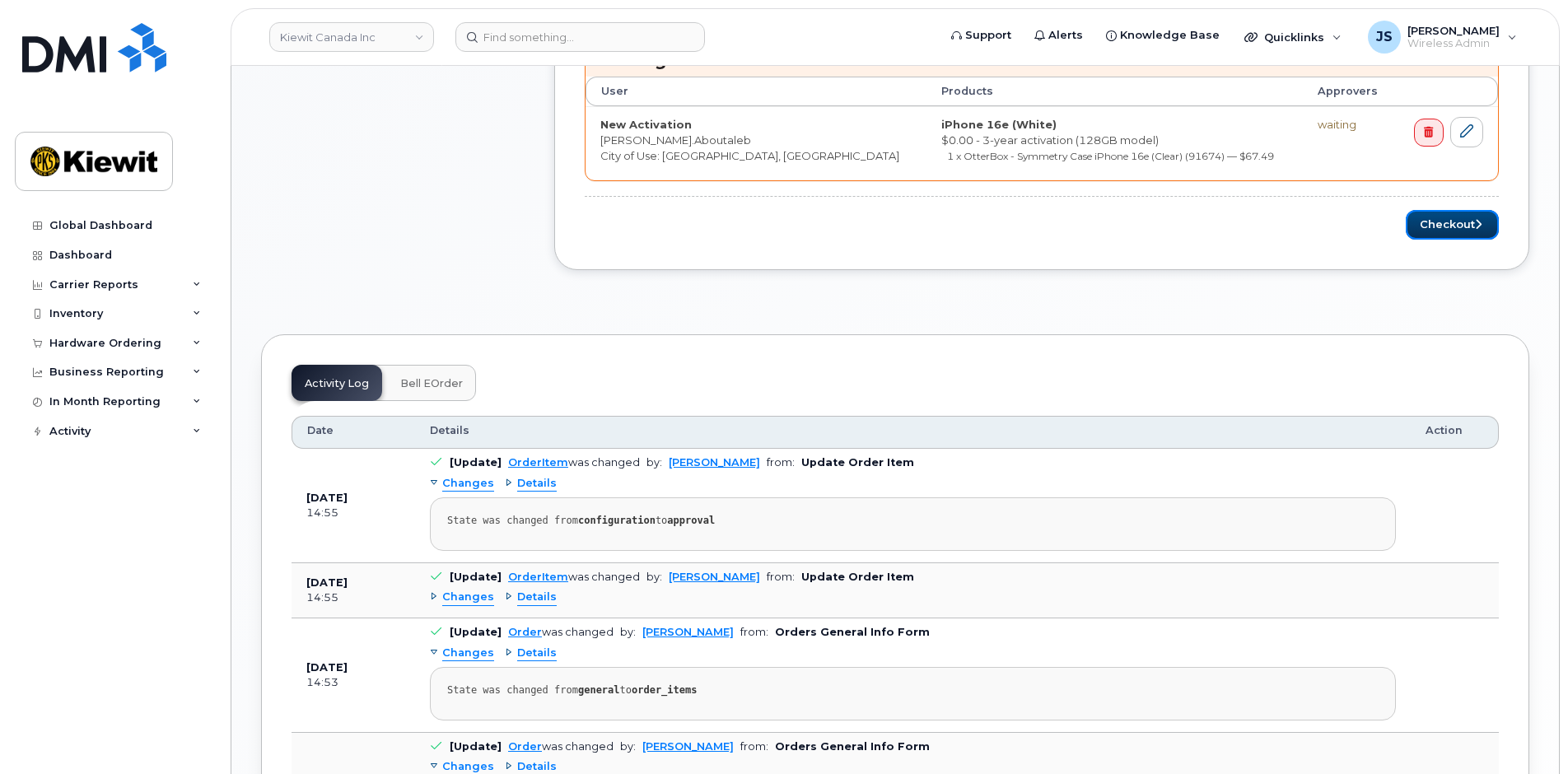
drag, startPoint x: 1457, startPoint y: 231, endPoint x: 64, endPoint y: 716, distance: 1475.0
click at [1457, 231] on button "Checkout" at bounding box center [1453, 225] width 93 height 30
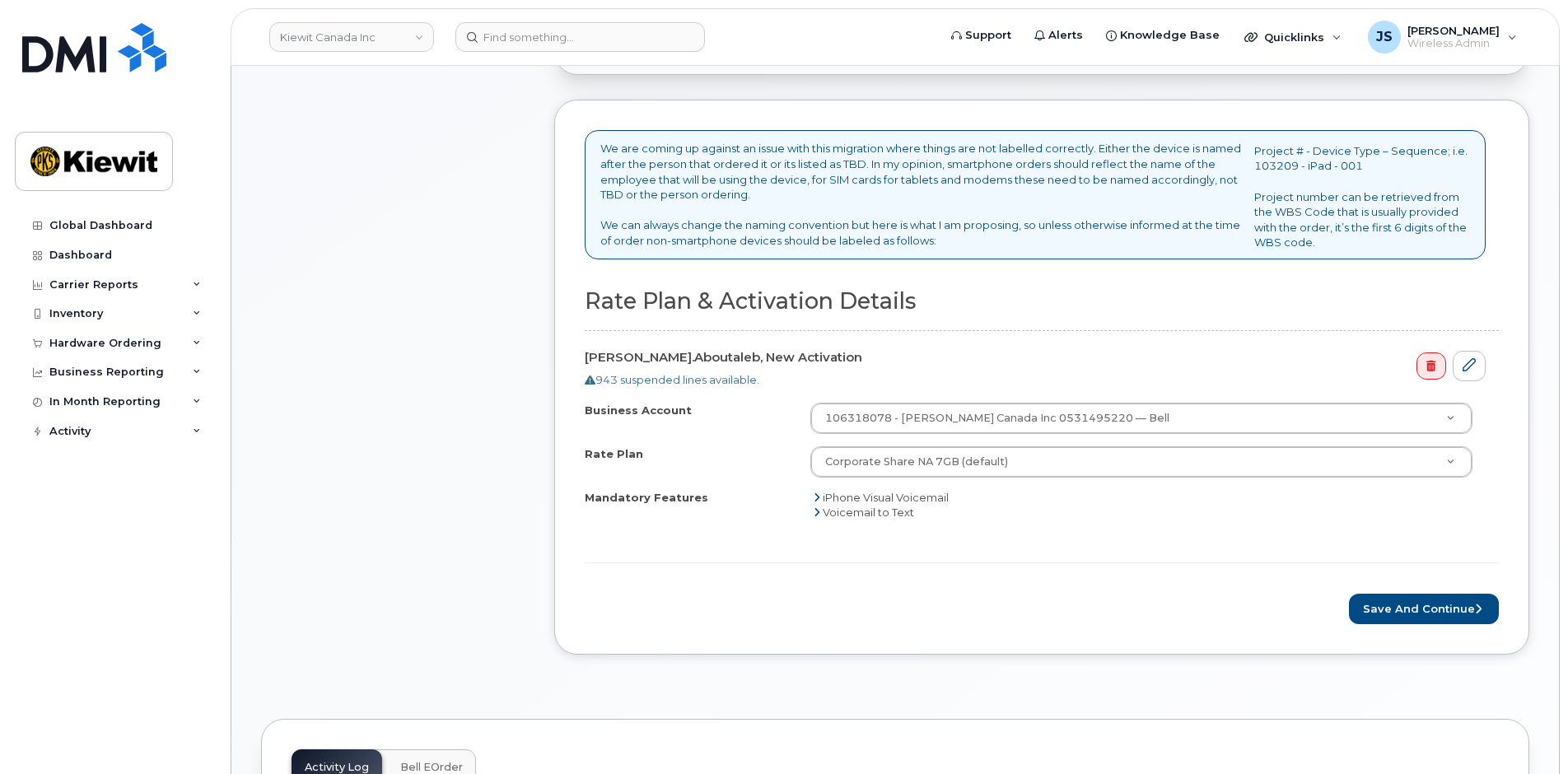
scroll to position [742, 0]
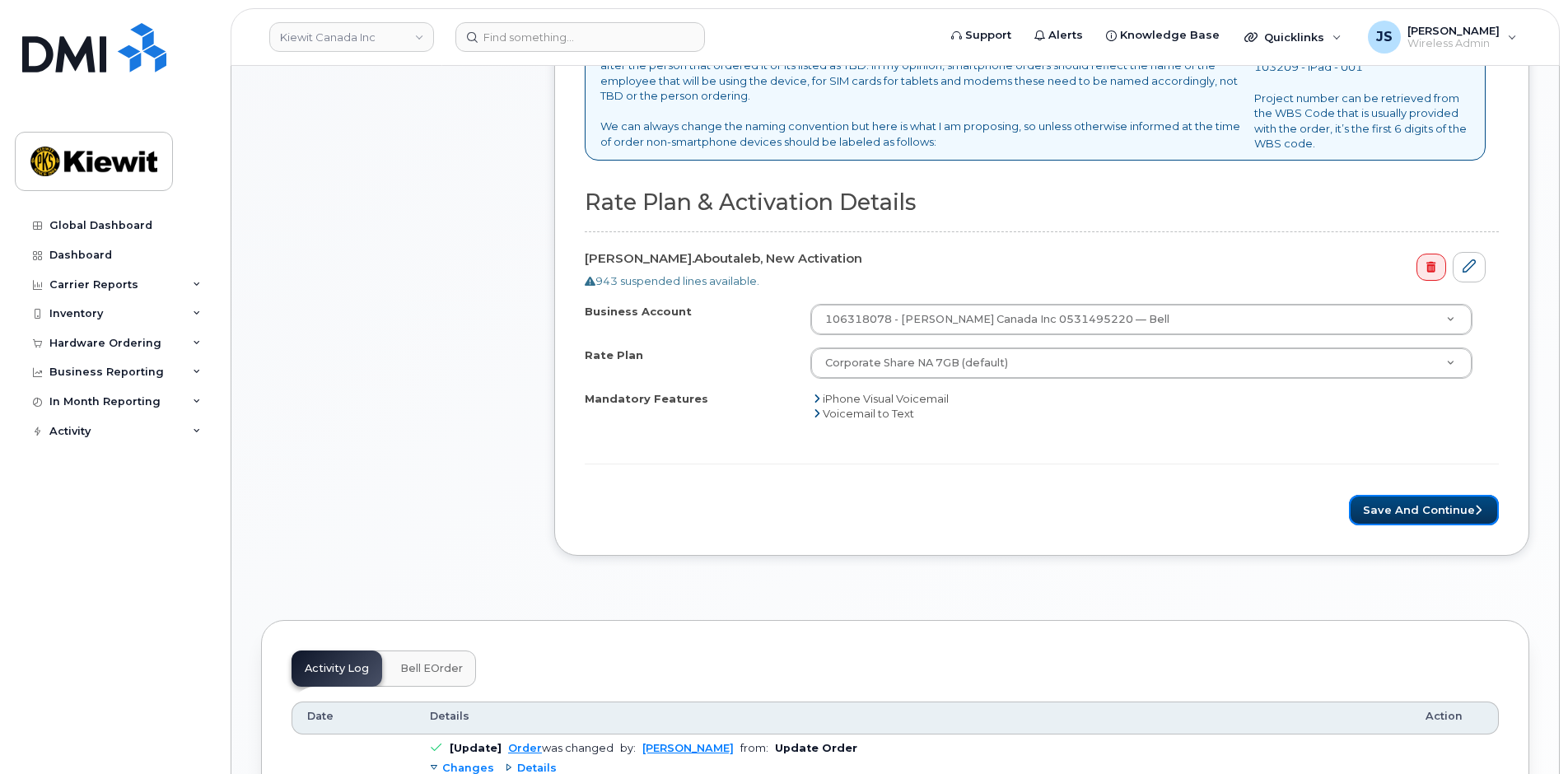
drag, startPoint x: 1379, startPoint y: 513, endPoint x: 277, endPoint y: 770, distance: 1131.6
click at [1378, 514] on button "Save and Continue" at bounding box center [1424, 511] width 150 height 30
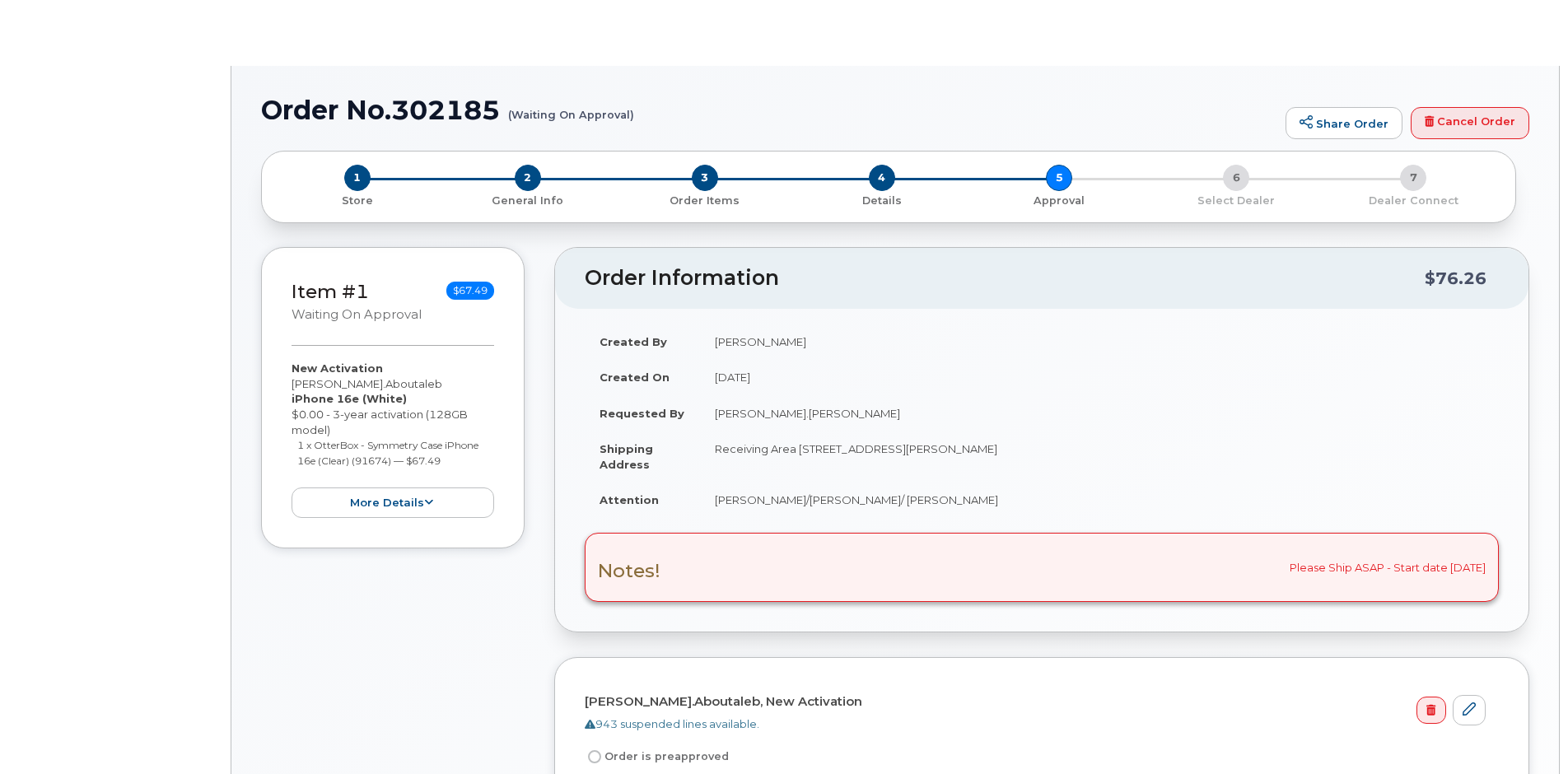
radio input "true"
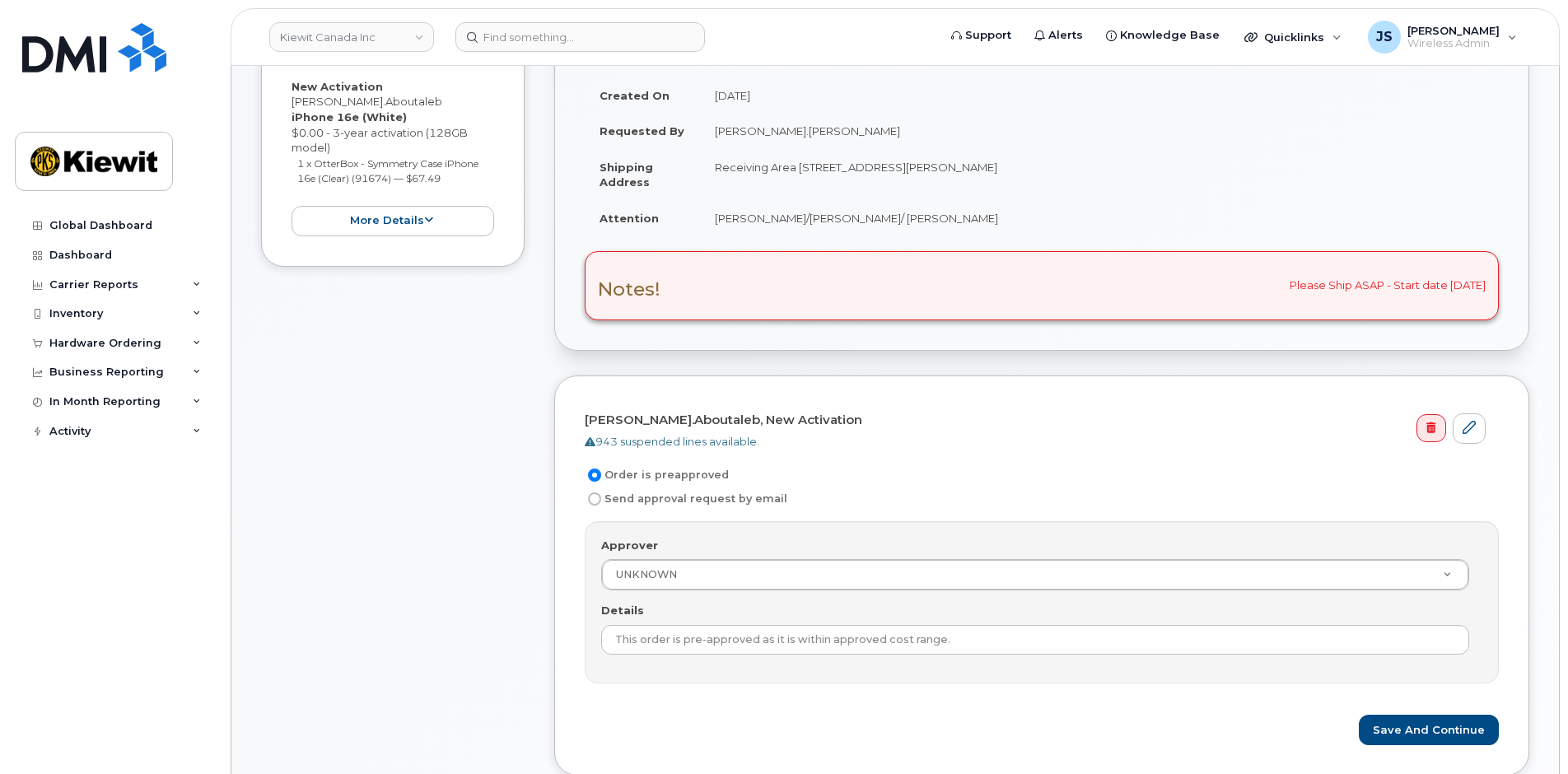
scroll to position [412, 0]
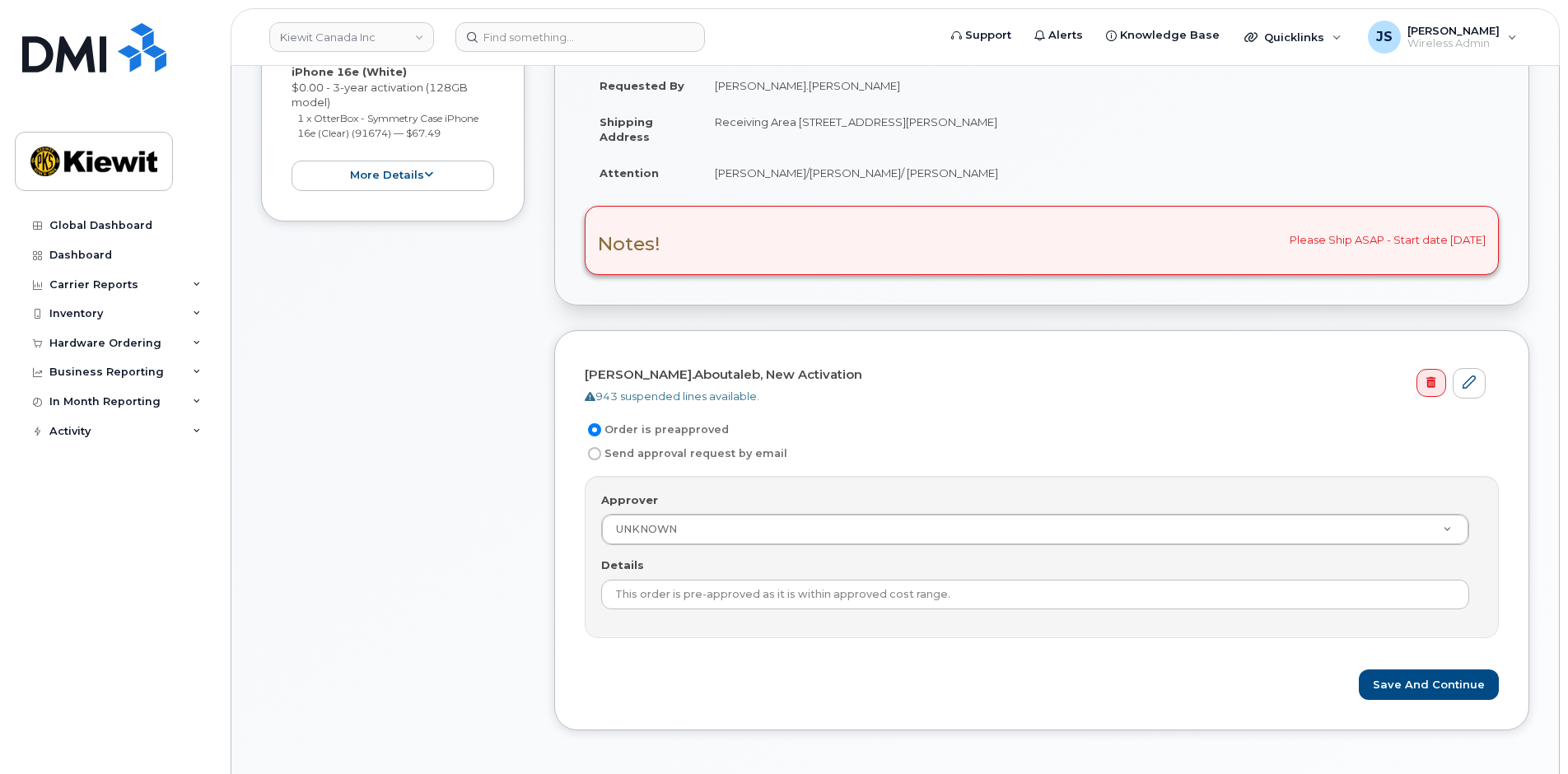
click at [607, 454] on label "Send approval request by email" at bounding box center [686, 454] width 203 height 20
click at [601, 454] on input "Send approval request by email" at bounding box center [595, 454] width 13 height 13
radio input "true"
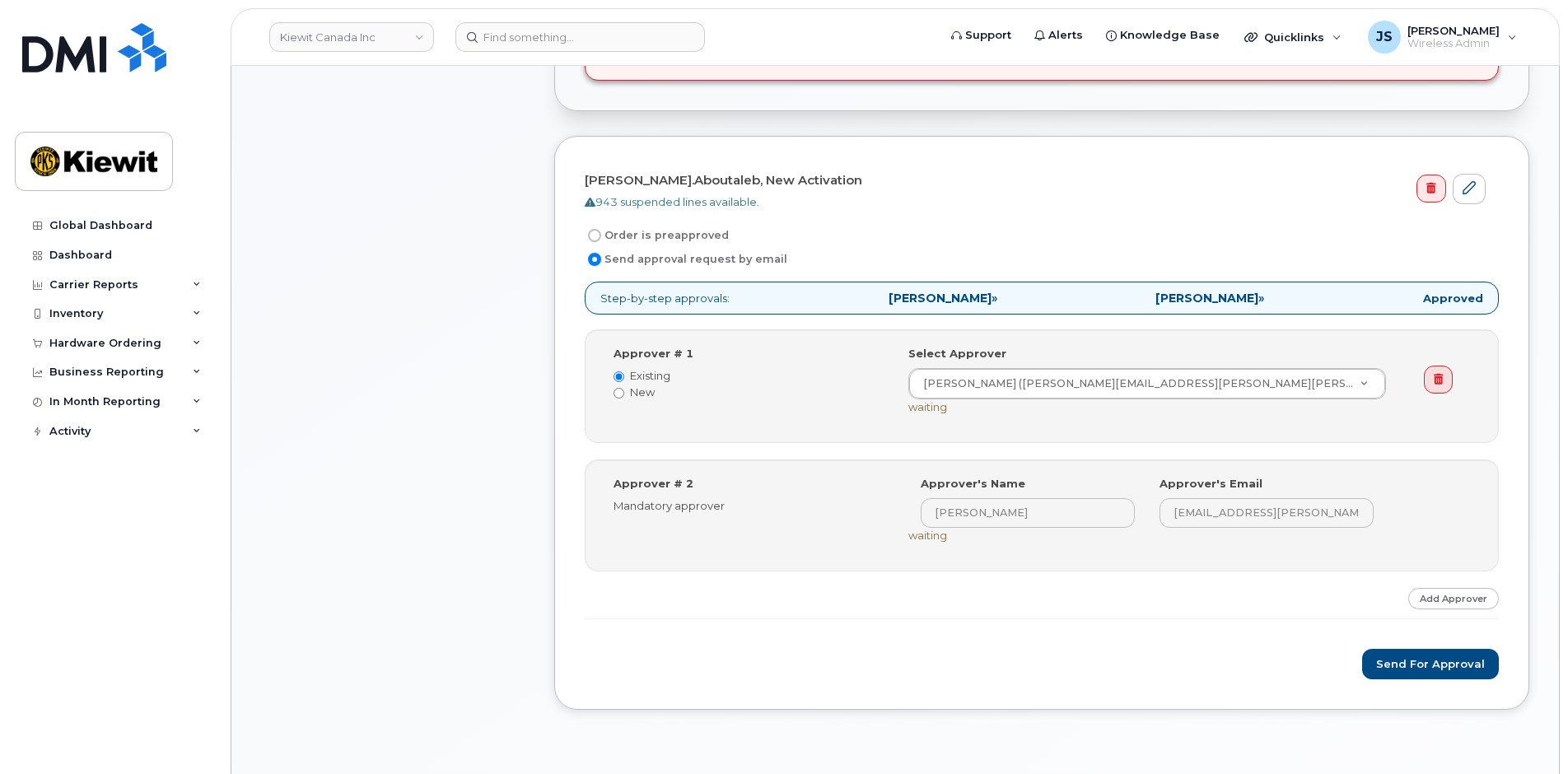
scroll to position [659, 0]
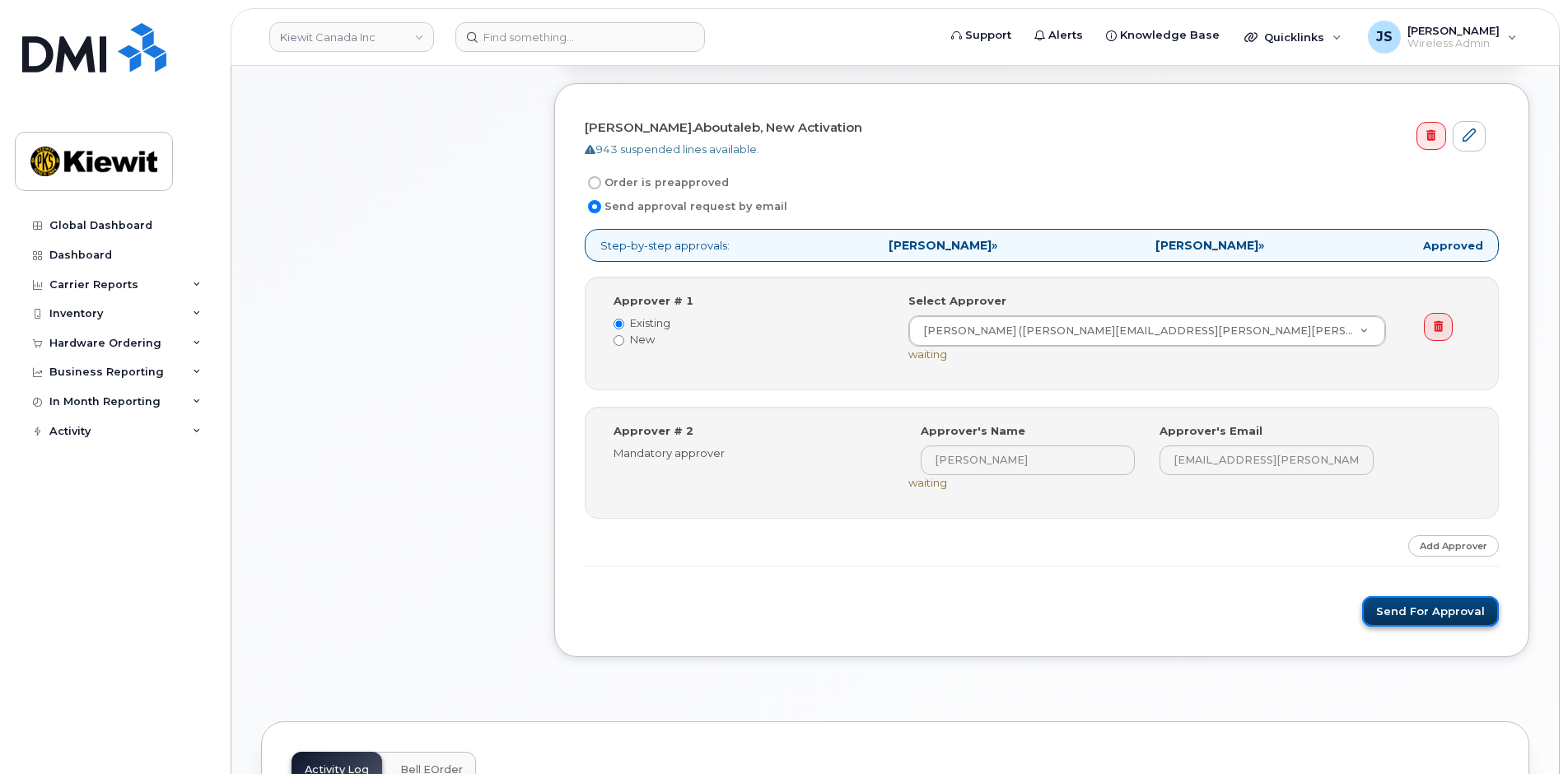
click at [1414, 607] on button "Send for Approval" at bounding box center [1431, 611] width 137 height 30
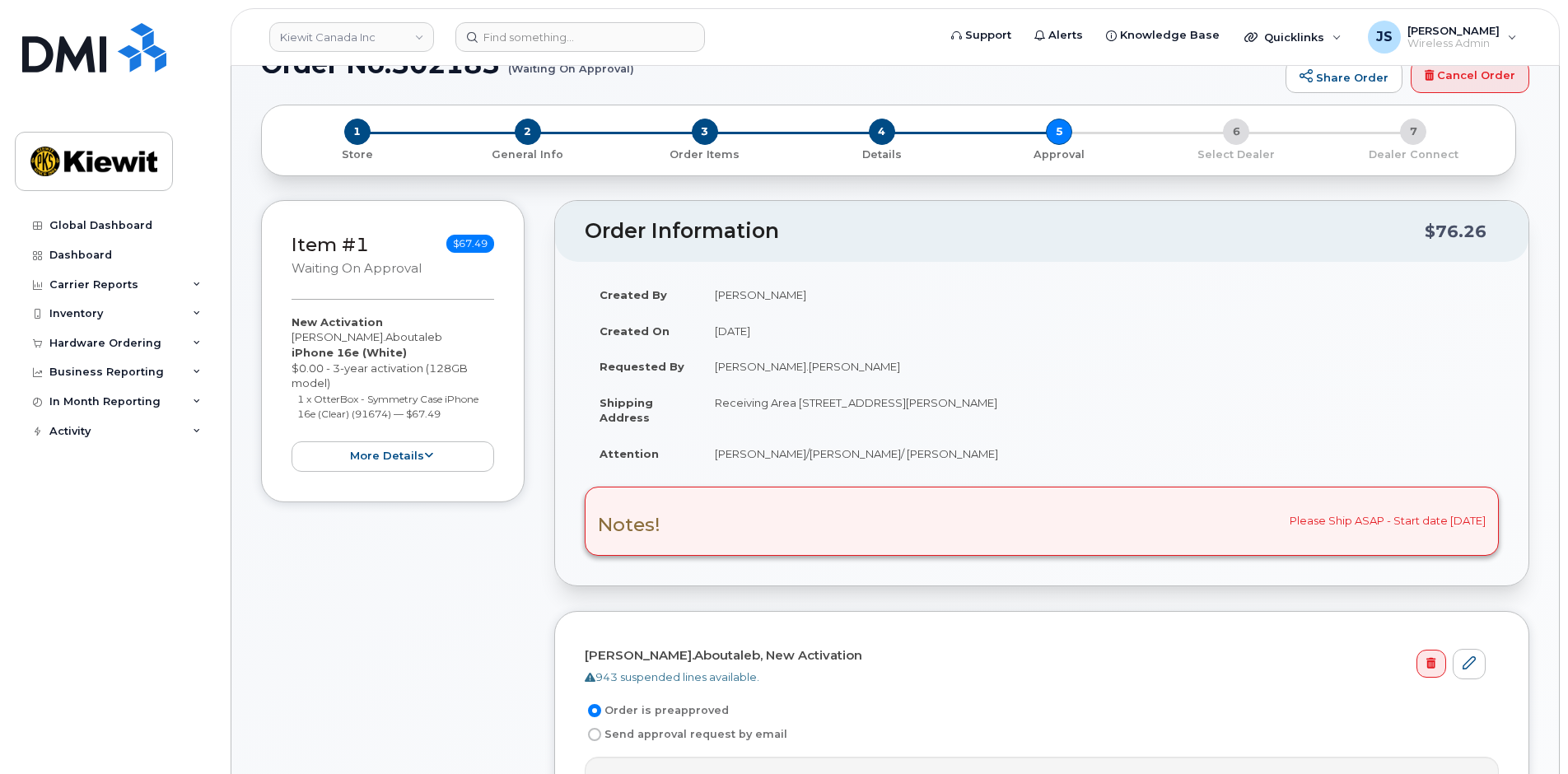
scroll to position [330, 0]
